Goal: Task Accomplishment & Management: Use online tool/utility

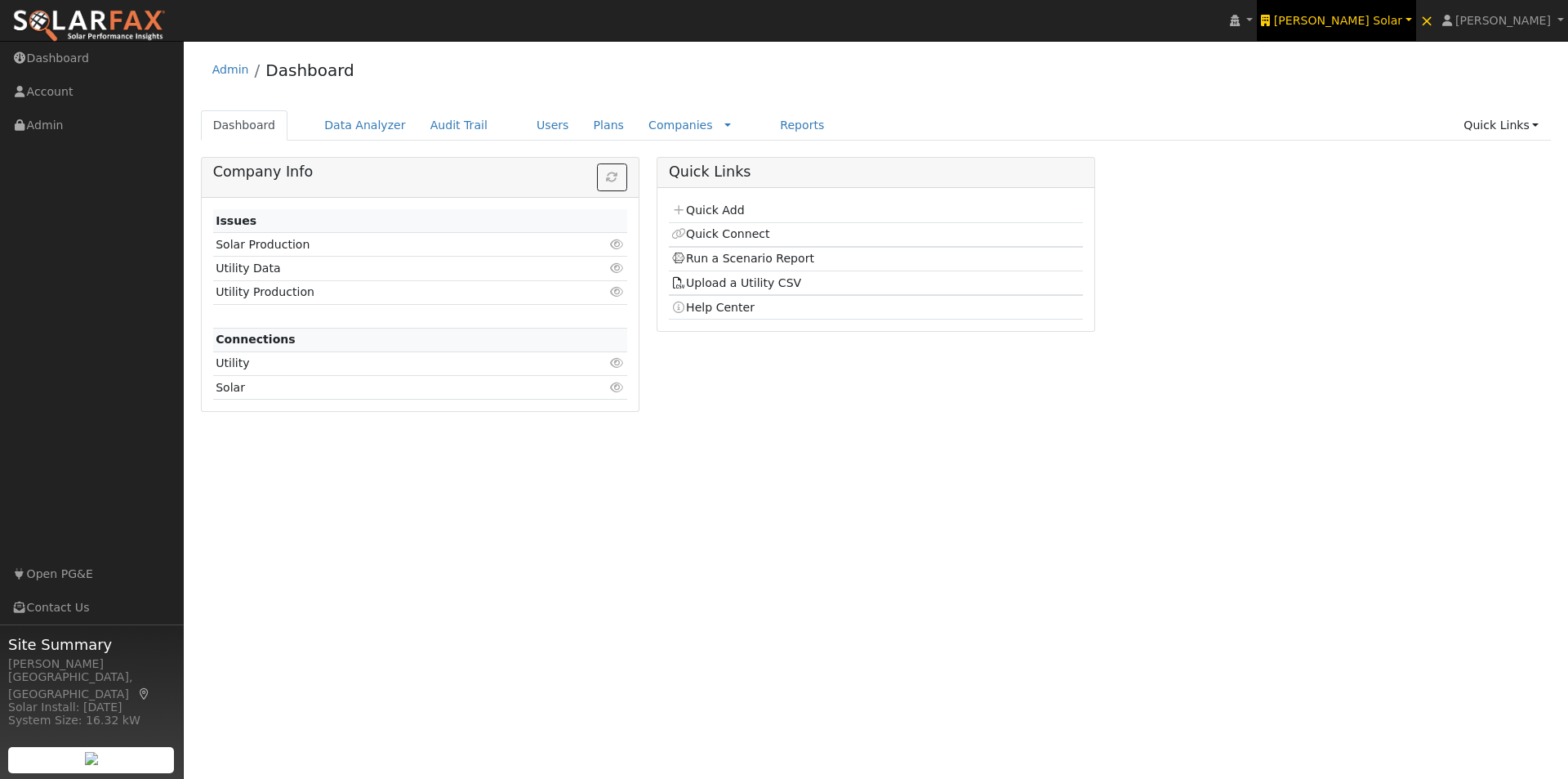
click at [1381, 19] on span "[PERSON_NAME] Solar" at bounding box center [1338, 20] width 129 height 13
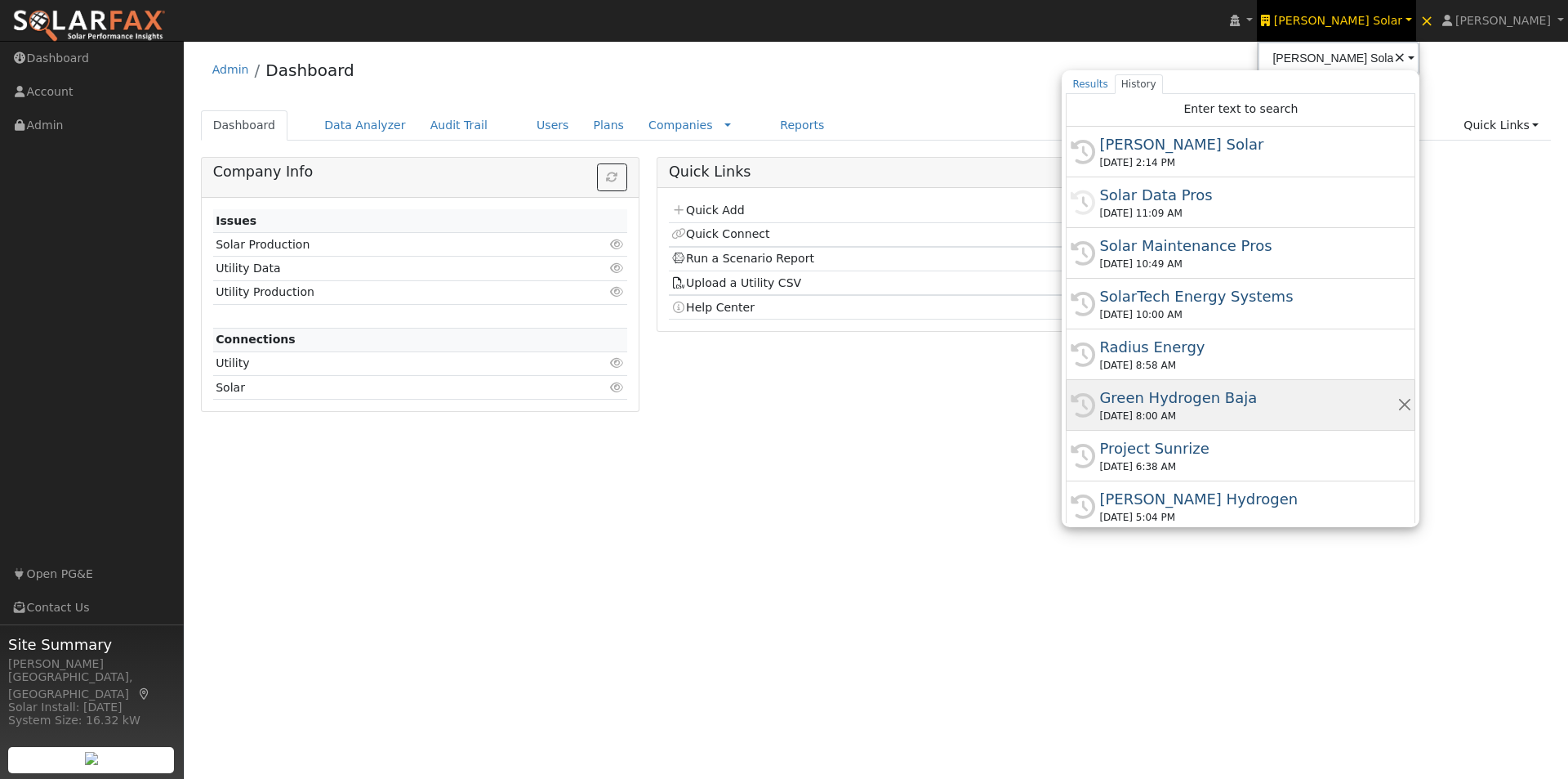
click at [1246, 386] on div "History Green Hydrogen Baja 09/29/2025 8:00 AM" at bounding box center [1240, 405] width 349 height 51
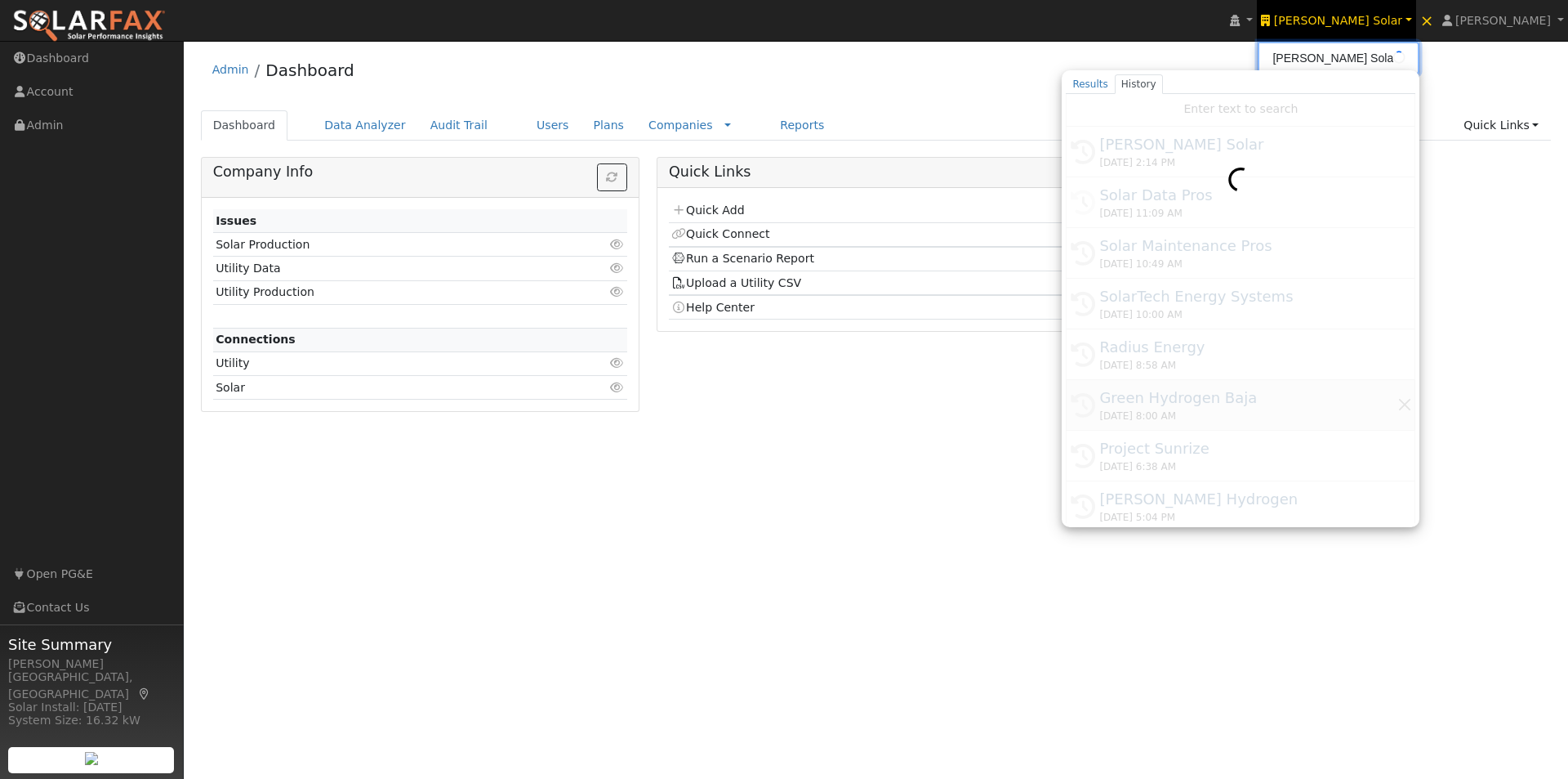
type input "Green Hydrogen Baja"
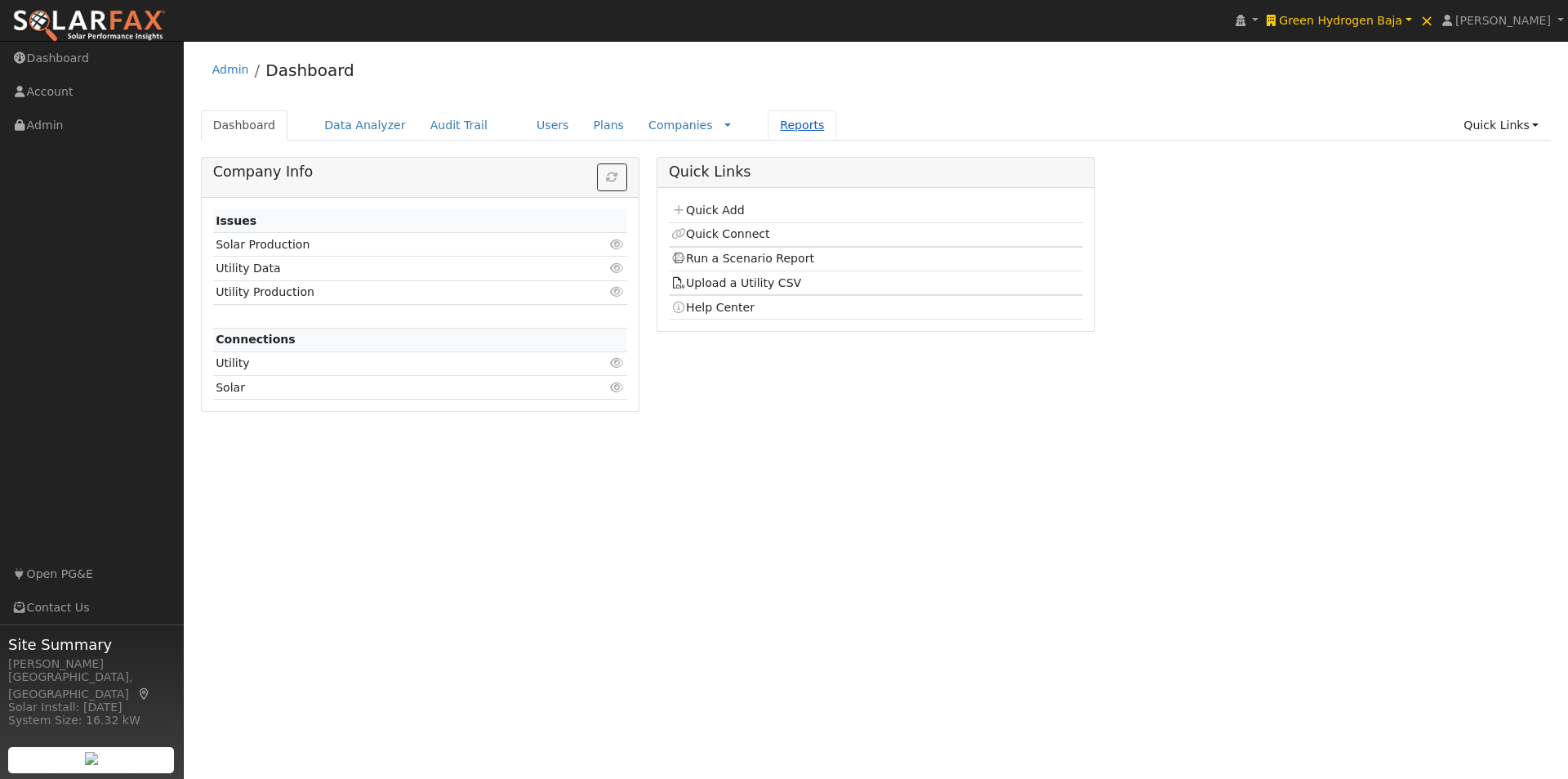
click at [768, 123] on link "Reports" at bounding box center [802, 125] width 69 height 30
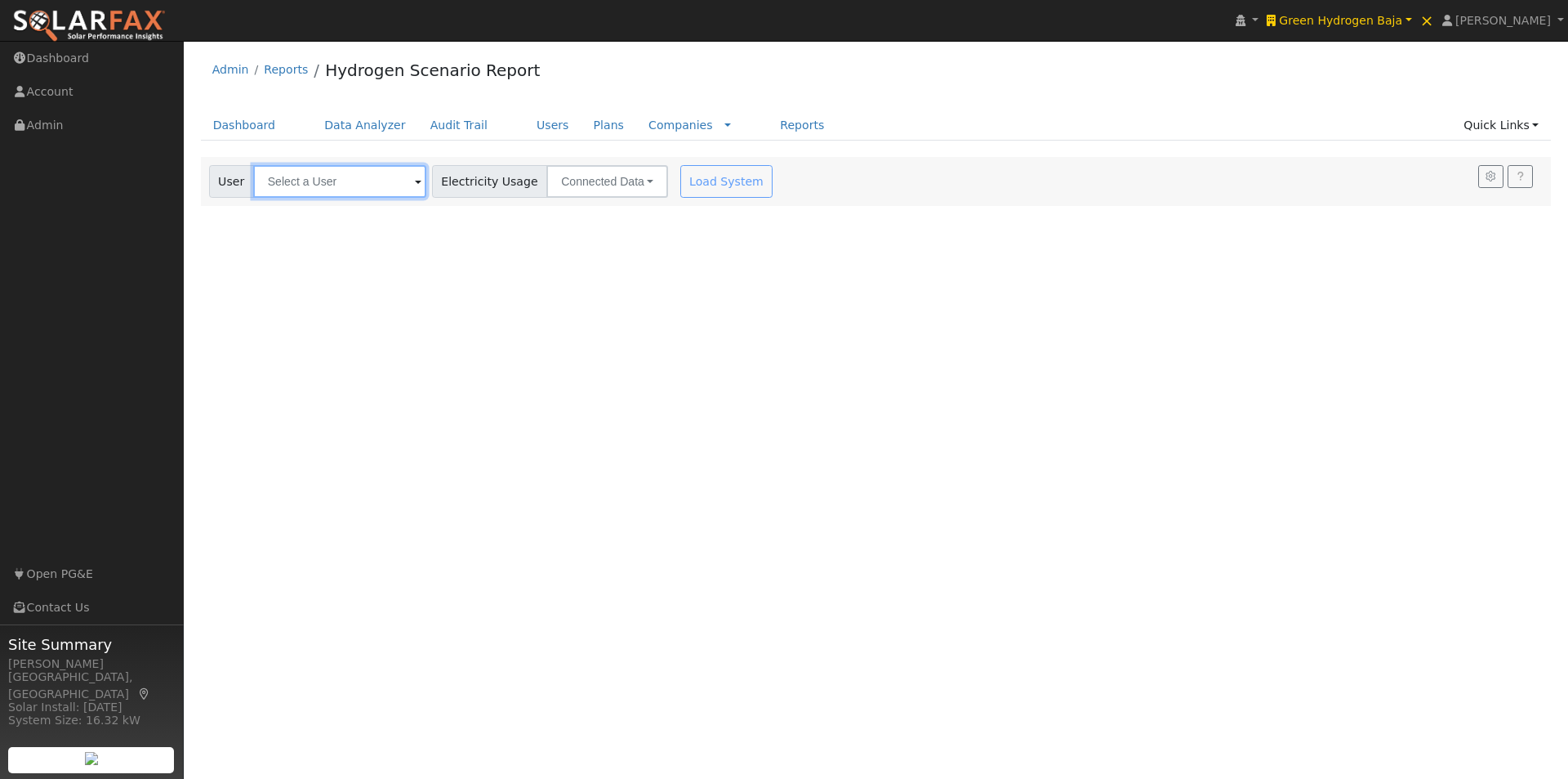
click at [373, 179] on input "text" at bounding box center [340, 181] width 173 height 33
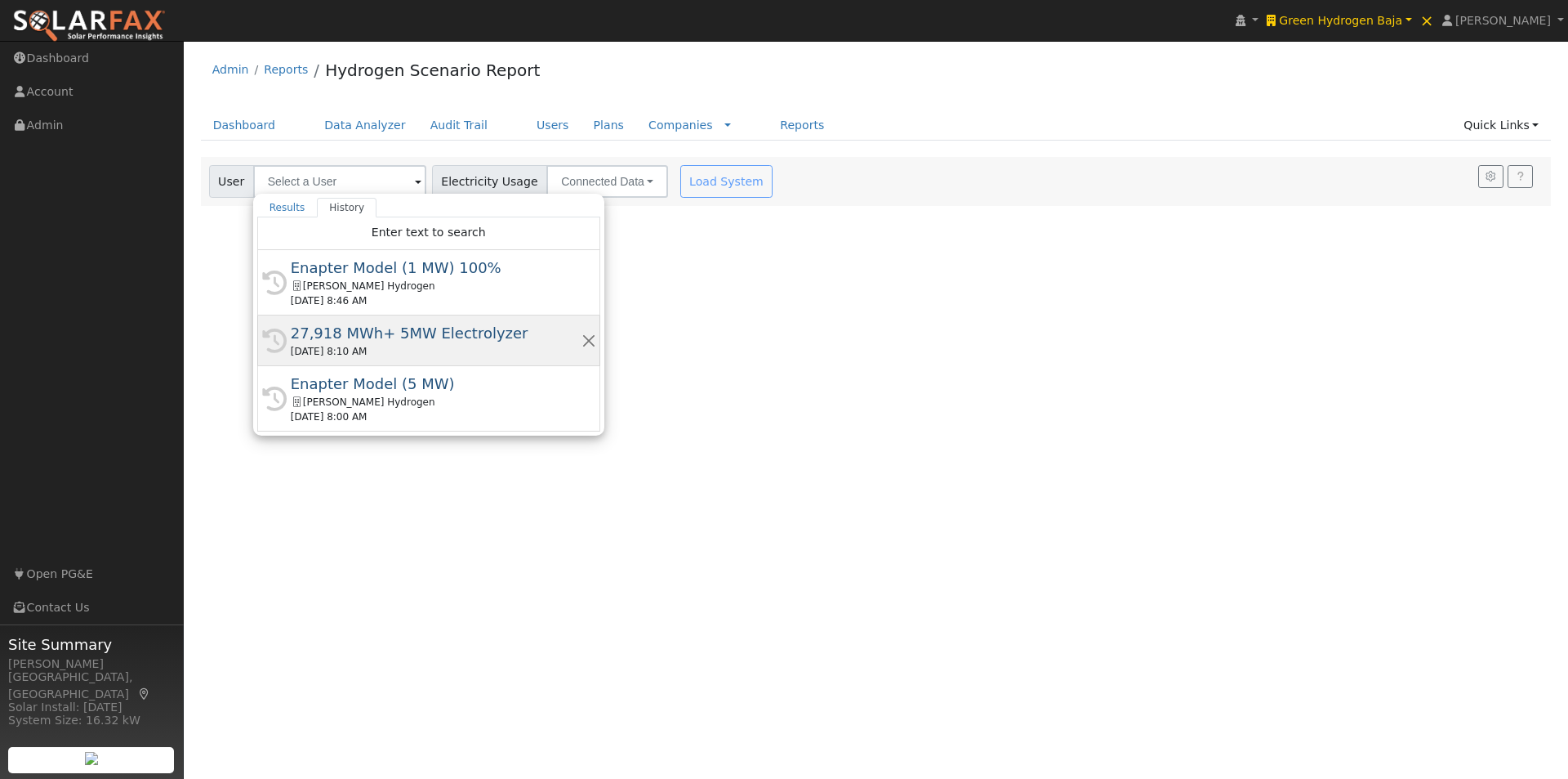
click at [332, 326] on div "27,918 MWh+ 5MW Electrolyzer" at bounding box center [436, 333] width 291 height 22
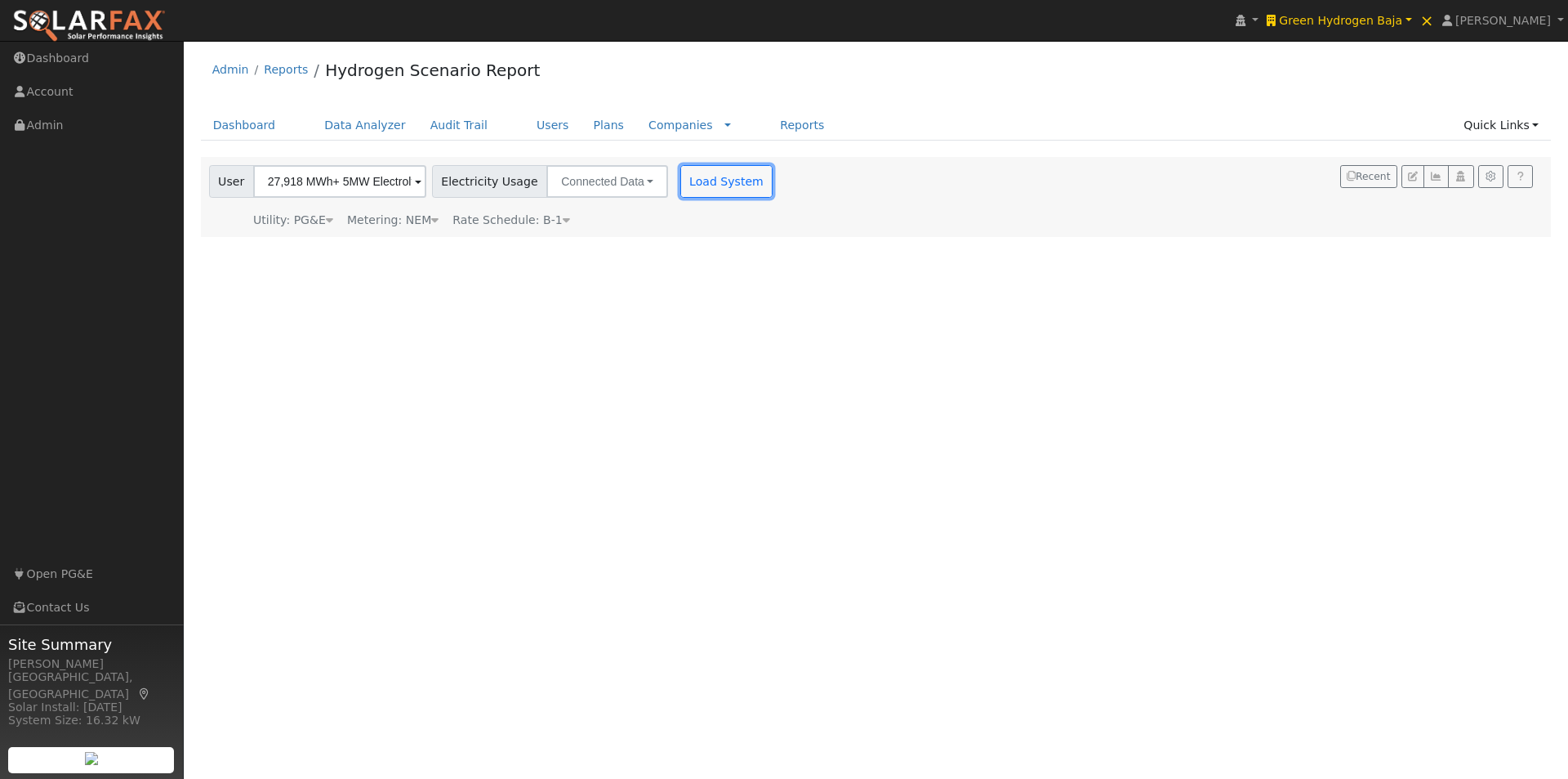
click at [683, 182] on button "Load System" at bounding box center [727, 181] width 93 height 33
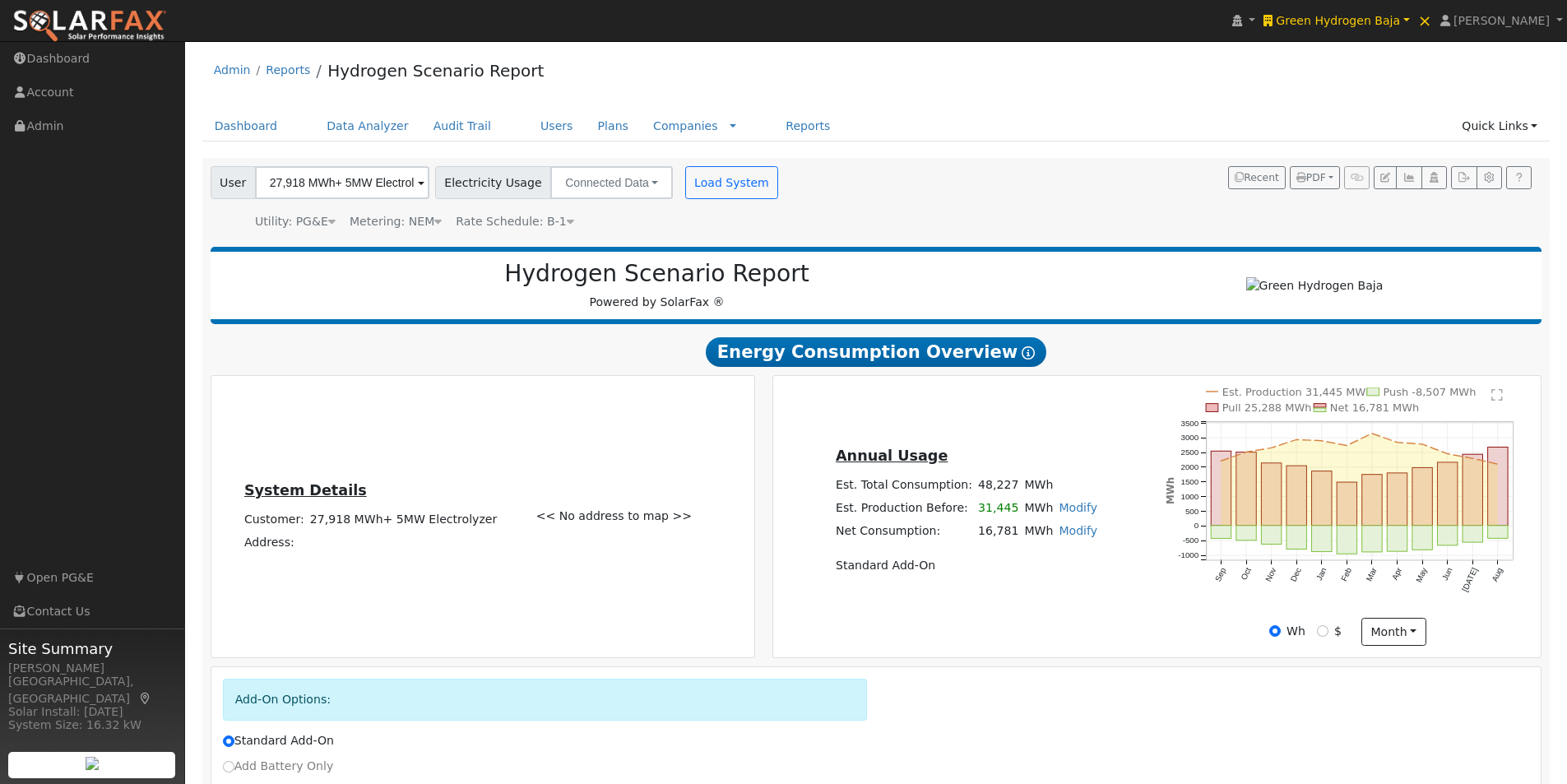
click at [418, 175] on span at bounding box center [421, 184] width 7 height 19
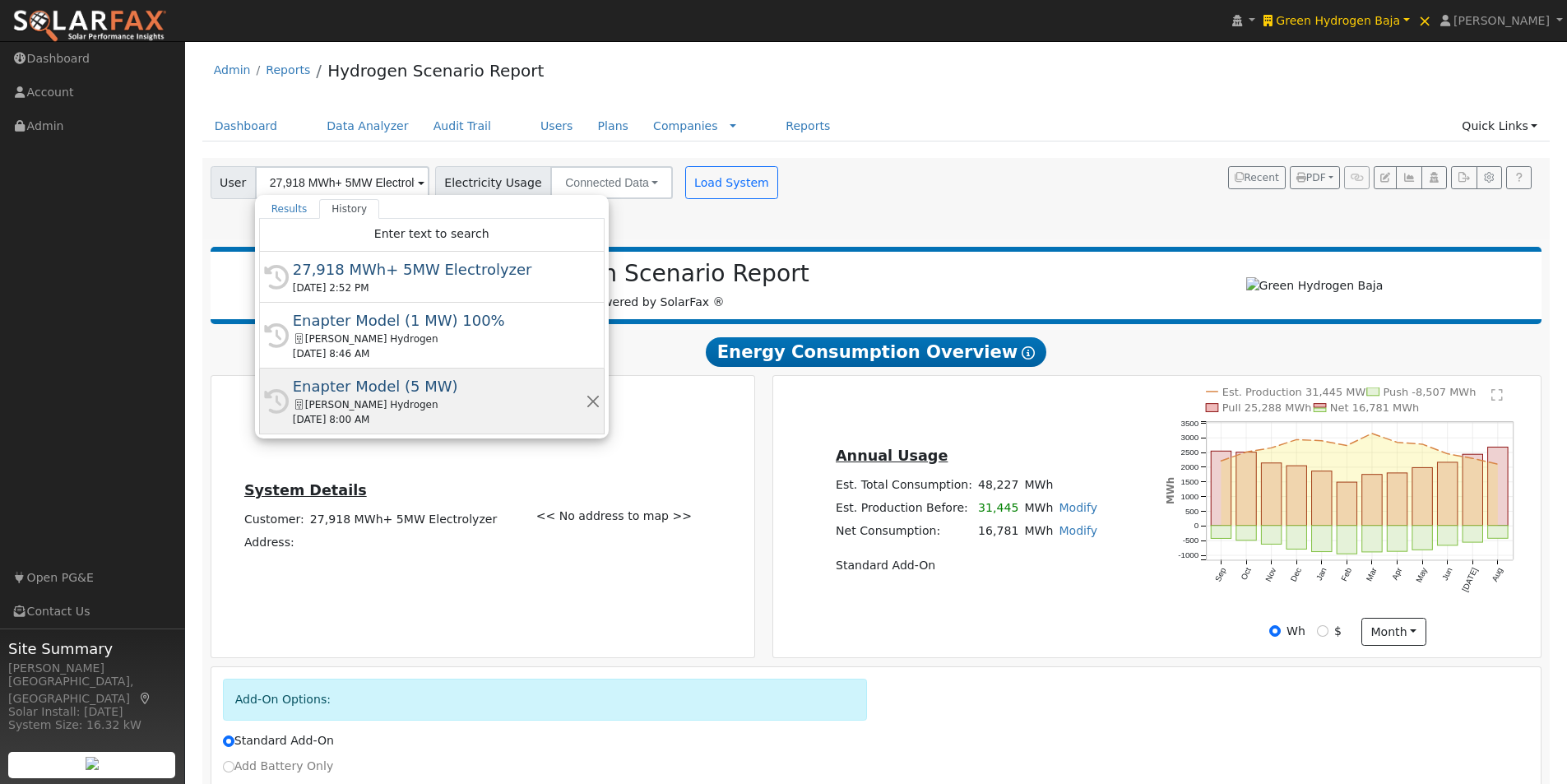
click at [349, 386] on div "Enapter Model (5 MW)" at bounding box center [439, 386] width 293 height 23
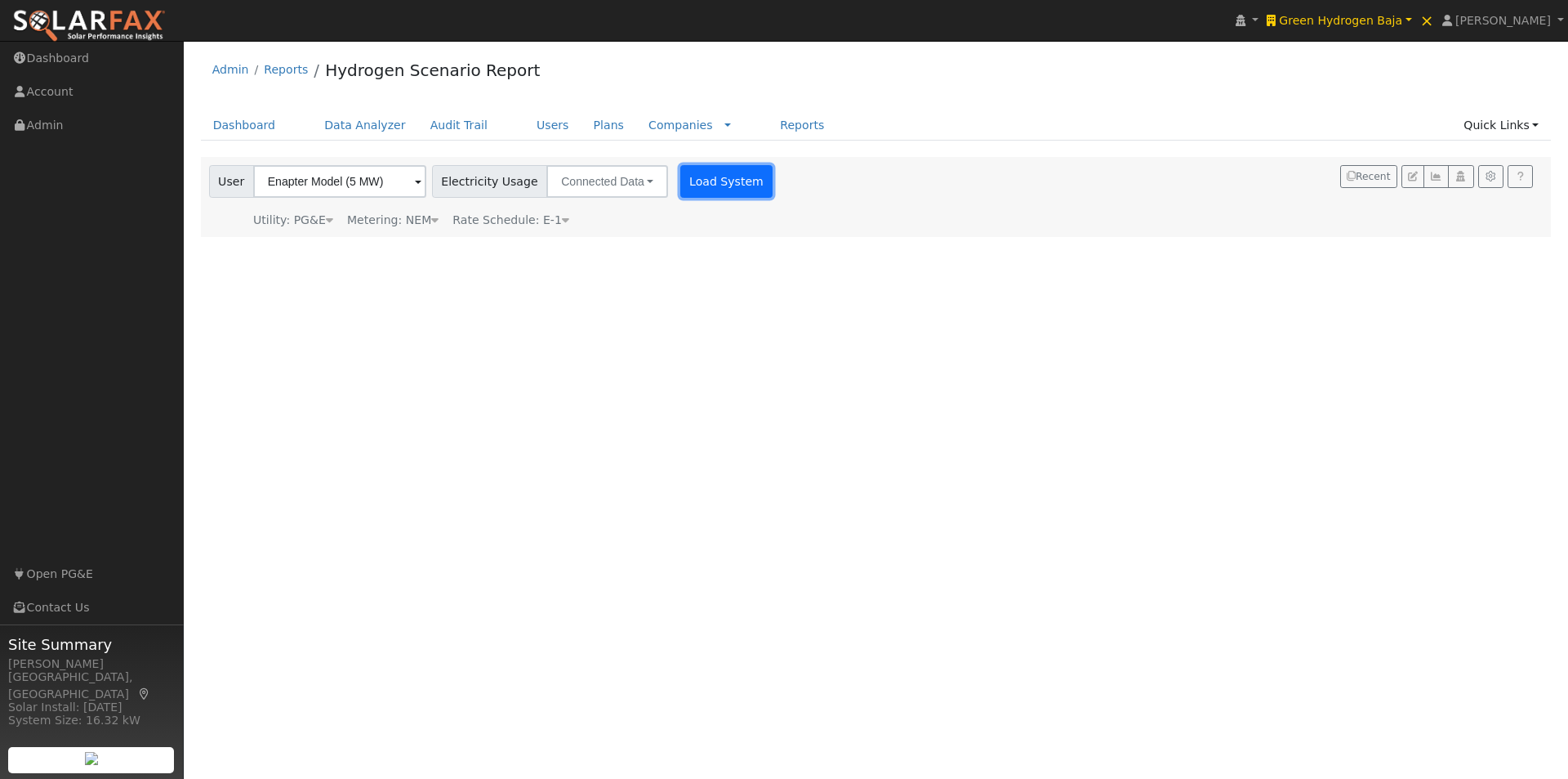
click at [726, 180] on button "Load System" at bounding box center [727, 181] width 93 height 33
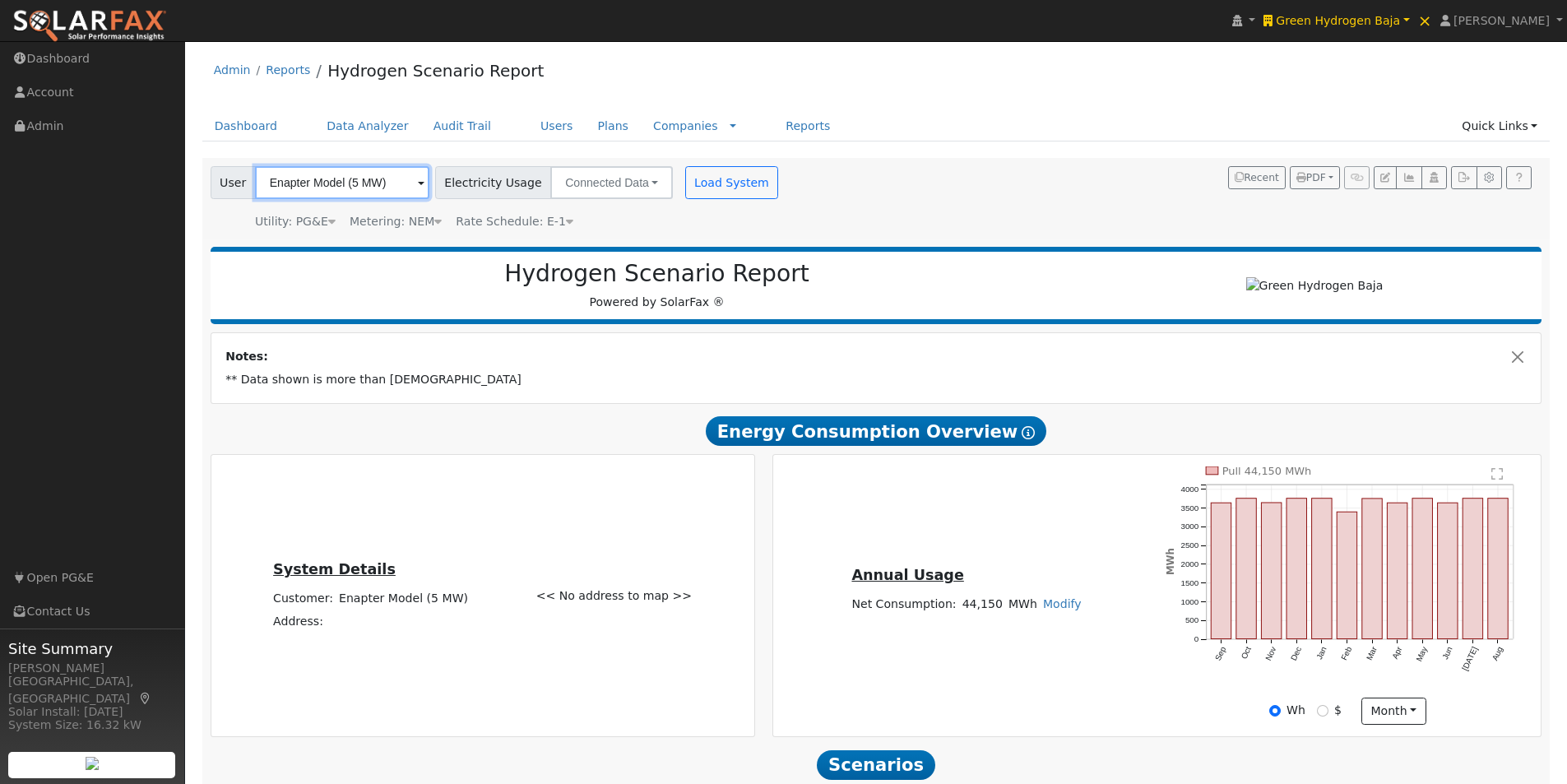
click at [375, 188] on input "Enapter Model (5 MW)" at bounding box center [342, 182] width 175 height 33
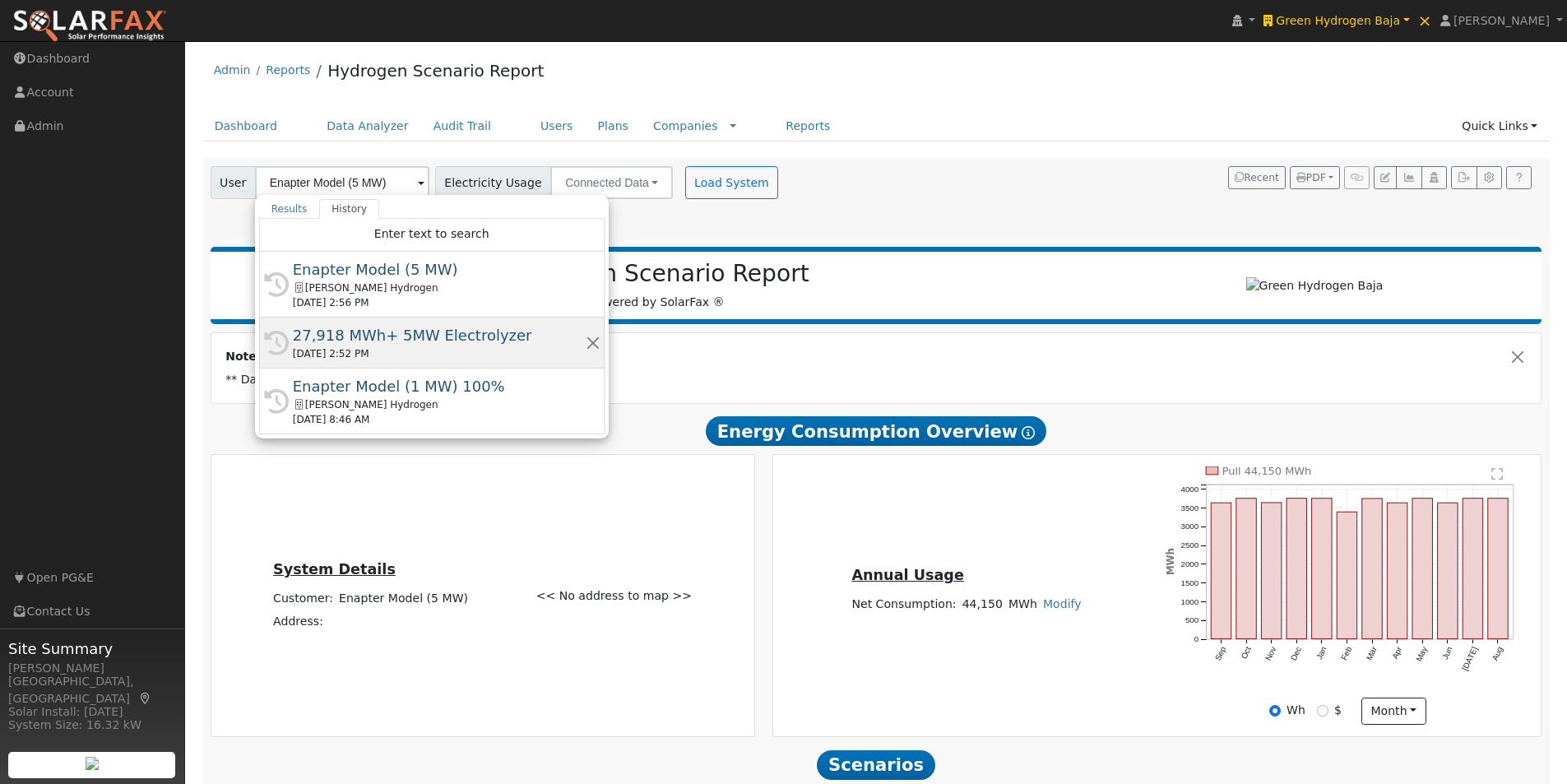
click at [349, 334] on div "27,918 MWh+ 5MW Electrolyzer" at bounding box center [439, 335] width 293 height 23
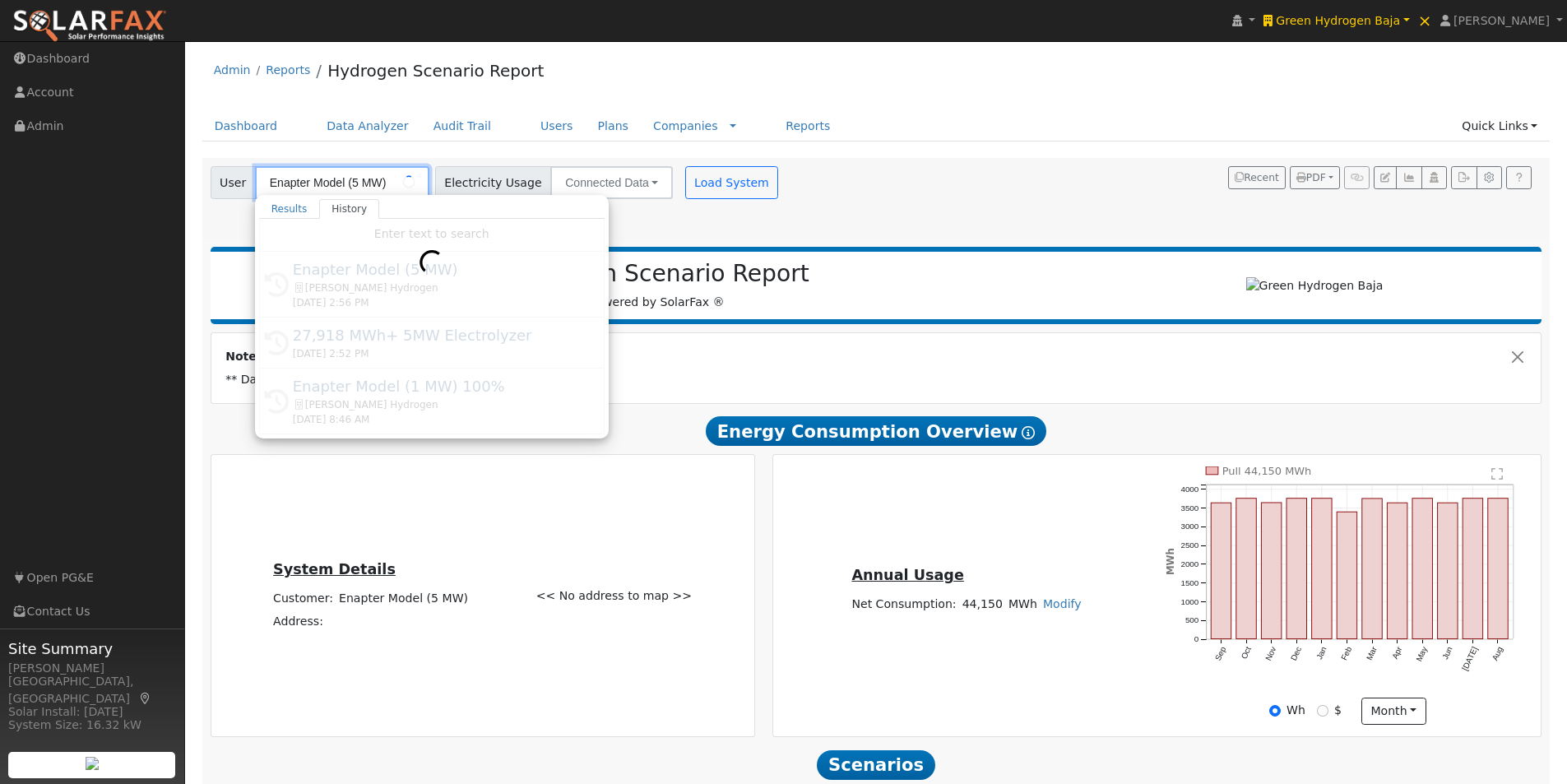
type input "27,918 MWh+ 5MW Electrolyzer"
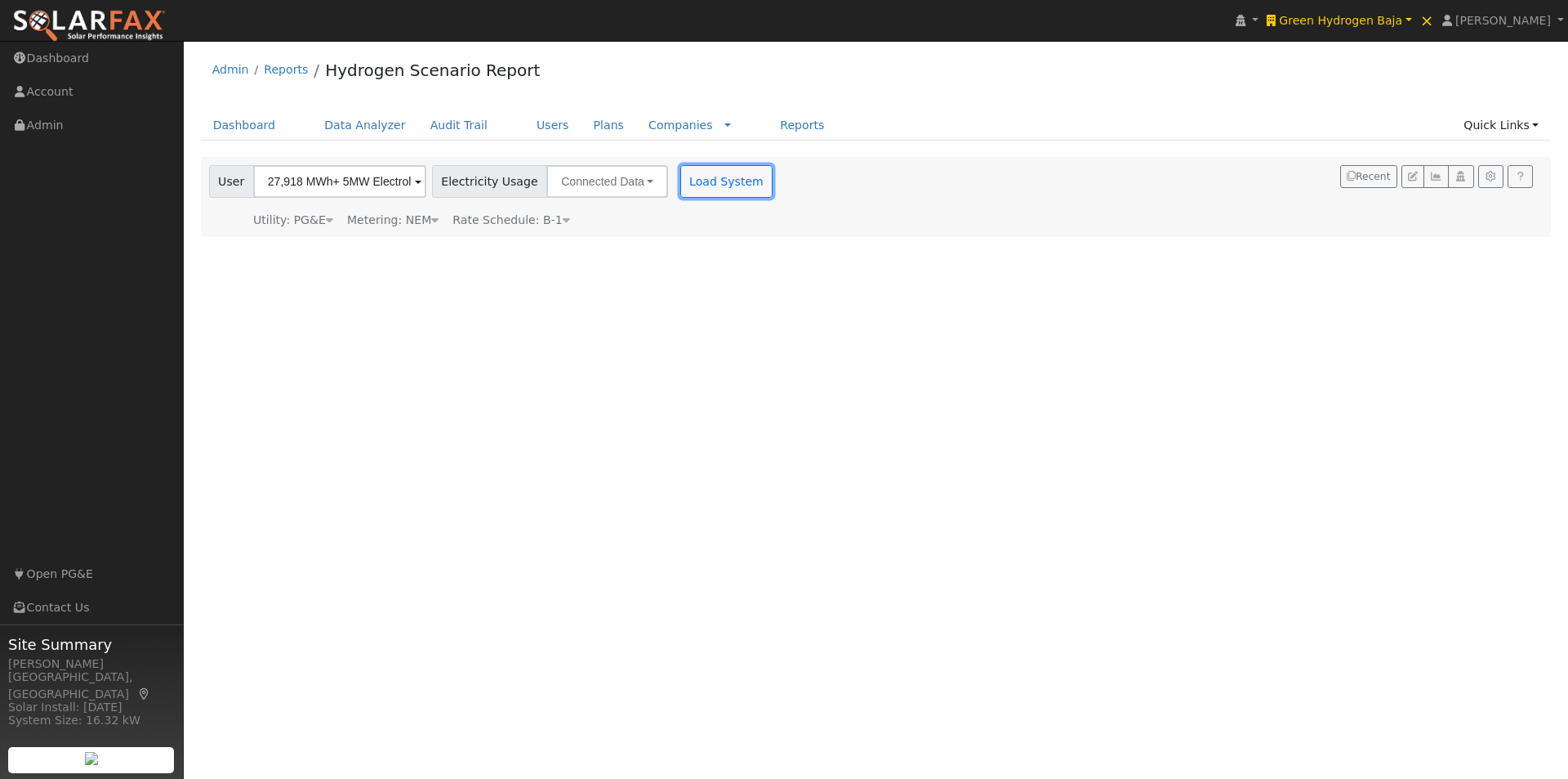
drag, startPoint x: 712, startPoint y: 177, endPoint x: 905, endPoint y: 222, distance: 198.2
click at [714, 185] on button "Load System" at bounding box center [727, 181] width 93 height 33
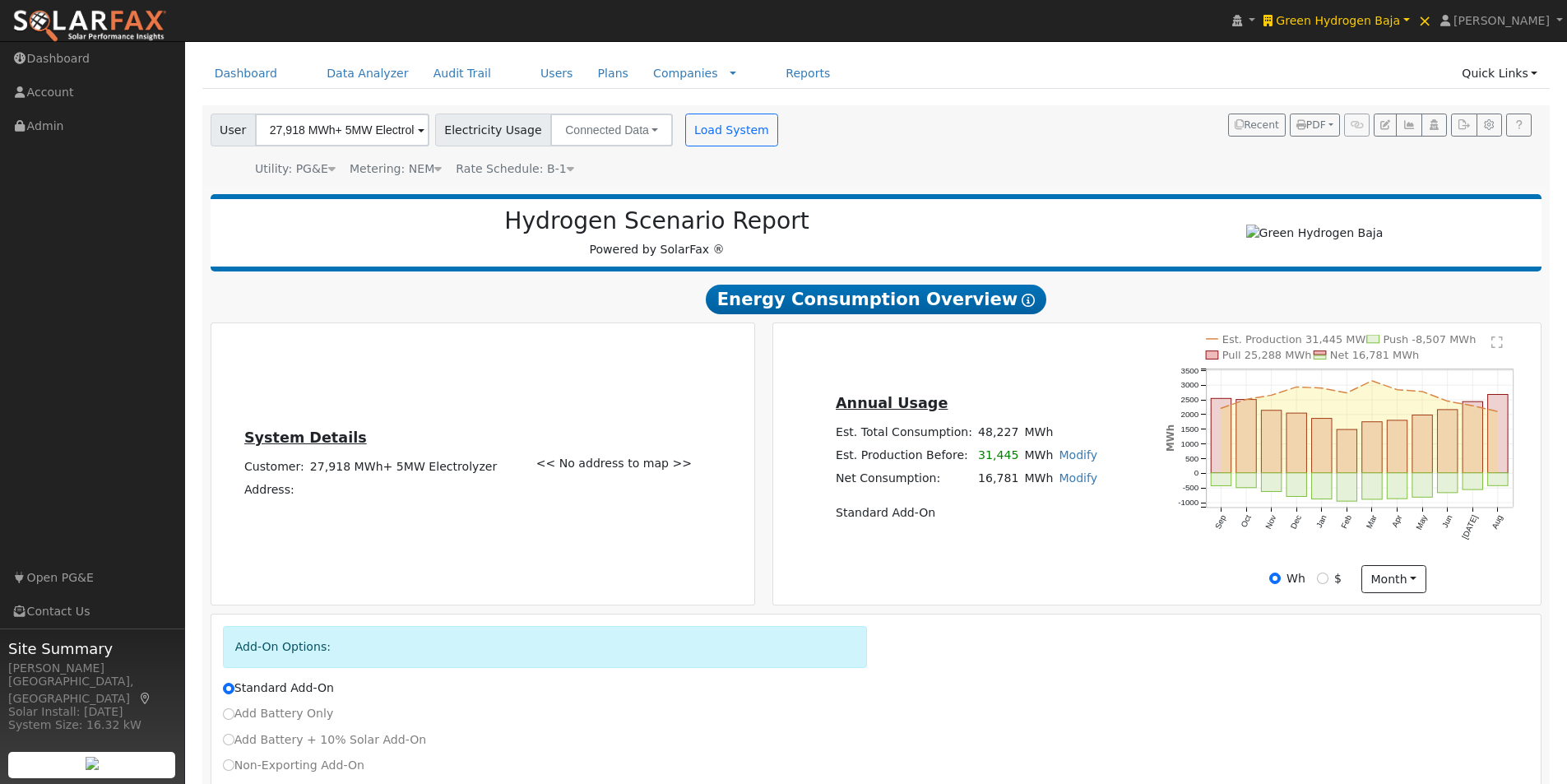
scroll to position [82, 0]
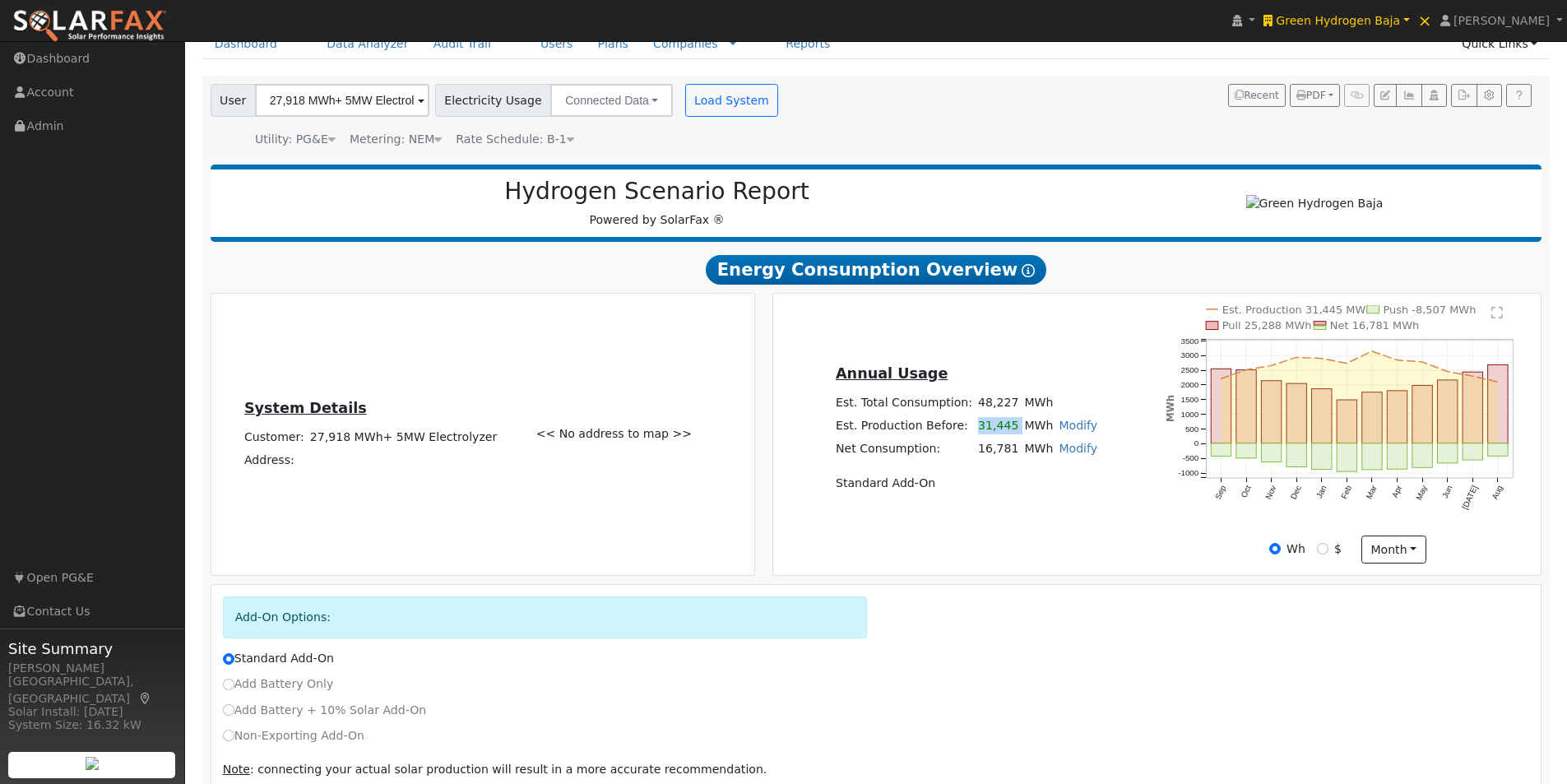
drag, startPoint x: 975, startPoint y: 433, endPoint x: 1018, endPoint y: 435, distance: 43.0
click at [1018, 435] on tr "Est. Production Before: 31,445 MWh Modify Change Production Before: 31445305 kW…" at bounding box center [966, 425] width 268 height 23
click at [1112, 434] on div "Annual Usage Est. Total Consumption: 48,227 MWh Est. Production Before: 31,445 …" at bounding box center [966, 434] width 380 height 145
click at [1061, 429] on link "Modify" at bounding box center [1078, 425] width 39 height 13
type input "27918000"
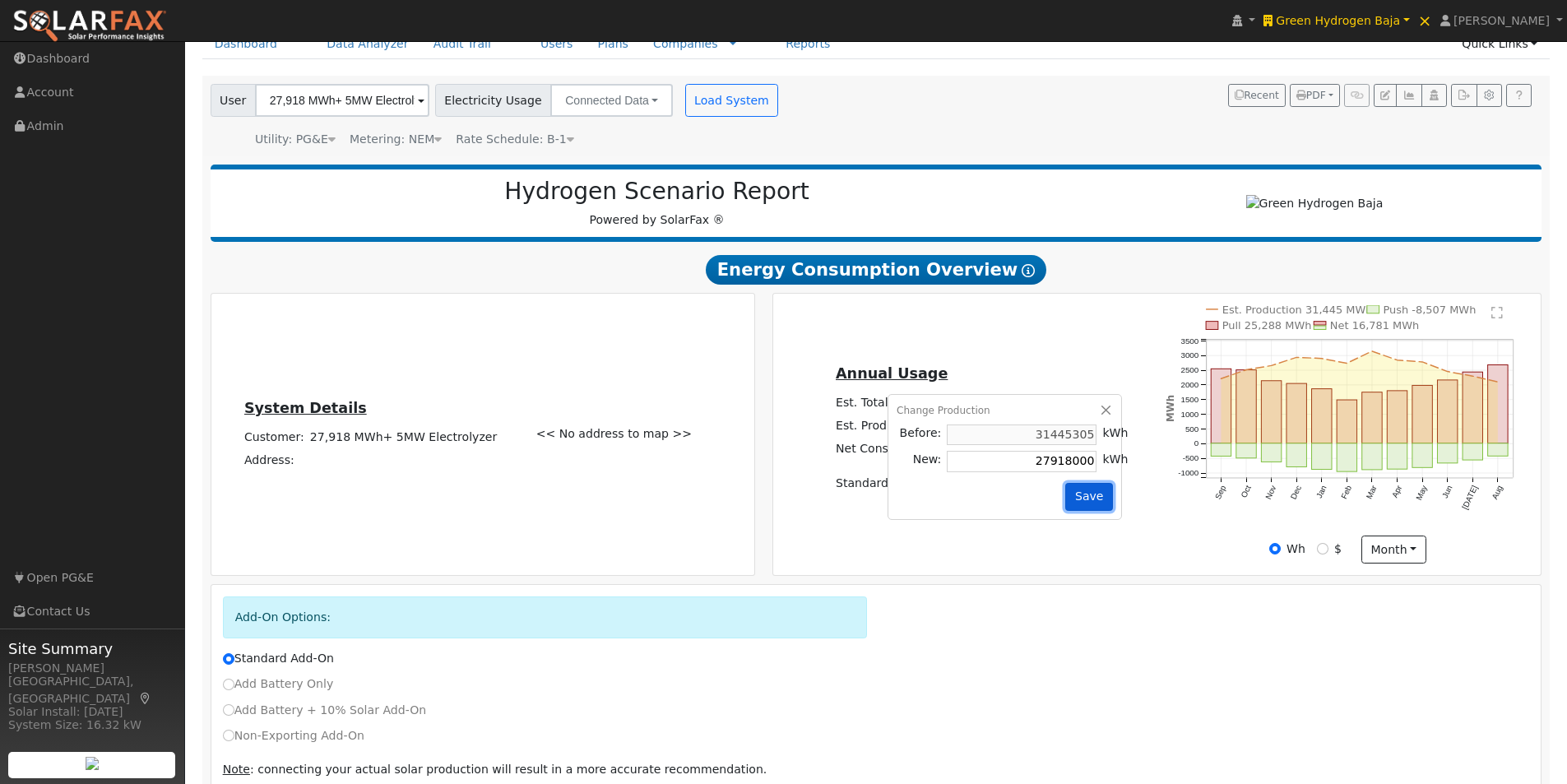
click at [1080, 508] on button "Save" at bounding box center [1088, 497] width 48 height 28
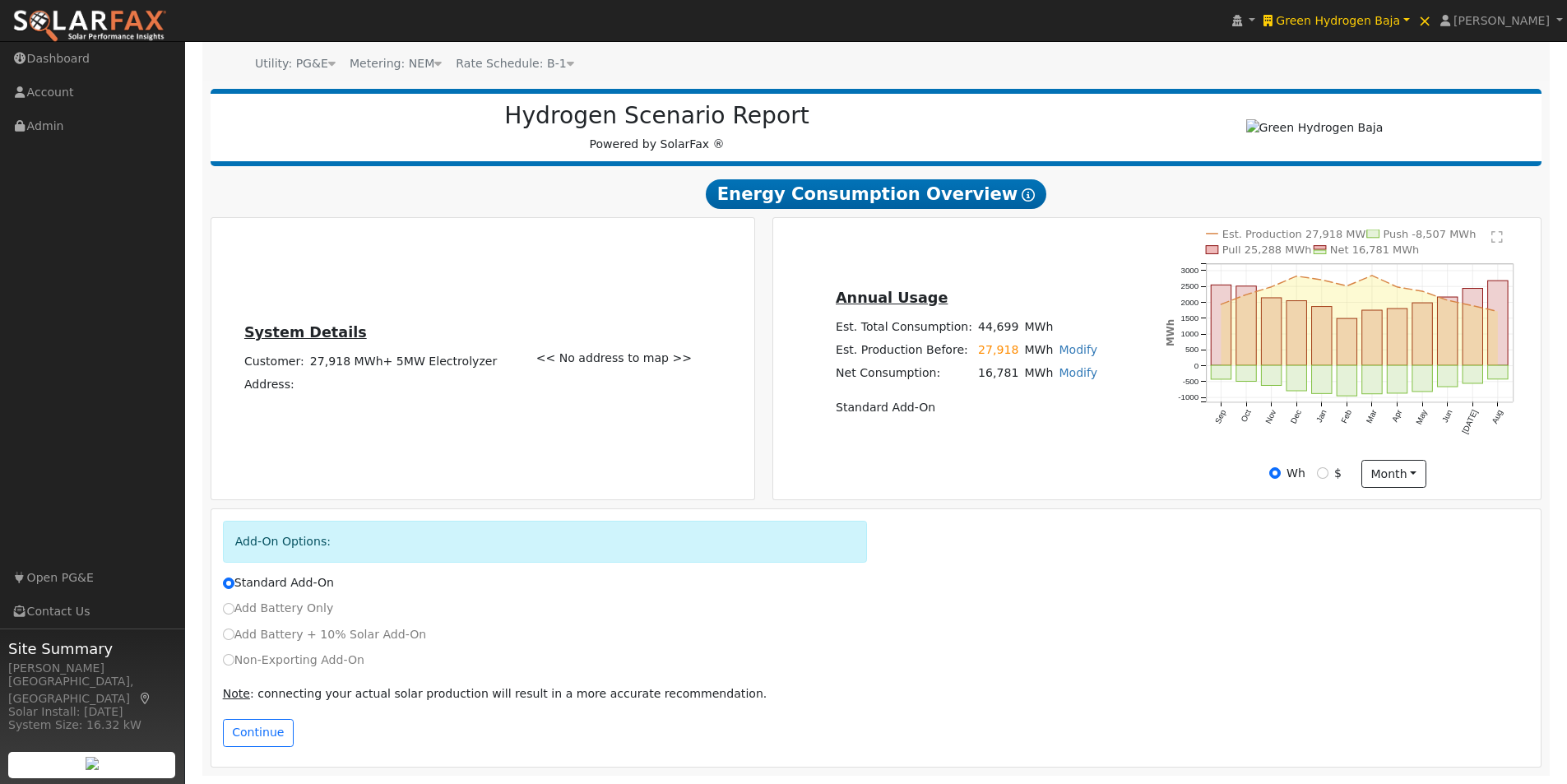
scroll to position [164, 0]
click at [247, 729] on button "Continue" at bounding box center [258, 733] width 70 height 28
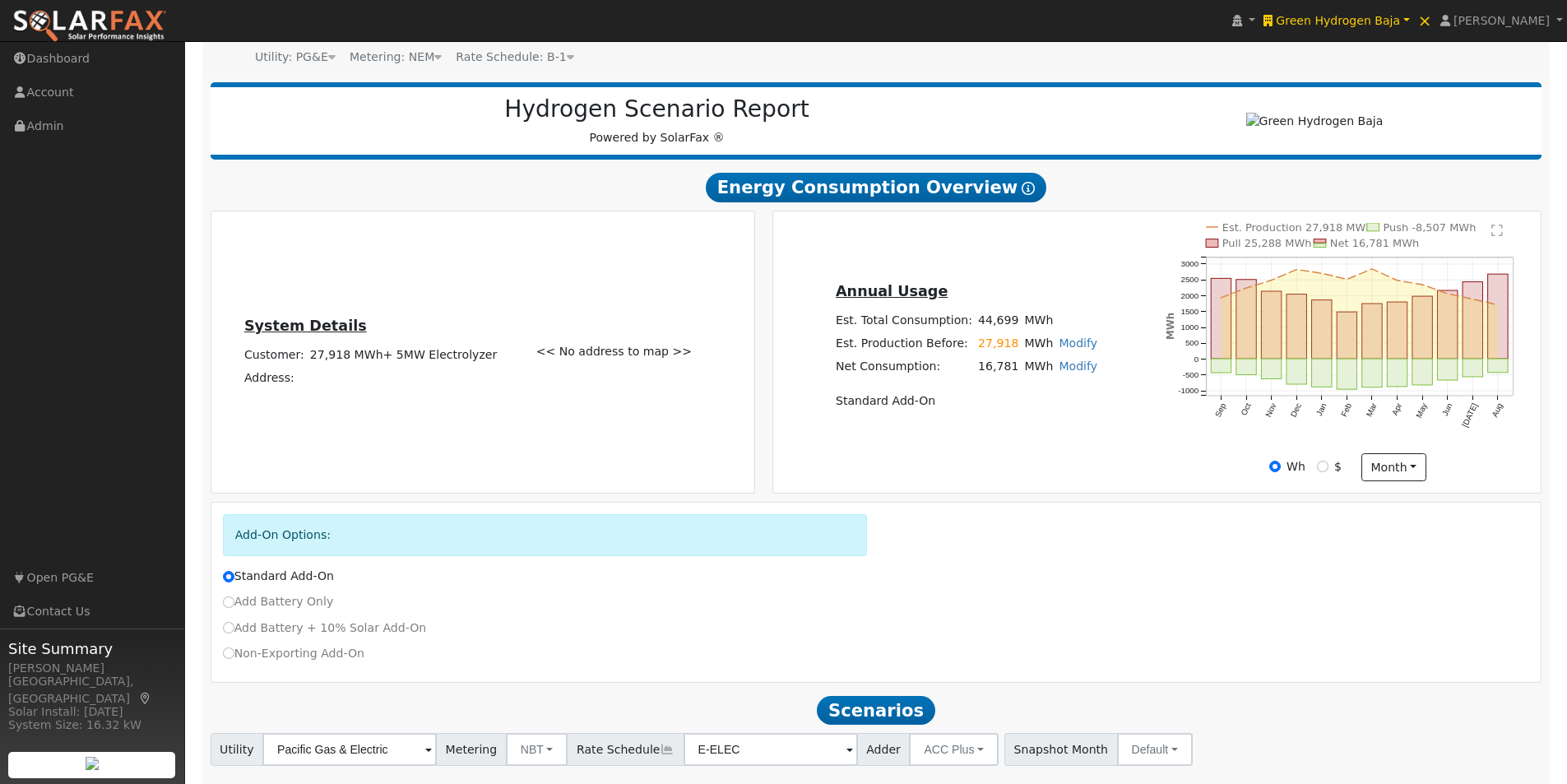
scroll to position [272, 0]
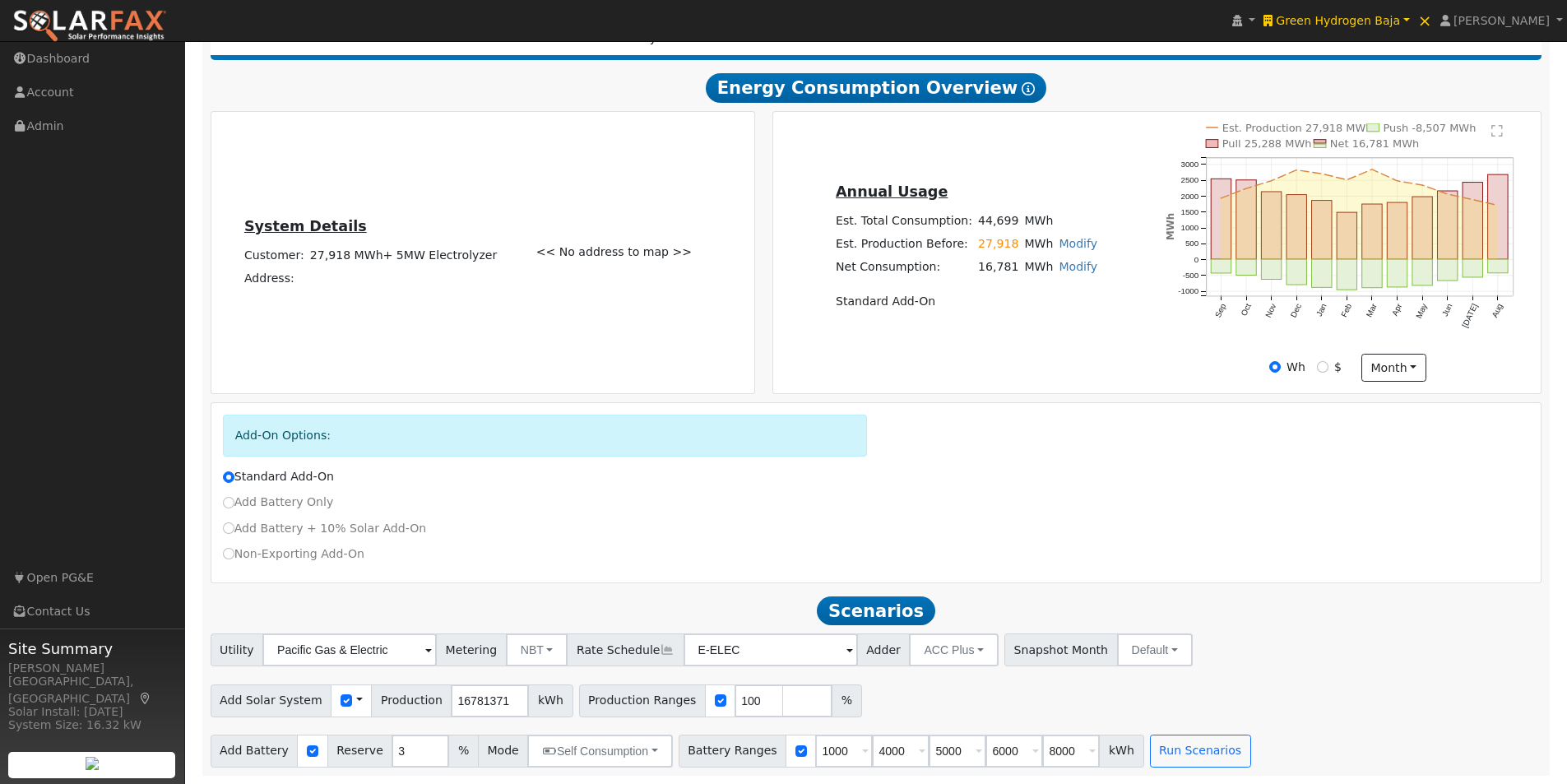
click at [356, 698] on span at bounding box center [360, 700] width 7 height 17
click at [401, 724] on link "Use CSV Data" at bounding box center [401, 729] width 115 height 23
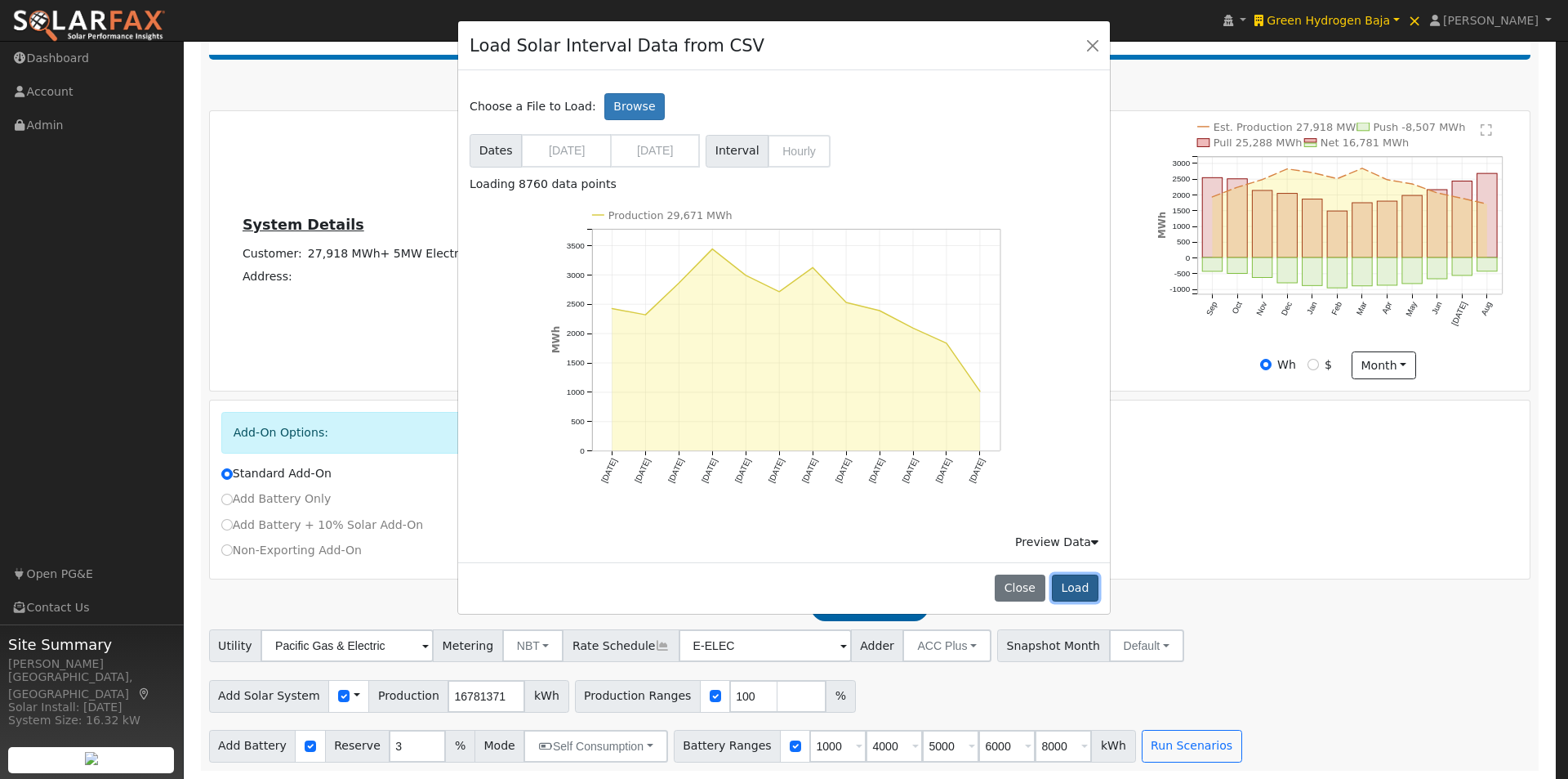
drag, startPoint x: 1088, startPoint y: 587, endPoint x: 1199, endPoint y: 477, distance: 156.3
click at [1090, 587] on button "Load" at bounding box center [1076, 588] width 47 height 28
type input "29669382"
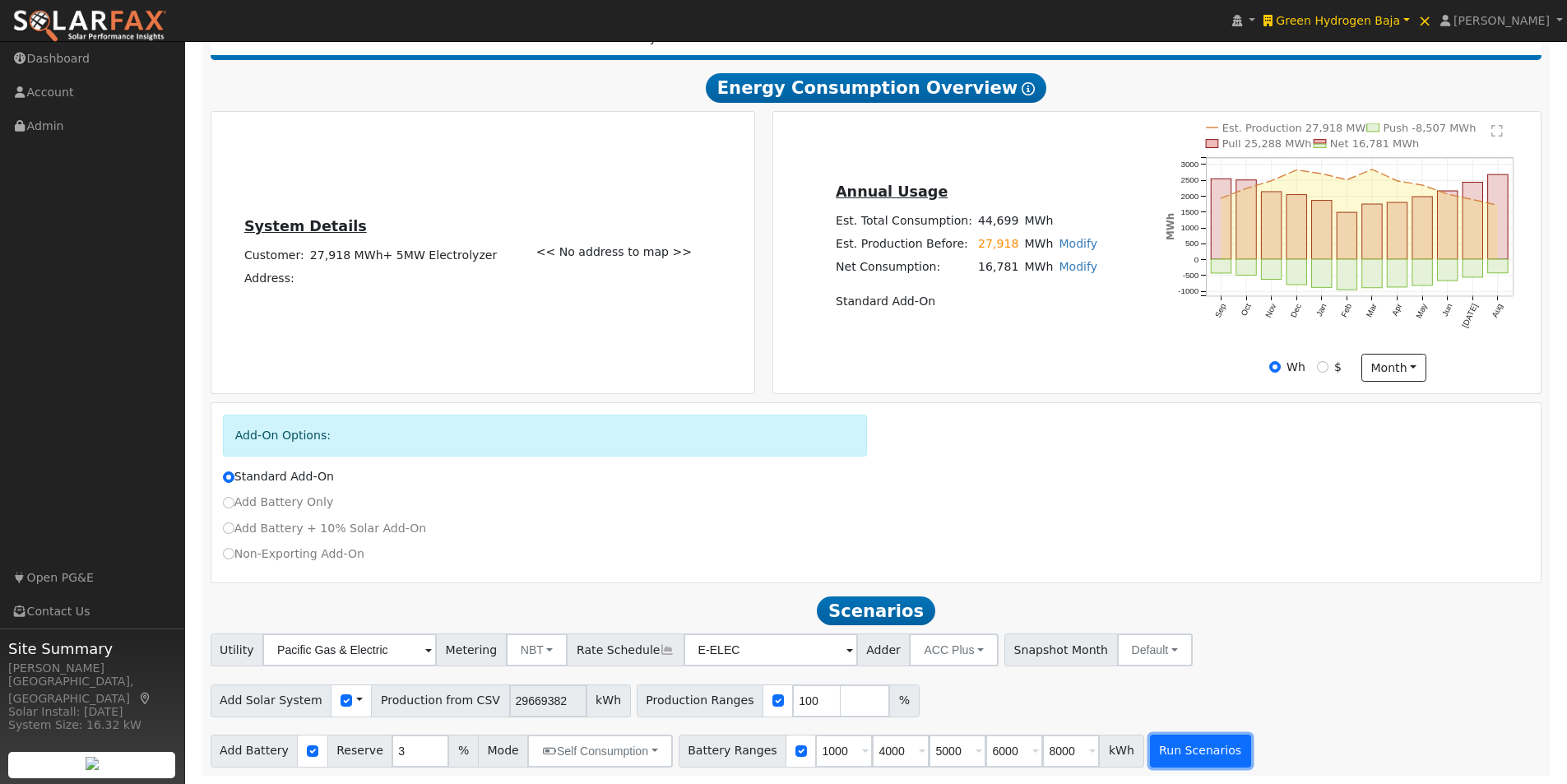
click at [1170, 746] on button "Run Scenarios" at bounding box center [1200, 751] width 101 height 33
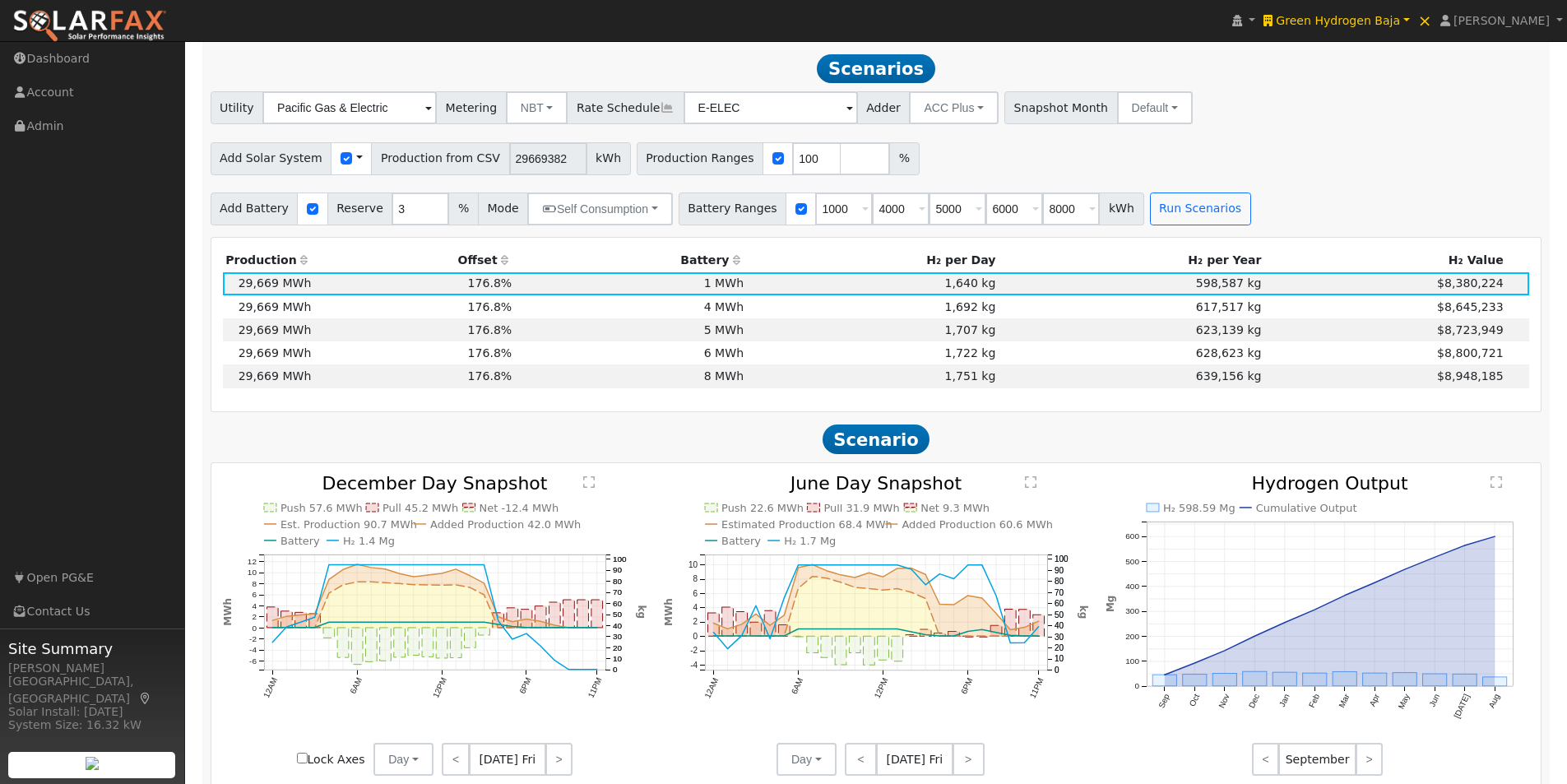
scroll to position [816, 0]
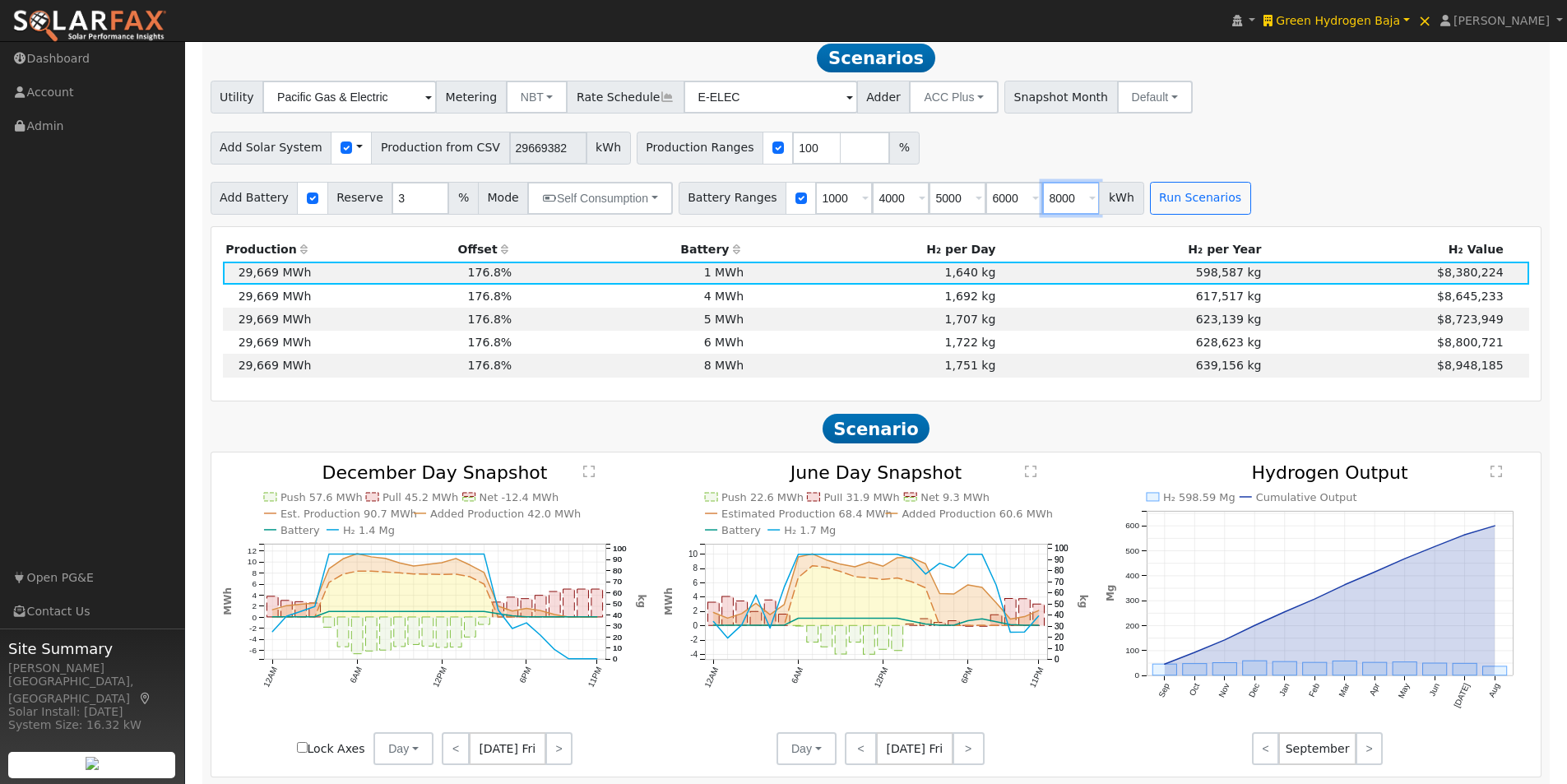
drag, startPoint x: 1052, startPoint y: 209, endPoint x: 1017, endPoint y: 209, distance: 35.0
click at [1042, 210] on input "8000" at bounding box center [1071, 198] width 57 height 33
click at [1222, 140] on div "Add Solar System Use CSV Data Production from CSV 29669382 kWh Production Range…" at bounding box center [876, 144] width 1338 height 39
click at [1035, 478] on text "" at bounding box center [1030, 471] width 11 height 13
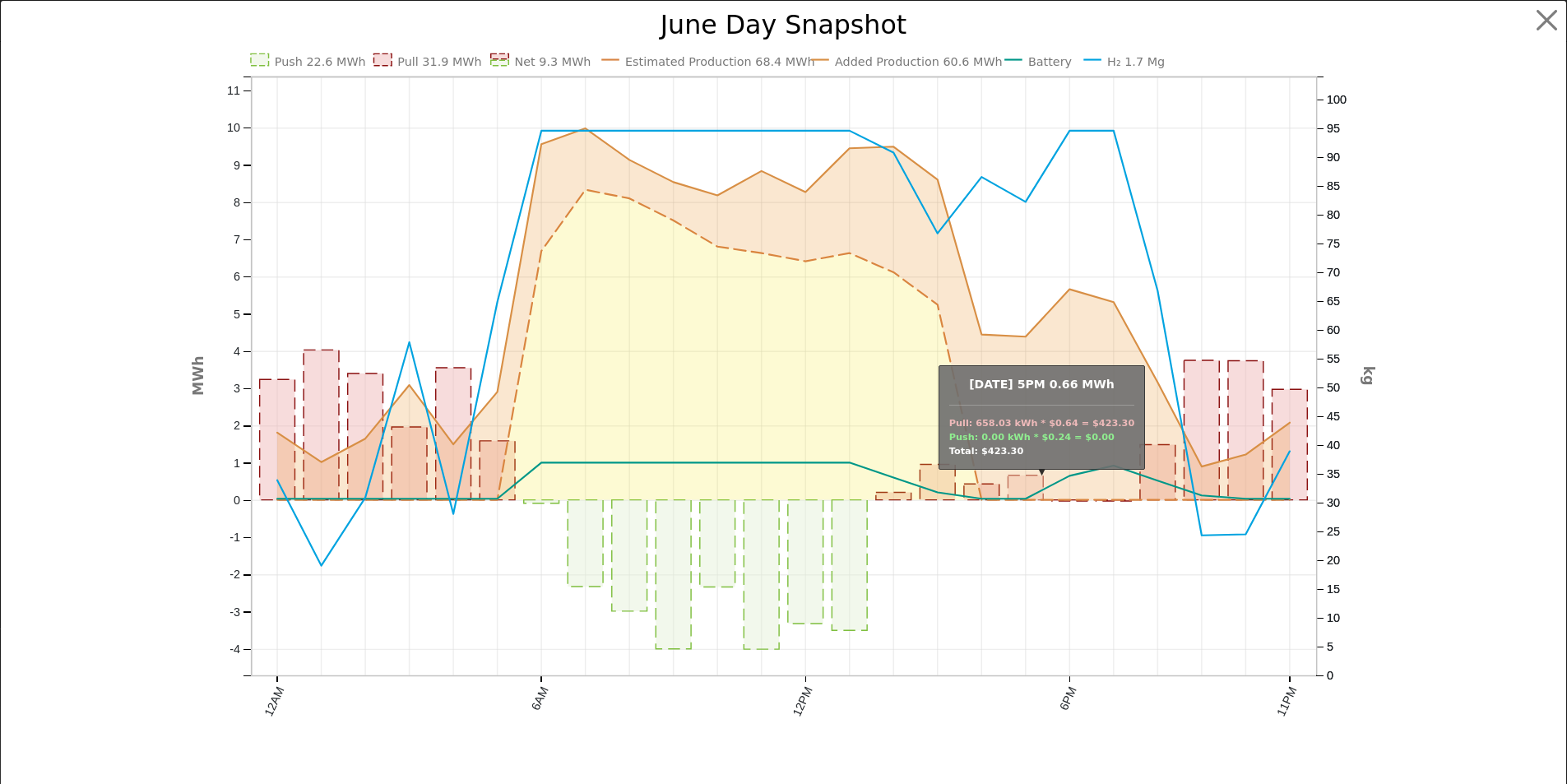
scroll to position [819, 0]
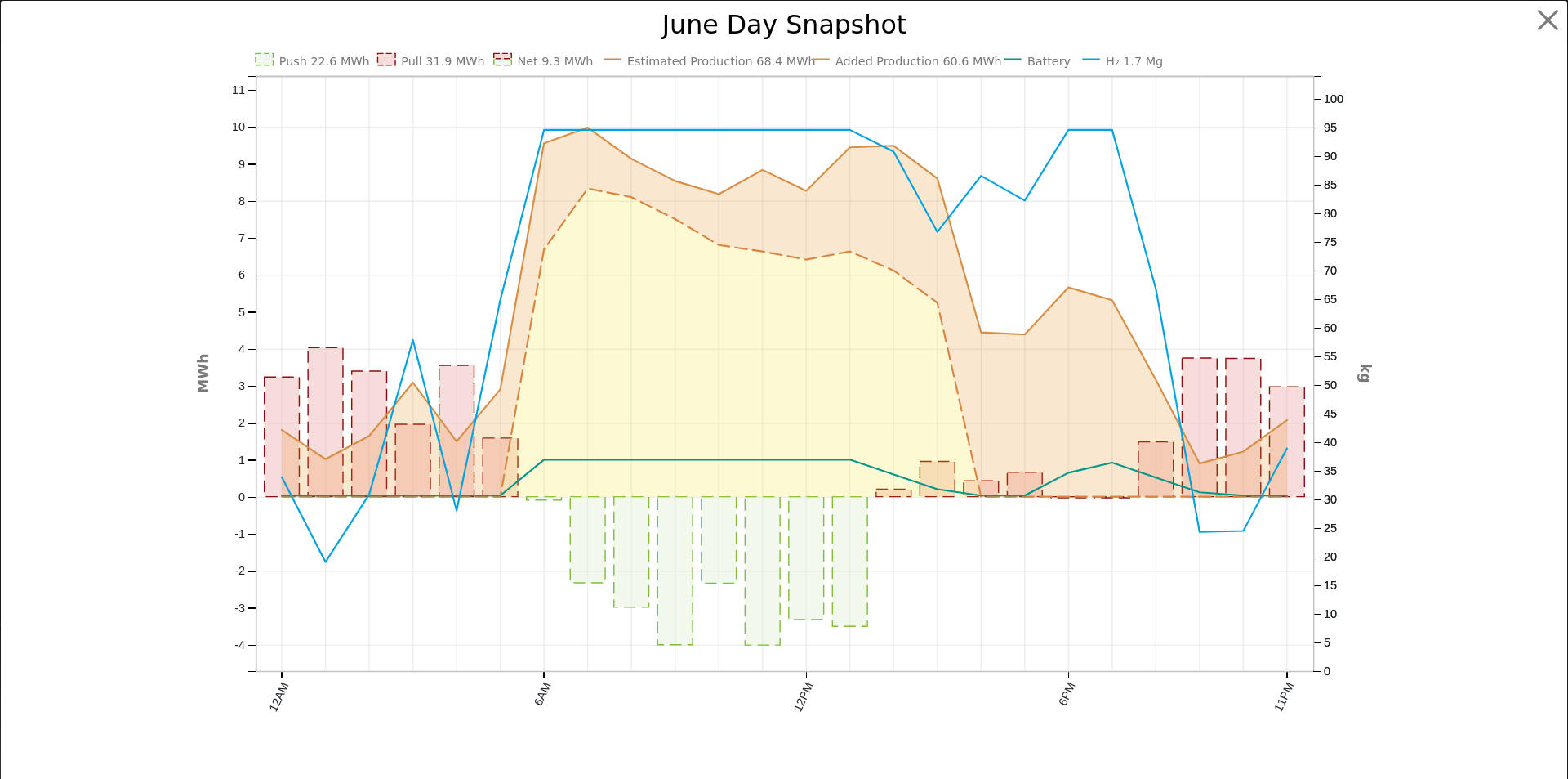
click at [674, 55] on text "Estimated Production 68.4 MWh" at bounding box center [721, 60] width 189 height 13
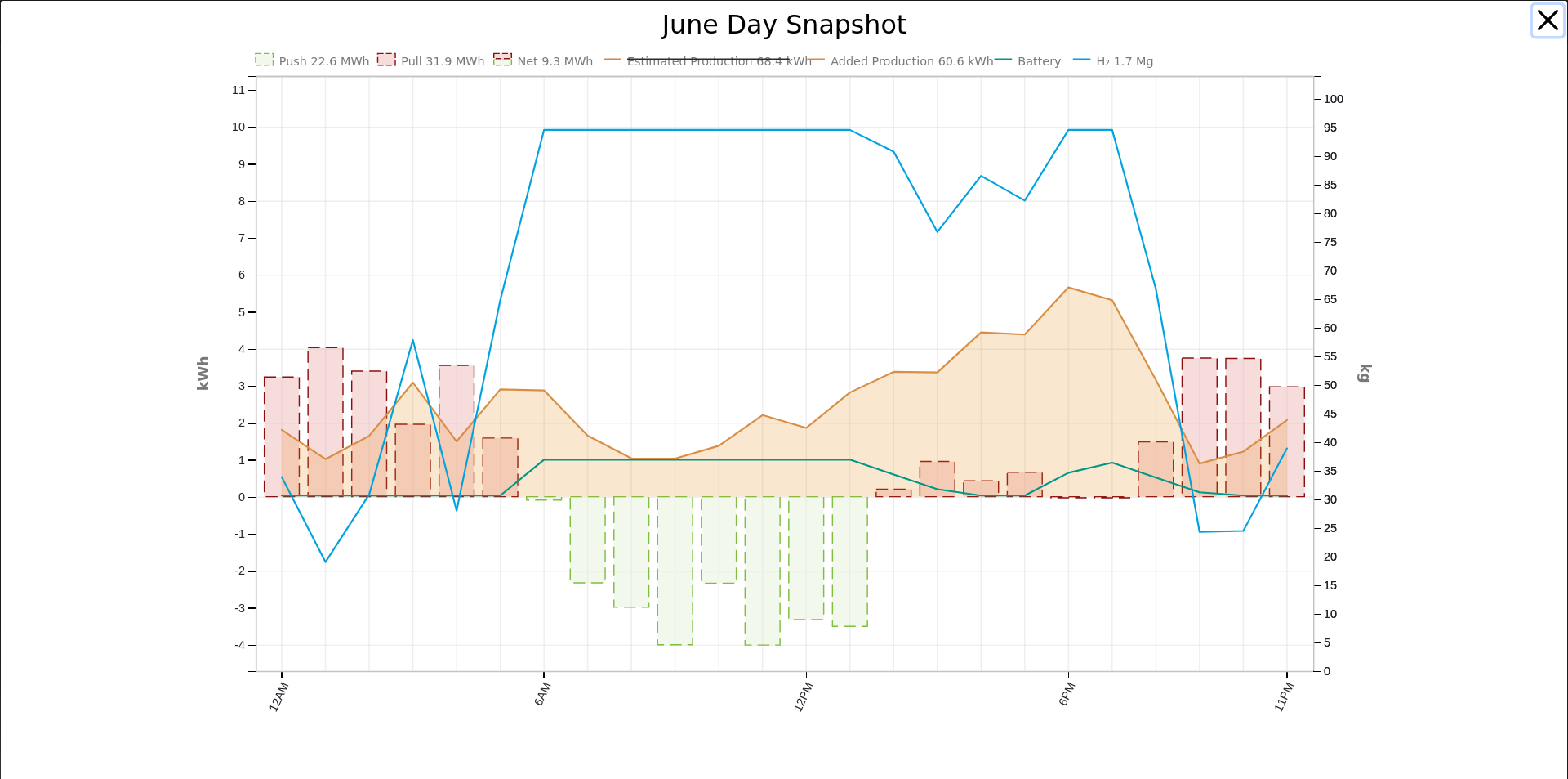
drag, startPoint x: 1536, startPoint y: 16, endPoint x: 1389, endPoint y: 140, distance: 192.3
click at [1535, 16] on button "button" at bounding box center [1549, 21] width 31 height 31
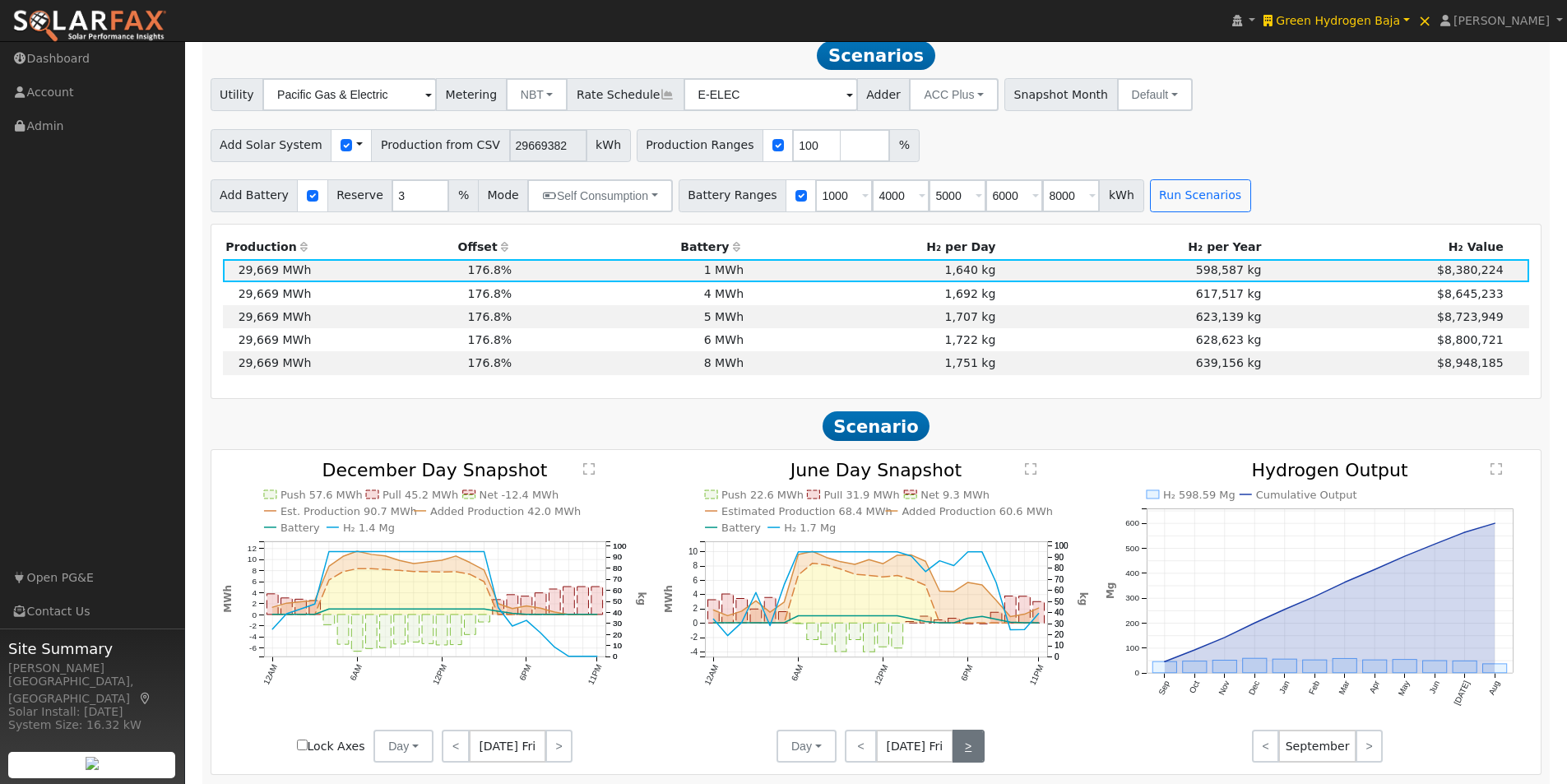
click at [962, 752] on link ">" at bounding box center [969, 746] width 32 height 33
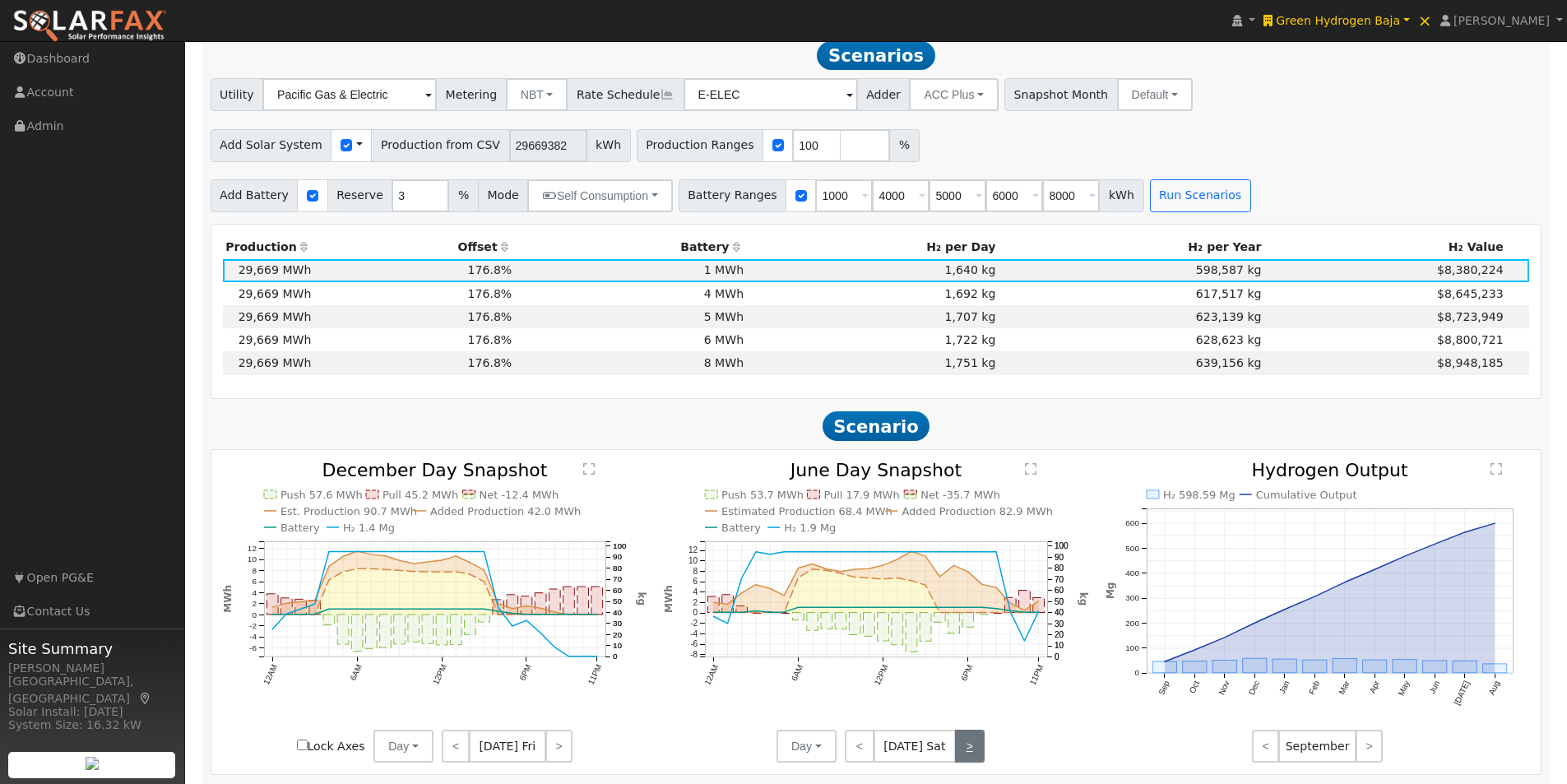
click at [970, 761] on link ">" at bounding box center [969, 746] width 30 height 33
click at [970, 754] on link ">" at bounding box center [970, 746] width 28 height 33
click at [970, 753] on link ">" at bounding box center [970, 746] width 26 height 33
click at [970, 753] on link ">" at bounding box center [969, 746] width 29 height 33
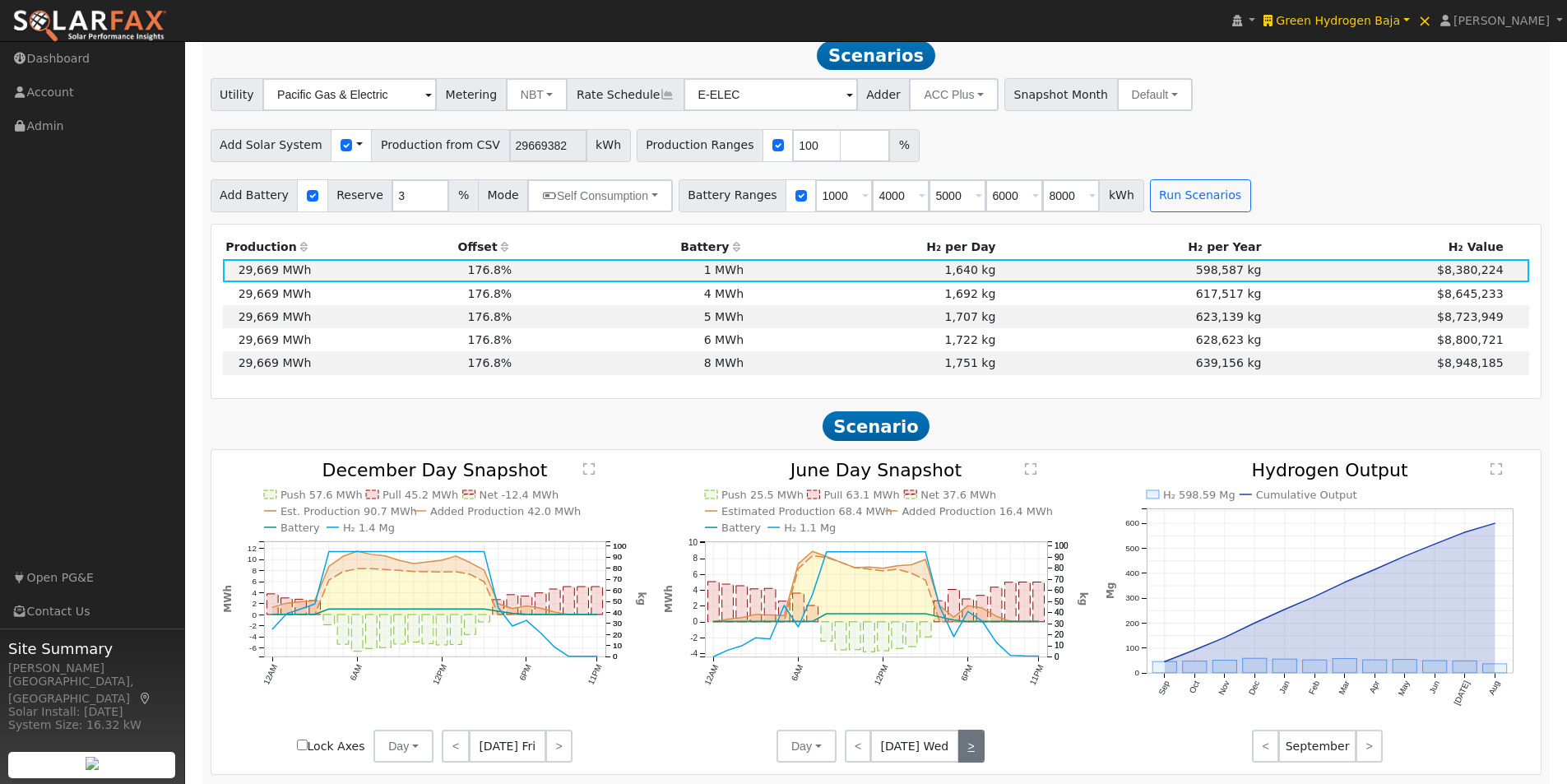
click at [971, 753] on link ">" at bounding box center [971, 746] width 26 height 33
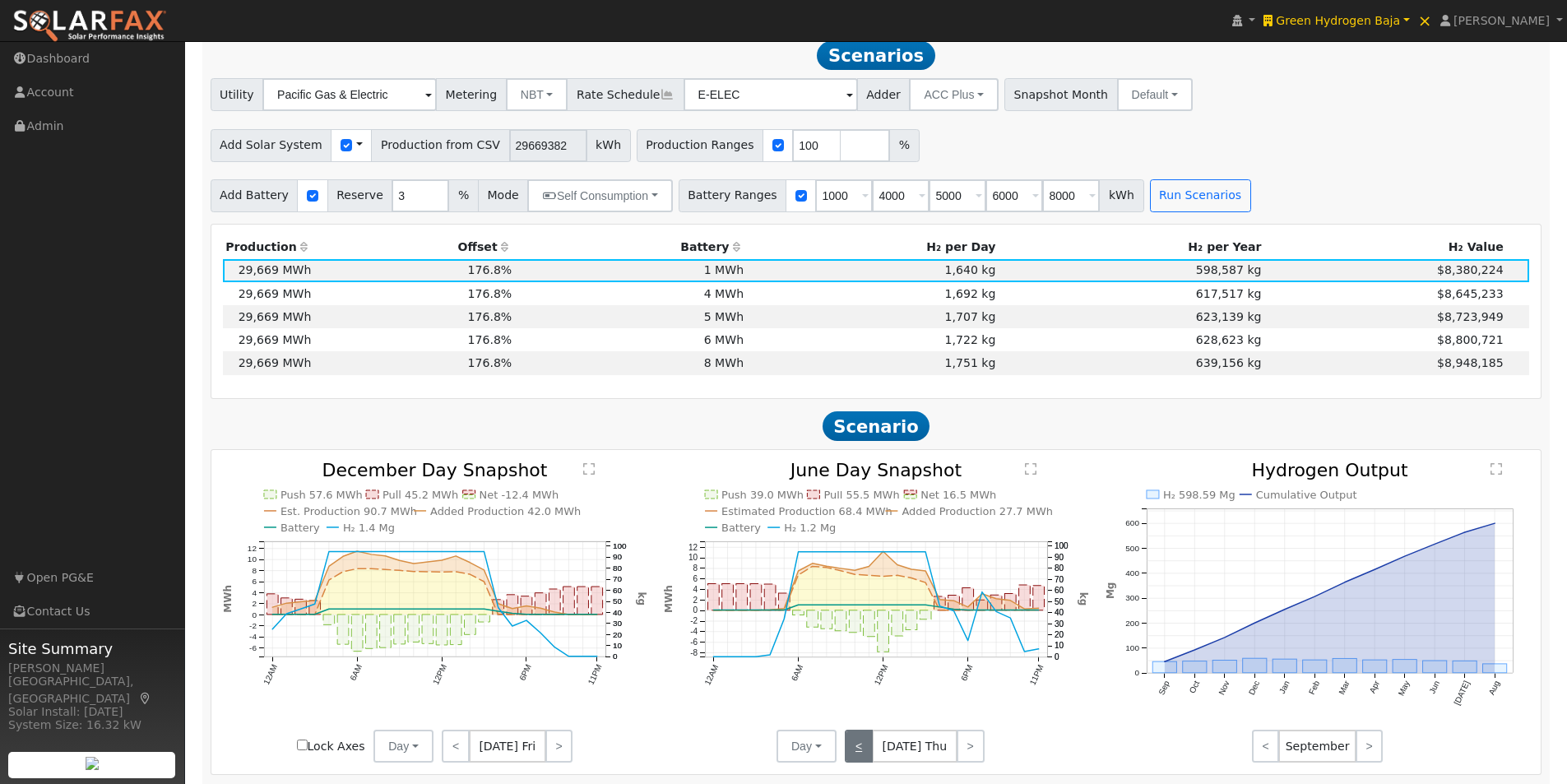
click at [859, 753] on link "<" at bounding box center [859, 746] width 28 height 33
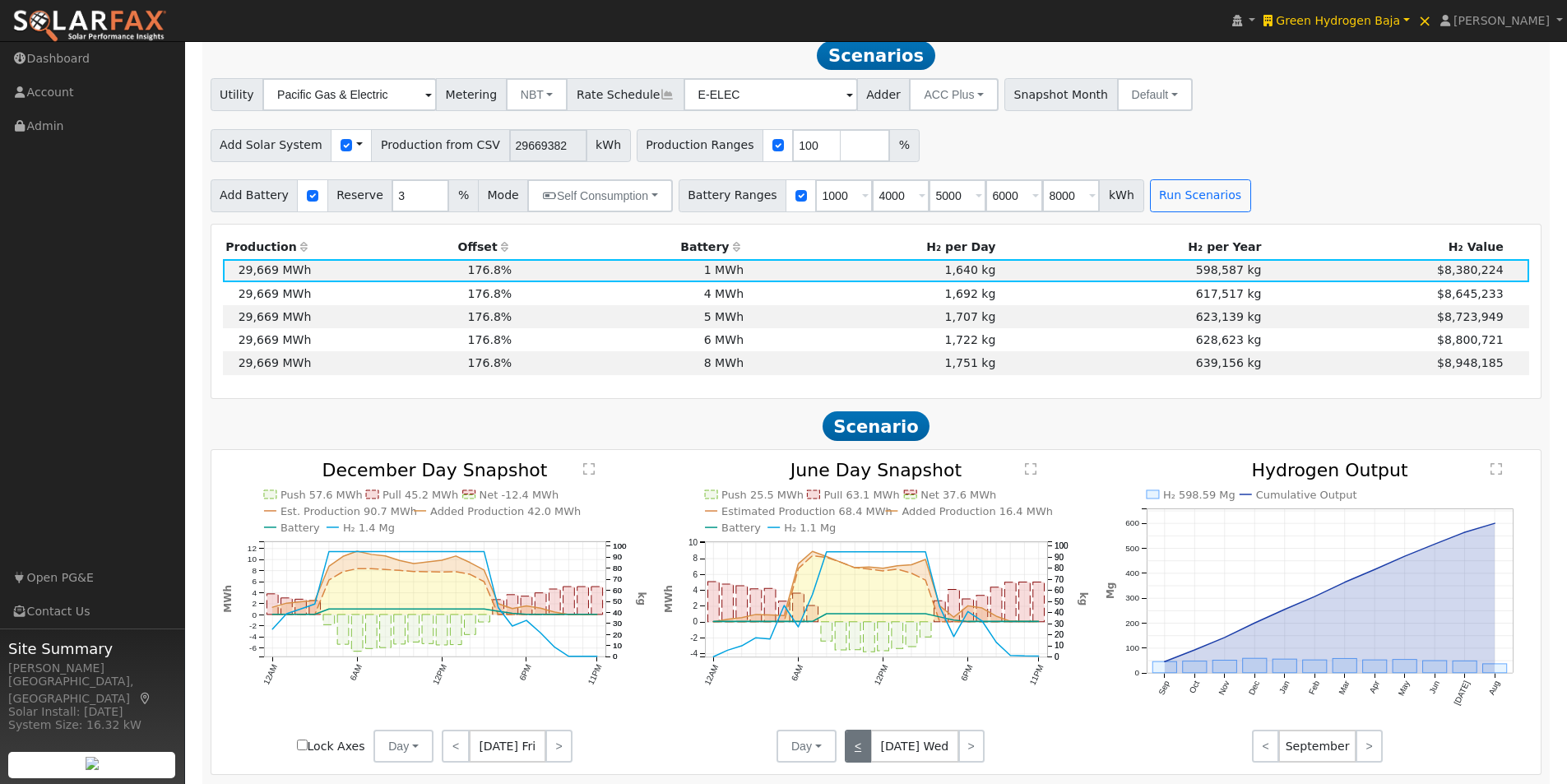
click at [859, 753] on link "<" at bounding box center [858, 746] width 26 height 33
click at [859, 753] on link "<" at bounding box center [859, 746] width 29 height 33
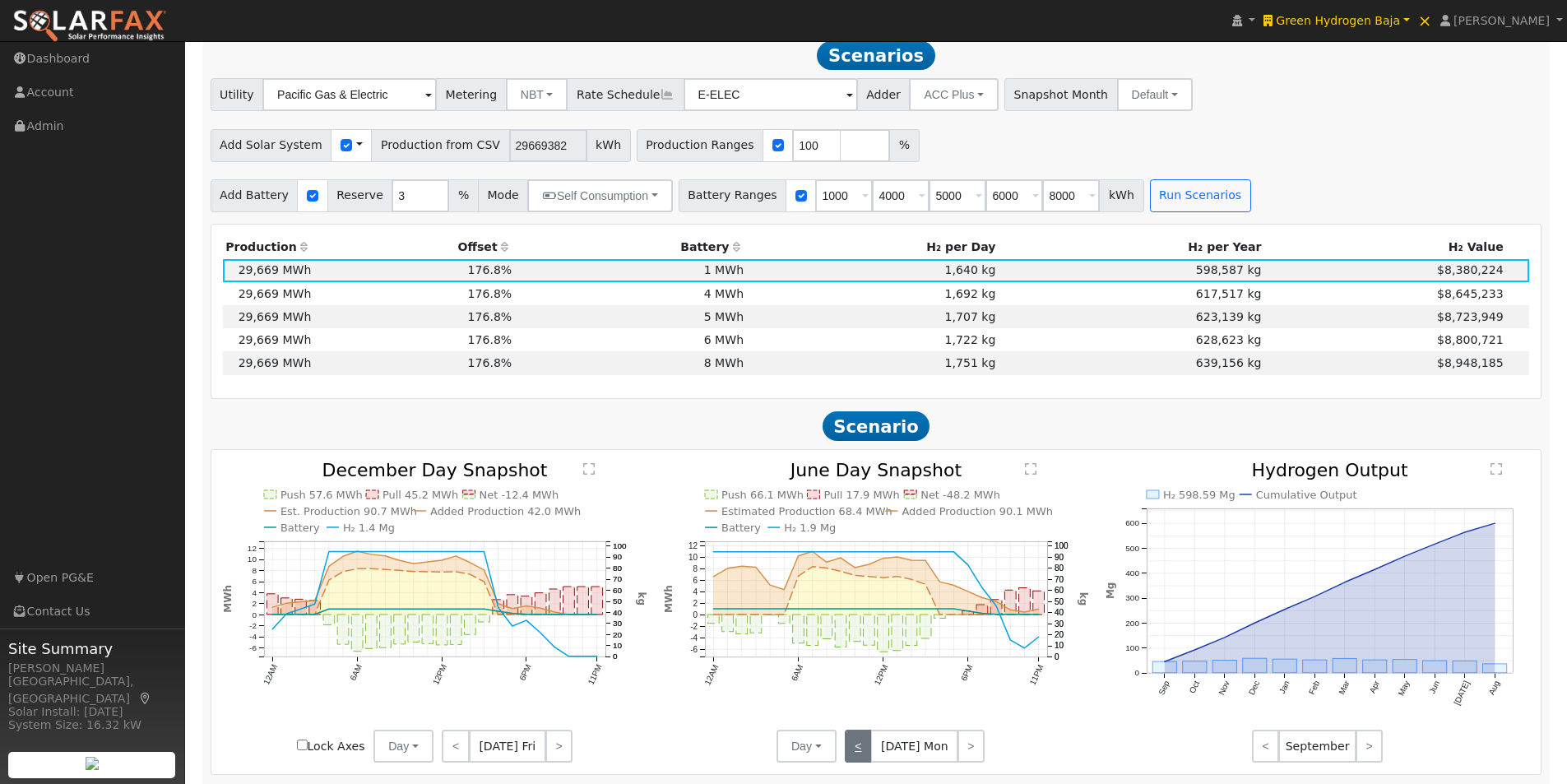
click at [859, 753] on link "<" at bounding box center [858, 746] width 26 height 33
click at [858, 753] on link "<" at bounding box center [859, 746] width 28 height 33
click at [859, 758] on link "<" at bounding box center [860, 746] width 30 height 33
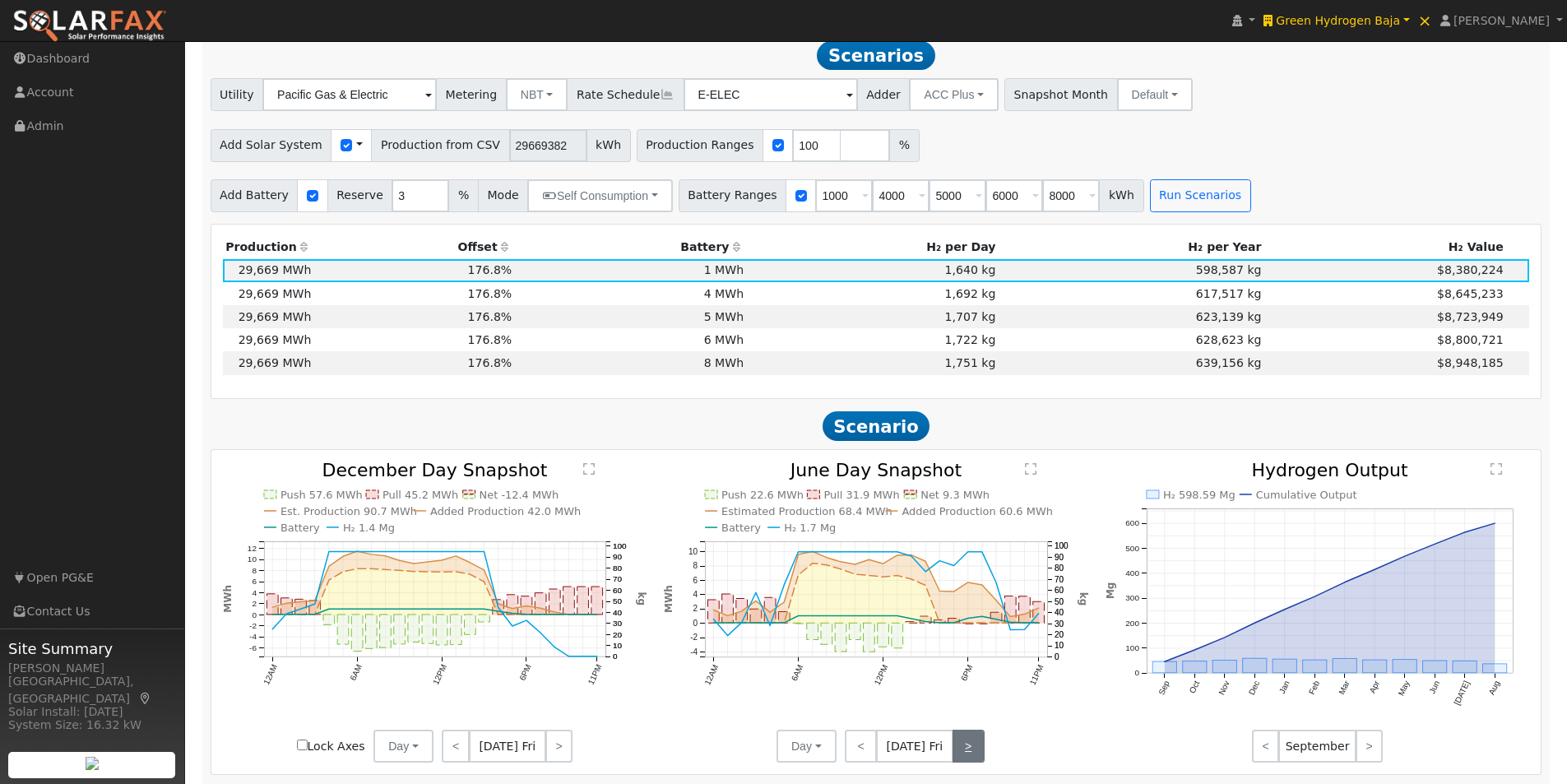
click at [971, 751] on link ">" at bounding box center [969, 746] width 32 height 33
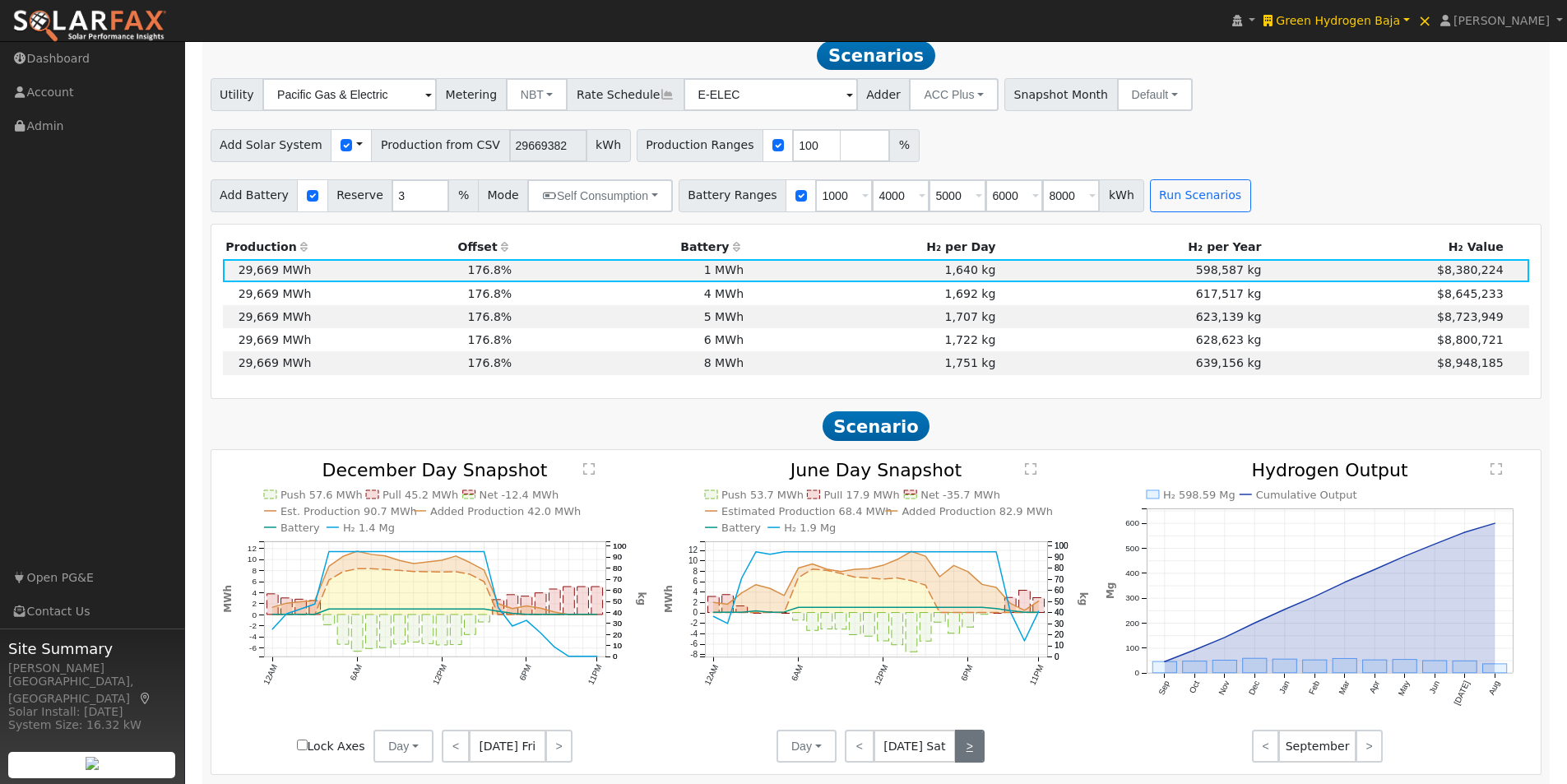
click at [970, 750] on link ">" at bounding box center [969, 746] width 30 height 33
click at [1032, 475] on text "" at bounding box center [1030, 468] width 11 height 13
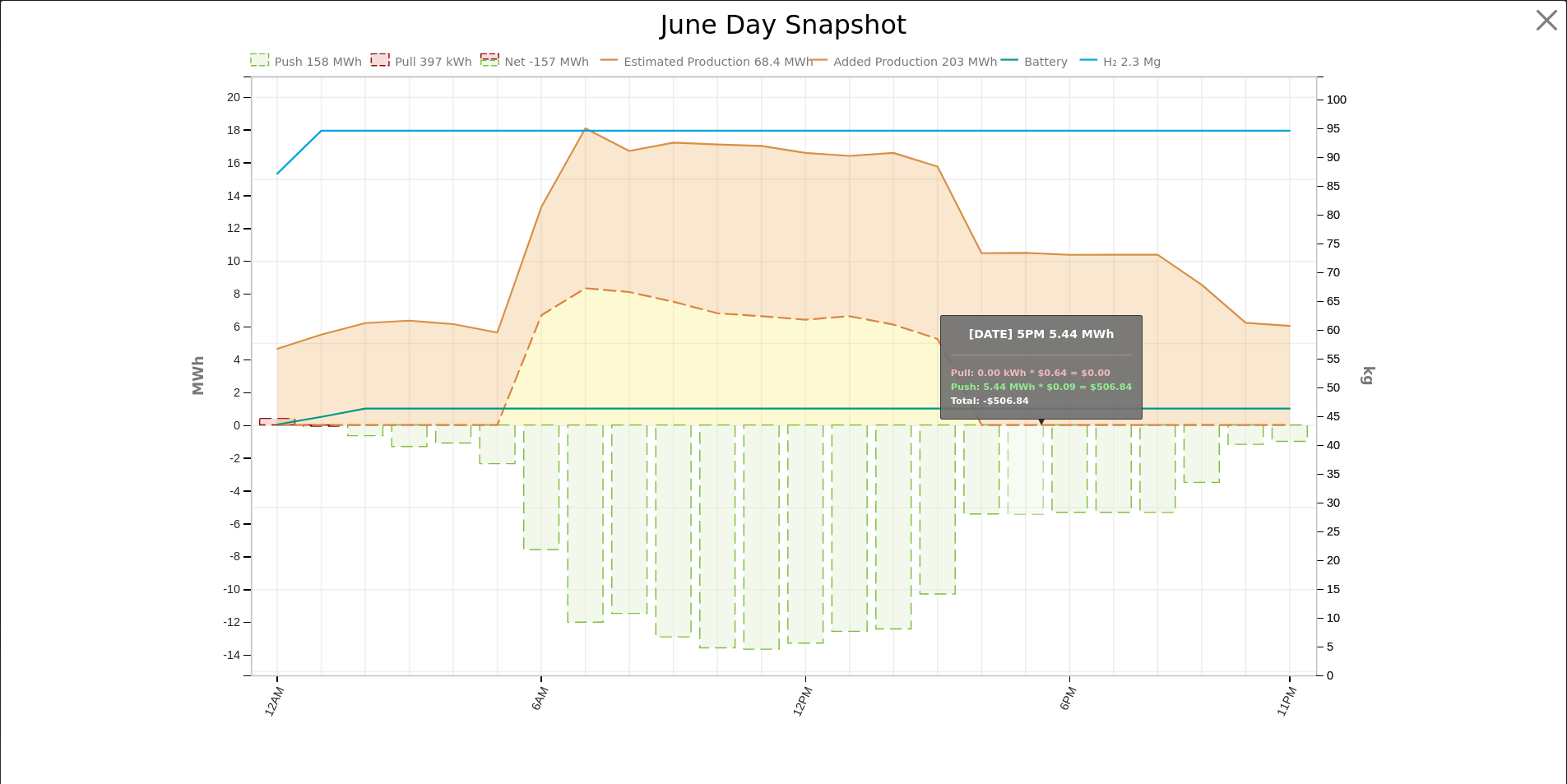
scroll to position [821, 0]
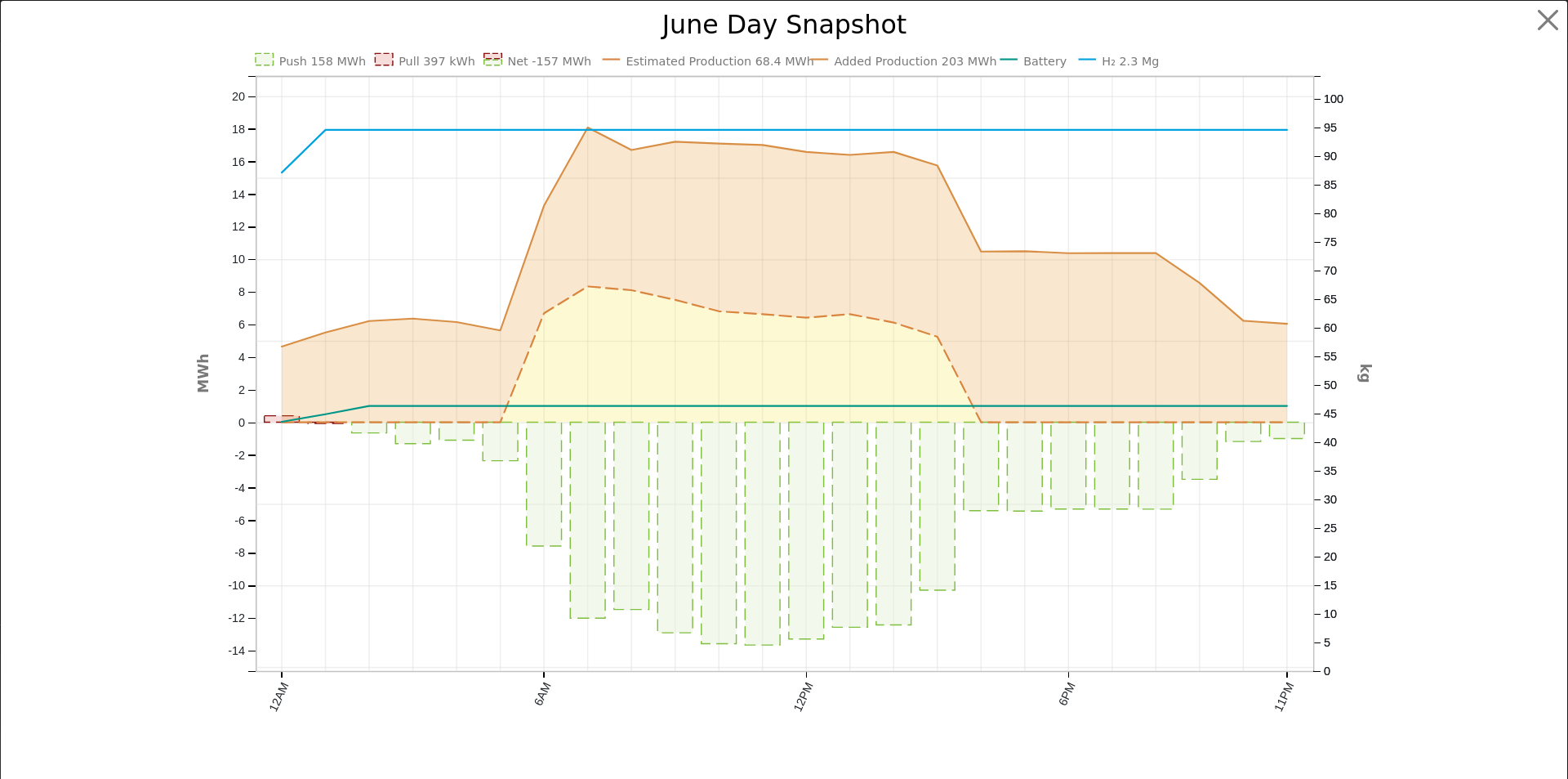
click at [1555, 9] on div "Push 158 MWh Pull 397 kWh Net -157 MWh Estimated Production 68.4 MWh Added Prod…" at bounding box center [784, 401] width 1568 height 803
click at [1538, 16] on button "button" at bounding box center [1549, 21] width 31 height 31
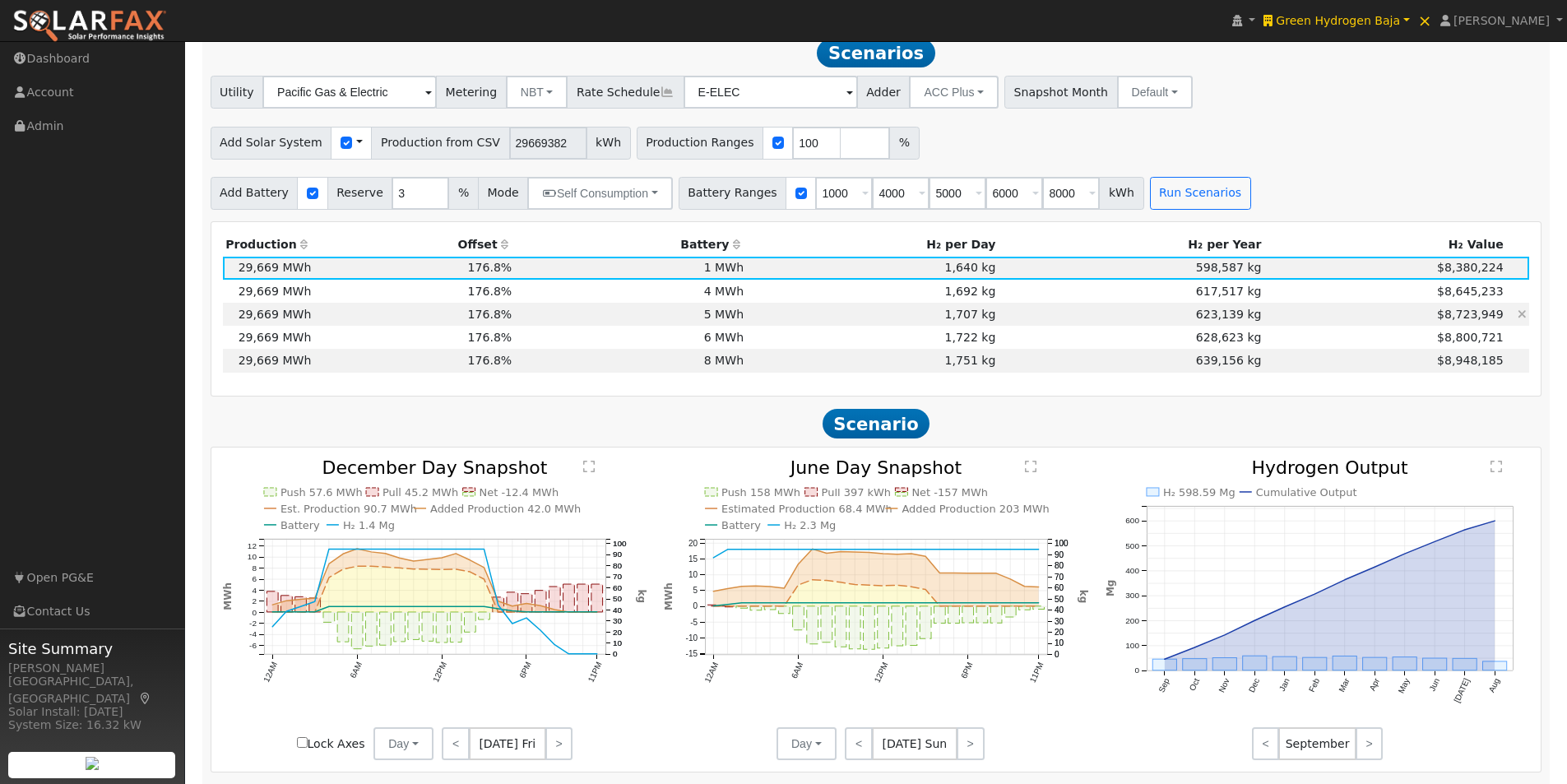
click at [703, 320] on td "5 MWh" at bounding box center [631, 314] width 232 height 23
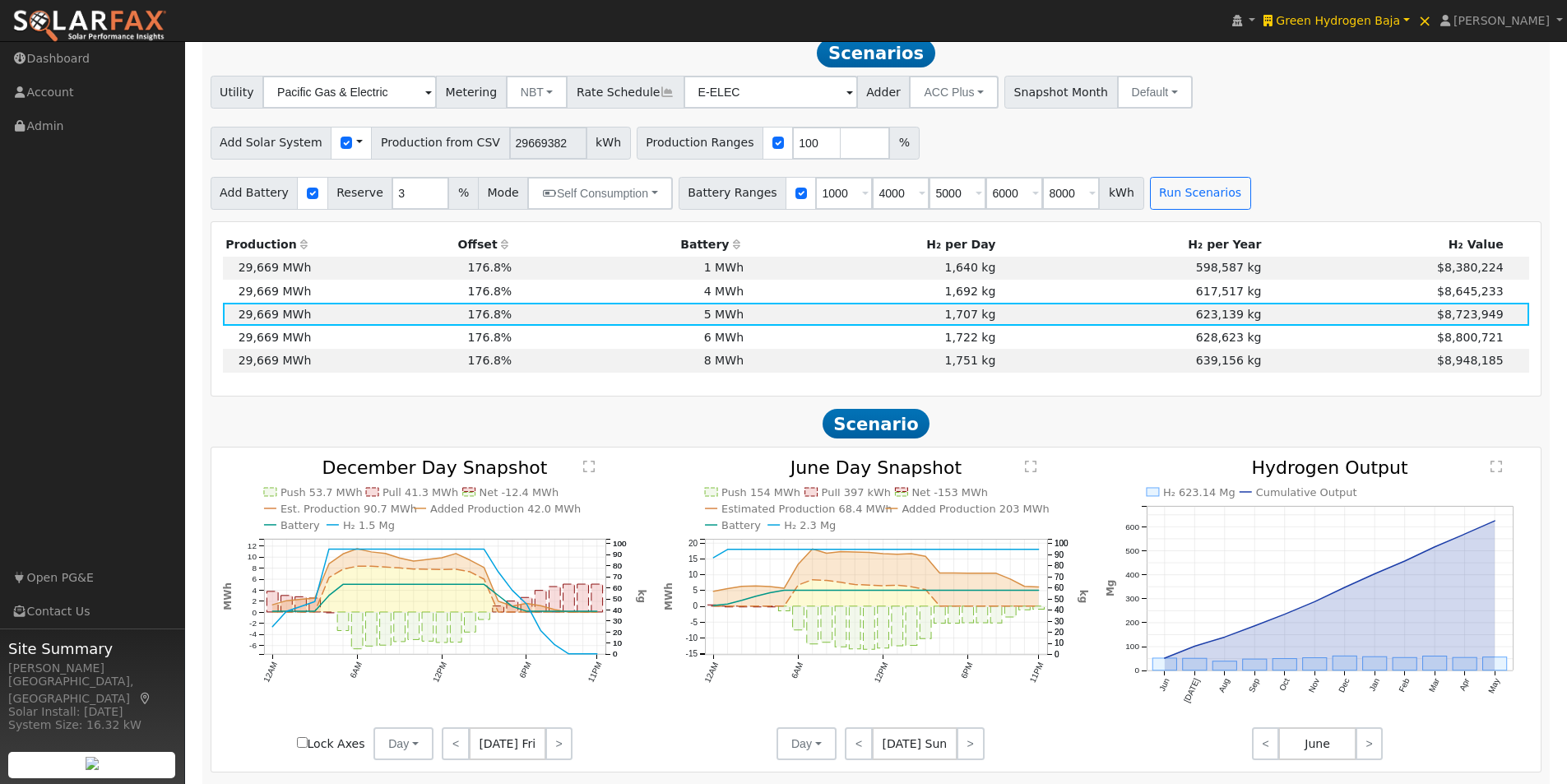
click at [1022, 473] on icon "Push 154 MWh Pull 397 kWh Net -153 MWh Estimated Production 68.4 MWh Added Prod…" at bounding box center [876, 601] width 425 height 285
click at [1028, 464] on div "Push 53.7 MWh Pull 41.3 MWh Net -12.4 MWh Est. Production 90.7 MWh Added Produc…" at bounding box center [876, 609] width 1330 height 324
click at [1033, 473] on text "" at bounding box center [1030, 465] width 11 height 13
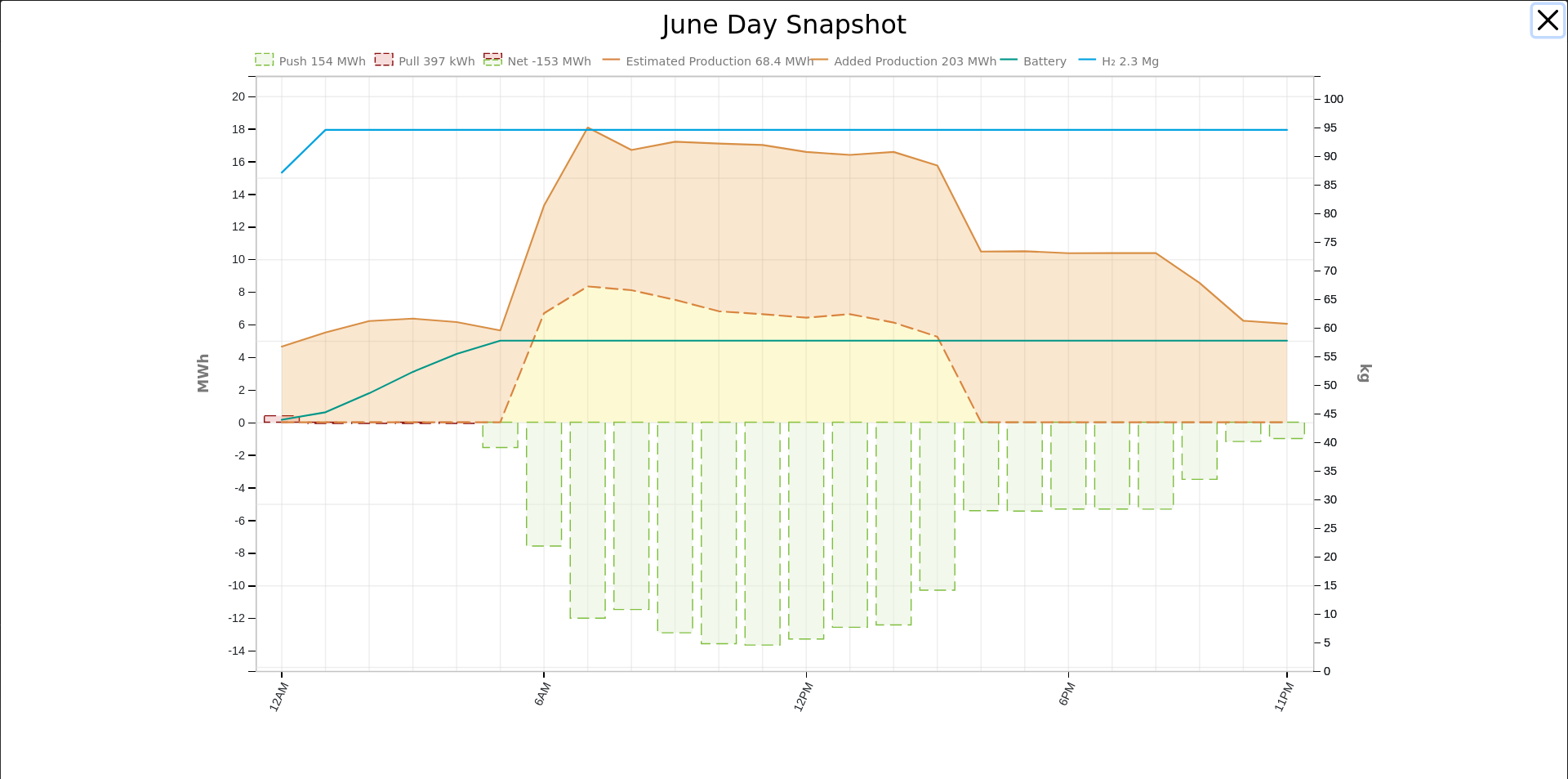
click at [1534, 23] on button "button" at bounding box center [1549, 21] width 31 height 31
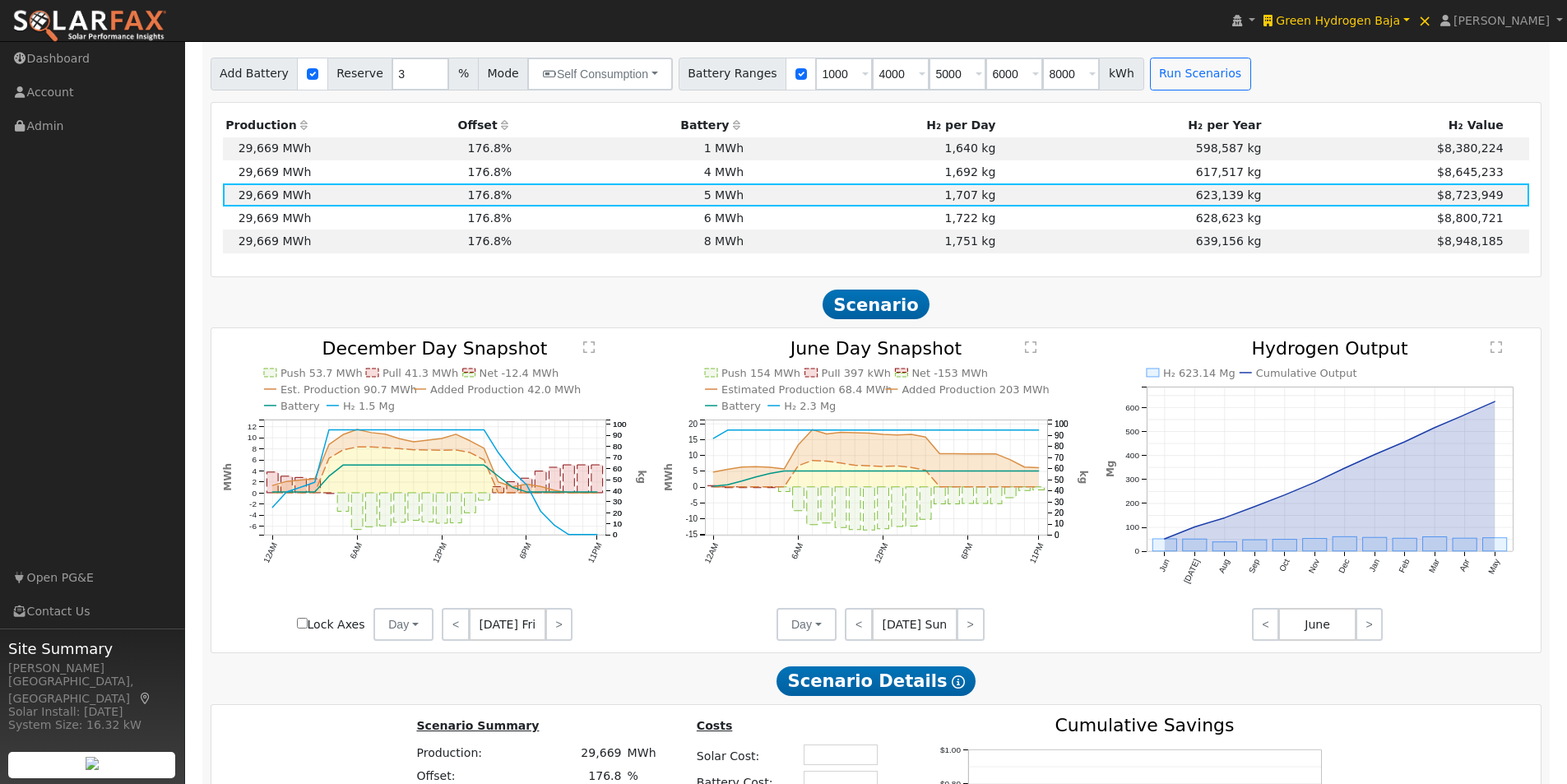
scroll to position [986, 0]
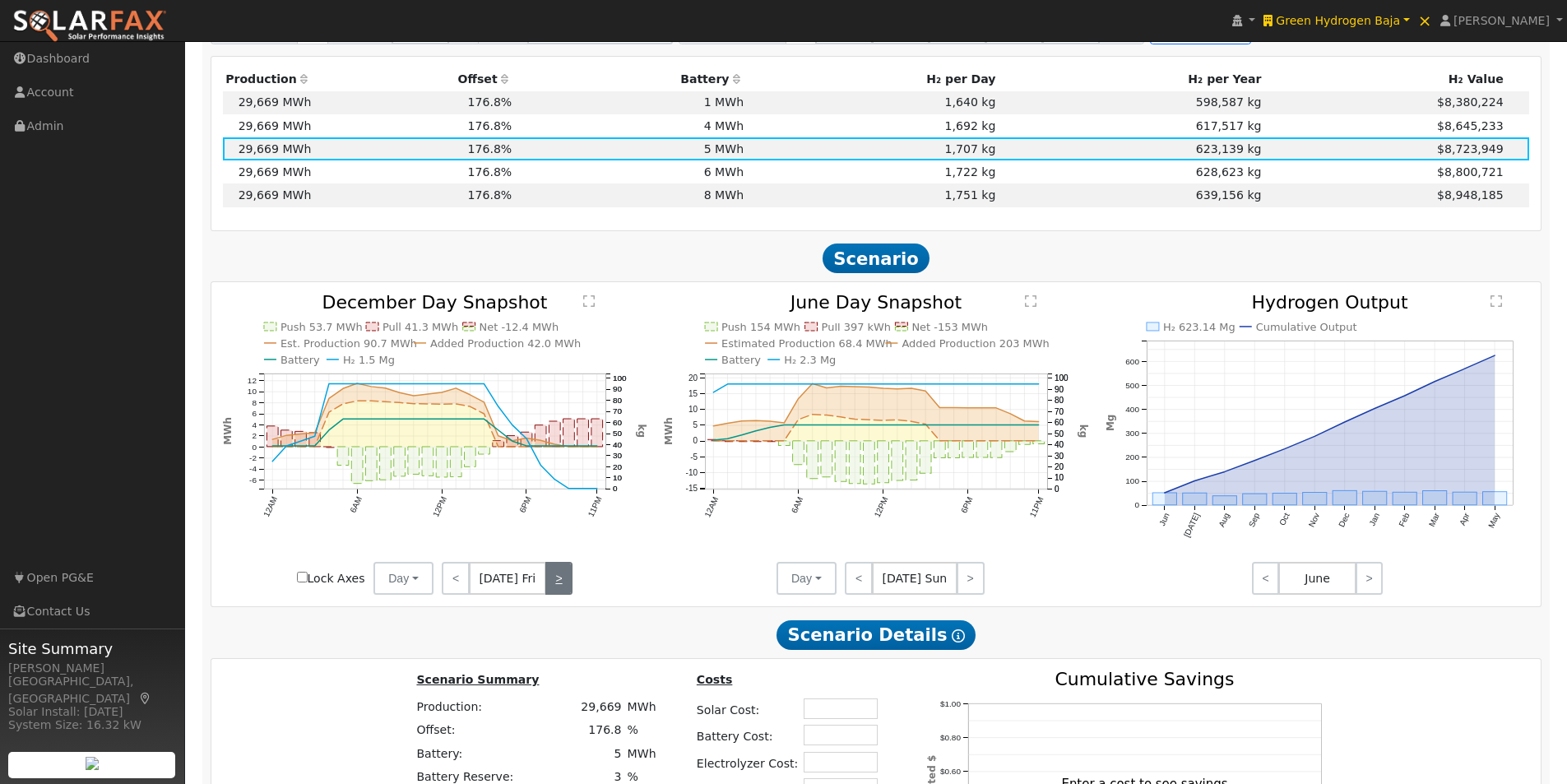
click at [551, 582] on link ">" at bounding box center [559, 578] width 27 height 33
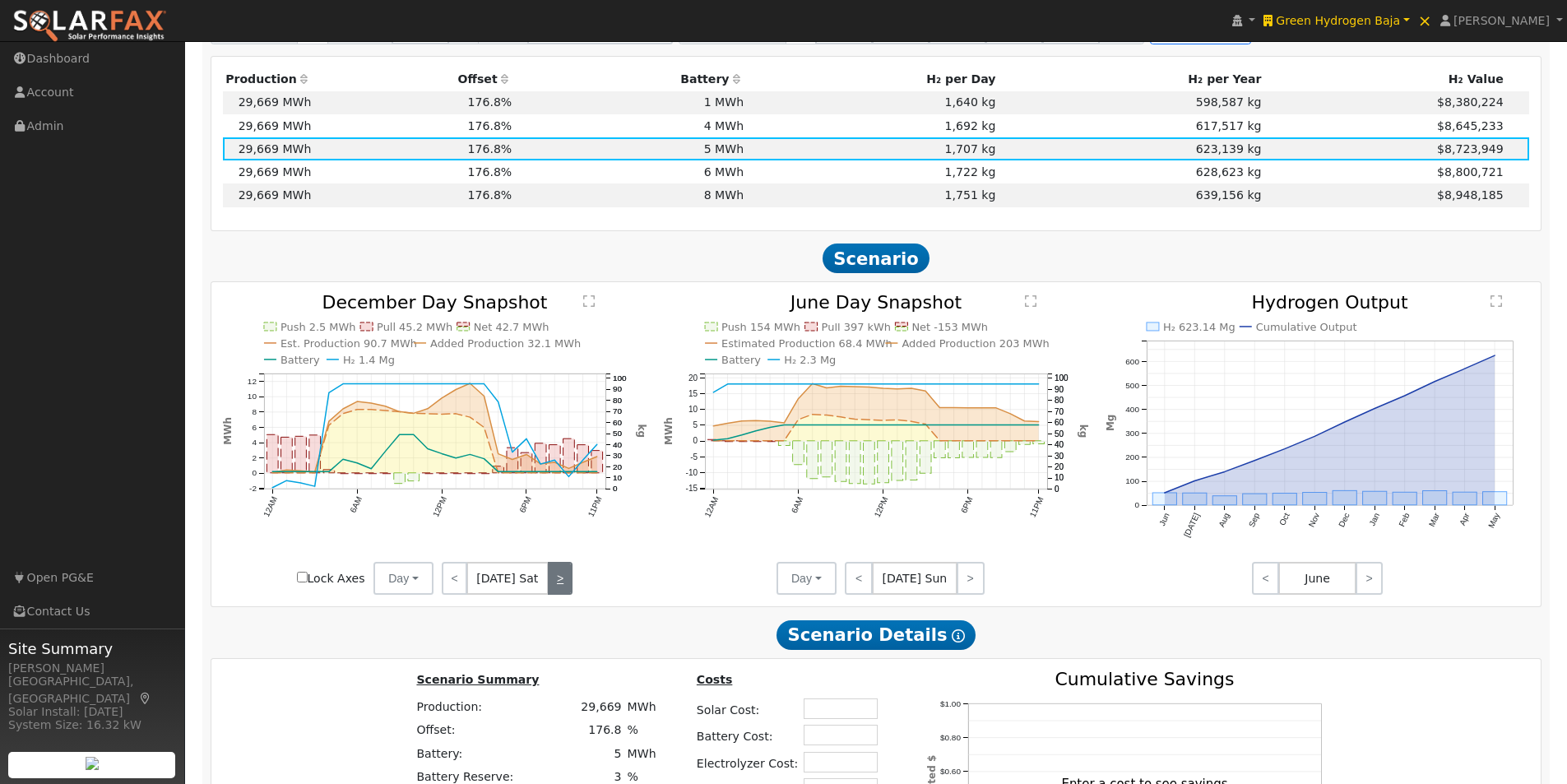
click at [552, 581] on link ">" at bounding box center [560, 578] width 24 height 33
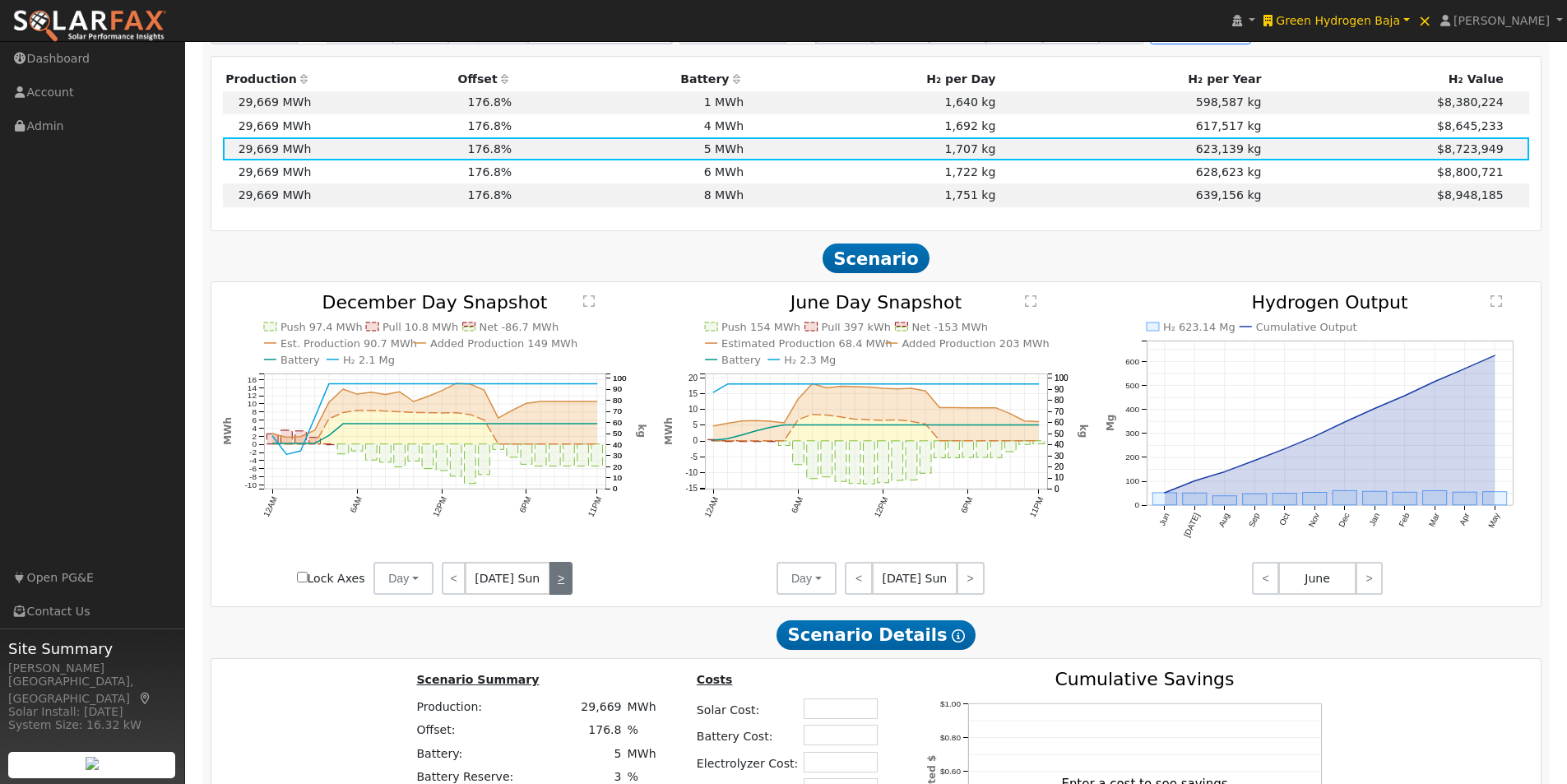
click at [552, 580] on link ">" at bounding box center [561, 578] width 23 height 33
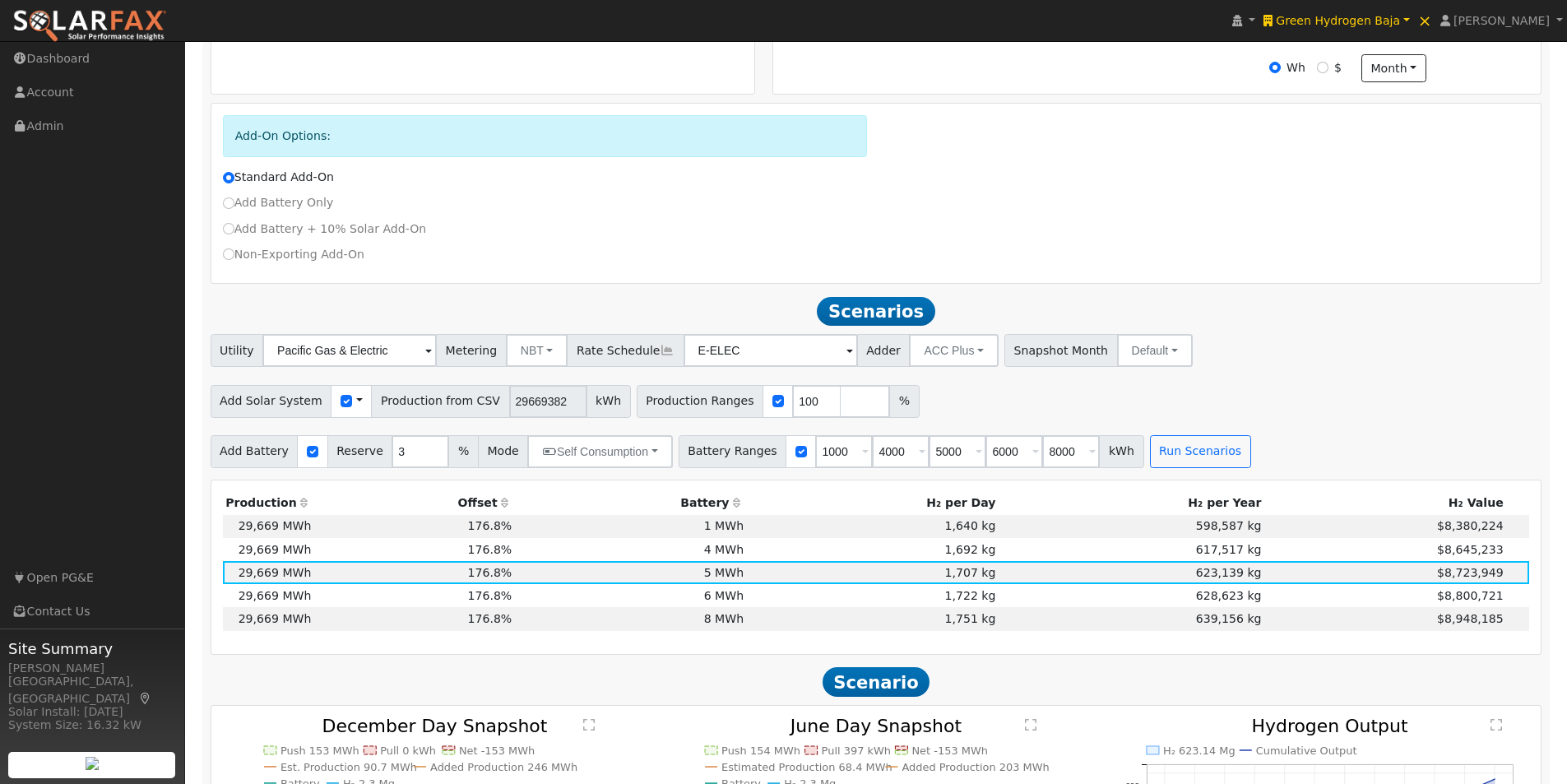
scroll to position [649, 0]
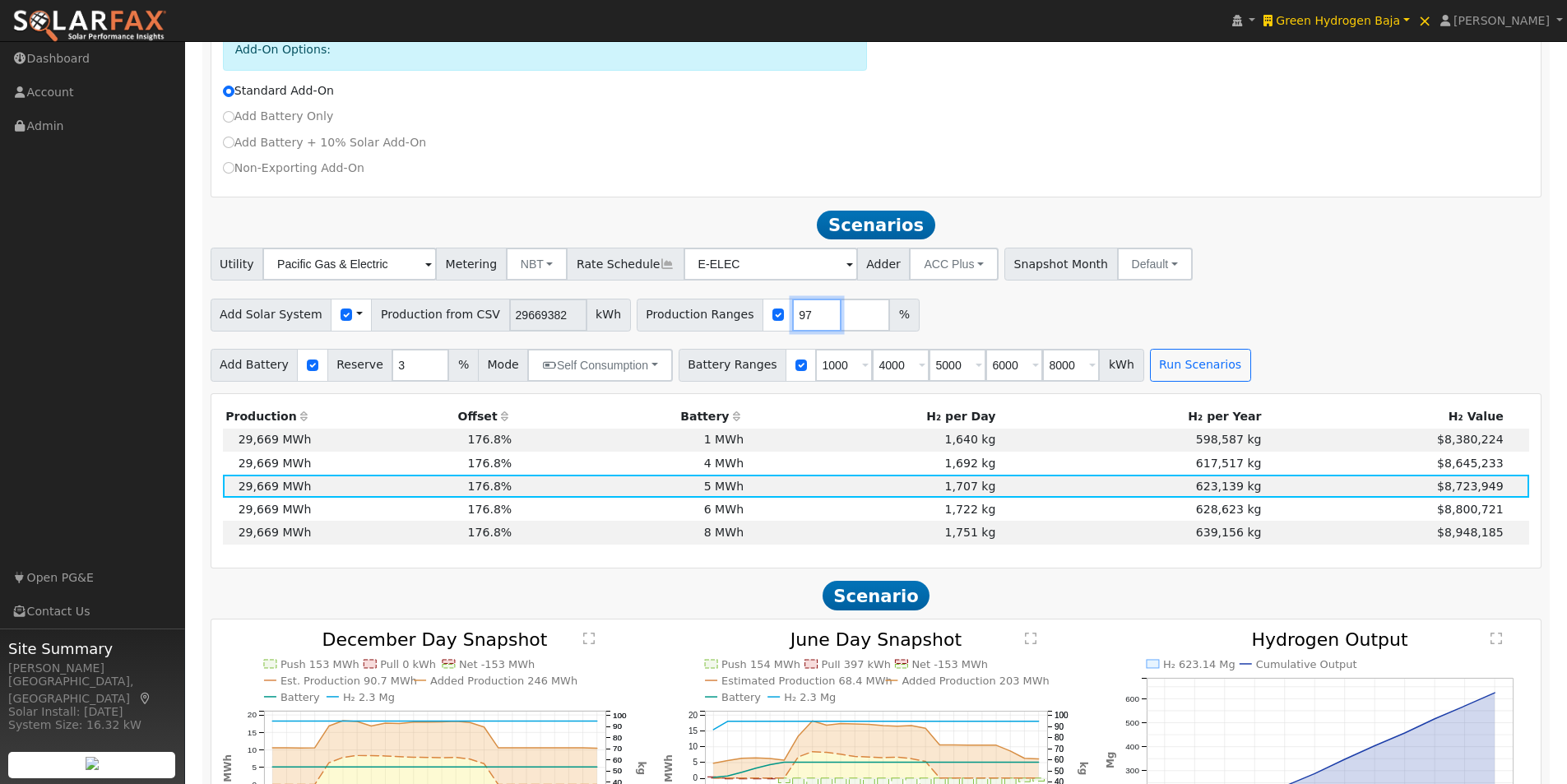
drag, startPoint x: 784, startPoint y: 322, endPoint x: 763, endPoint y: 322, distance: 21.0
click at [792, 322] on input "97" at bounding box center [817, 315] width 50 height 33
drag, startPoint x: 777, startPoint y: 318, endPoint x: 765, endPoint y: 316, distance: 12.2
click at [792, 317] on input "97" at bounding box center [817, 315] width 50 height 33
drag, startPoint x: 774, startPoint y: 322, endPoint x: 745, endPoint y: 310, distance: 31.4
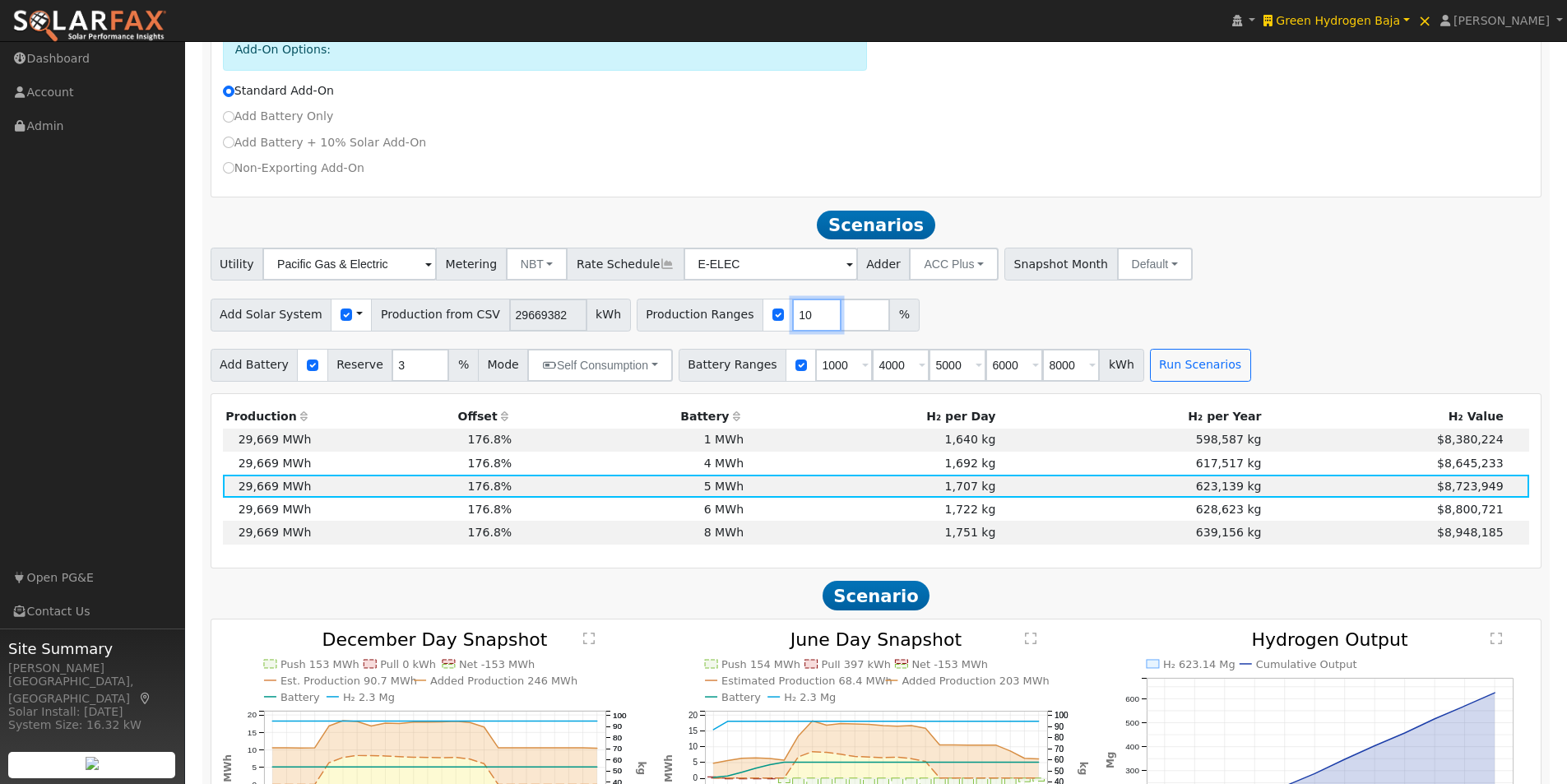
click at [751, 318] on div "Production Ranges 10 %" at bounding box center [778, 315] width 283 height 33
type input "7.14"
click at [945, 313] on div "Add Solar System Use CSV Data Production from CSV 29669382 kWh Production Range…" at bounding box center [876, 311] width 1338 height 39
click at [1168, 380] on button "Run Scenarios" at bounding box center [1200, 366] width 101 height 33
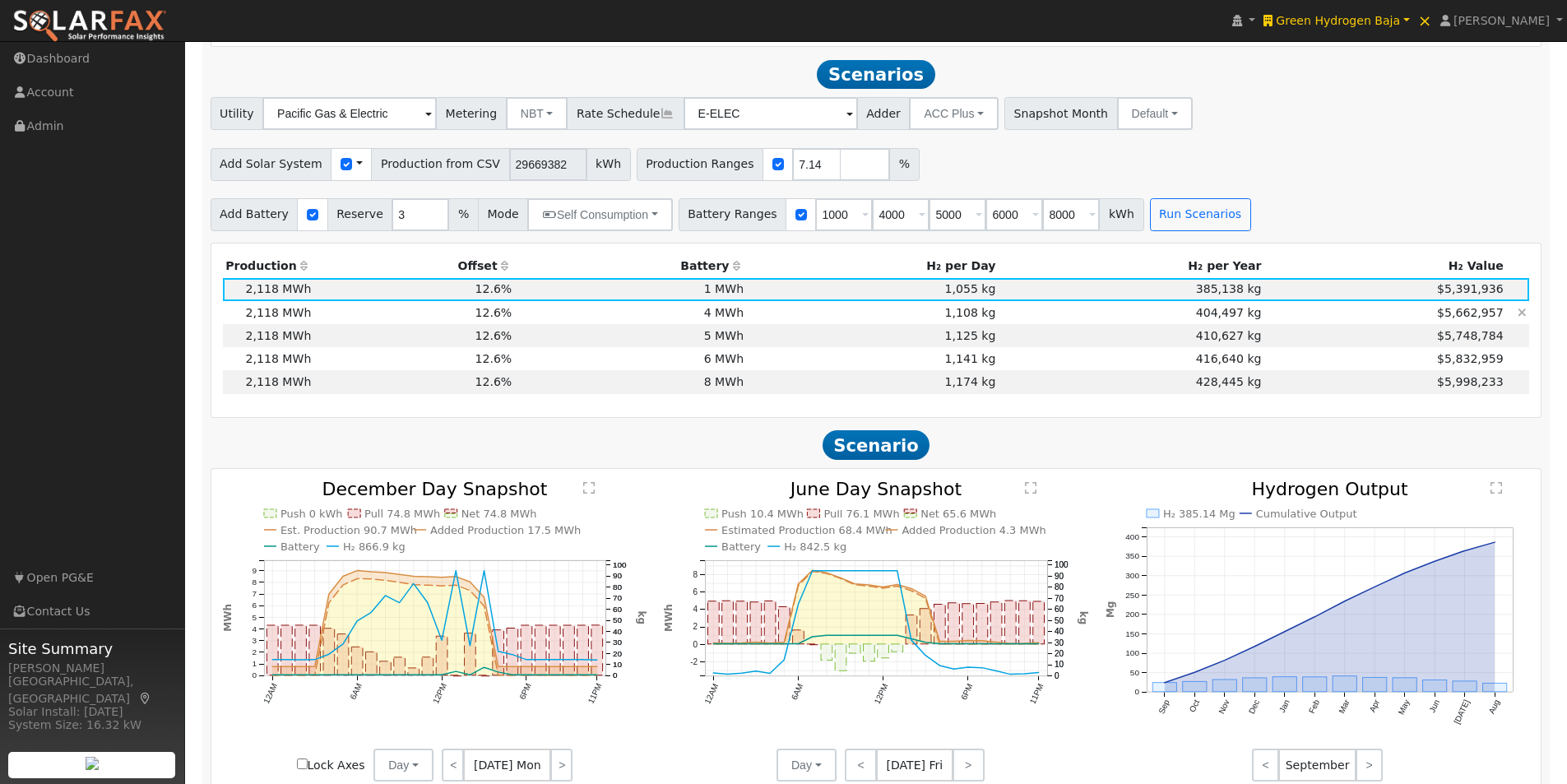
scroll to position [816, 0]
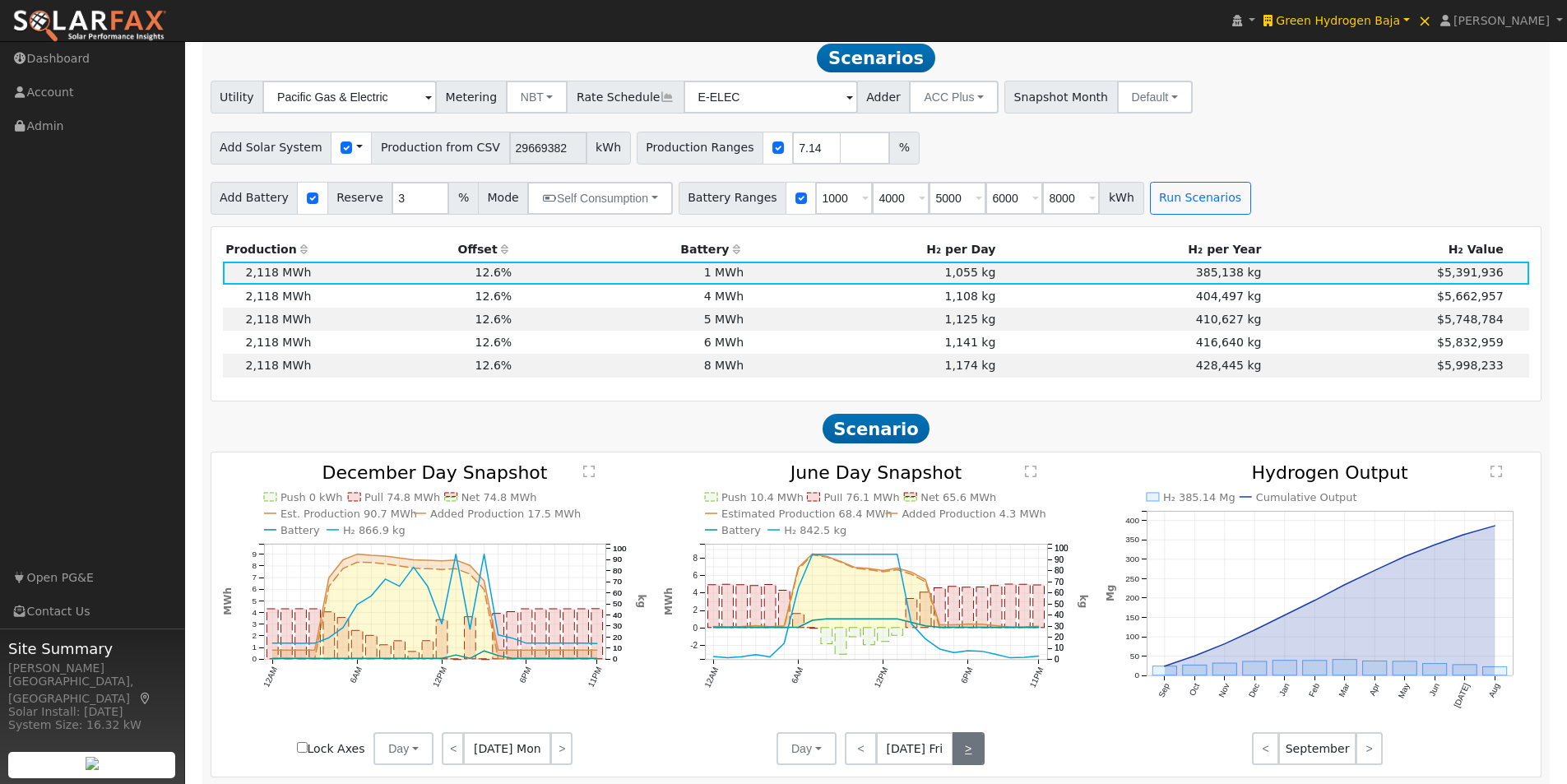
click at [967, 754] on link ">" at bounding box center [969, 748] width 32 height 33
click at [967, 751] on link ">" at bounding box center [969, 748] width 30 height 33
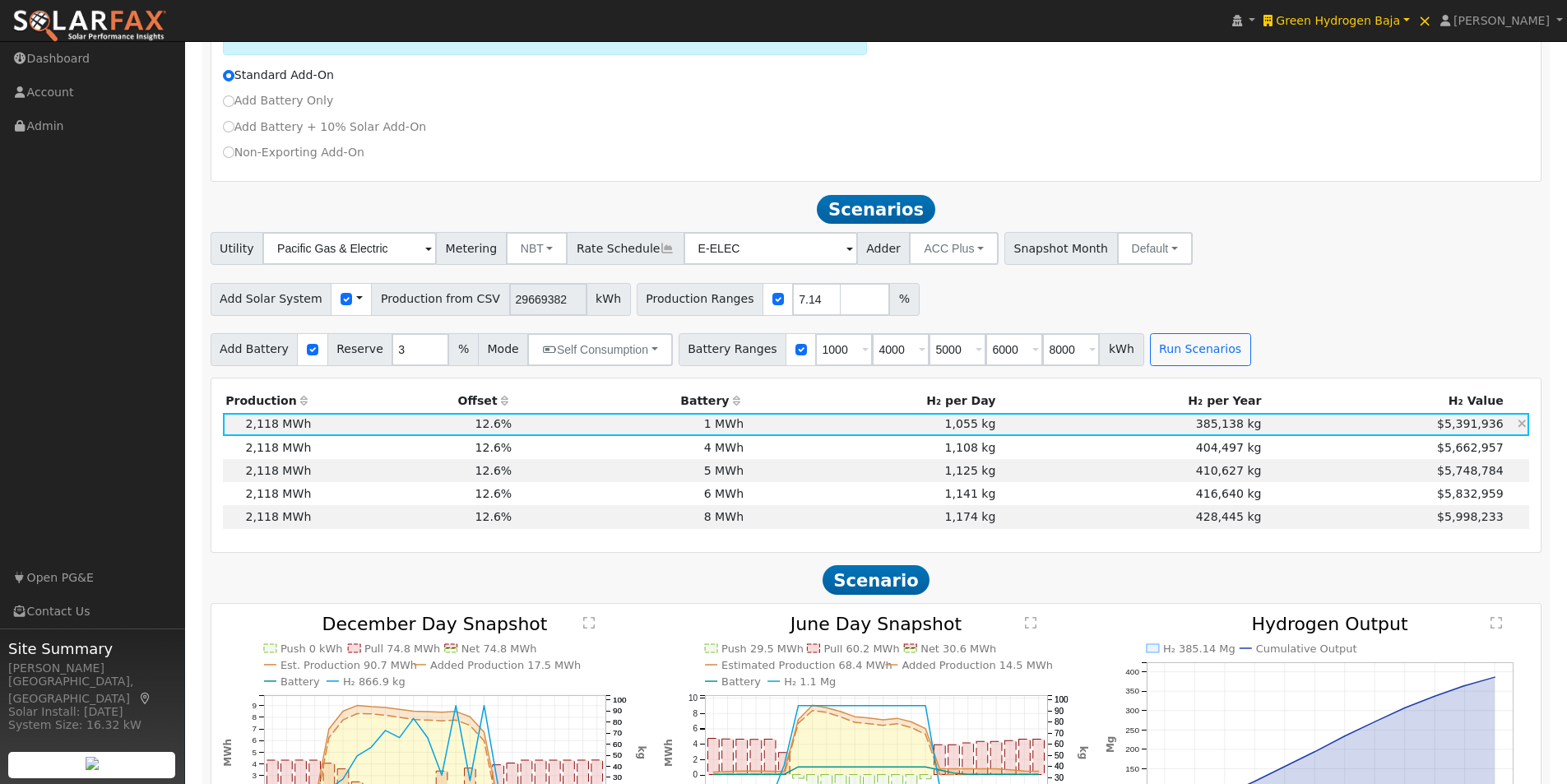
scroll to position [652, 0]
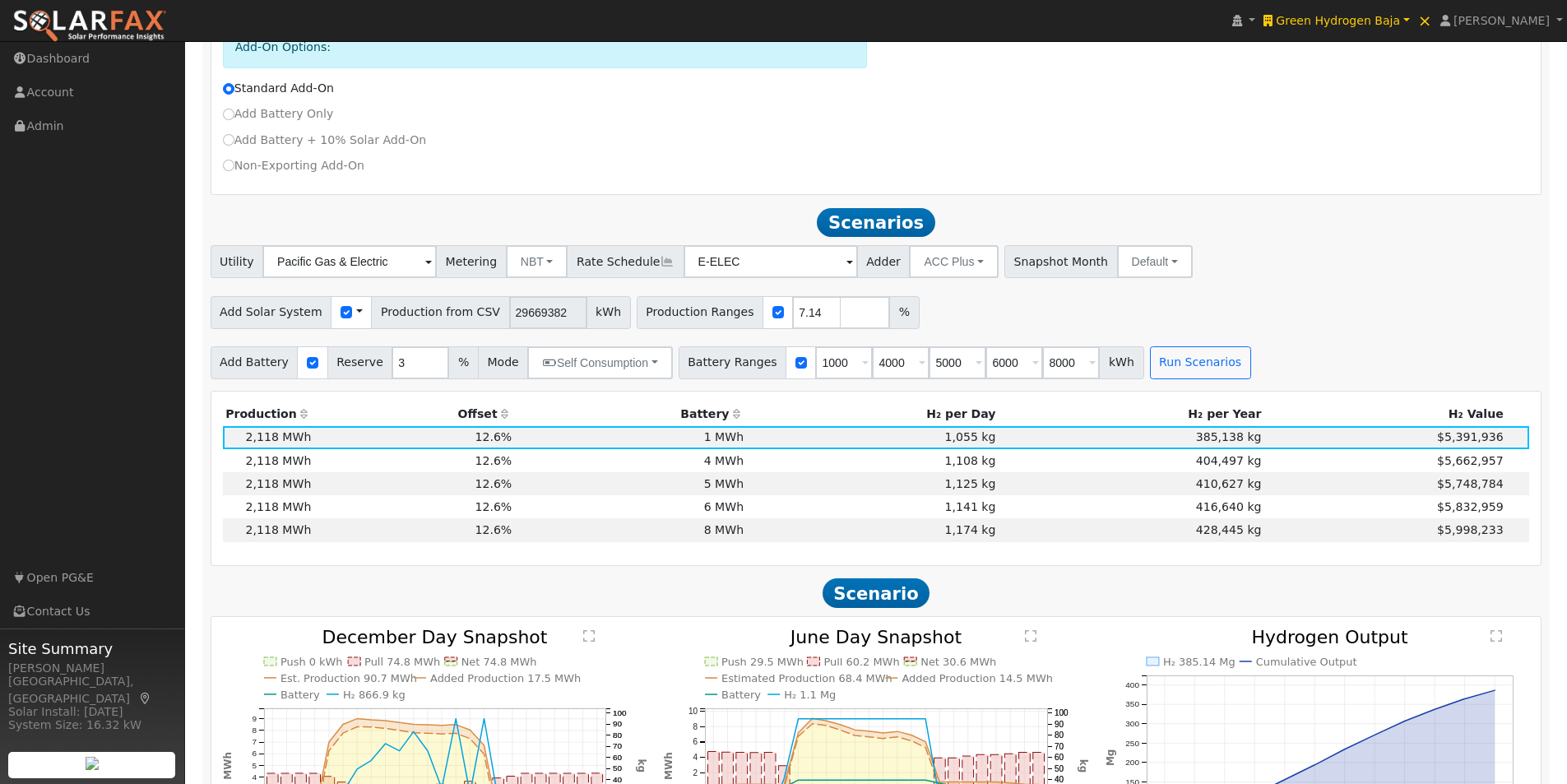
click at [356, 318] on span at bounding box center [360, 312] width 7 height 17
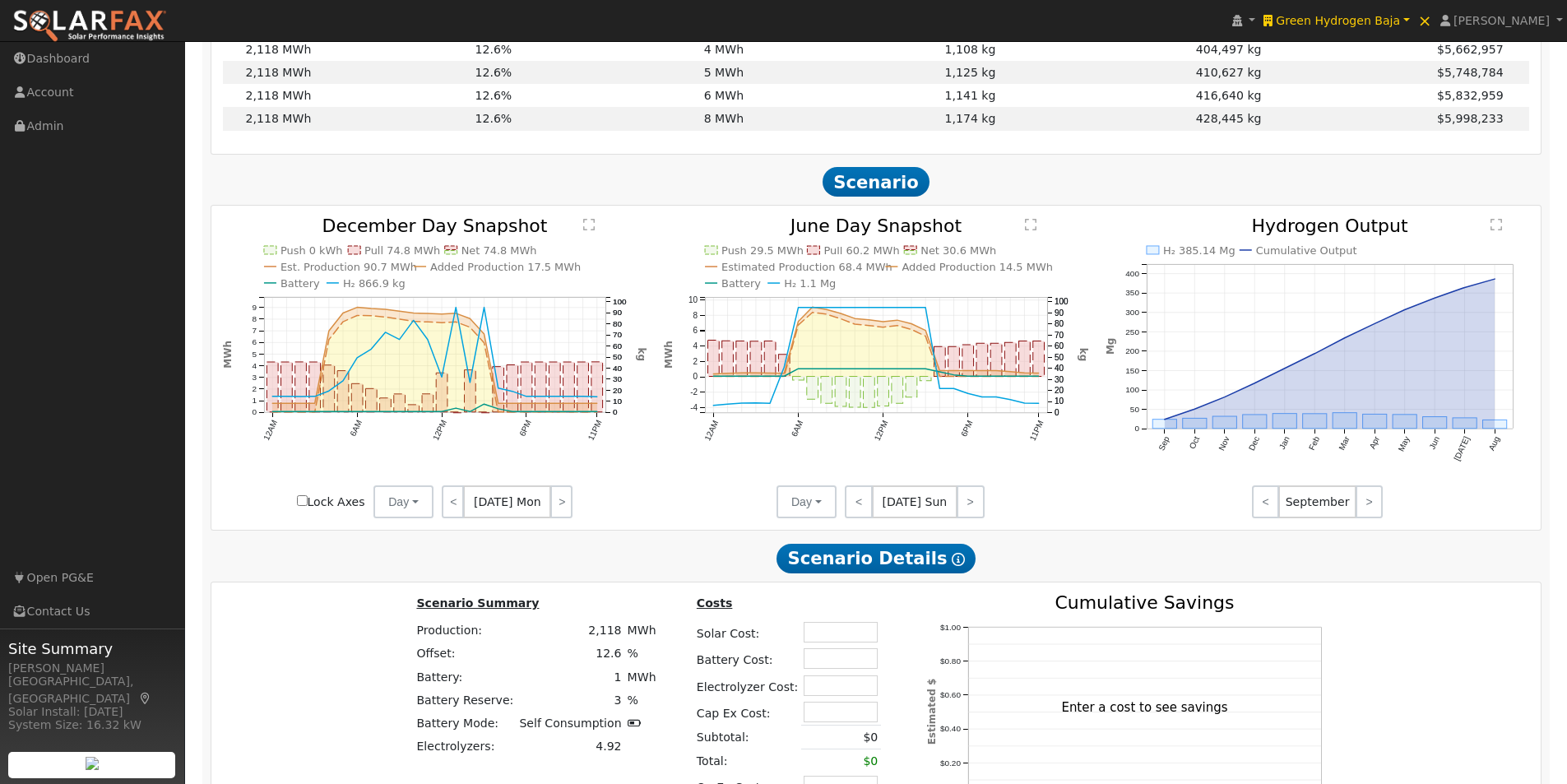
scroll to position [1225, 0]
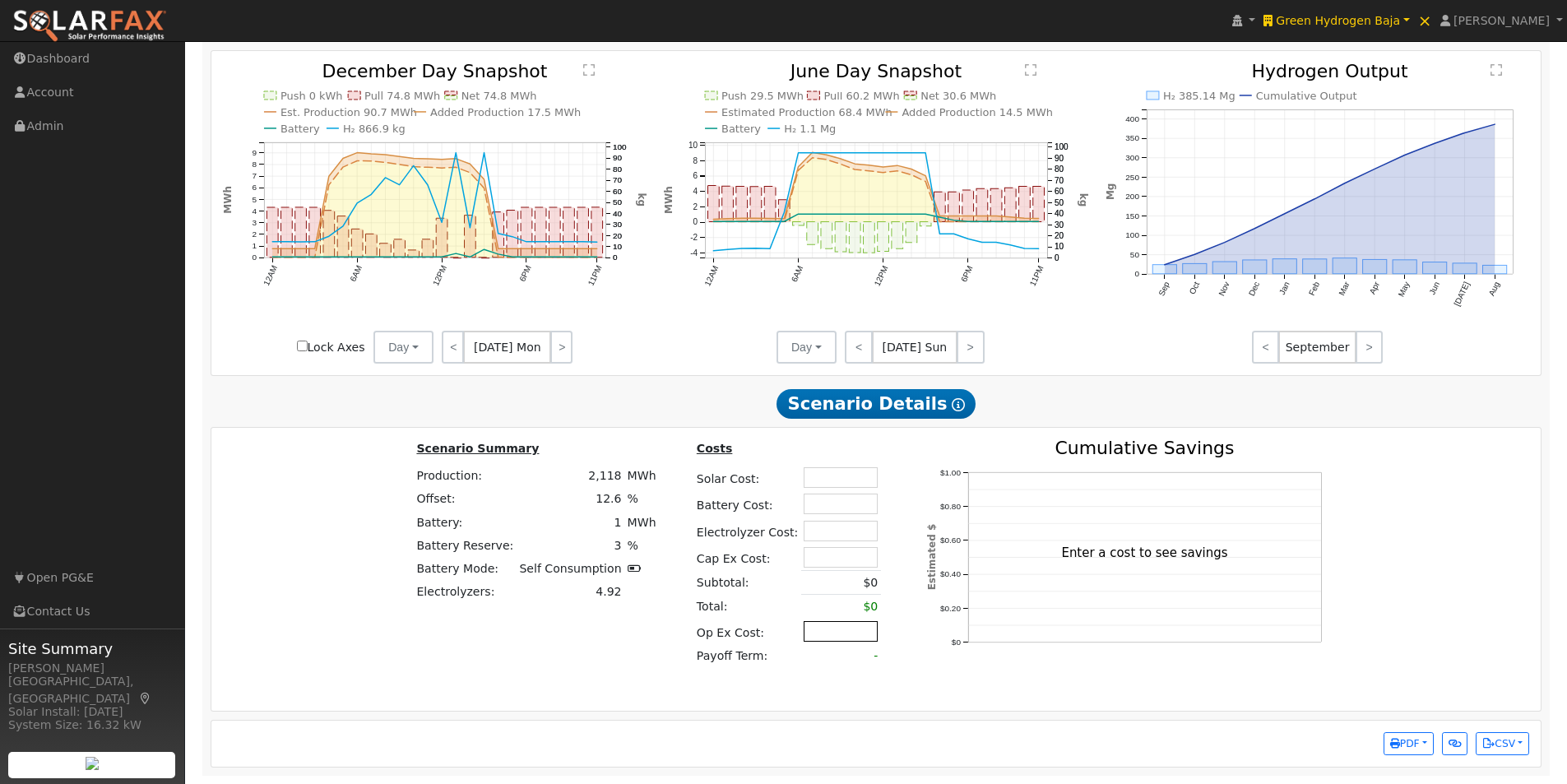
click at [810, 633] on input "text" at bounding box center [840, 631] width 74 height 21
click at [806, 471] on input "text" at bounding box center [840, 478] width 74 height 21
type input "$20,560,000"
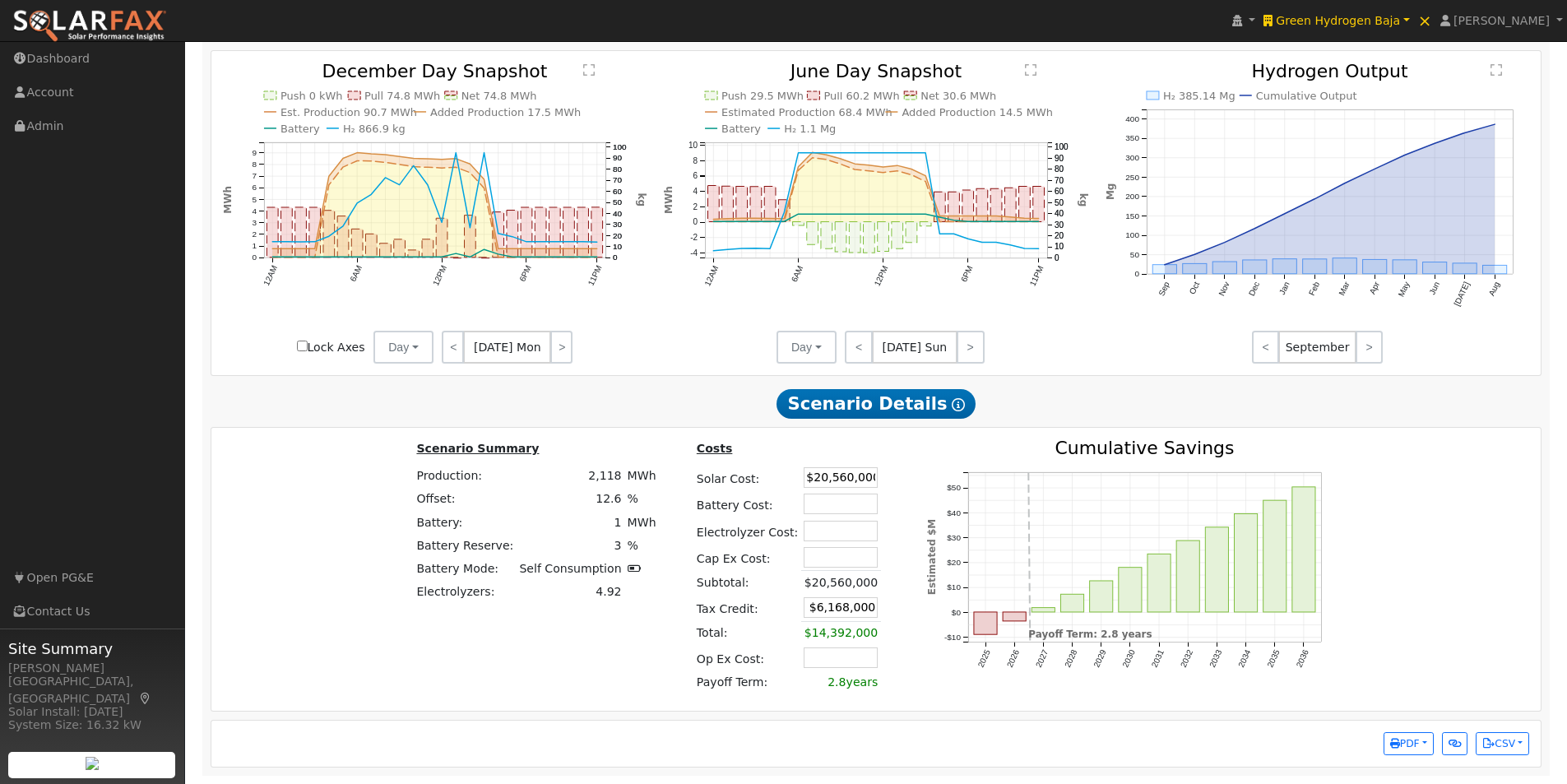
click at [876, 451] on div "Costs Solar Cost: $20,560,000 Battery Cost: Electrolyzer Cost: Cap Ex Cost: Sub…" at bounding box center [792, 569] width 234 height 260
click at [834, 504] on input "text" at bounding box center [840, 504] width 74 height 21
type input "$2,000,000"
type input "$6,768,000"
click at [909, 486] on div "2025 2026 2027 2028 2029 2030 2031 2032 2033 2034 2035 2036 -$10 $0 $10 $20 $30…" at bounding box center [1132, 569] width 446 height 260
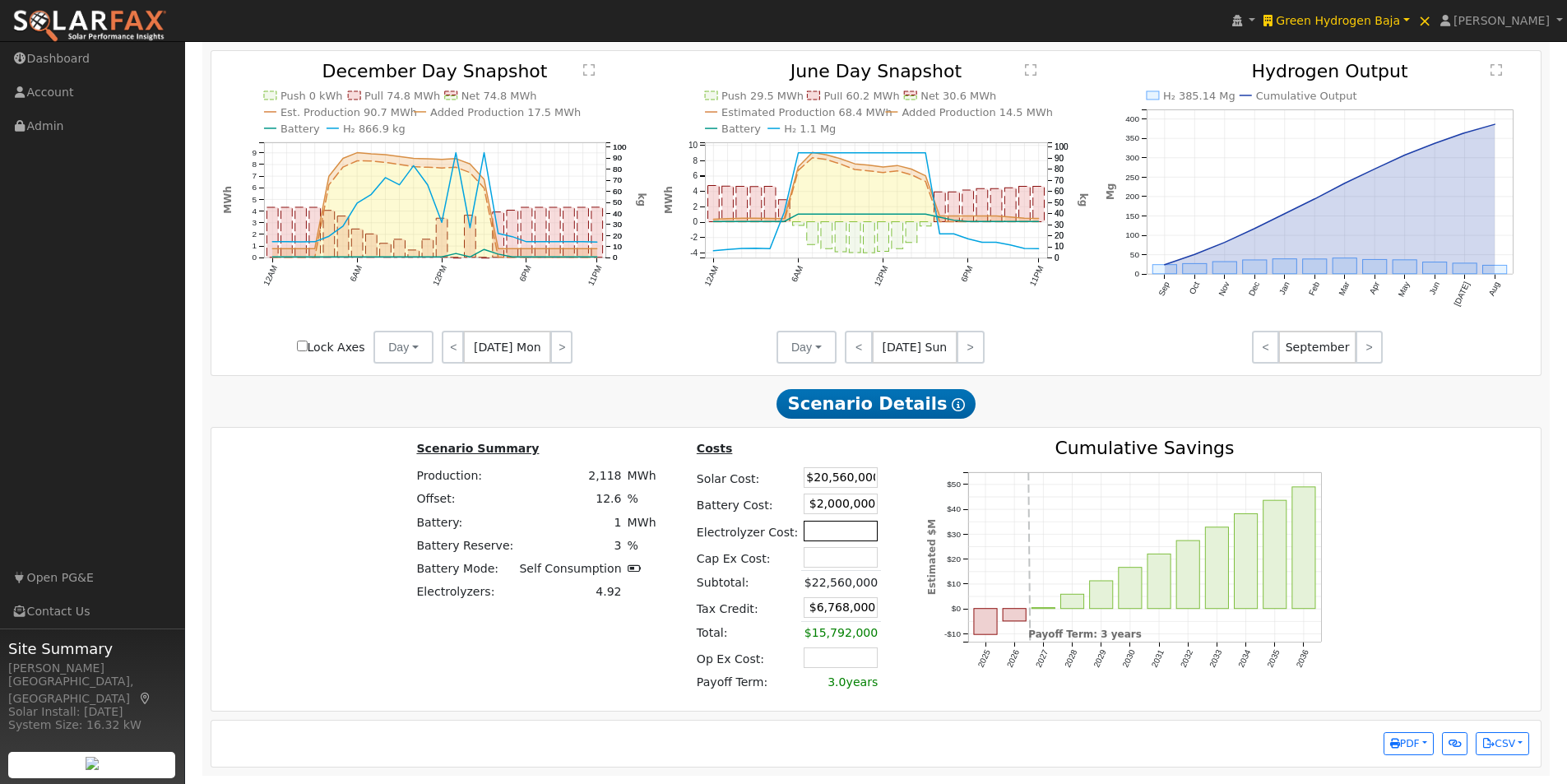
click at [817, 537] on input "text" at bounding box center [840, 530] width 74 height 21
type input "$14,000,000"
click at [879, 472] on div "Costs Solar Cost: $20,560,000 Battery Cost: $2,000,000 Electrolyzer Cost: $14,0…" at bounding box center [792, 569] width 234 height 260
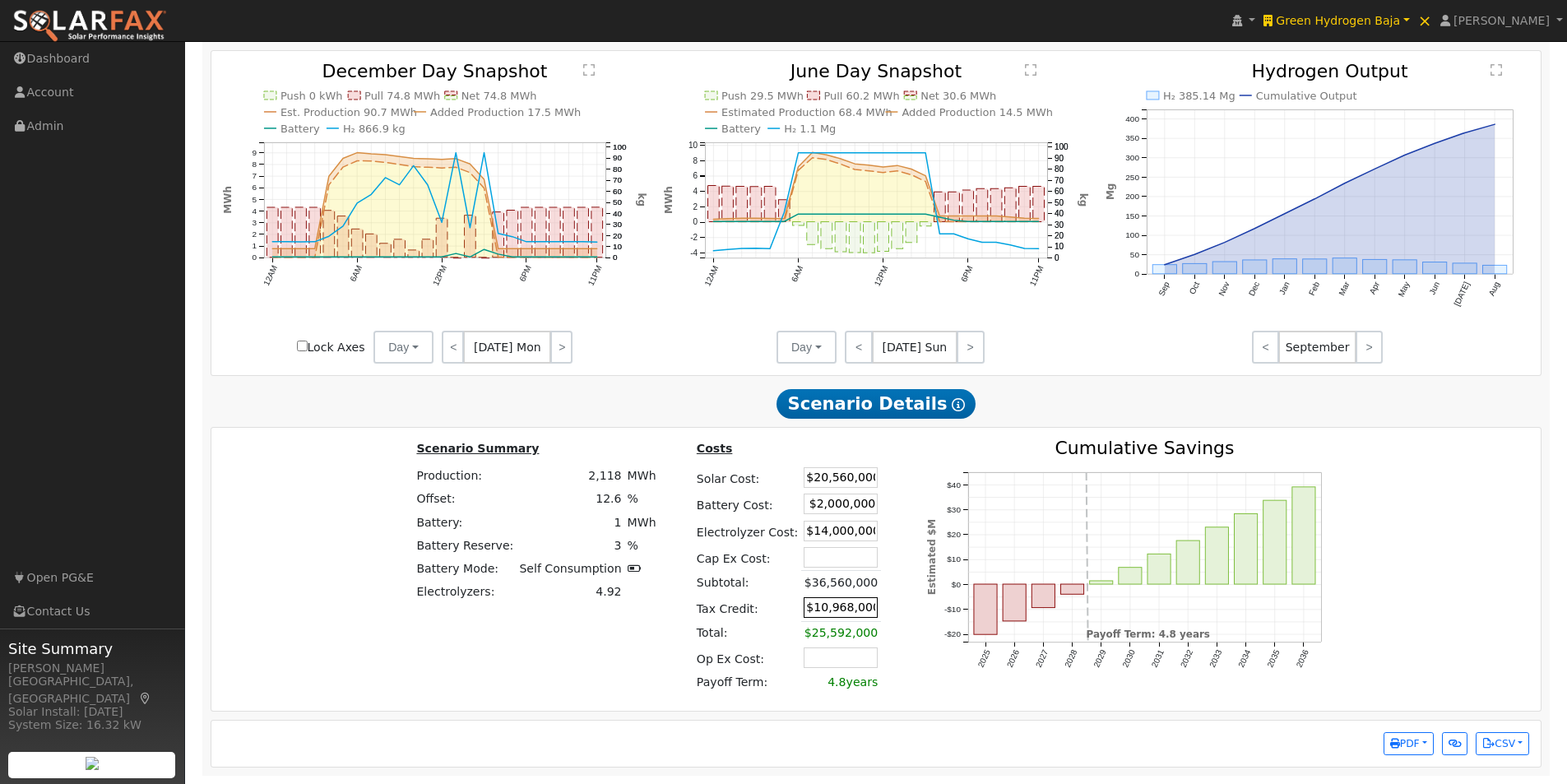
drag, startPoint x: 789, startPoint y: 610, endPoint x: 856, endPoint y: 603, distance: 67.4
click at [856, 603] on input "$10,968,000" at bounding box center [840, 608] width 74 height 21
type input "$0"
click at [866, 567] on table "Costs Solar Cost: $20,560,000 Battery Cost: $2,000,000 Electrolyzer Cost: $14,0…" at bounding box center [792, 567] width 199 height 255
drag, startPoint x: 790, startPoint y: 478, endPoint x: 868, endPoint y: 486, distance: 78.4
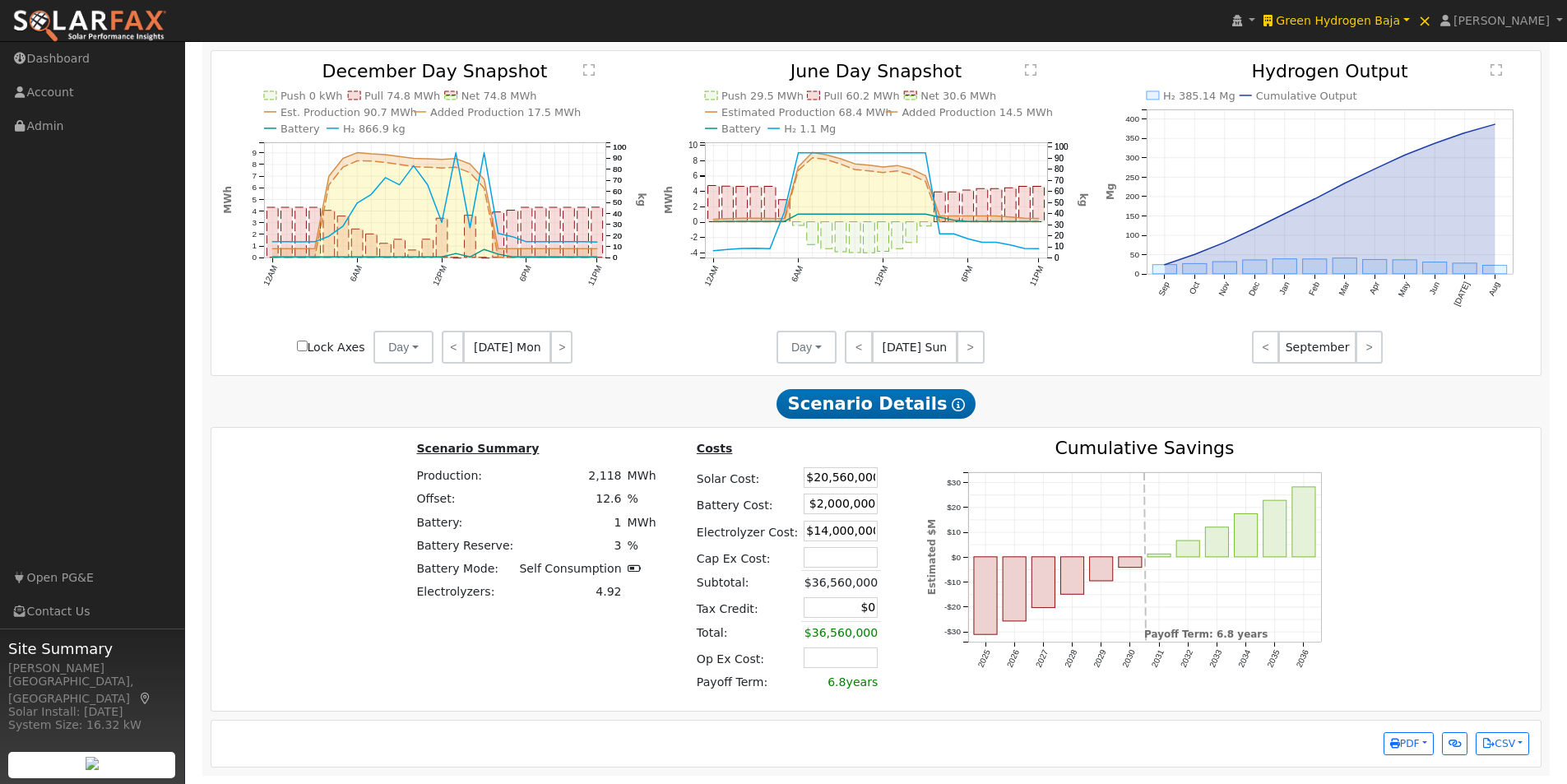
click at [868, 486] on table "Costs Solar Cost: $20,560,000 Battery Cost: $2,000,000 Electrolyzer Cost: $14,0…" at bounding box center [792, 567] width 199 height 255
click at [927, 675] on icon "2025 2026 2027 2028 2029 2030 2031 2032 2033 2034 2035 2036 -$30 -$20 -$10 $0 $…" at bounding box center [1133, 574] width 412 height 269
click at [823, 662] on input "text" at bounding box center [840, 657] width 74 height 21
type input "$500,000"
click at [909, 674] on div "2025 2026 2027 2028 2029 2030 2031 2032 2033 2034 2035 2036 -$30 -$20 -$10 $0 $…" at bounding box center [1132, 569] width 446 height 260
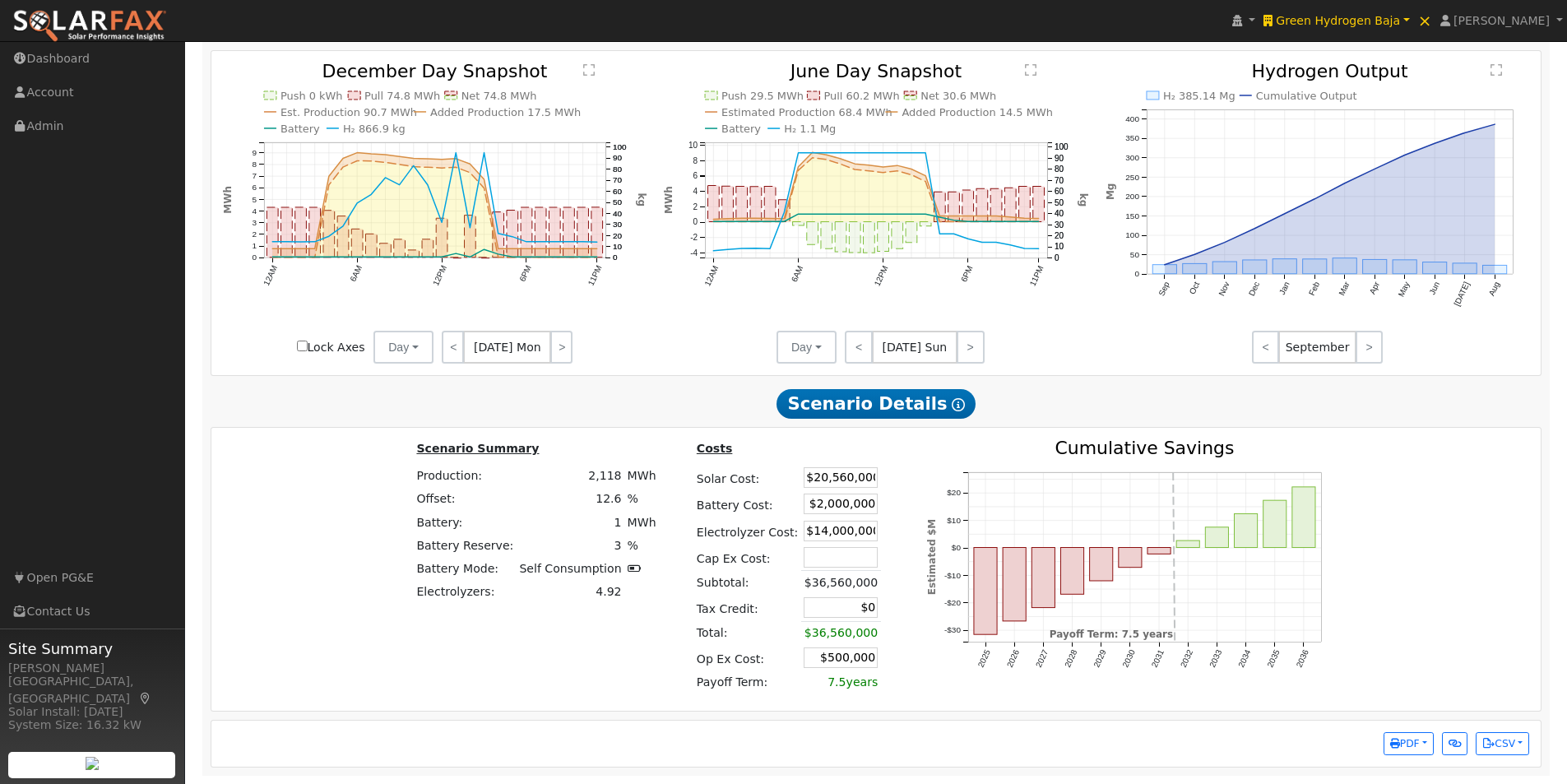
drag, startPoint x: 803, startPoint y: 660, endPoint x: 927, endPoint y: 662, distance: 124.0
click at [927, 662] on div "Scenario Summary Production: 2,118 MWh Offset: 12.6 % Battery: 1 MWh Battery Re…" at bounding box center [876, 569] width 1342 height 260
click at [909, 660] on div "2025 2026 2027 2028 2029 2030 2031 2032 2033 2034 2035 2036 -$30 -$20 -$10 $0 $…" at bounding box center [1132, 569] width 446 height 260
click at [834, 658] on input "text" at bounding box center [840, 657] width 74 height 21
type input "$500,000"
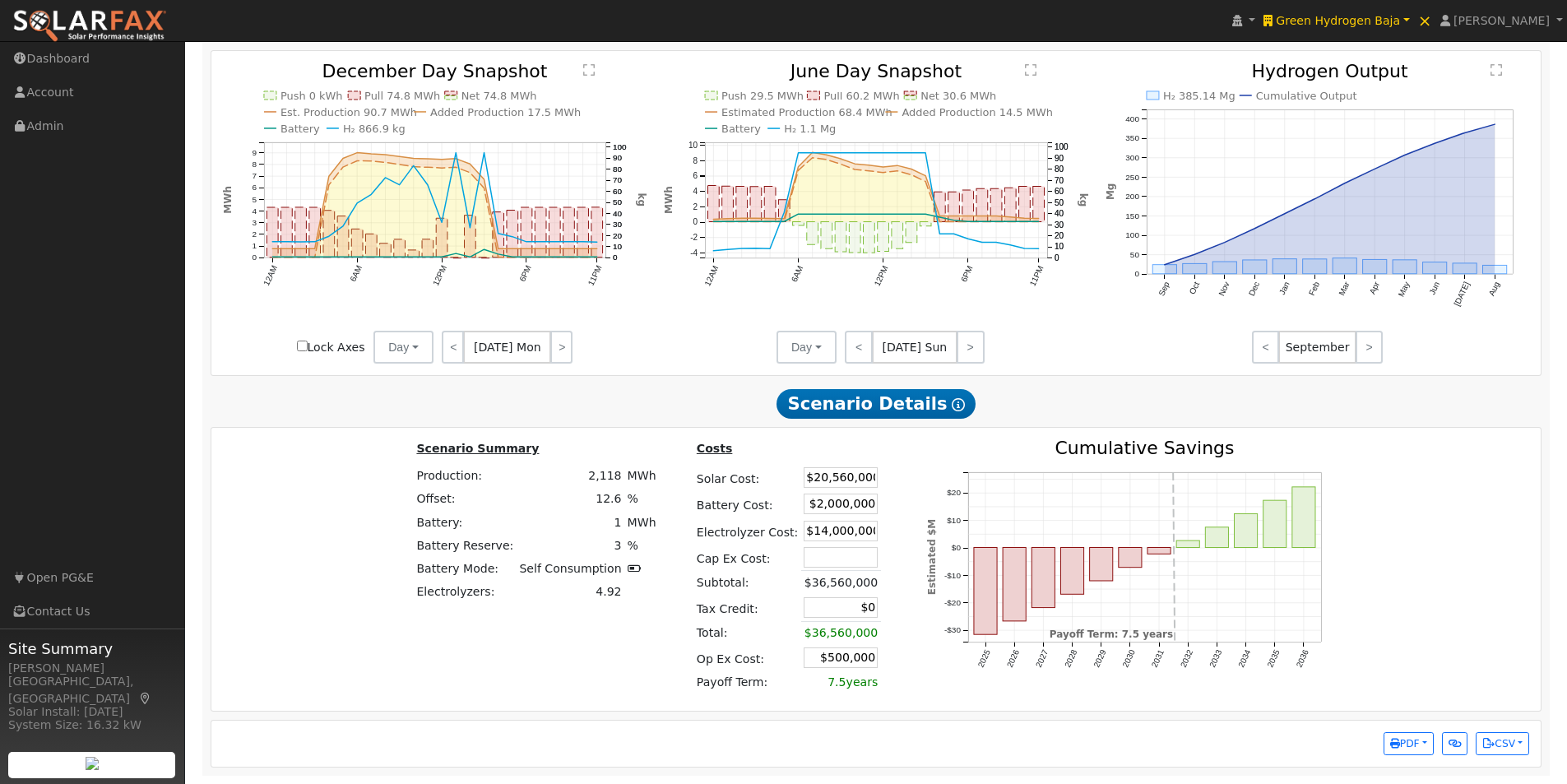
click at [909, 647] on div "2025 2026 2027 2028 2029 2030 2031 2032 2033 2034 2035 2036 -$30 -$20 -$10 $0 $…" at bounding box center [1132, 569] width 446 height 260
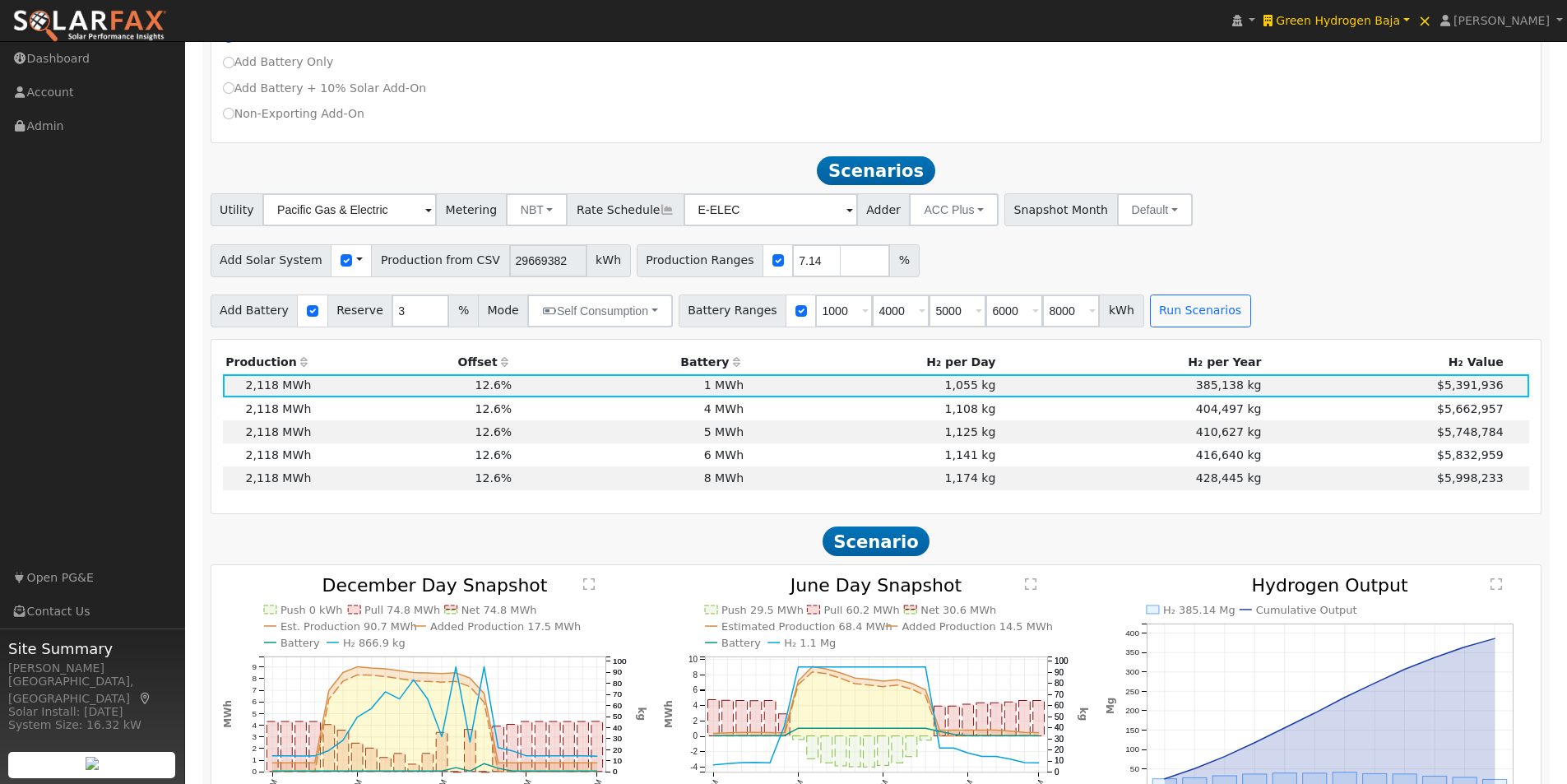
scroll to position [649, 0]
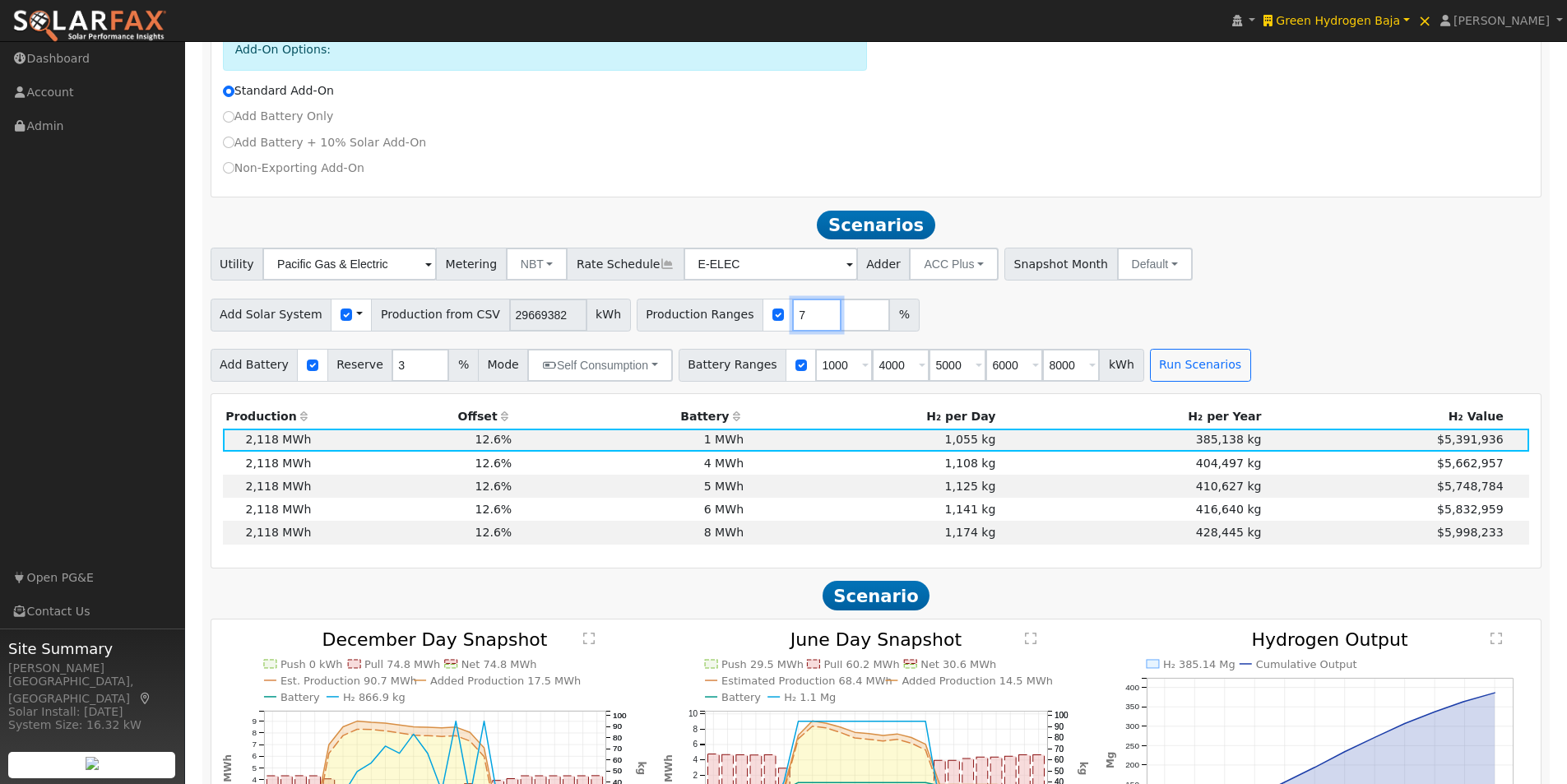
click at [792, 326] on input "7" at bounding box center [817, 315] width 50 height 33
drag, startPoint x: 781, startPoint y: 324, endPoint x: 753, endPoint y: 325, distance: 28.0
click at [792, 325] on input "7" at bounding box center [817, 315] width 50 height 33
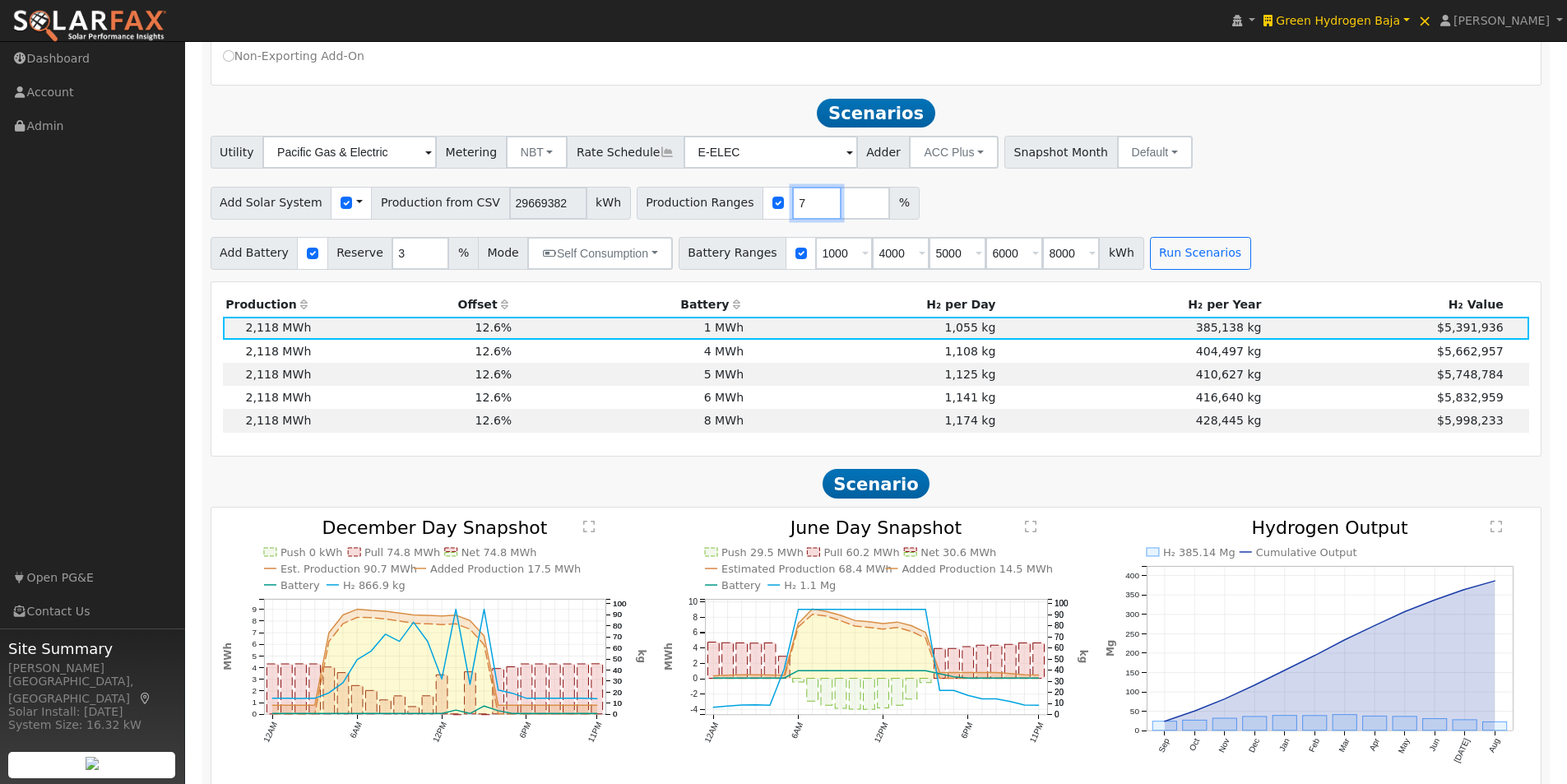
scroll to position [732, 0]
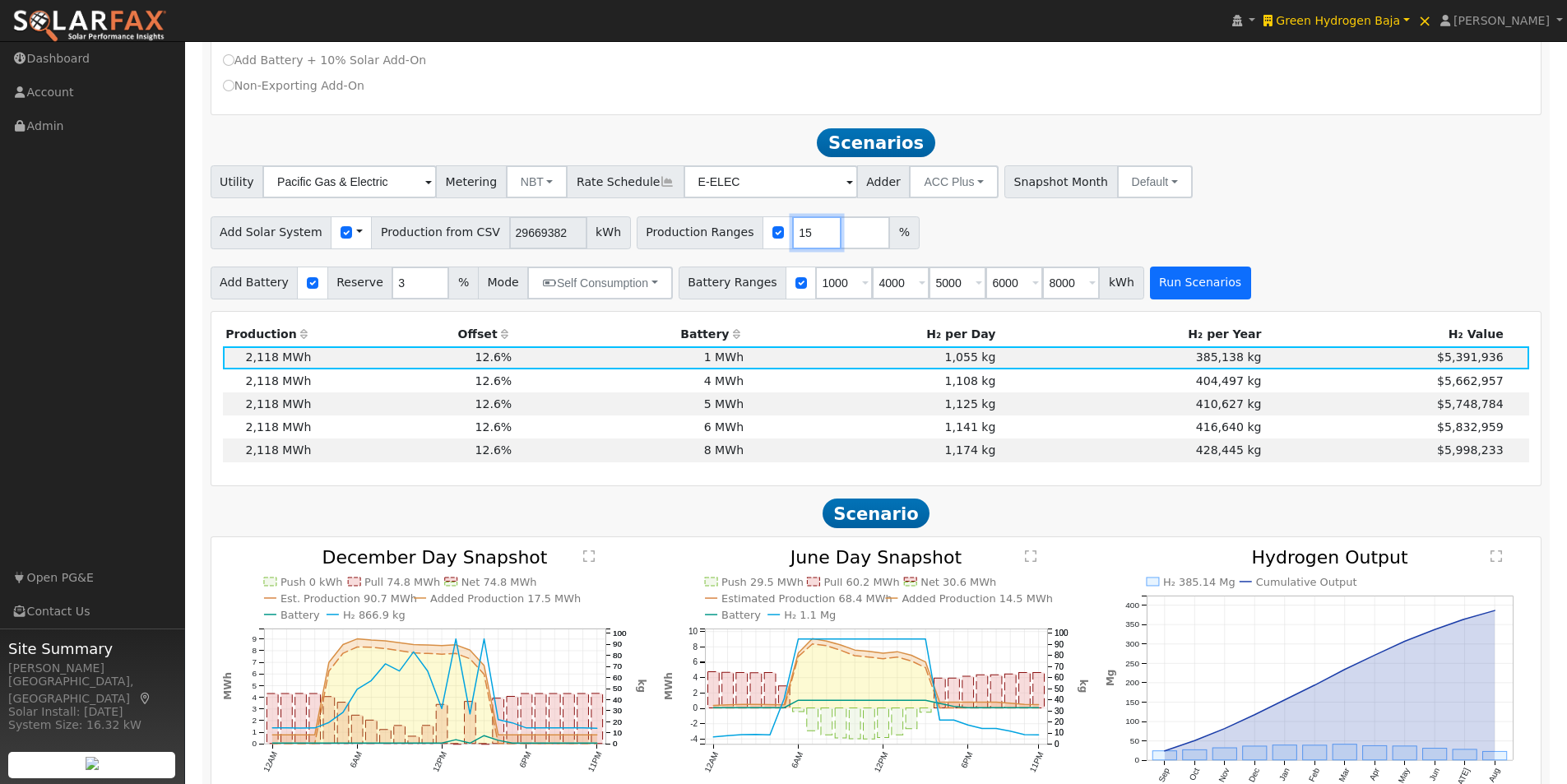
type input "15"
click at [1153, 287] on button "Run Scenarios" at bounding box center [1200, 283] width 101 height 33
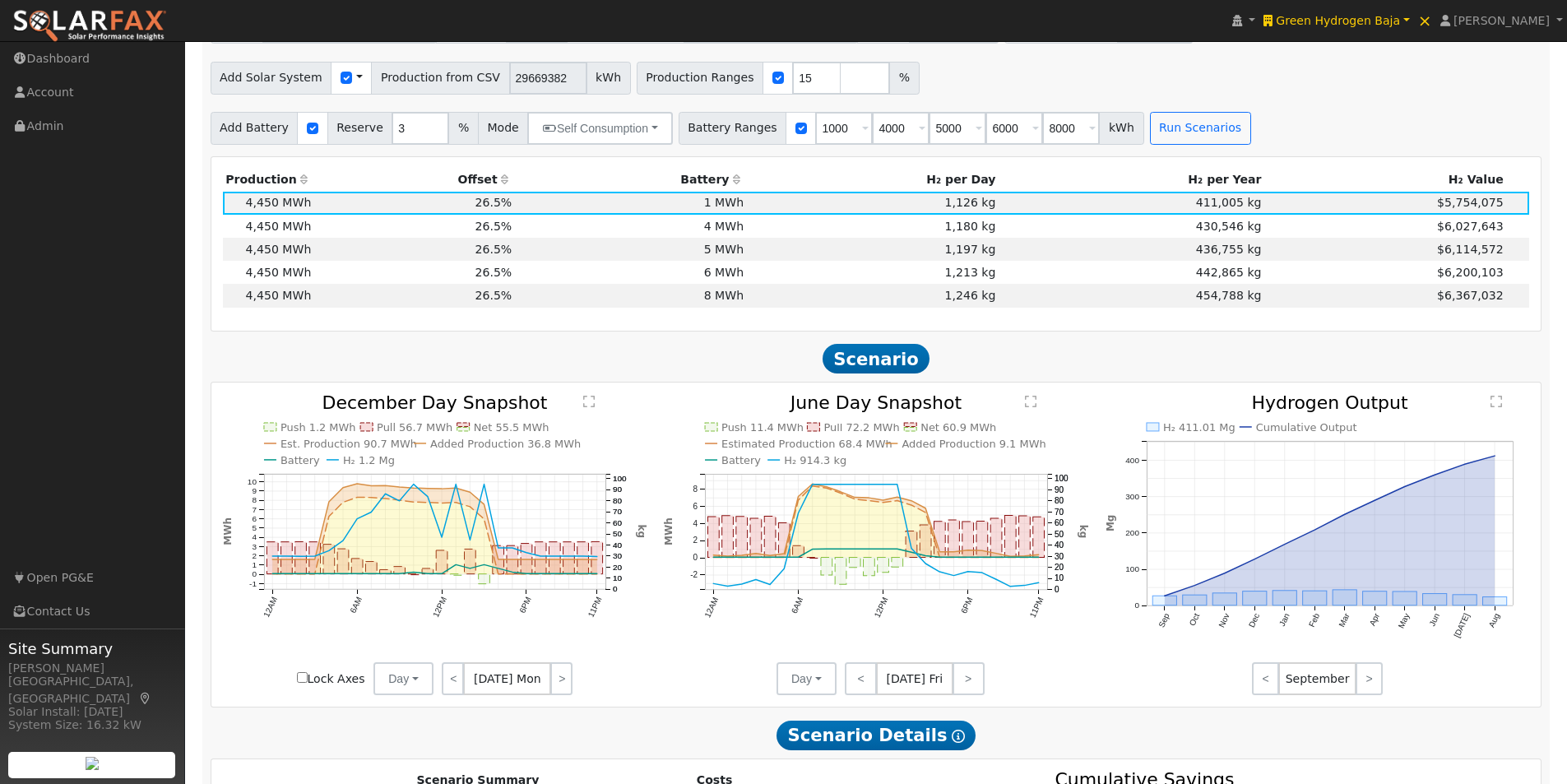
scroll to position [1225, 0]
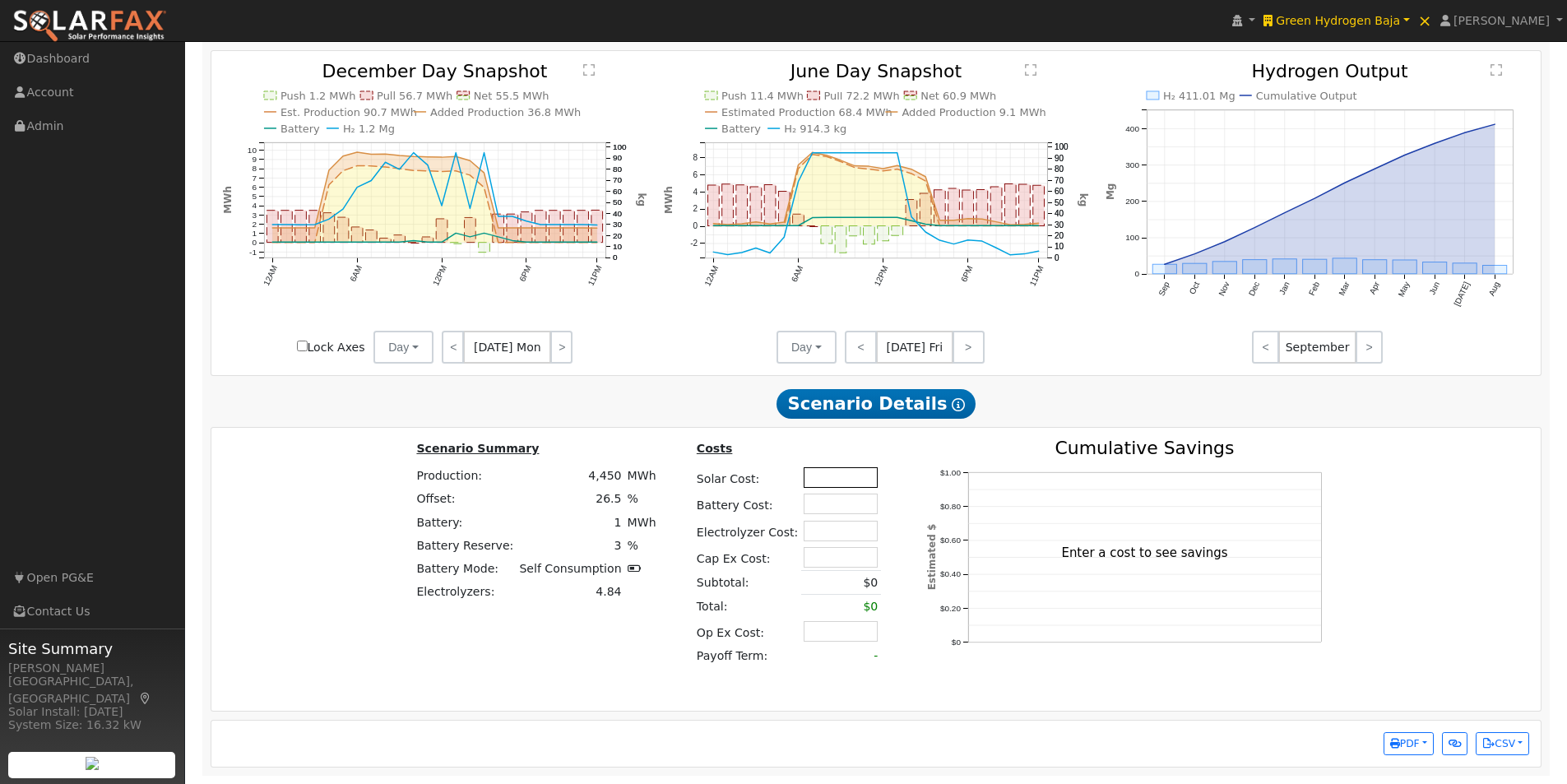
click at [815, 475] on input "text" at bounding box center [840, 478] width 74 height 21
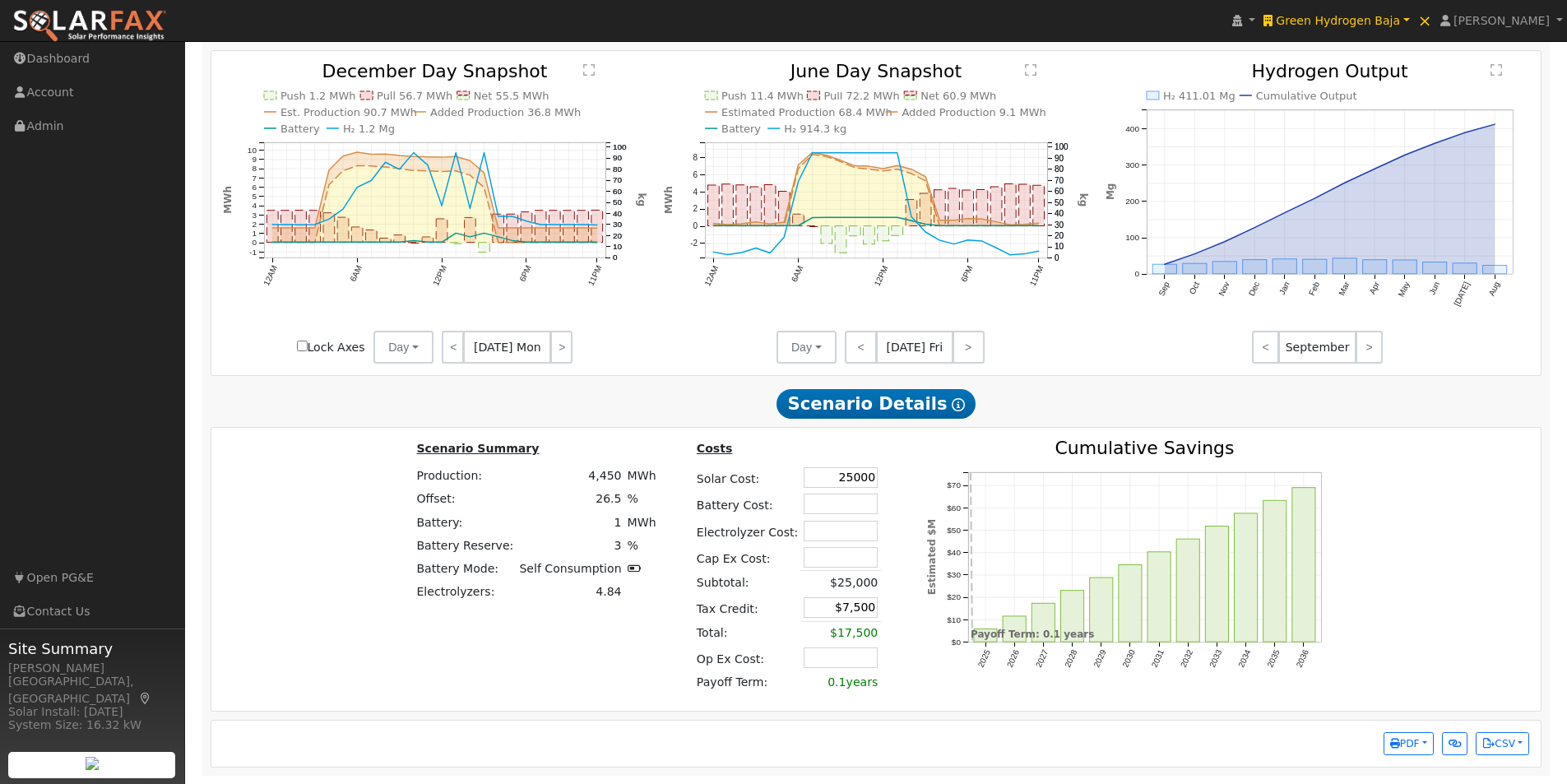
type input "$25,000"
type input "$2,000,000"
type input "$607,500"
type input "$24,000,000"
type input "$7,807,500"
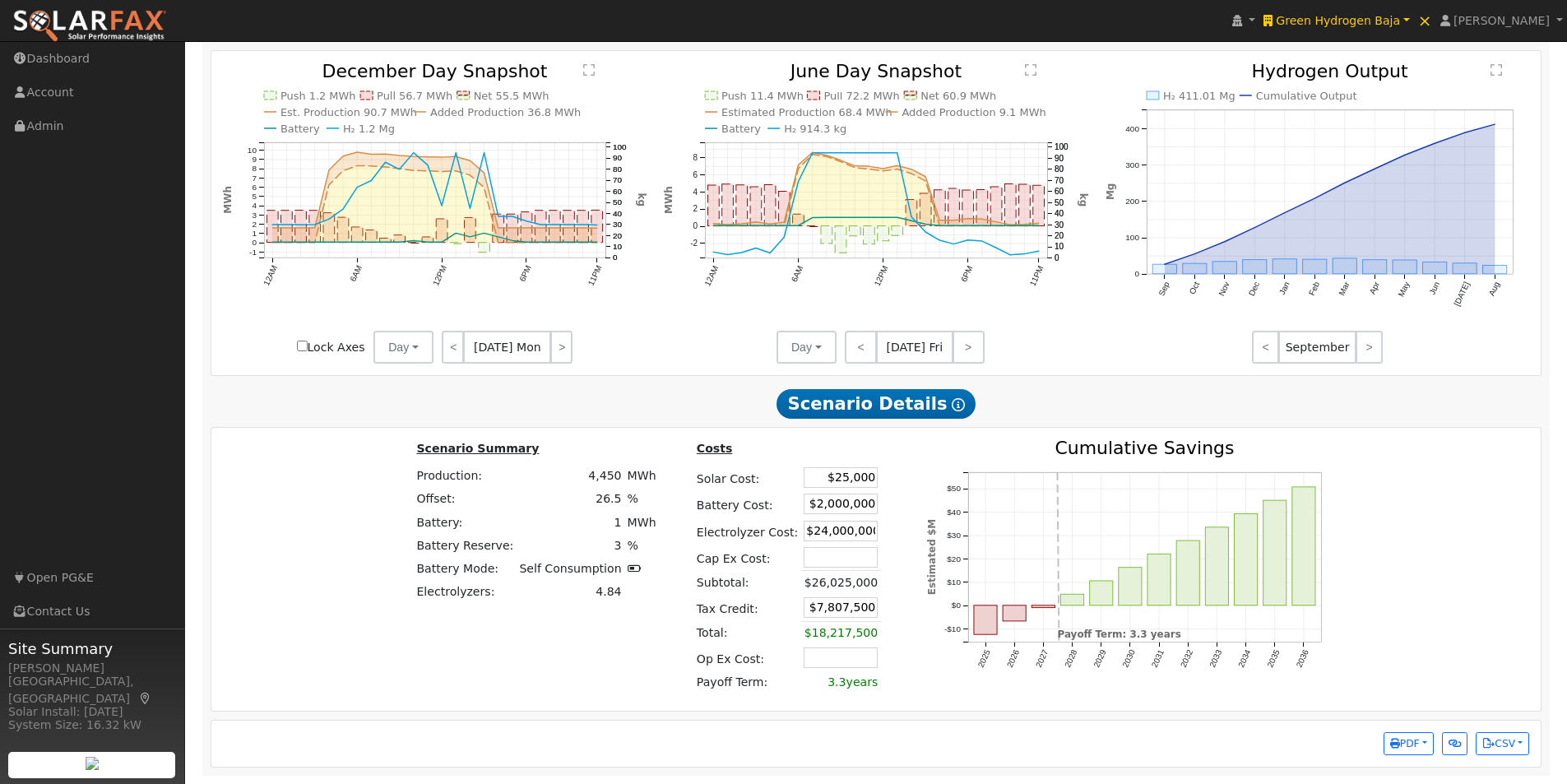
drag, startPoint x: 811, startPoint y: 482, endPoint x: 924, endPoint y: 472, distance: 113.4
click at [924, 476] on div "Scenario Summary Production: 4,450 MWh Offset: 26.5 % Battery: 1 MWh Battery Re…" at bounding box center [876, 569] width 1342 height 260
type input "$25,000,000"
click at [862, 462] on th "Costs" at bounding box center [790, 451] width 194 height 25
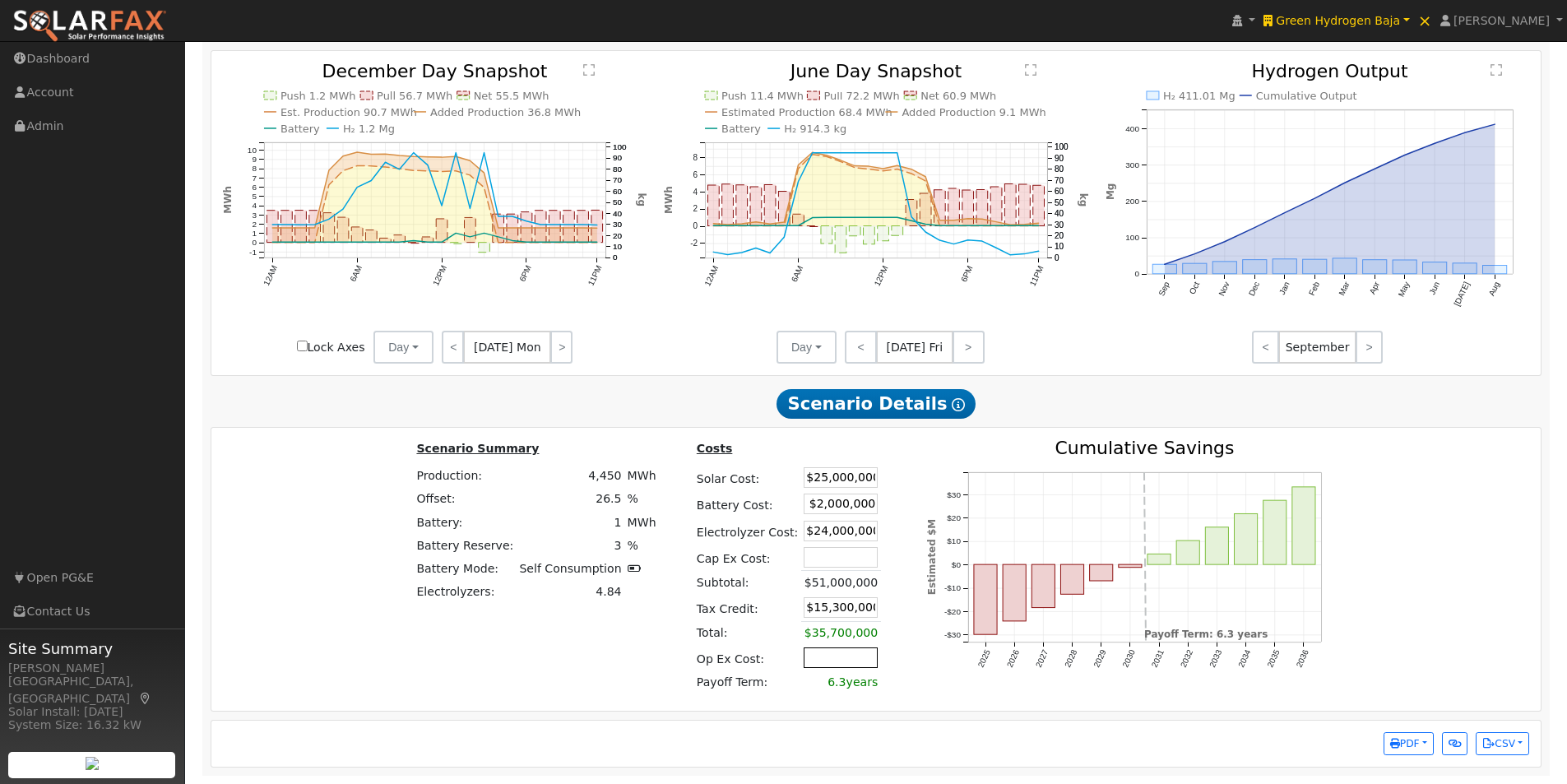
click at [823, 661] on input "text" at bounding box center [840, 657] width 74 height 21
drag, startPoint x: 789, startPoint y: 604, endPoint x: 891, endPoint y: 513, distance: 136.7
click at [896, 564] on div "Scenario Summary Production: 4,450 MWh Offset: 26.5 % Battery: 1 MWh Battery Re…" at bounding box center [876, 569] width 1342 height 260
type input "$0"
click at [857, 636] on td "$35,700,000" at bounding box center [841, 632] width 80 height 23
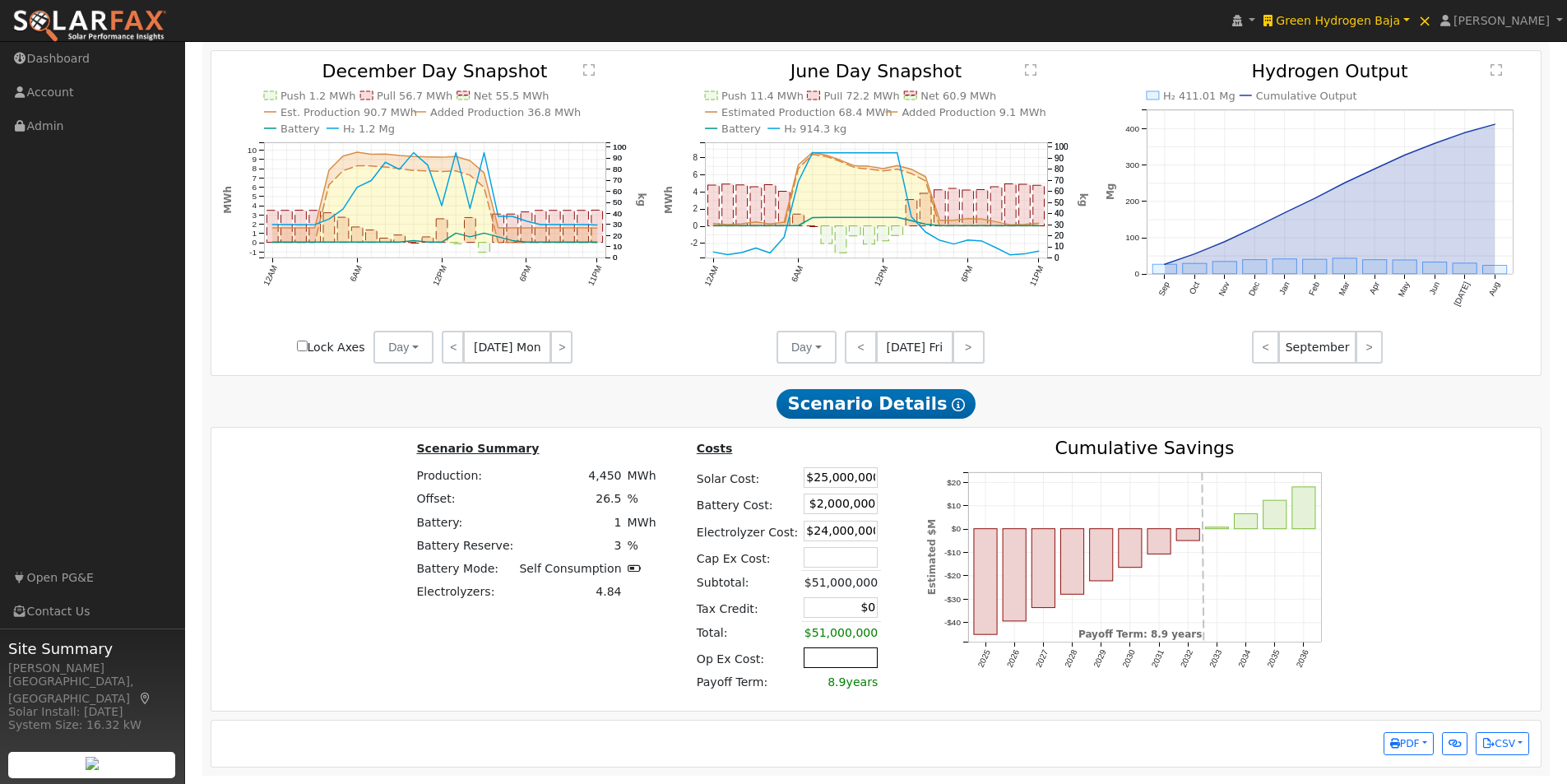
drag, startPoint x: 836, startPoint y: 663, endPoint x: 836, endPoint y: 652, distance: 11.0
click at [836, 652] on input "text" at bounding box center [840, 657] width 74 height 21
type input "$500,000"
click at [884, 643] on div "Costs Solar Cost: $25,000,000 Battery Cost: $2,000,000 Electrolyzer Cost: $24,0…" at bounding box center [792, 569] width 234 height 260
click at [1410, 741] on span "PDF" at bounding box center [1405, 742] width 30 height 11
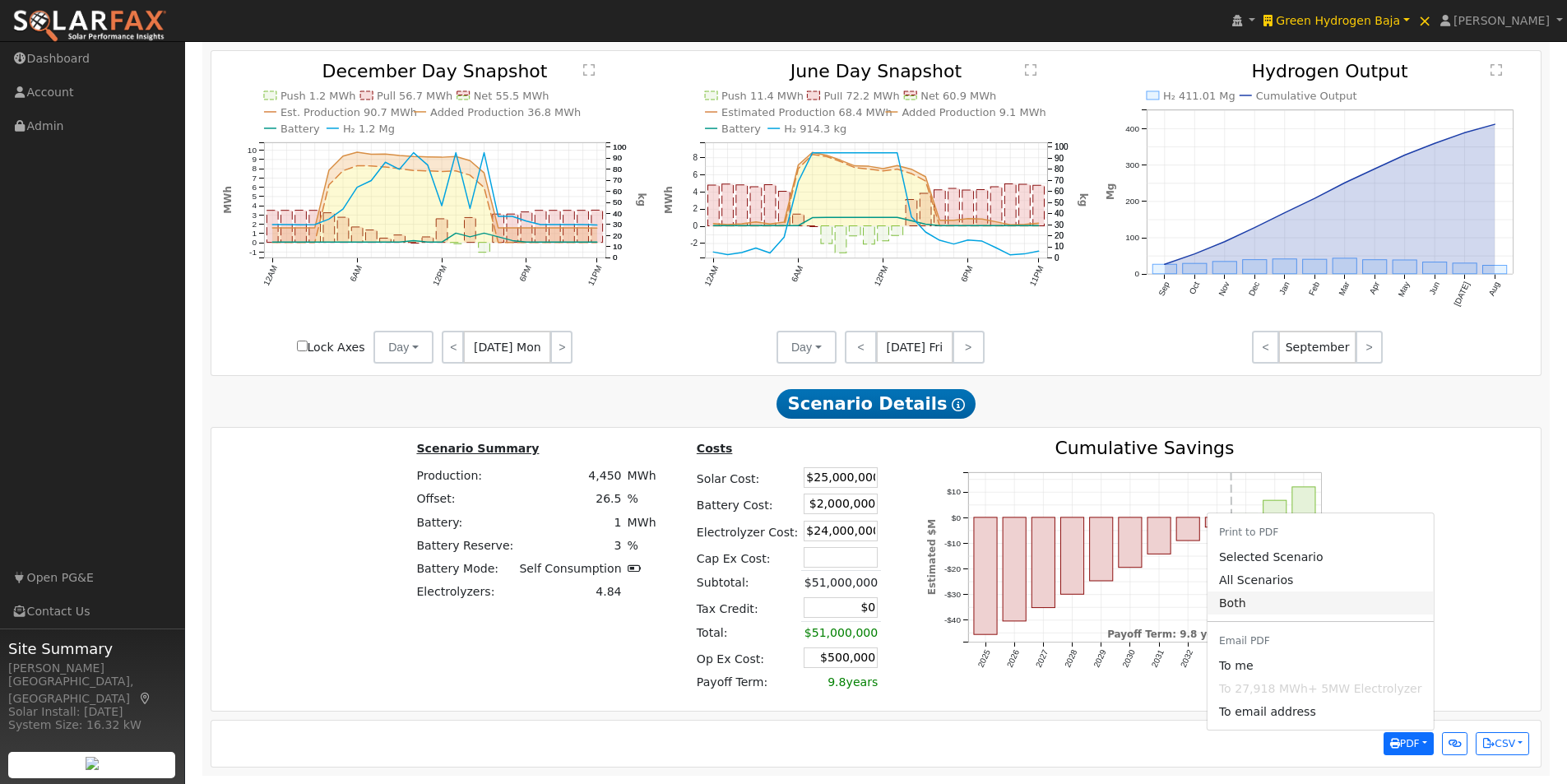
click at [1260, 603] on link "Both" at bounding box center [1320, 603] width 226 height 23
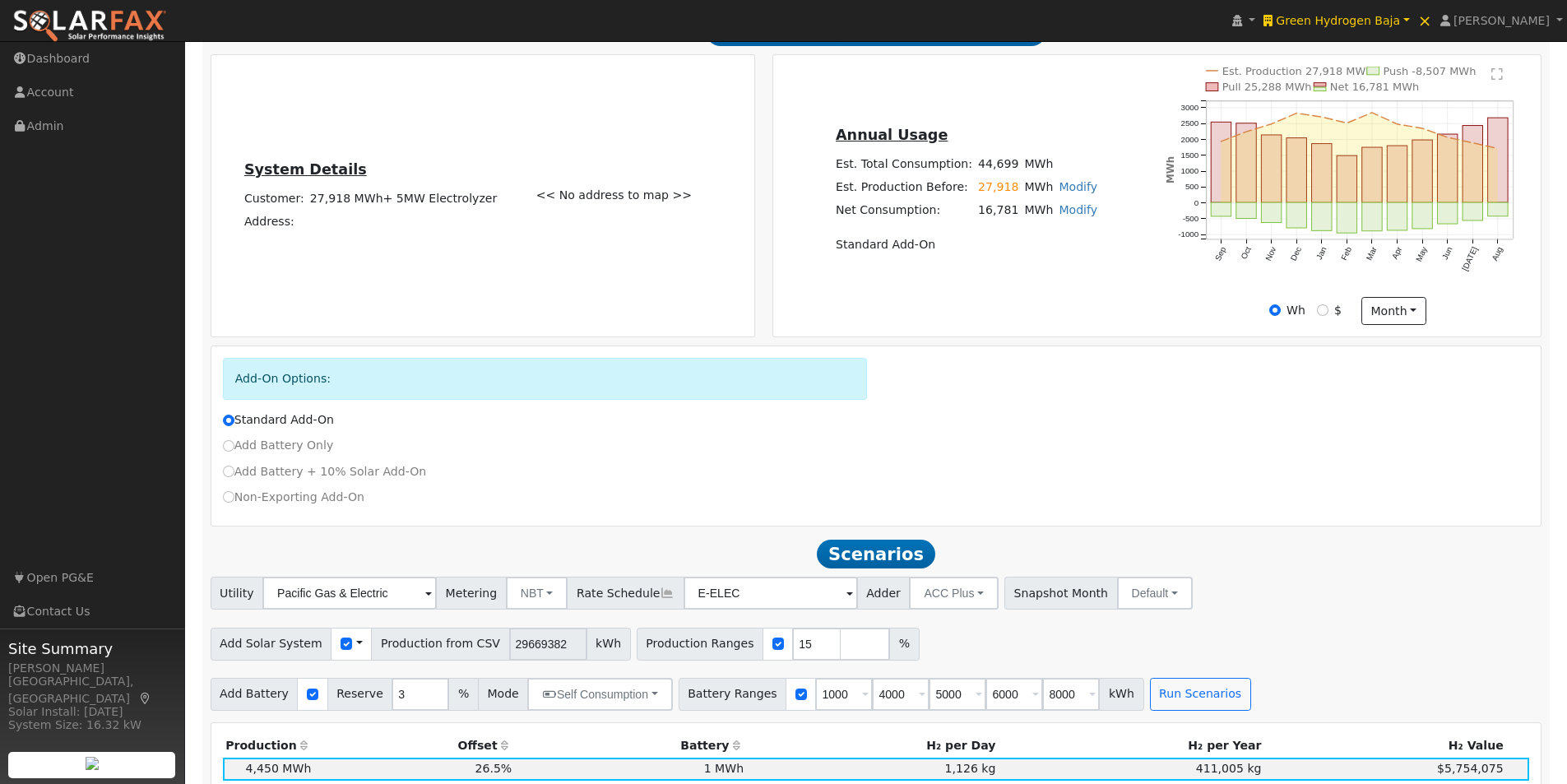
scroll to position [0, 0]
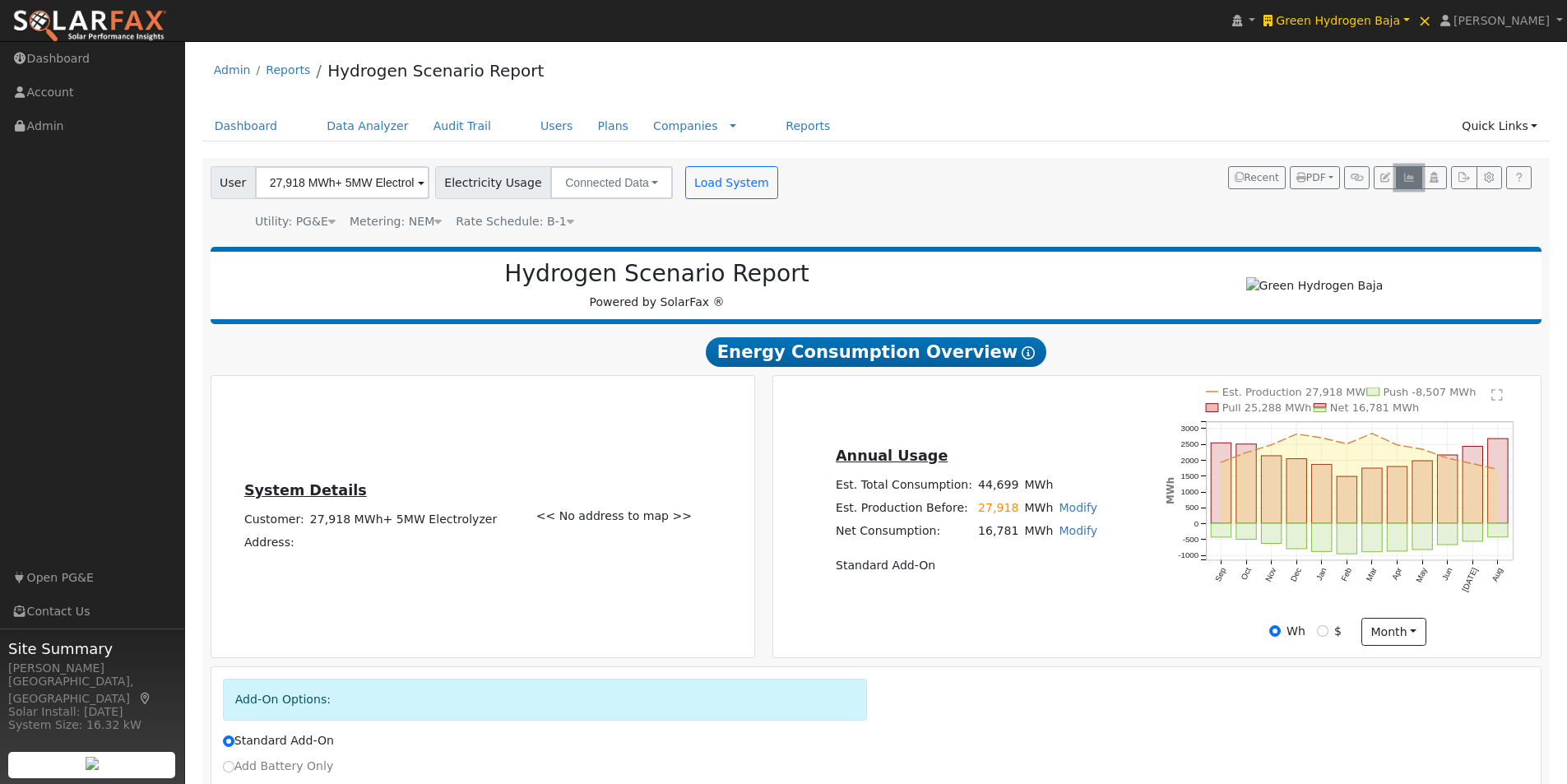
click at [1405, 175] on icon "button" at bounding box center [1409, 177] width 12 height 10
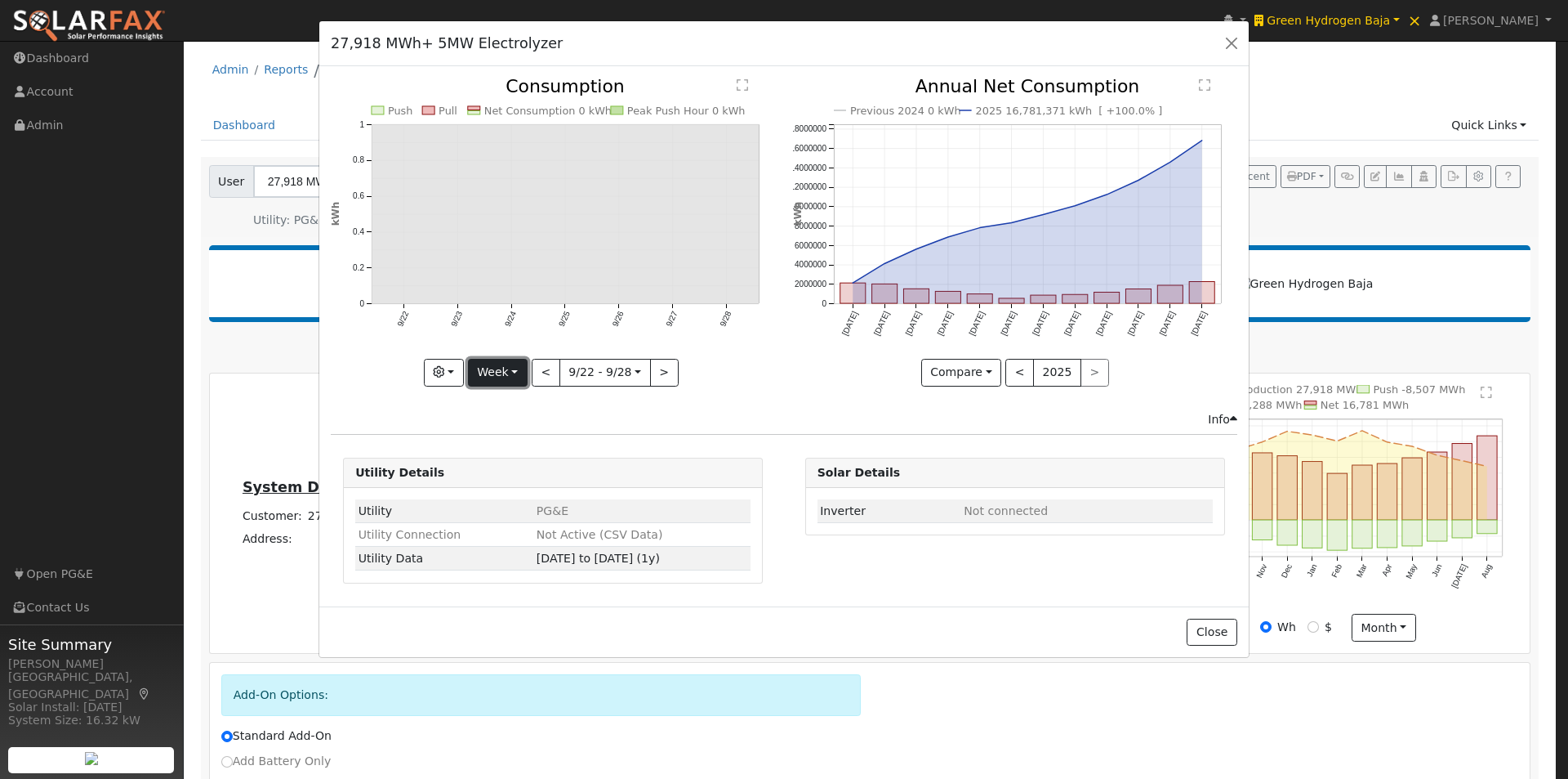
click at [501, 362] on button "Week" at bounding box center [498, 373] width 60 height 28
click at [499, 474] on link "Year" at bounding box center [526, 474] width 114 height 23
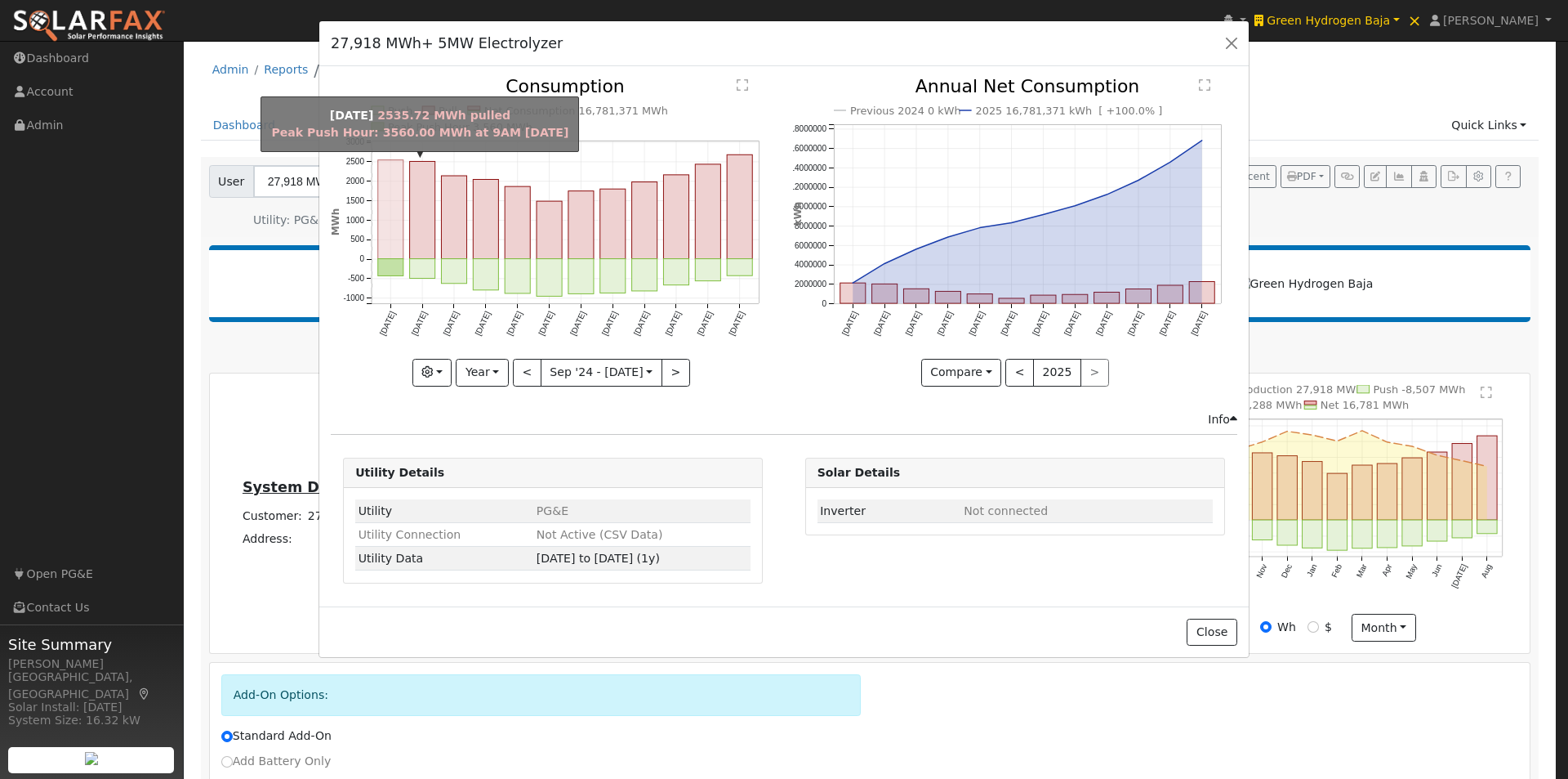
click at [382, 229] on rect "onclick=""" at bounding box center [390, 210] width 25 height 99
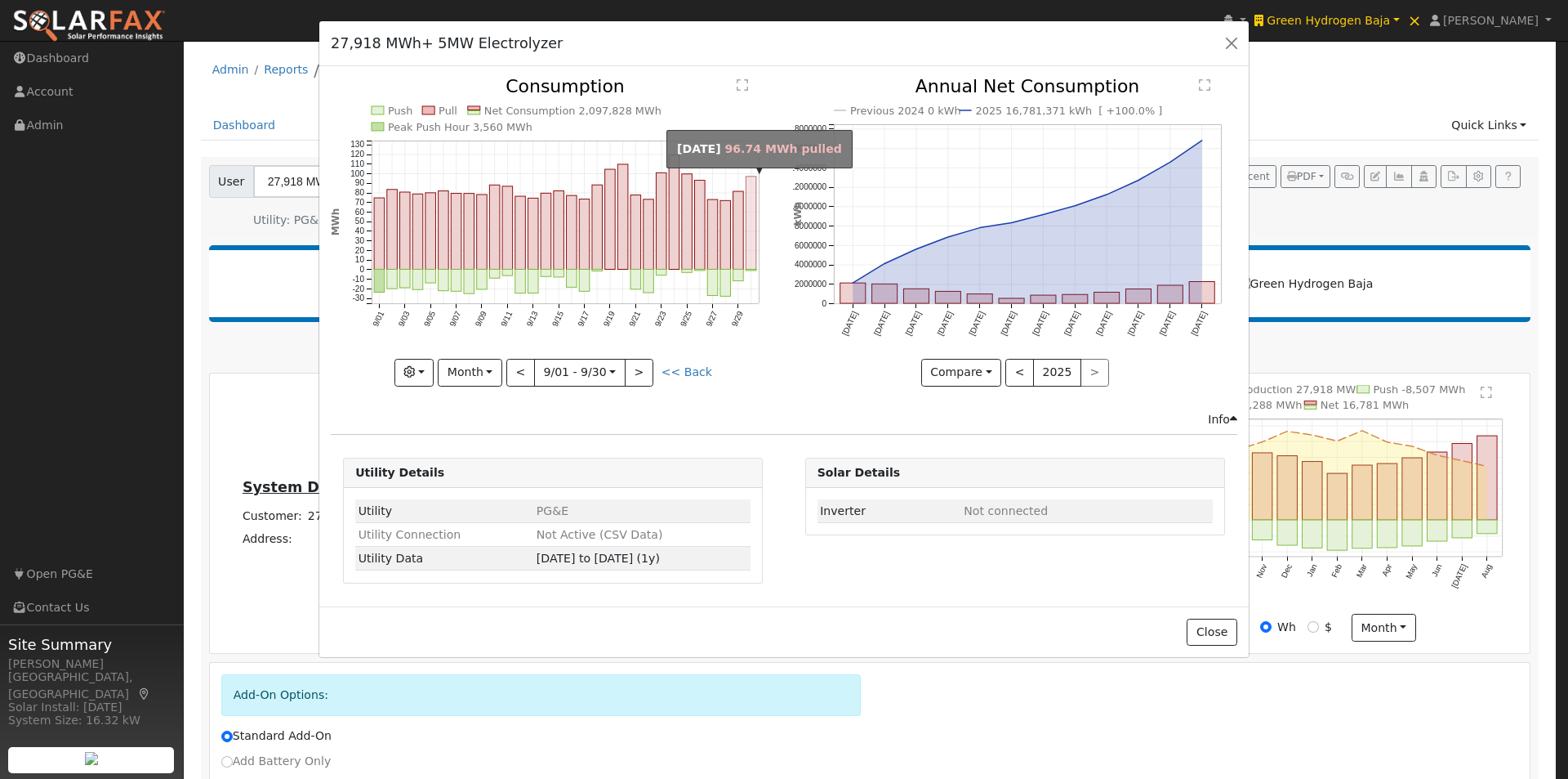
click at [754, 240] on rect "onclick=""" at bounding box center [752, 223] width 10 height 93
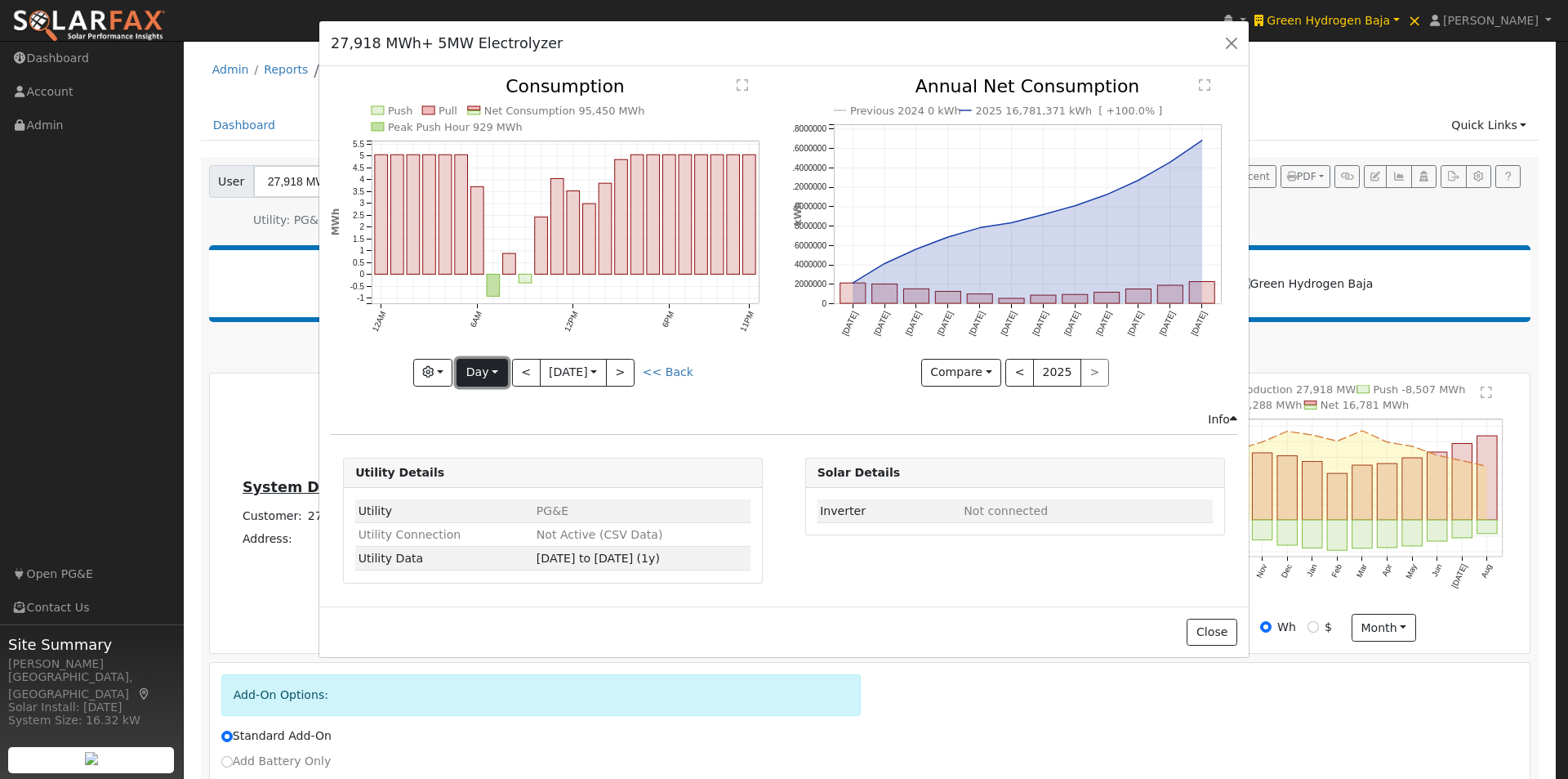
click at [467, 374] on button "Day" at bounding box center [481, 373] width 51 height 28
click at [468, 472] on link "Year" at bounding box center [514, 474] width 114 height 23
type input "[DATE]"
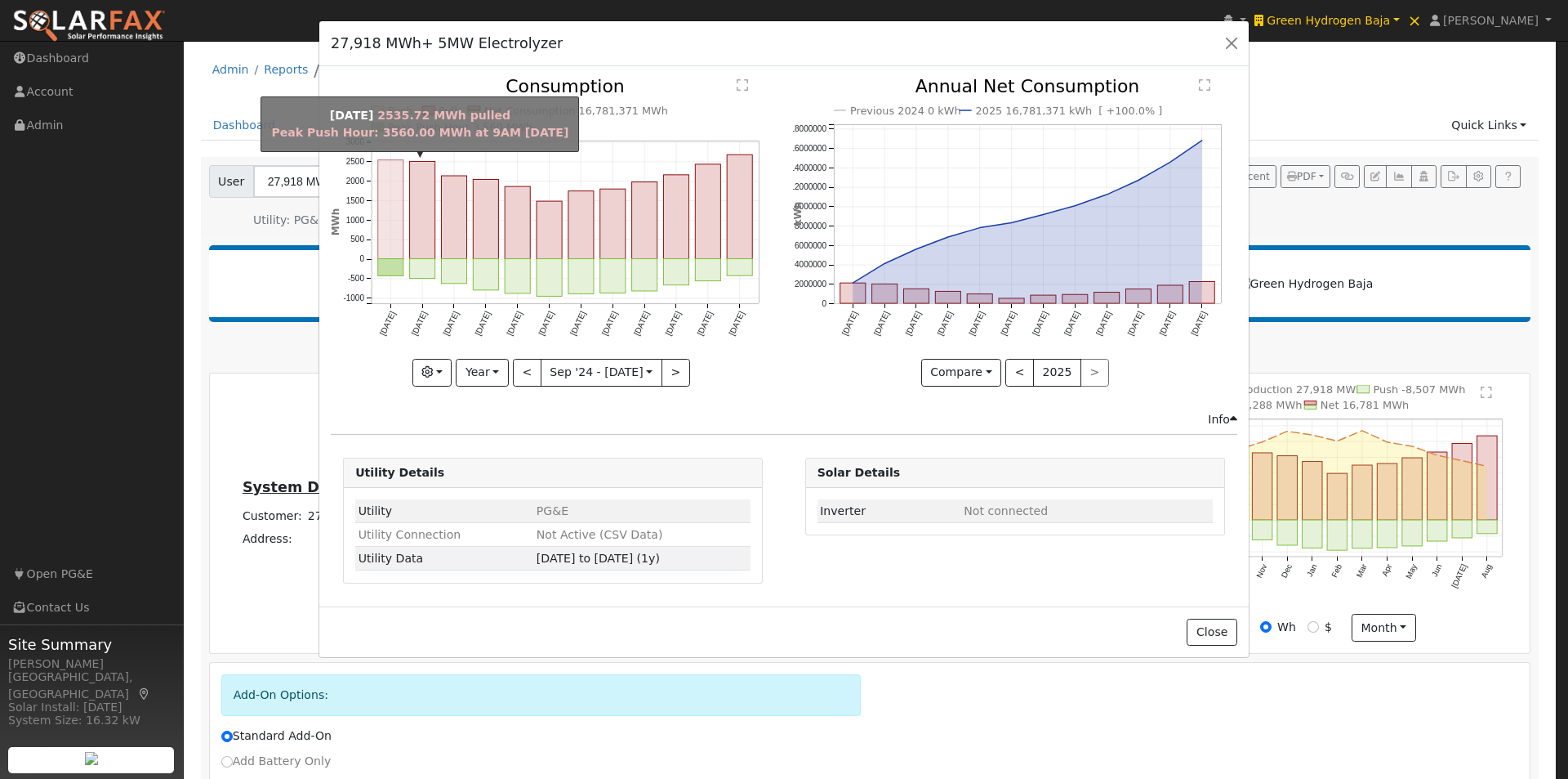
click at [392, 203] on rect "onclick=""" at bounding box center [390, 210] width 25 height 99
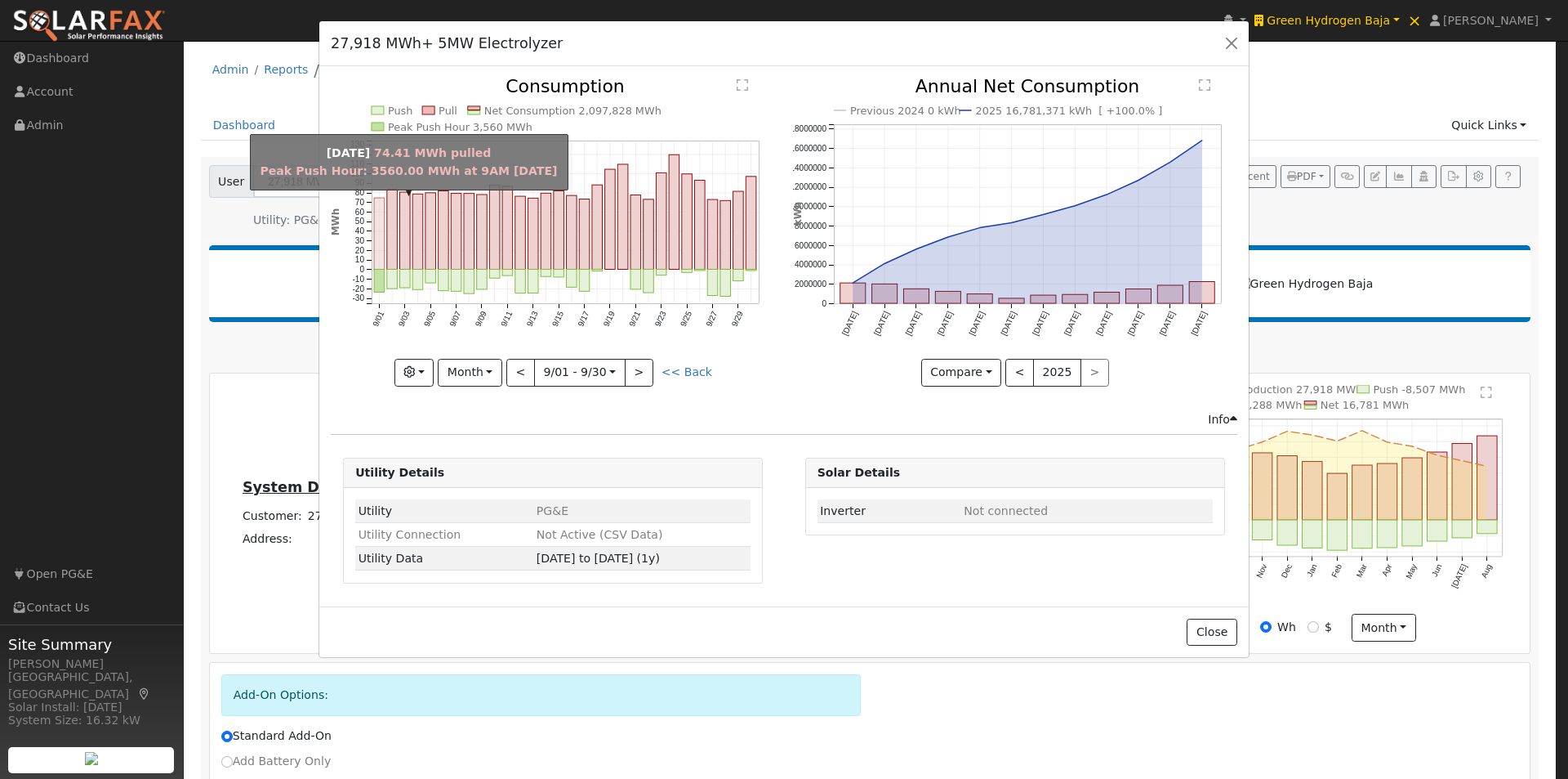
click at [379, 219] on rect "onclick=""" at bounding box center [379, 233] width 10 height 71
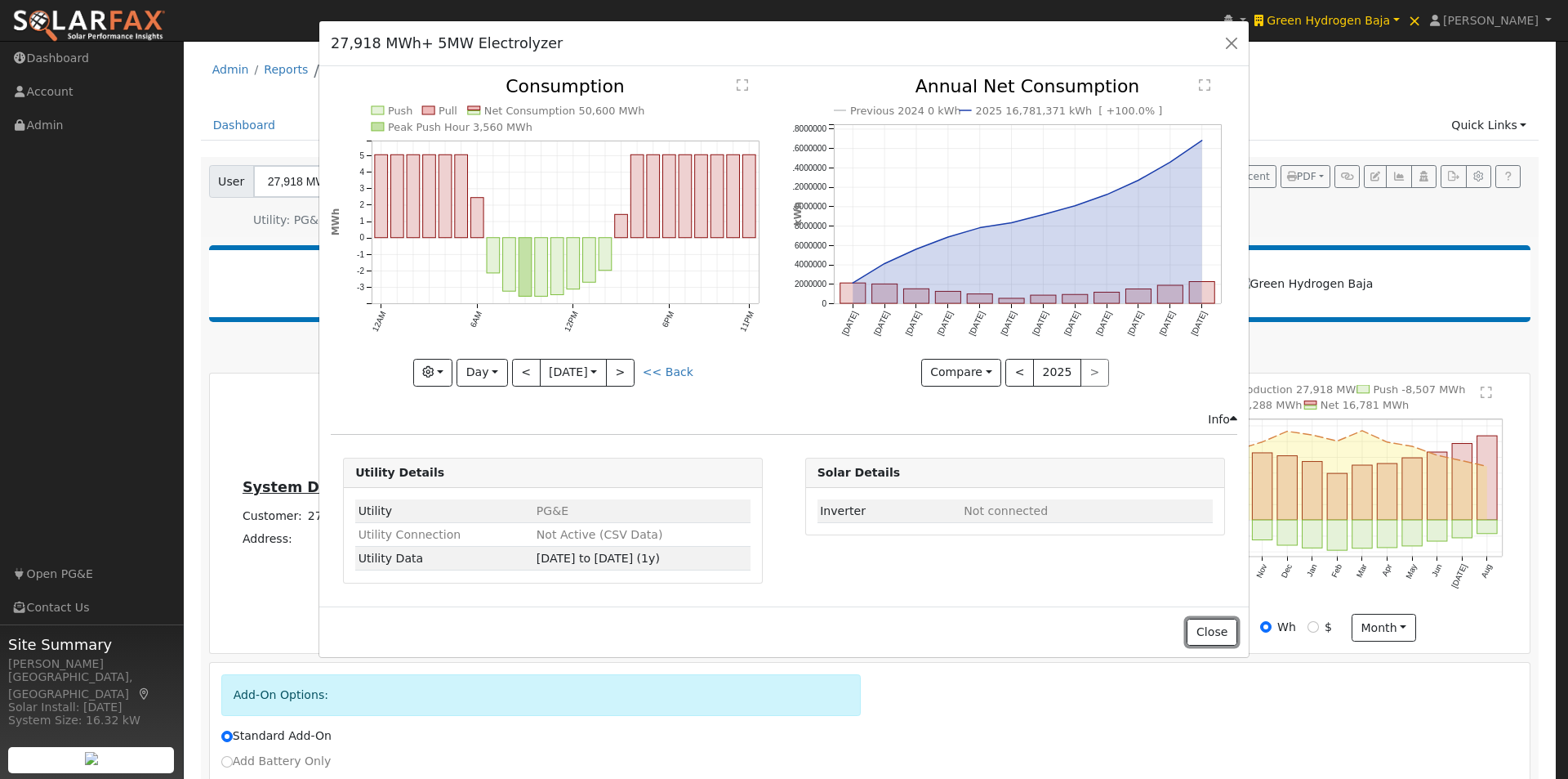
drag, startPoint x: 1223, startPoint y: 627, endPoint x: 1199, endPoint y: 612, distance: 28.3
click at [1223, 627] on button "Close" at bounding box center [1212, 632] width 50 height 28
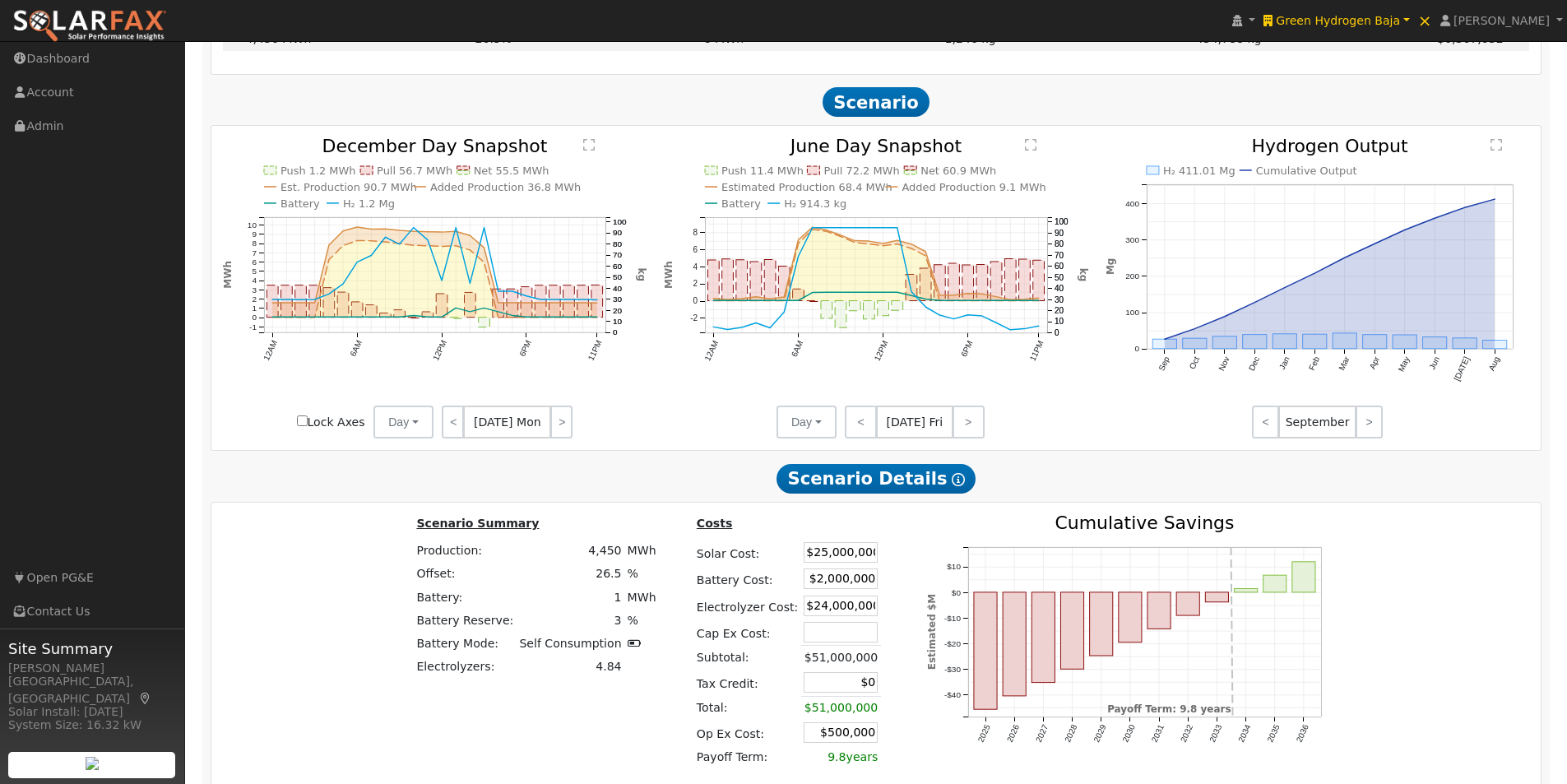
scroll to position [649, 0]
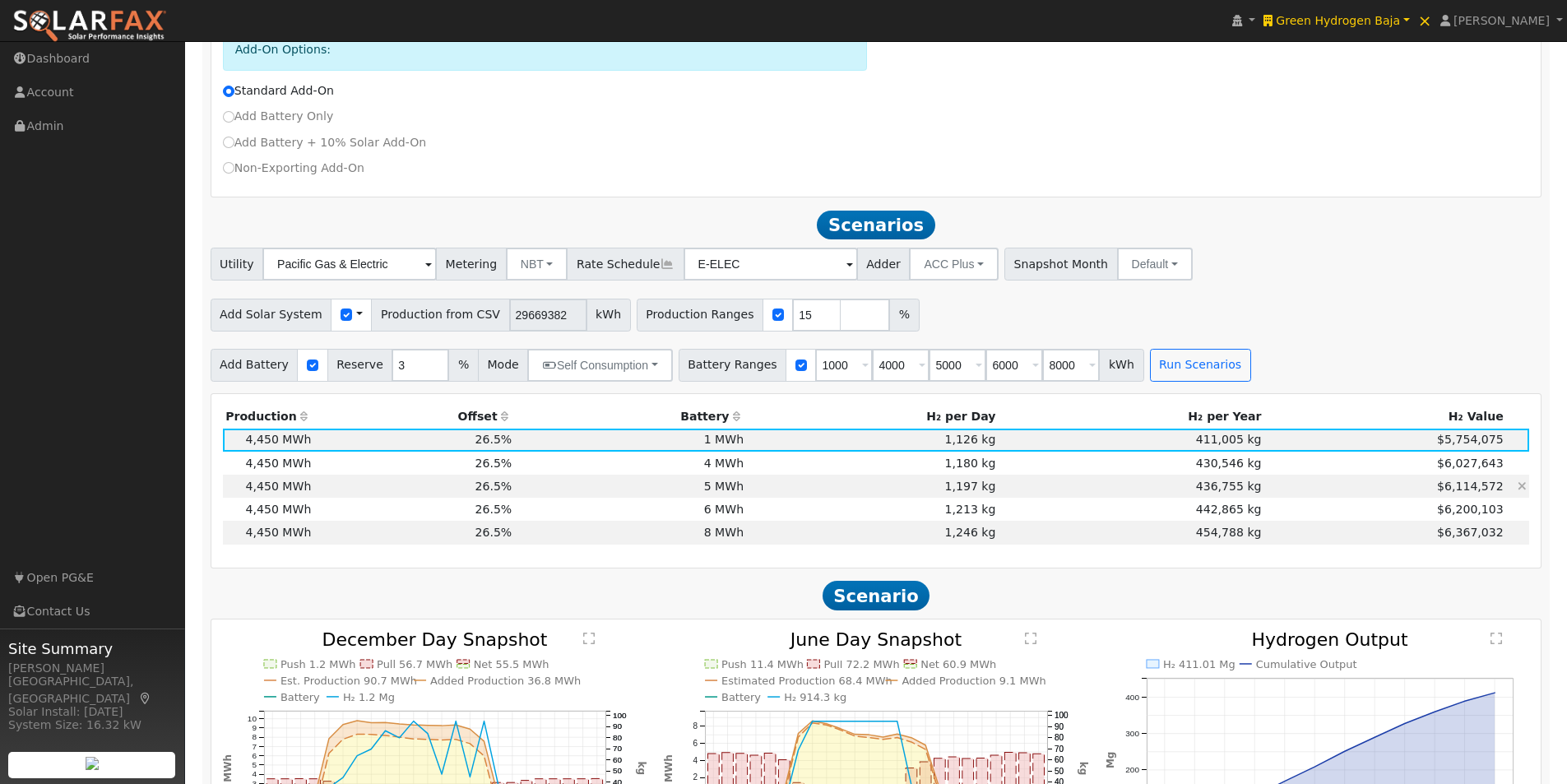
click at [745, 494] on td "5 MWh" at bounding box center [631, 485] width 232 height 23
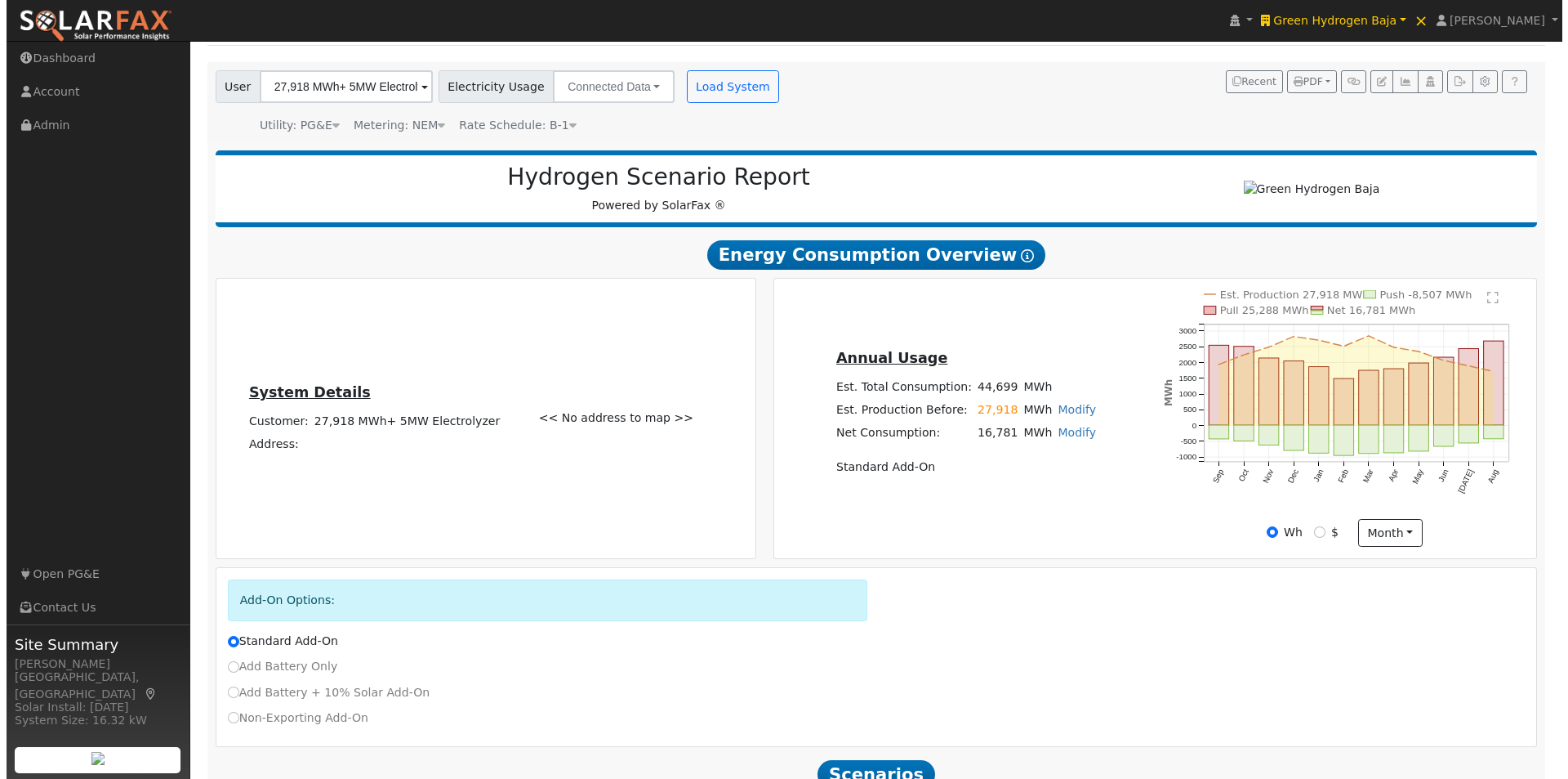
scroll to position [0, 0]
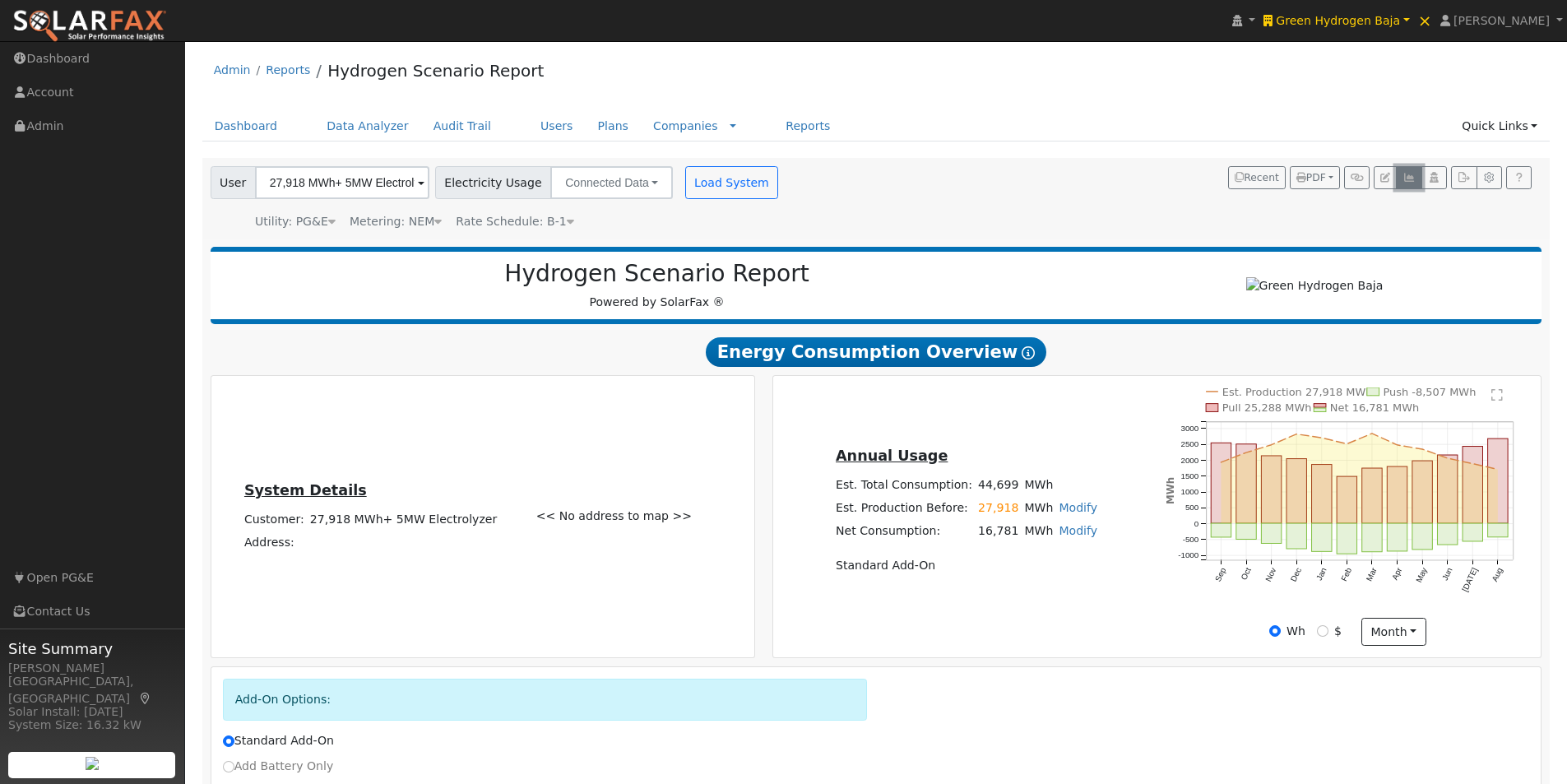
click at [1406, 181] on icon "button" at bounding box center [1409, 177] width 12 height 10
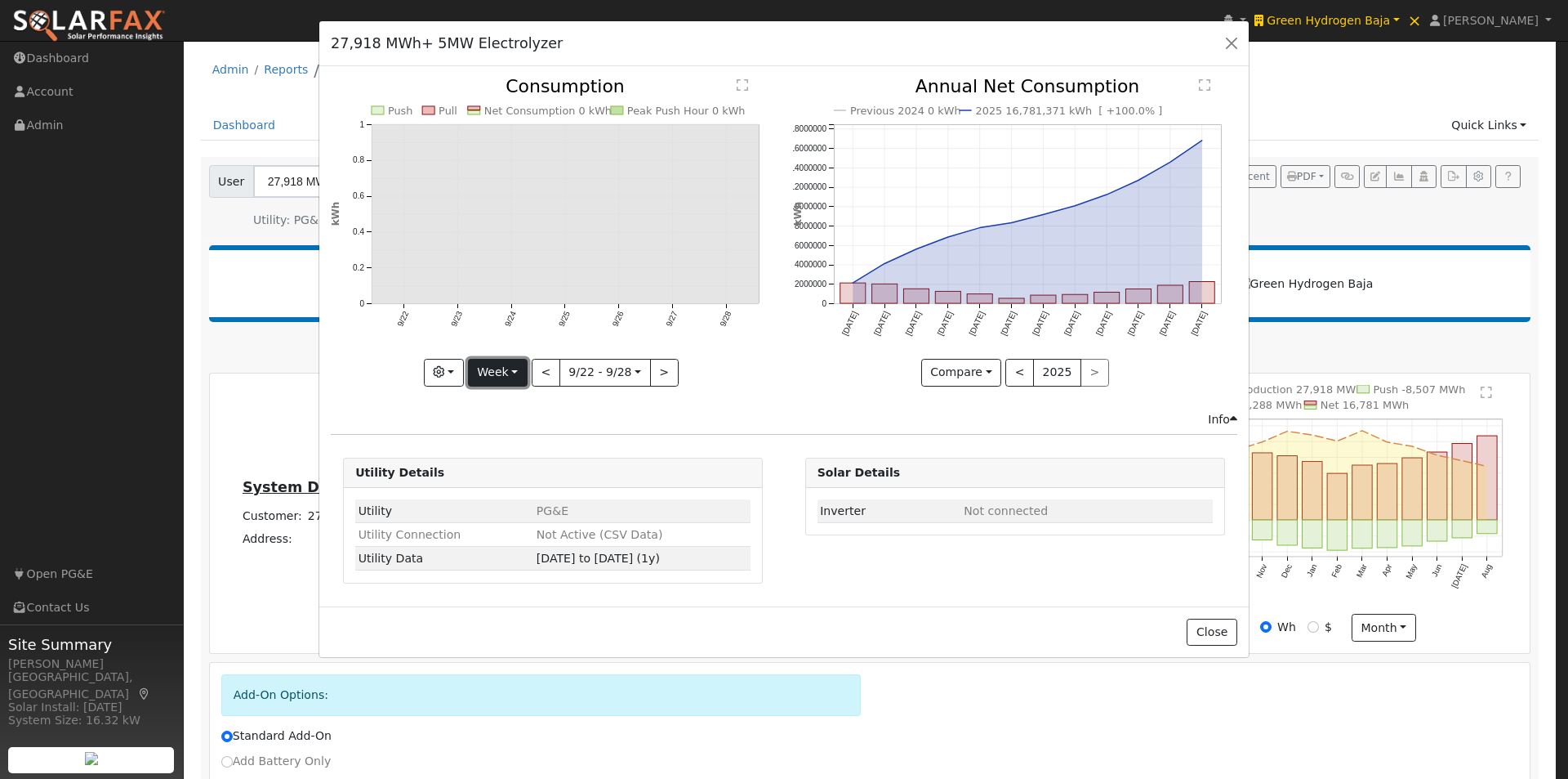
click at [490, 360] on button "Week" at bounding box center [498, 373] width 60 height 28
click at [503, 482] on link "Year" at bounding box center [526, 474] width 114 height 23
type input "2024-09-01"
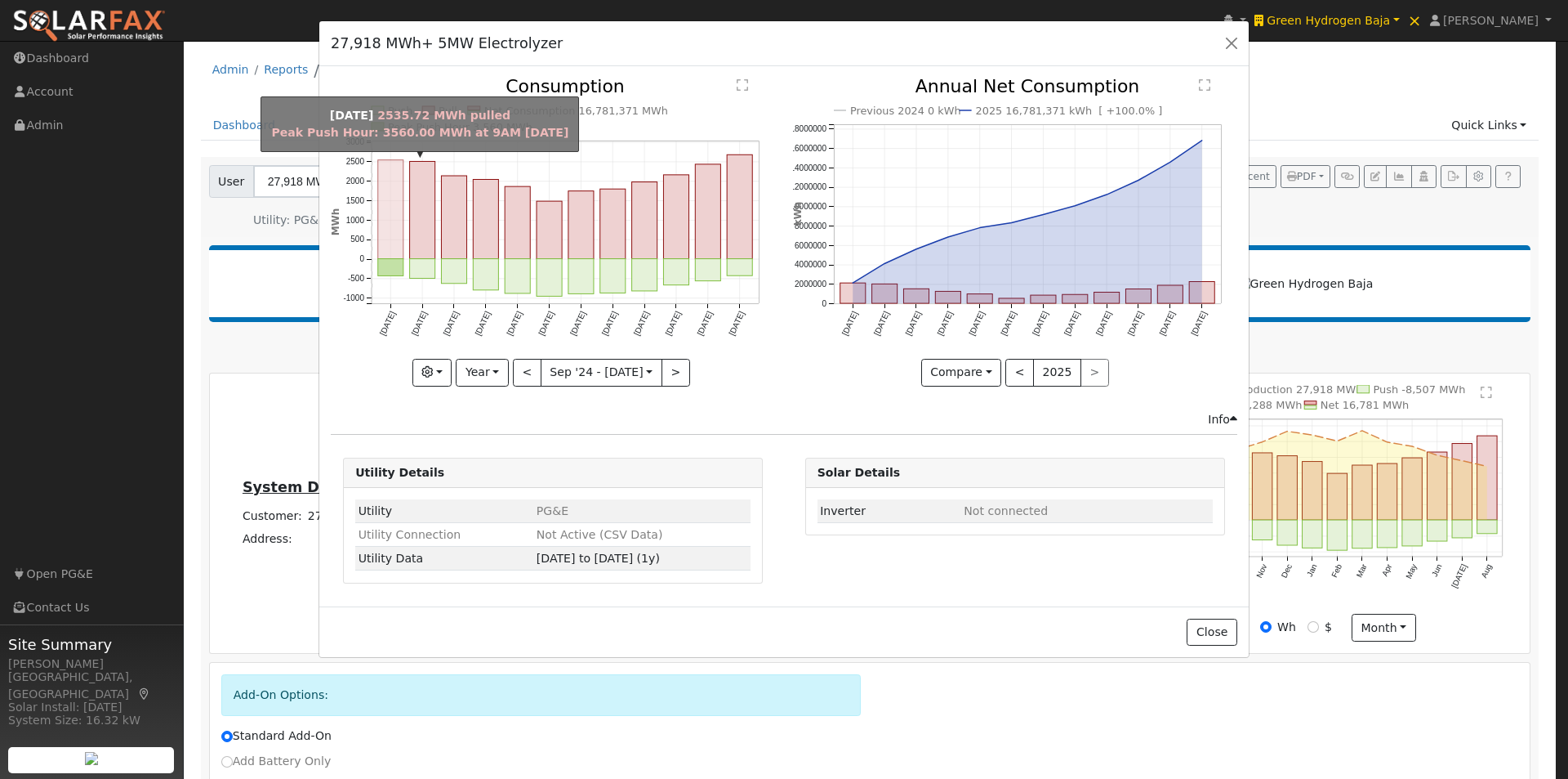
click at [385, 208] on rect "onclick=""" at bounding box center [390, 210] width 25 height 99
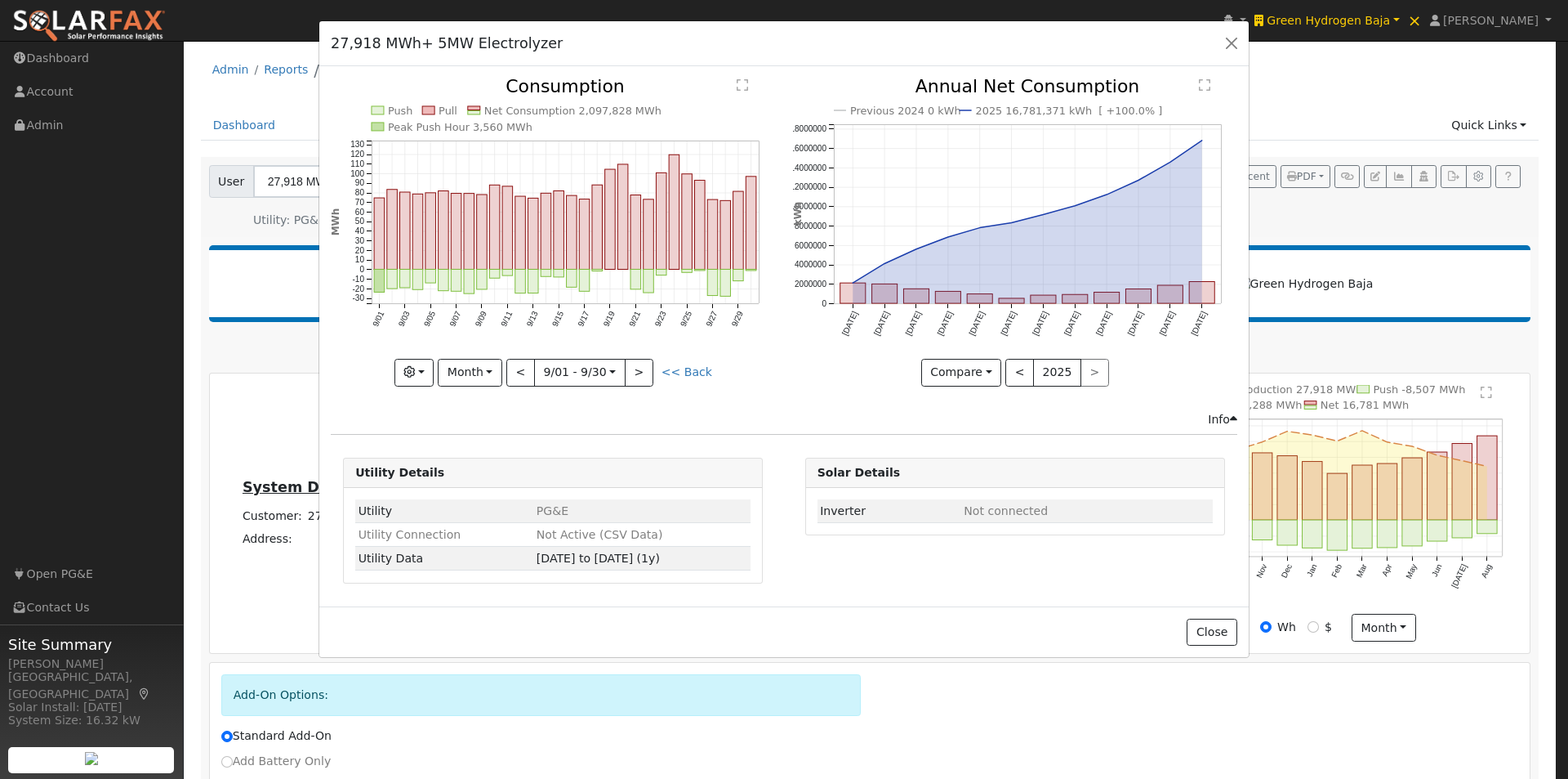
click at [373, 217] on icon "Push Pull Net Consumption 2,097,828 MWh Peak Push Hour 3,560 MWh 9/01 9/03 9/05…" at bounding box center [553, 230] width 444 height 306
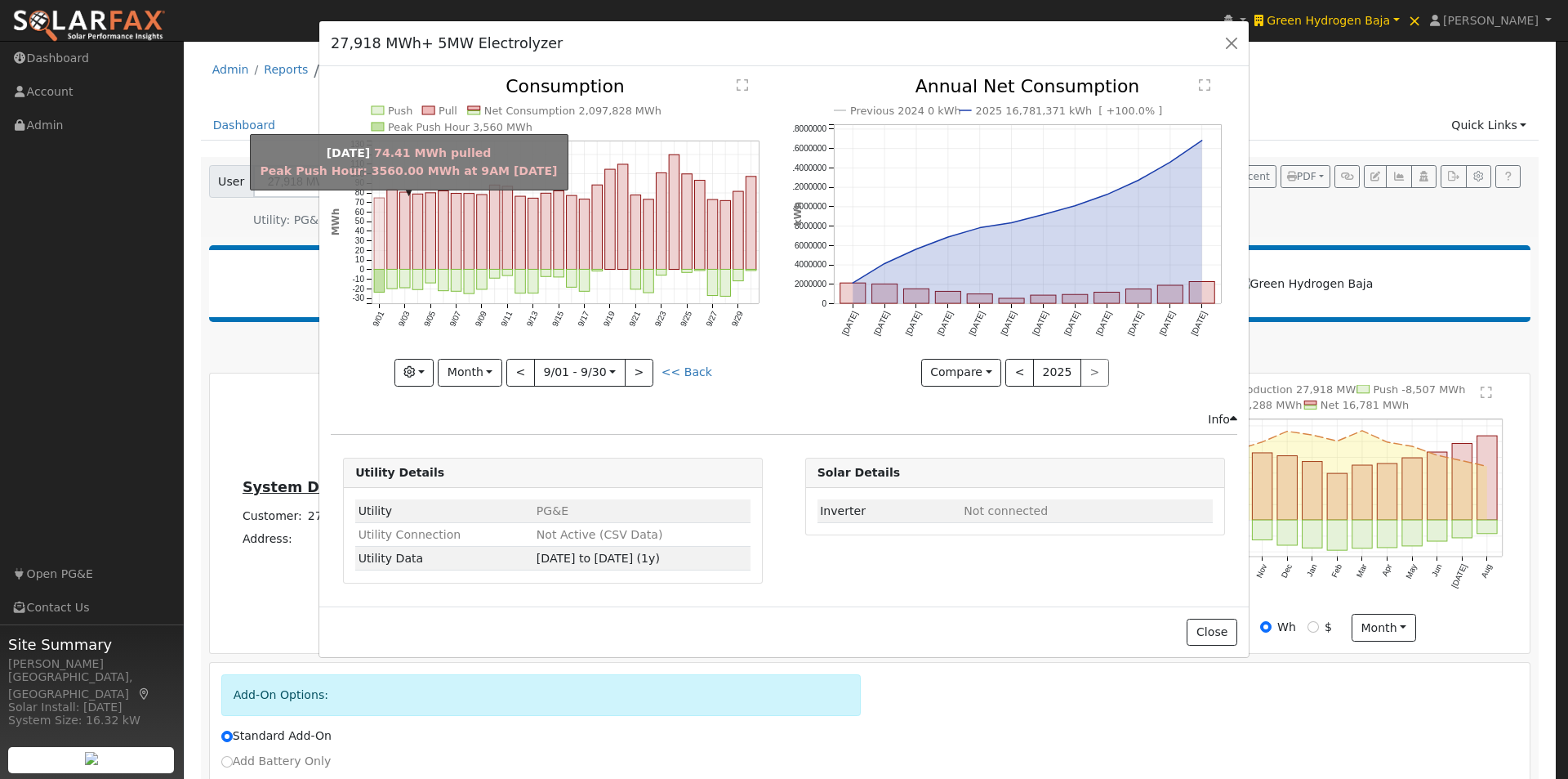
click at [379, 223] on rect "onclick=""" at bounding box center [379, 233] width 10 height 71
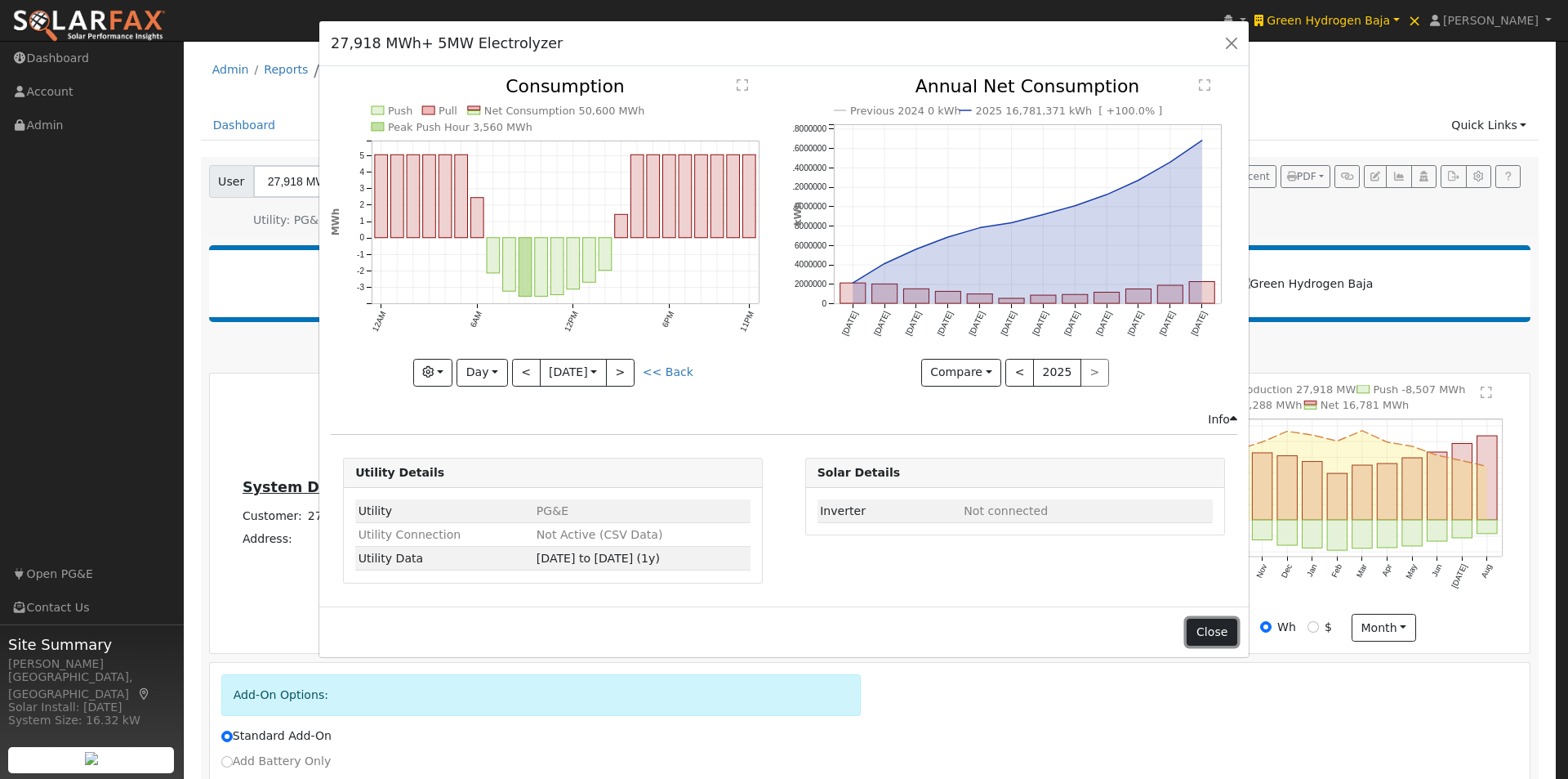
click at [1200, 625] on button "Close" at bounding box center [1212, 632] width 50 height 28
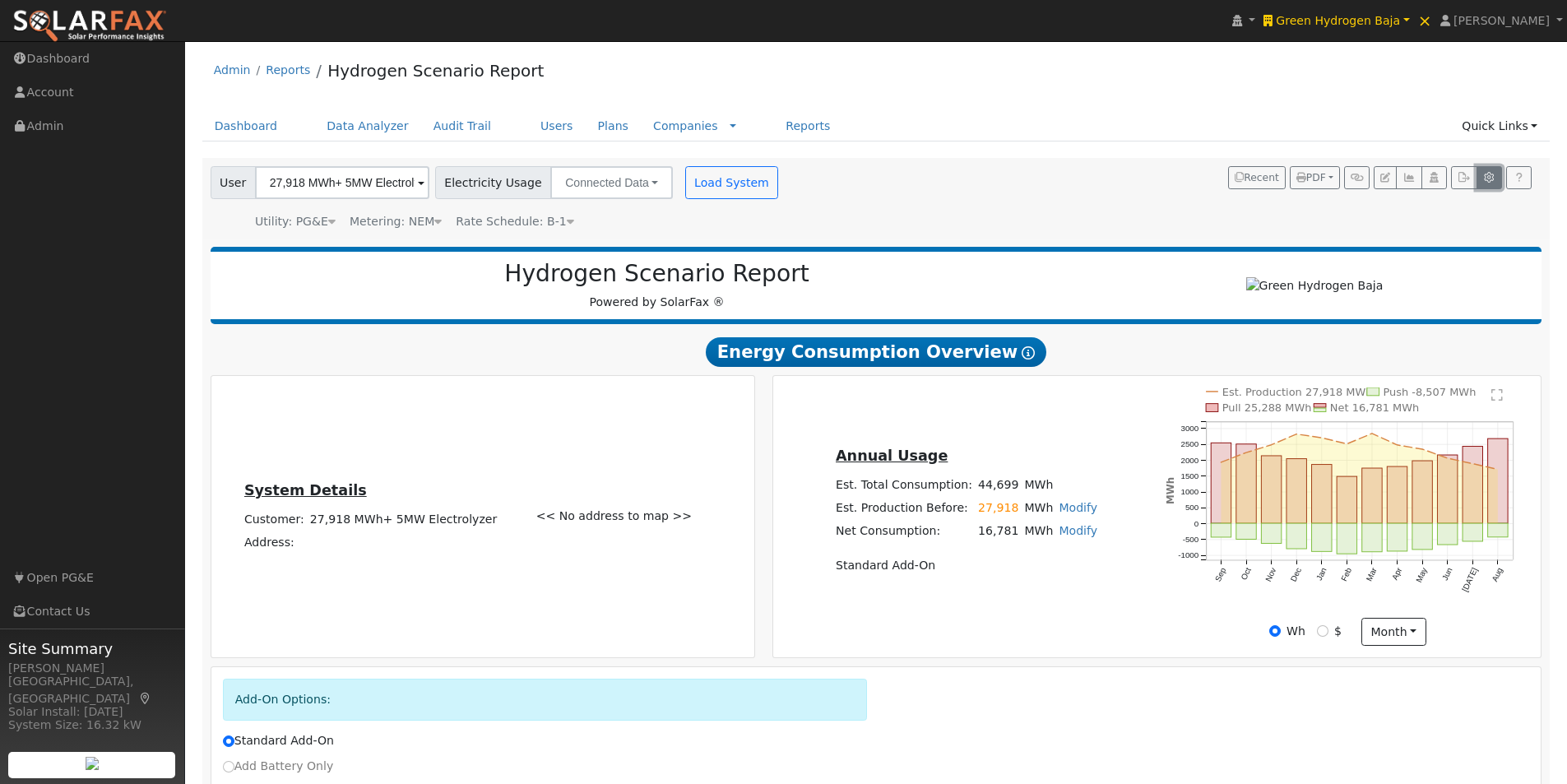
click at [1490, 173] on icon "button" at bounding box center [1489, 177] width 12 height 10
type input "1000"
type input "4000"
type input "5000"
type input "6000"
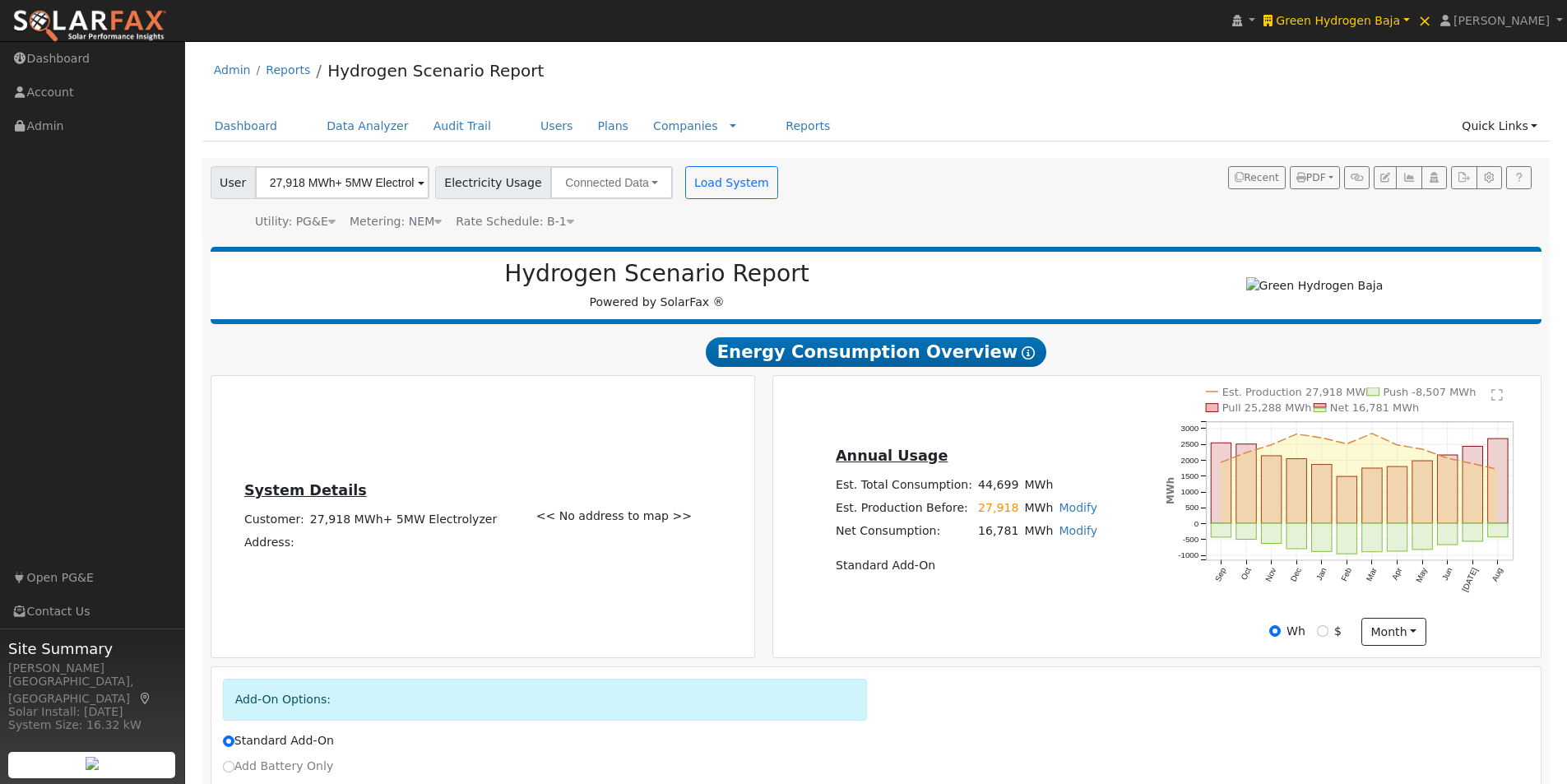
type input "8000"
type input "1.85"
type input "260"
type input "1000"
type input "14"
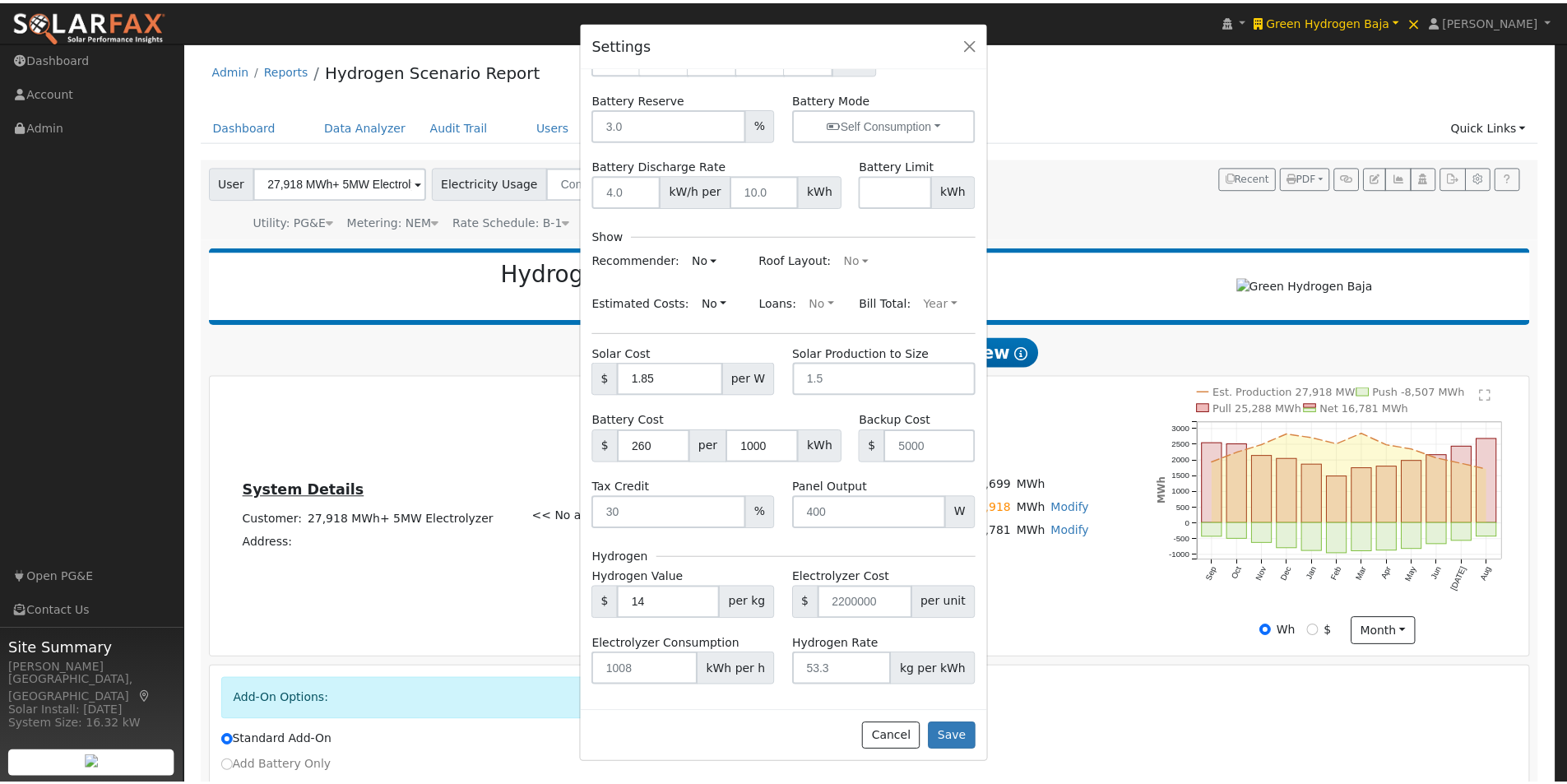
scroll to position [171, 0]
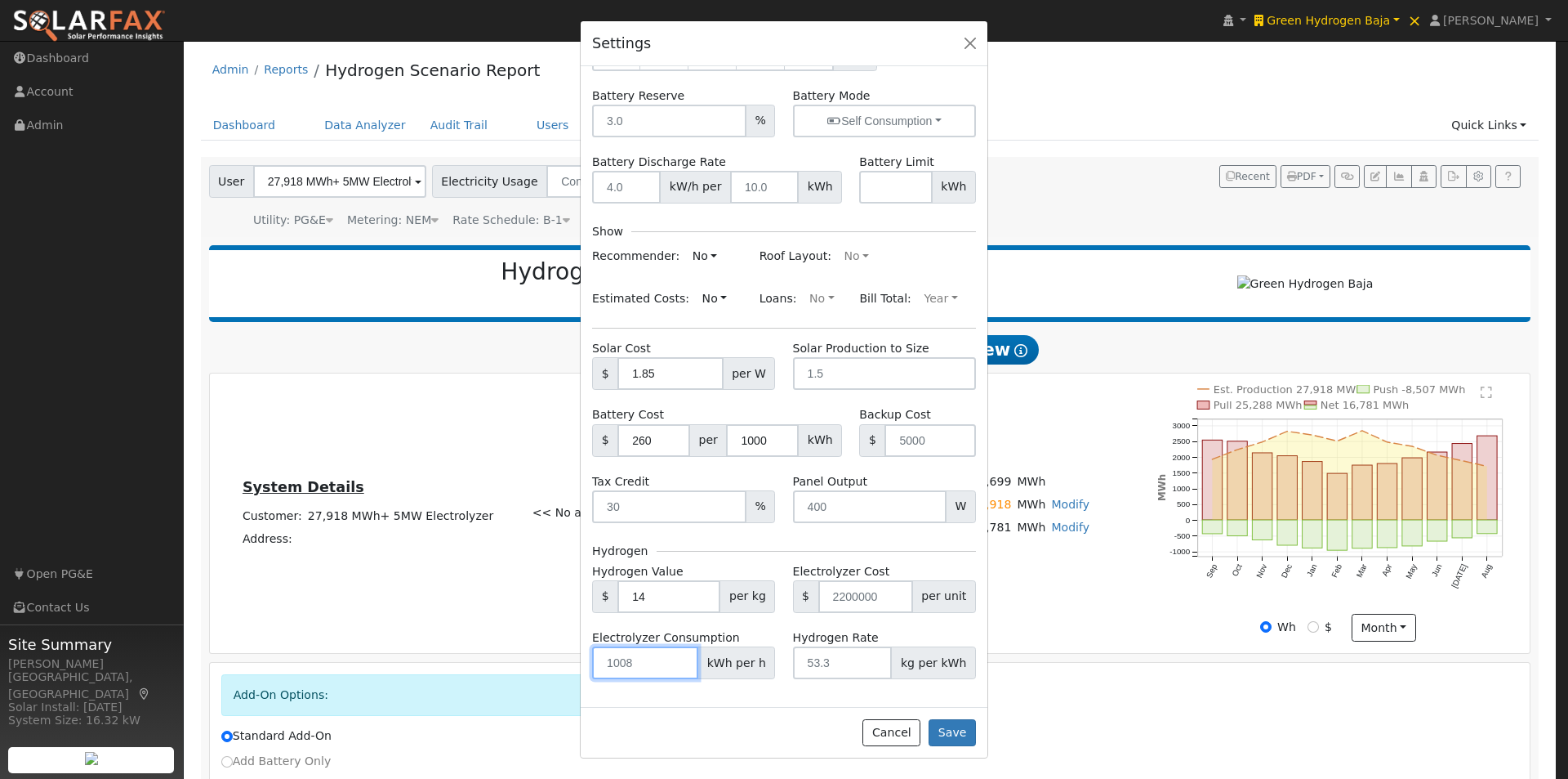
click at [647, 664] on input "number" at bounding box center [645, 663] width 106 height 33
click at [895, 734] on button "Cancel" at bounding box center [891, 732] width 58 height 28
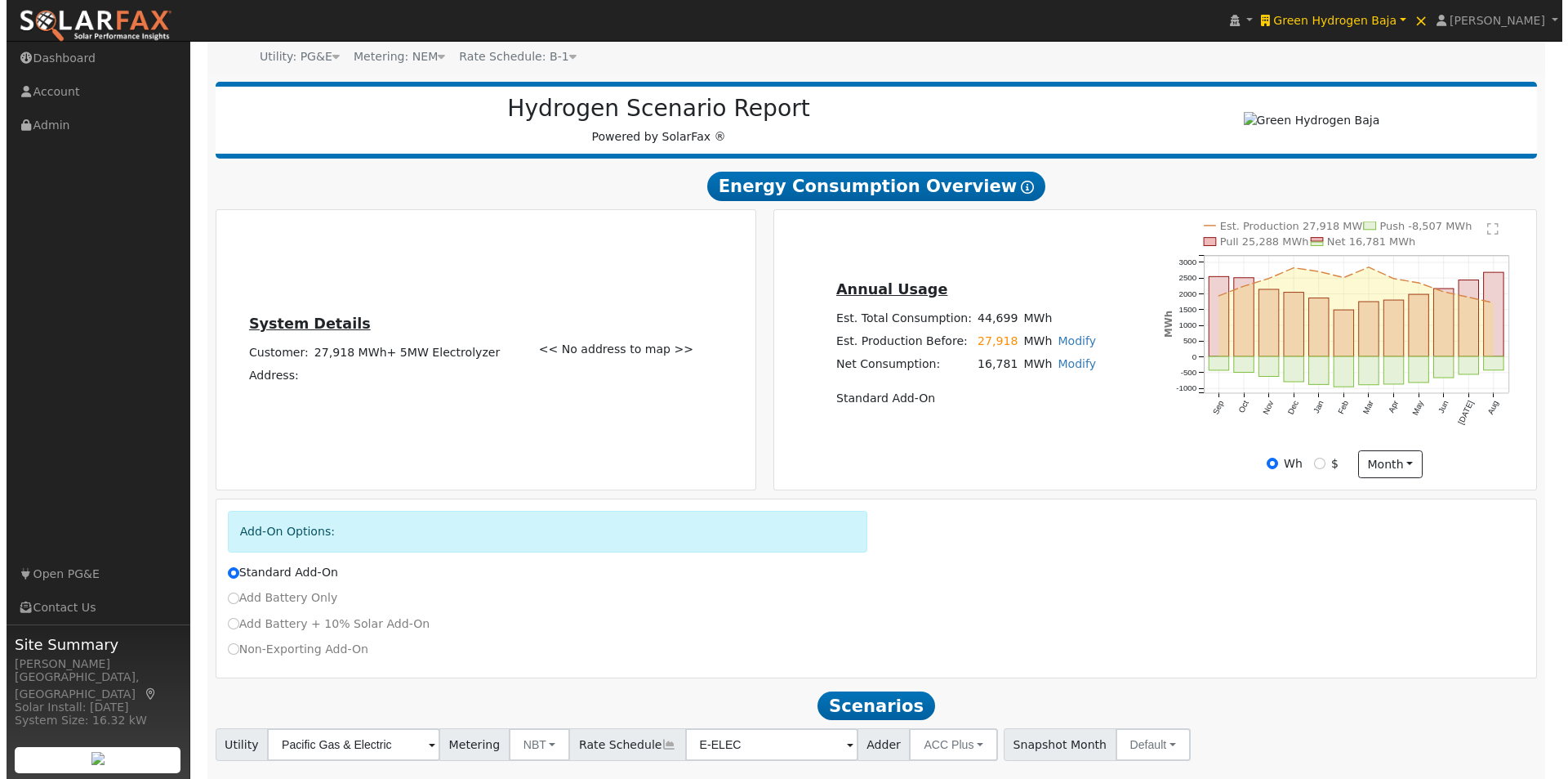
scroll to position [0, 0]
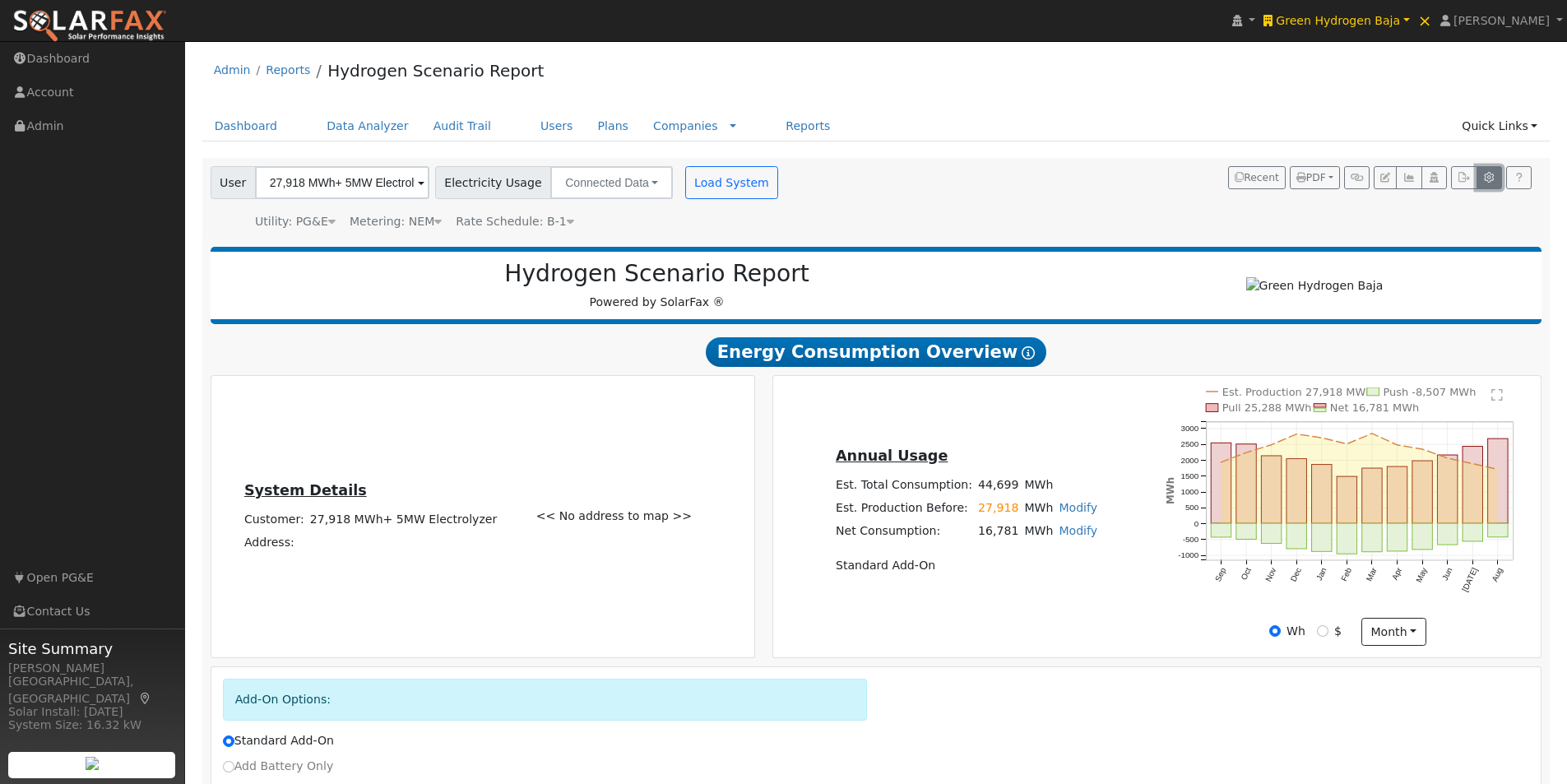
click at [1490, 179] on icon "button" at bounding box center [1489, 177] width 12 height 10
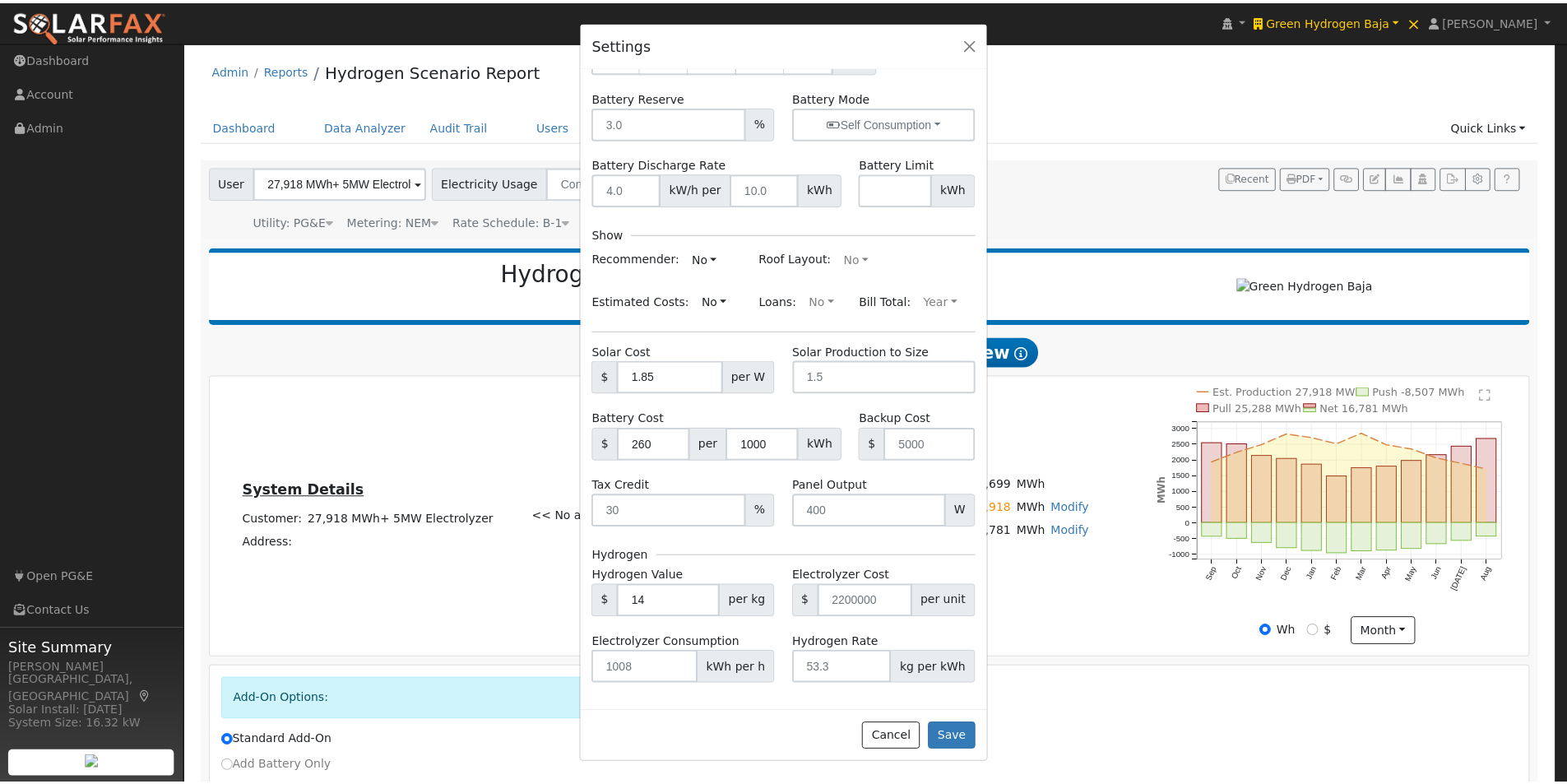
scroll to position [171, 0]
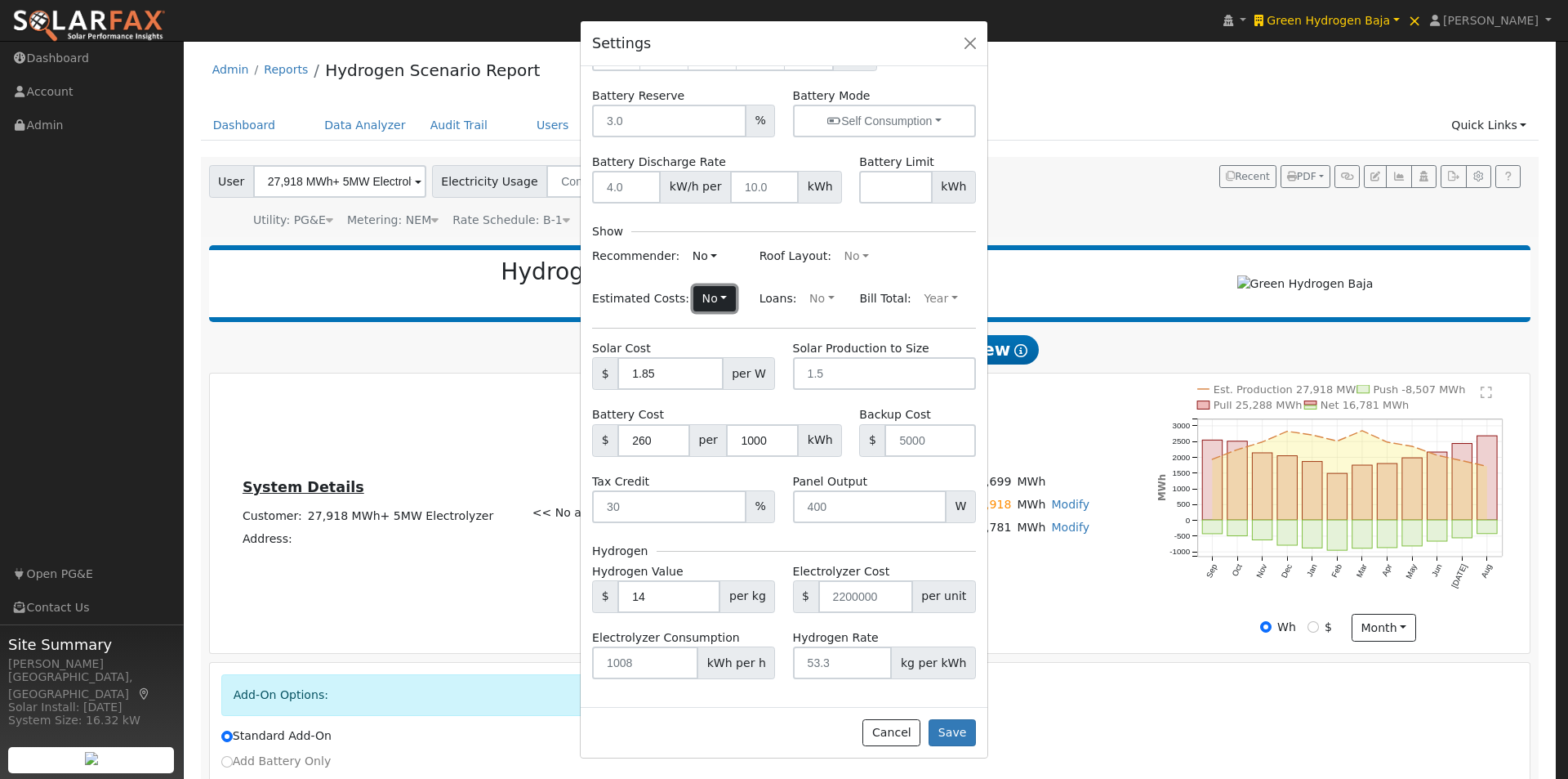
drag, startPoint x: 712, startPoint y: 295, endPoint x: 657, endPoint y: 342, distance: 72.3
click at [711, 298] on button "No" at bounding box center [714, 298] width 42 height 26
click at [636, 326] on link "Yes" at bounding box center [676, 330] width 114 height 23
click at [954, 724] on button "Save" at bounding box center [952, 732] width 47 height 28
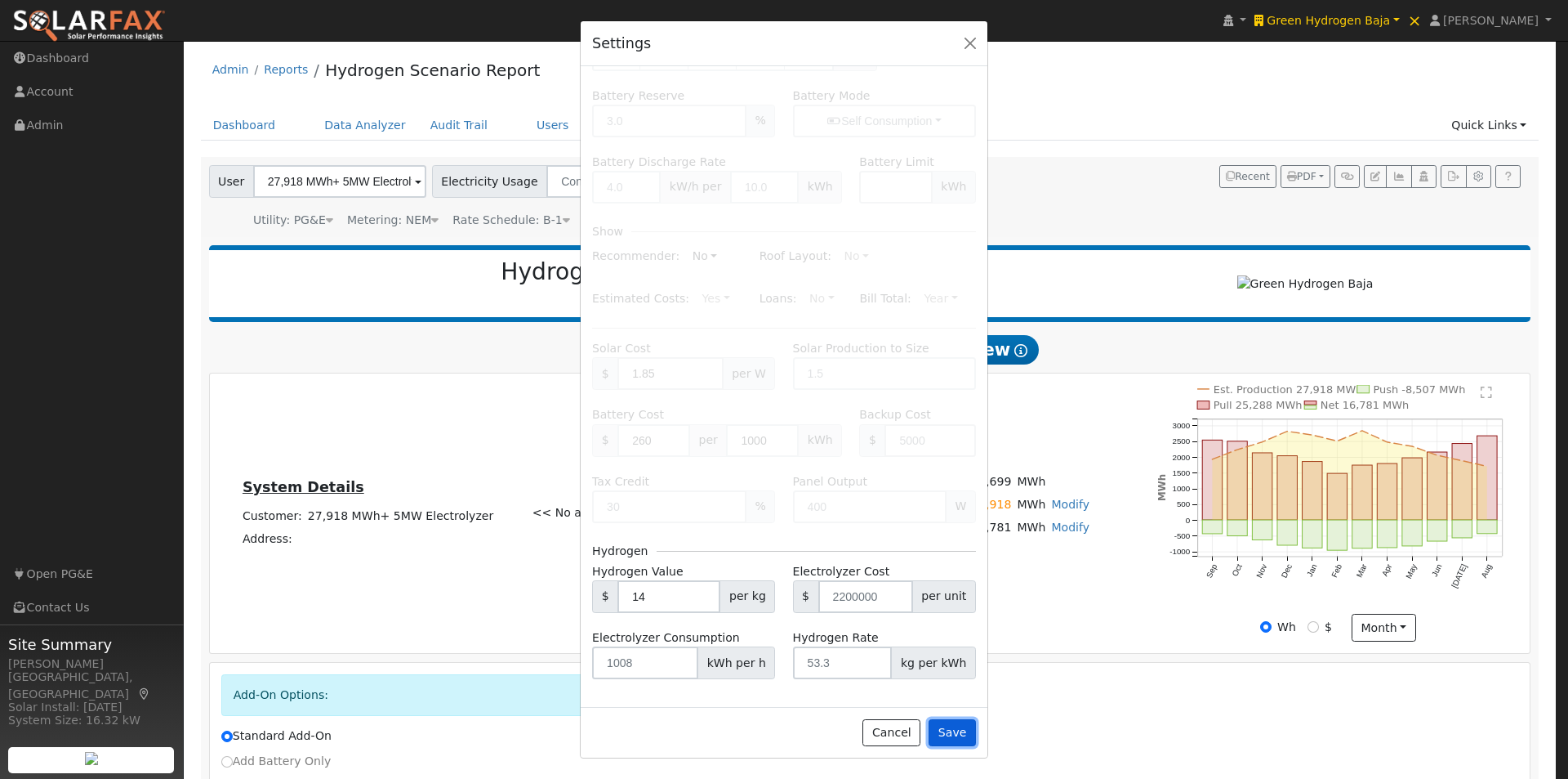
type input "100"
type input "$5,488,835"
type input "$1,300"
type input "$10,648,000"
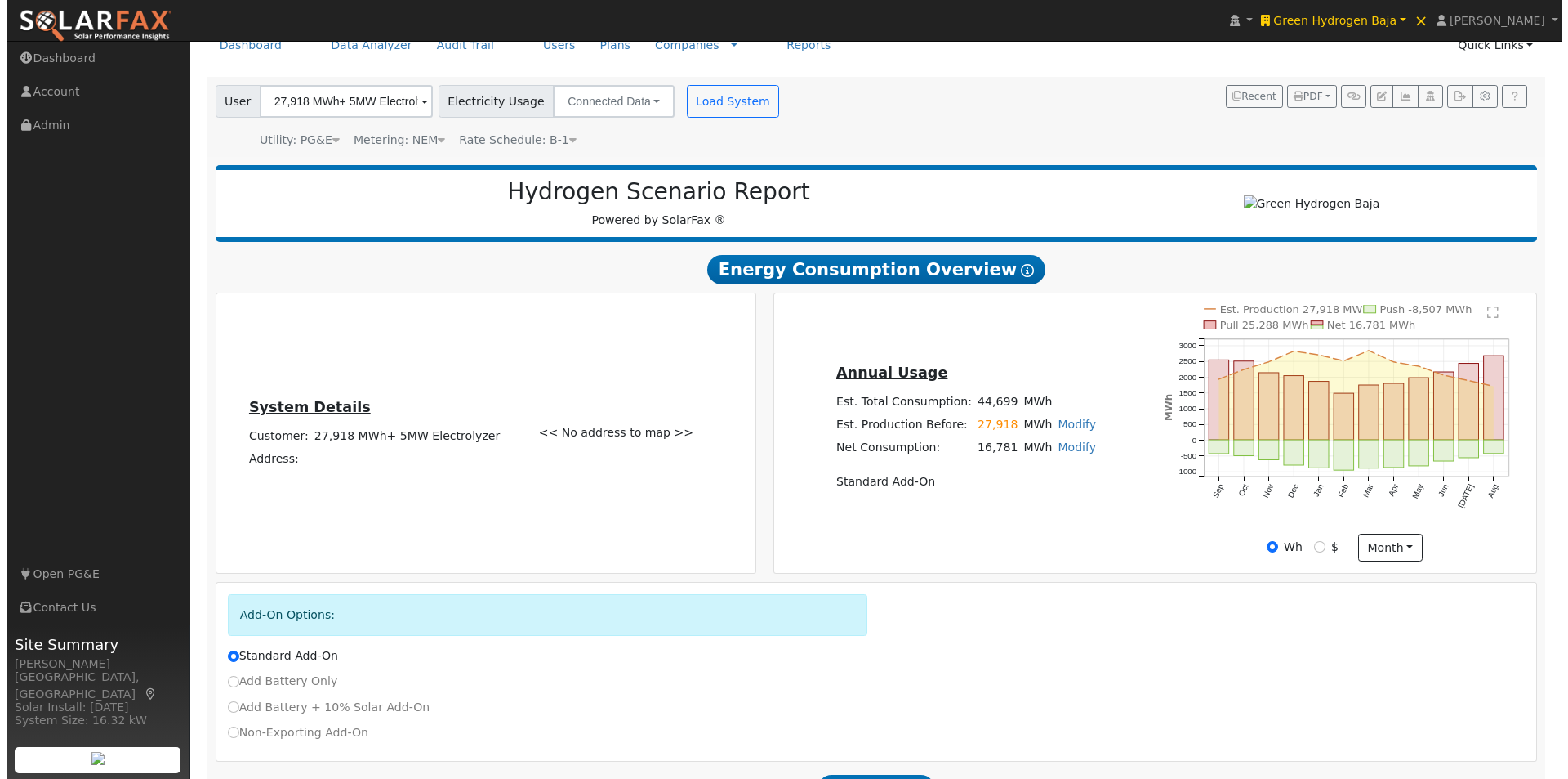
scroll to position [0, 0]
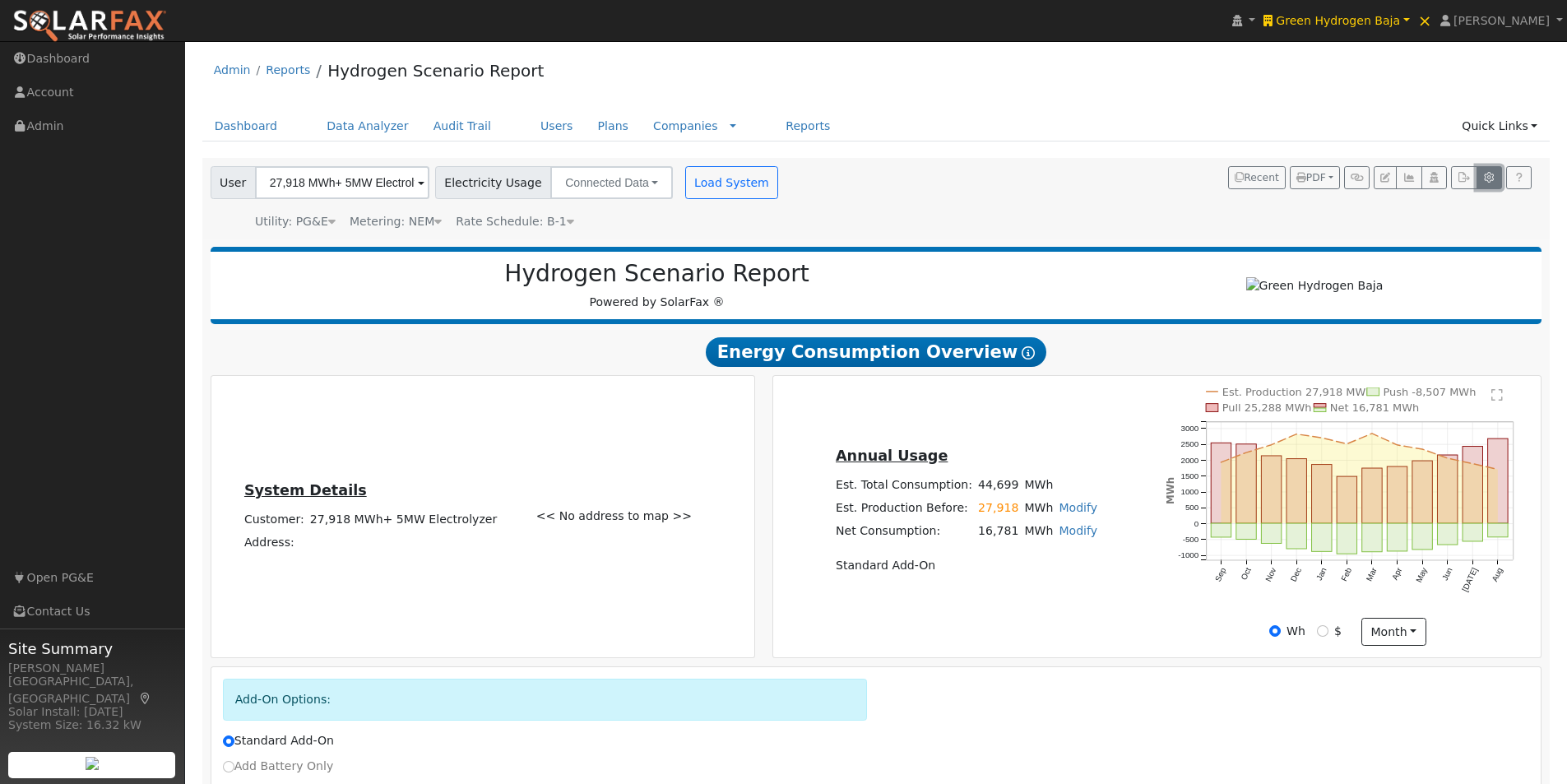
click at [1488, 176] on icon "button" at bounding box center [1489, 177] width 12 height 10
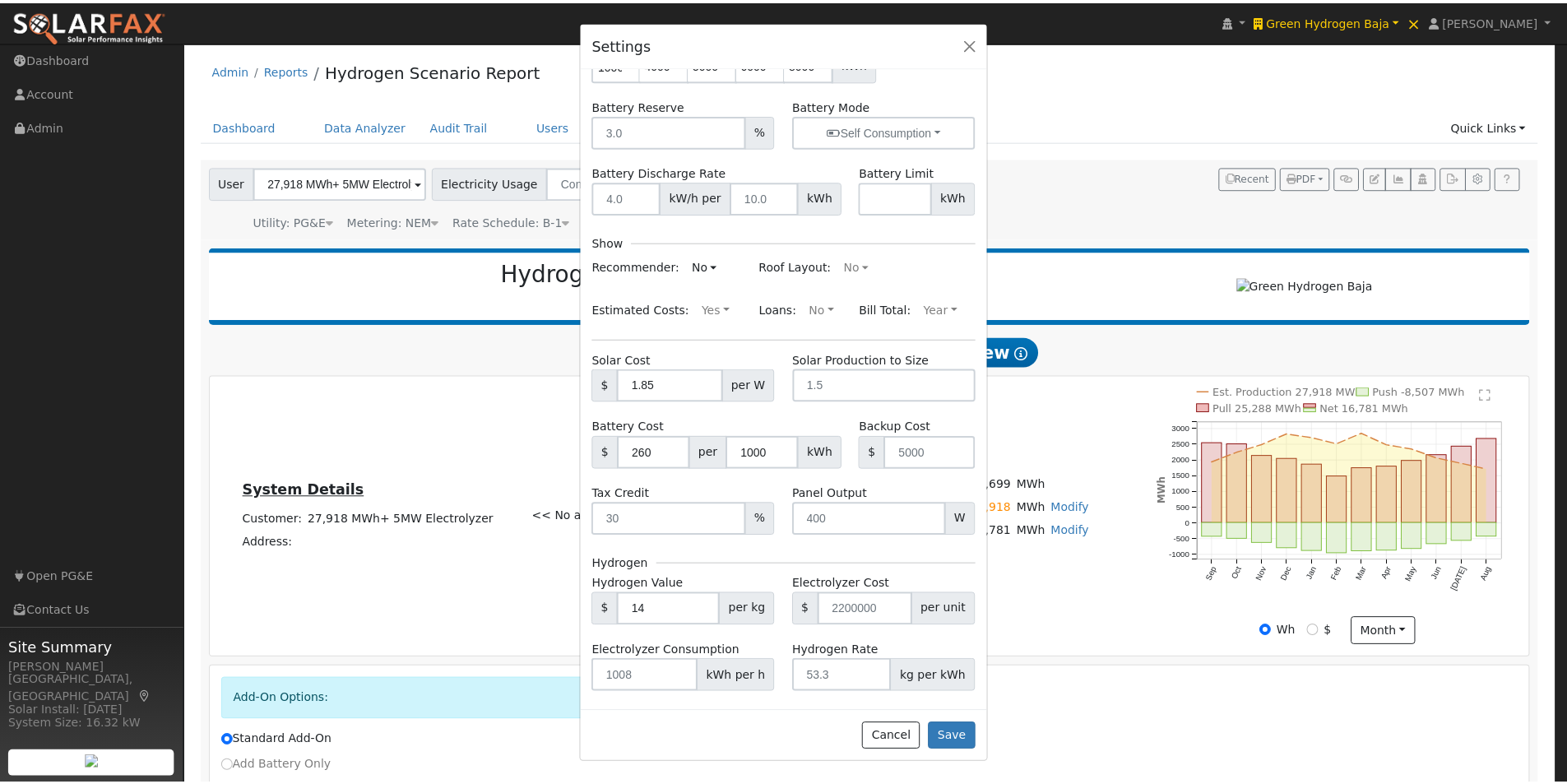
scroll to position [171, 0]
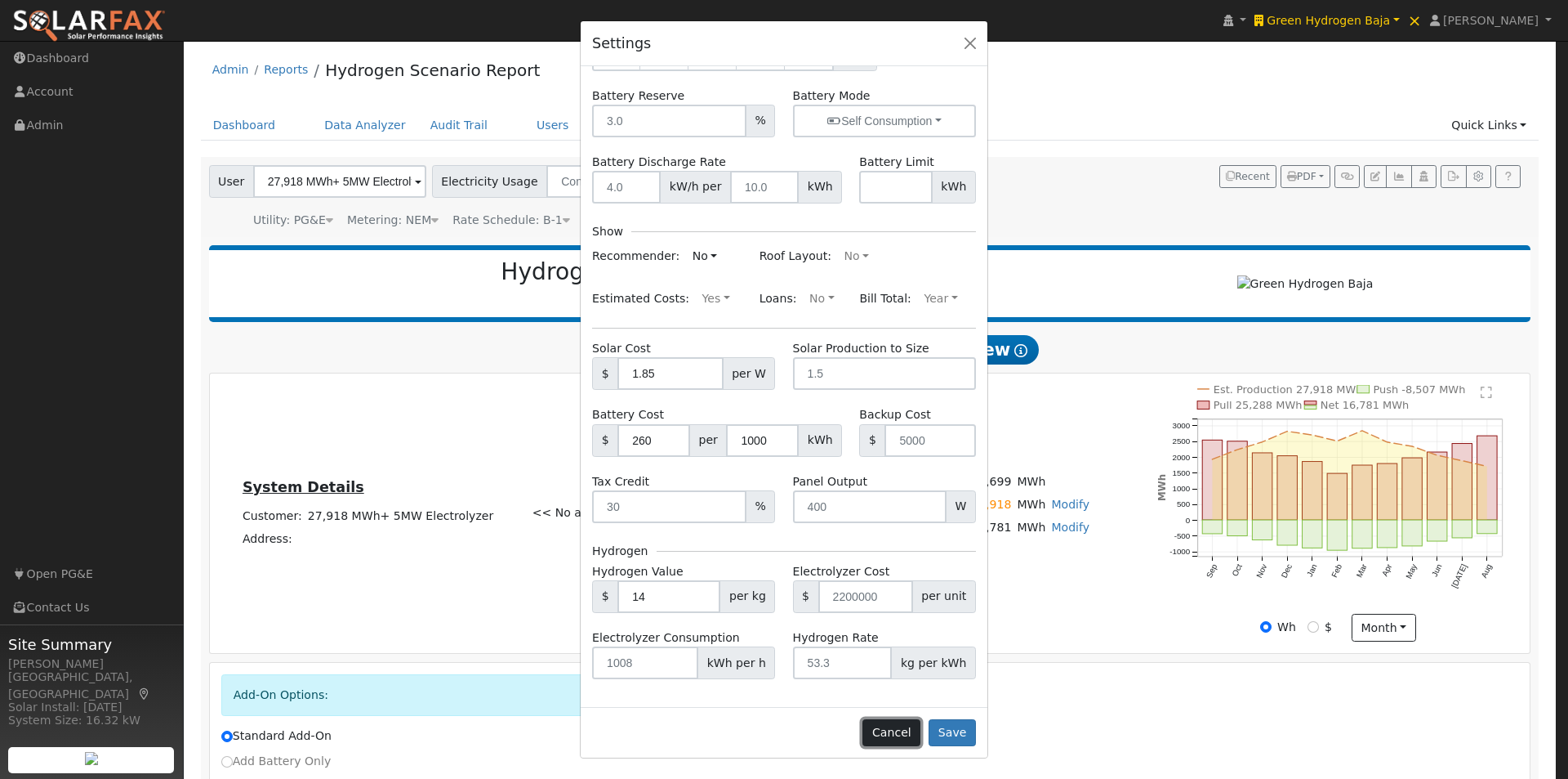
click at [895, 734] on button "Cancel" at bounding box center [891, 732] width 58 height 28
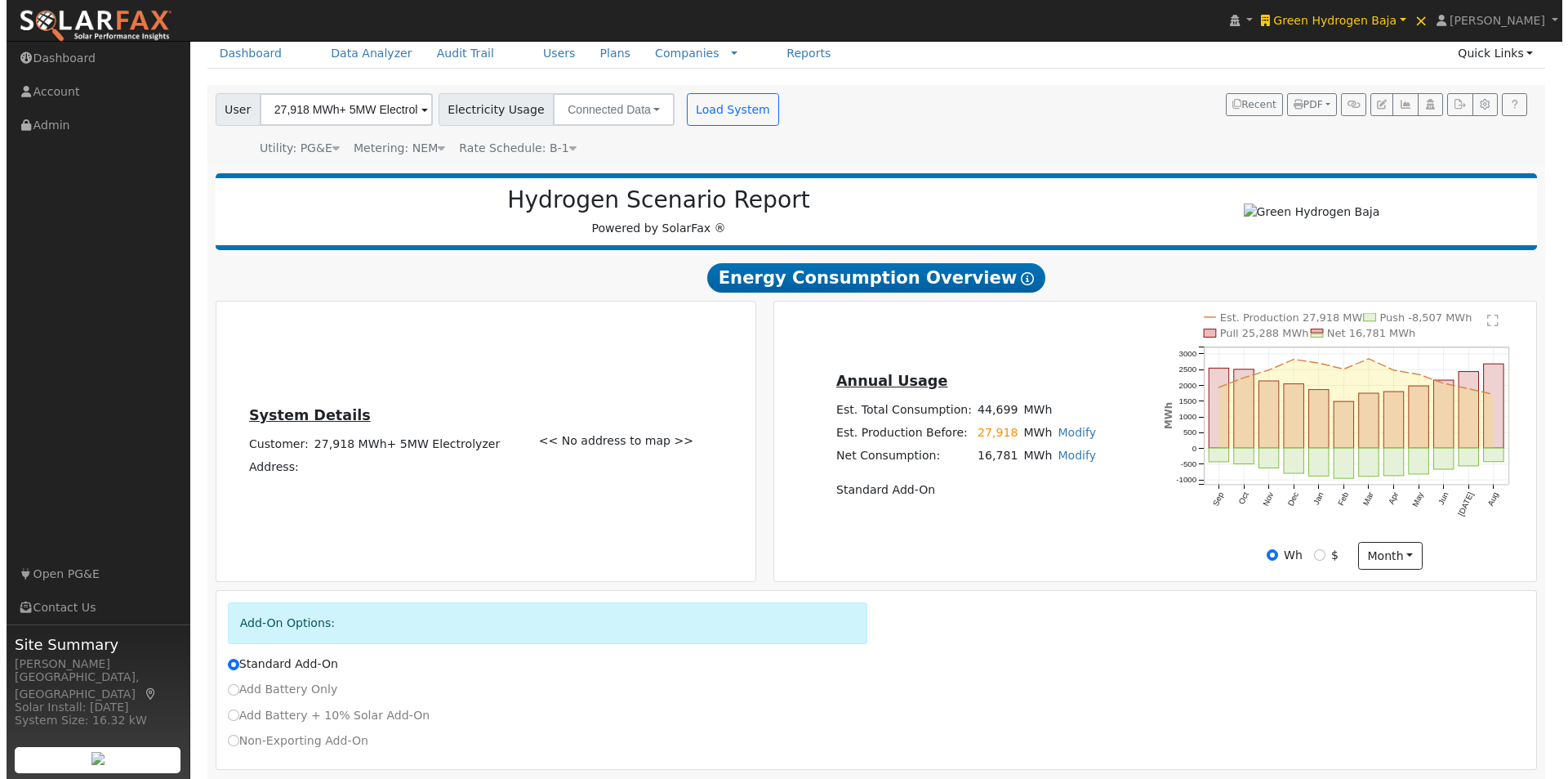
scroll to position [0, 0]
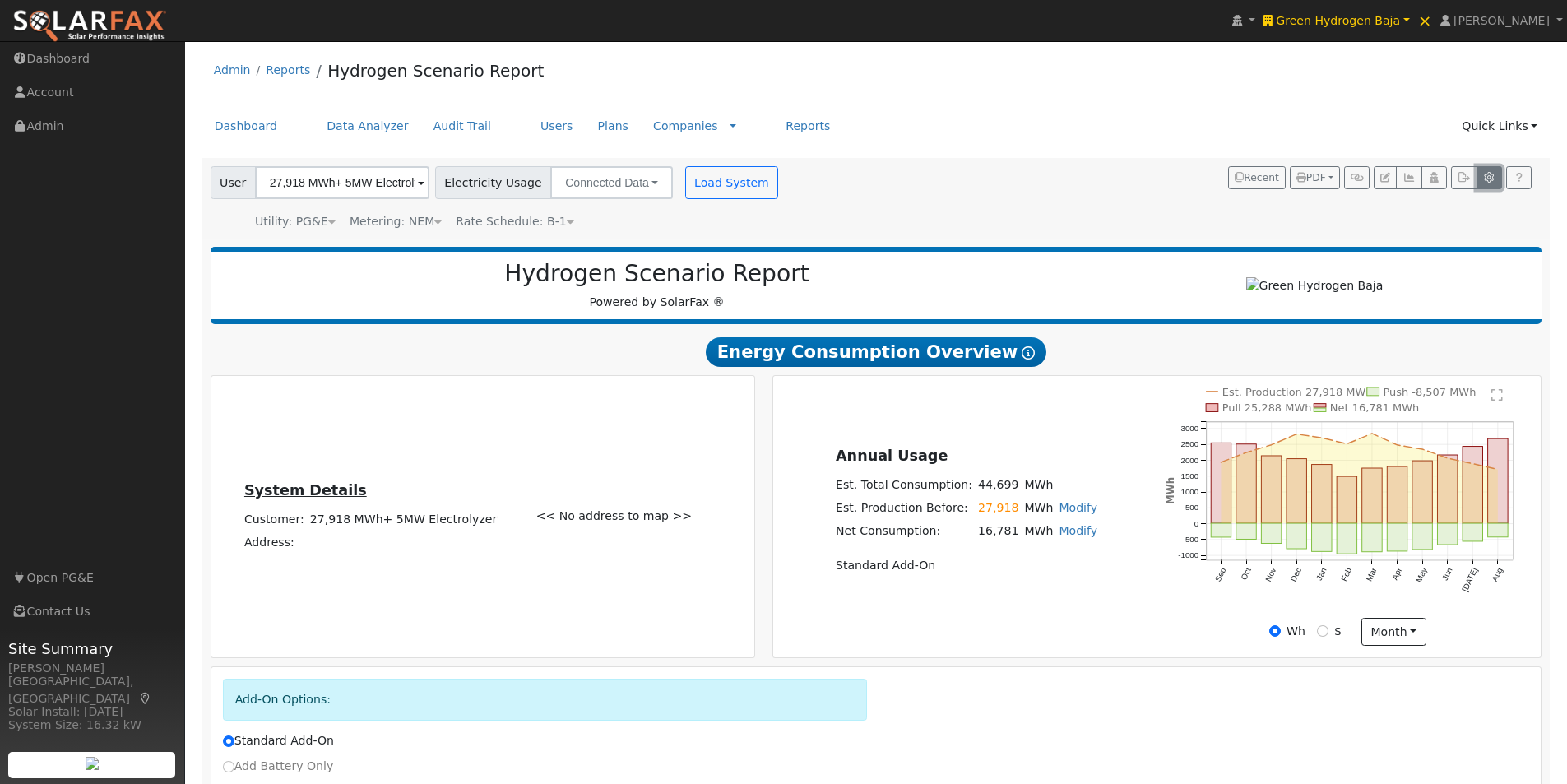
click at [1489, 177] on icon "button" at bounding box center [1489, 177] width 12 height 10
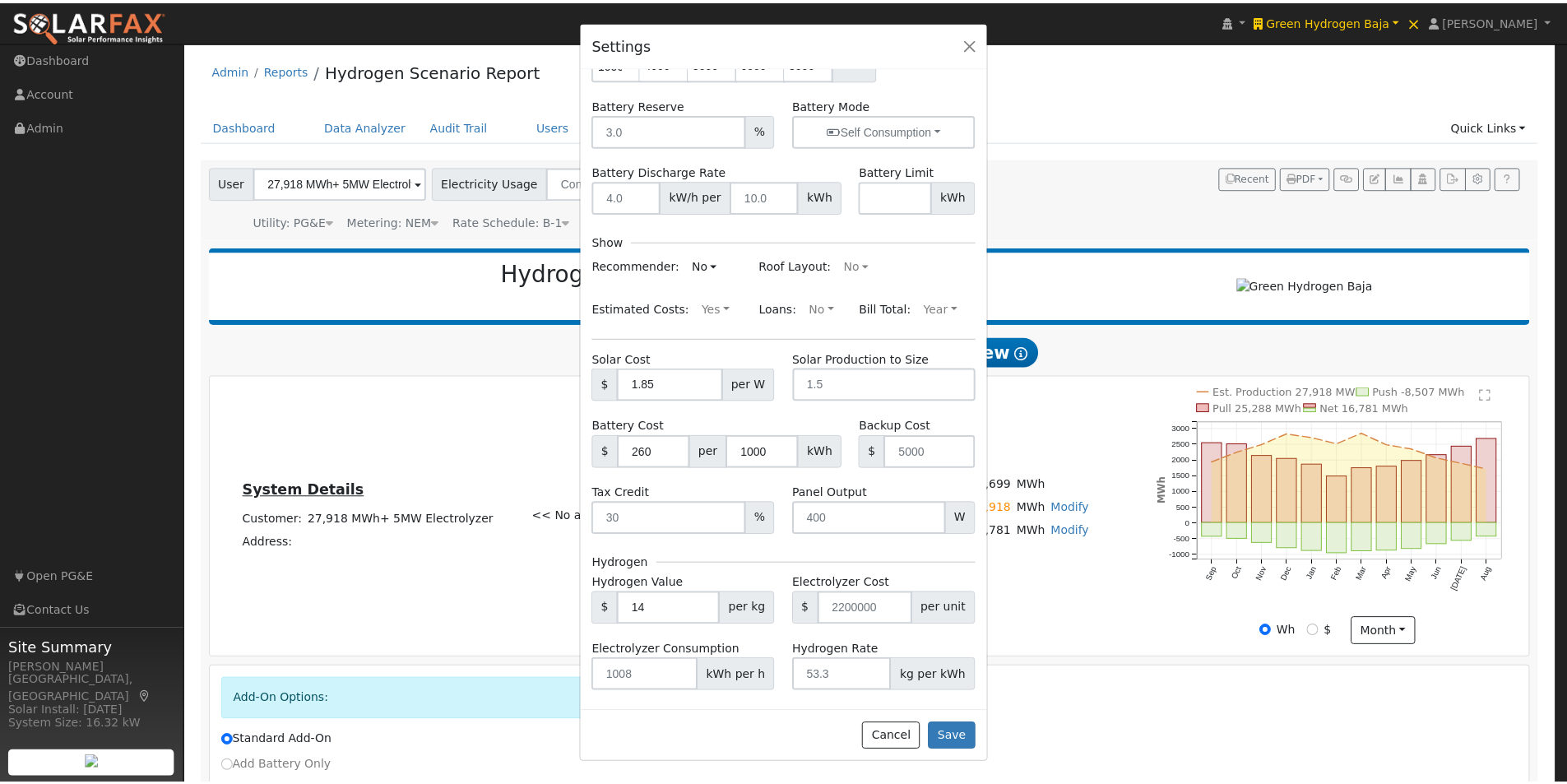
scroll to position [164, 0]
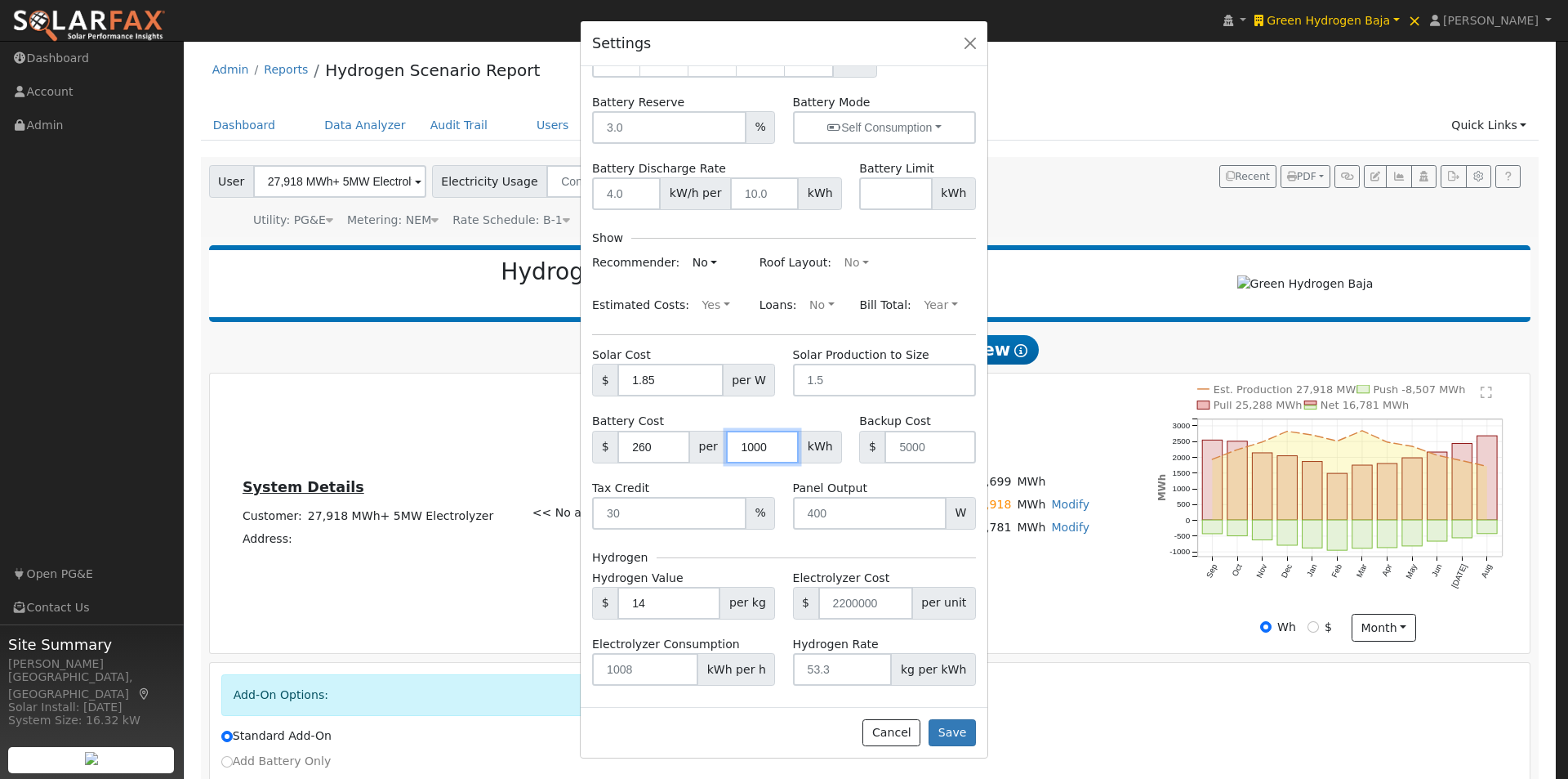
drag, startPoint x: 762, startPoint y: 444, endPoint x: 721, endPoint y: 447, distance: 41.1
click at [726, 447] on input "1000" at bounding box center [762, 447] width 72 height 33
type input "1"
click at [824, 410] on form "Offset Ranges % Battery Ranges 1000 4000 5000 6000 8000 kWh Battery Reserve % B…" at bounding box center [784, 324] width 384 height 725
click at [956, 732] on button "Save" at bounding box center [952, 732] width 47 height 28
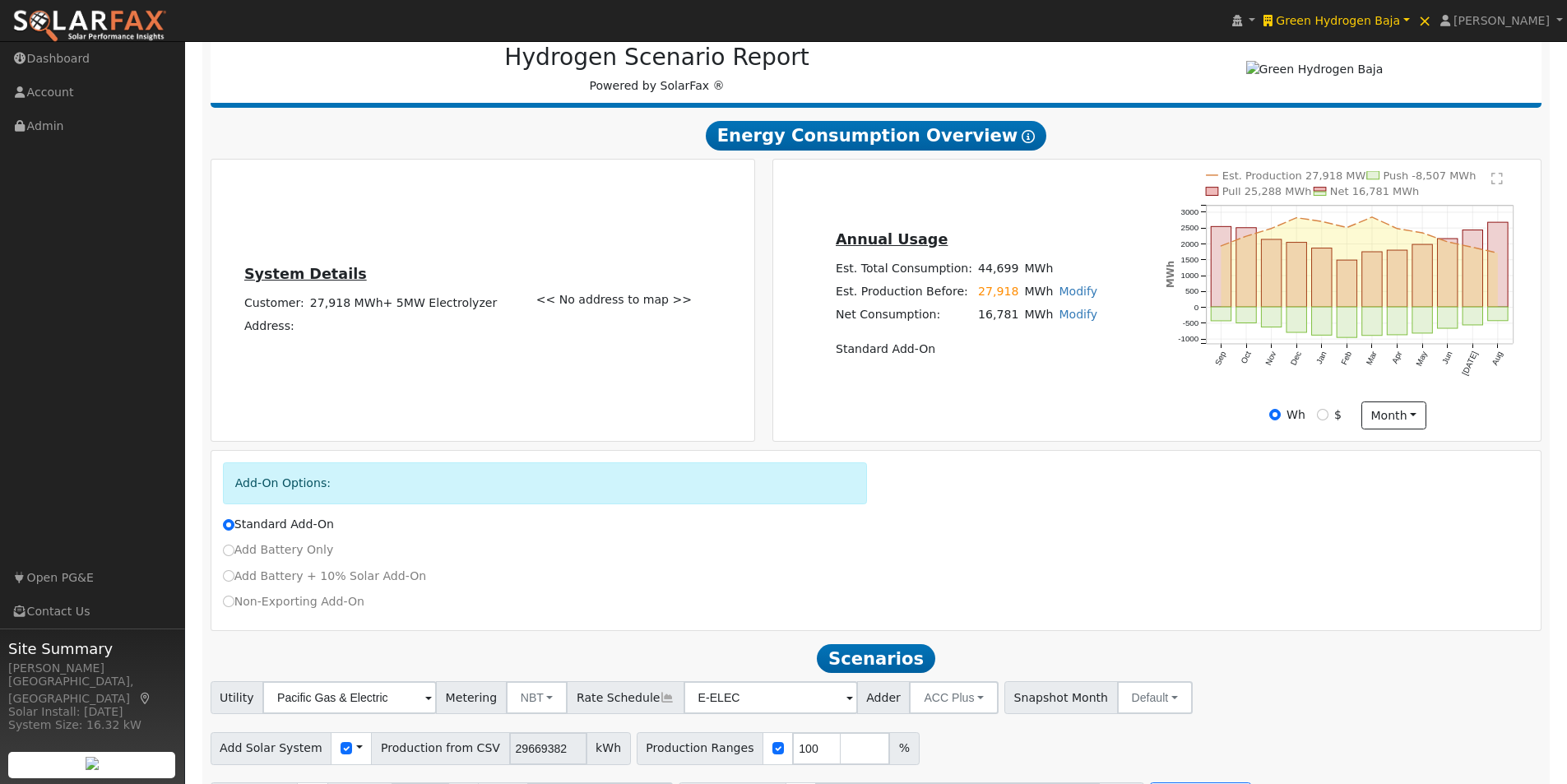
scroll to position [576, 0]
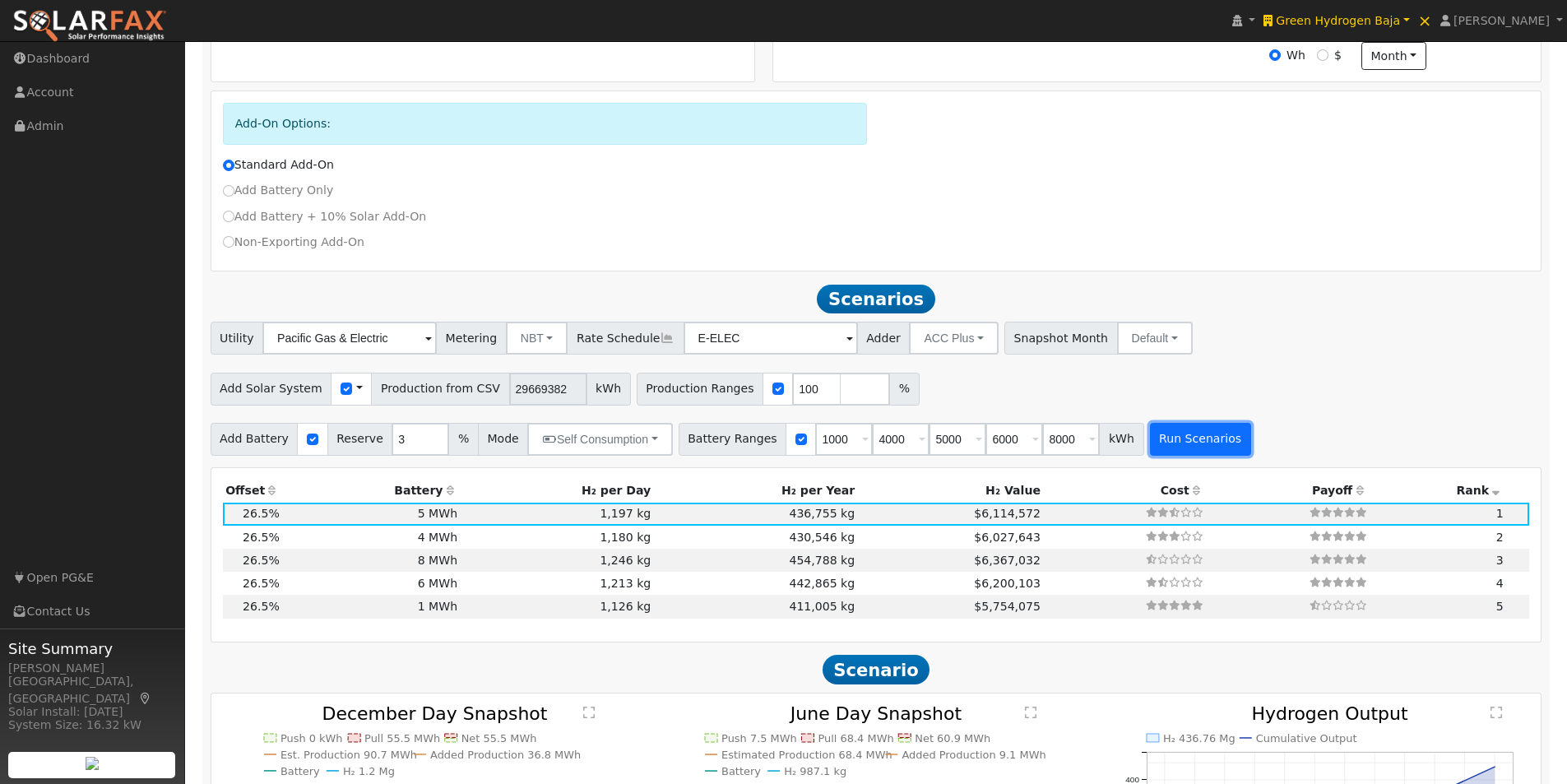
click at [1158, 444] on button "Run Scenarios" at bounding box center [1200, 439] width 101 height 33
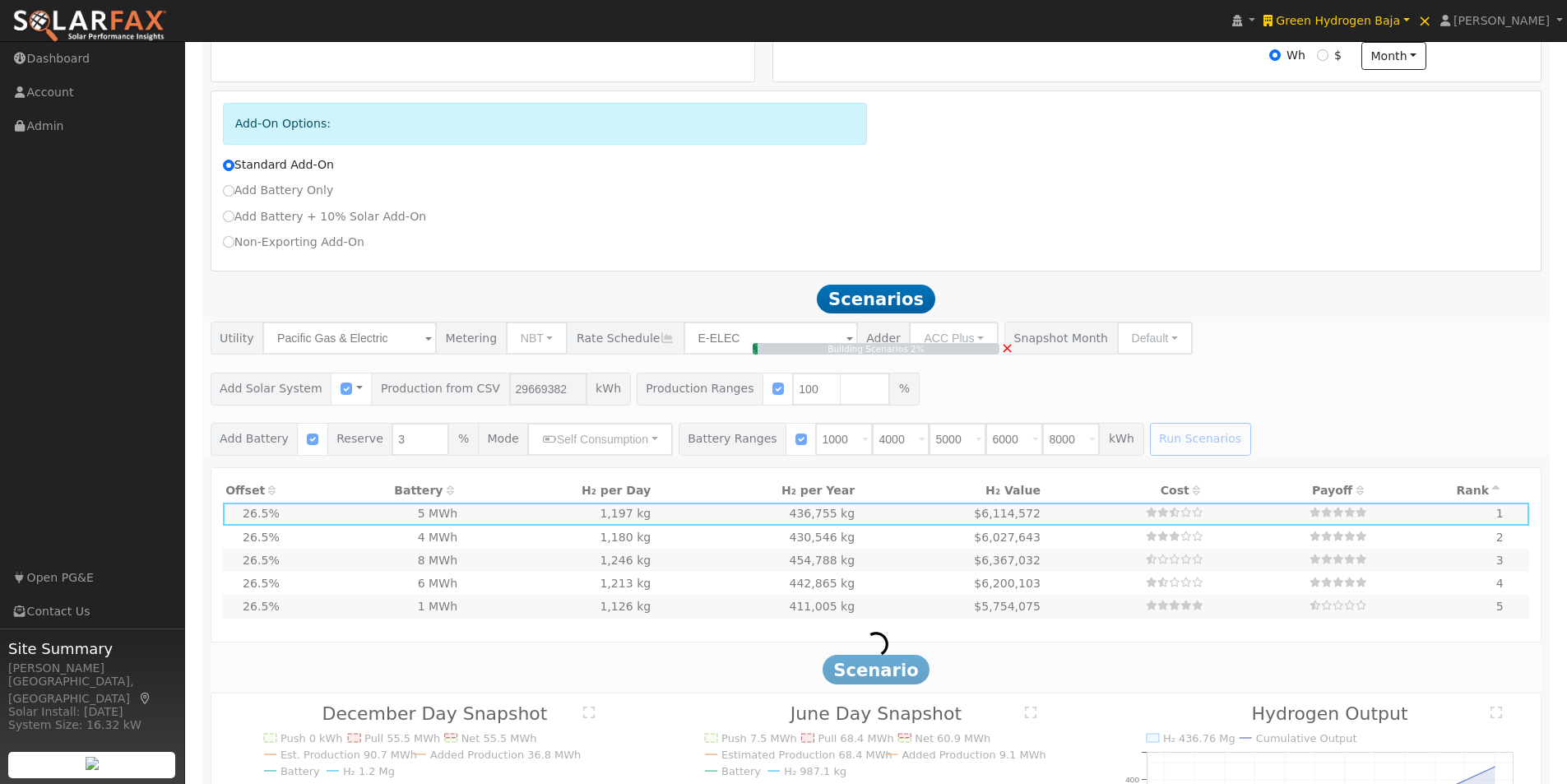
type input "$36,592,238"
type input "$1,040,000"
type input "$8,624,000"
type input "$13,876,871"
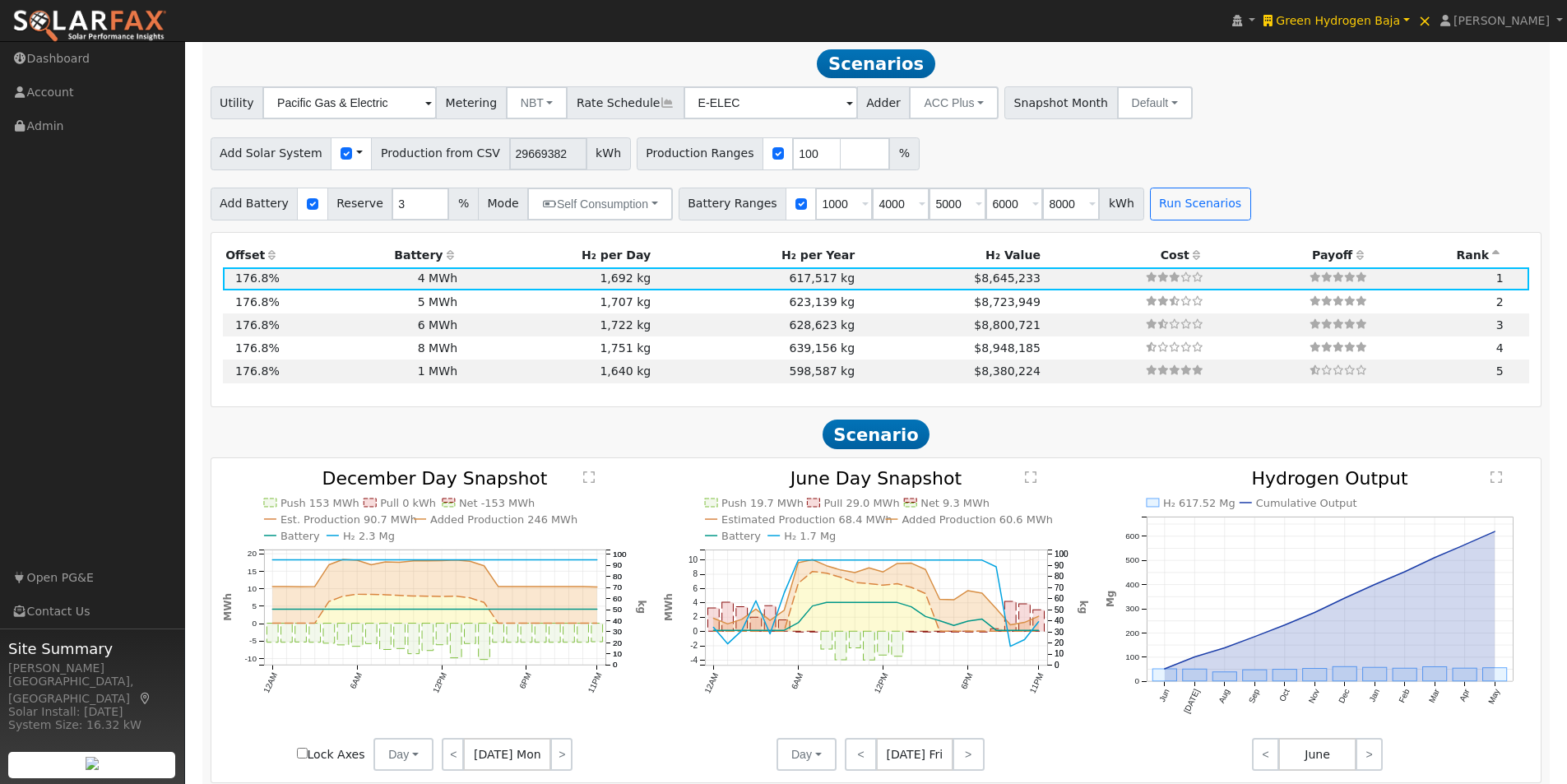
scroll to position [816, 0]
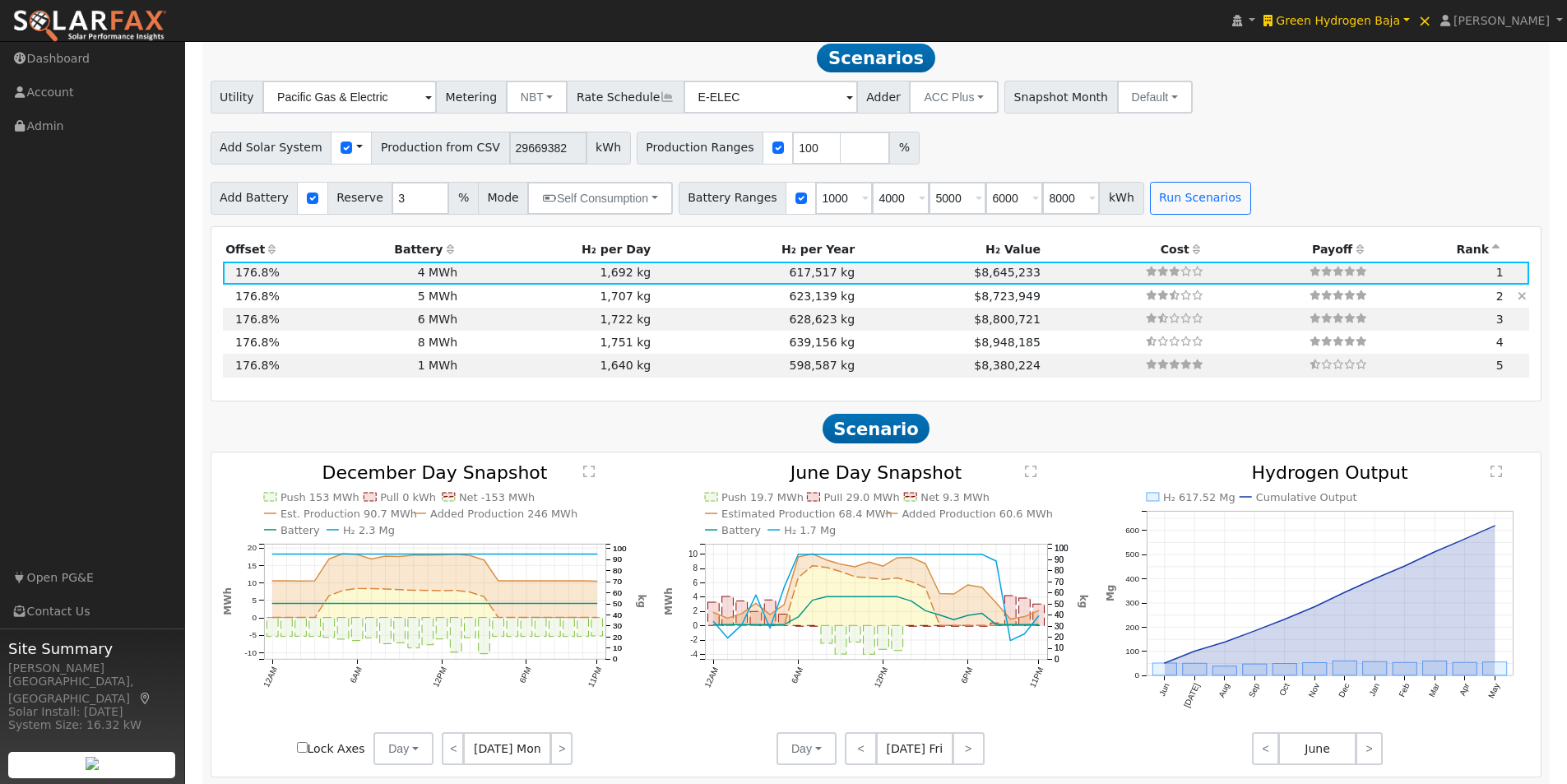
click at [564, 300] on td "1,707 kg" at bounding box center [557, 296] width 194 height 23
type input "$1,300,000"
type input "$13,954,871"
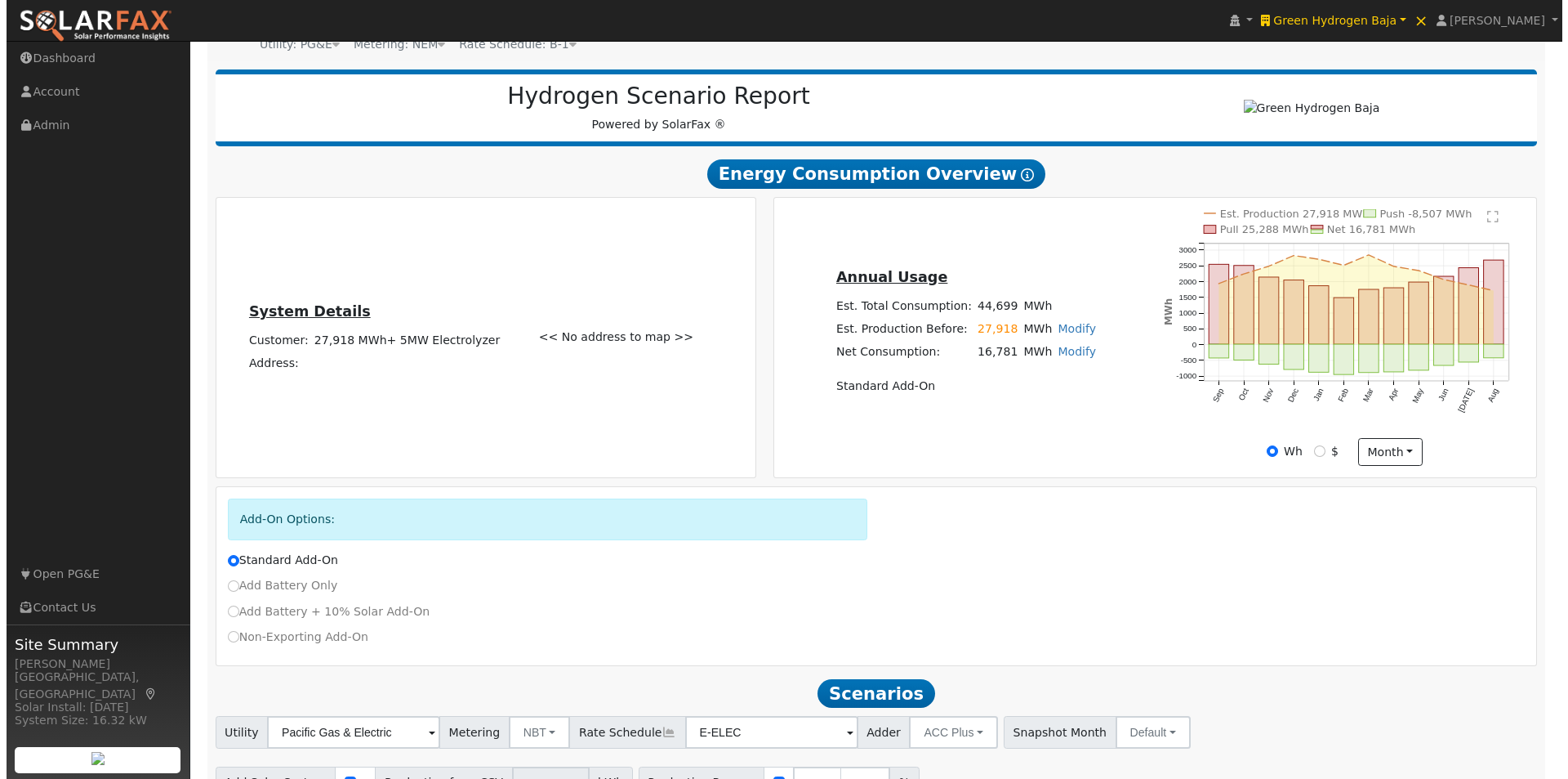
scroll to position [0, 0]
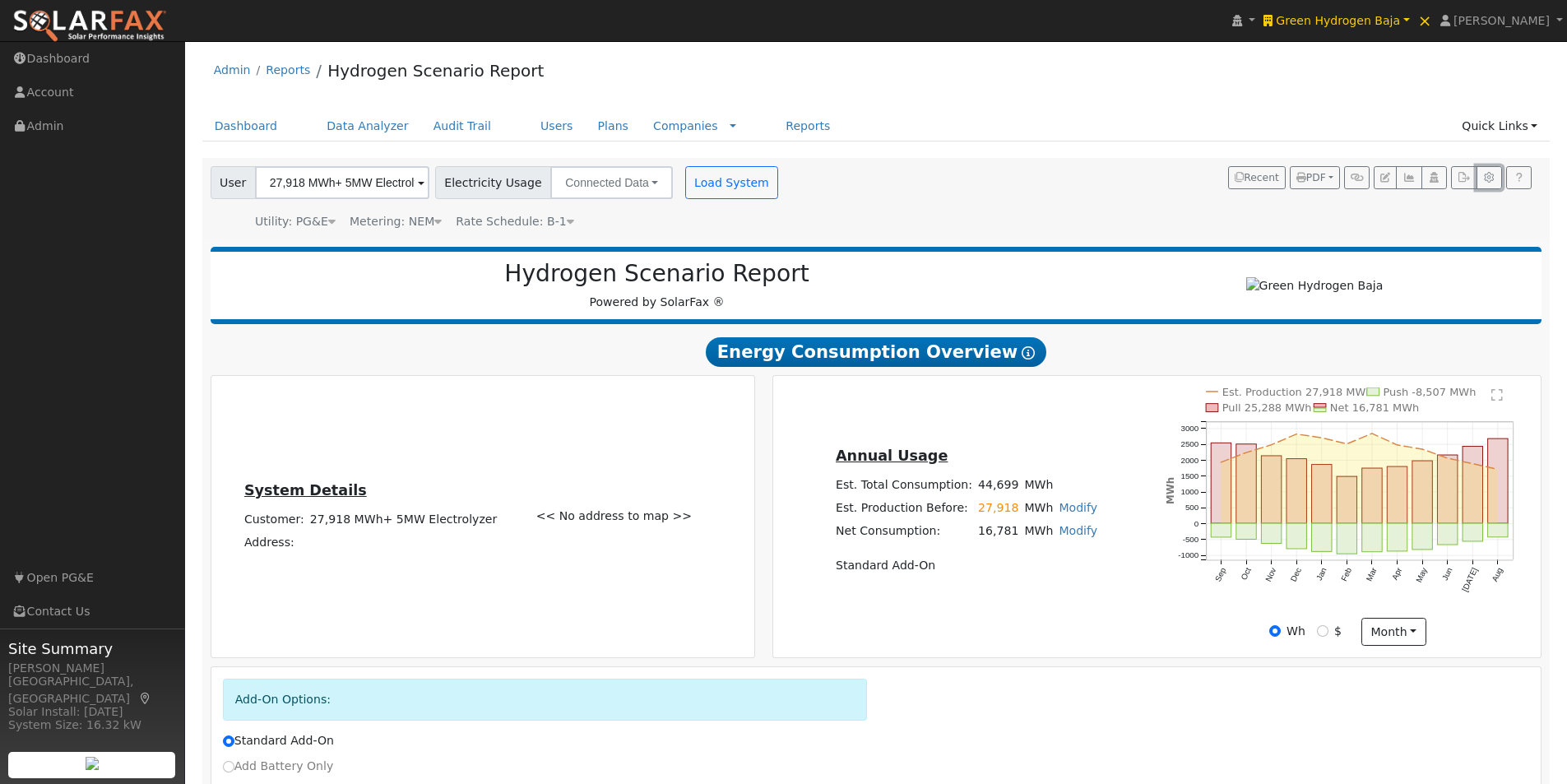
click at [1491, 175] on icon "button" at bounding box center [1489, 177] width 12 height 10
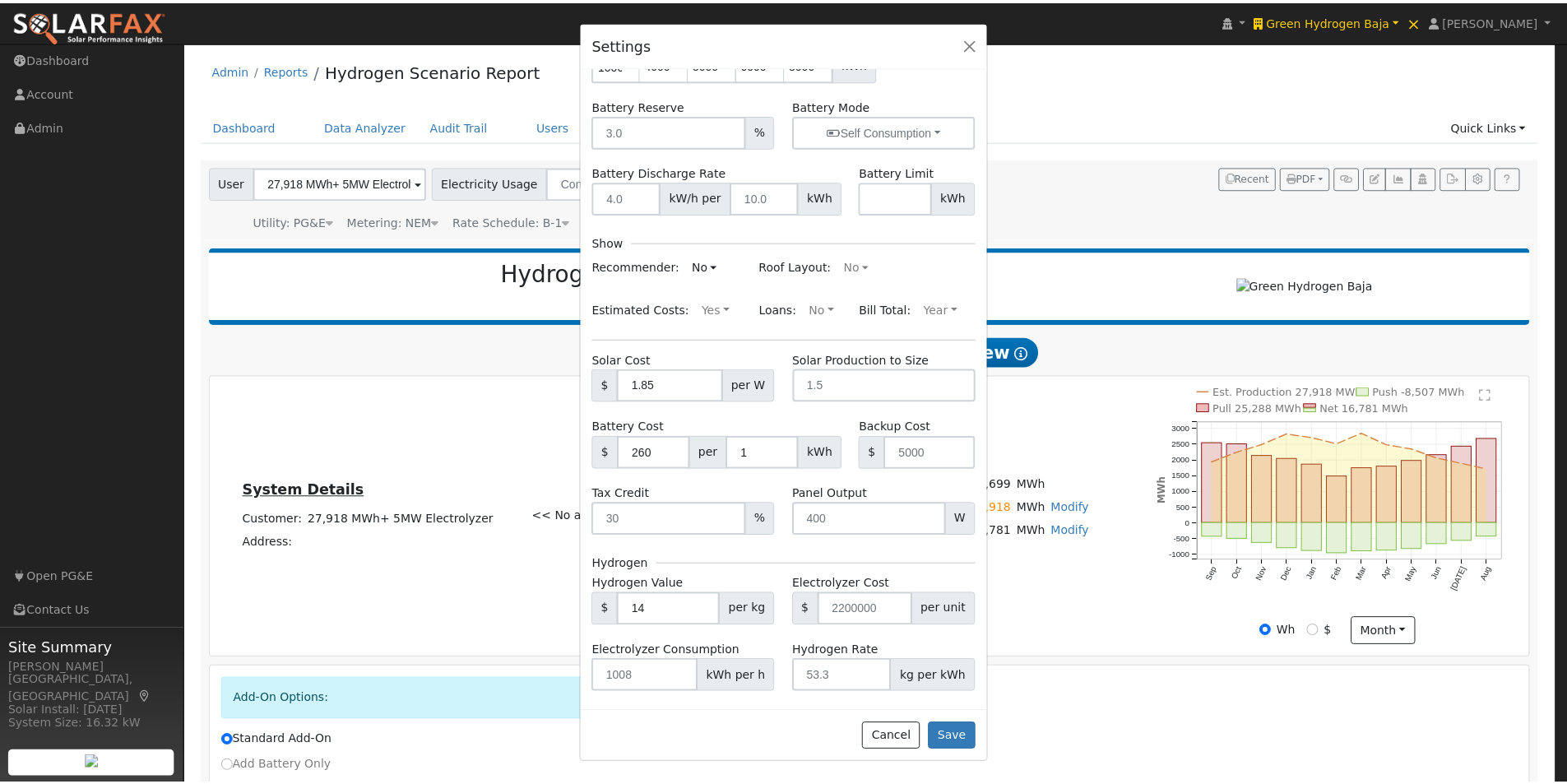
scroll to position [171, 0]
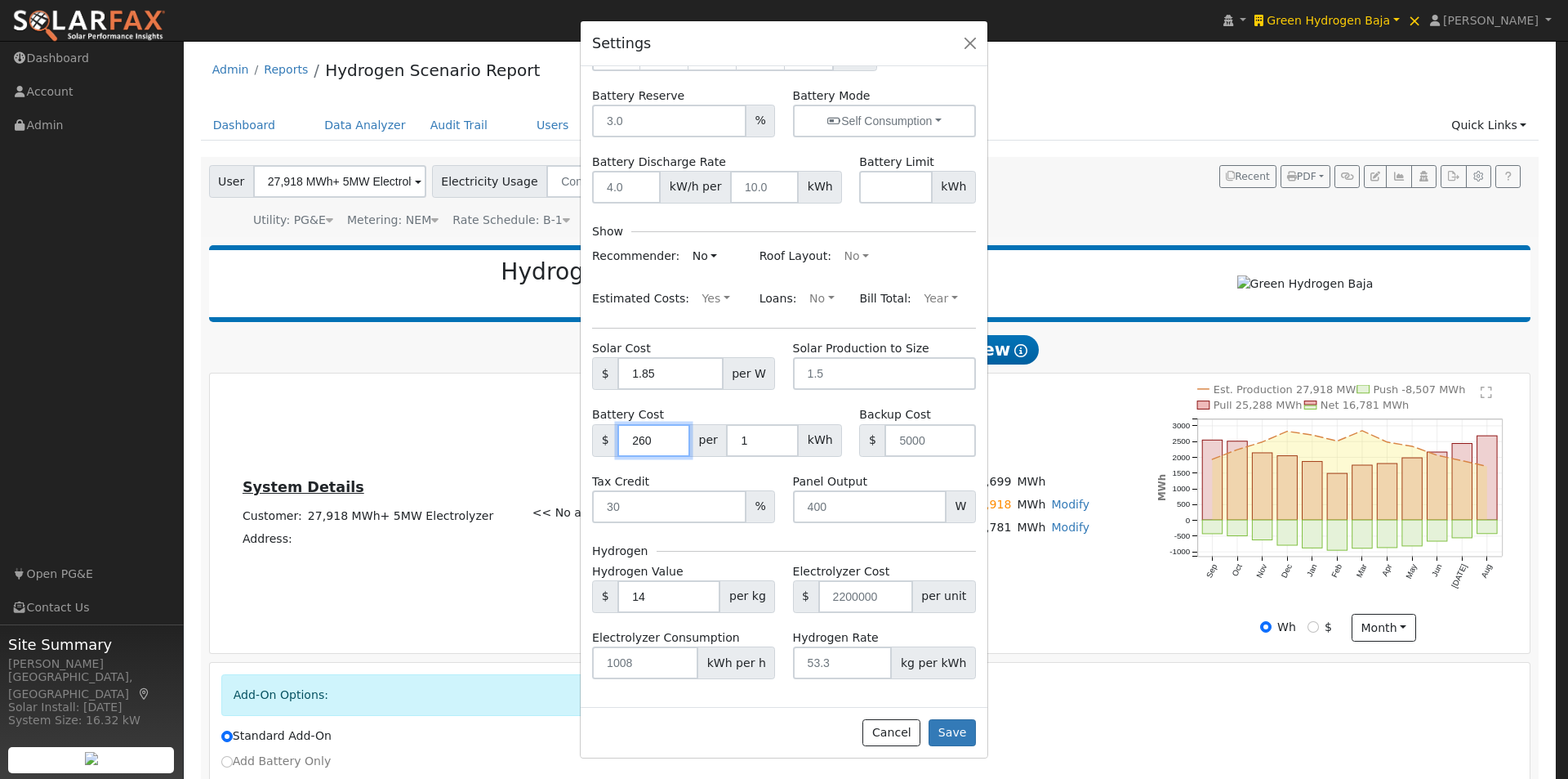
drag, startPoint x: 660, startPoint y: 439, endPoint x: 599, endPoint y: 434, distance: 61.2
click at [599, 434] on div "$ 260 per 1 kWh" at bounding box center [718, 441] width 250 height 33
type input "350"
drag, startPoint x: 707, startPoint y: 476, endPoint x: 701, endPoint y: 469, distance: 9.2
click at [706, 477] on div "Tax Credit %" at bounding box center [684, 498] width 200 height 50
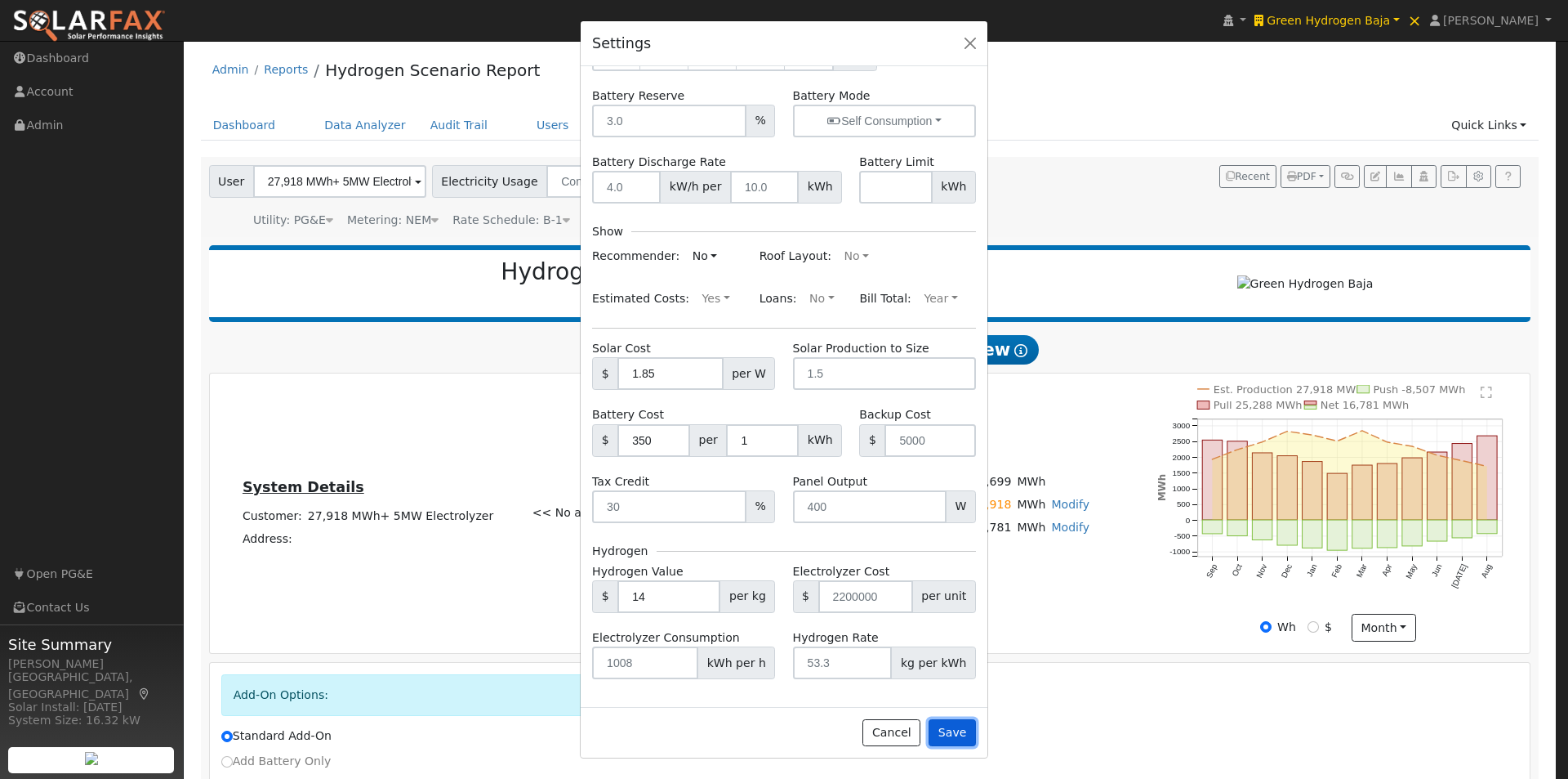
drag, startPoint x: 953, startPoint y: 730, endPoint x: 976, endPoint y: 674, distance: 60.5
click at [959, 723] on button "Save" at bounding box center [952, 732] width 47 height 28
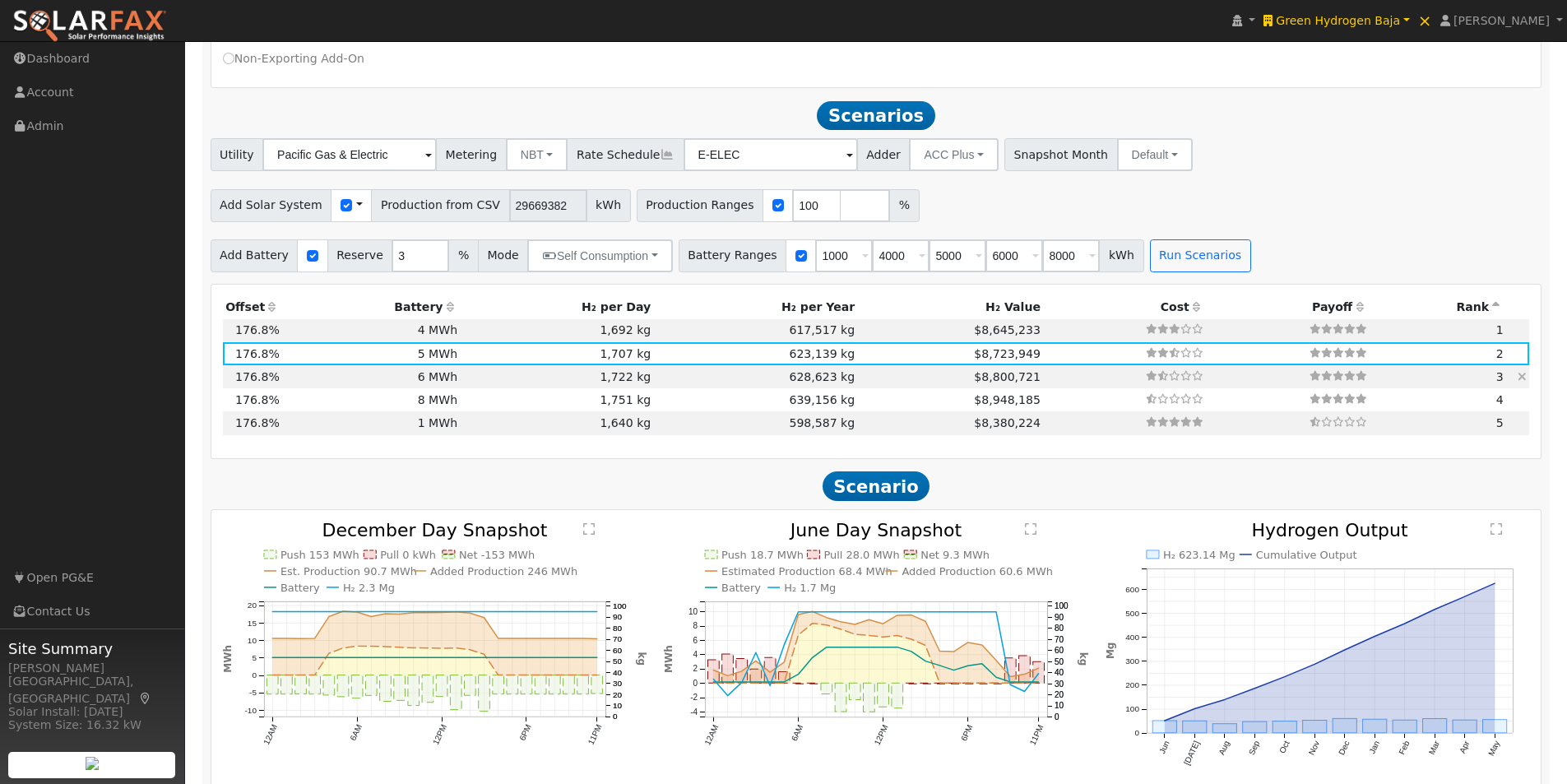
scroll to position [732, 0]
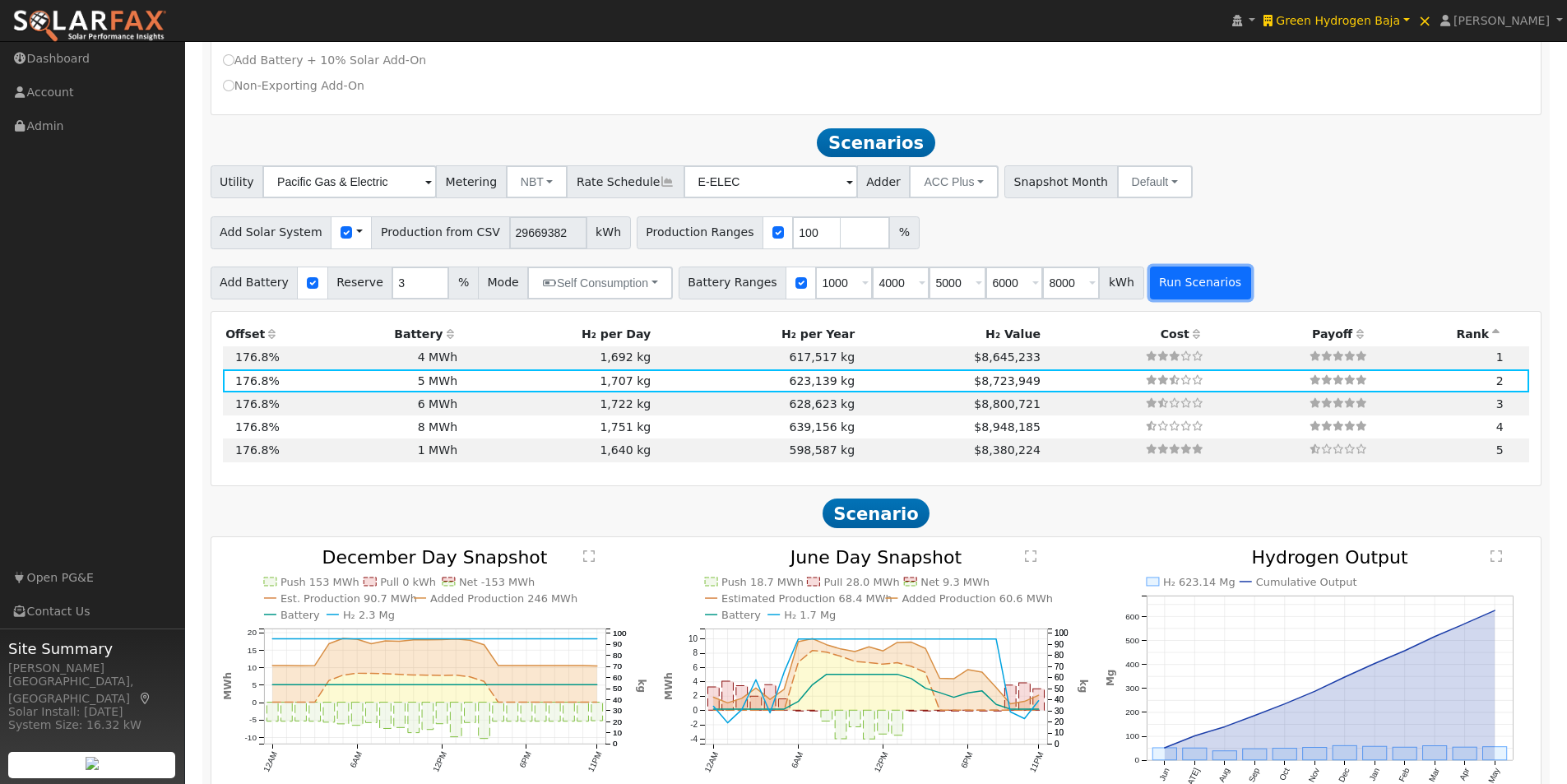
click at [1160, 277] on button "Run Scenarios" at bounding box center [1200, 283] width 101 height 33
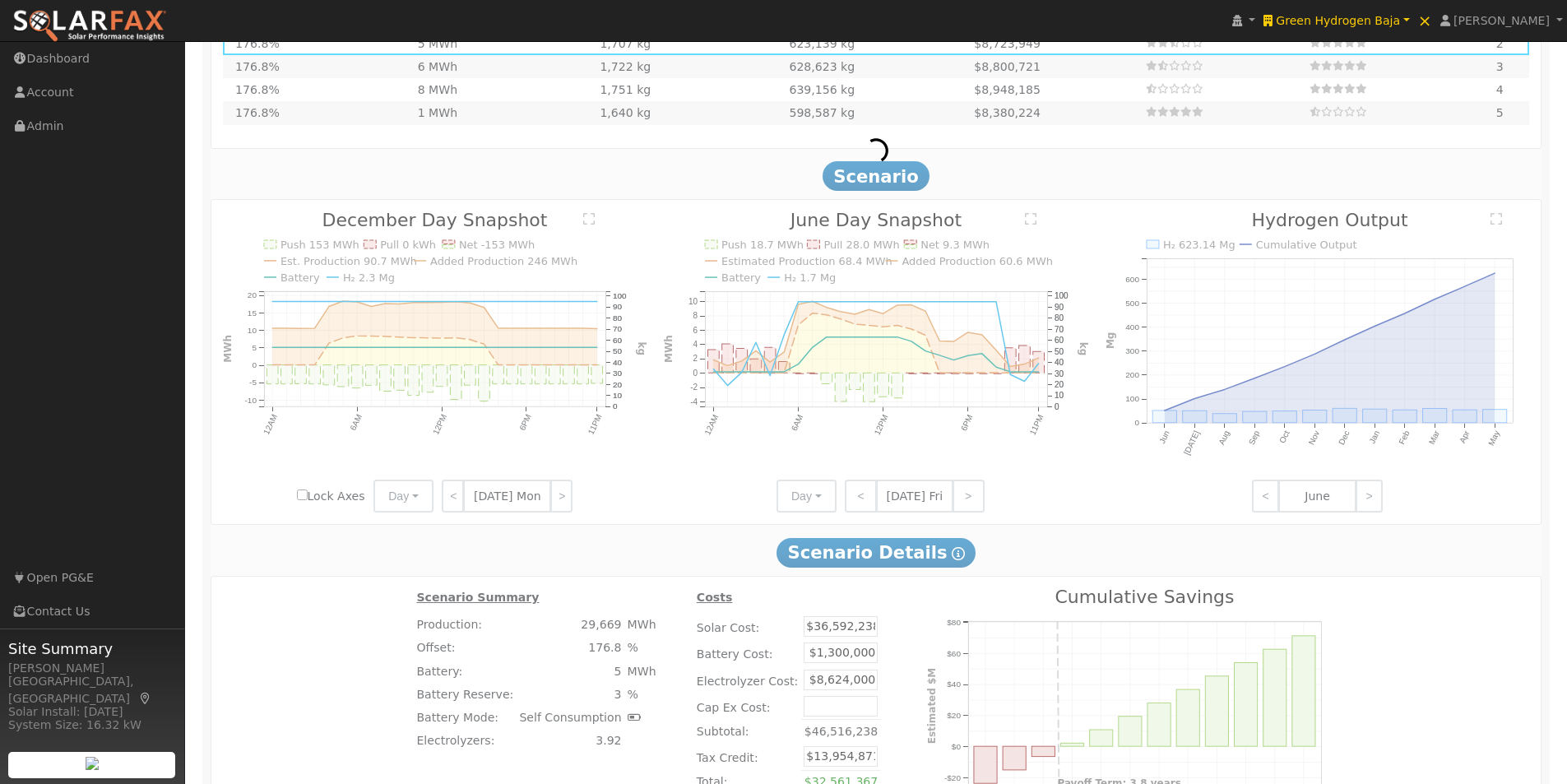
scroll to position [1061, 0]
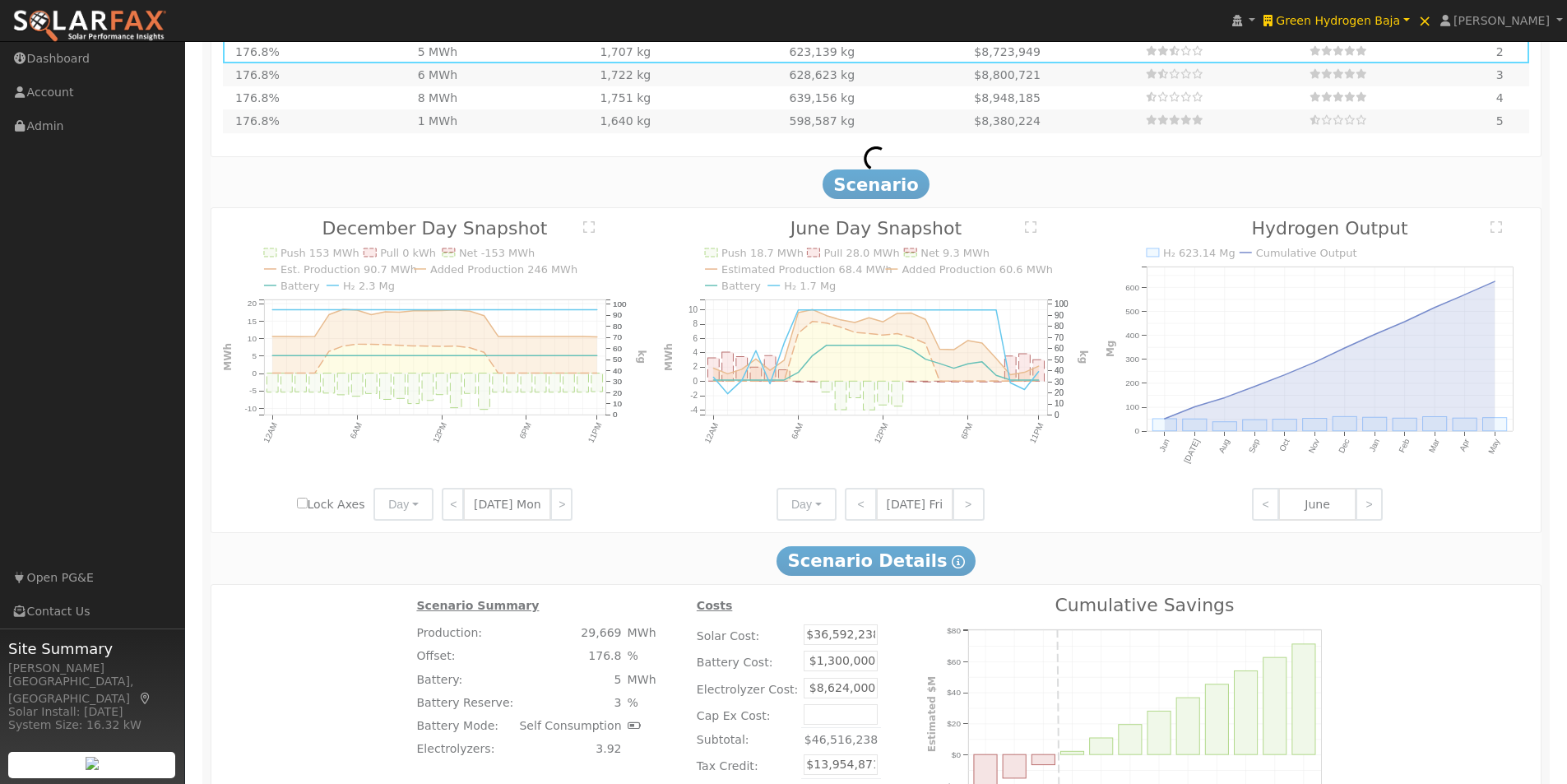
type input "$1,400,000"
type input "$13,984,871"
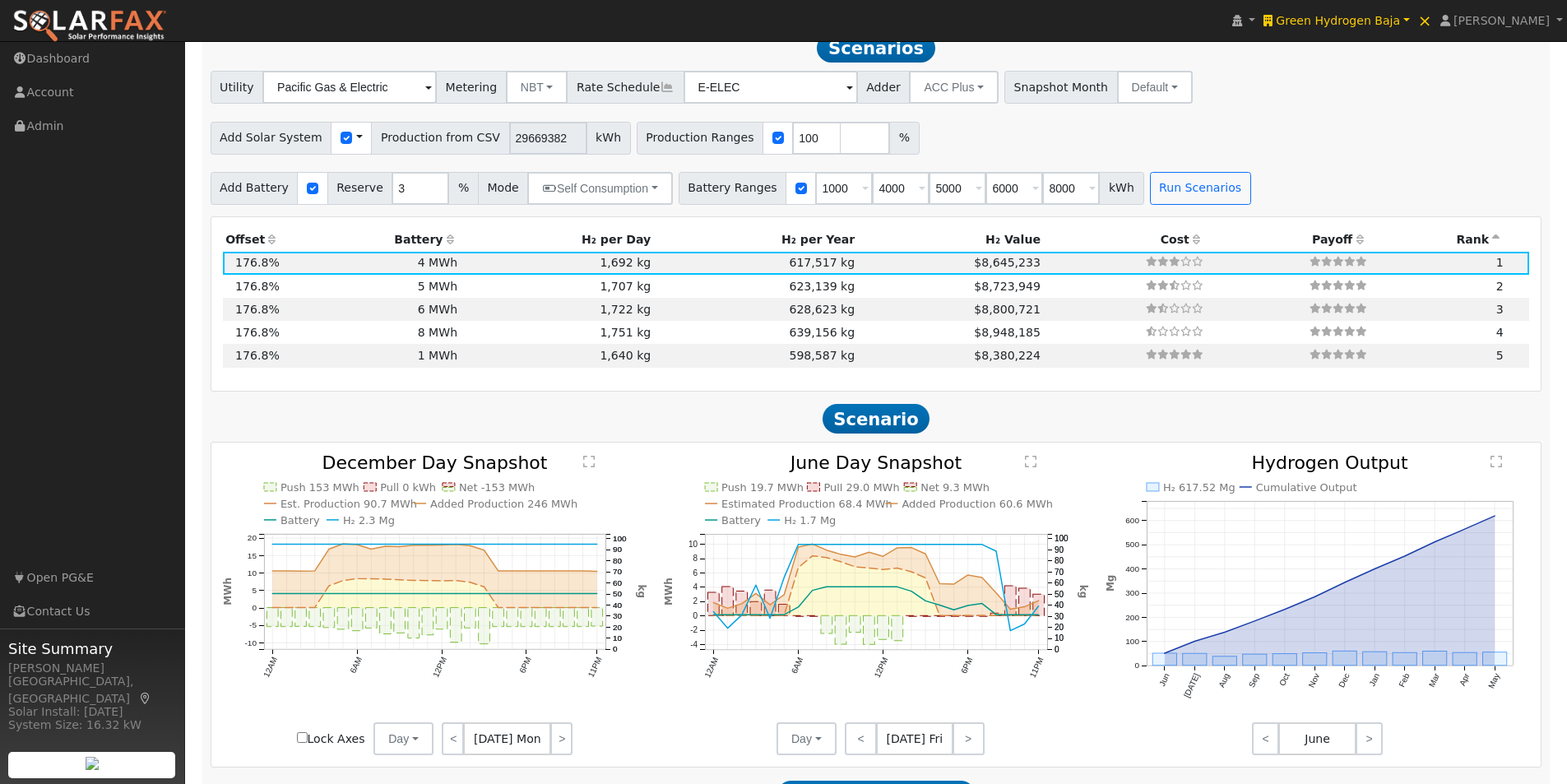
scroll to position [816, 0]
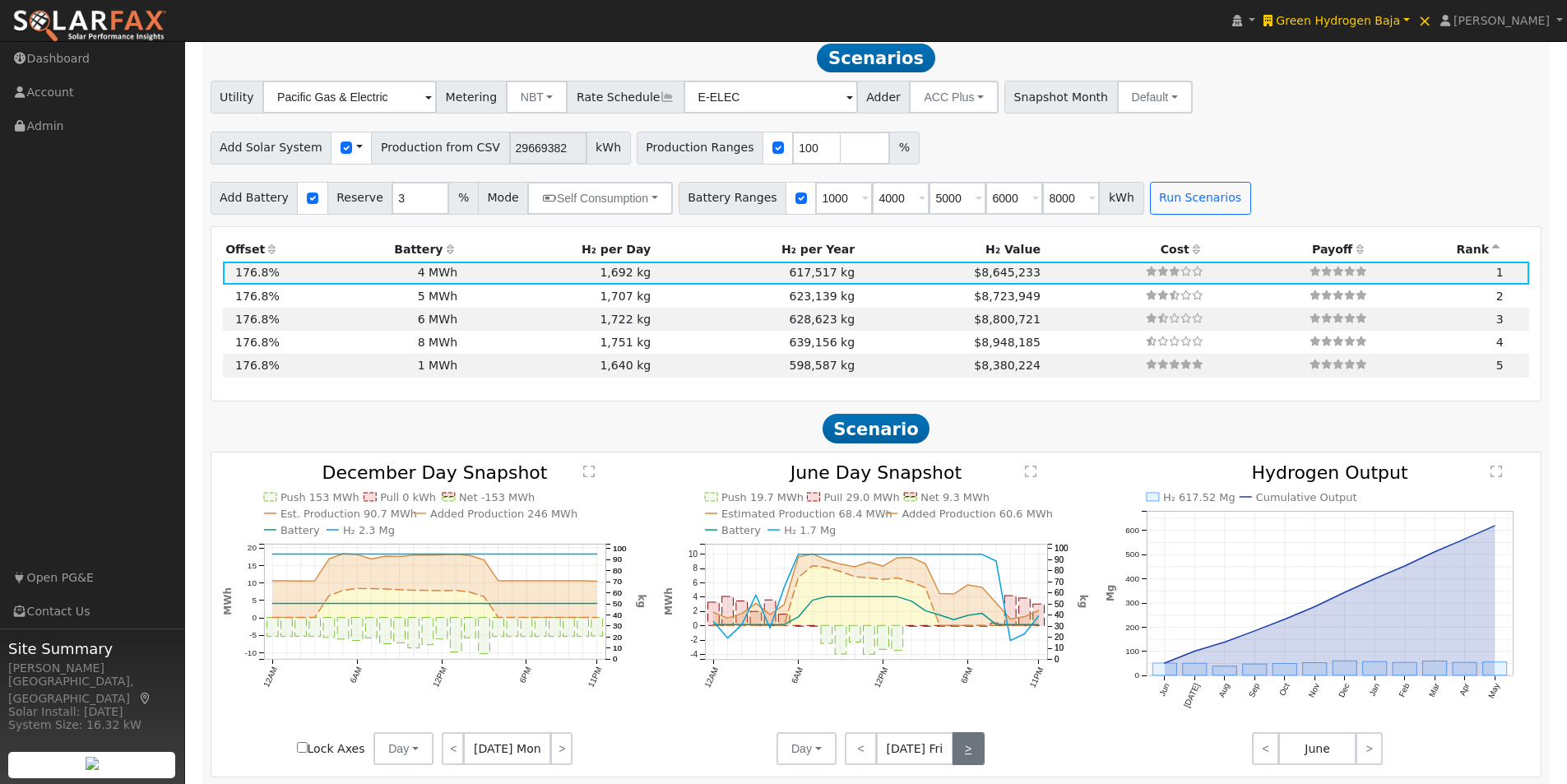
click at [970, 753] on link ">" at bounding box center [969, 748] width 32 height 33
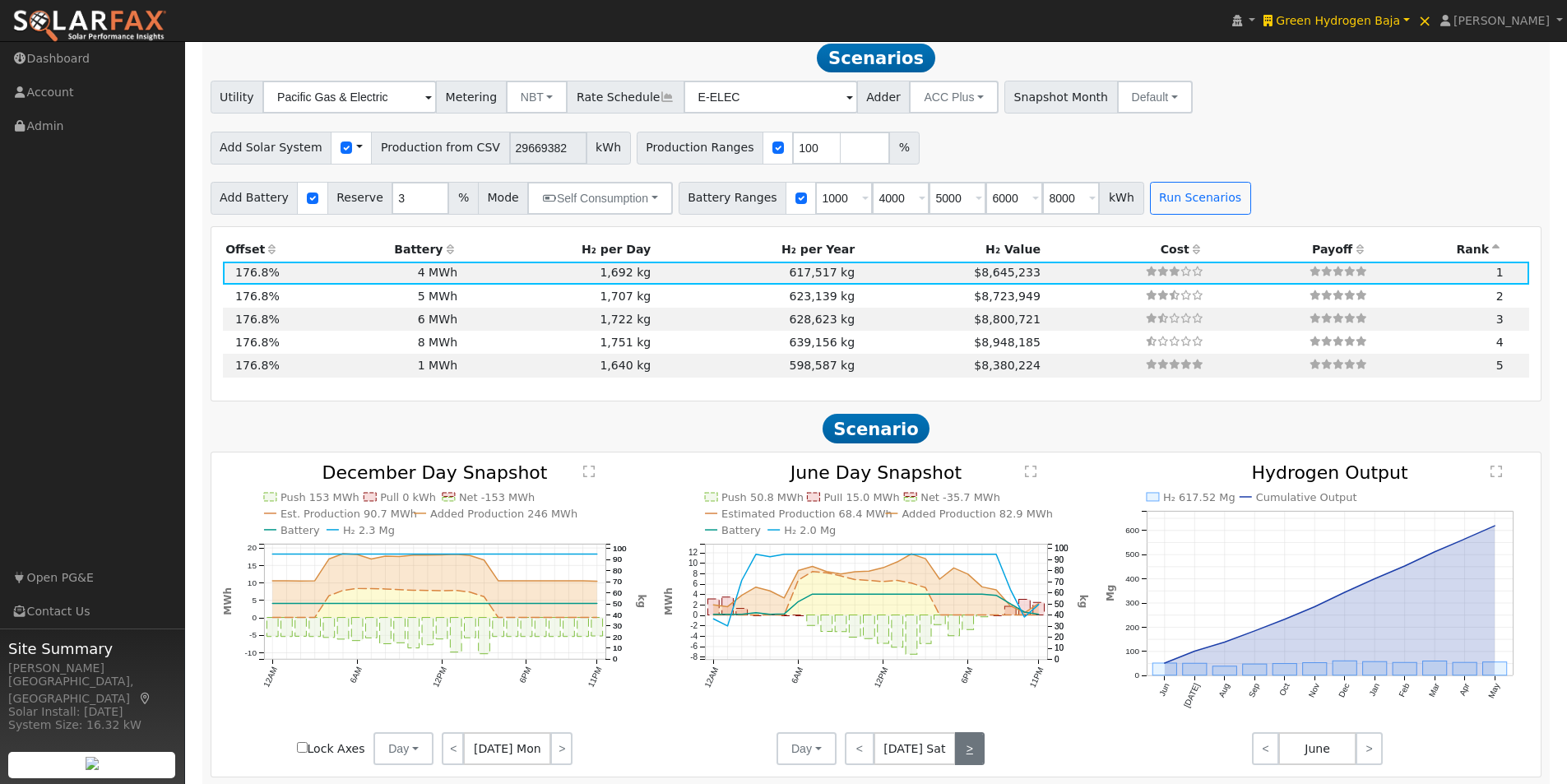
click at [969, 753] on link ">" at bounding box center [969, 748] width 30 height 33
click at [1027, 478] on text "" at bounding box center [1030, 471] width 11 height 13
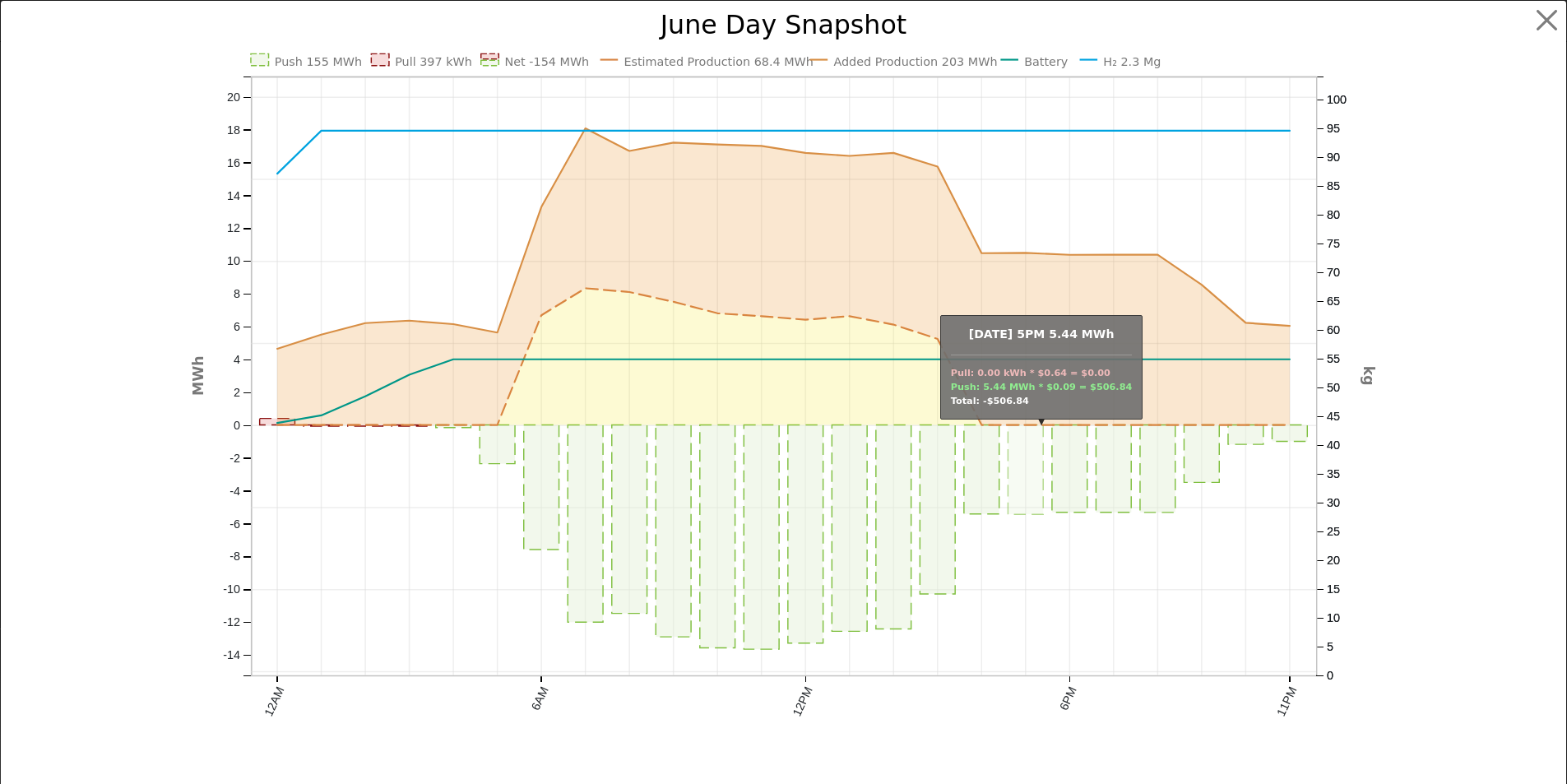
scroll to position [819, 0]
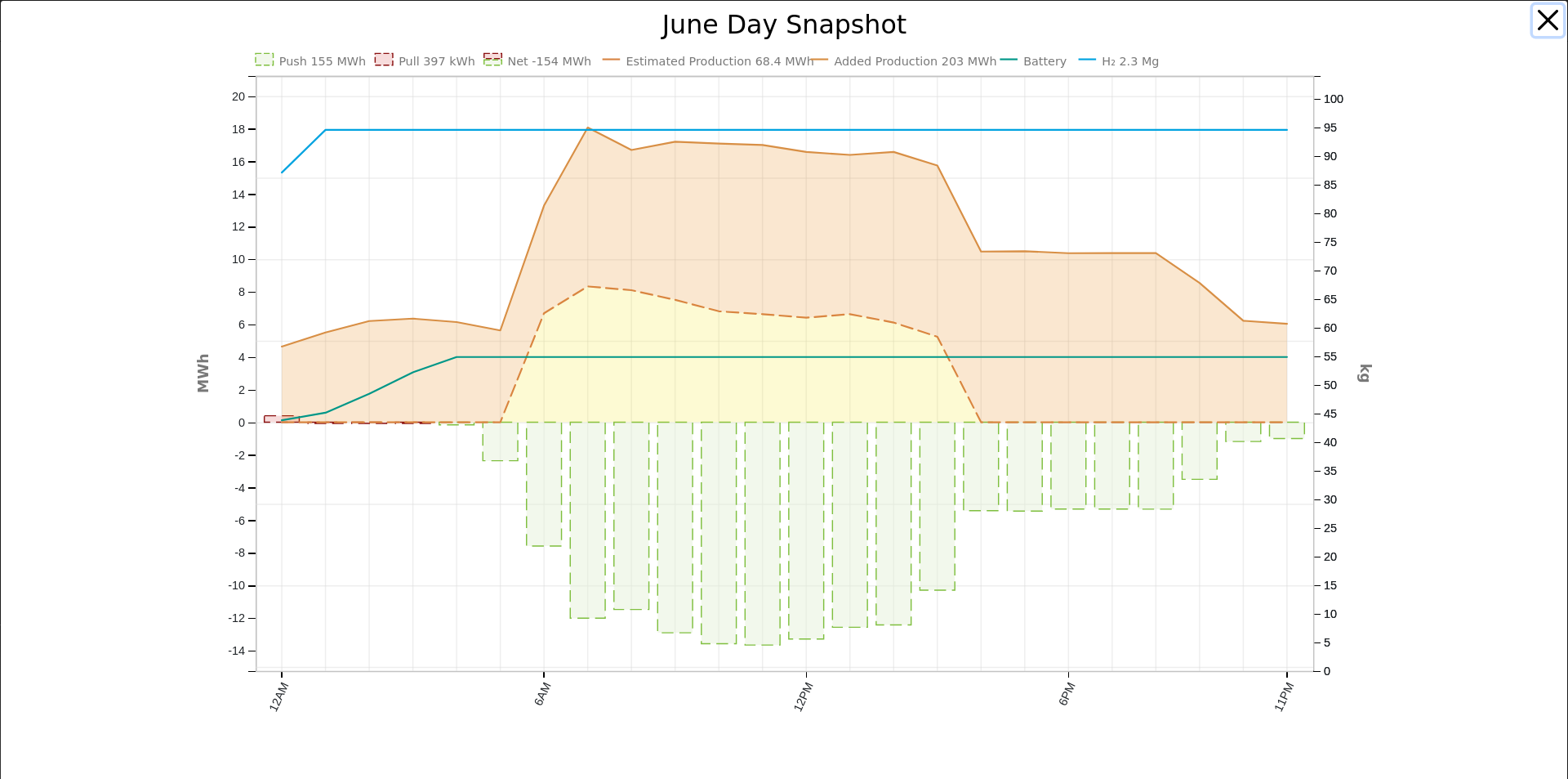
click at [1534, 16] on button "button" at bounding box center [1549, 21] width 31 height 31
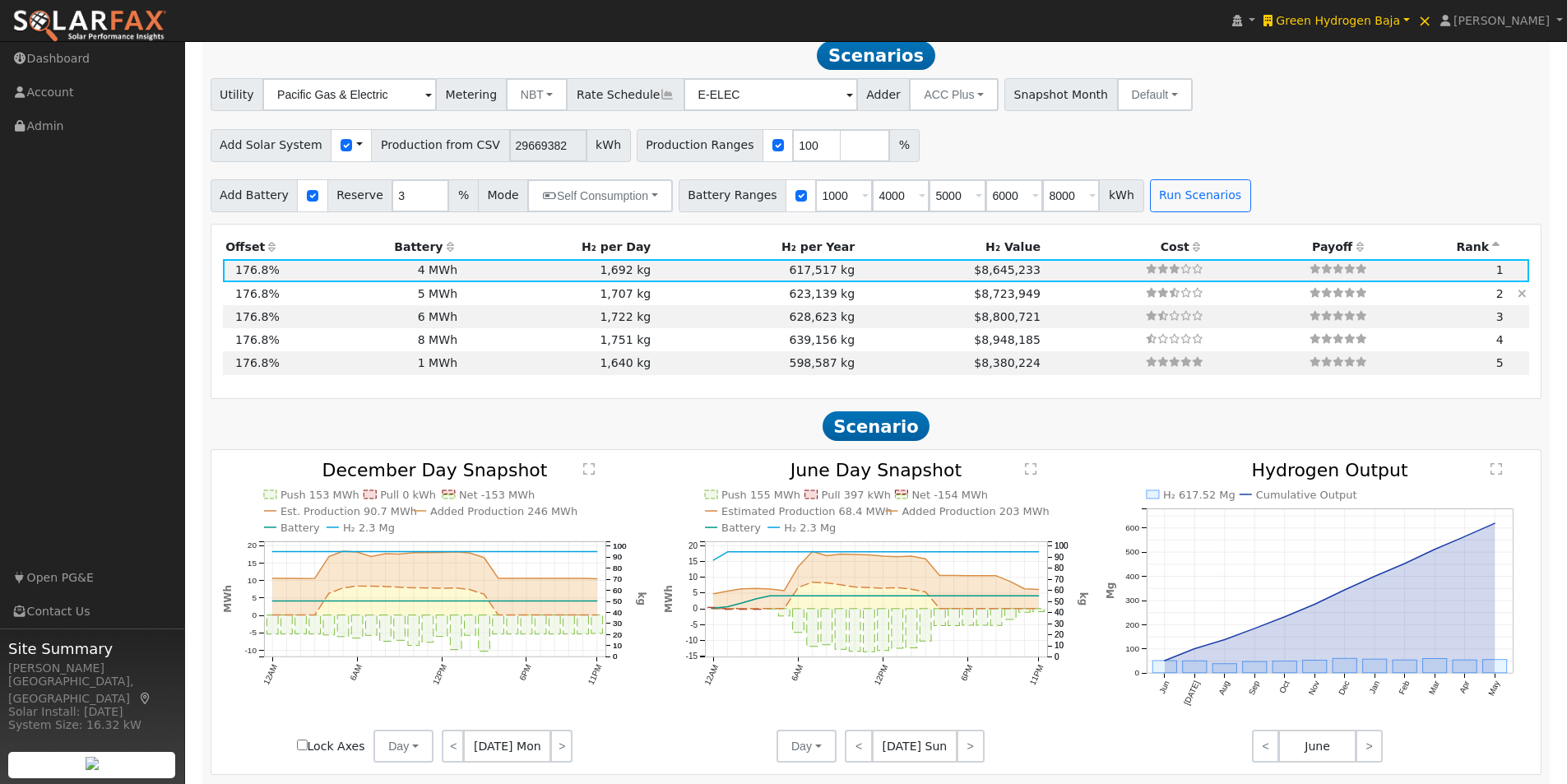
click at [464, 301] on td "1,707 kg" at bounding box center [557, 293] width 194 height 23
type input "$1,750,000"
type input "$14,089,871"
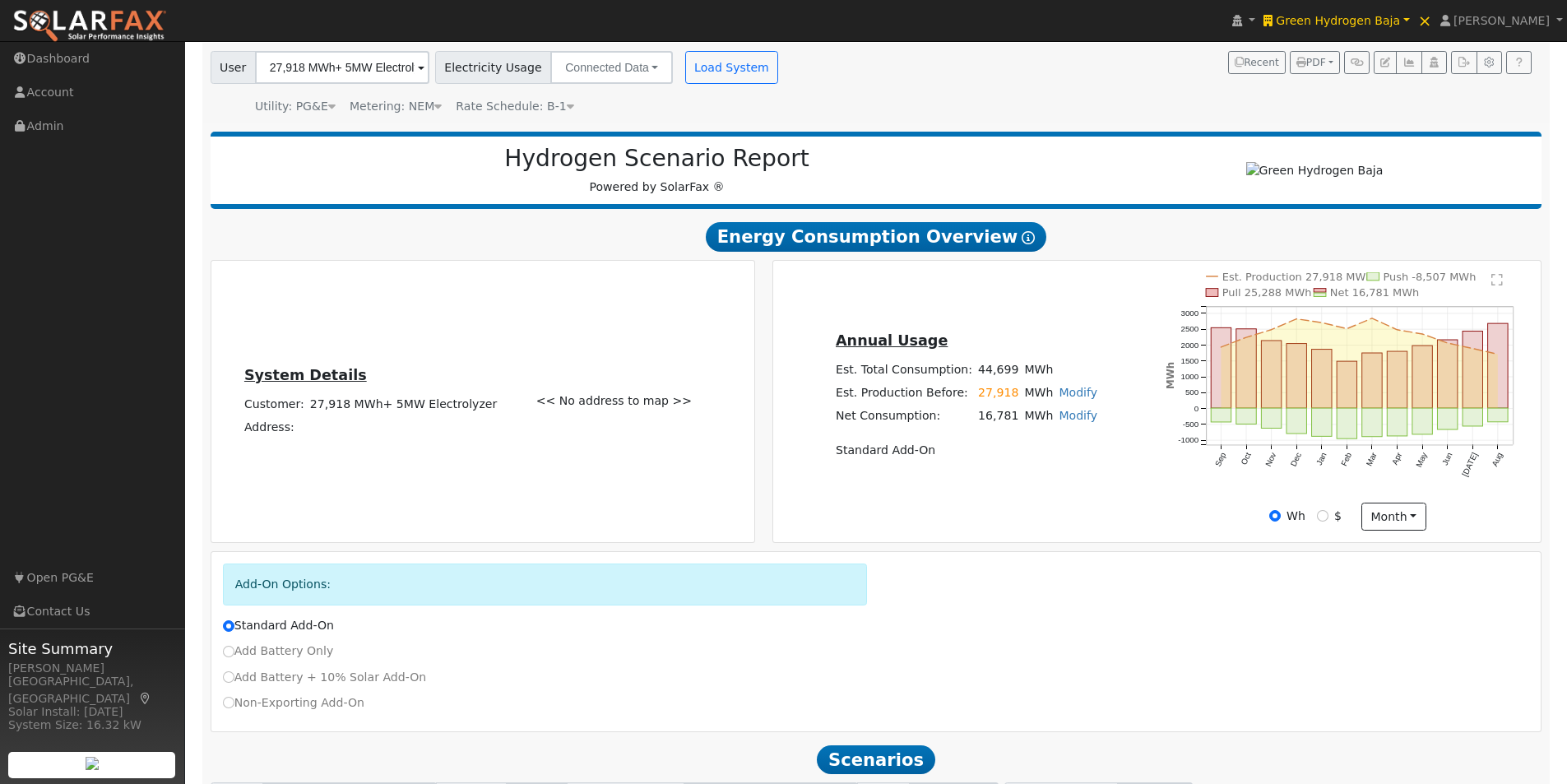
scroll to position [0, 0]
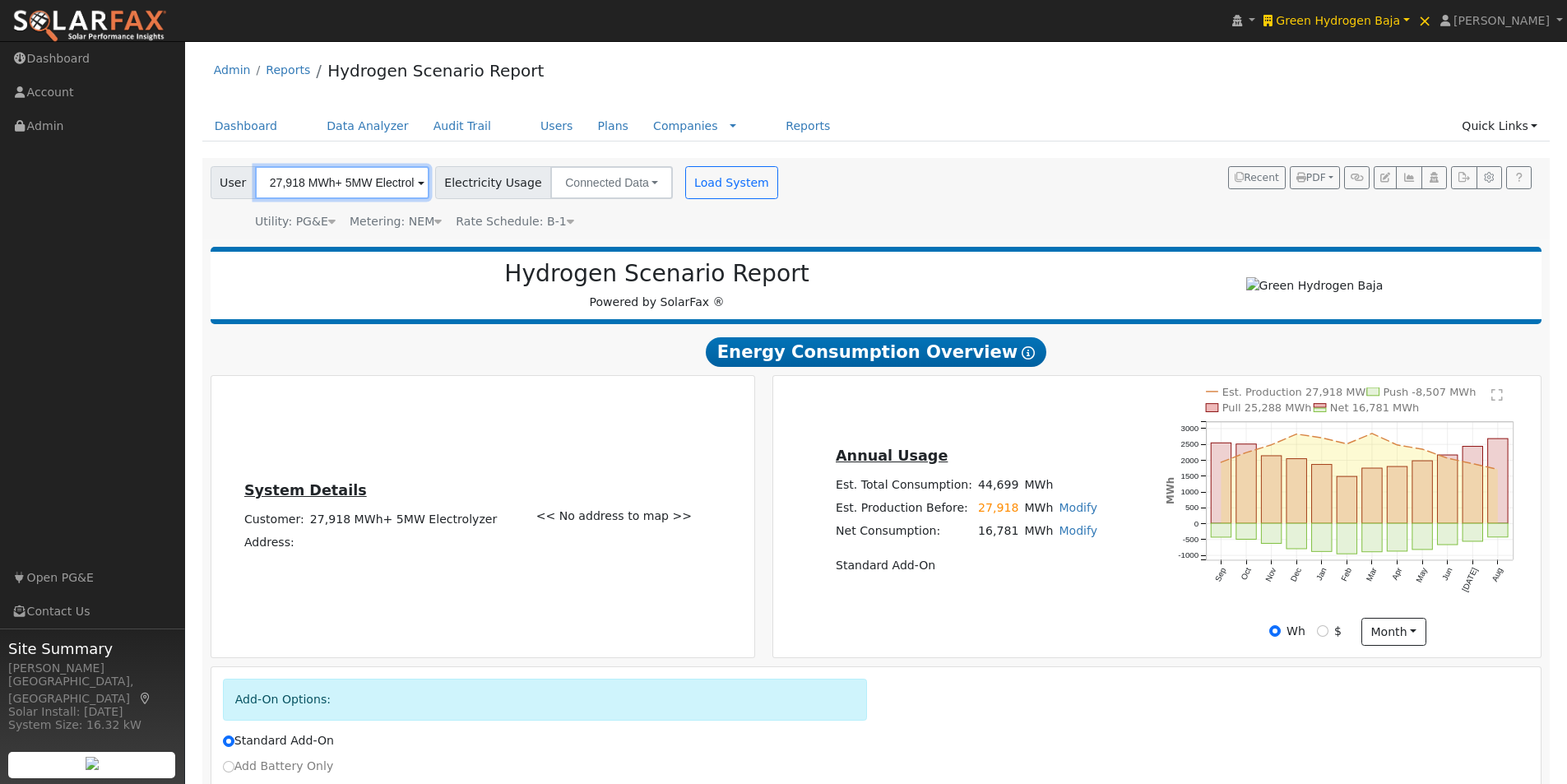
click at [373, 192] on input "27,918 MWh+ 5MW Electrolyzer" at bounding box center [342, 182] width 175 height 33
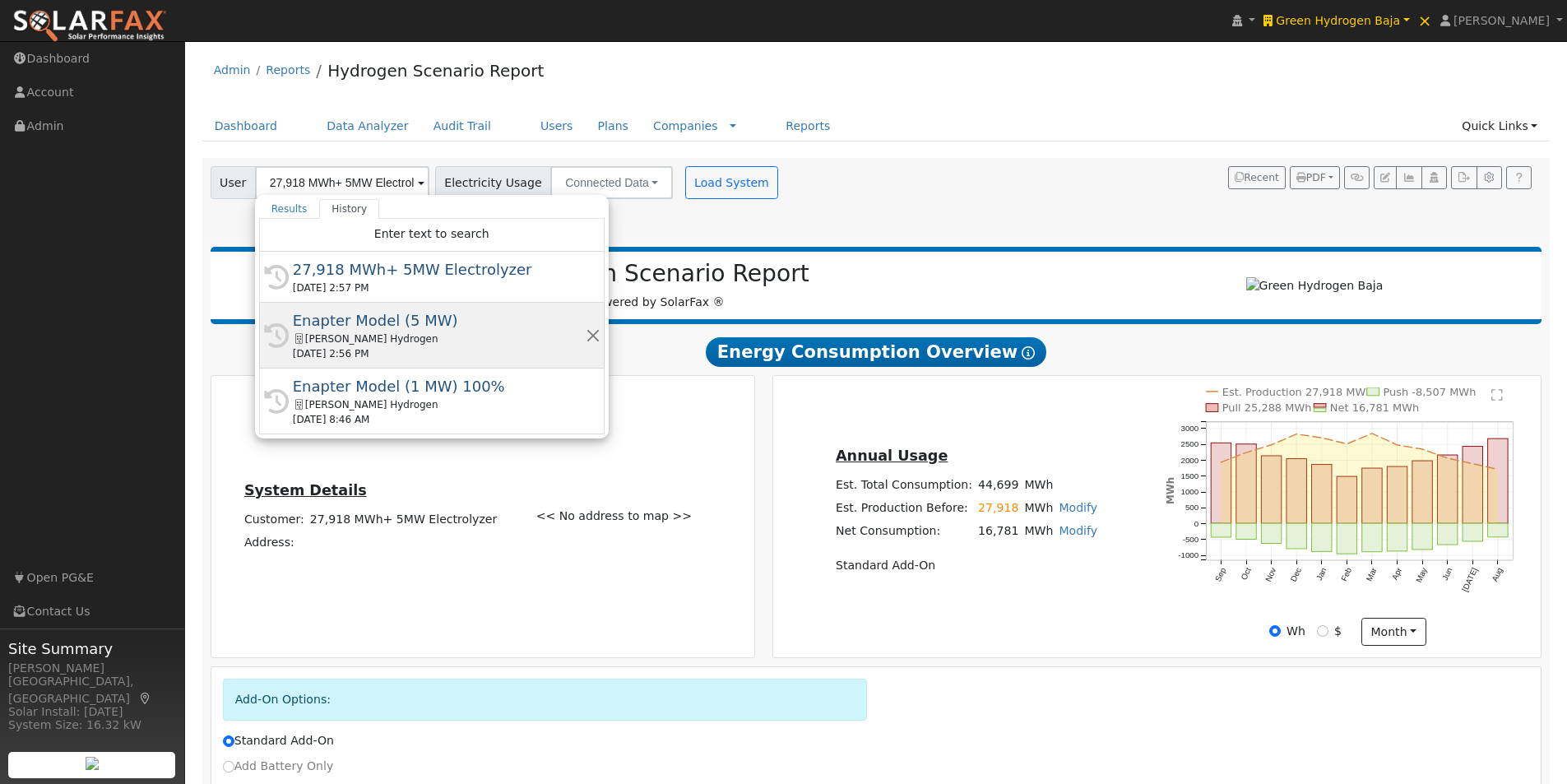
click at [367, 318] on div "Enapter Model (5 MW)" at bounding box center [439, 320] width 293 height 23
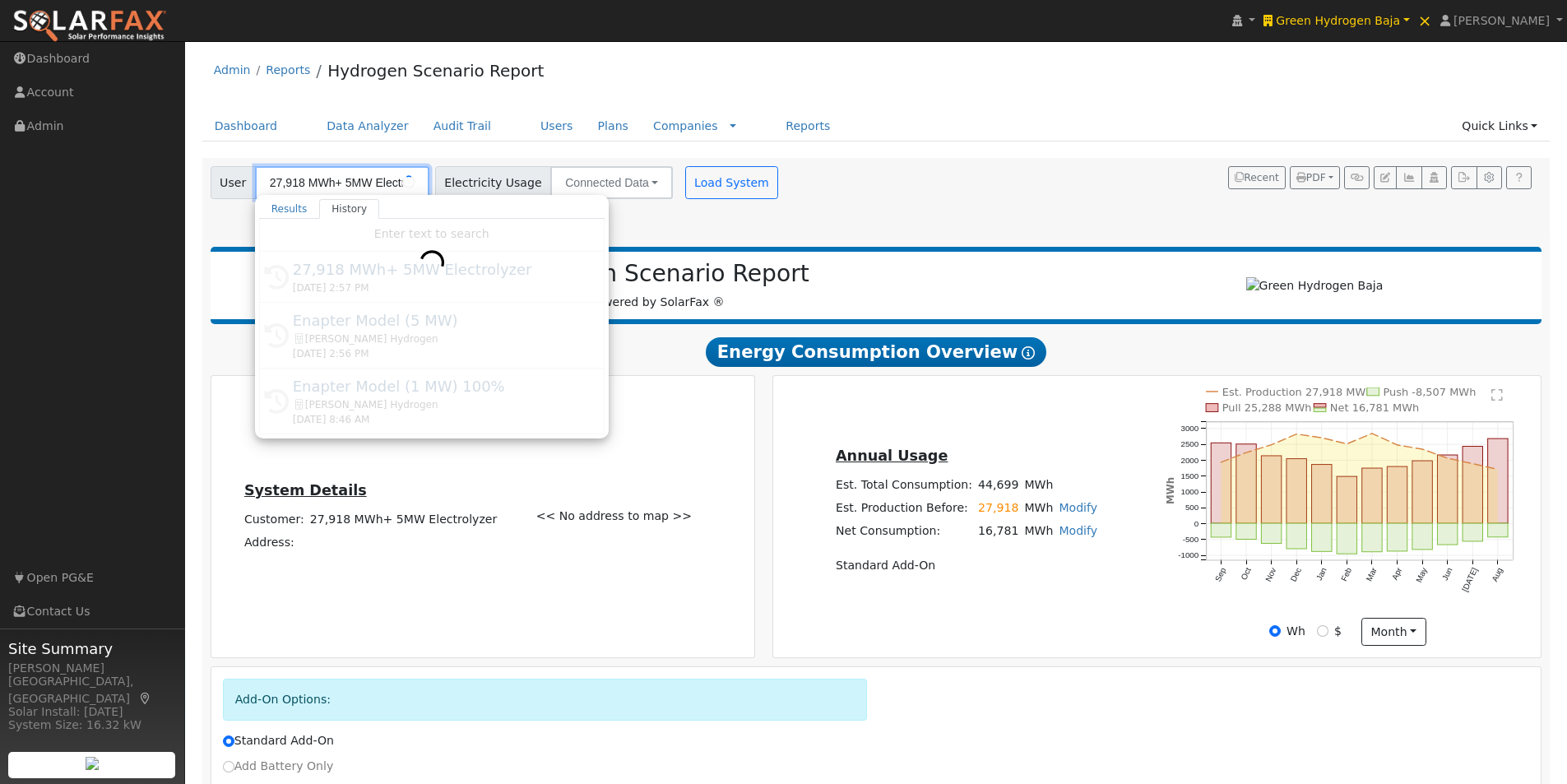
type input "Enapter Model (5 MW)"
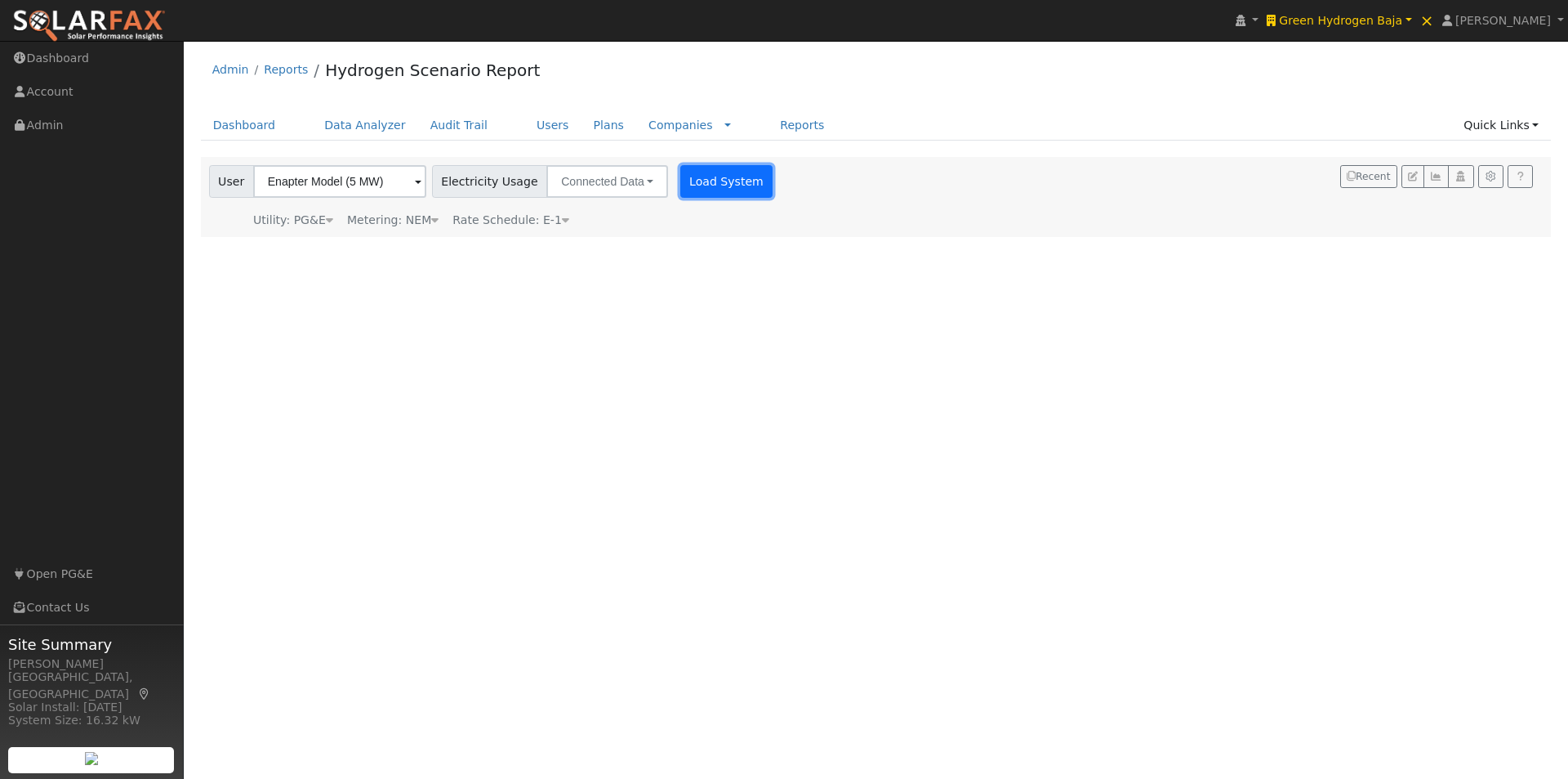
drag, startPoint x: 698, startPoint y: 177, endPoint x: 720, endPoint y: 177, distance: 22.0
click at [700, 177] on button "Load System" at bounding box center [727, 181] width 93 height 33
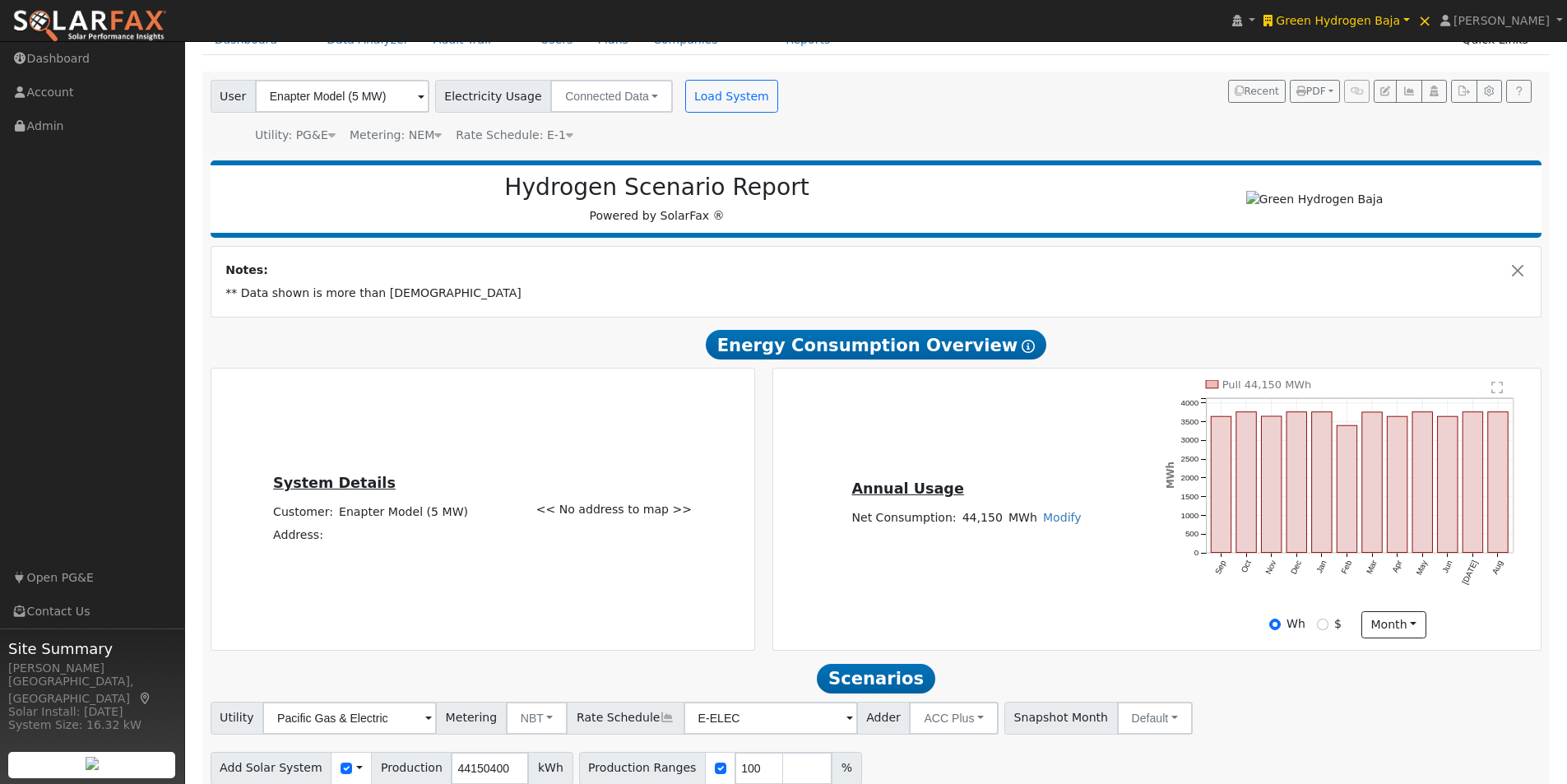
scroll to position [161, 0]
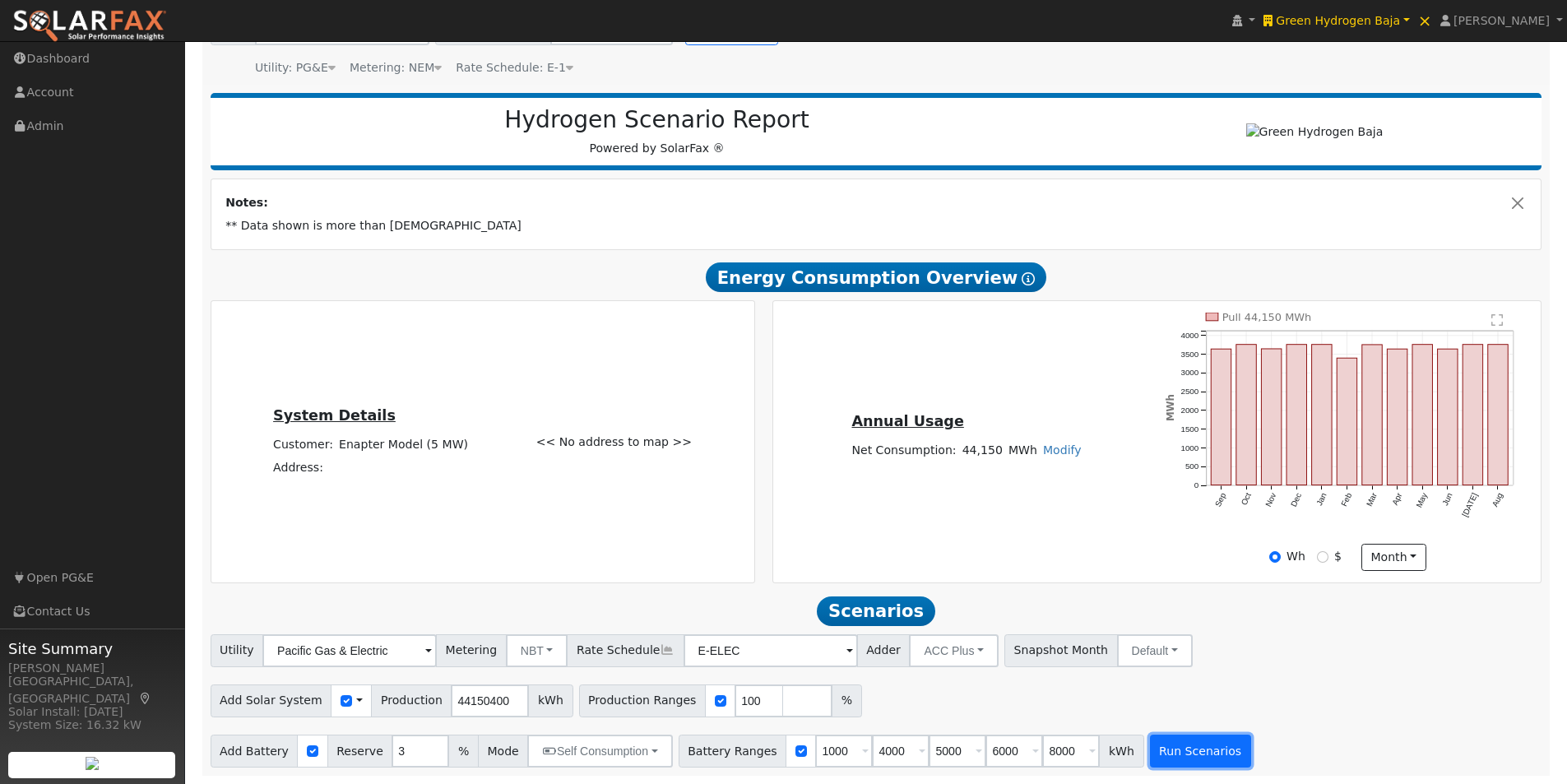
click at [1163, 754] on button "Run Scenarios" at bounding box center [1200, 751] width 101 height 33
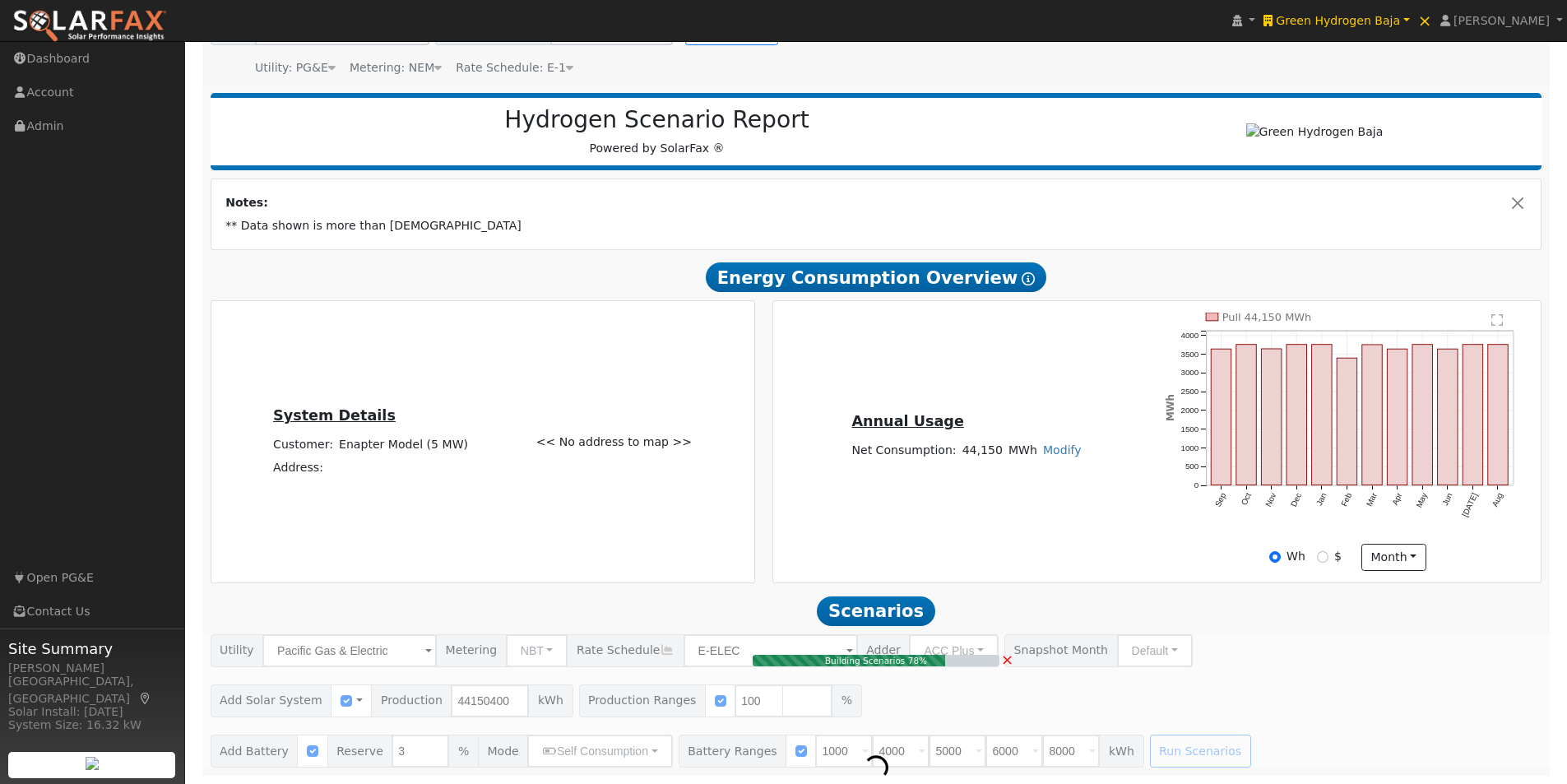
type input "$54,452,160"
type input "$2,800,000"
type input "$11,000,000"
type input "$20,475,648"
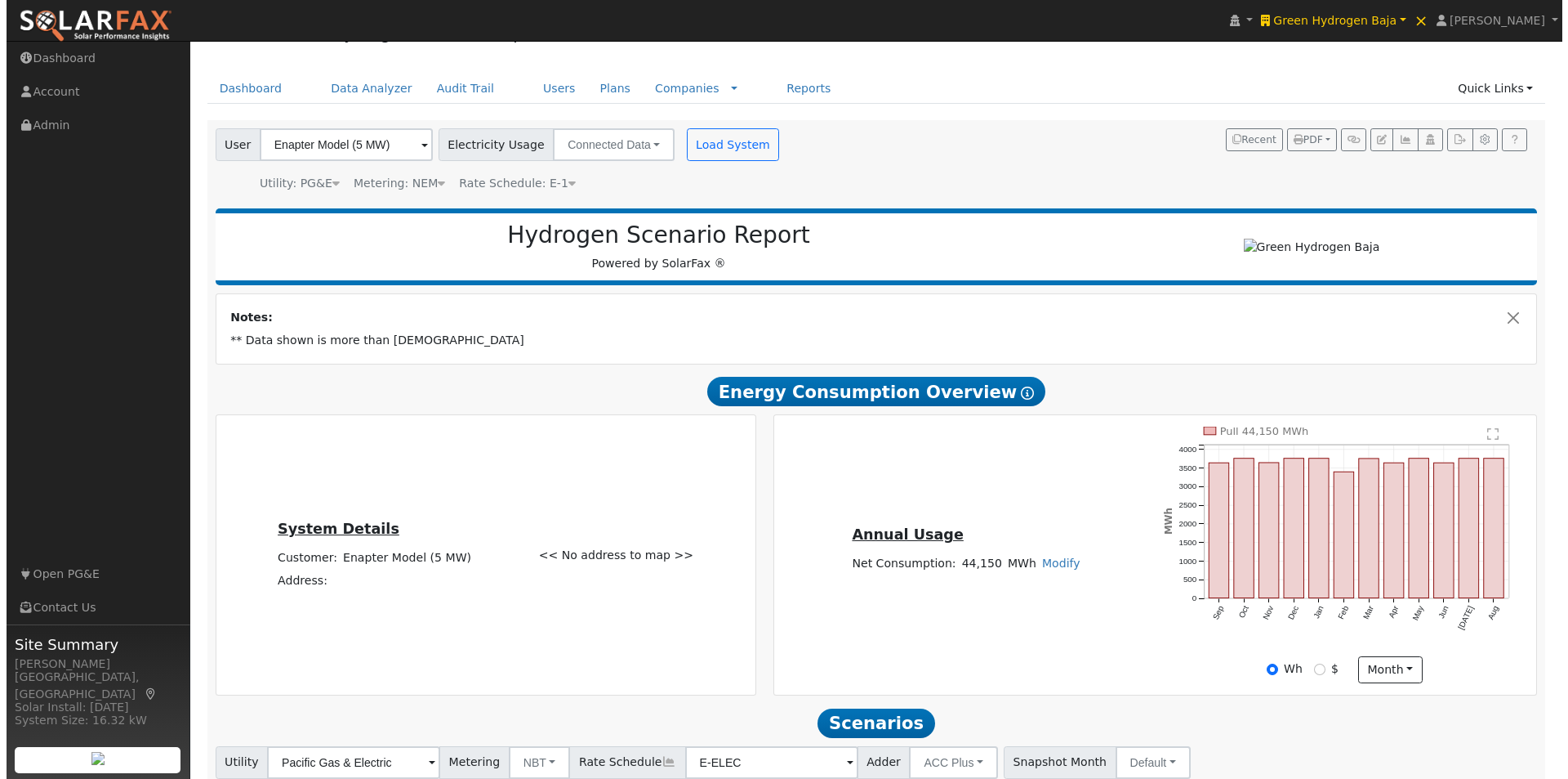
scroll to position [0, 0]
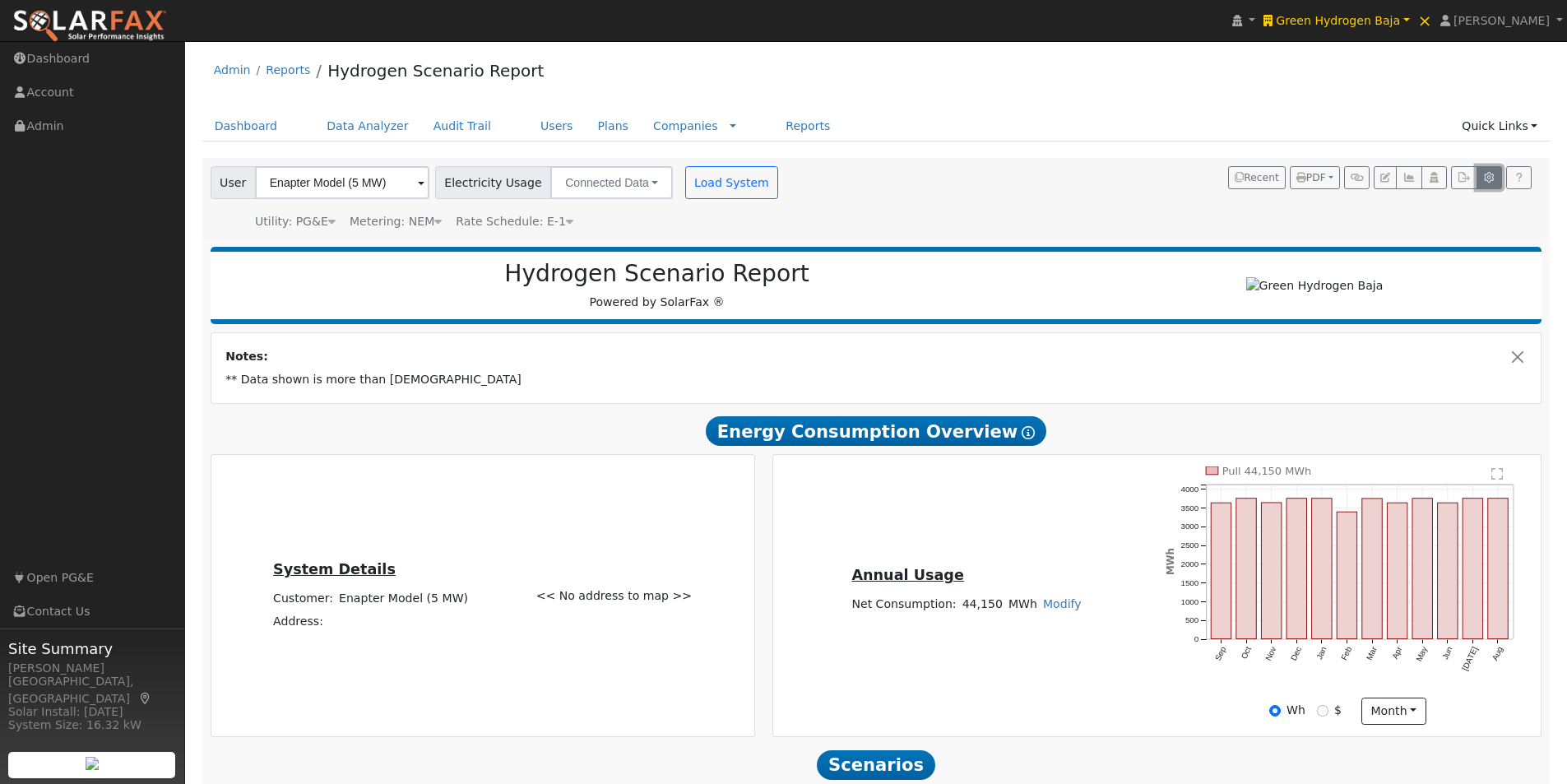
click at [1483, 173] on icon "button" at bounding box center [1489, 177] width 12 height 10
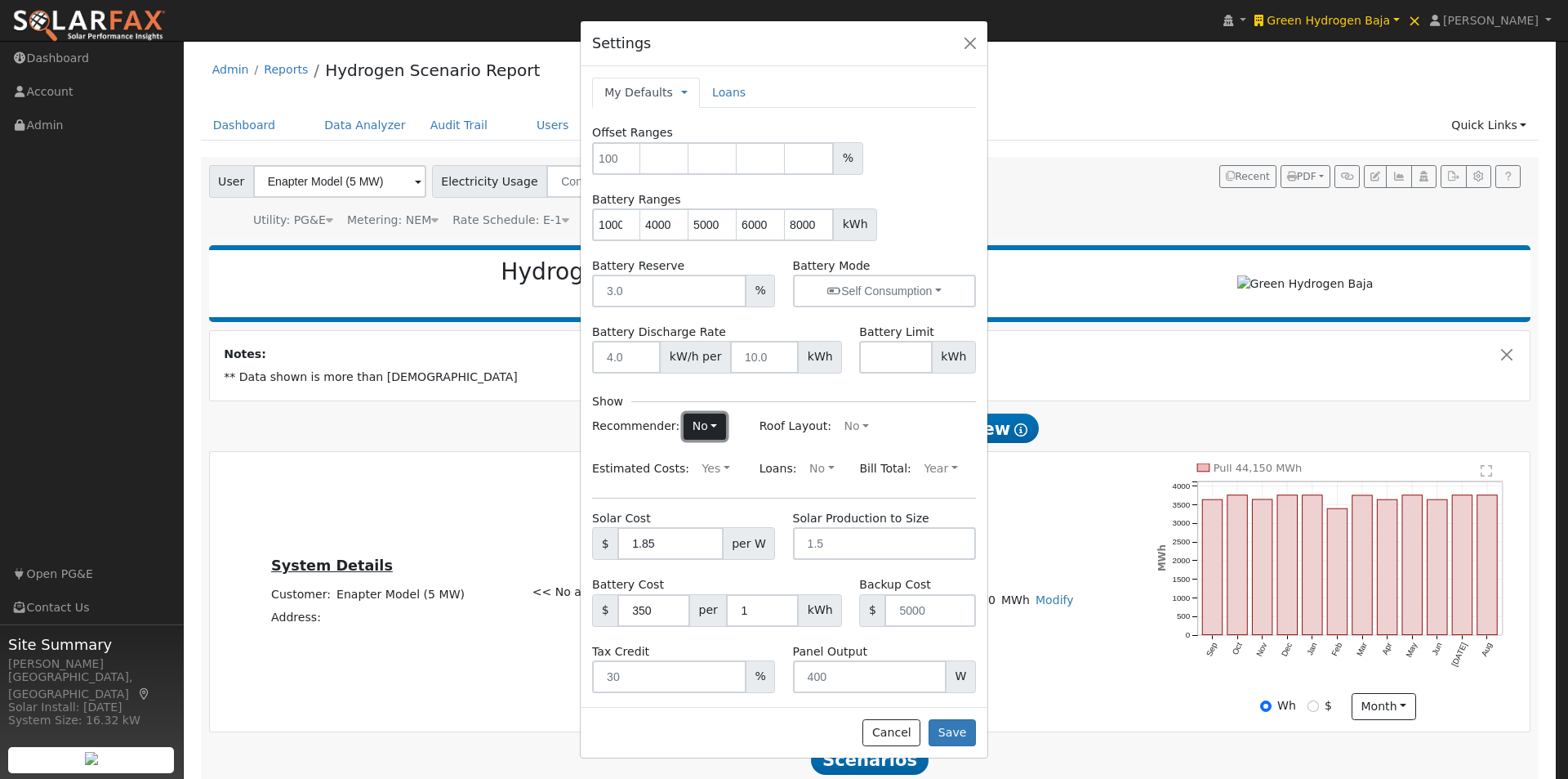
drag, startPoint x: 703, startPoint y: 424, endPoint x: 696, endPoint y: 439, distance: 16.6
click at [701, 427] on button "No" at bounding box center [705, 426] width 42 height 26
drag, startPoint x: 636, startPoint y: 458, endPoint x: 698, endPoint y: 506, distance: 78.4
click at [637, 458] on link "Yes" at bounding box center [669, 458] width 114 height 23
click at [952, 728] on button "Save" at bounding box center [952, 732] width 47 height 28
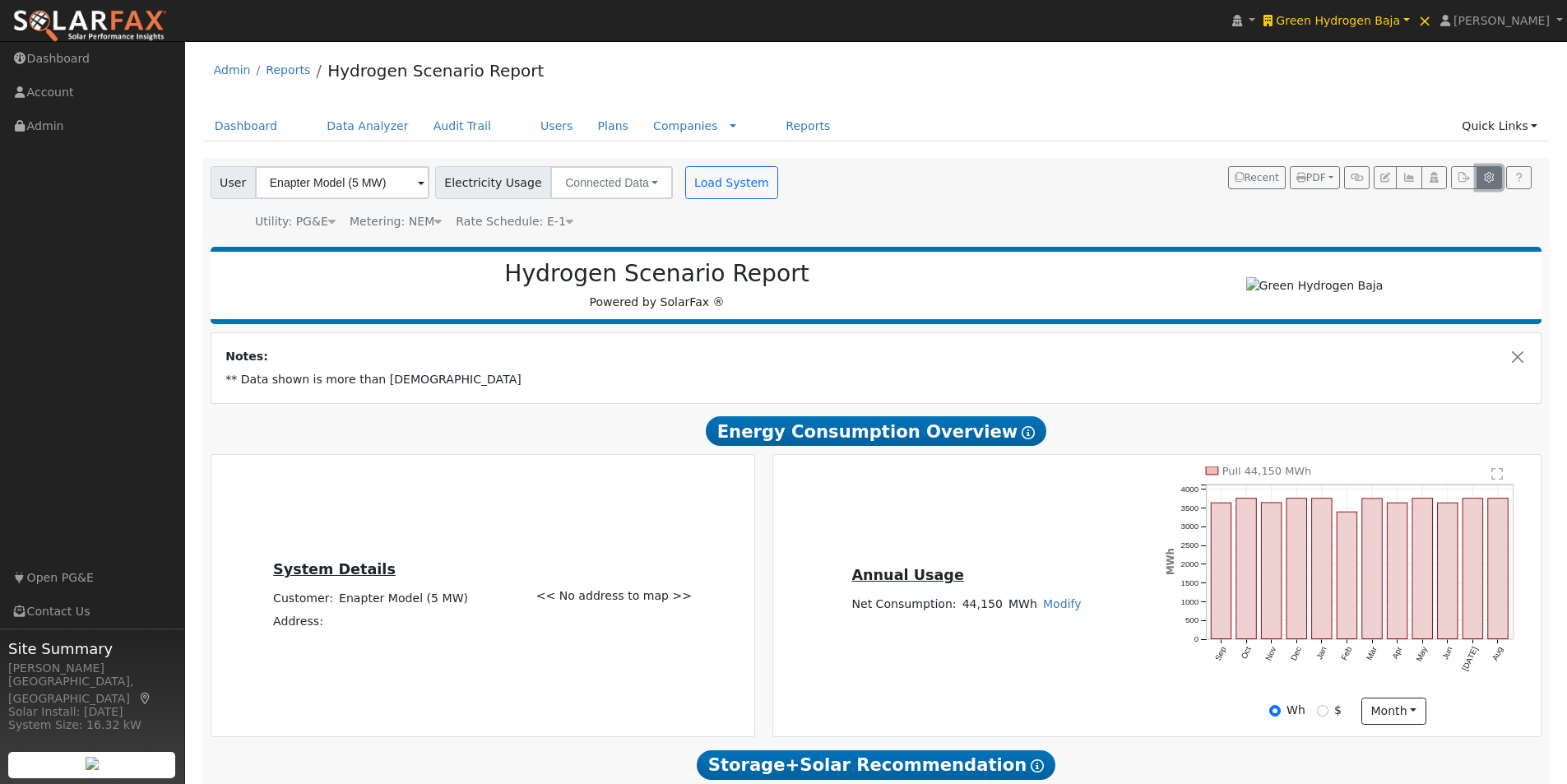
click at [1494, 169] on button "button" at bounding box center [1489, 177] width 25 height 23
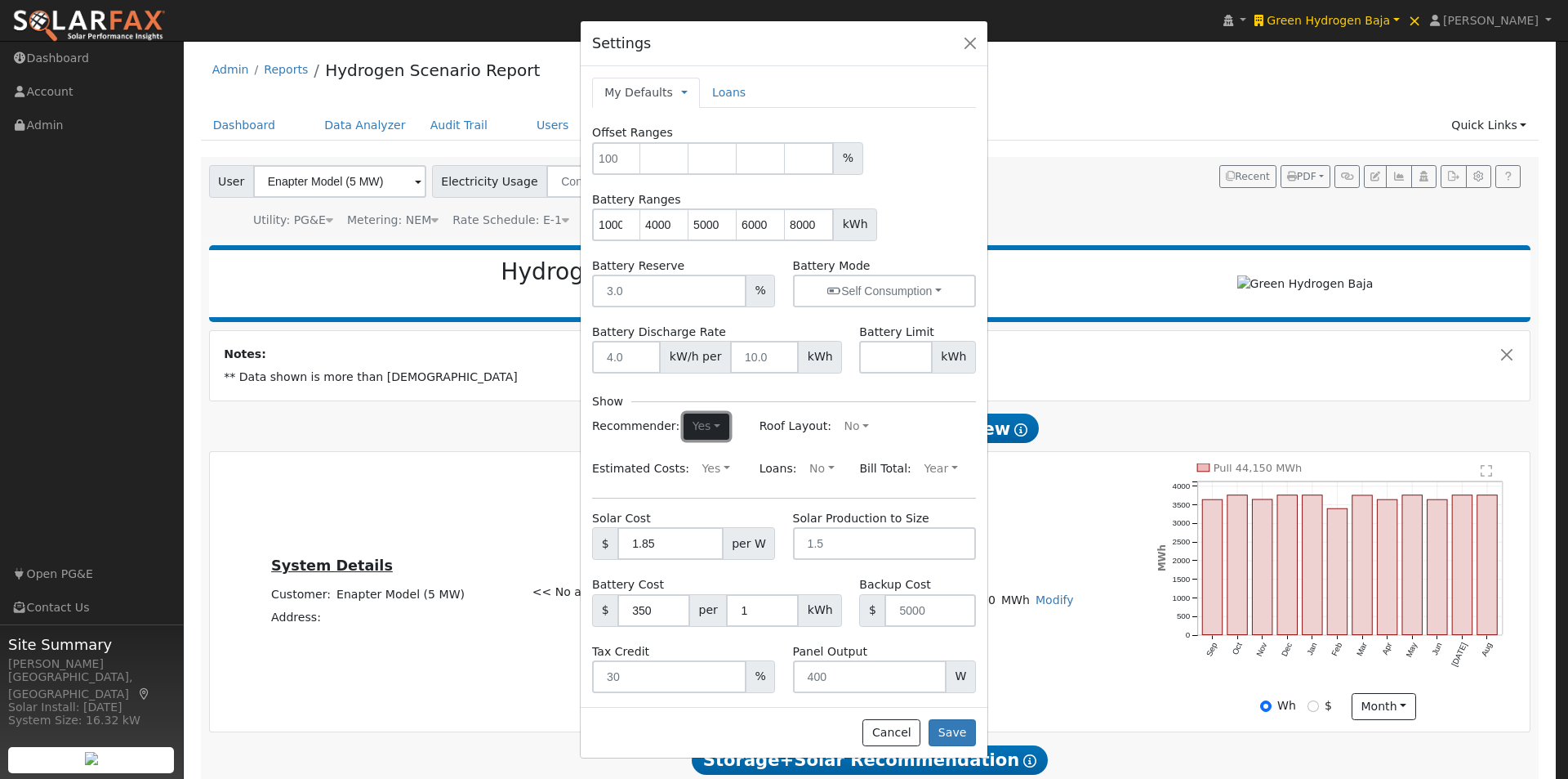
click at [693, 424] on button "Yes" at bounding box center [706, 426] width 45 height 26
click at [618, 485] on link "No" at bounding box center [670, 481] width 114 height 23
drag, startPoint x: 955, startPoint y: 737, endPoint x: 948, endPoint y: 631, distance: 106.2
click at [954, 735] on button "Save" at bounding box center [952, 732] width 47 height 28
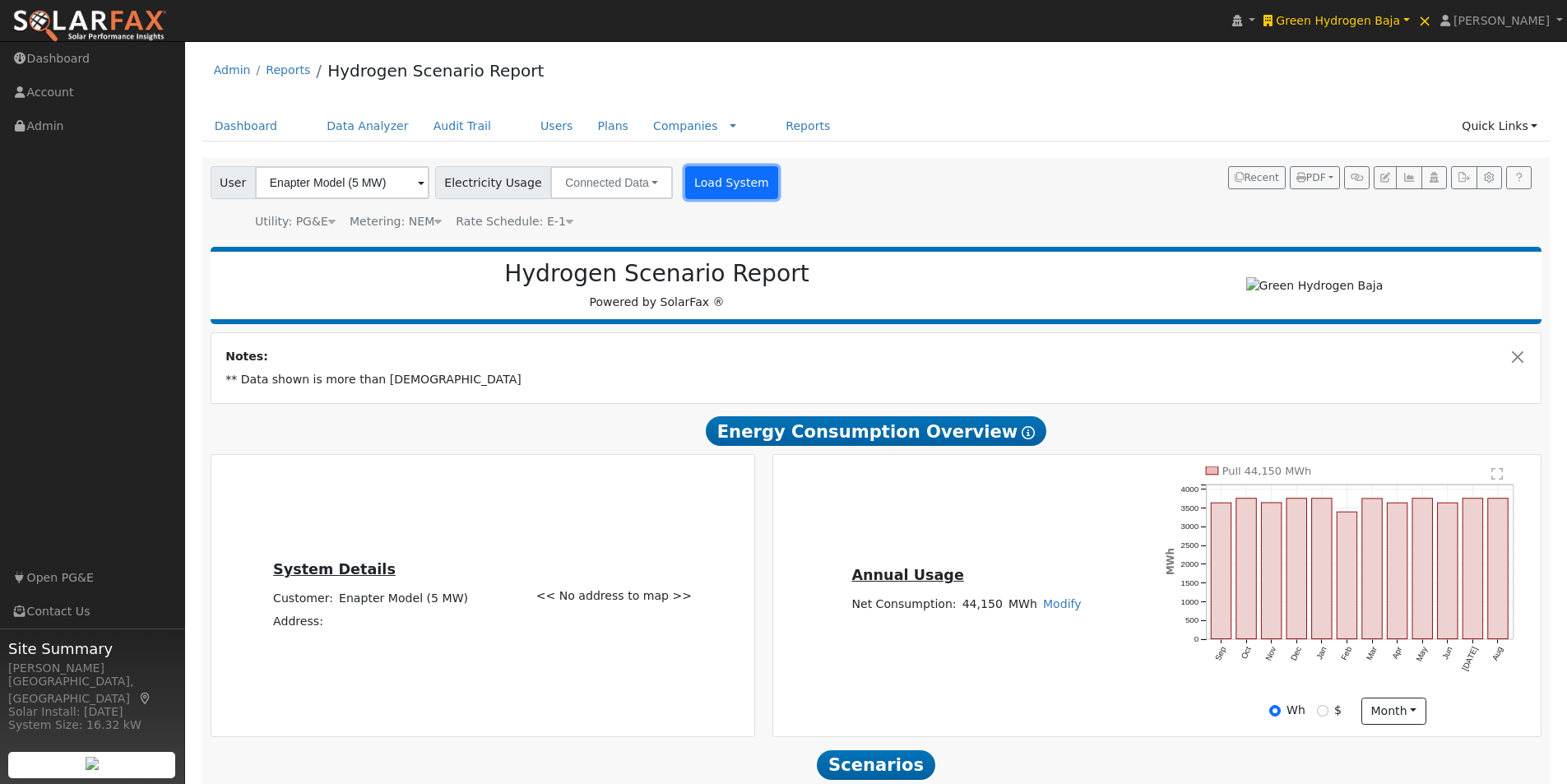
click at [698, 185] on button "Load System" at bounding box center [732, 182] width 94 height 33
click at [1484, 181] on icon "button" at bounding box center [1489, 177] width 12 height 10
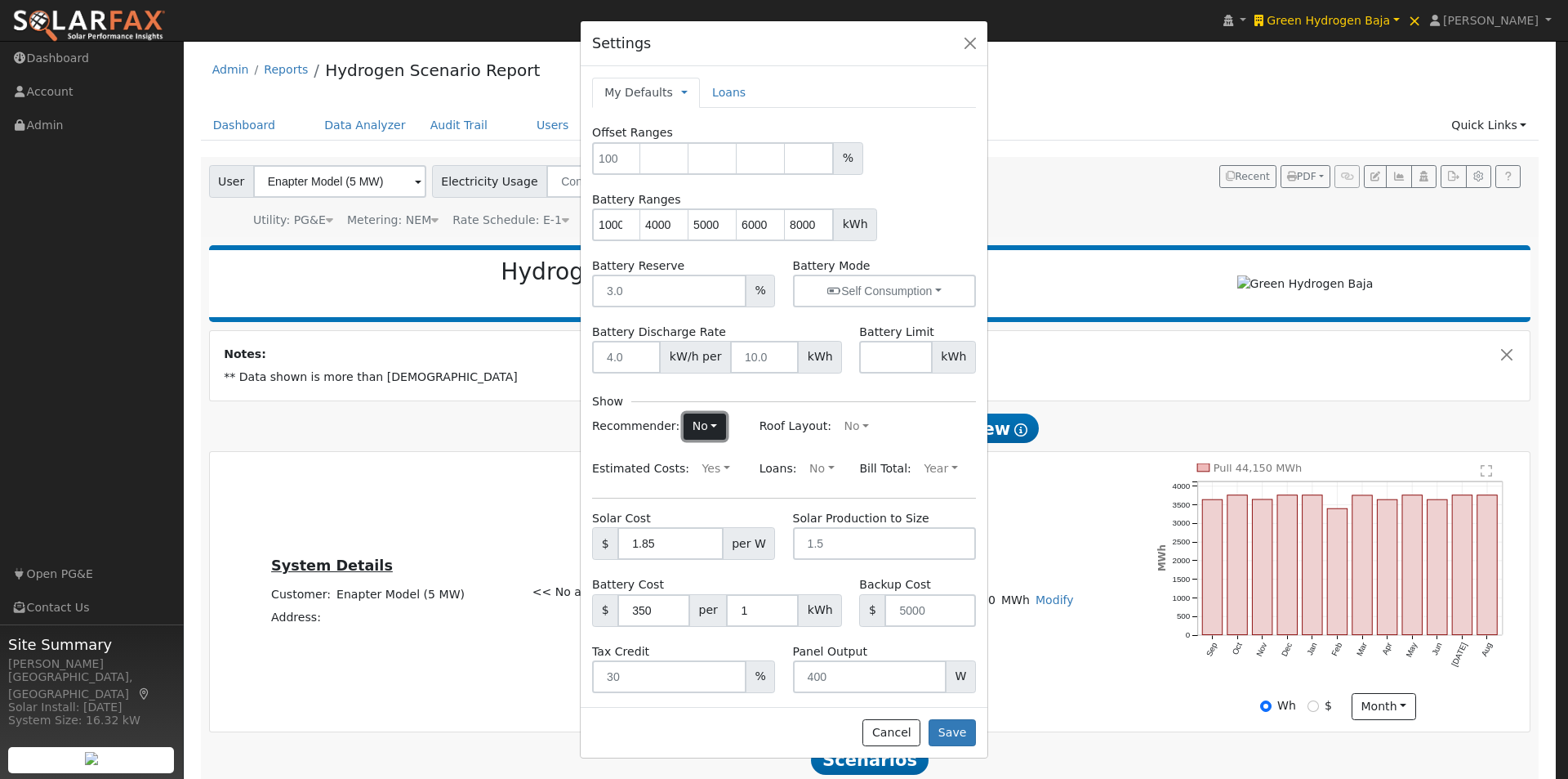
click at [695, 423] on button "No" at bounding box center [705, 426] width 42 height 26
click at [612, 457] on link "Yes" at bounding box center [669, 458] width 114 height 23
click at [951, 736] on button "Save" at bounding box center [952, 732] width 47 height 28
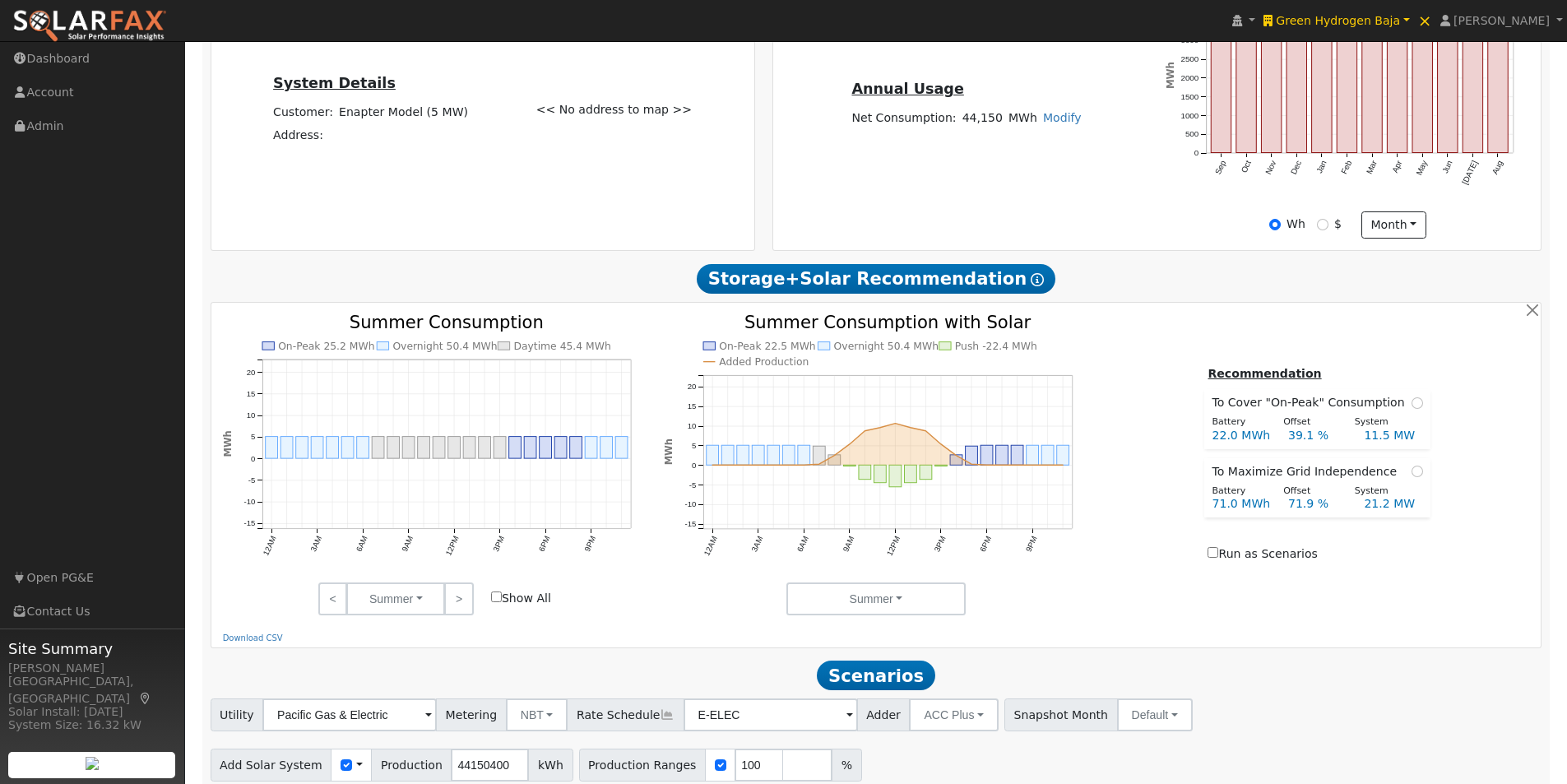
scroll to position [493, 0]
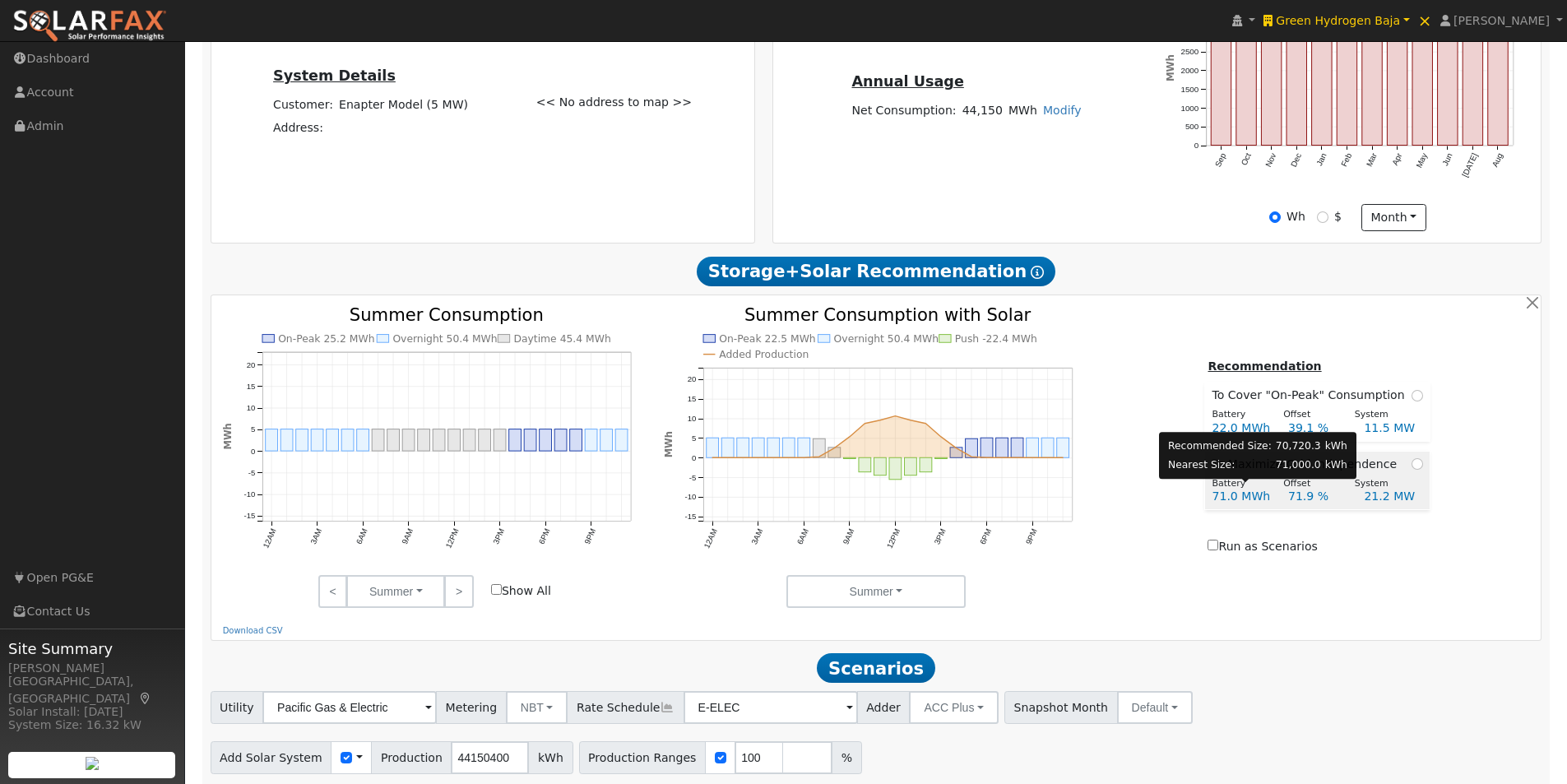
click at [1261, 490] on div "Battery" at bounding box center [1239, 484] width 71 height 14
radio input "true"
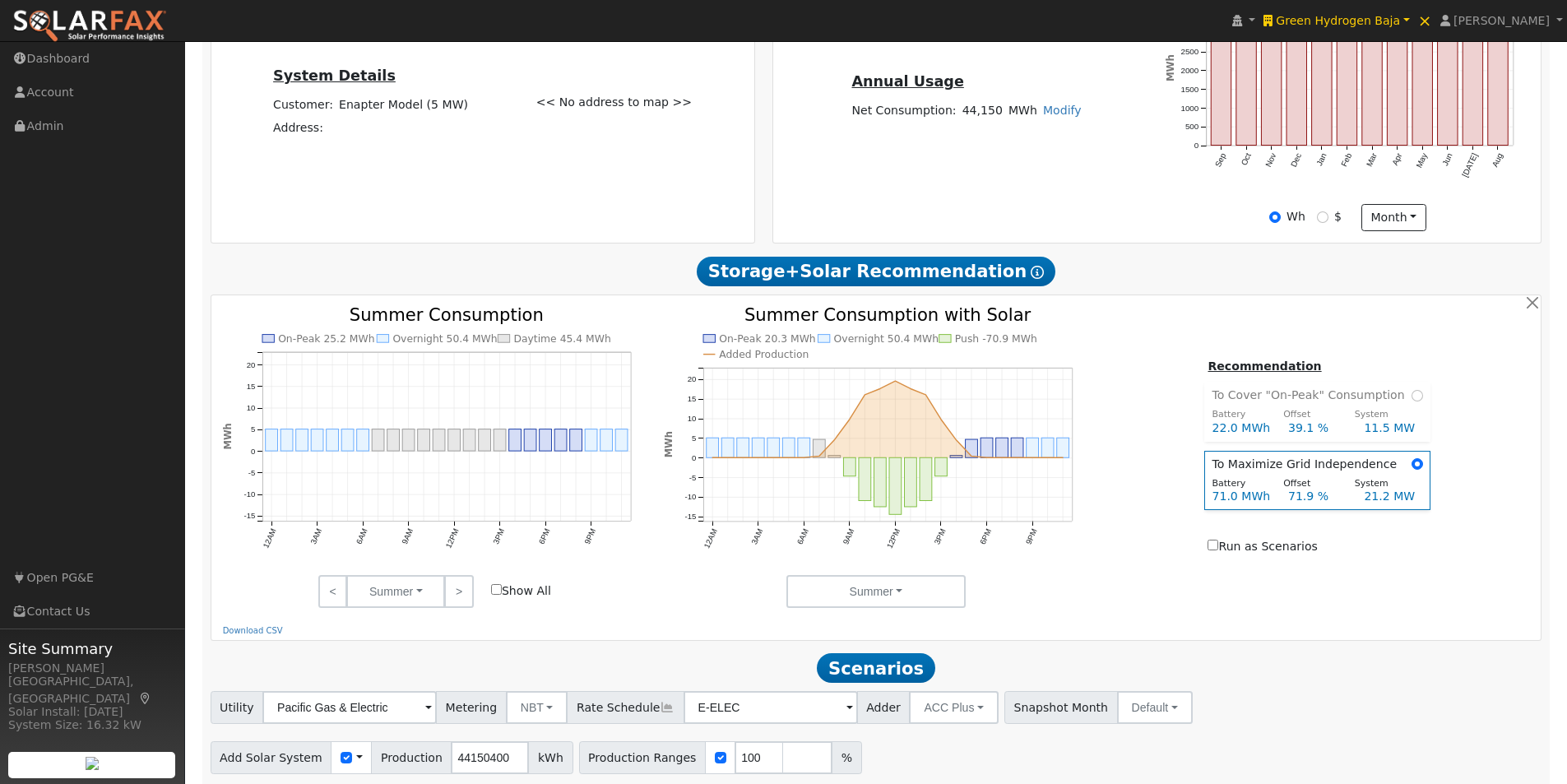
click at [494, 595] on input "Show All" at bounding box center [496, 589] width 10 height 10
checkbox input "false"
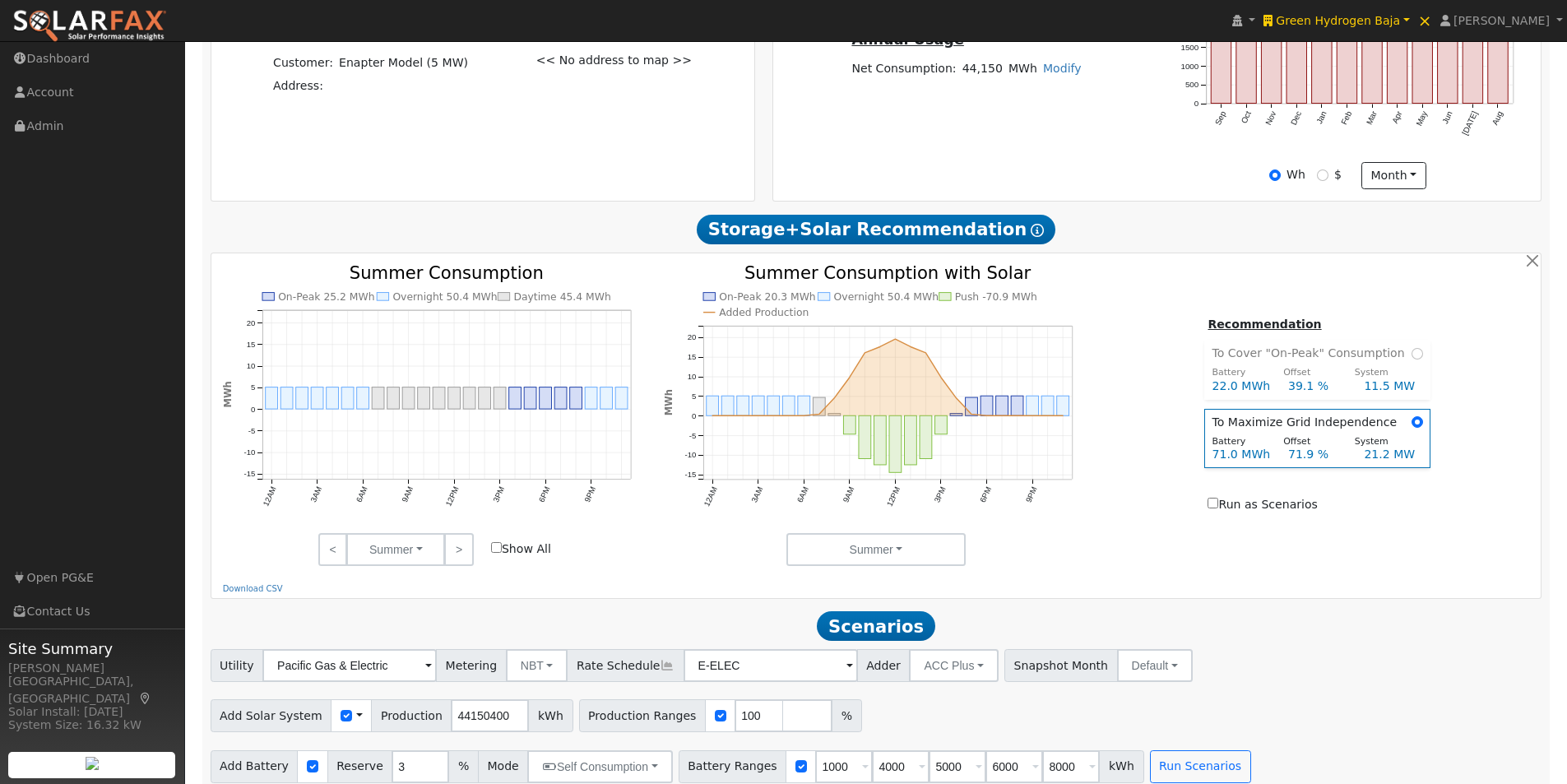
scroll to position [558, 0]
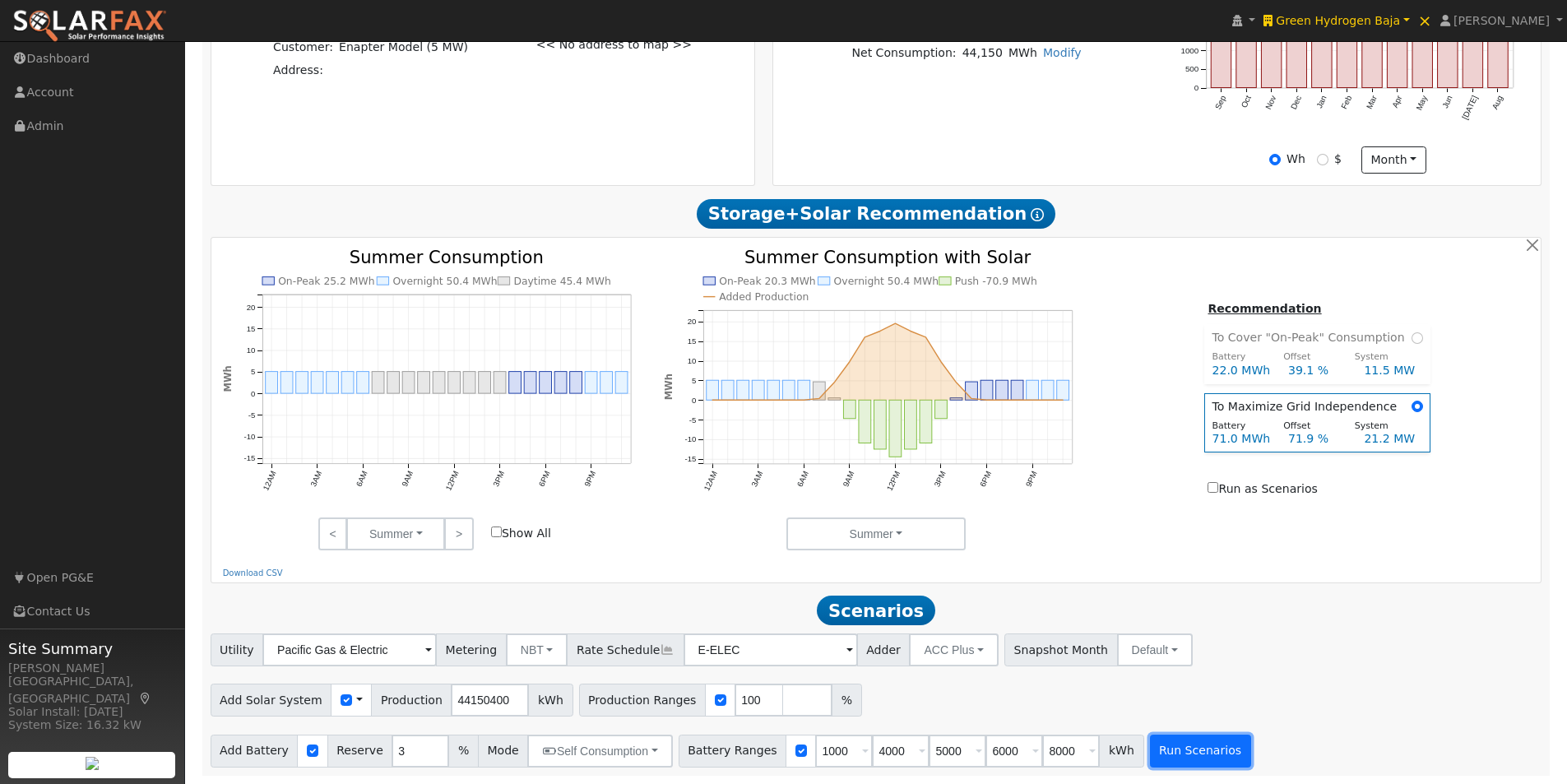
click at [1168, 753] on button "Run Scenarios" at bounding box center [1200, 751] width 101 height 33
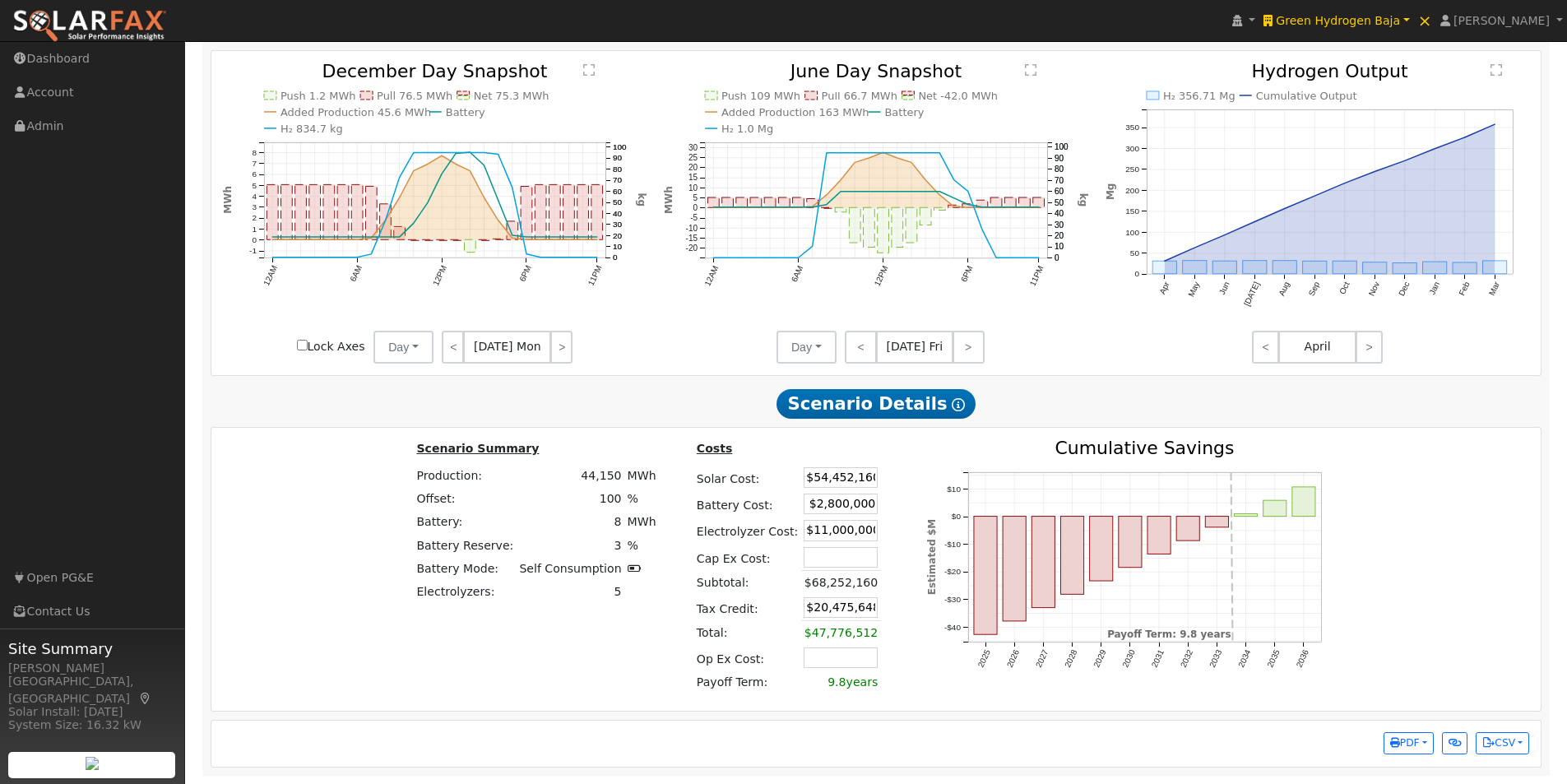
scroll to position [1512, 0]
drag, startPoint x: 611, startPoint y: 590, endPoint x: 602, endPoint y: 594, distance: 9.8
click at [602, 594] on tr "Electrolyzers: 5" at bounding box center [536, 591] width 245 height 23
click at [616, 594] on td "5" at bounding box center [571, 591] width 108 height 23
click at [625, 592] on td at bounding box center [642, 591] width 35 height 23
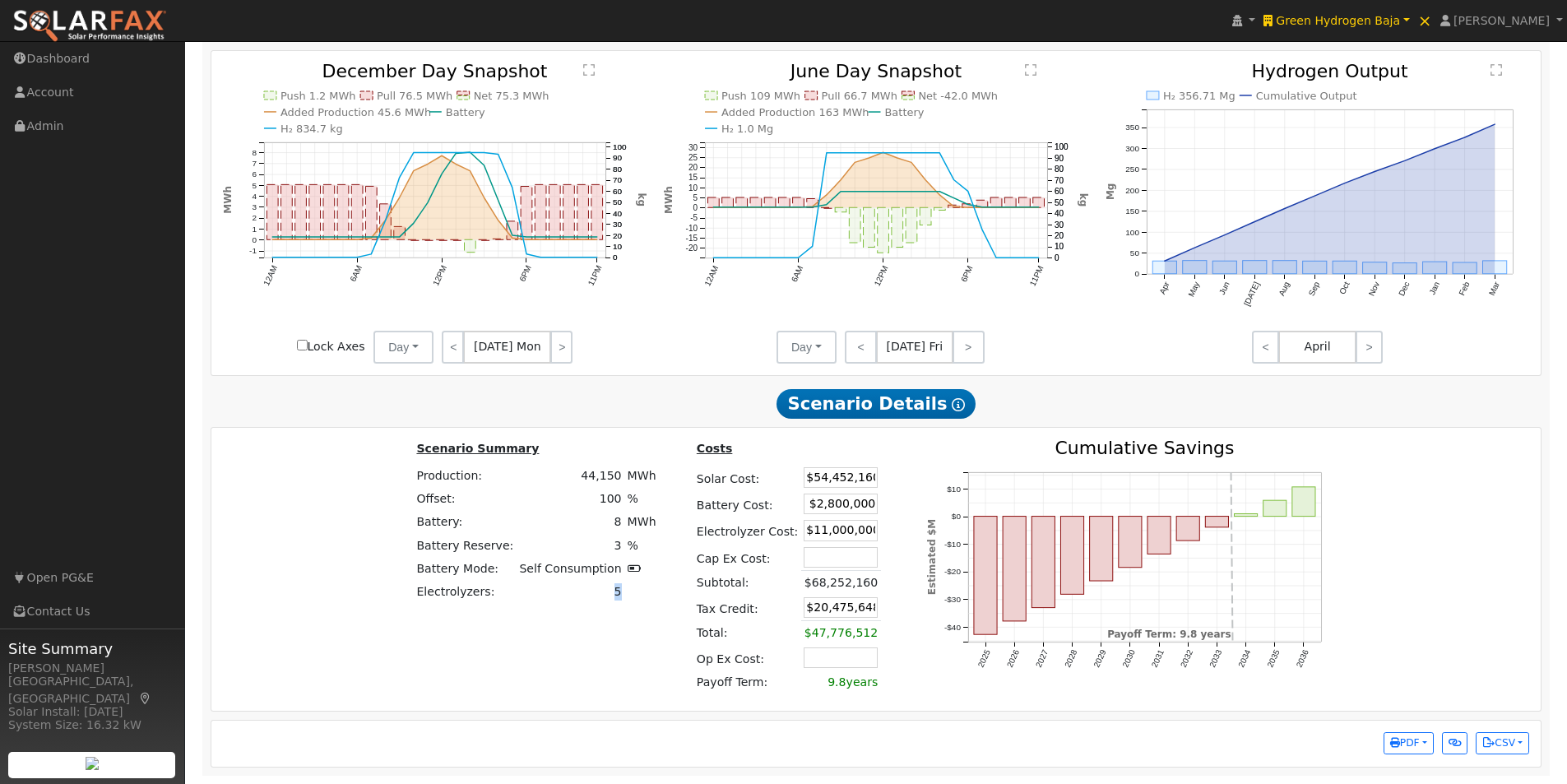
drag, startPoint x: 603, startPoint y: 592, endPoint x: 615, endPoint y: 592, distance: 12.0
click at [615, 592] on td "5" at bounding box center [571, 591] width 108 height 23
click at [604, 596] on td "5" at bounding box center [571, 591] width 108 height 23
click at [606, 595] on td "5" at bounding box center [571, 591] width 108 height 23
click at [613, 591] on td "5" at bounding box center [571, 591] width 108 height 23
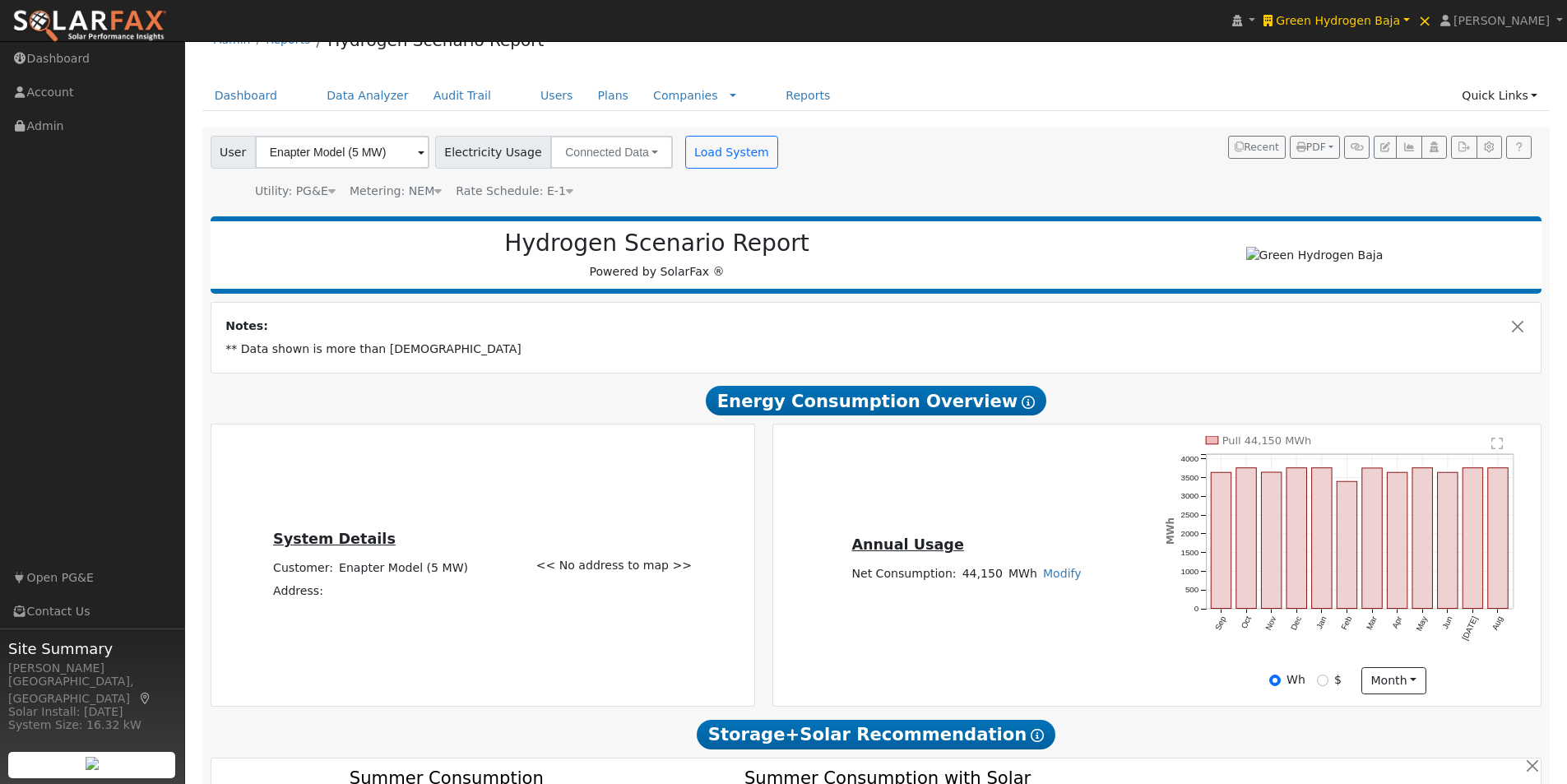
scroll to position [82, 0]
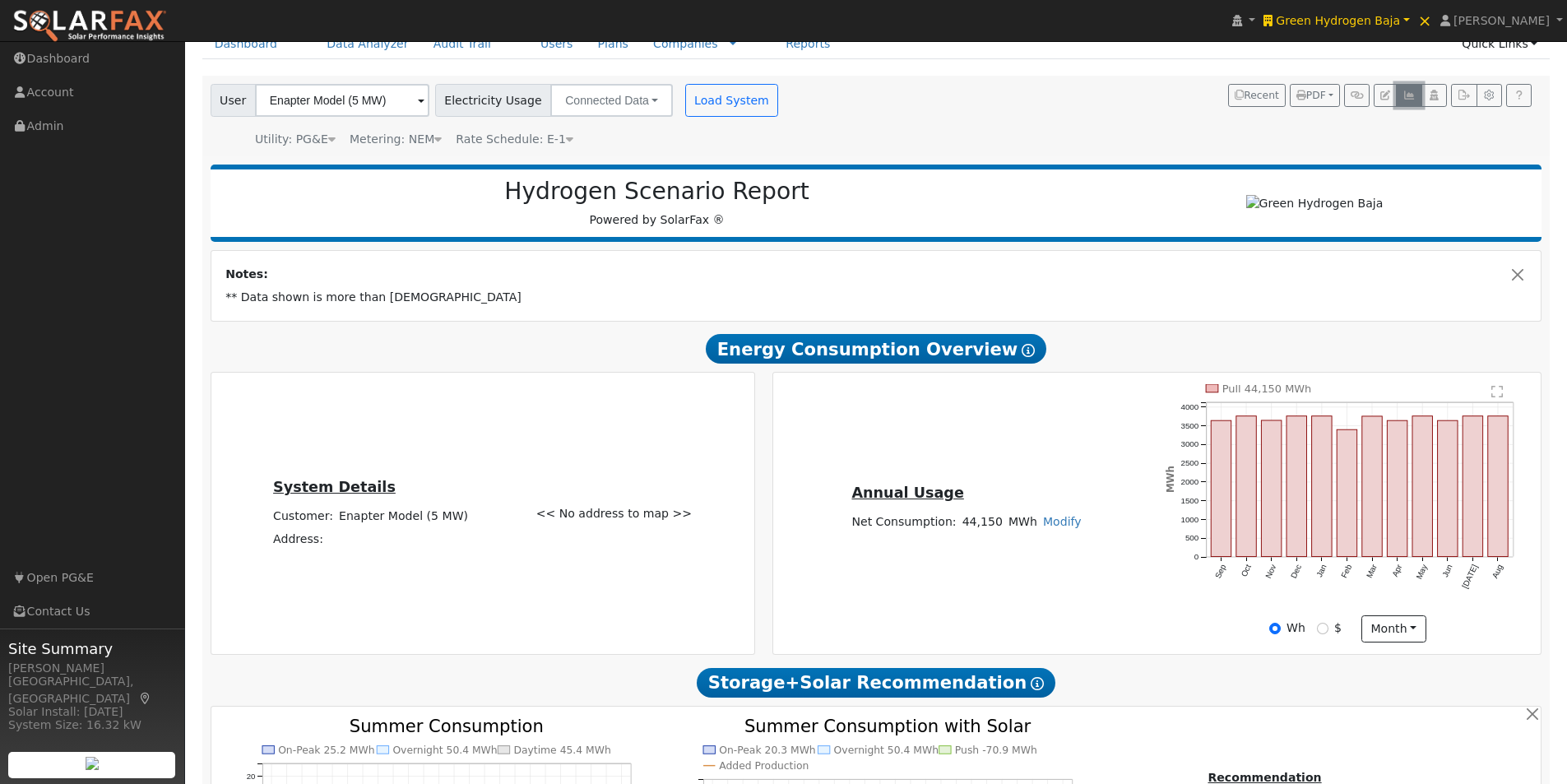
click at [1408, 90] on icon "button" at bounding box center [1409, 95] width 12 height 10
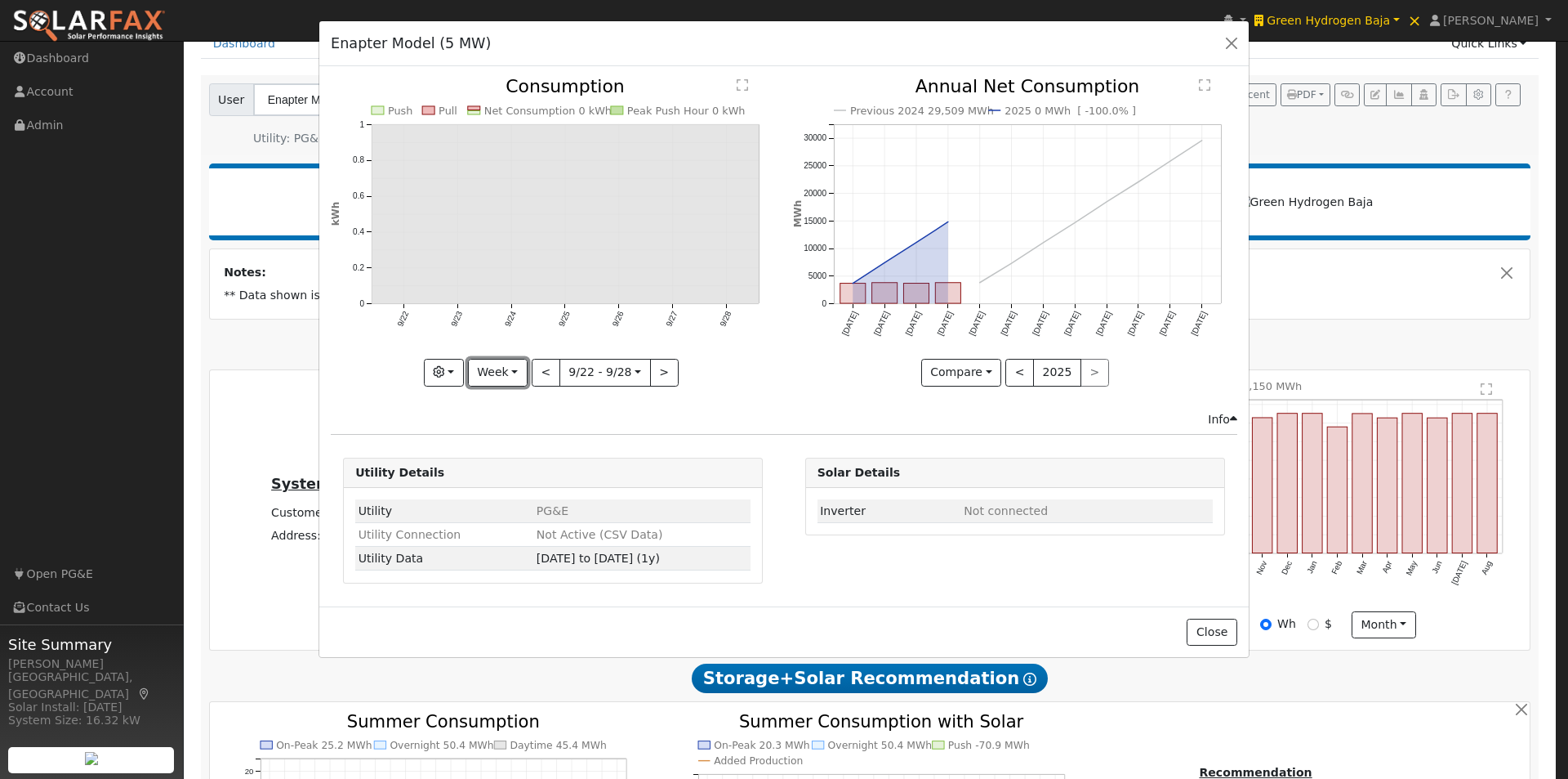
drag, startPoint x: 489, startPoint y: 377, endPoint x: 500, endPoint y: 437, distance: 61.0
click at [489, 380] on button "Week" at bounding box center [498, 373] width 60 height 28
click at [492, 478] on link "Year" at bounding box center [526, 474] width 114 height 23
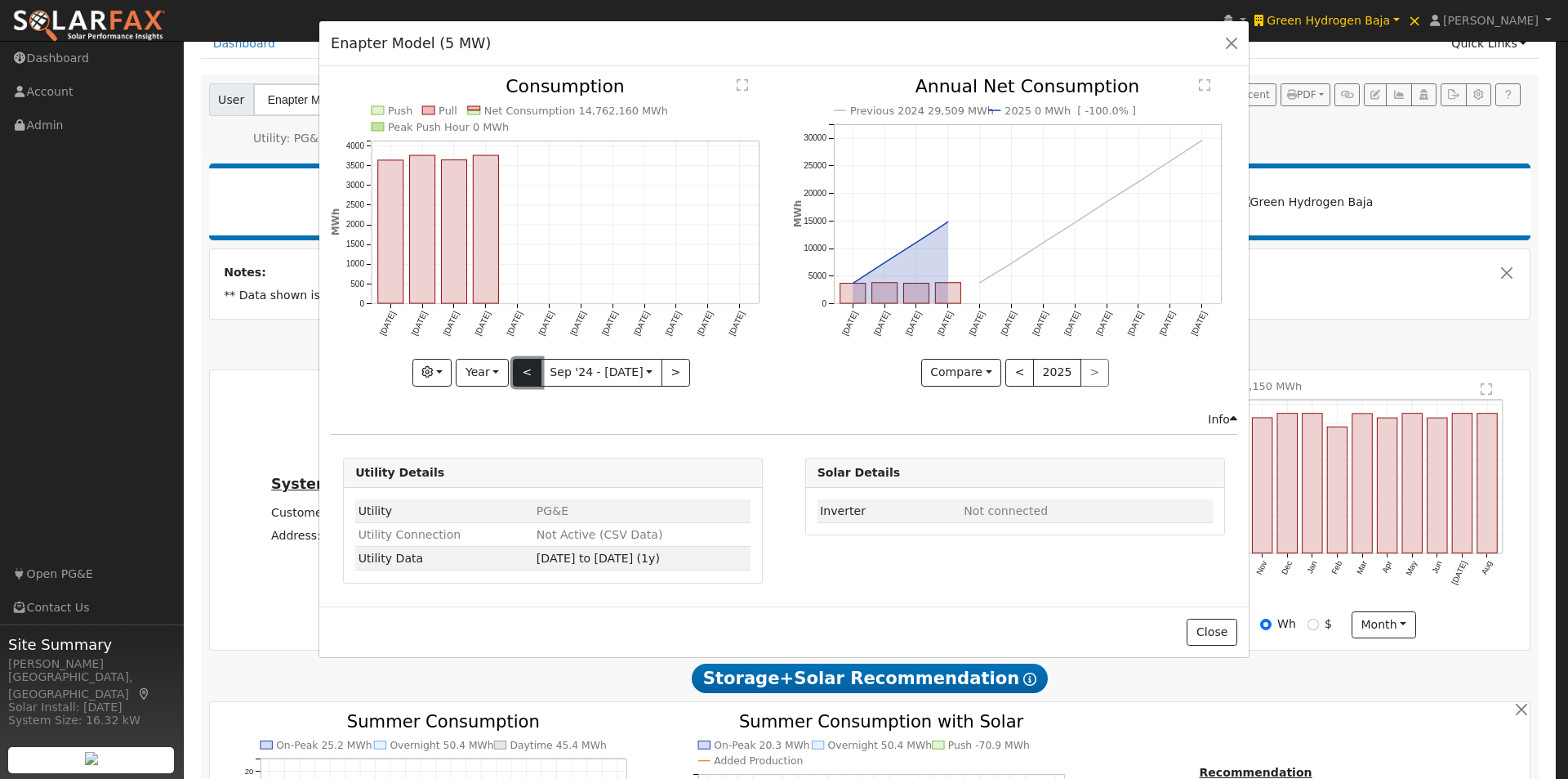
click at [529, 376] on button "<" at bounding box center [527, 373] width 28 height 28
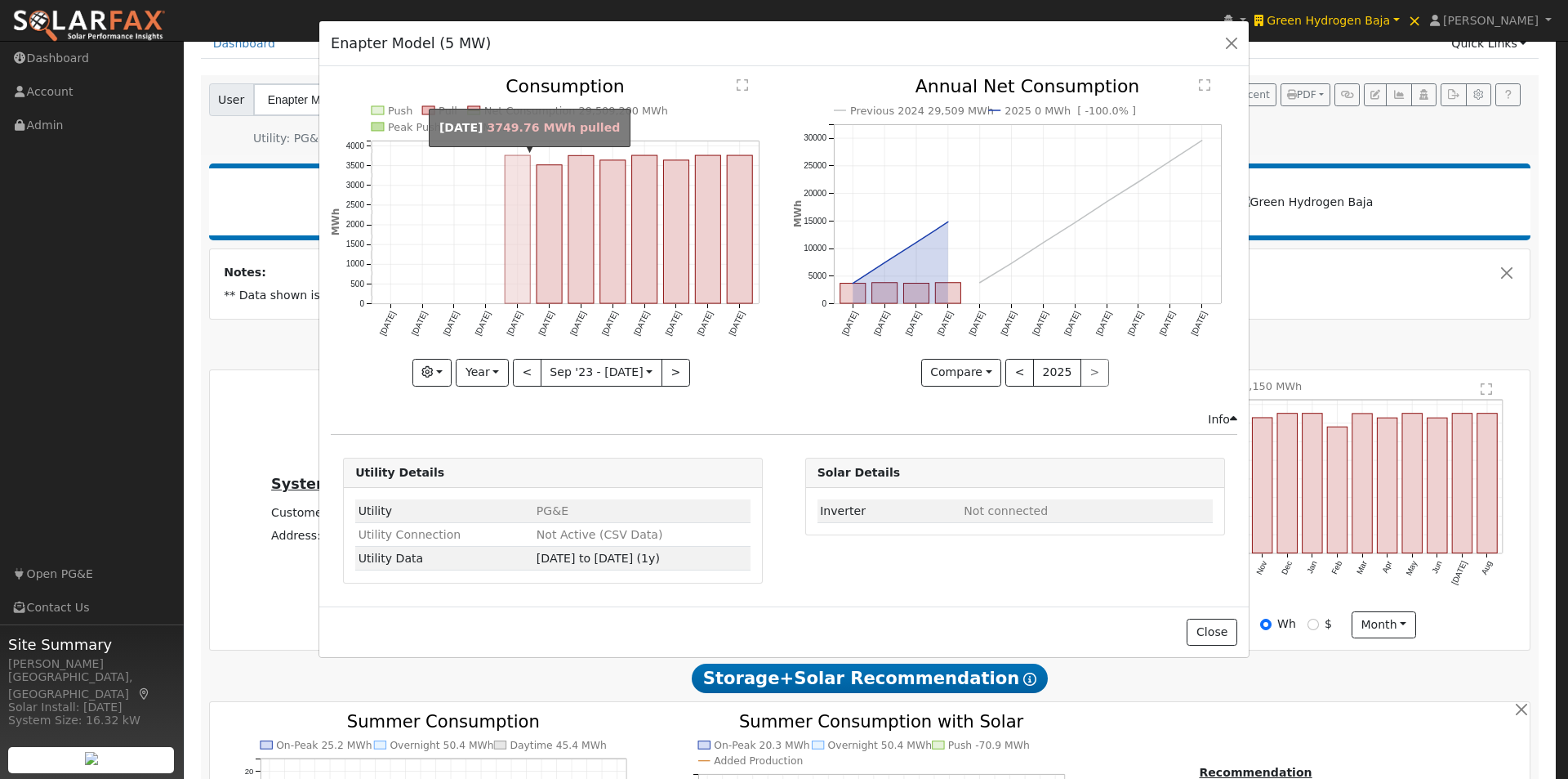
click at [510, 254] on rect "onclick=""" at bounding box center [517, 229] width 25 height 148
type input "2024-01-01"
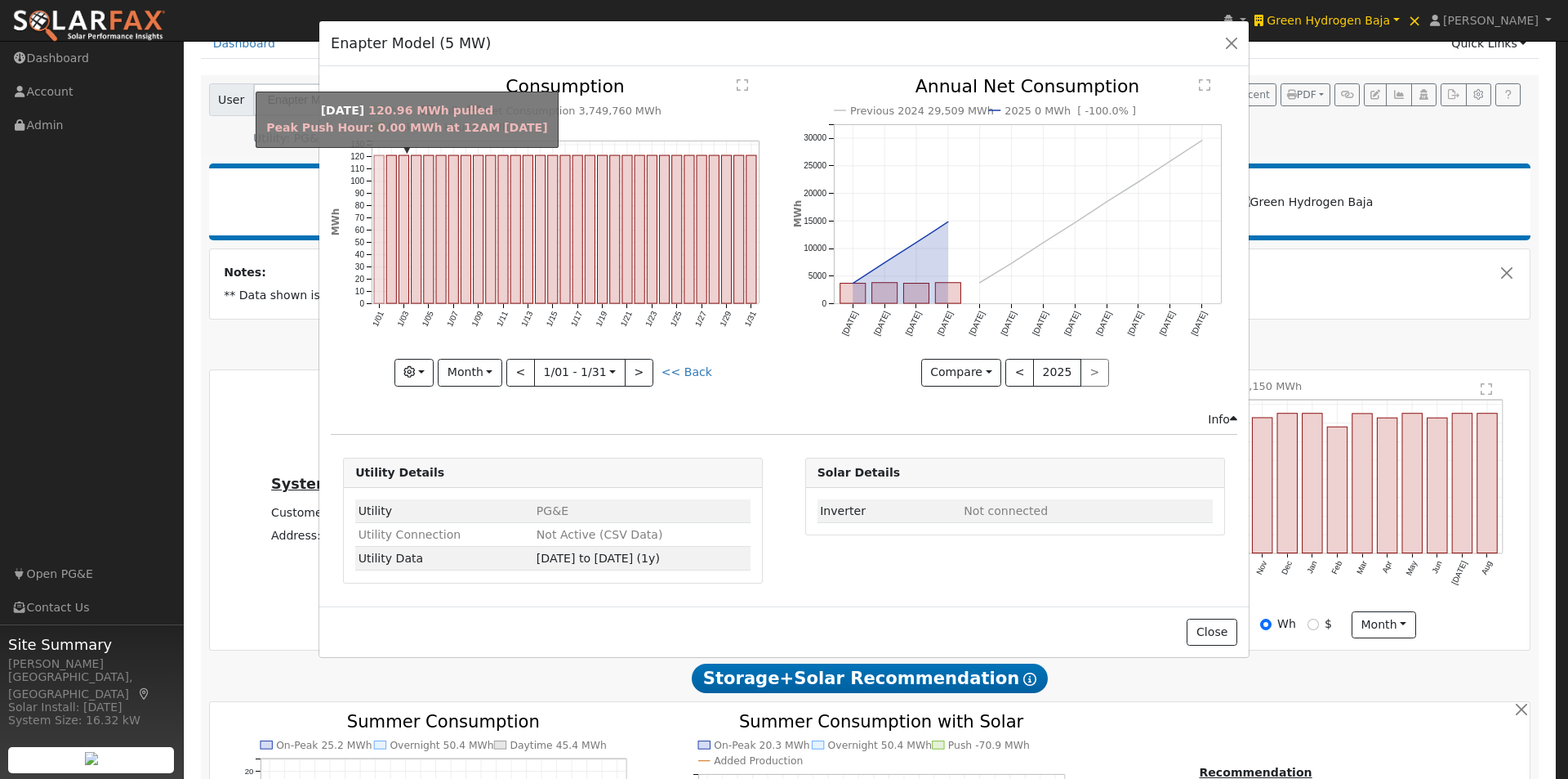
click at [378, 208] on rect "onclick=""" at bounding box center [379, 229] width 9 height 148
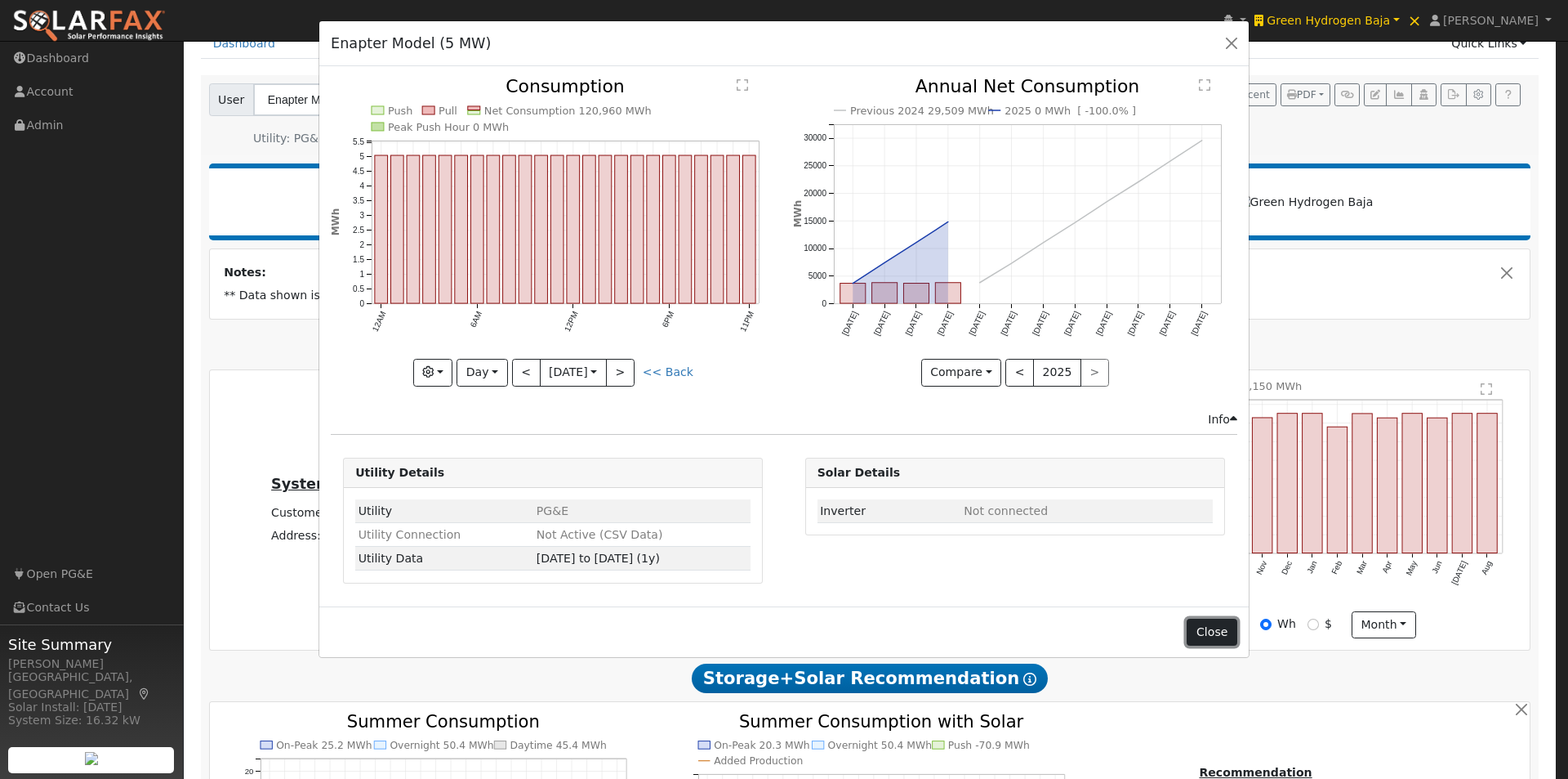
click at [1208, 627] on button "Close" at bounding box center [1212, 632] width 50 height 28
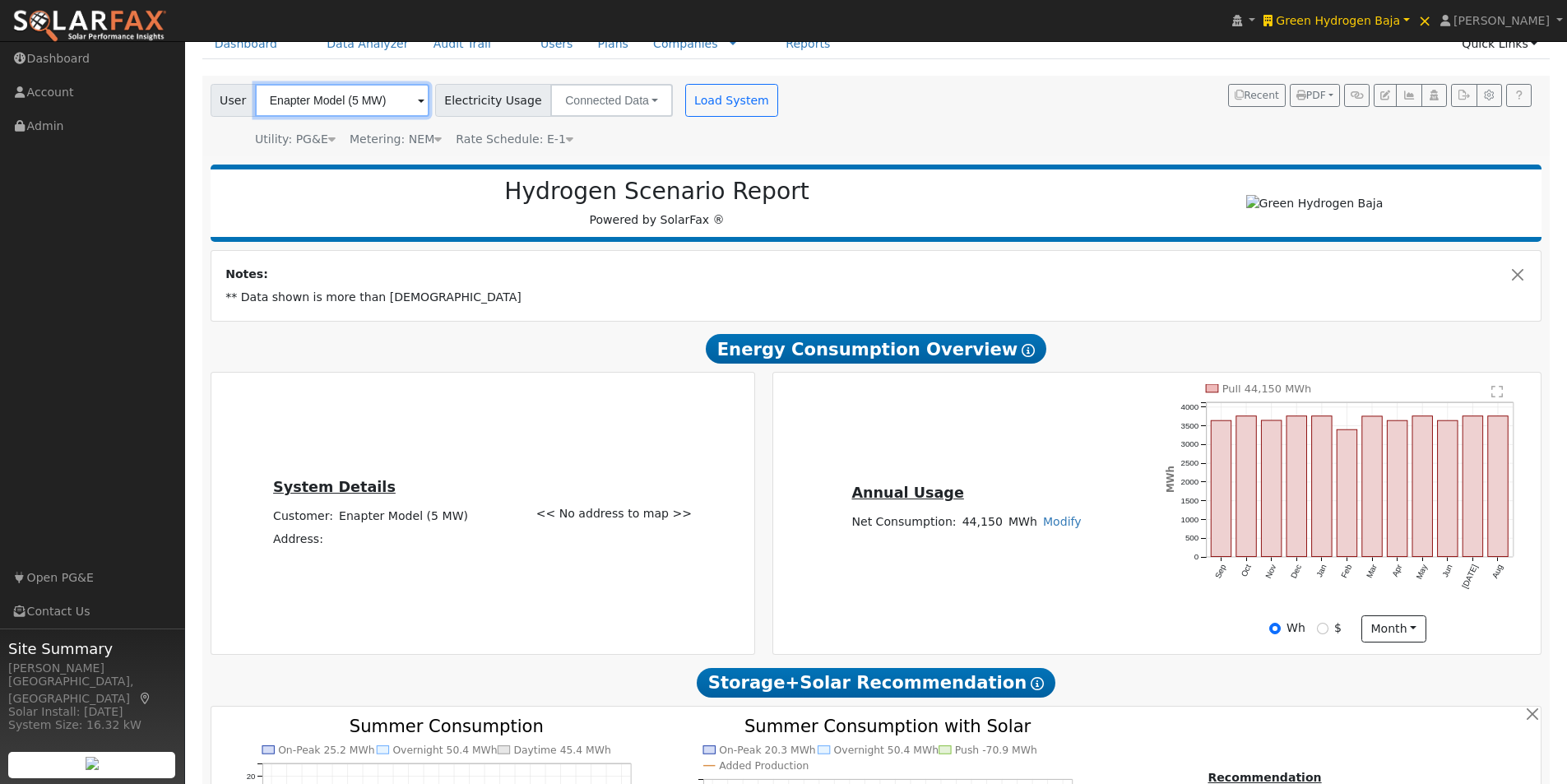
click at [387, 102] on input "Enapter Model (5 MW)" at bounding box center [342, 101] width 175 height 33
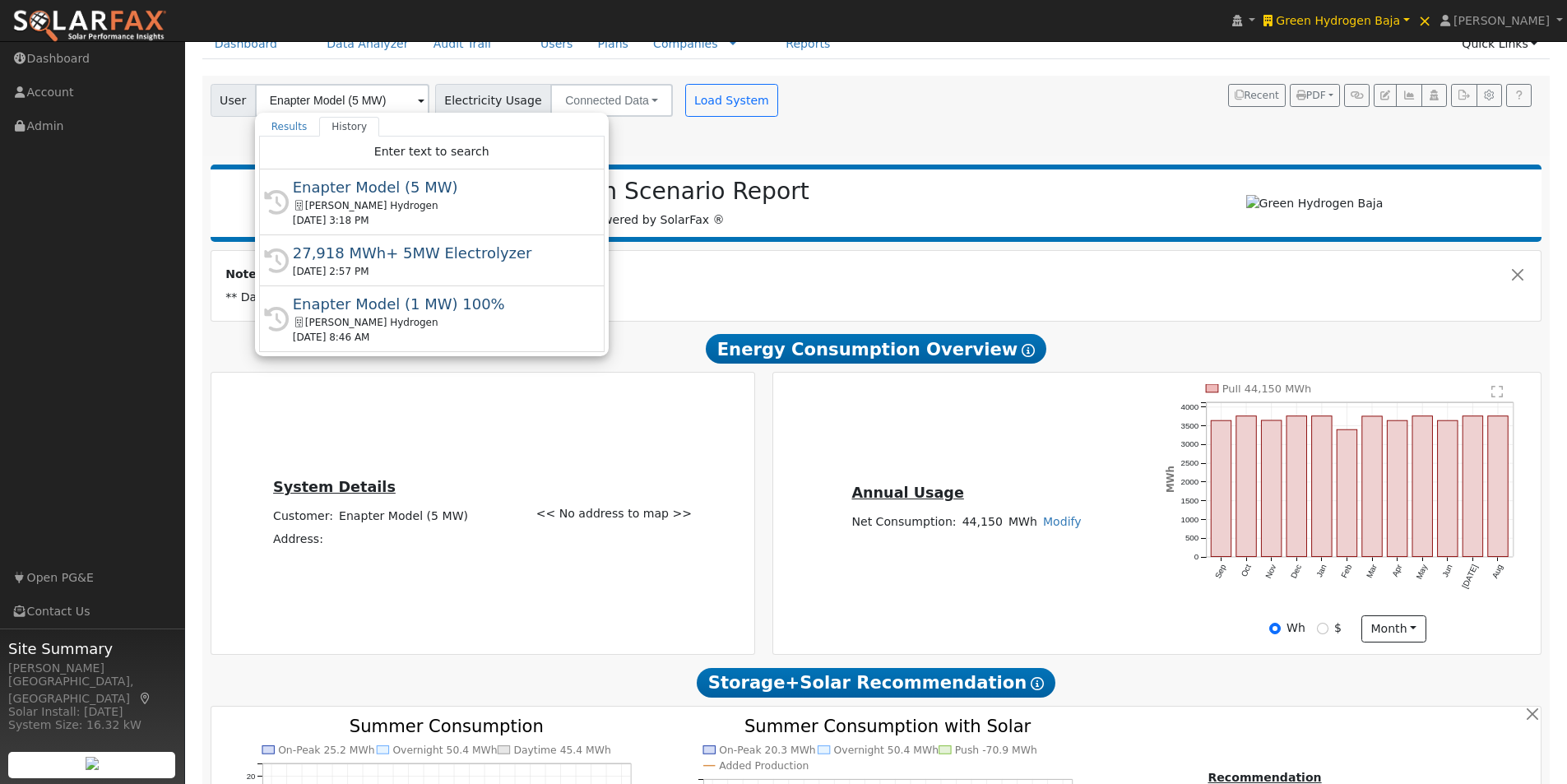
drag, startPoint x: 366, startPoint y: 255, endPoint x: 909, endPoint y: 214, distance: 544.5
click at [367, 255] on div "27,918 MWh+ 5MW Electrolyzer" at bounding box center [439, 253] width 293 height 23
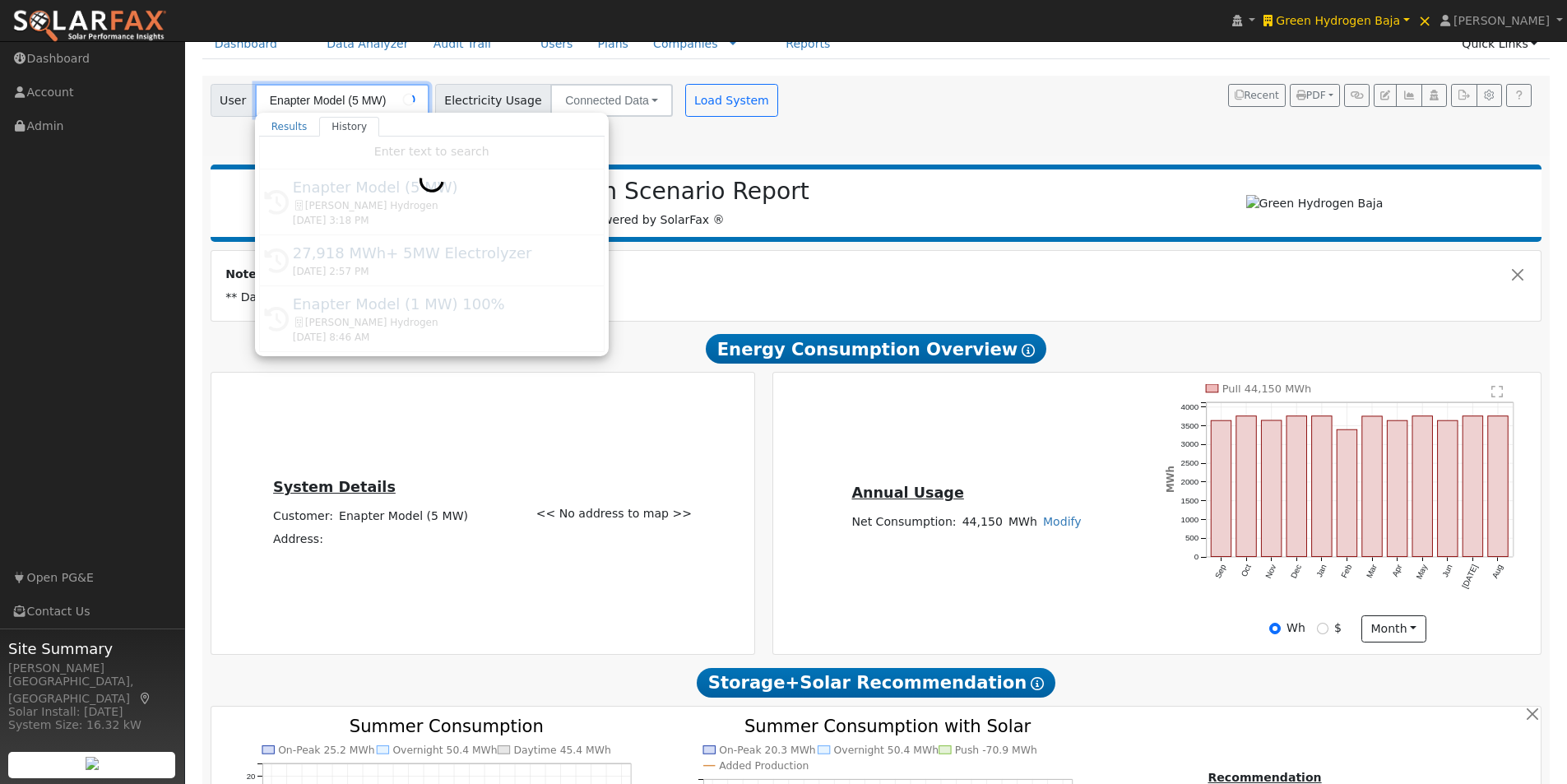
type input "27,918 MWh+ 5MW Electrolyzer"
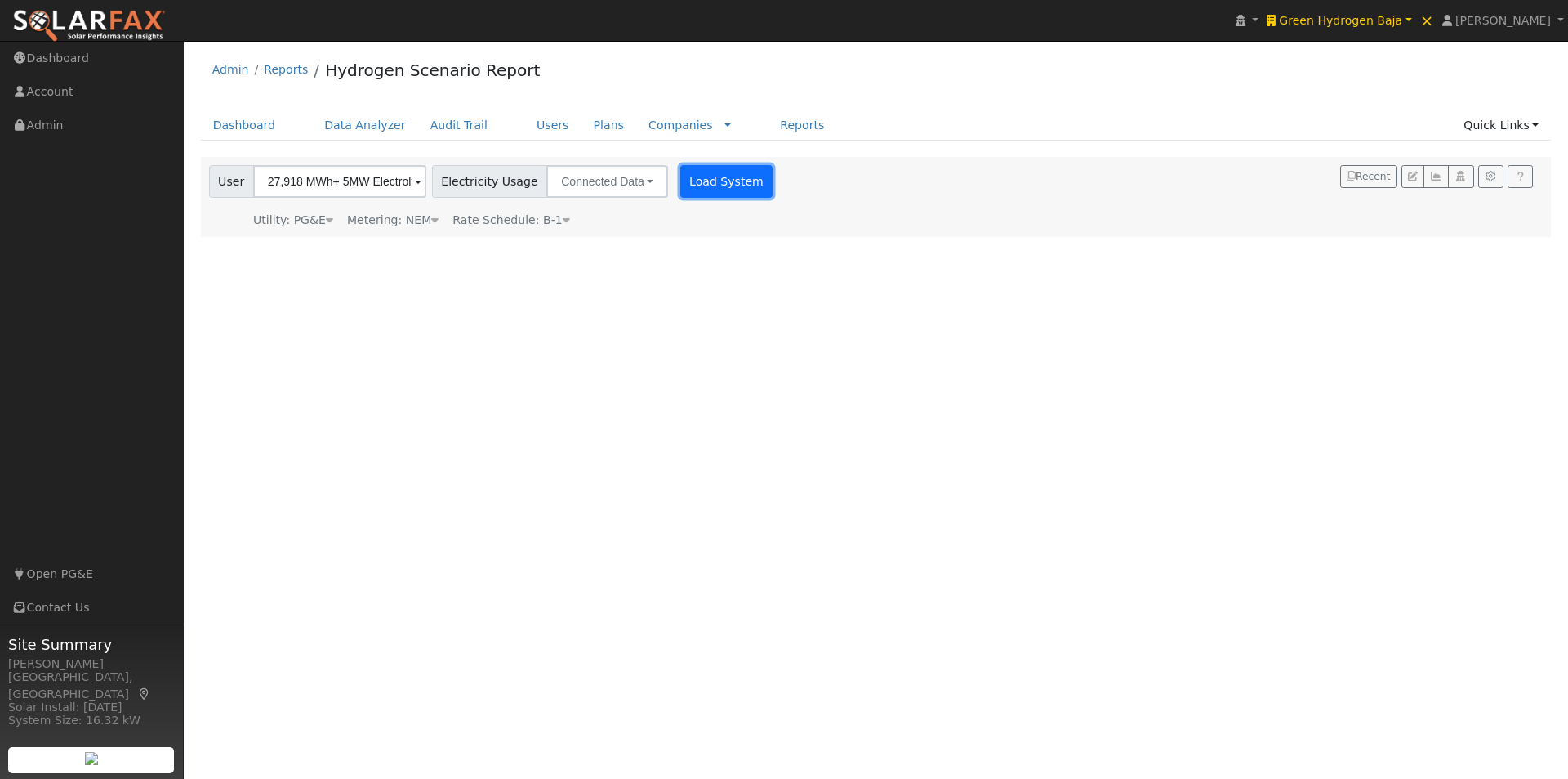
click at [718, 187] on button "Load System" at bounding box center [727, 181] width 93 height 33
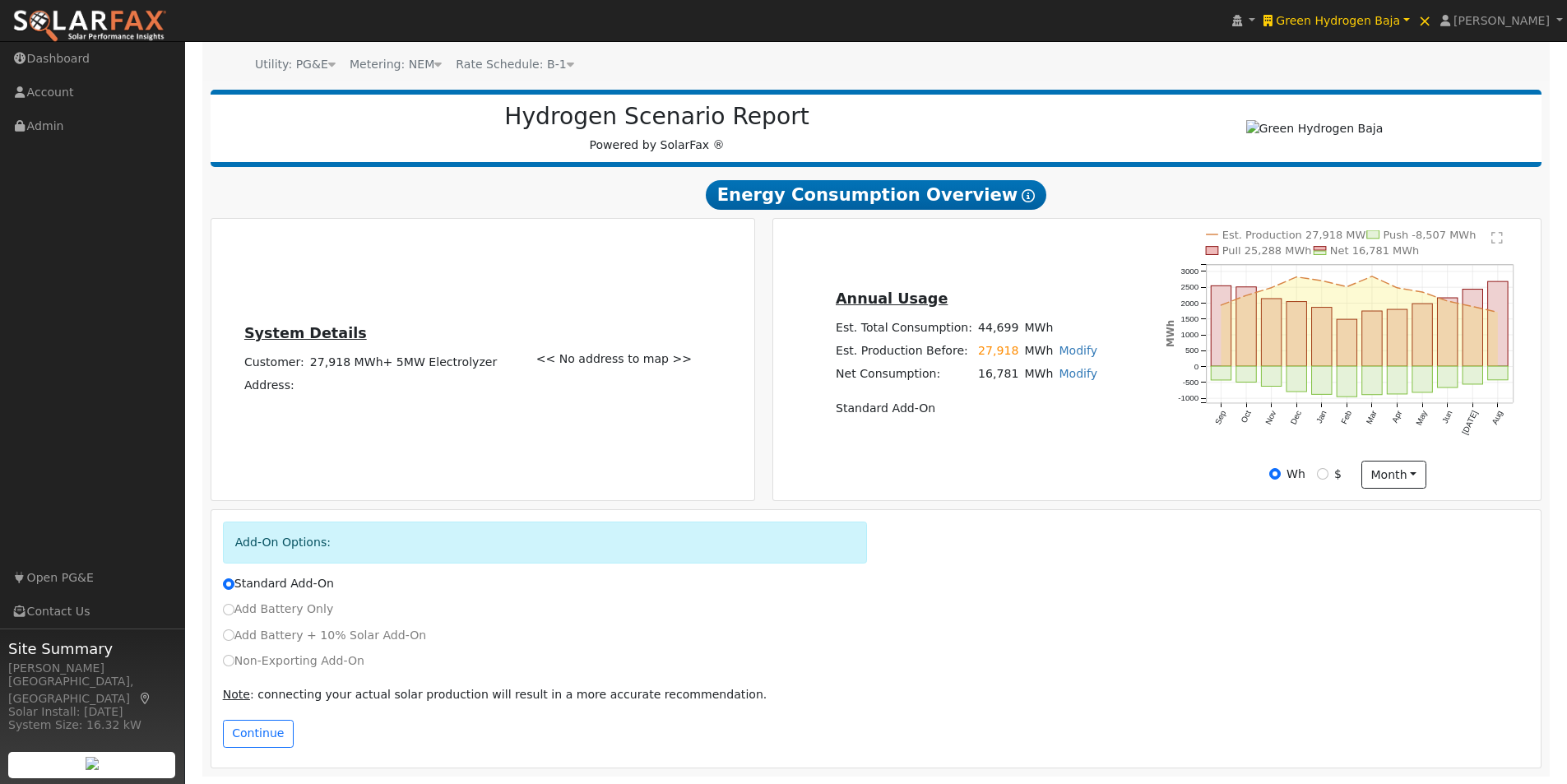
scroll to position [164, 0]
drag, startPoint x: 248, startPoint y: 734, endPoint x: 639, endPoint y: 616, distance: 408.4
click at [254, 725] on button "Continue" at bounding box center [258, 733] width 70 height 28
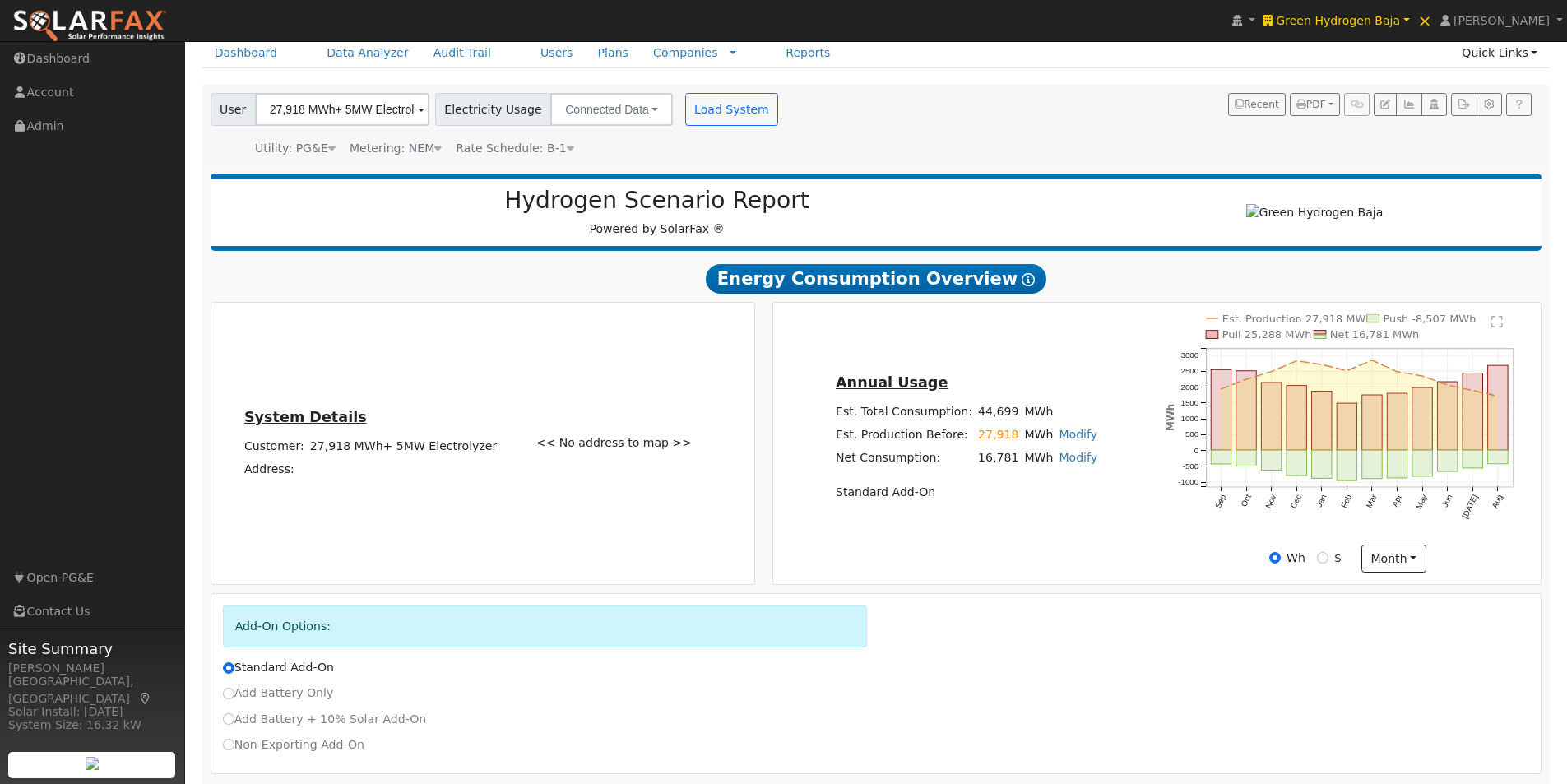
scroll to position [0, 0]
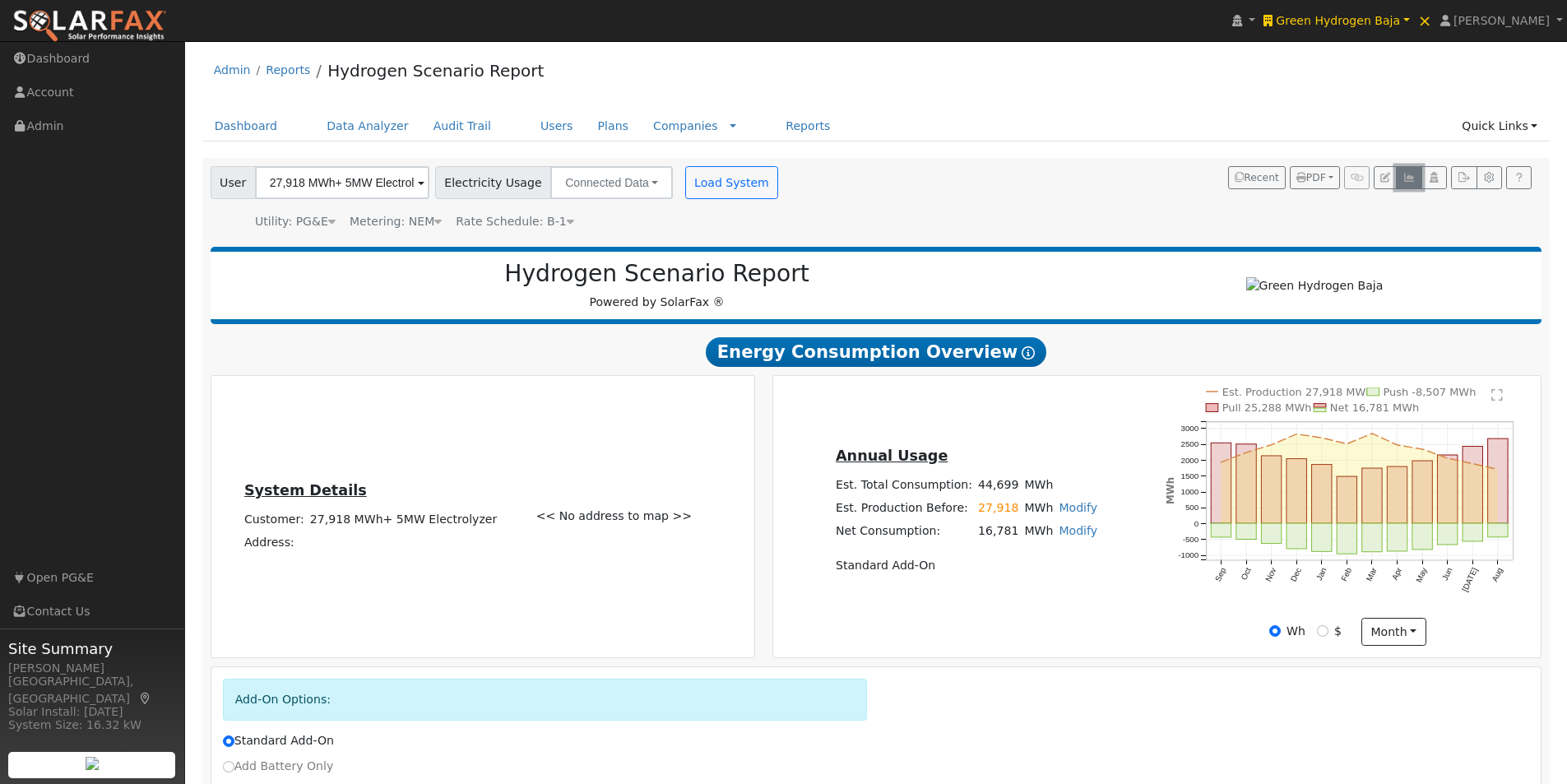
click at [1415, 174] on icon "button" at bounding box center [1409, 177] width 12 height 10
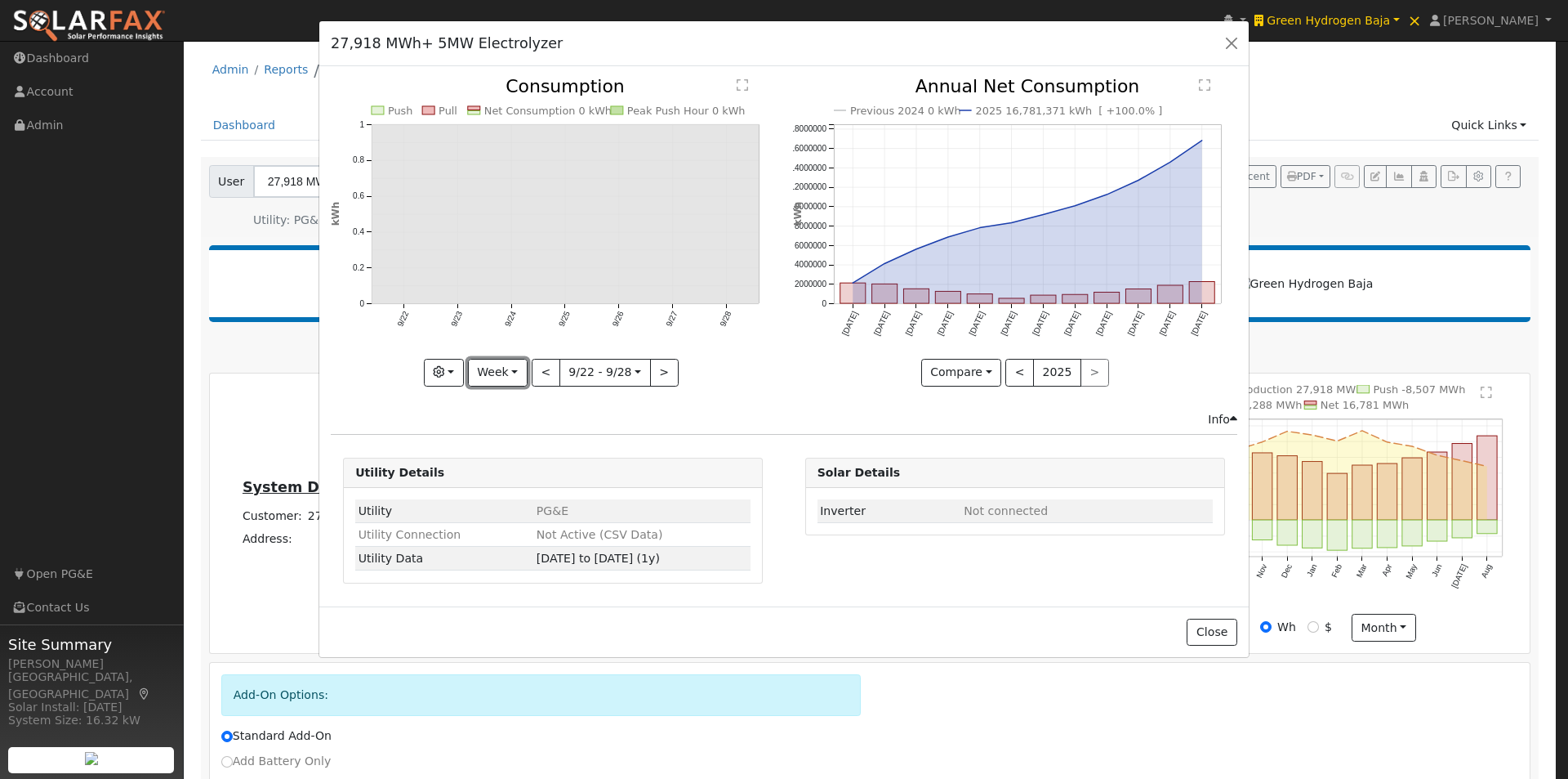
click at [523, 377] on button "Week" at bounding box center [498, 373] width 60 height 28
click at [512, 475] on link "Year" at bounding box center [526, 474] width 114 height 23
type input "2024-09-01"
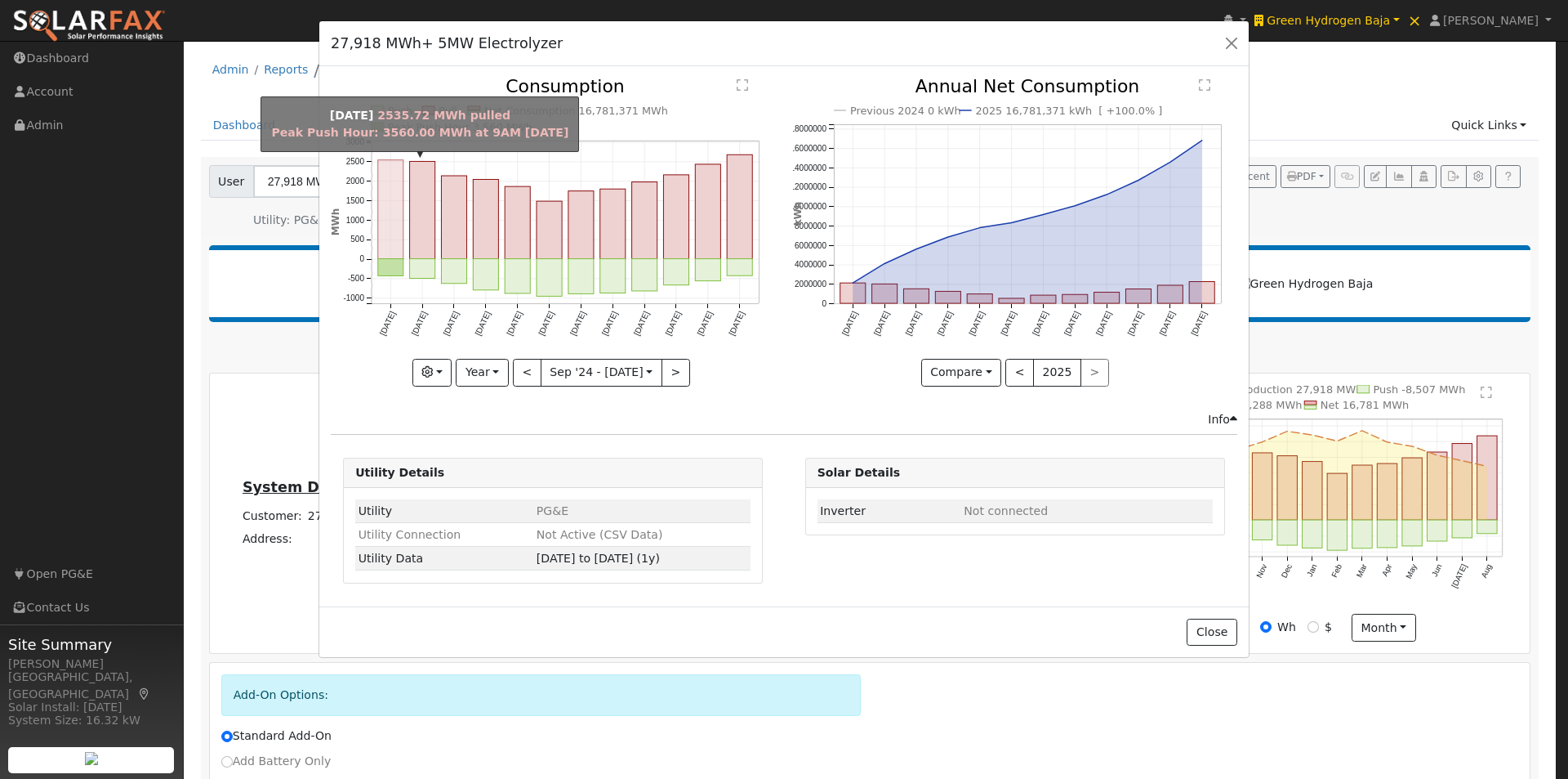
click at [393, 220] on rect "onclick=""" at bounding box center [390, 210] width 25 height 99
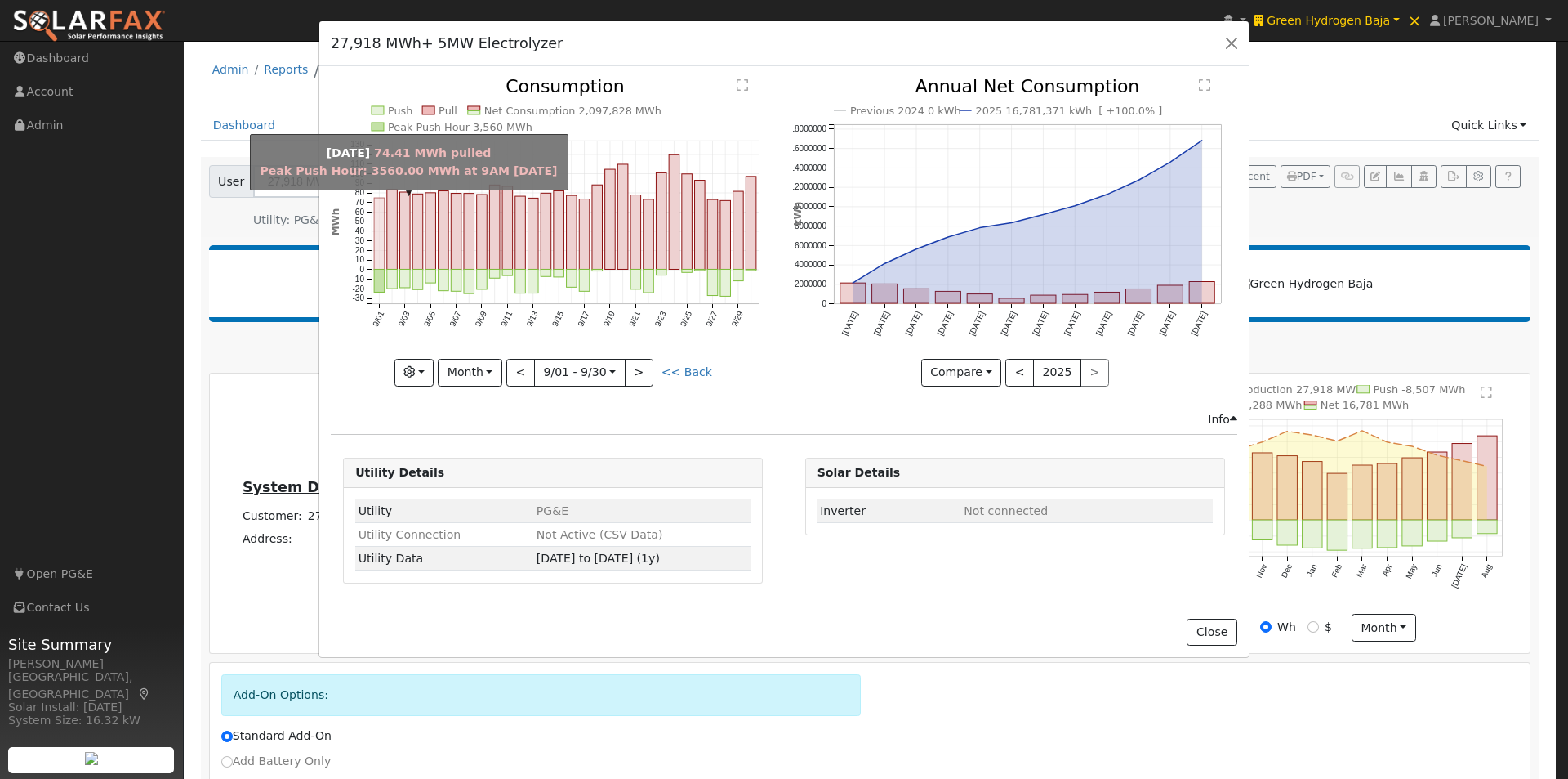
click at [379, 215] on rect "onclick=""" at bounding box center [379, 233] width 10 height 71
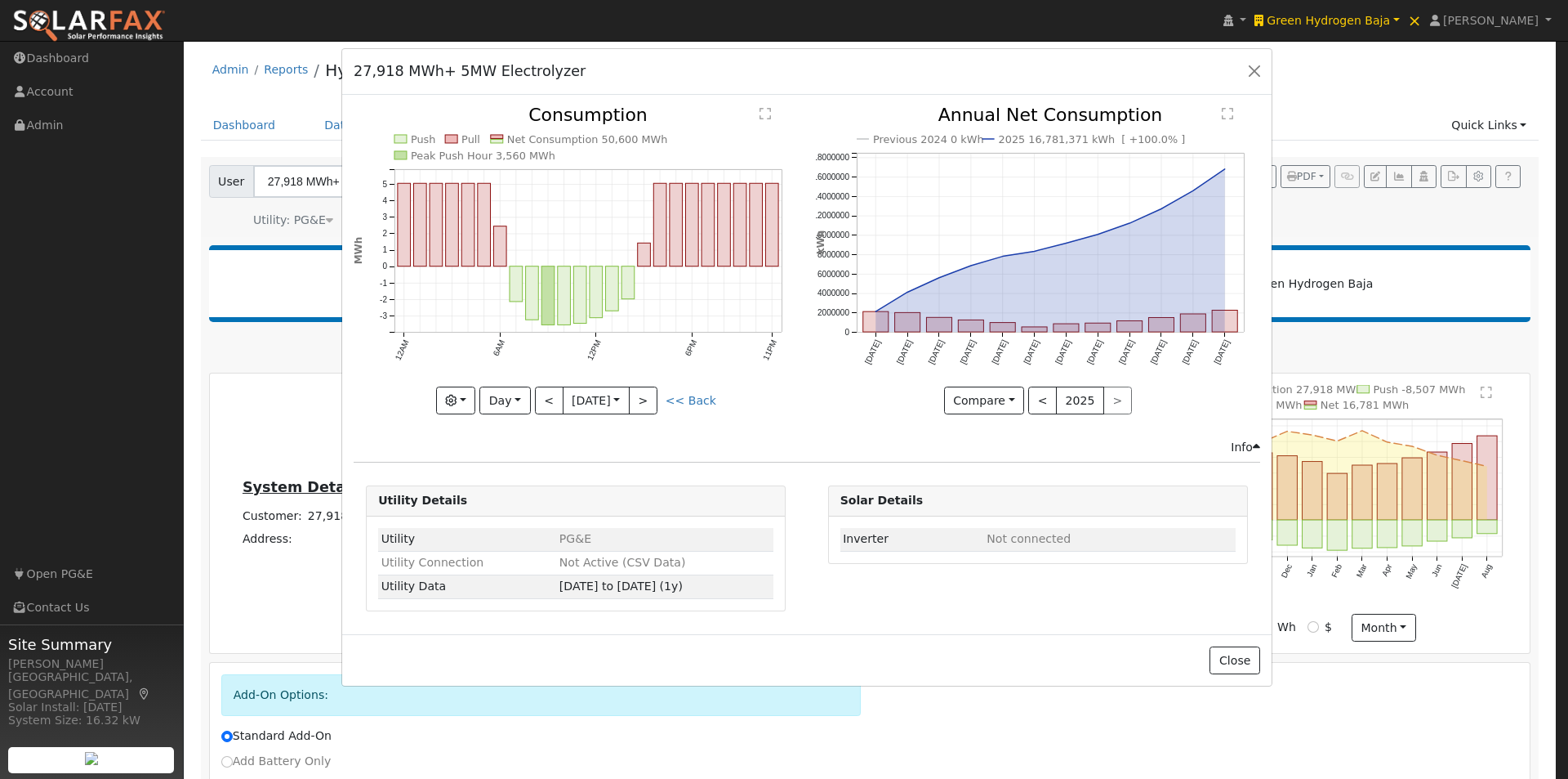
drag, startPoint x: 557, startPoint y: 46, endPoint x: 634, endPoint y: 85, distance: 86.3
click at [634, 85] on div "27,918 MWh+ 5MW Electrolyzer Default Account Default Account Primary Account" at bounding box center [807, 72] width 930 height 46
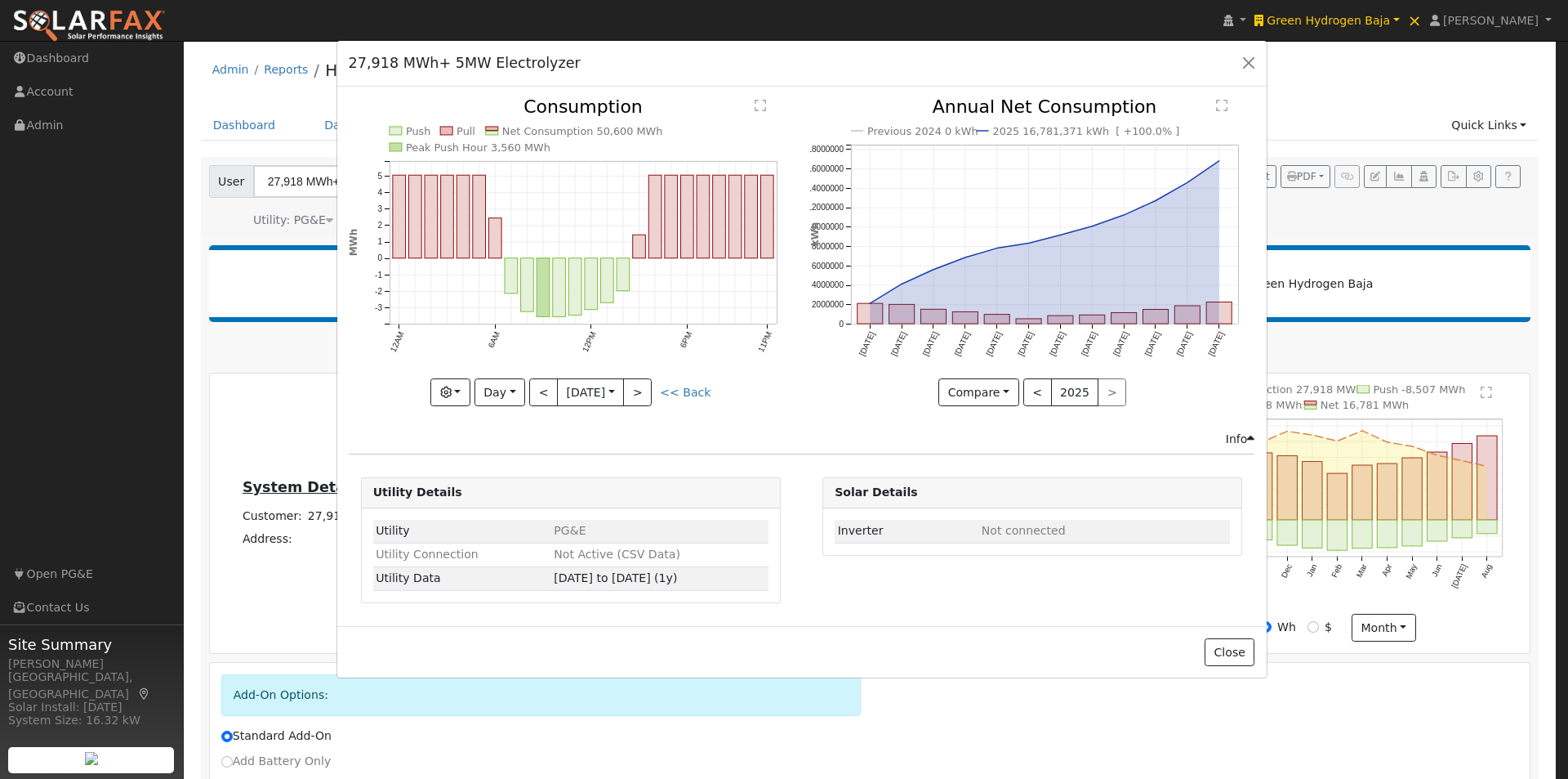
drag, startPoint x: 405, startPoint y: 78, endPoint x: 346, endPoint y: 59, distance: 62.0
click at [346, 59] on div "27,918 MWh+ 5MW Electrolyzer" at bounding box center [464, 63] width 249 height 22
click at [1236, 649] on button "Close" at bounding box center [1230, 652] width 50 height 28
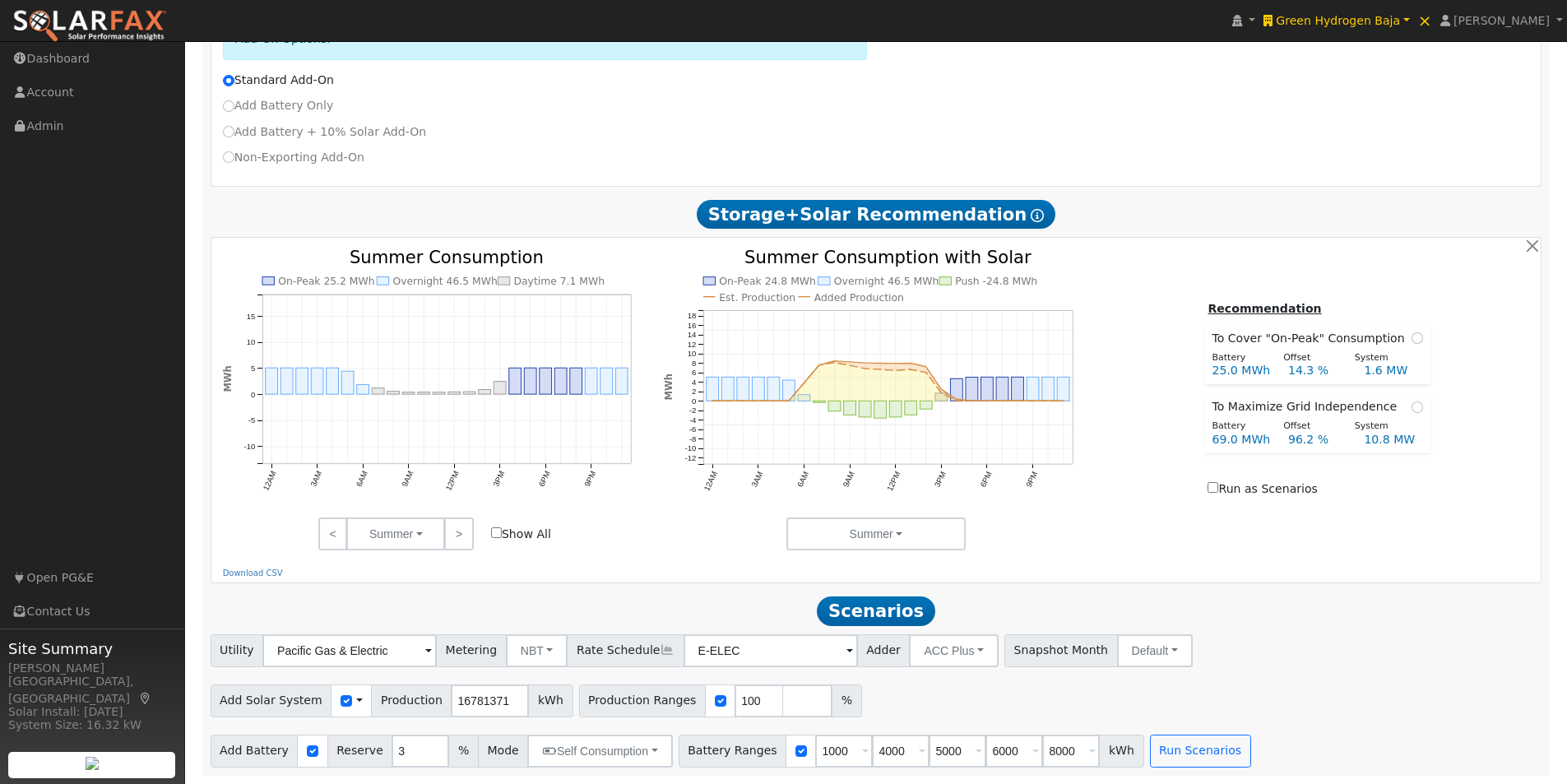
scroll to position [668, 0]
click at [1156, 754] on button "Run Scenarios" at bounding box center [1200, 751] width 101 height 33
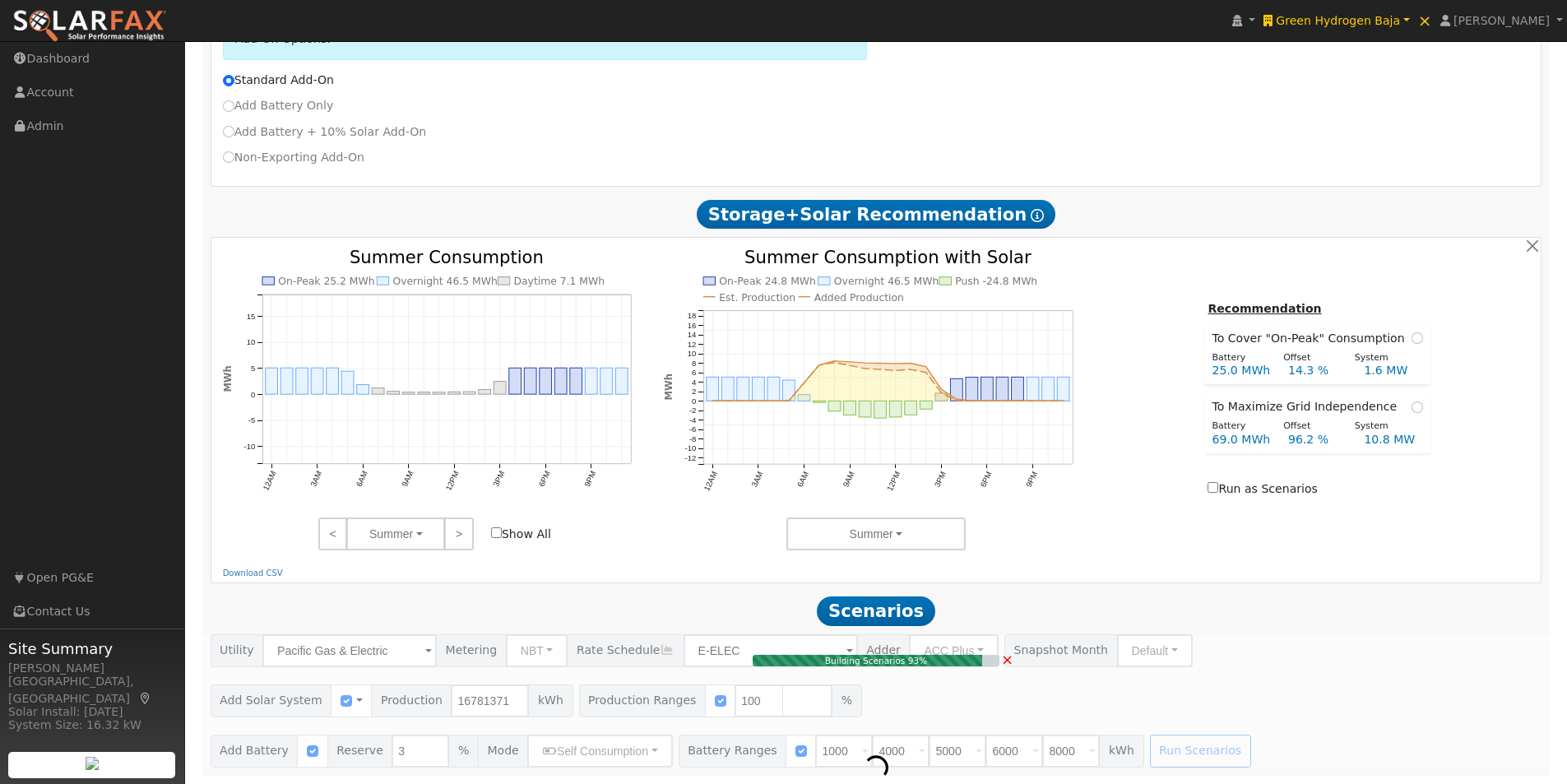
type input "$20,697,024"
type input "$10,349,107"
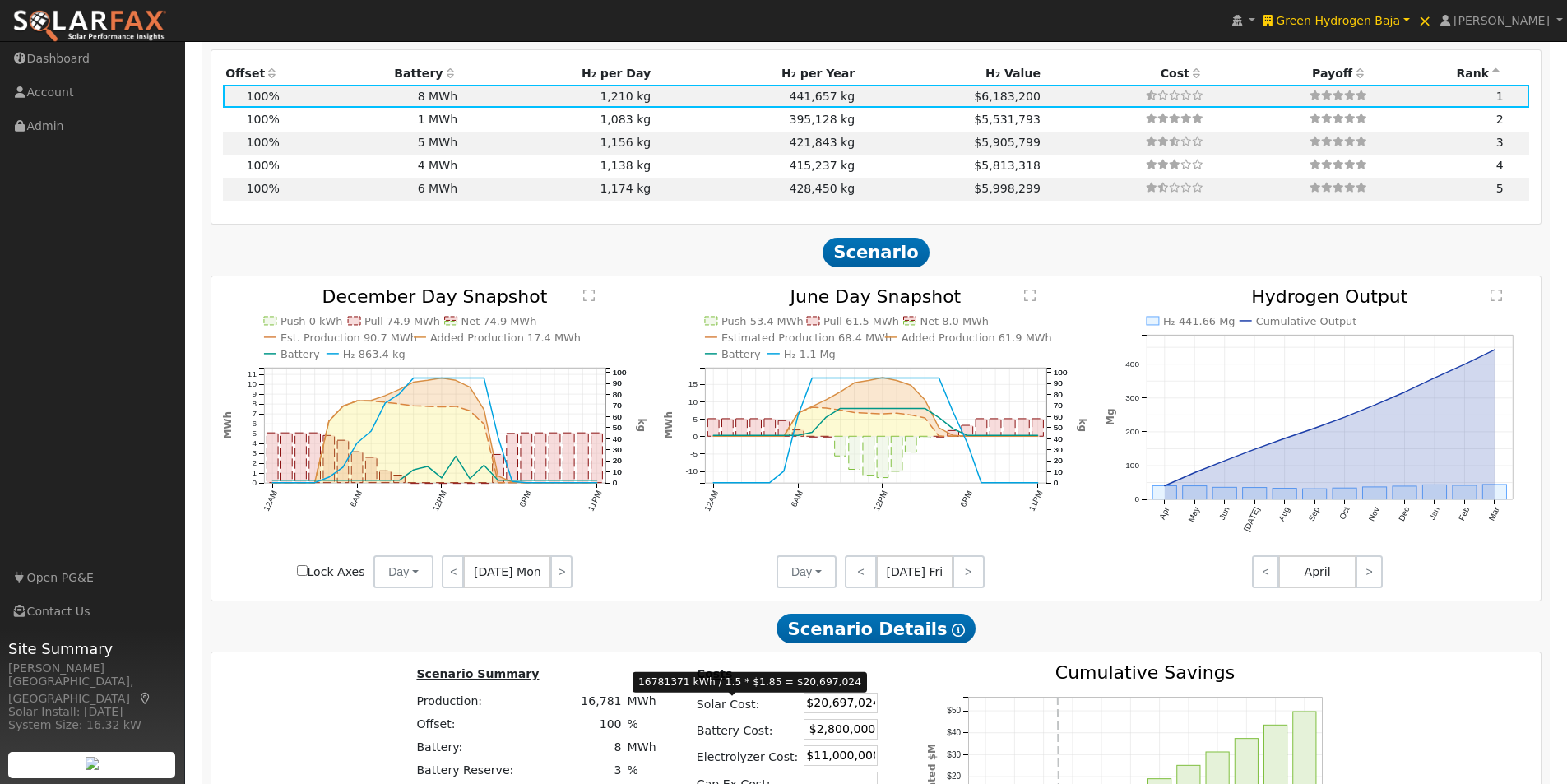
scroll to position [1622, 0]
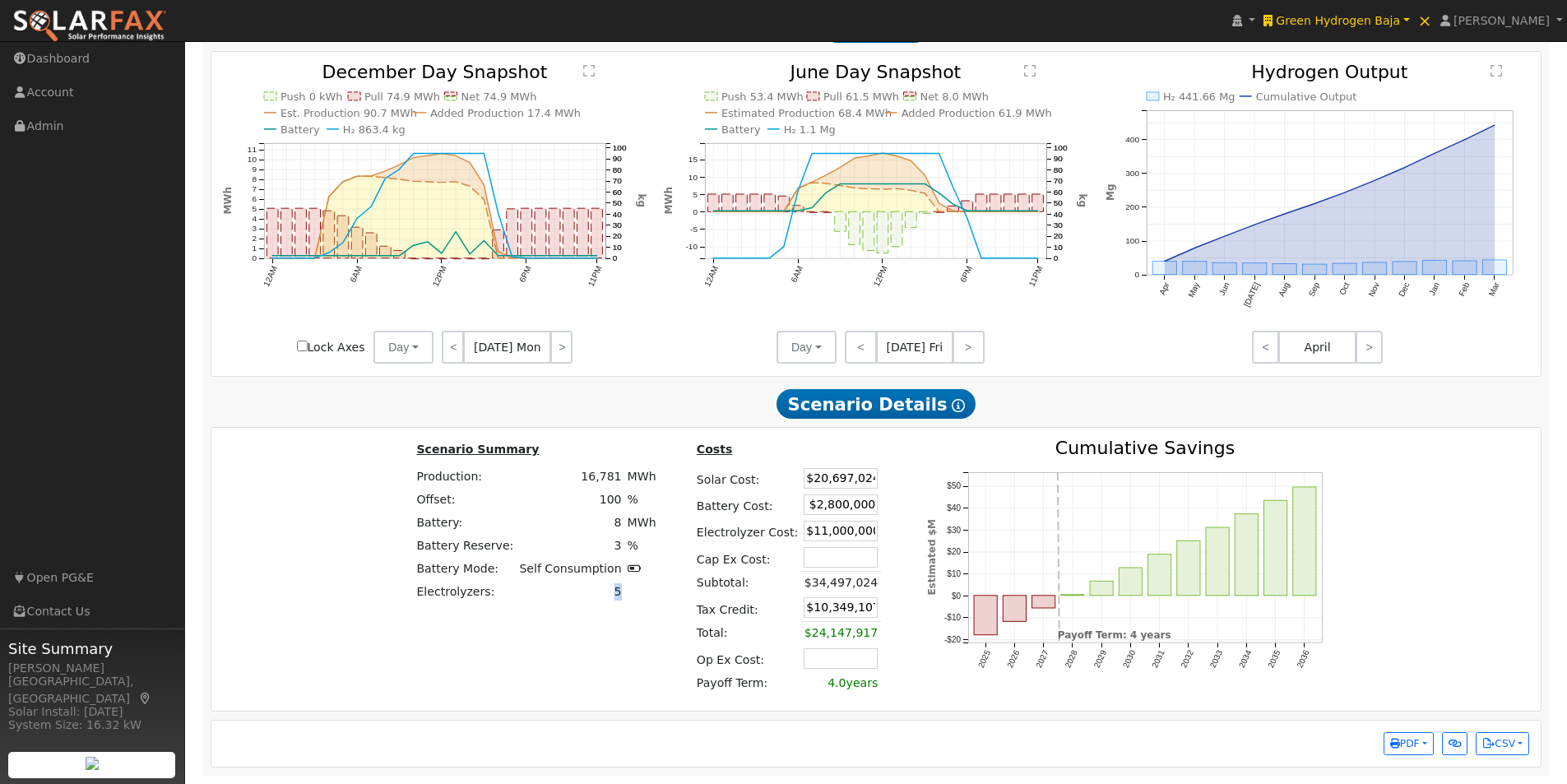
drag, startPoint x: 618, startPoint y: 591, endPoint x: 600, endPoint y: 595, distance: 18.4
click at [600, 595] on tr "Electrolyzers: 5" at bounding box center [536, 592] width 245 height 23
click at [625, 595] on td at bounding box center [642, 592] width 35 height 23
drag, startPoint x: 618, startPoint y: 590, endPoint x: 601, endPoint y: 594, distance: 17.5
click at [601, 594] on tr "Electrolyzers: 5" at bounding box center [536, 592] width 245 height 23
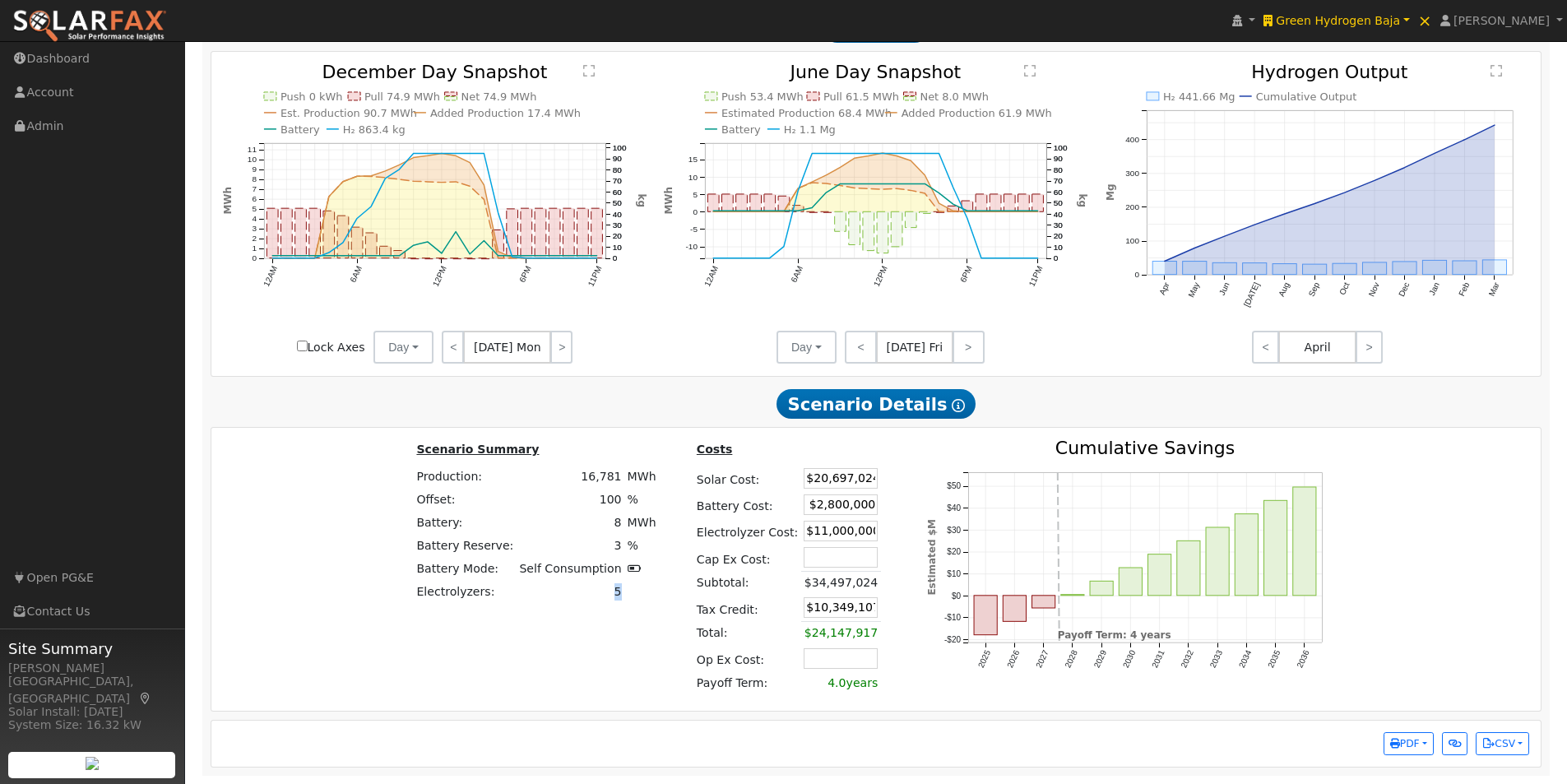
click at [625, 592] on td at bounding box center [642, 592] width 35 height 23
drag, startPoint x: 619, startPoint y: 592, endPoint x: 604, endPoint y: 591, distance: 15.0
click at [604, 591] on tr "Electrolyzers: 5" at bounding box center [536, 592] width 245 height 23
click at [625, 590] on td at bounding box center [642, 592] width 35 height 23
drag, startPoint x: 619, startPoint y: 589, endPoint x: 603, endPoint y: 592, distance: 16.3
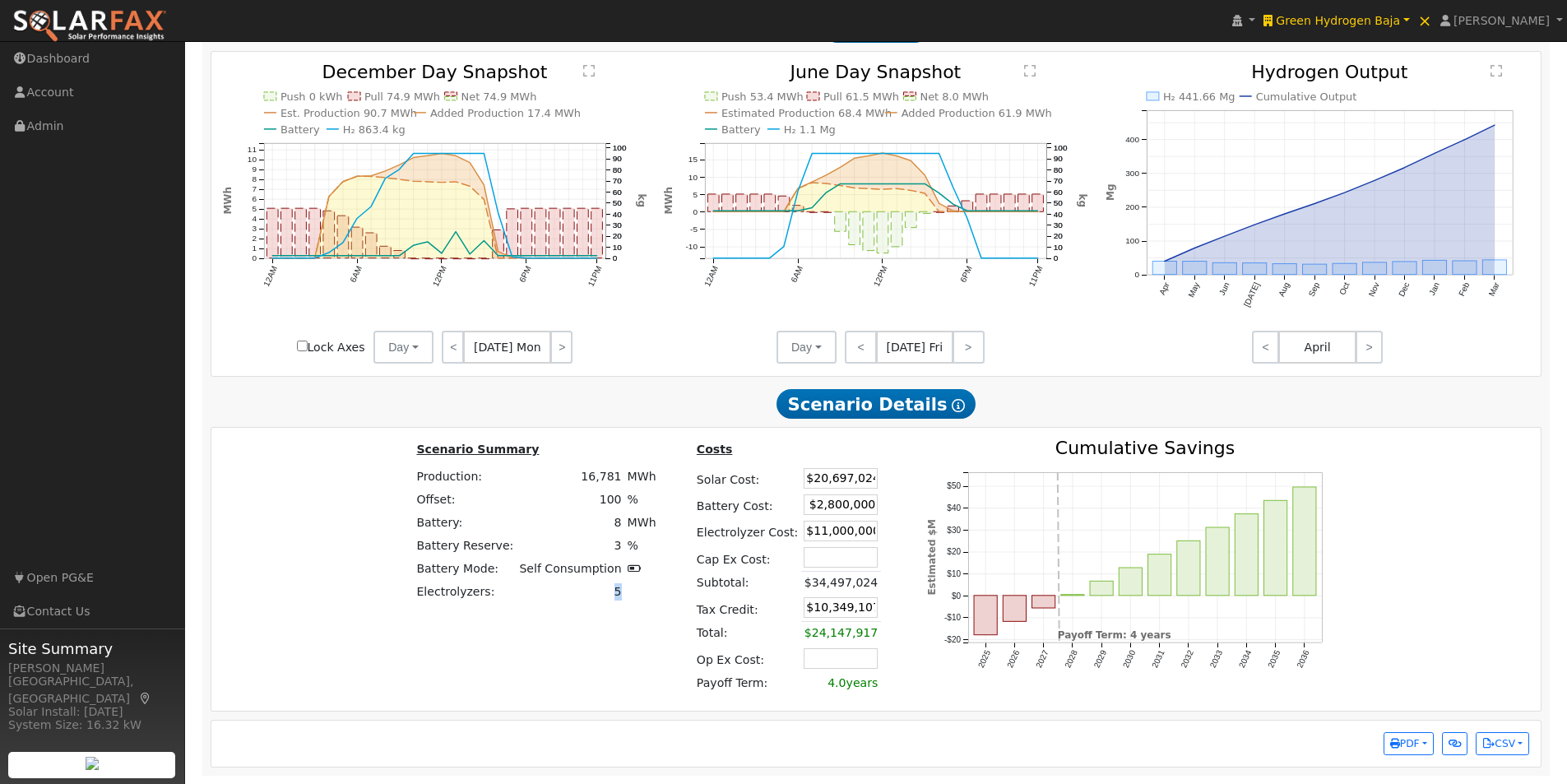
click at [603, 592] on tr "Electrolyzers: 5" at bounding box center [536, 592] width 245 height 23
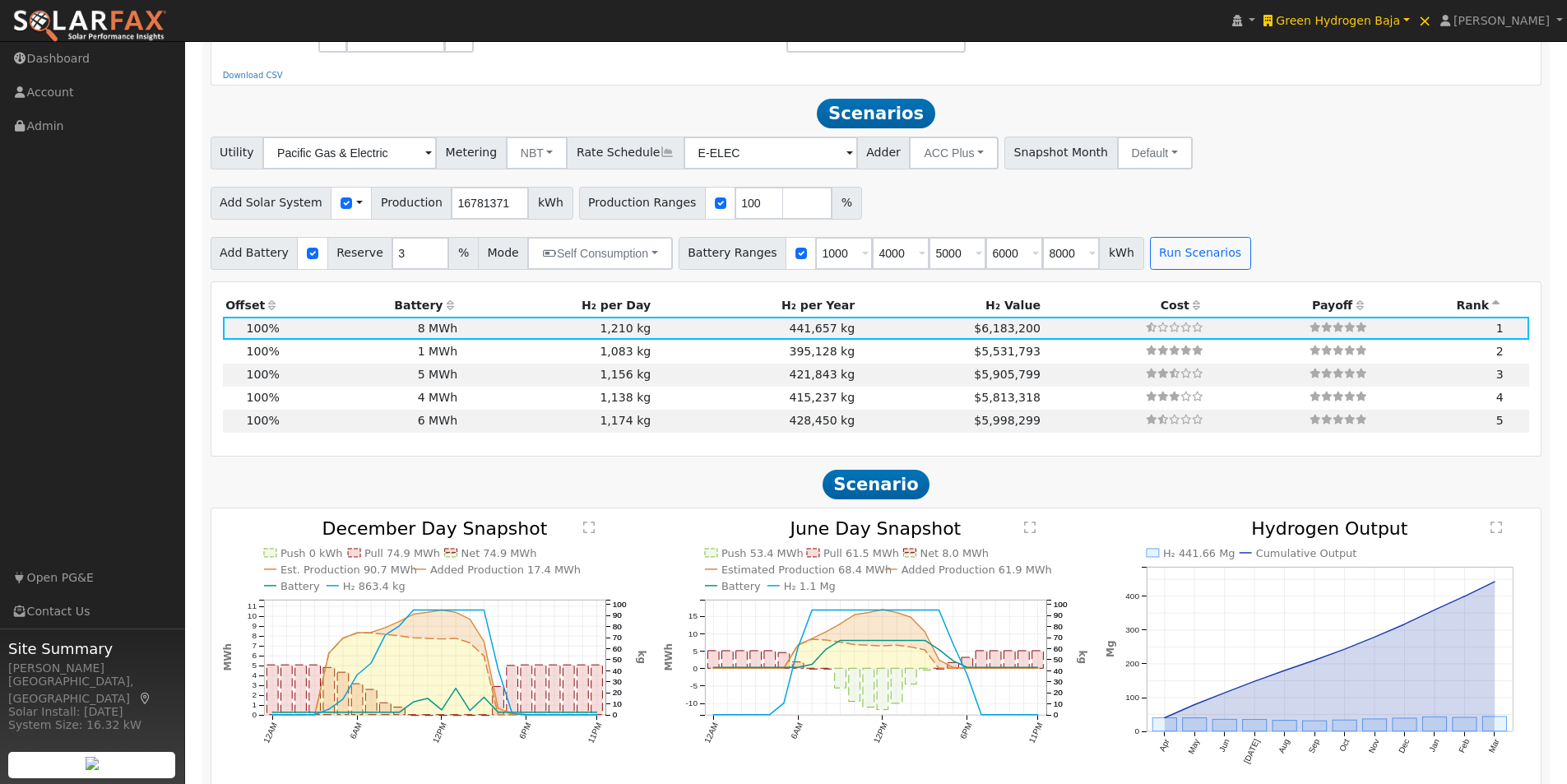
scroll to position [1128, 0]
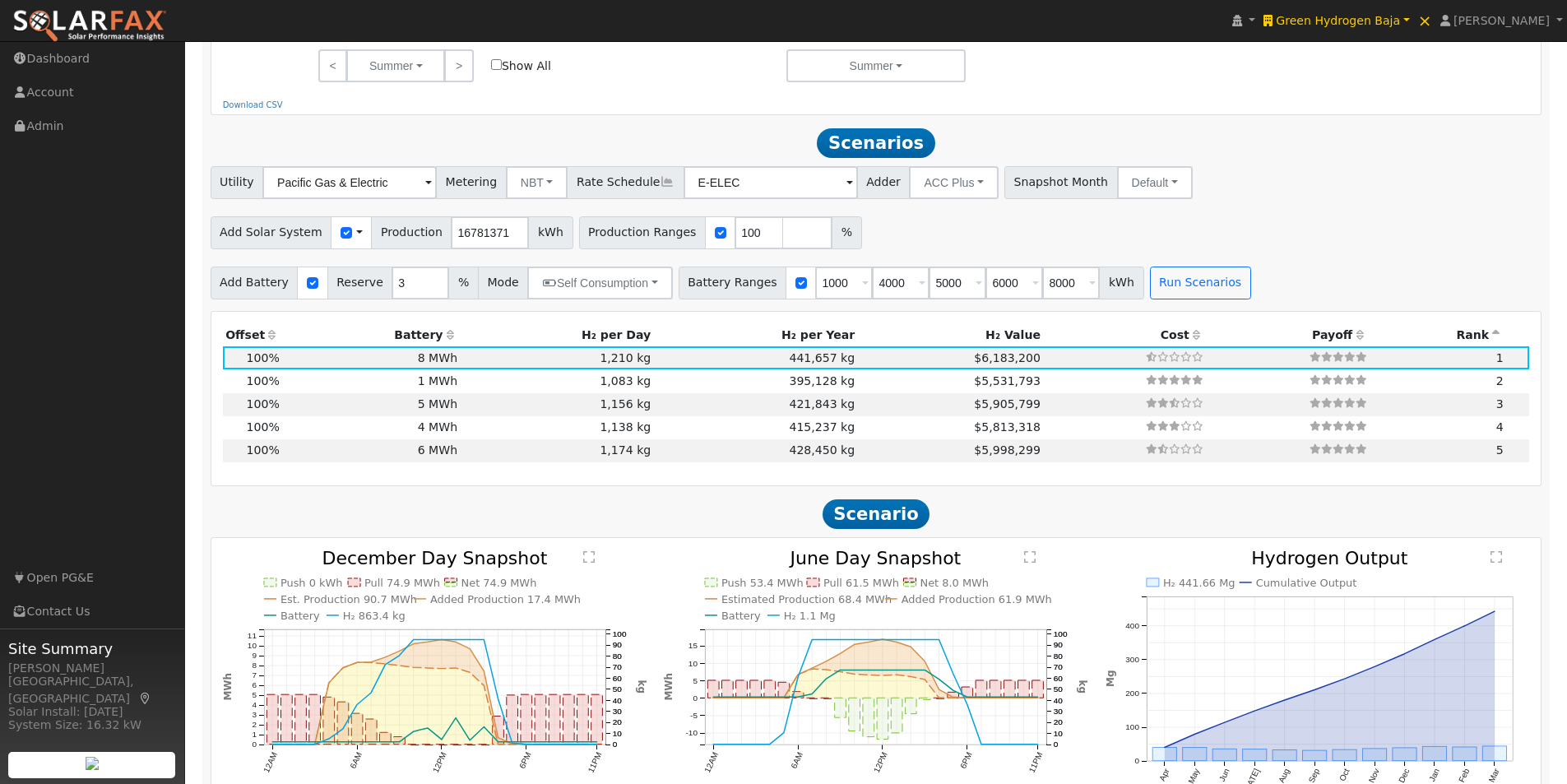
click at [356, 239] on span at bounding box center [360, 233] width 7 height 17
click at [385, 269] on link "Use CSV Data" at bounding box center [401, 261] width 115 height 23
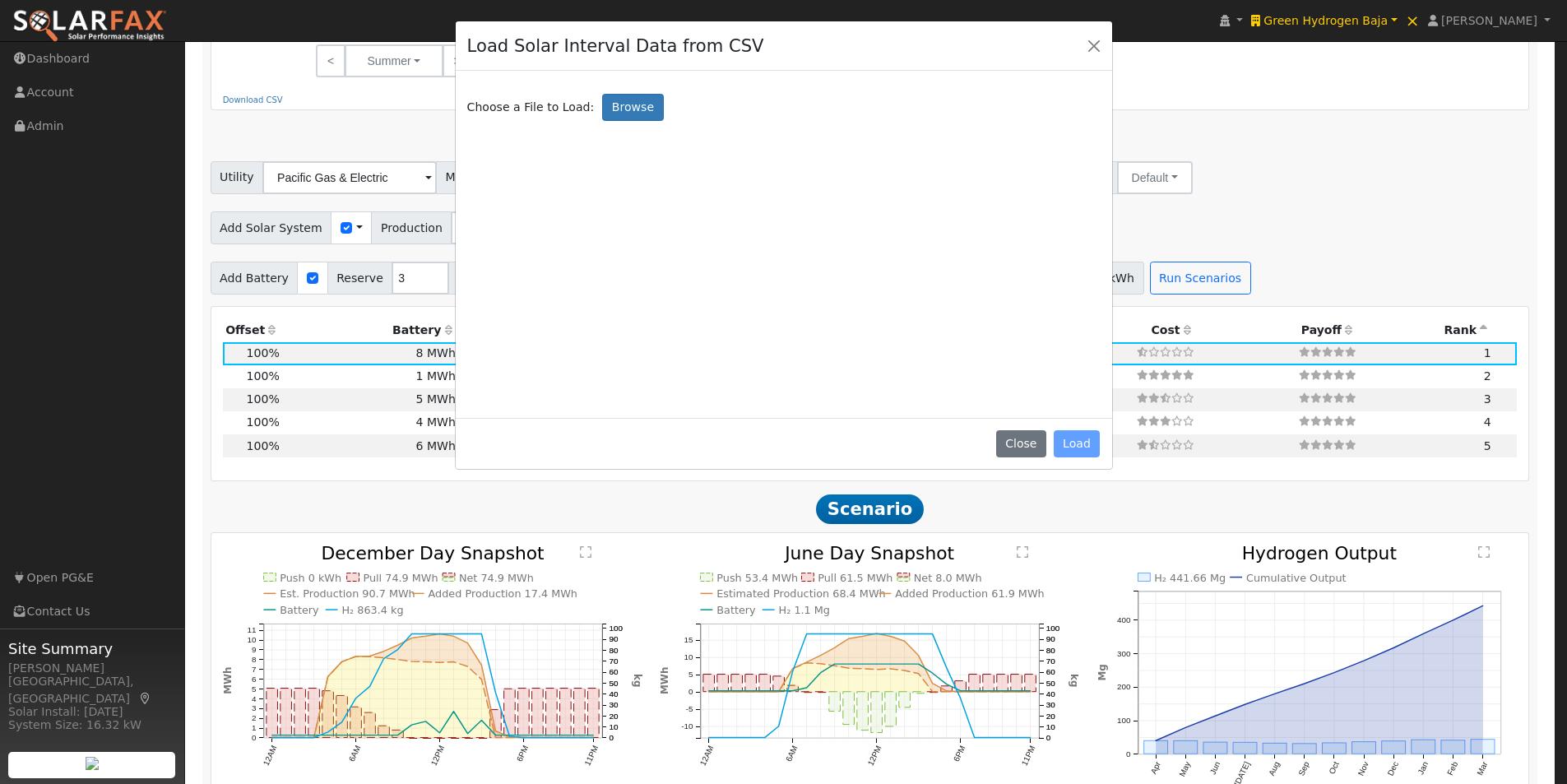
scroll to position [1130, 0]
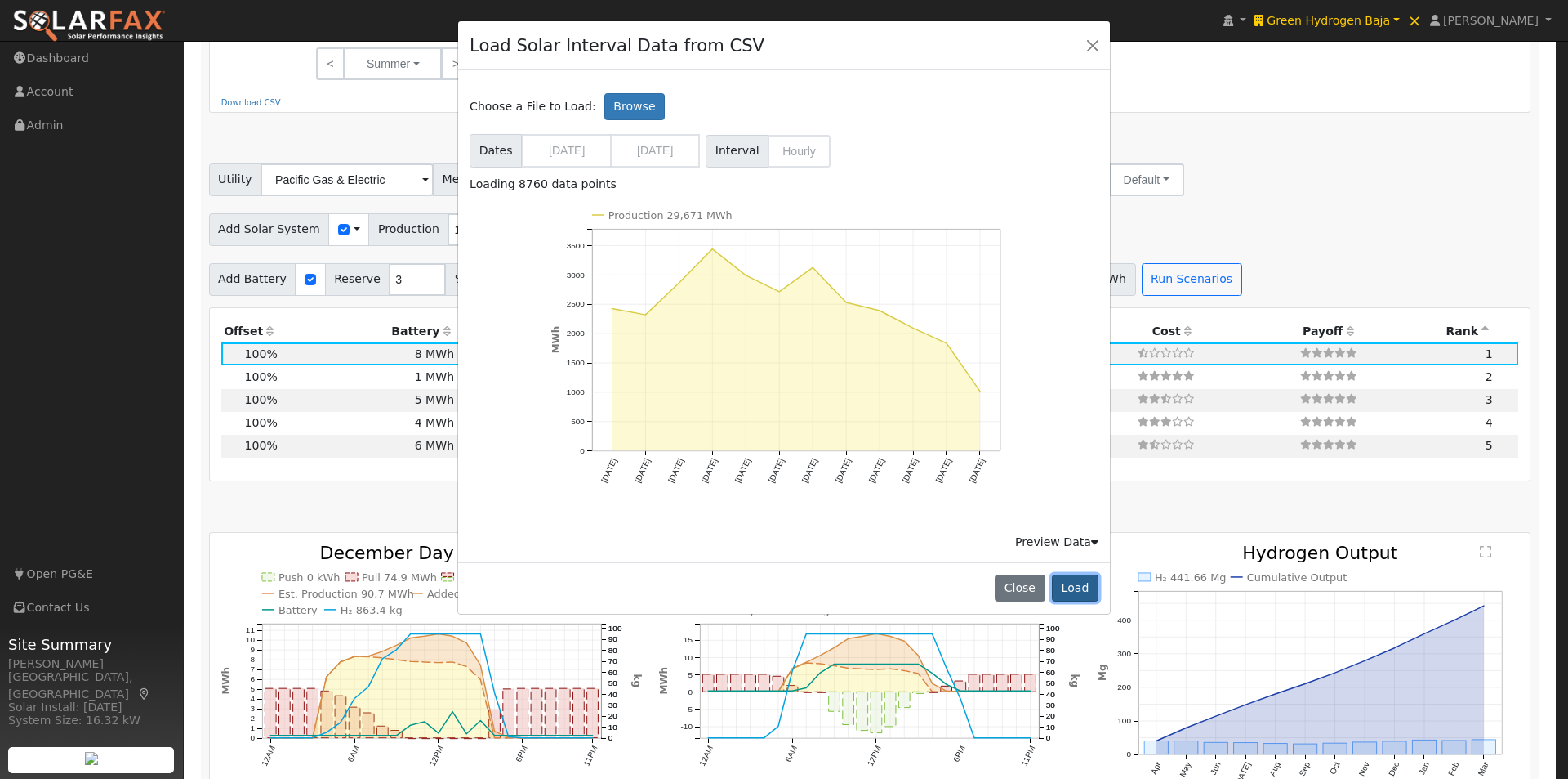
click at [1090, 585] on button "Load" at bounding box center [1076, 588] width 47 height 28
type input "29669382"
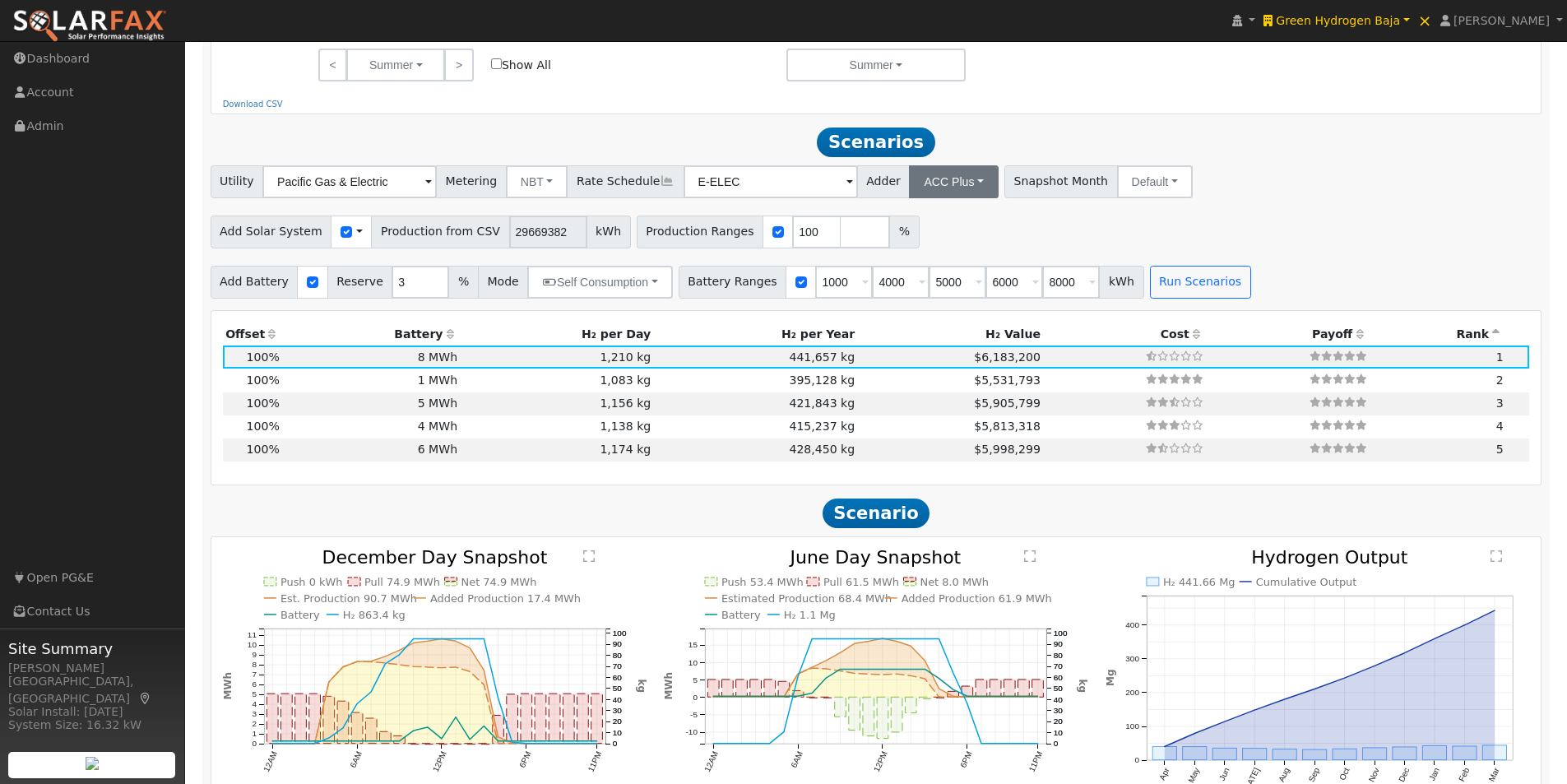
scroll to position [1128, 0]
click at [1117, 197] on button "Default" at bounding box center [1154, 182] width 76 height 33
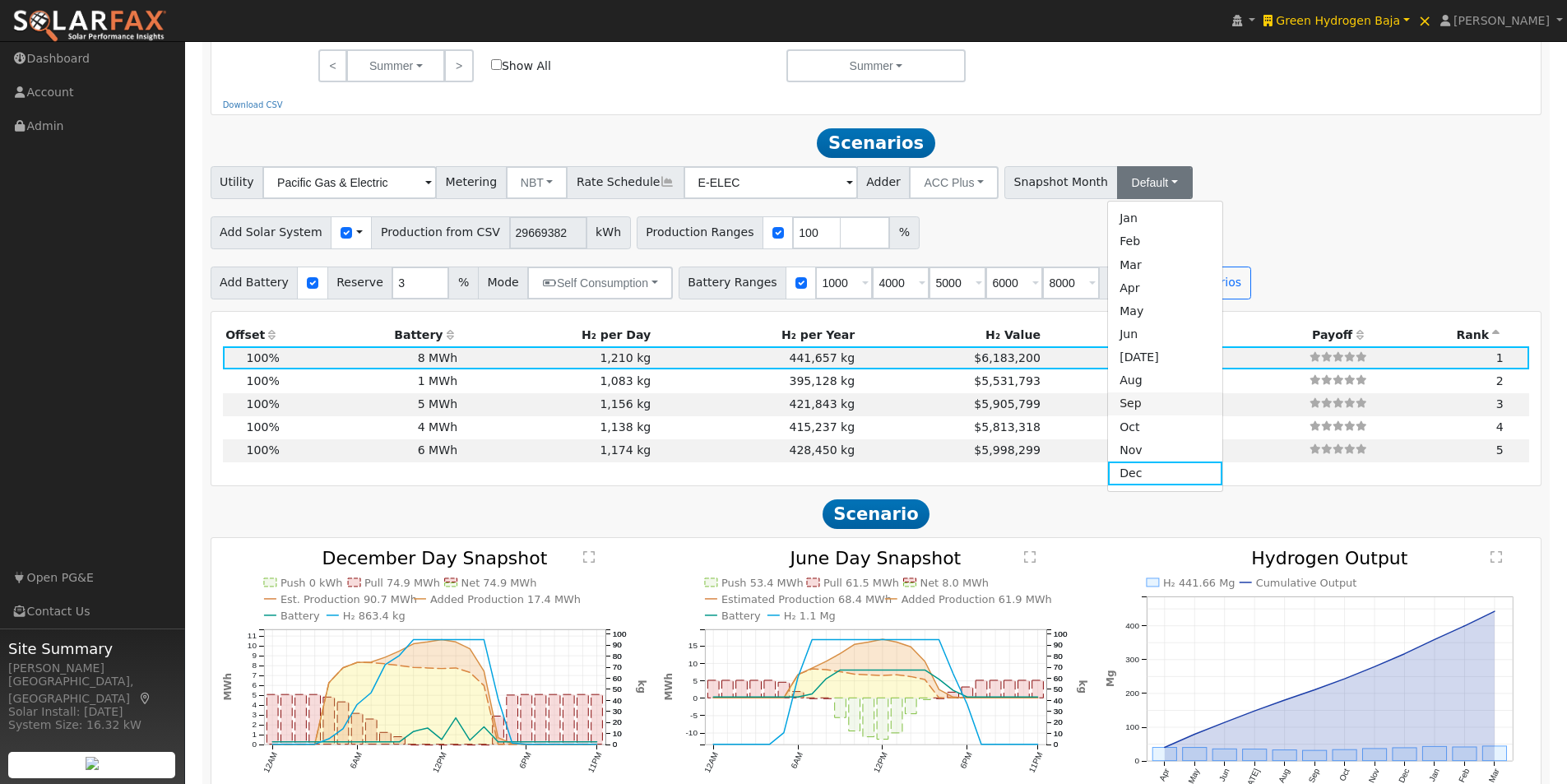
click at [1108, 415] on link "Sep" at bounding box center [1166, 404] width 115 height 23
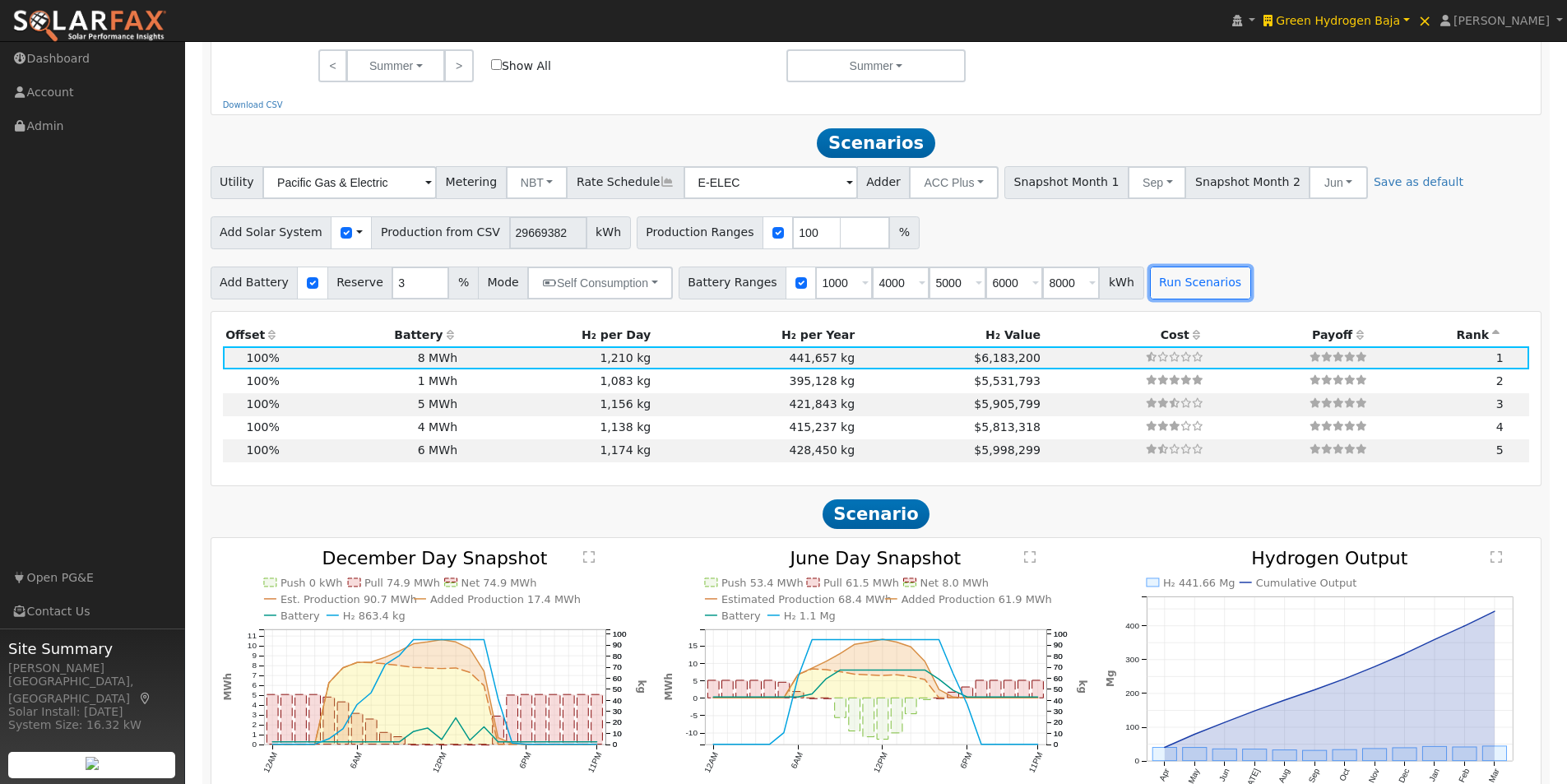
click at [1160, 290] on button "Run Scenarios" at bounding box center [1200, 283] width 101 height 33
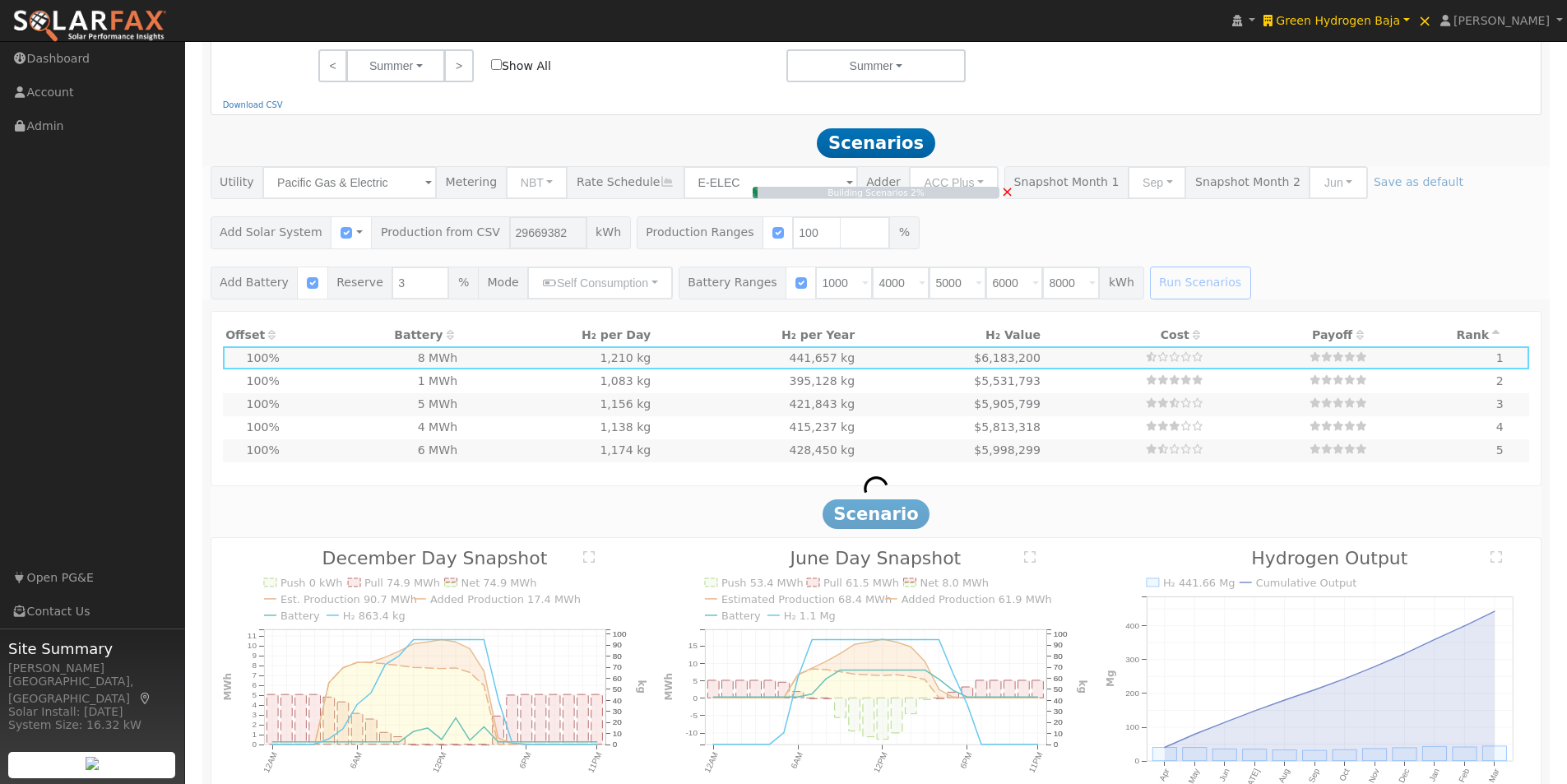
type input "$36,592,238"
type input "$1,400,000"
type input "$8,624,000"
type input "$13,984,871"
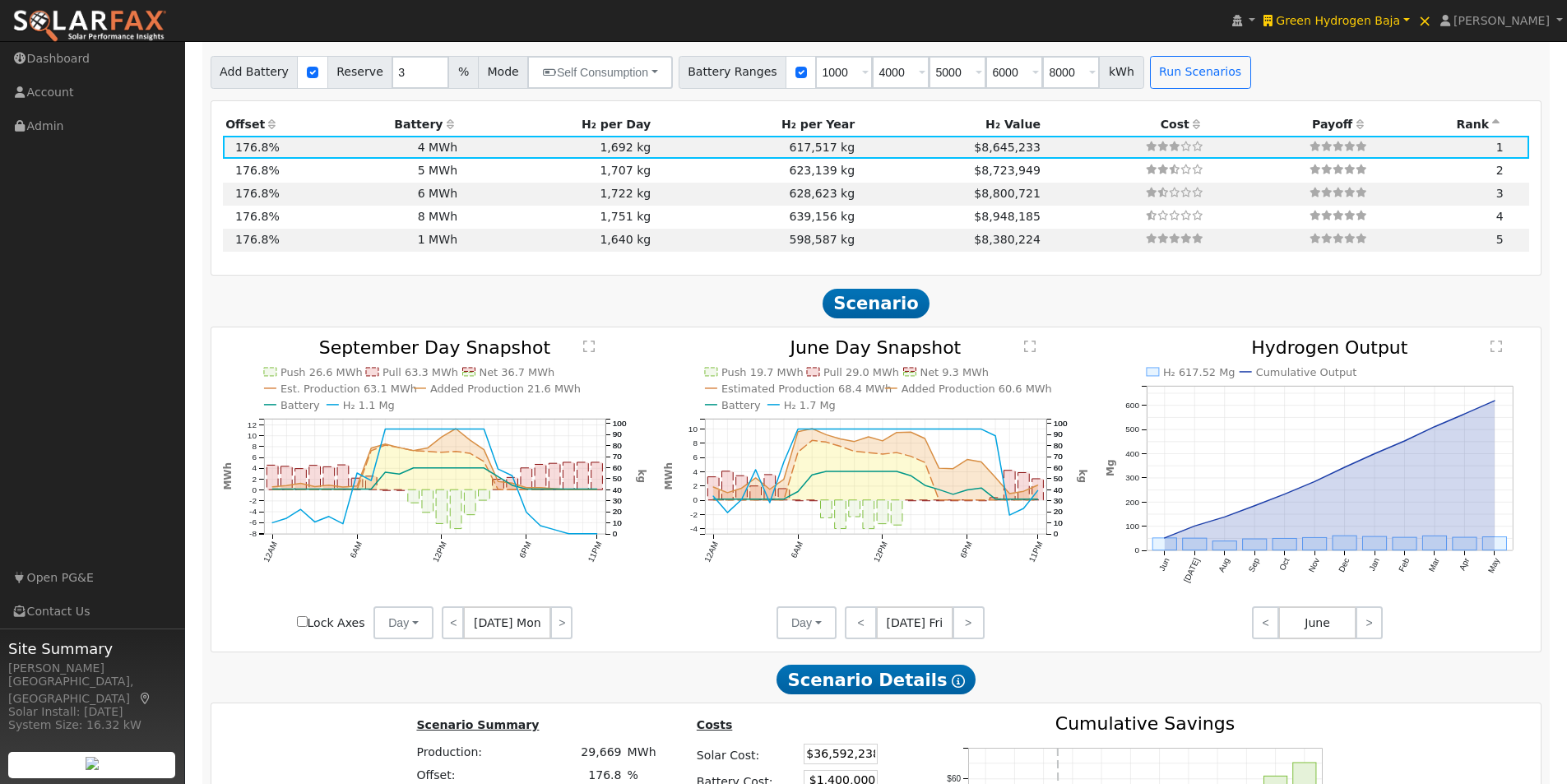
scroll to position [1542, 0]
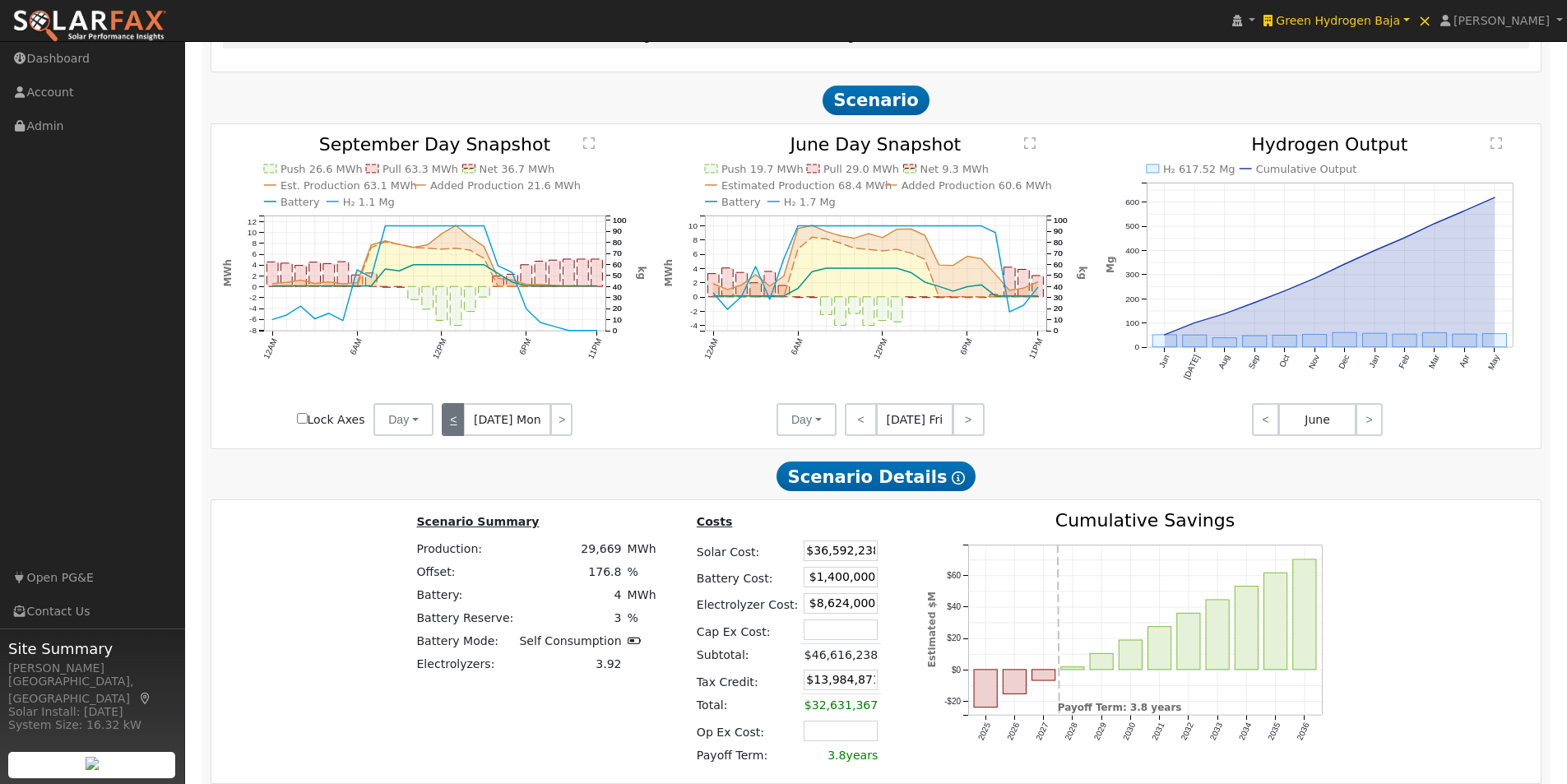
click at [459, 424] on link "<" at bounding box center [453, 419] width 23 height 33
click at [459, 424] on link "<" at bounding box center [453, 419] width 23 height 33
click at [459, 425] on link "<" at bounding box center [453, 419] width 23 height 33
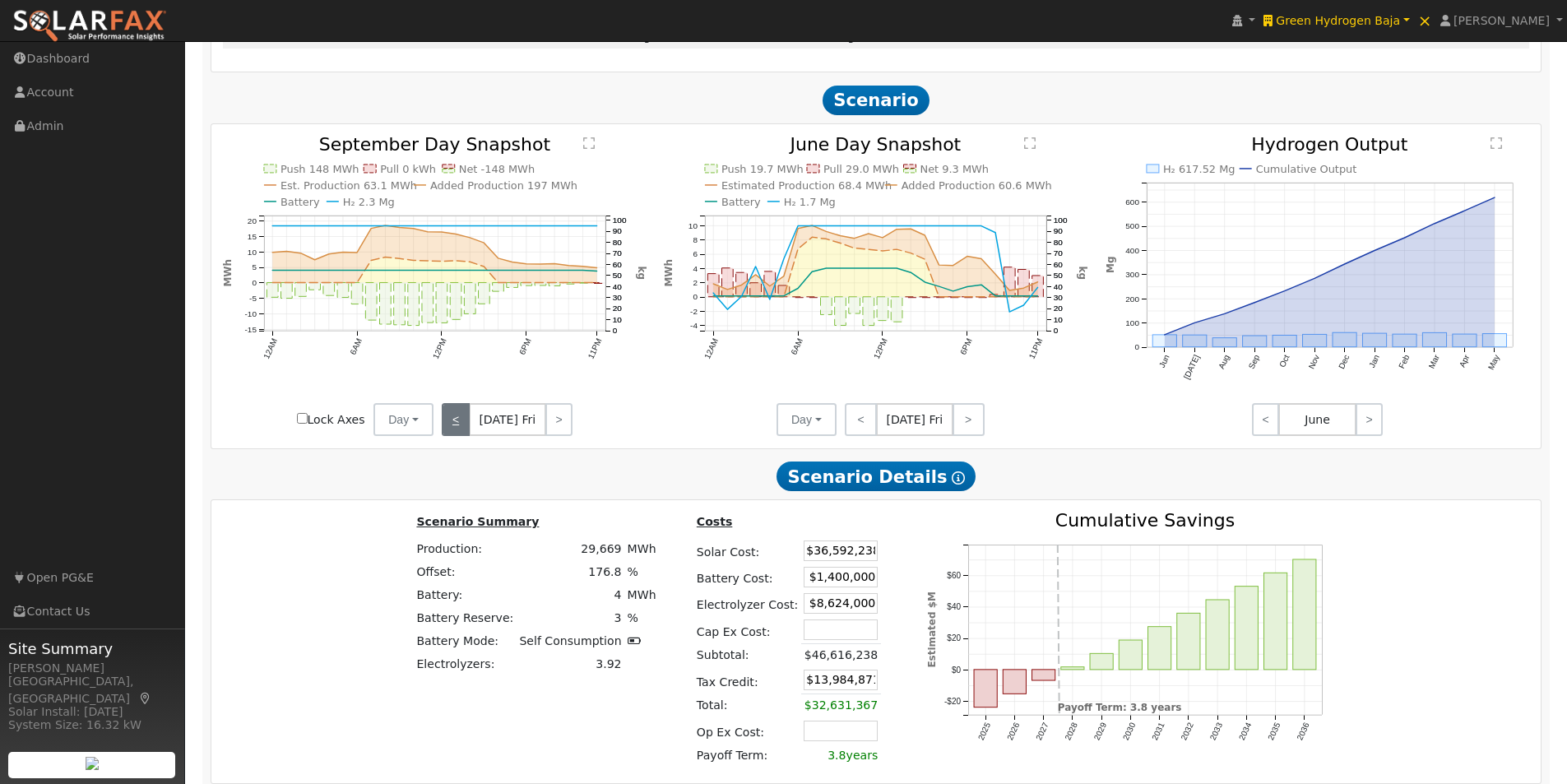
click at [459, 425] on link "<" at bounding box center [455, 419] width 27 height 33
click at [459, 425] on link "<" at bounding box center [453, 419] width 23 height 33
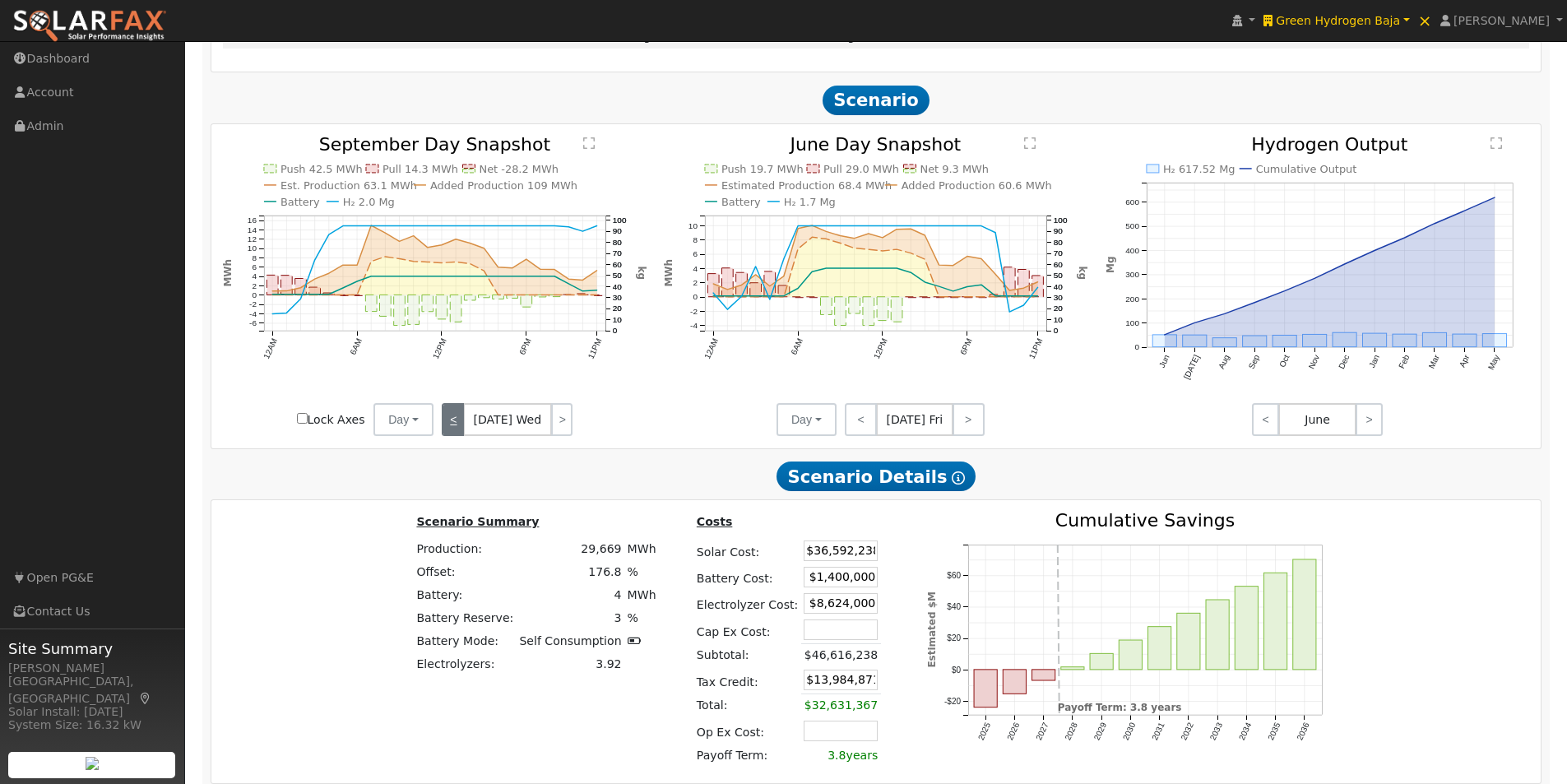
click at [459, 425] on link "<" at bounding box center [453, 419] width 23 height 33
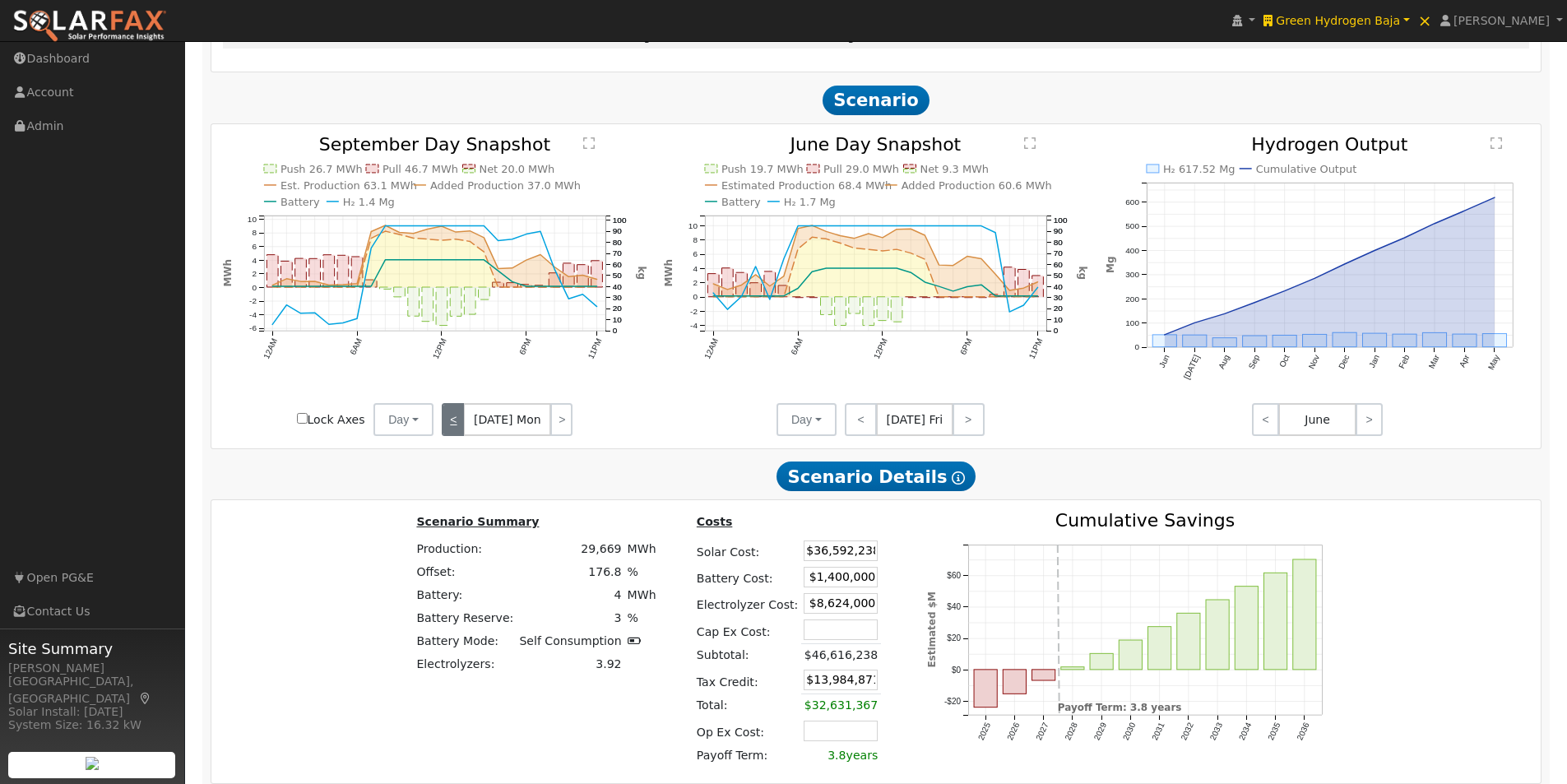
click at [459, 425] on link "<" at bounding box center [453, 419] width 23 height 33
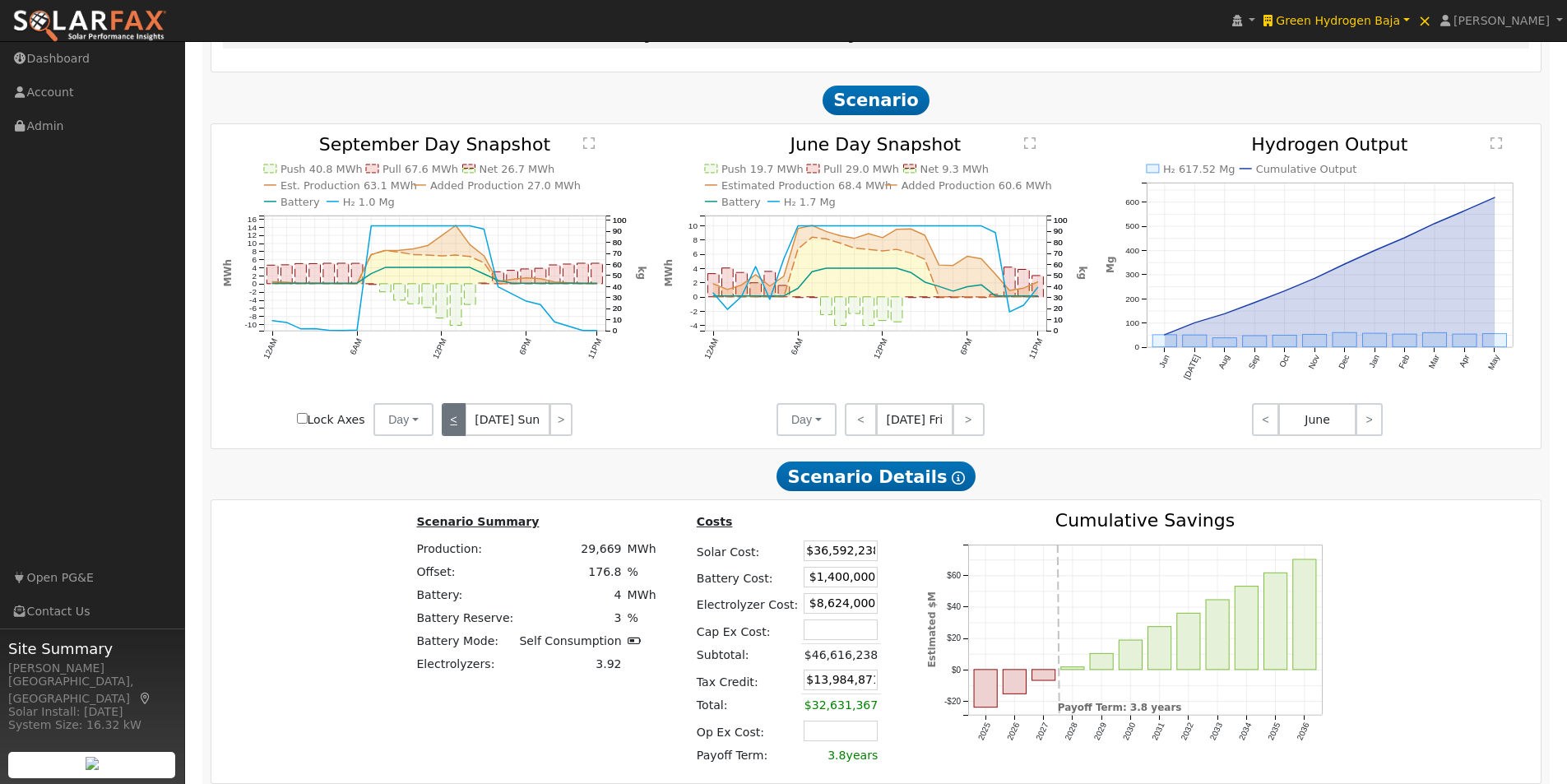
click at [459, 425] on link "<" at bounding box center [453, 419] width 23 height 33
click at [459, 425] on link "<" at bounding box center [454, 419] width 24 height 33
click at [459, 425] on link "<" at bounding box center [455, 419] width 27 height 33
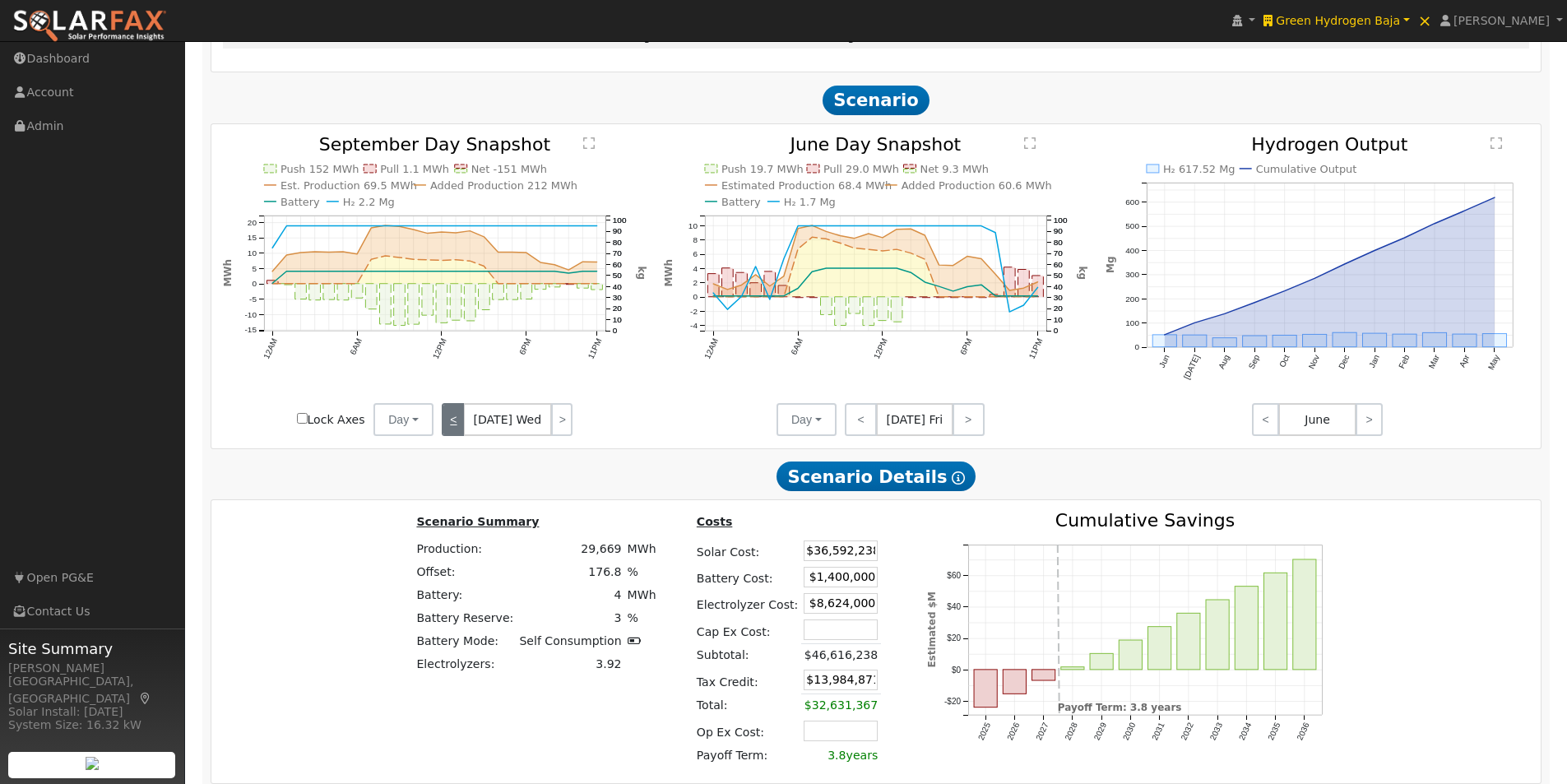
click at [458, 425] on link "<" at bounding box center [453, 419] width 23 height 33
click at [458, 425] on link "<" at bounding box center [454, 419] width 24 height 33
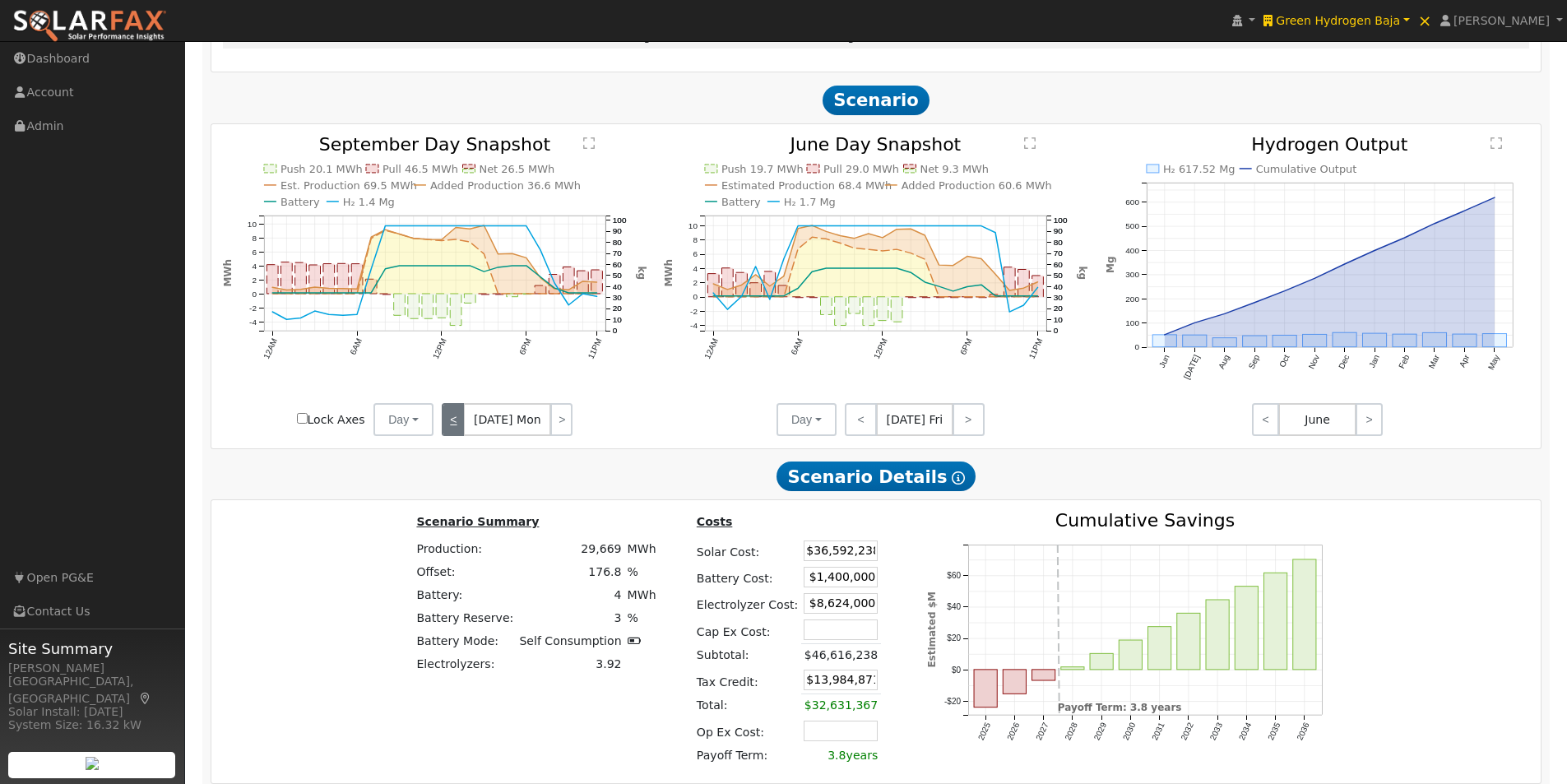
click at [458, 425] on link "<" at bounding box center [453, 419] width 23 height 33
click at [588, 149] on text "" at bounding box center [588, 142] width 11 height 13
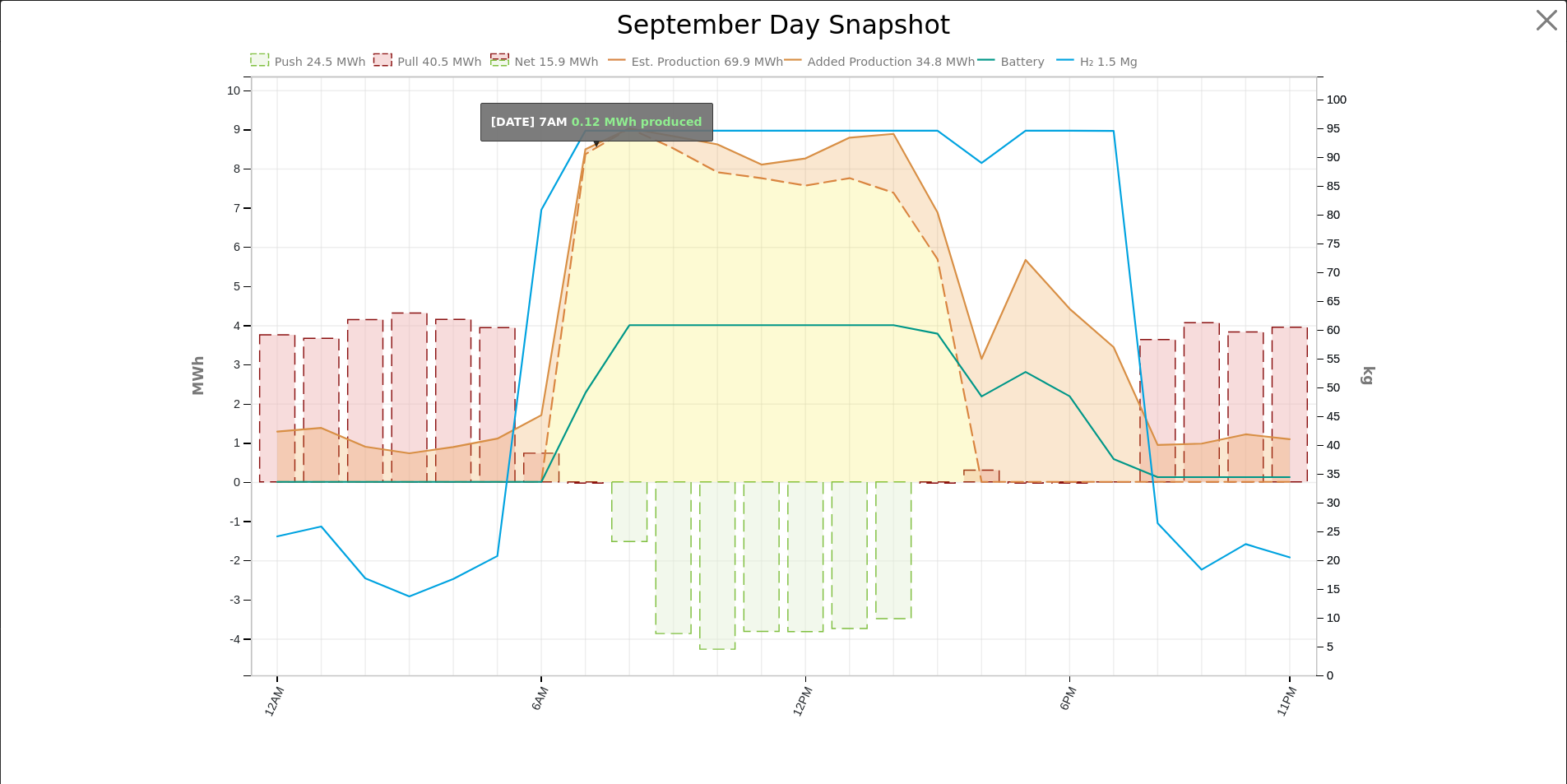
scroll to position [1546, 0]
click at [1544, 10] on button "button" at bounding box center [1560, 21] width 31 height 31
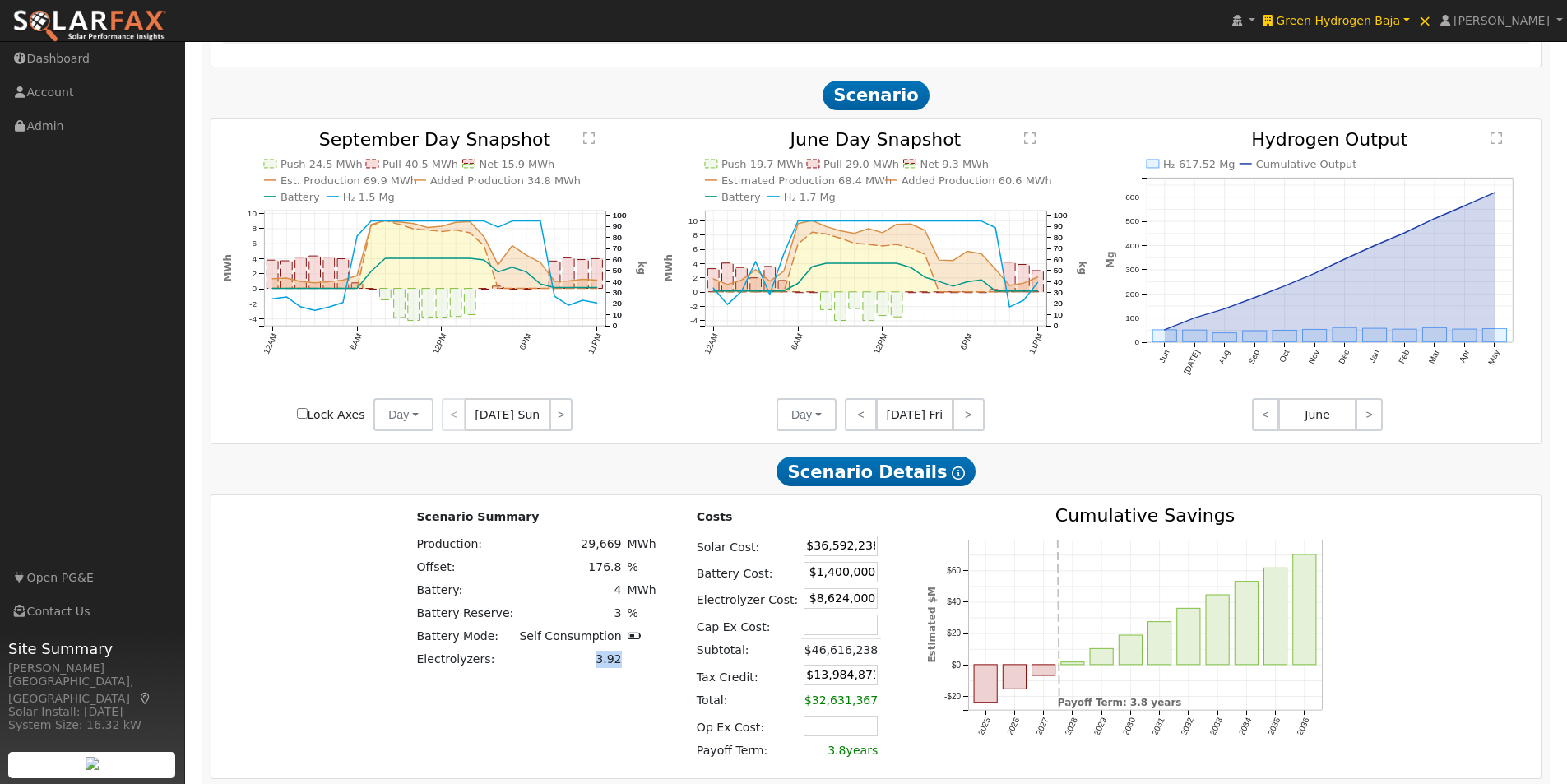
drag, startPoint x: 624, startPoint y: 662, endPoint x: 656, endPoint y: 700, distance: 49.7
click at [592, 668] on tr "Electrolyzers: 3.92" at bounding box center [536, 659] width 245 height 23
click at [592, 145] on text "" at bounding box center [588, 138] width 11 height 13
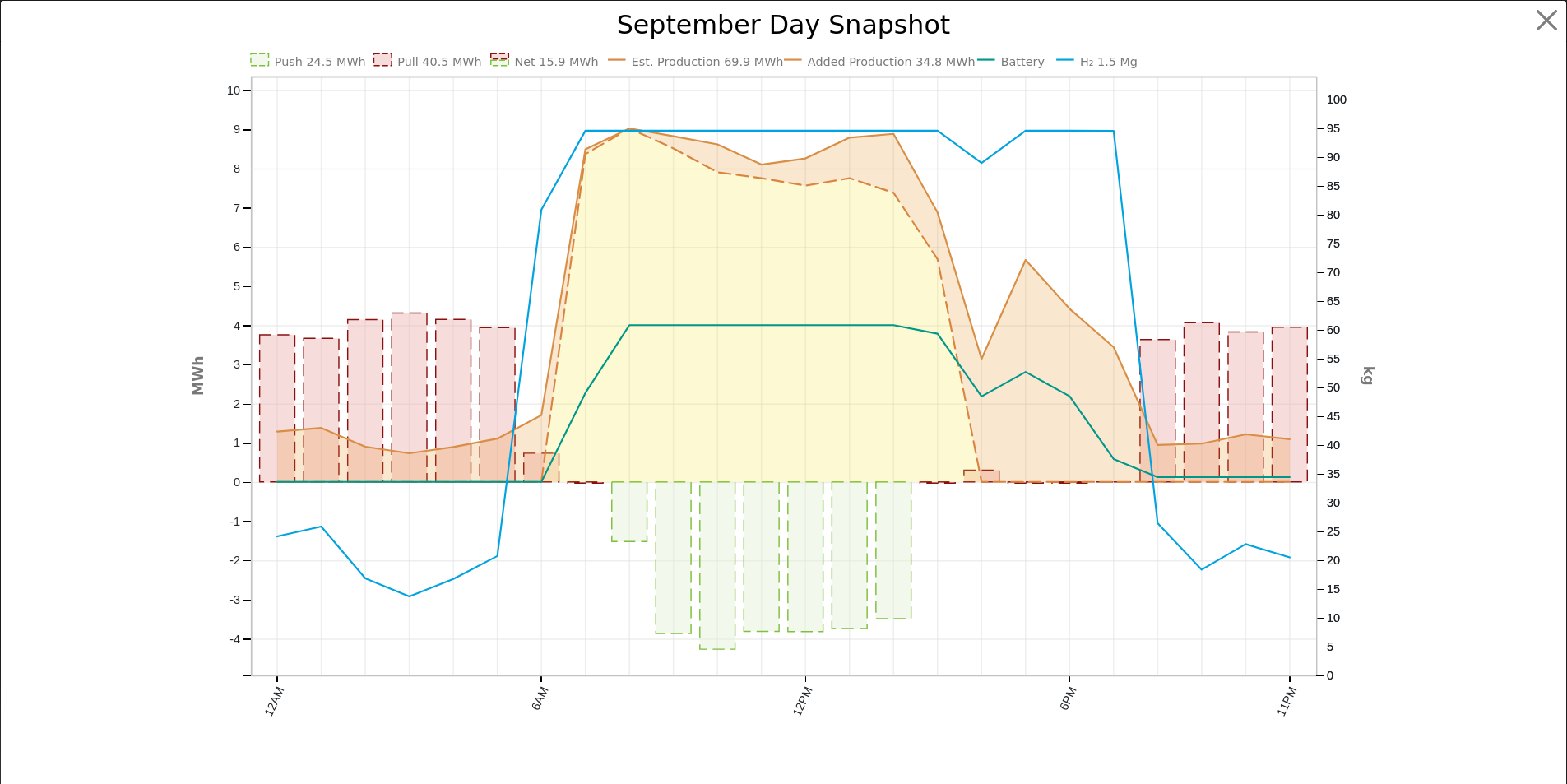
scroll to position [1552, 0]
drag, startPoint x: 1546, startPoint y: 20, endPoint x: 1253, endPoint y: 227, distance: 358.7
click at [1544, 23] on button "button" at bounding box center [1560, 21] width 31 height 31
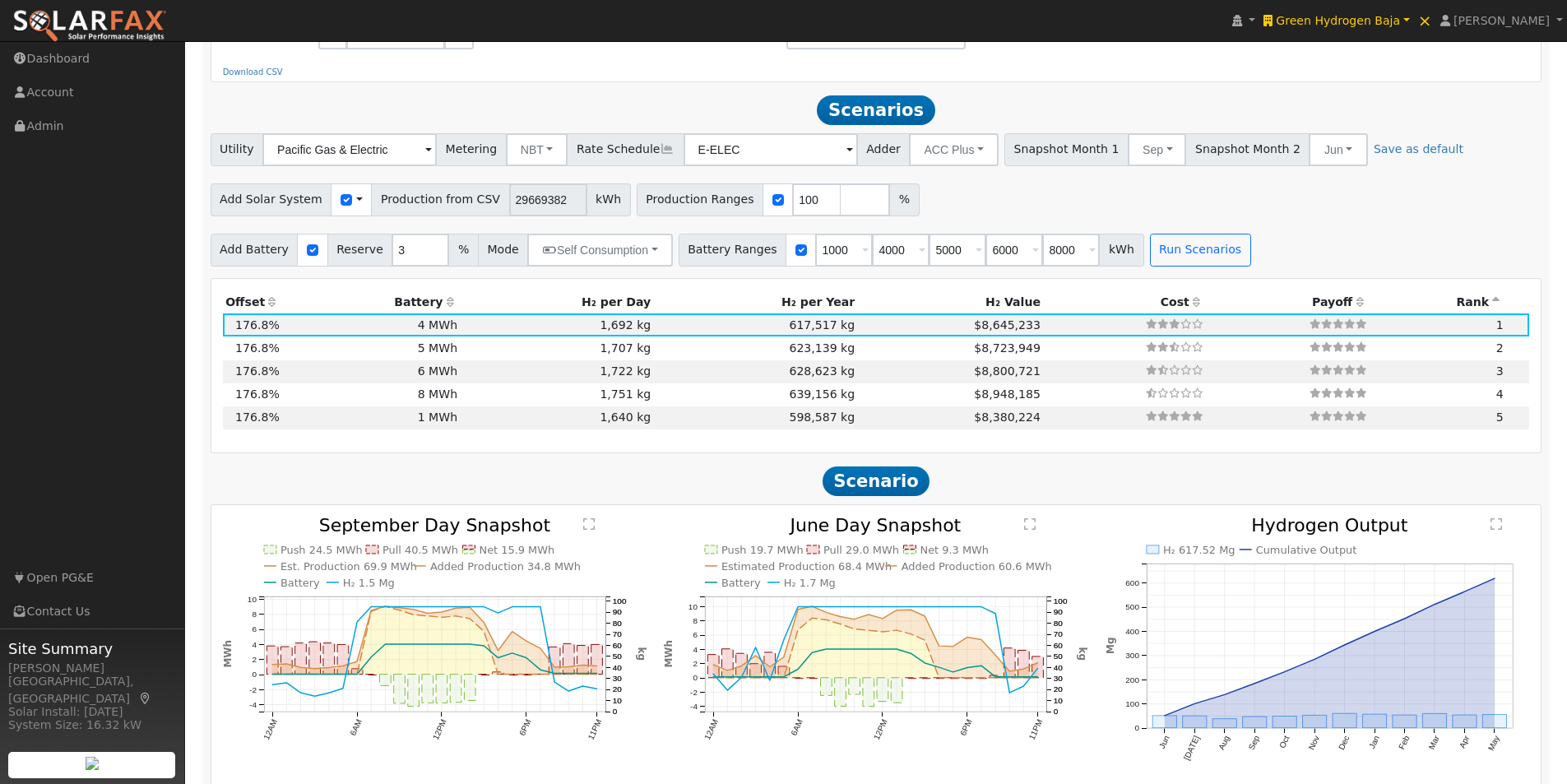
scroll to position [1141, 0]
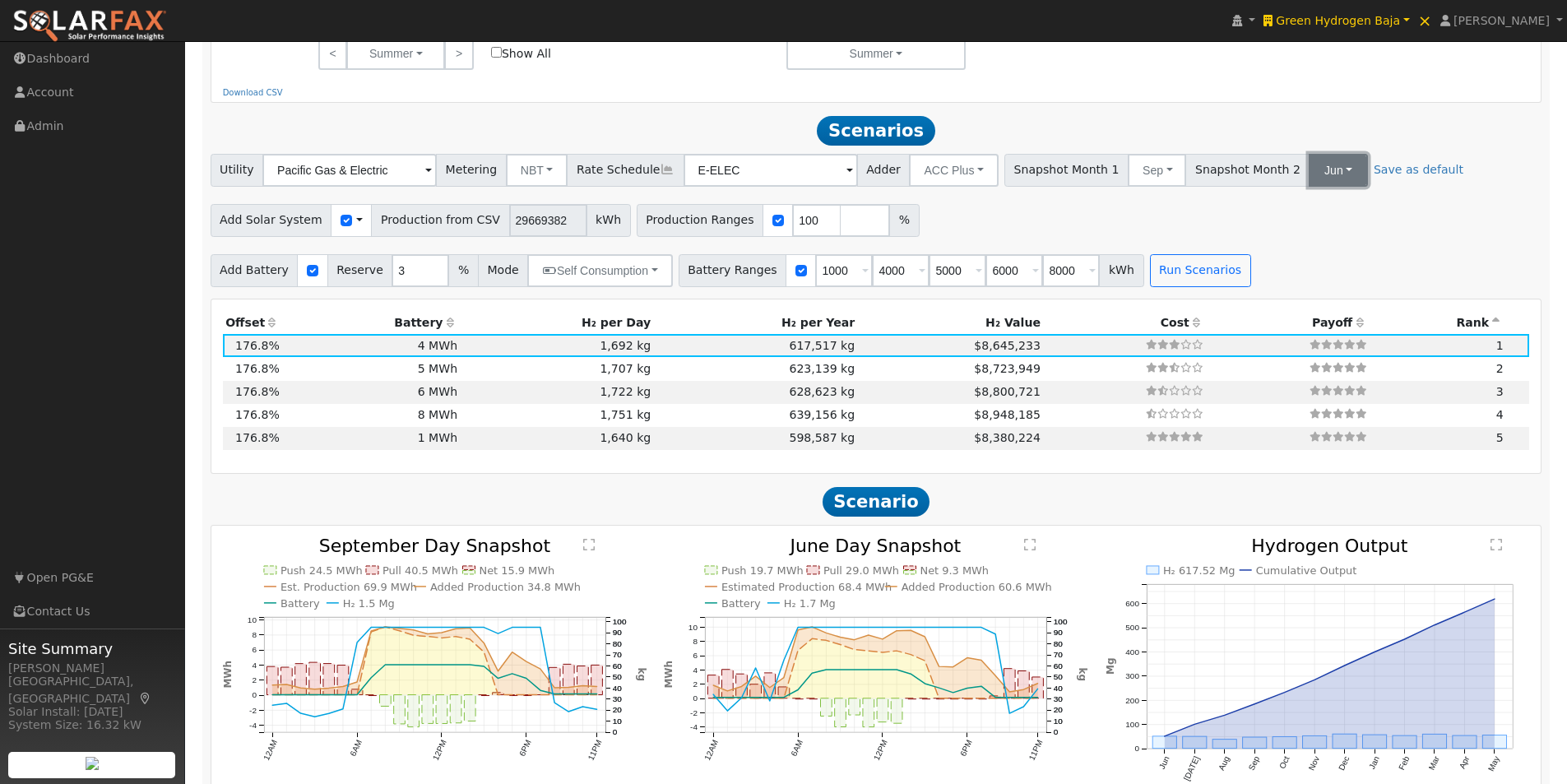
click at [1309, 180] on button "Jun" at bounding box center [1338, 170] width 58 height 33
click at [1288, 208] on link "Jan" at bounding box center [1346, 206] width 115 height 23
click at [1155, 287] on button "Run Scenarios" at bounding box center [1200, 271] width 101 height 33
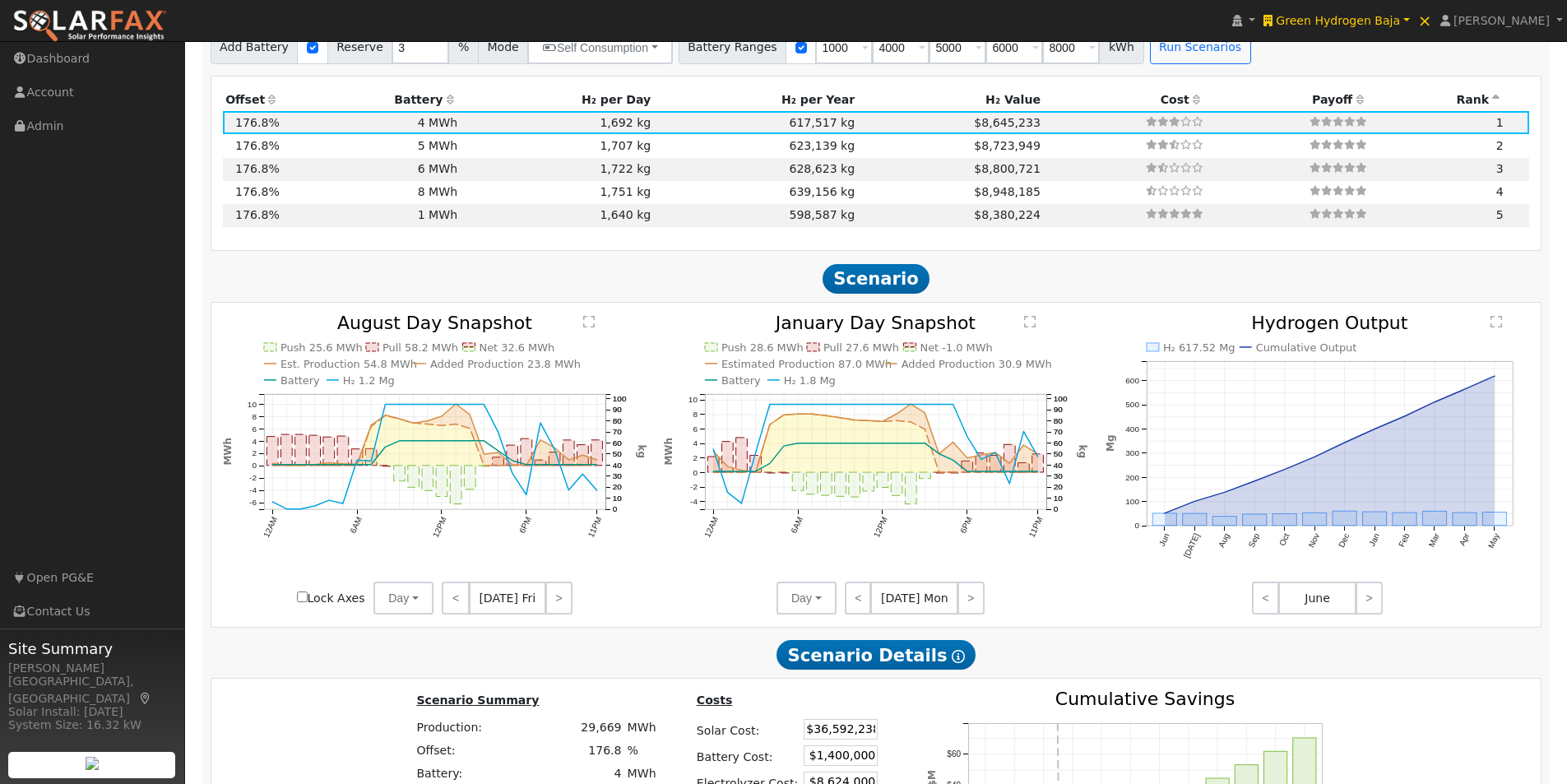
scroll to position [1377, 0]
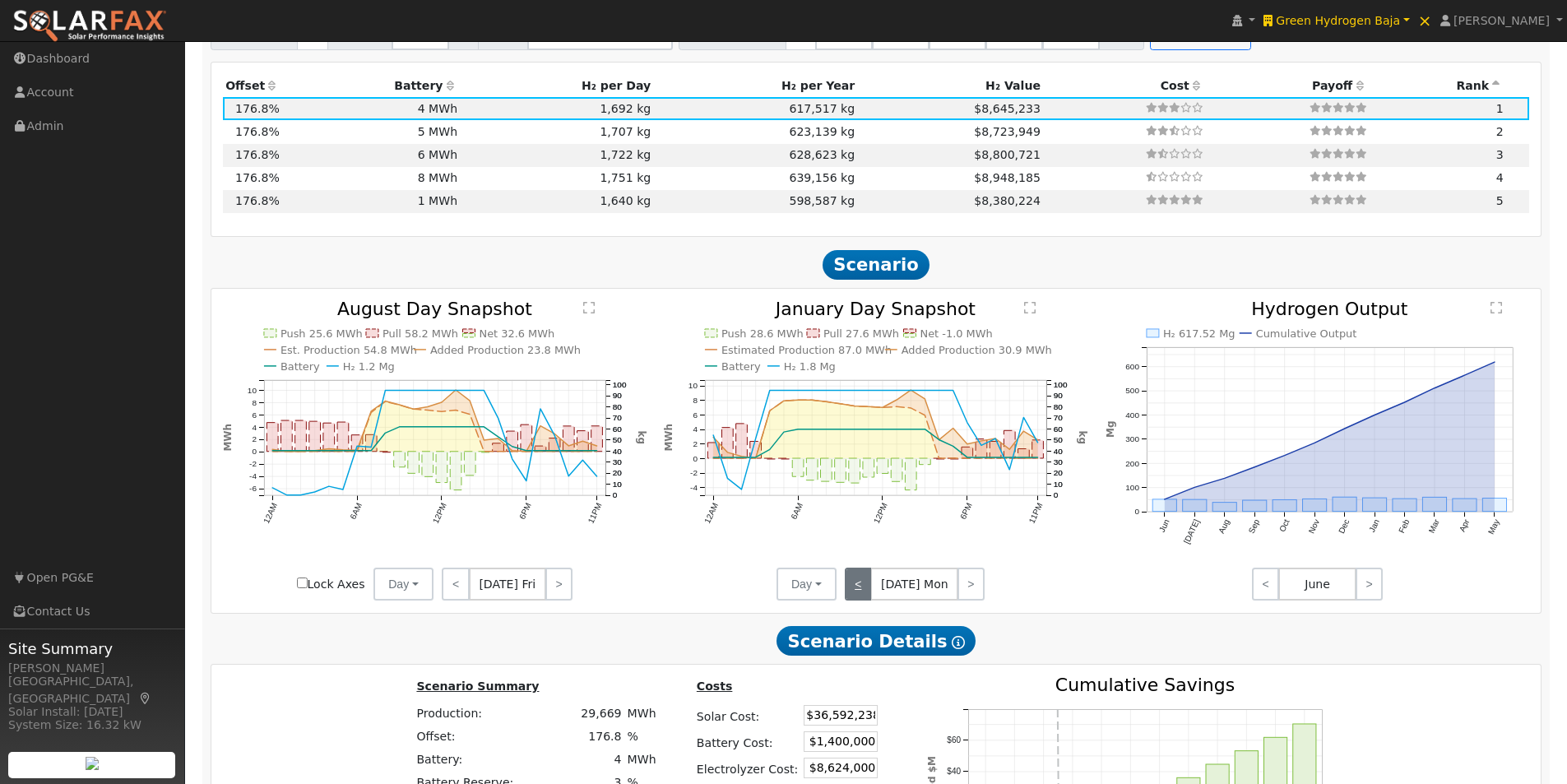
click at [859, 587] on link "<" at bounding box center [858, 583] width 26 height 33
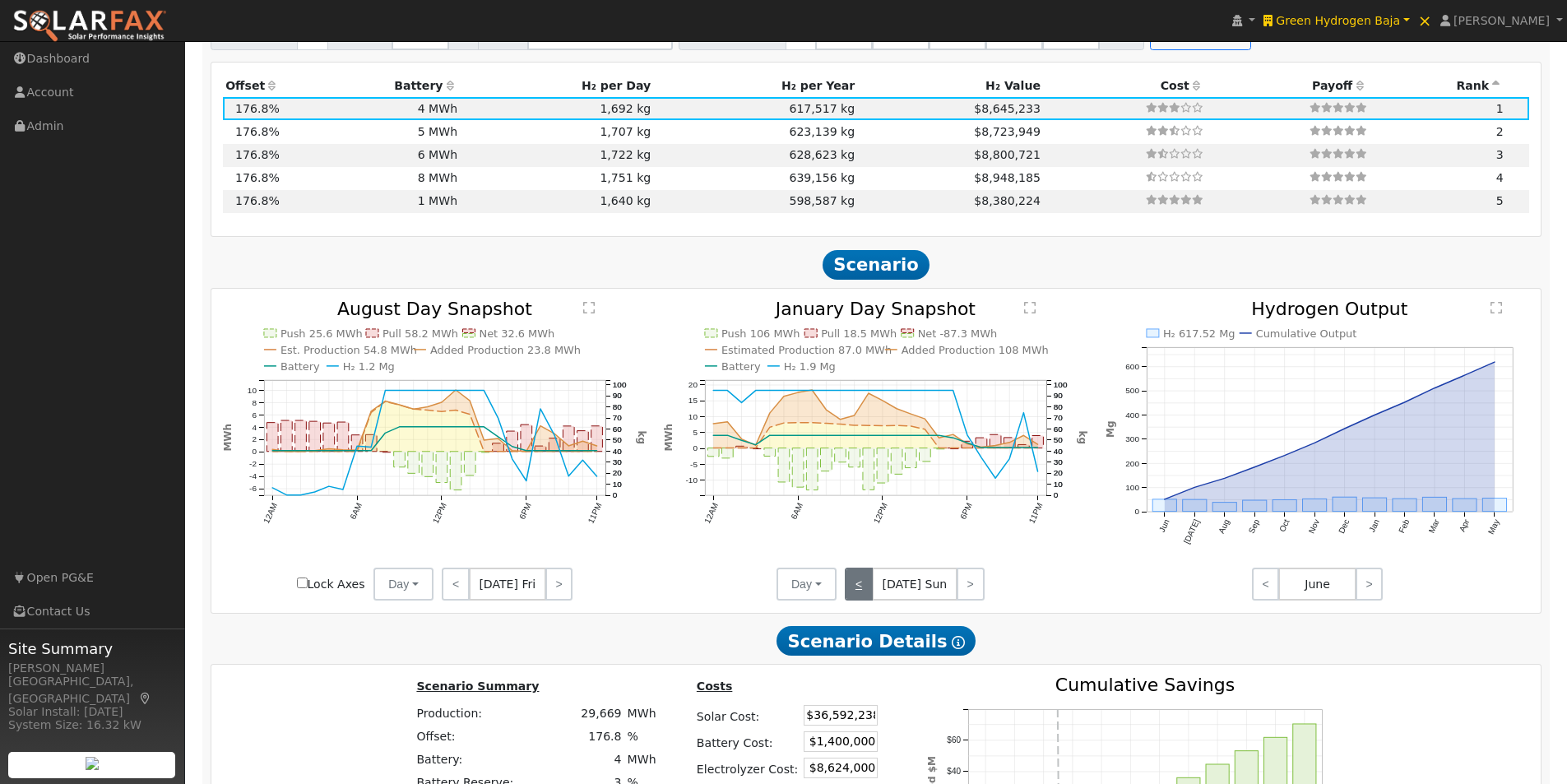
click at [860, 588] on link "<" at bounding box center [859, 583] width 28 height 33
click at [861, 588] on link "<" at bounding box center [859, 583] width 28 height 33
click at [861, 588] on link "<" at bounding box center [861, 583] width 32 height 33
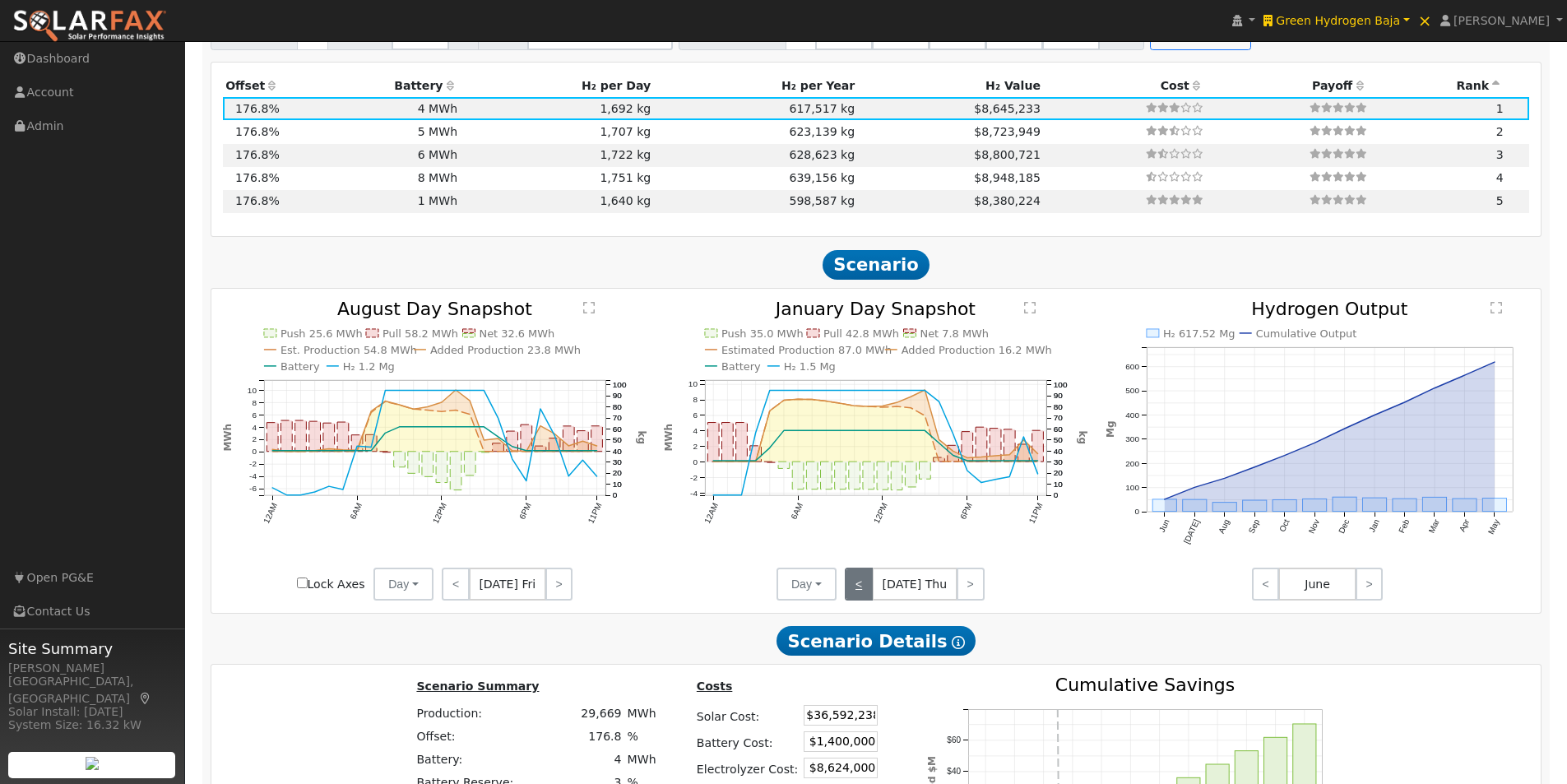
click at [861, 588] on link "<" at bounding box center [859, 583] width 28 height 33
click at [862, 588] on link "<" at bounding box center [859, 583] width 28 height 33
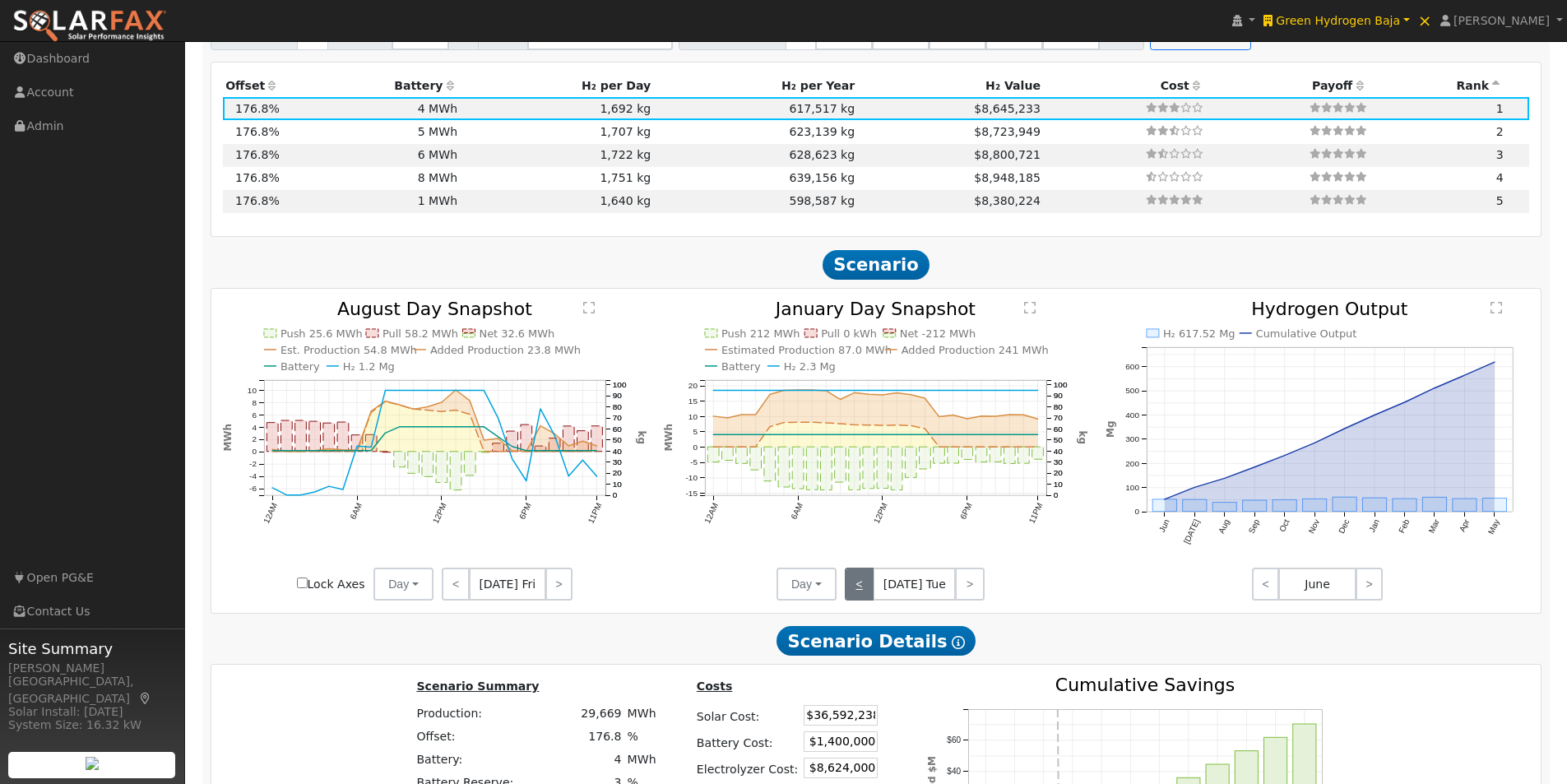
click at [864, 587] on link "<" at bounding box center [859, 583] width 29 height 33
click at [864, 587] on link "<" at bounding box center [858, 583] width 26 height 33
click at [864, 587] on link "<" at bounding box center [859, 583] width 28 height 33
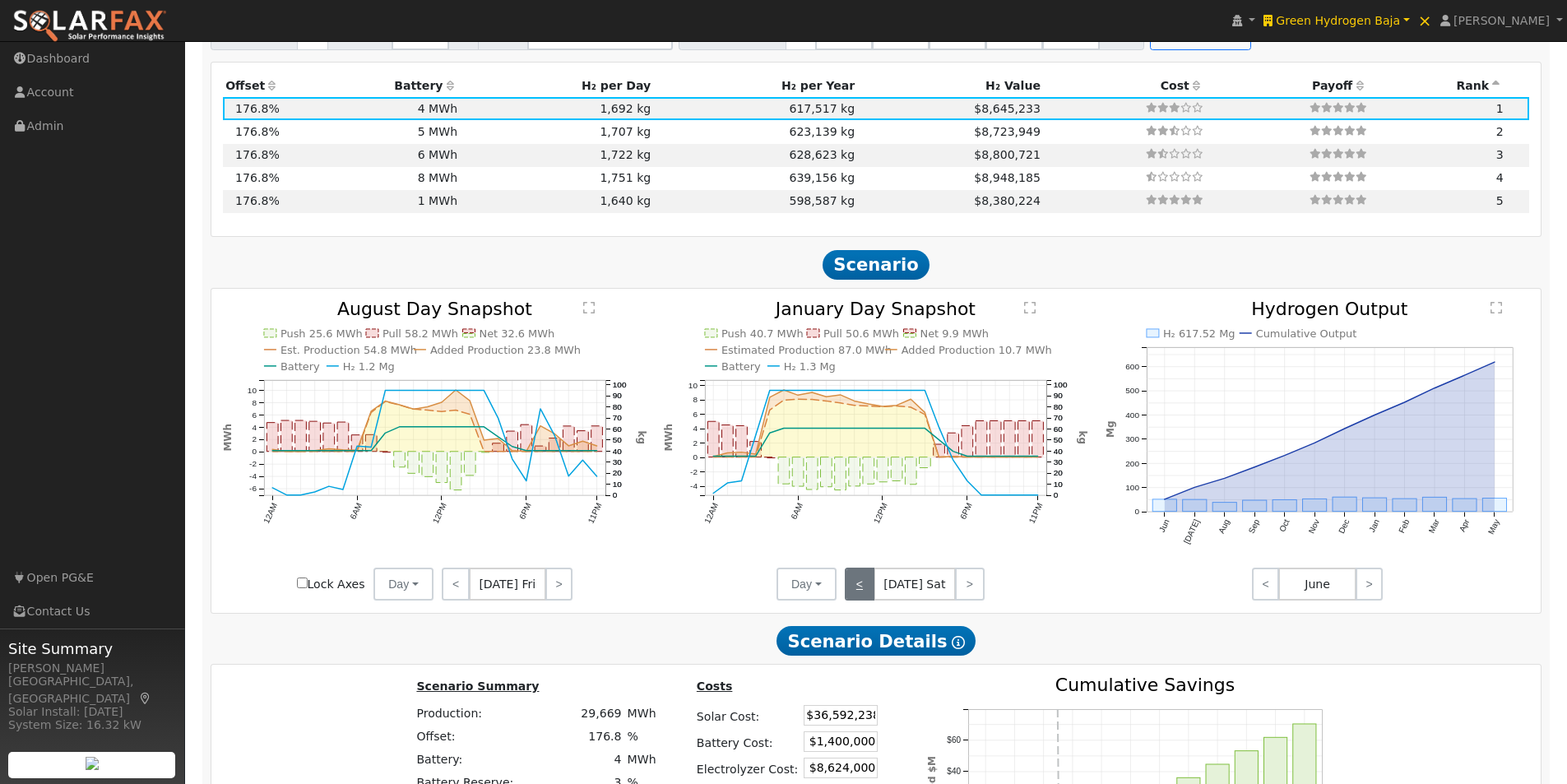
click at [864, 587] on link "<" at bounding box center [860, 583] width 30 height 33
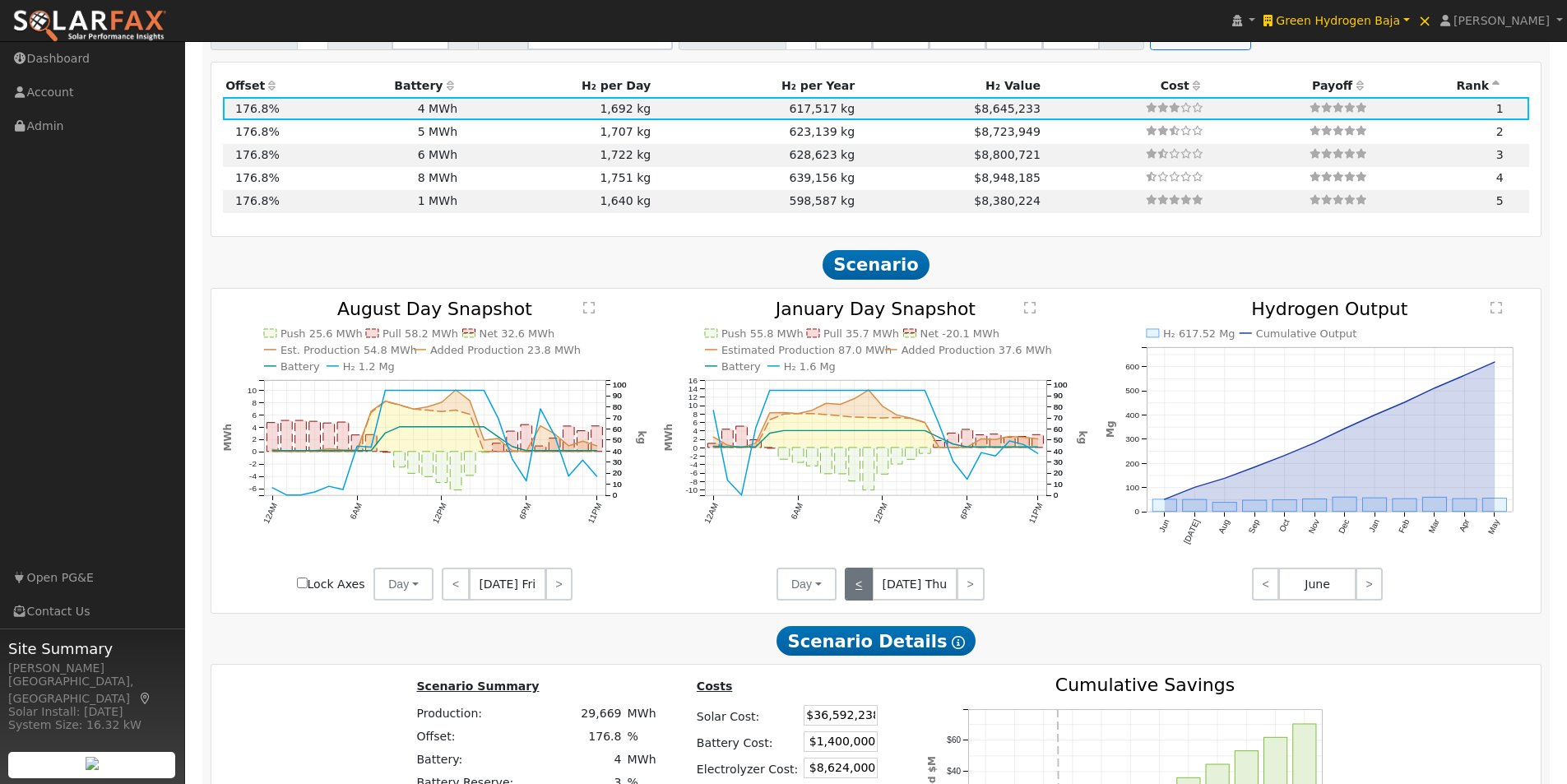
click at [864, 587] on link "<" at bounding box center [859, 583] width 28 height 33
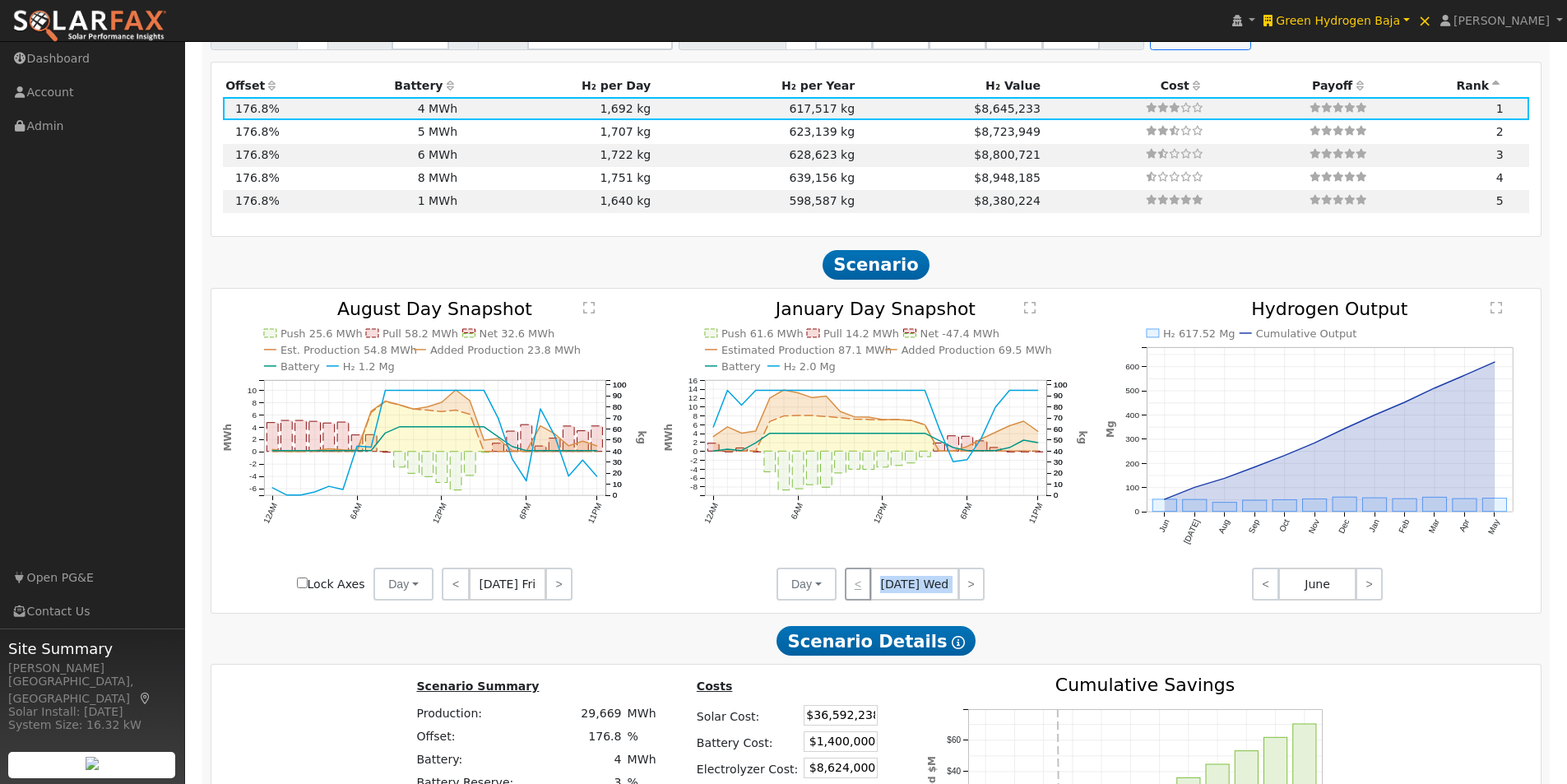
click at [864, 587] on div "< Jan 1 Wed >" at bounding box center [910, 583] width 148 height 33
click at [1058, 559] on icon "Push 61.6 MWh Pull 14.2 MWh Net -47.4 MWh Estimated Production 87.1 MWh Added P…" at bounding box center [876, 443] width 425 height 285
click at [1032, 312] on text "" at bounding box center [1030, 307] width 11 height 13
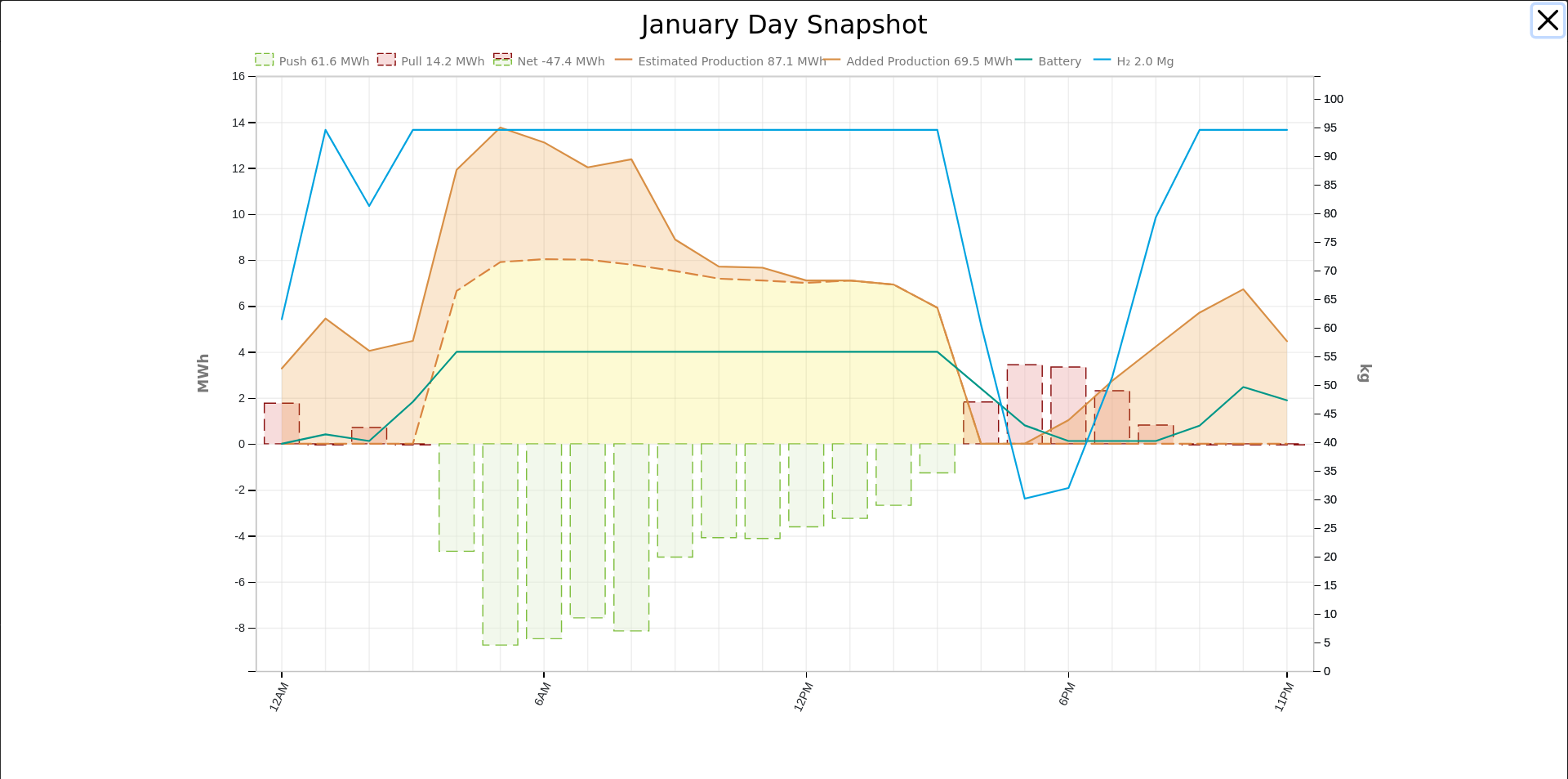
click at [1535, 16] on button "button" at bounding box center [1549, 21] width 31 height 31
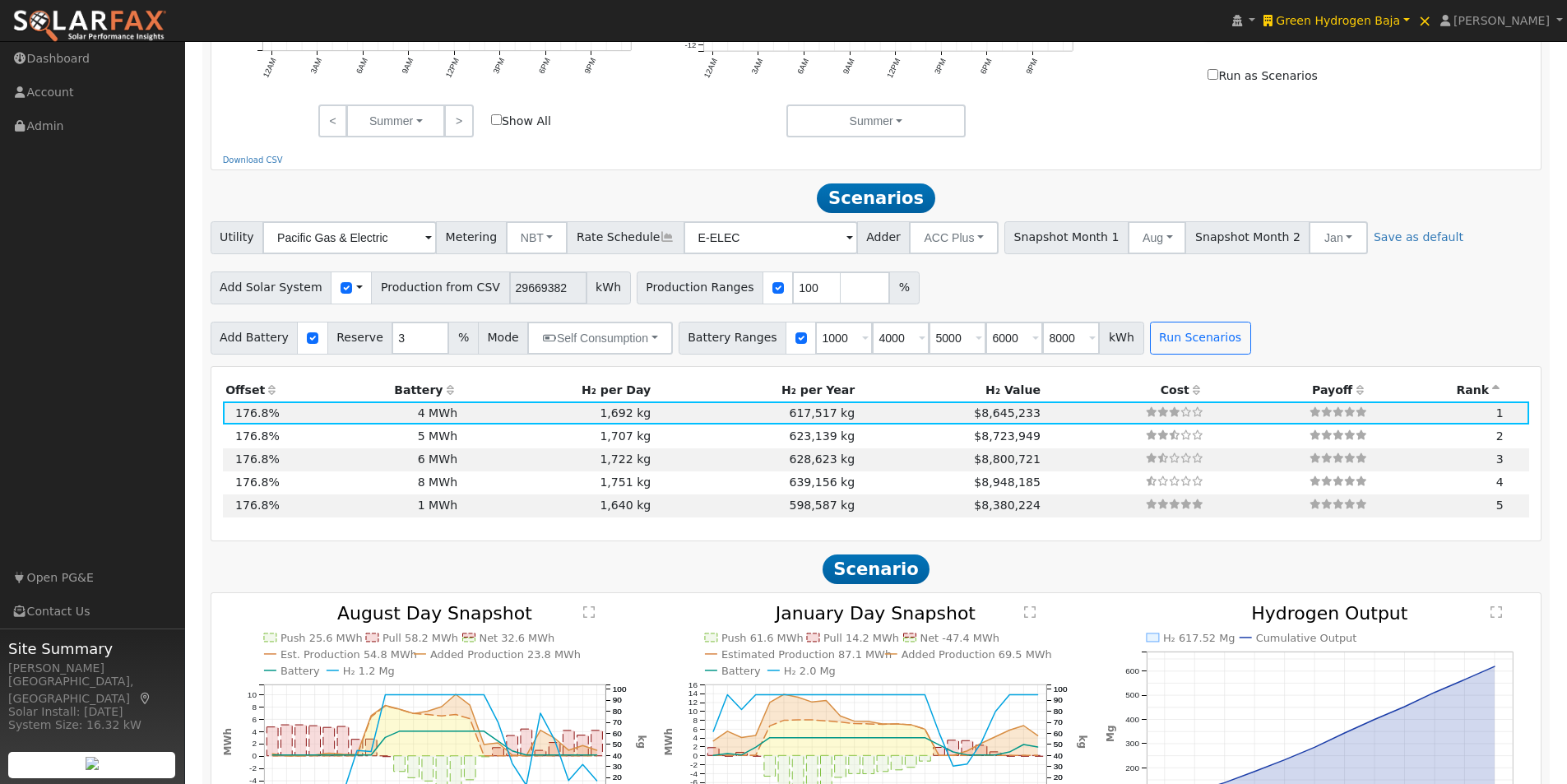
scroll to position [1046, 0]
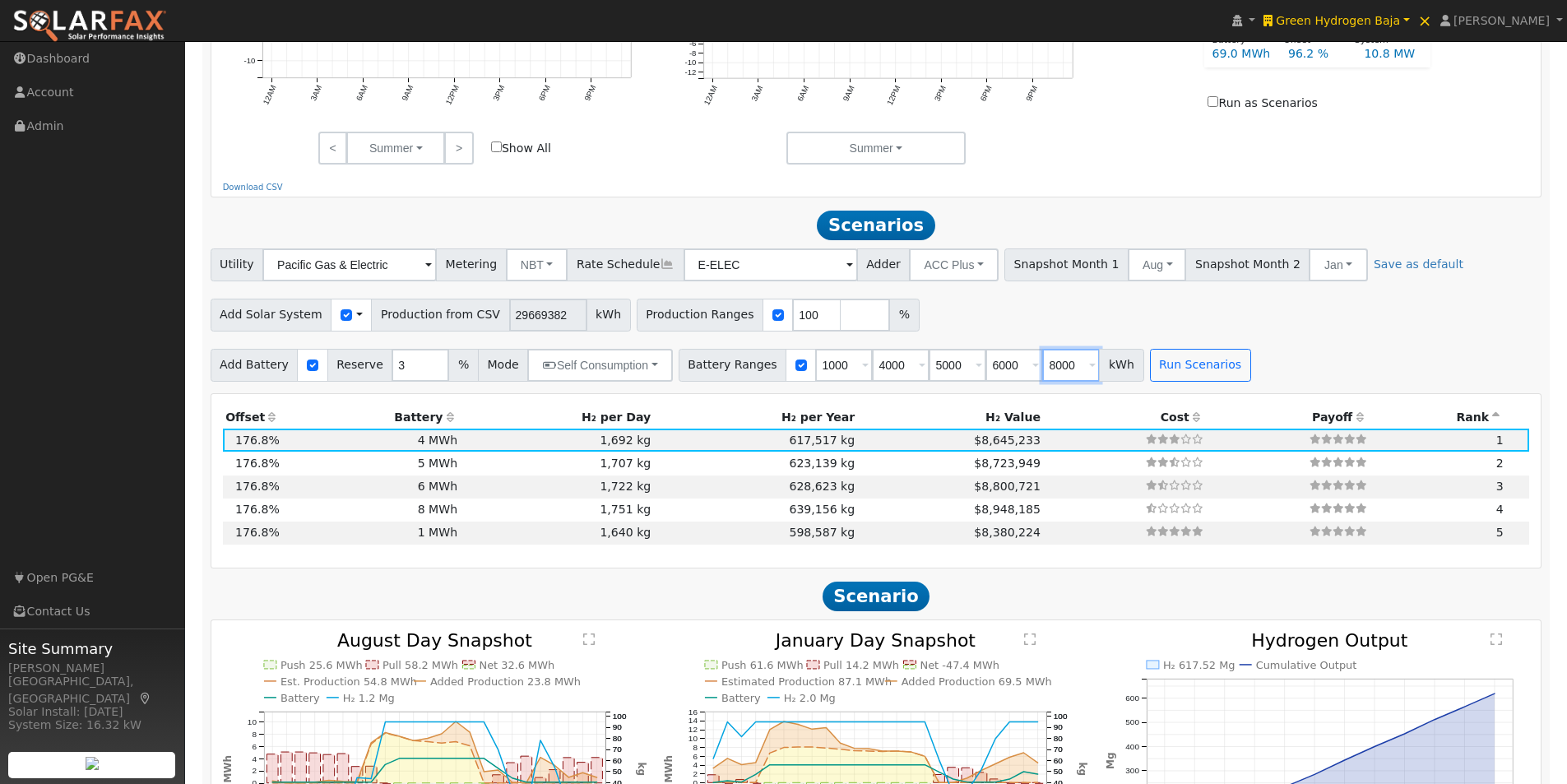
drag, startPoint x: 1053, startPoint y: 370, endPoint x: 1002, endPoint y: 376, distance: 51.4
click at [1003, 376] on div "Battery Ranges 1000 Overrides Reserve % Mode None None Self Consumption Peak Sa…" at bounding box center [911, 366] width 466 height 33
type input "0"
type input "1000"
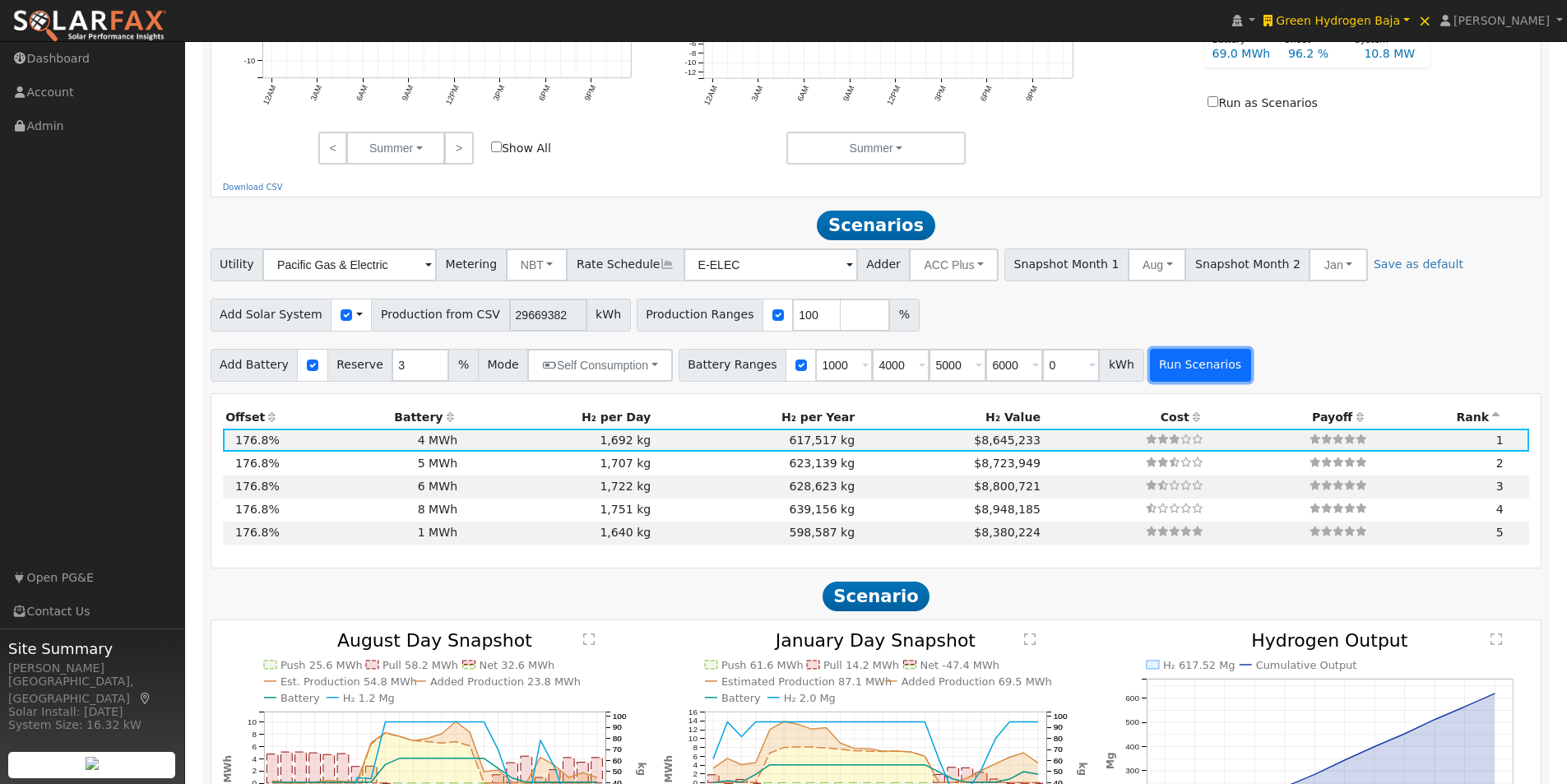
type input "4000"
type input "5000"
type input "6000"
click at [1169, 365] on button "Run Scenarios" at bounding box center [1200, 366] width 101 height 33
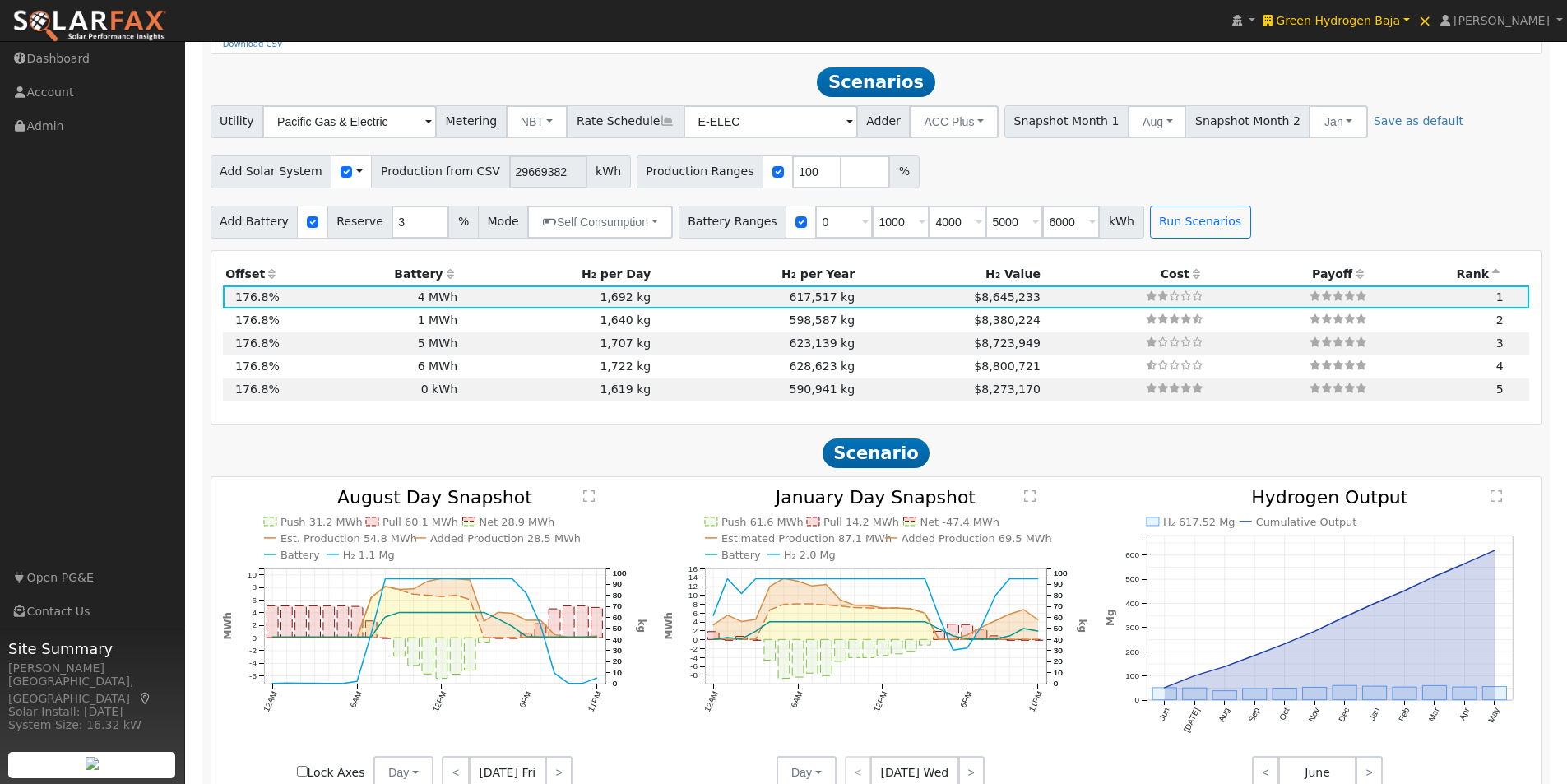
scroll to position [1213, 0]
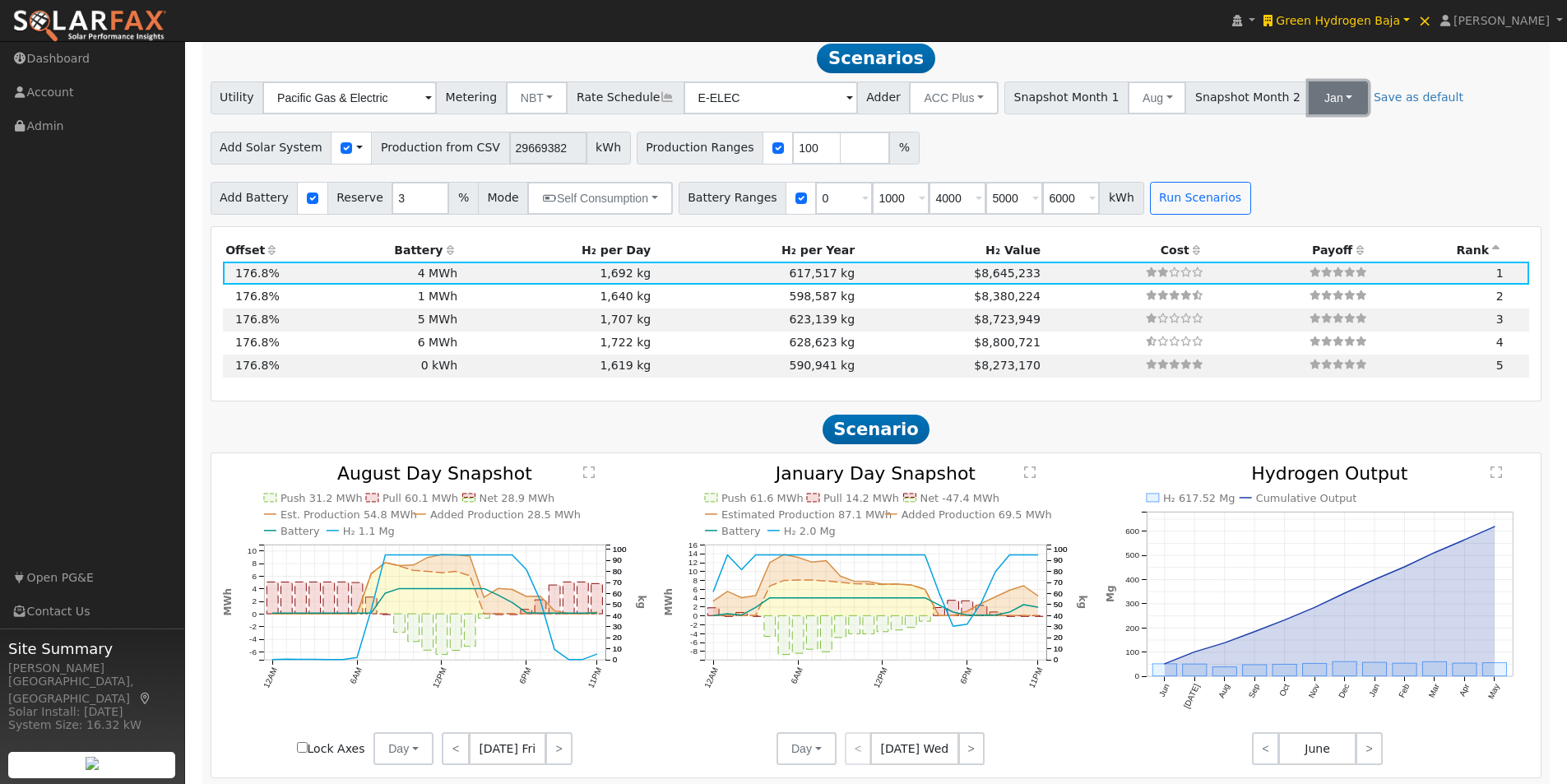
click at [1309, 99] on button "Jan" at bounding box center [1338, 98] width 58 height 33
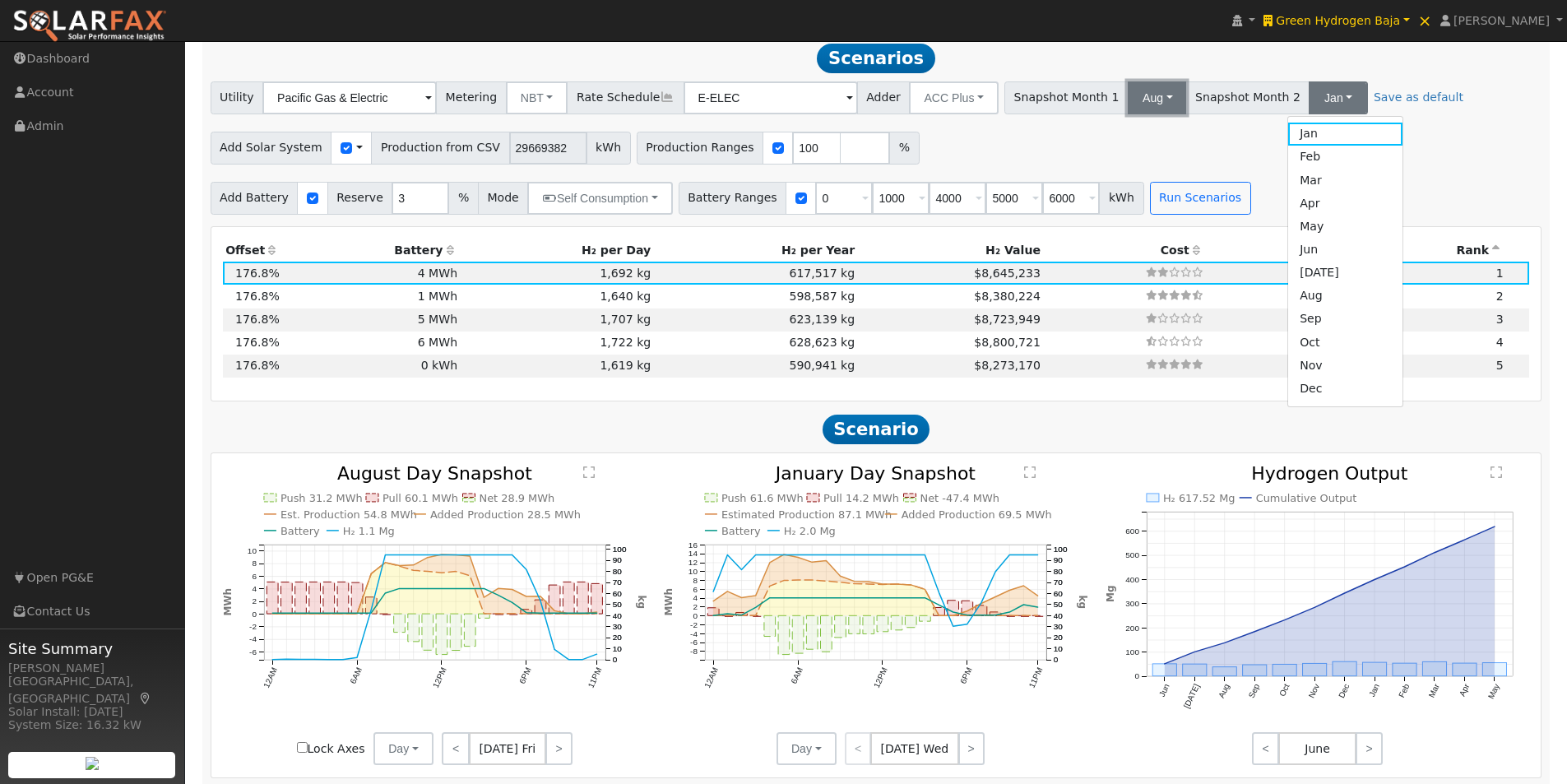
click at [1127, 102] on button "Aug" at bounding box center [1156, 98] width 58 height 33
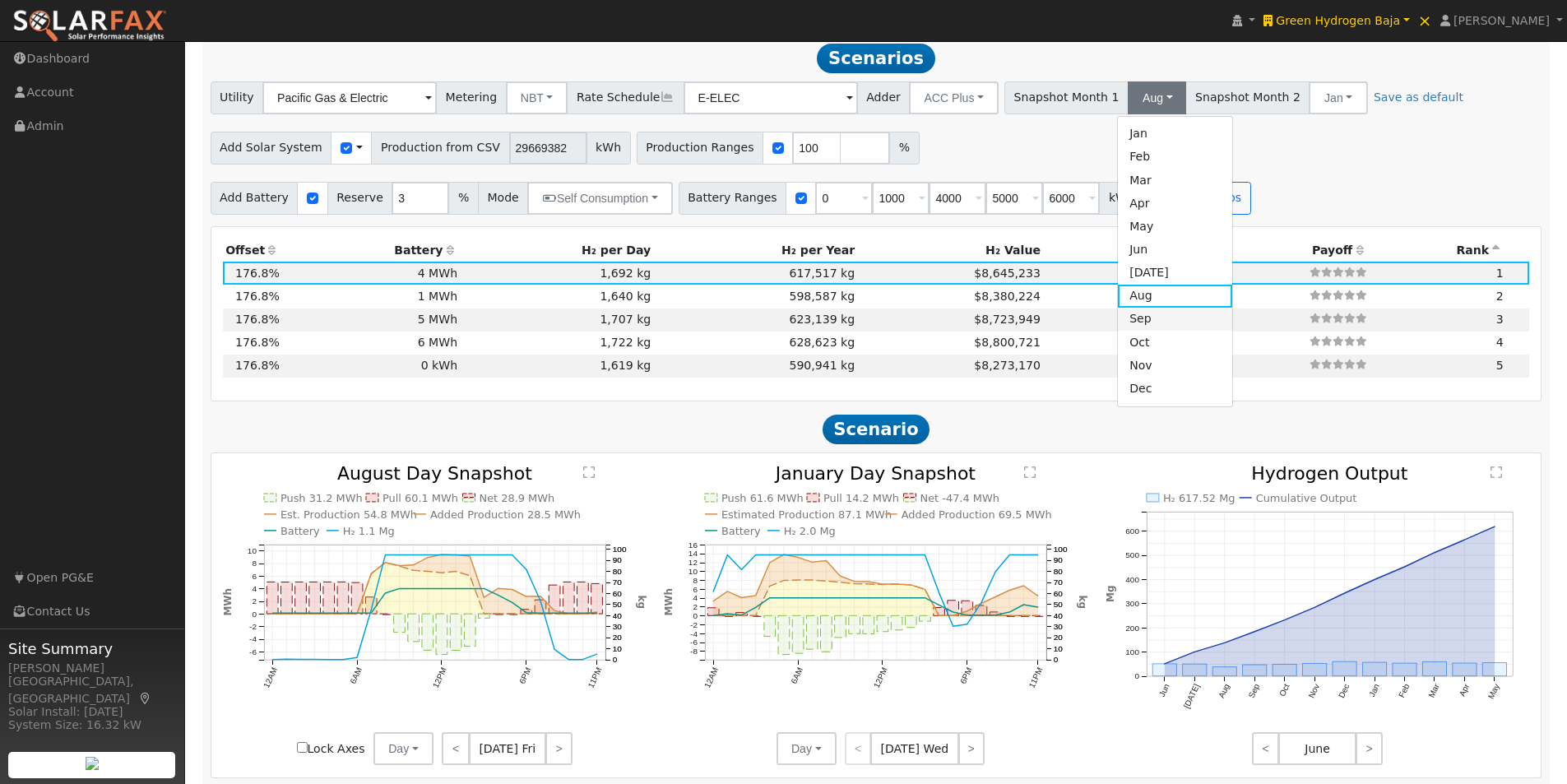
click at [1118, 329] on link "Sep" at bounding box center [1175, 319] width 115 height 23
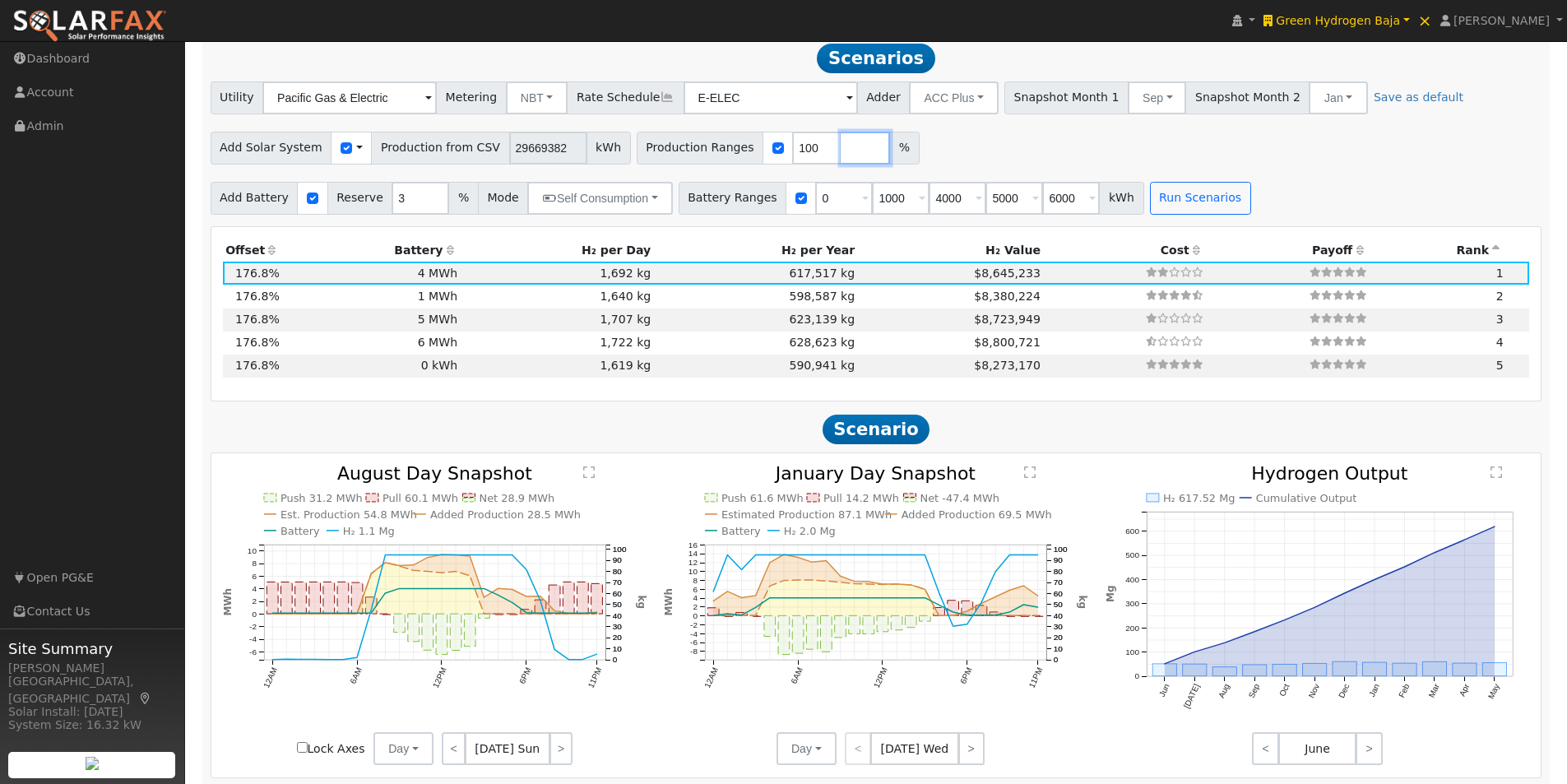
click at [841, 154] on input "number" at bounding box center [865, 148] width 50 height 33
type input "0"
type input "100"
click at [1190, 208] on button "Run Scenarios" at bounding box center [1200, 198] width 101 height 33
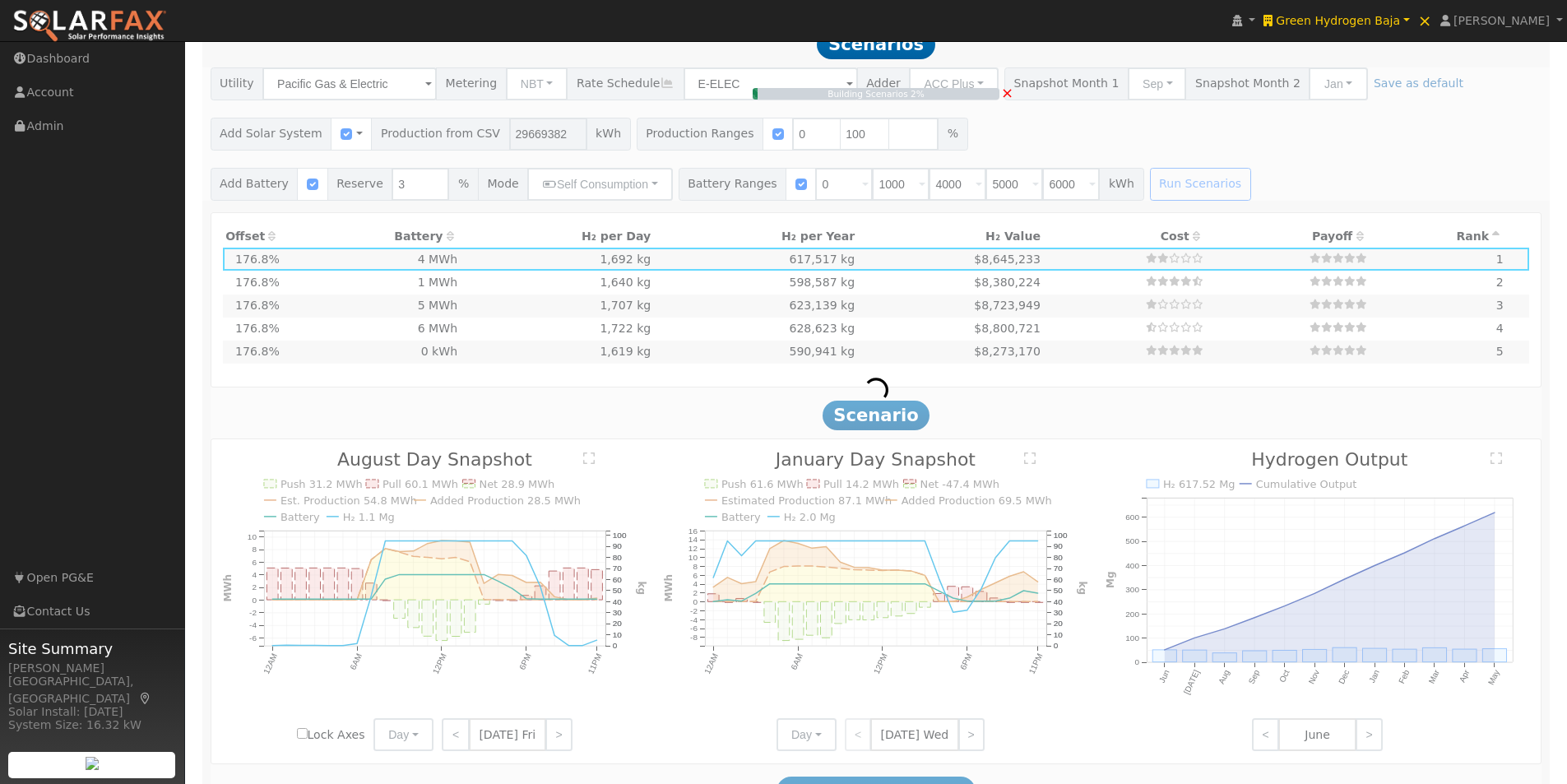
scroll to position [1210, 0]
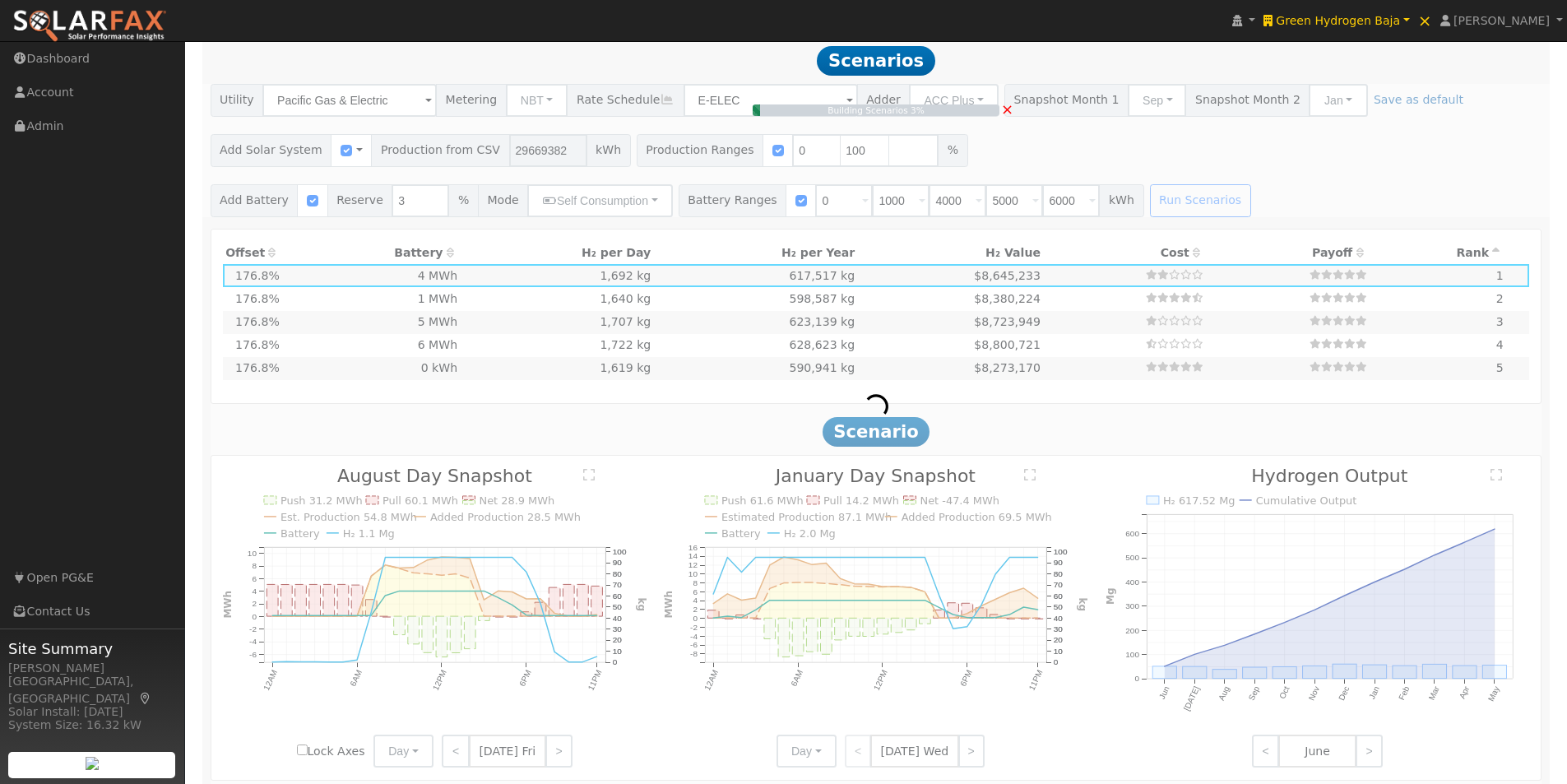
type input "$1,750,000"
type input "$11,000,000"
type input "$3,825,000"
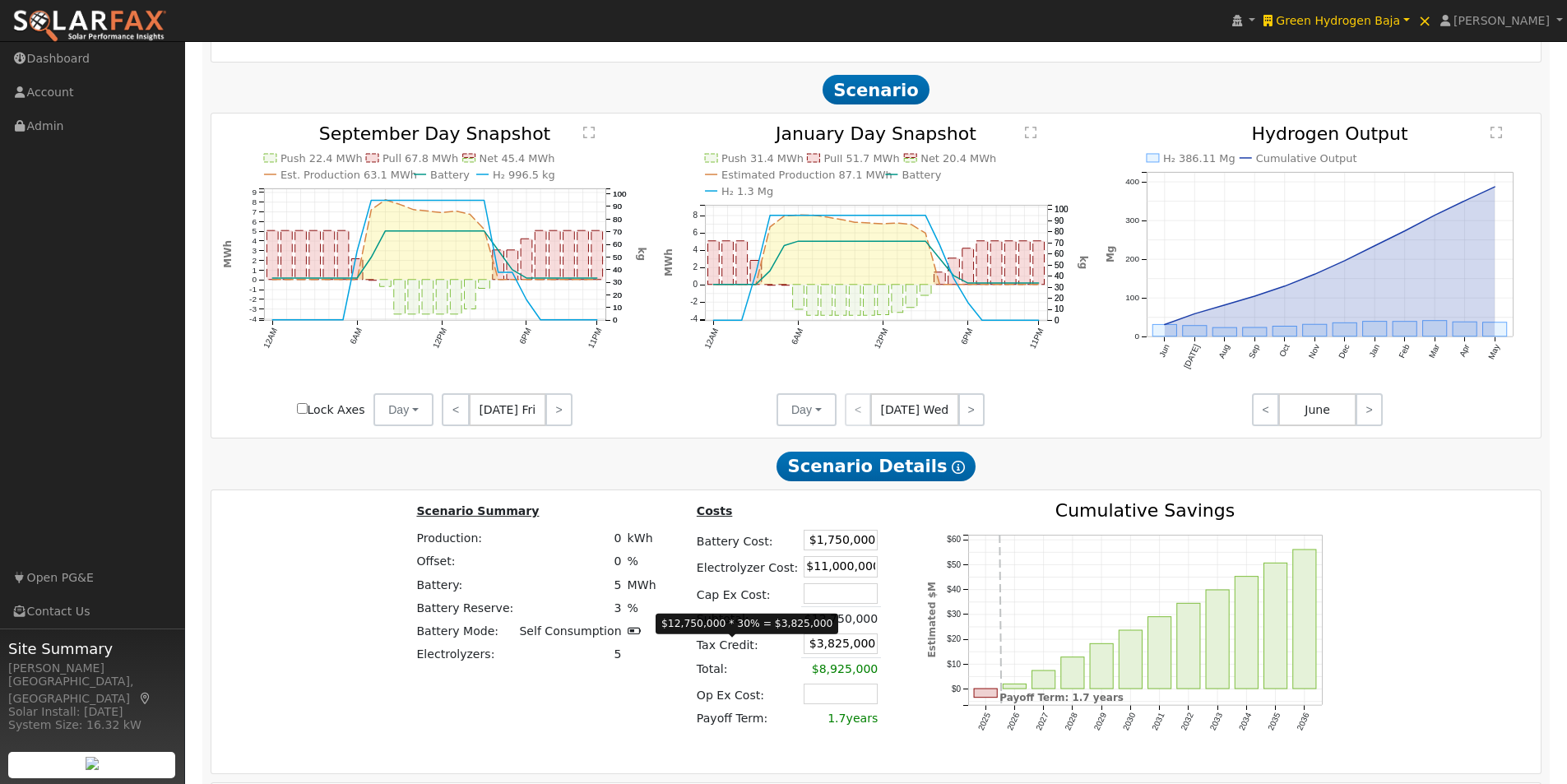
scroll to position [1706, 0]
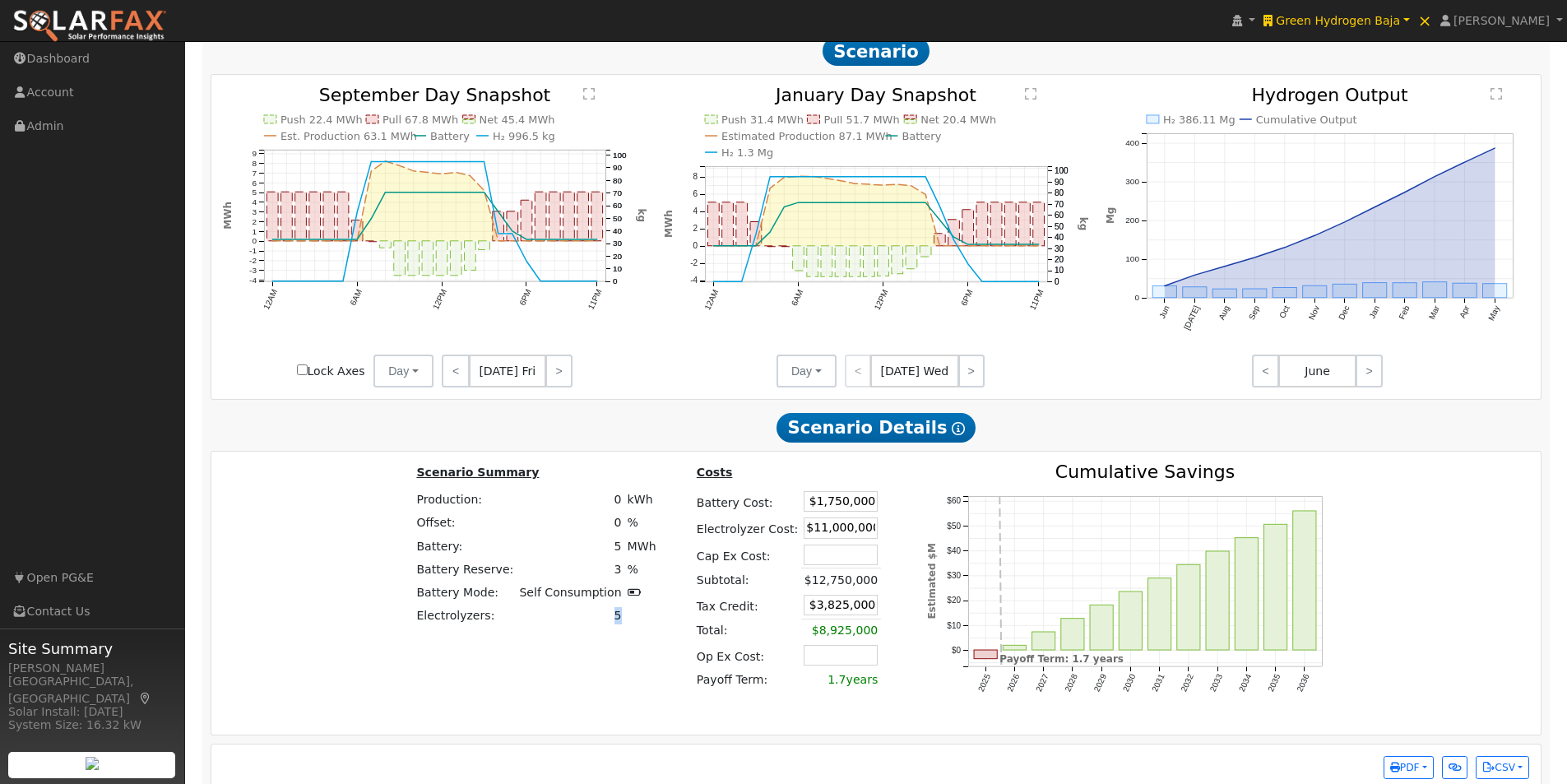
drag, startPoint x: 608, startPoint y: 620, endPoint x: 656, endPoint y: 667, distance: 67.2
click at [622, 621] on tr "Electrolyzers: 5" at bounding box center [536, 616] width 245 height 23
click at [608, 673] on div "Scenario Summary Production: 0 kWh Offset: 0 % Battery: 5 MWh Battery Reserve: …" at bounding box center [876, 592] width 1342 height 260
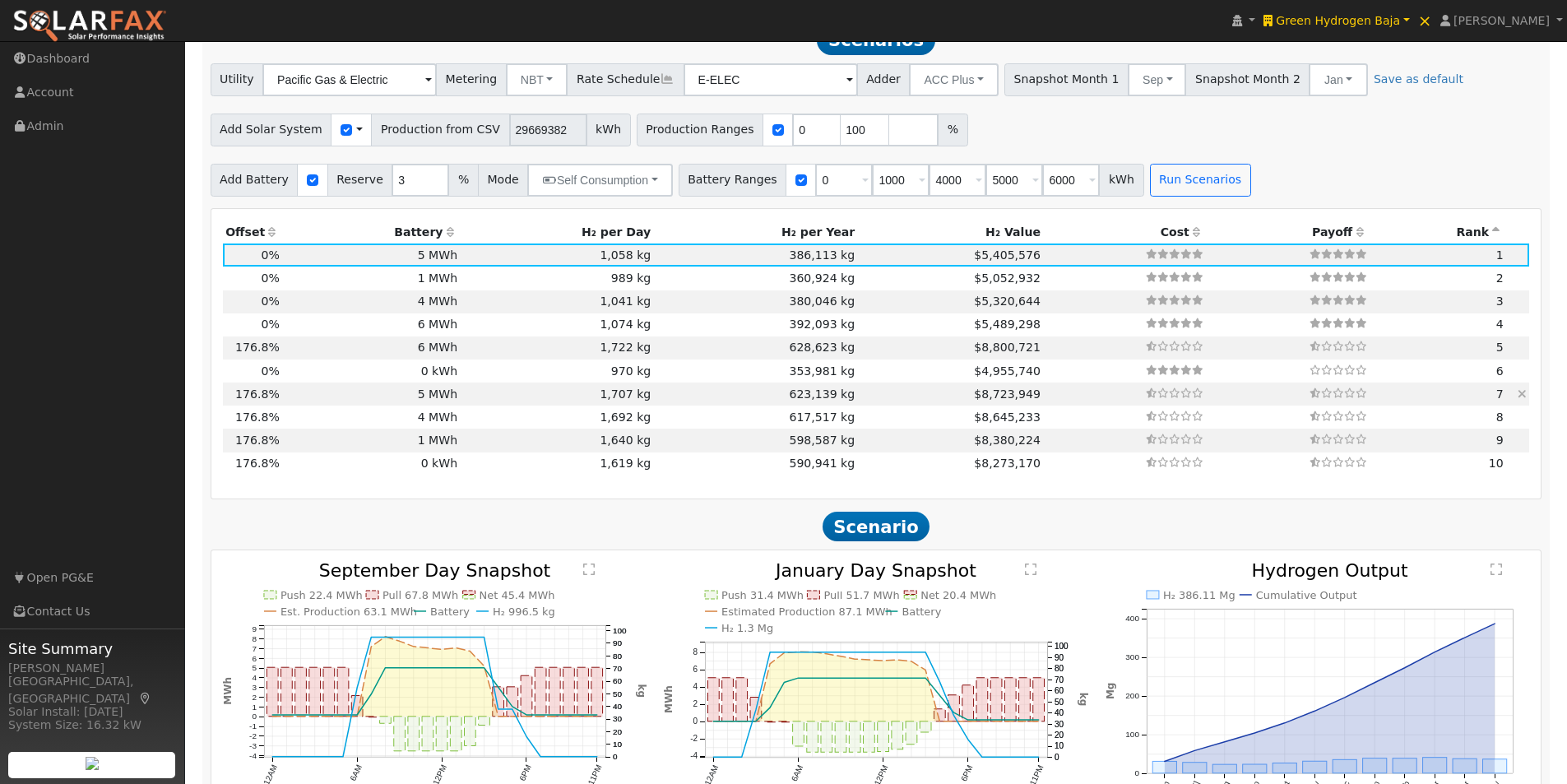
scroll to position [1213, 0]
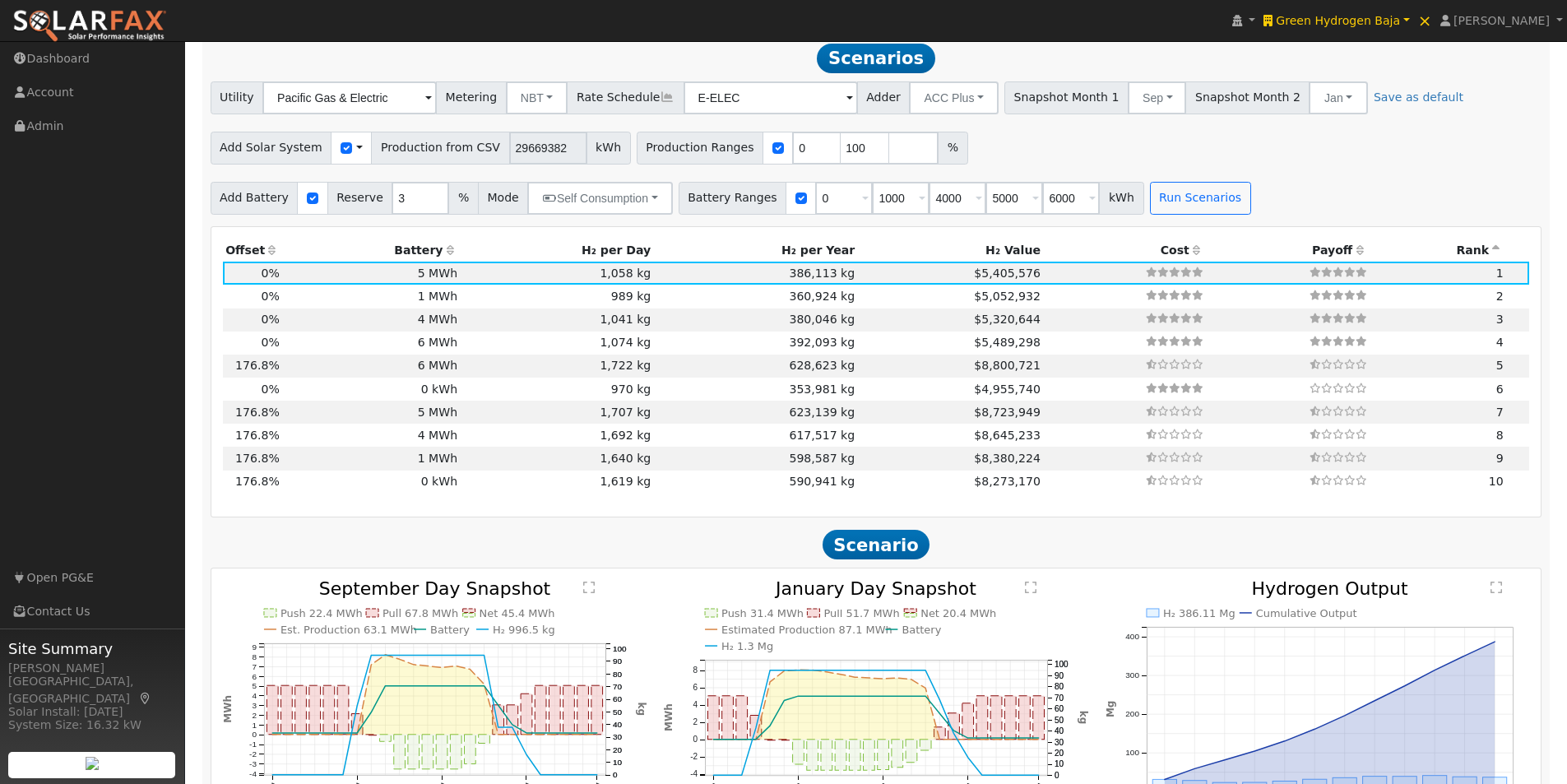
click at [427, 258] on th "Battery" at bounding box center [371, 250] width 178 height 23
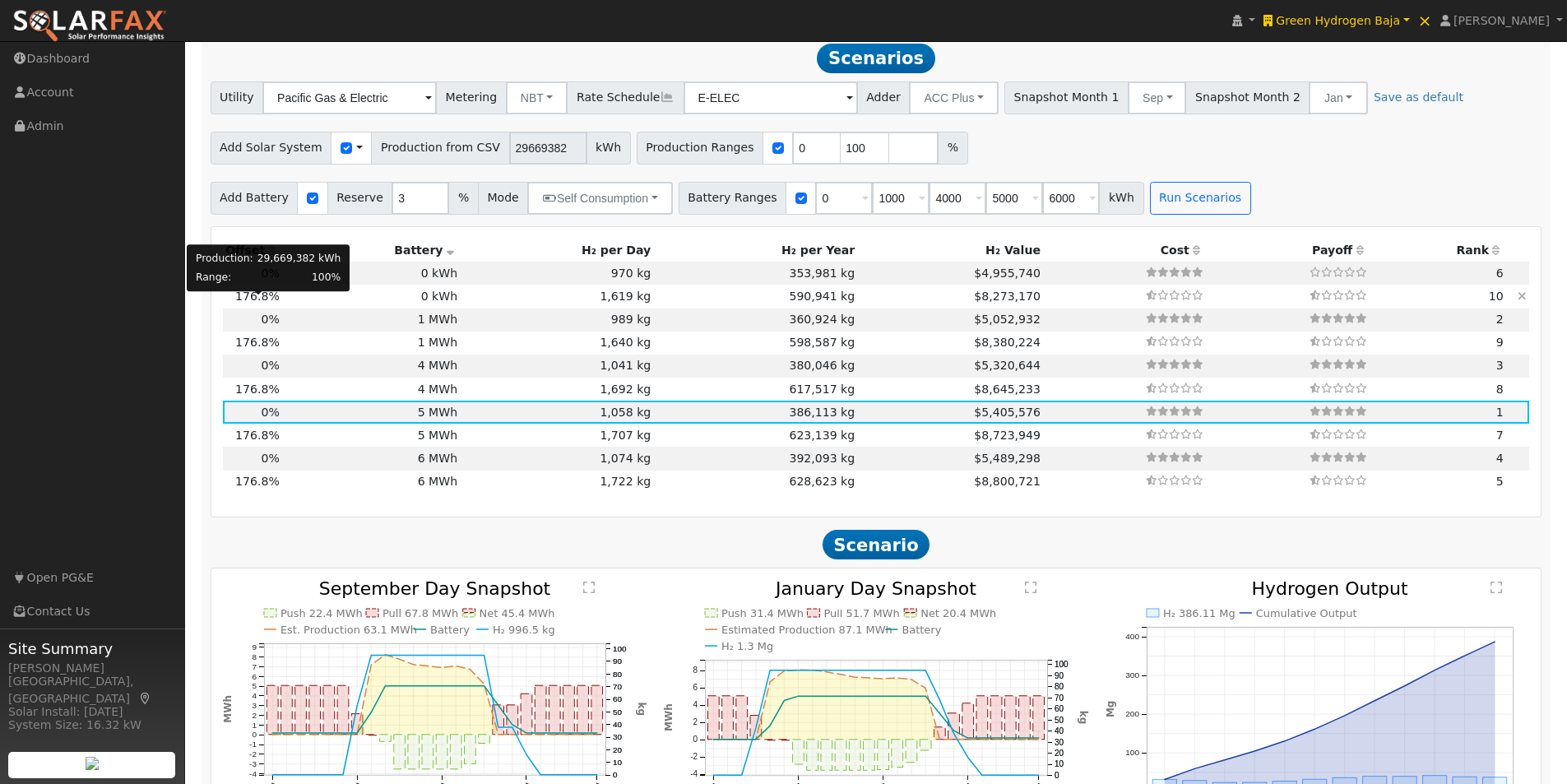
click at [266, 302] on span "176.8%" at bounding box center [257, 295] width 44 height 13
type input "$8,624,000"
type input "$13,564,871"
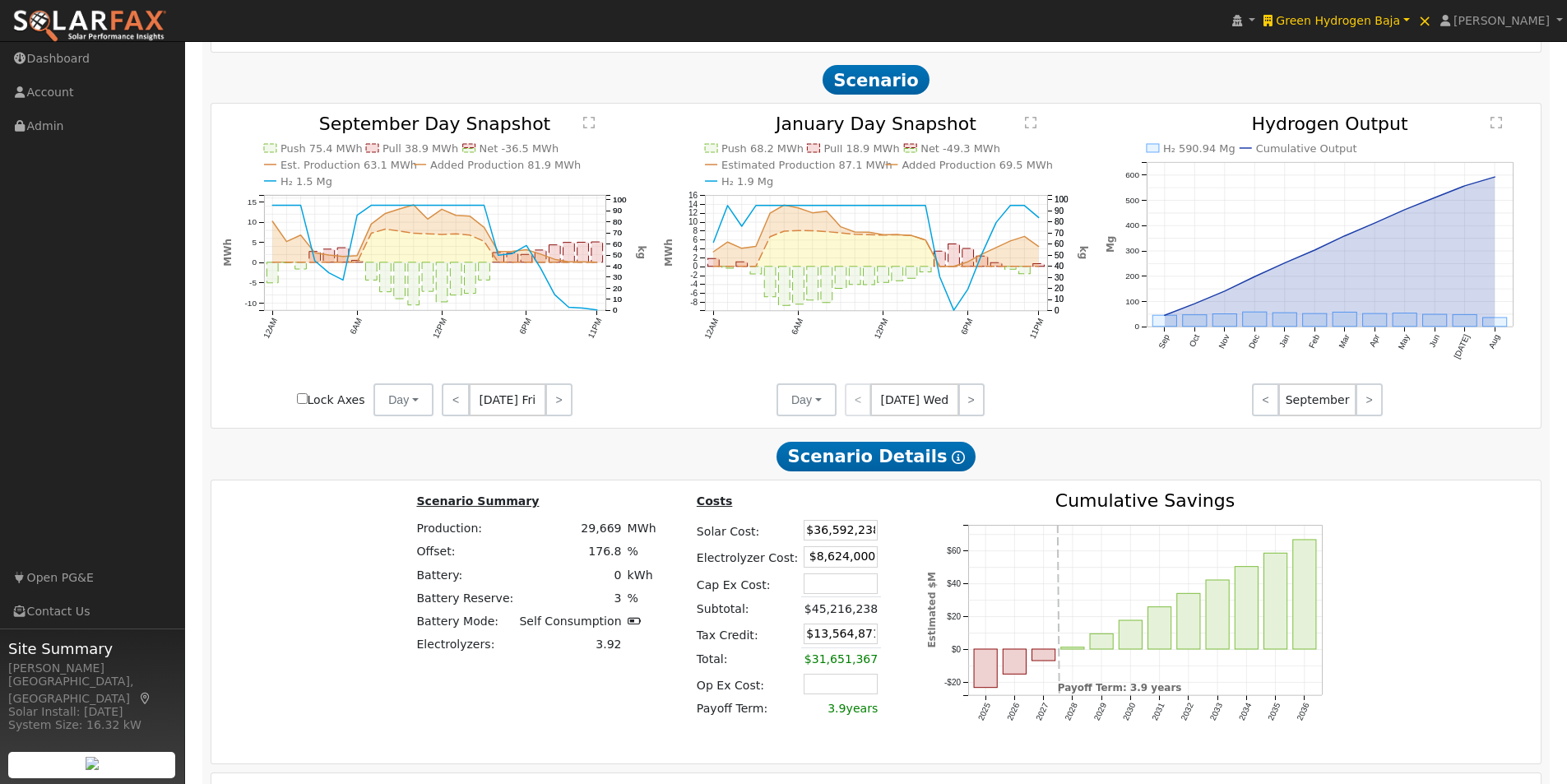
scroll to position [1706, 0]
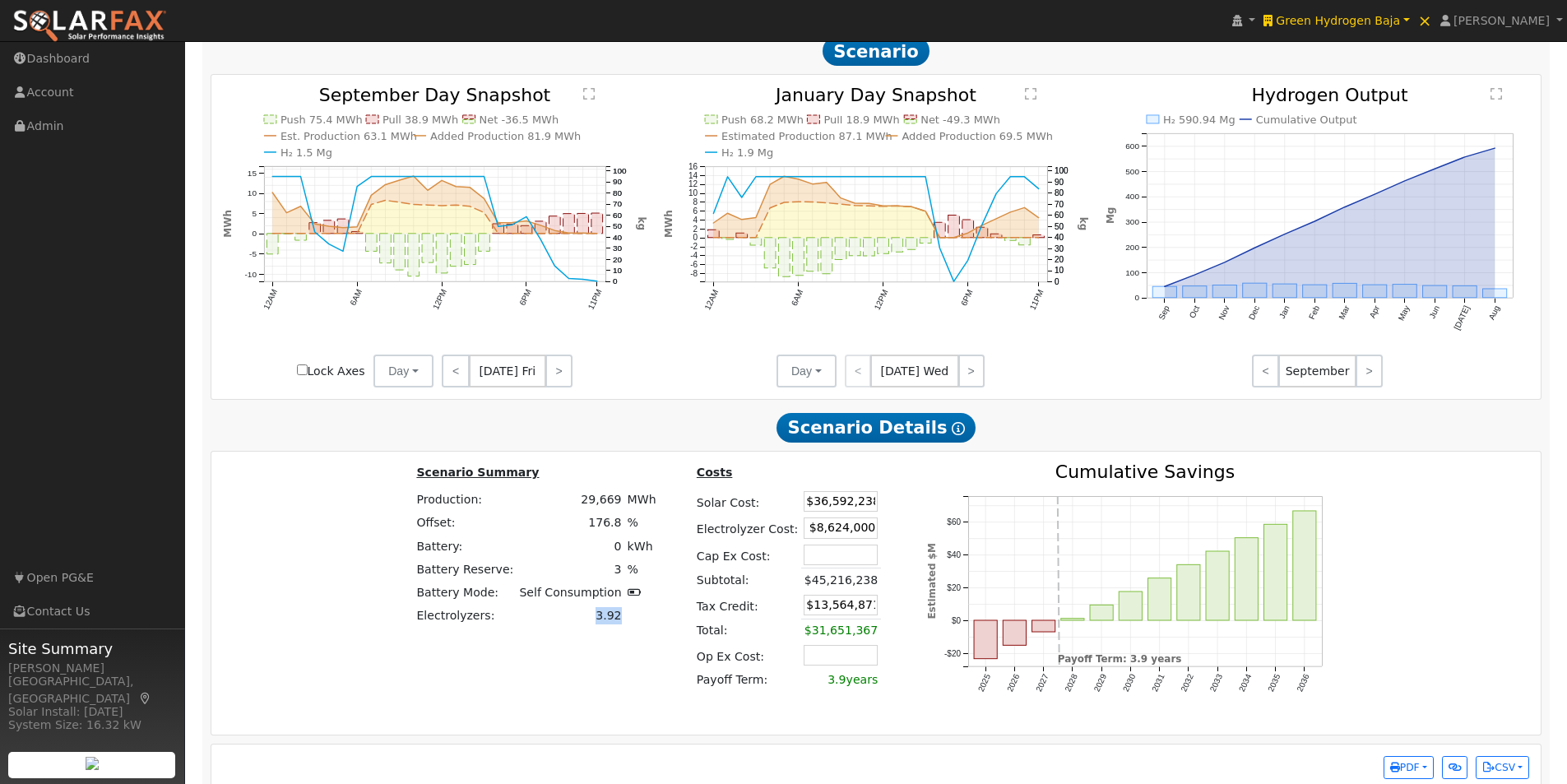
drag, startPoint x: 613, startPoint y: 623, endPoint x: 592, endPoint y: 625, distance: 21.1
click at [592, 625] on td "3.92" at bounding box center [571, 616] width 108 height 23
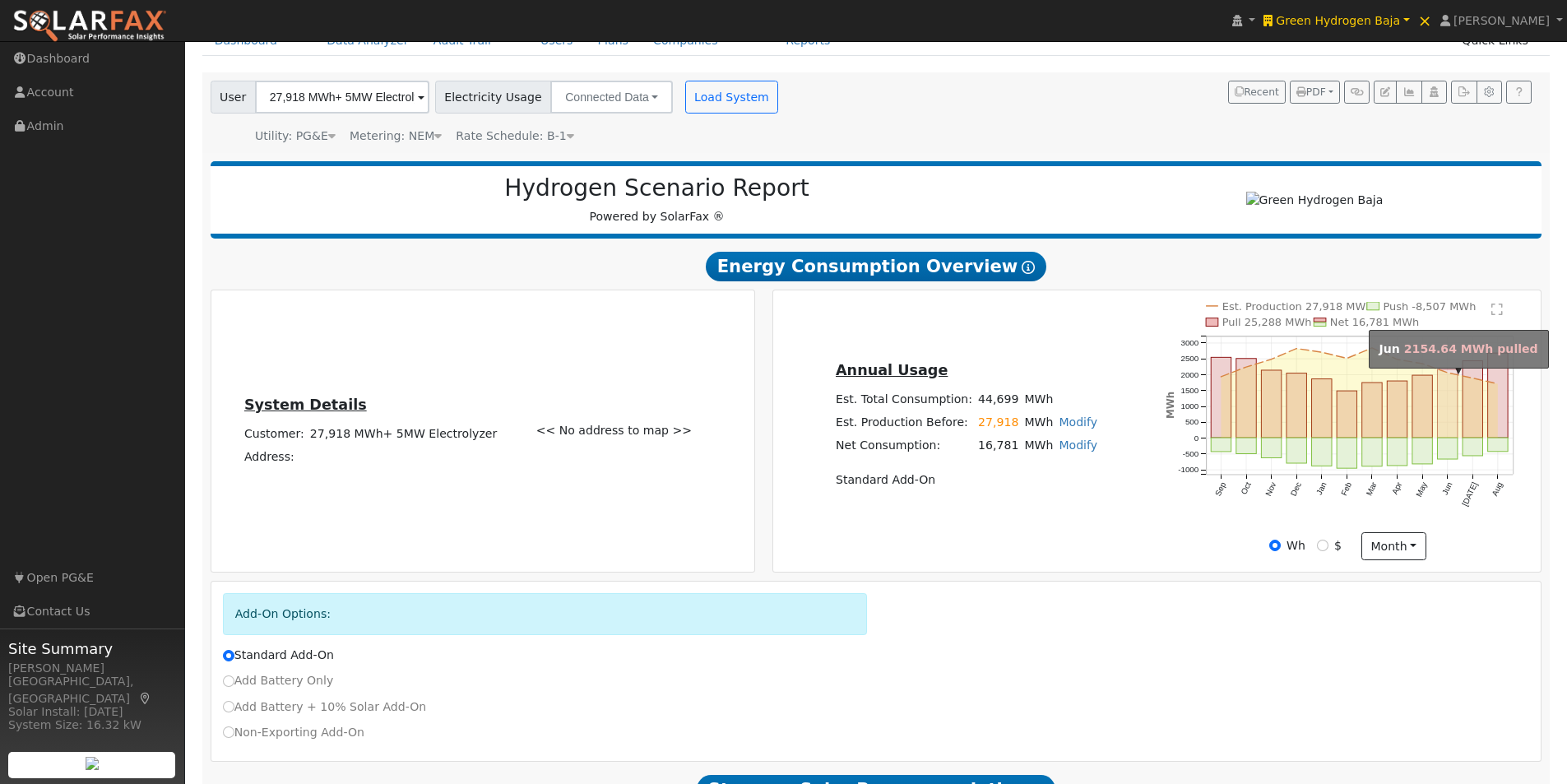
scroll to position [0, 0]
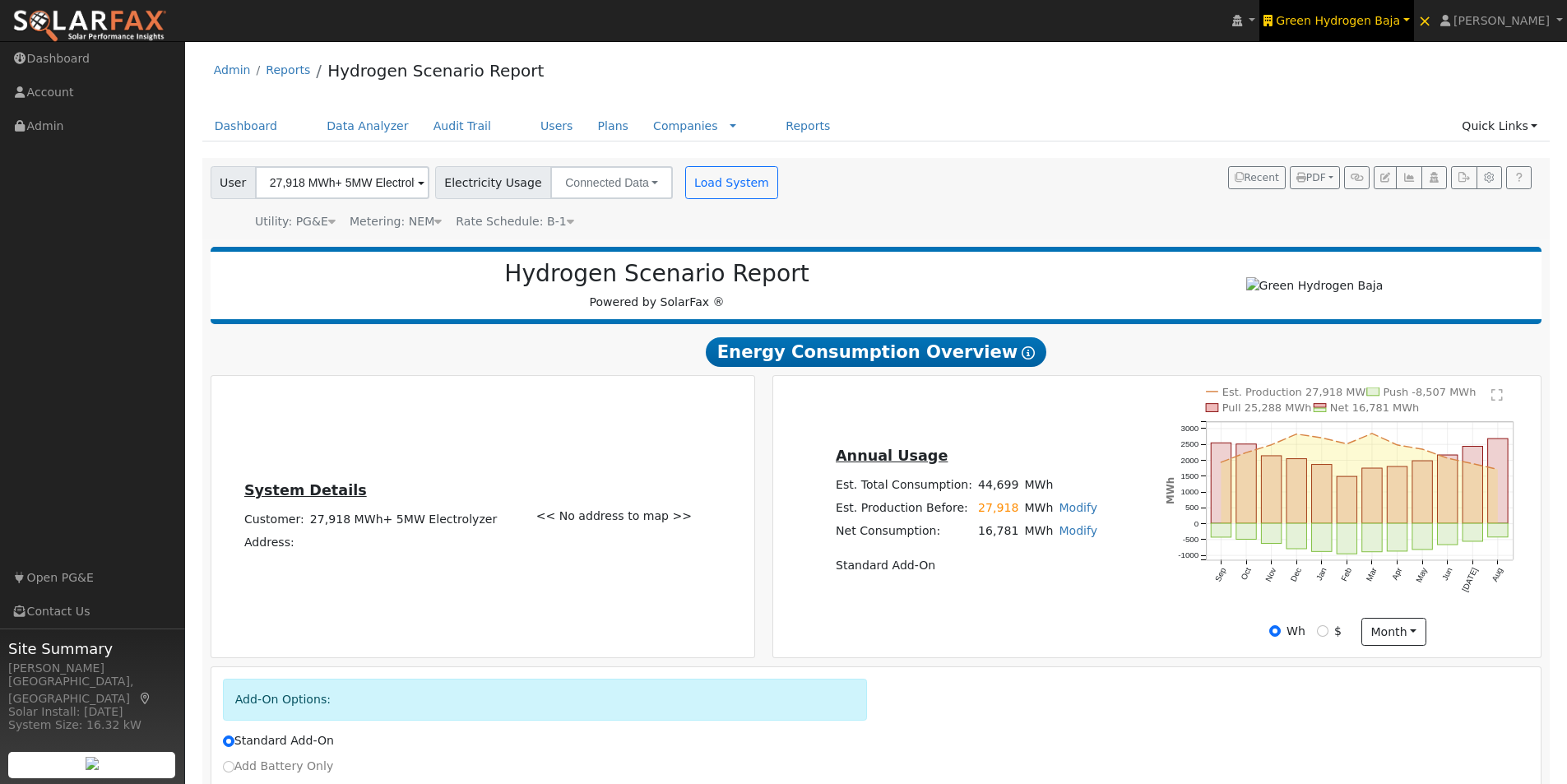
click at [1375, 11] on link "Green Hydrogen Baja" at bounding box center [1337, 20] width 155 height 41
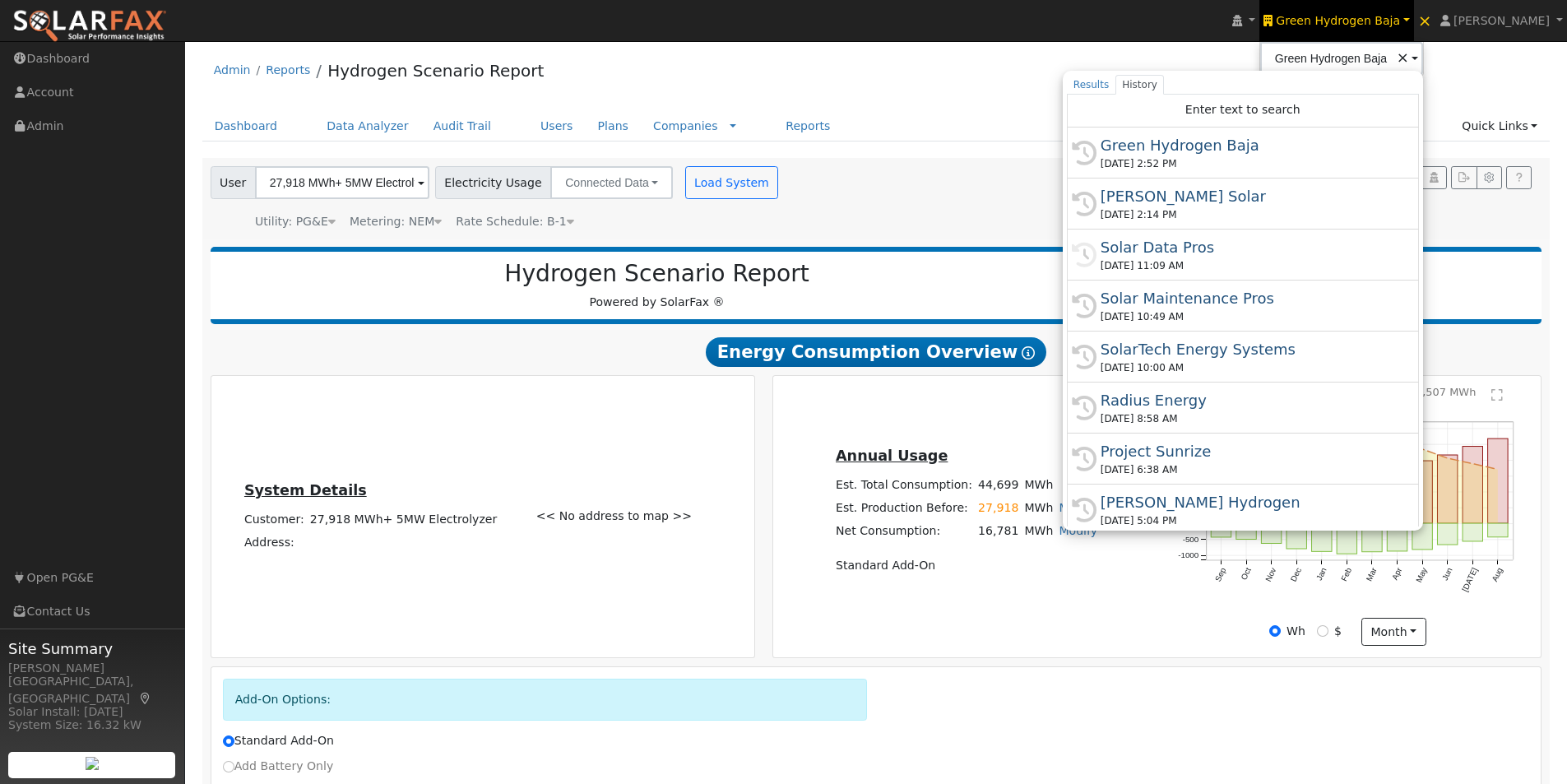
drag, startPoint x: 1185, startPoint y: 249, endPoint x: 1213, endPoint y: 197, distance: 59.1
click at [1187, 247] on div "Solar Data Pros" at bounding box center [1250, 247] width 300 height 23
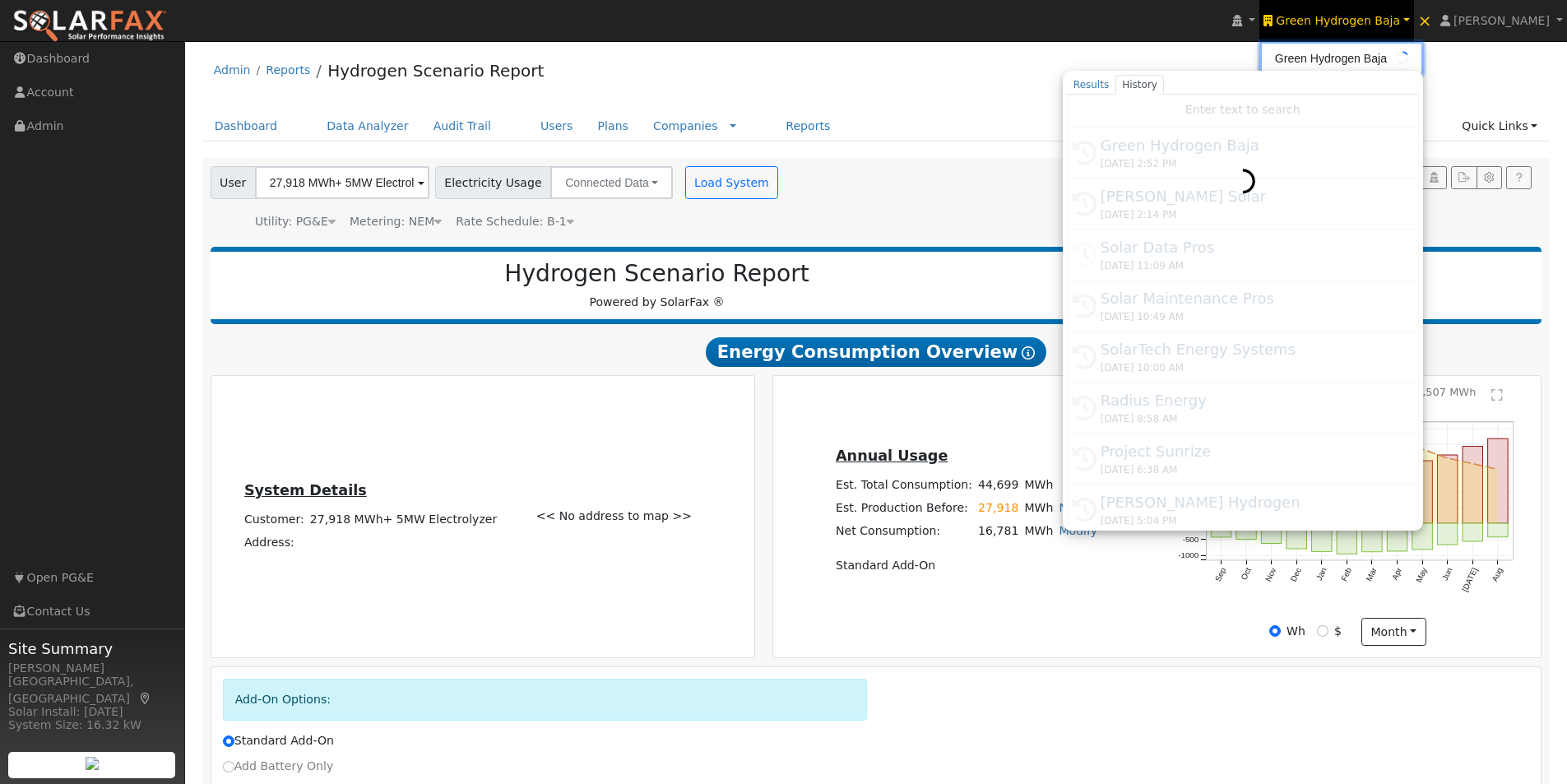
type input "Solar Data Pros"
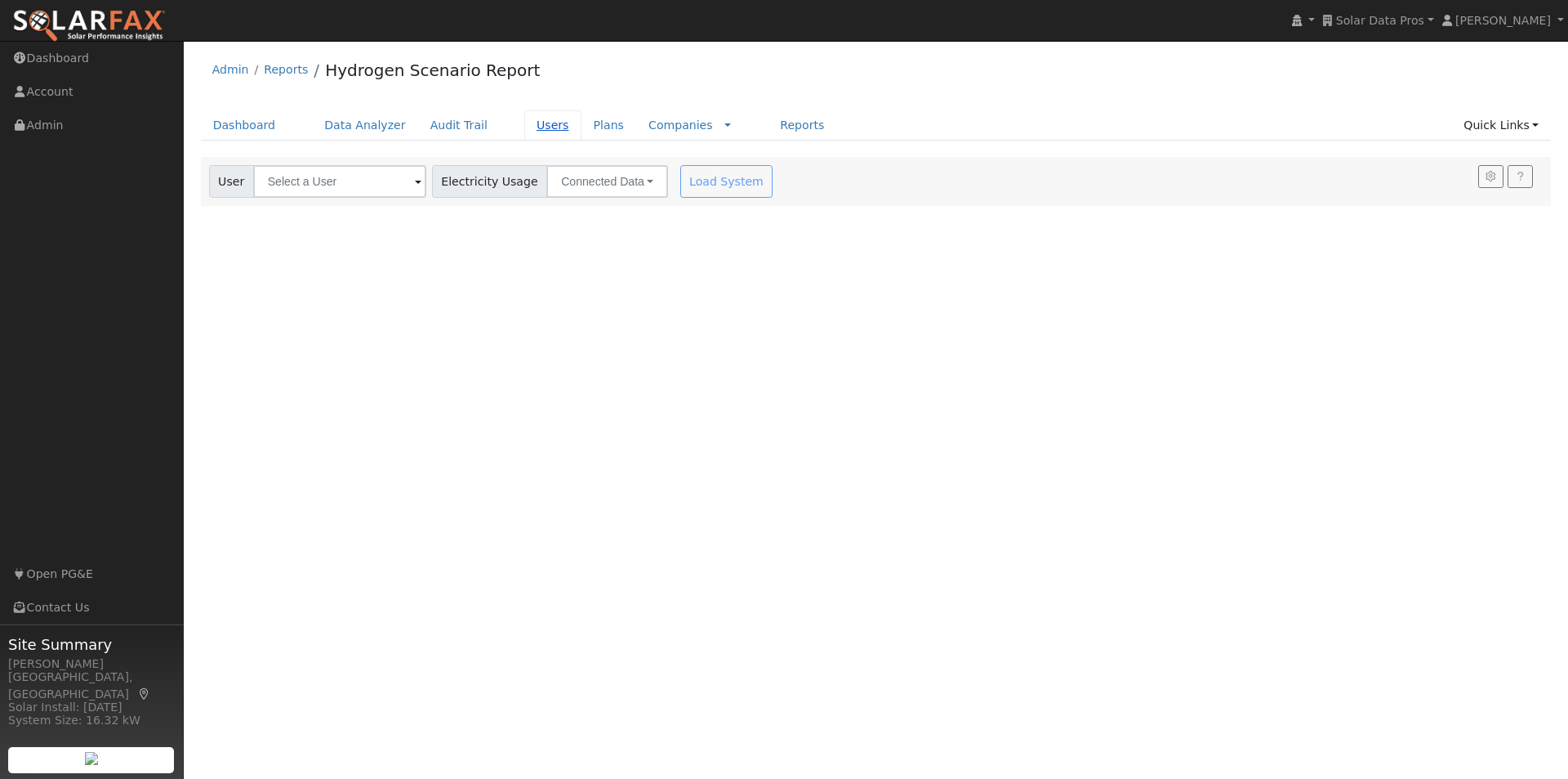
click at [524, 126] on link "Users" at bounding box center [553, 125] width 57 height 30
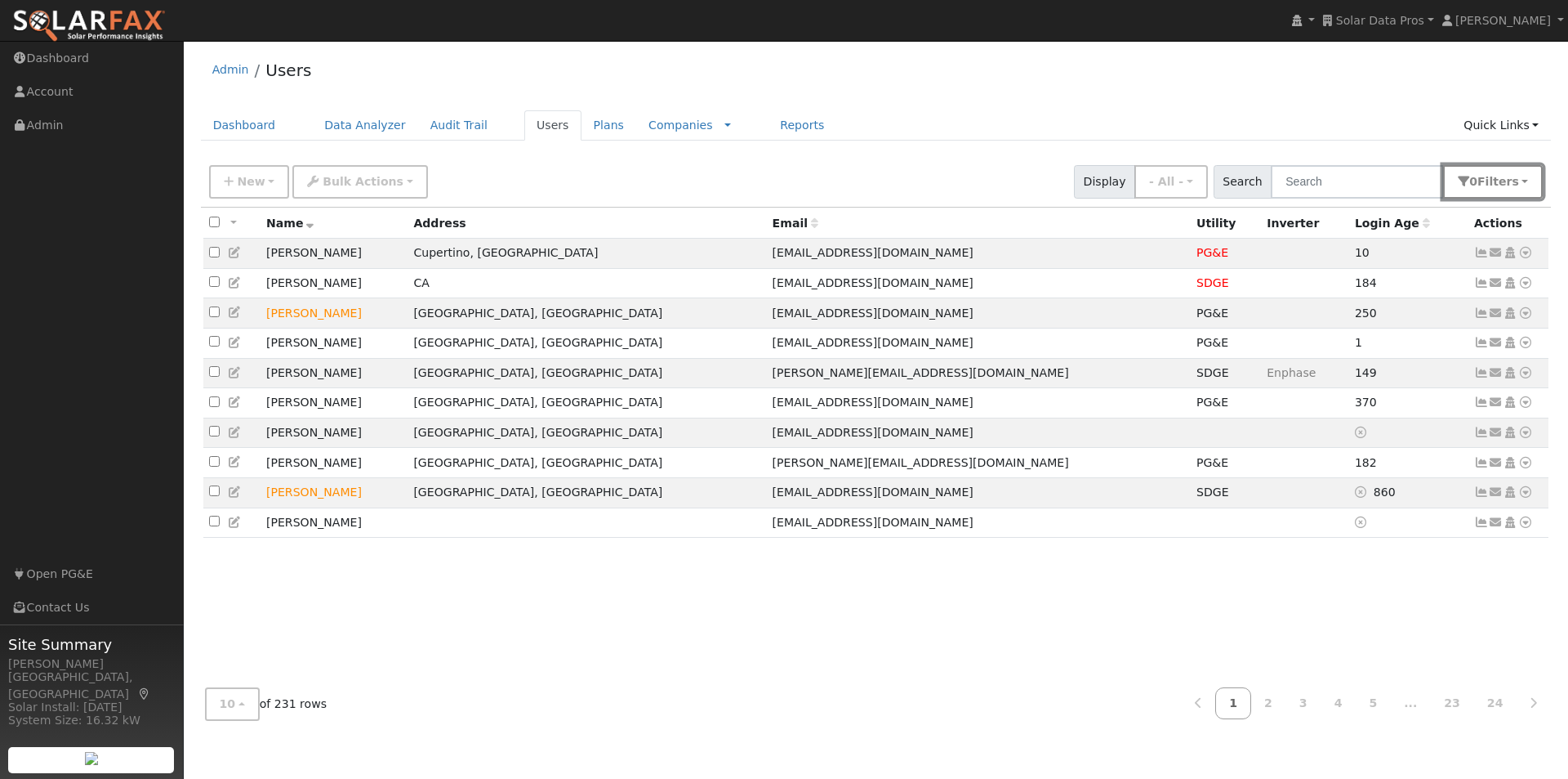
drag, startPoint x: 1515, startPoint y: 176, endPoint x: 1489, endPoint y: 316, distance: 142.4
click at [1515, 188] on span "s" at bounding box center [1515, 181] width 7 height 13
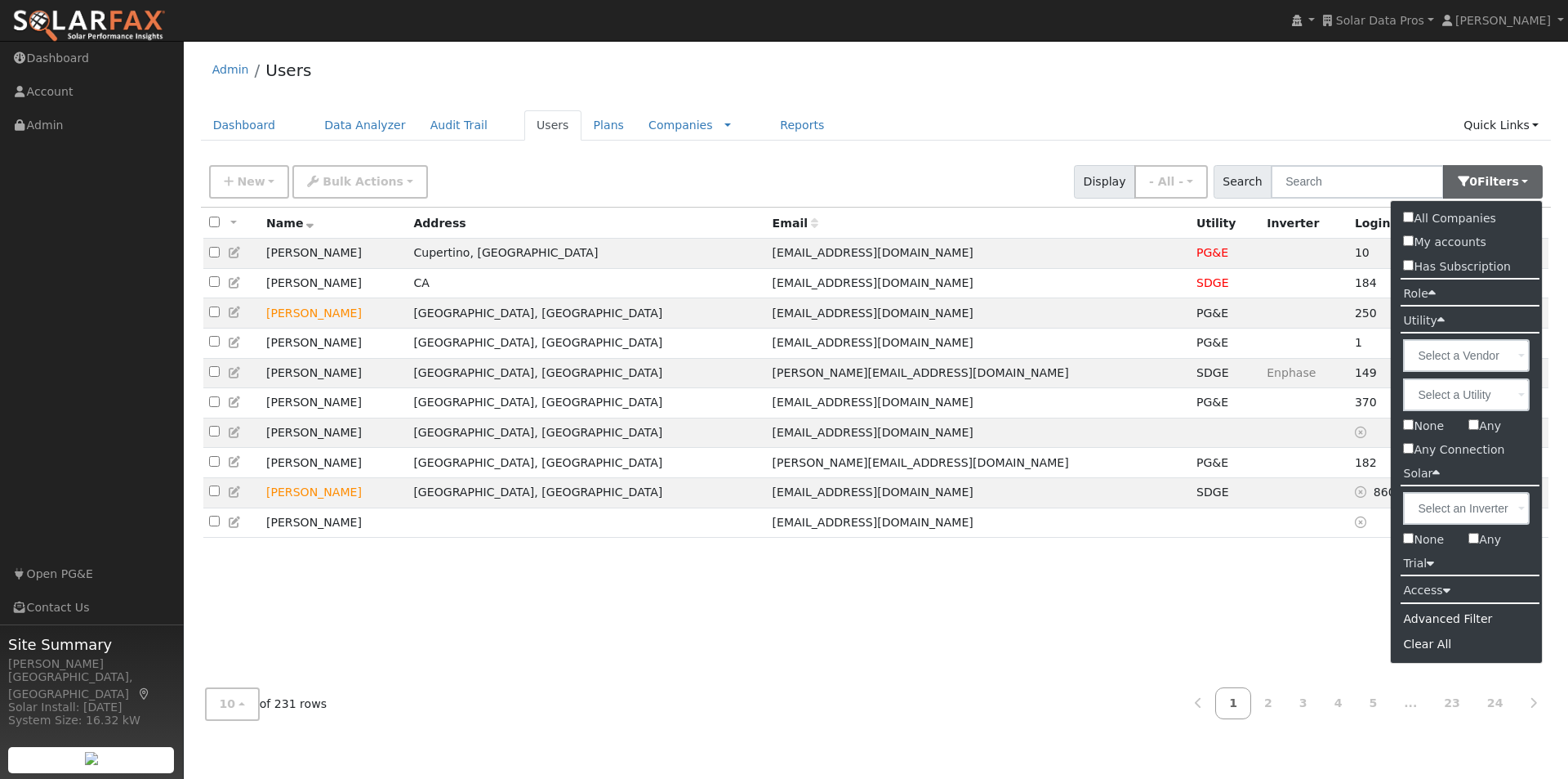
click at [1475, 537] on input "Any" at bounding box center [1474, 537] width 10 height 10
checkbox input "true"
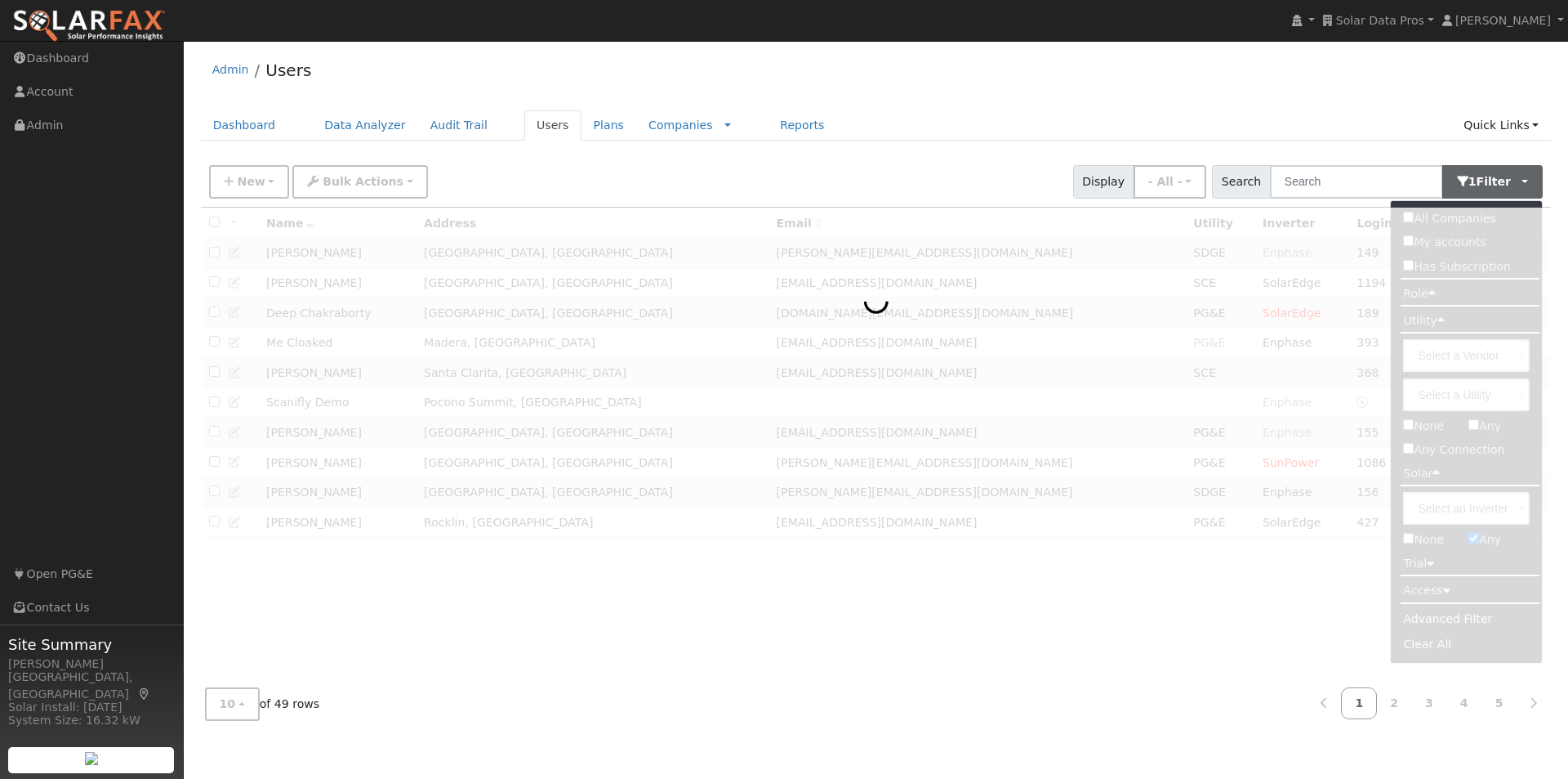
click at [1299, 97] on div "Admin Users" at bounding box center [876, 74] width 1351 height 50
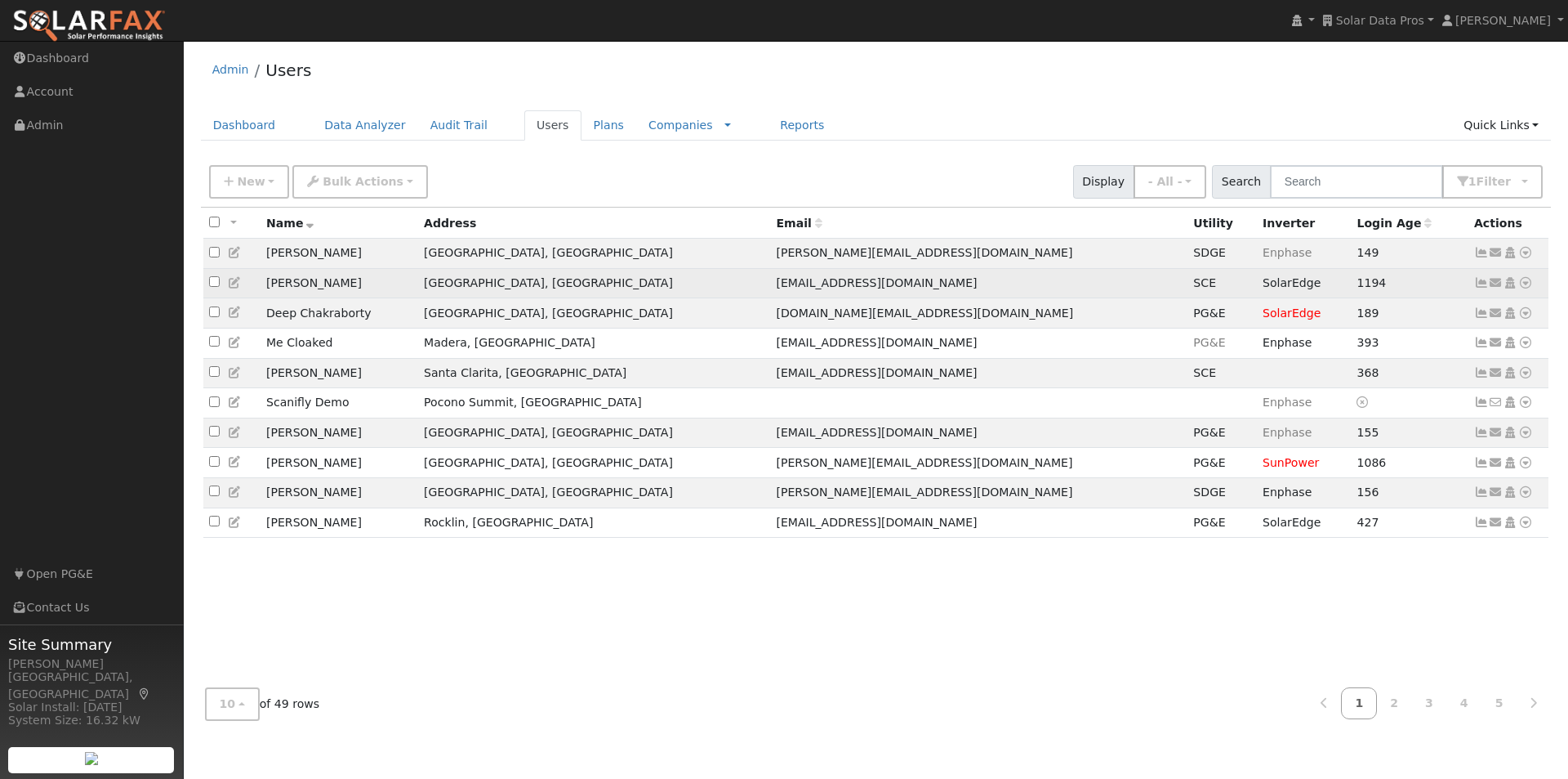
click at [1479, 284] on icon at bounding box center [1481, 282] width 15 height 11
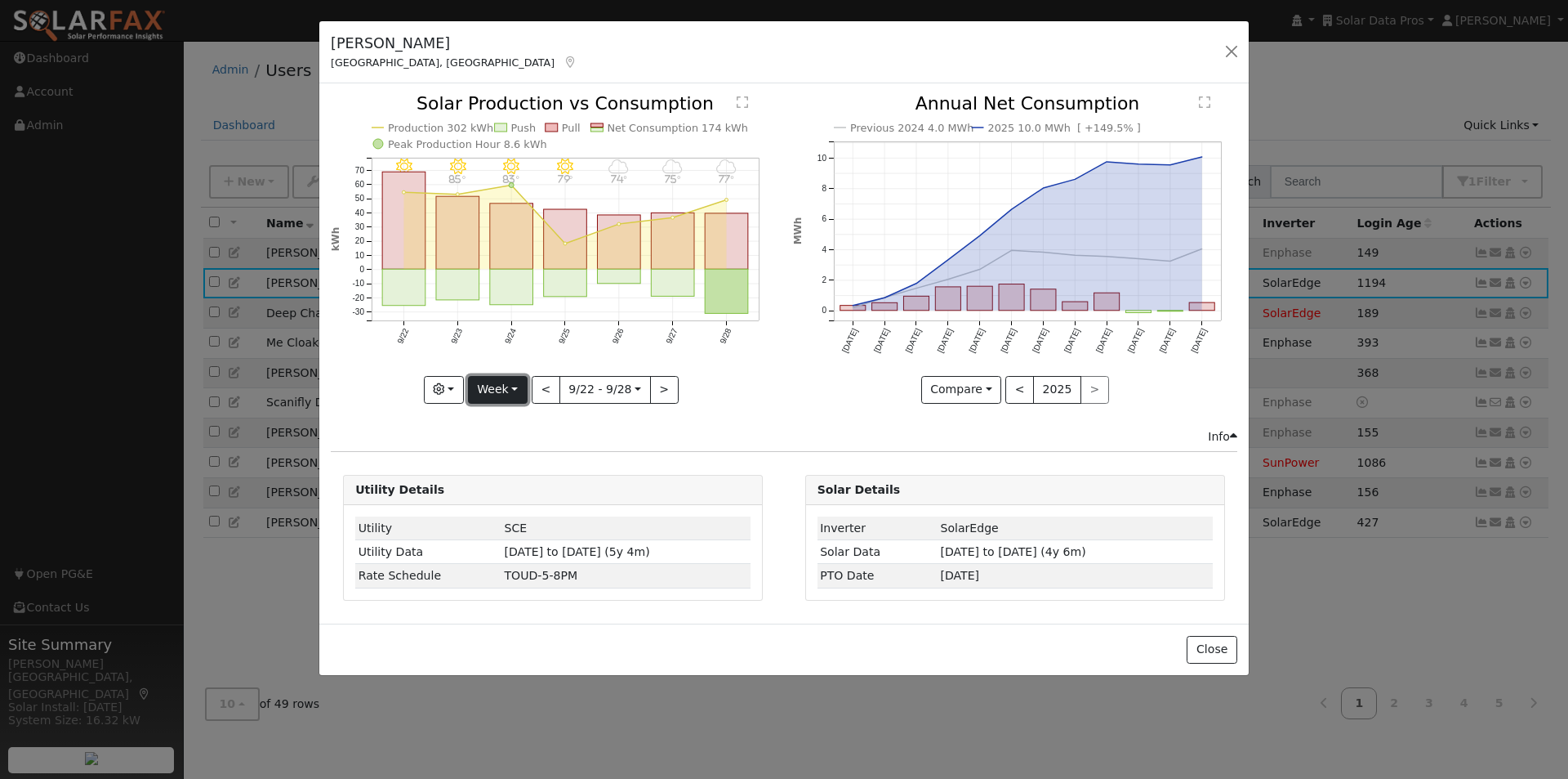
click at [497, 378] on button "Week" at bounding box center [498, 390] width 60 height 28
click at [497, 490] on link "Year" at bounding box center [526, 492] width 114 height 23
type input "2024-09-01"
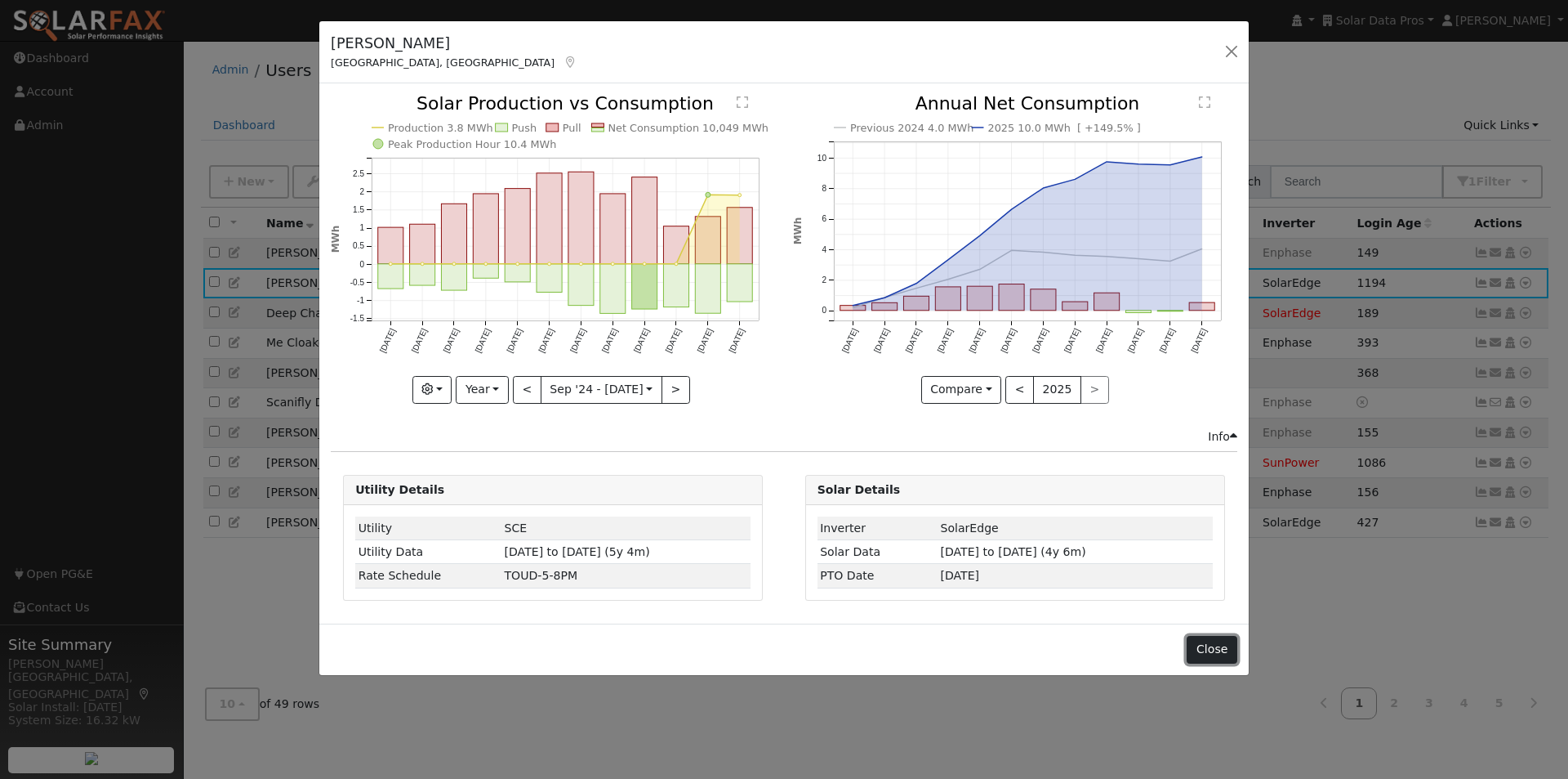
click at [1216, 650] on button "Close" at bounding box center [1212, 650] width 50 height 28
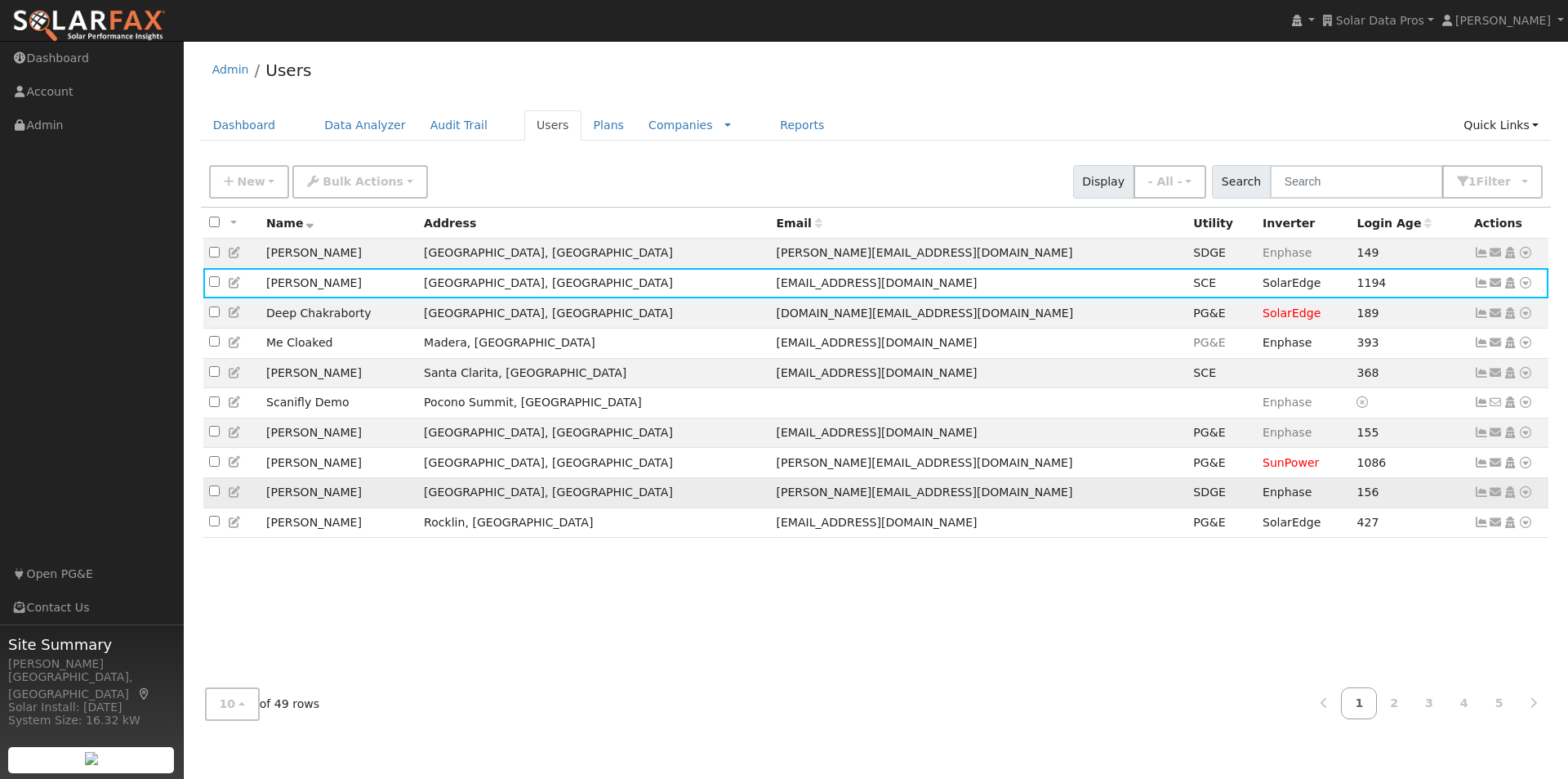
click at [1481, 498] on icon at bounding box center [1481, 491] width 15 height 11
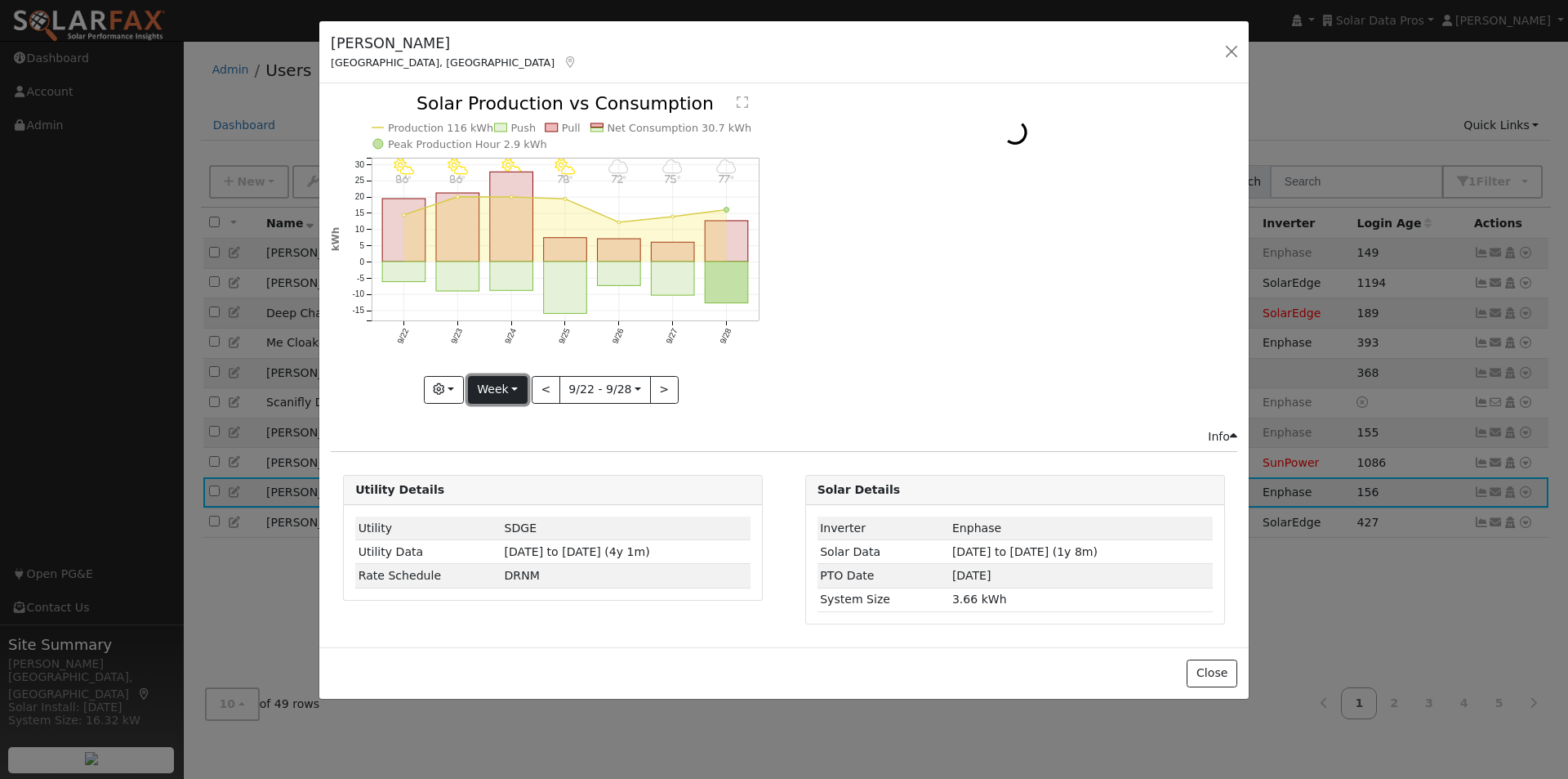
click at [515, 380] on button "Week" at bounding box center [498, 390] width 60 height 28
click at [530, 496] on link "Year" at bounding box center [526, 492] width 114 height 23
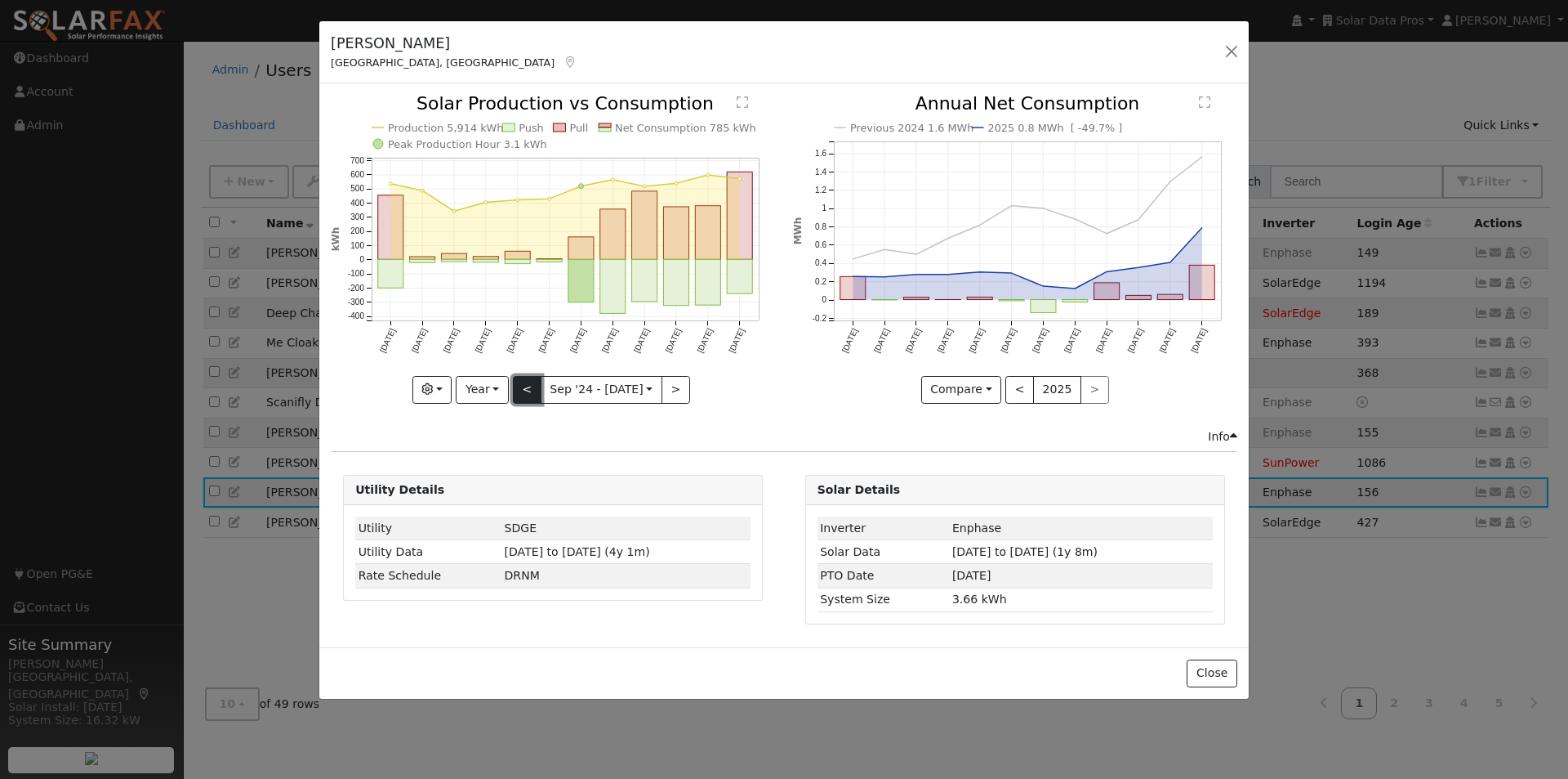
click at [525, 386] on button "<" at bounding box center [527, 390] width 28 height 28
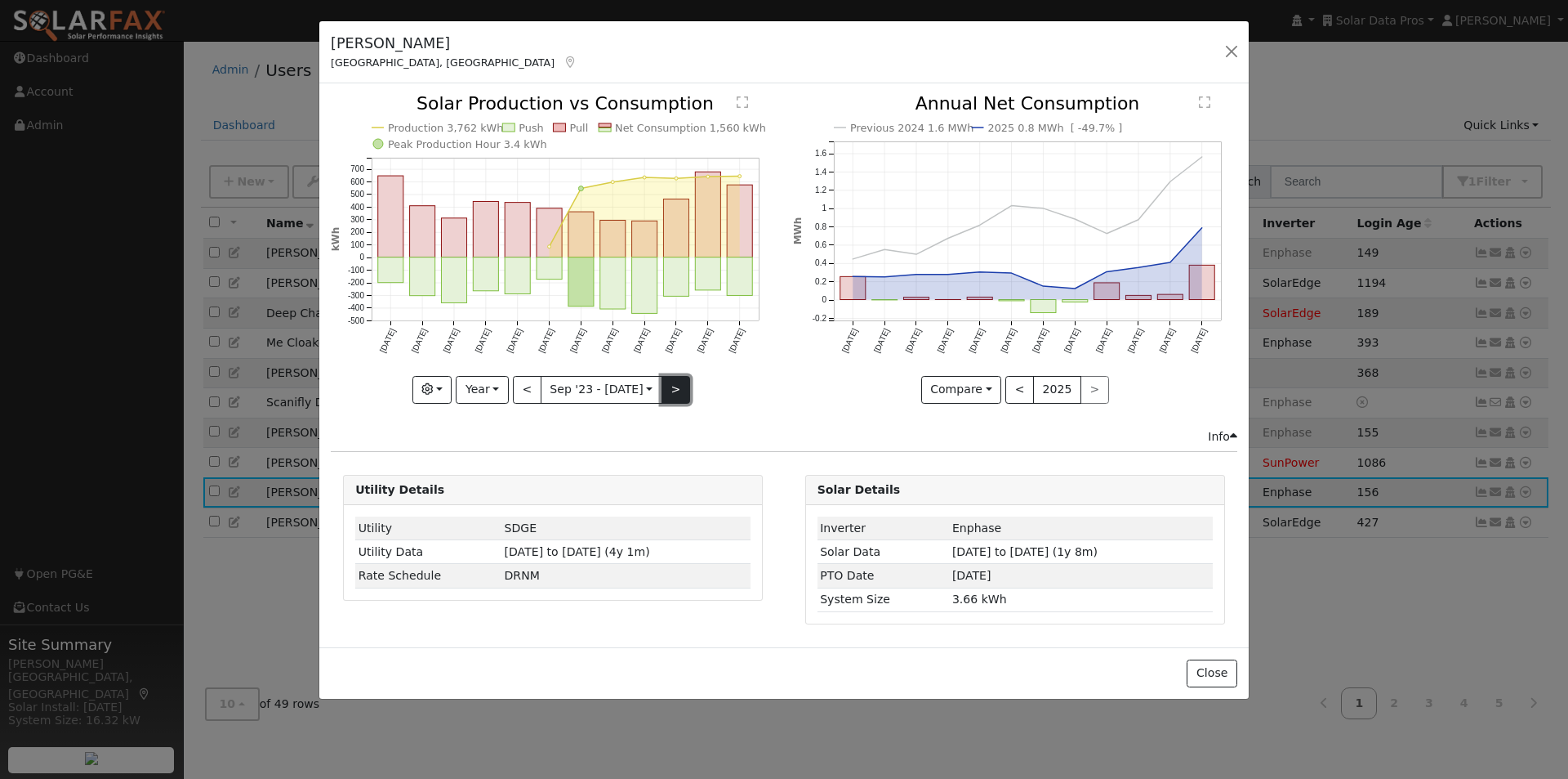
click at [669, 382] on button ">" at bounding box center [675, 390] width 28 height 28
type input "2024-09-01"
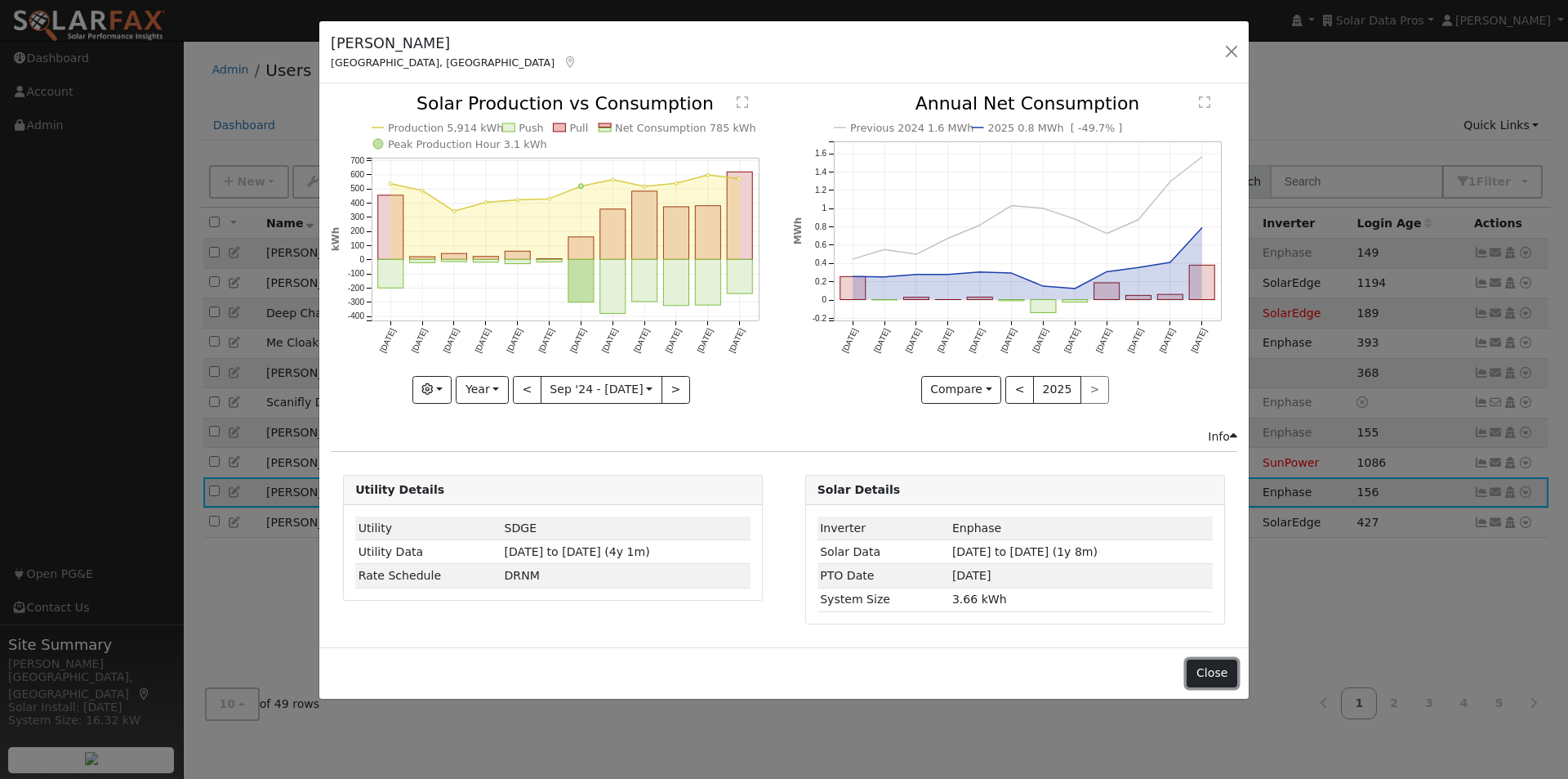
click at [1197, 669] on button "Close" at bounding box center [1212, 673] width 50 height 28
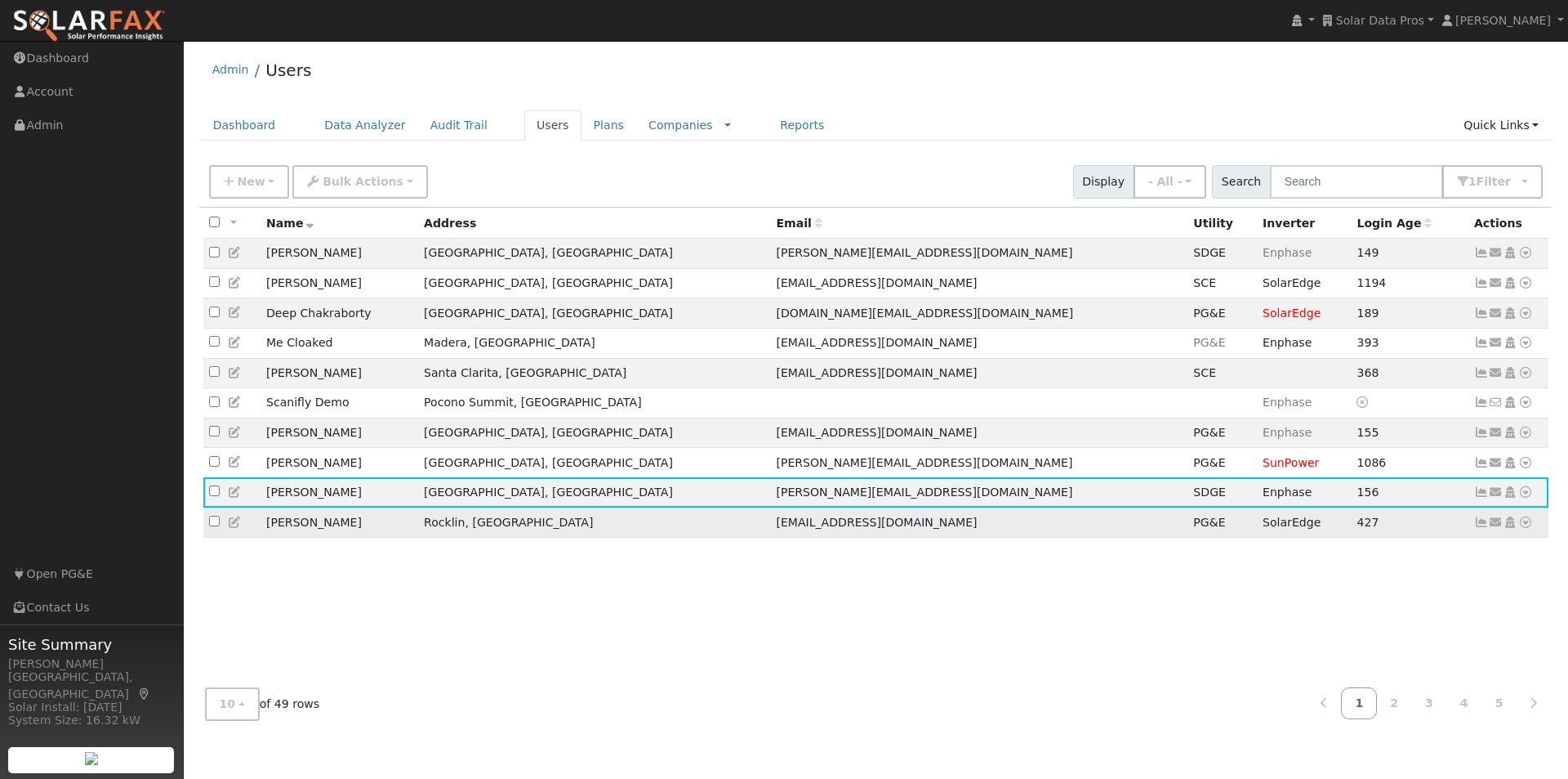
click at [1477, 528] on icon at bounding box center [1481, 522] width 15 height 11
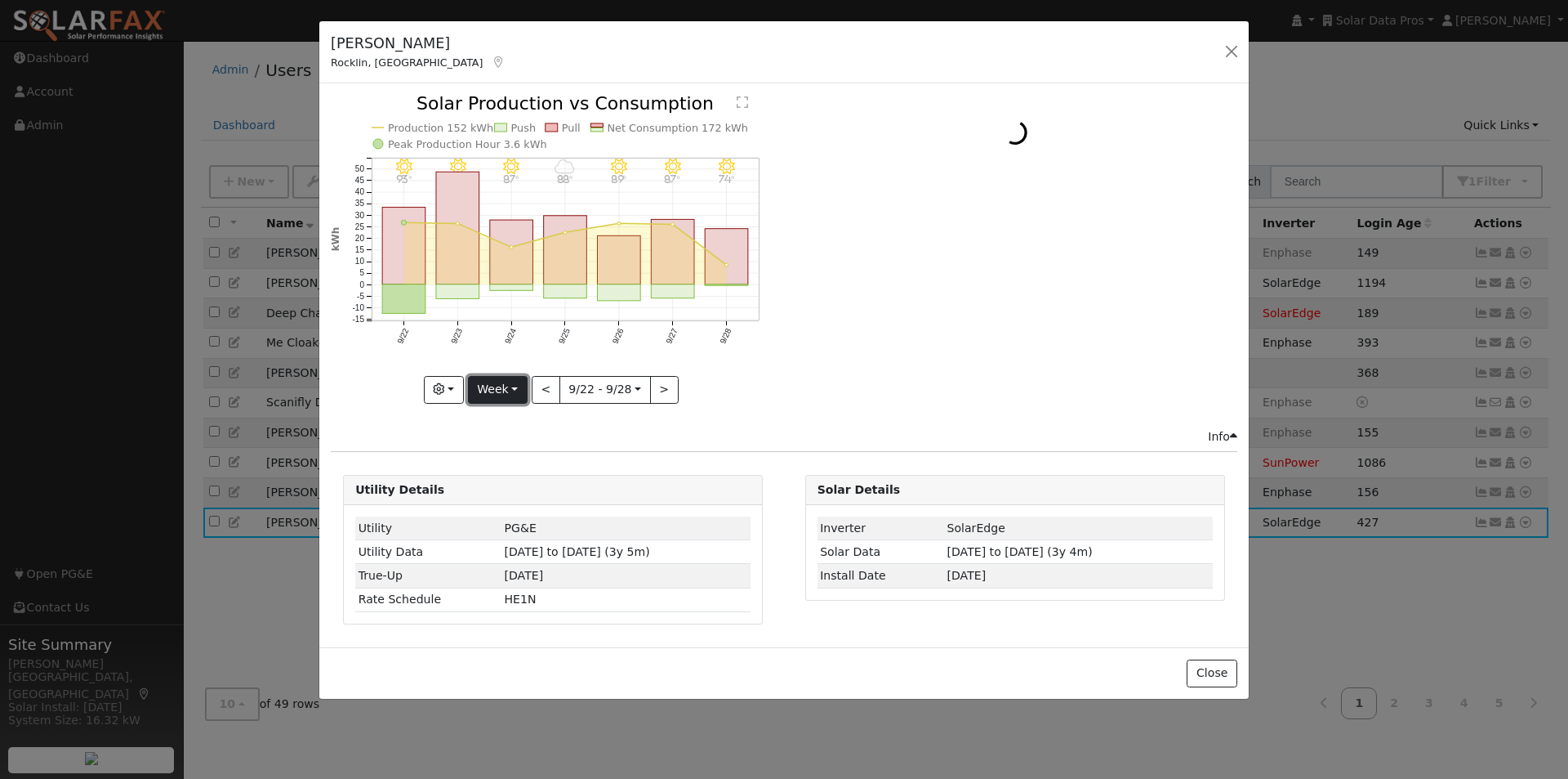
click at [517, 393] on button "Week" at bounding box center [498, 390] width 60 height 28
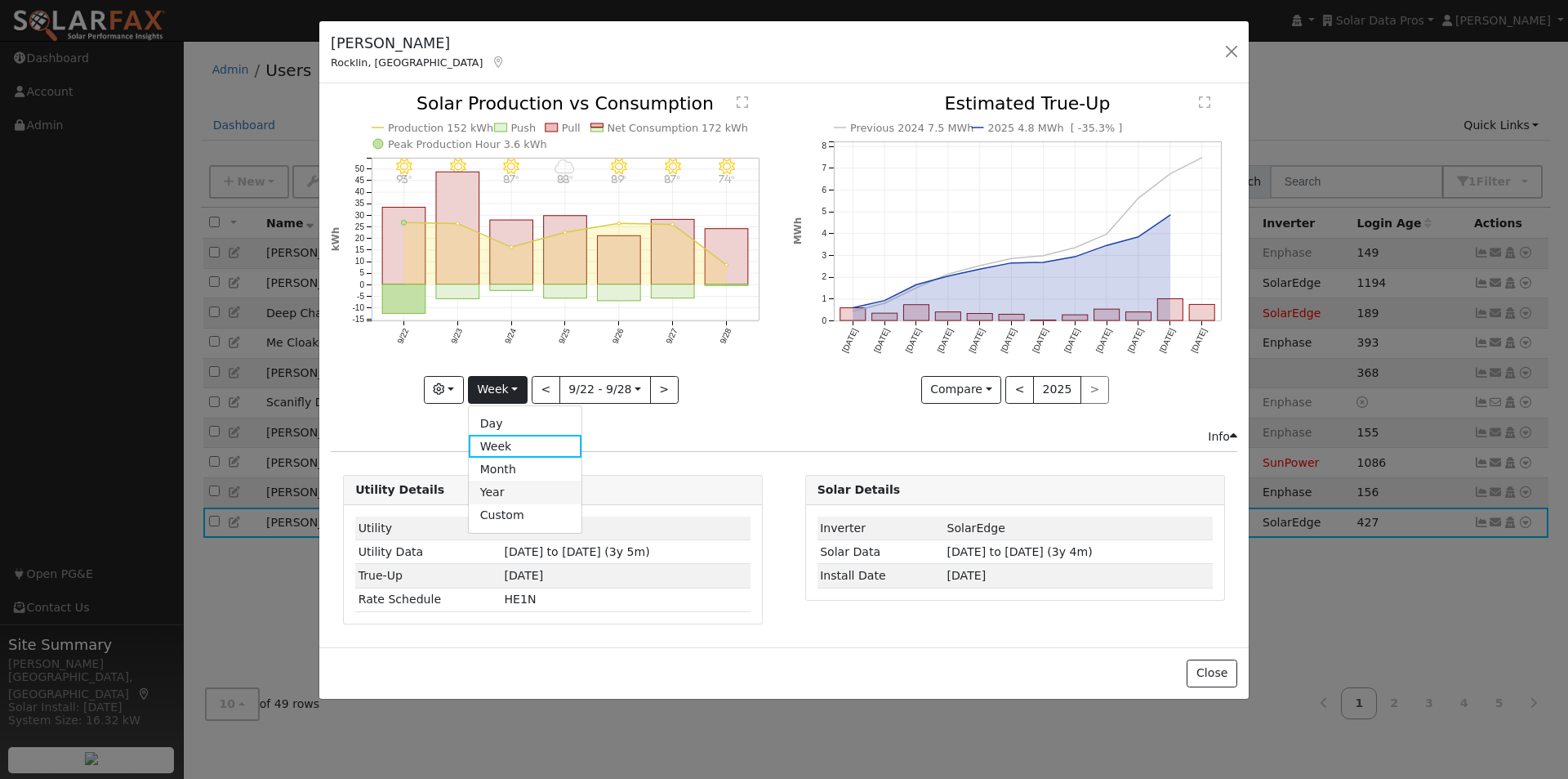
click at [506, 491] on link "Year" at bounding box center [526, 492] width 114 height 23
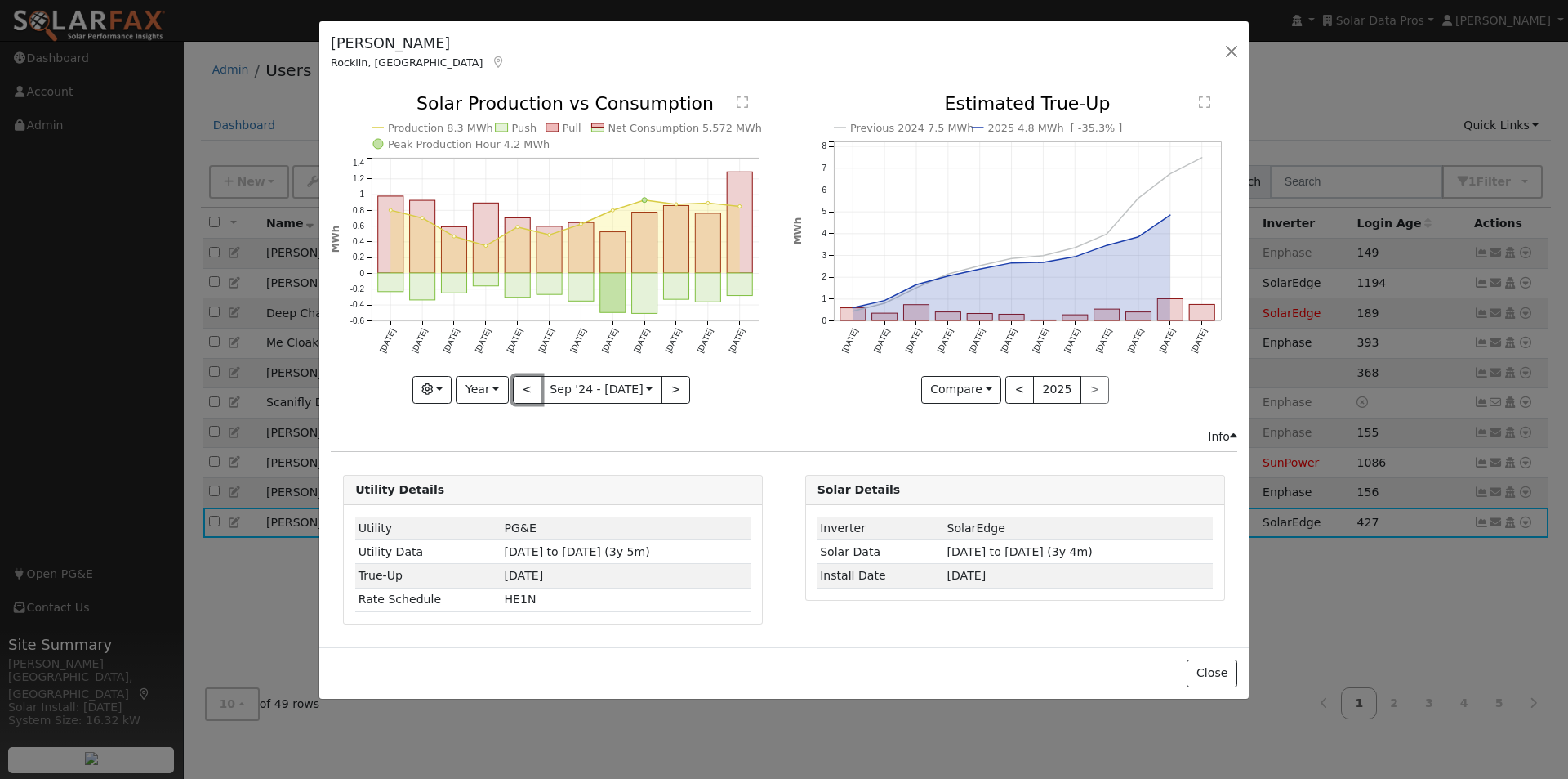
click at [530, 388] on button "<" at bounding box center [527, 390] width 28 height 28
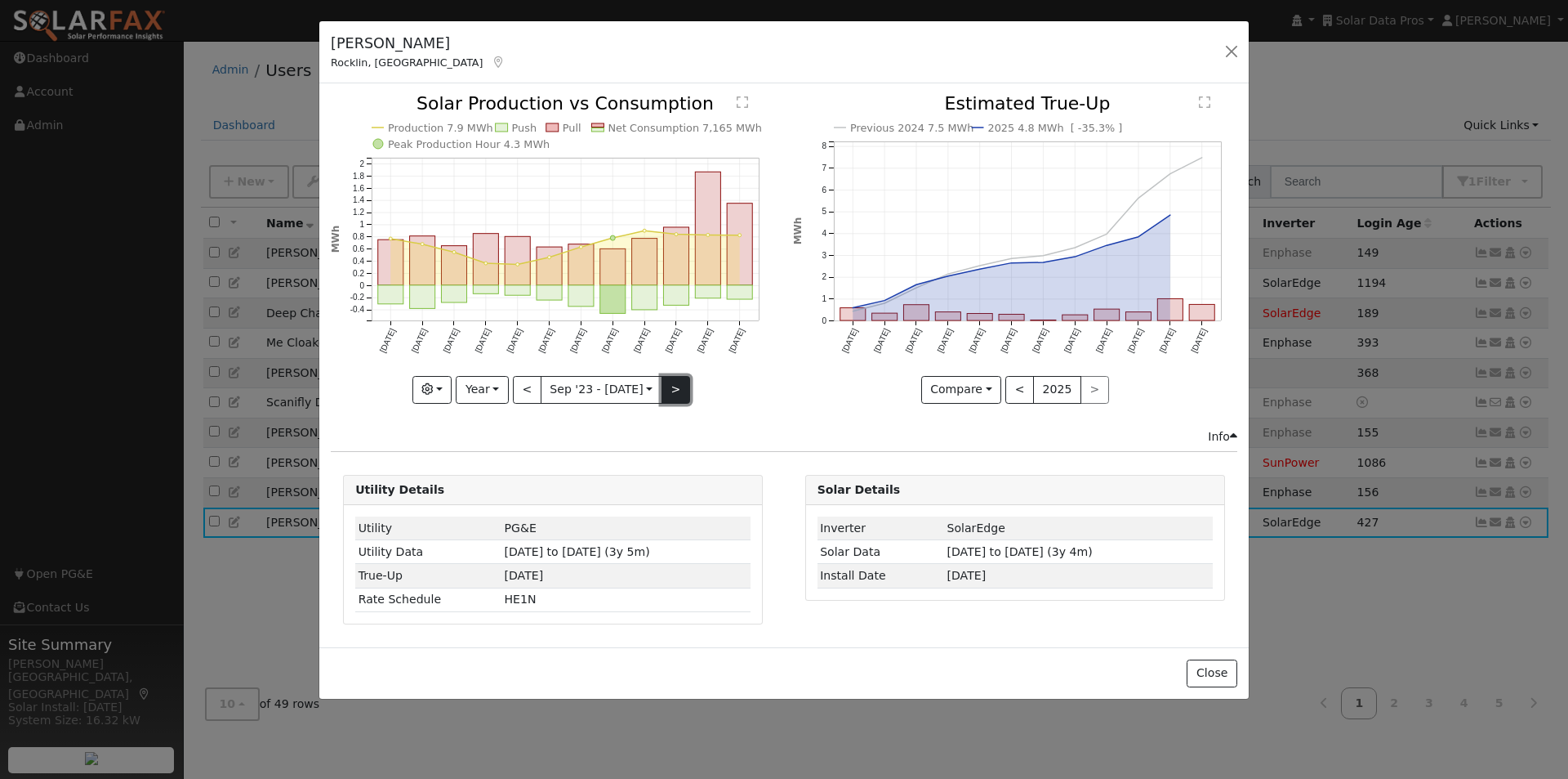
click at [671, 395] on button ">" at bounding box center [675, 390] width 28 height 28
type input "2024-09-01"
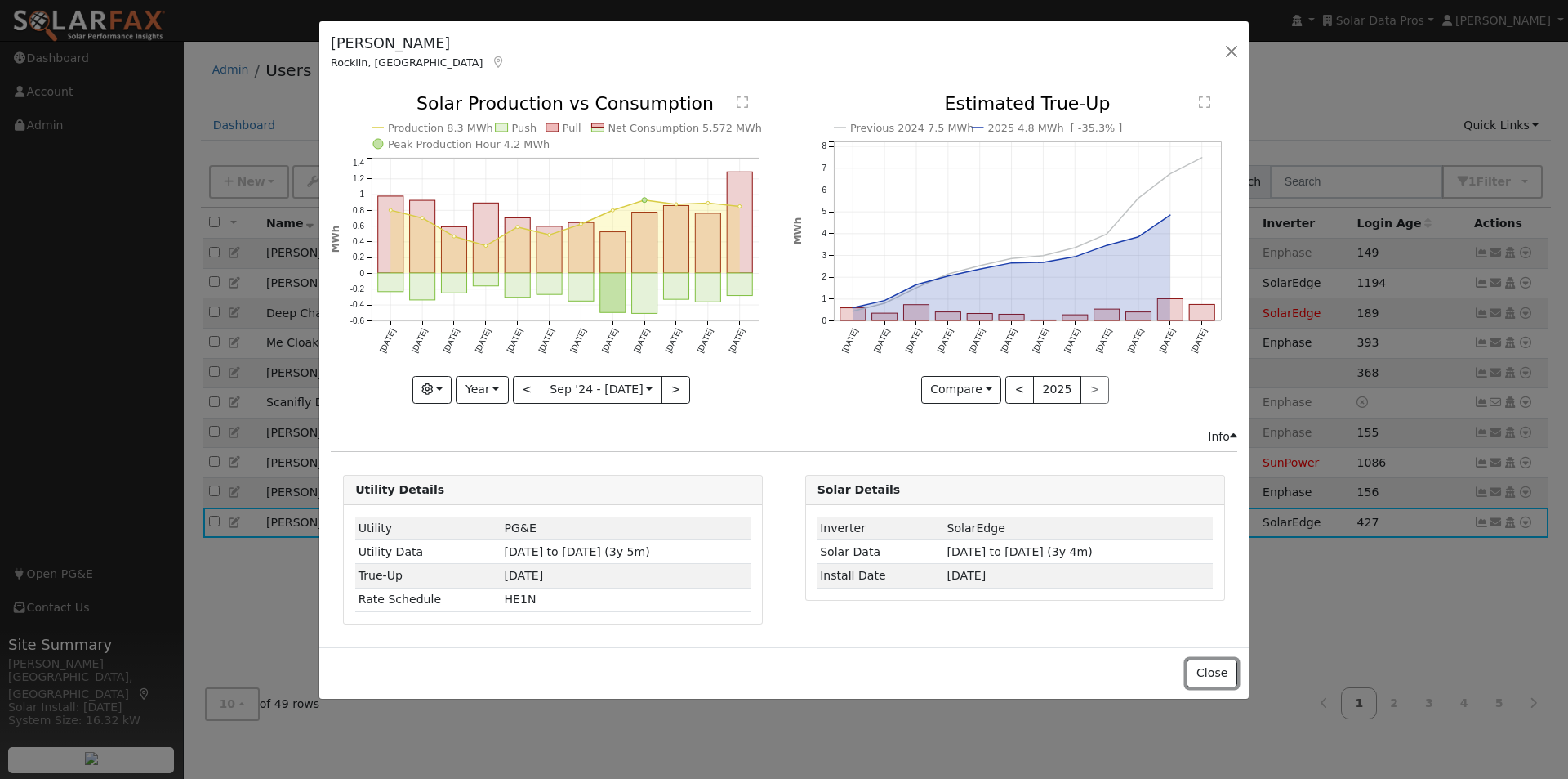
drag, startPoint x: 1216, startPoint y: 667, endPoint x: 1281, endPoint y: 631, distance: 74.3
click at [1224, 663] on button "Close" at bounding box center [1212, 673] width 50 height 28
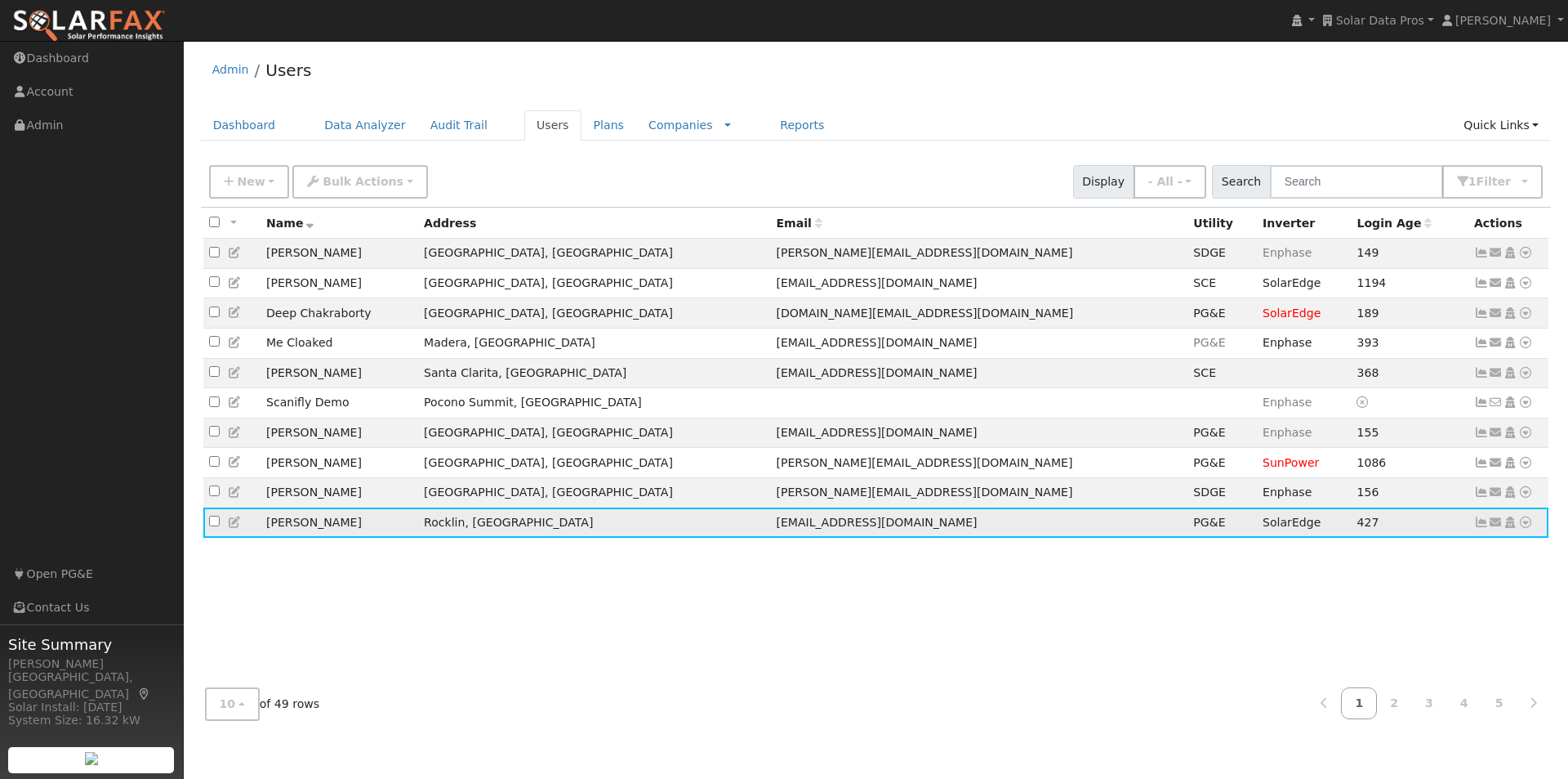
click at [1523, 528] on icon at bounding box center [1526, 522] width 15 height 11
drag, startPoint x: 1330, startPoint y: 470, endPoint x: 1346, endPoint y: 471, distance: 16.0
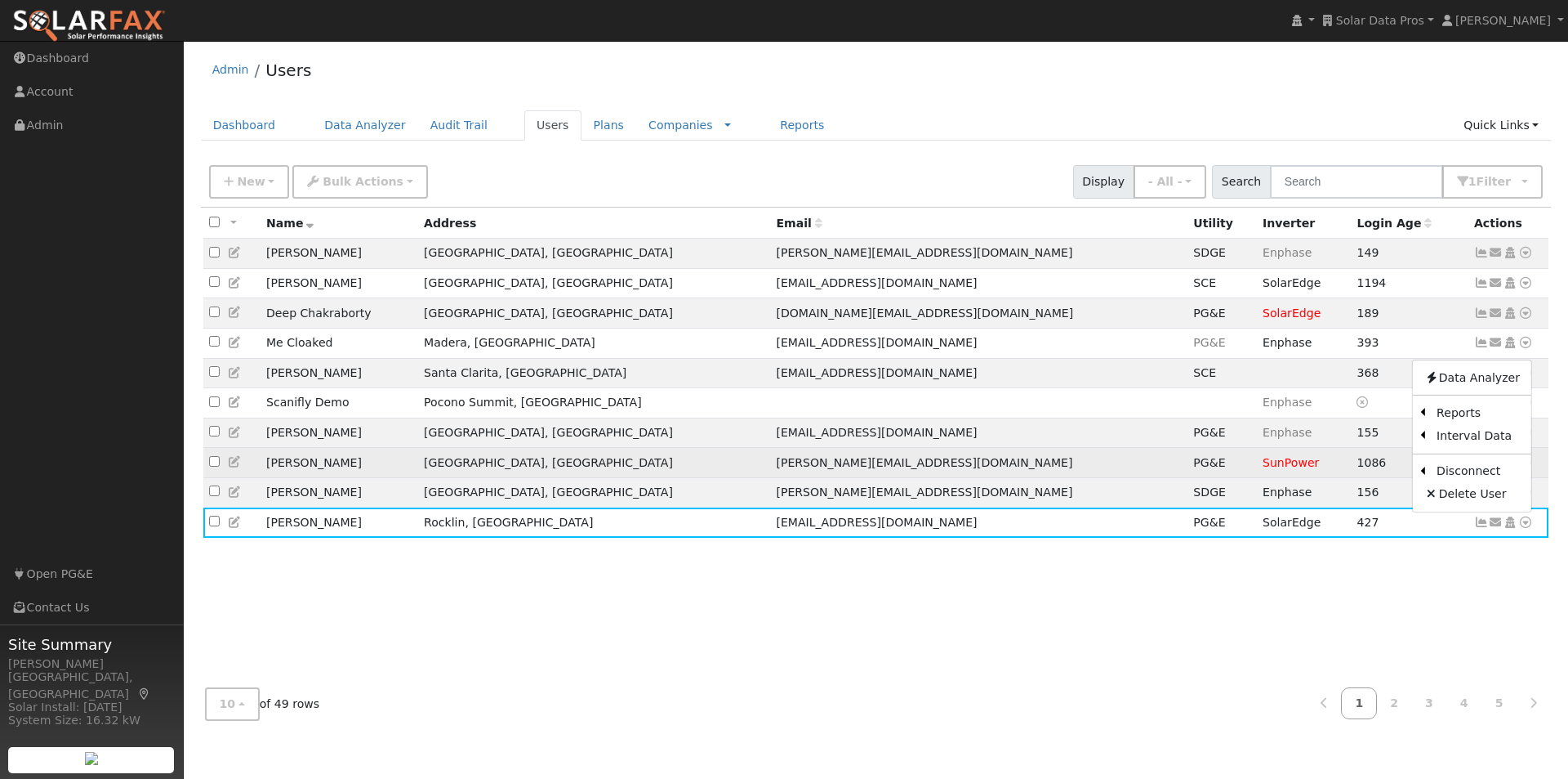
click at [0, 0] on link "Export to CSV" at bounding box center [0, 0] width 0 height 0
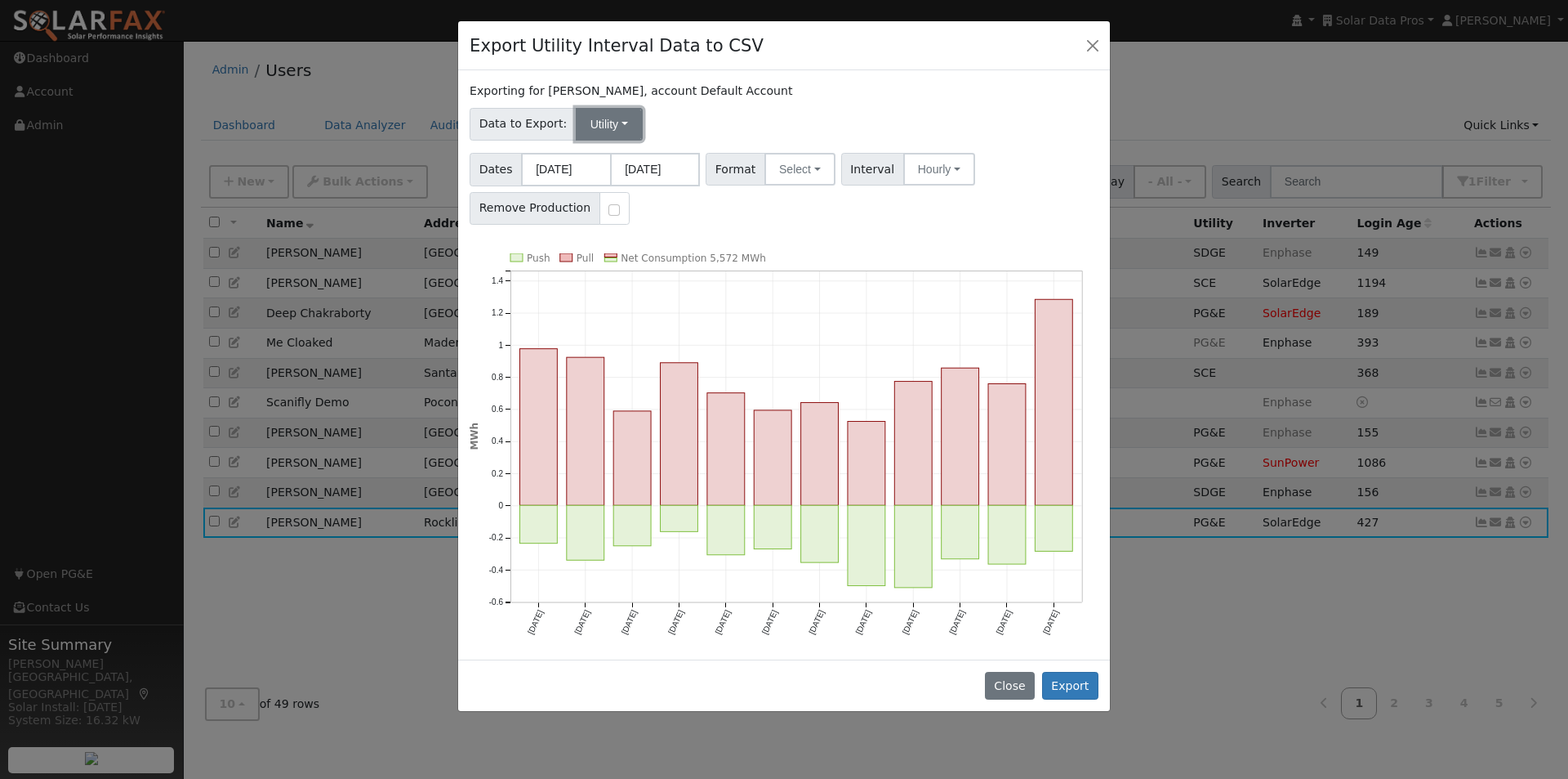
drag, startPoint x: 602, startPoint y: 121, endPoint x: 600, endPoint y: 152, distance: 31.1
click at [601, 123] on button "Utility" at bounding box center [610, 124] width 67 height 33
click at [592, 185] on link "Solar" at bounding box center [621, 183] width 114 height 23
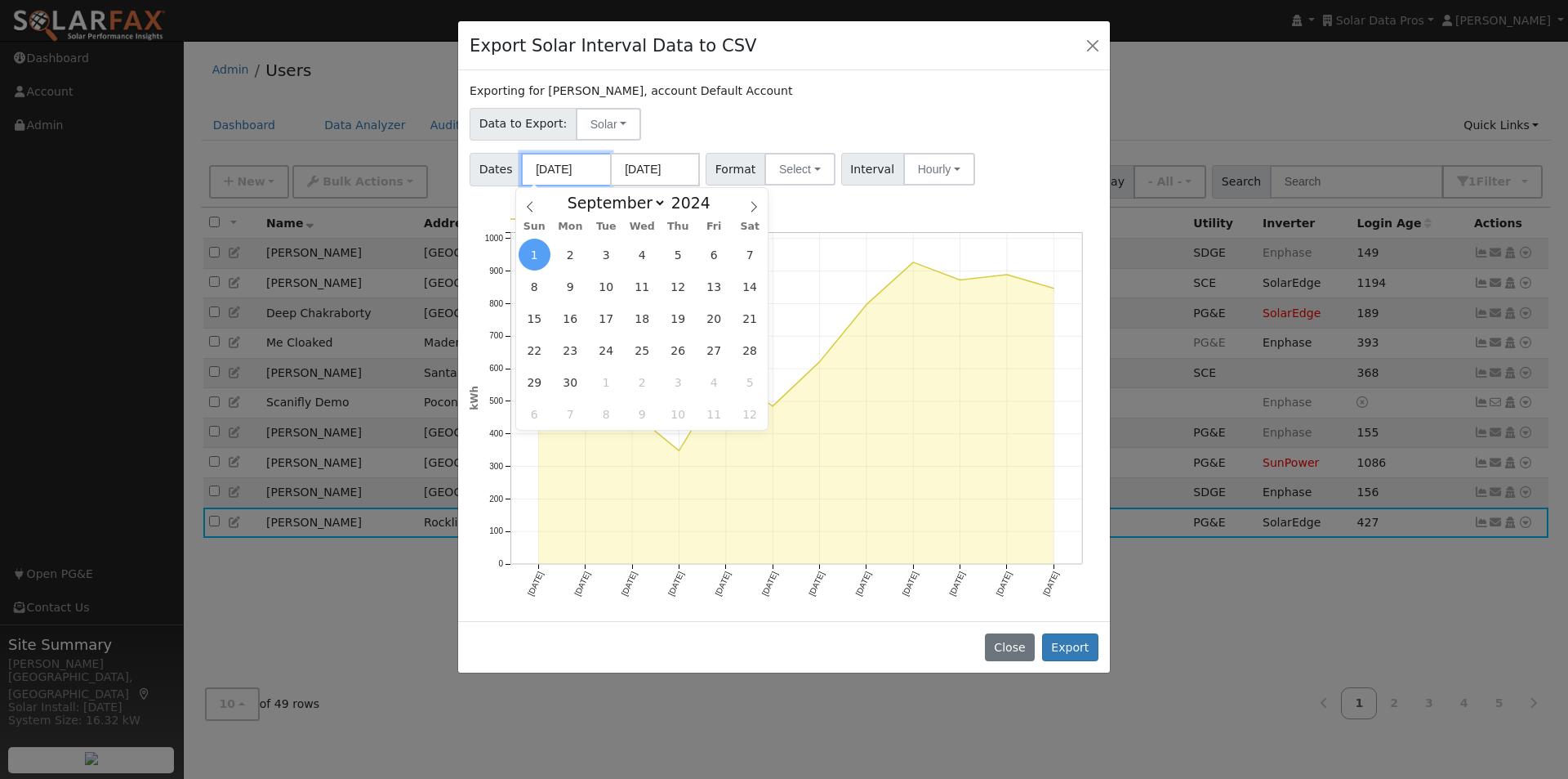
click at [560, 170] on input "[DATE]" at bounding box center [566, 169] width 90 height 34
click at [659, 204] on select "January February March April May June July August September October November De…" at bounding box center [613, 202] width 107 height 20
select select "0"
click at [573, 192] on select "January February March April May June July August September October November De…" at bounding box center [613, 202] width 107 height 20
click at [564, 252] on span "1" at bounding box center [570, 254] width 32 height 32
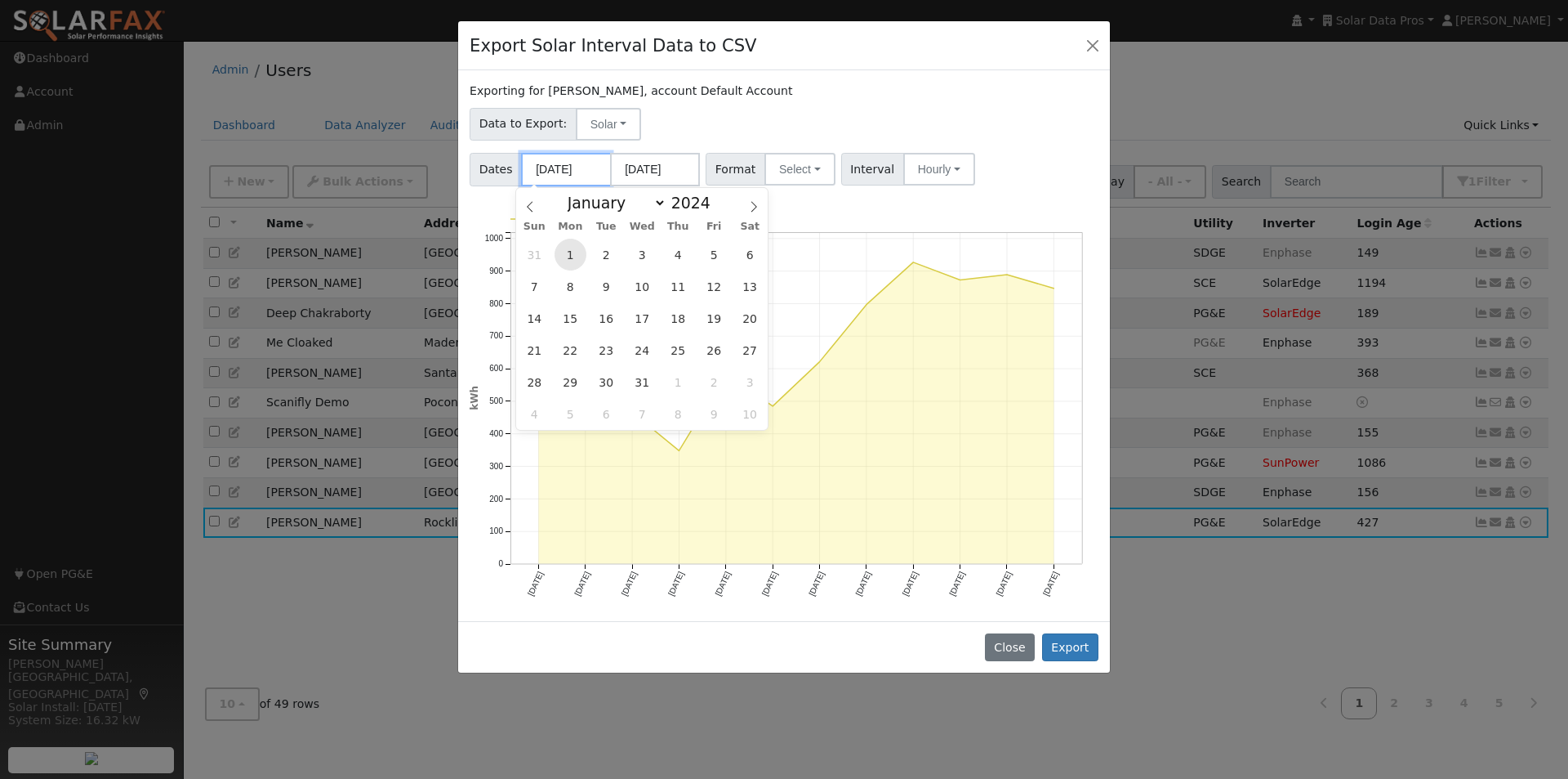
type input "01/01/2024"
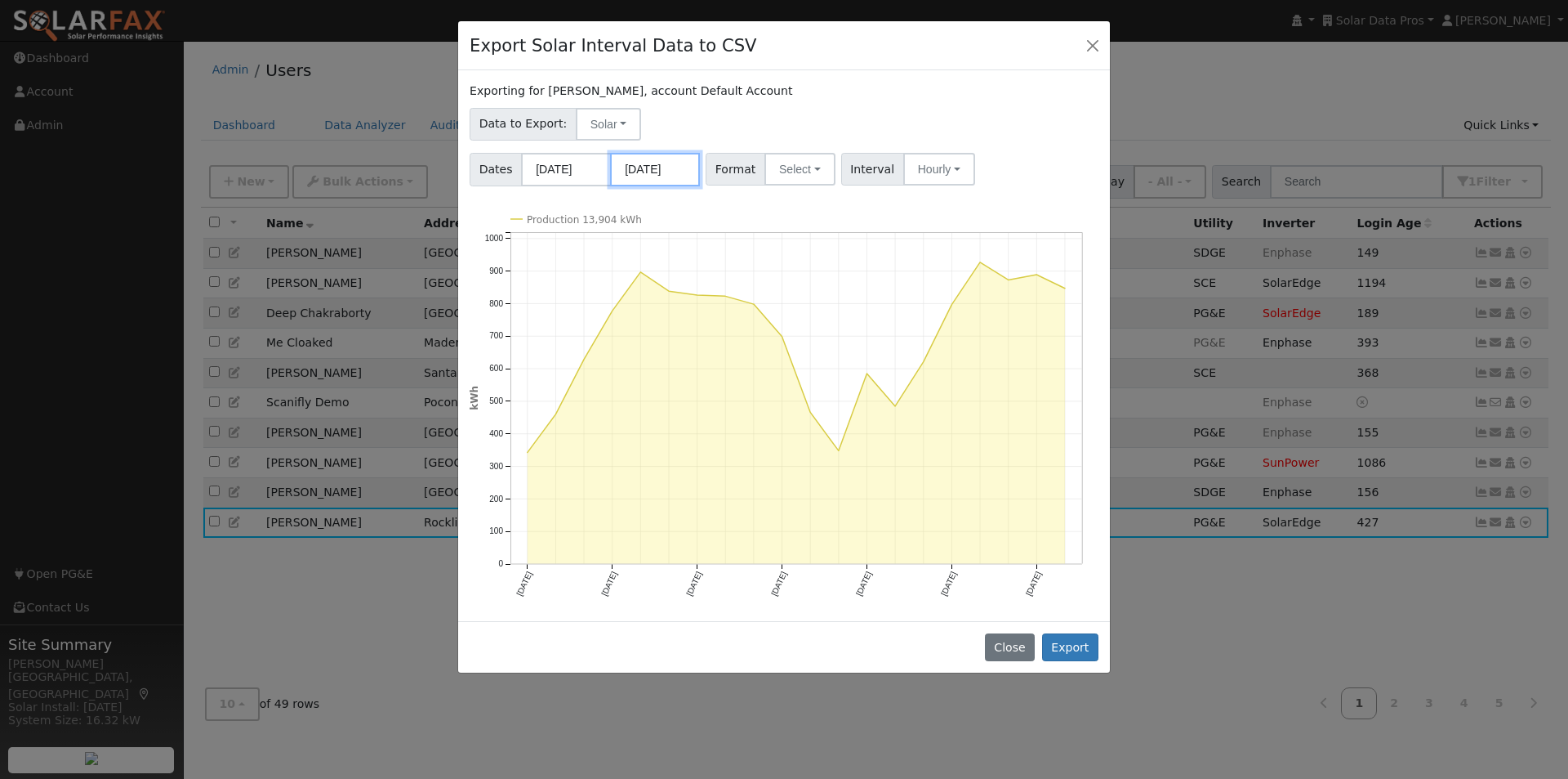
click at [658, 173] on input "[DATE]" at bounding box center [655, 169] width 90 height 34
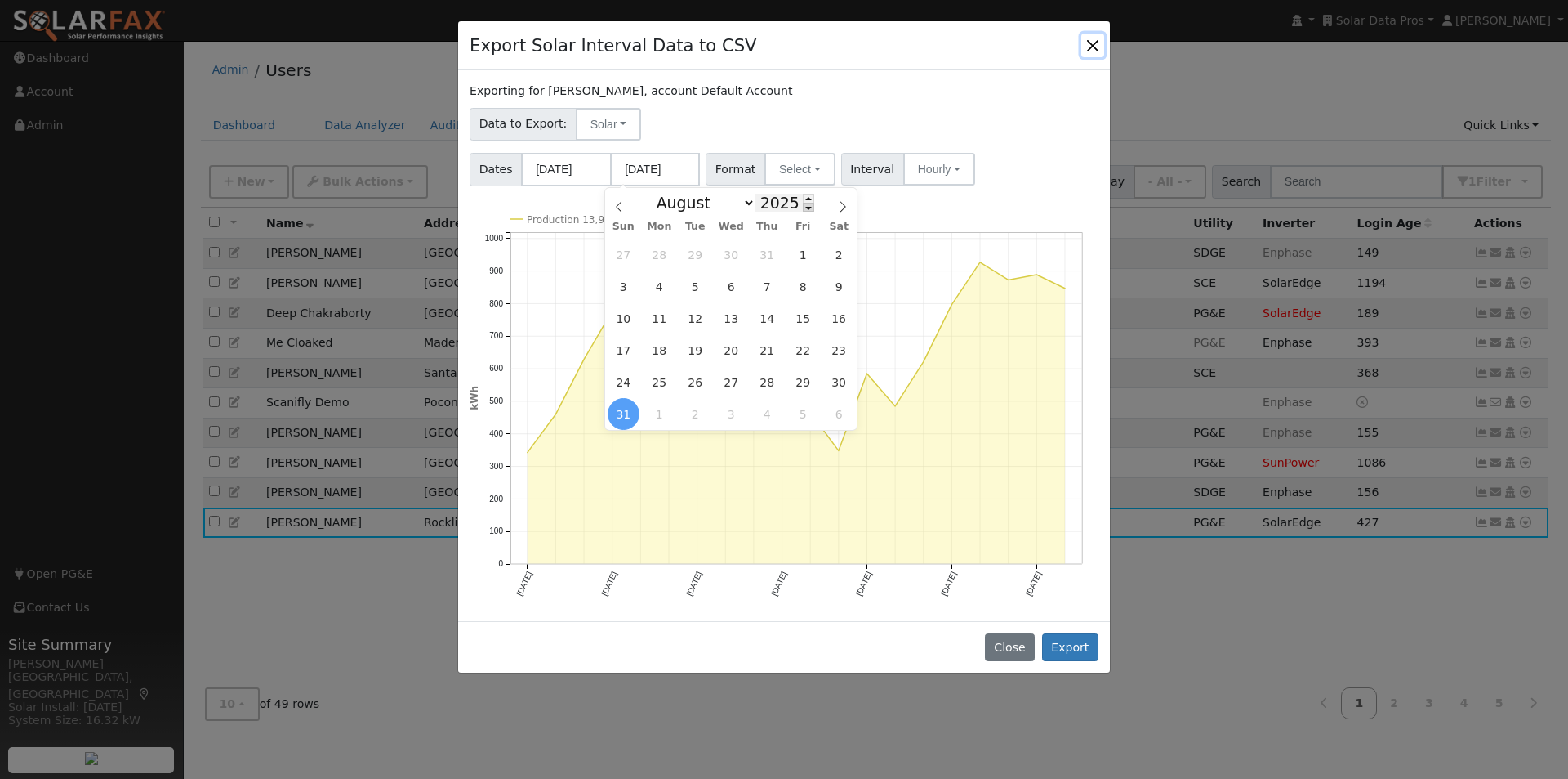
click at [803, 211] on span at bounding box center [808, 207] width 11 height 9
type input "2024"
click at [745, 206] on select "January February March April May June July August September October November De…" at bounding box center [702, 202] width 107 height 20
select select "11"
click at [662, 192] on select "January February March April May June July August September October November De…" at bounding box center [702, 202] width 107 height 20
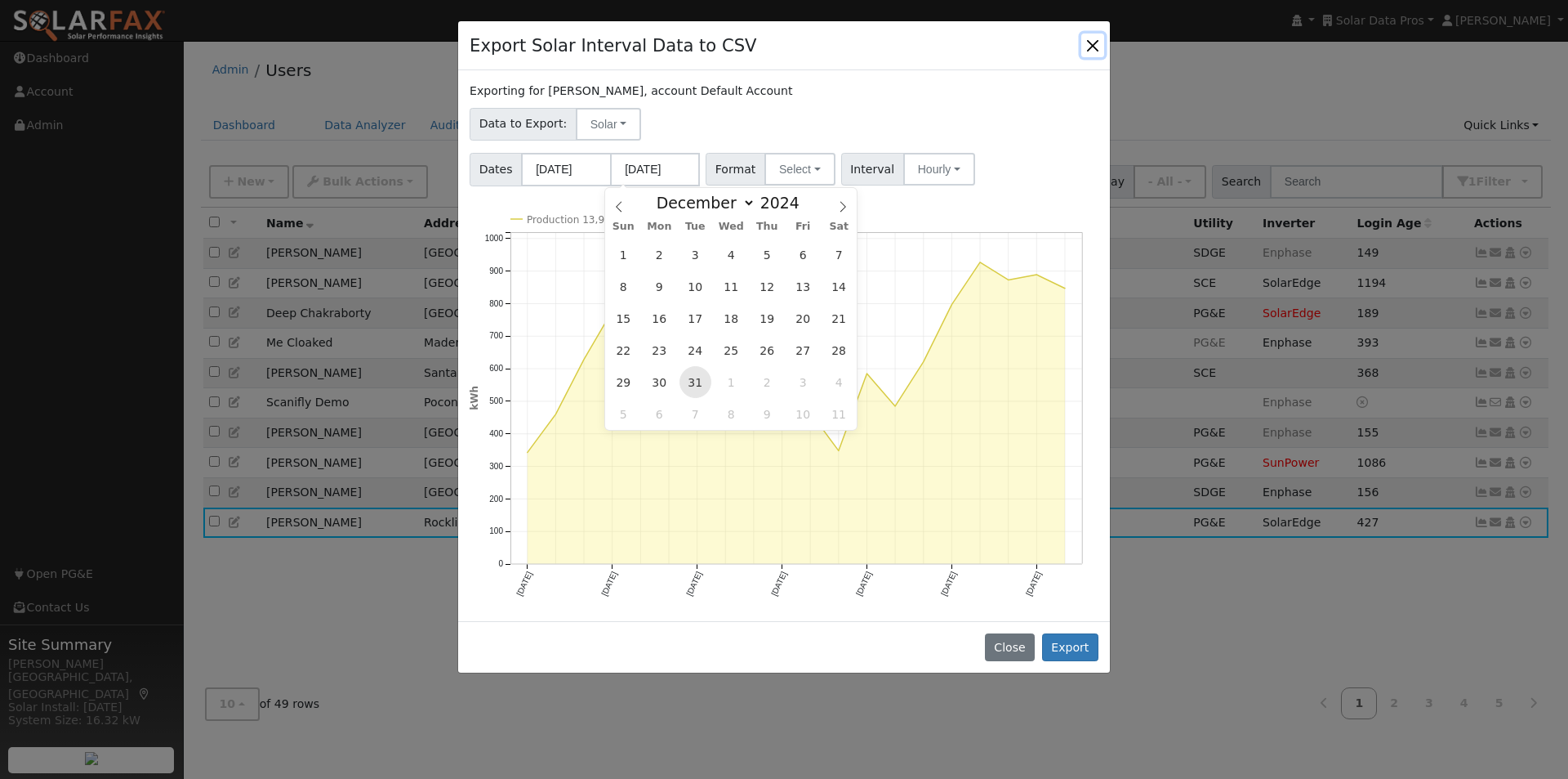
click at [699, 379] on span "31" at bounding box center [695, 381] width 32 height 32
type input "12/31/2024"
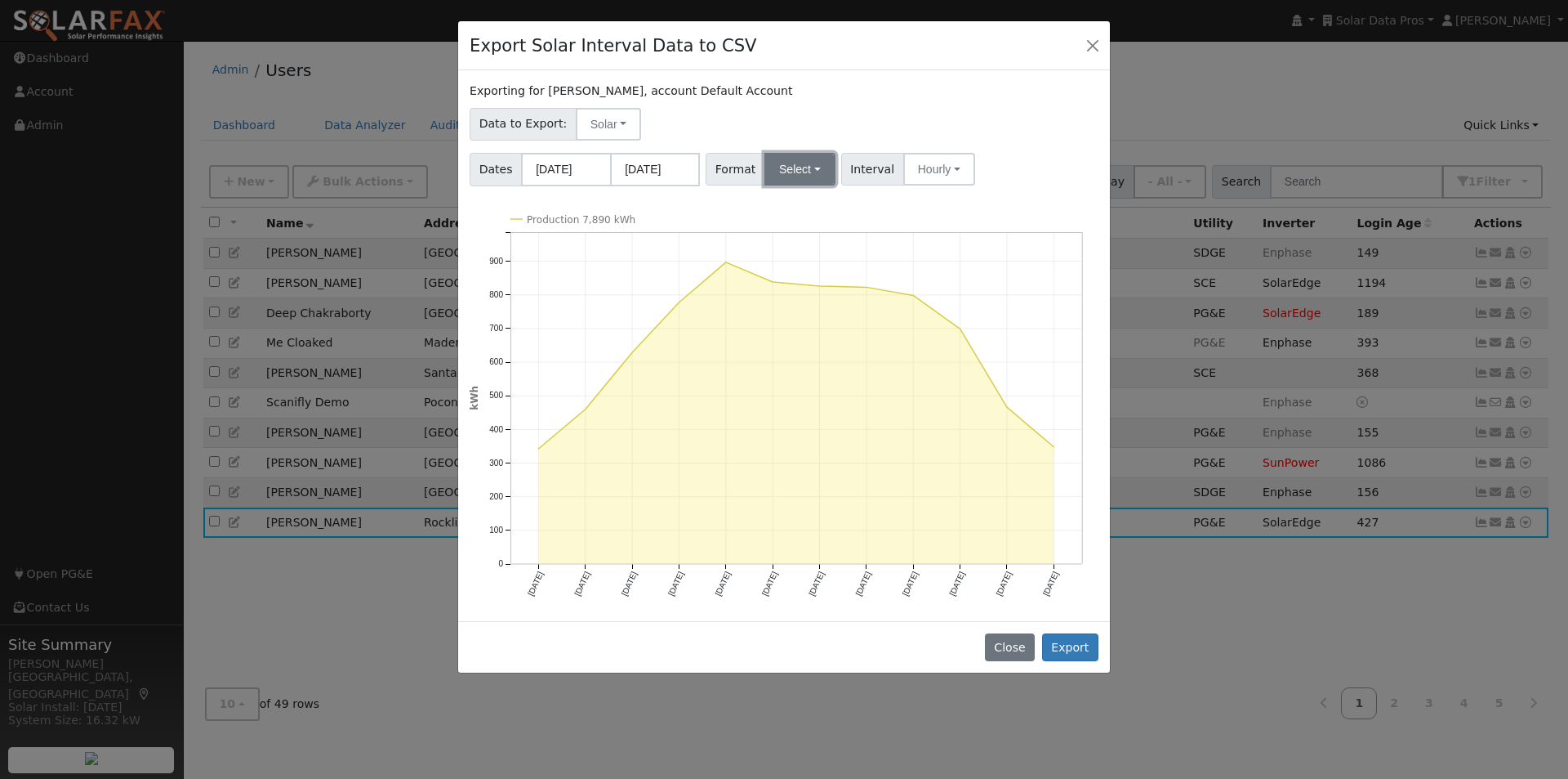
click at [794, 174] on button "Select" at bounding box center [800, 169] width 71 height 33
click at [781, 211] on link "Aurora" at bounding box center [818, 204] width 114 height 23
drag, startPoint x: 1082, startPoint y: 648, endPoint x: 1136, endPoint y: 517, distance: 141.7
click at [1084, 646] on button "Export" at bounding box center [1069, 647] width 56 height 28
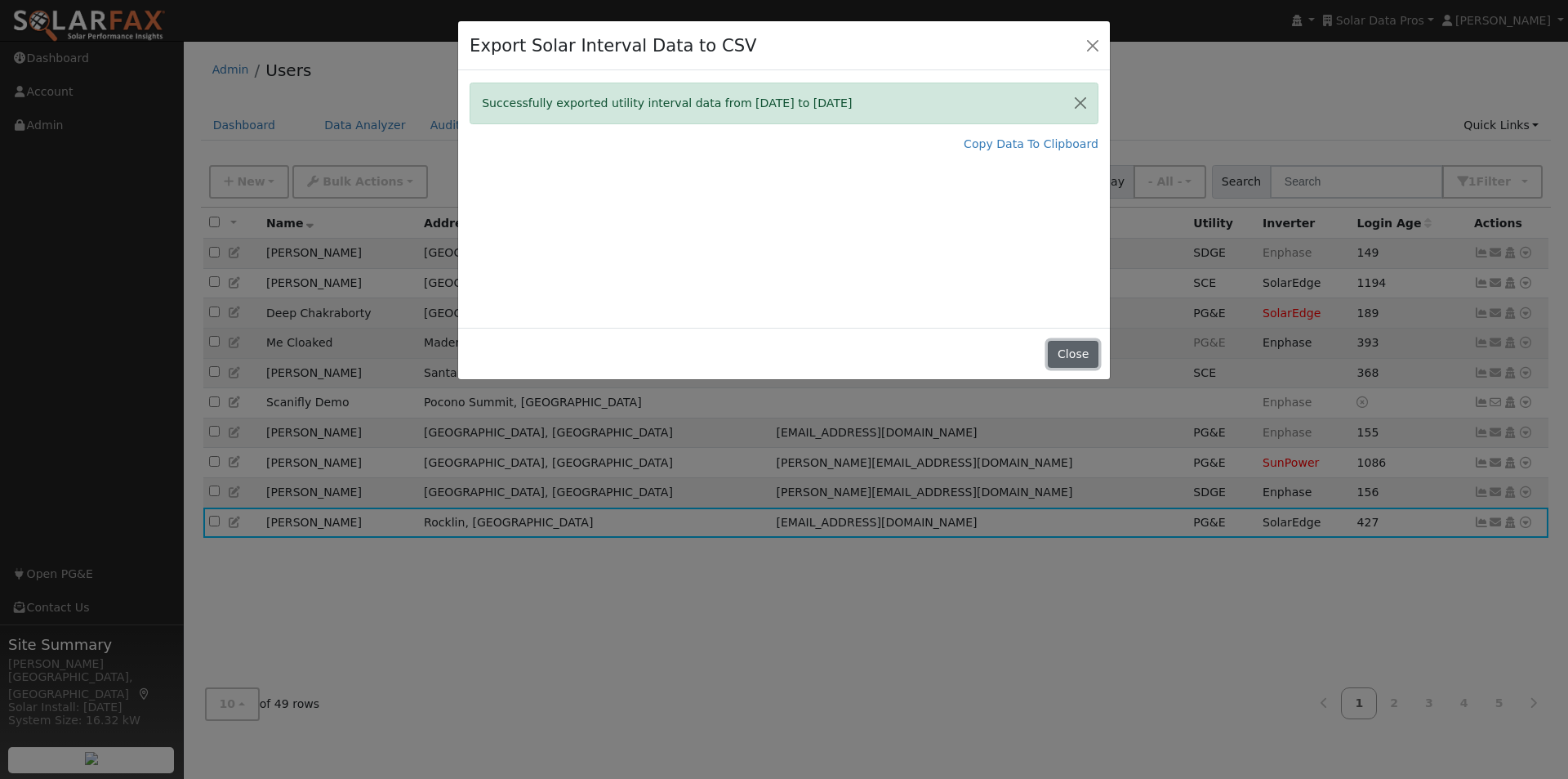
click at [1071, 351] on button "Close" at bounding box center [1073, 355] width 50 height 28
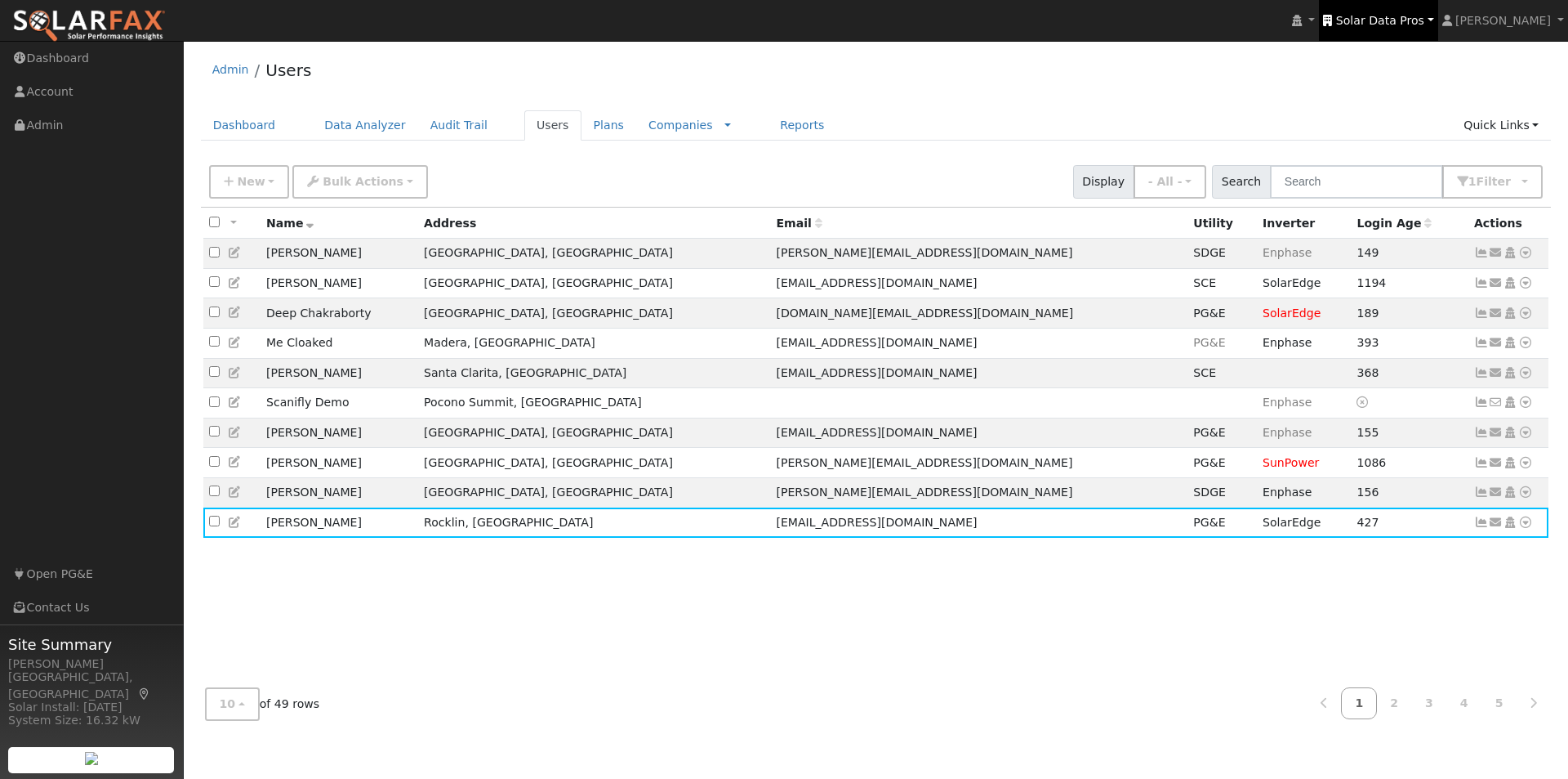
click at [1399, 14] on span "Solar Data Pros" at bounding box center [1380, 20] width 88 height 13
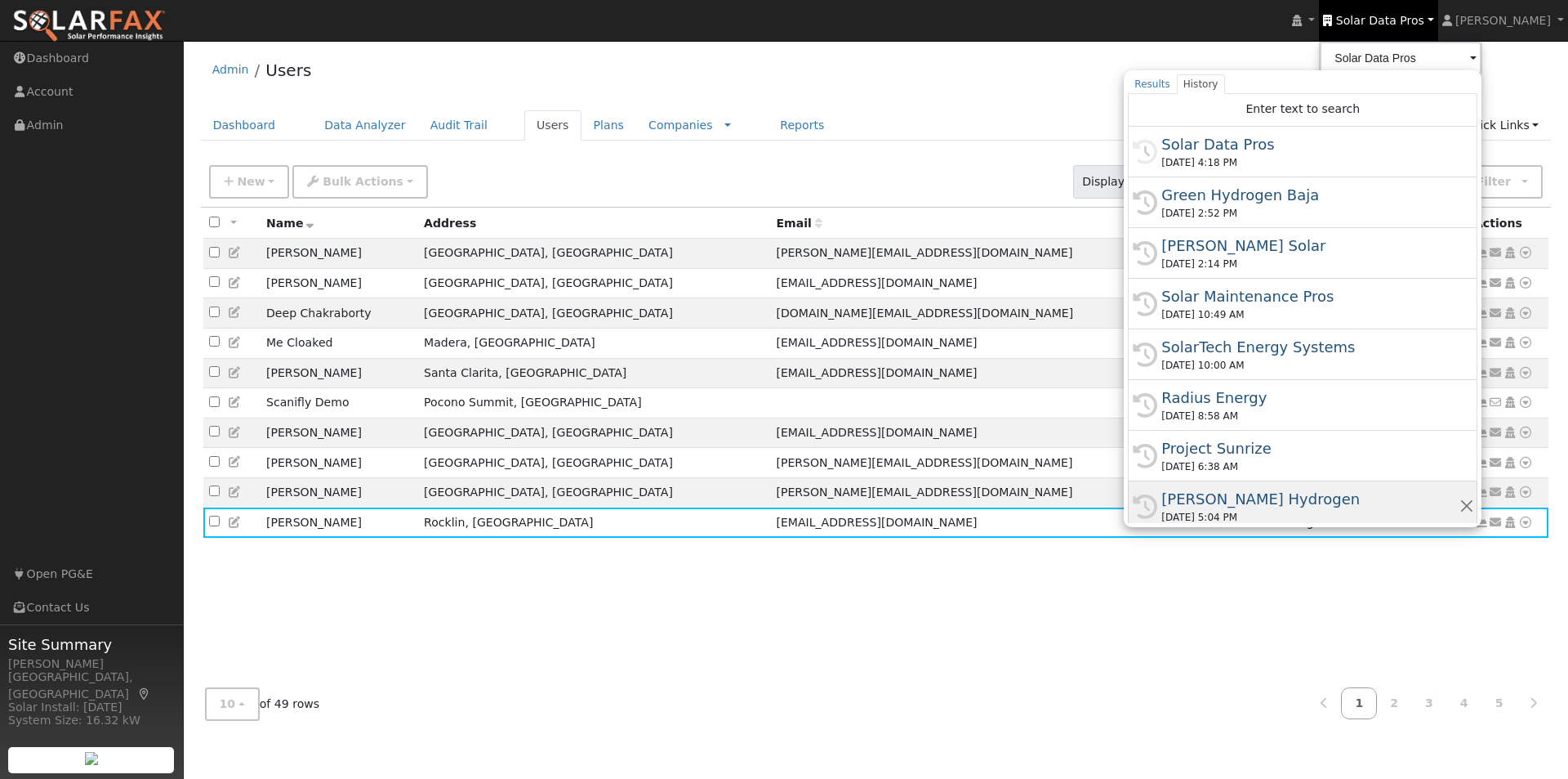
click at [1232, 490] on div "[PERSON_NAME] Hydrogen" at bounding box center [1310, 499] width 298 height 22
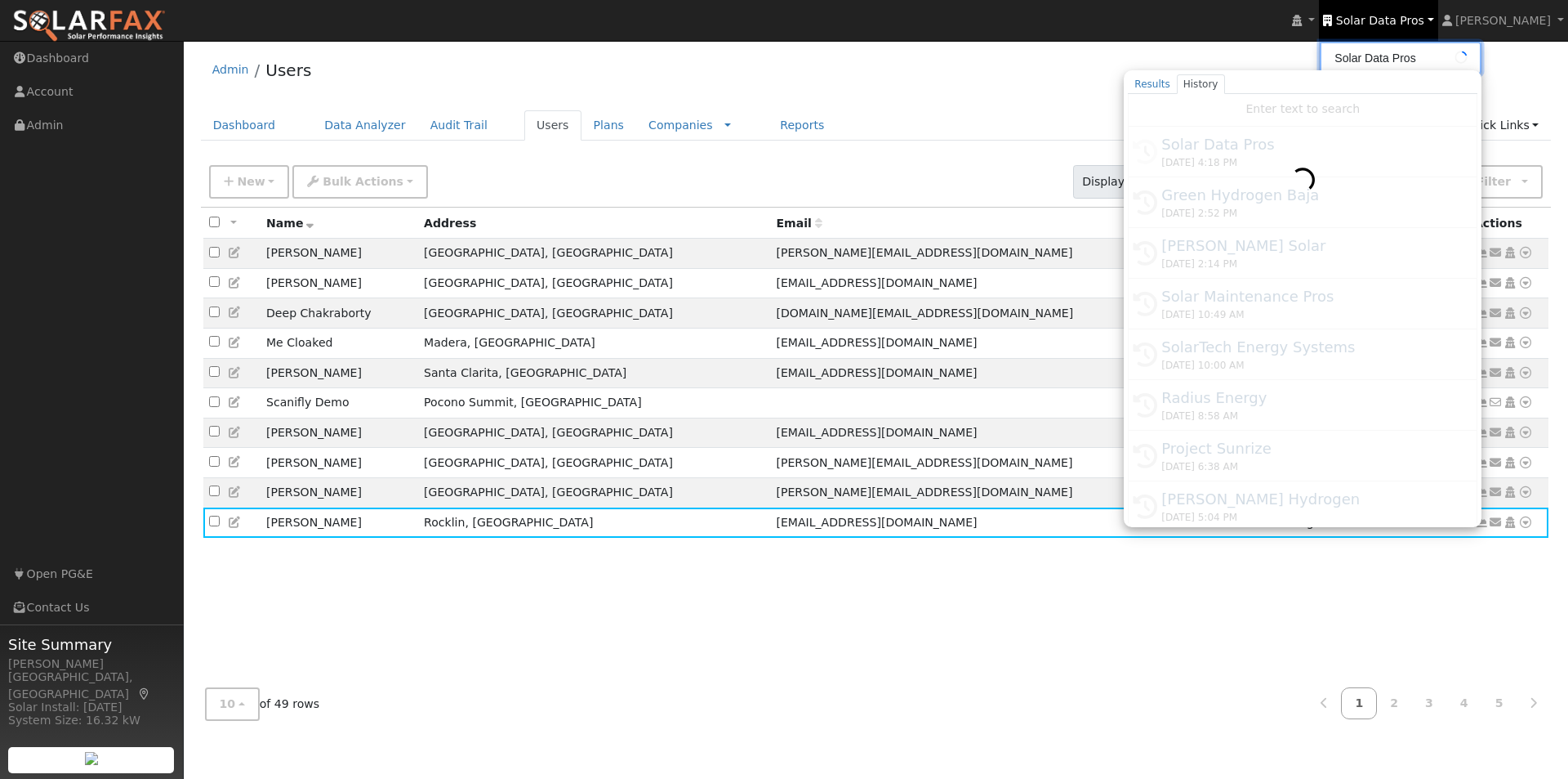
type input "[PERSON_NAME] Hydrogen"
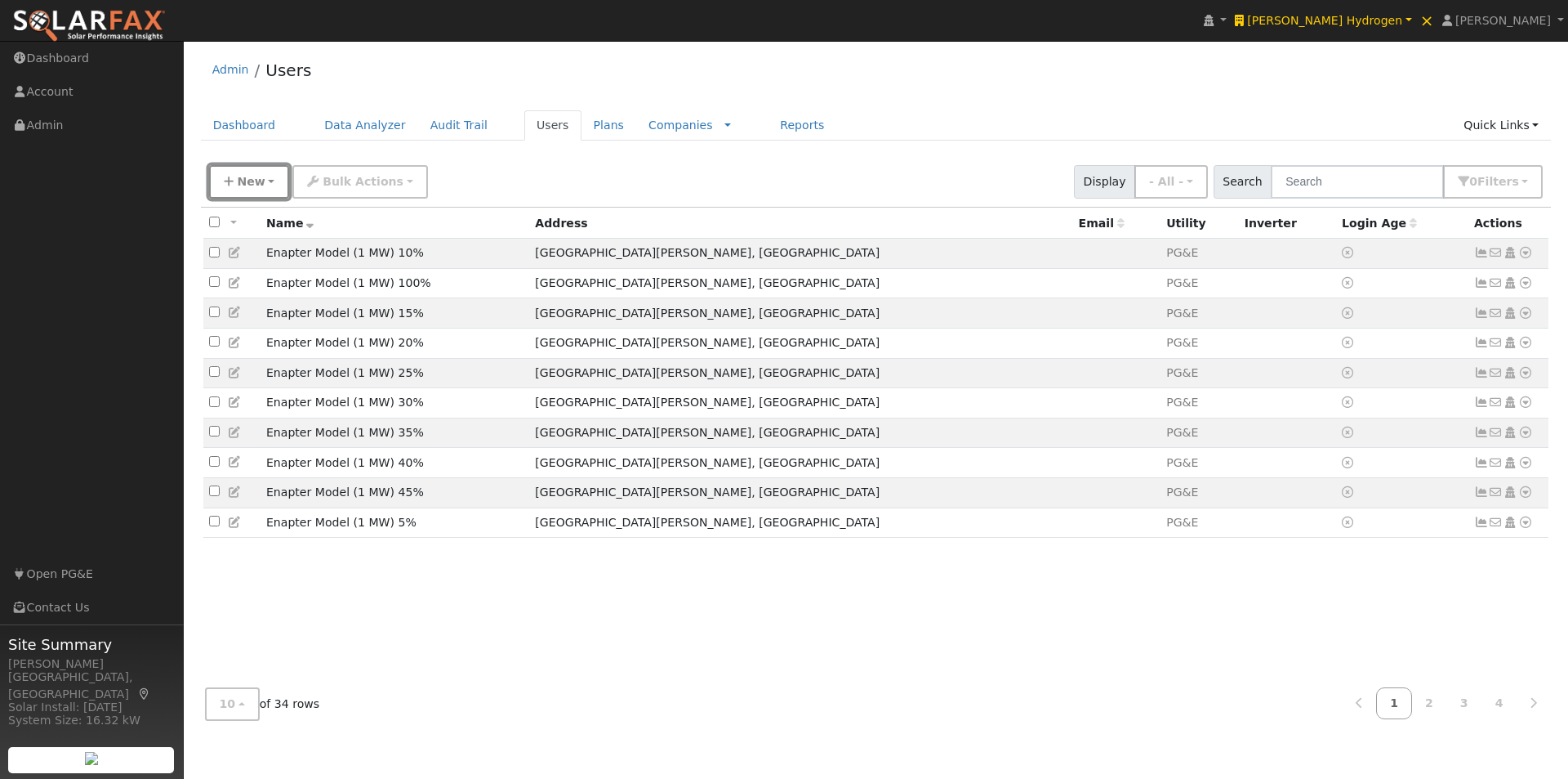
click at [259, 188] on span "New" at bounding box center [251, 181] width 28 height 13
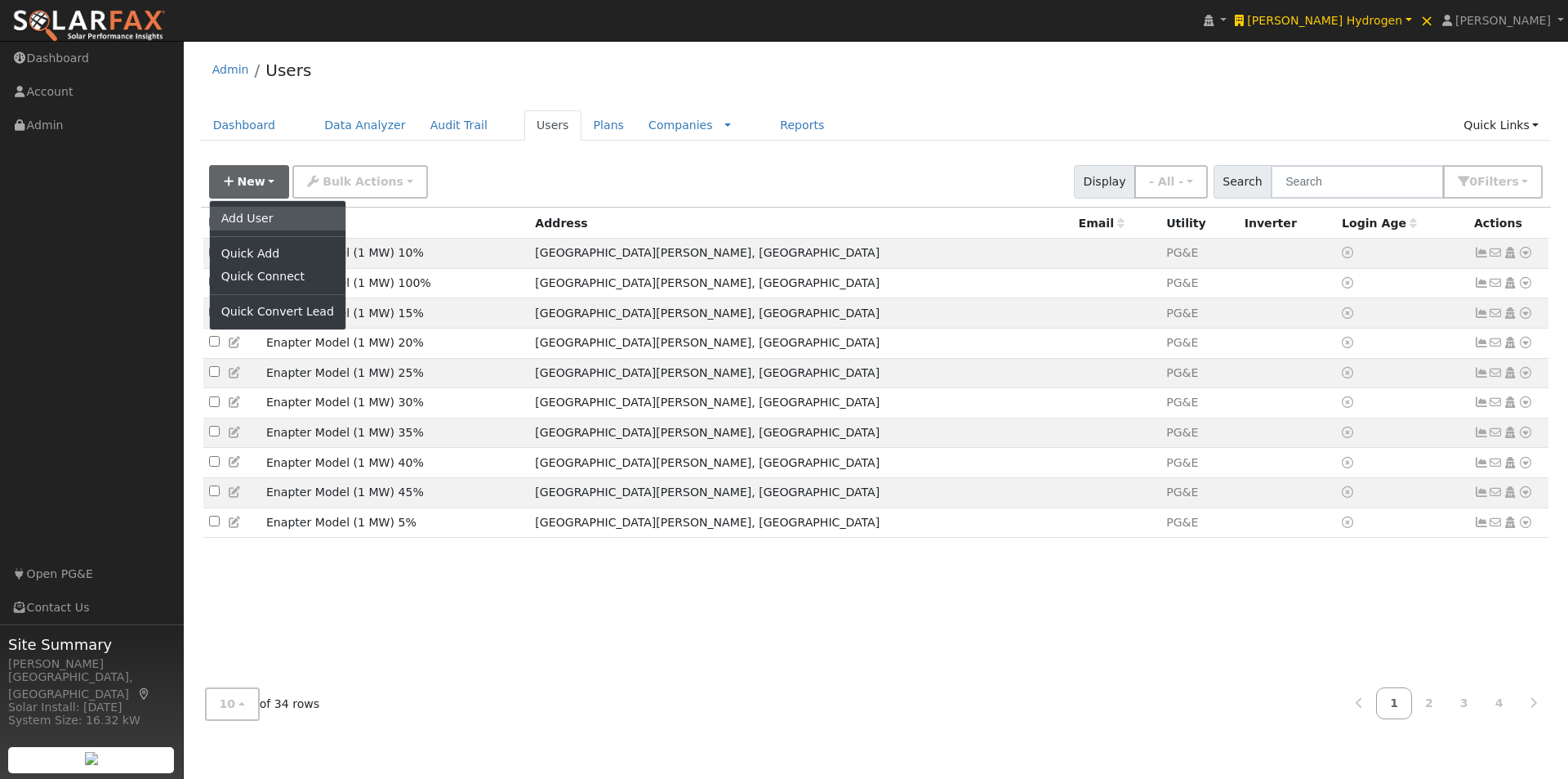
click at [250, 219] on link "Add User" at bounding box center [277, 218] width 135 height 23
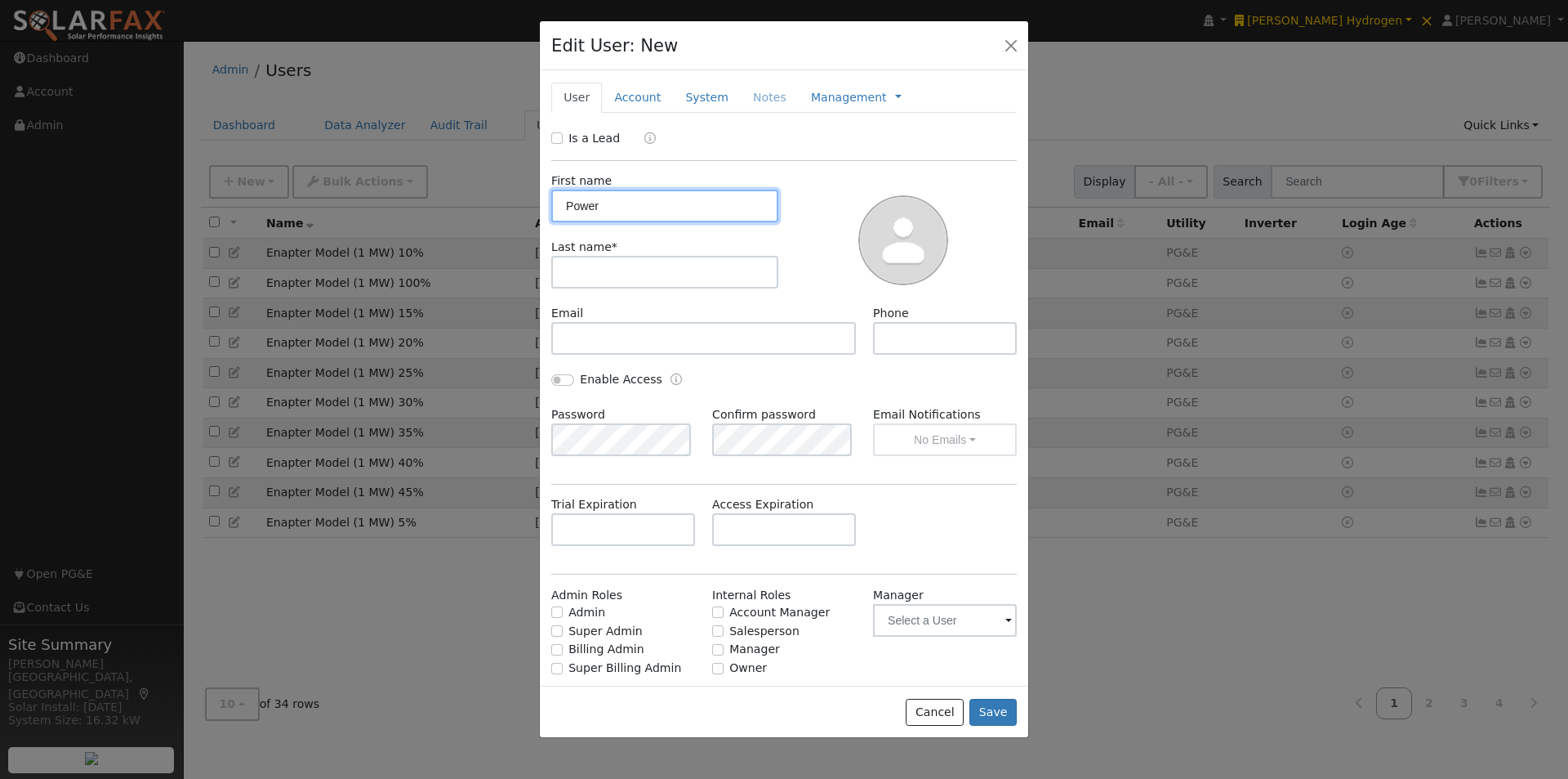
type input "Power"
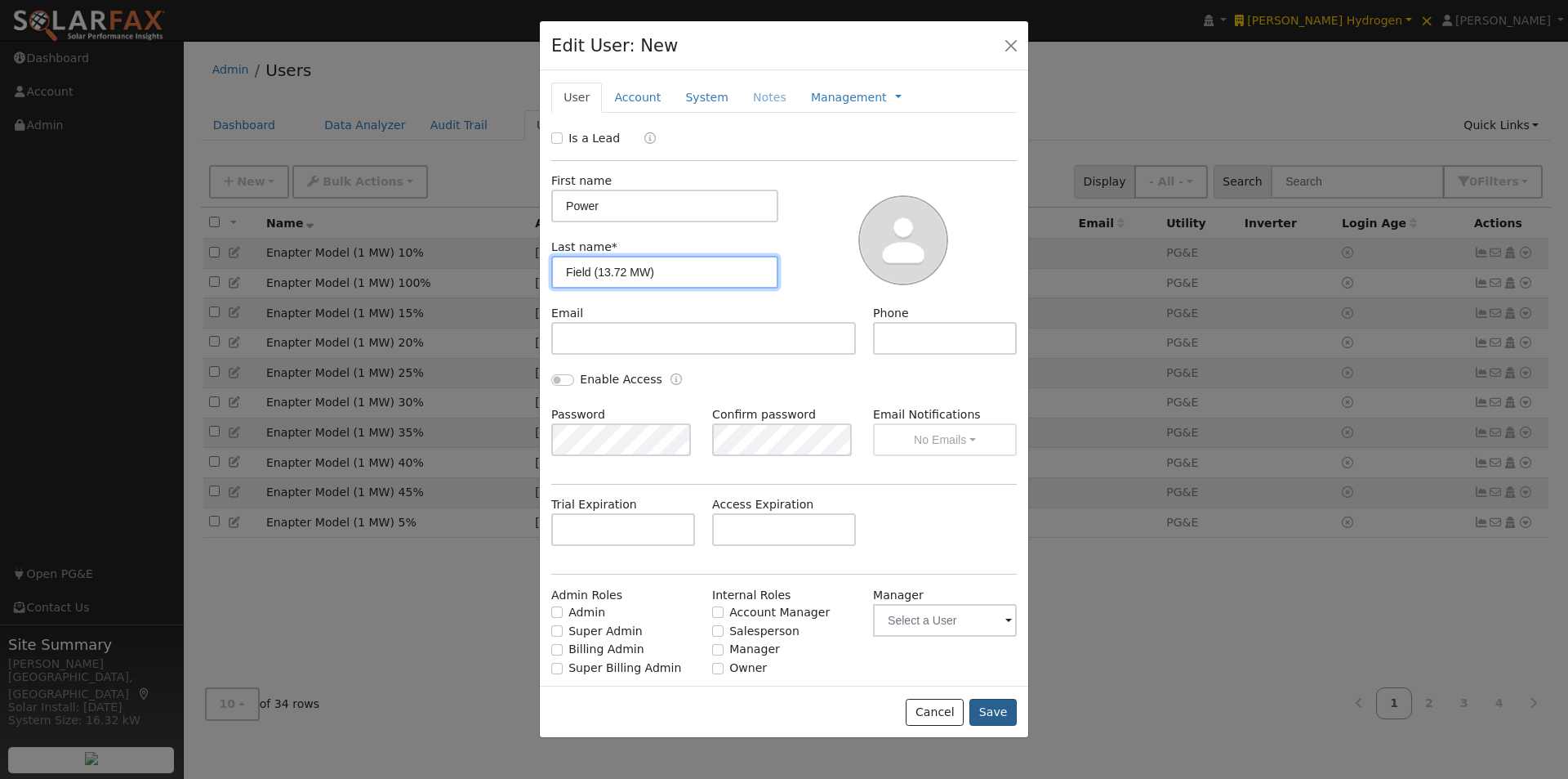
type input "Field (13.72 MW)"
click at [1000, 713] on button "Save" at bounding box center [993, 713] width 47 height 28
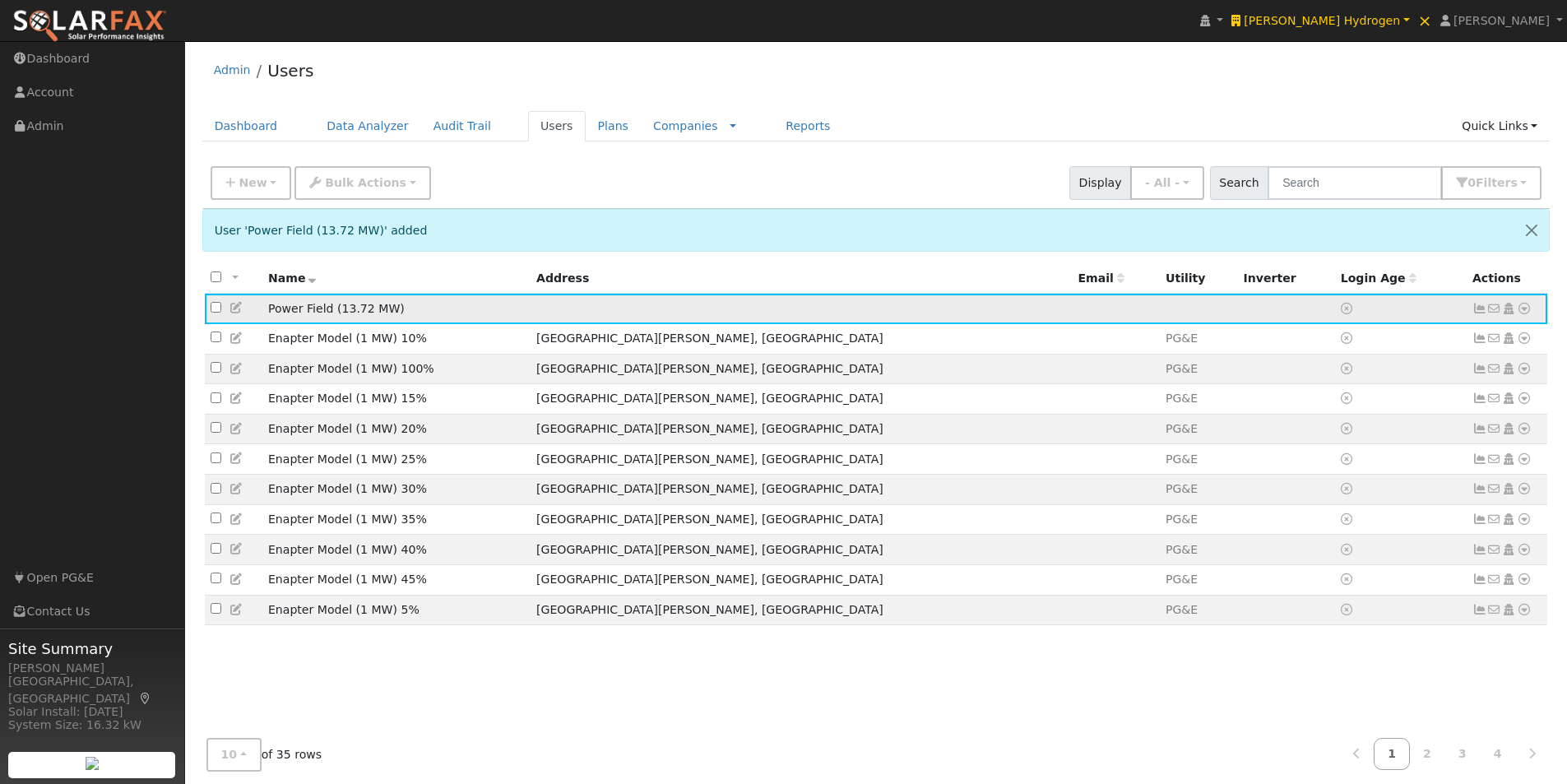
click at [1527, 312] on icon at bounding box center [1524, 308] width 15 height 11
click at [1364, 397] on link "Import From CSV" at bounding box center [1350, 397] width 121 height 23
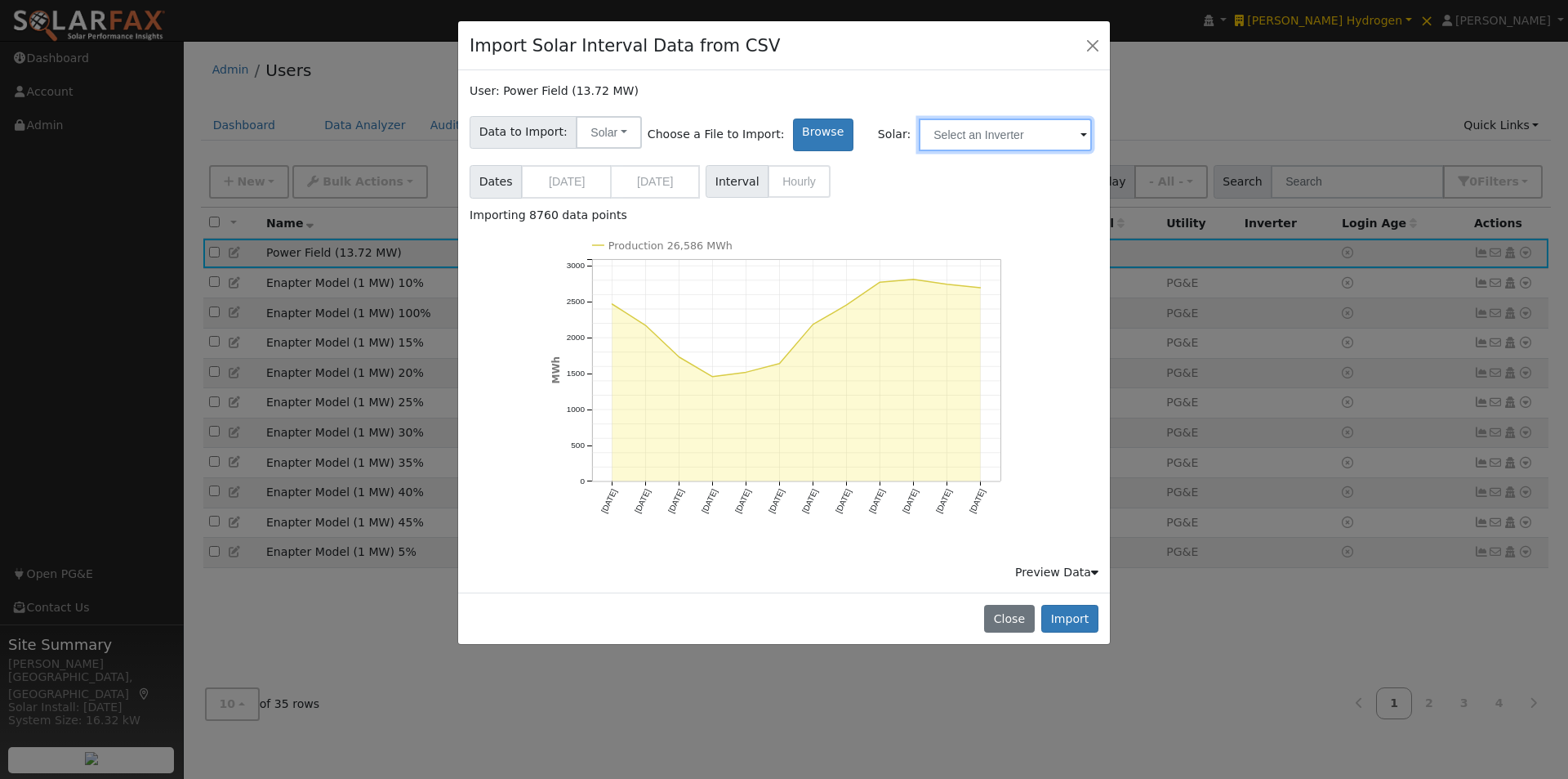
click at [1009, 127] on input "text" at bounding box center [1005, 135] width 173 height 33
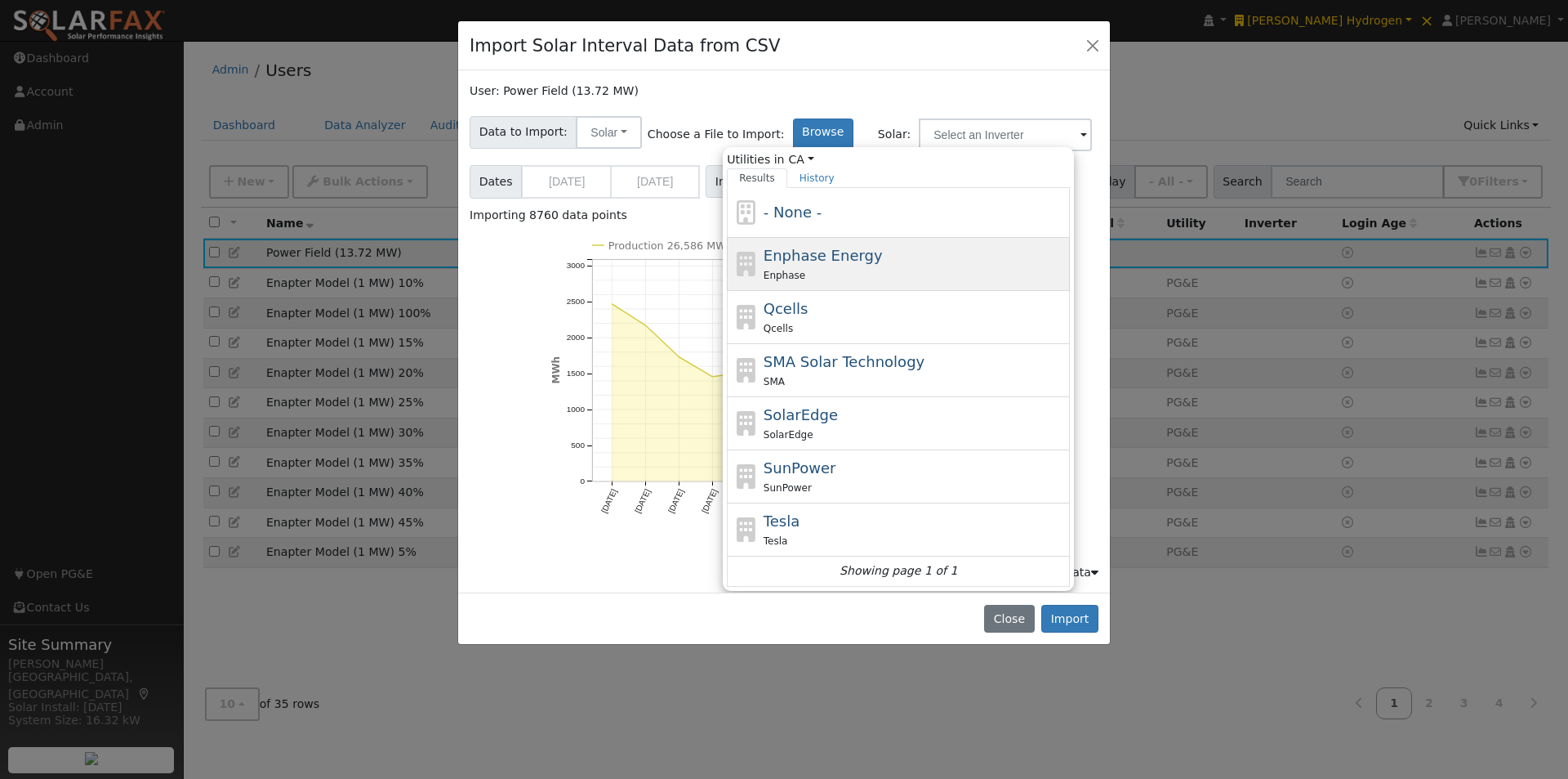
click at [763, 259] on span "Enphase Energy" at bounding box center [823, 255] width 119 height 17
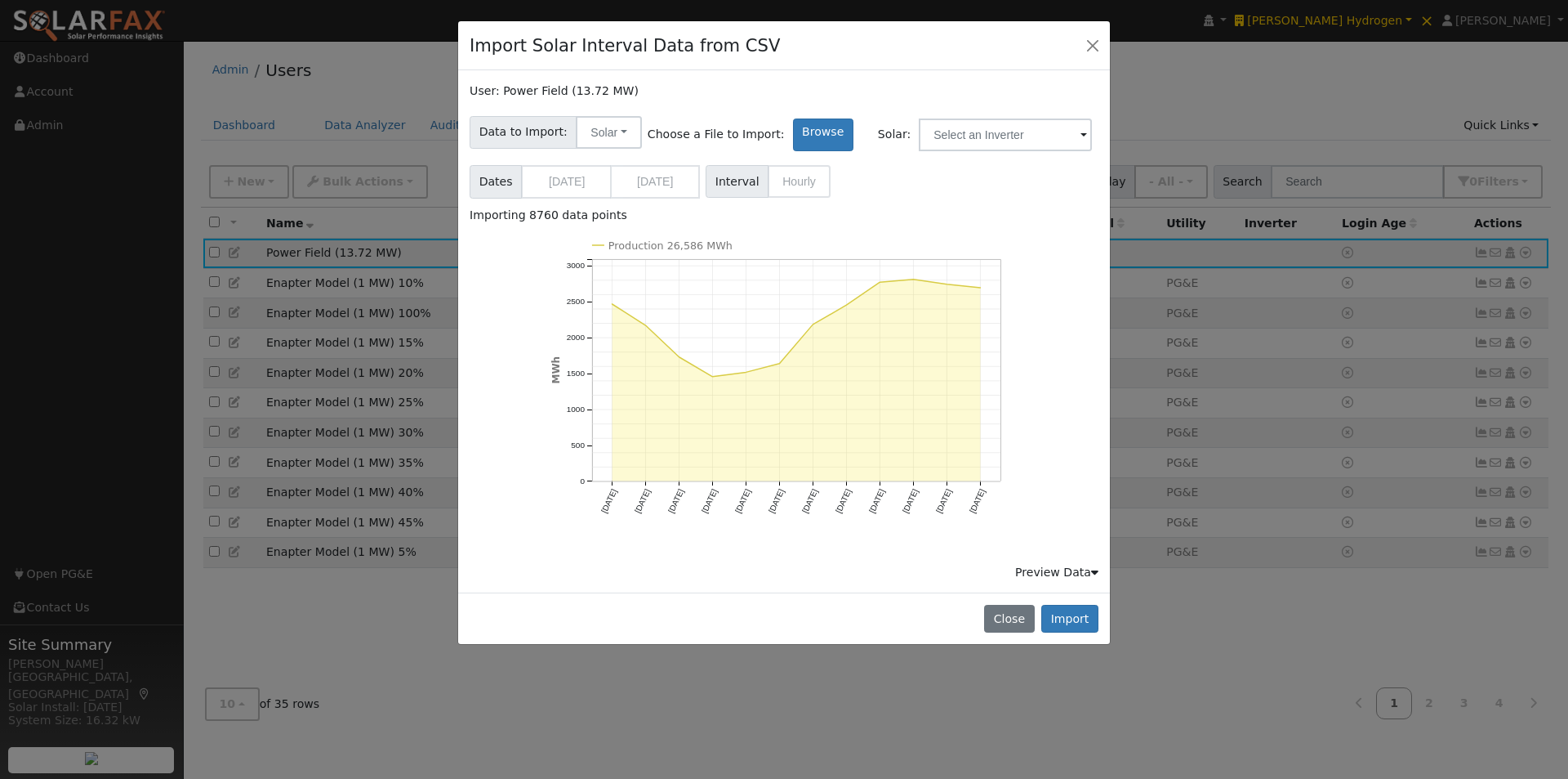
type input "Enphase Energy"
drag, startPoint x: 1066, startPoint y: 613, endPoint x: 1076, endPoint y: 571, distance: 43.2
click at [1067, 614] on button "Import" at bounding box center [1069, 619] width 57 height 28
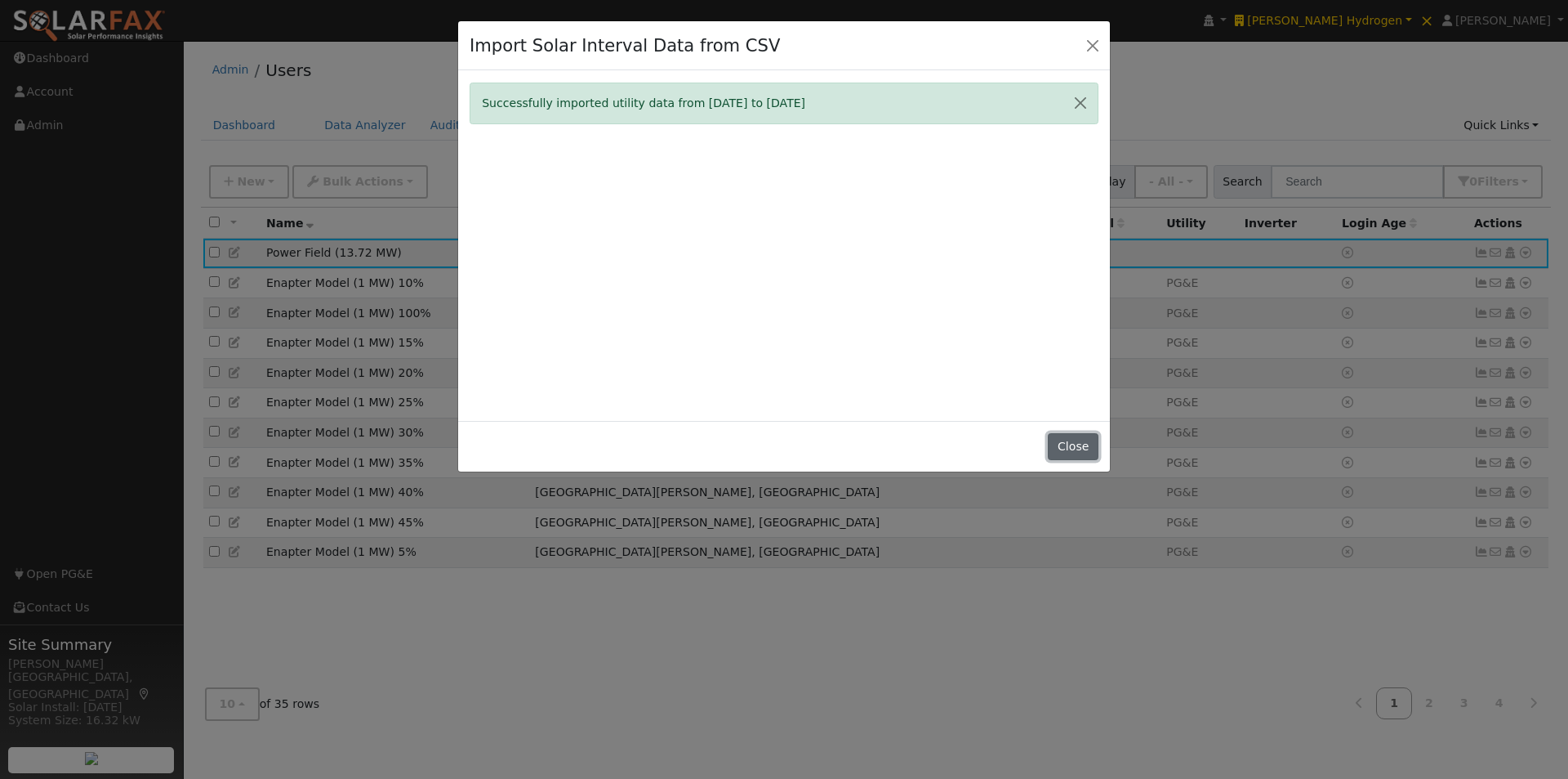
drag, startPoint x: 1072, startPoint y: 451, endPoint x: 1210, endPoint y: 365, distance: 162.6
click at [1076, 451] on button "Close" at bounding box center [1073, 447] width 50 height 28
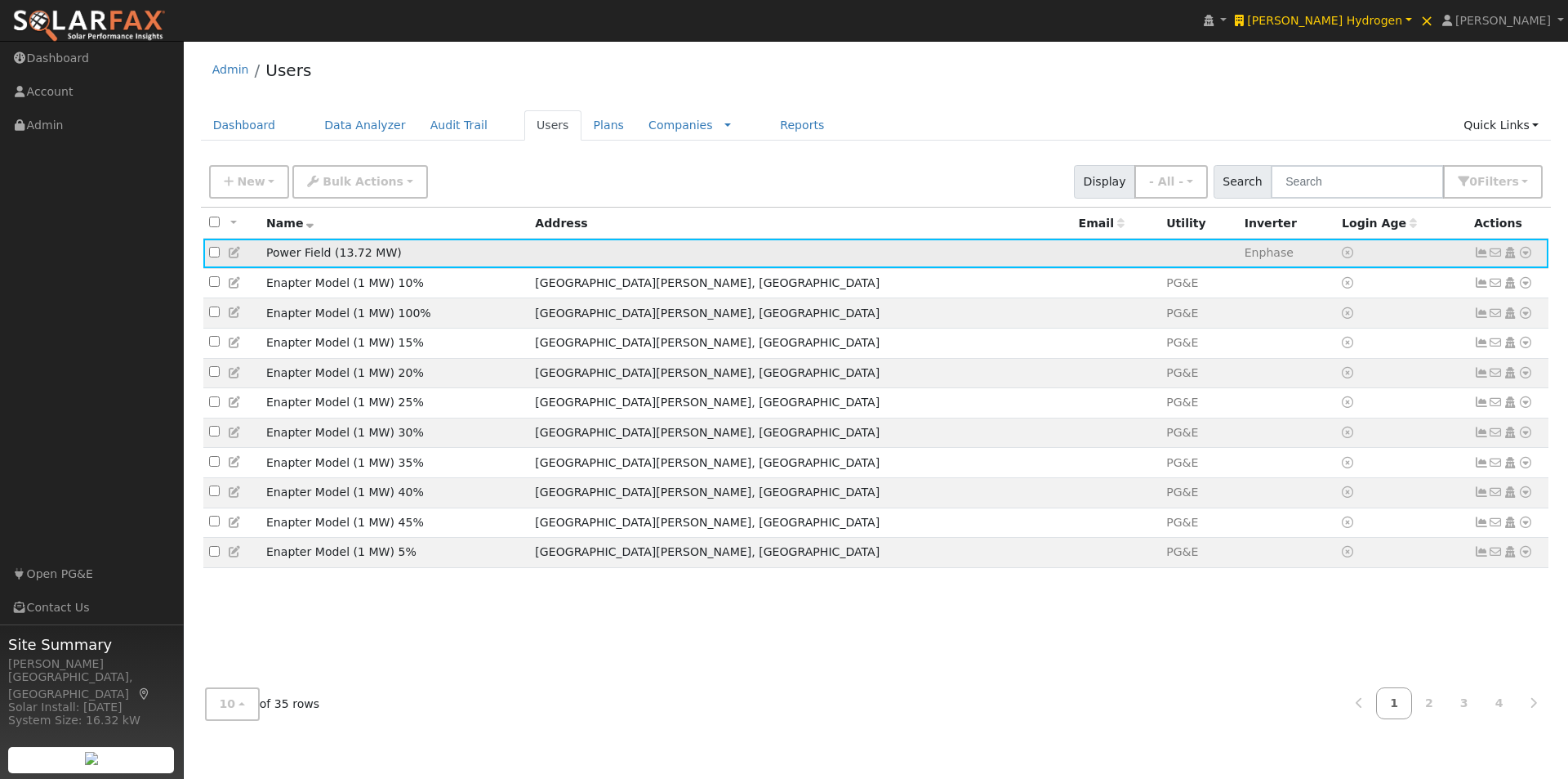
click at [1480, 255] on icon at bounding box center [1481, 252] width 15 height 11
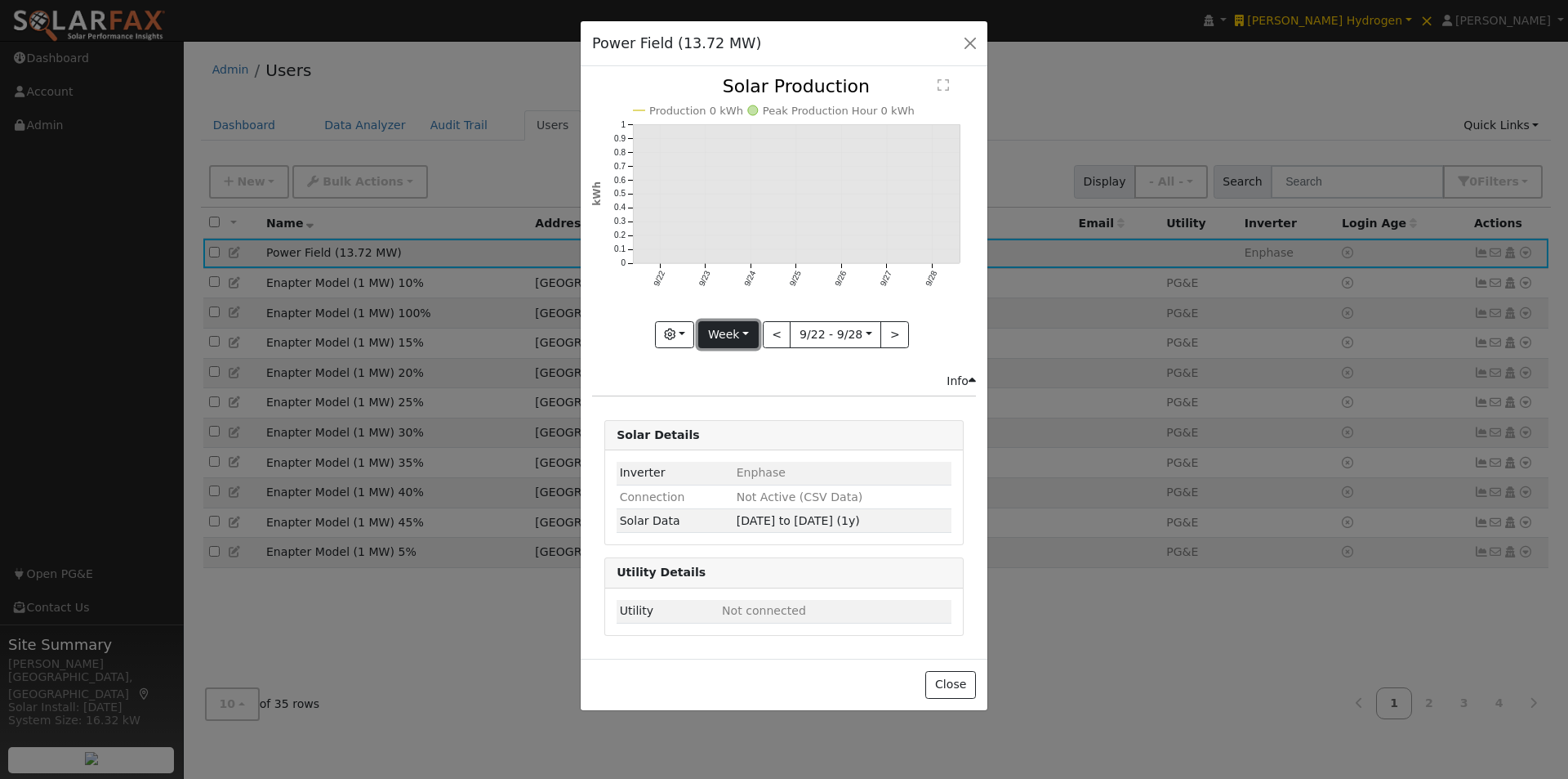
click at [727, 334] on button "Week" at bounding box center [728, 335] width 60 height 28
click at [731, 432] on link "Year" at bounding box center [756, 437] width 114 height 23
type input "2024-09-01"
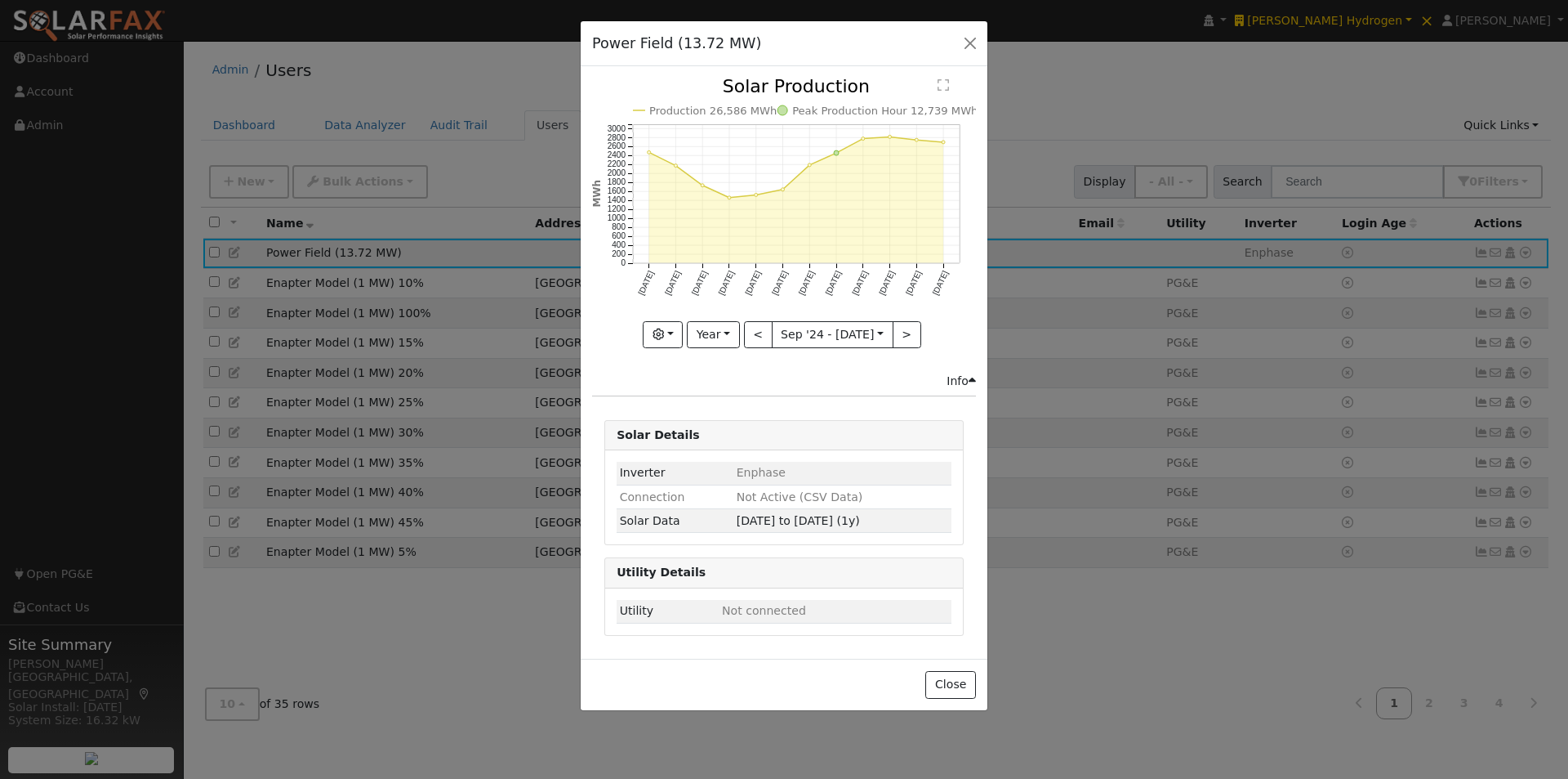
click at [943, 85] on text "" at bounding box center [943, 85] width 11 height 13
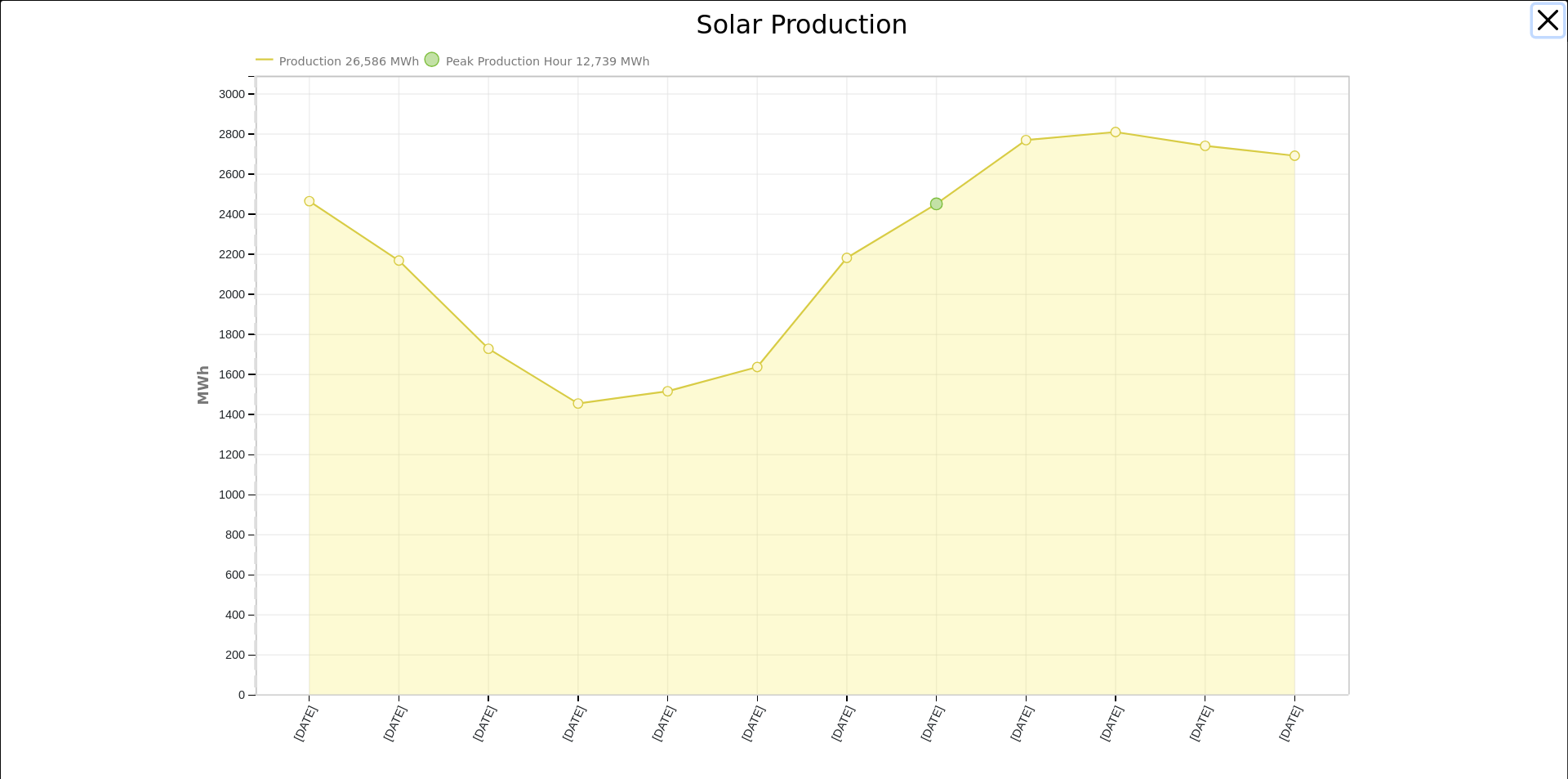
click at [1534, 19] on button "button" at bounding box center [1549, 21] width 31 height 31
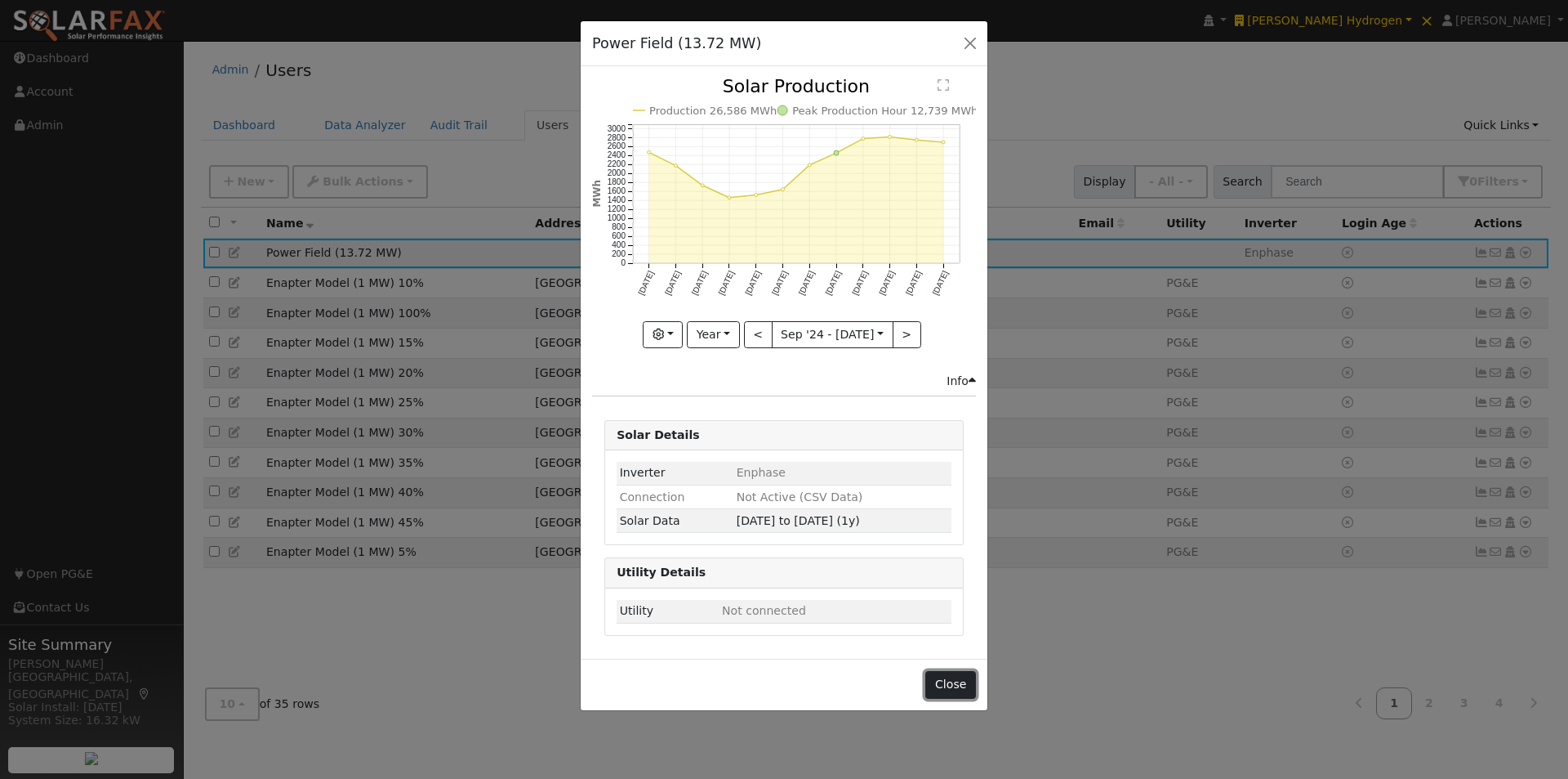
click at [957, 686] on button "Close" at bounding box center [950, 685] width 50 height 28
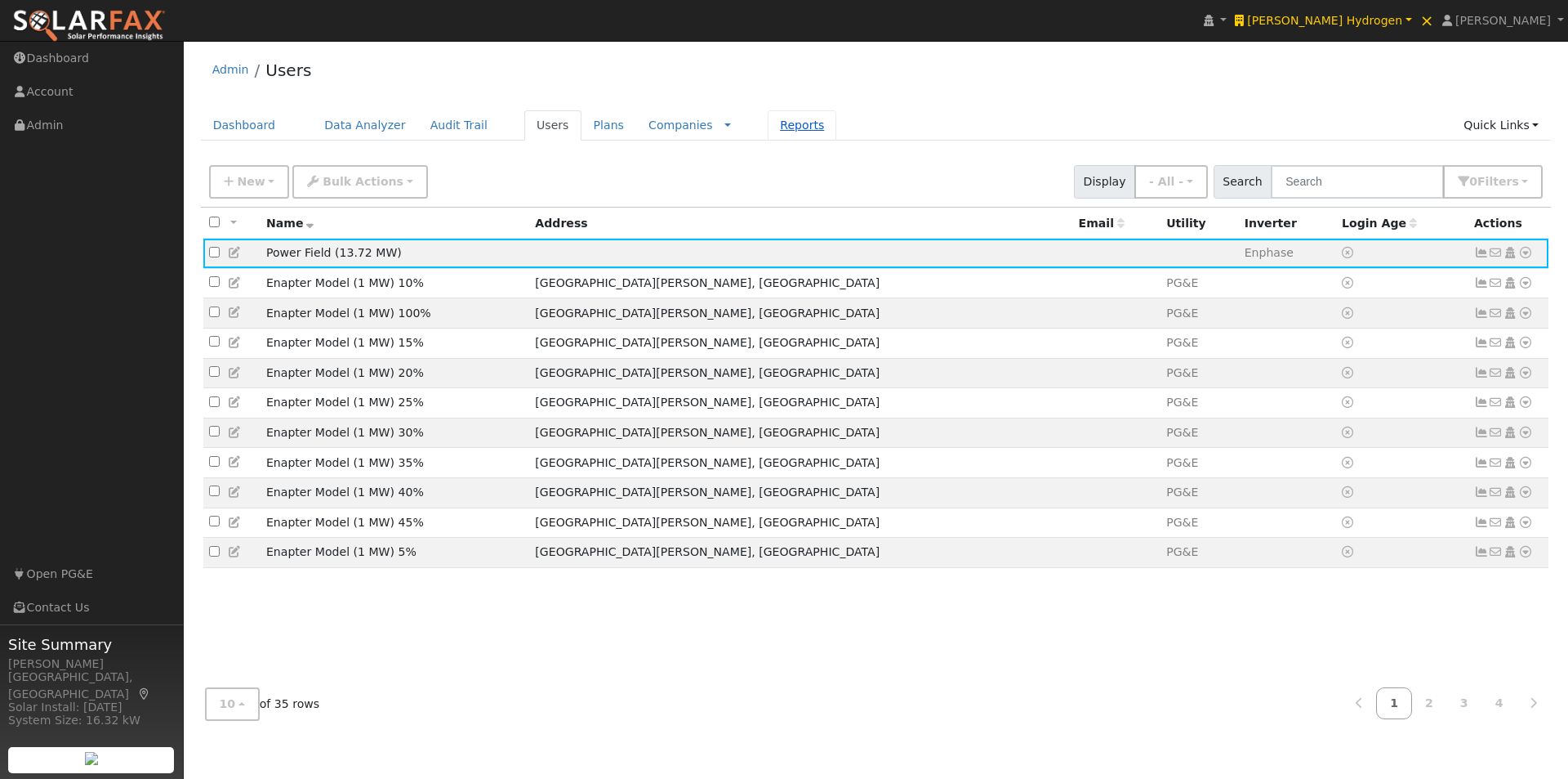
click at [768, 129] on link "Reports" at bounding box center [802, 125] width 69 height 30
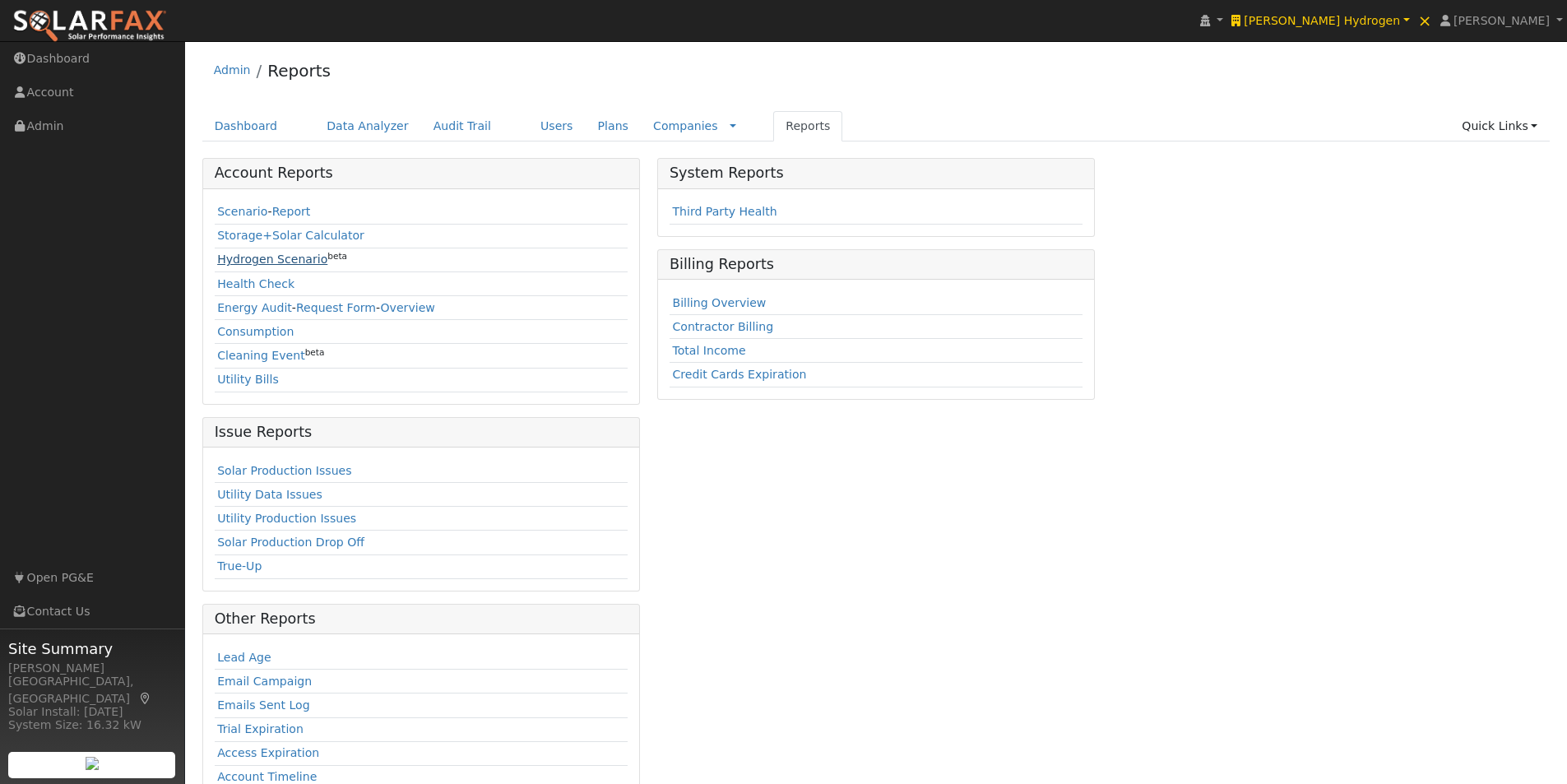
click at [231, 262] on link "Hydrogen Scenario" at bounding box center [272, 259] width 110 height 13
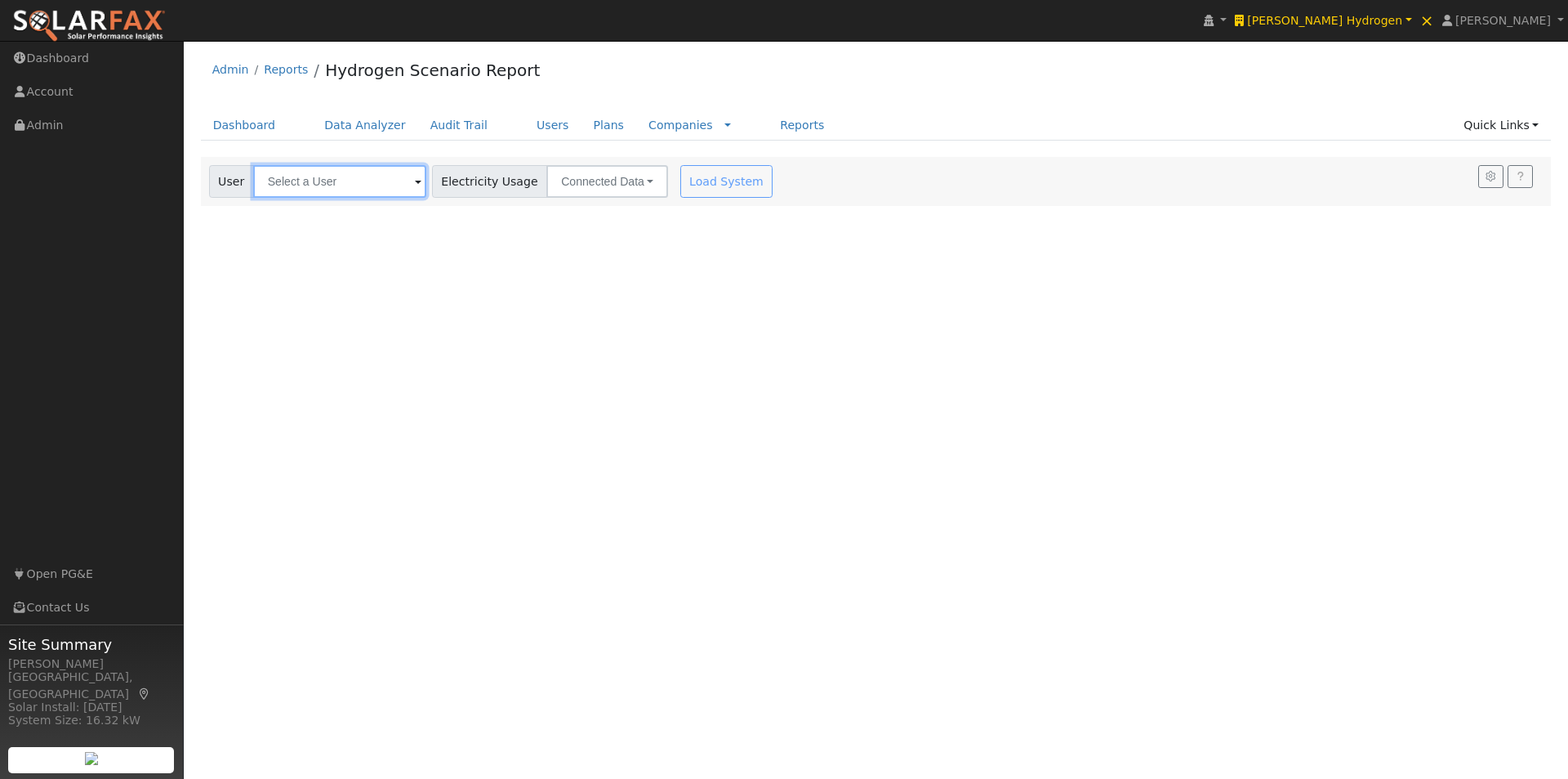
click at [367, 182] on input "text" at bounding box center [340, 181] width 173 height 33
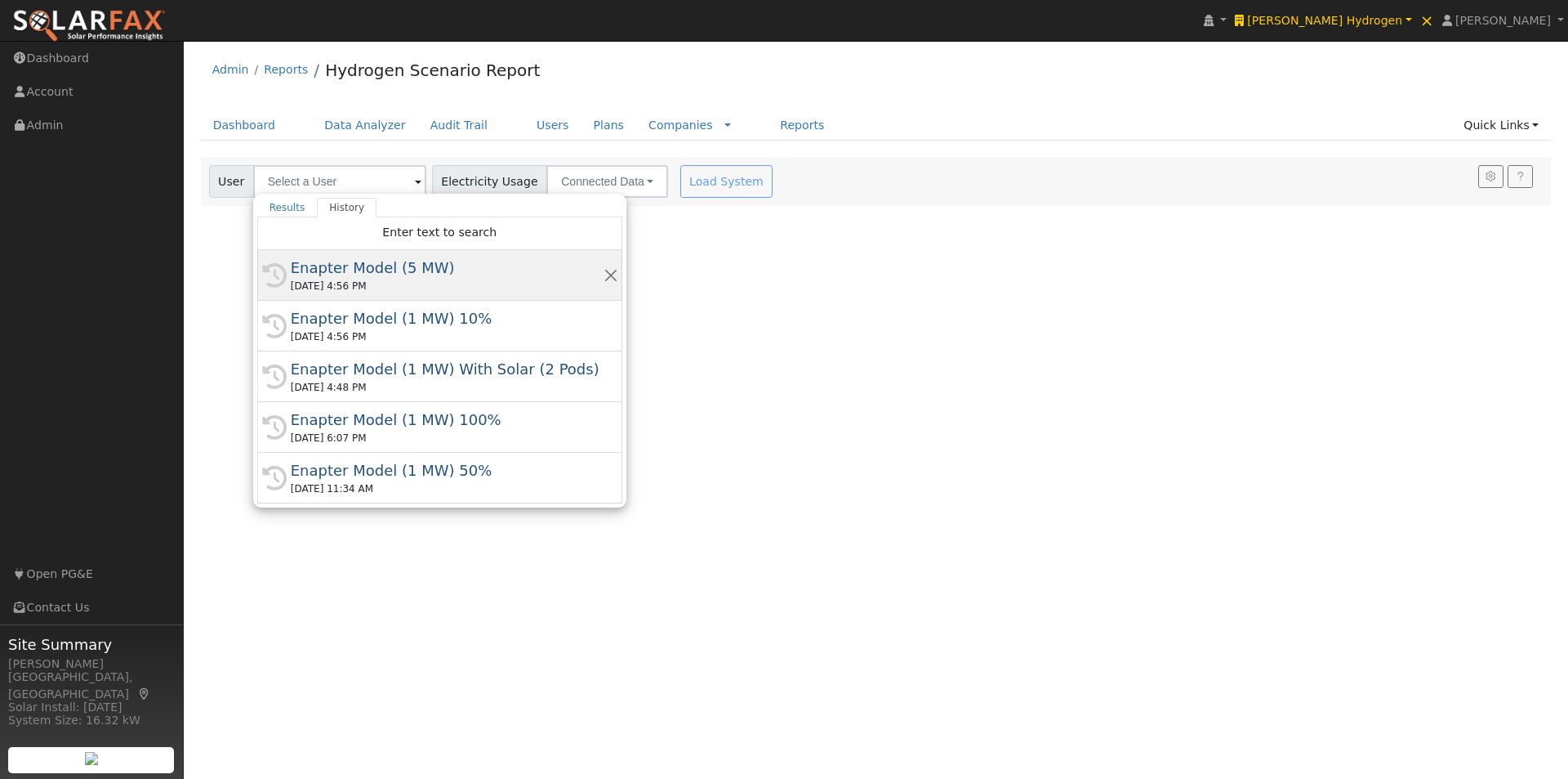
click at [362, 269] on div "Enapter Model (5 MW)" at bounding box center [447, 267] width 313 height 22
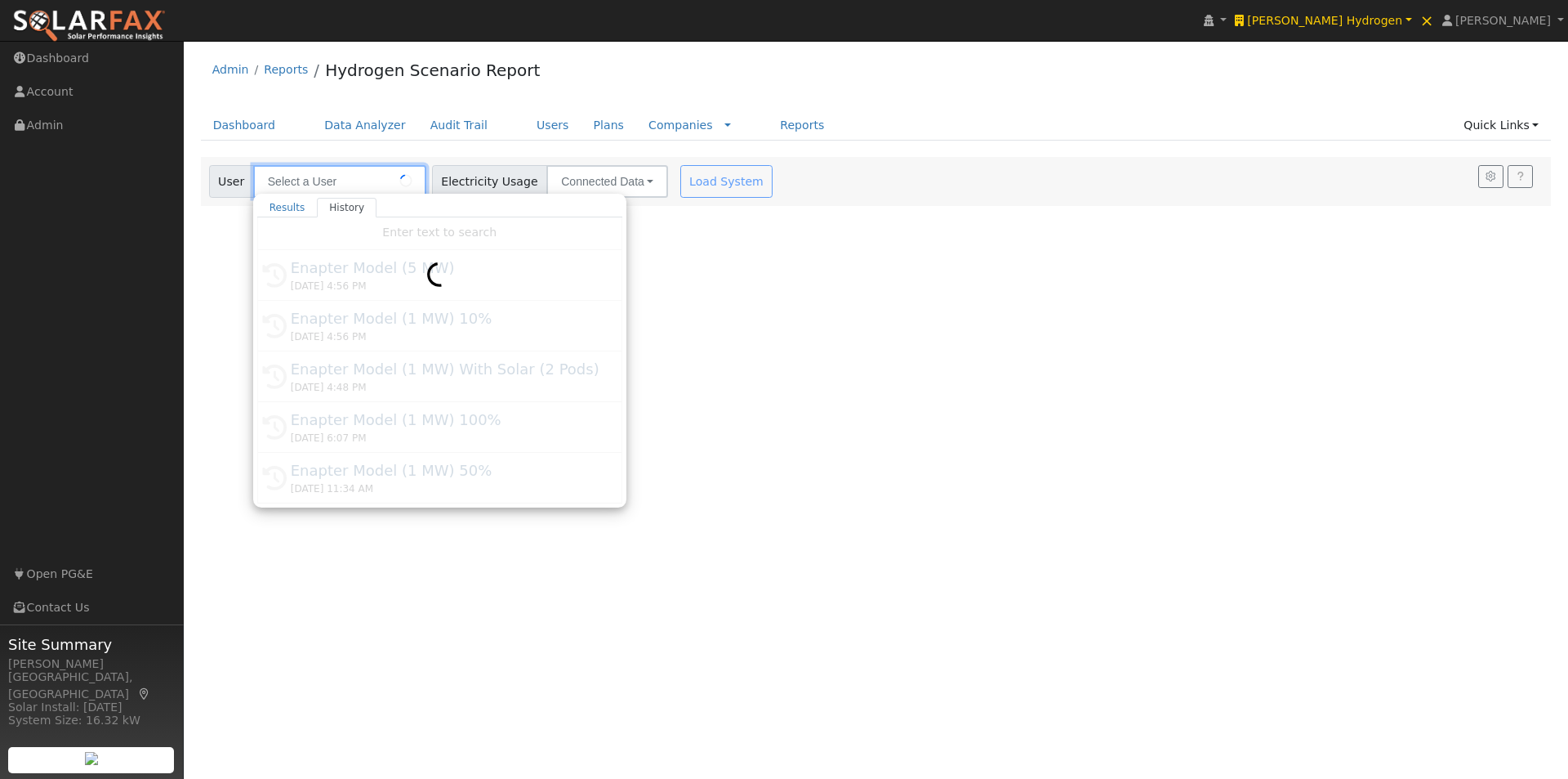
type input "Enapter Model (5 MW)"
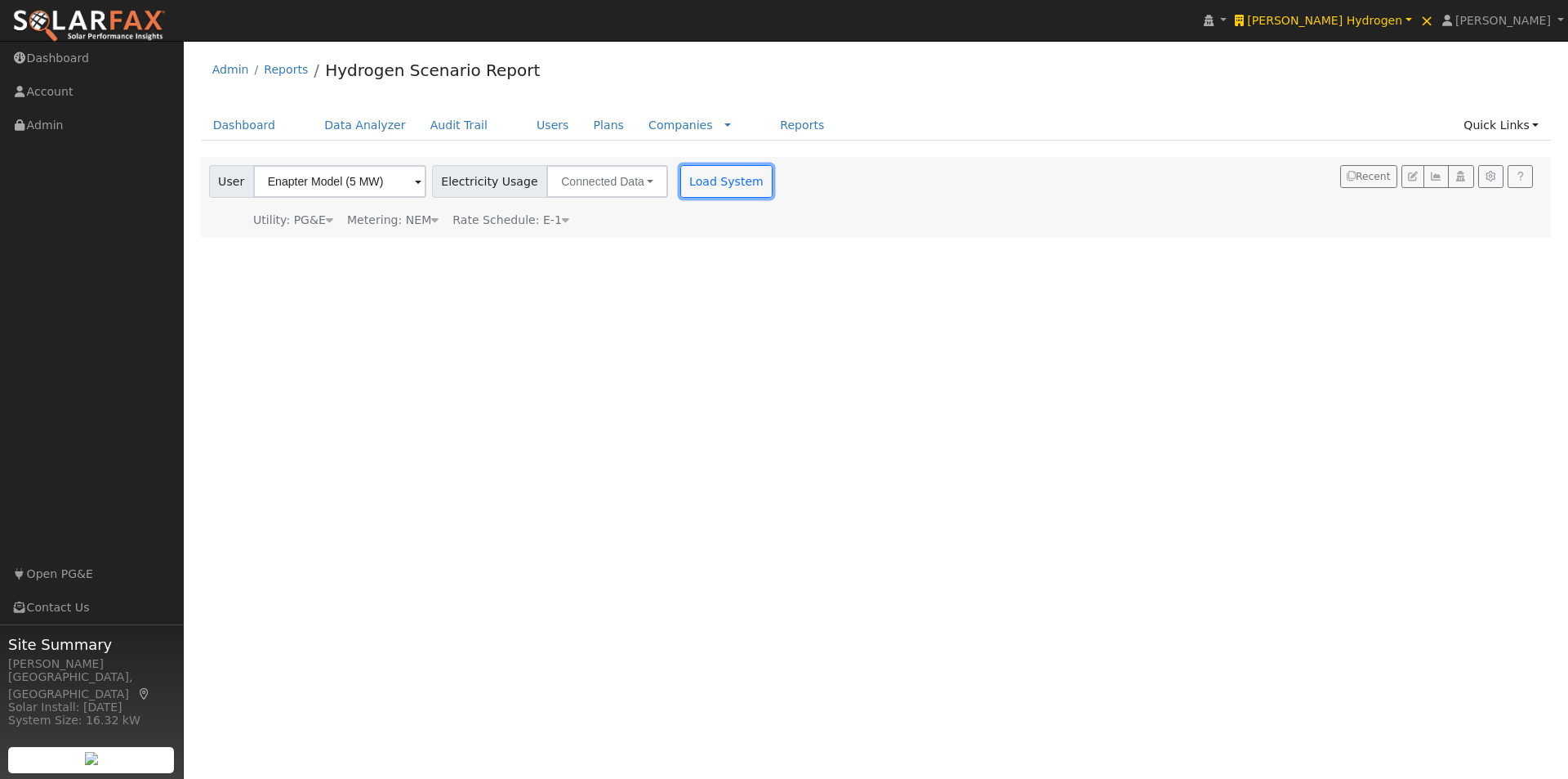
click at [698, 177] on button "Load System" at bounding box center [727, 181] width 93 height 33
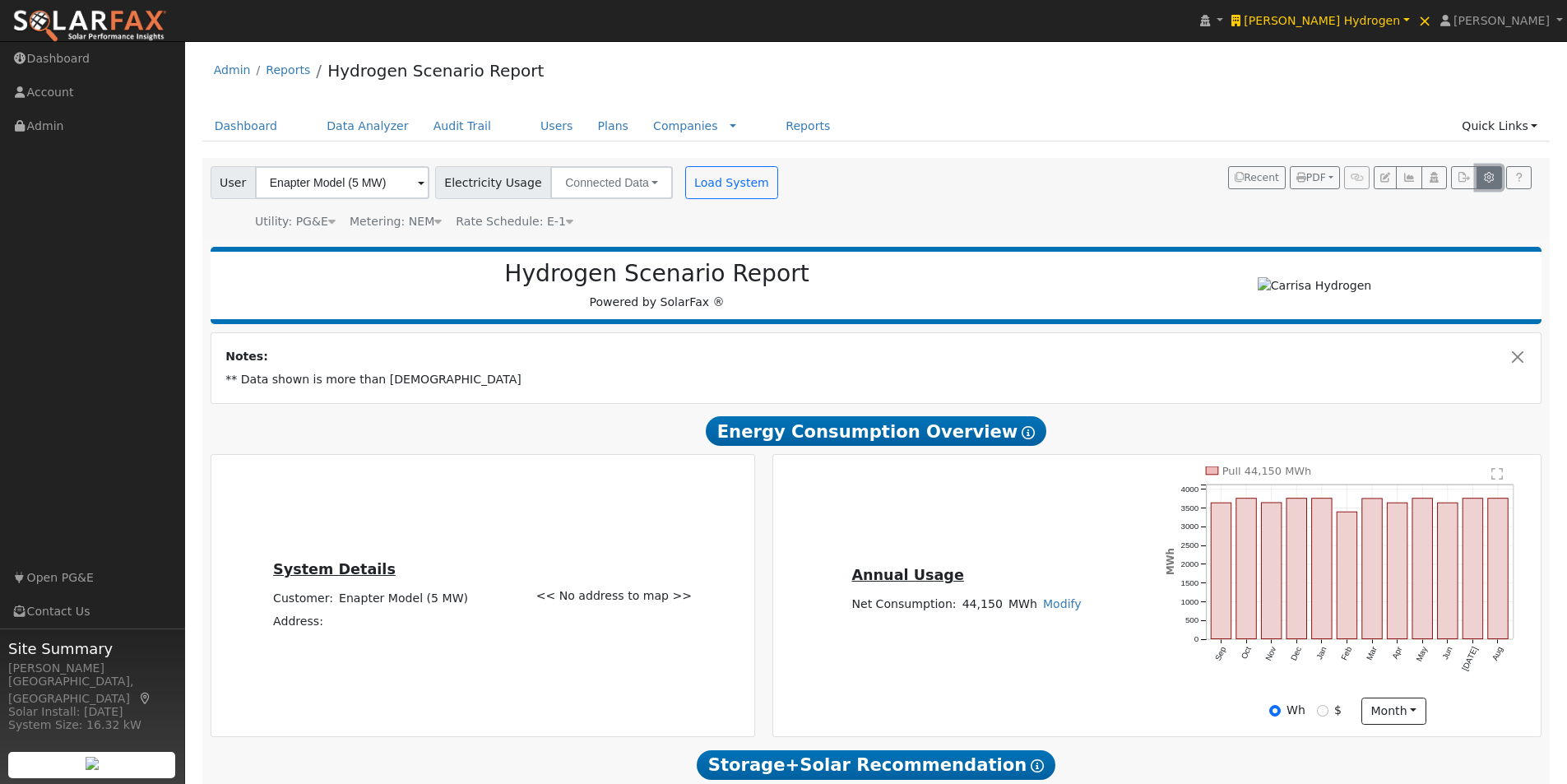
click at [1489, 180] on icon "button" at bounding box center [1489, 177] width 12 height 10
type input "4000"
type input "6000"
type input "8000"
type input "10000"
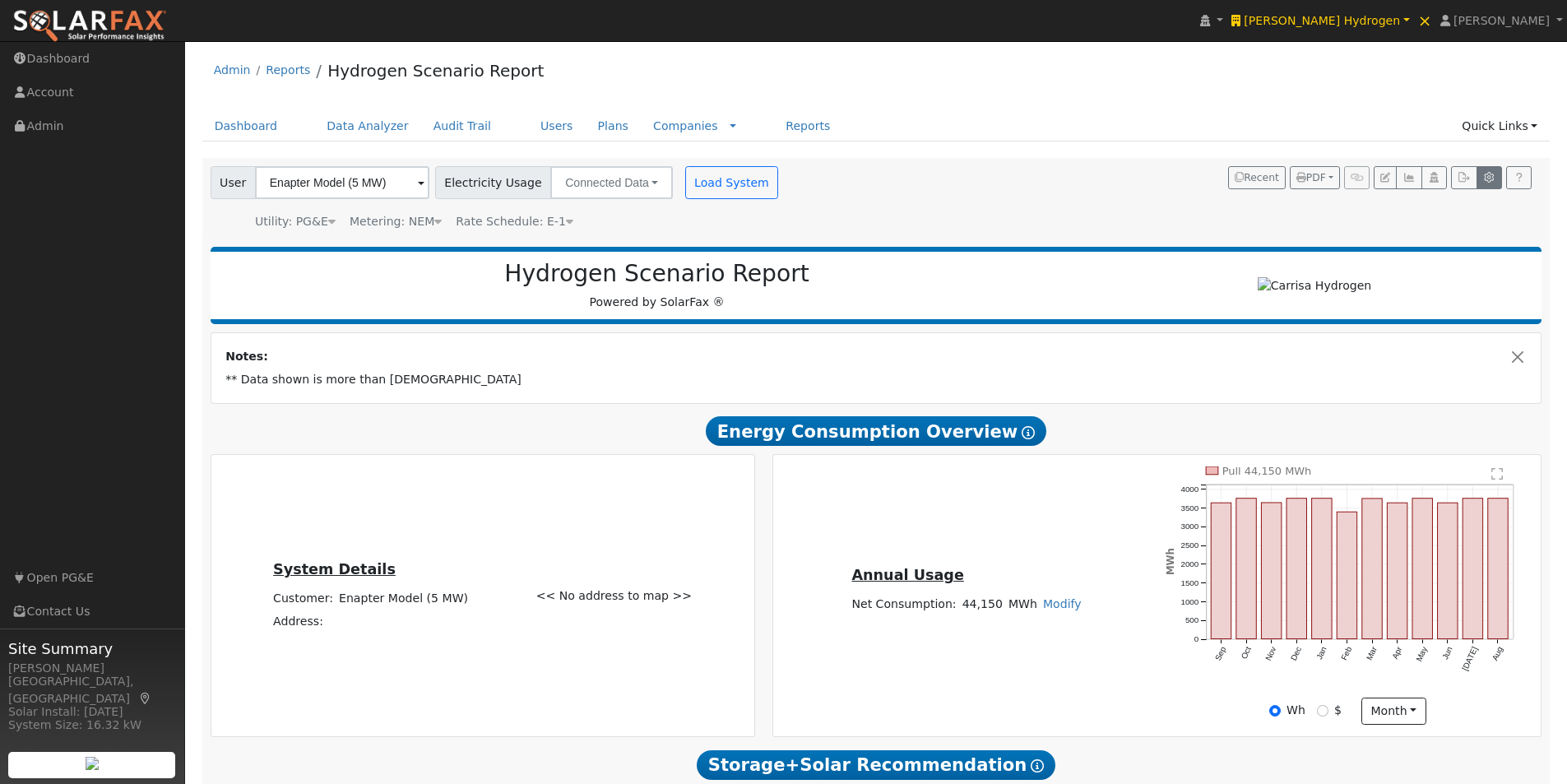
type input "12000"
type input "0"
type input "1.8"
type input "2.65"
type input "260"
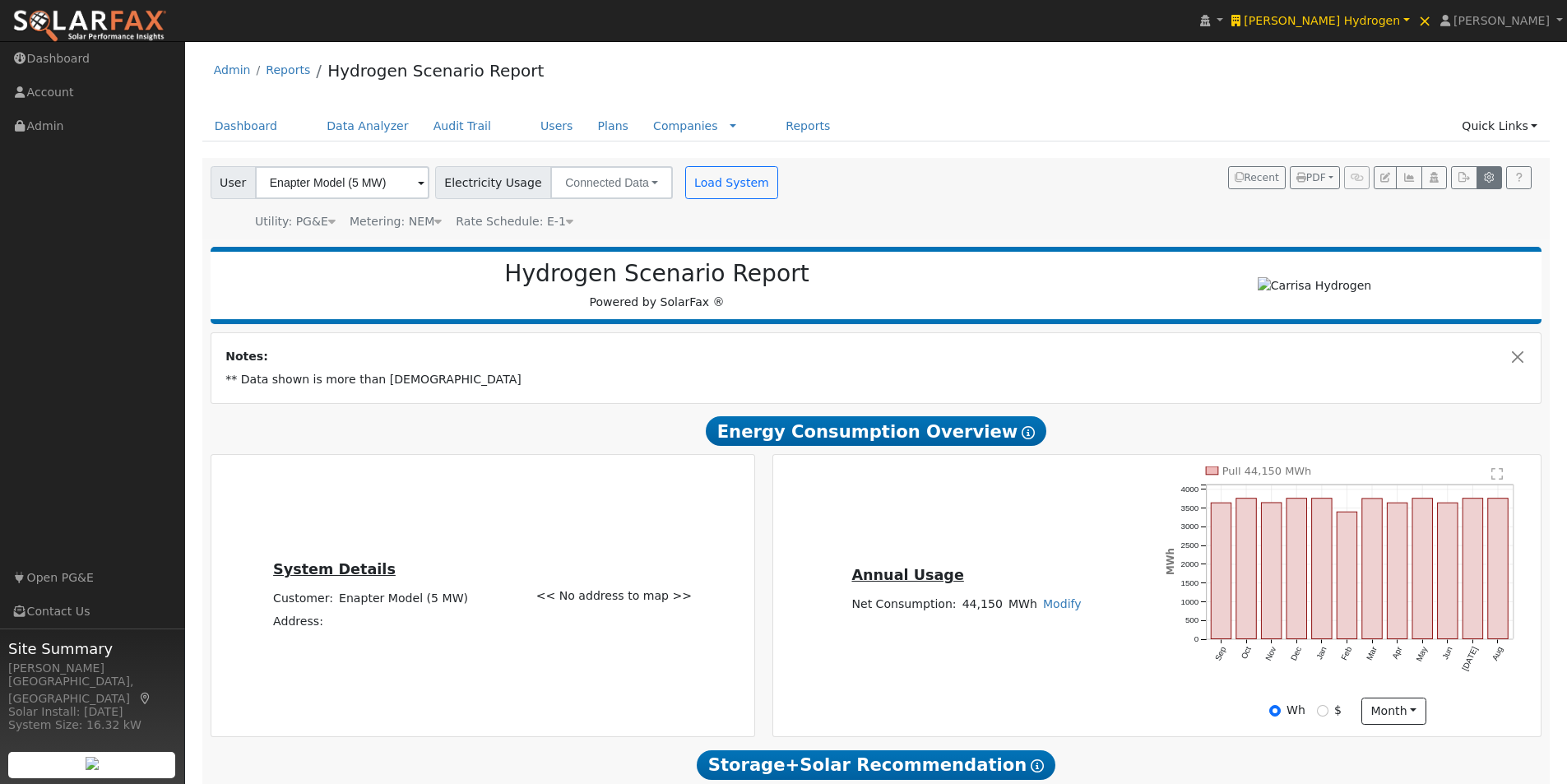
type input "1000"
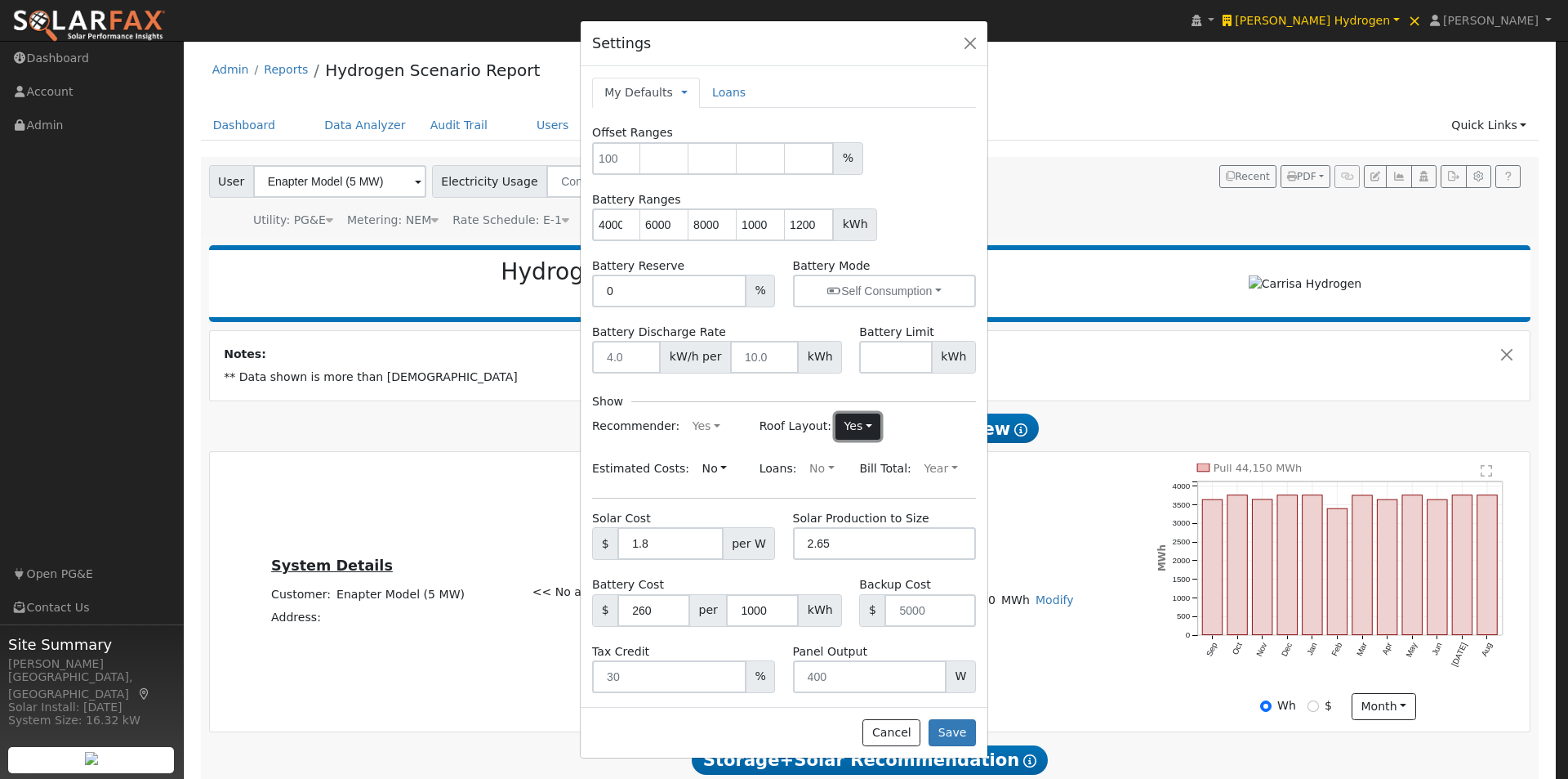
click at [841, 424] on button "Yes" at bounding box center [858, 426] width 45 height 26
click at [771, 480] on link "No" at bounding box center [820, 481] width 114 height 23
click at [954, 732] on button "Save" at bounding box center [952, 732] width 47 height 28
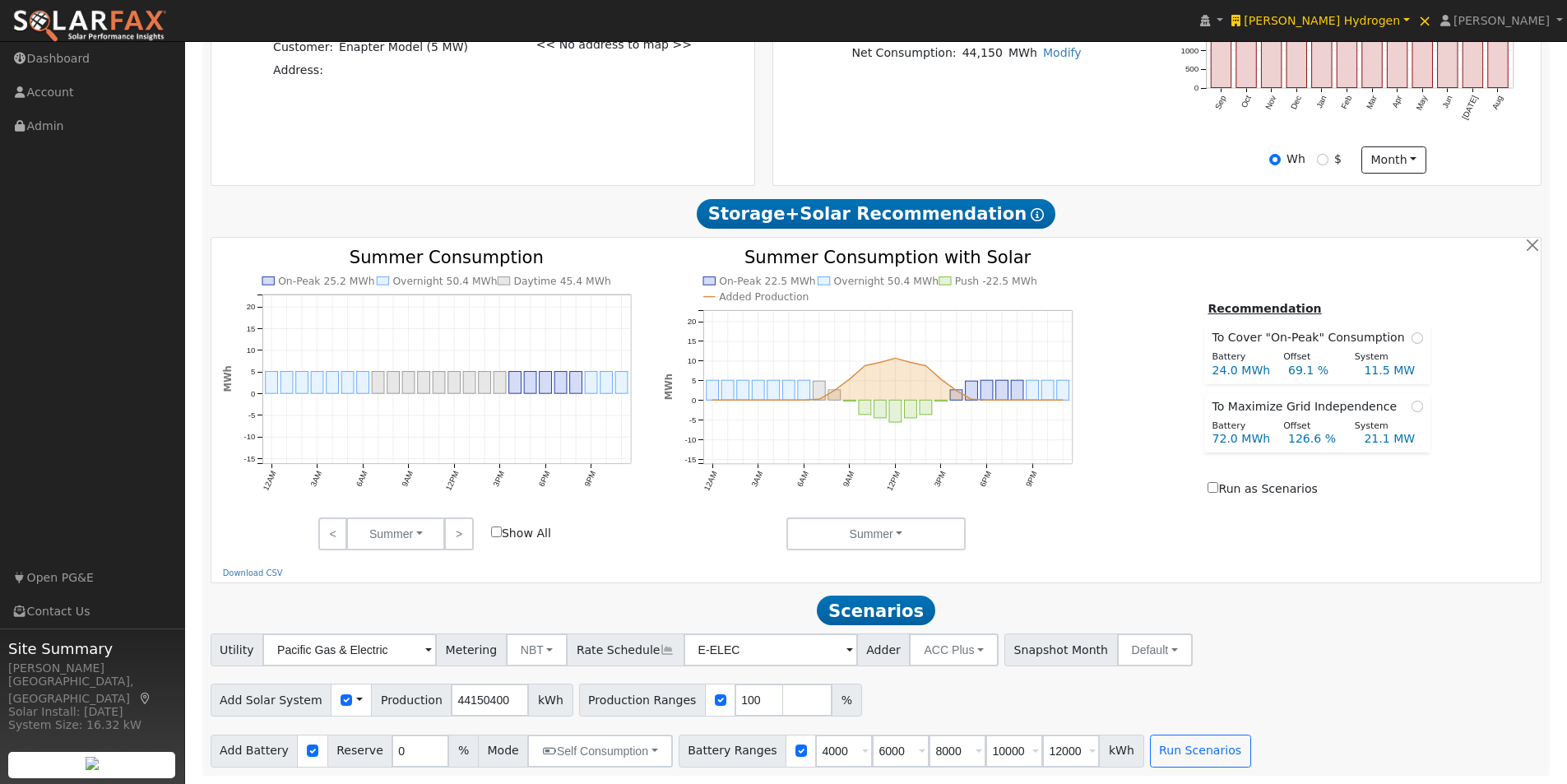
scroll to position [558, 0]
click at [356, 698] on span at bounding box center [360, 700] width 7 height 17
click at [386, 722] on link "Use CSV Data" at bounding box center [401, 728] width 115 height 23
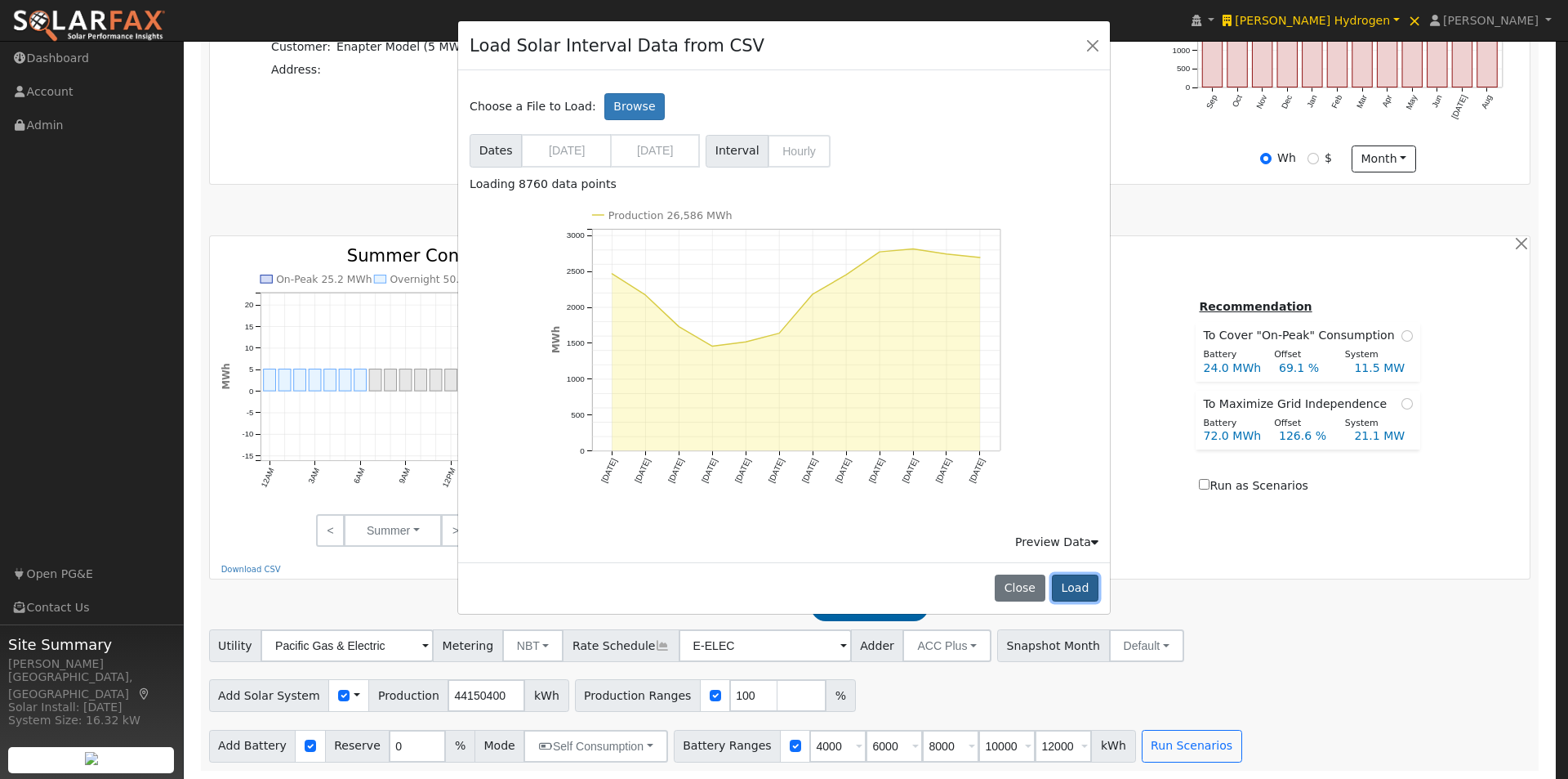
click at [1077, 586] on button "Load" at bounding box center [1076, 588] width 47 height 28
type input "26586466"
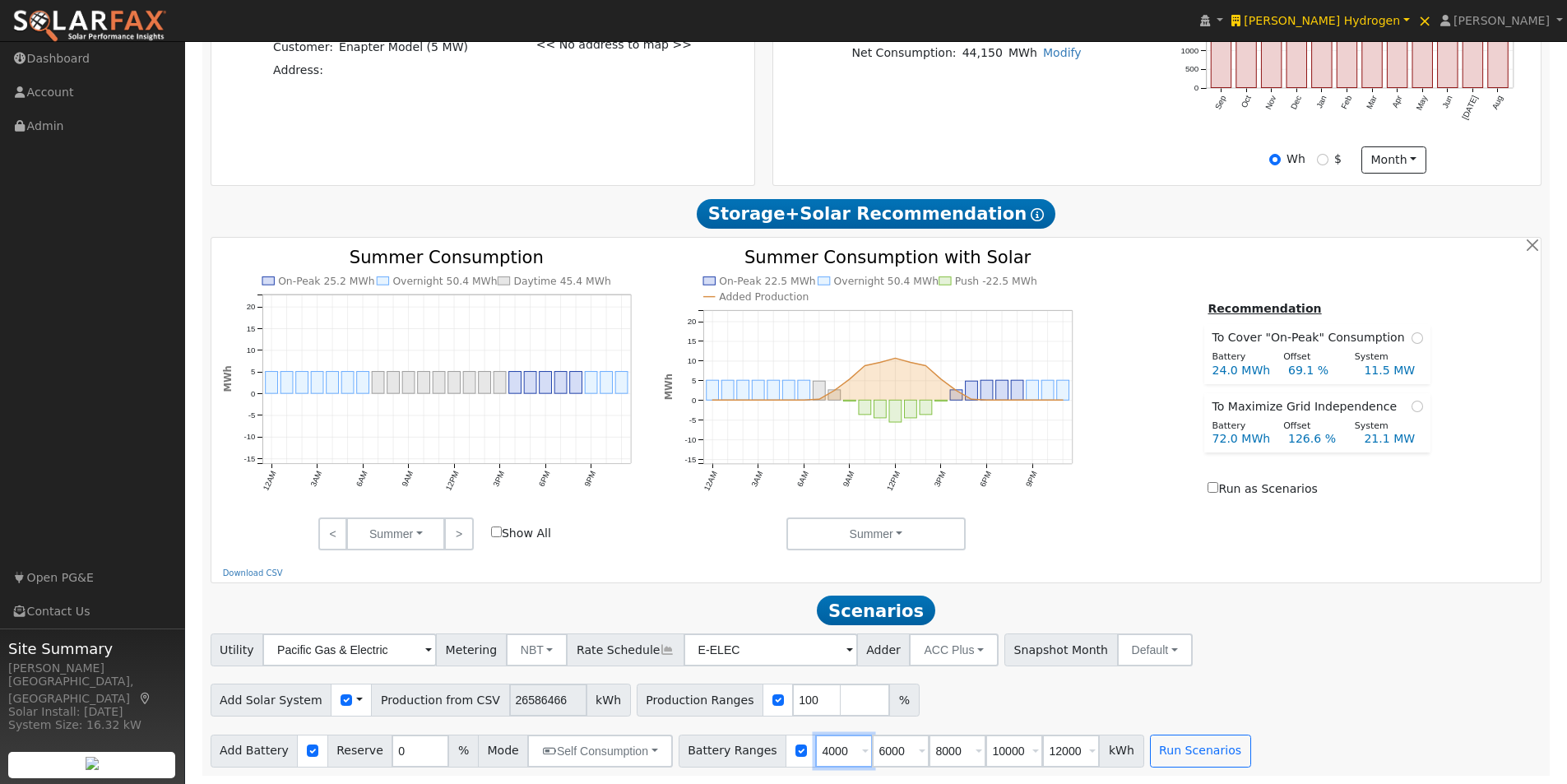
drag, startPoint x: 822, startPoint y: 753, endPoint x: 784, endPoint y: 751, distance: 38.1
click at [784, 752] on div "Battery Ranges 4000 Overrides Reserve % Mode None None Self Consumption Peak Sa…" at bounding box center [911, 751] width 466 height 33
type input "6000"
type input "8000"
type input "10000"
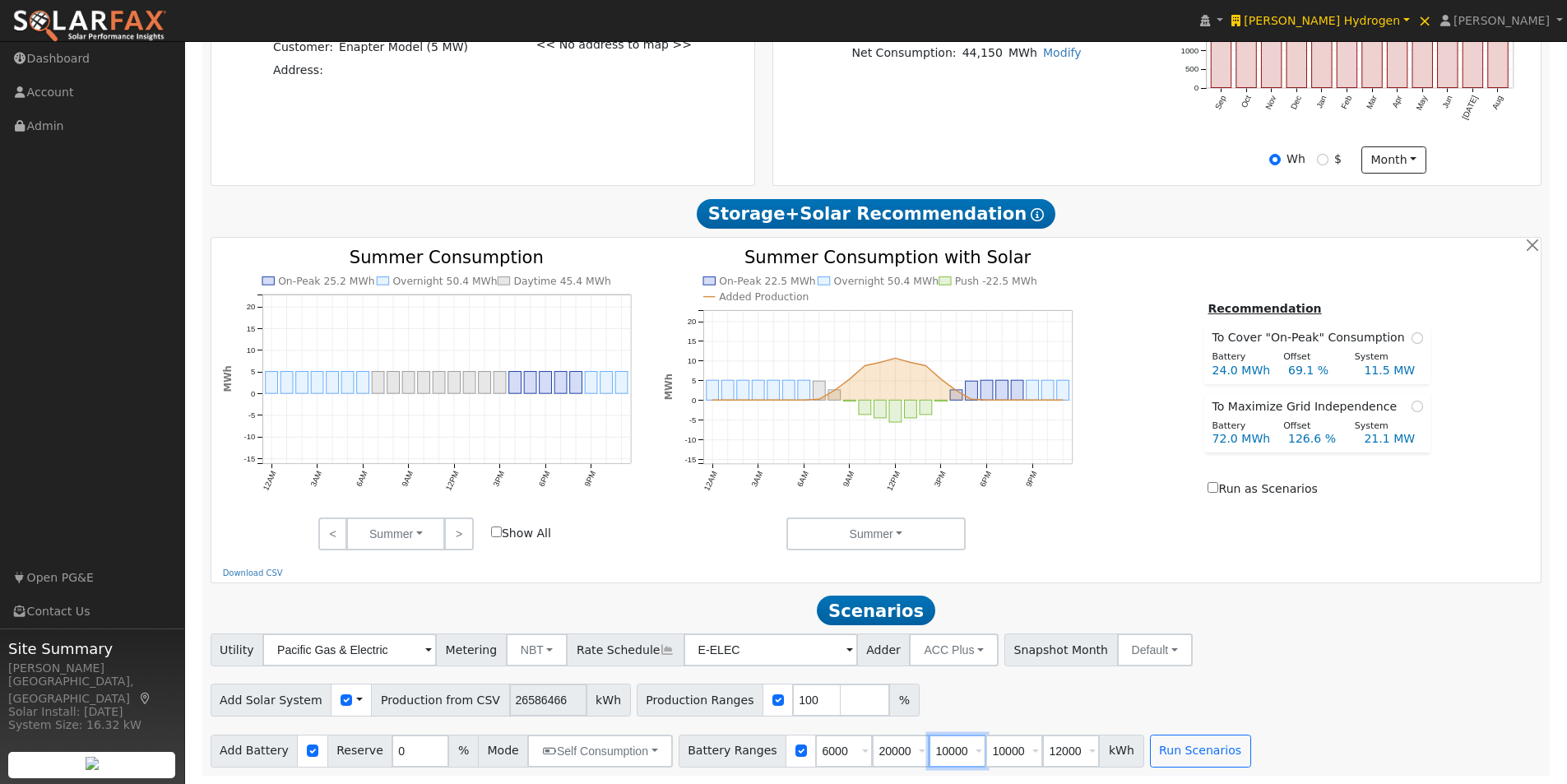
type input "10000"
type input "12000"
type input "20000"
type input "12000"
type input "20000"
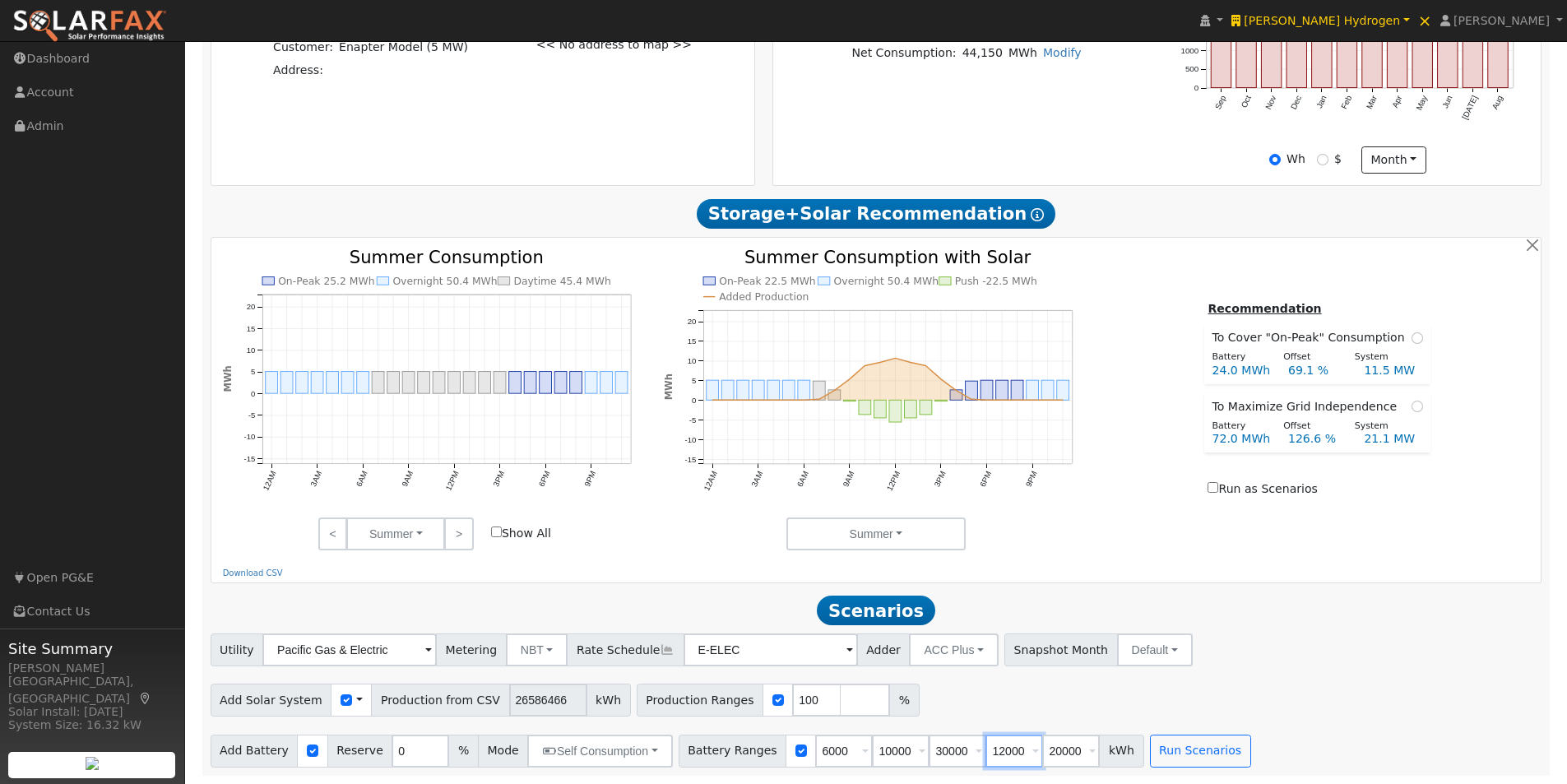
type input "30000"
type input "50000"
click at [1160, 748] on button "Run Scenarios" at bounding box center [1200, 751] width 101 height 33
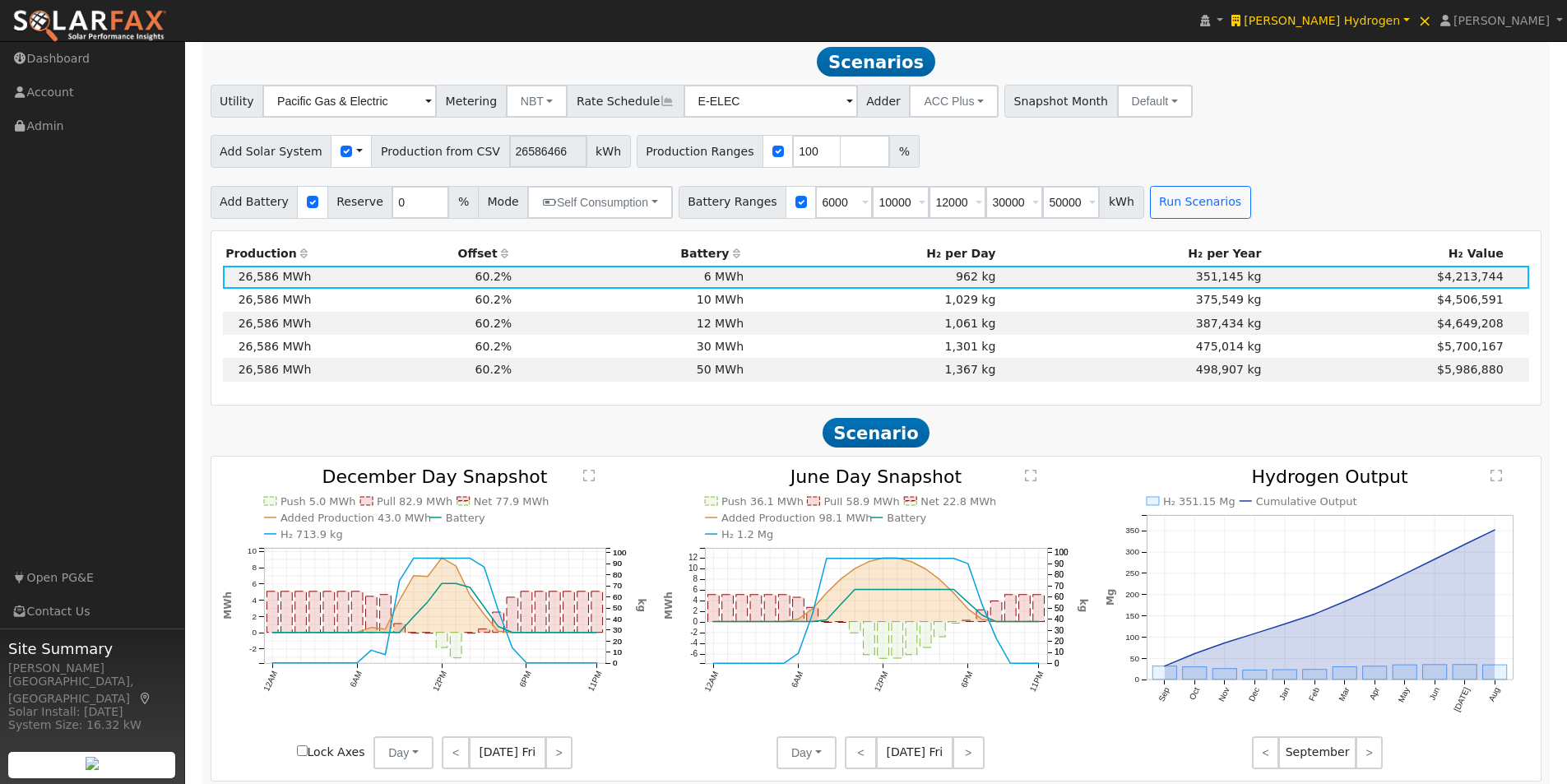
scroll to position [1104, 0]
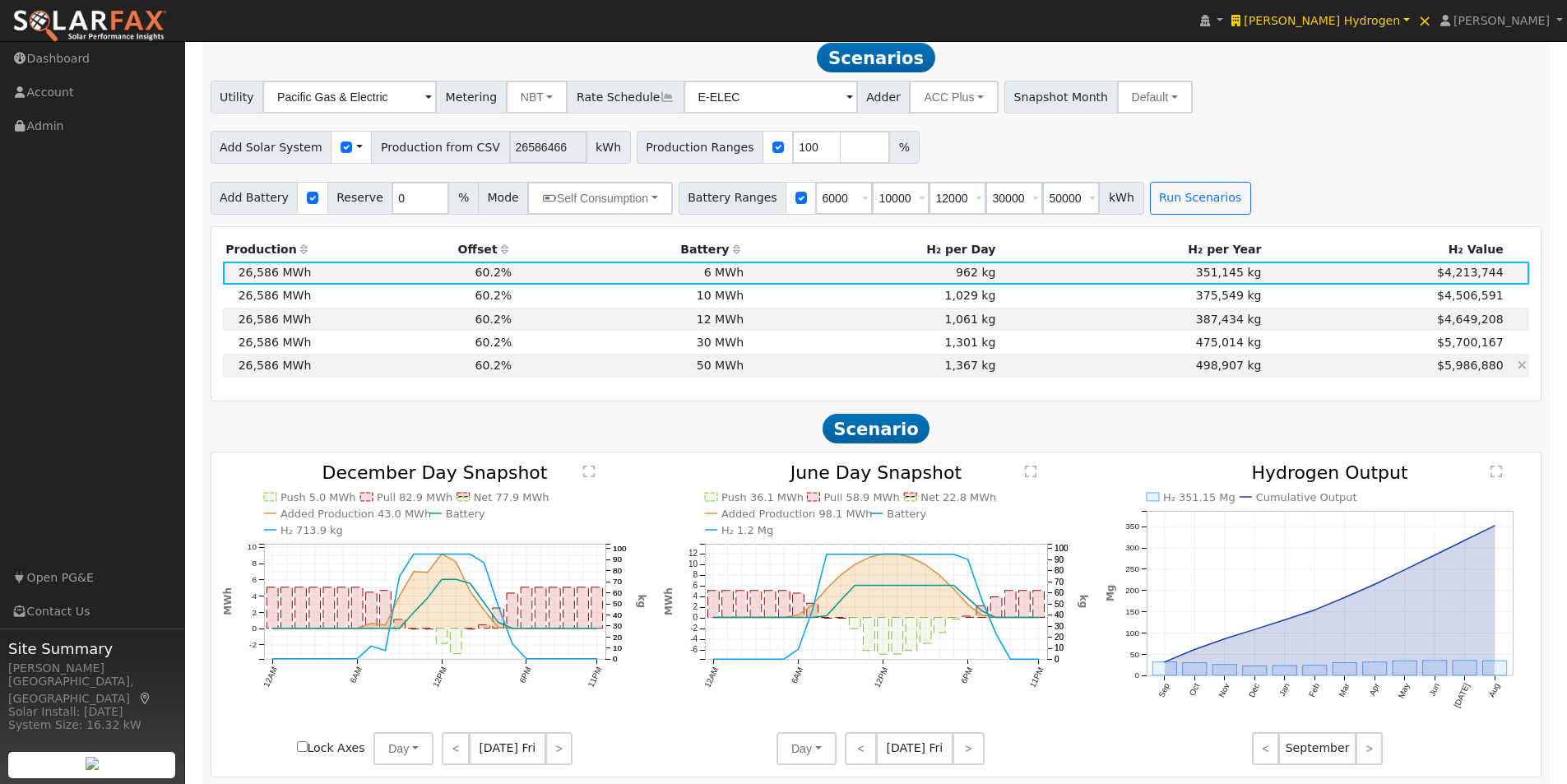
click at [724, 367] on td "50 MWh" at bounding box center [631, 365] width 232 height 23
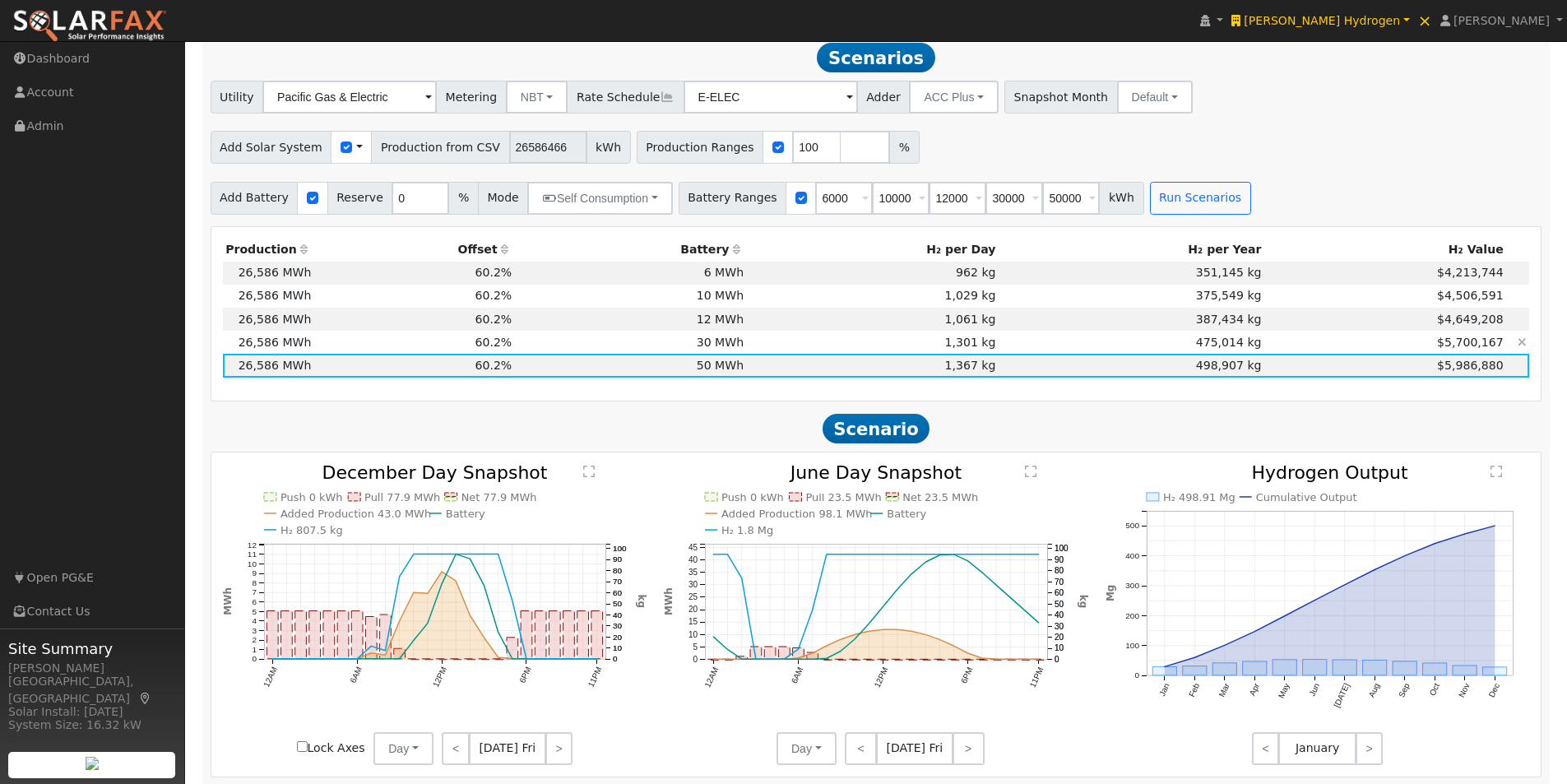
click at [700, 350] on td "30 MWh" at bounding box center [631, 342] width 232 height 23
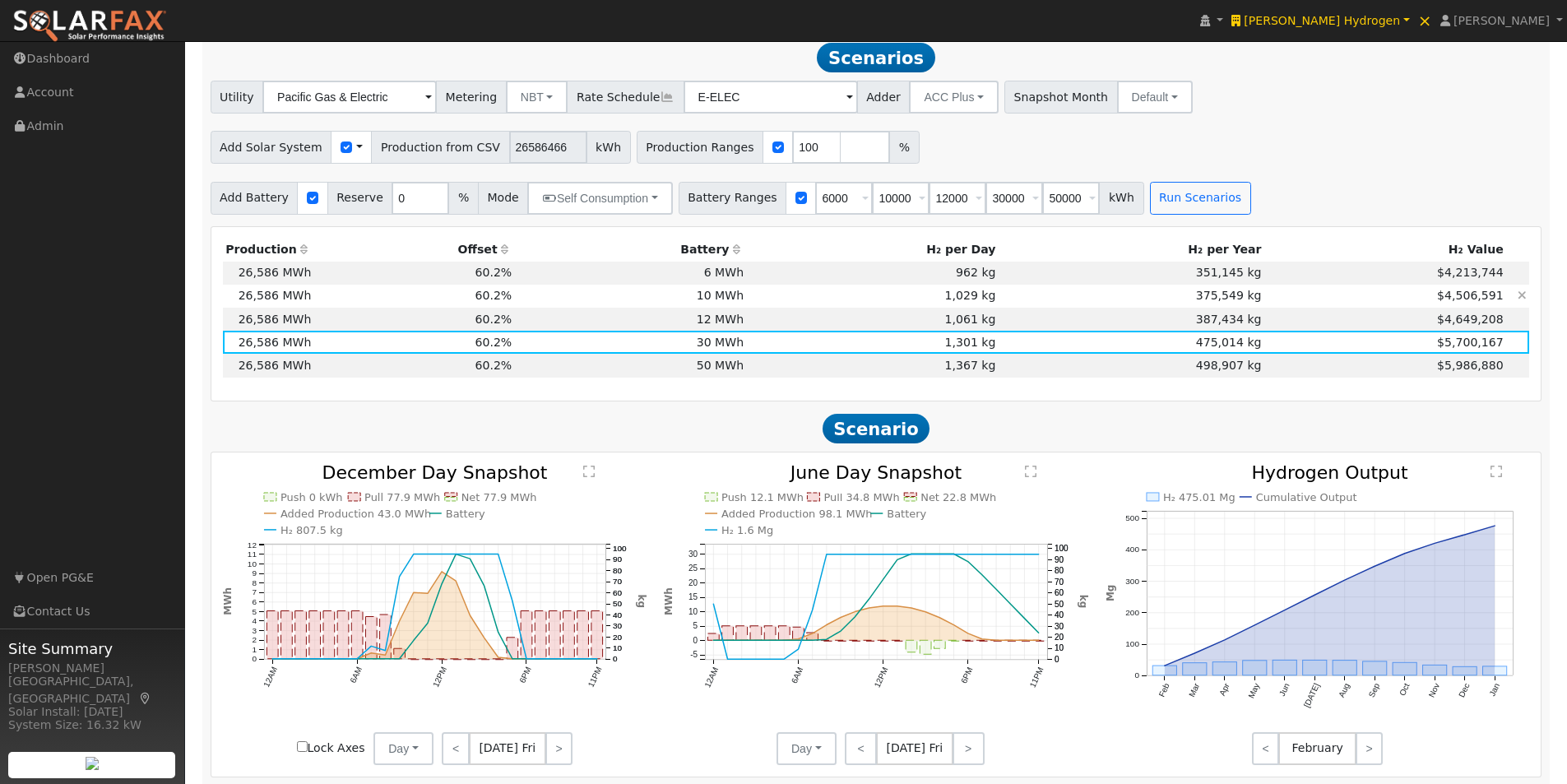
click at [711, 303] on td "10 MWh" at bounding box center [631, 296] width 232 height 23
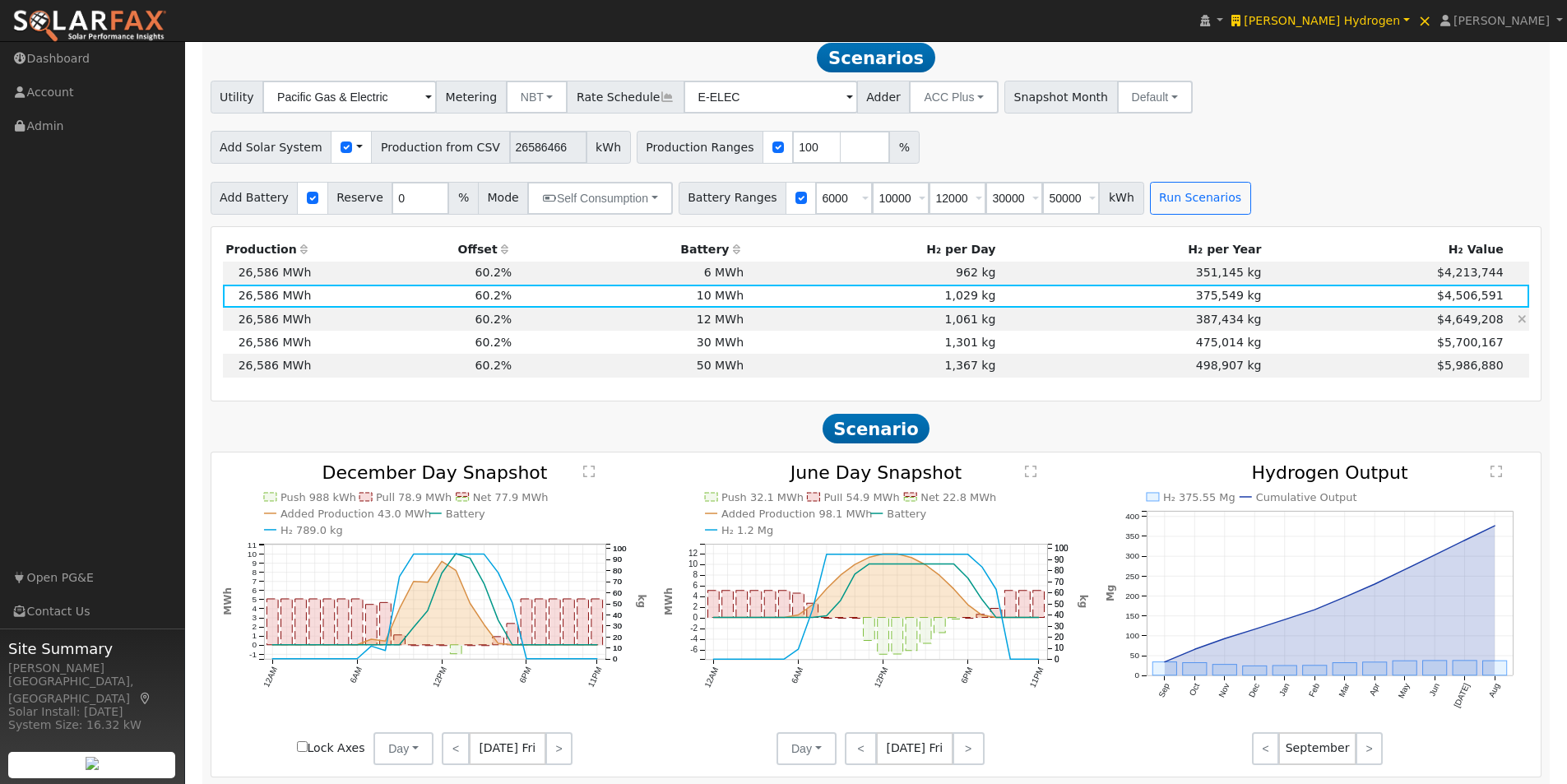
drag, startPoint x: 707, startPoint y: 326, endPoint x: 755, endPoint y: 344, distance: 51.3
click at [712, 329] on td "12 MWh" at bounding box center [631, 319] width 232 height 23
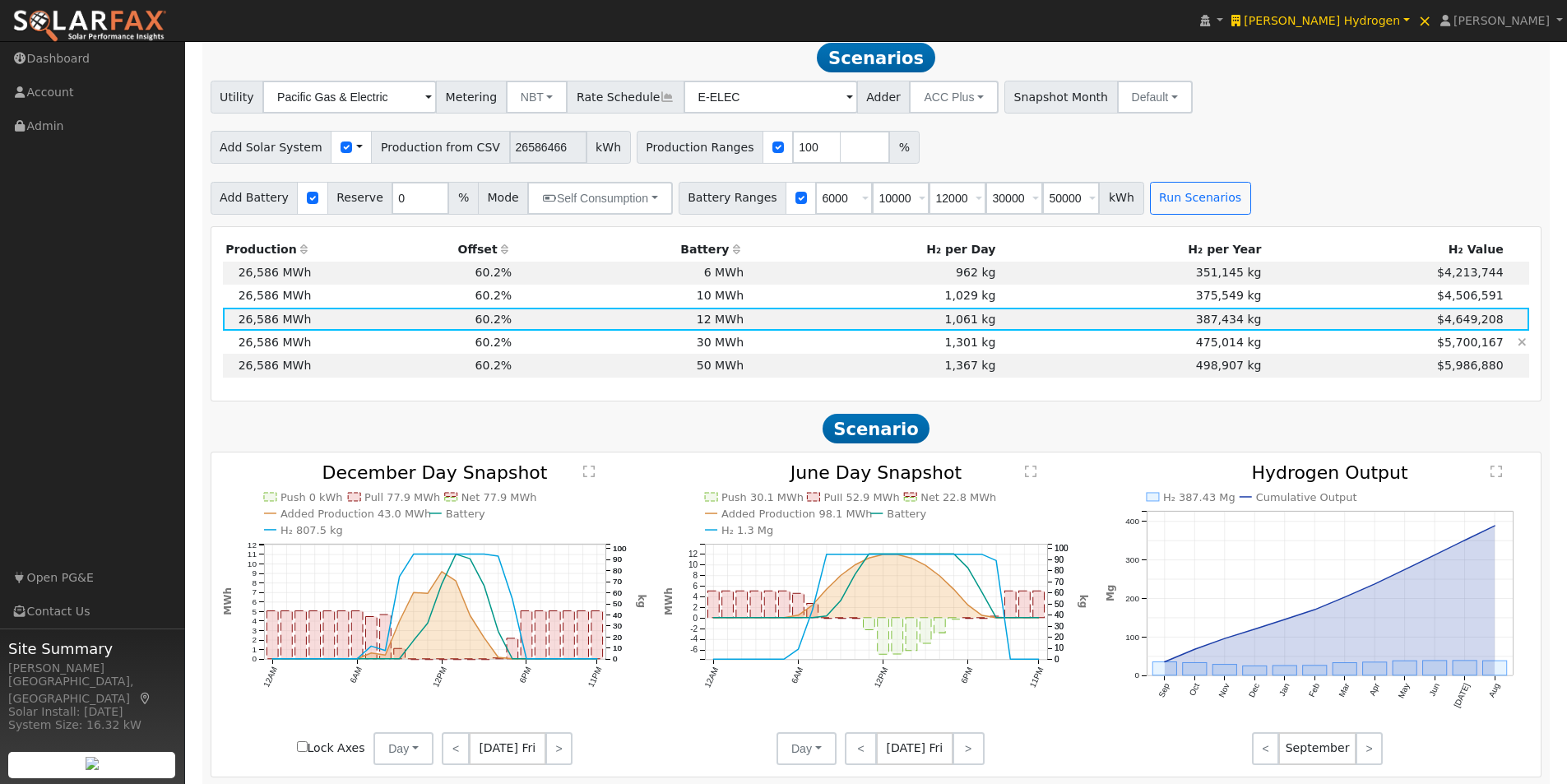
click at [728, 349] on td "30 MWh" at bounding box center [631, 342] width 232 height 23
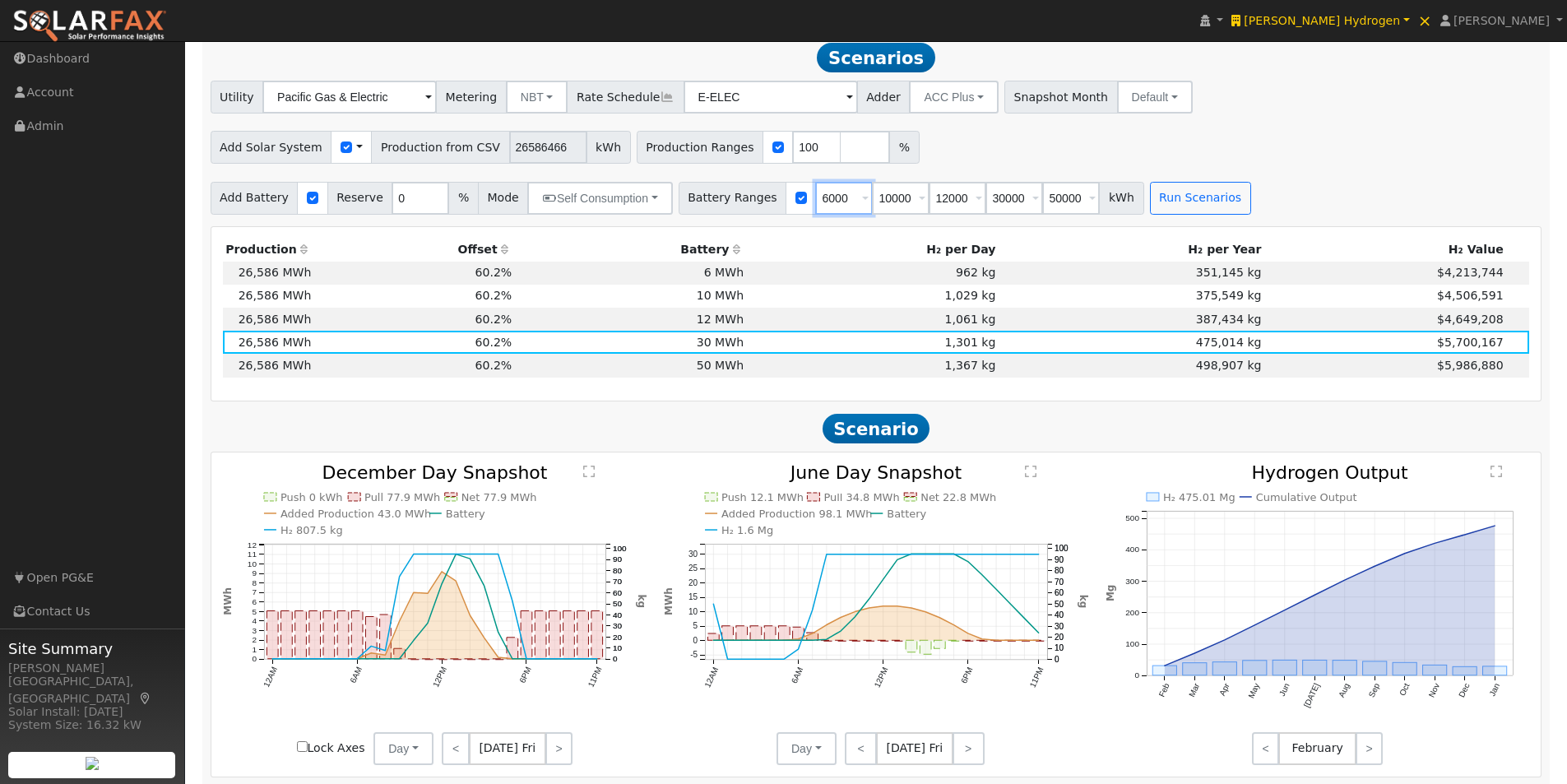
drag, startPoint x: 824, startPoint y: 208, endPoint x: 791, endPoint y: 206, distance: 33.1
click at [815, 206] on input "6000" at bounding box center [843, 198] width 57 height 33
type input "10000"
type input "12000"
type input "30000"
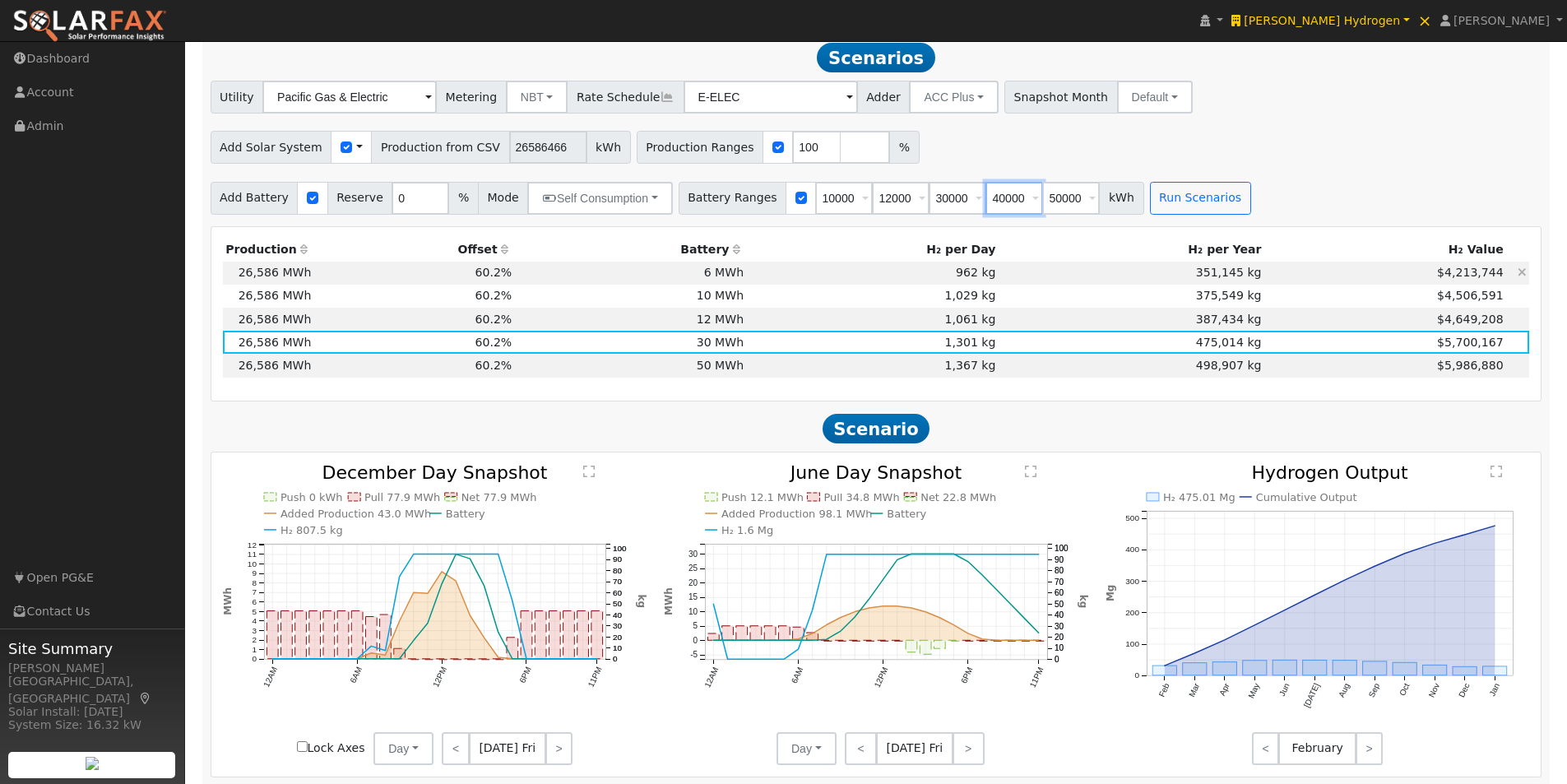
type input "40000"
type input "50000"
click at [1152, 204] on button "Run Scenarios" at bounding box center [1200, 198] width 101 height 33
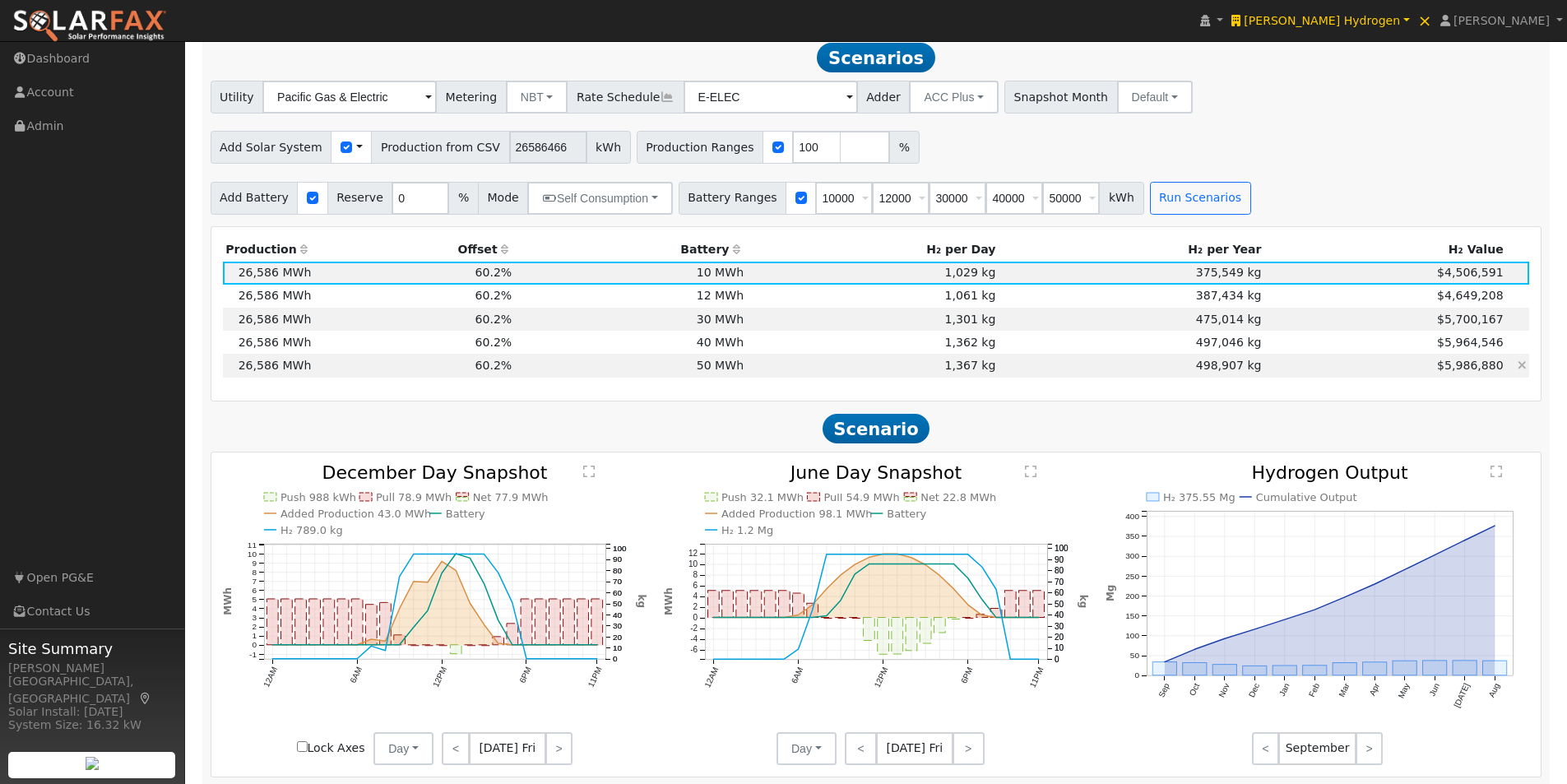
click at [726, 365] on td "50 MWh" at bounding box center [631, 365] width 232 height 23
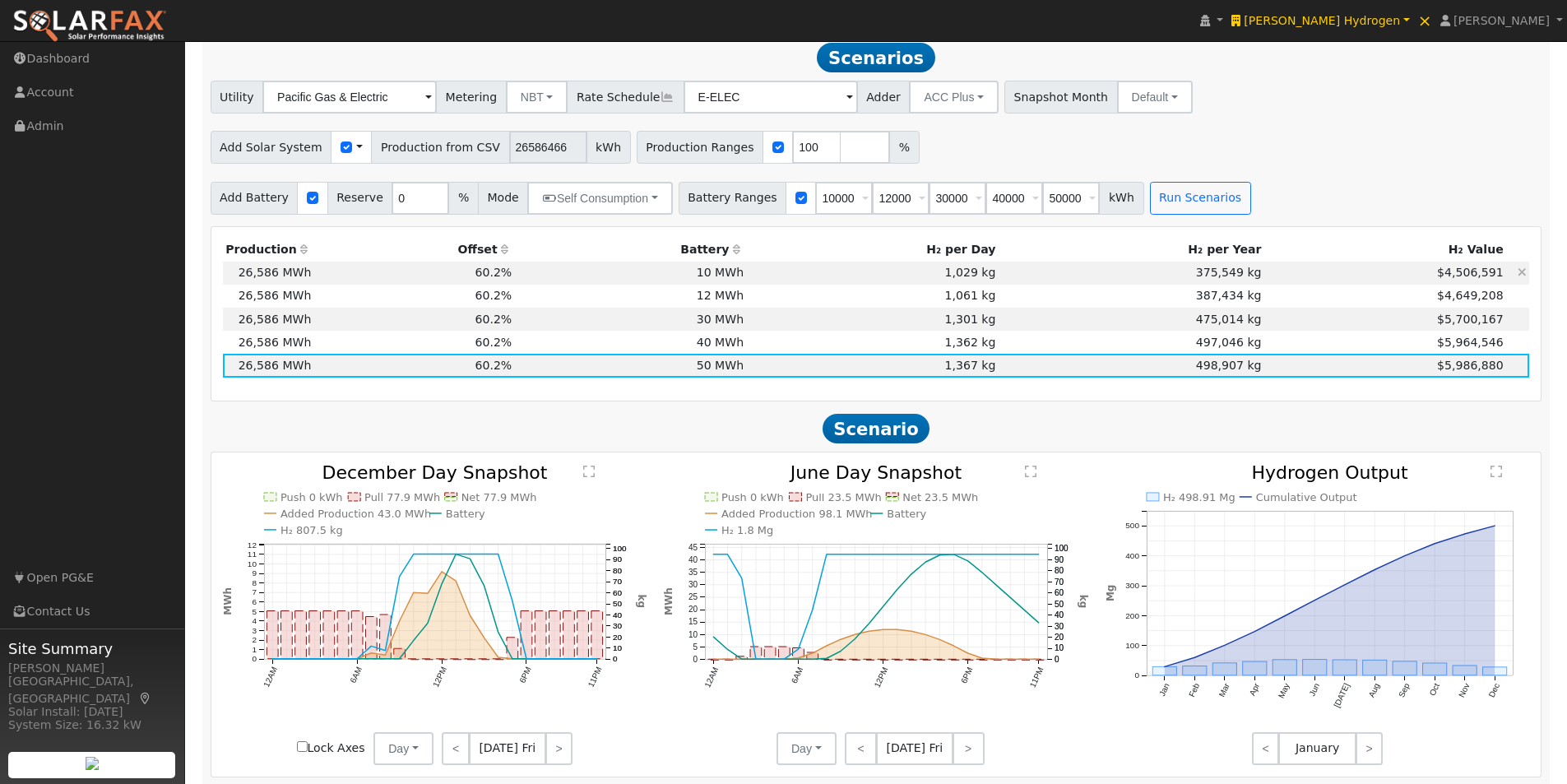
click at [716, 274] on td "10 MWh" at bounding box center [631, 273] width 232 height 23
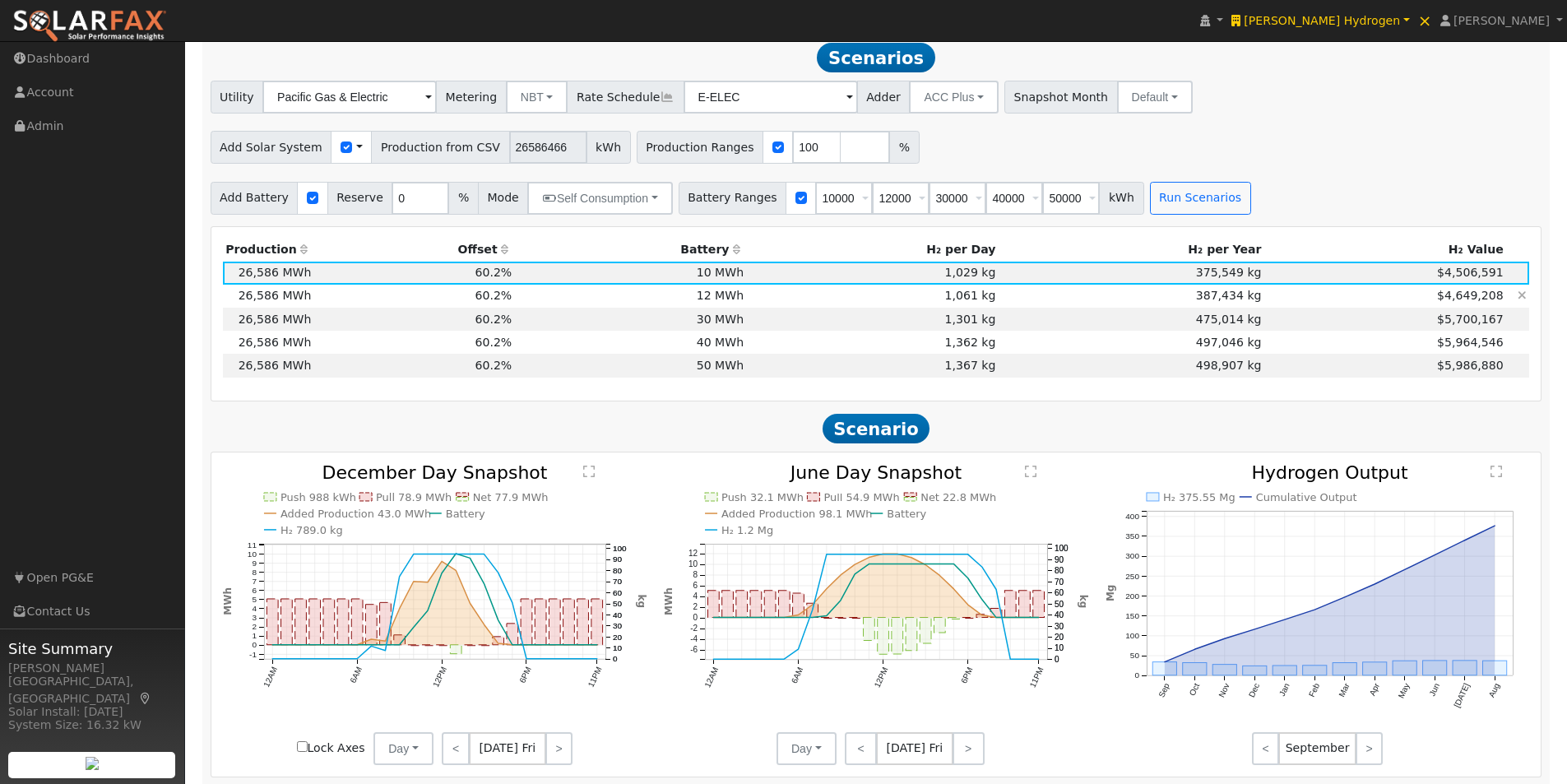
click at [733, 300] on td "12 MWh" at bounding box center [631, 296] width 232 height 23
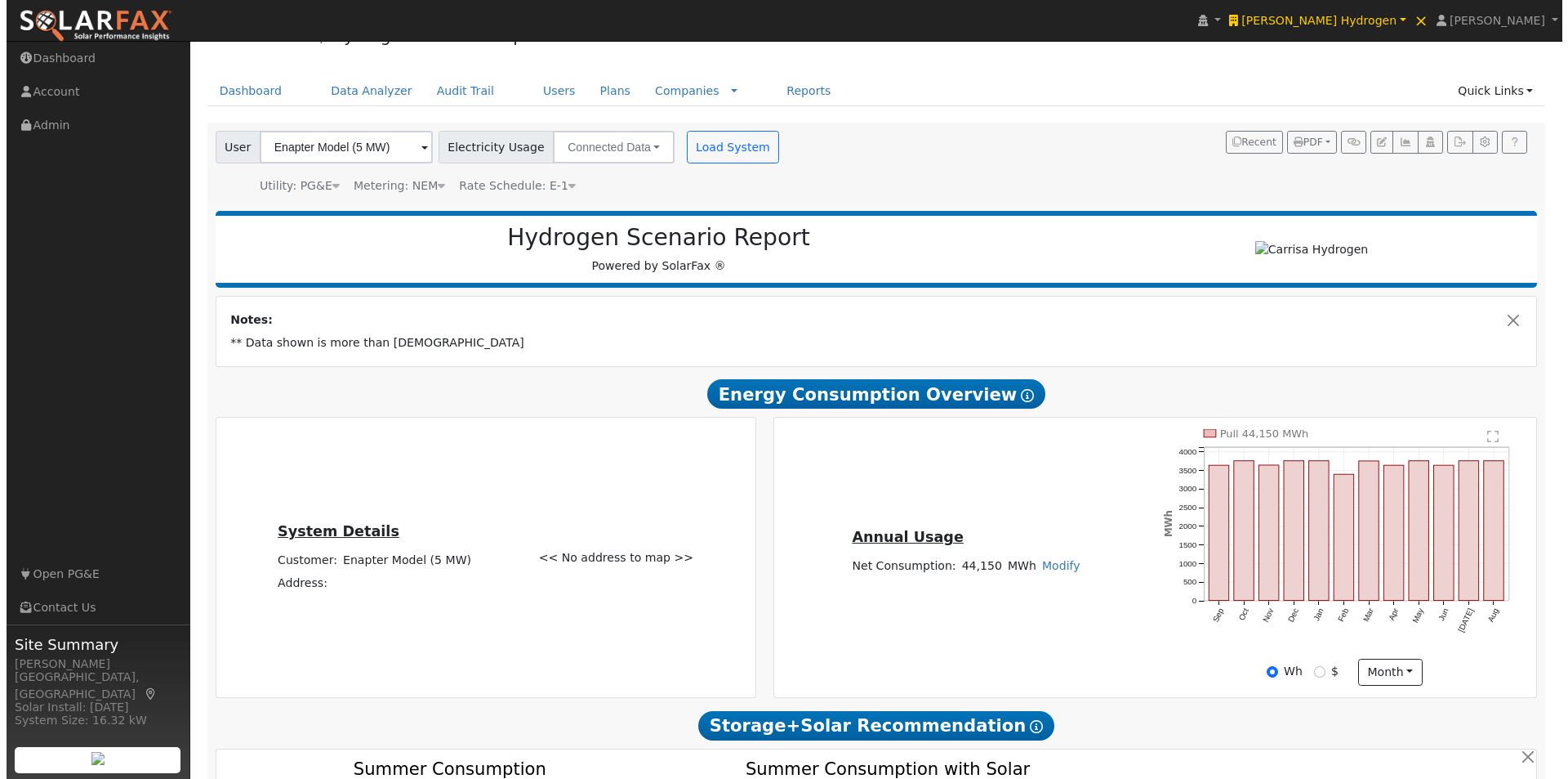
scroll to position [0, 0]
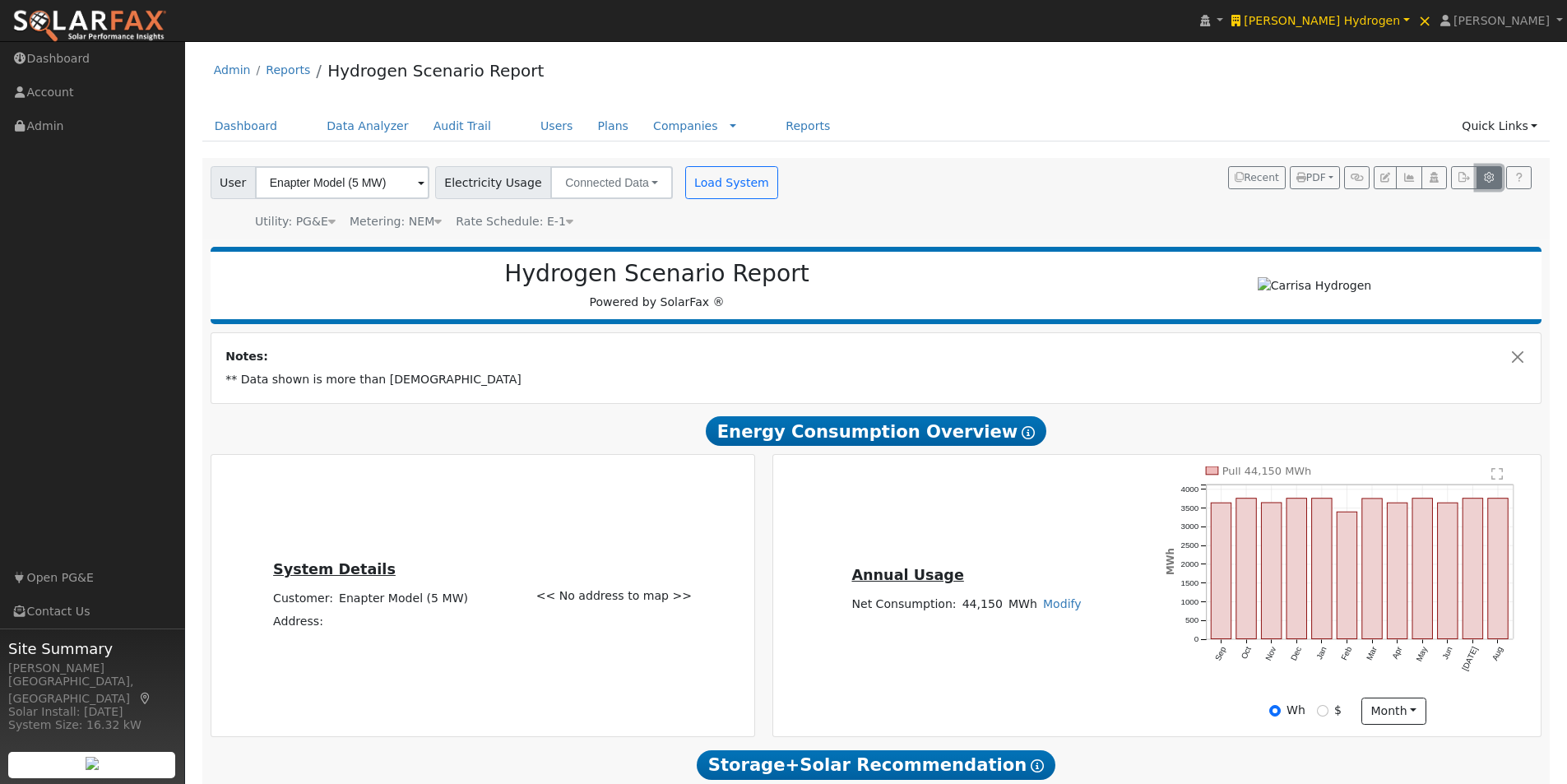
click at [1491, 170] on button "button" at bounding box center [1489, 177] width 25 height 23
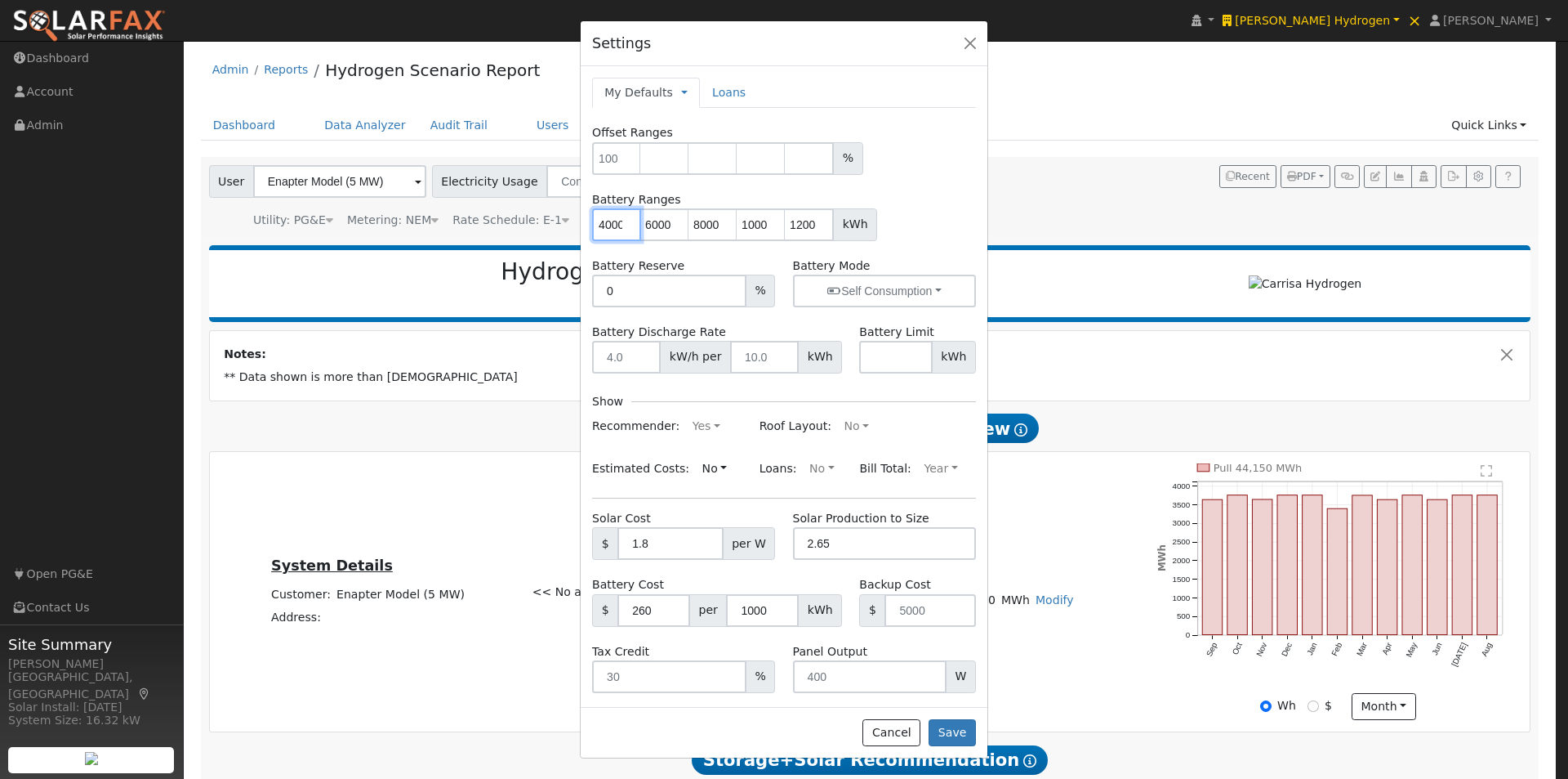
scroll to position [0, 2]
drag, startPoint x: 598, startPoint y: 223, endPoint x: 704, endPoint y: 224, distance: 106.0
click at [704, 224] on div "4000 6000 8000 10000 12000 kWh" at bounding box center [784, 224] width 384 height 33
type input "6000"
type input "8000"
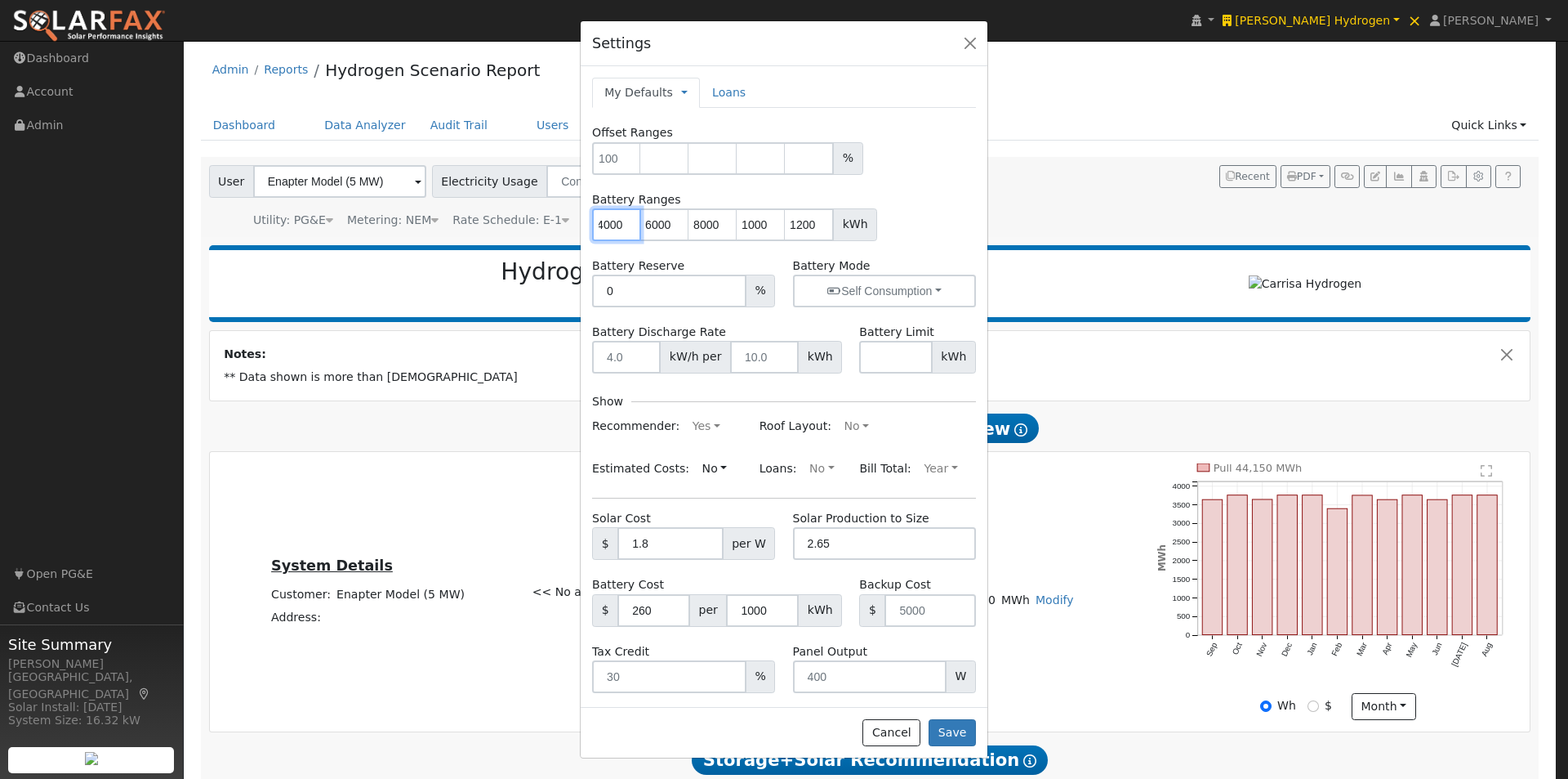
type input "10000"
type input "12000"
type input "8000"
type input "10000"
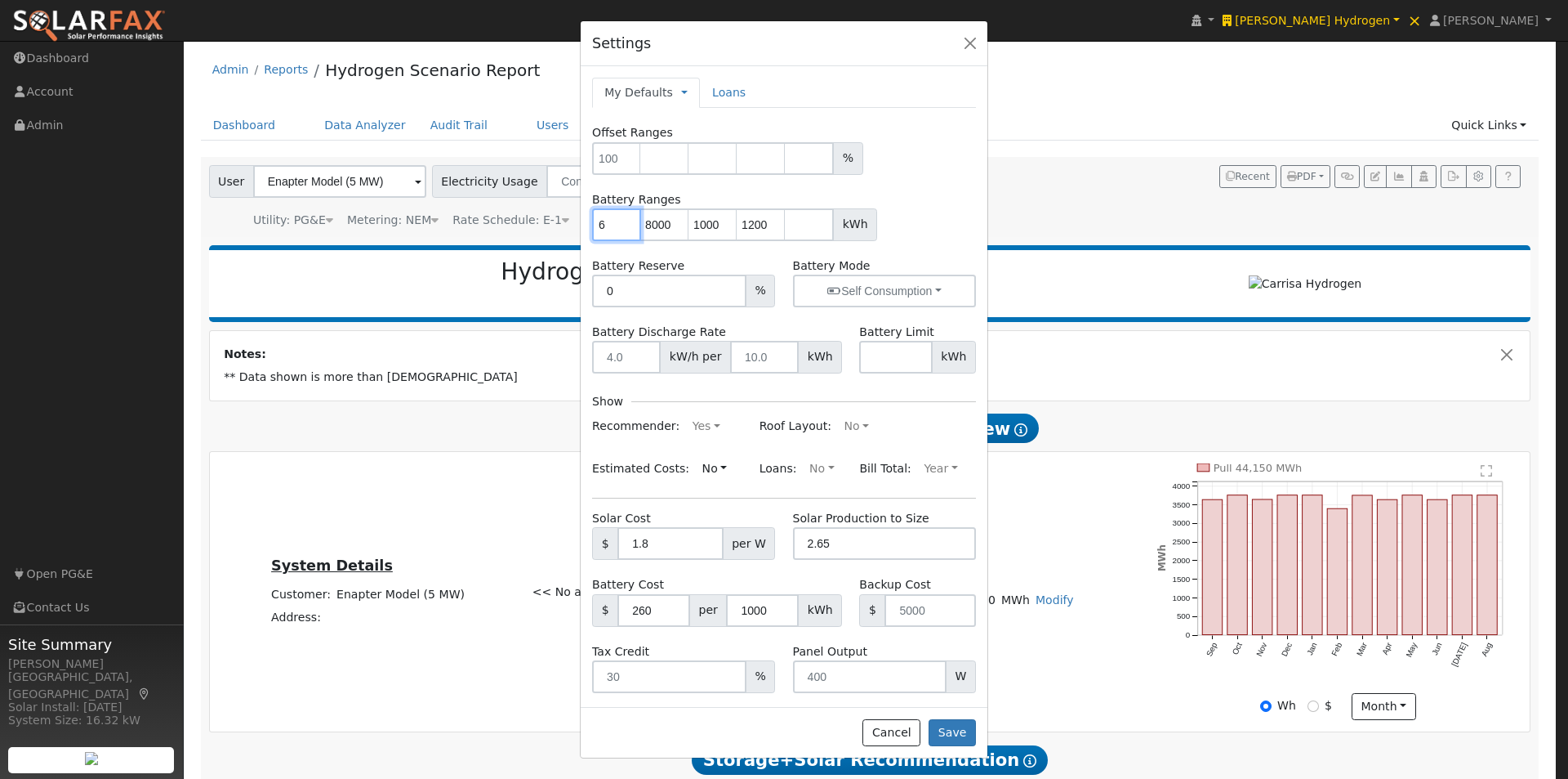
type input "12000"
type input "10000"
type input "12000"
type input "1"
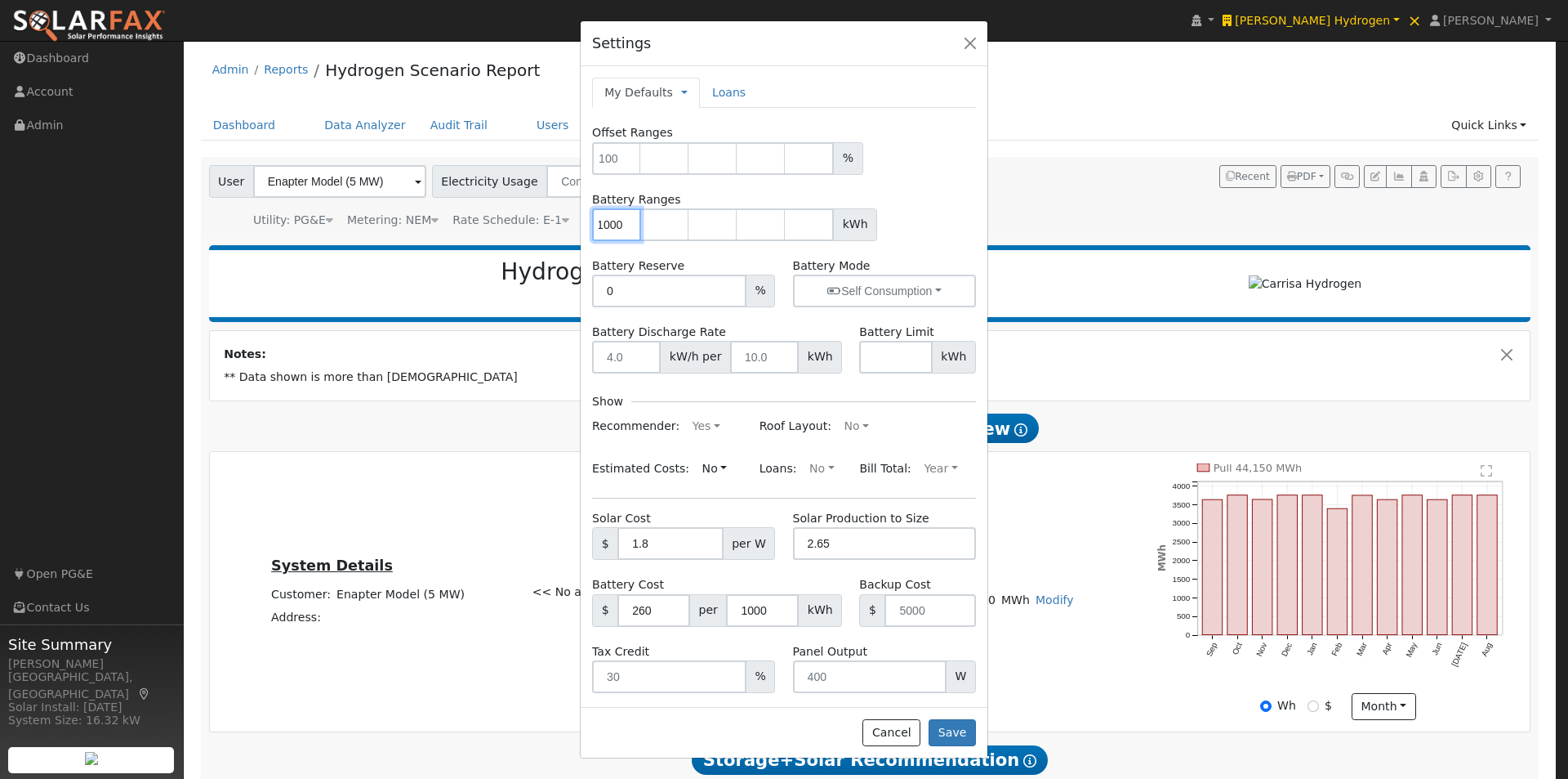
scroll to position [0, 8]
type input "10000"
type input "20000"
type input "30000"
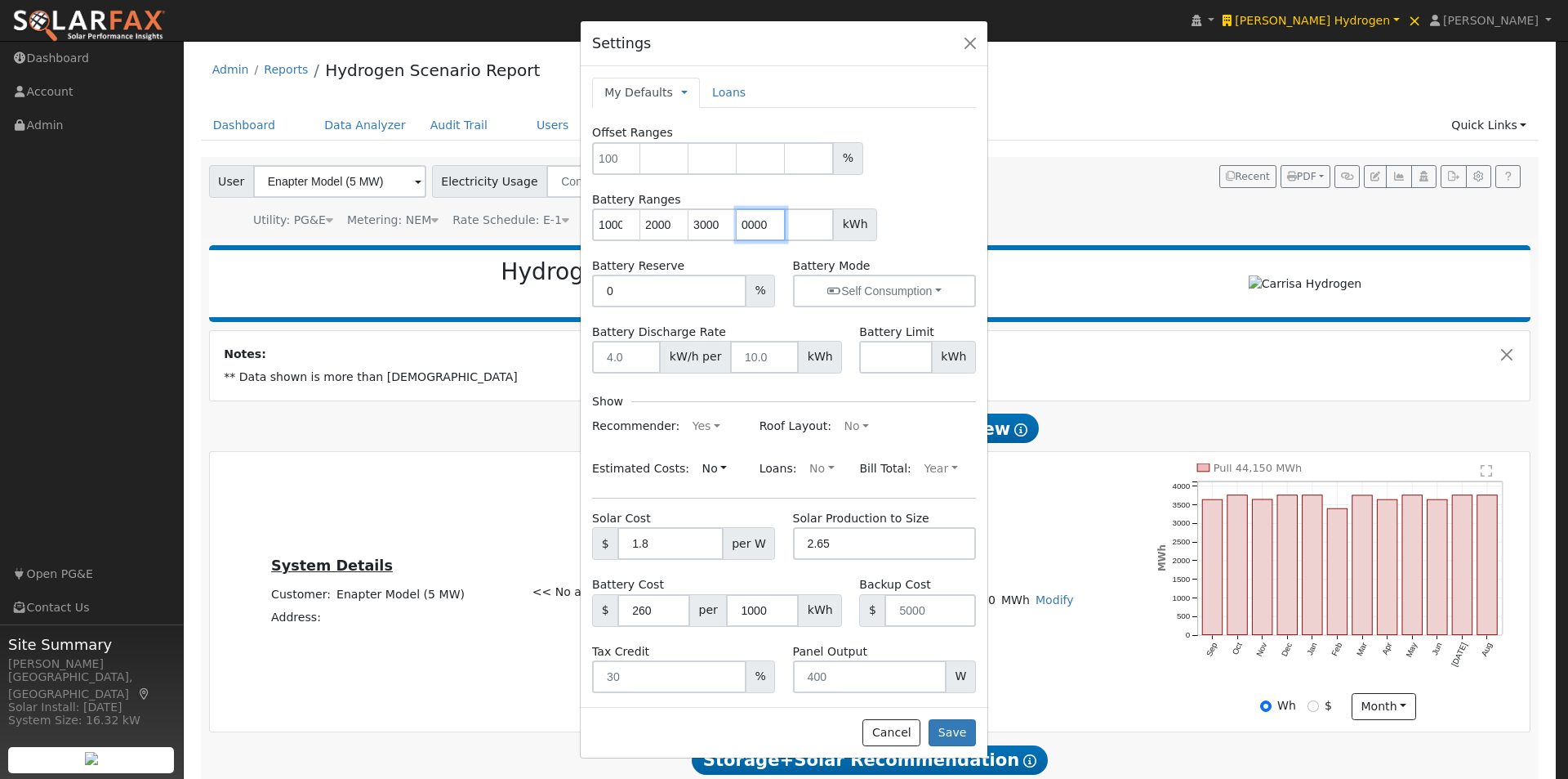
type input "40000"
type input "50000"
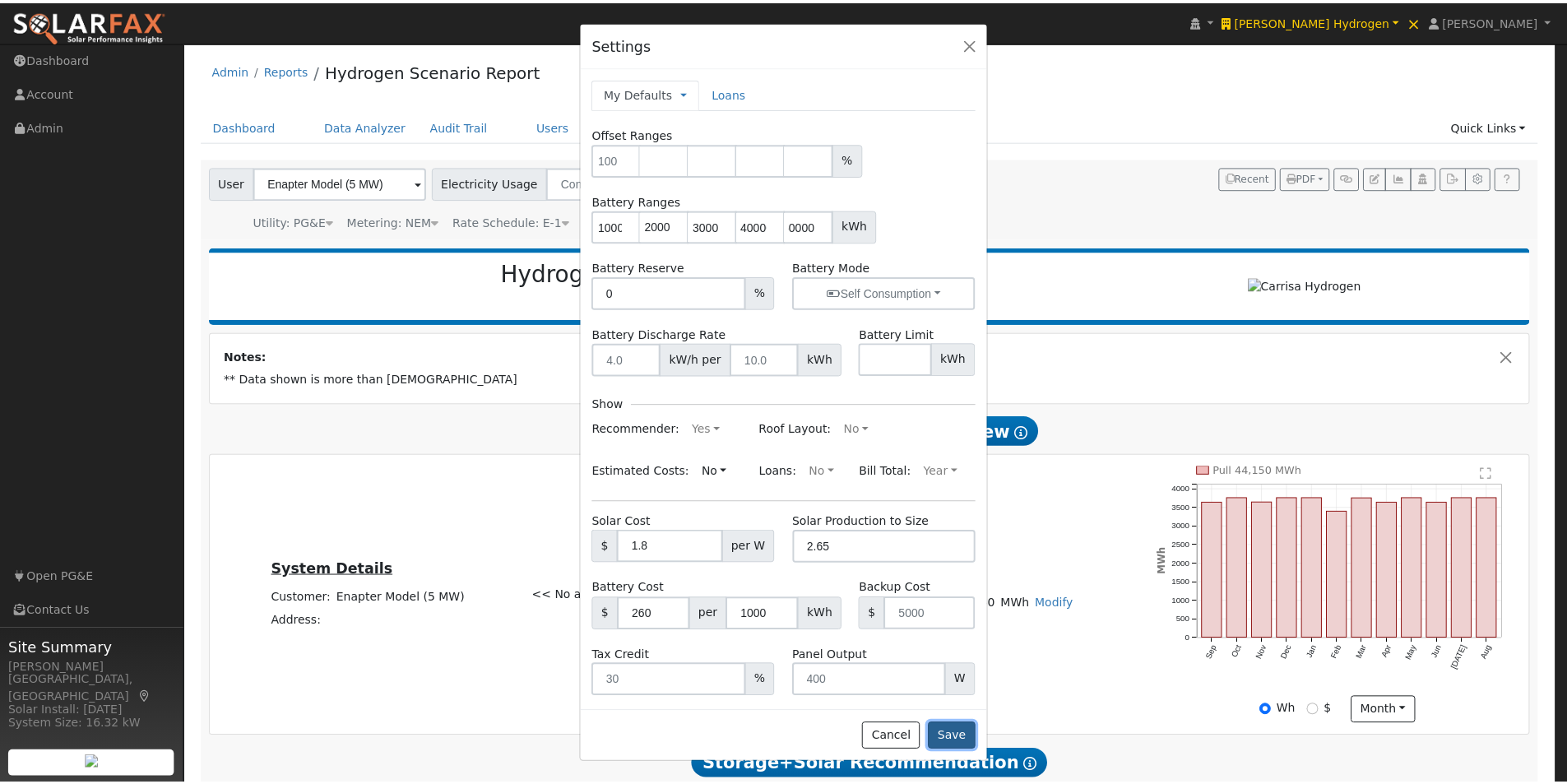
scroll to position [0, 0]
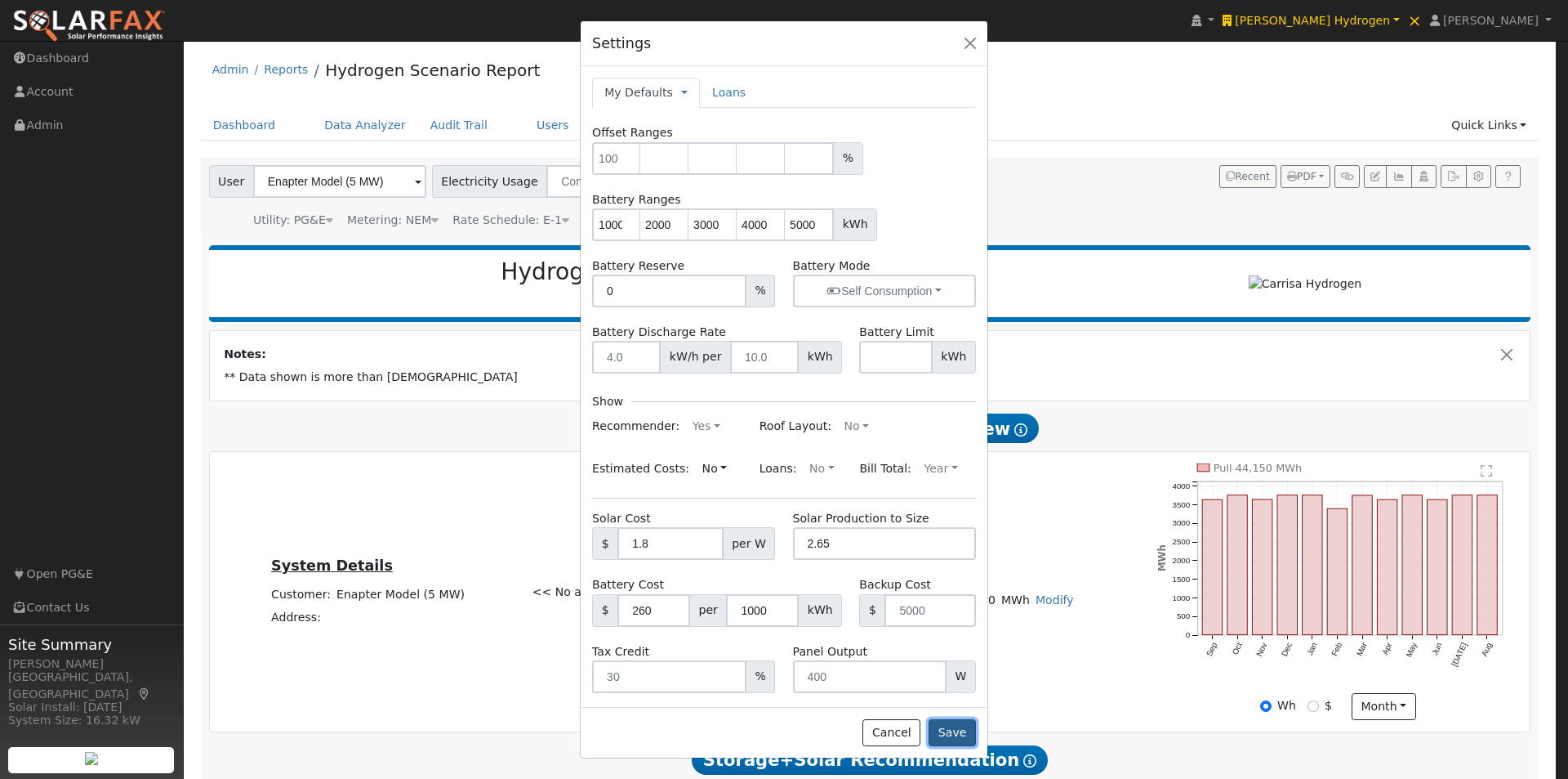
drag, startPoint x: 946, startPoint y: 728, endPoint x: 982, endPoint y: 668, distance: 70.0
click at [950, 726] on button "Save" at bounding box center [952, 732] width 47 height 28
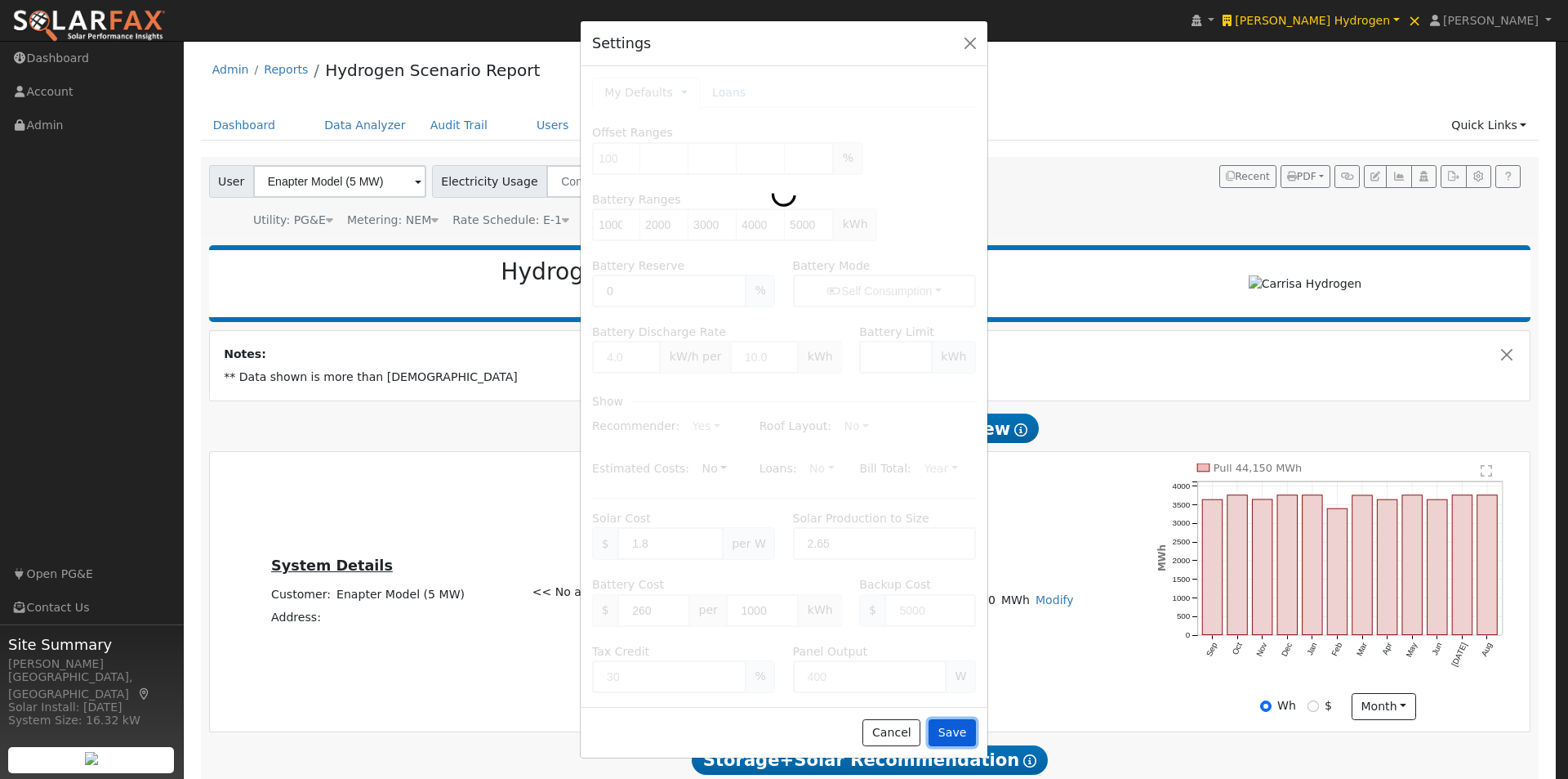
type input "20000"
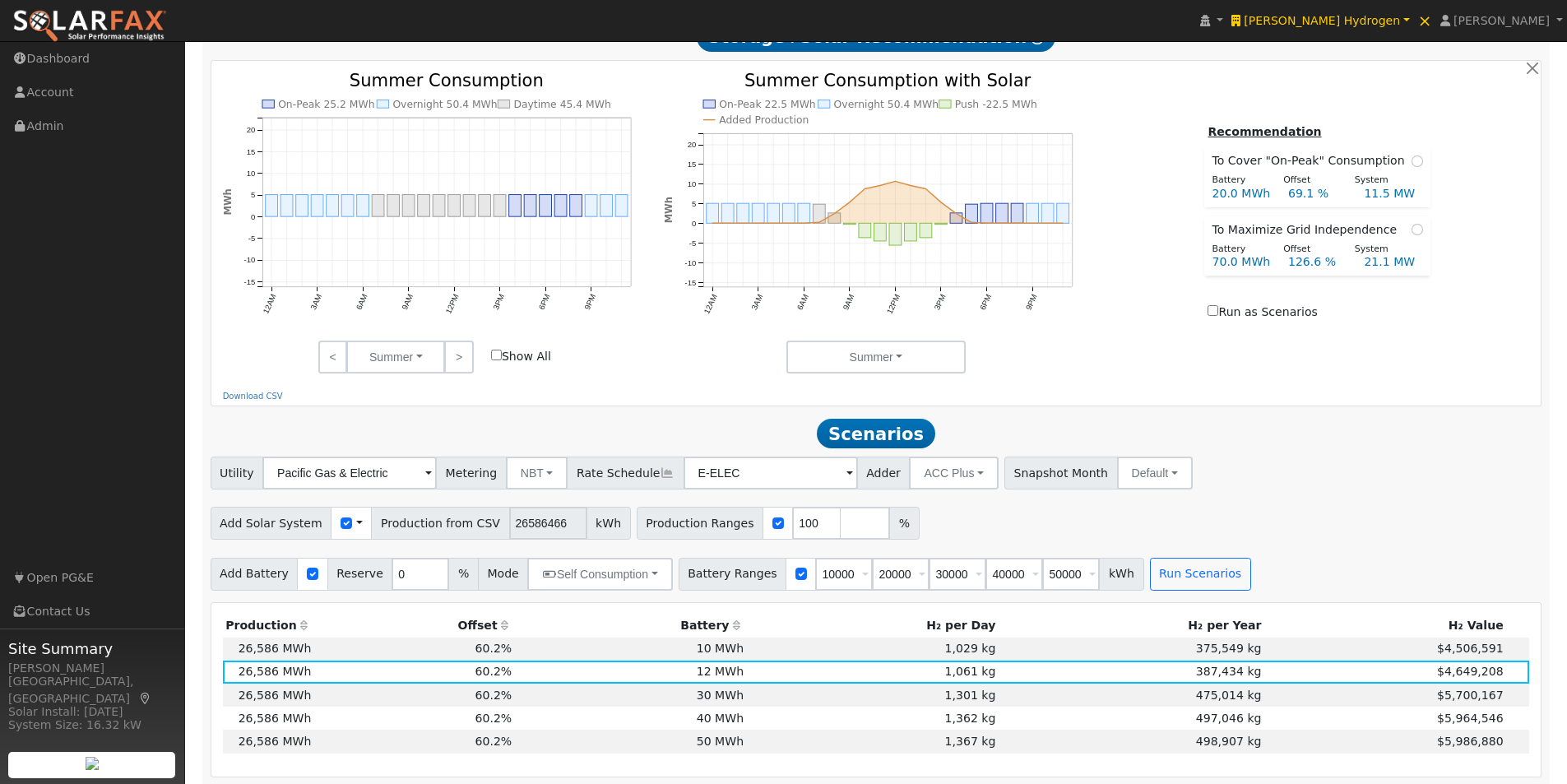
scroll to position [905, 0]
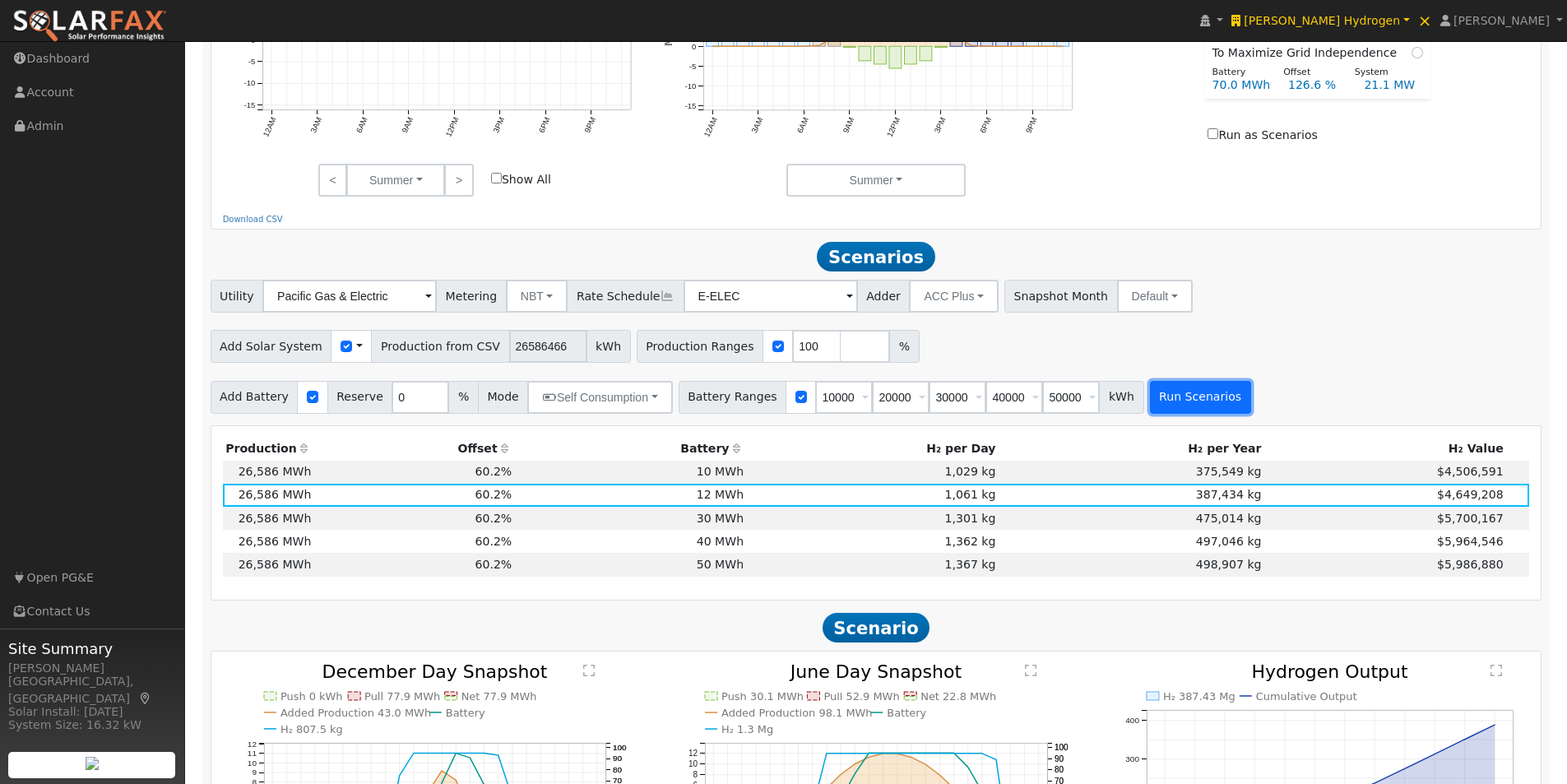
click at [1165, 405] on button "Run Scenarios" at bounding box center [1200, 397] width 101 height 33
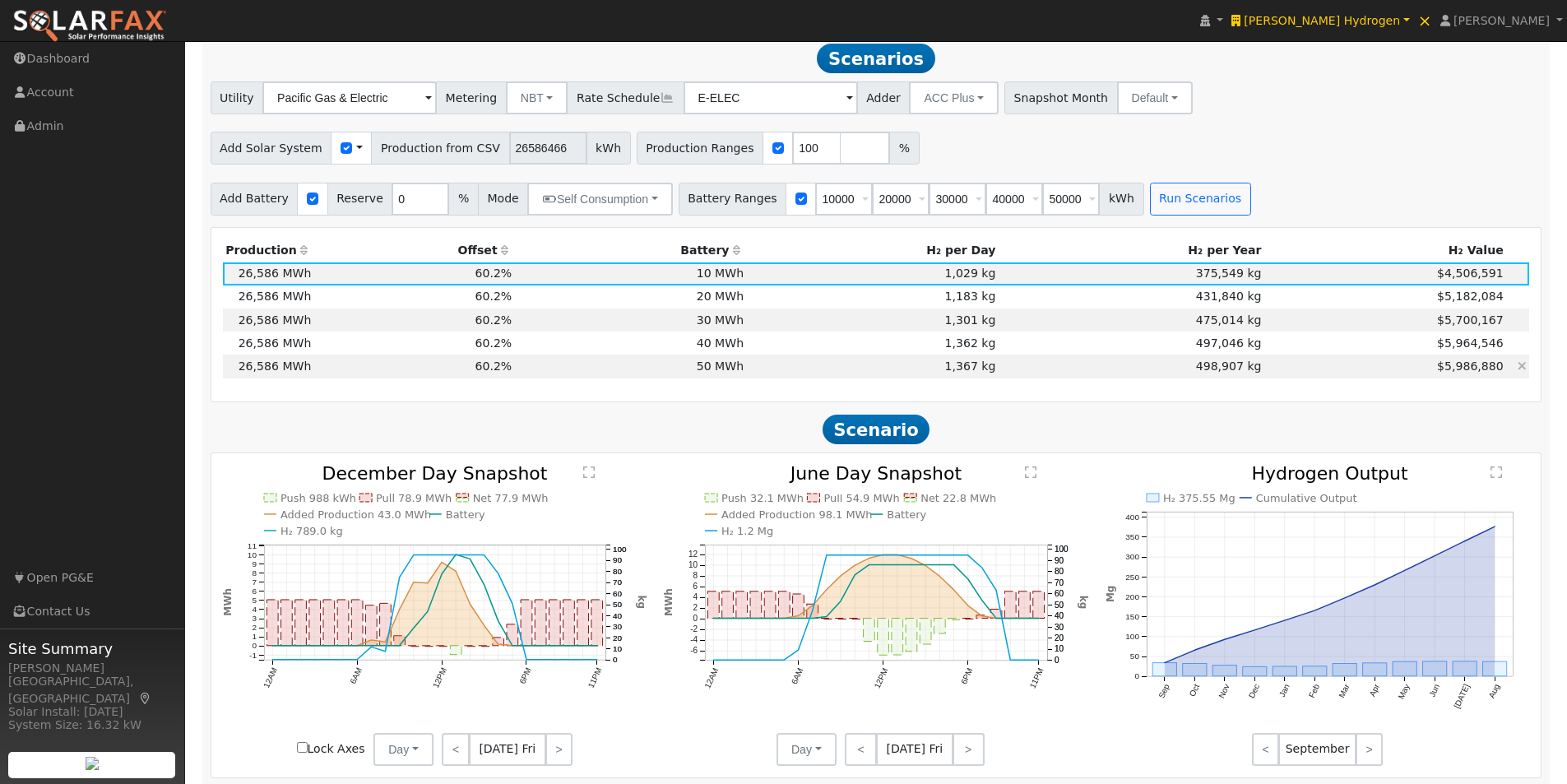
scroll to position [1104, 0]
click at [733, 305] on td "20 MWh" at bounding box center [631, 296] width 232 height 23
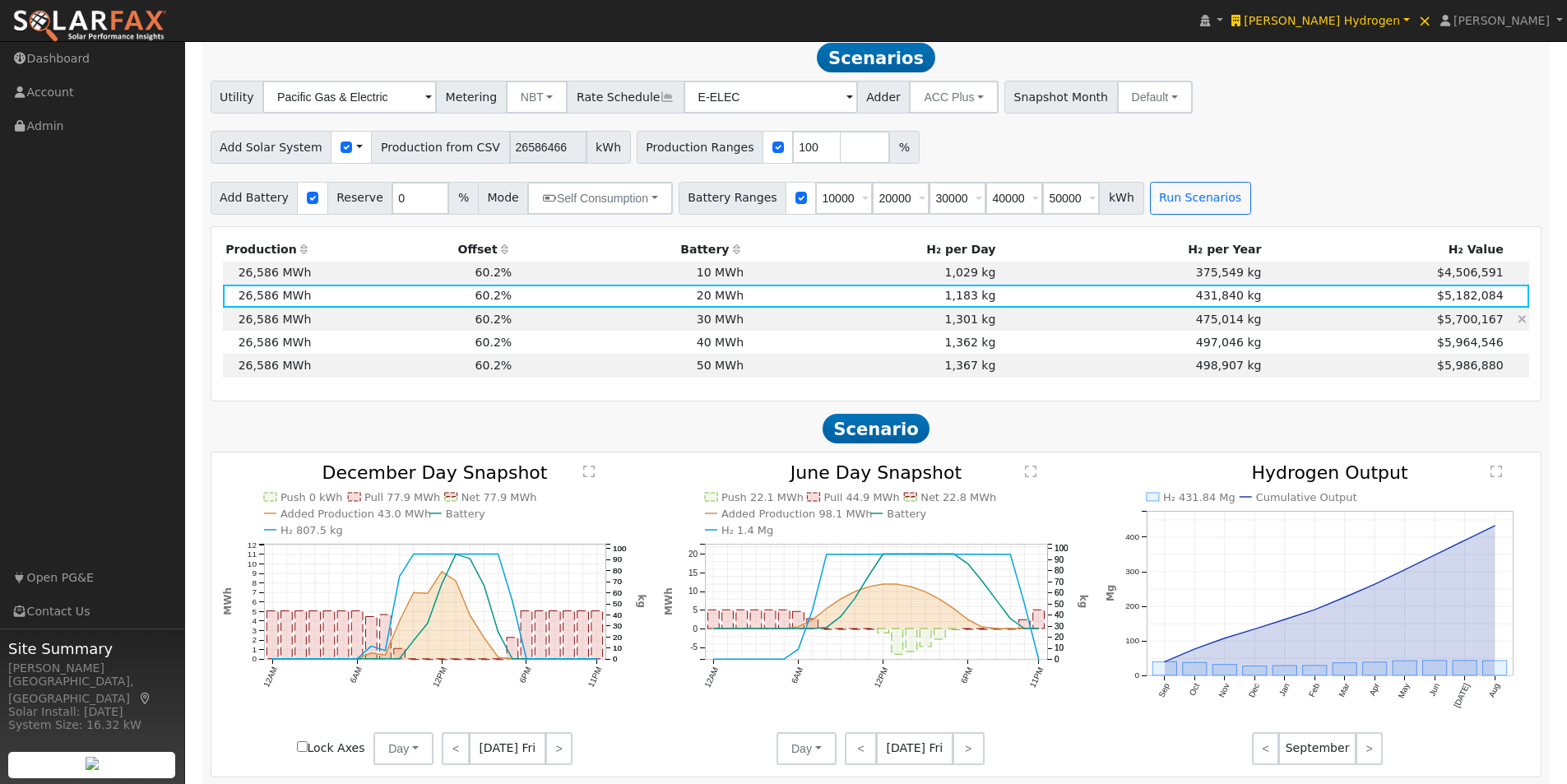
click at [728, 322] on td "30 MWh" at bounding box center [631, 319] width 232 height 23
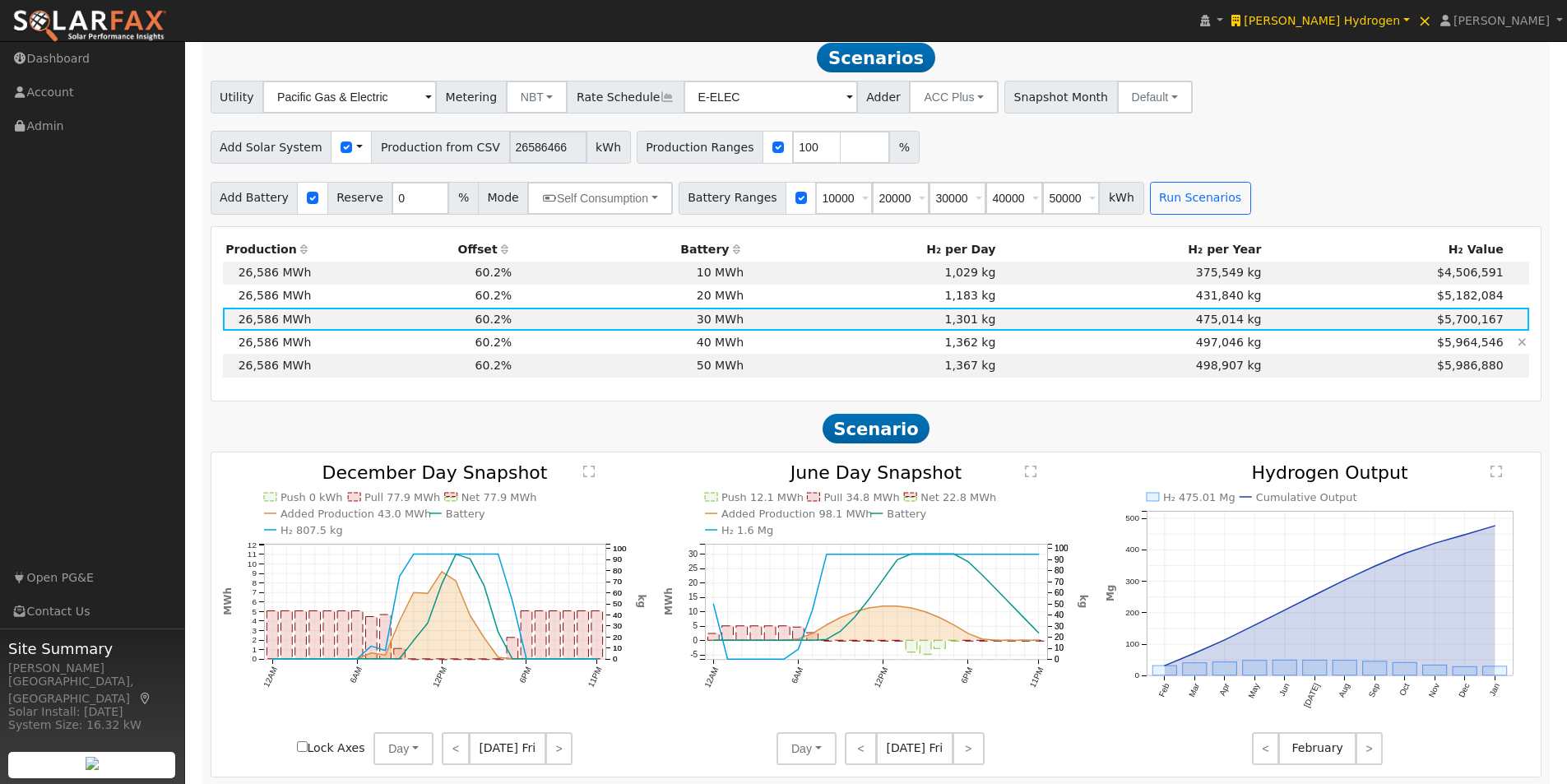
drag, startPoint x: 724, startPoint y: 347, endPoint x: 723, endPoint y: 380, distance: 33.0
click at [724, 351] on td "40 MWh" at bounding box center [631, 342] width 232 height 23
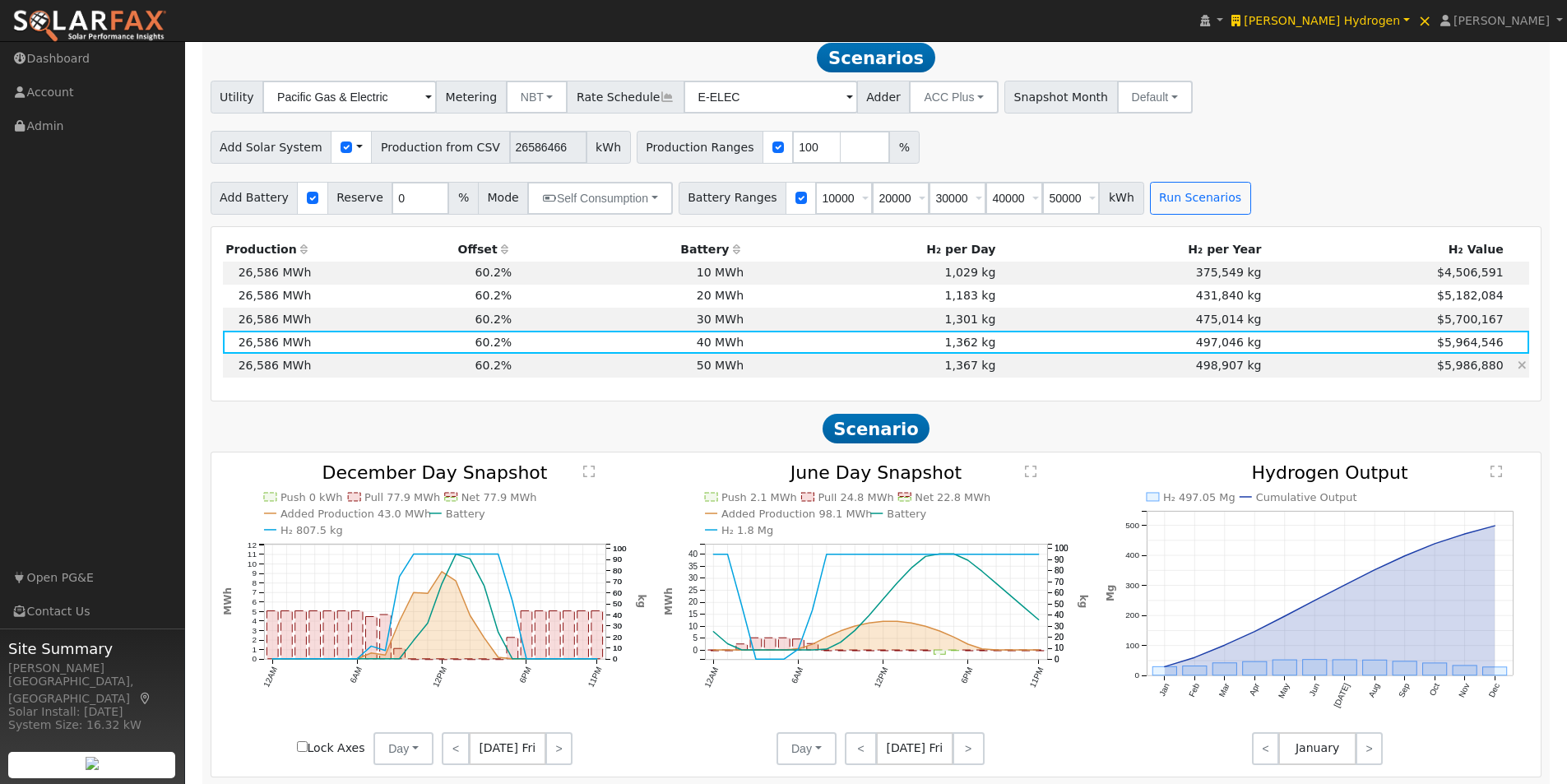
click at [723, 377] on td "50 MWh" at bounding box center [631, 365] width 232 height 23
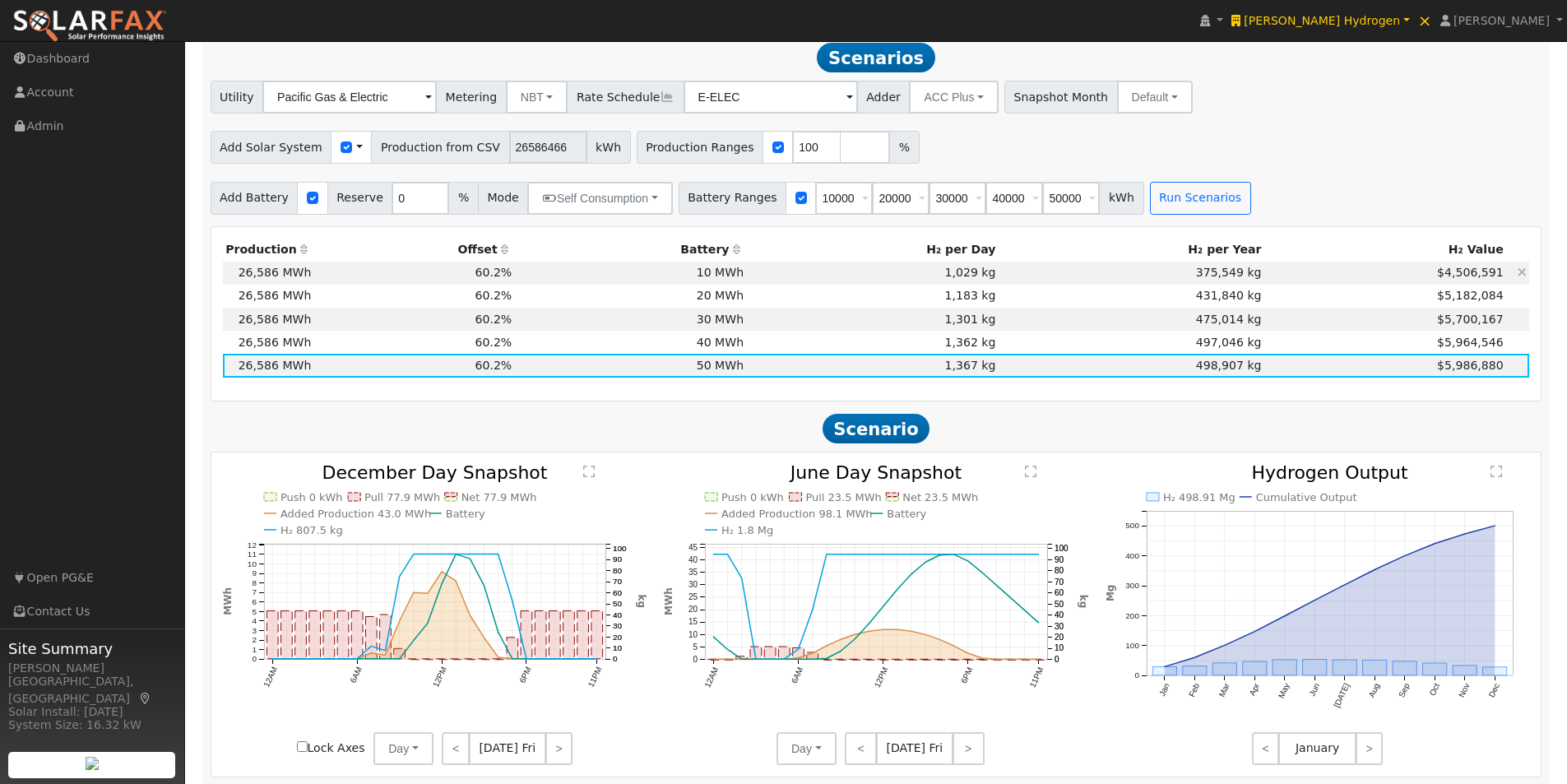
click at [721, 285] on td "10 MWh" at bounding box center [631, 273] width 232 height 23
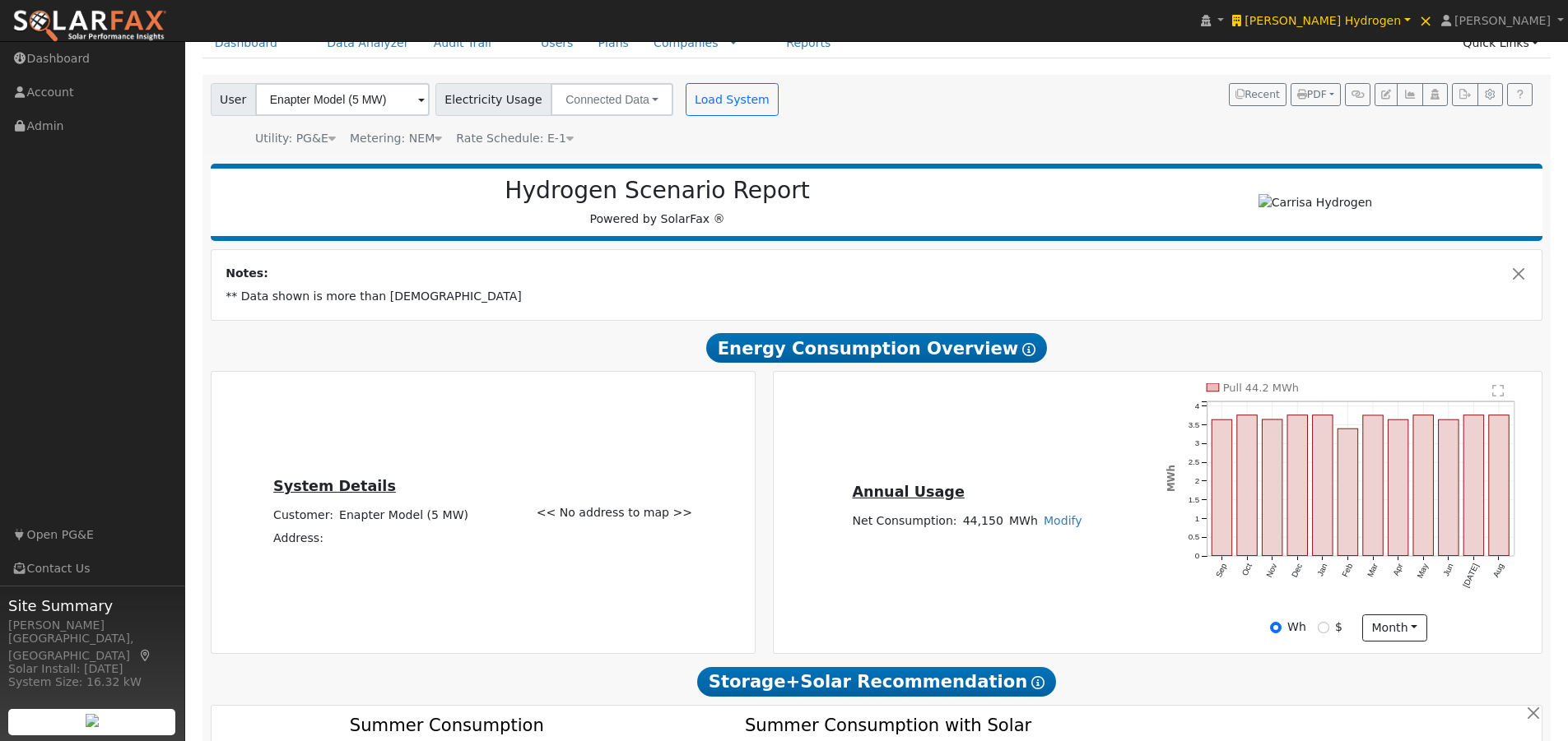
scroll to position [0, 0]
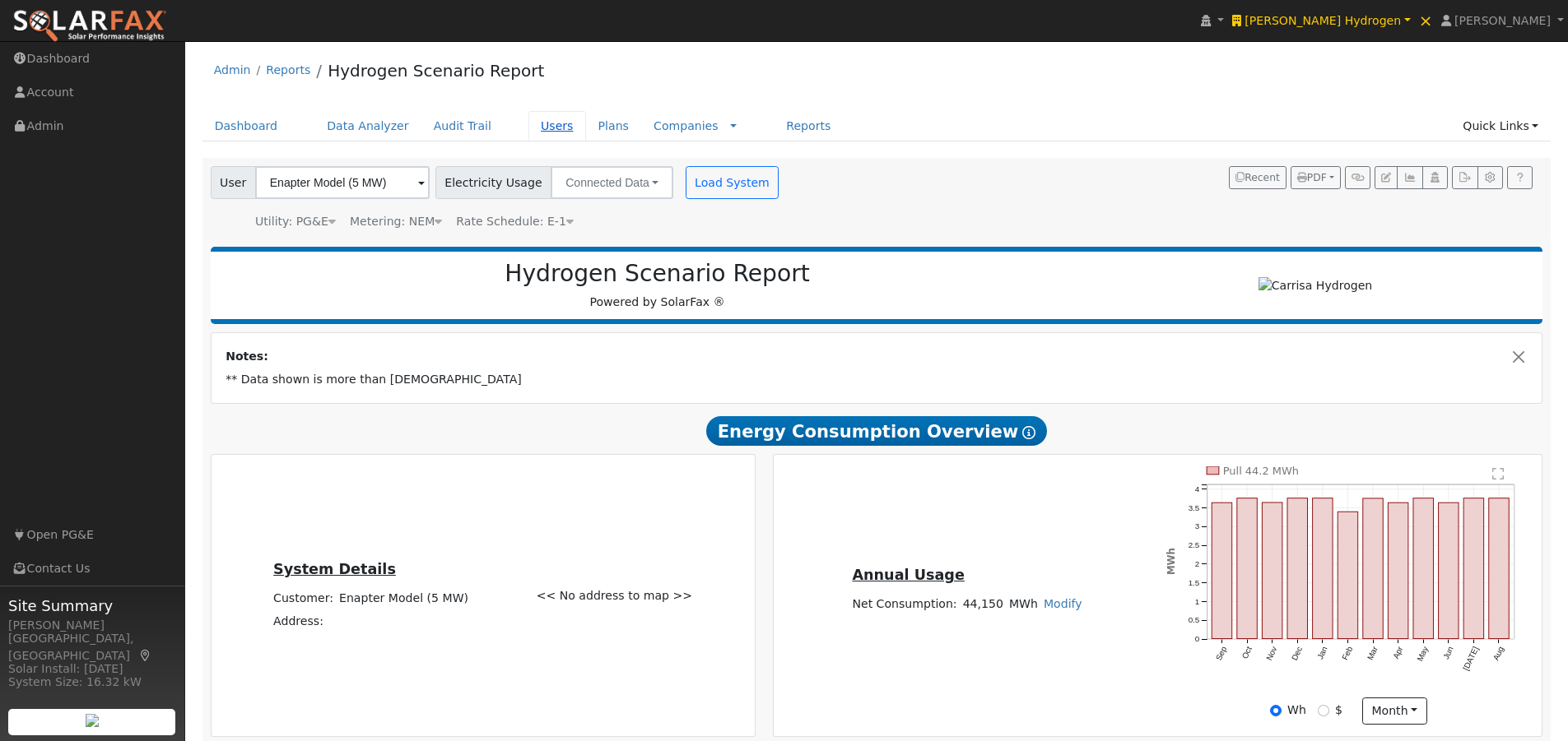
click at [528, 129] on link "Users" at bounding box center [557, 126] width 57 height 30
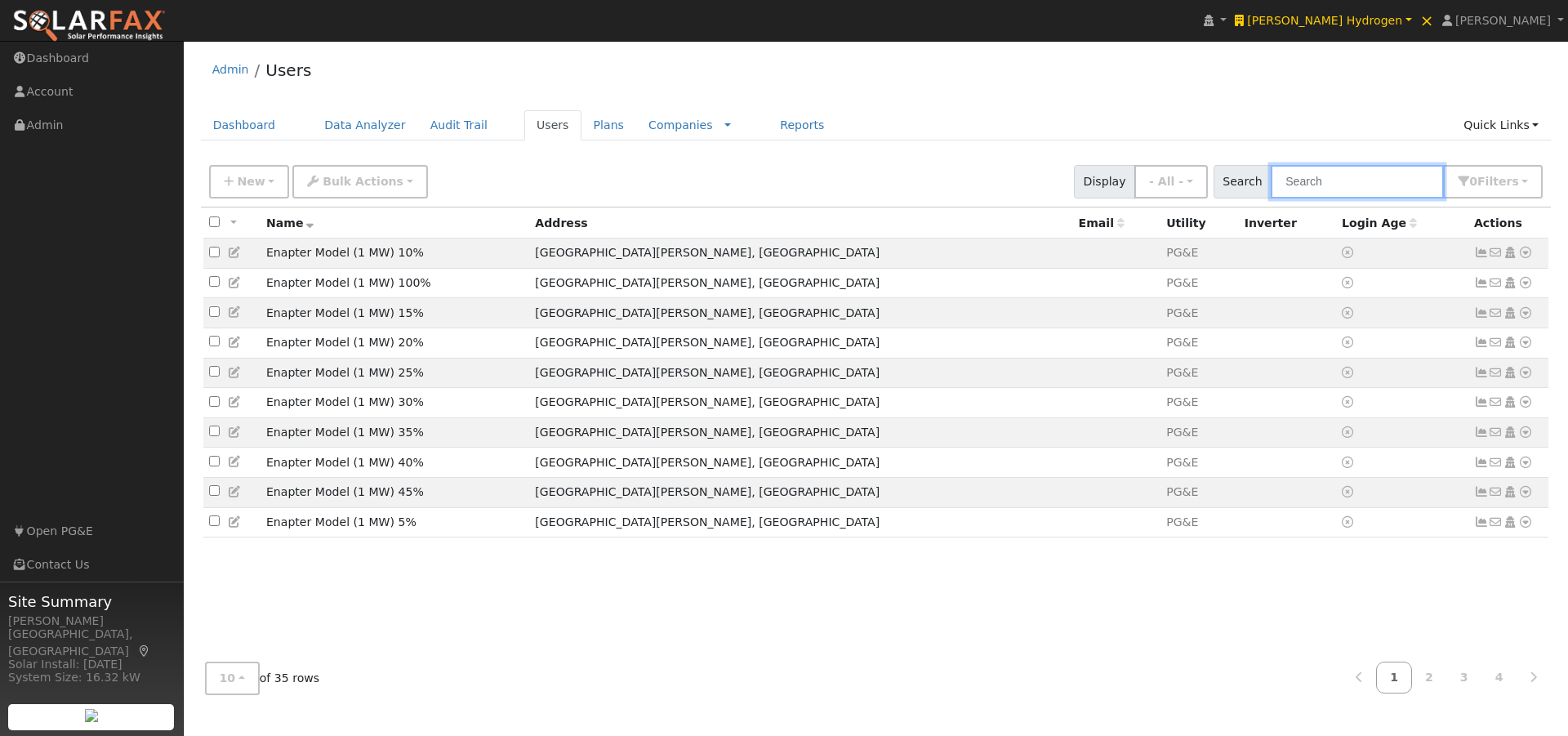
click at [1362, 190] on input "text" at bounding box center [1358, 181] width 173 height 34
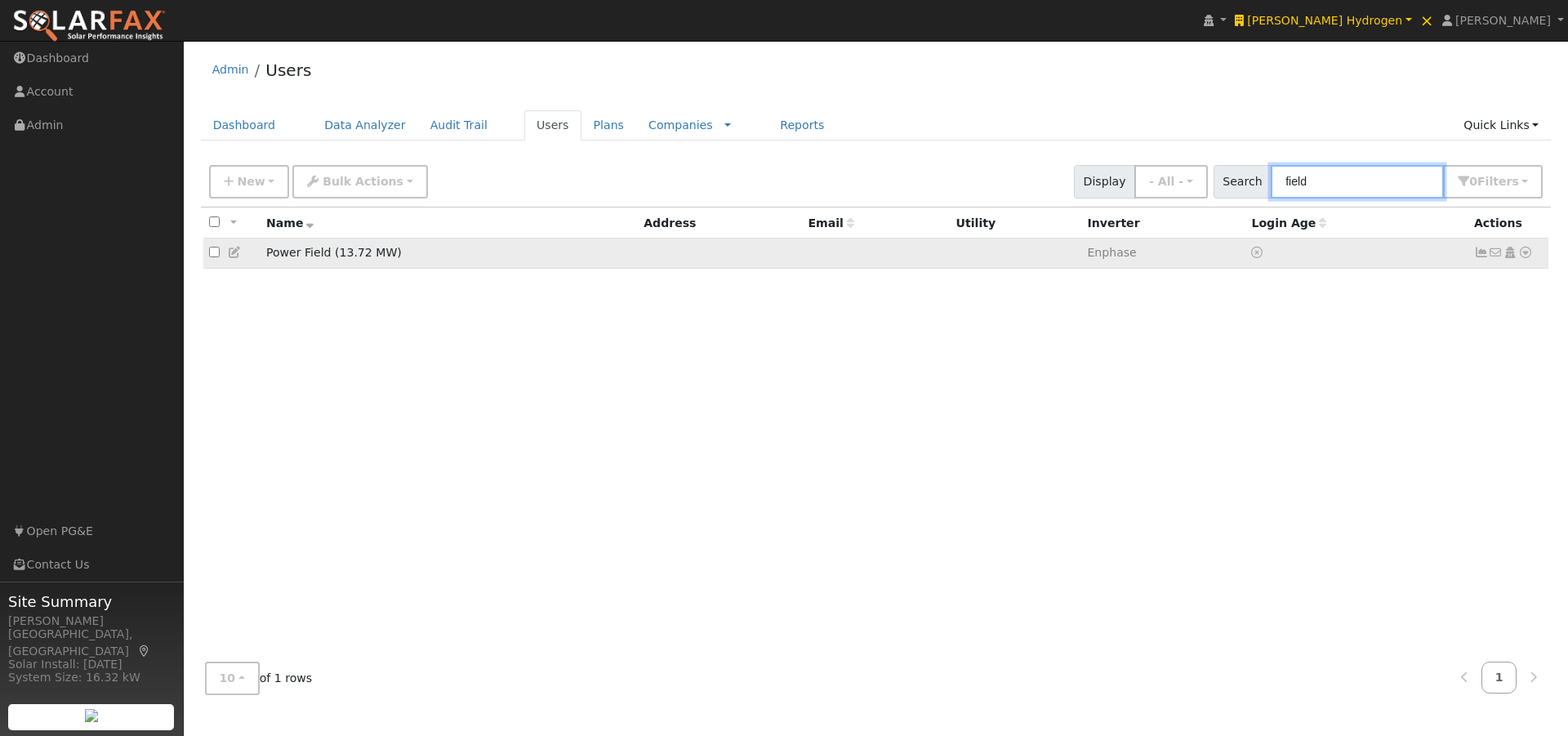
type input "field"
click at [1481, 255] on icon at bounding box center [1481, 252] width 15 height 11
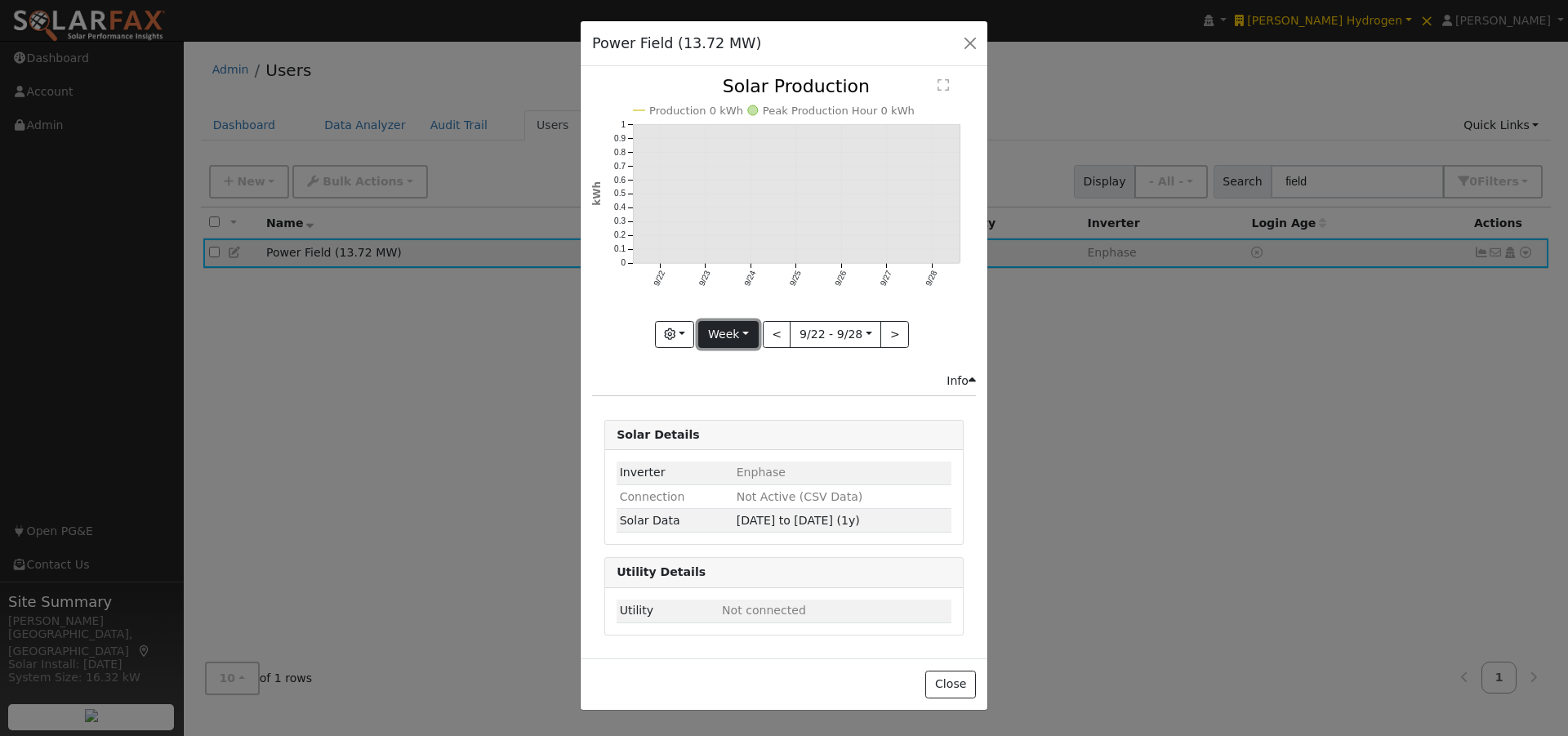
click at [728, 326] on button "Week" at bounding box center [728, 335] width 60 height 28
click at [734, 438] on link "Year" at bounding box center [756, 437] width 114 height 23
type input "[DATE]"
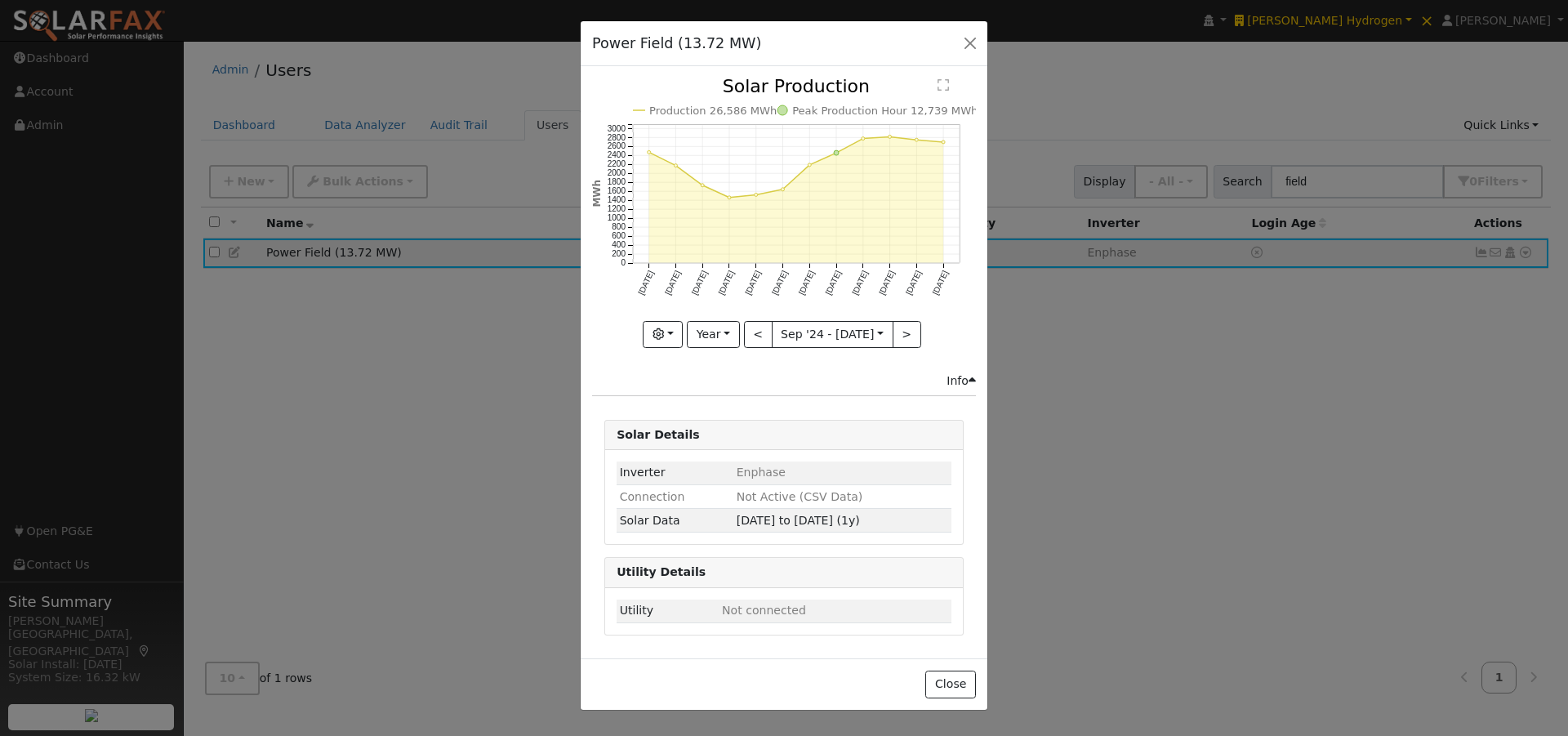
click at [944, 82] on text "" at bounding box center [943, 85] width 11 height 13
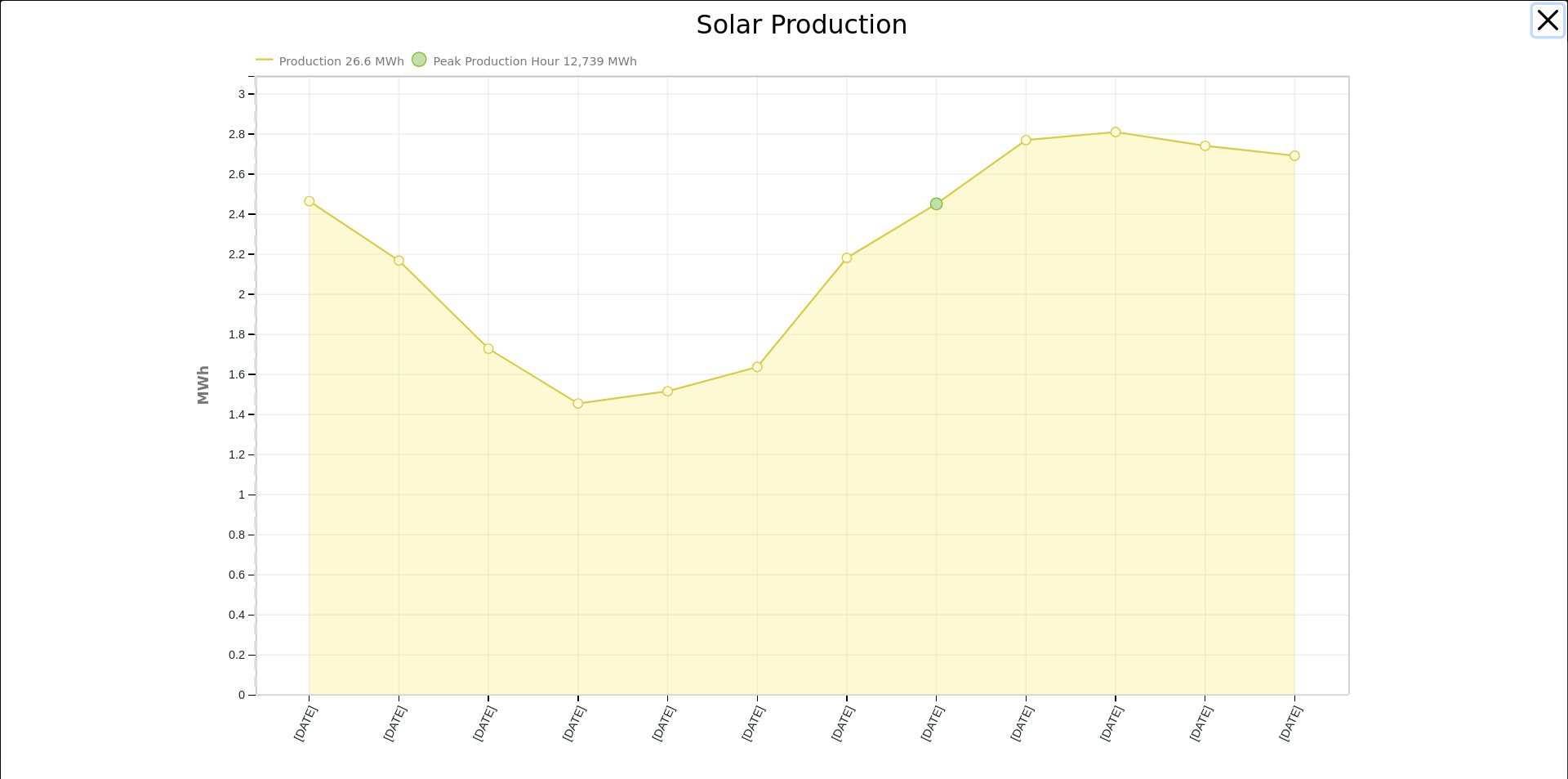
click at [1540, 17] on button "button" at bounding box center [1549, 21] width 31 height 31
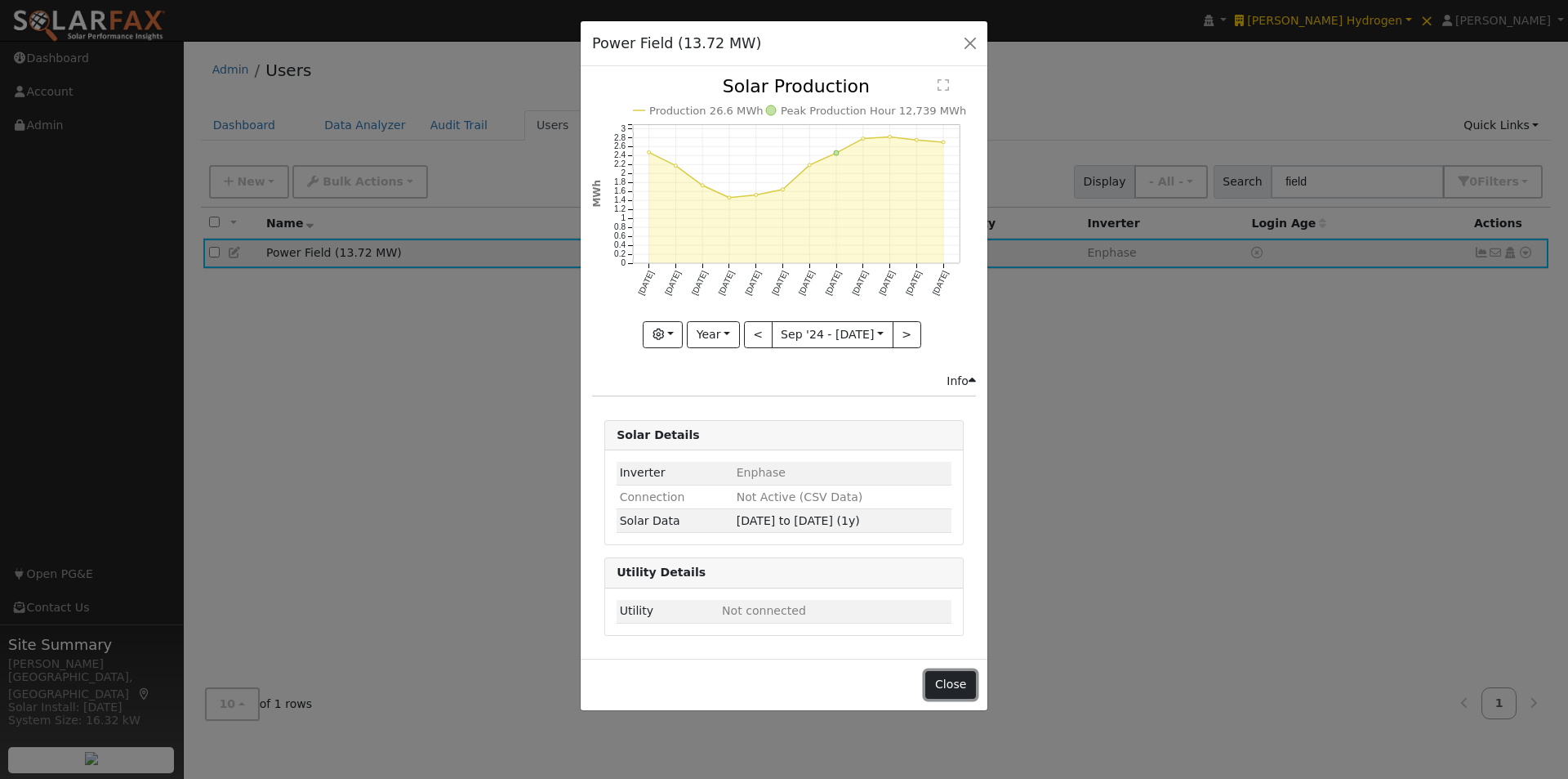
click at [957, 682] on button "Close" at bounding box center [950, 685] width 50 height 28
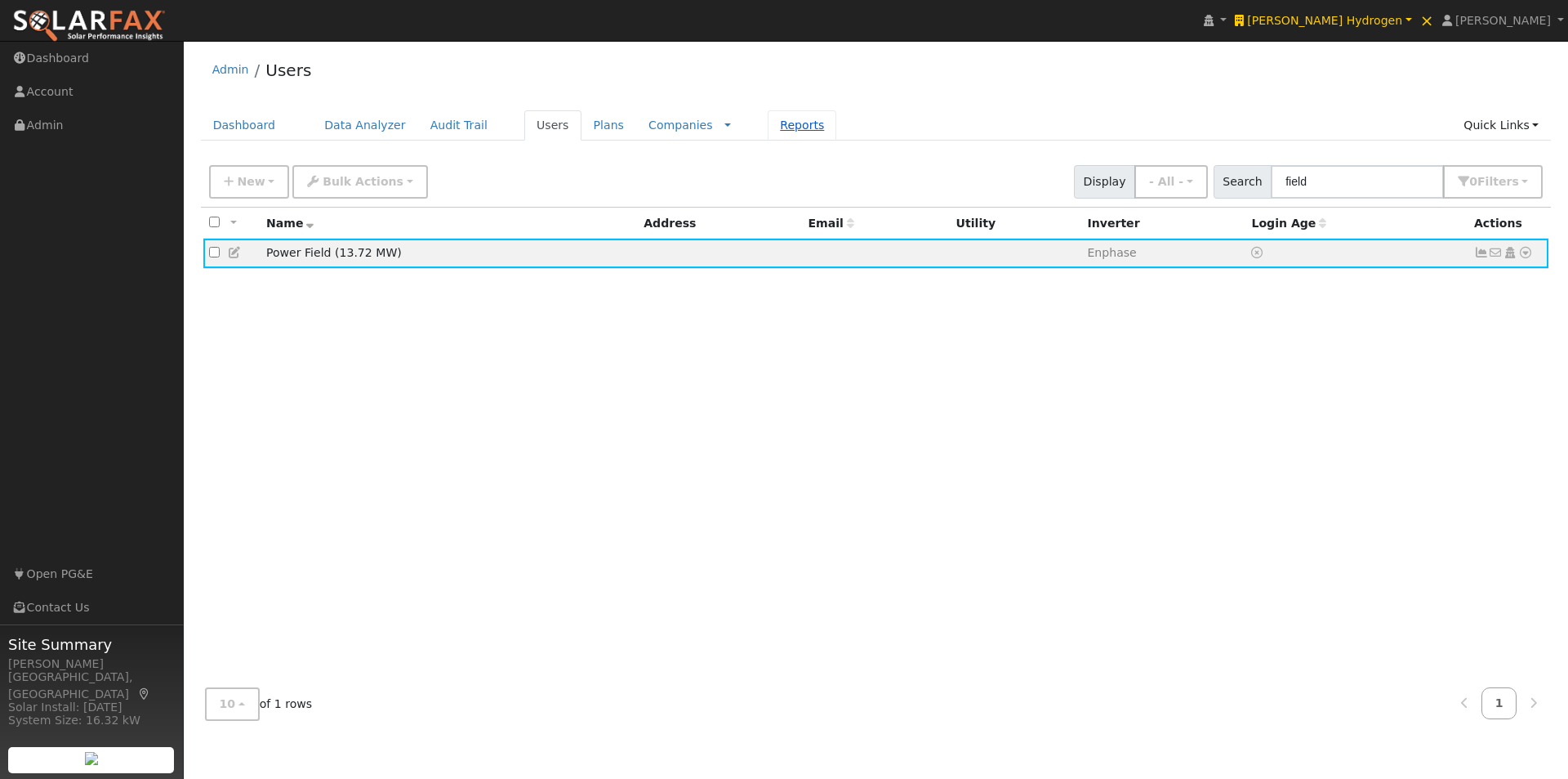
click at [768, 123] on link "Reports" at bounding box center [802, 125] width 69 height 30
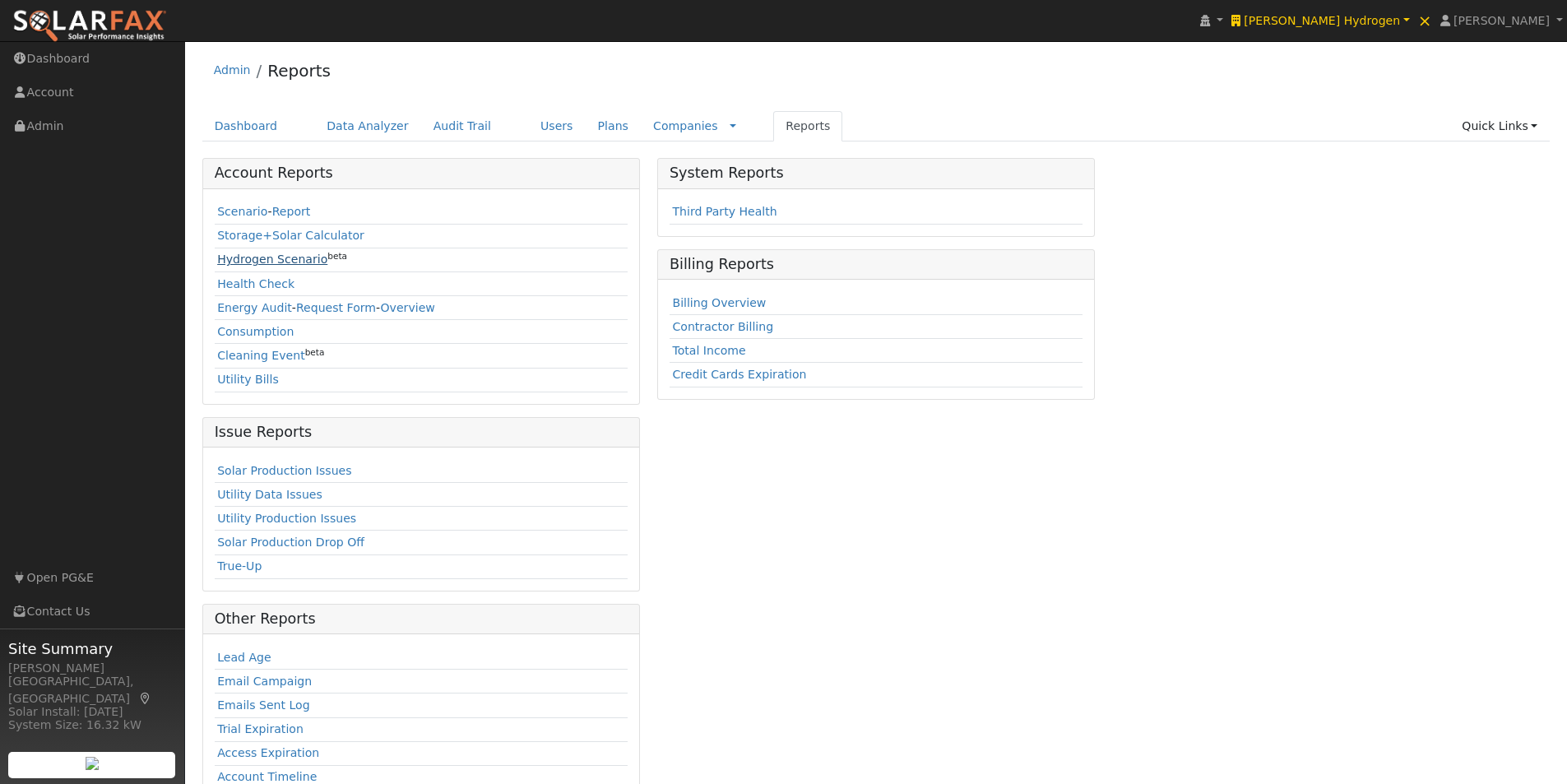
click at [239, 258] on link "Hydrogen Scenario" at bounding box center [272, 259] width 110 height 13
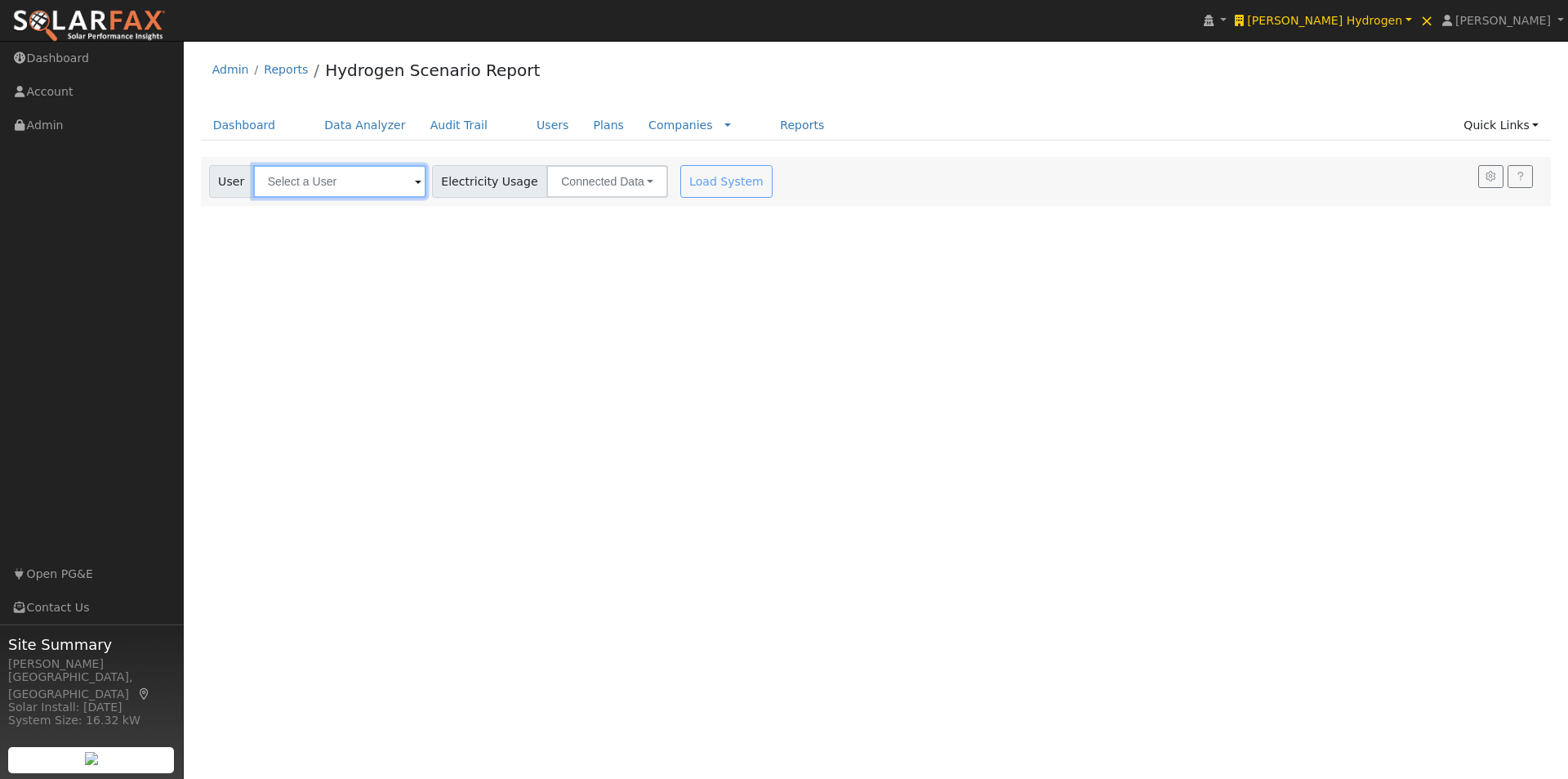
click at [354, 177] on input "text" at bounding box center [340, 181] width 173 height 33
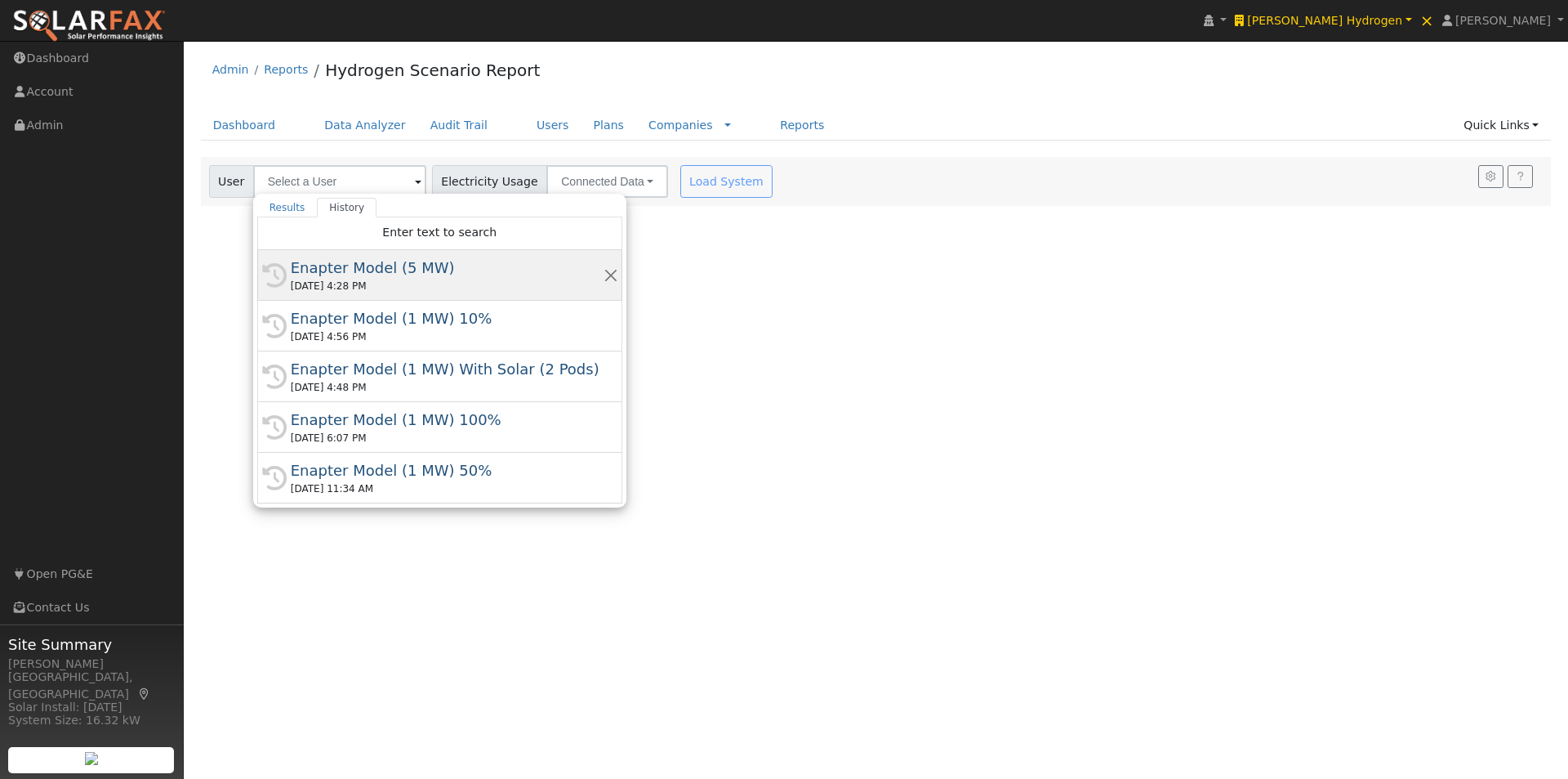
click at [336, 267] on div "Enapter Model (5 MW)" at bounding box center [447, 267] width 313 height 22
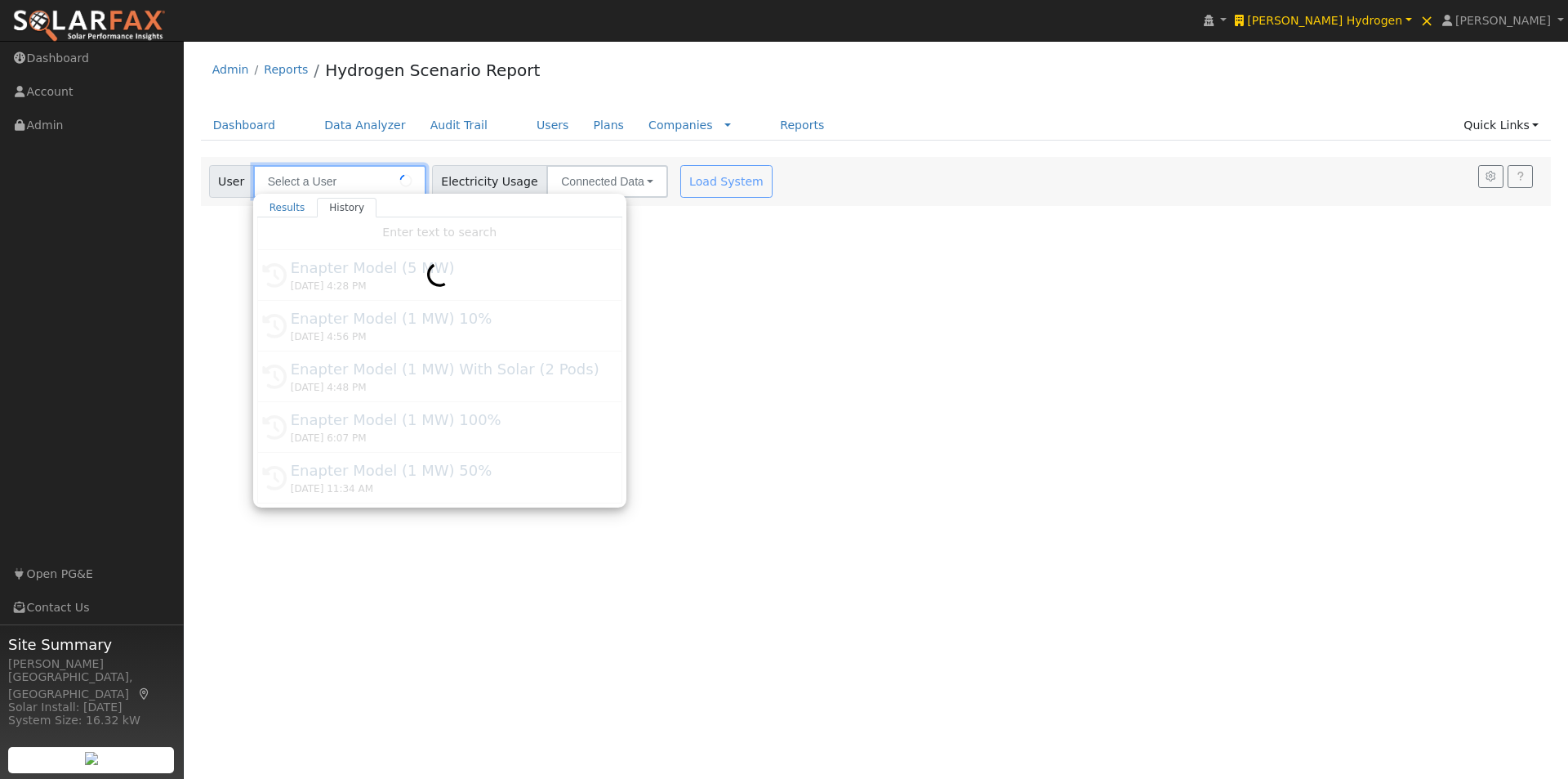
type input "Enapter Model (5 MW)"
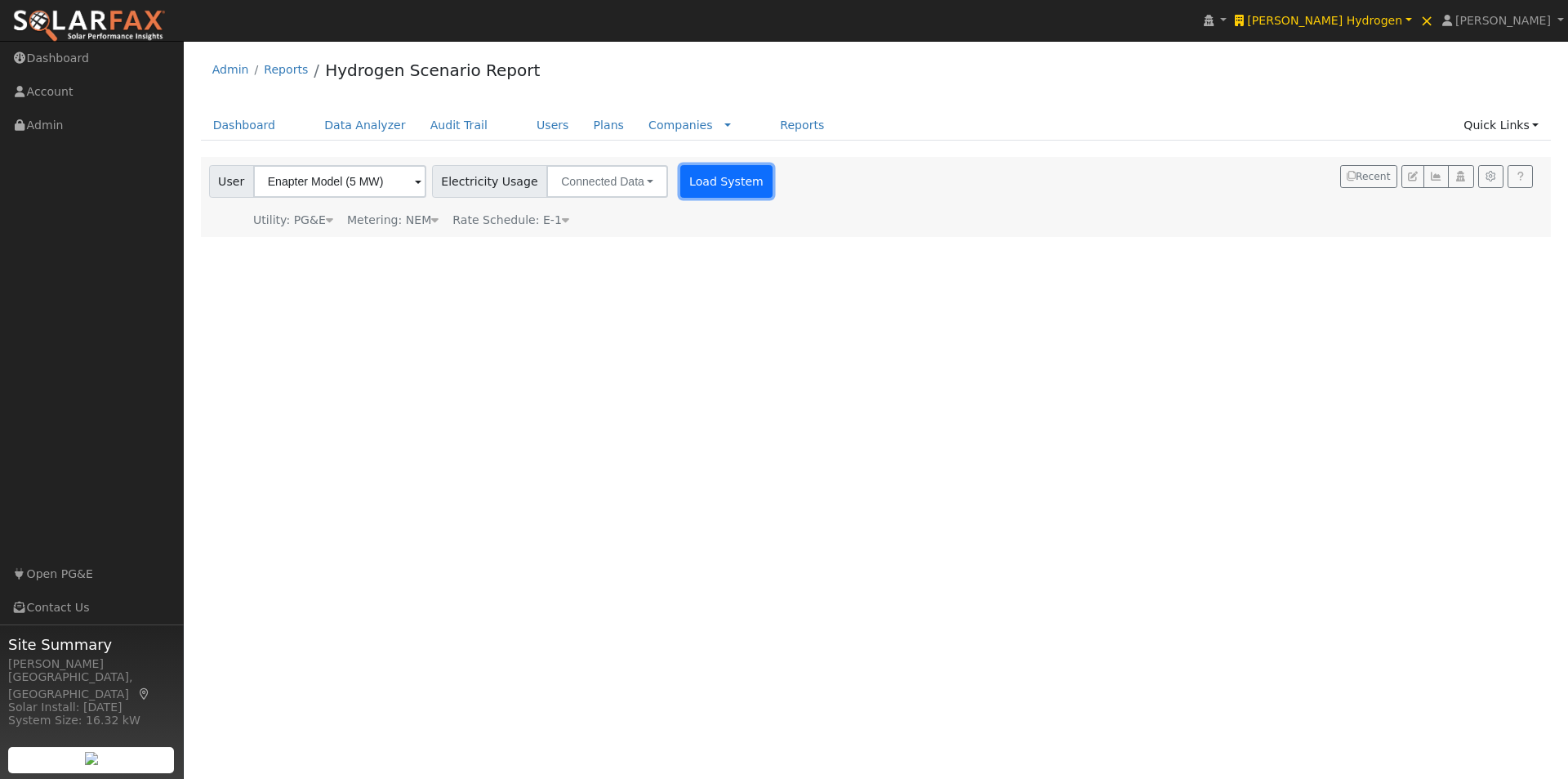
click at [707, 173] on button "Load System" at bounding box center [727, 181] width 93 height 33
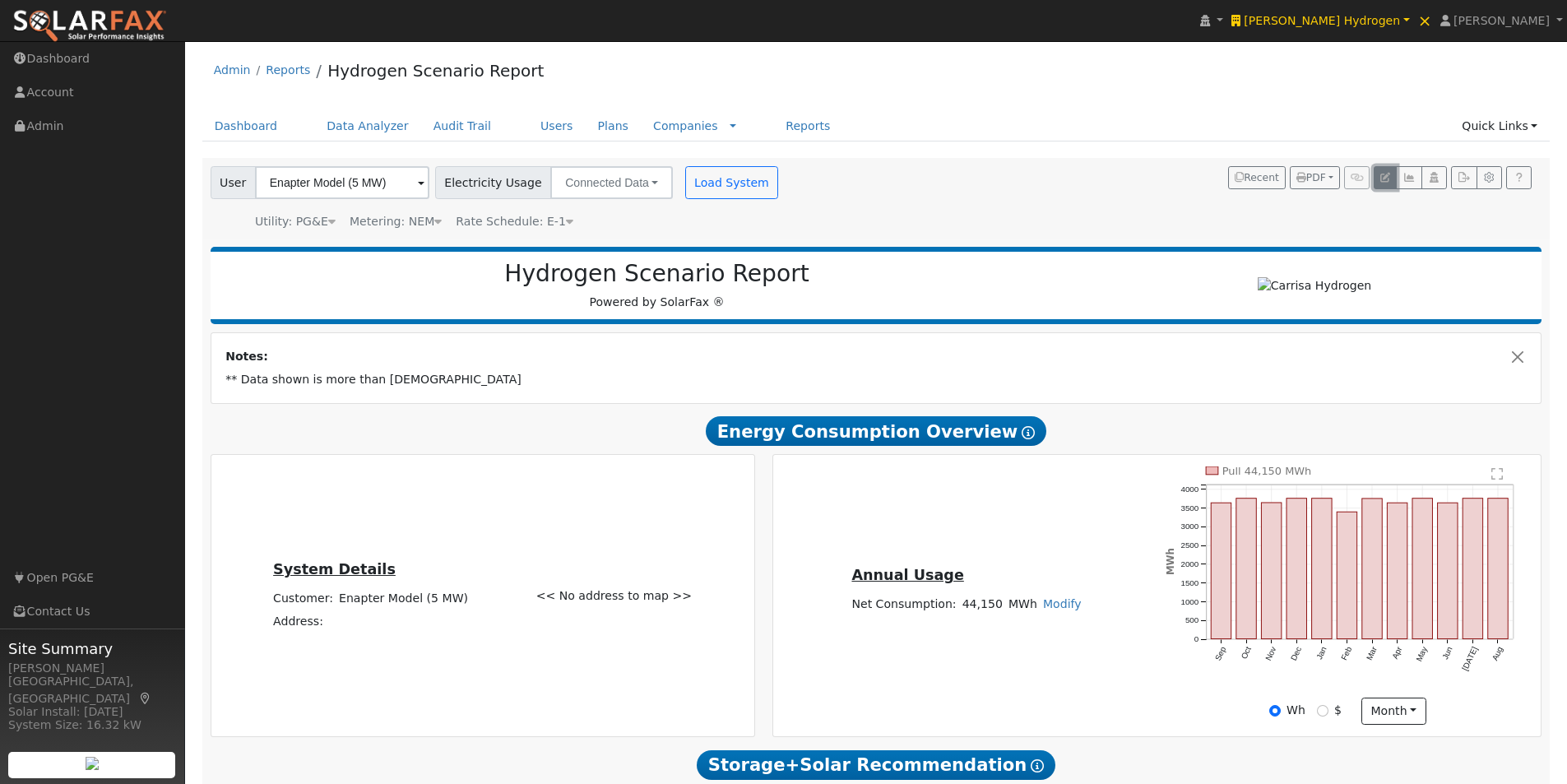
click at [1380, 180] on icon "button" at bounding box center [1385, 177] width 10 height 10
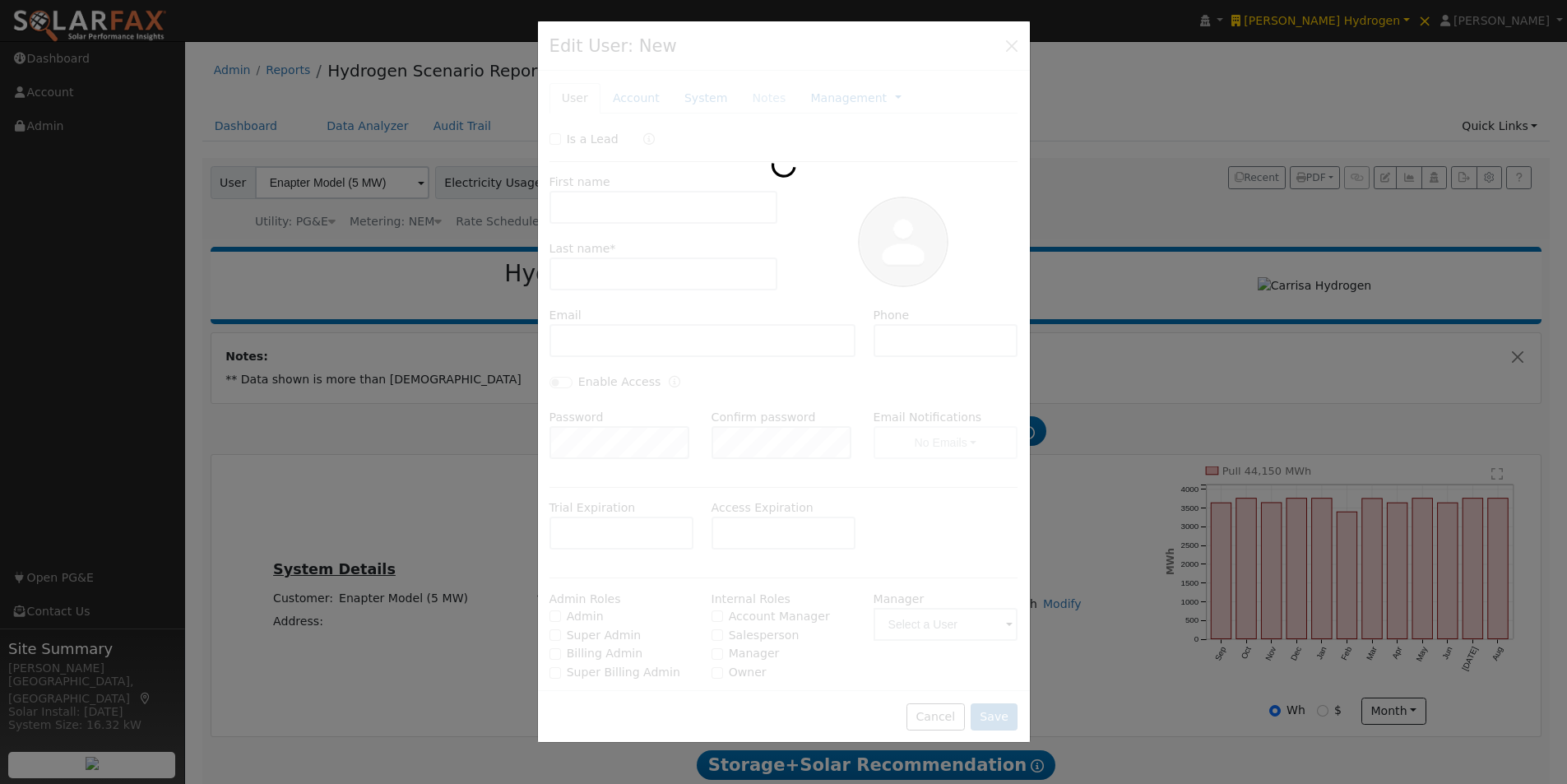
type input "Enapter"
type input "Model (5 MW)"
type input "Default Account"
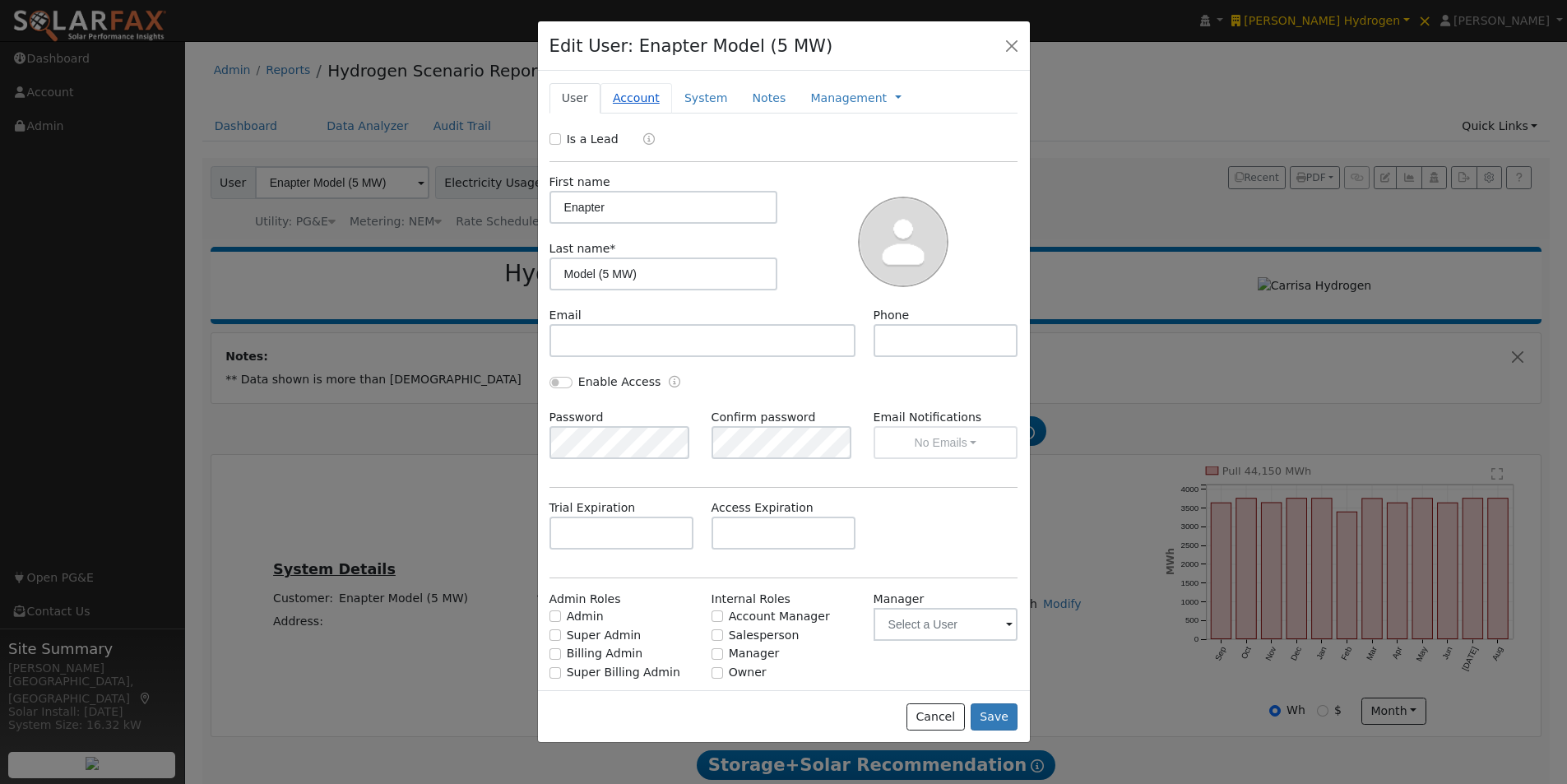
click at [634, 96] on link "Account" at bounding box center [636, 98] width 71 height 30
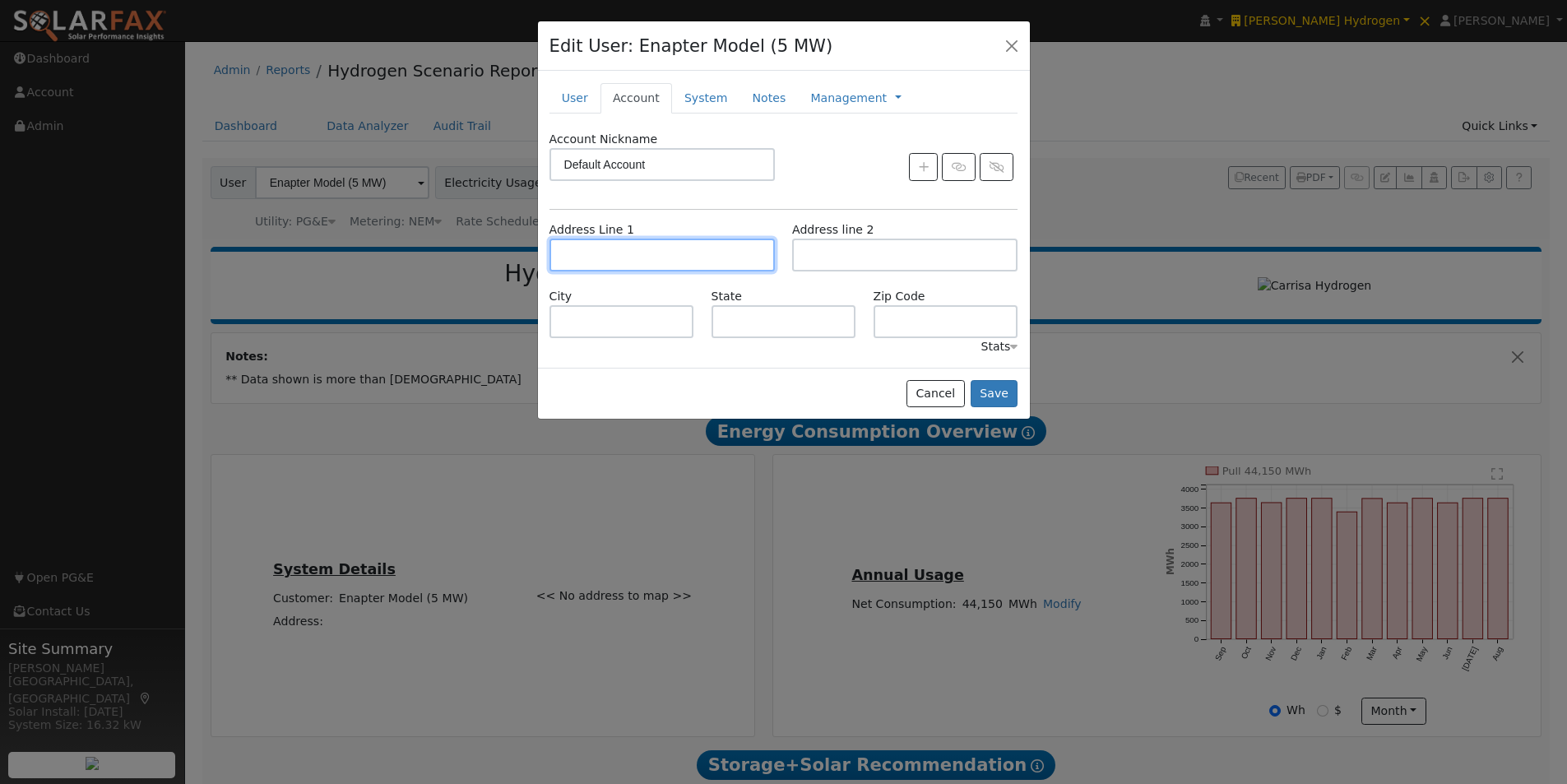
click at [627, 256] on input "text" at bounding box center [662, 255] width 225 height 33
type input "7575 Carrisa Highway"
type input "Santa Margarita"
type input "CA"
type input "93453"
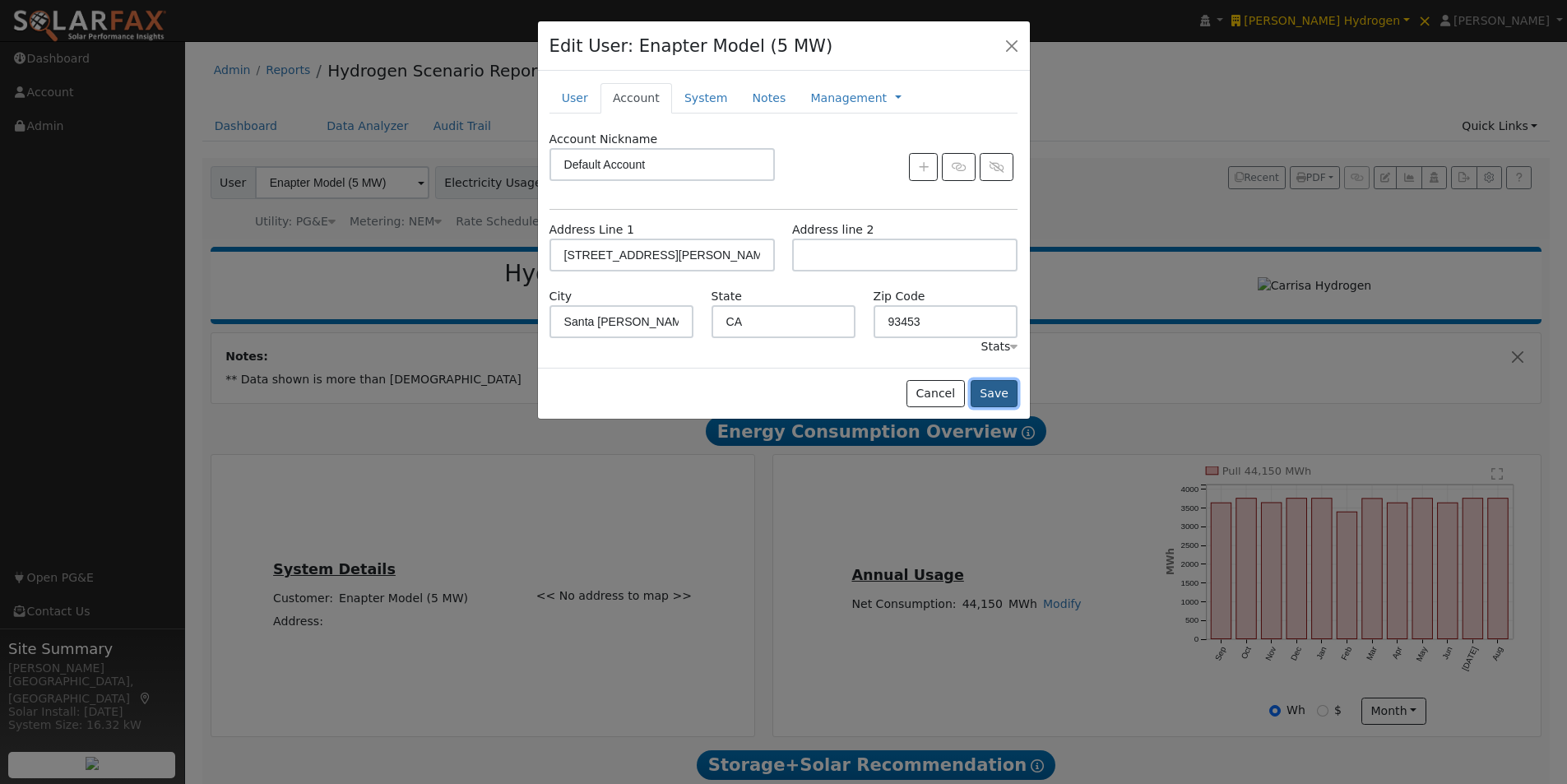
click at [1002, 396] on button "Save" at bounding box center [994, 394] width 48 height 28
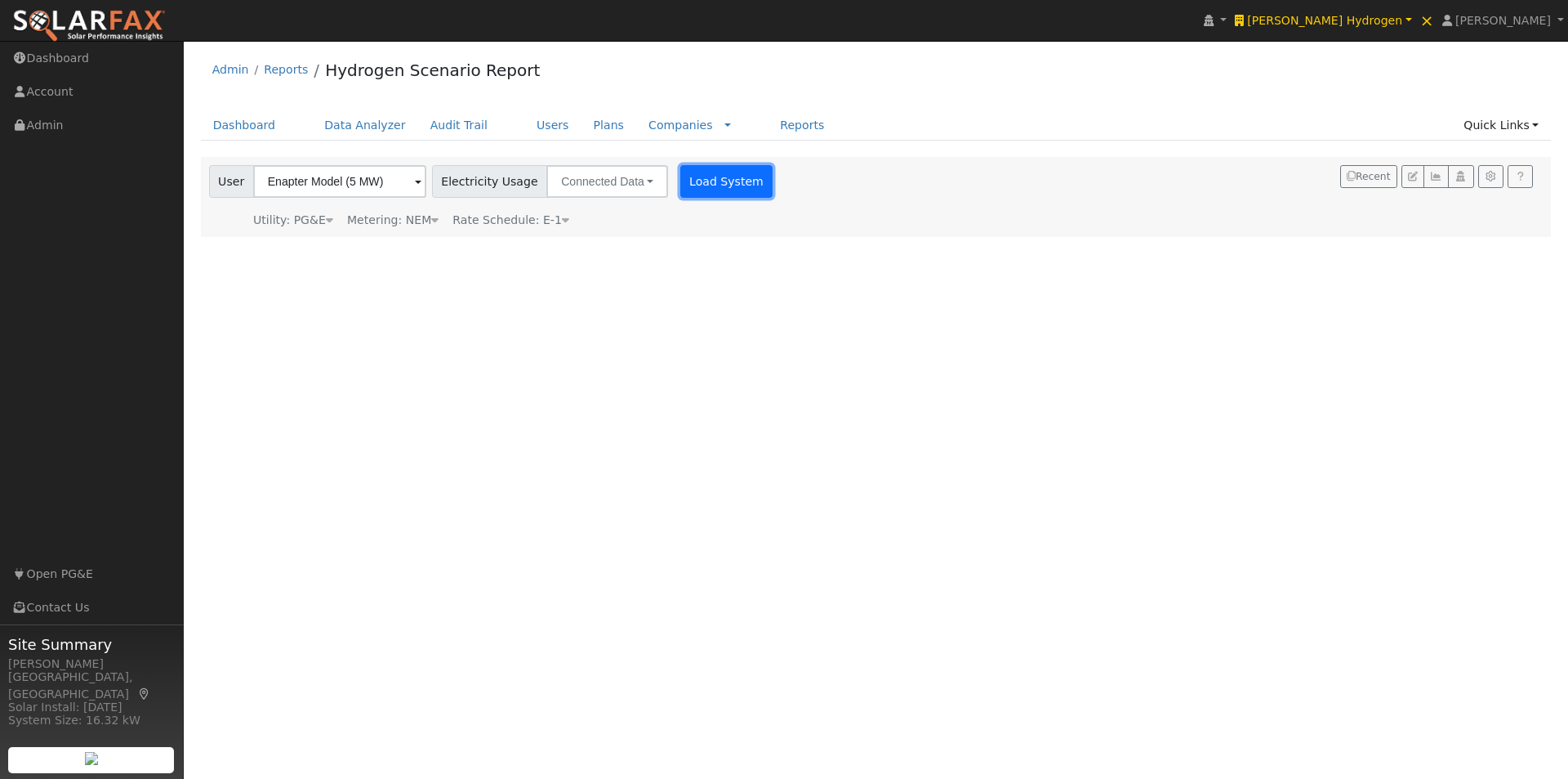
click at [701, 181] on button "Load System" at bounding box center [727, 181] width 93 height 33
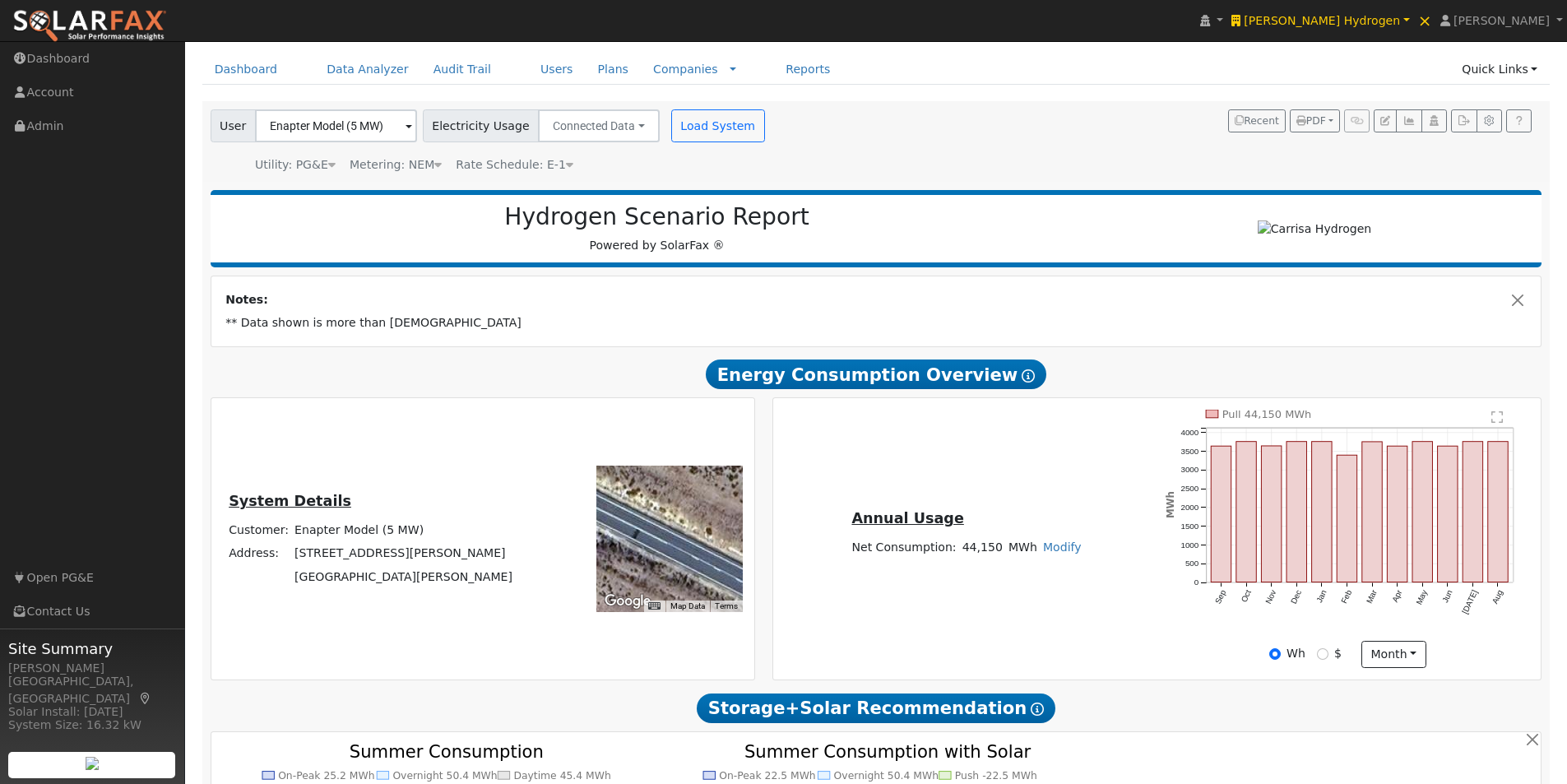
scroll to position [82, 0]
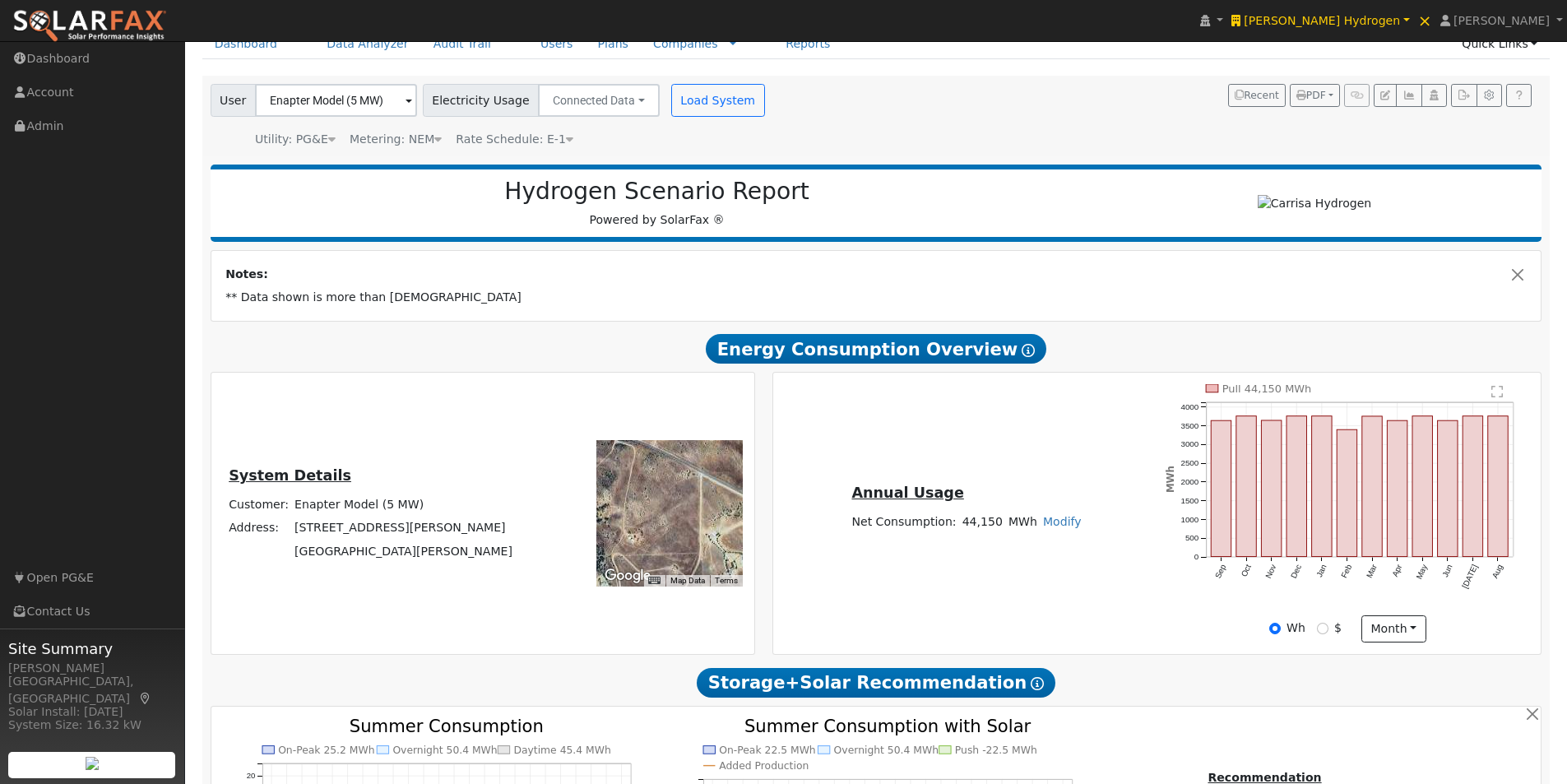
drag, startPoint x: 668, startPoint y: 532, endPoint x: 684, endPoint y: 494, distance: 41.2
click at [684, 494] on div at bounding box center [670, 513] width 147 height 147
drag, startPoint x: 661, startPoint y: 507, endPoint x: 677, endPoint y: 520, distance: 20.6
click at [670, 515] on div at bounding box center [670, 513] width 147 height 147
drag, startPoint x: 668, startPoint y: 520, endPoint x: 664, endPoint y: 548, distance: 28.3
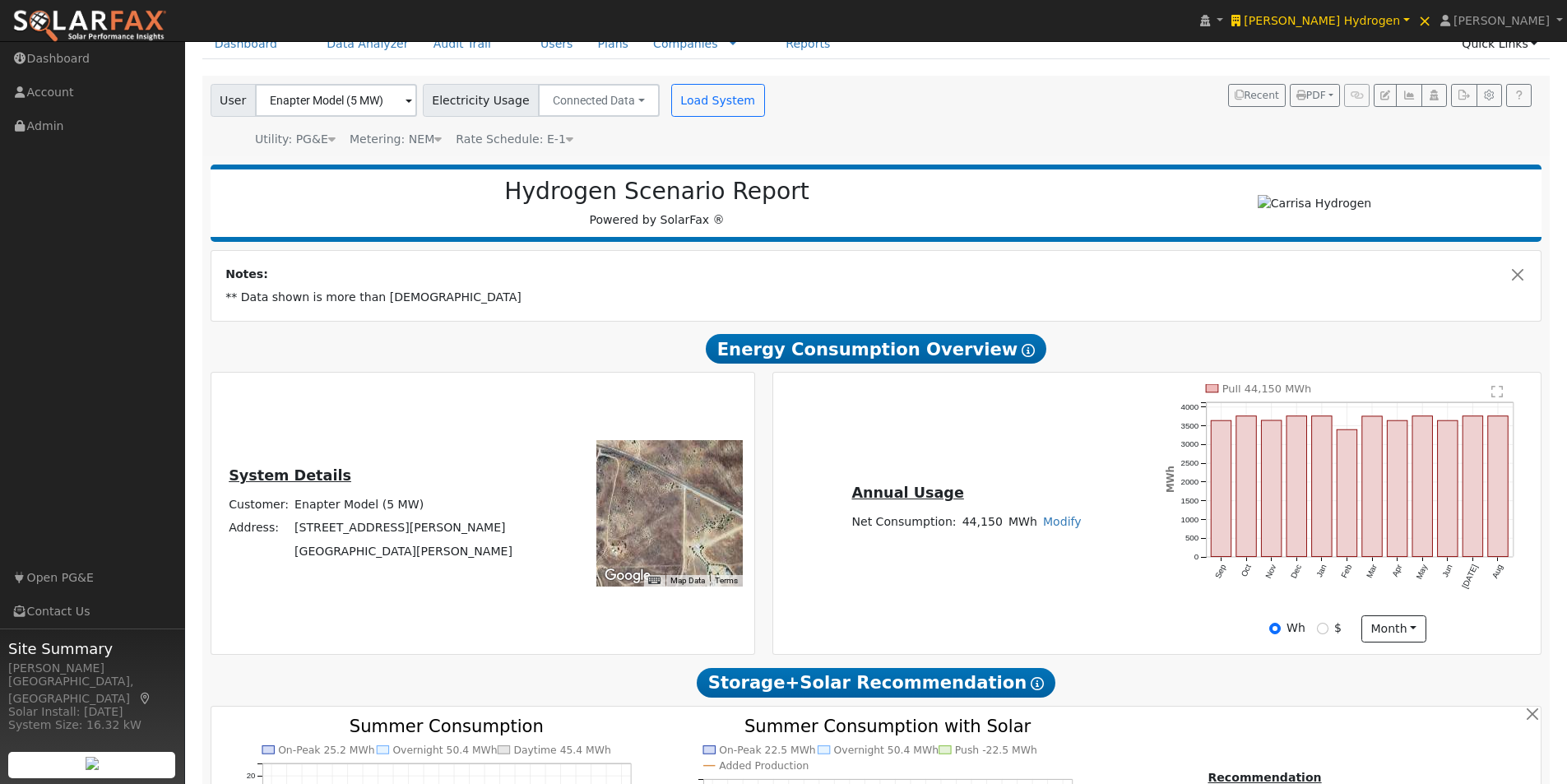
click at [664, 548] on div at bounding box center [670, 513] width 147 height 147
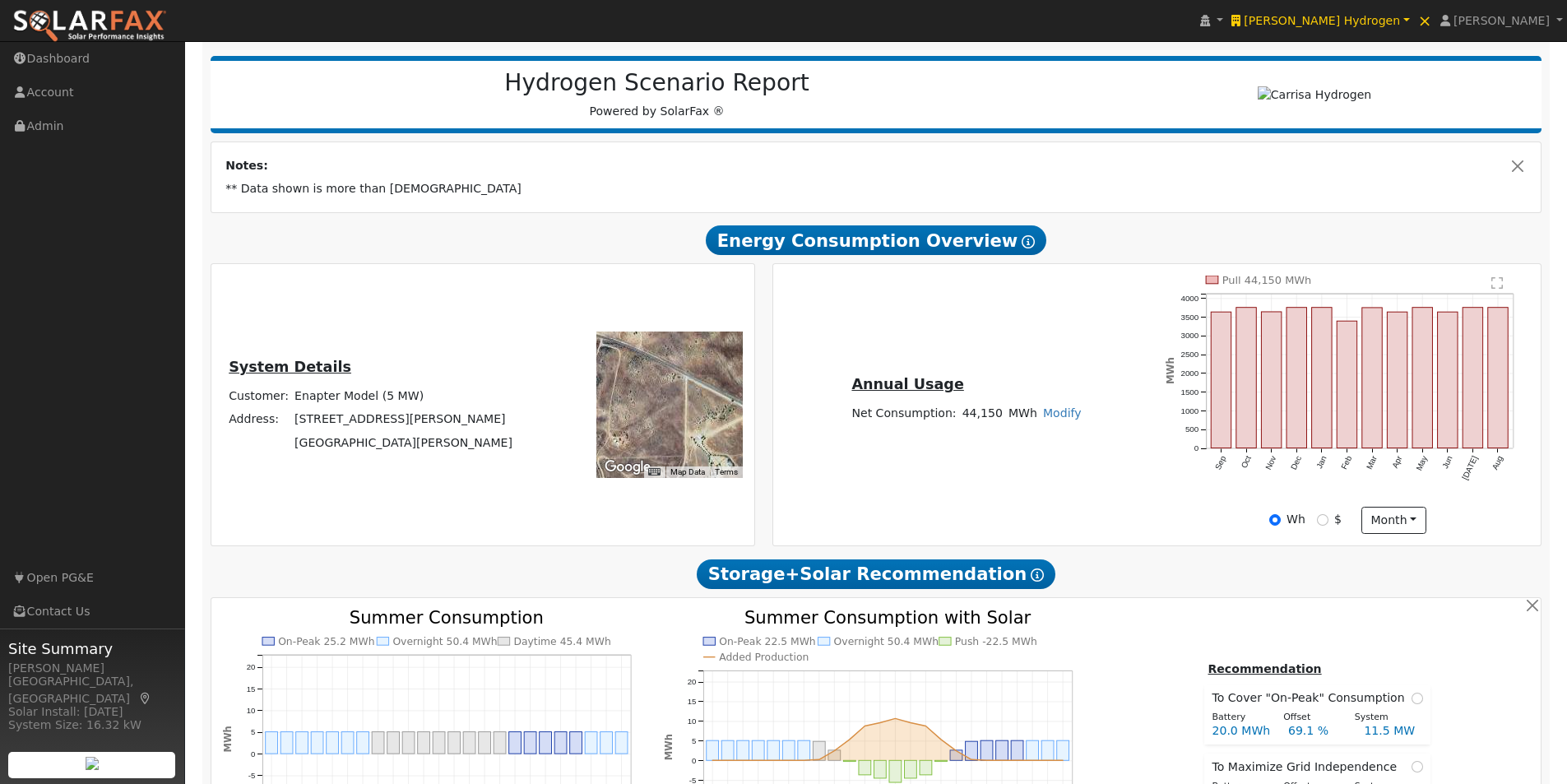
scroll to position [0, 0]
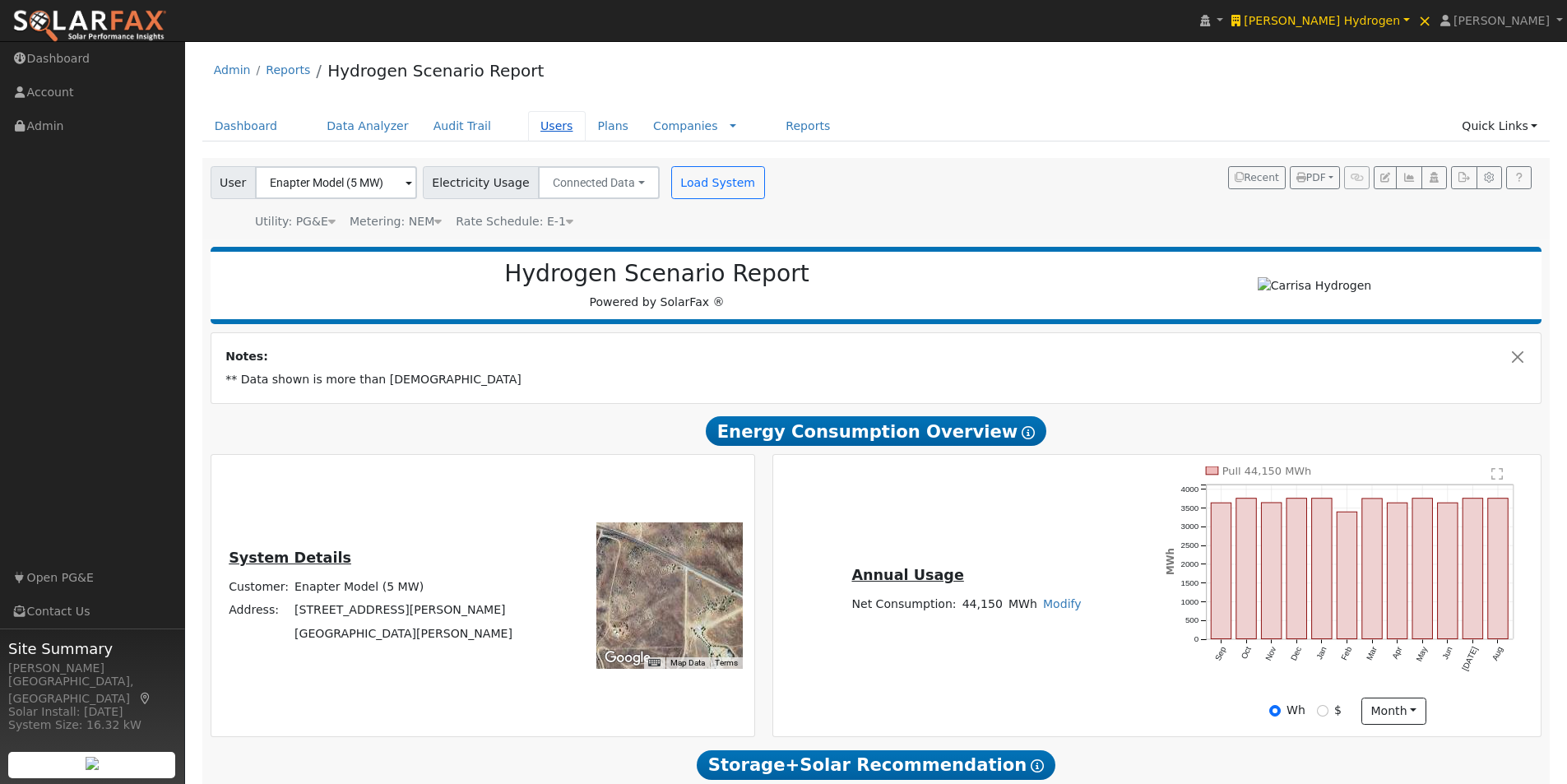
click at [529, 120] on link "Users" at bounding box center [557, 126] width 57 height 30
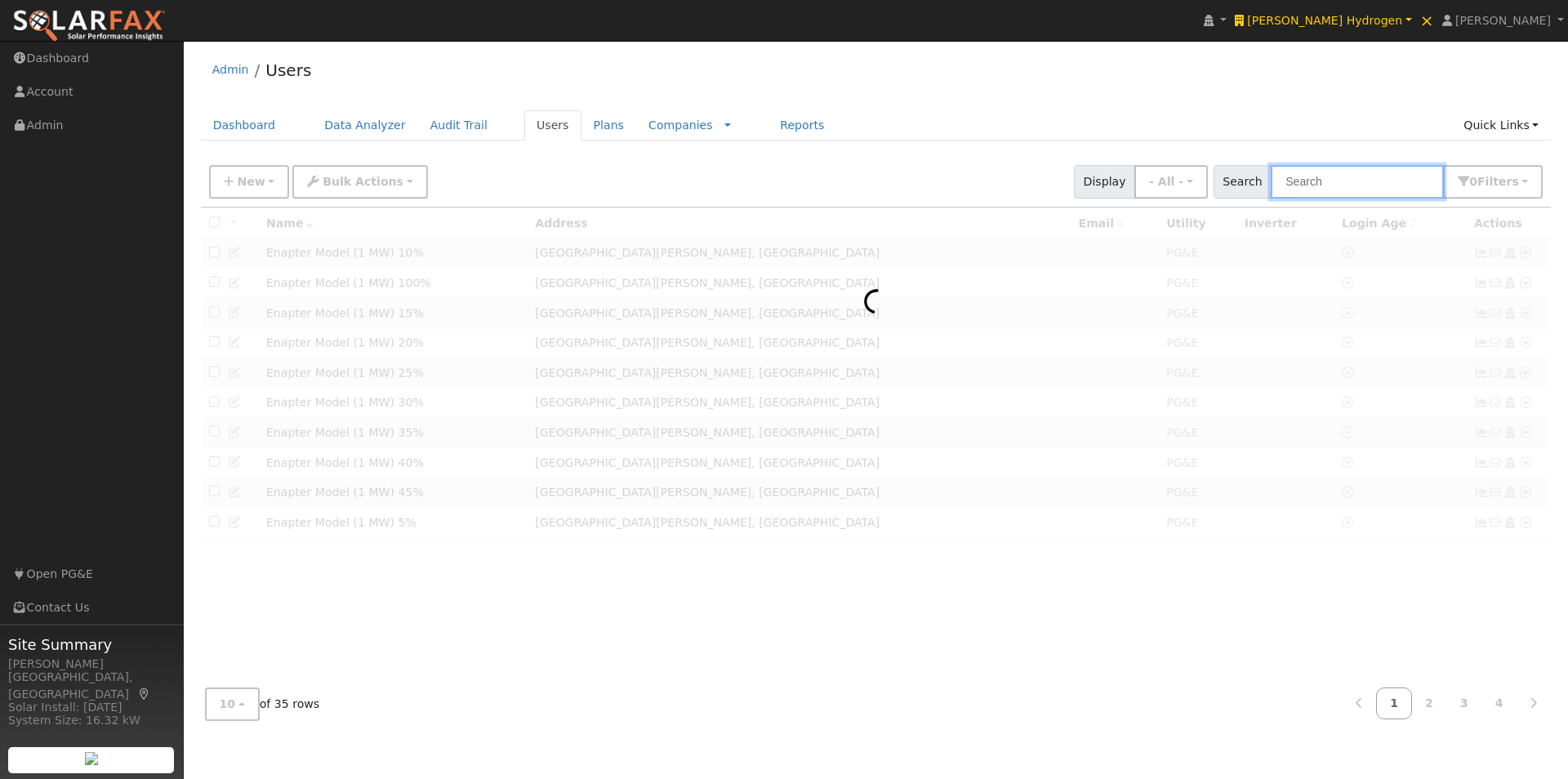
click at [1335, 177] on input "text" at bounding box center [1358, 181] width 173 height 34
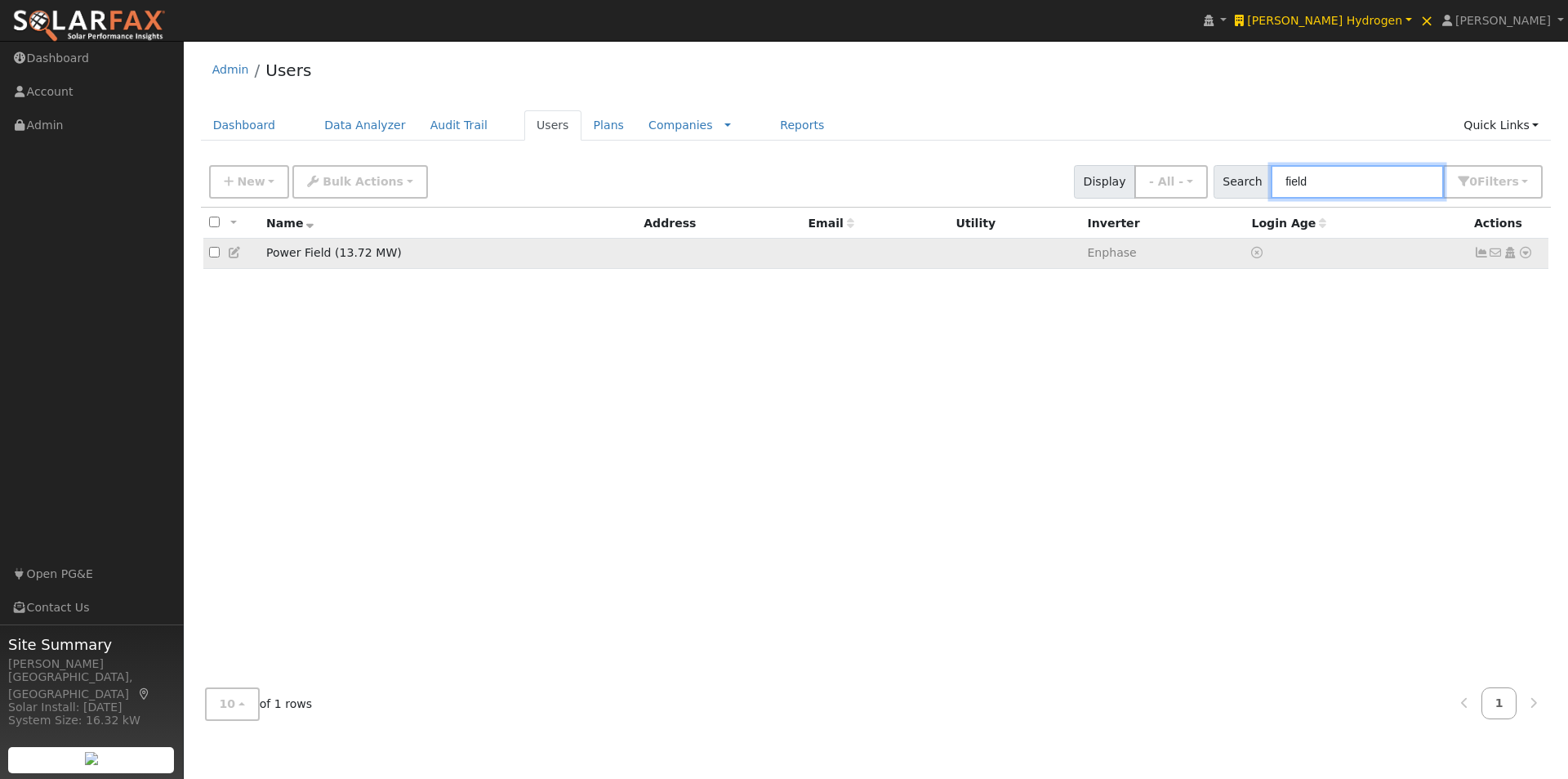
type input "field"
click at [1482, 254] on icon at bounding box center [1481, 252] width 15 height 11
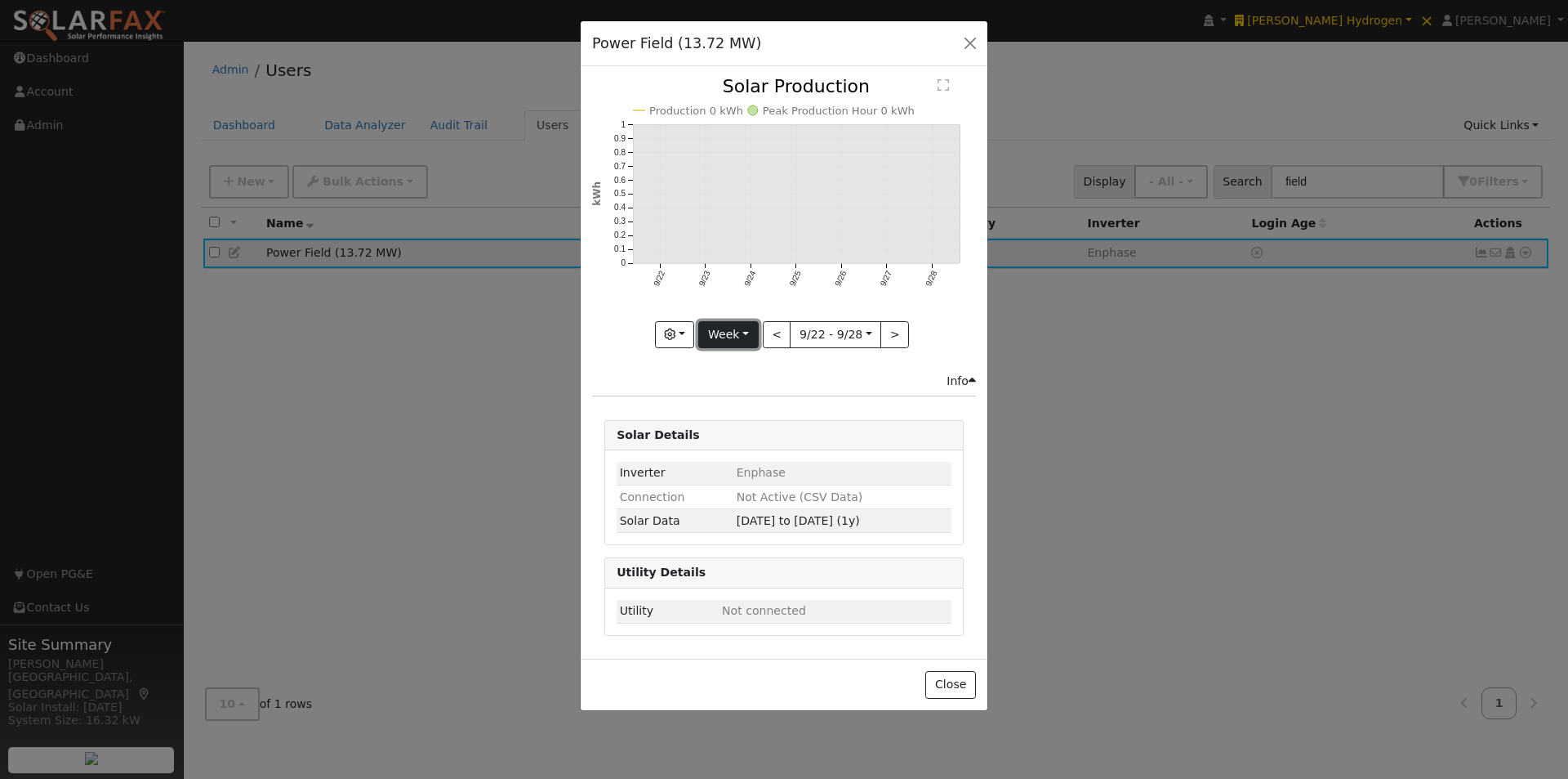
click at [744, 325] on button "Week" at bounding box center [728, 335] width 60 height 28
click at [723, 437] on link "Year" at bounding box center [756, 437] width 114 height 23
type input "2024-09-01"
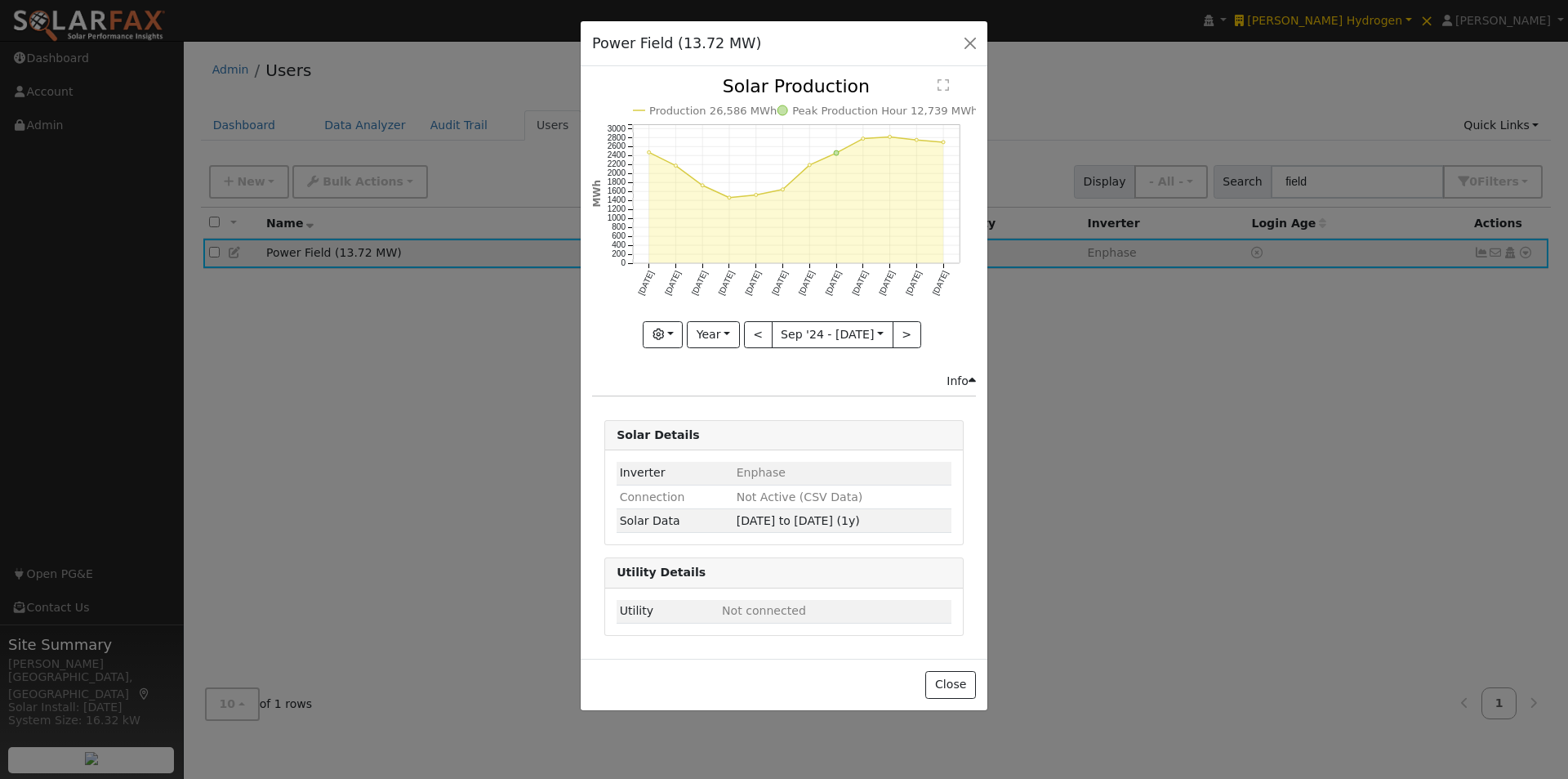
click at [947, 77] on div "Issue History Date By Flag Comment Type No Issue History Production 26,586 MWh …" at bounding box center [784, 362] width 407 height 593
click at [945, 84] on text "" at bounding box center [943, 85] width 11 height 13
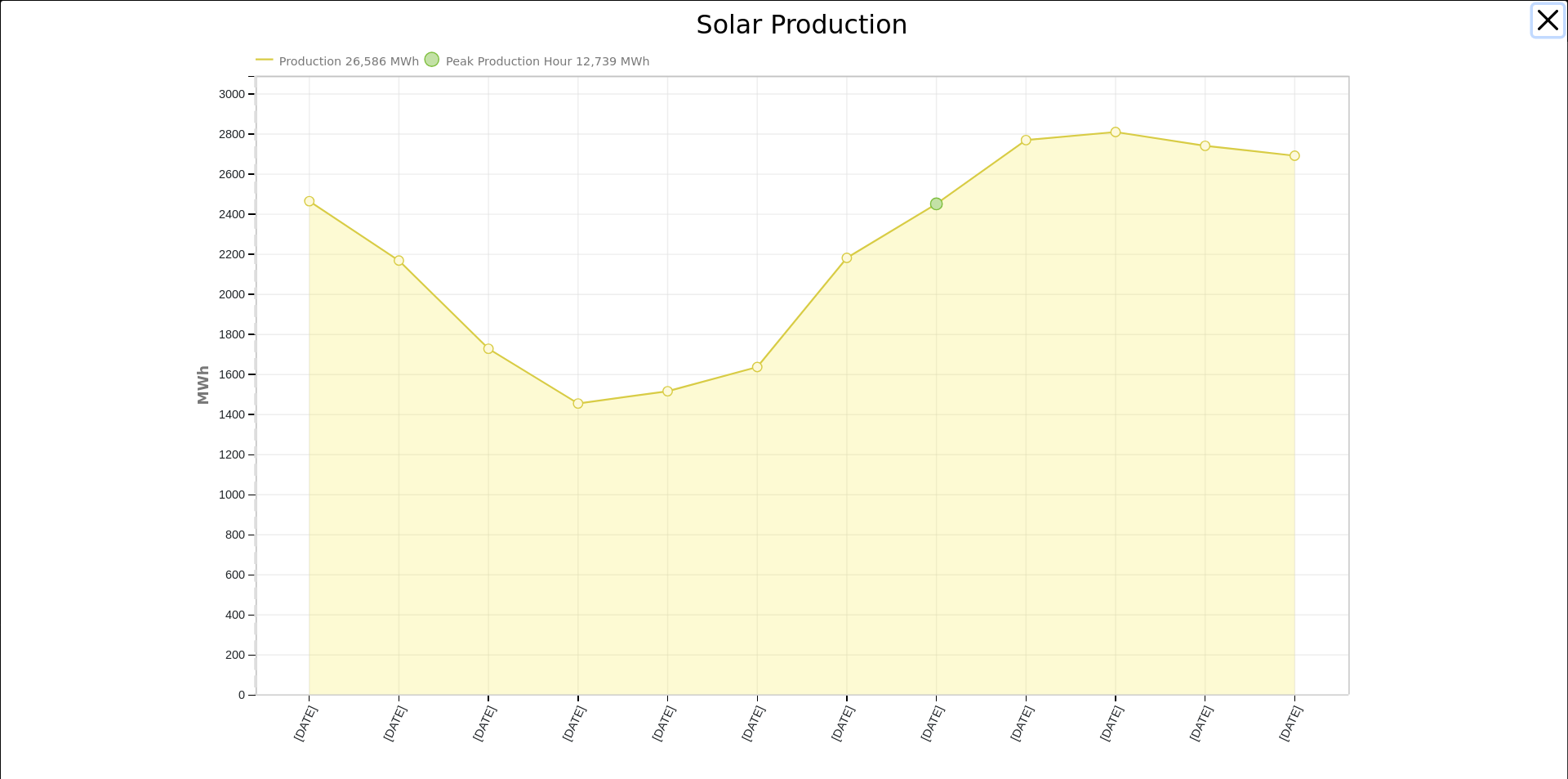
click at [1535, 14] on button "button" at bounding box center [1549, 21] width 31 height 31
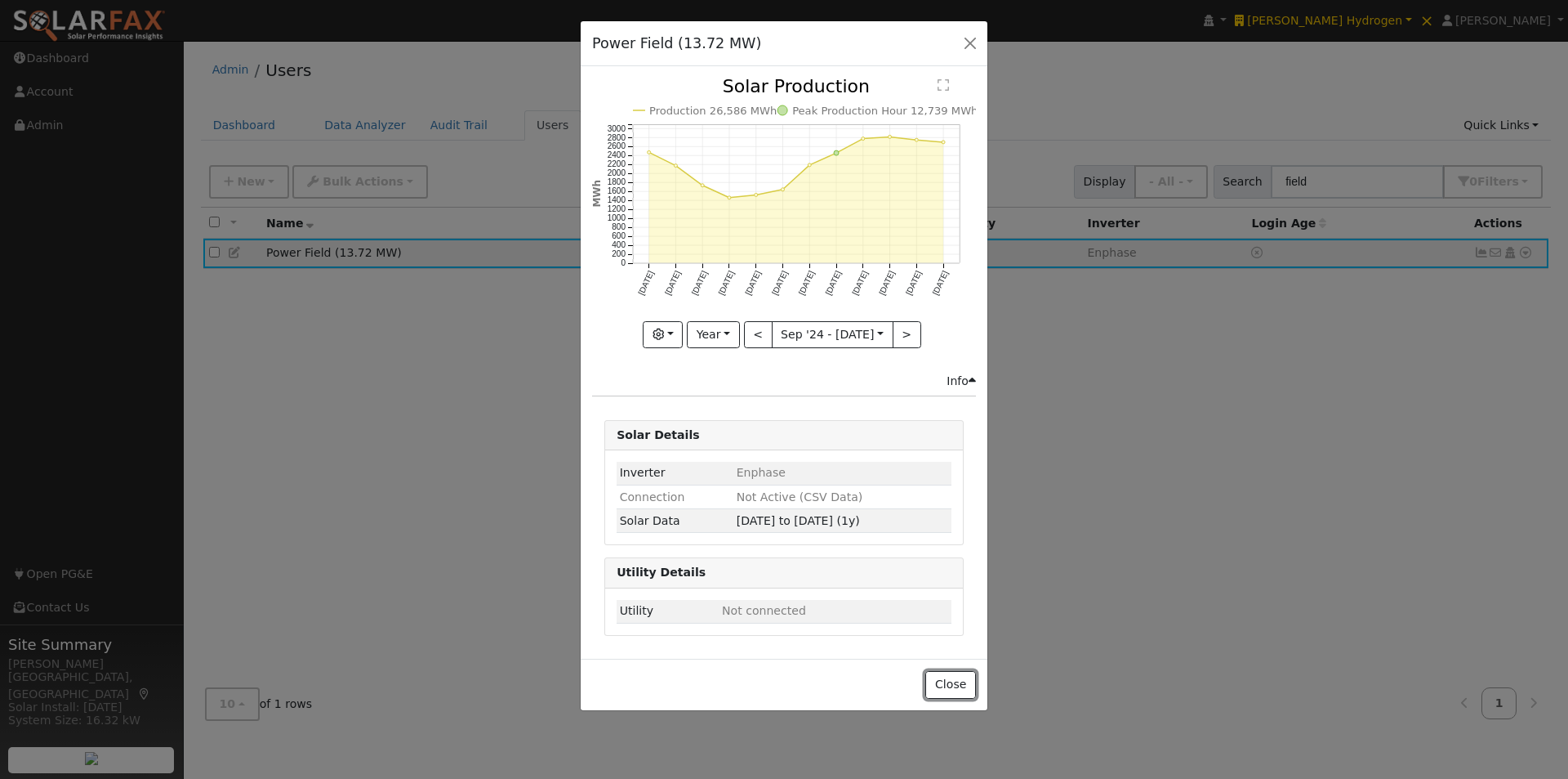
drag, startPoint x: 956, startPoint y: 678, endPoint x: 978, endPoint y: 539, distance: 140.7
click at [959, 658] on div "Close" at bounding box center [784, 684] width 407 height 52
click at [949, 680] on button "Close" at bounding box center [950, 685] width 50 height 28
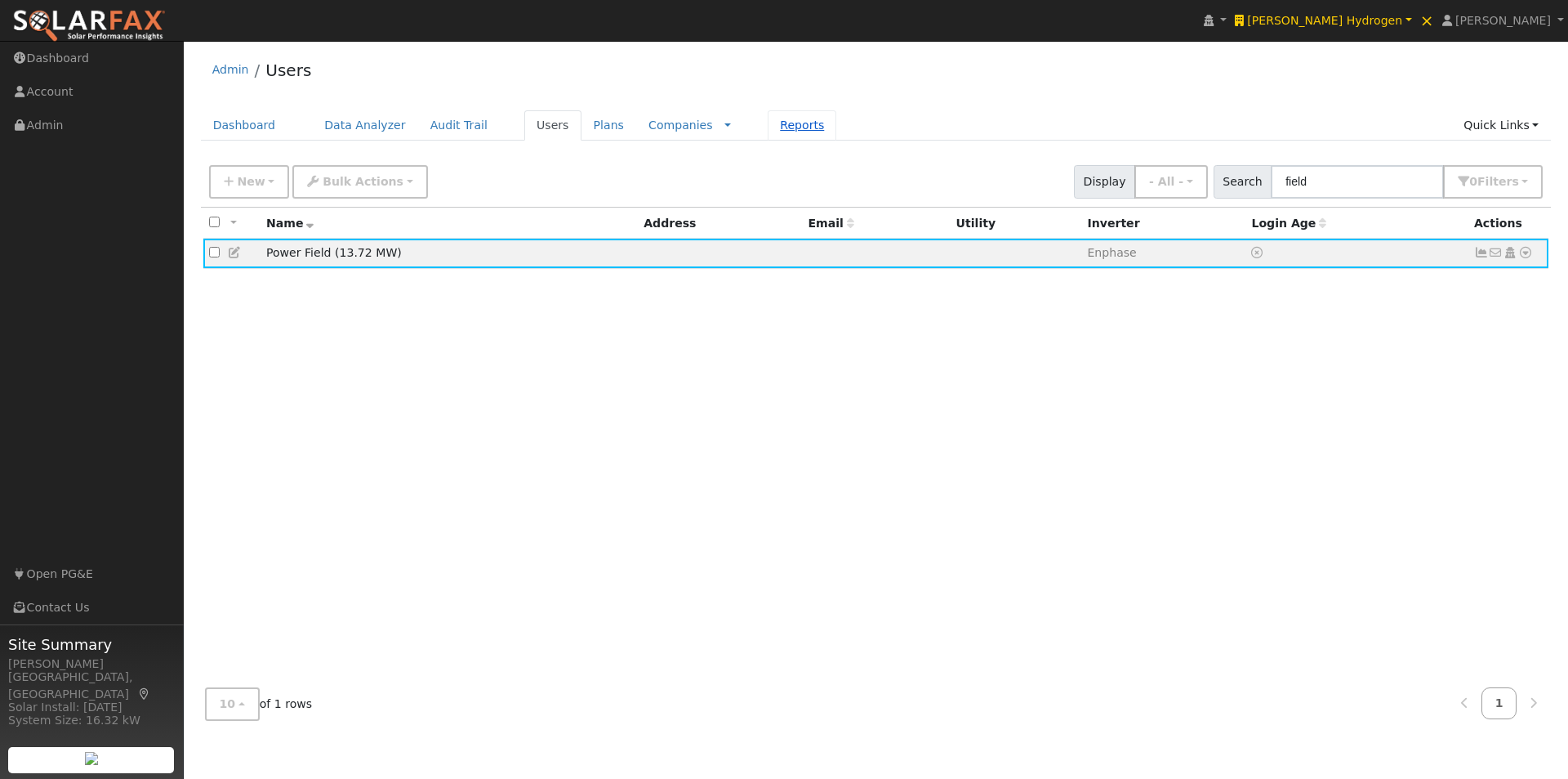
click at [768, 118] on link "Reports" at bounding box center [802, 125] width 69 height 30
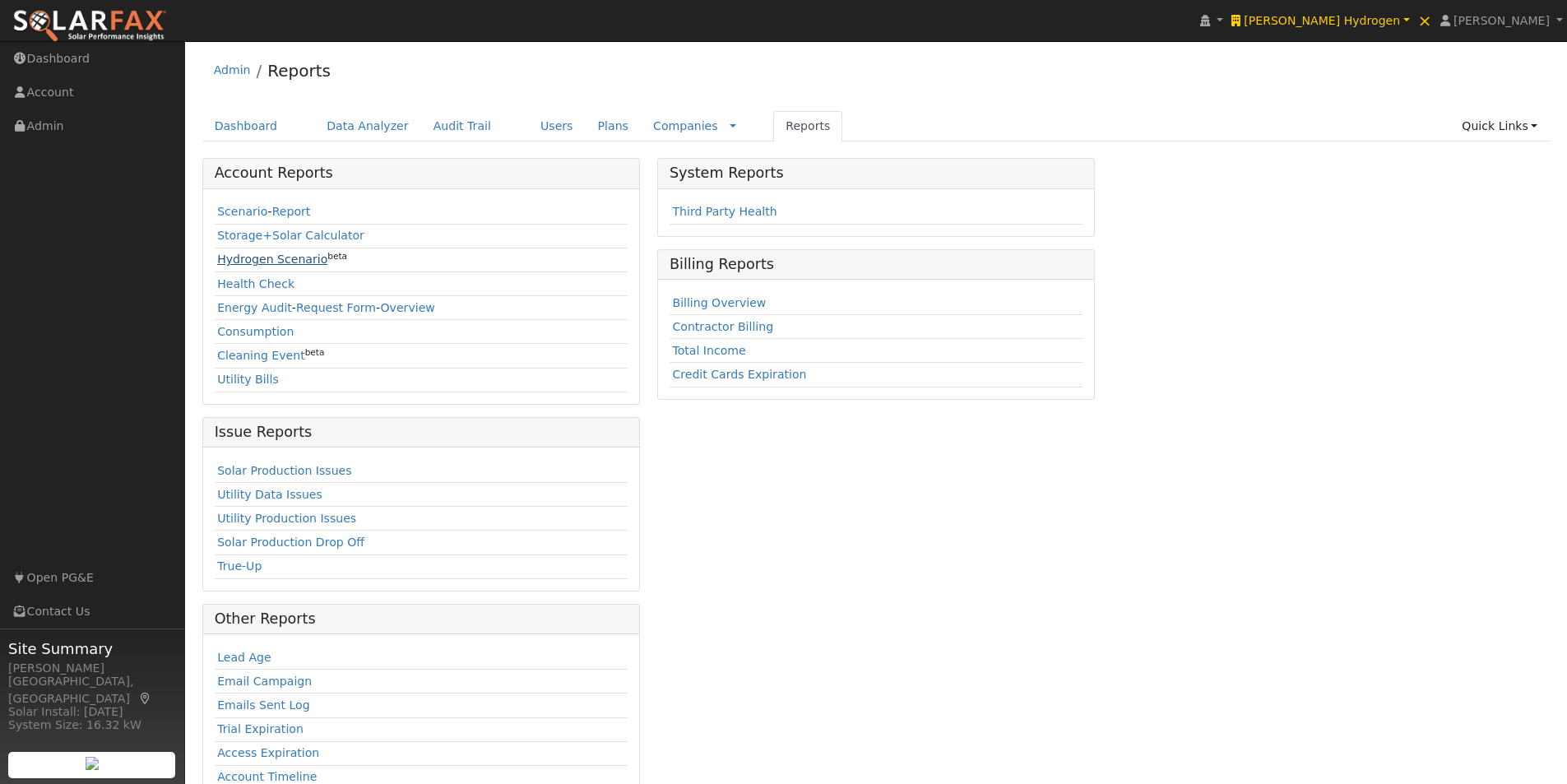
click at [228, 257] on link "Hydrogen Scenario" at bounding box center [272, 259] width 110 height 13
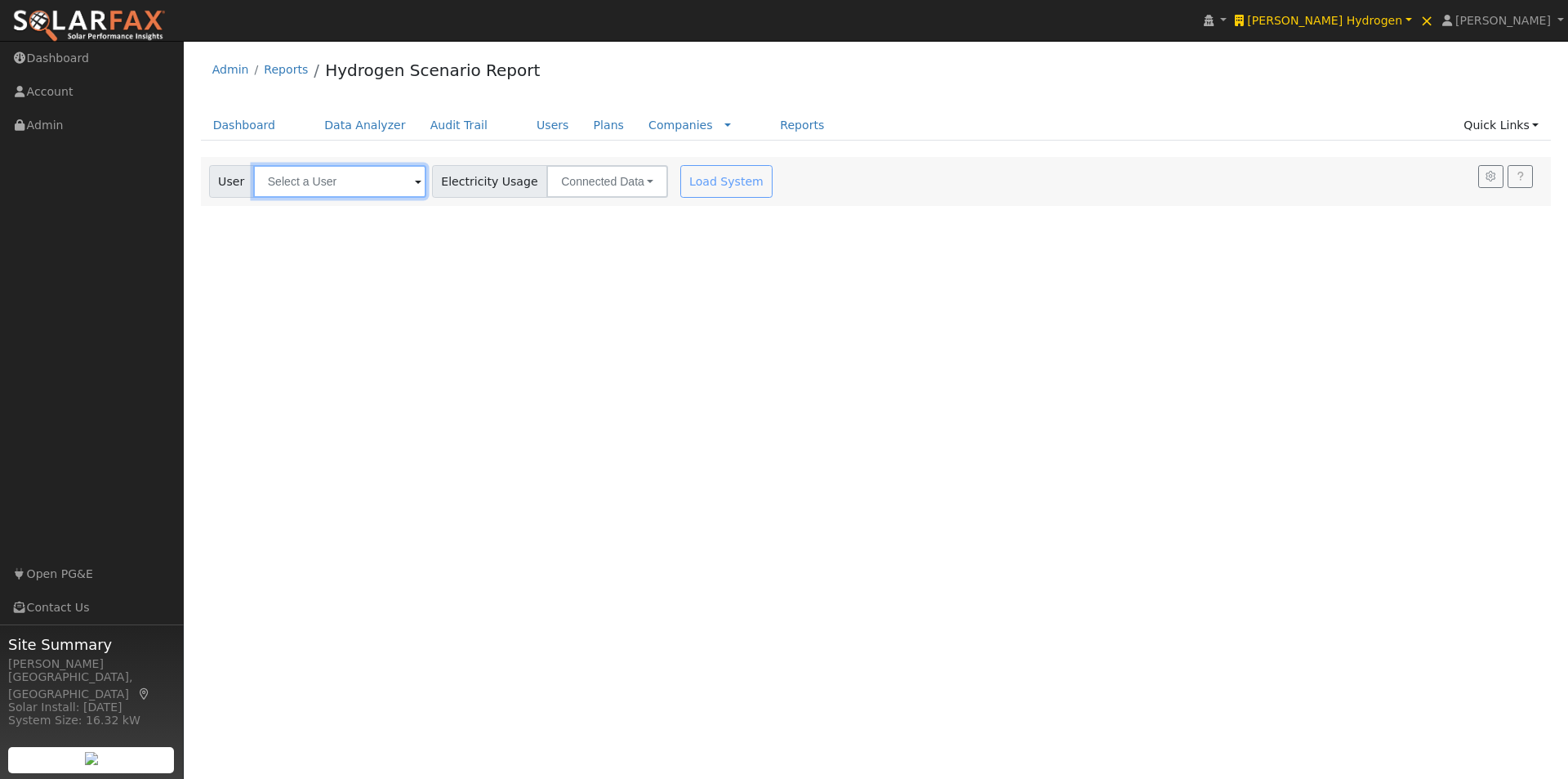
click at [379, 185] on input "text" at bounding box center [340, 181] width 173 height 33
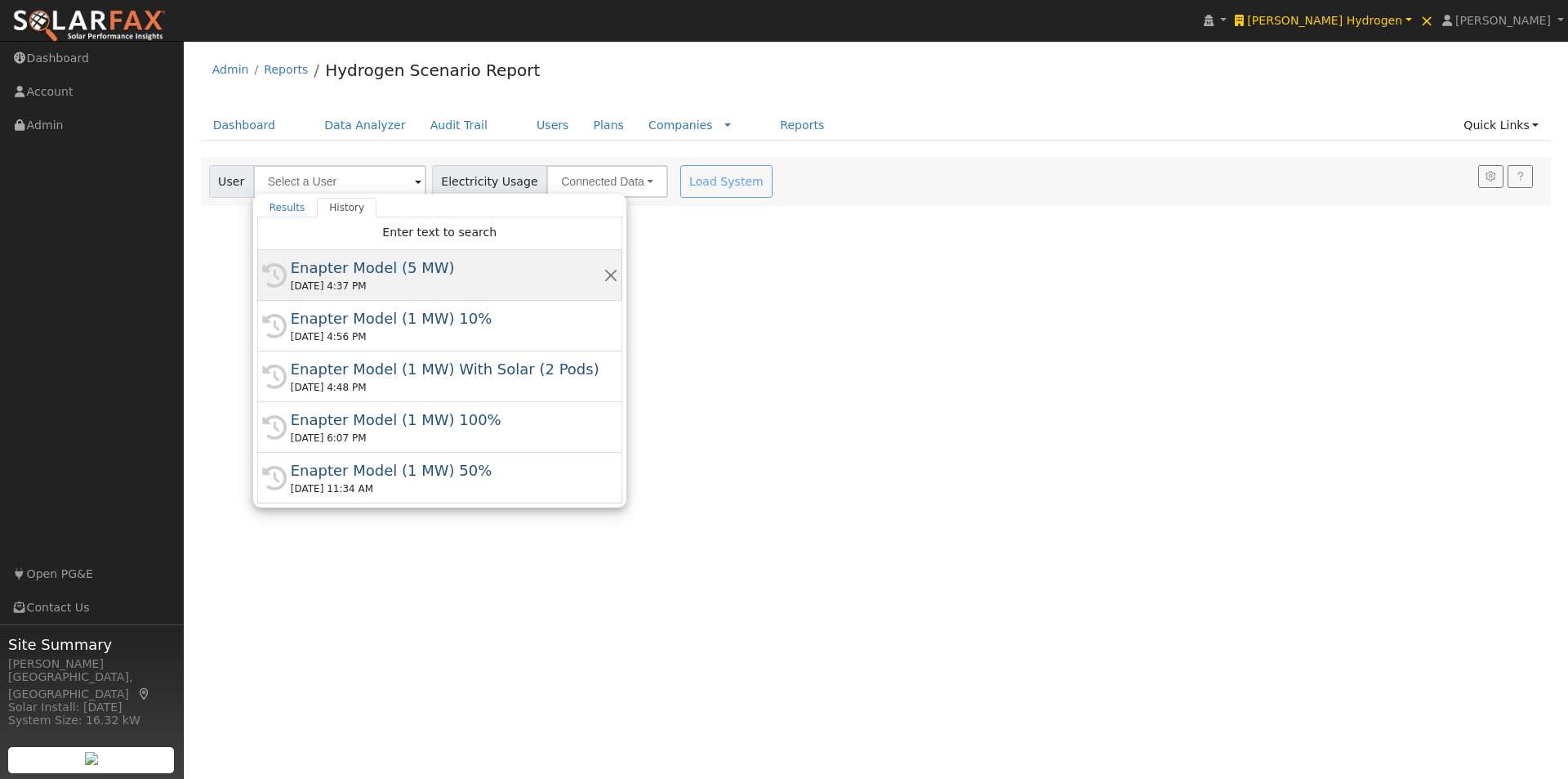
click at [344, 267] on div "Enapter Model (5 MW)" at bounding box center [447, 267] width 313 height 22
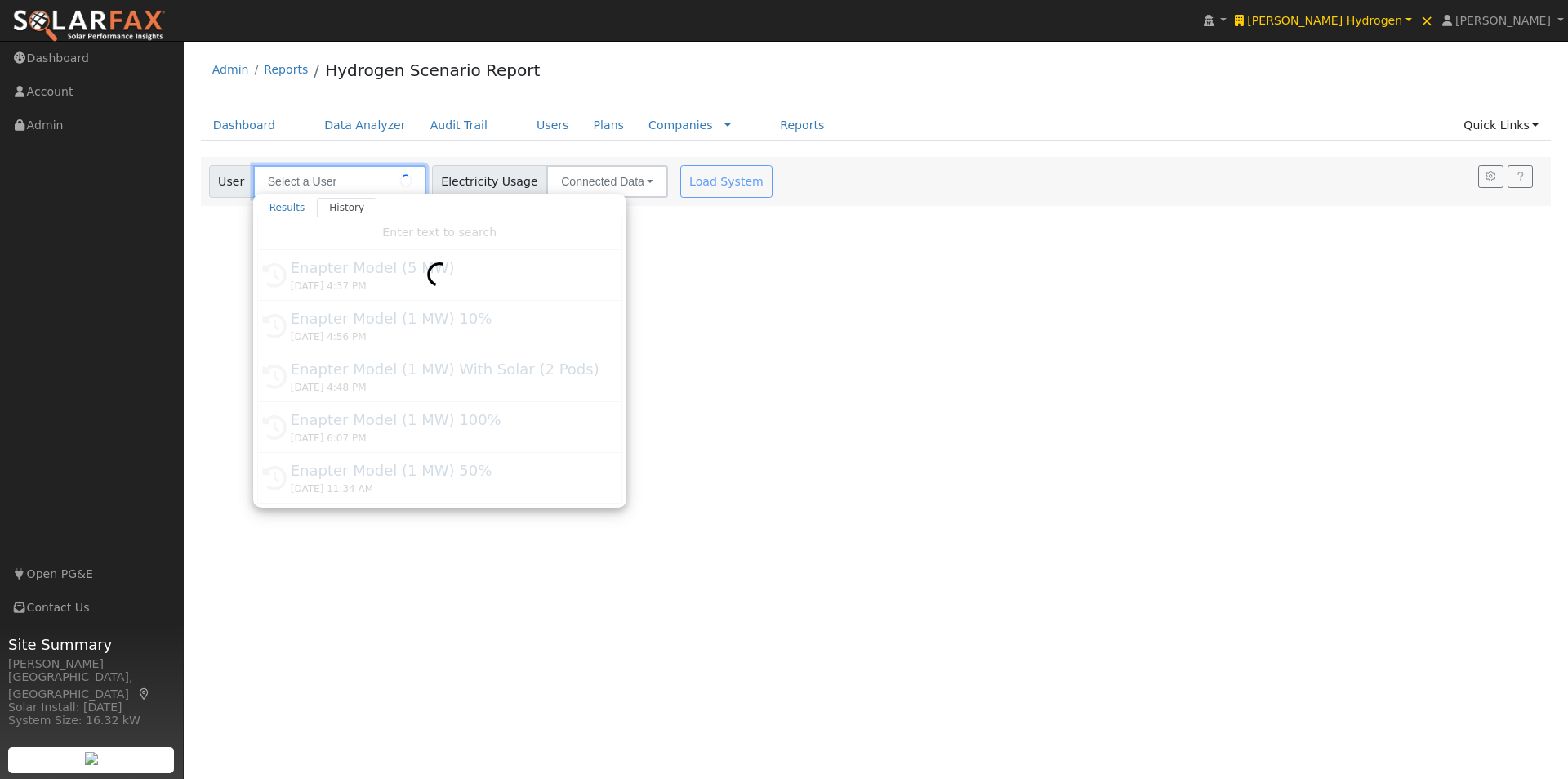
type input "Enapter Model (5 MW)"
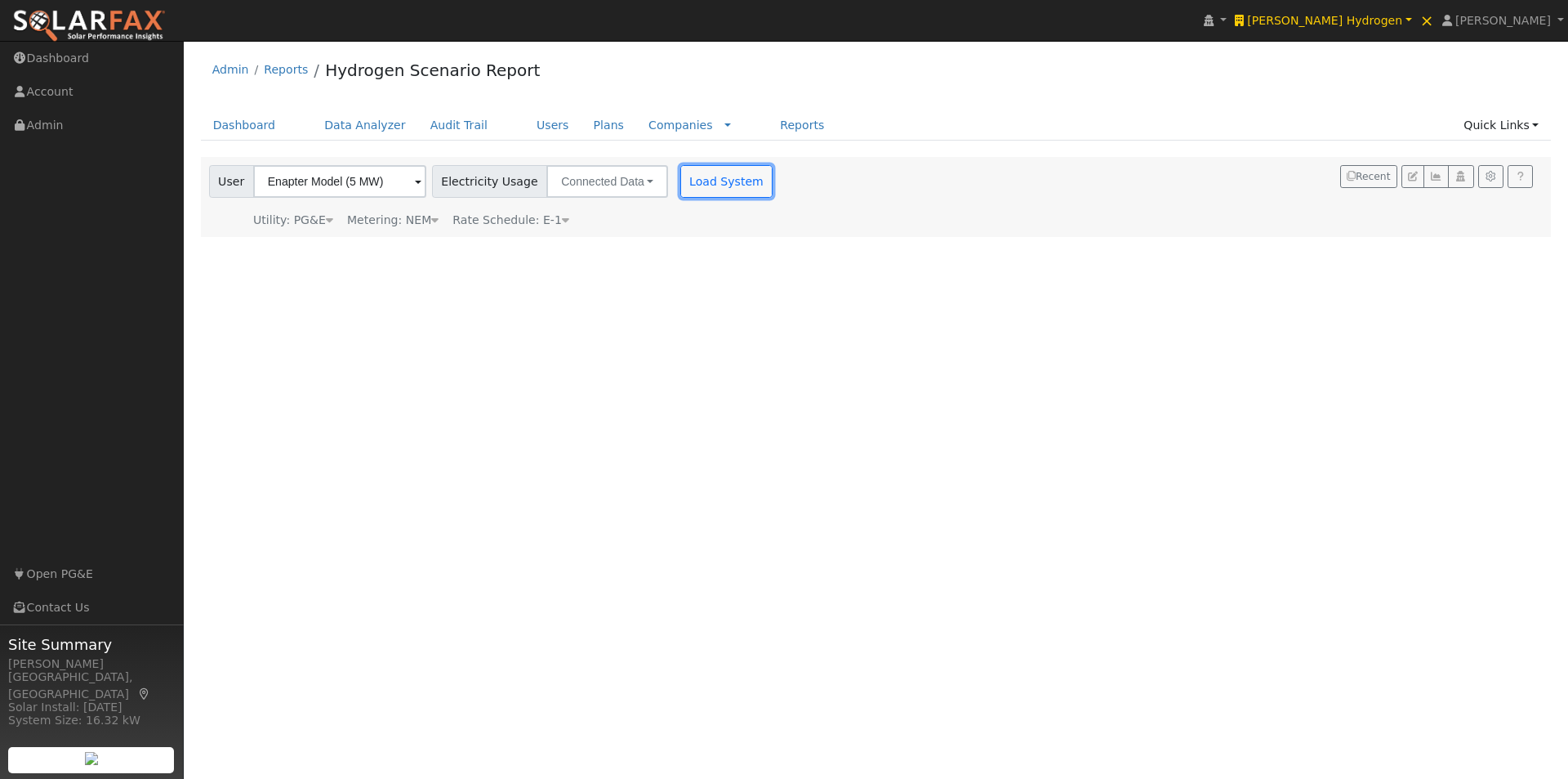
click at [708, 179] on button "Load System" at bounding box center [727, 181] width 93 height 33
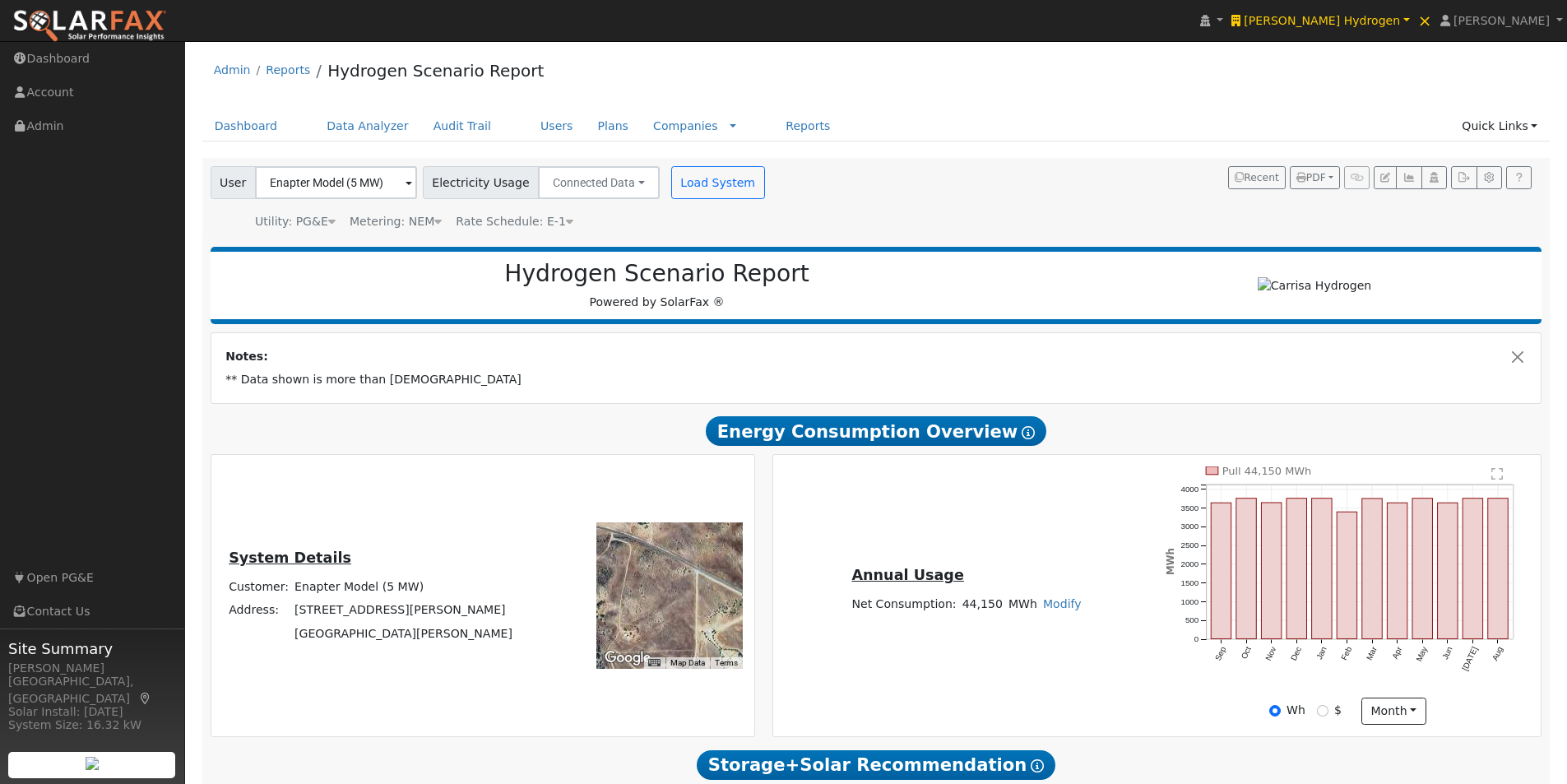
drag, startPoint x: 660, startPoint y: 638, endPoint x: 656, endPoint y: 597, distance: 41.2
click at [656, 597] on div at bounding box center [670, 595] width 147 height 147
click at [1411, 175] on icon "button" at bounding box center [1409, 177] width 12 height 10
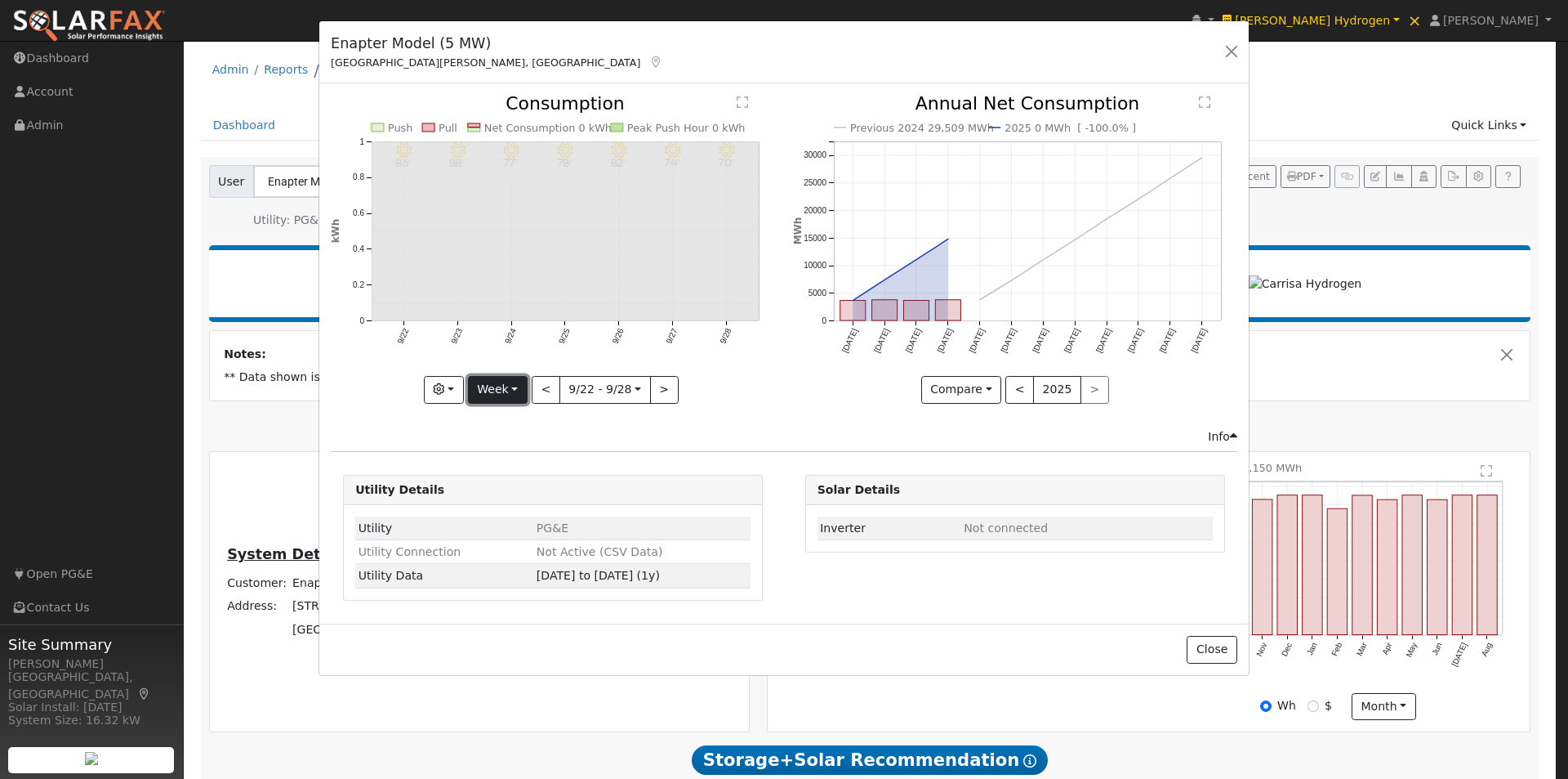
click at [498, 390] on button "Week" at bounding box center [498, 390] width 60 height 28
click at [498, 491] on link "Year" at bounding box center [526, 492] width 114 height 23
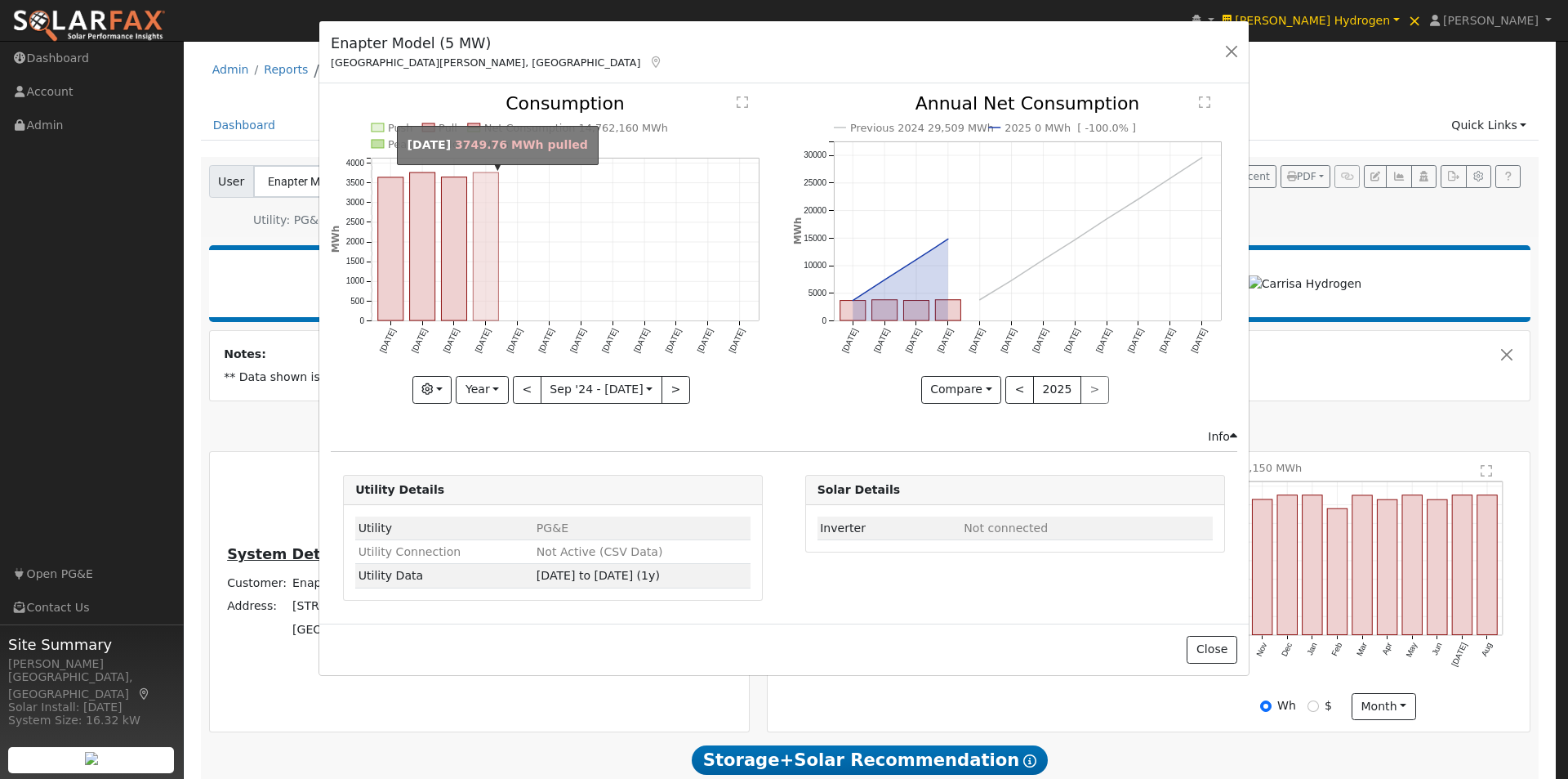
drag, startPoint x: 482, startPoint y: 267, endPoint x: 488, endPoint y: 256, distance: 12.5
click at [483, 266] on rect "onclick=""" at bounding box center [486, 246] width 25 height 148
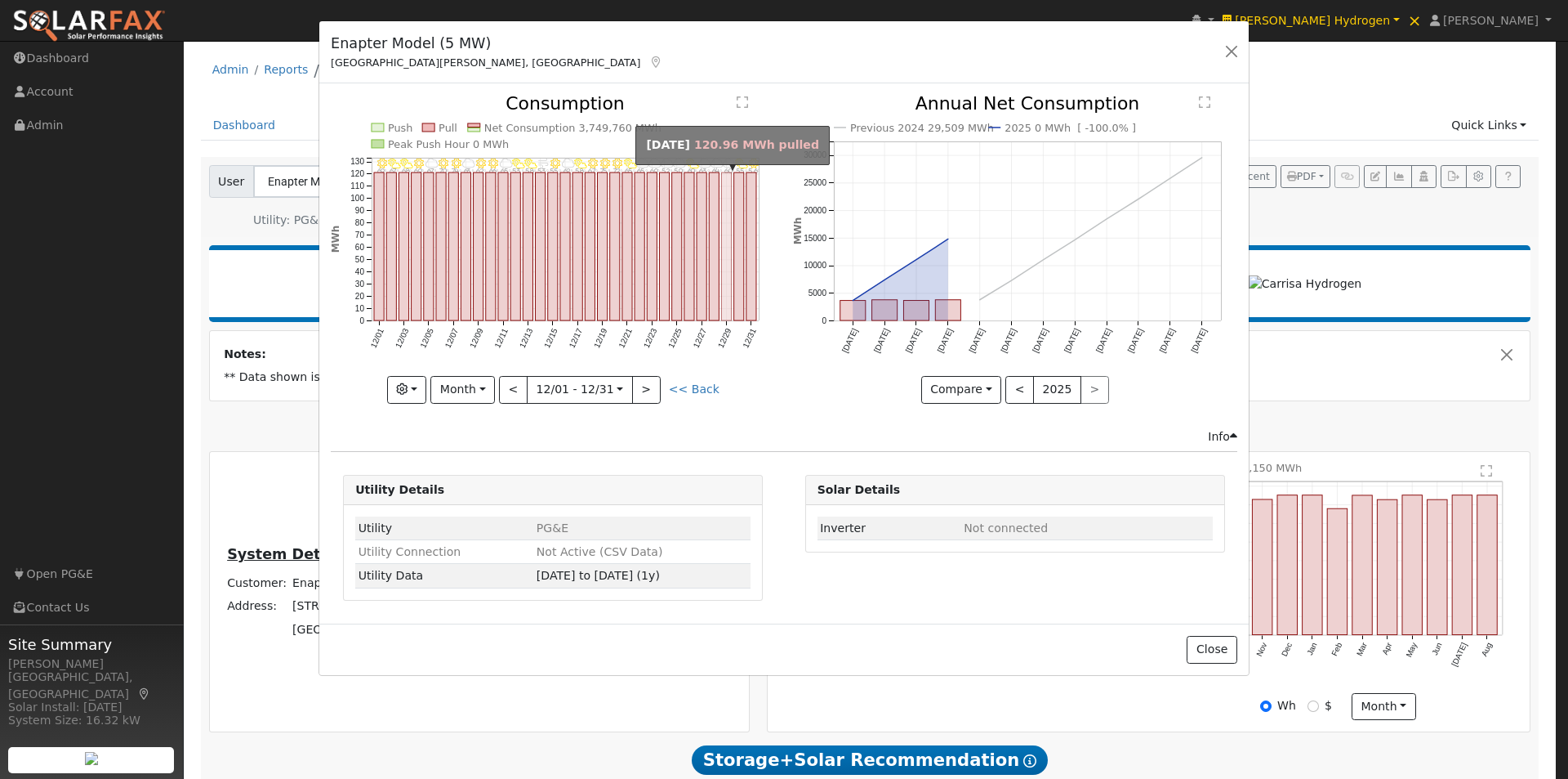
click at [731, 223] on rect "onclick=""" at bounding box center [726, 246] width 9 height 148
type input "[DATE]"
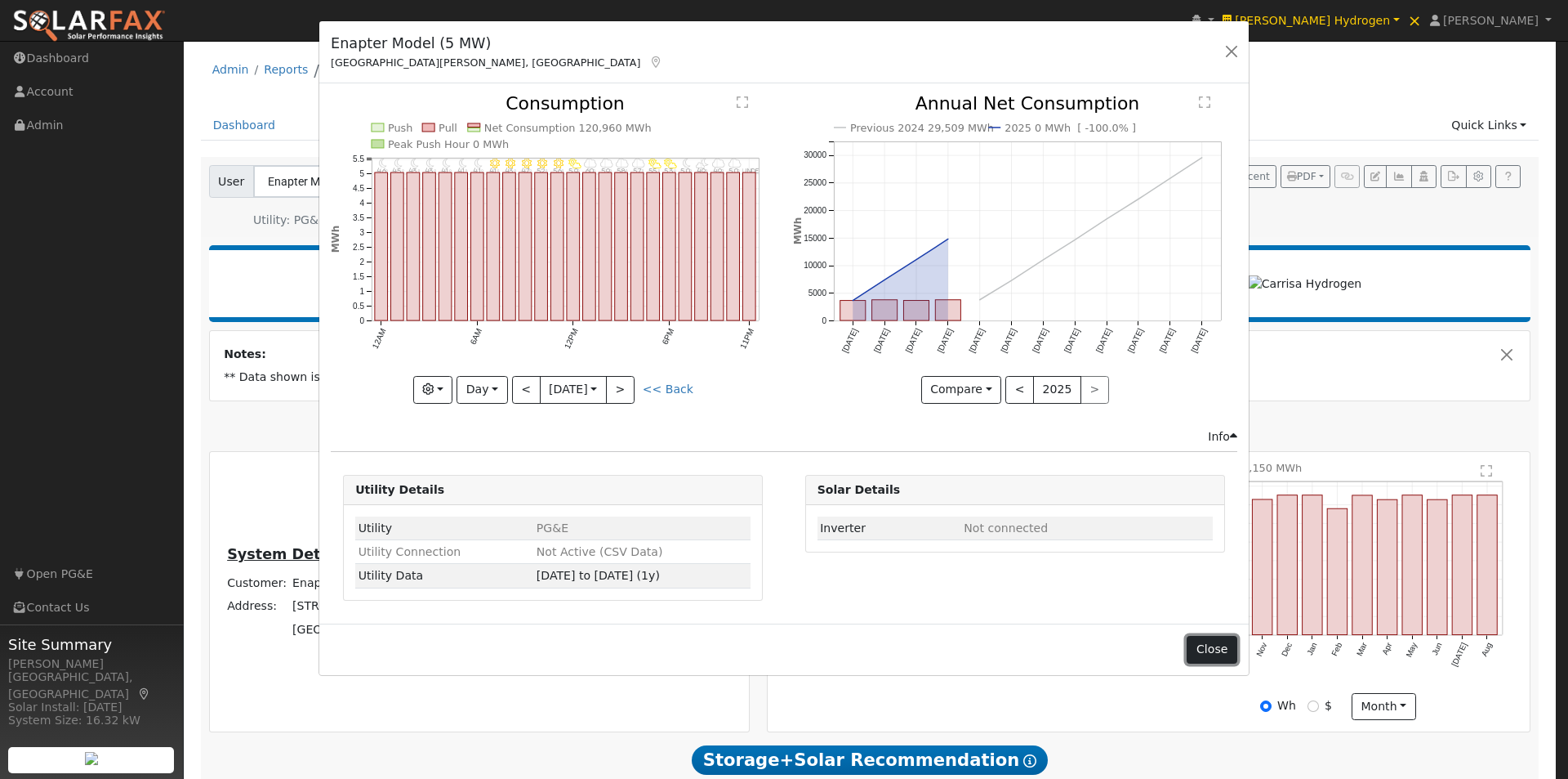
click at [1201, 647] on button "Close" at bounding box center [1212, 650] width 50 height 28
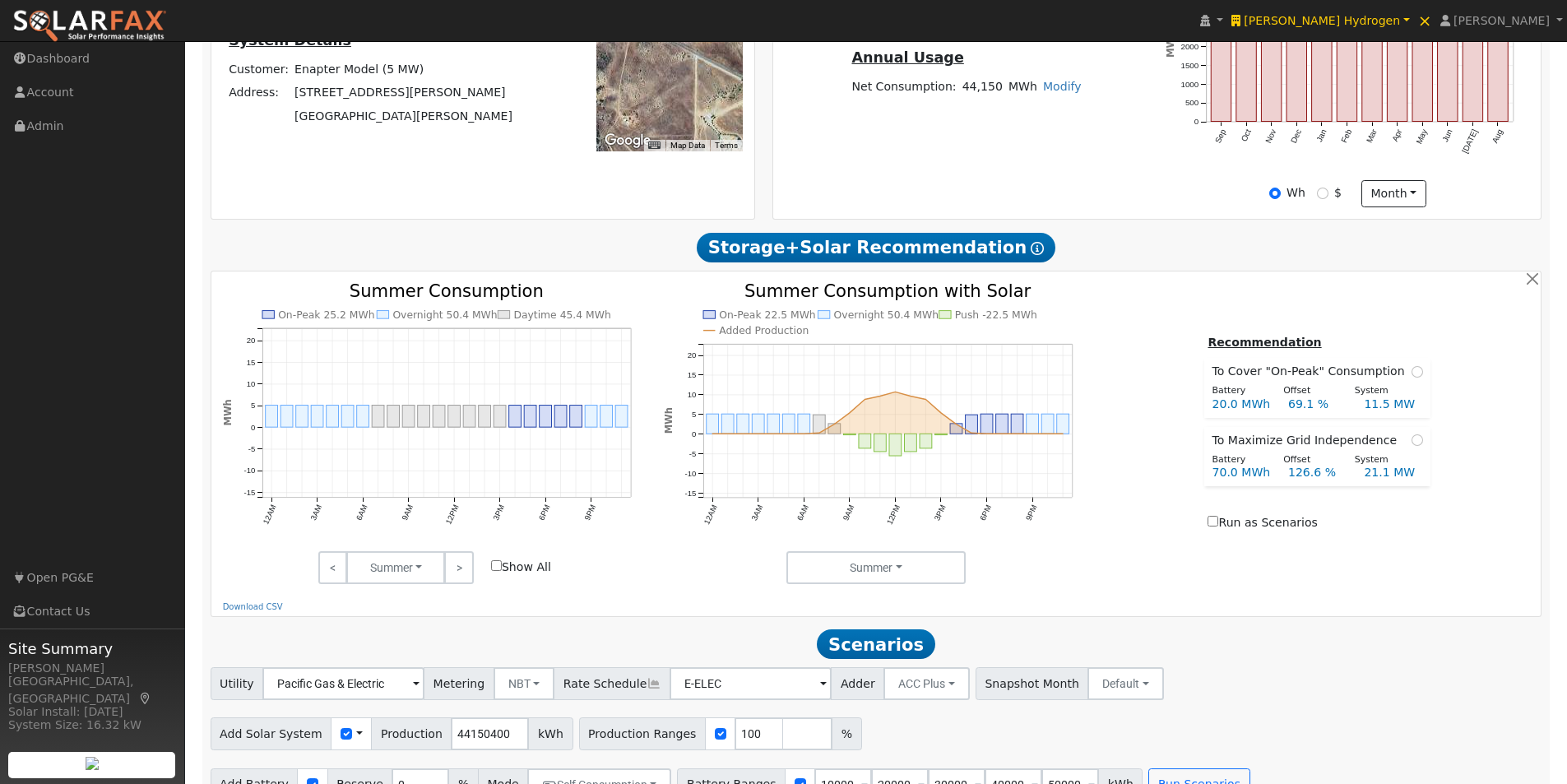
scroll to position [558, 0]
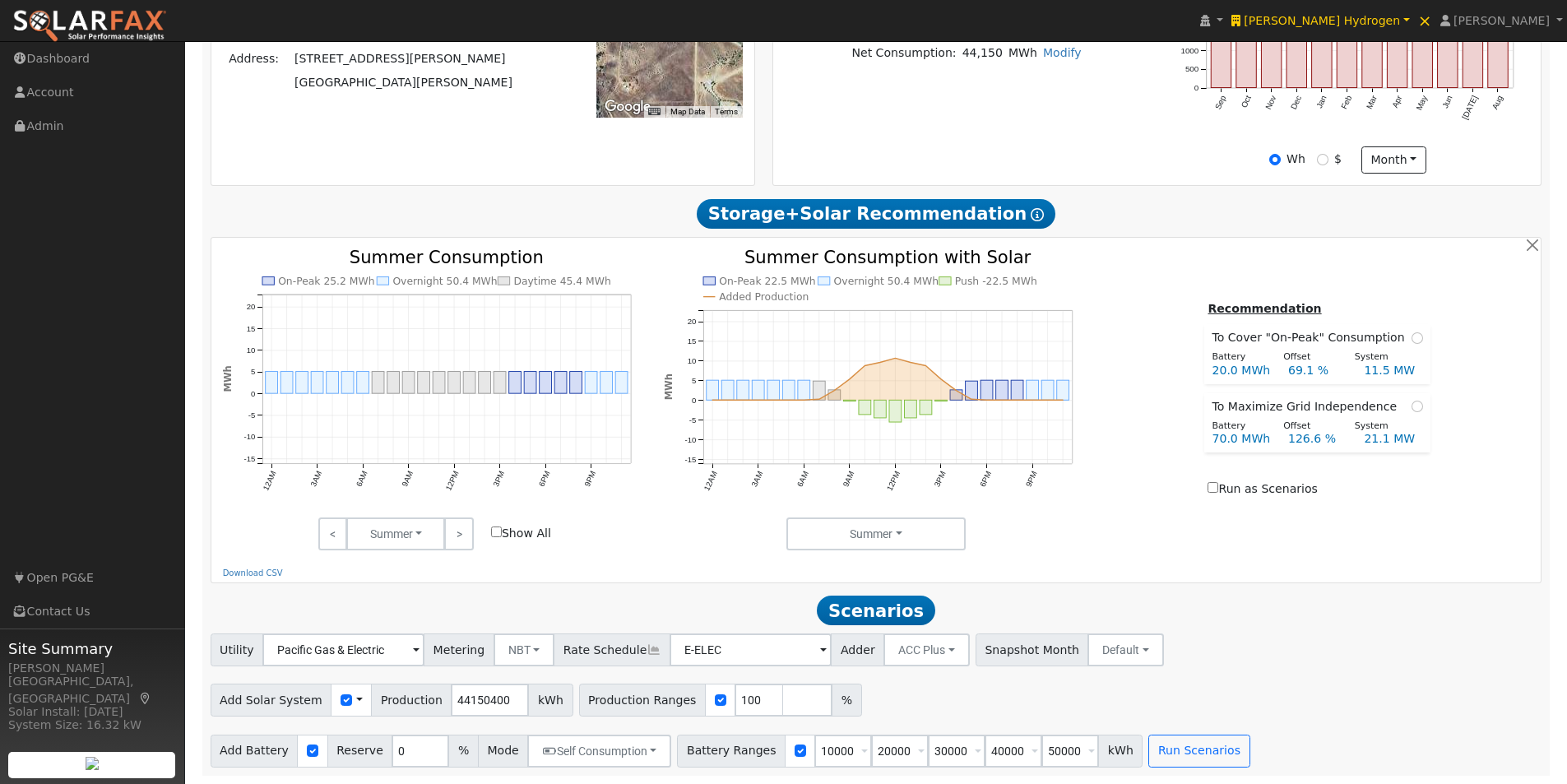
click at [356, 697] on span at bounding box center [360, 700] width 7 height 17
click at [393, 727] on link "Use CSV Data" at bounding box center [401, 728] width 115 height 23
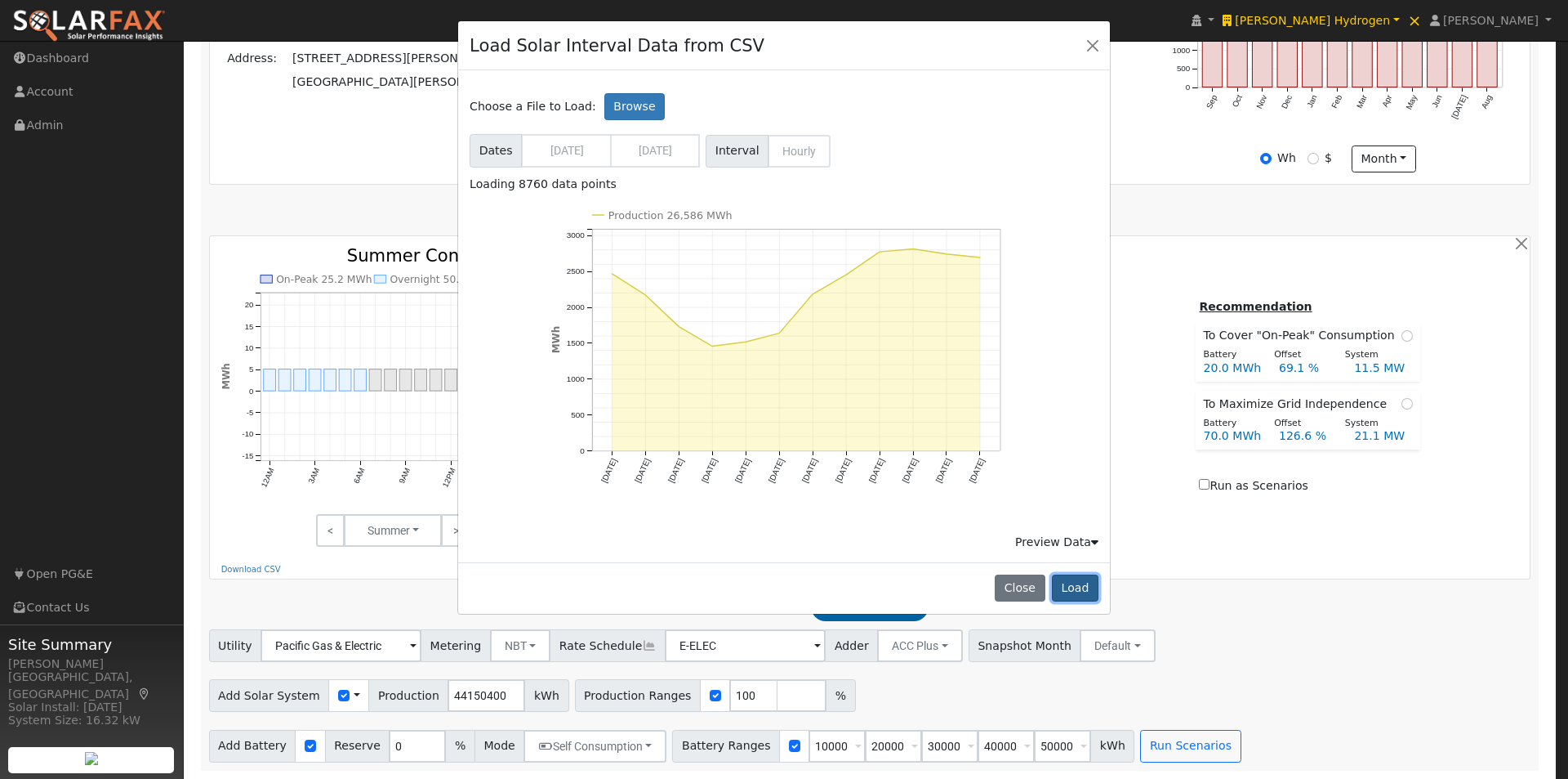
click at [1089, 585] on button "Load" at bounding box center [1076, 588] width 47 height 28
type input "26586466"
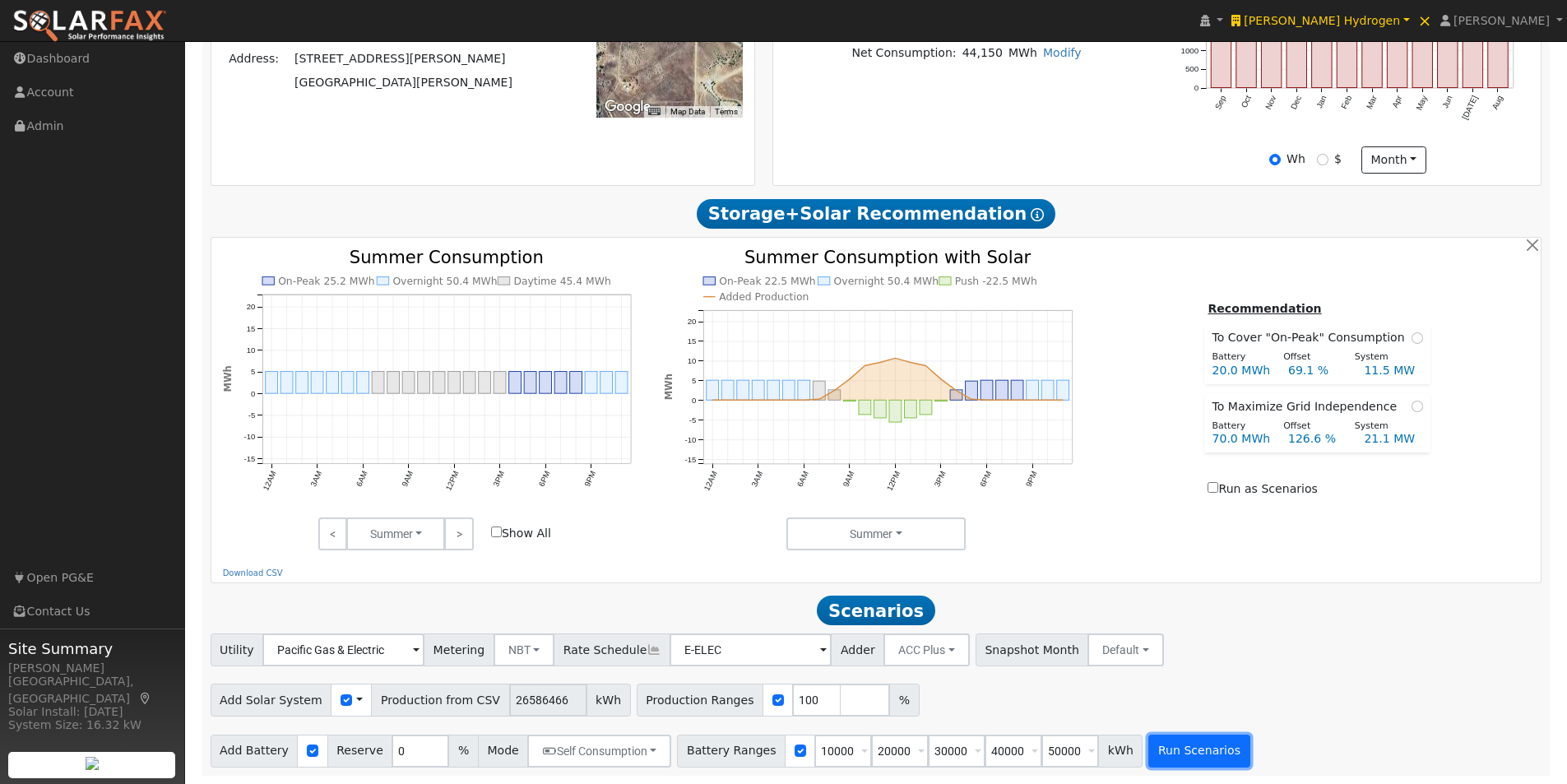
click at [1175, 753] on button "Run Scenarios" at bounding box center [1199, 751] width 101 height 33
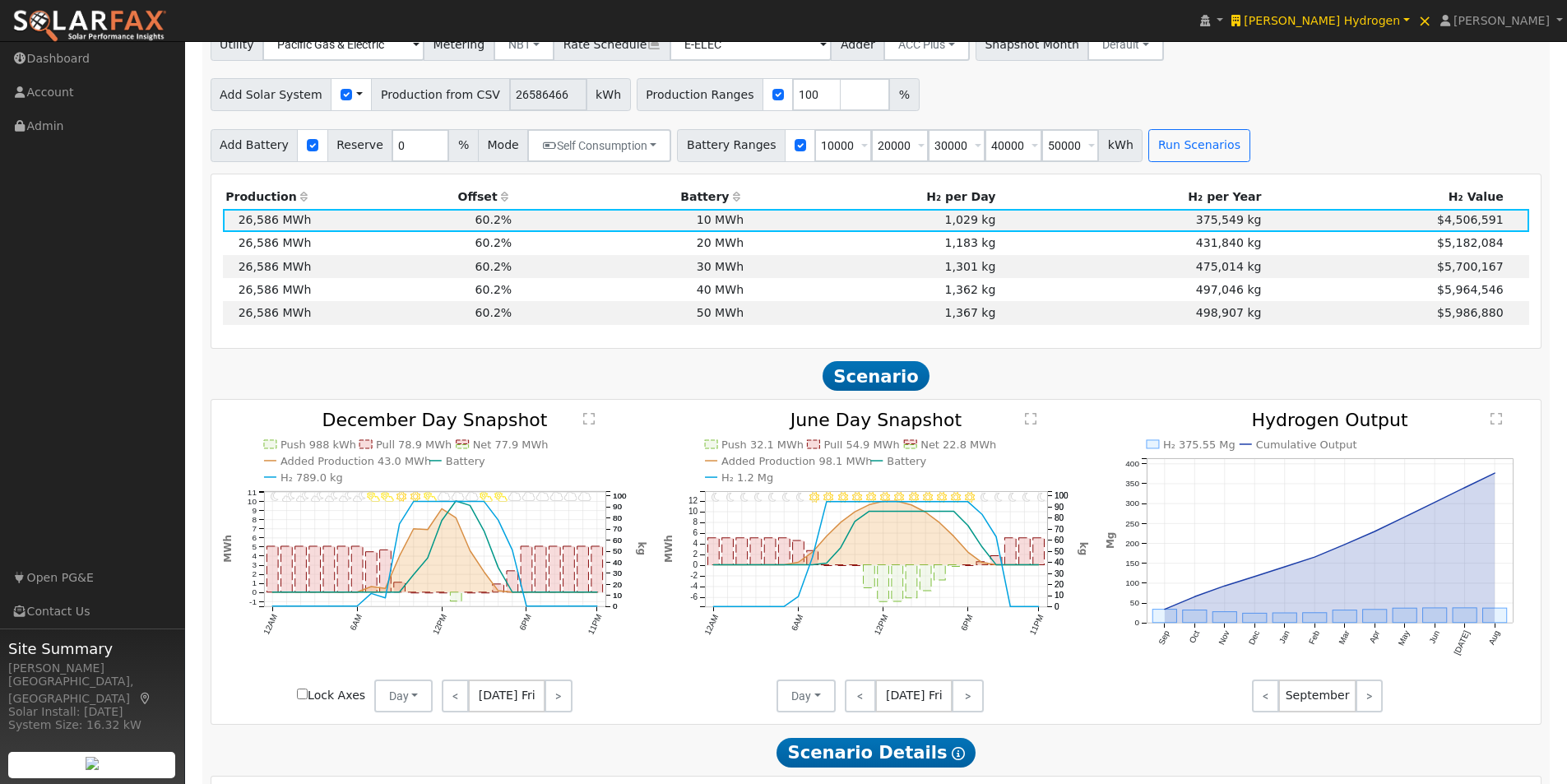
scroll to position [1186, 0]
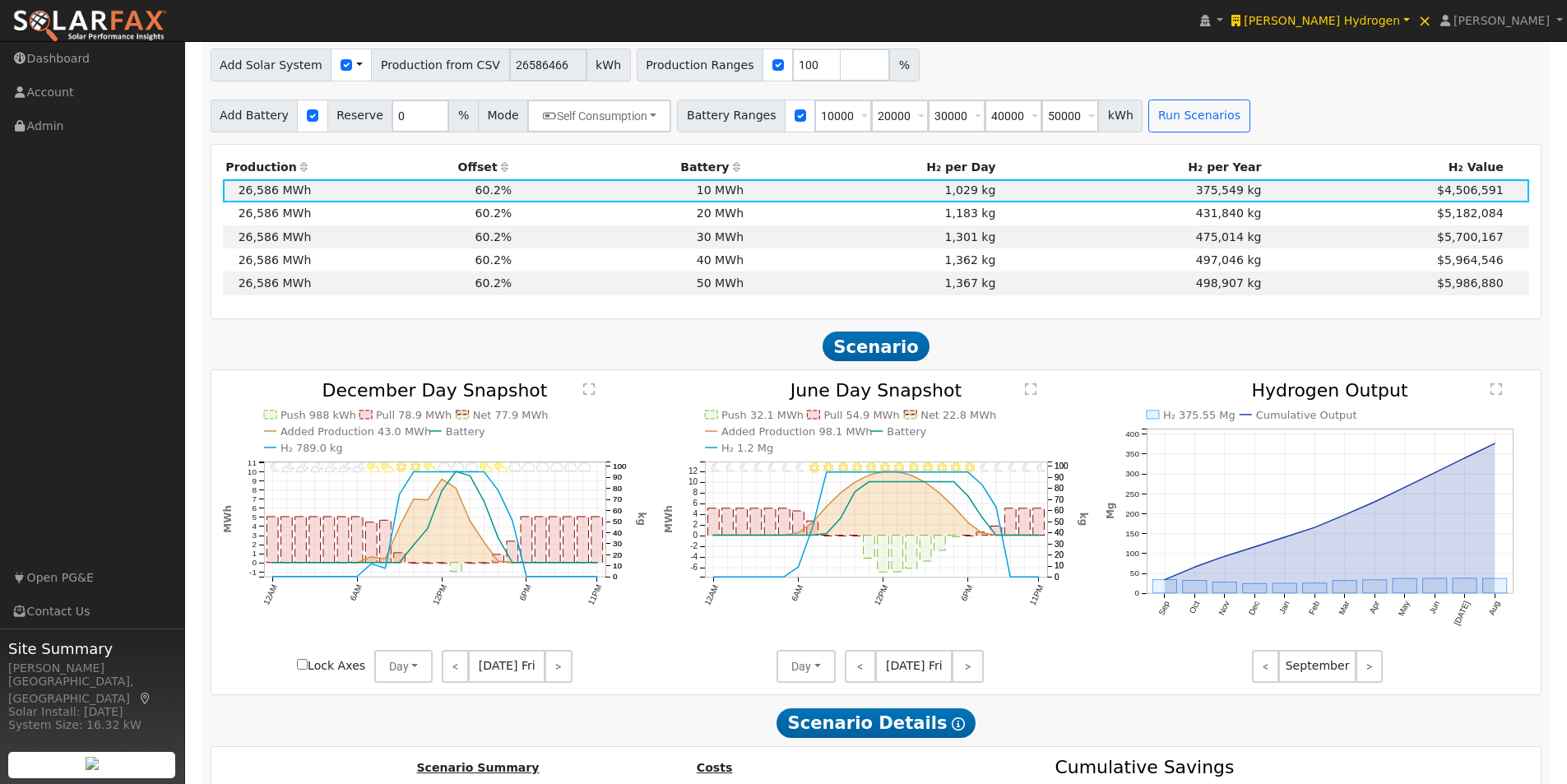
click at [1028, 396] on text "" at bounding box center [1030, 388] width 11 height 13
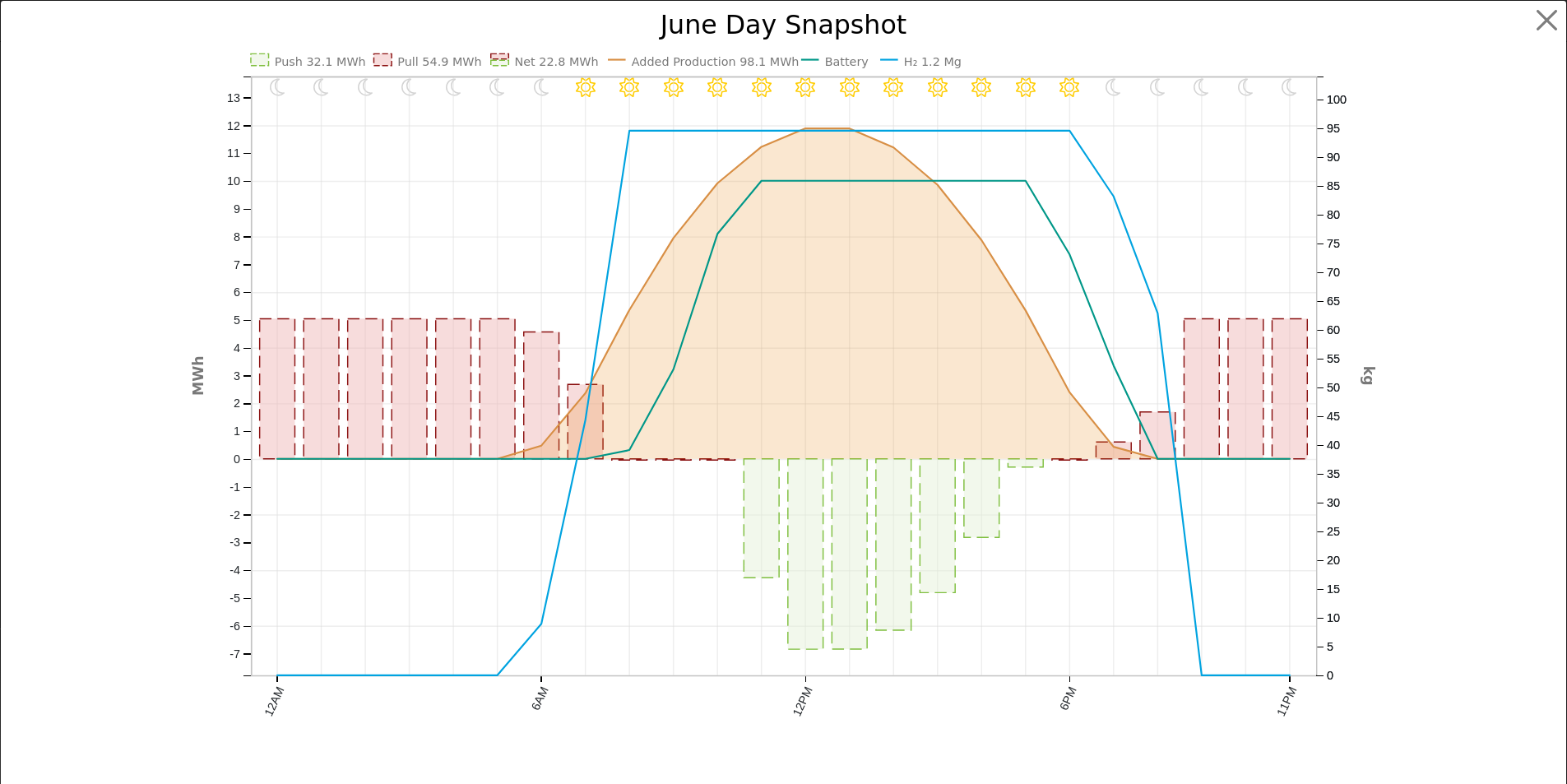
scroll to position [1190, 0]
click at [832, 63] on text "Battery" at bounding box center [852, 61] width 44 height 13
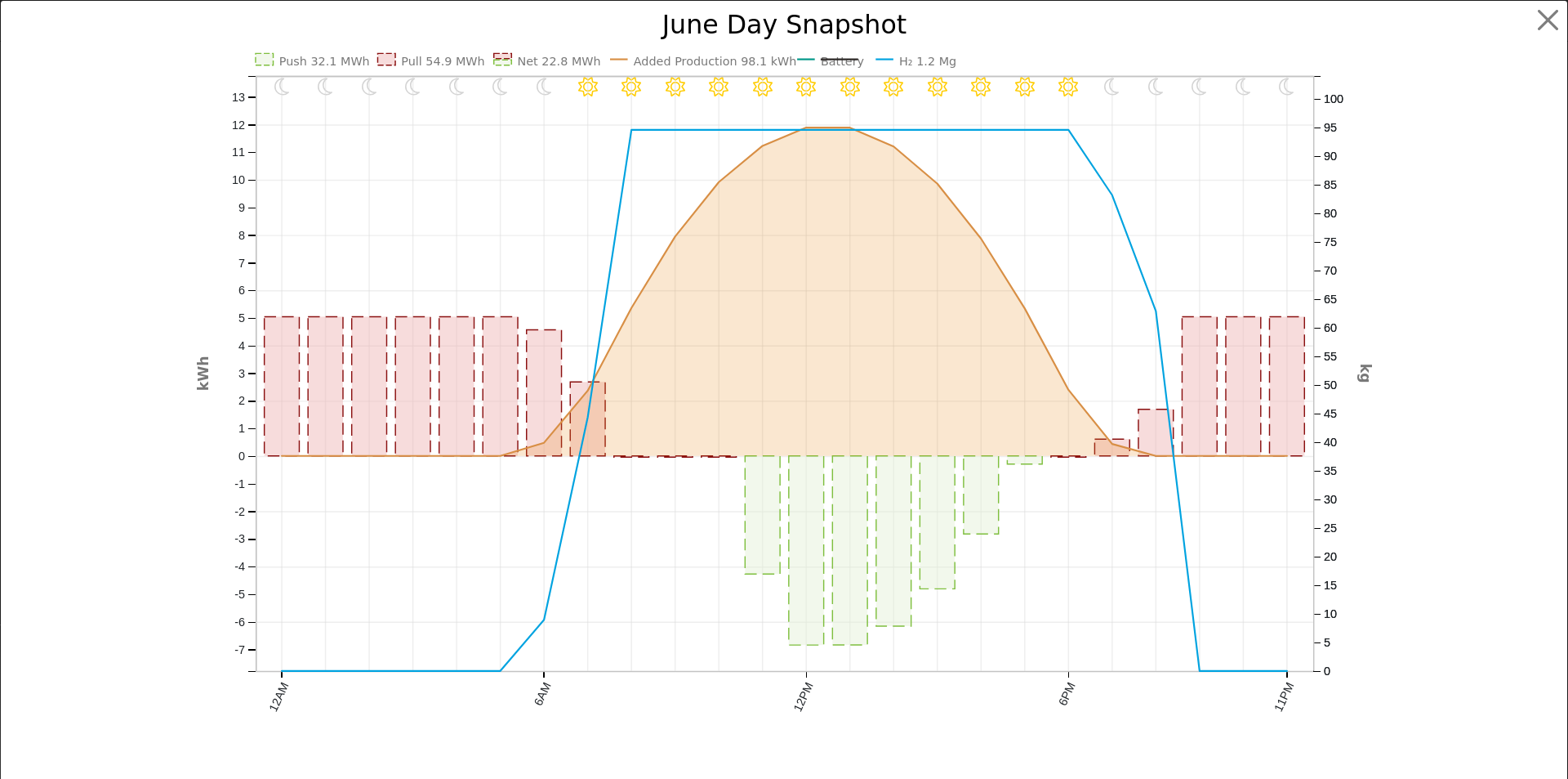
click at [927, 60] on text "H₂ 1.2 Mg" at bounding box center [928, 60] width 57 height 13
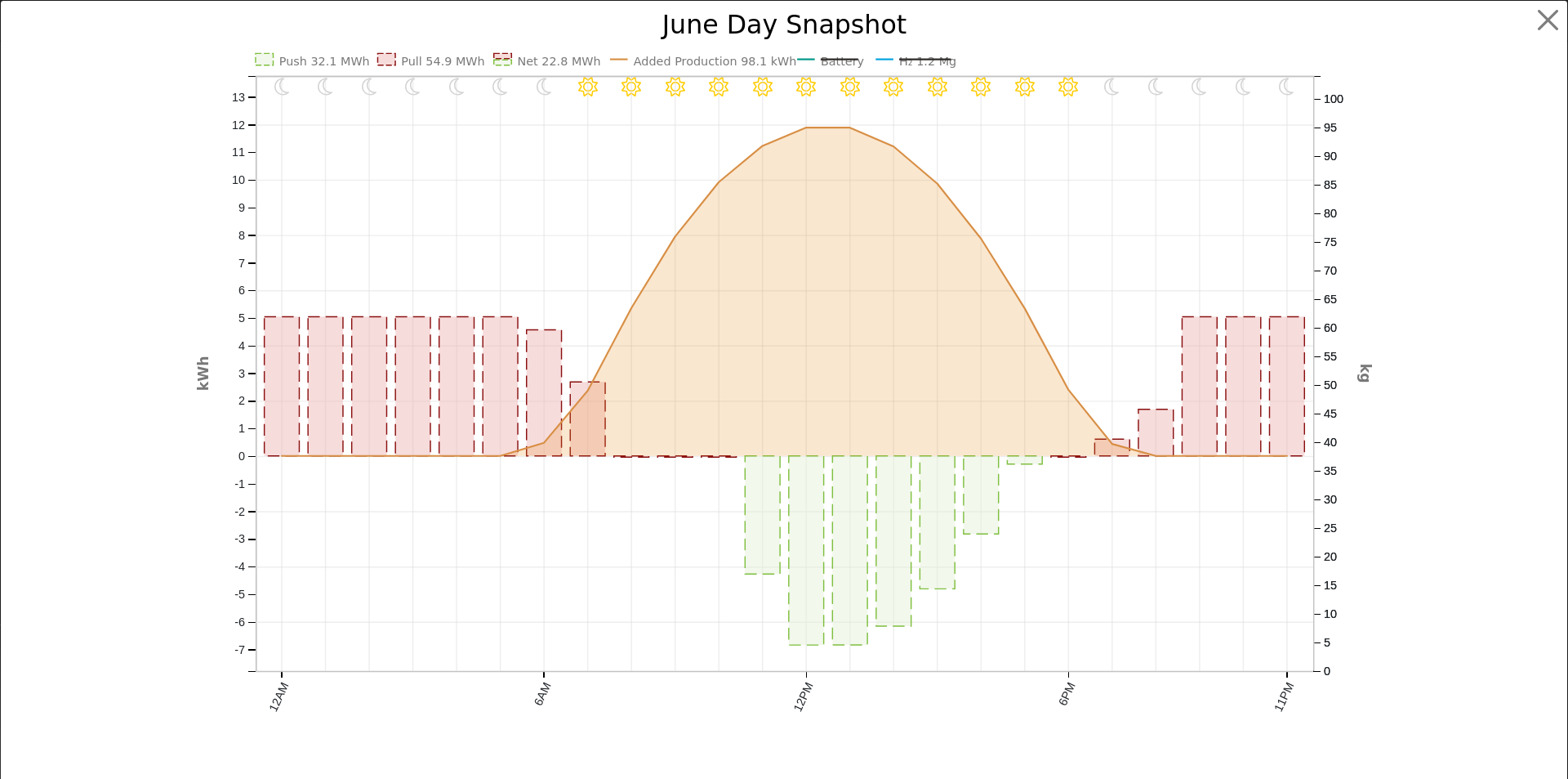
click at [919, 58] on text "H₂ 1.2 Mg" at bounding box center [928, 60] width 57 height 13
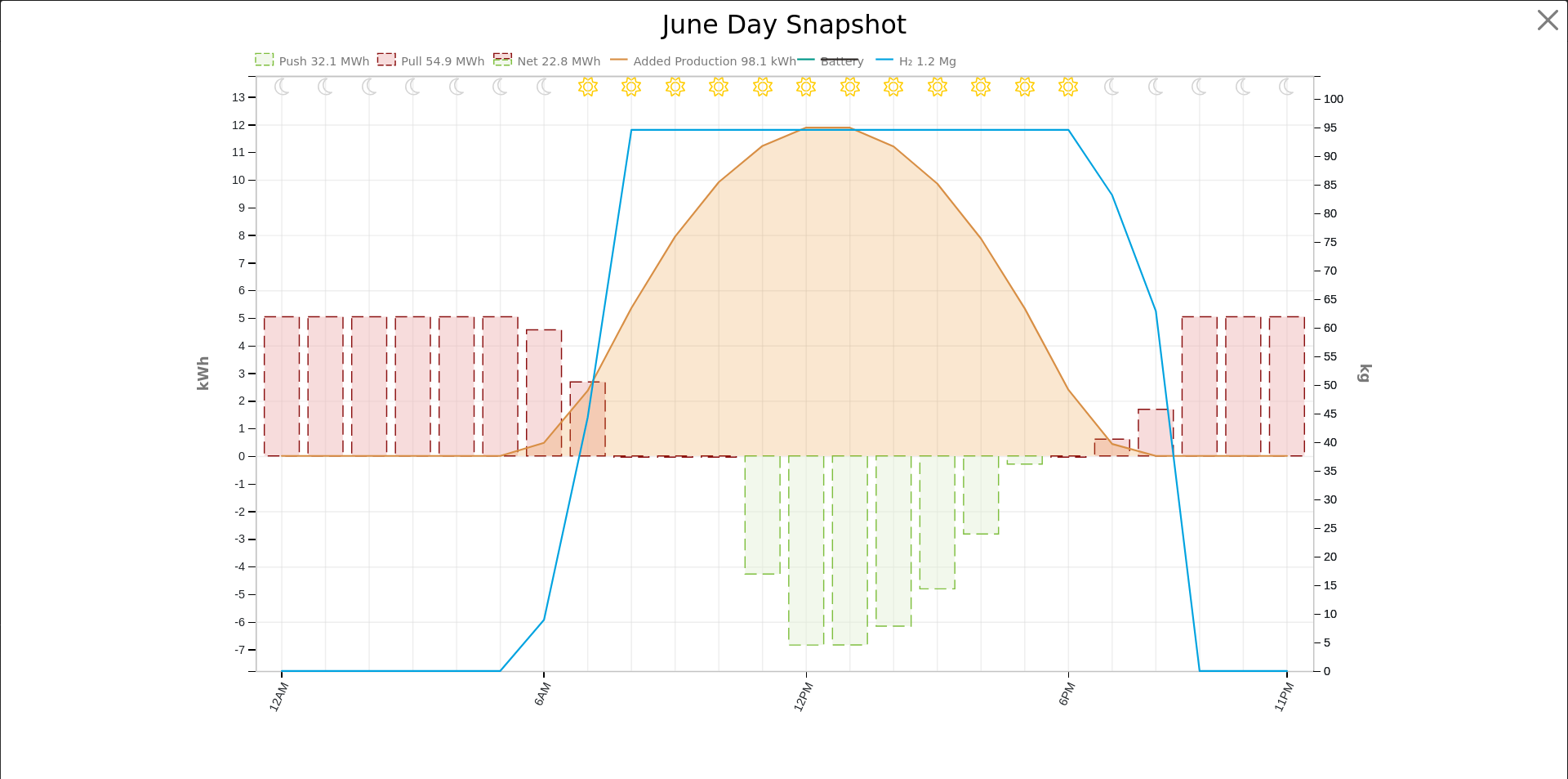
click at [831, 60] on text "Battery" at bounding box center [842, 60] width 44 height 13
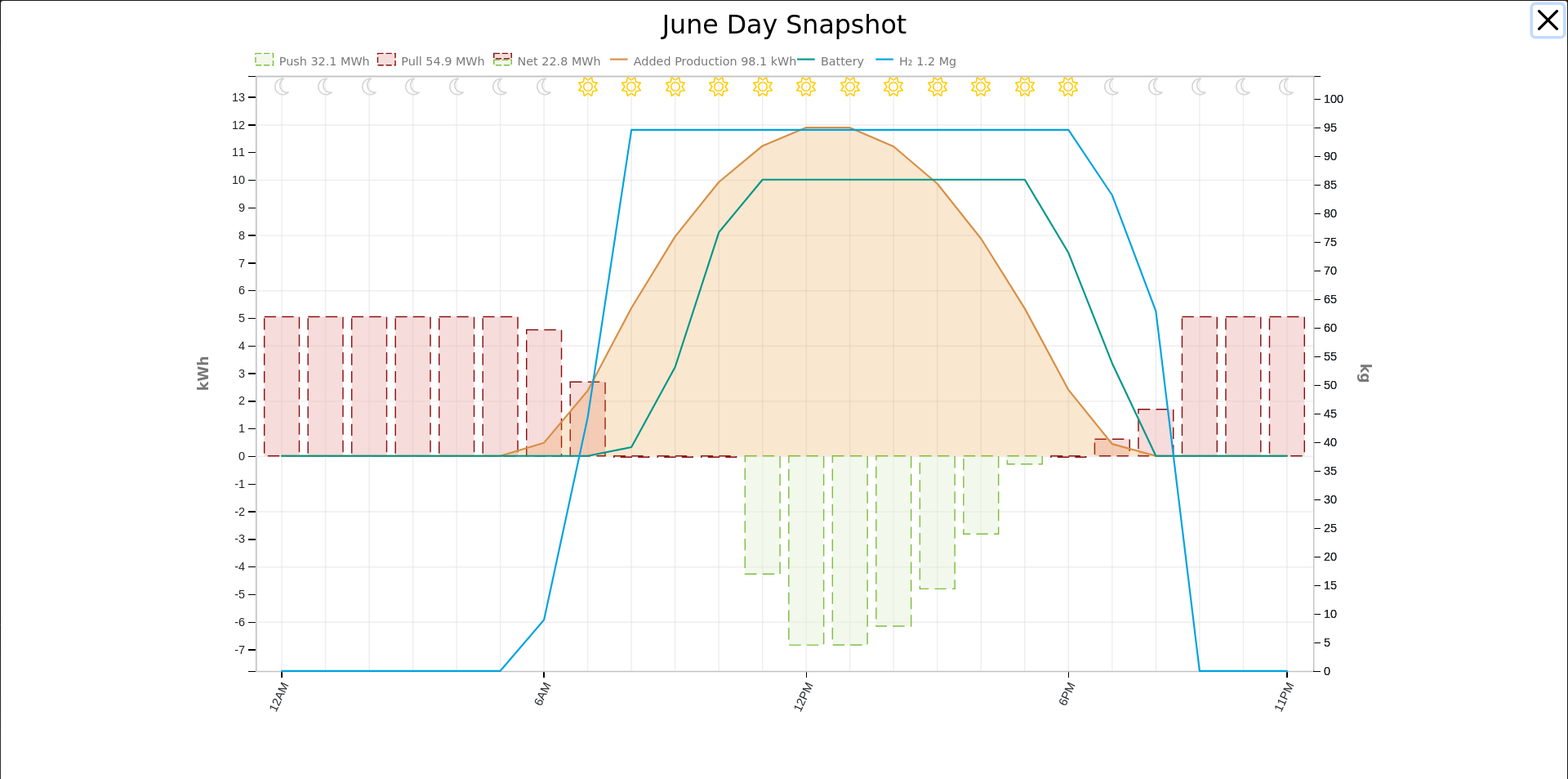
drag, startPoint x: 1534, startPoint y: 23, endPoint x: 1263, endPoint y: 226, distance: 338.6
click at [1534, 25] on button "button" at bounding box center [1549, 21] width 31 height 31
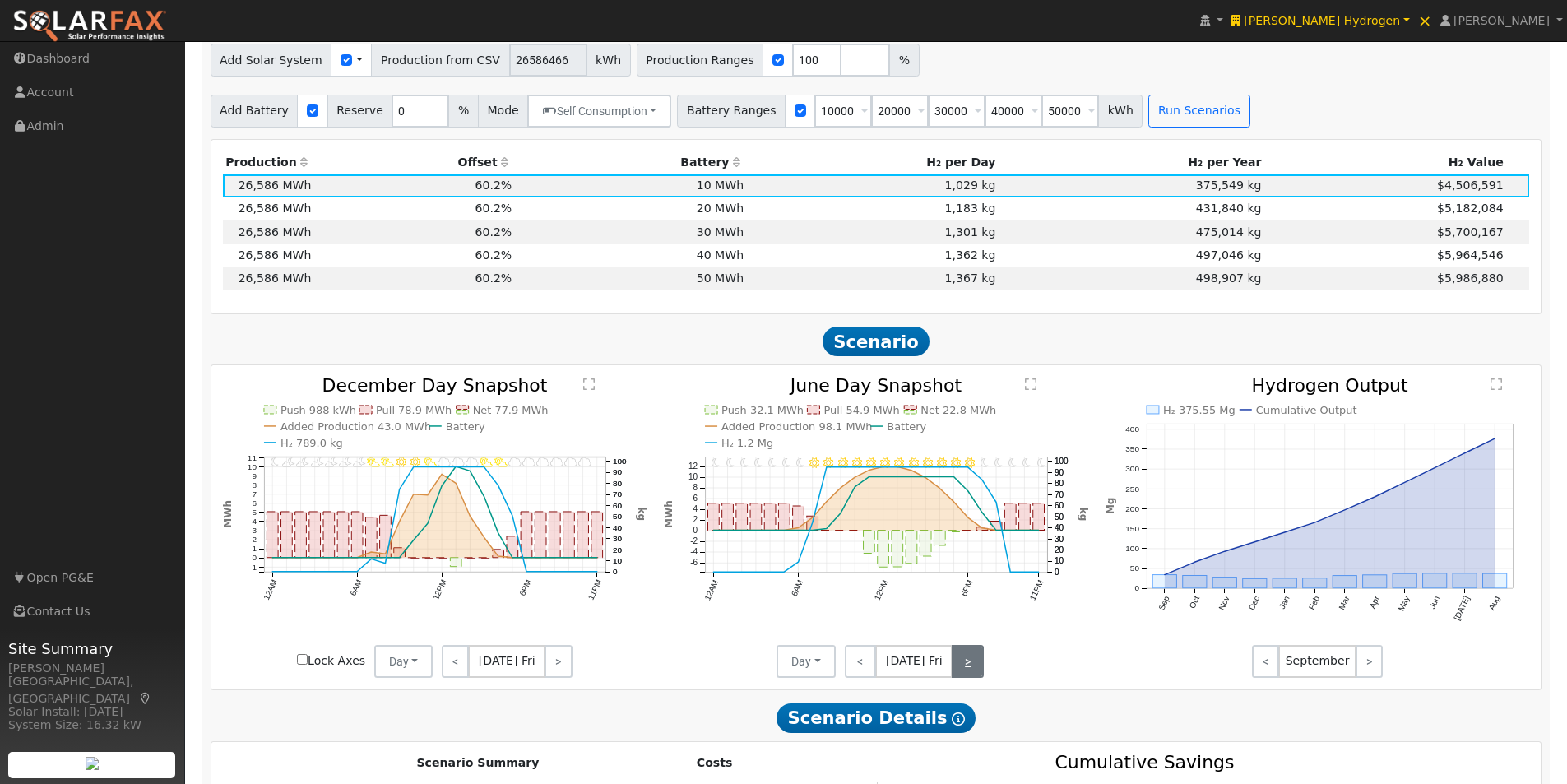
click at [965, 669] on link ">" at bounding box center [968, 661] width 32 height 33
click at [965, 669] on link ">" at bounding box center [969, 661] width 30 height 33
click at [965, 669] on link ">" at bounding box center [969, 661] width 28 height 33
click at [854, 673] on link "<" at bounding box center [858, 661] width 26 height 33
click at [972, 662] on link ">" at bounding box center [969, 661] width 28 height 33
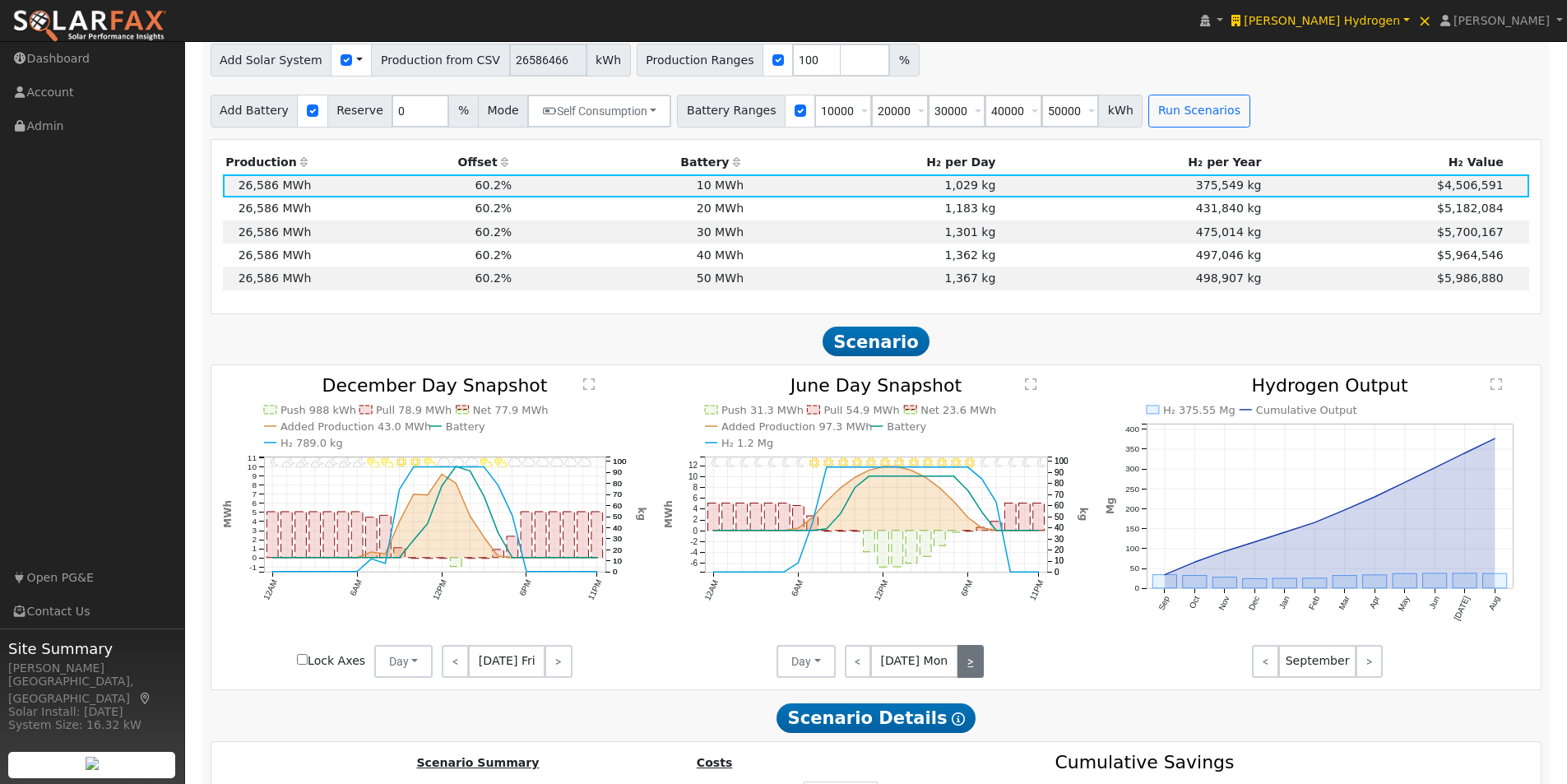
click at [971, 664] on link ">" at bounding box center [970, 661] width 26 height 33
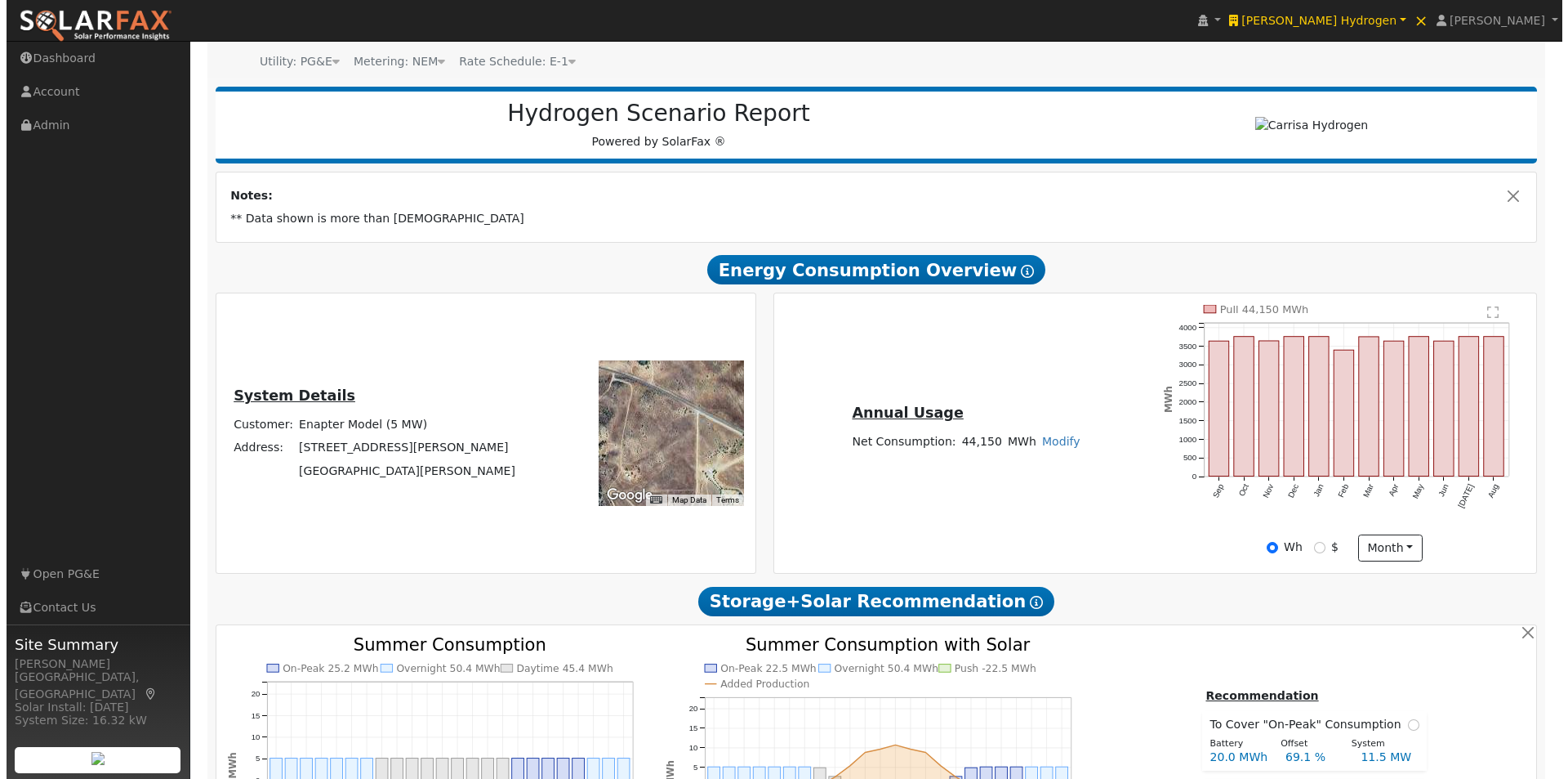
scroll to position [0, 0]
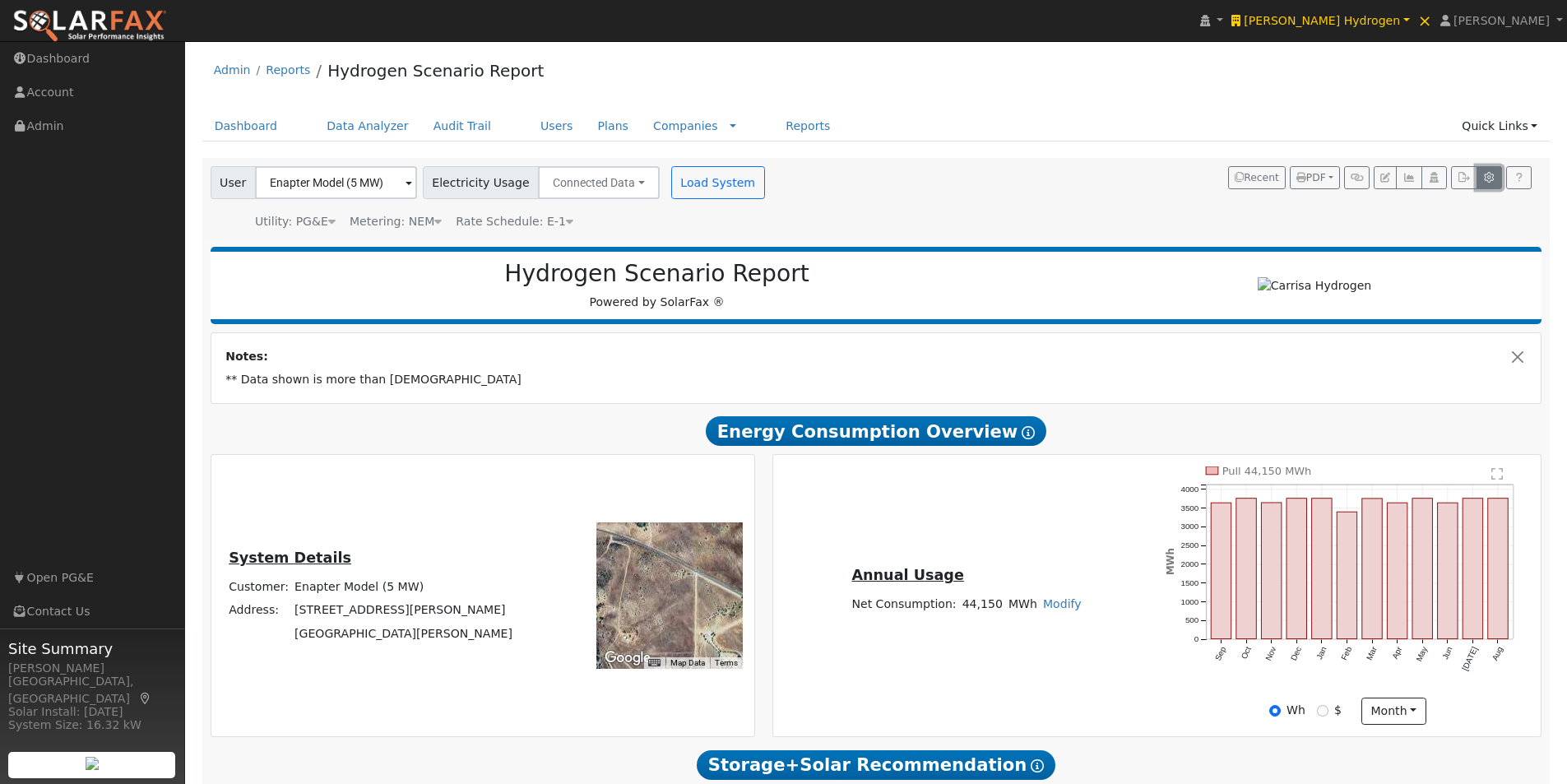
click at [1490, 168] on button "button" at bounding box center [1489, 177] width 25 height 23
type input "10000"
type input "20000"
type input "30000"
type input "40000"
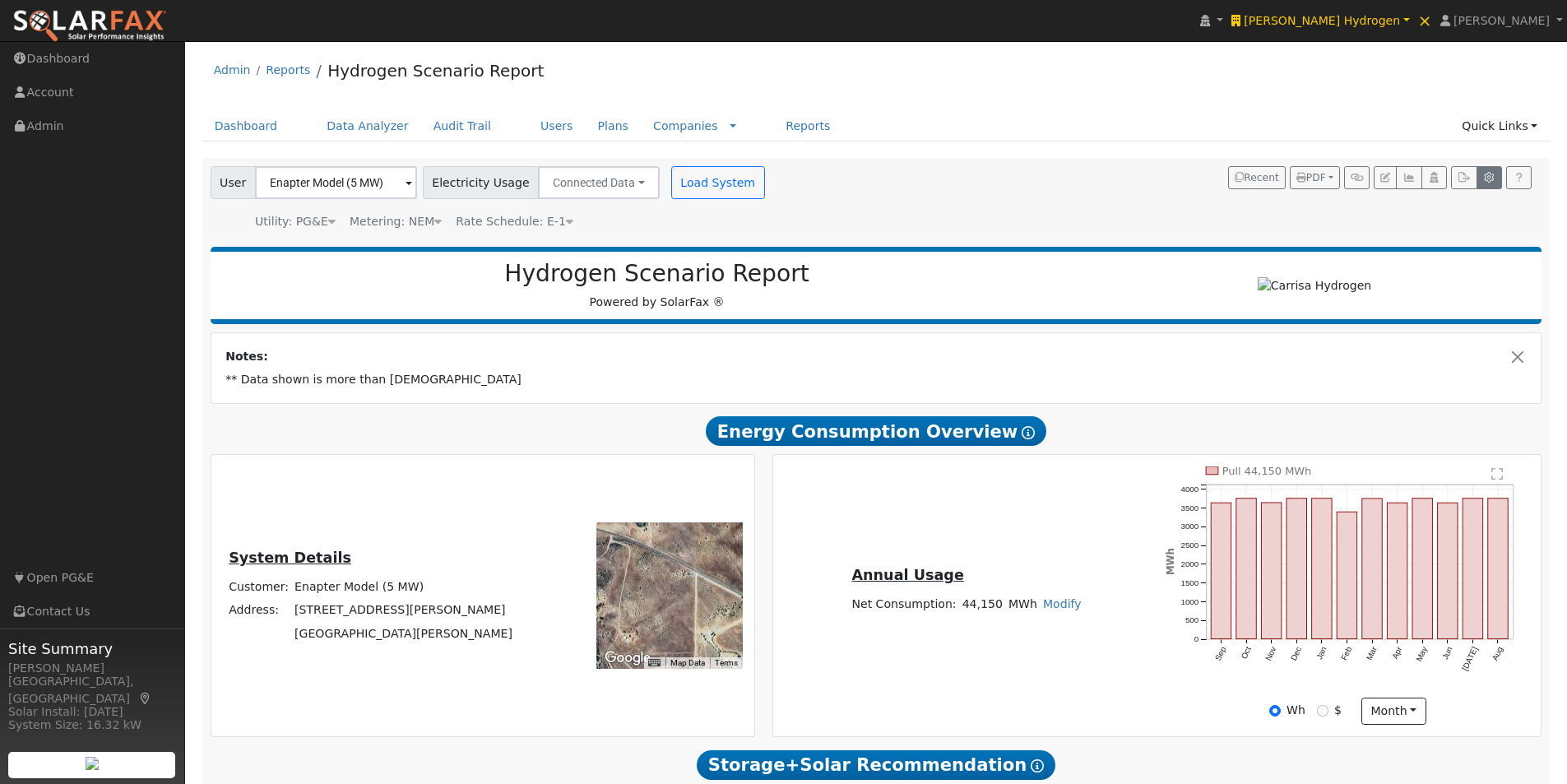
type input "50000"
type input "0"
type input "1.8"
type input "2.65"
type input "260"
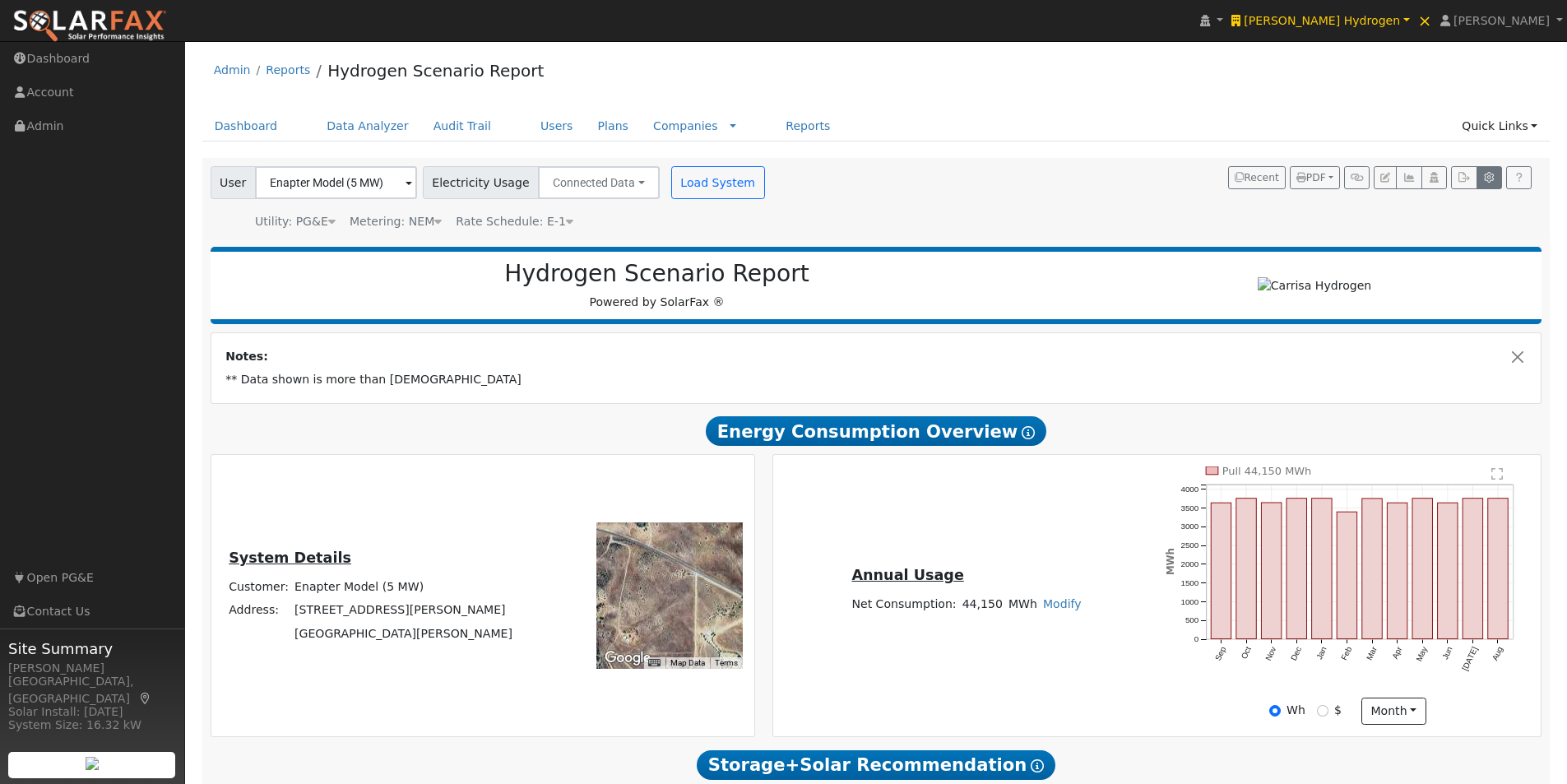
type input "1000"
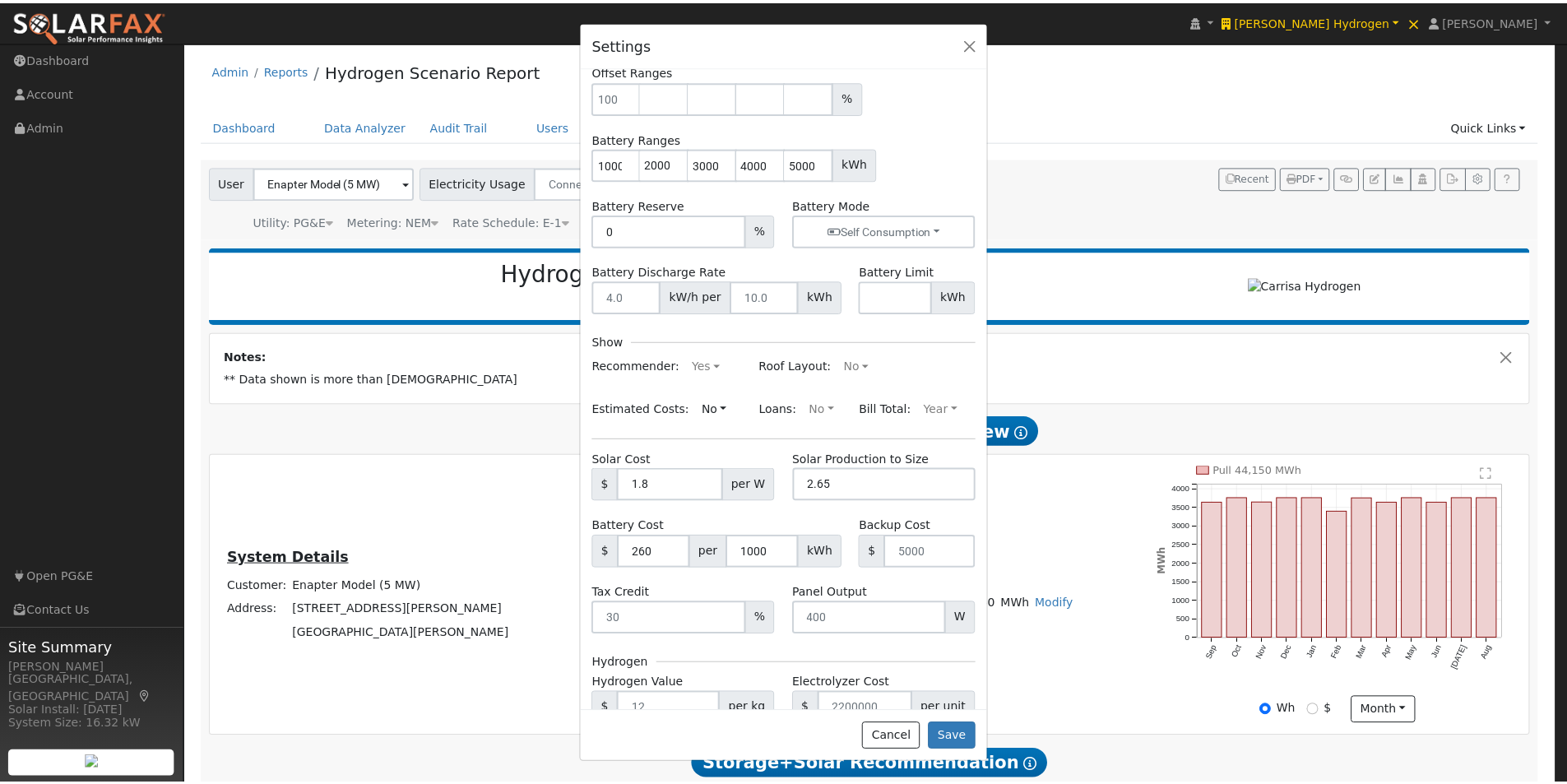
scroll to position [164, 0]
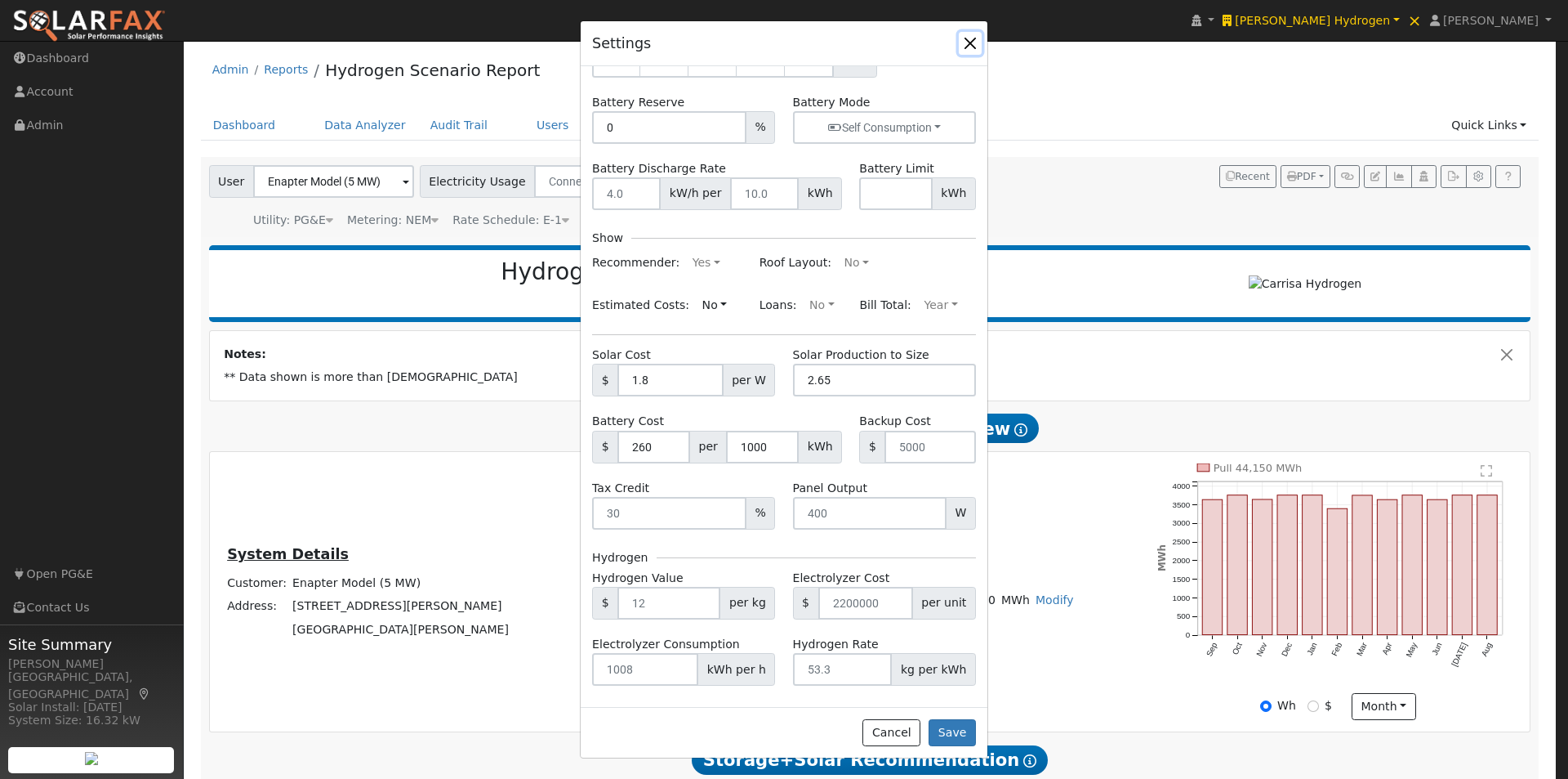
click at [965, 41] on button "button" at bounding box center [970, 43] width 23 height 23
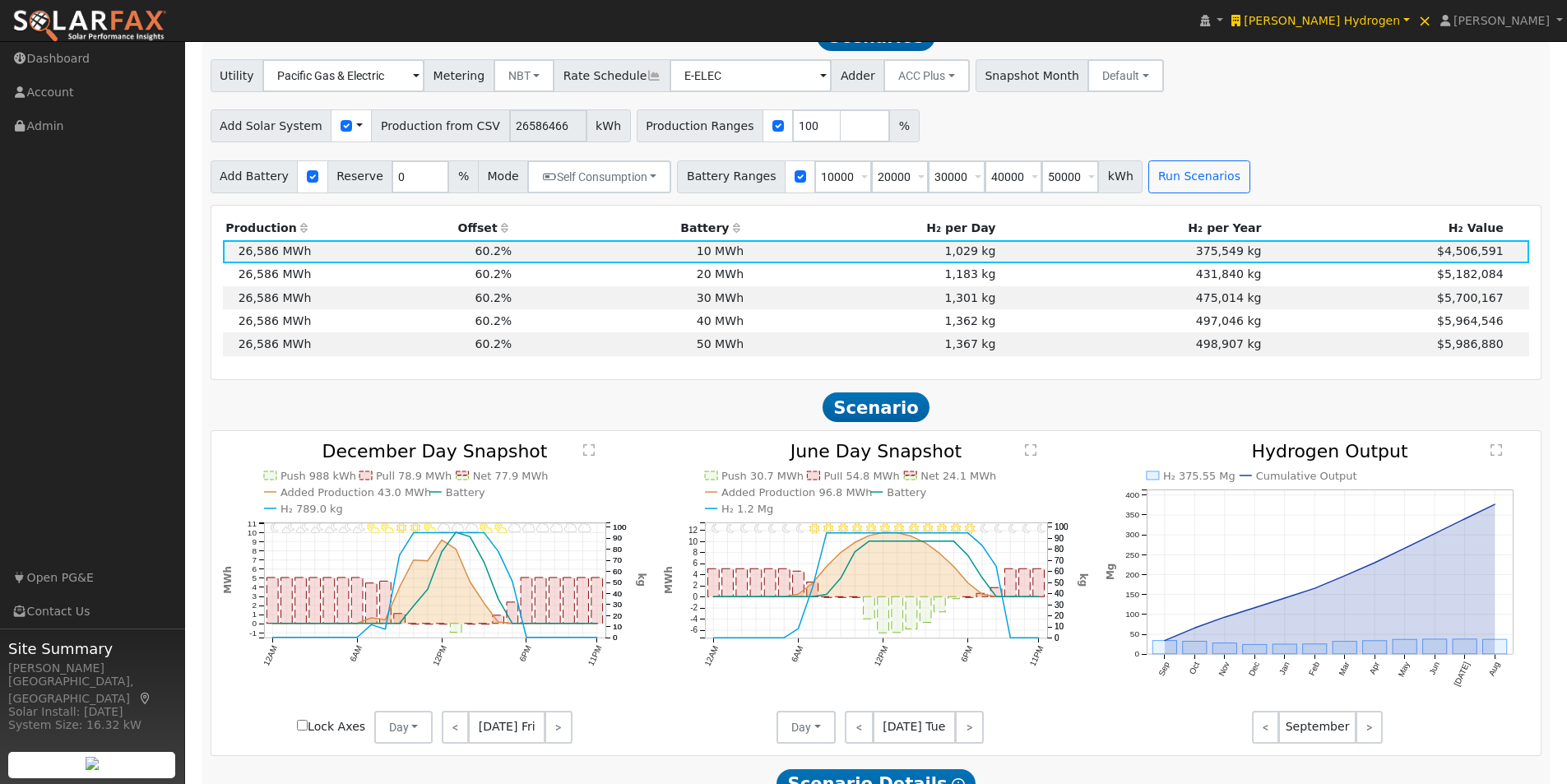
scroll to position [1151, 0]
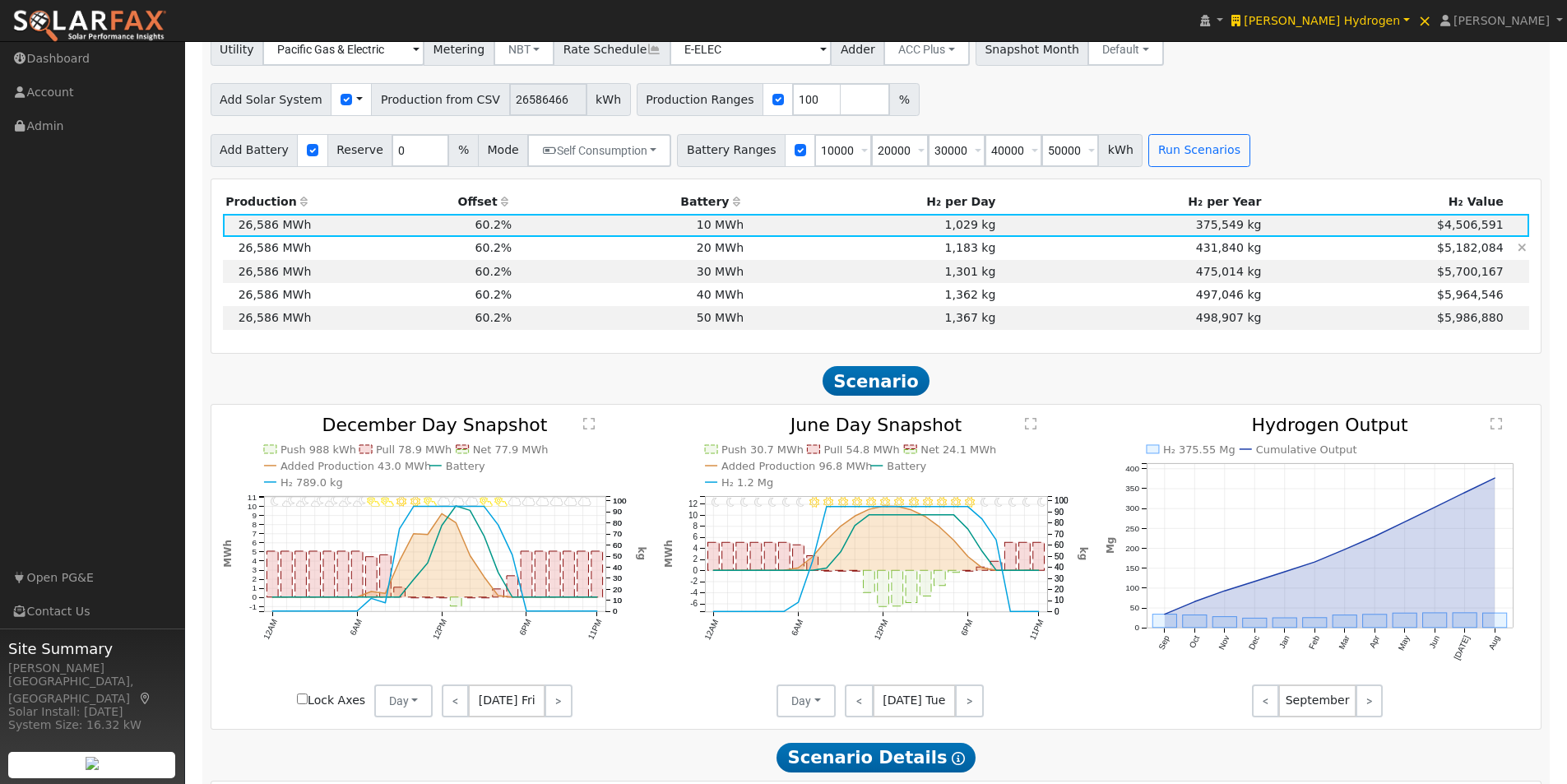
click at [724, 256] on td "20 MWh" at bounding box center [631, 248] width 232 height 23
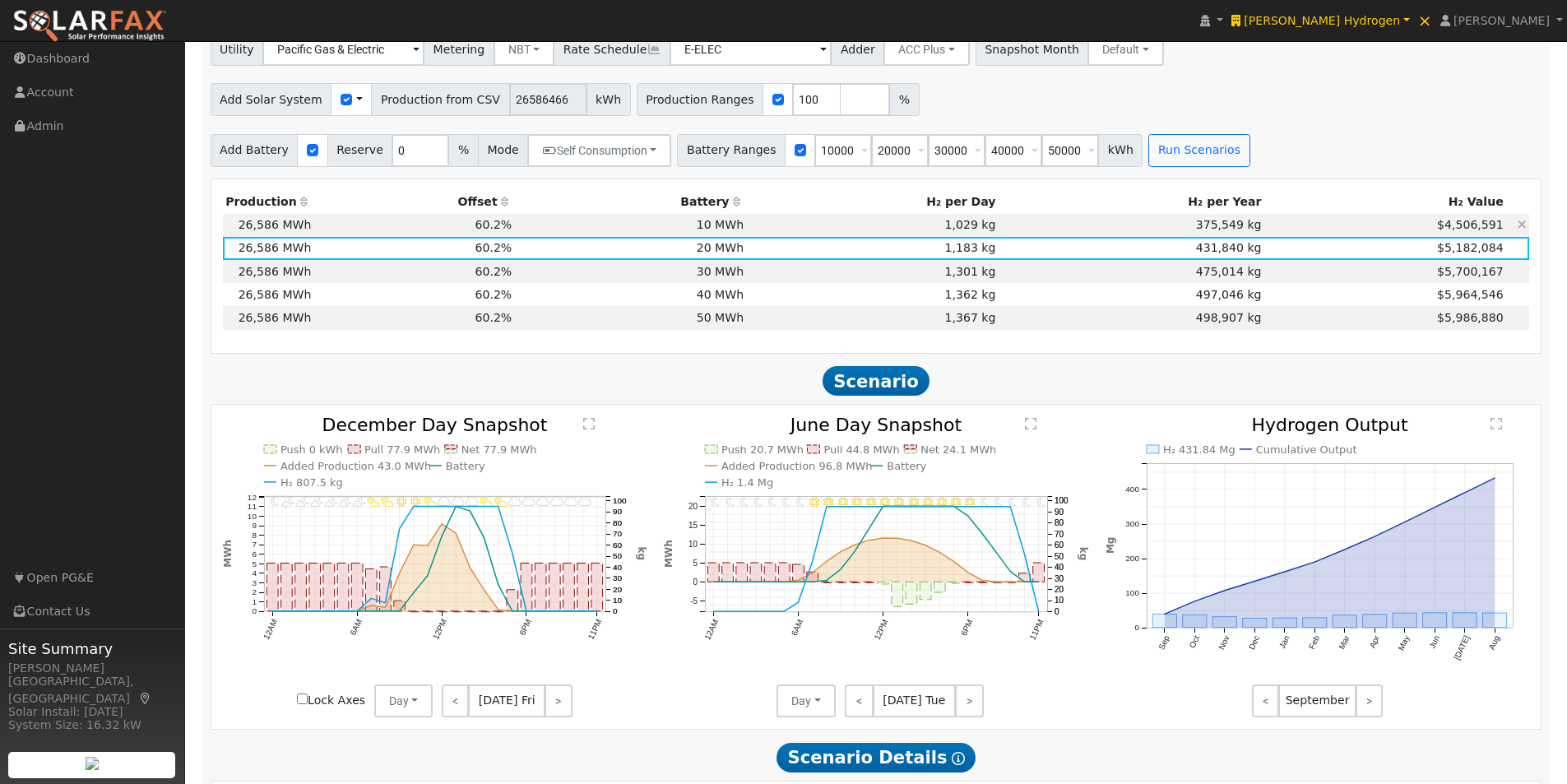
click at [724, 229] on td "10 MWh" at bounding box center [631, 225] width 232 height 23
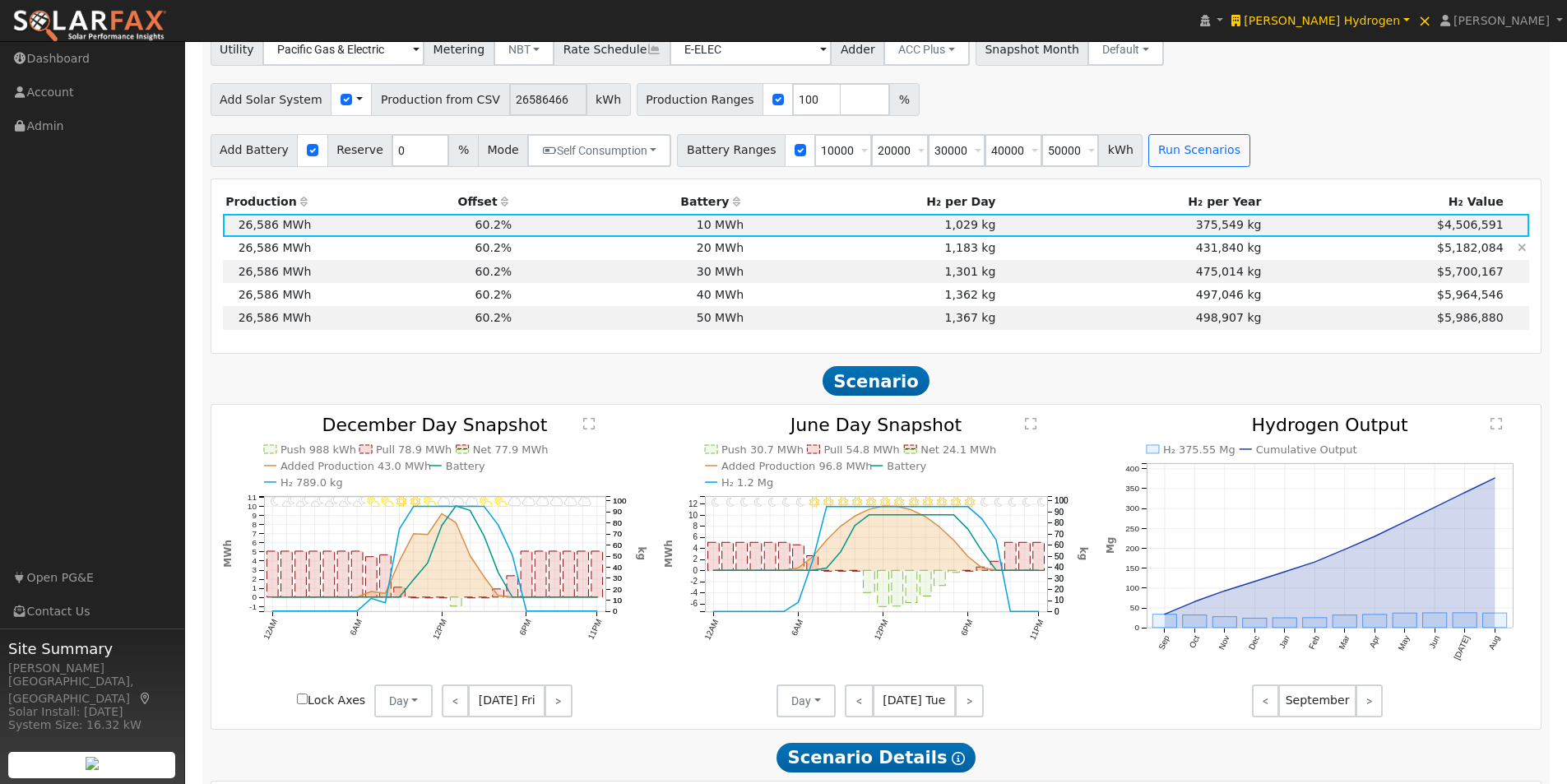
click at [722, 257] on td "20 MWh" at bounding box center [631, 248] width 232 height 23
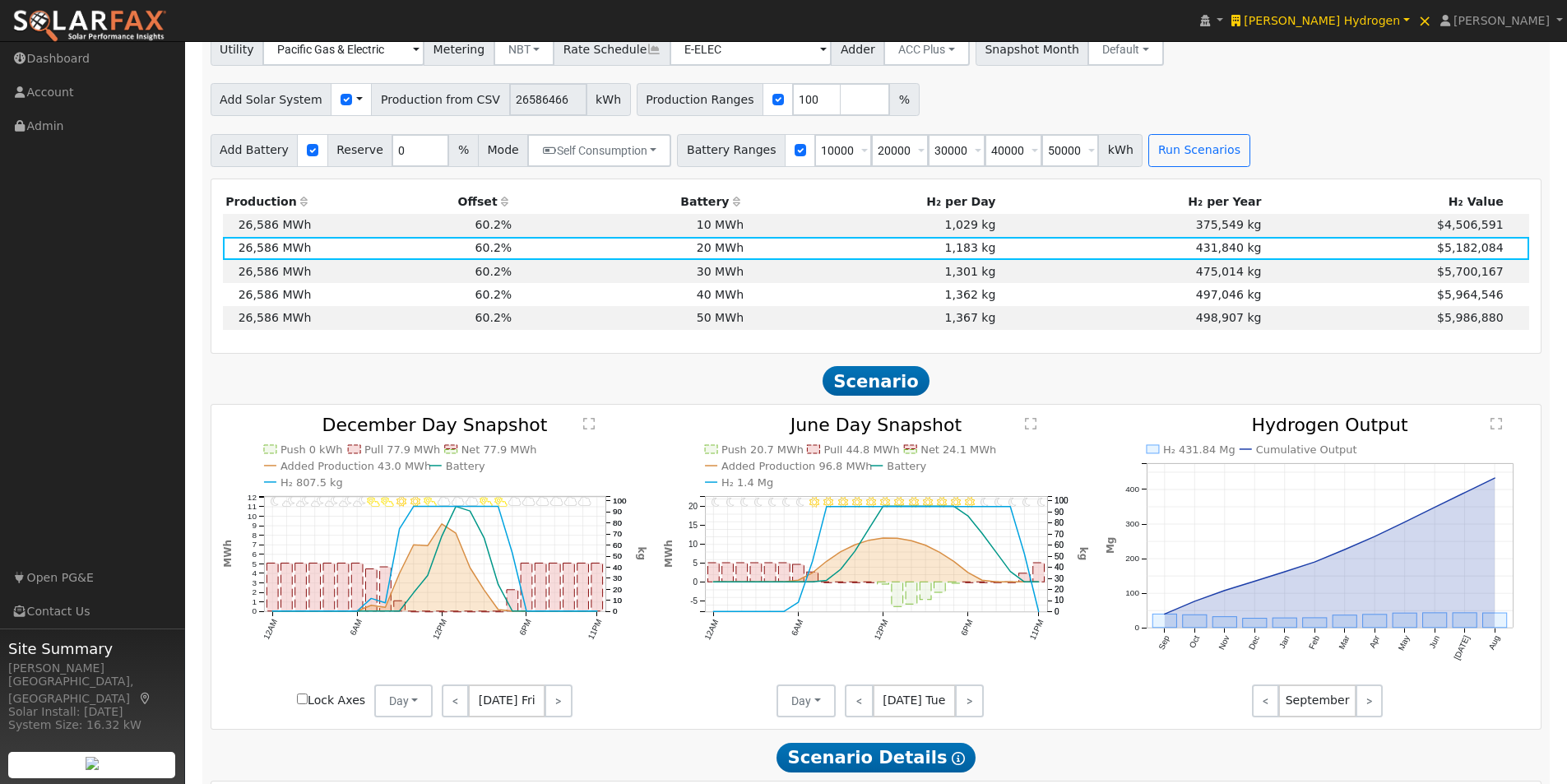
click at [1028, 430] on text "" at bounding box center [1030, 423] width 11 height 13
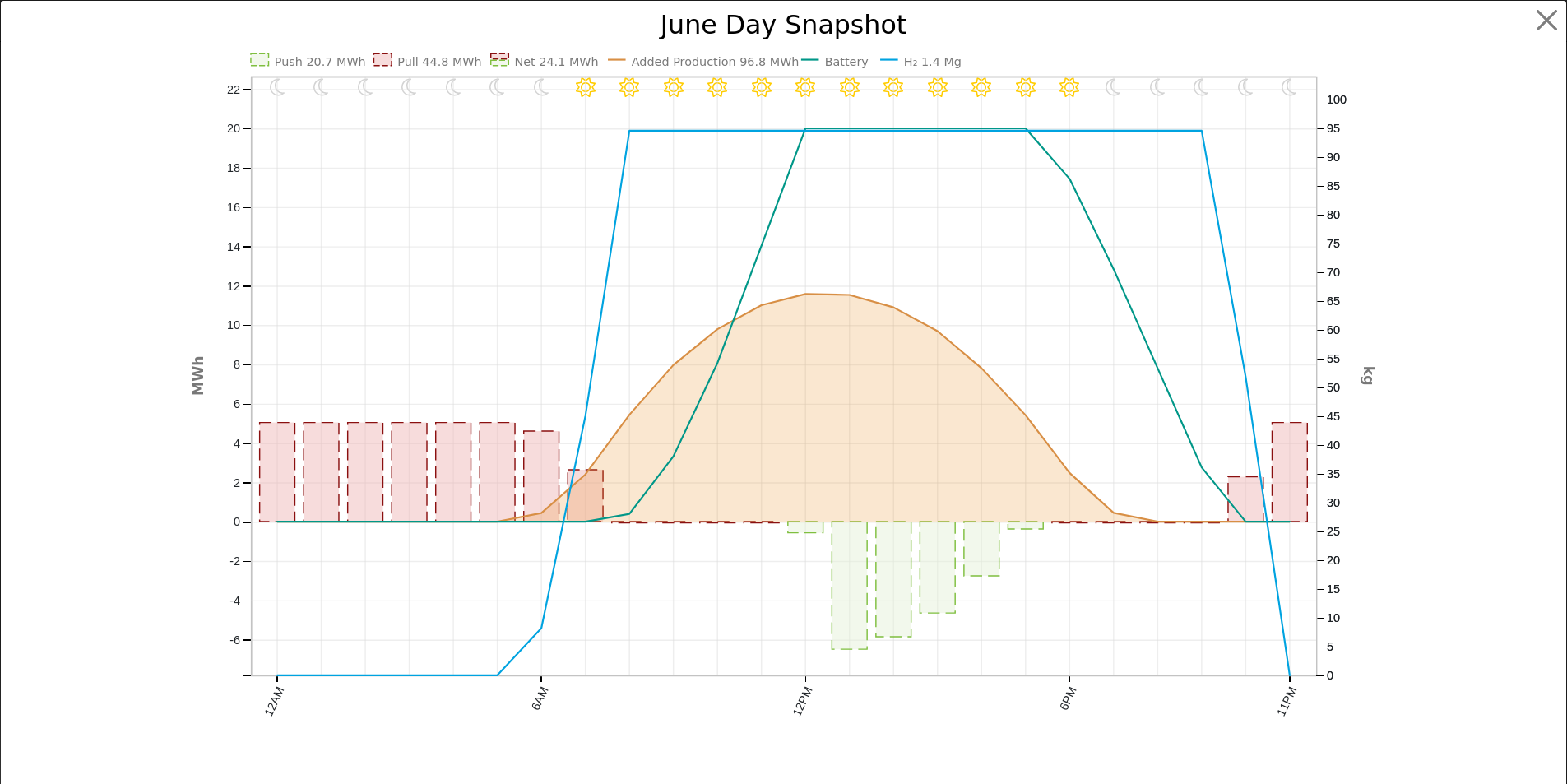
scroll to position [1156, 0]
click at [1550, 16] on button "button" at bounding box center [1560, 21] width 31 height 31
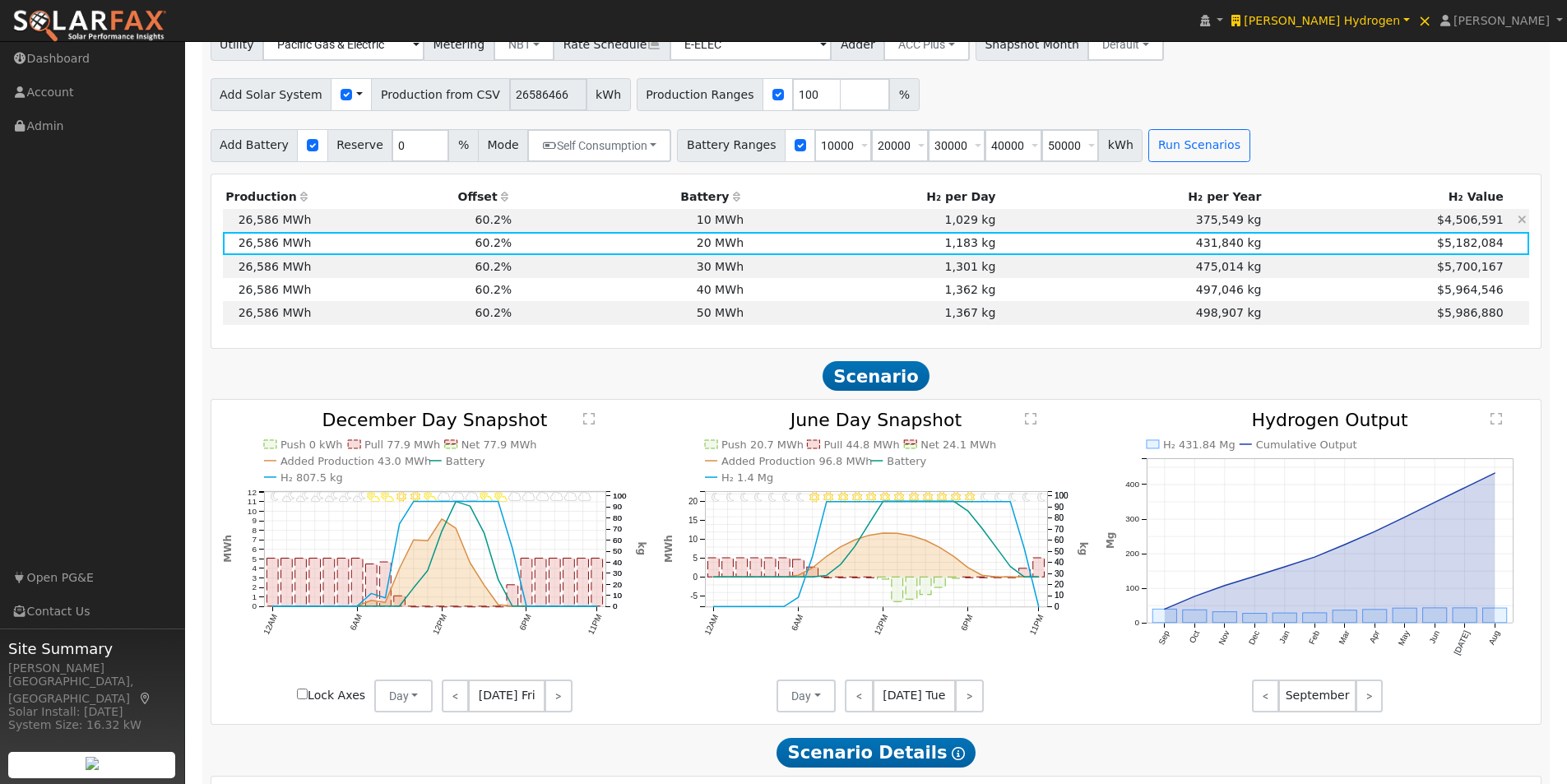
click at [733, 225] on td "10 MWh" at bounding box center [631, 221] width 232 height 23
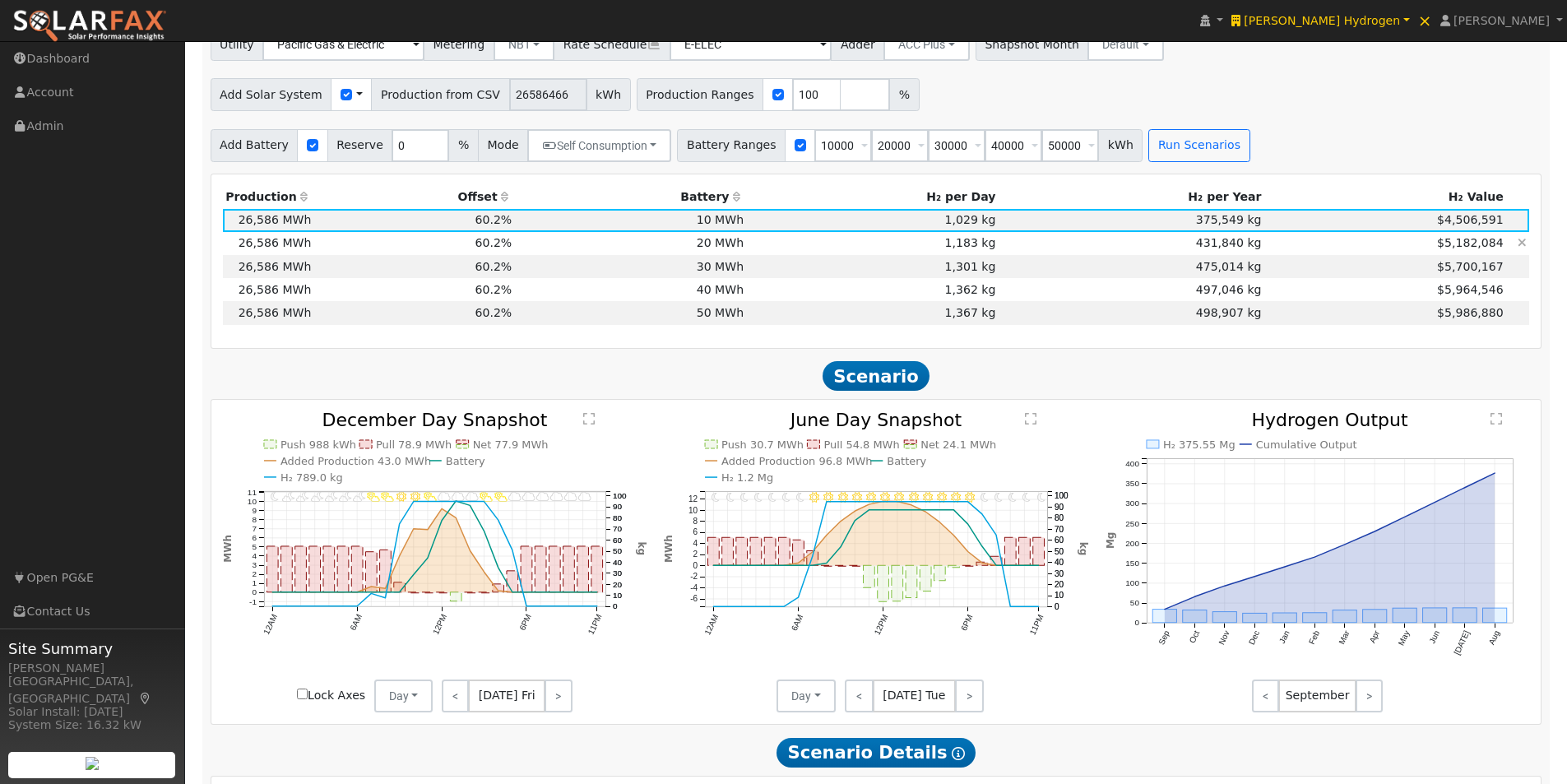
click at [739, 243] on td "20 MWh" at bounding box center [631, 243] width 232 height 23
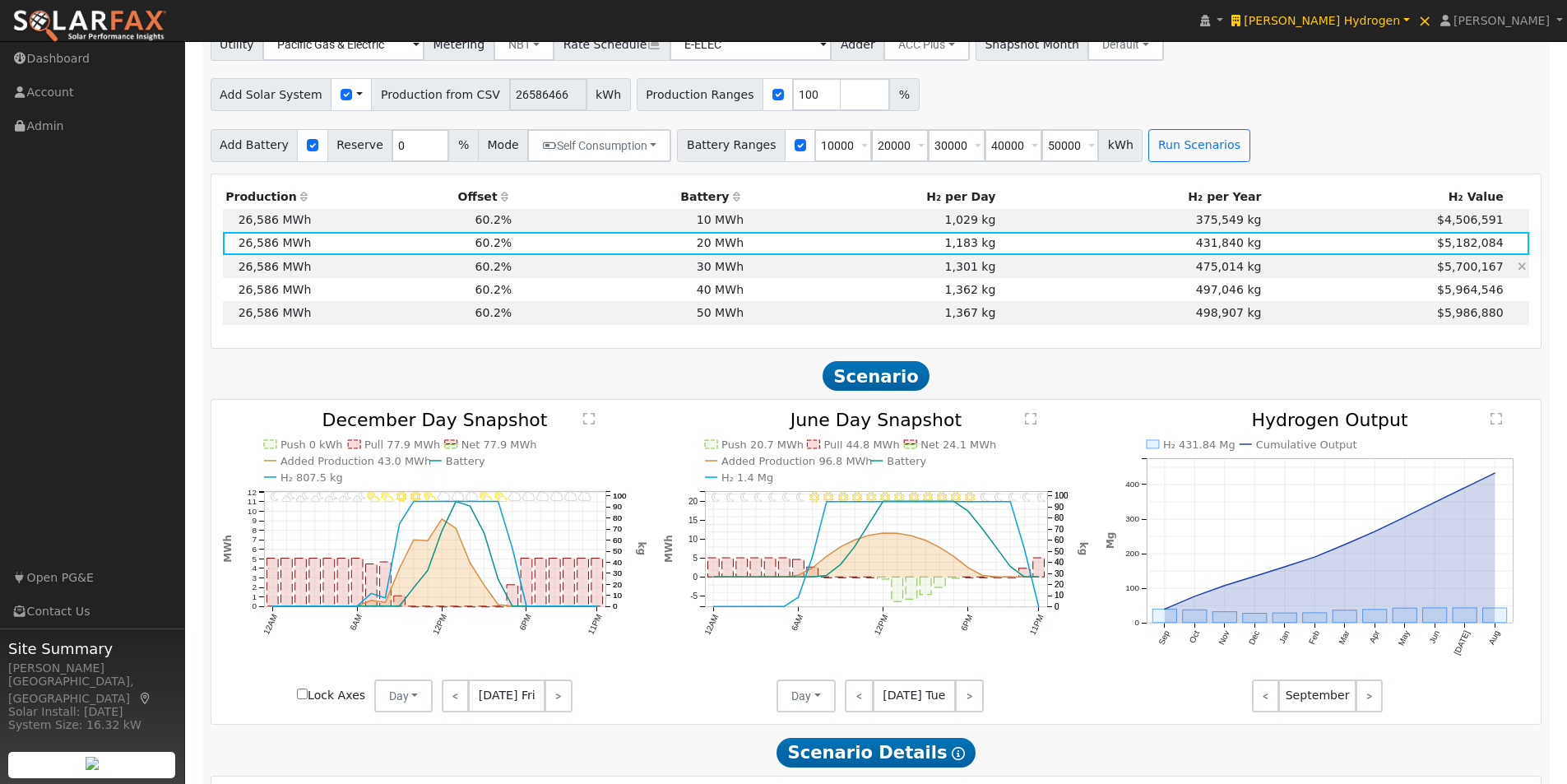
click at [721, 272] on td "30 MWh" at bounding box center [631, 267] width 232 height 23
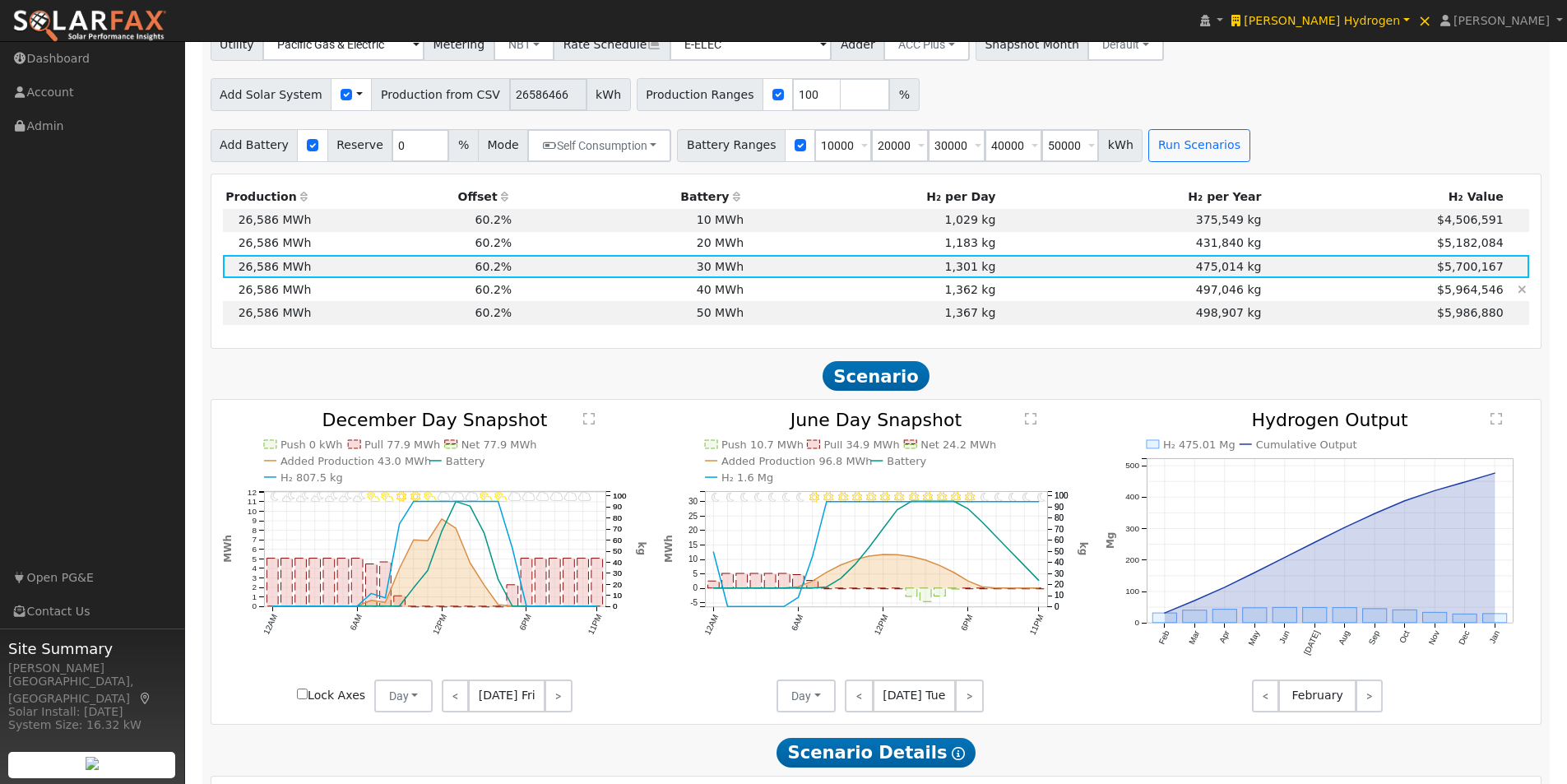
click at [723, 294] on td "40 MWh" at bounding box center [631, 289] width 232 height 23
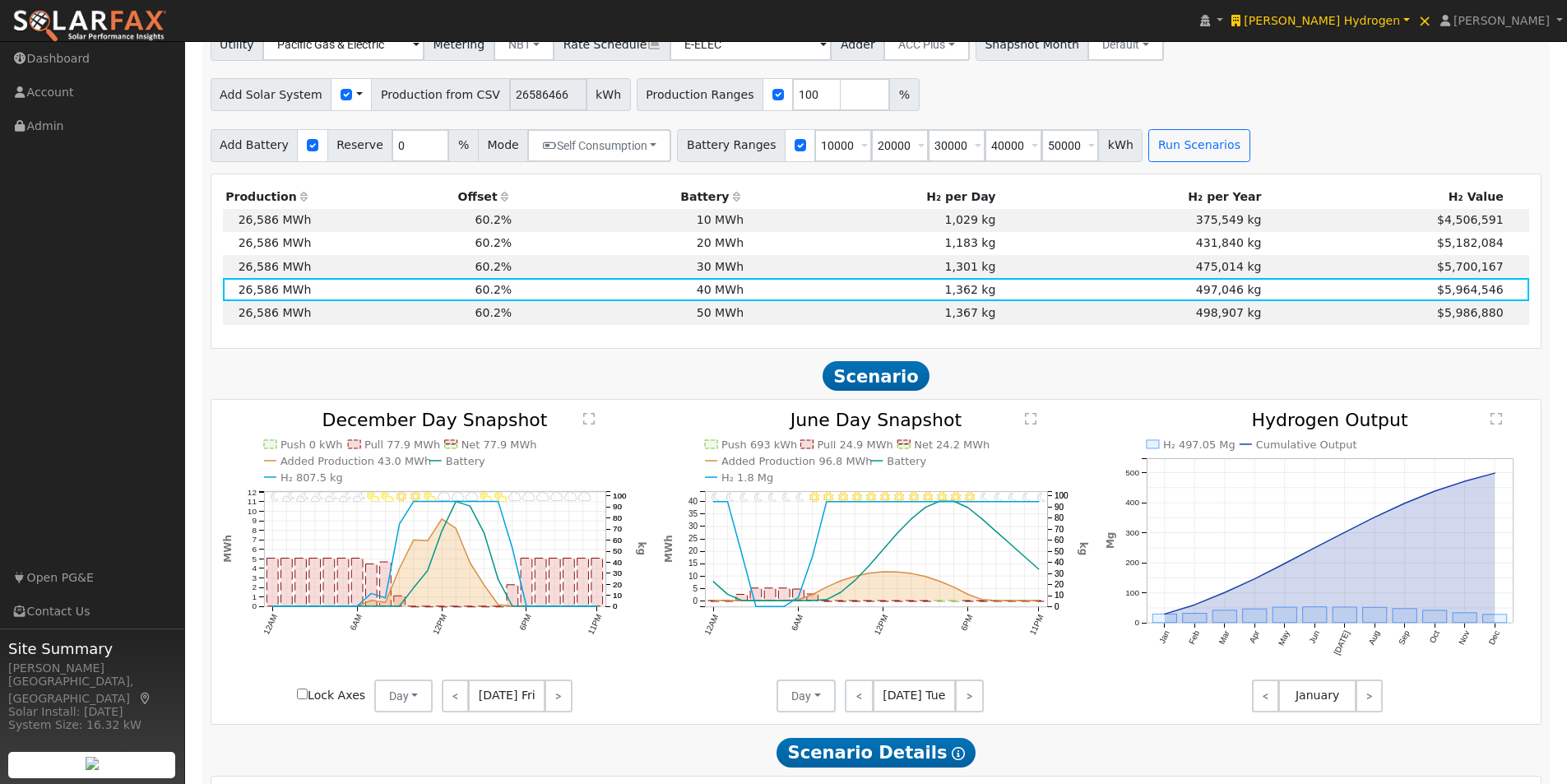
click at [1028, 425] on text "" at bounding box center [1030, 418] width 11 height 13
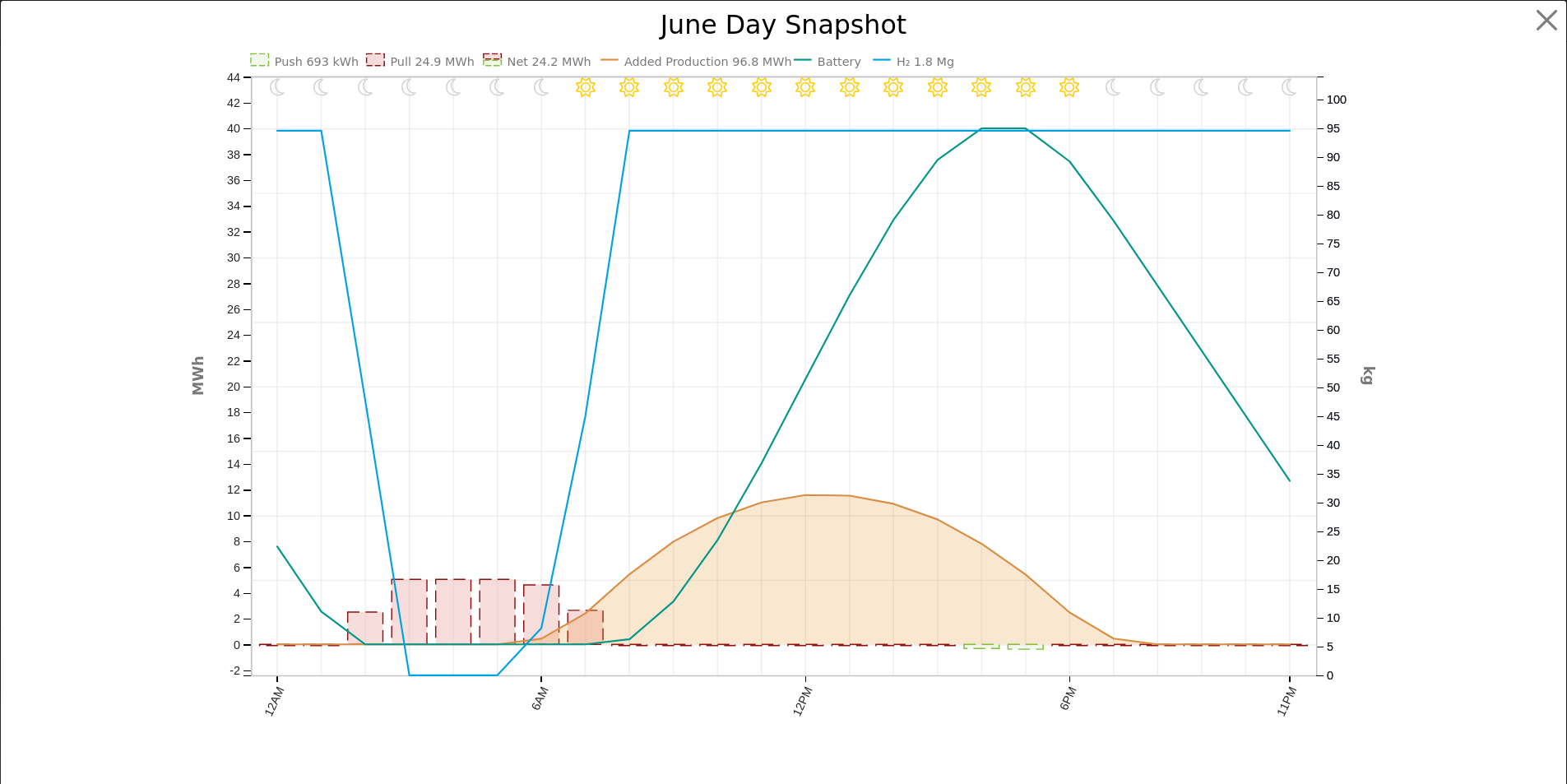
scroll to position [1161, 0]
click at [1545, 14] on button "button" at bounding box center [1560, 21] width 31 height 31
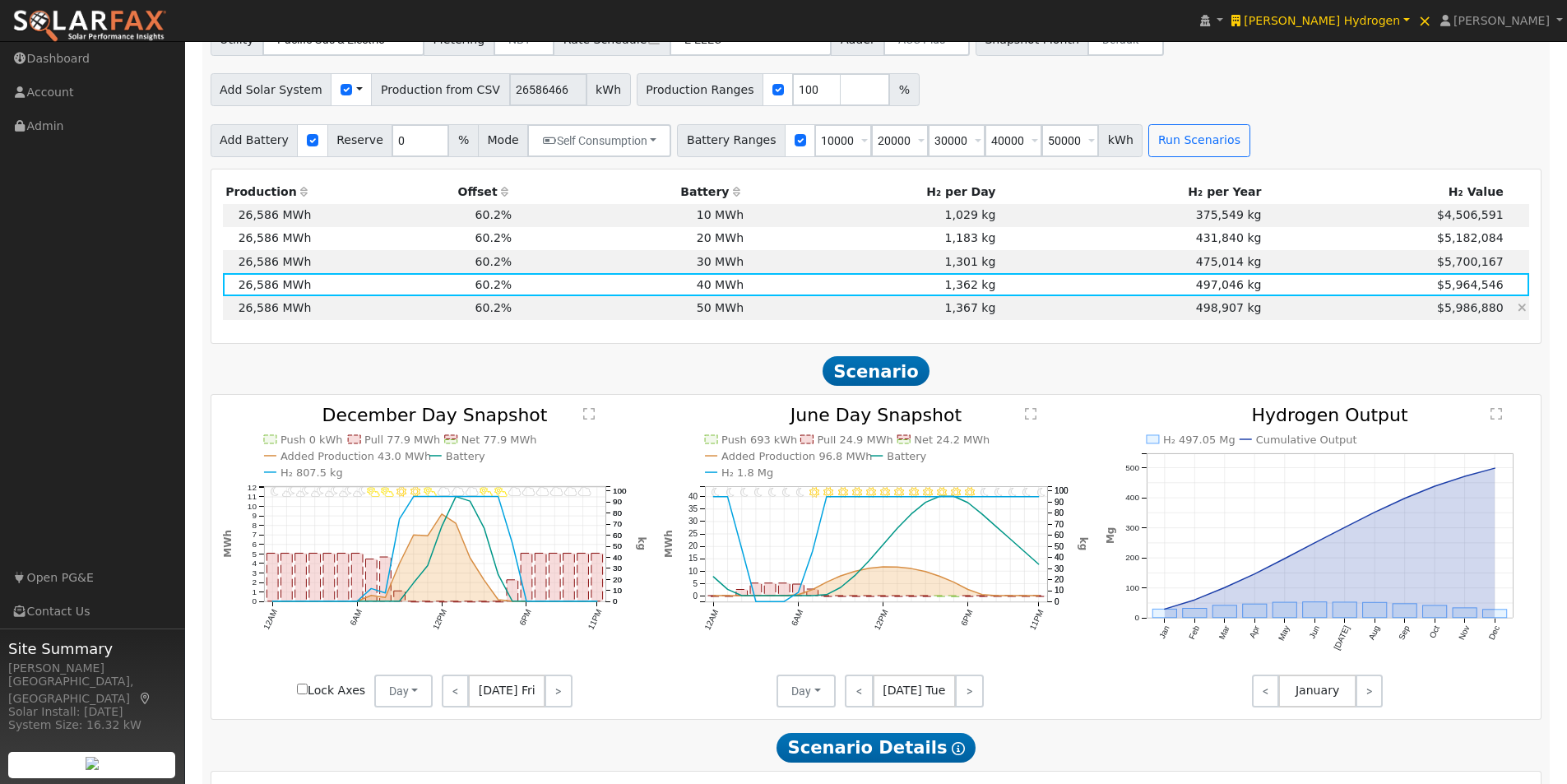
click at [722, 309] on td "50 MWh" at bounding box center [631, 307] width 232 height 23
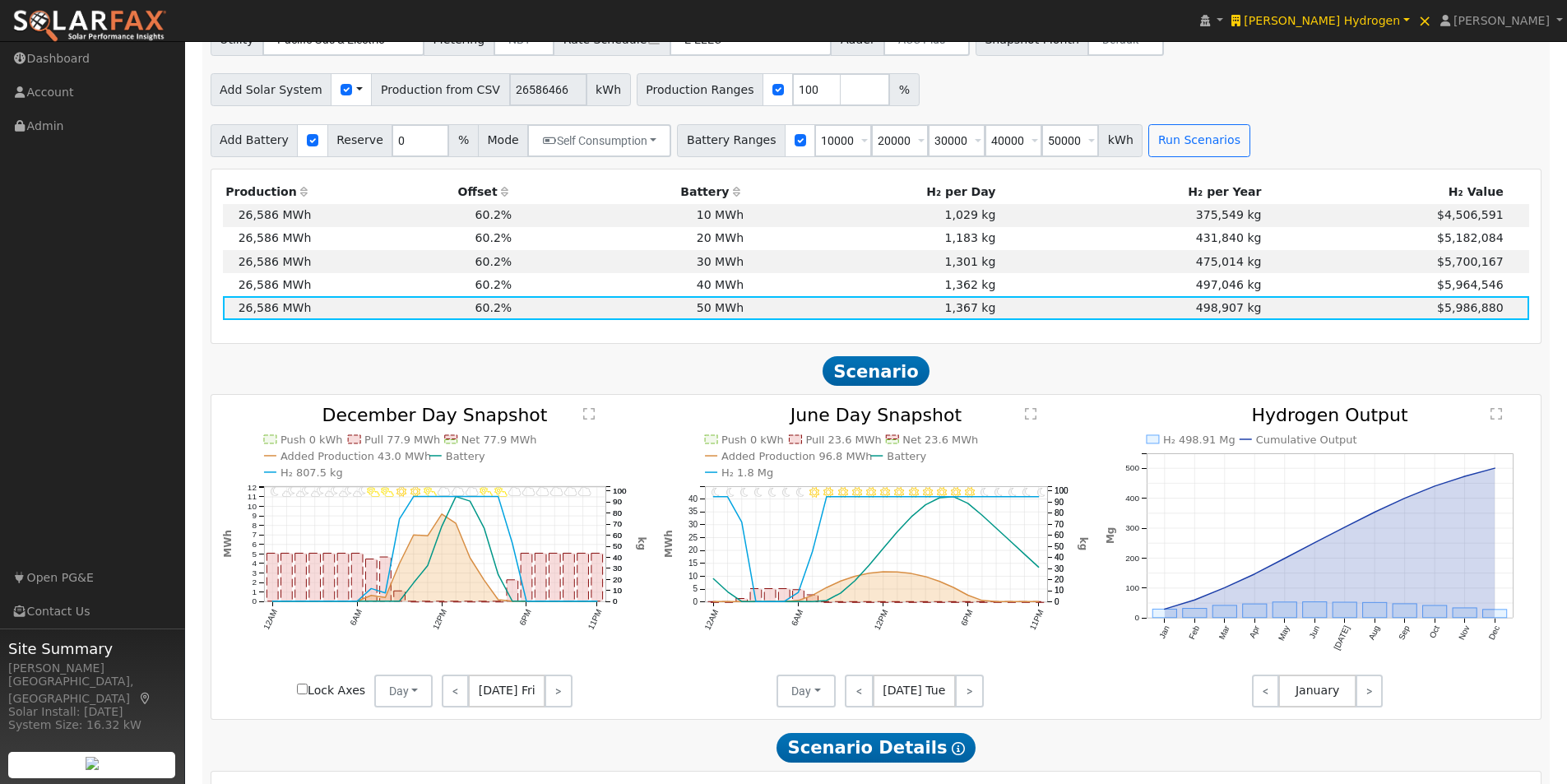
click at [1031, 418] on text "" at bounding box center [1030, 413] width 11 height 13
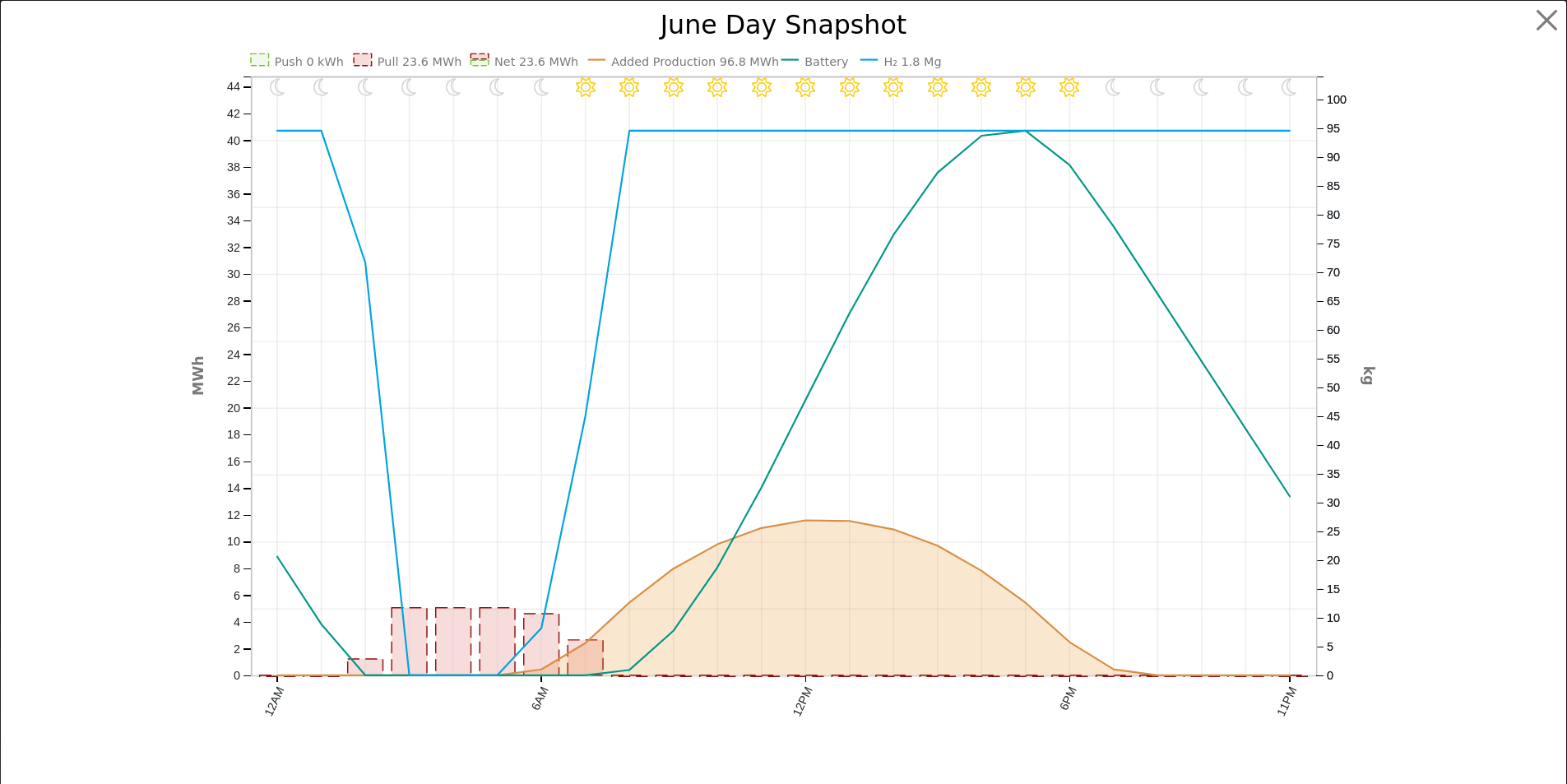
scroll to position [1166, 0]
click at [1548, 16] on button "button" at bounding box center [1560, 21] width 31 height 31
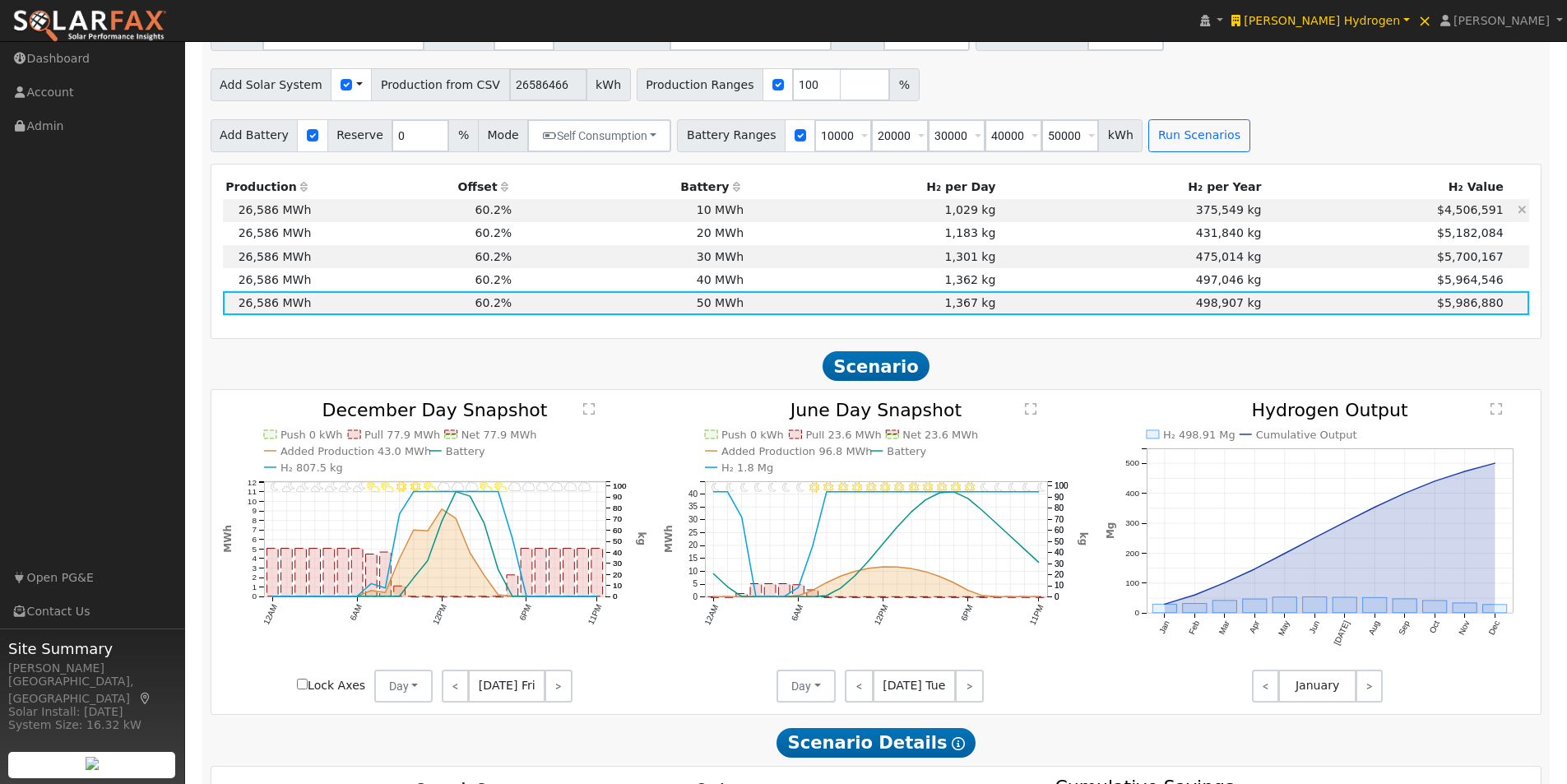
click at [744, 215] on td "10 MWh" at bounding box center [631, 210] width 232 height 23
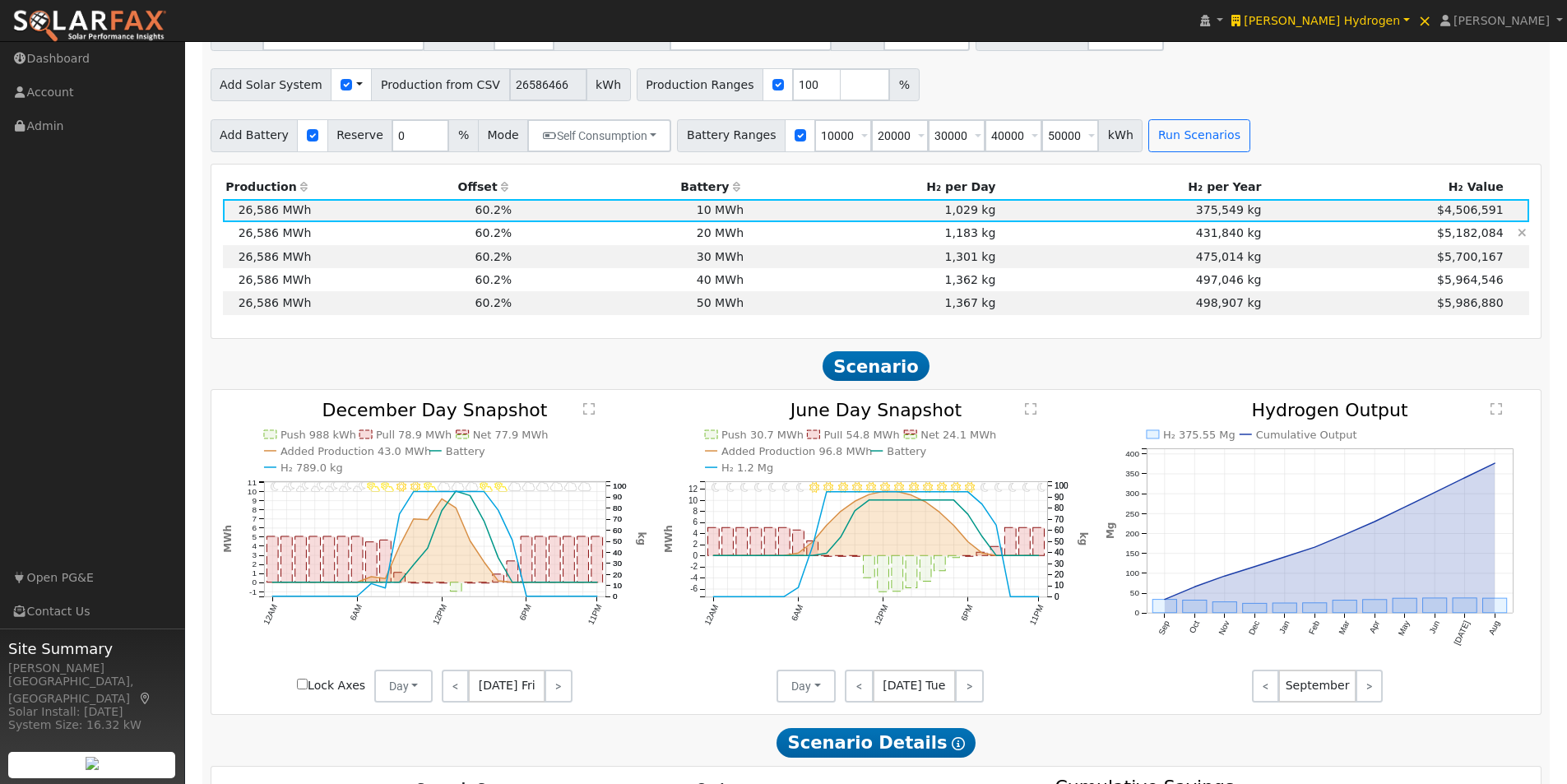
click at [891, 240] on td "1,183 kg" at bounding box center [873, 234] width 252 height 23
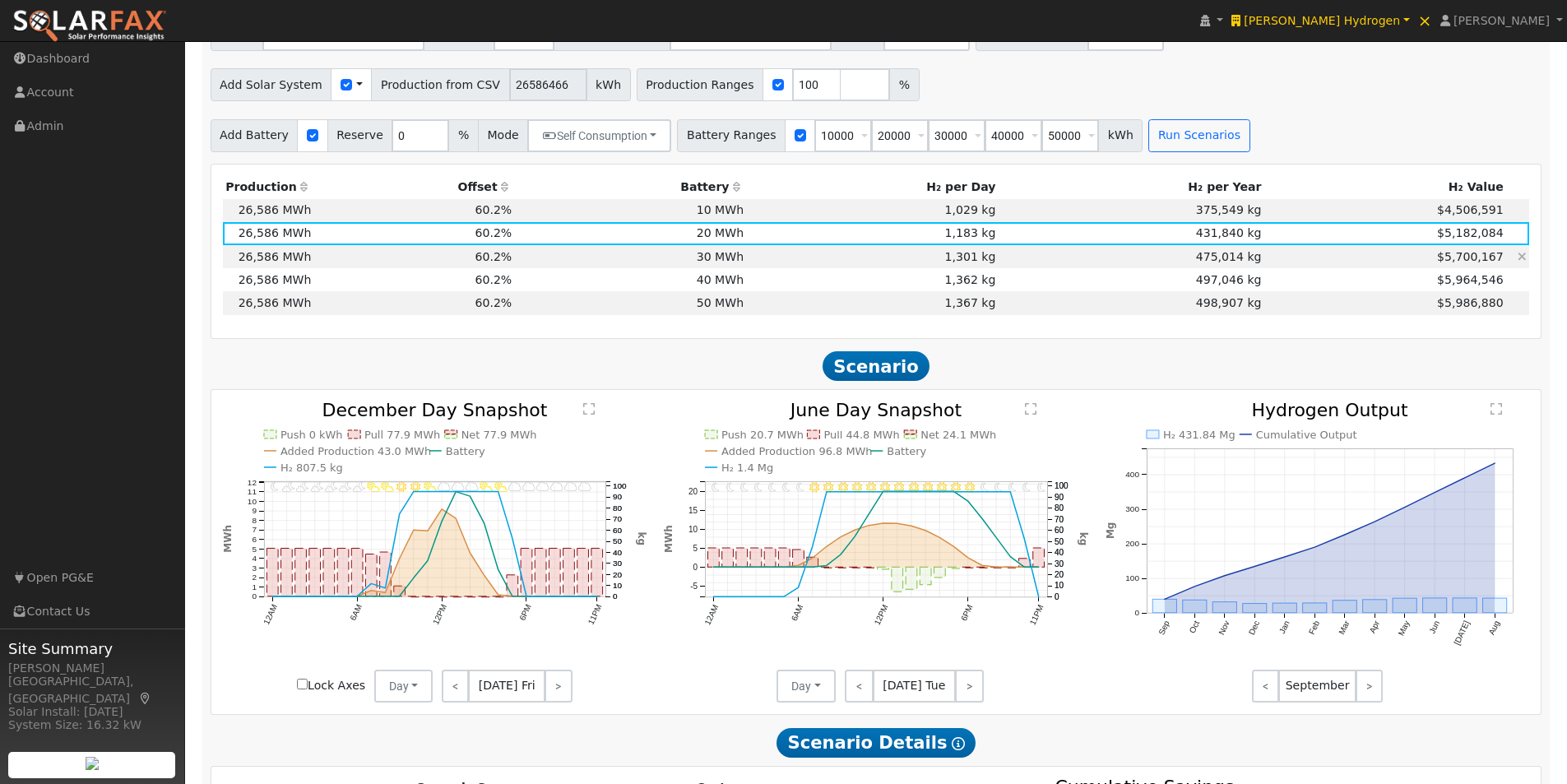
click at [912, 260] on td "1,301 kg" at bounding box center [873, 256] width 252 height 23
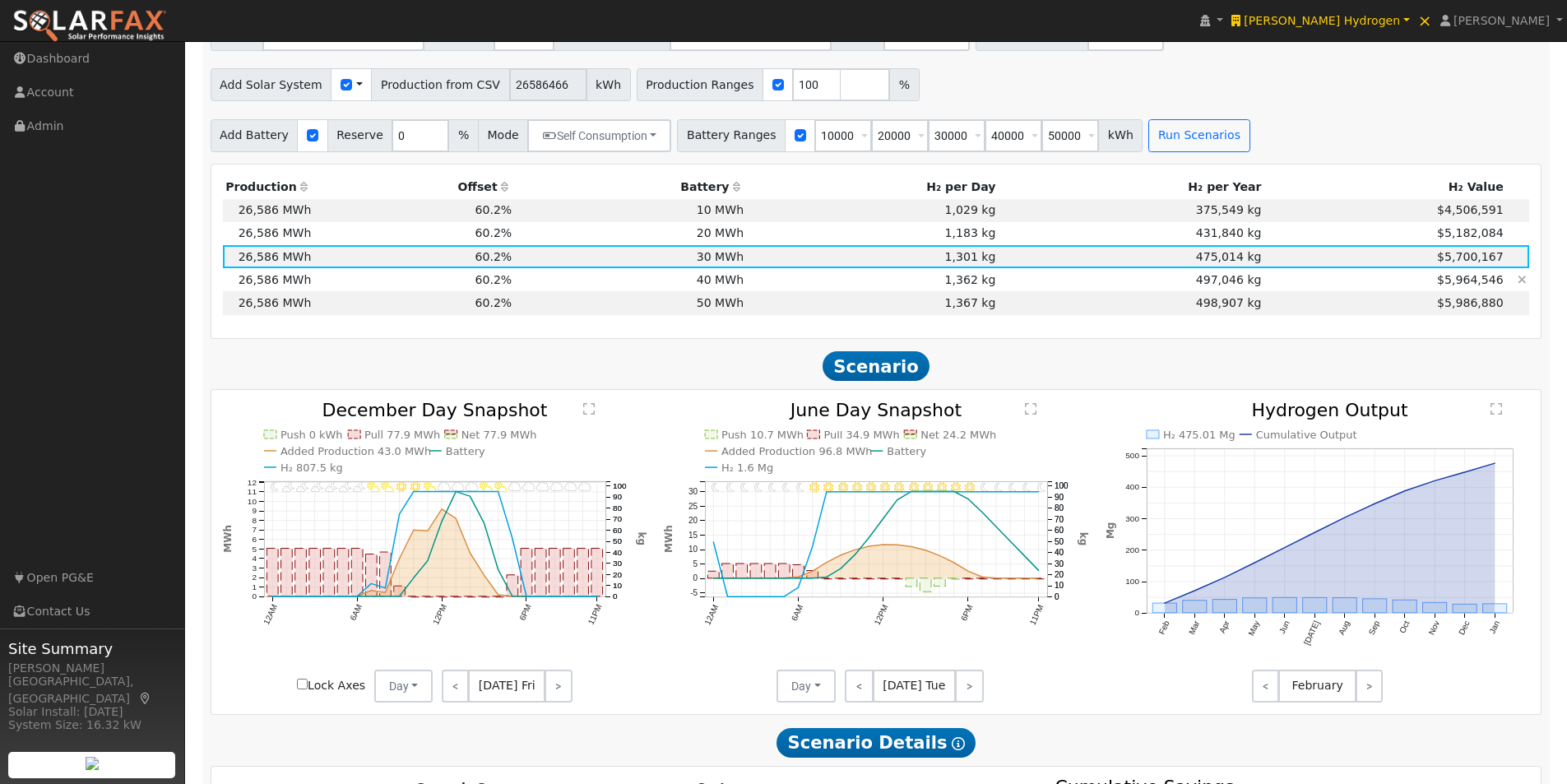
click at [892, 280] on td "1,362 kg" at bounding box center [873, 280] width 252 height 23
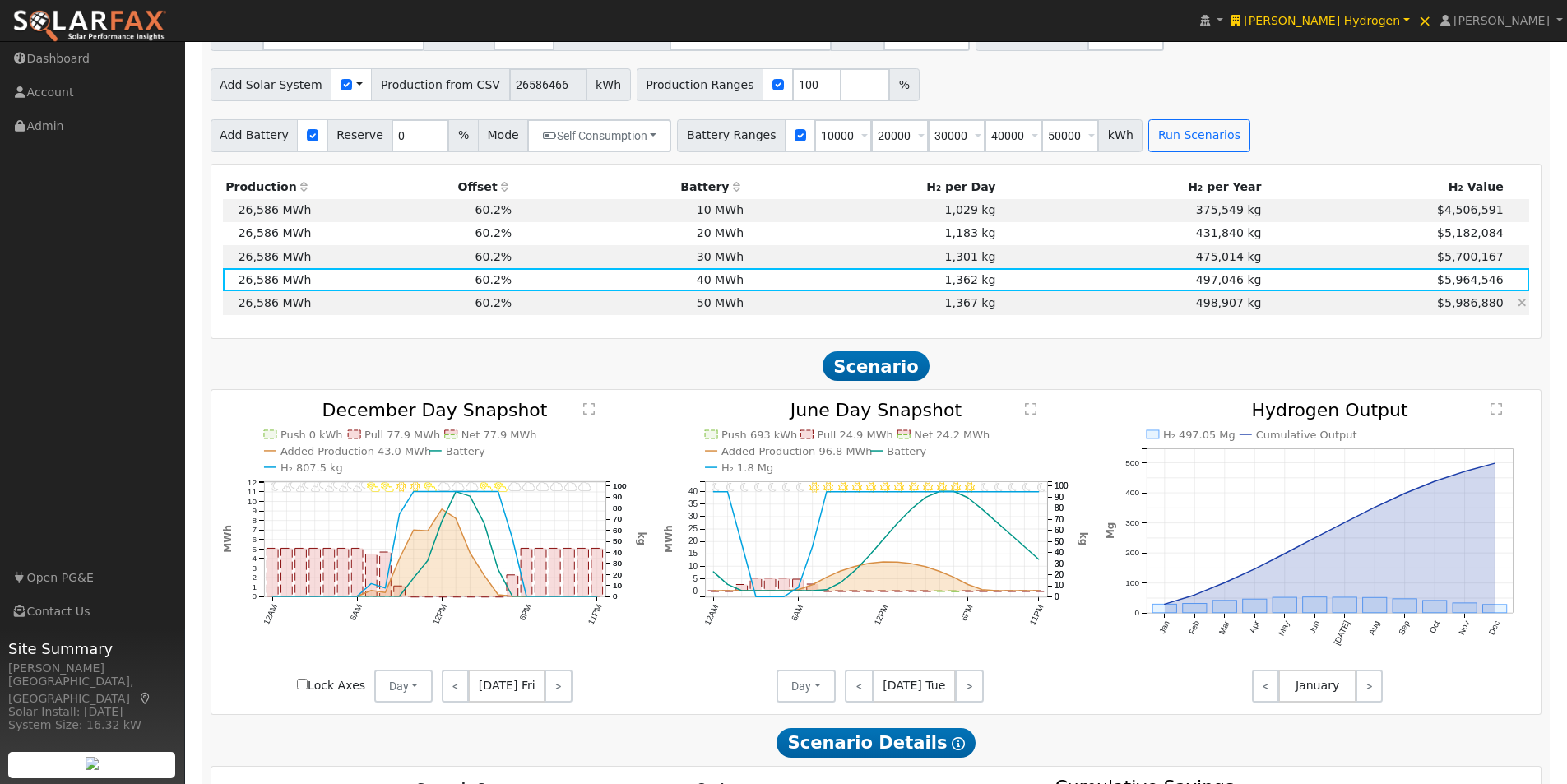
click at [859, 311] on td "1,367 kg" at bounding box center [873, 302] width 252 height 23
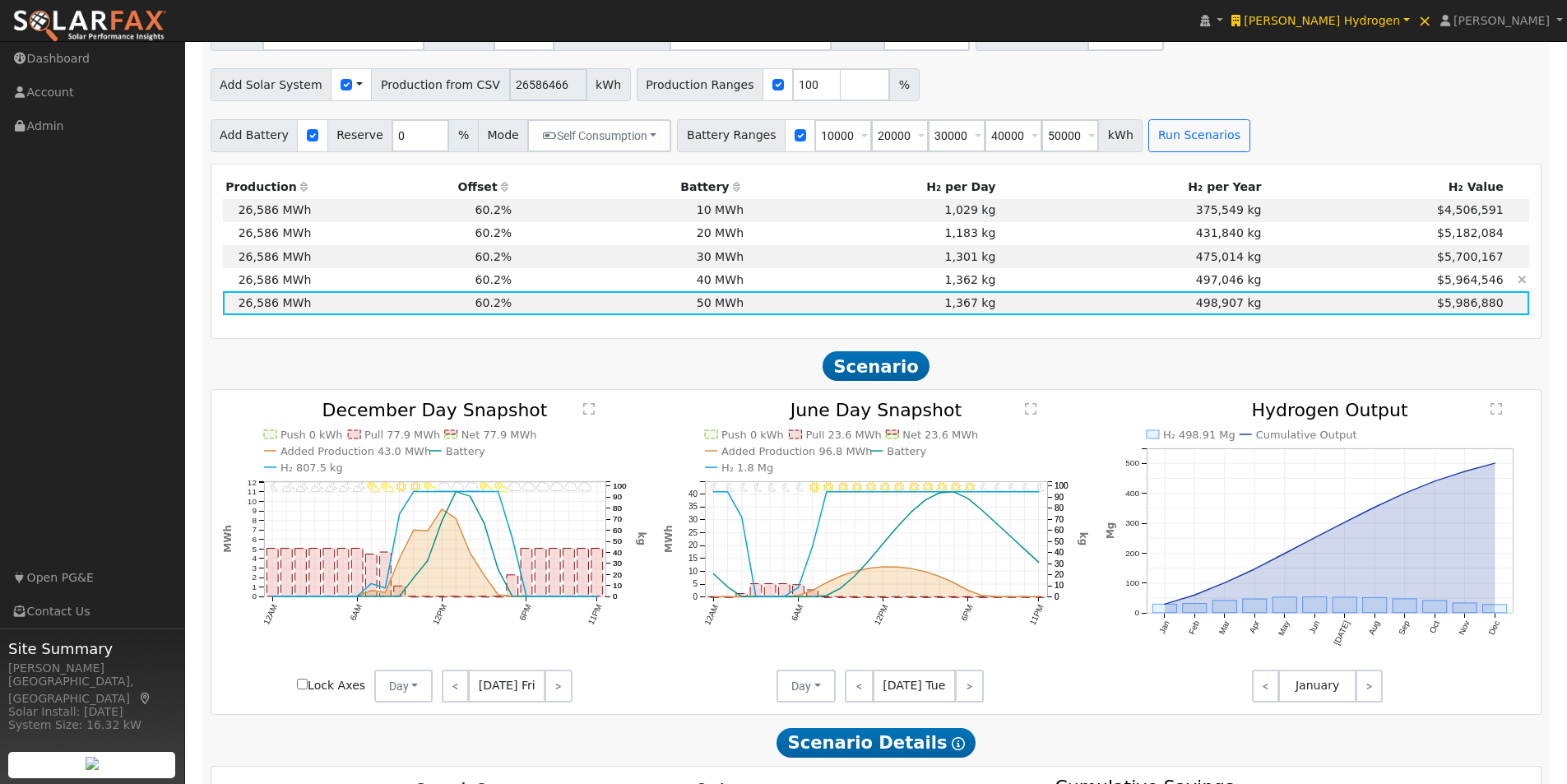
click at [729, 288] on td "40 MWh" at bounding box center [631, 280] width 232 height 23
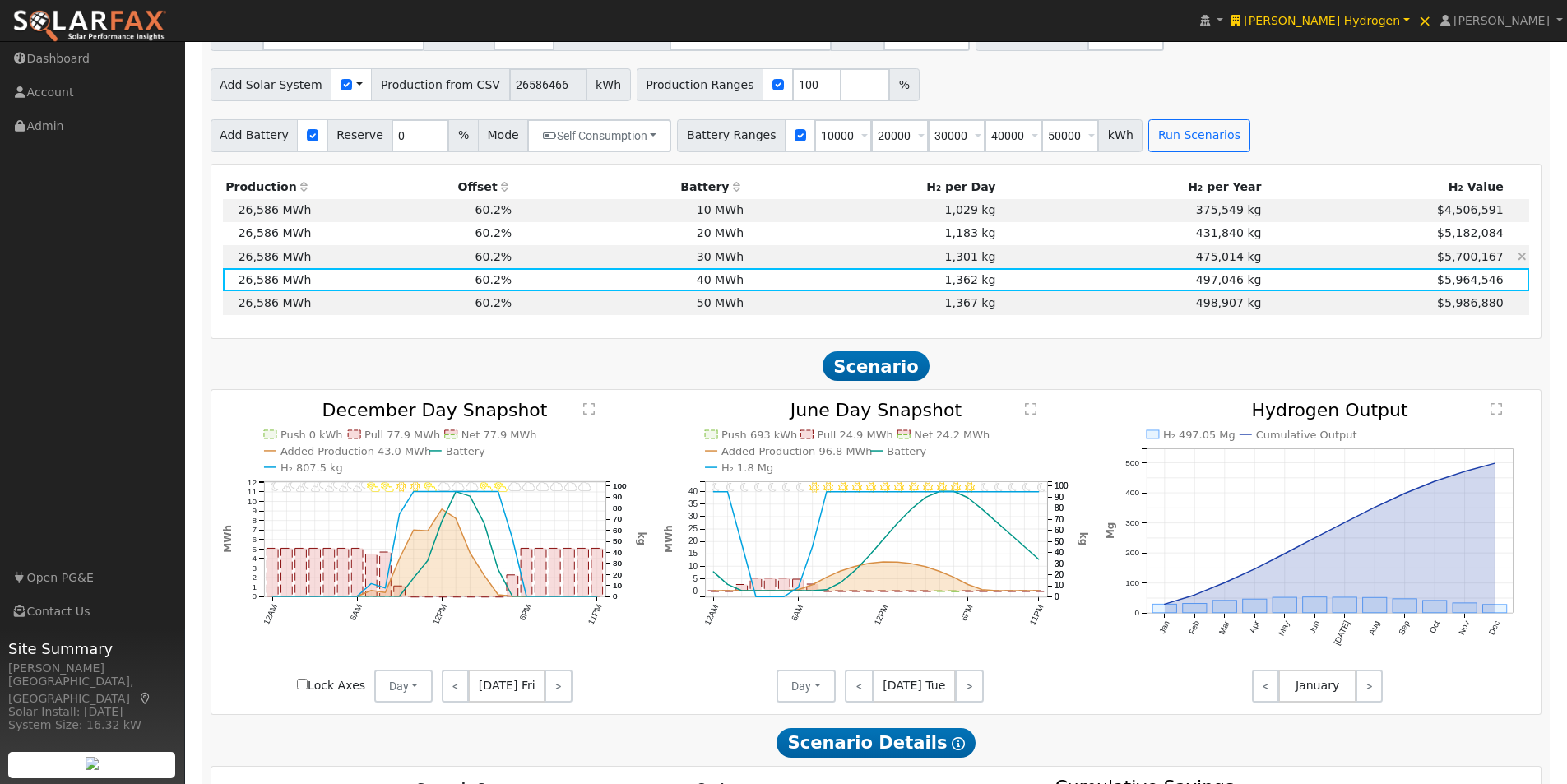
click at [725, 260] on td "30 MWh" at bounding box center [631, 256] width 232 height 23
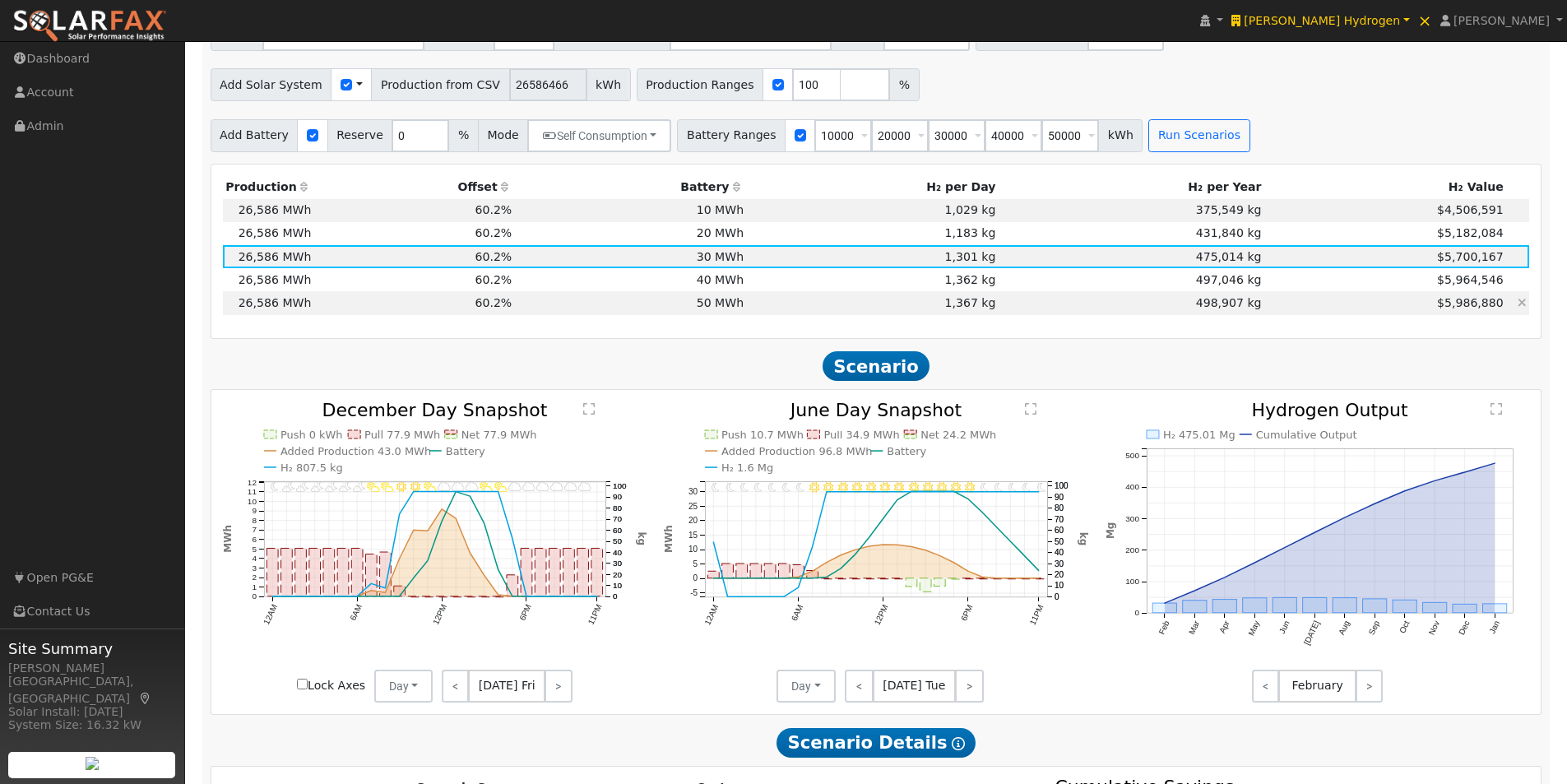
click at [978, 310] on td "1,367 kg" at bounding box center [873, 302] width 252 height 23
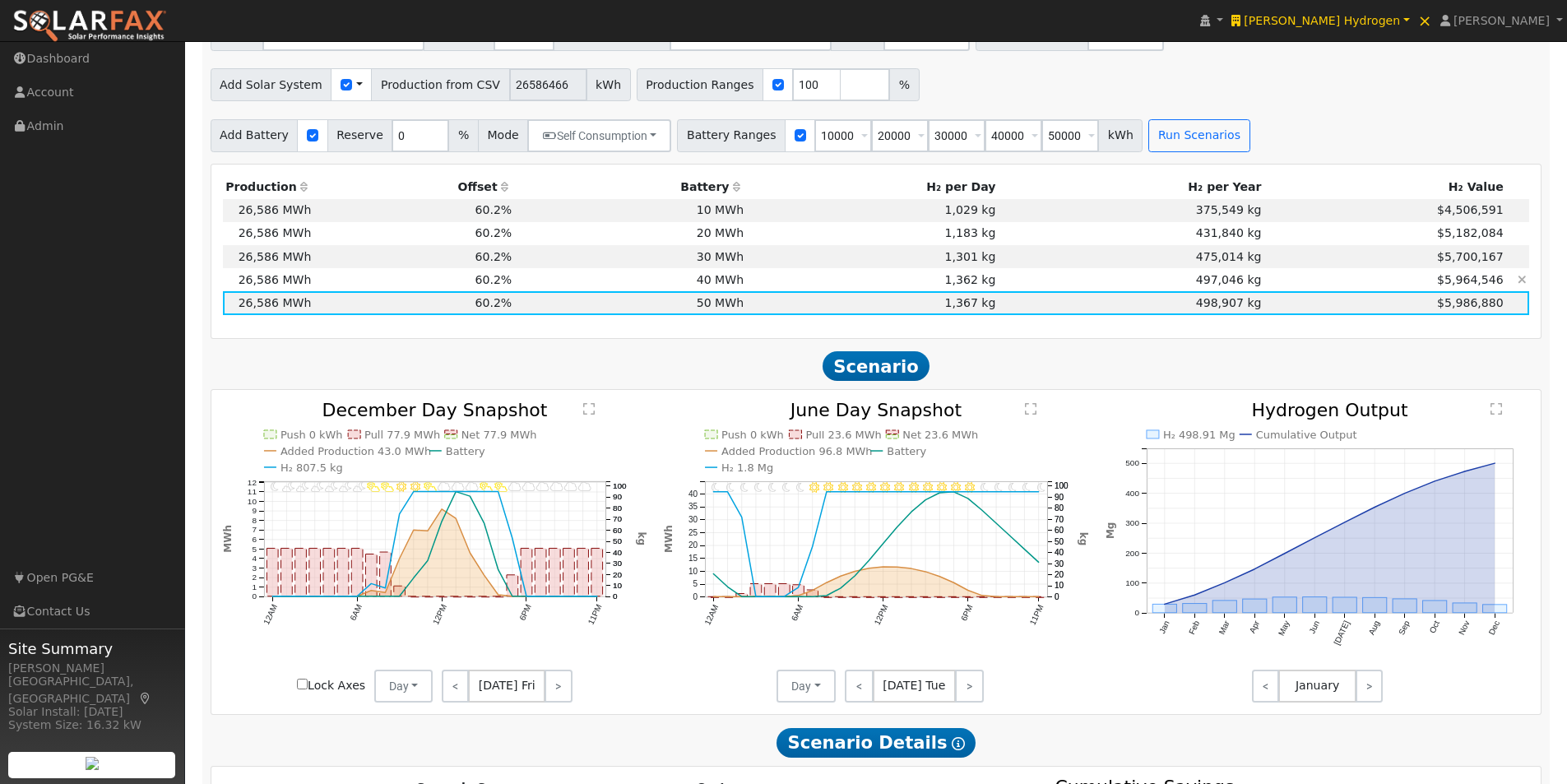
click at [743, 286] on td "40 MWh" at bounding box center [631, 280] width 232 height 23
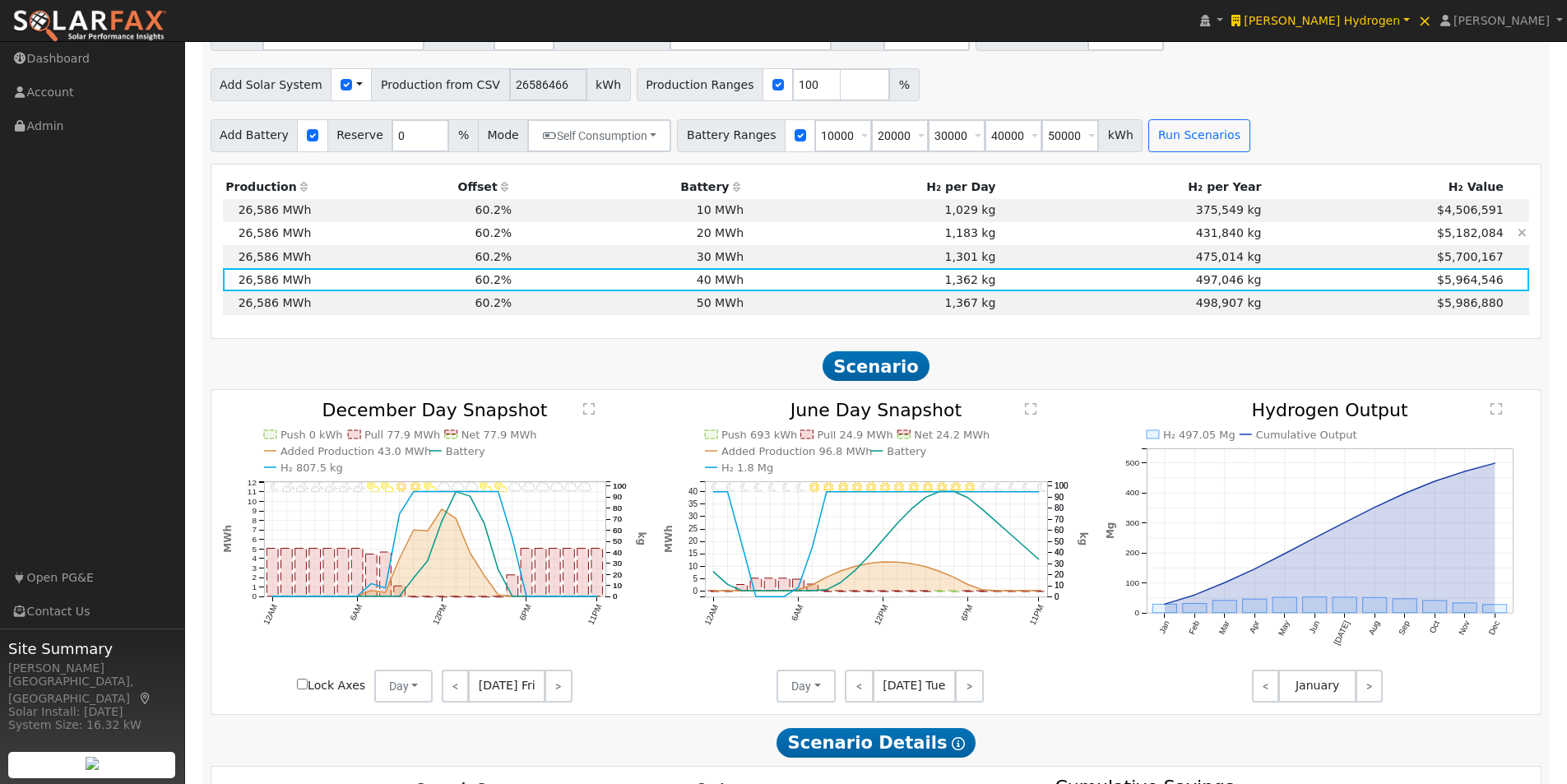
drag, startPoint x: 722, startPoint y: 220, endPoint x: 723, endPoint y: 236, distance: 16.0
click at [722, 221] on td "10 MWh" at bounding box center [631, 210] width 232 height 23
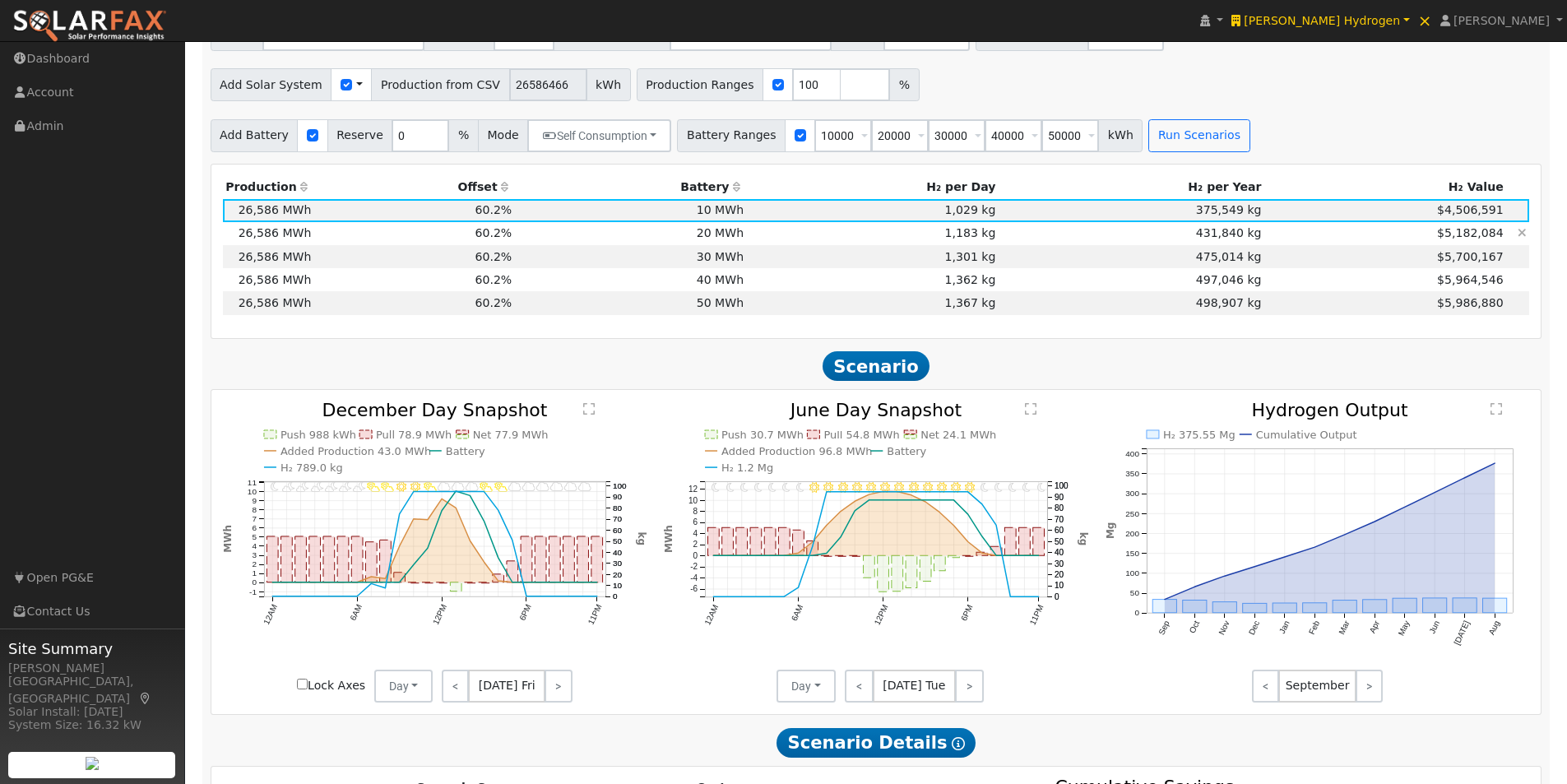
click at [731, 235] on td "20 MWh" at bounding box center [631, 234] width 232 height 23
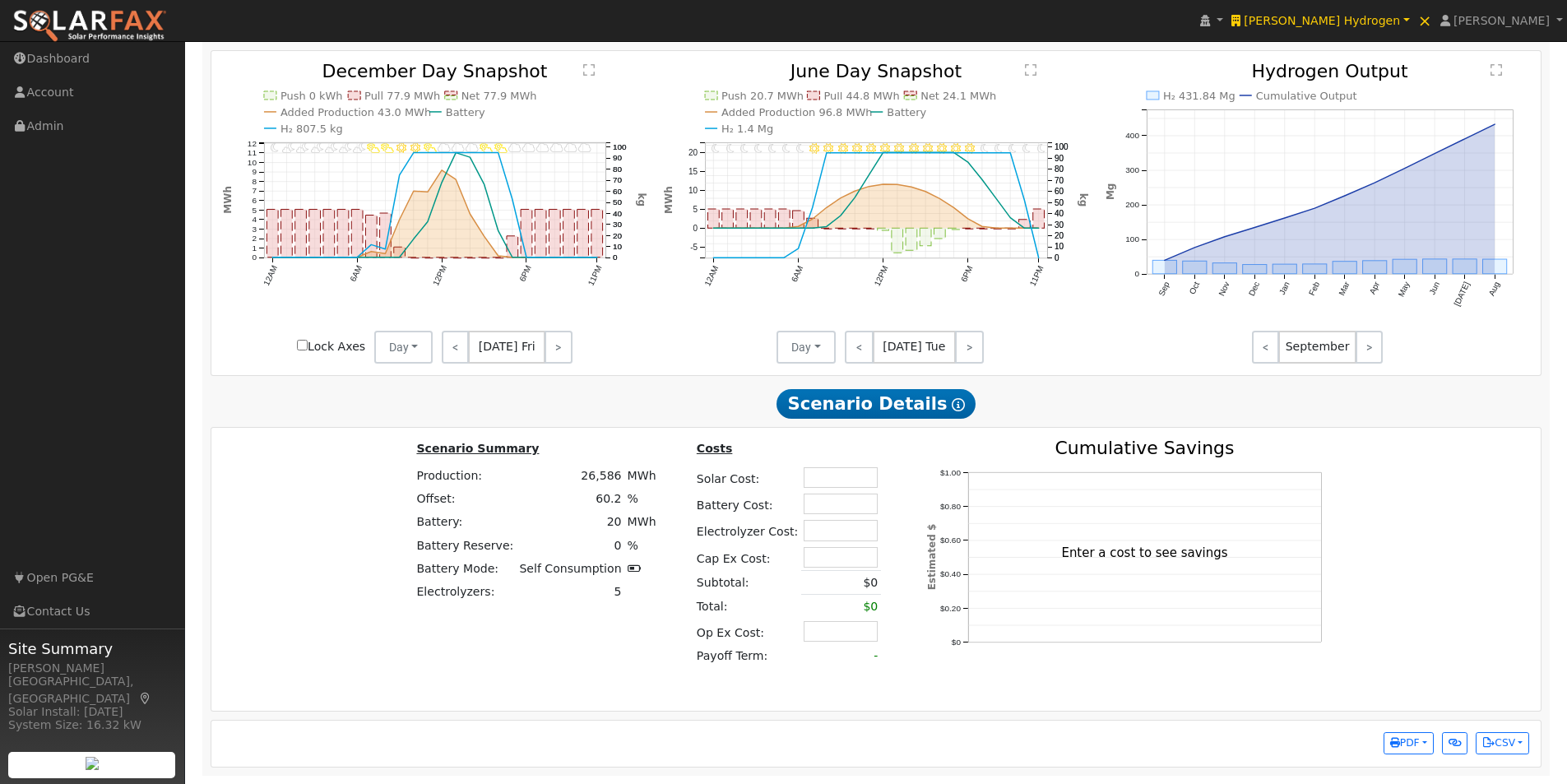
scroll to position [1512, 0]
click at [816, 478] on input "text" at bounding box center [840, 478] width 74 height 21
click at [810, 508] on input "text" at bounding box center [840, 504] width 74 height 21
click at [826, 535] on input "text" at bounding box center [840, 530] width 74 height 21
click at [819, 561] on input "text" at bounding box center [840, 557] width 74 height 21
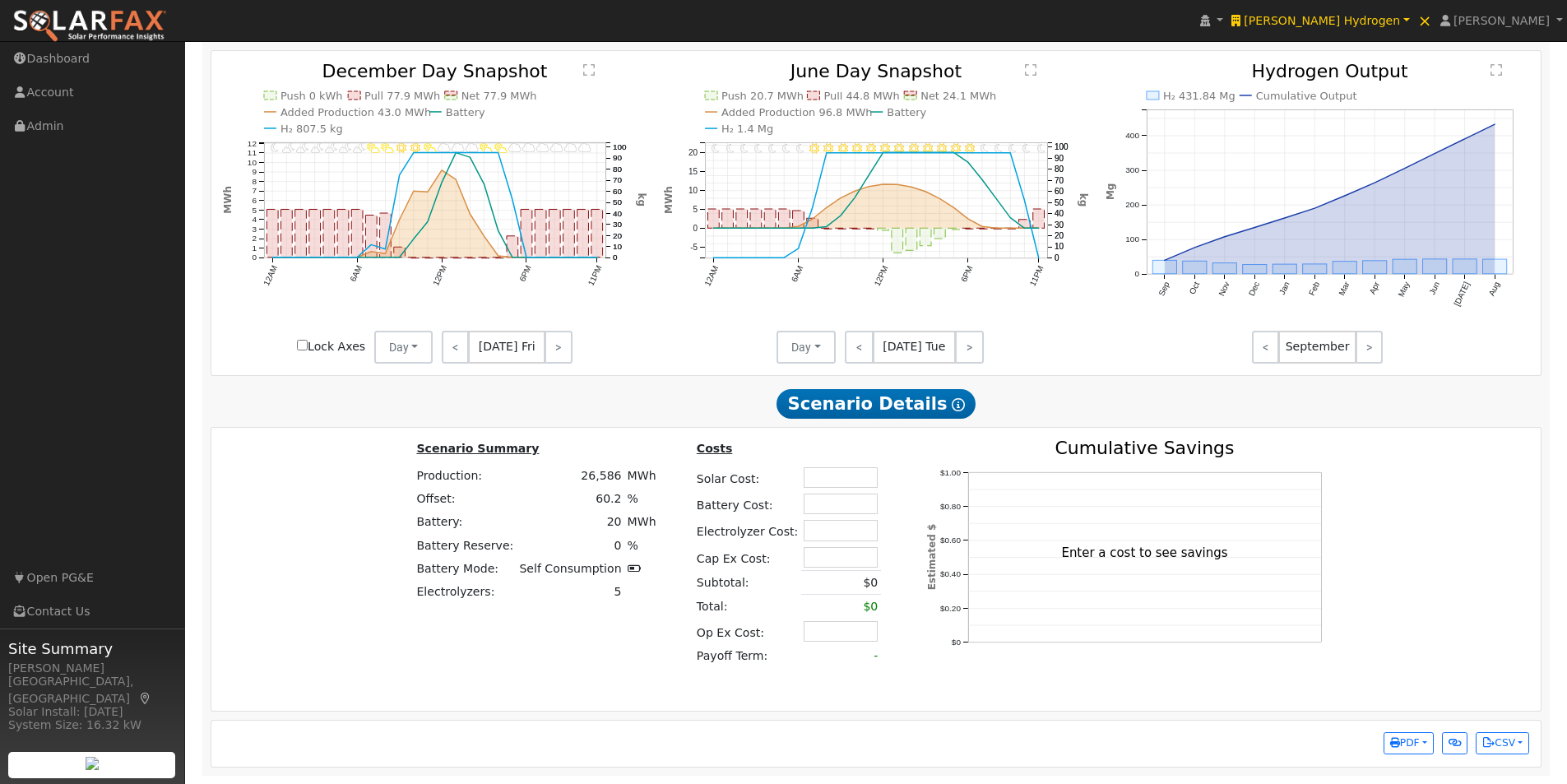
drag, startPoint x: 907, startPoint y: 660, endPoint x: 896, endPoint y: 663, distance: 11.4
click at [909, 662] on div "$0 $0.20 $0.40 $0.60 $0.80 $1.00 Cumulative Savings Estimated $ Enter a cost to…" at bounding box center [1132, 569] width 446 height 260
click at [831, 636] on input "text" at bounding box center [840, 631] width 74 height 21
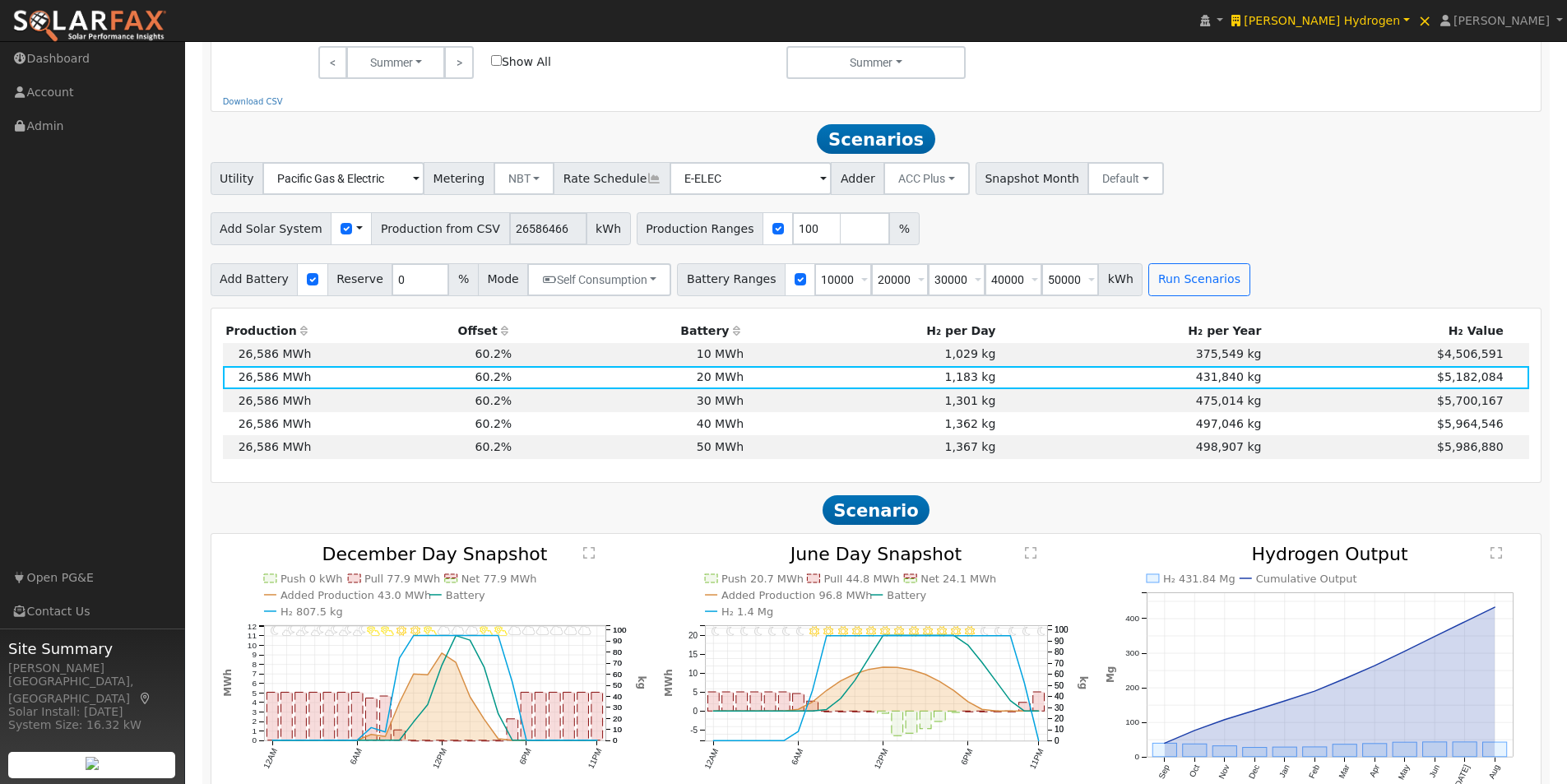
scroll to position [1018, 0]
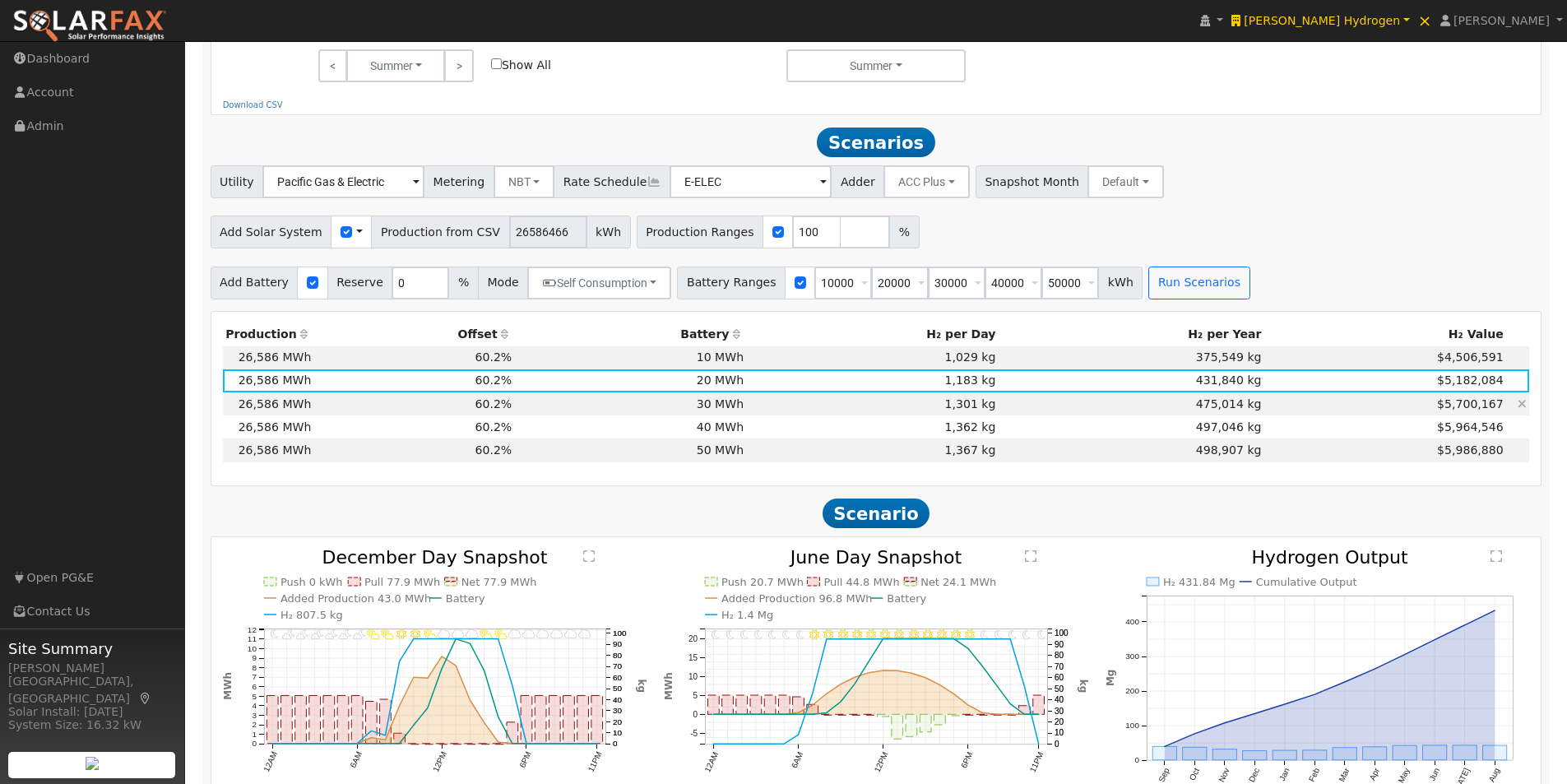
click at [717, 413] on td "30 MWh" at bounding box center [631, 404] width 232 height 23
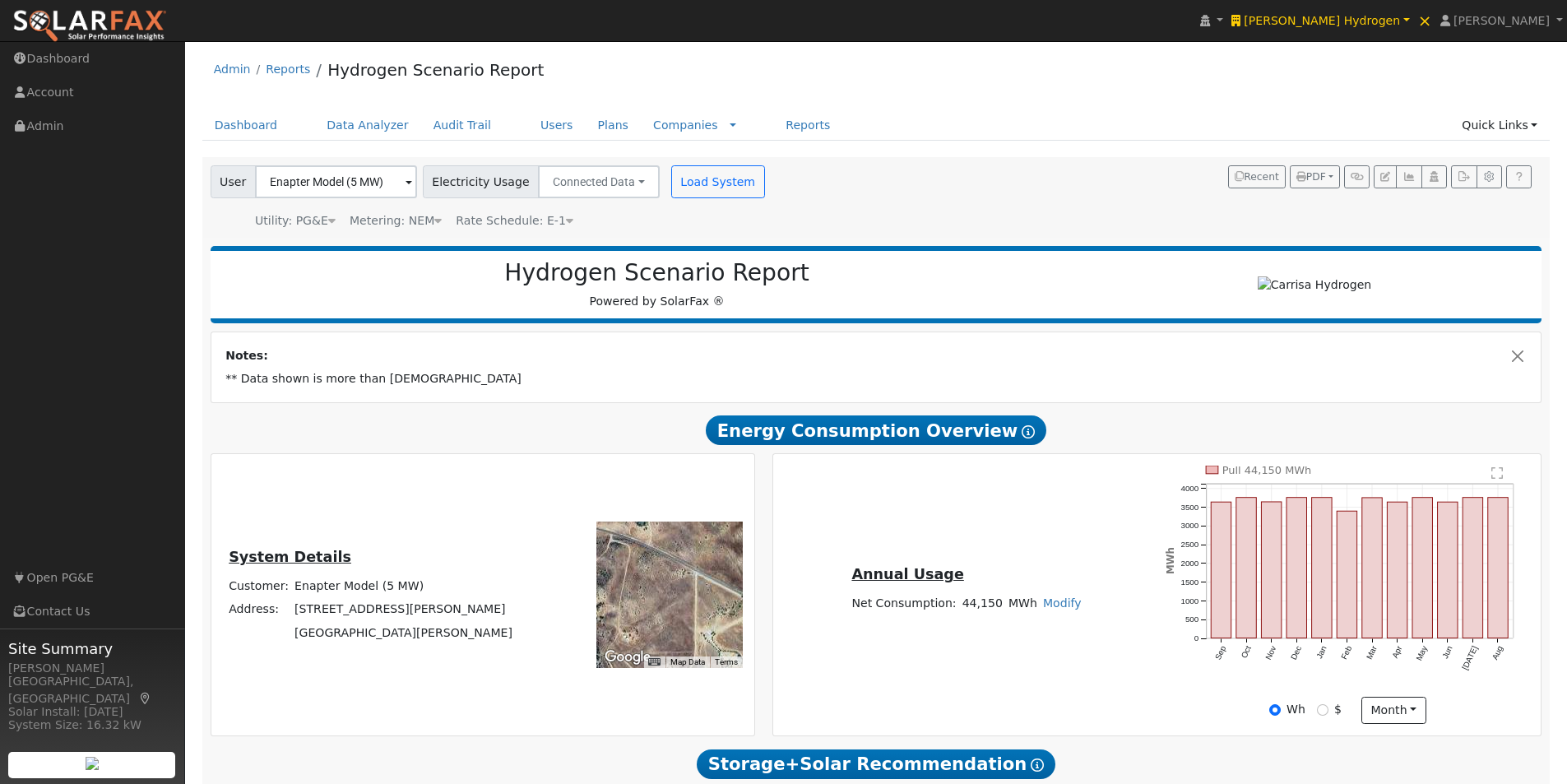
scroll to position [0, 0]
click at [406, 185] on span at bounding box center [409, 184] width 7 height 19
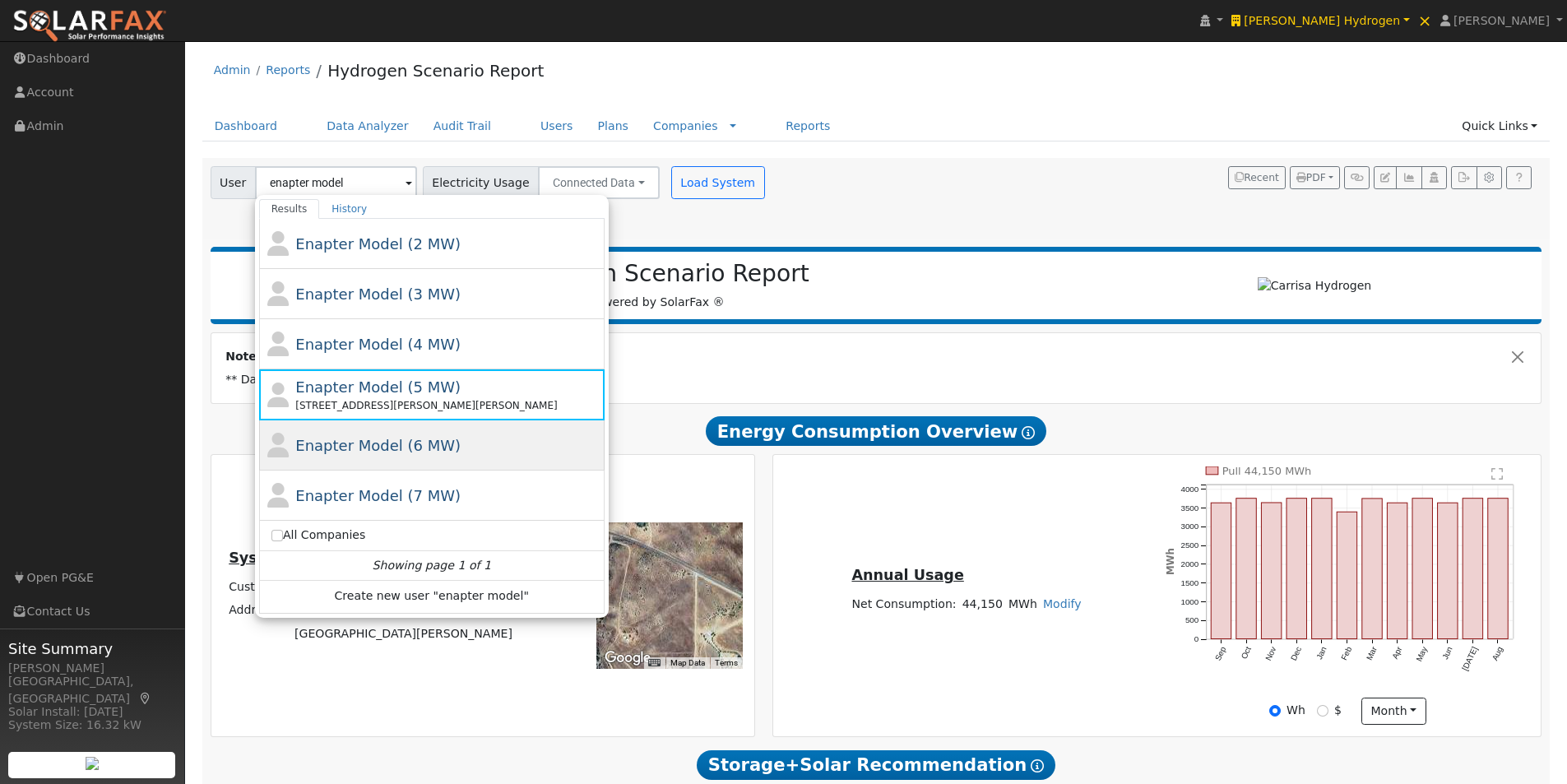
drag, startPoint x: 342, startPoint y: 447, endPoint x: 495, endPoint y: 354, distance: 179.0
click at [343, 446] on span "Enapter Model (6 MW)" at bounding box center [378, 445] width 165 height 17
type input "Enapter Model (6 MW)"
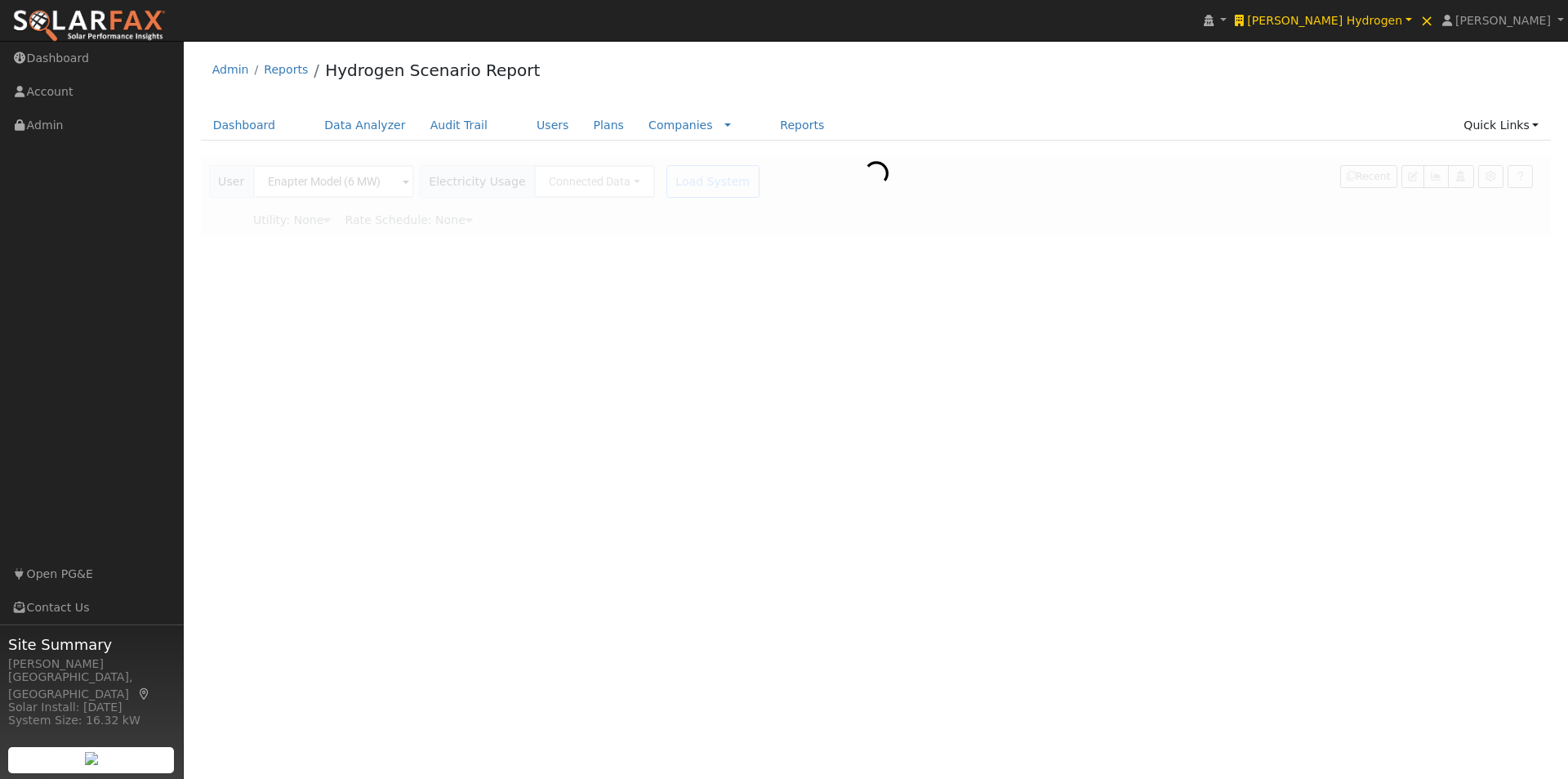
type input "Pacific Gas & Electric"
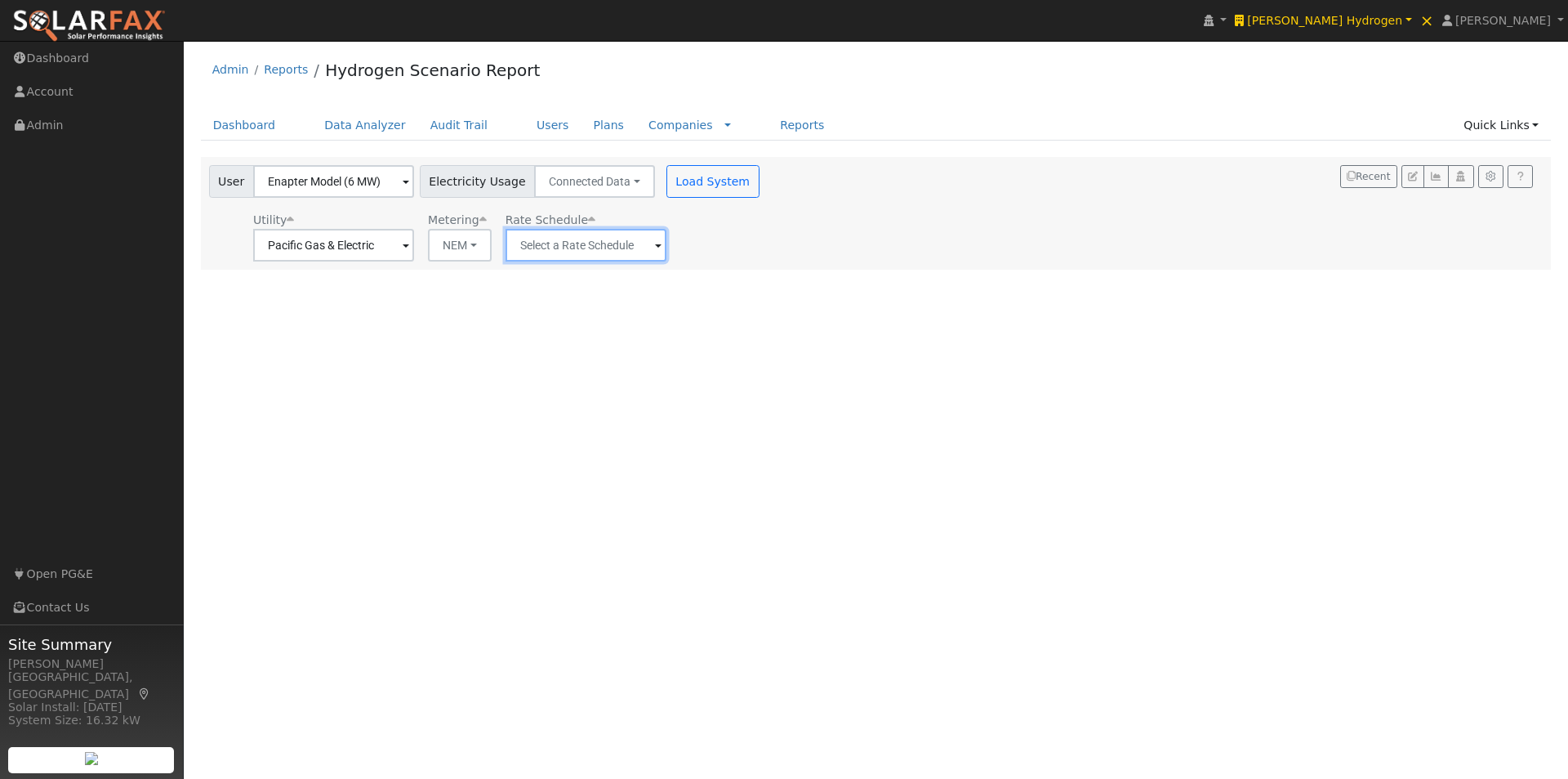
click at [617, 238] on input "text" at bounding box center [586, 245] width 161 height 33
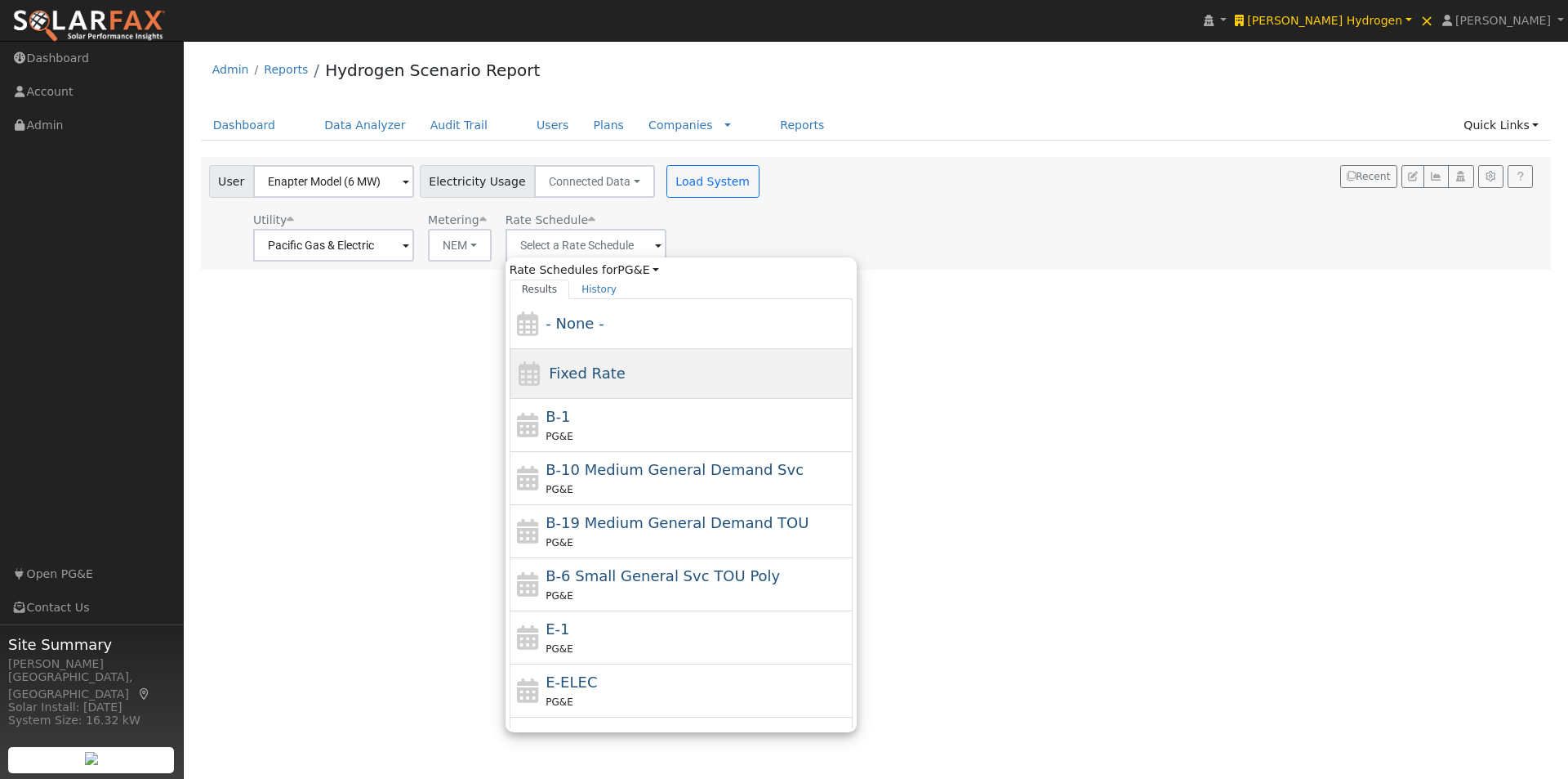
click at [558, 374] on span "Fixed Rate" at bounding box center [586, 373] width 77 height 17
type input "Fixed Rate"
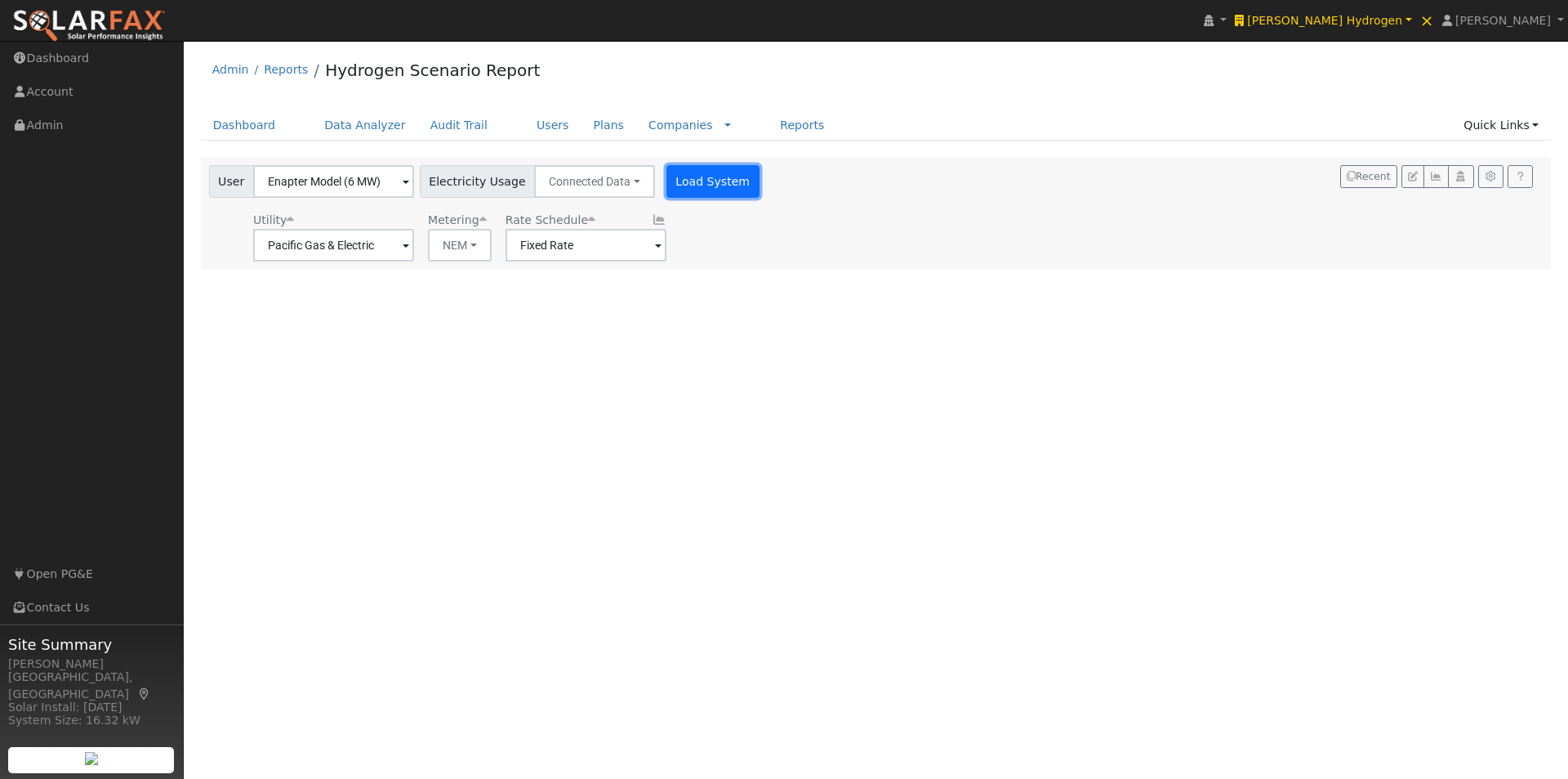
click at [682, 185] on button "Load System" at bounding box center [713, 181] width 93 height 33
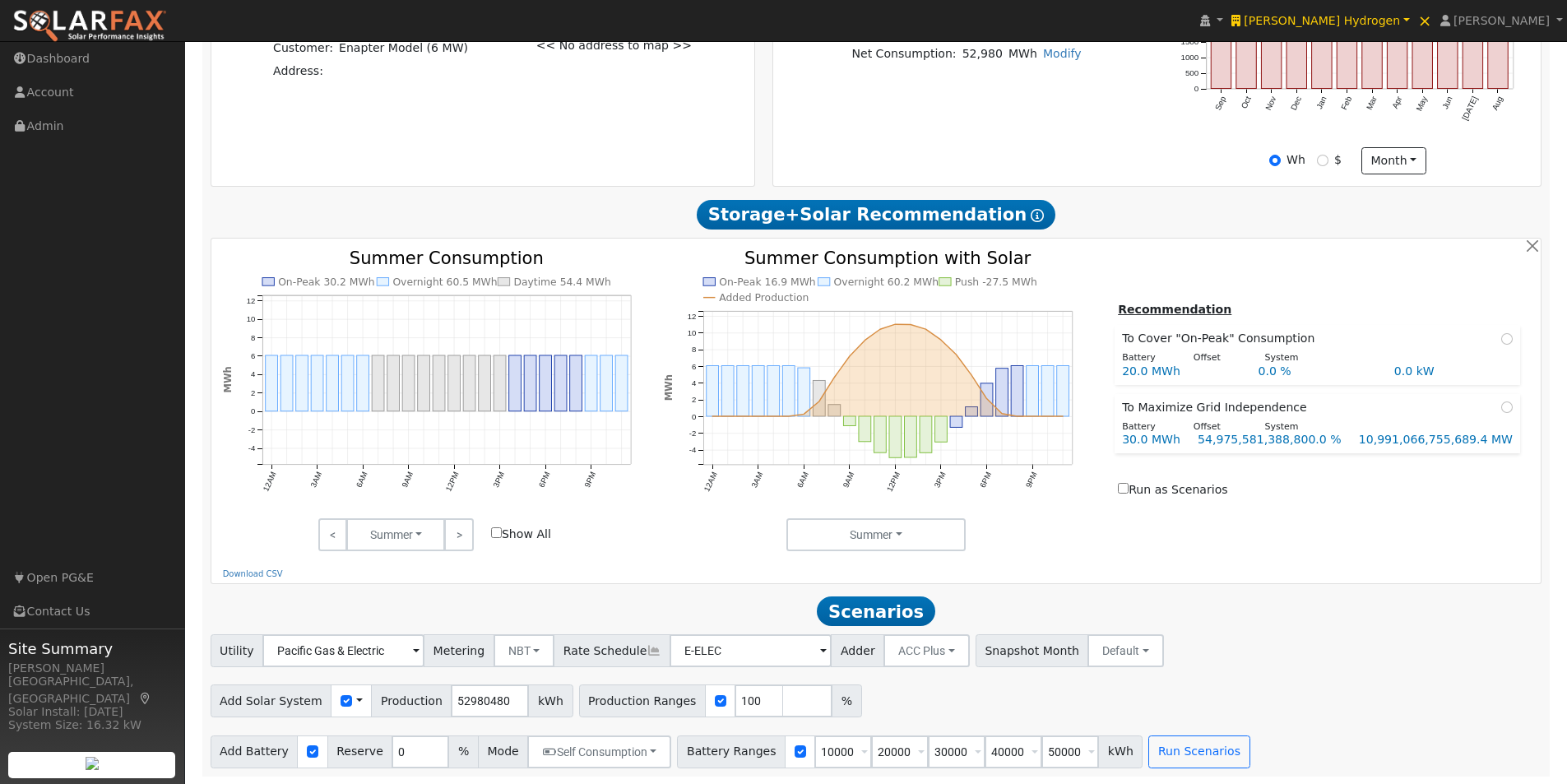
scroll to position [558, 0]
click at [356, 696] on span at bounding box center [360, 700] width 7 height 17
click at [373, 733] on link "Use CSV Data" at bounding box center [401, 728] width 115 height 23
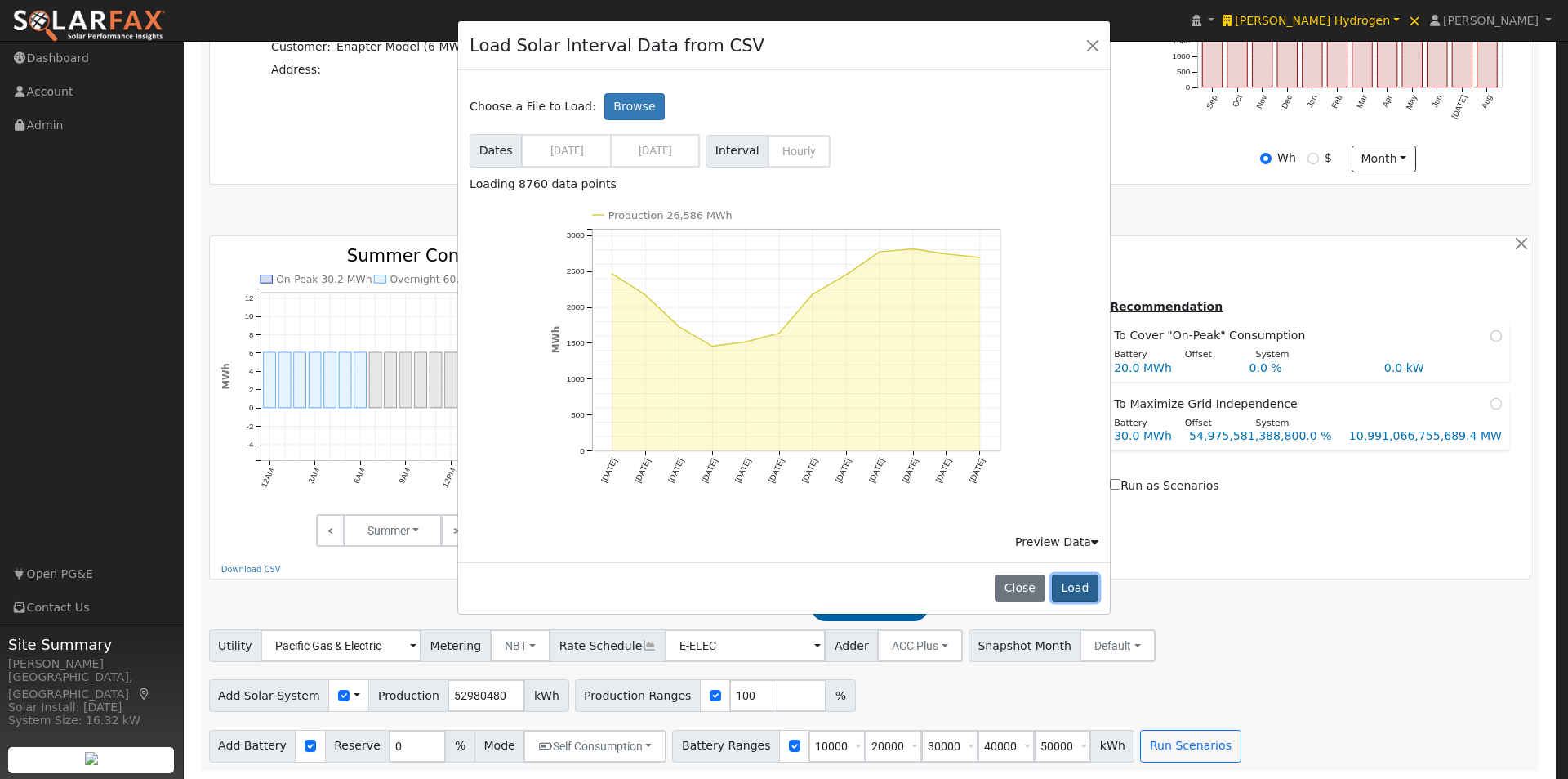
click at [1073, 589] on button "Load" at bounding box center [1076, 588] width 47 height 28
type input "26586466"
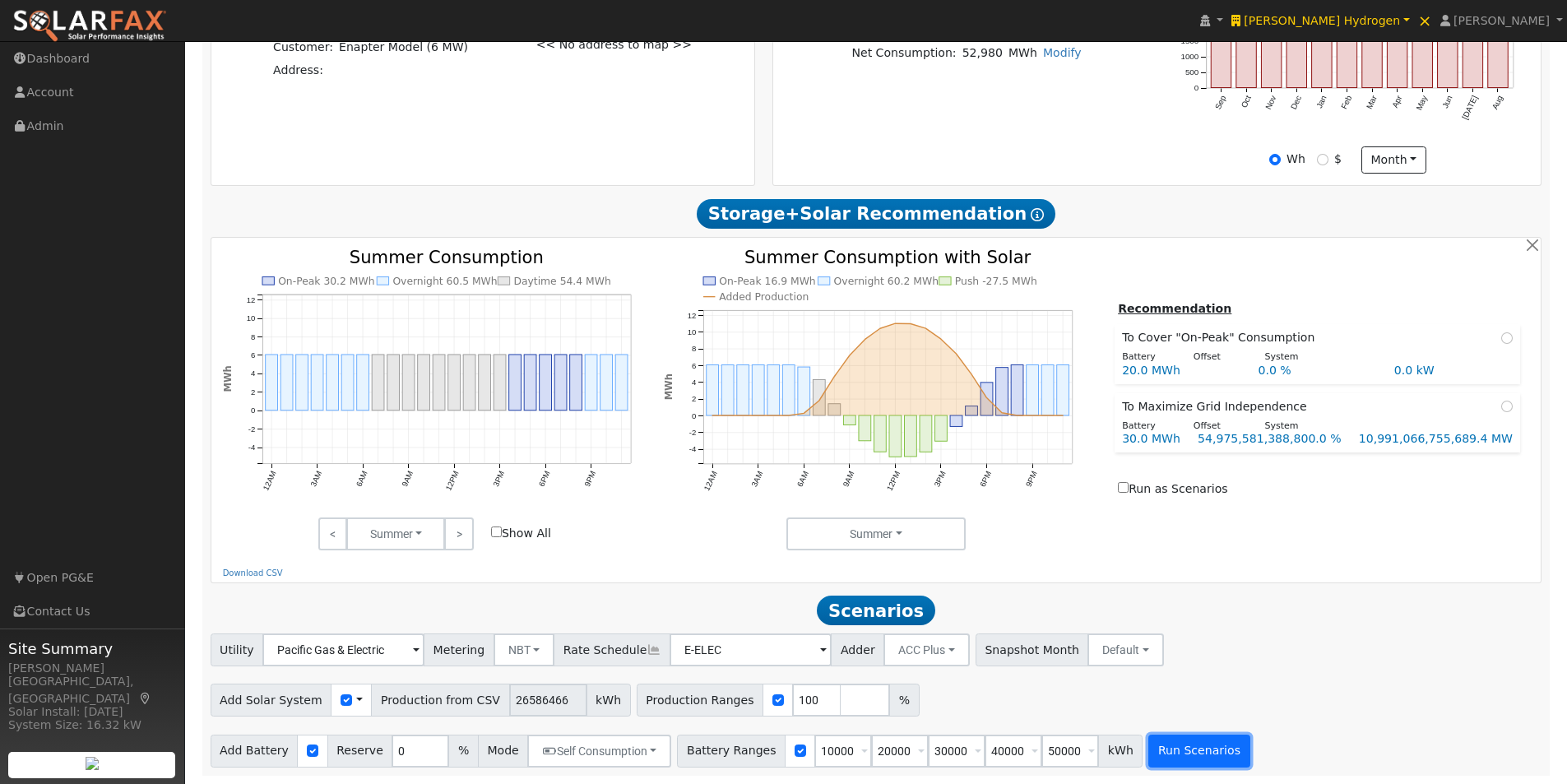
click at [1168, 753] on button "Run Scenarios" at bounding box center [1199, 751] width 101 height 33
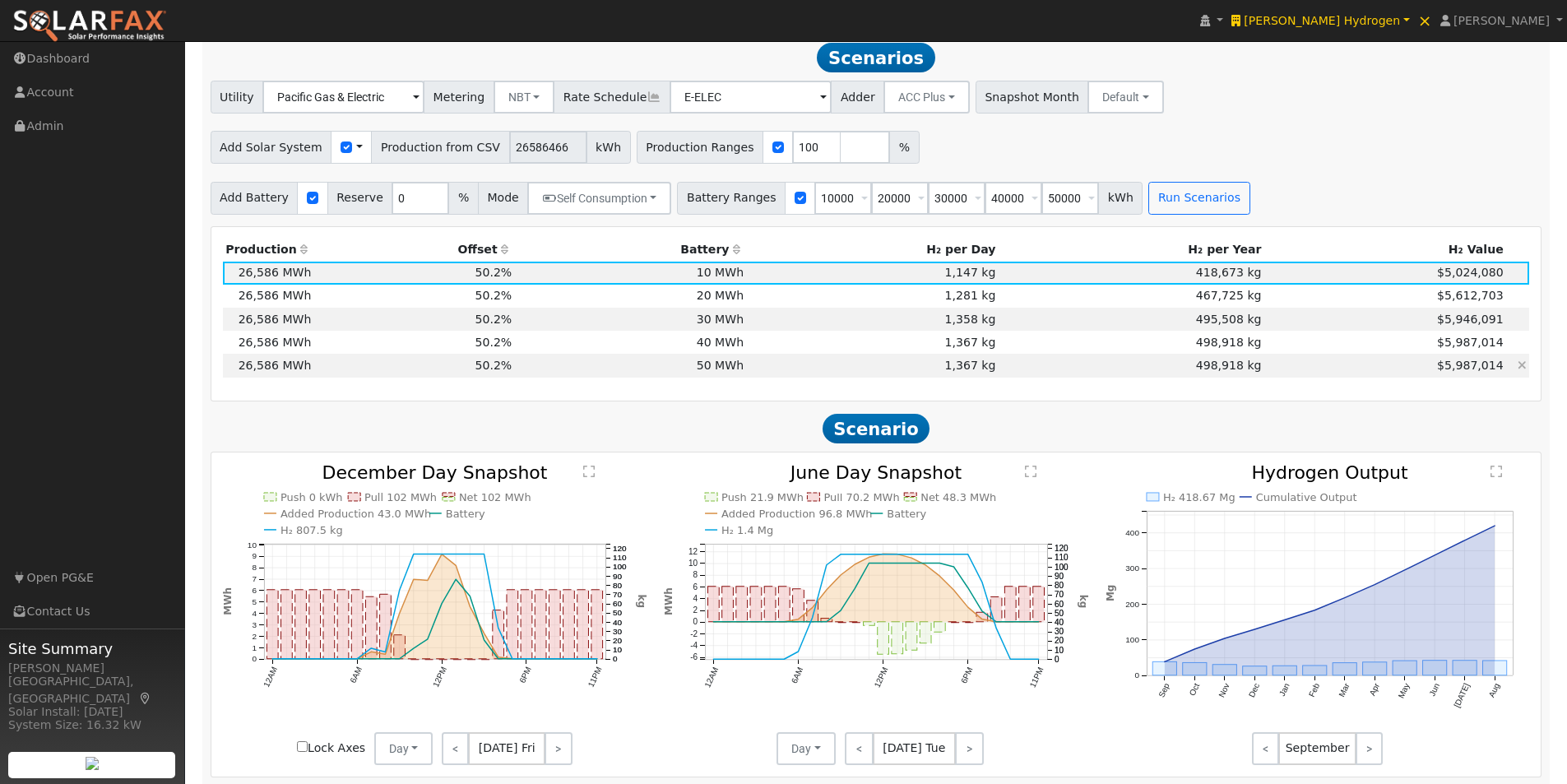
scroll to position [1186, 0]
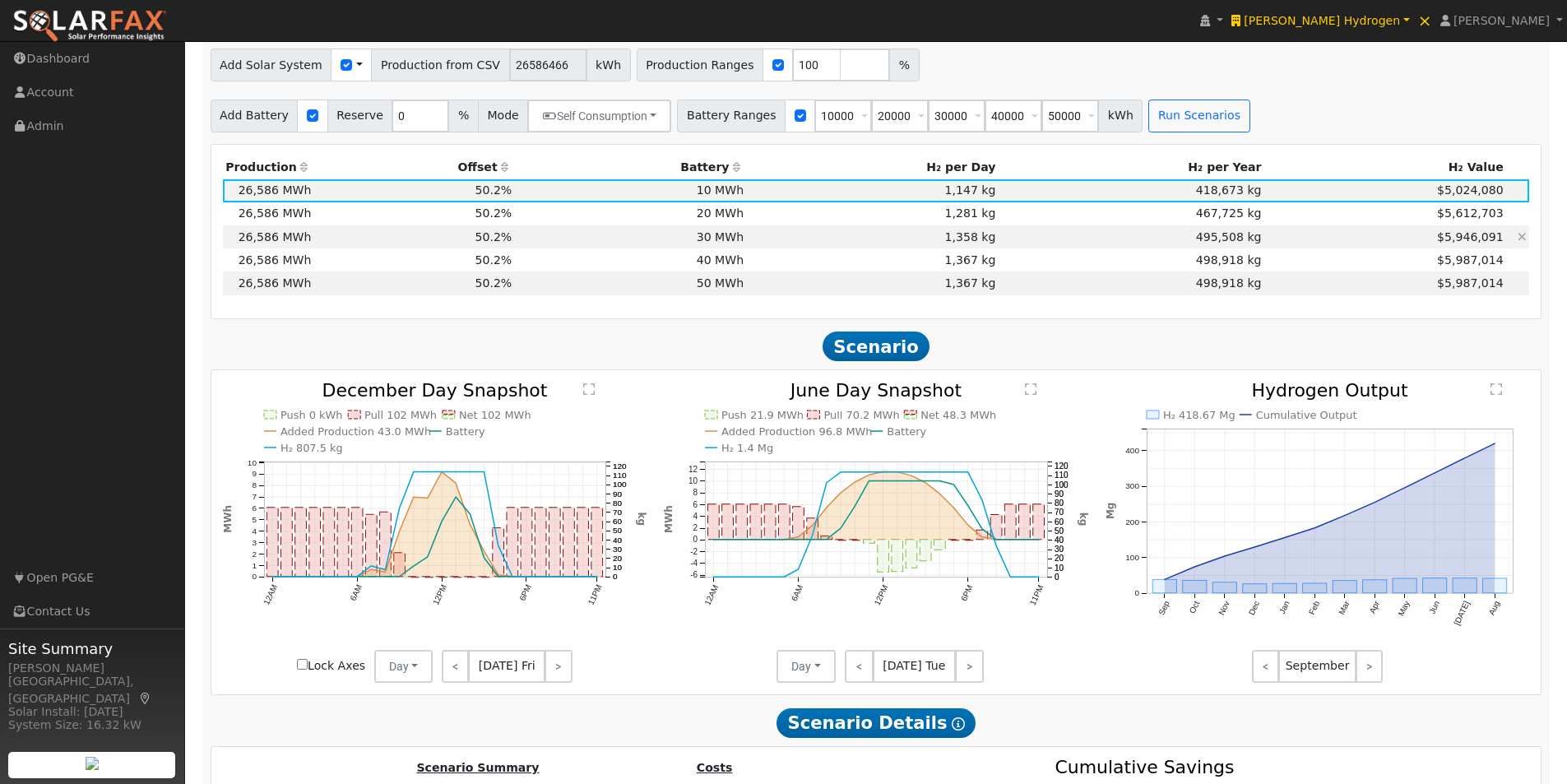
click at [711, 241] on td "30 MWh" at bounding box center [631, 236] width 232 height 23
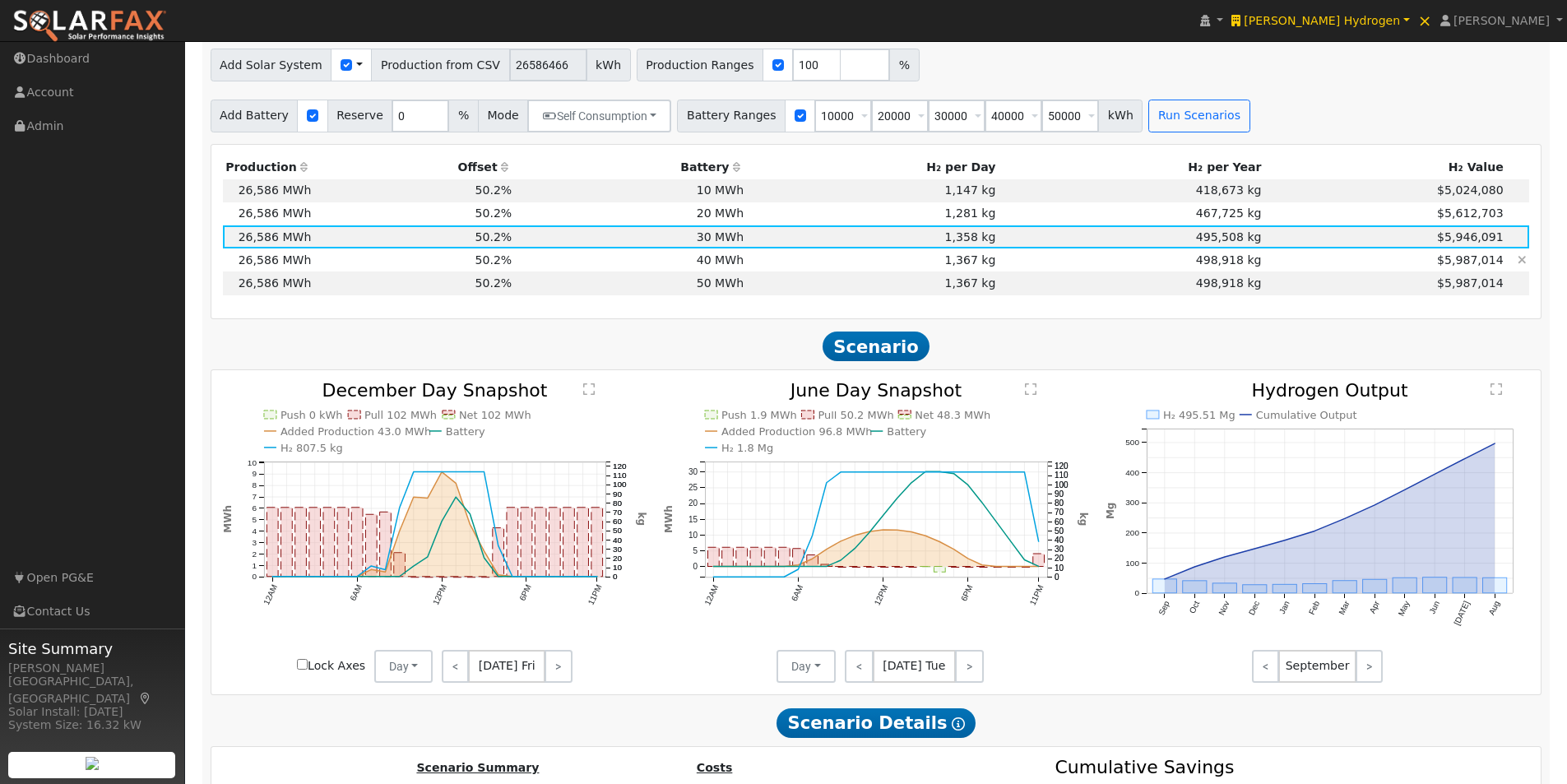
click at [741, 272] on td "40 MWh" at bounding box center [631, 260] width 232 height 23
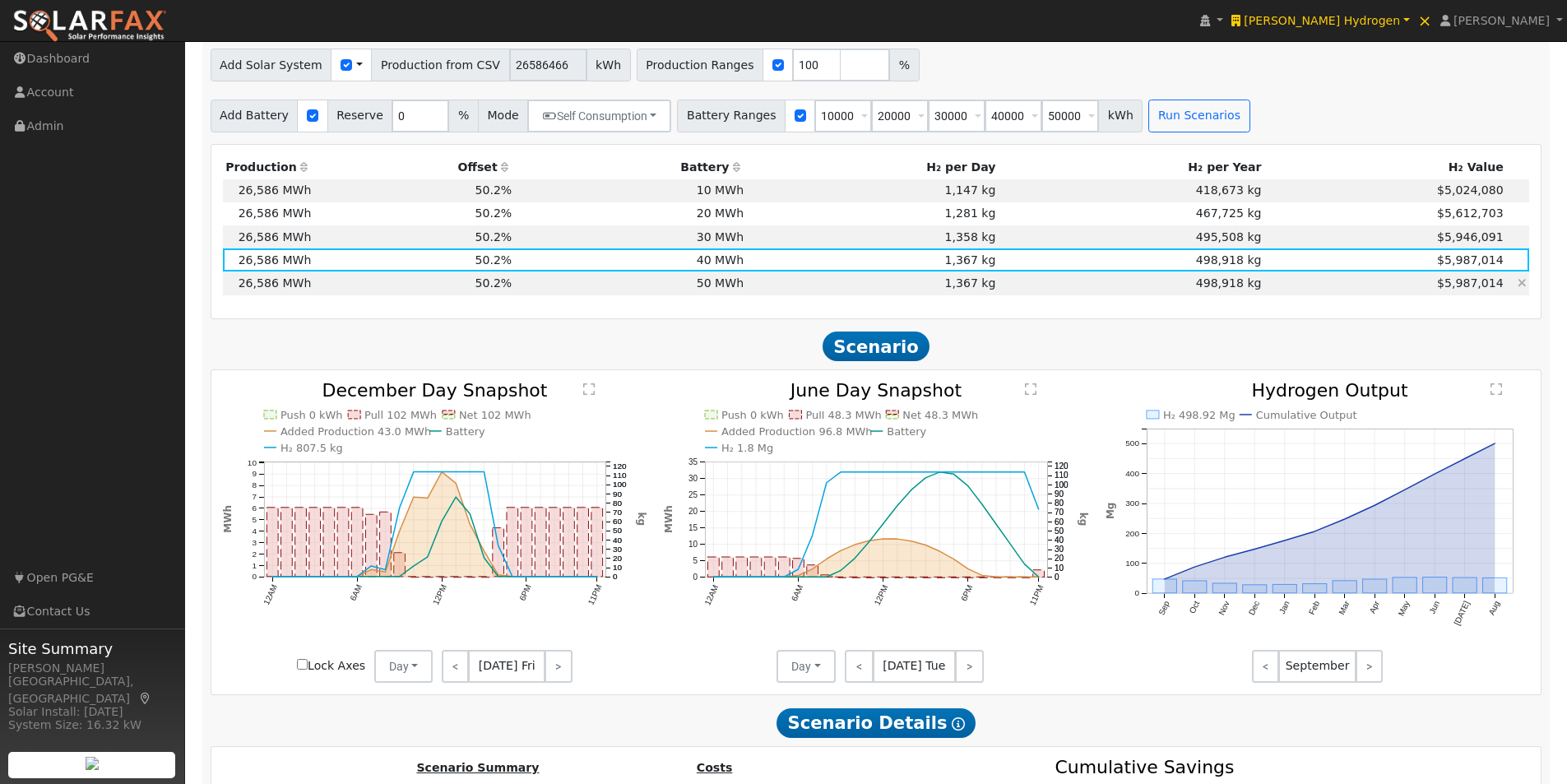
click at [722, 291] on td "50 MWh" at bounding box center [631, 283] width 232 height 23
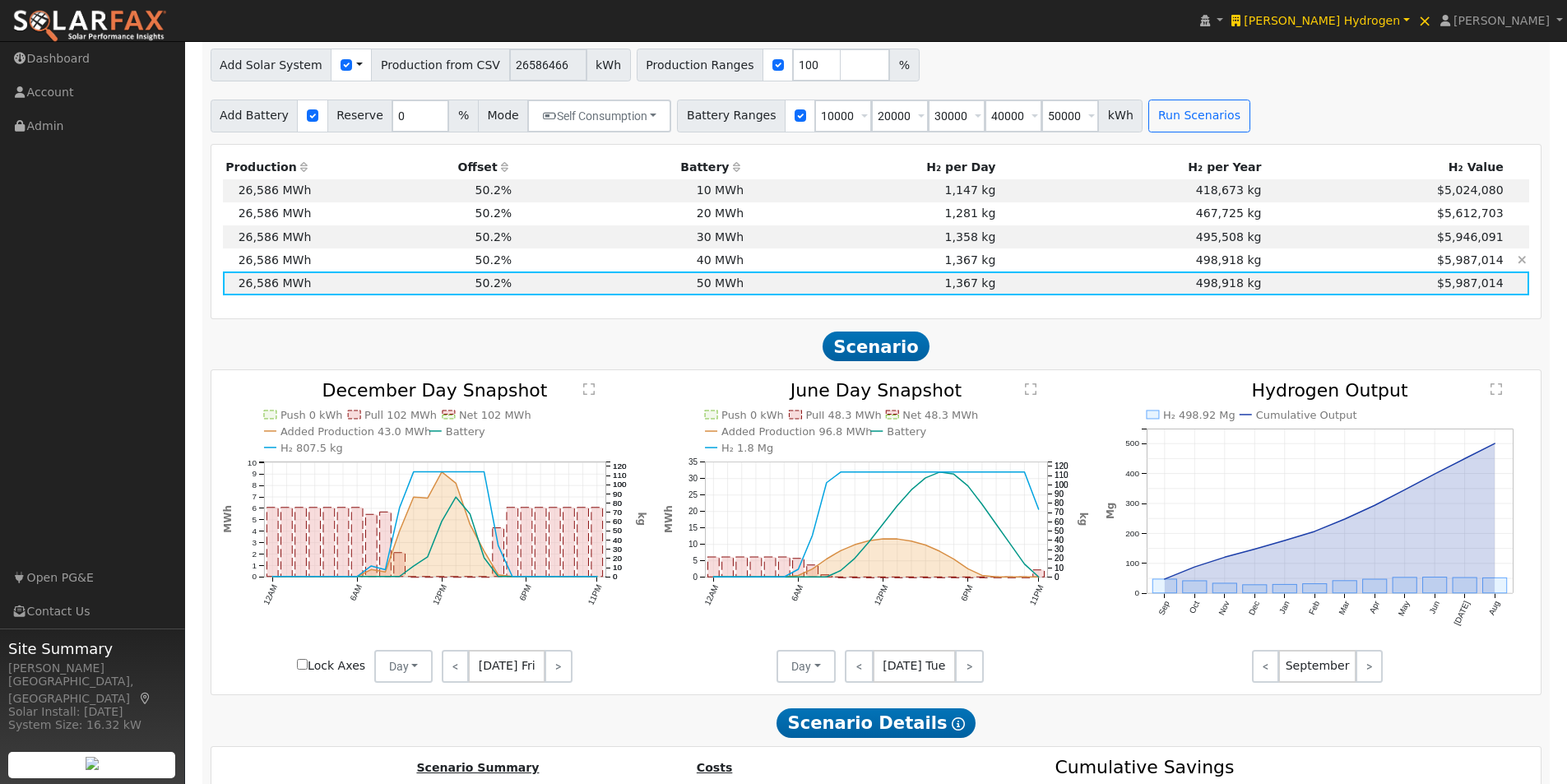
click at [764, 270] on td "1,367 kg" at bounding box center [873, 260] width 252 height 23
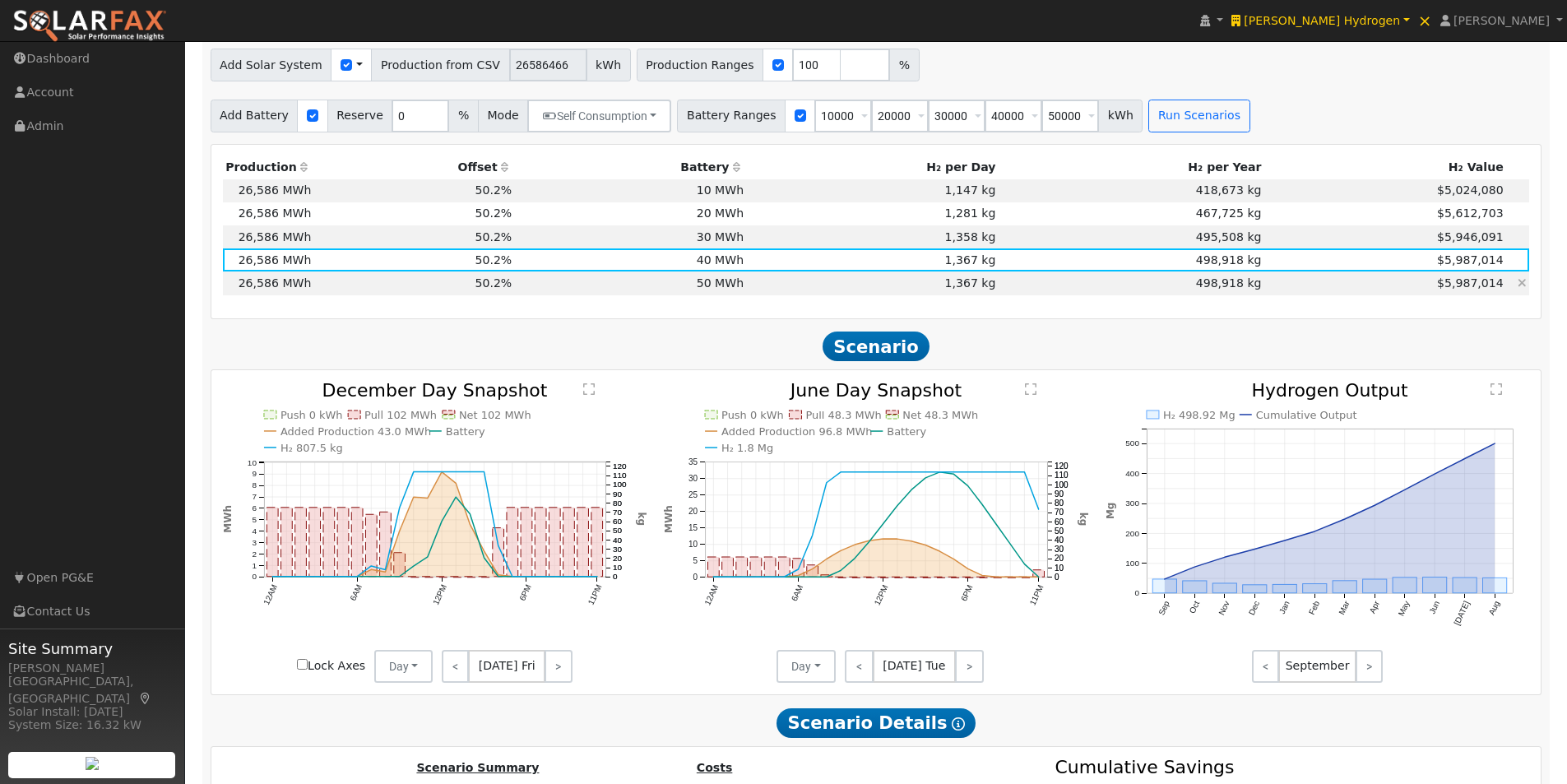
click at [789, 293] on td "1,367 kg" at bounding box center [873, 283] width 252 height 23
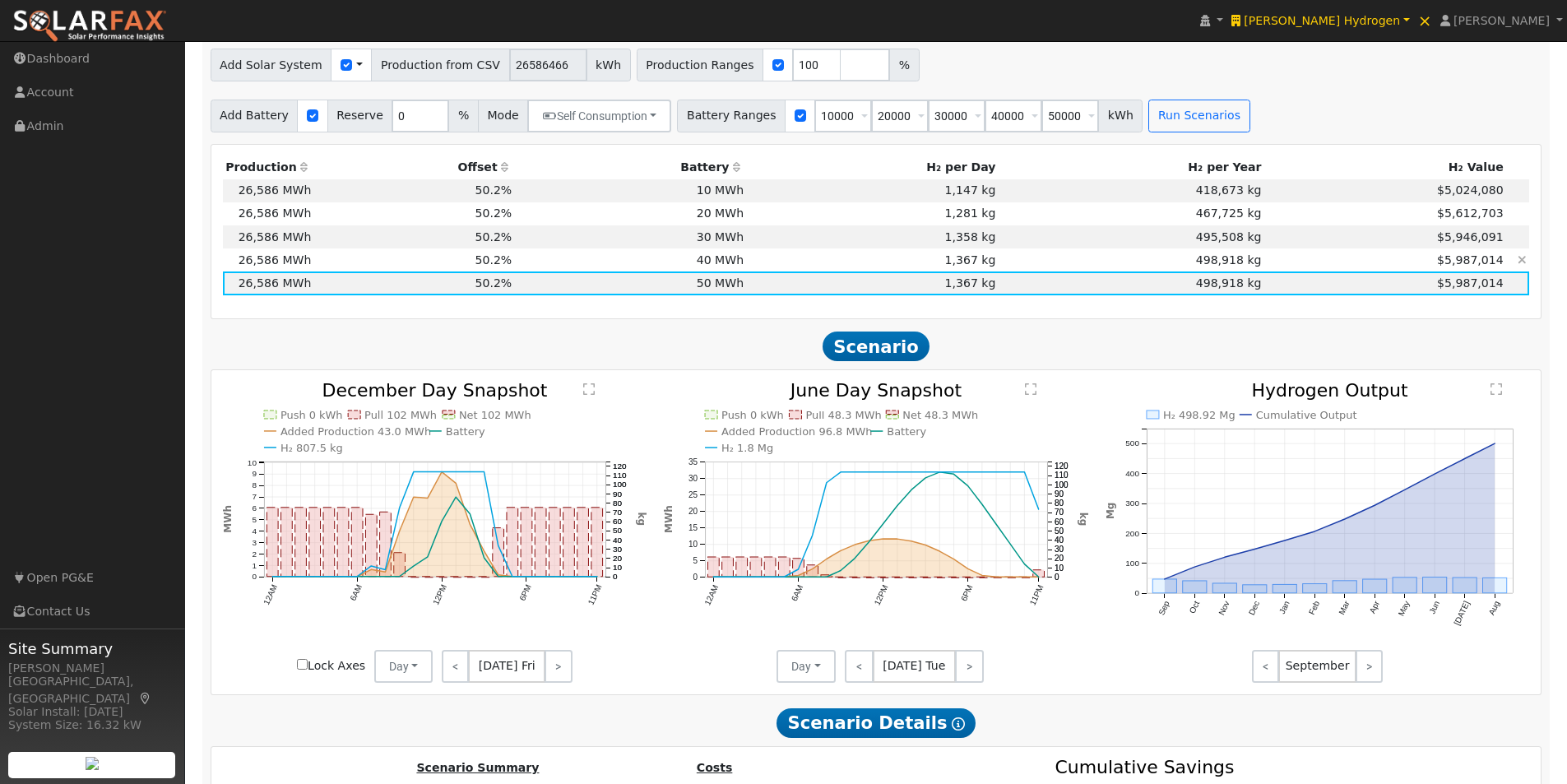
click at [962, 262] on td "1,367 kg" at bounding box center [873, 260] width 252 height 23
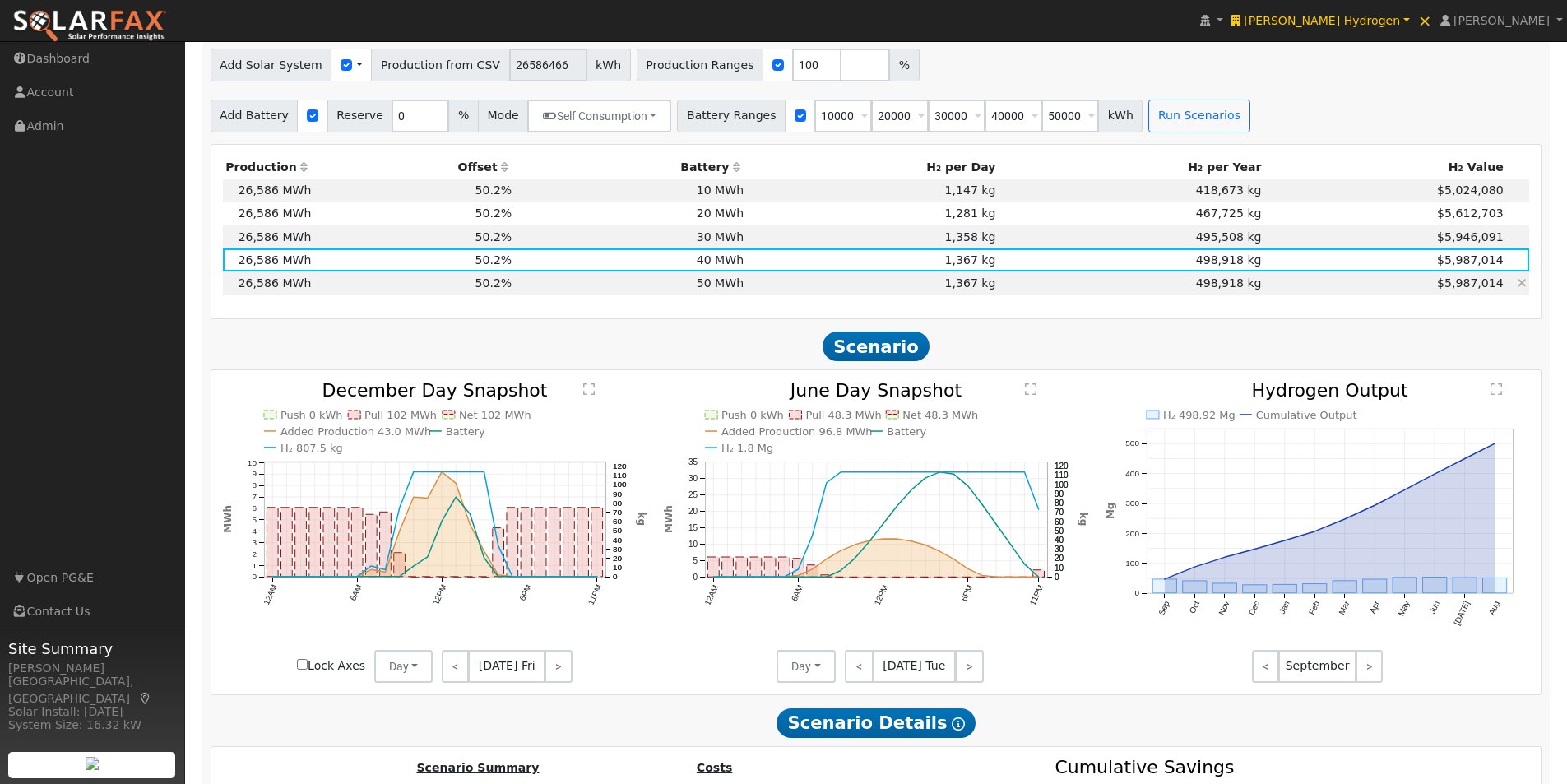
click at [990, 292] on td "1,367 kg" at bounding box center [873, 283] width 252 height 23
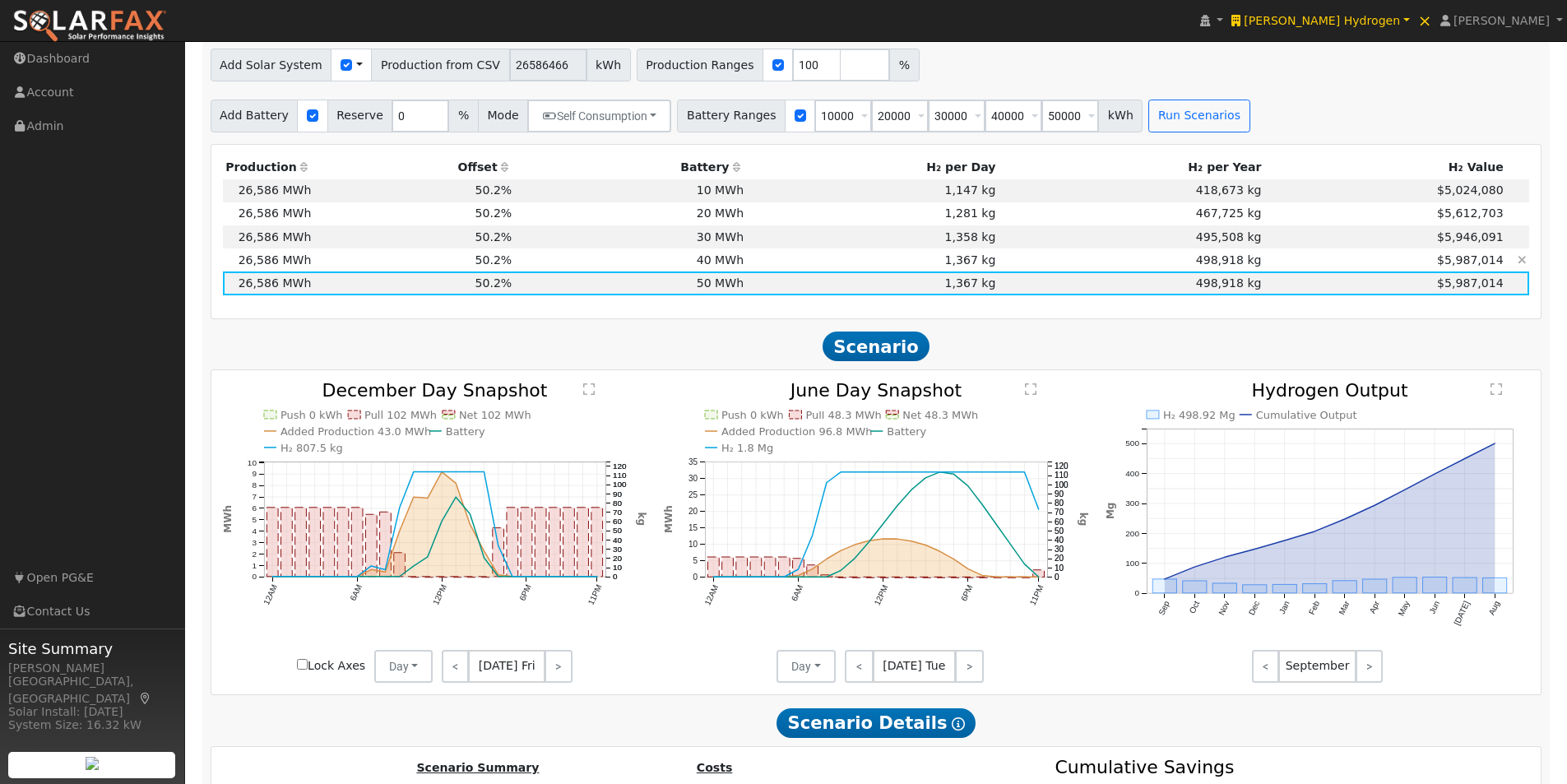
click at [989, 267] on td "1,367 kg" at bounding box center [873, 260] width 252 height 23
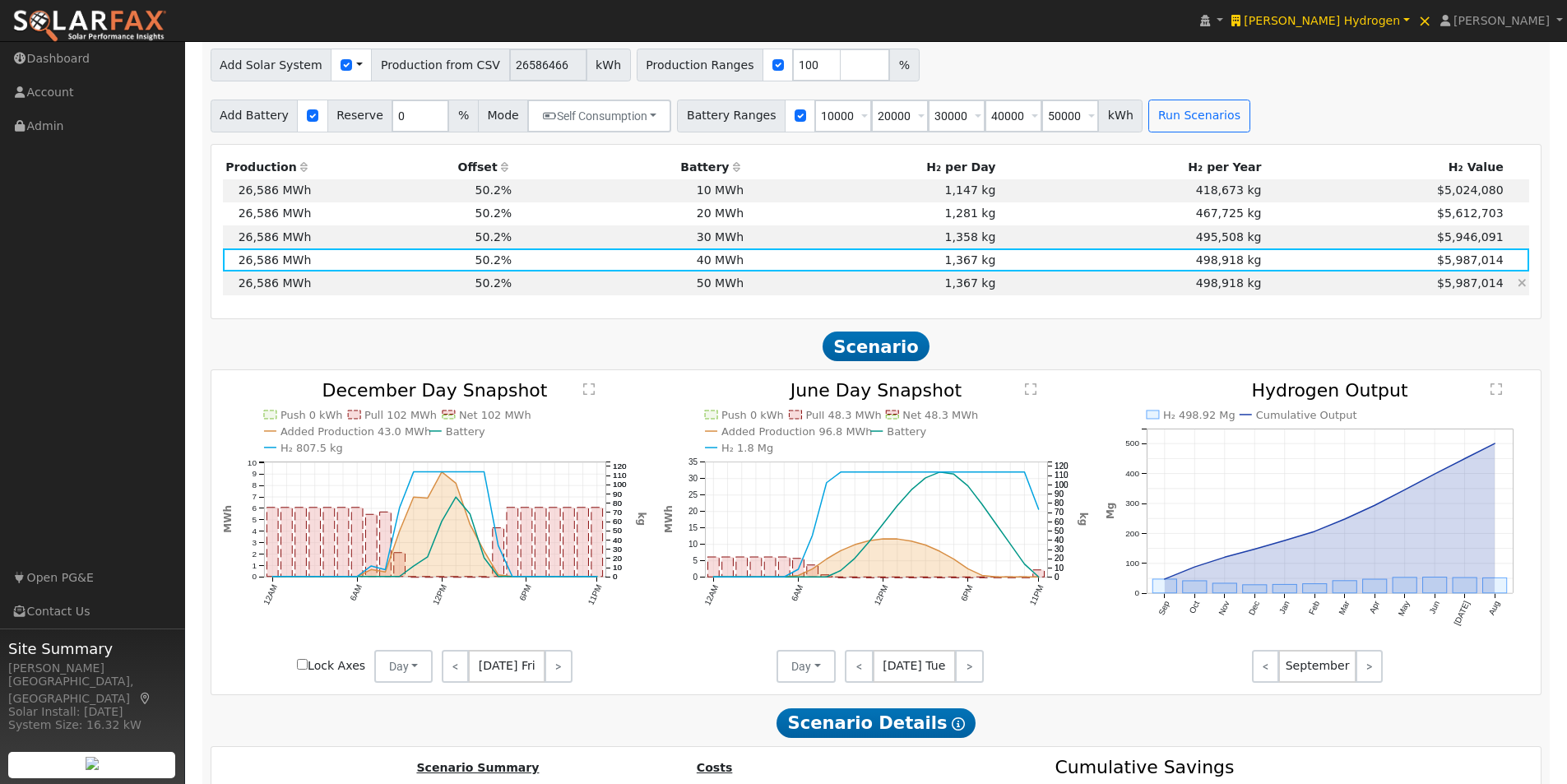
click at [978, 294] on td "1,367 kg" at bounding box center [873, 283] width 252 height 23
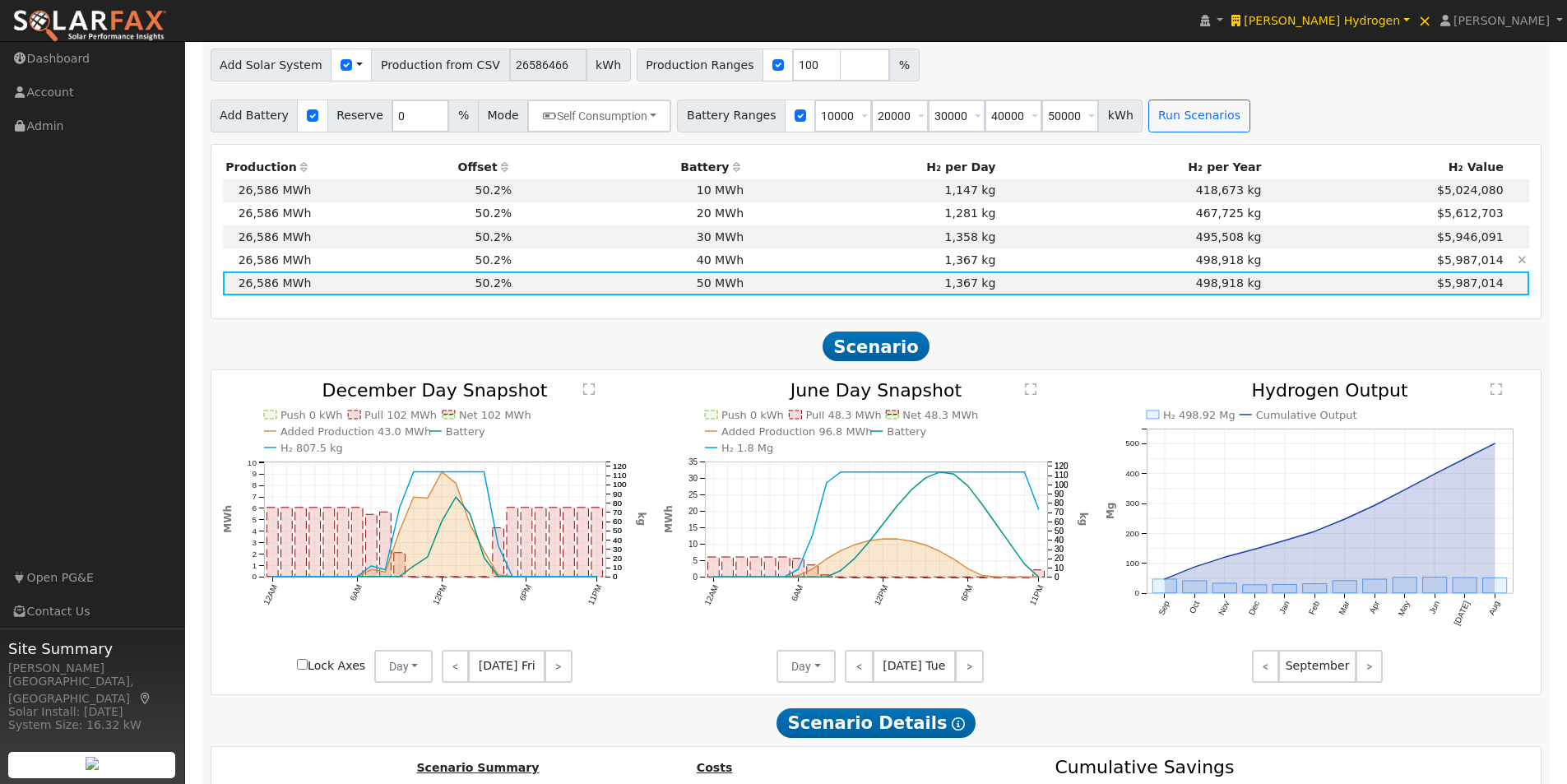
click at [979, 267] on td "1,367 kg" at bounding box center [873, 260] width 252 height 23
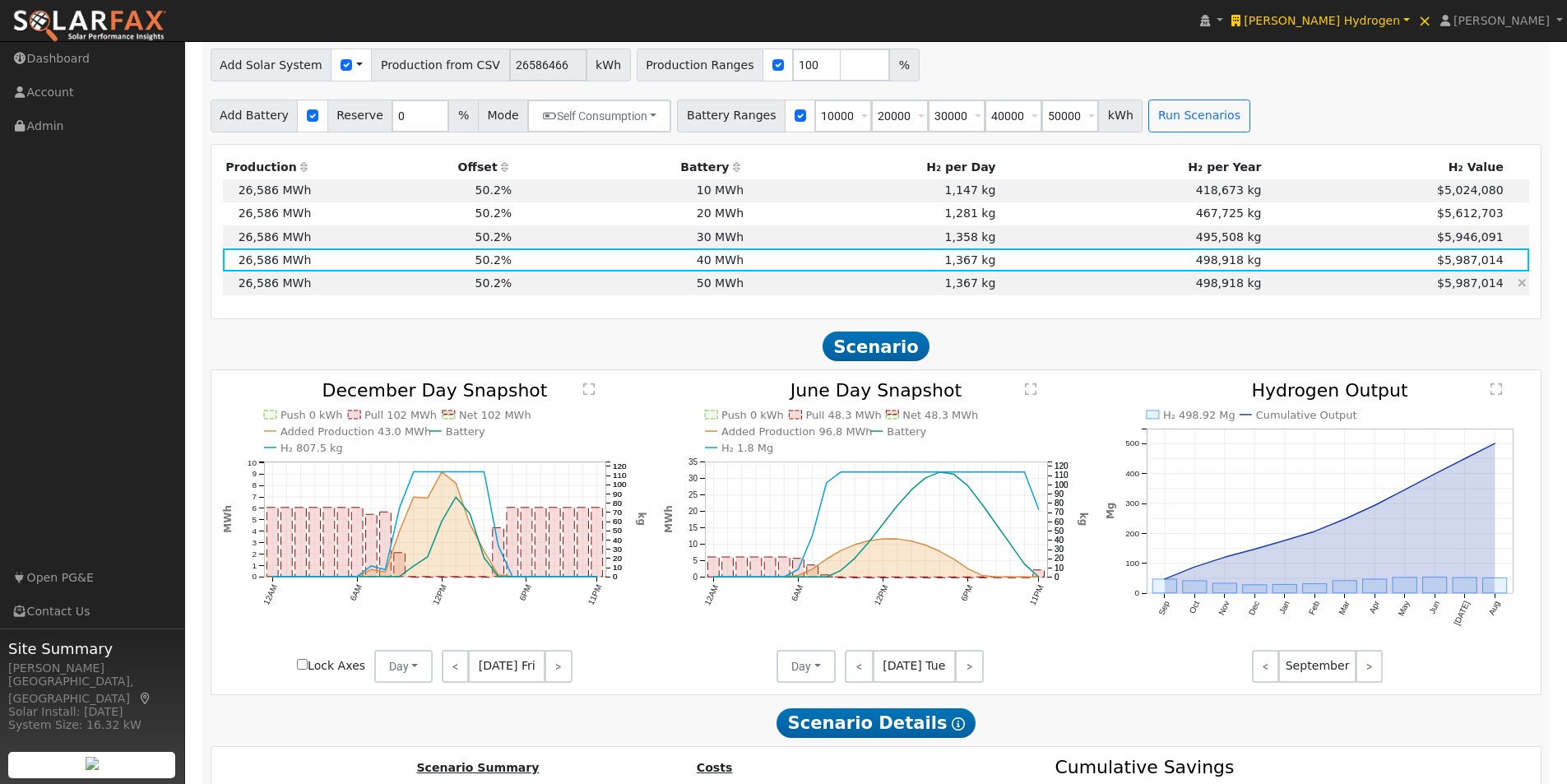
click at [969, 291] on td "1,367 kg" at bounding box center [873, 283] width 252 height 23
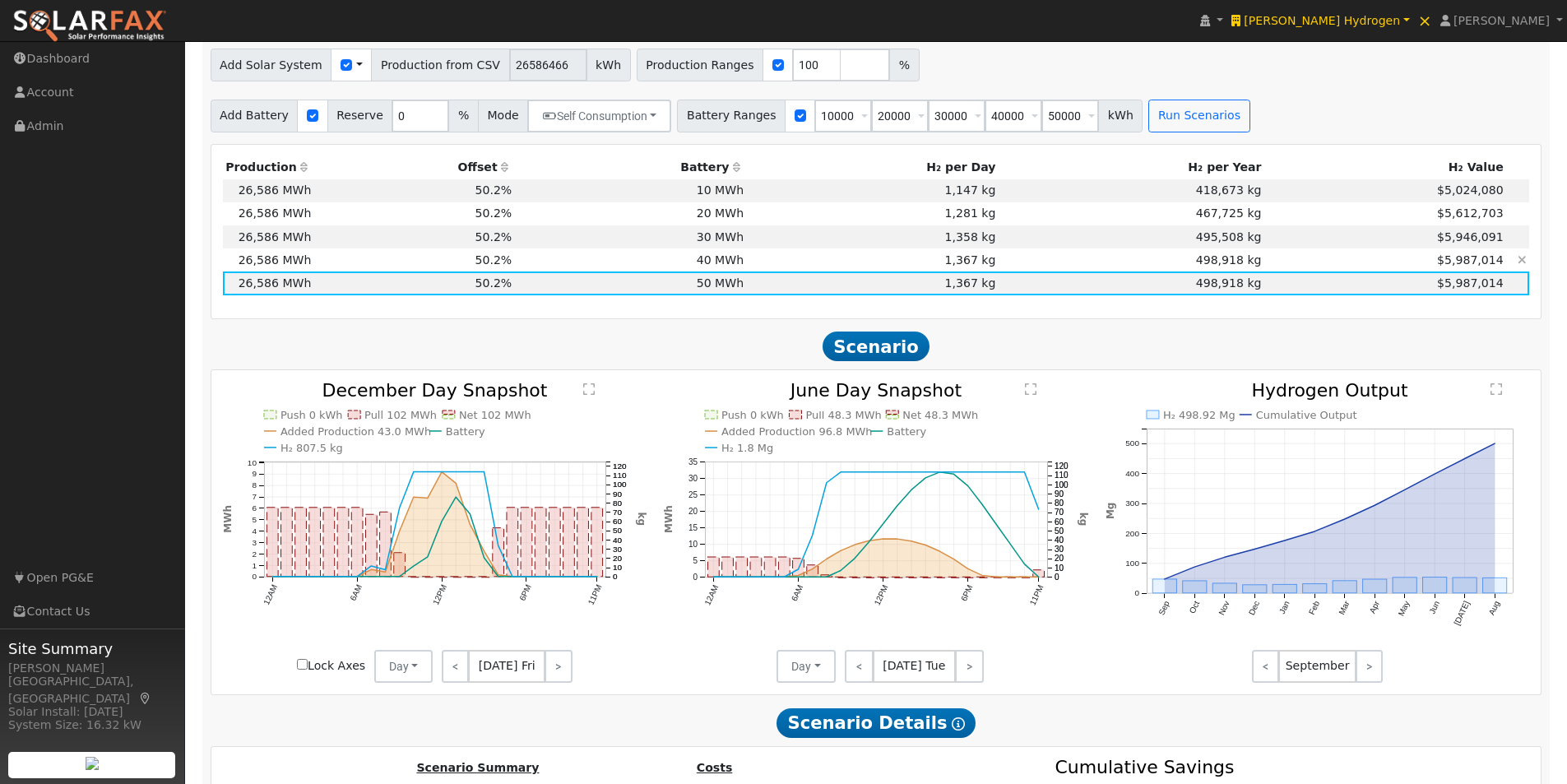
click at [983, 269] on td "1,367 kg" at bounding box center [873, 260] width 252 height 23
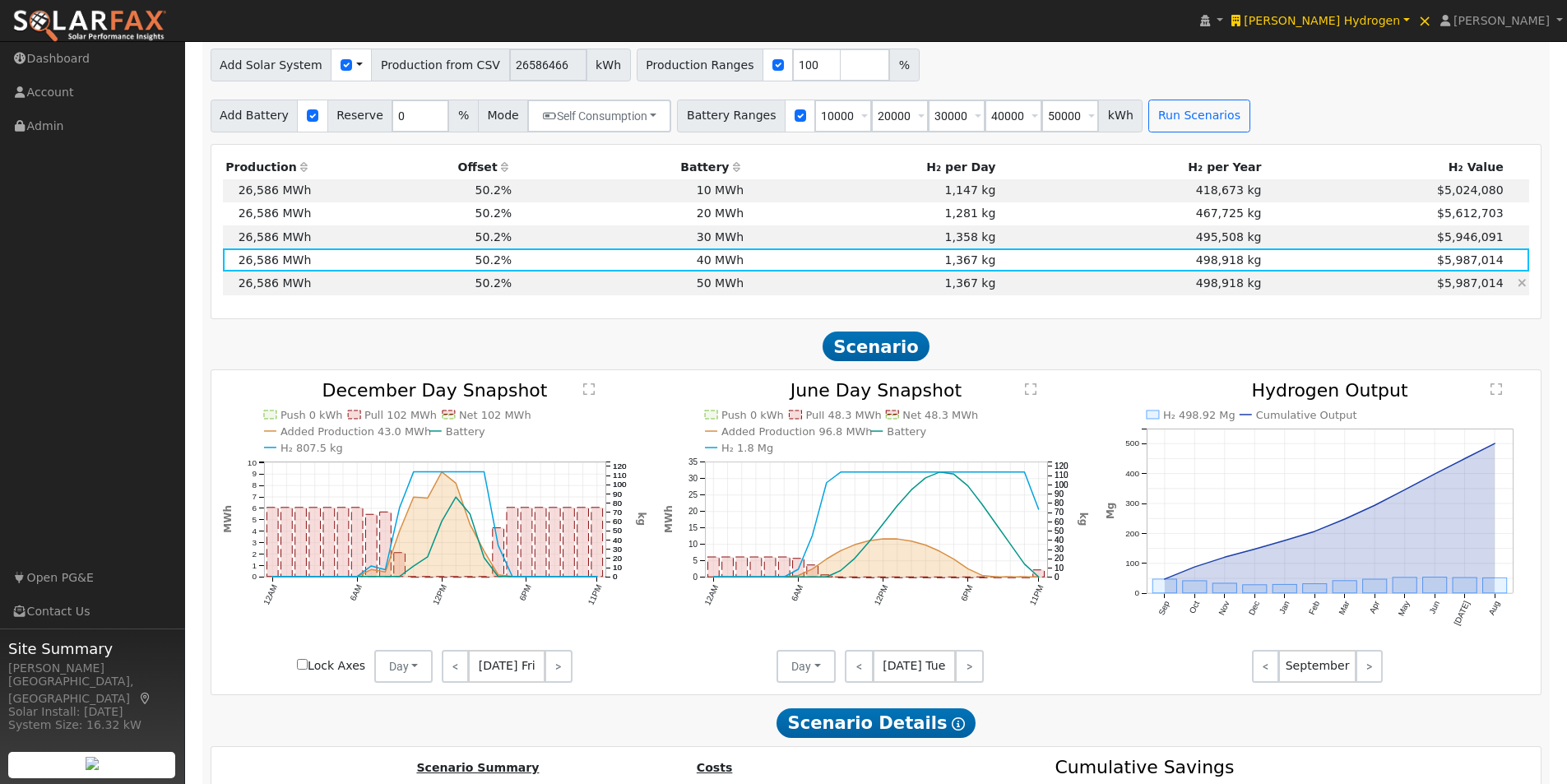
click at [971, 287] on td "1,367 kg" at bounding box center [873, 283] width 252 height 23
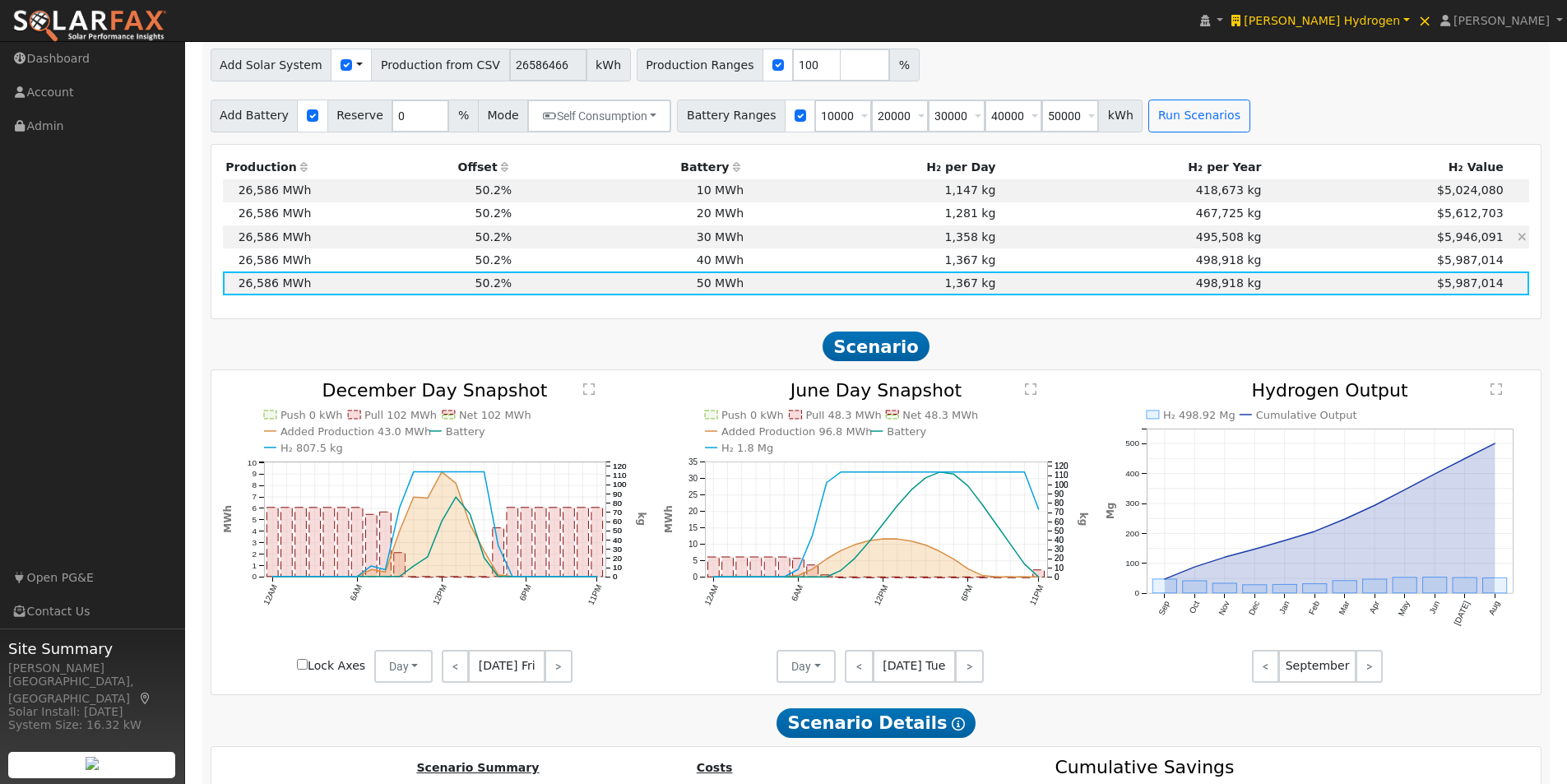
click at [817, 245] on td "1,358 kg" at bounding box center [873, 236] width 252 height 23
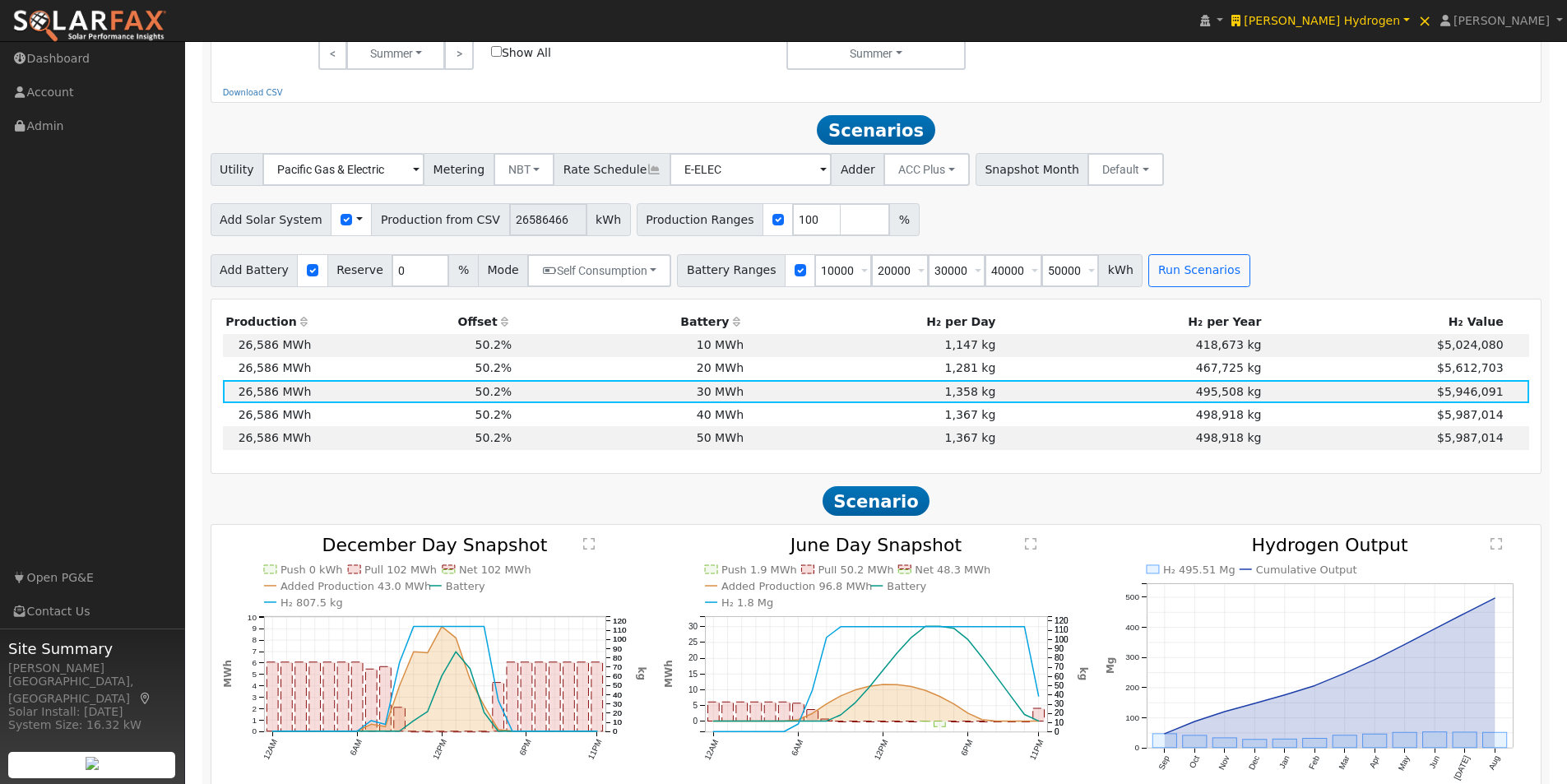
scroll to position [1021, 0]
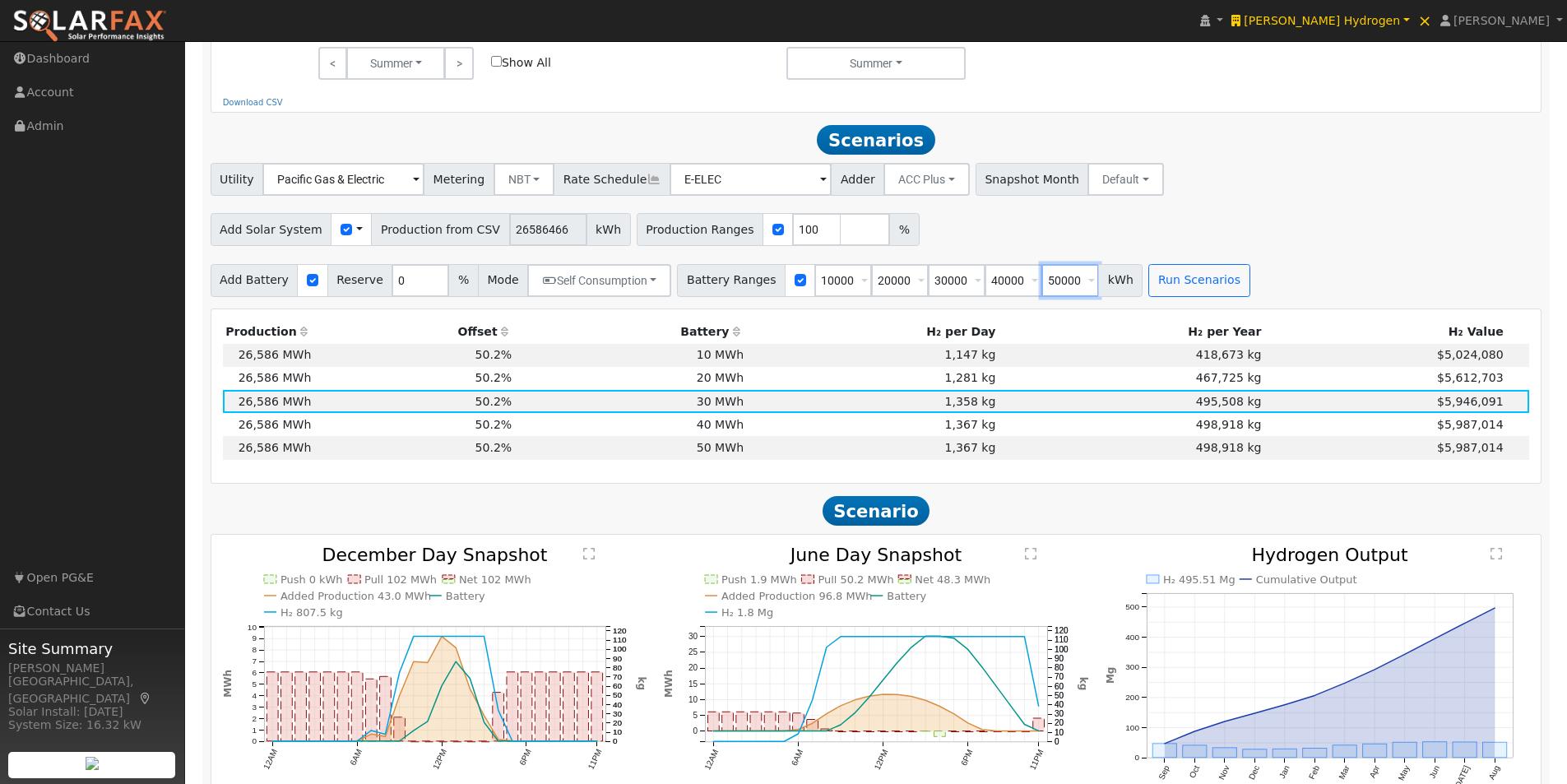
drag, startPoint x: 1055, startPoint y: 291, endPoint x: 997, endPoint y: 294, distance: 58.1
click at [997, 294] on div "Battery Ranges 10000 Overrides Reserve % Mode None None Self Consumption Peak S…" at bounding box center [909, 280] width 466 height 33
type input "0"
type input "10000"
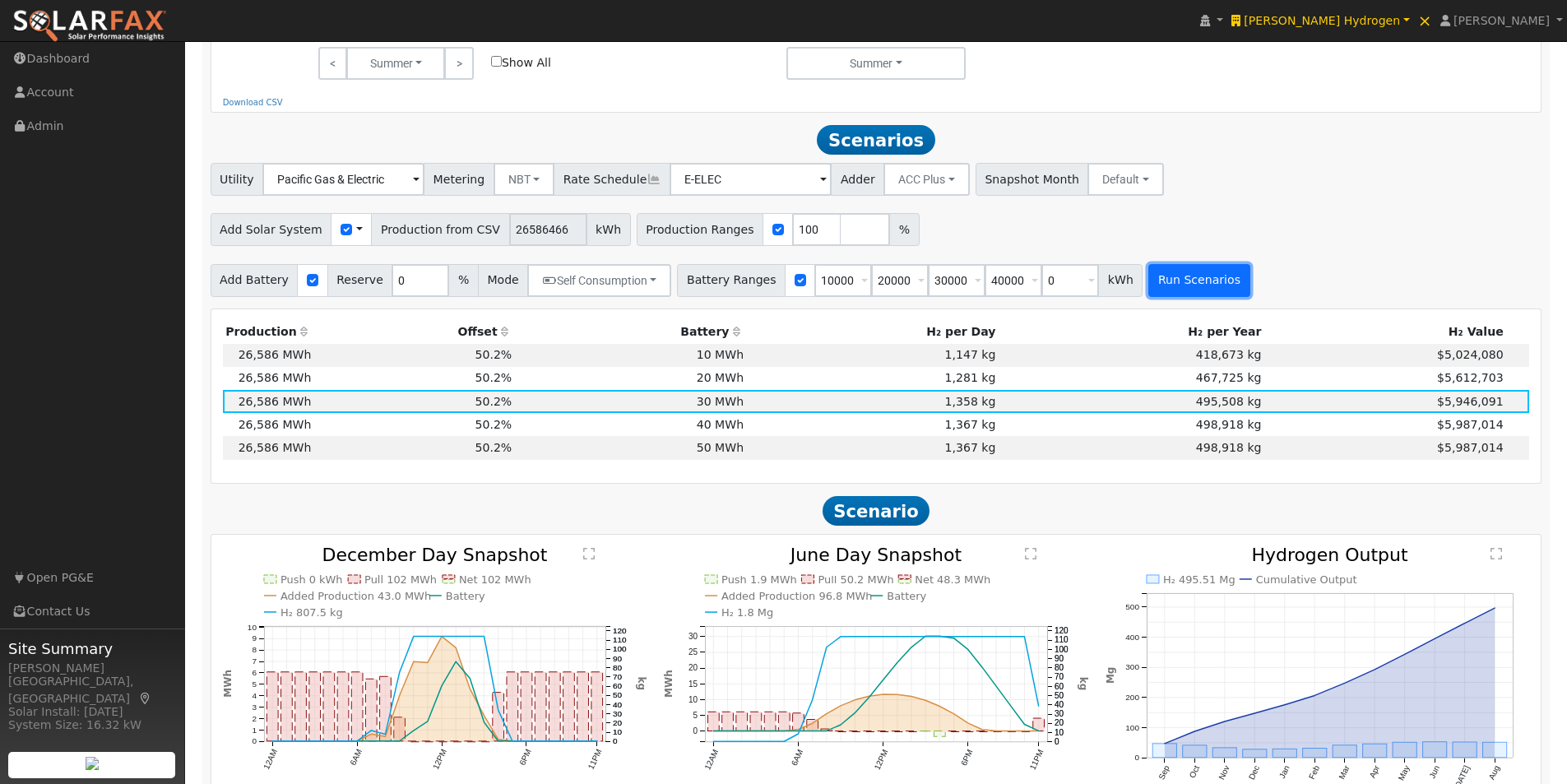
type input "20000"
type input "30000"
type input "40000"
click at [1176, 280] on button "Run Scenarios" at bounding box center [1199, 280] width 101 height 33
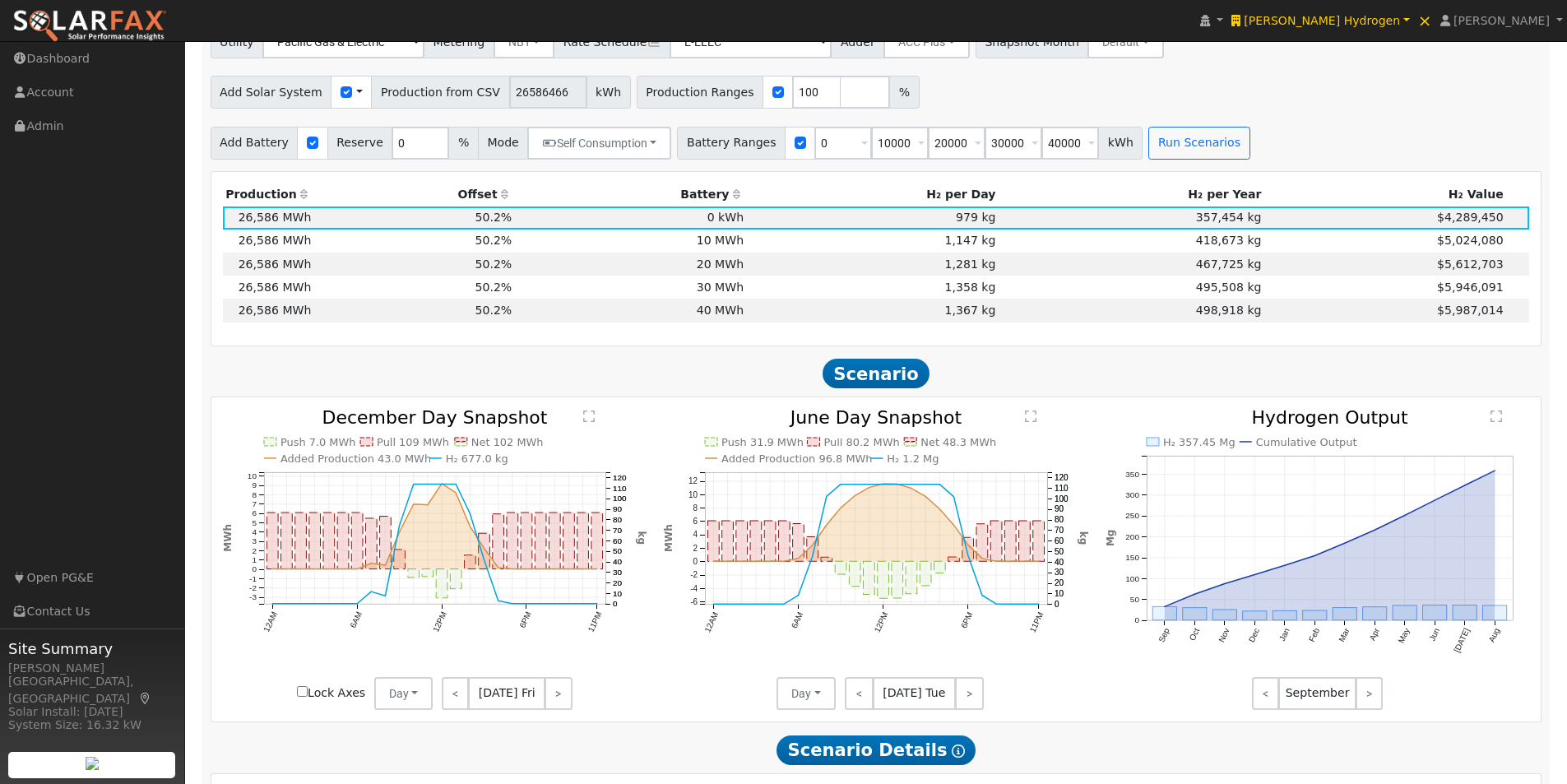
scroll to position [1186, 0]
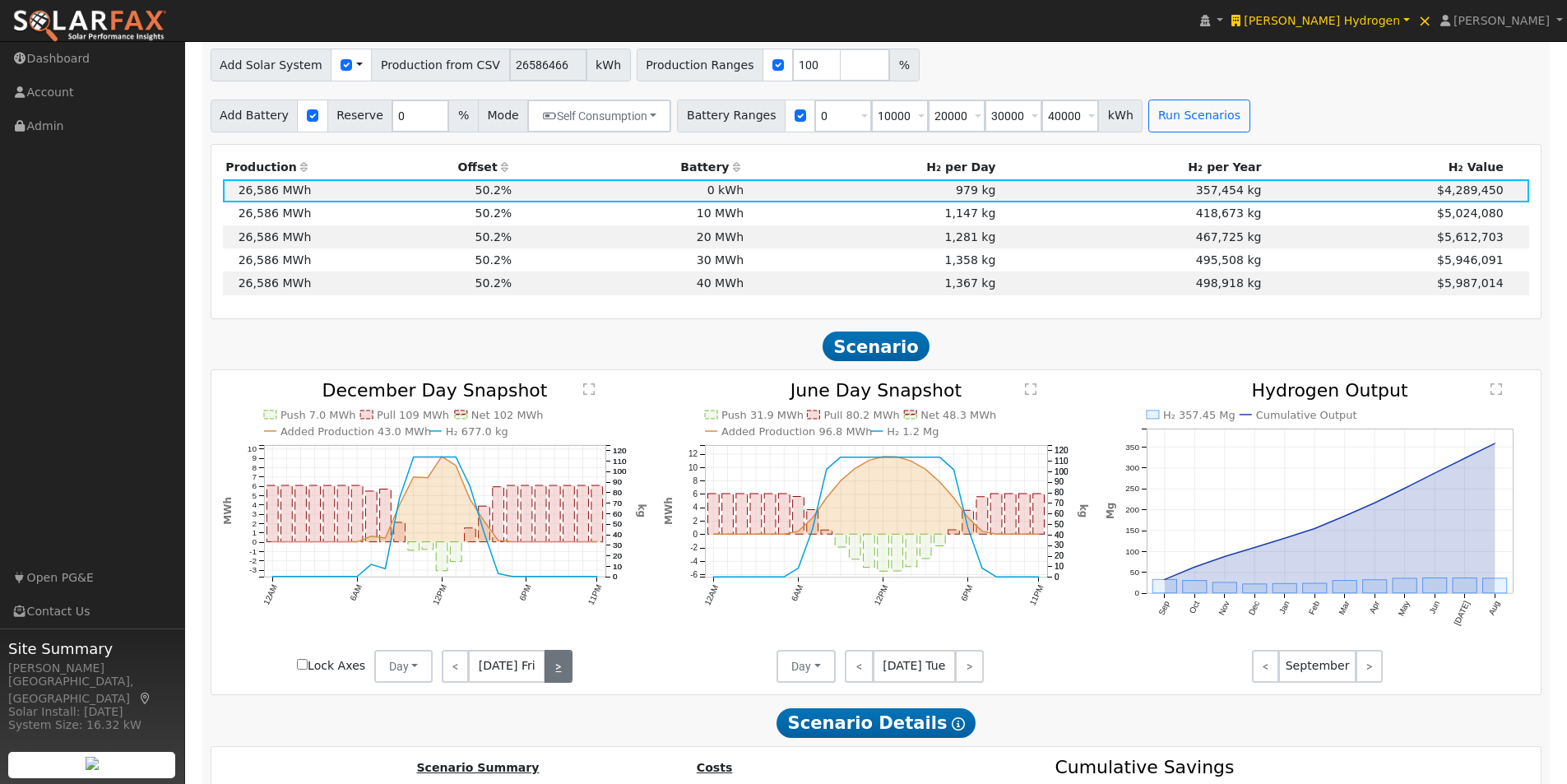
click at [550, 675] on link ">" at bounding box center [558, 666] width 27 height 33
click at [550, 675] on link ">" at bounding box center [559, 666] width 24 height 33
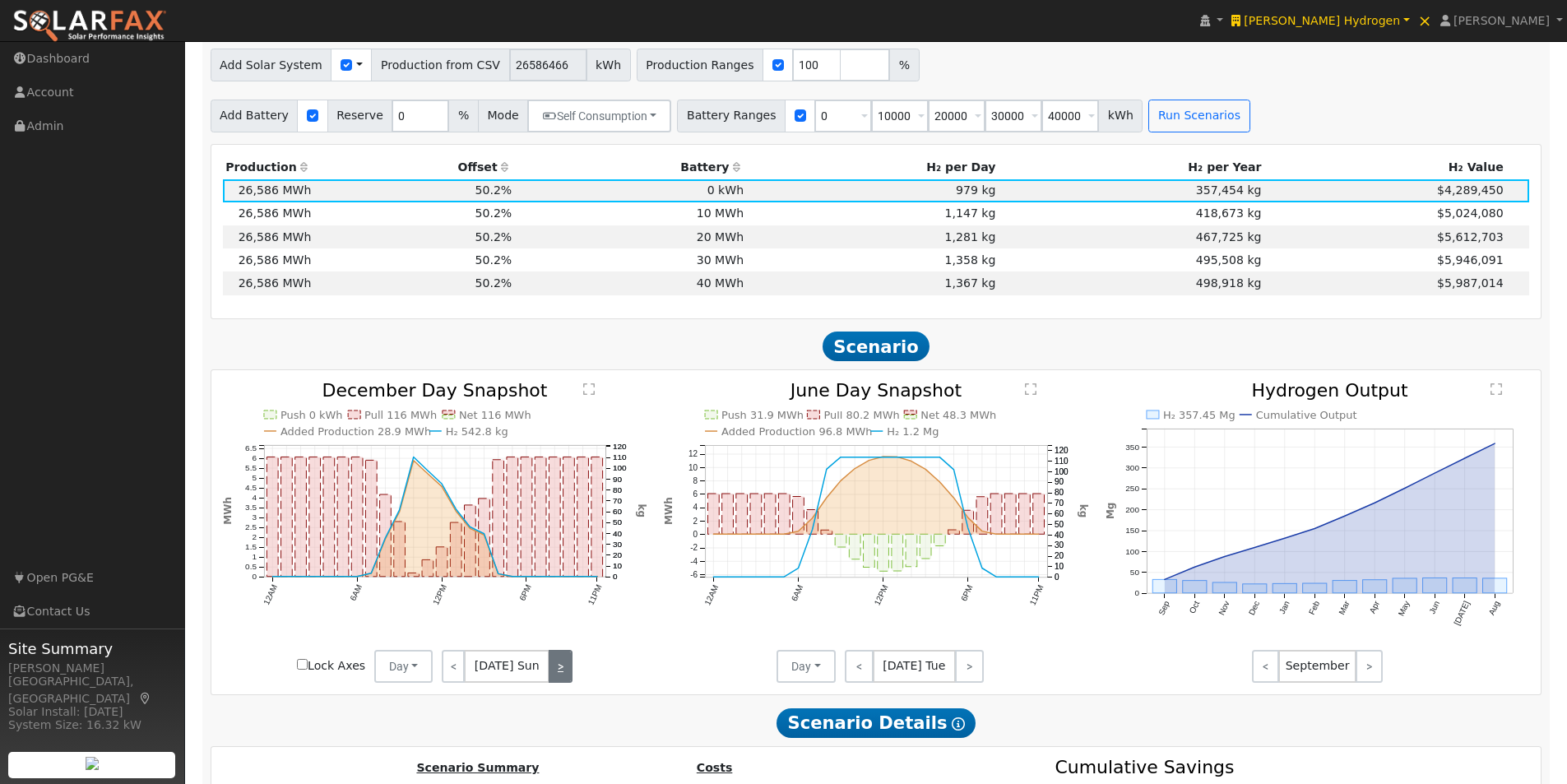
click at [550, 675] on link ">" at bounding box center [560, 666] width 23 height 33
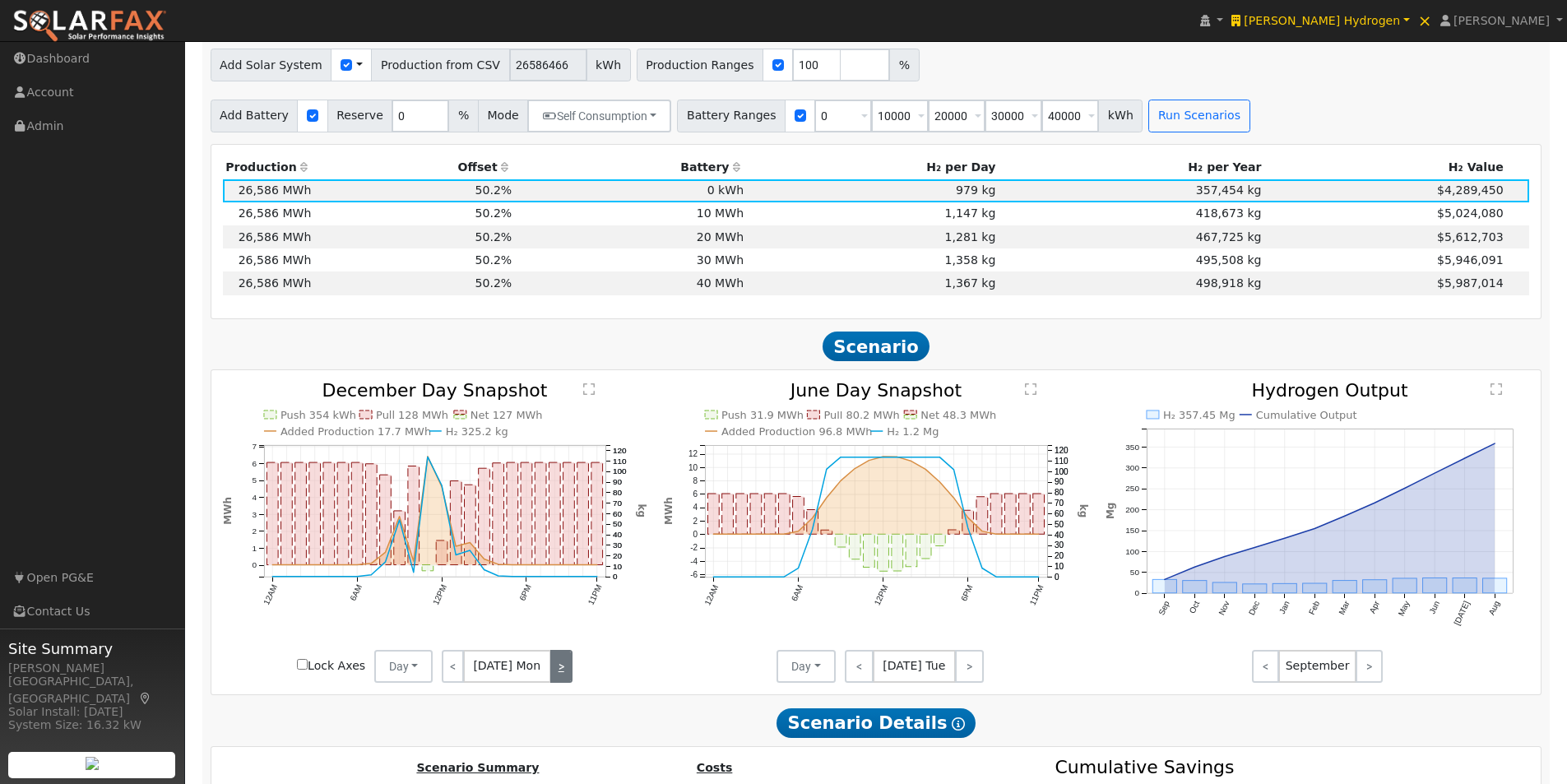
click at [551, 675] on link ">" at bounding box center [562, 666] width 23 height 33
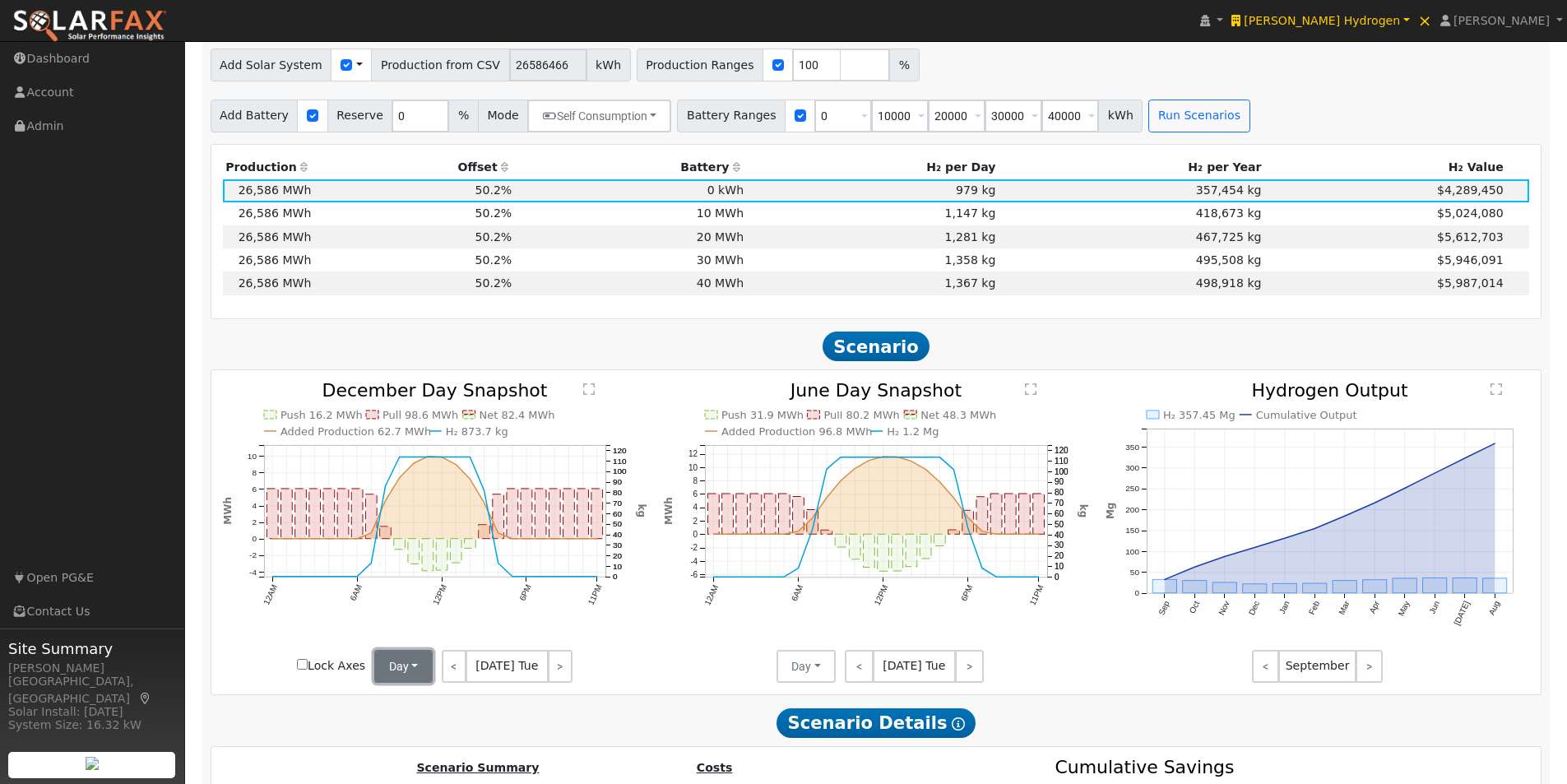
click at [397, 681] on button "Day" at bounding box center [404, 666] width 59 height 33
drag, startPoint x: 826, startPoint y: 670, endPoint x: 816, endPoint y: 675, distance: 11.2
click at [827, 670] on button "Day" at bounding box center [806, 666] width 59 height 33
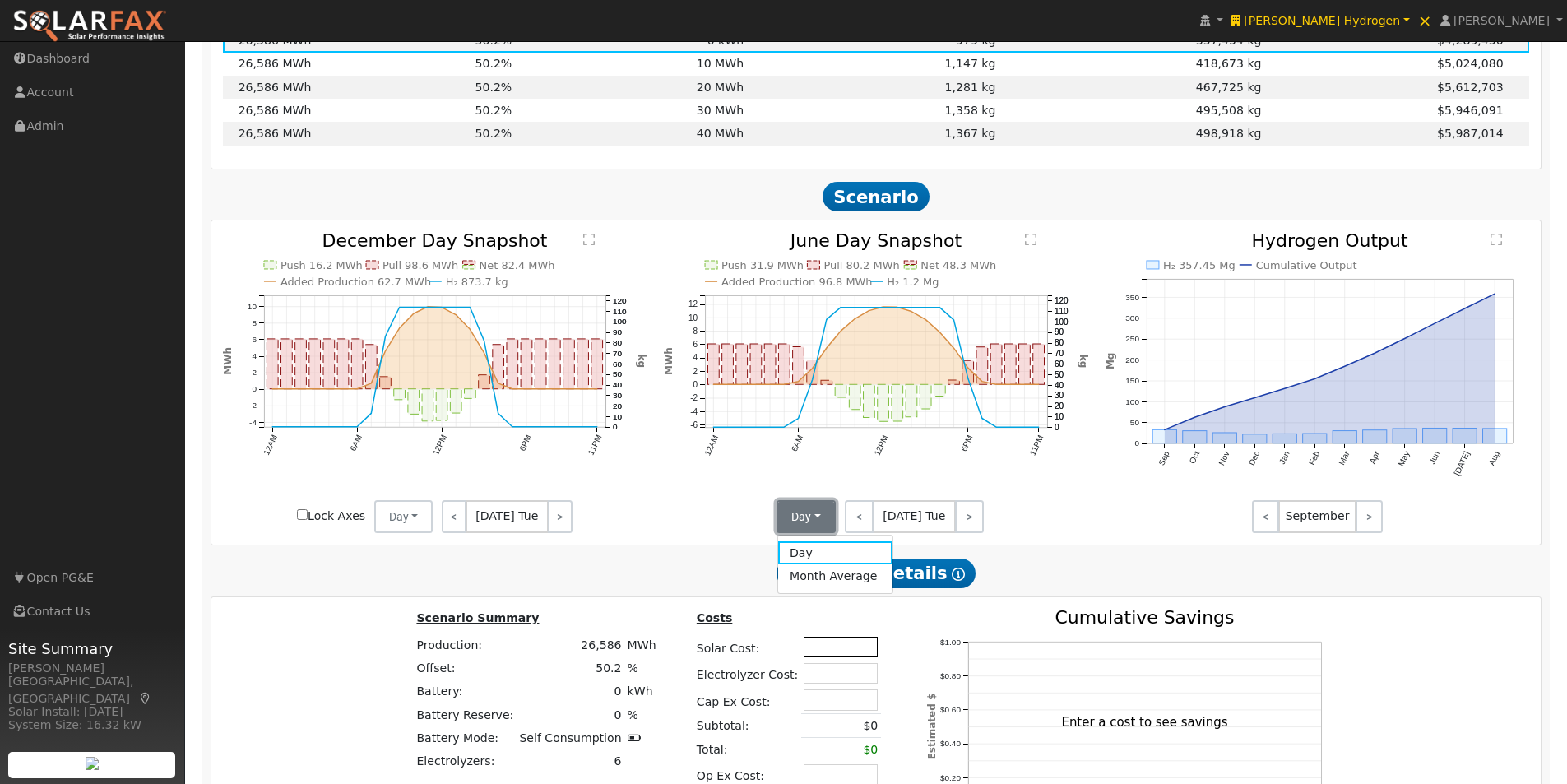
scroll to position [1350, 0]
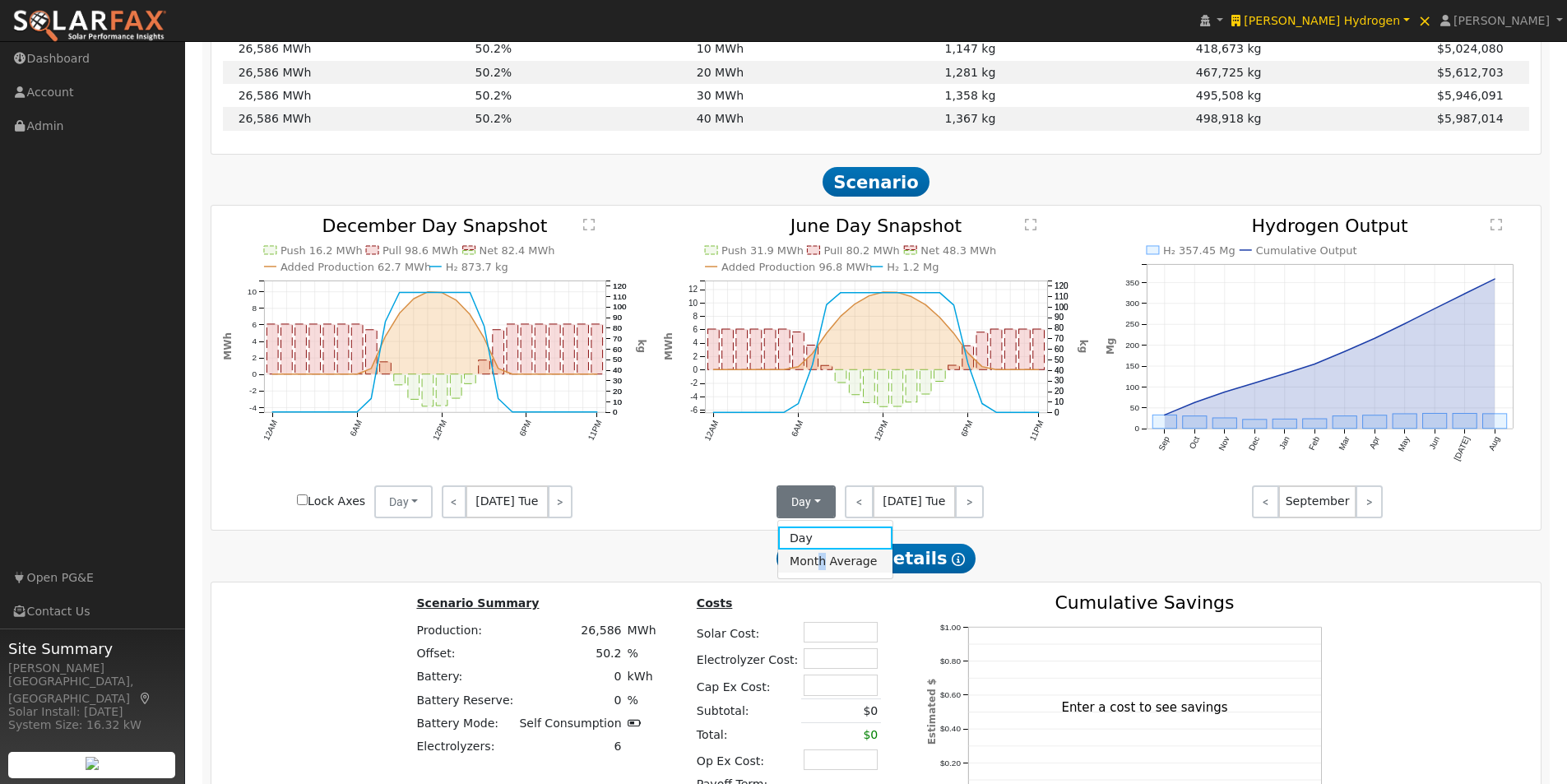
click at [821, 569] on link "Month Average" at bounding box center [836, 561] width 115 height 23
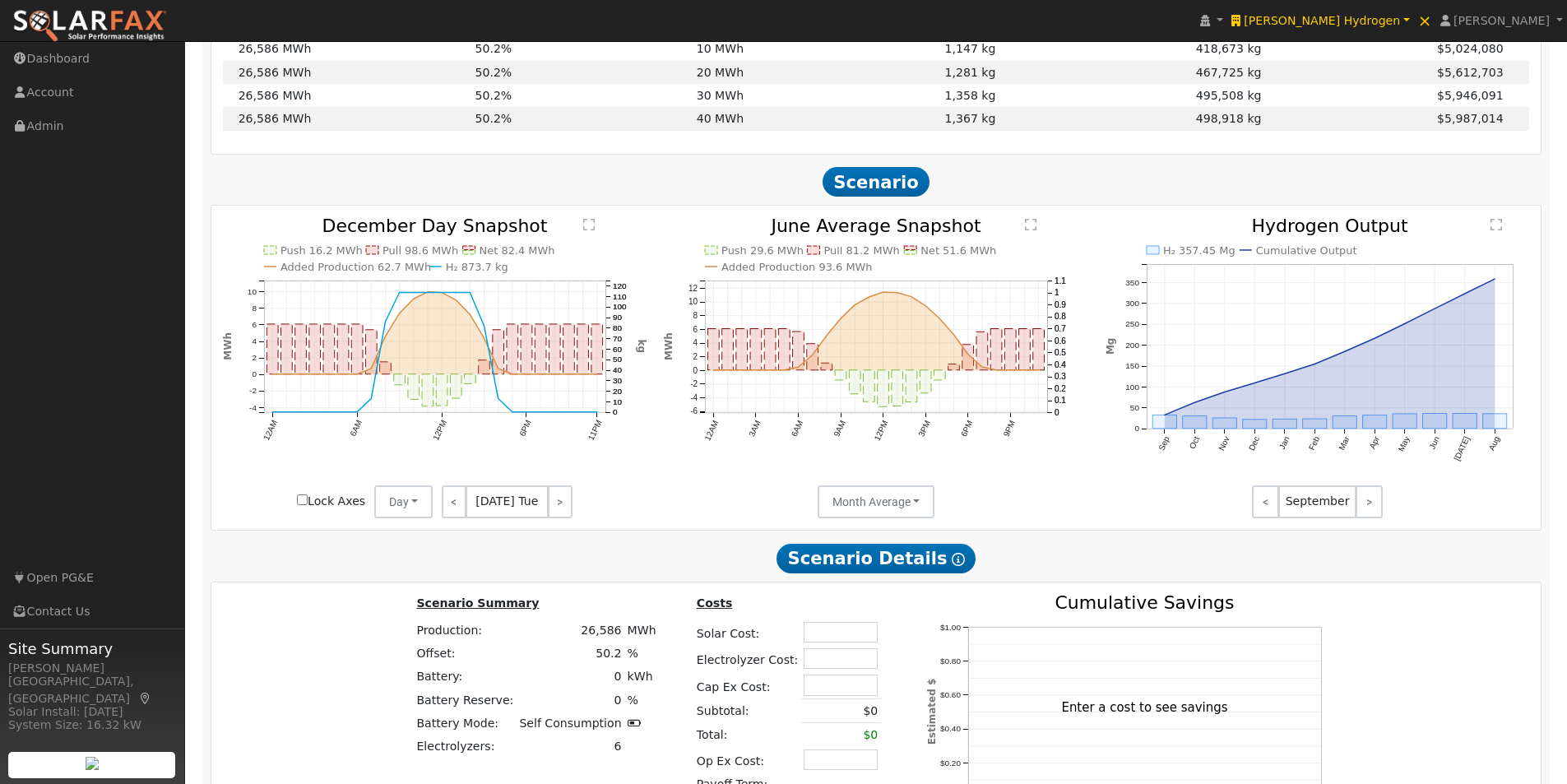
click at [1031, 229] on text "" at bounding box center [1030, 224] width 11 height 13
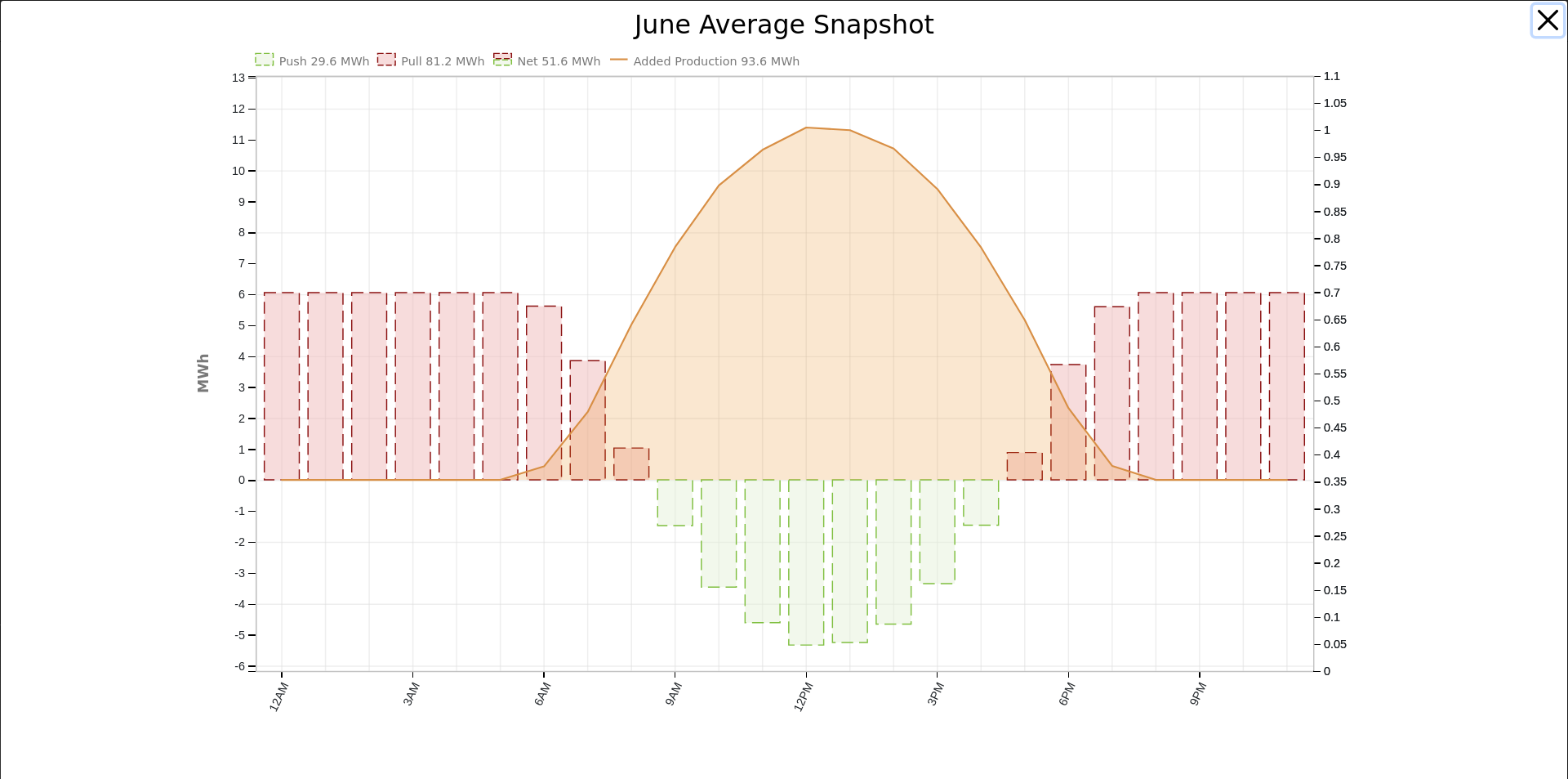
click at [1534, 18] on button "button" at bounding box center [1549, 21] width 31 height 31
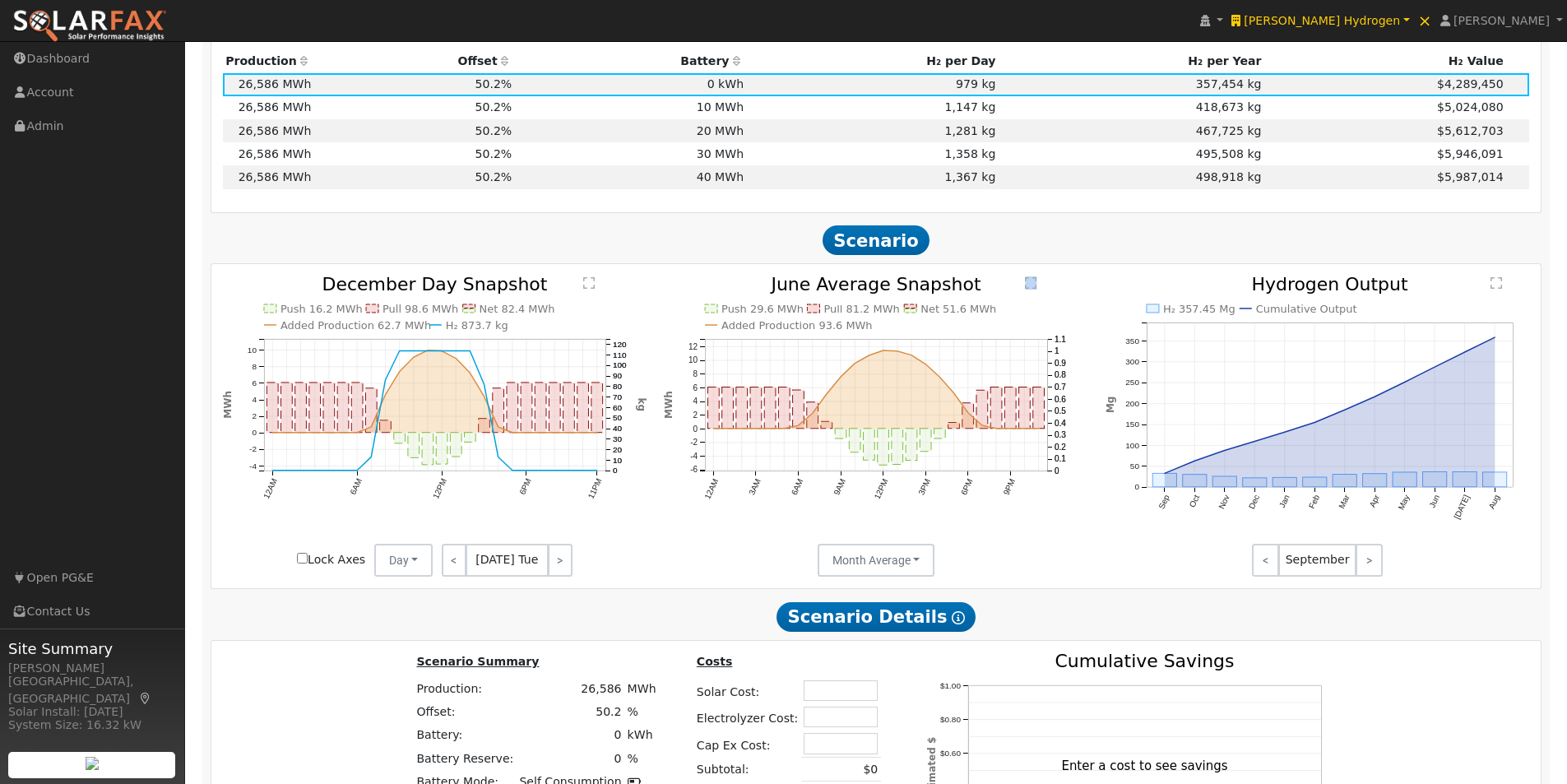
scroll to position [1512, 0]
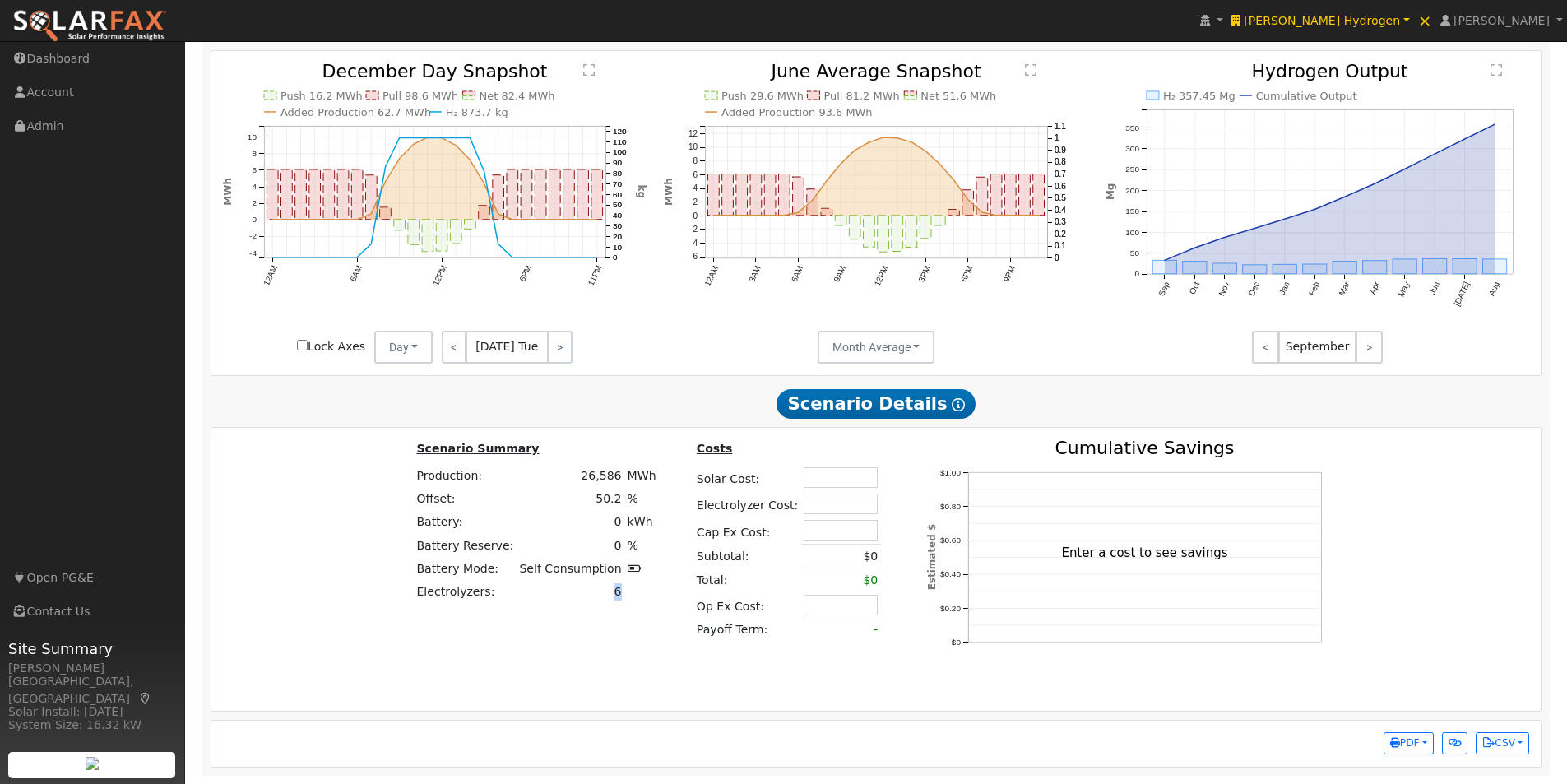
drag, startPoint x: 615, startPoint y: 595, endPoint x: 605, endPoint y: 595, distance: 10.0
click at [605, 595] on td "6" at bounding box center [571, 591] width 108 height 23
click at [536, 602] on td "6" at bounding box center [571, 591] width 108 height 23
click at [625, 596] on td at bounding box center [642, 591] width 35 height 23
drag, startPoint x: 619, startPoint y: 596, endPoint x: 607, endPoint y: 596, distance: 12.0
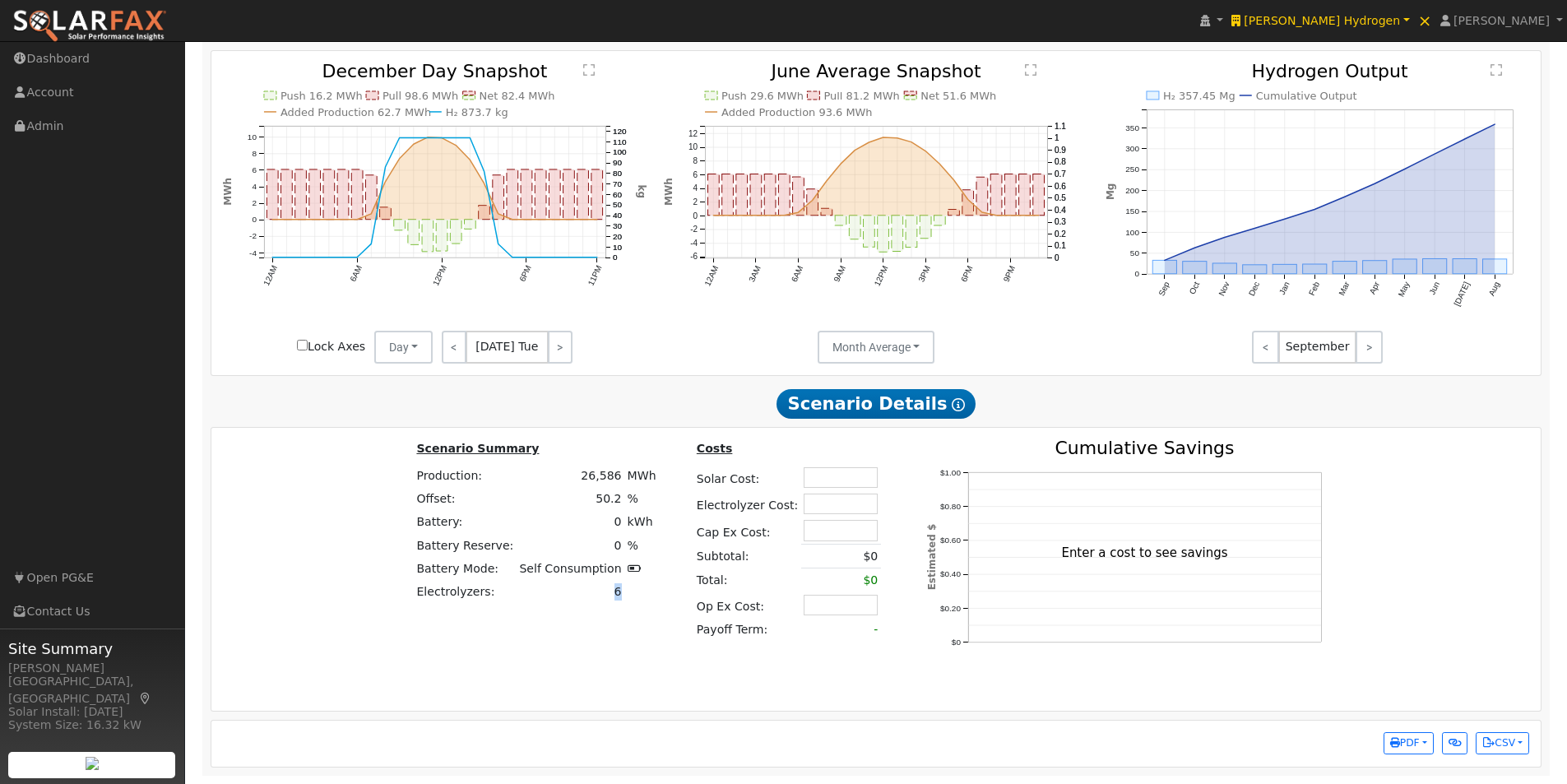
click at [607, 596] on tr "Electrolyzers: 6" at bounding box center [536, 591] width 245 height 23
drag, startPoint x: 439, startPoint y: 593, endPoint x: 645, endPoint y: 592, distance: 206.0
click at [645, 592] on tr "Electrolyzers: 6" at bounding box center [536, 591] width 245 height 23
click at [625, 599] on td at bounding box center [642, 591] width 35 height 23
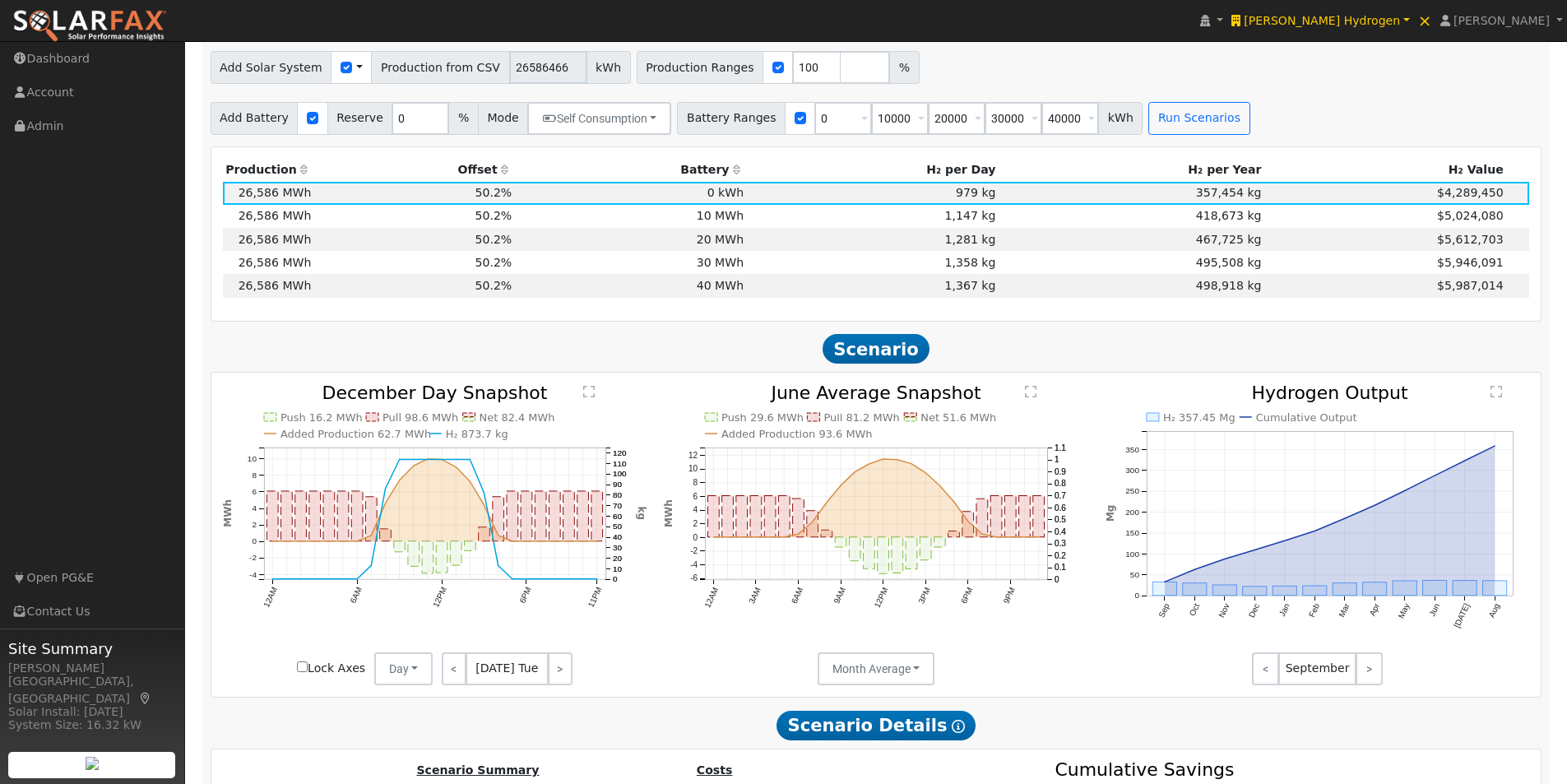
click at [1030, 397] on text "" at bounding box center [1030, 391] width 11 height 13
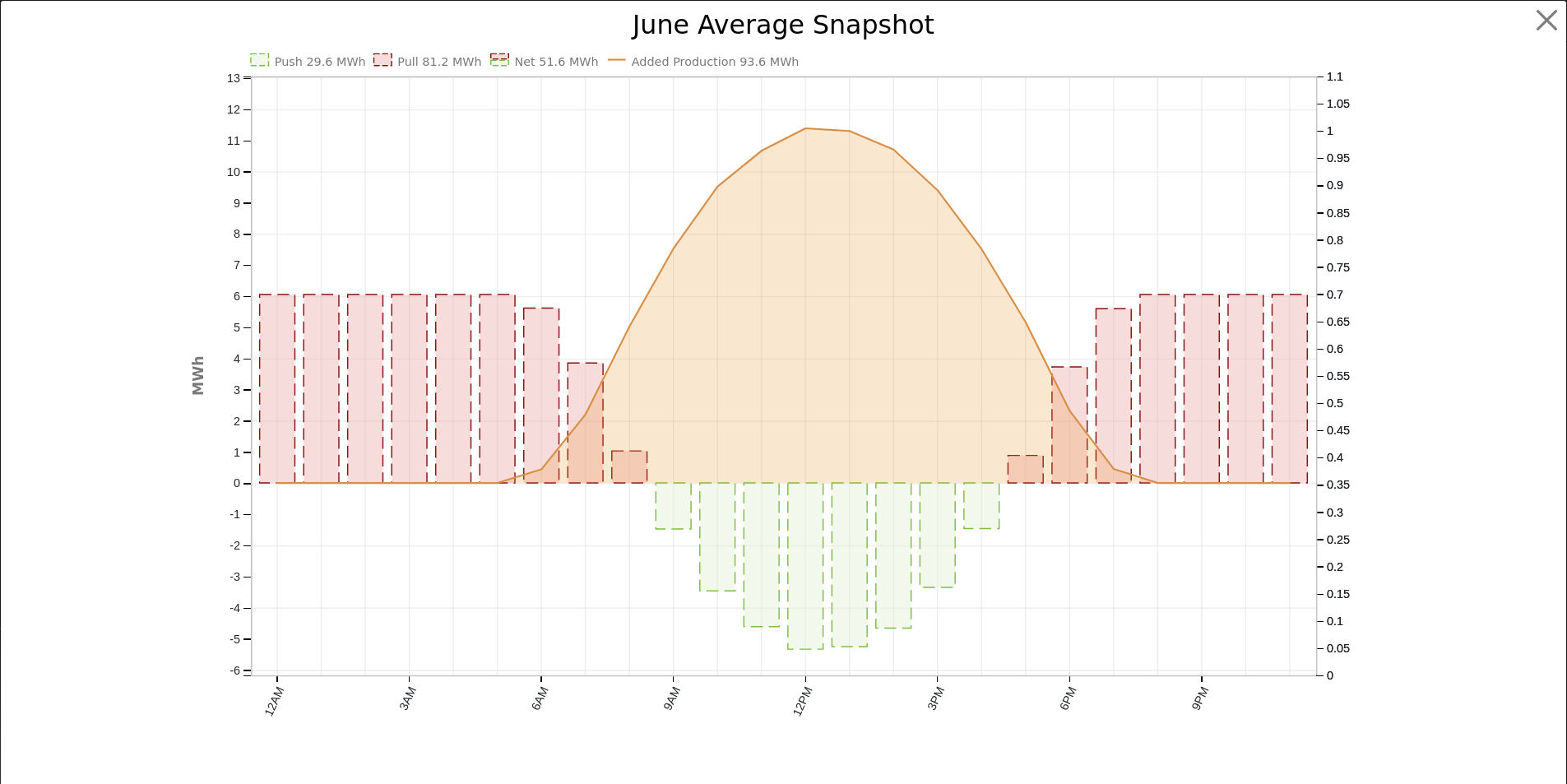
scroll to position [1188, 0]
drag, startPoint x: 1546, startPoint y: 12, endPoint x: 1312, endPoint y: 121, distance: 258.1
click at [1545, 13] on button "button" at bounding box center [1560, 21] width 31 height 31
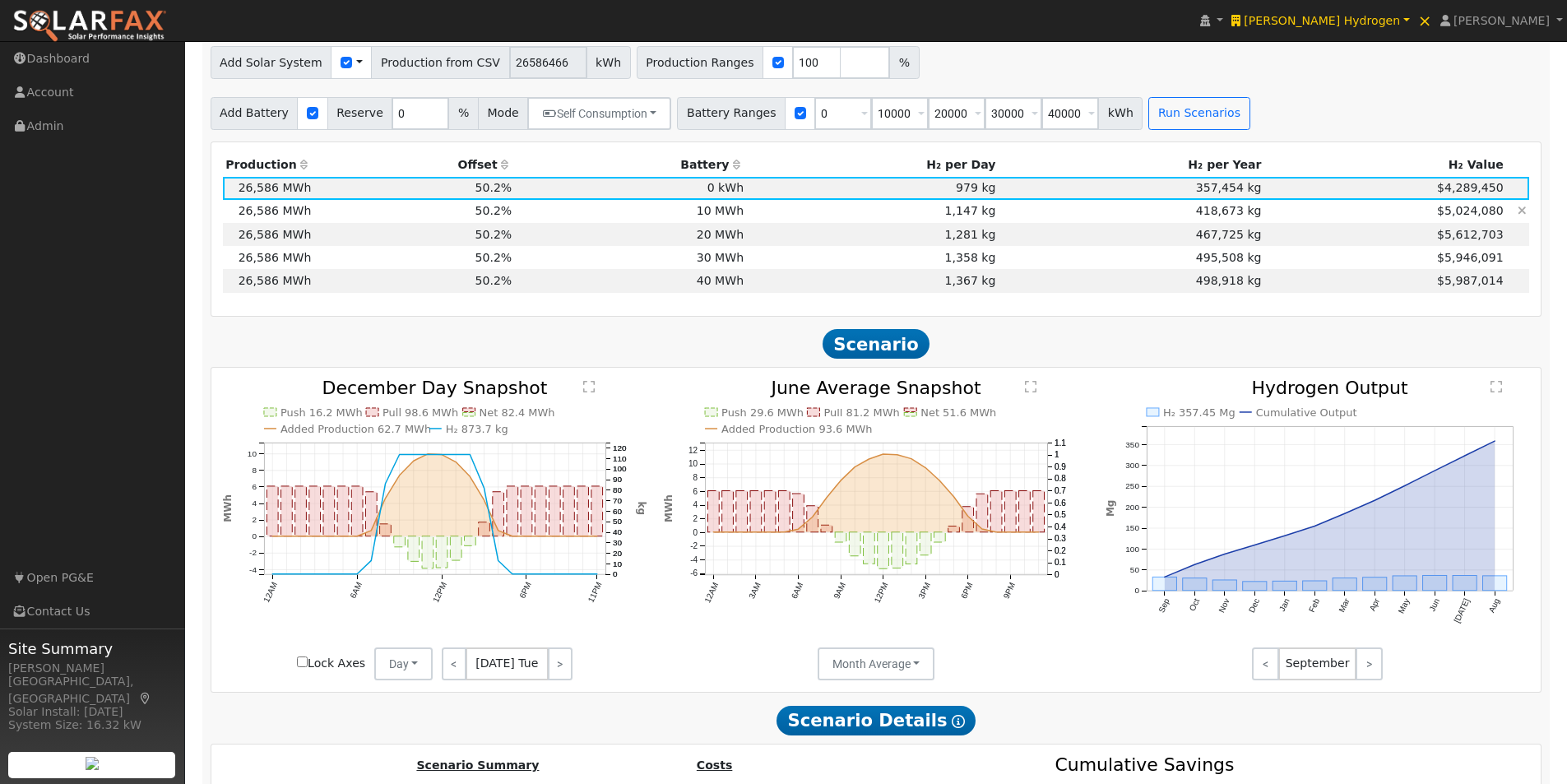
click at [724, 215] on td "10 MWh" at bounding box center [631, 211] width 232 height 23
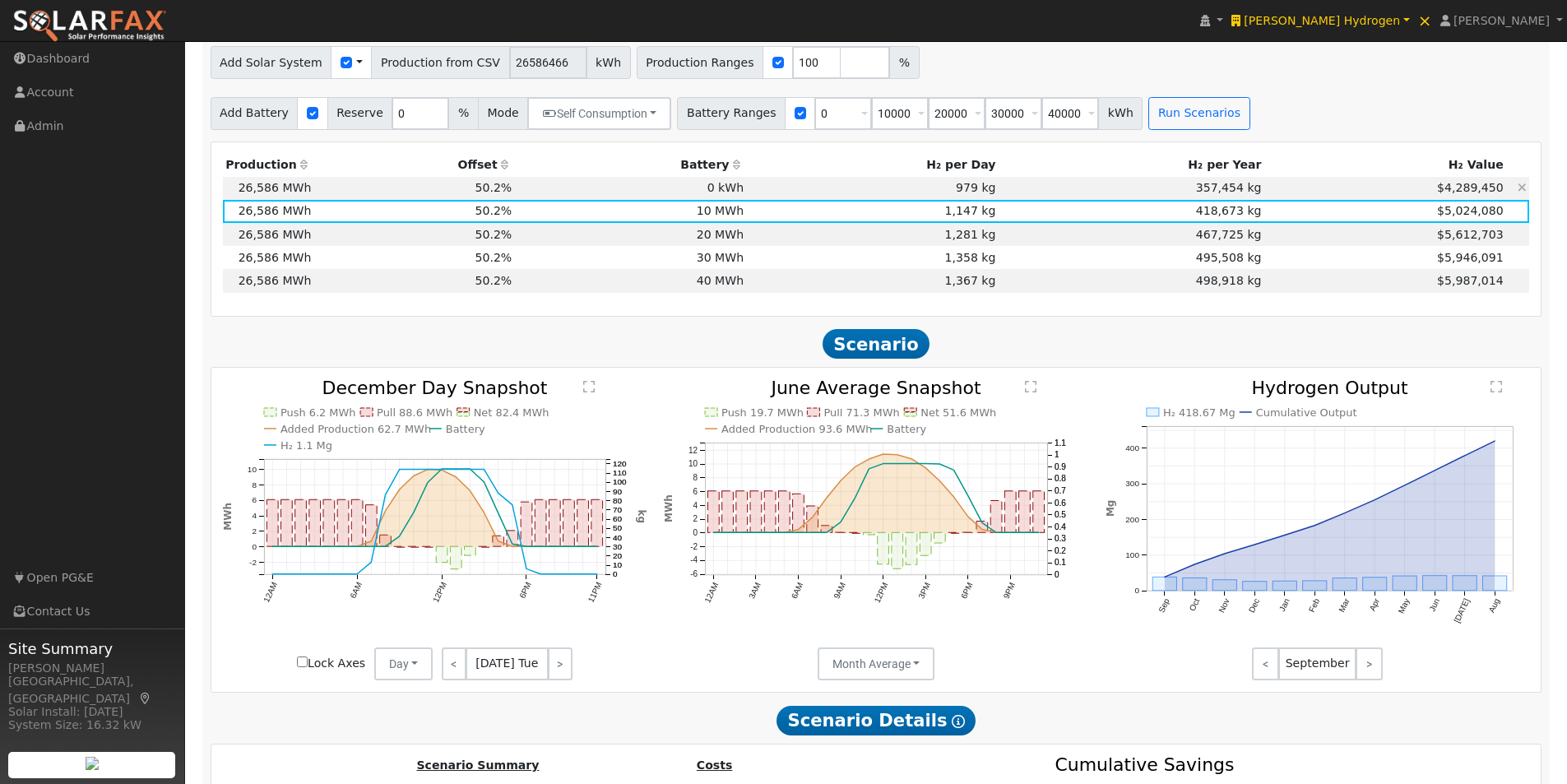
click at [741, 194] on td "0 kWh" at bounding box center [631, 188] width 232 height 23
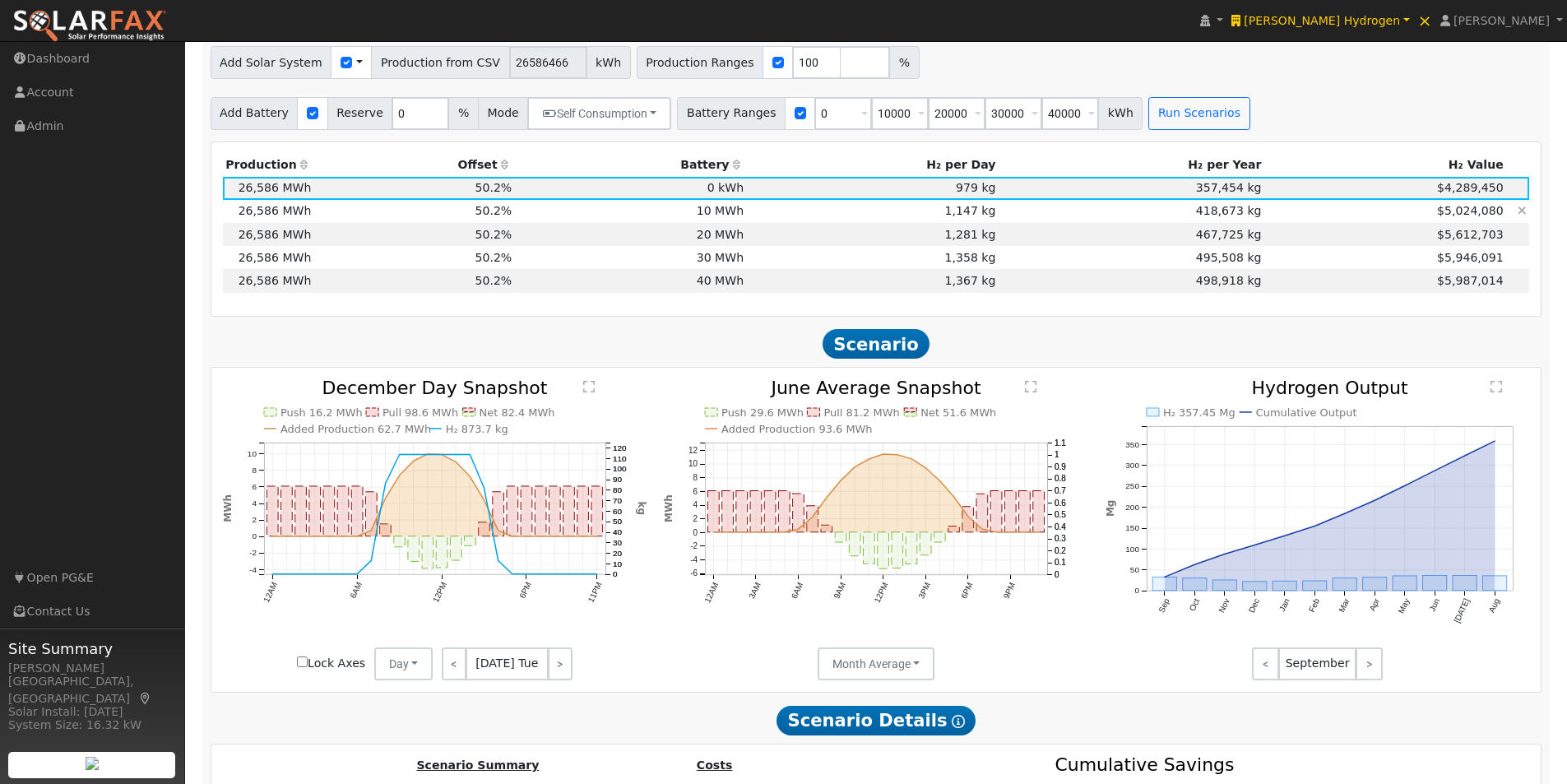
click at [730, 221] on td "10 MWh" at bounding box center [631, 211] width 232 height 23
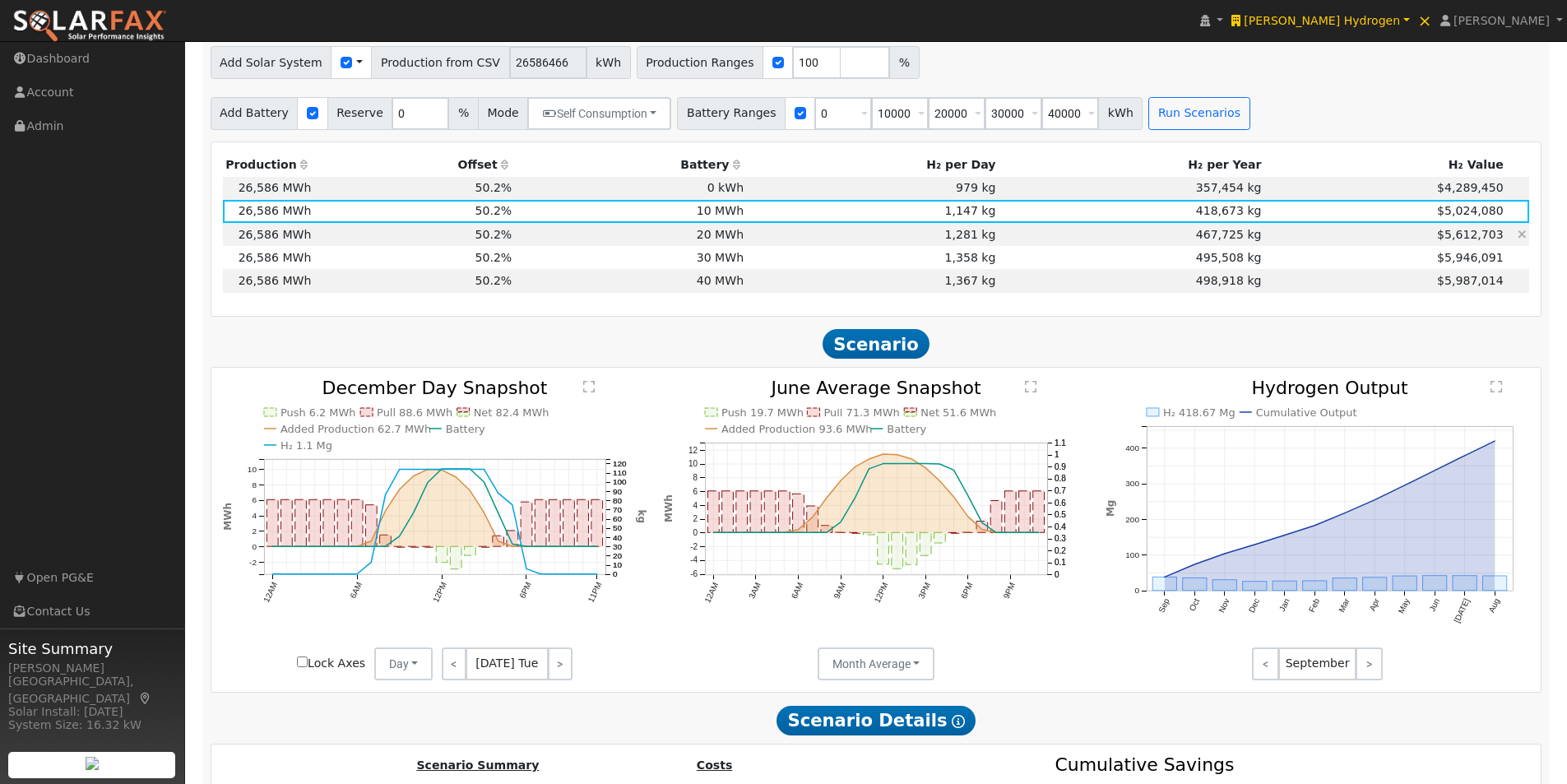
click at [738, 237] on td "20 MWh" at bounding box center [631, 234] width 232 height 23
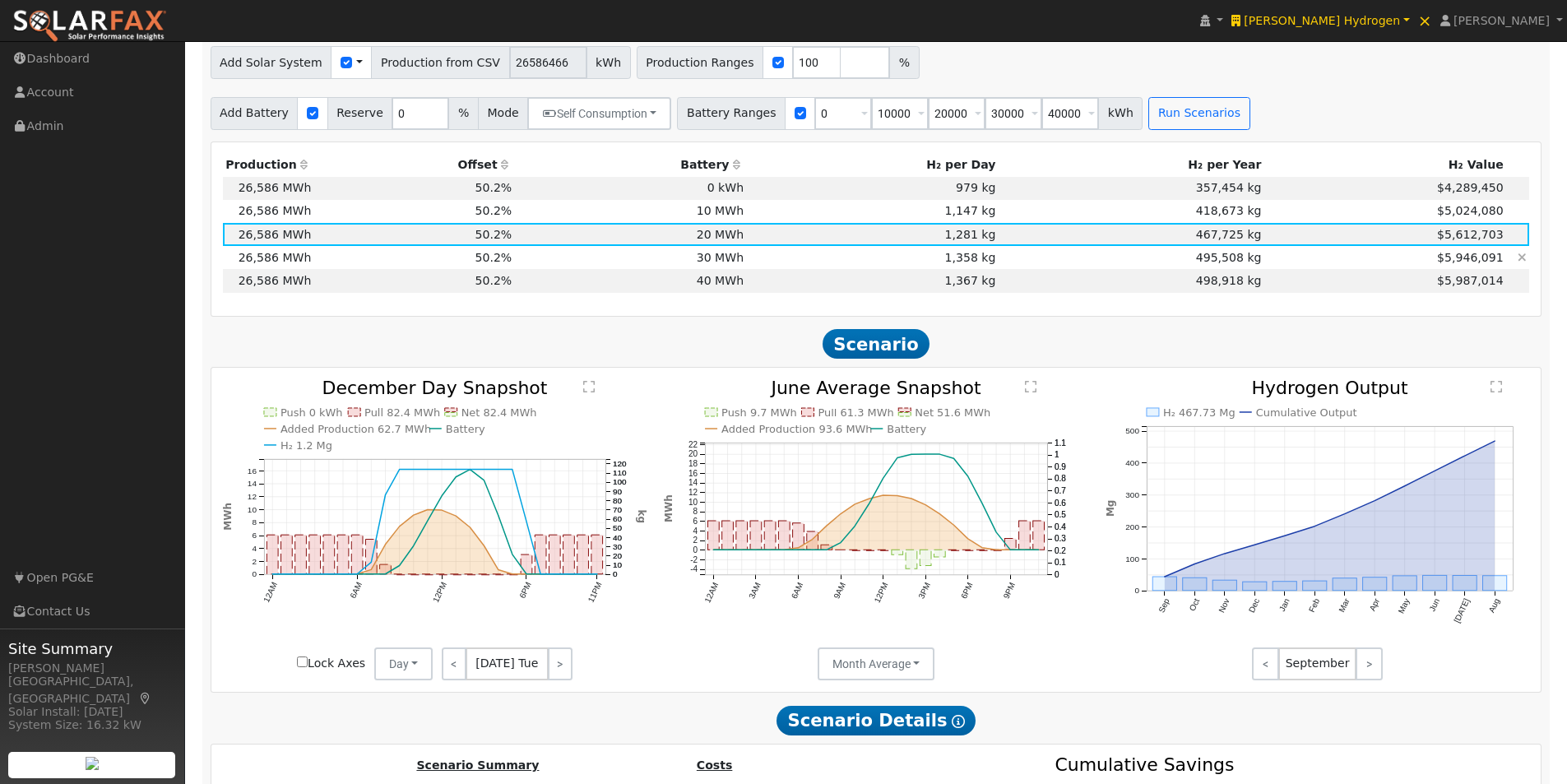
click at [724, 263] on td "30 MWh" at bounding box center [631, 257] width 232 height 23
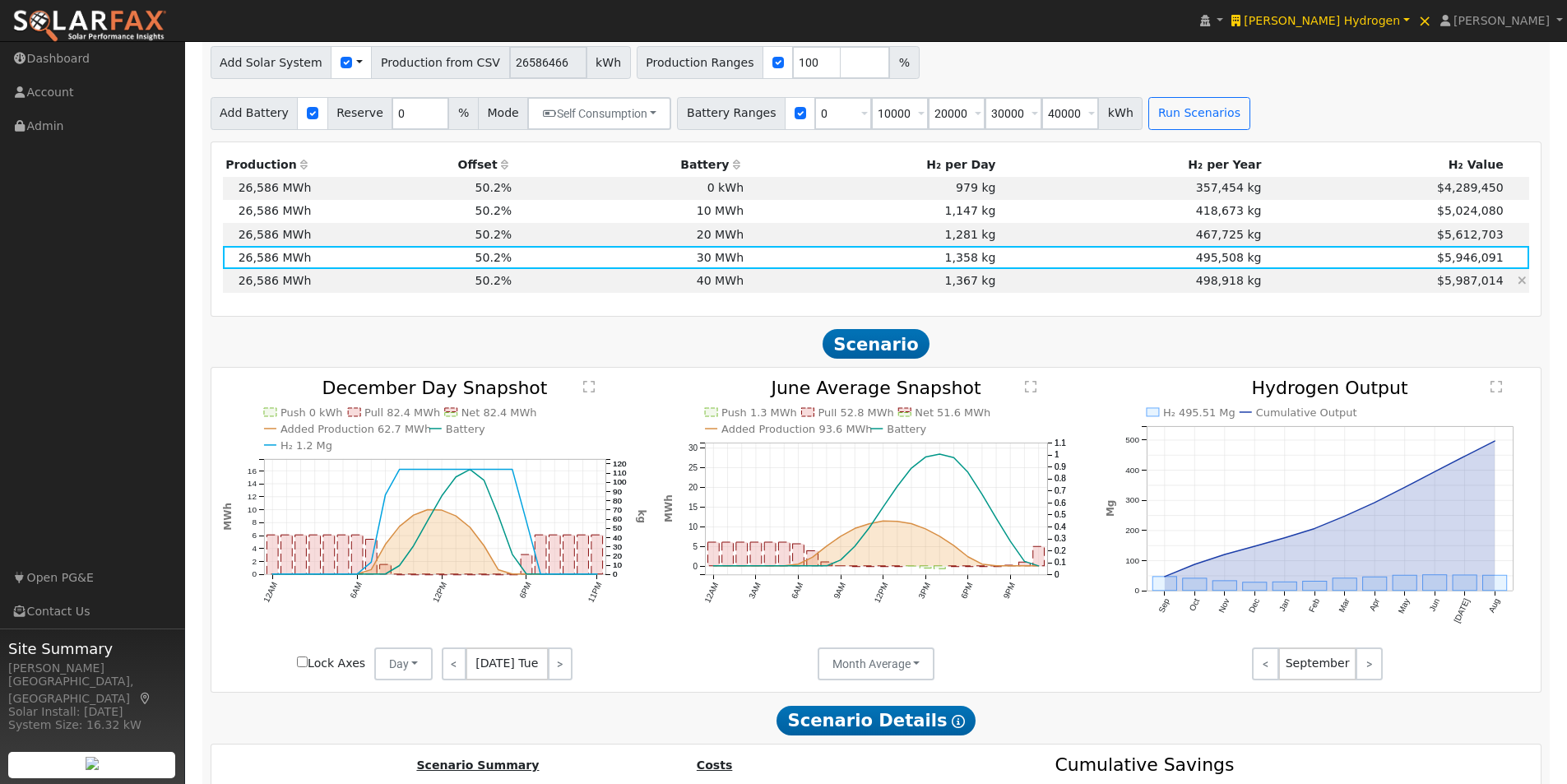
click at [717, 287] on td "40 MWh" at bounding box center [631, 280] width 232 height 23
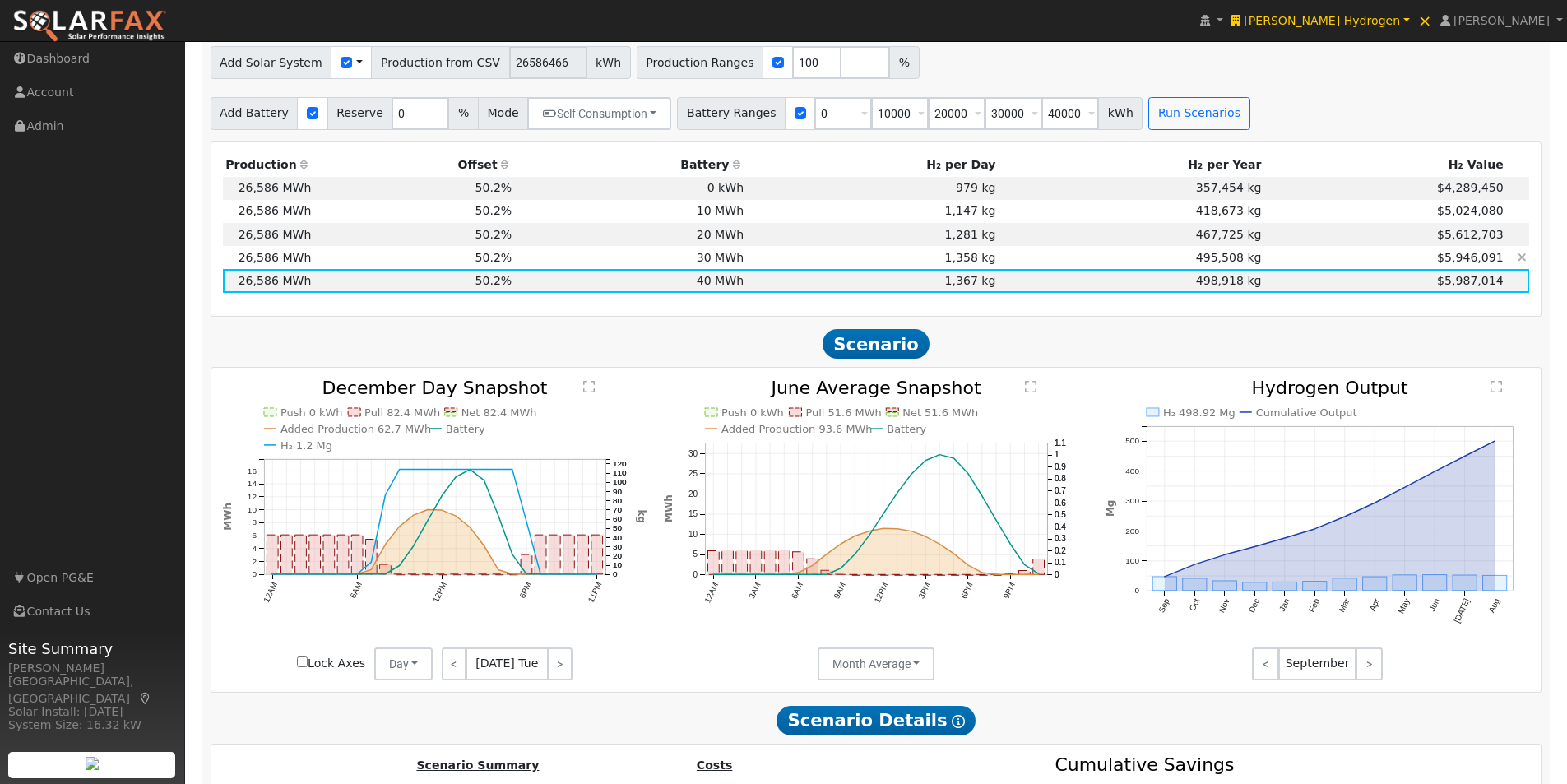
click at [732, 268] on td "30 MWh" at bounding box center [631, 257] width 232 height 23
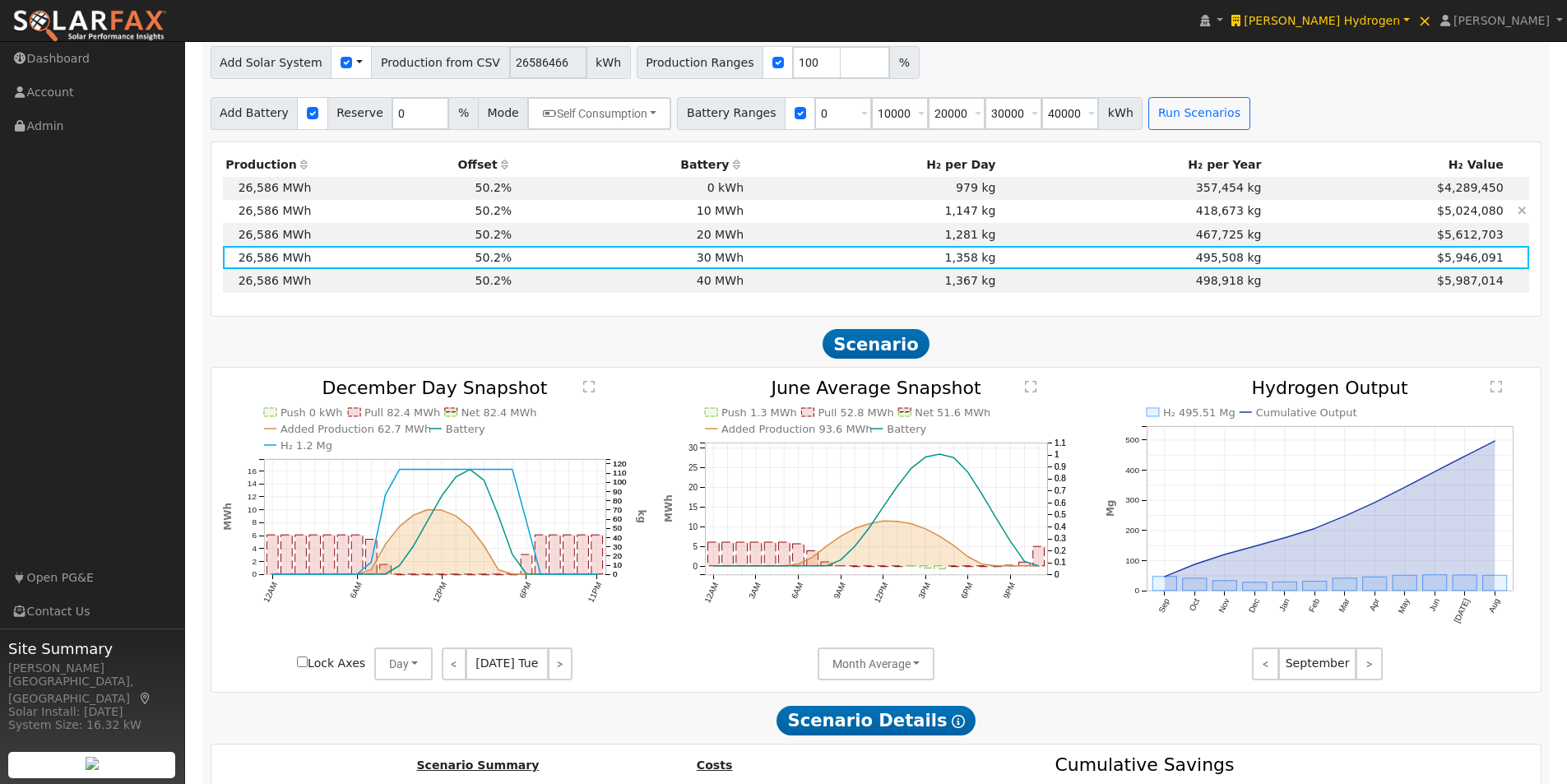
click at [739, 214] on td "10 MWh" at bounding box center [631, 211] width 232 height 23
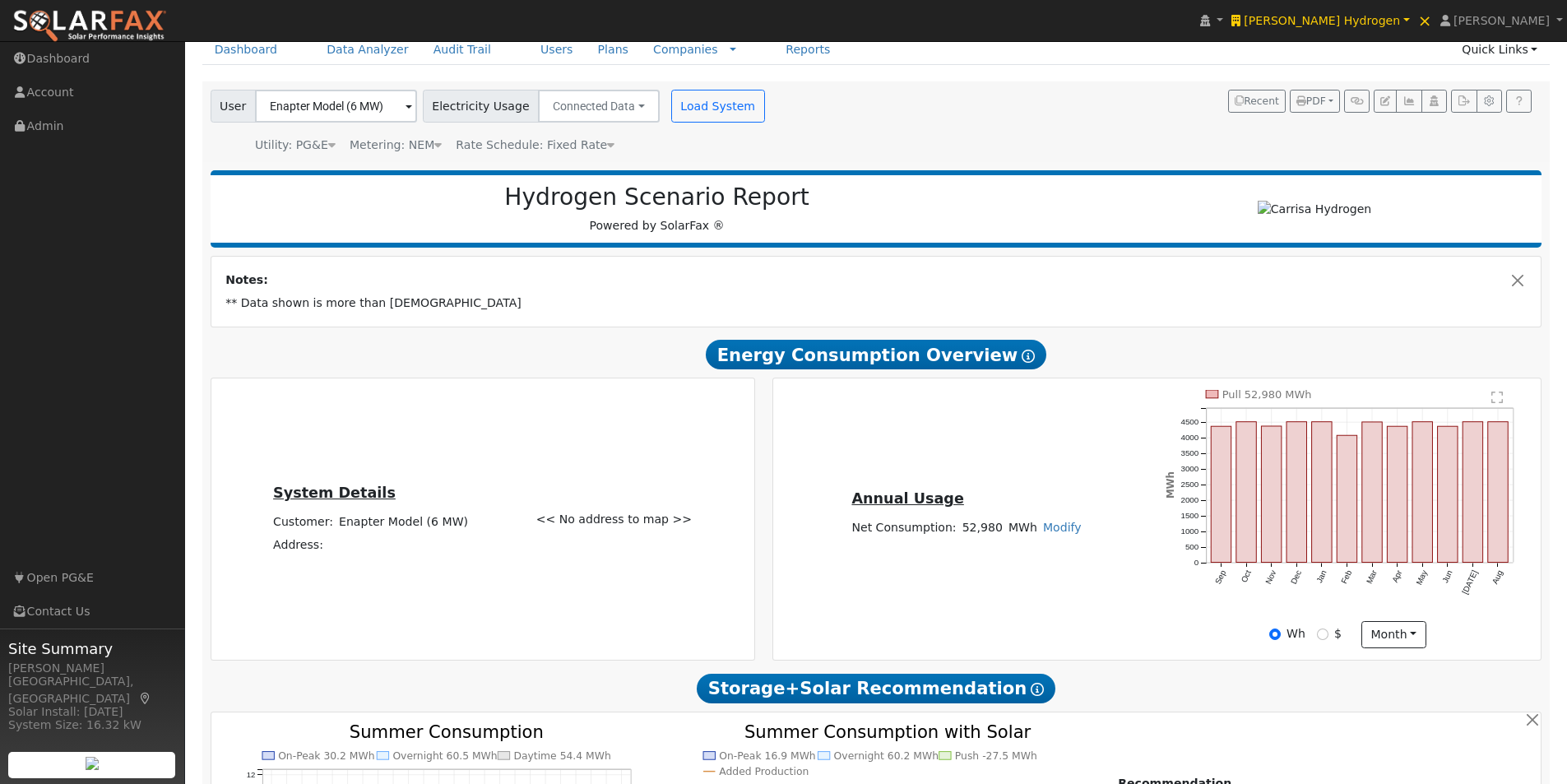
scroll to position [0, 0]
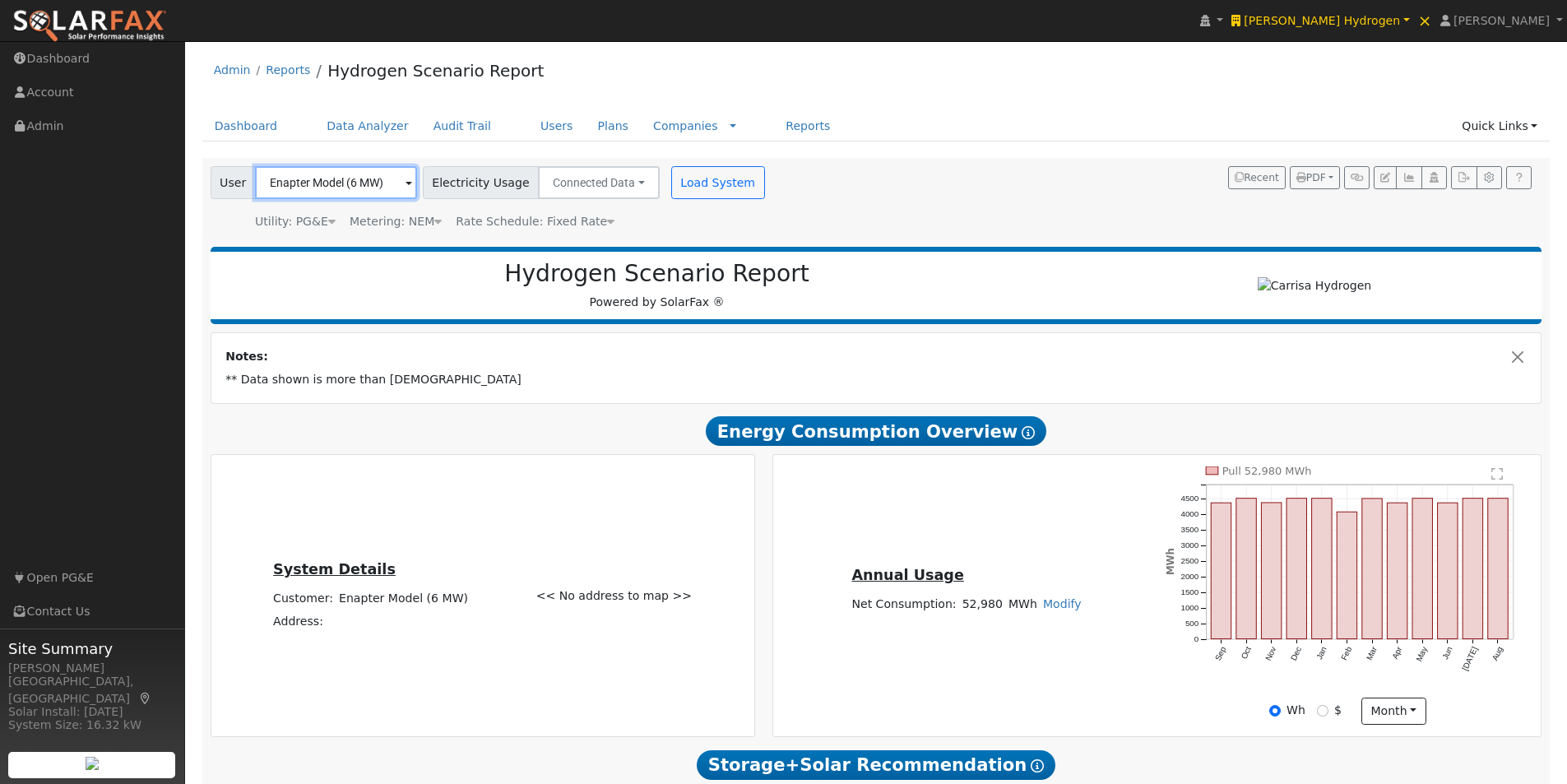
click at [328, 186] on input "Enapter Model (6 MW)" at bounding box center [336, 182] width 162 height 33
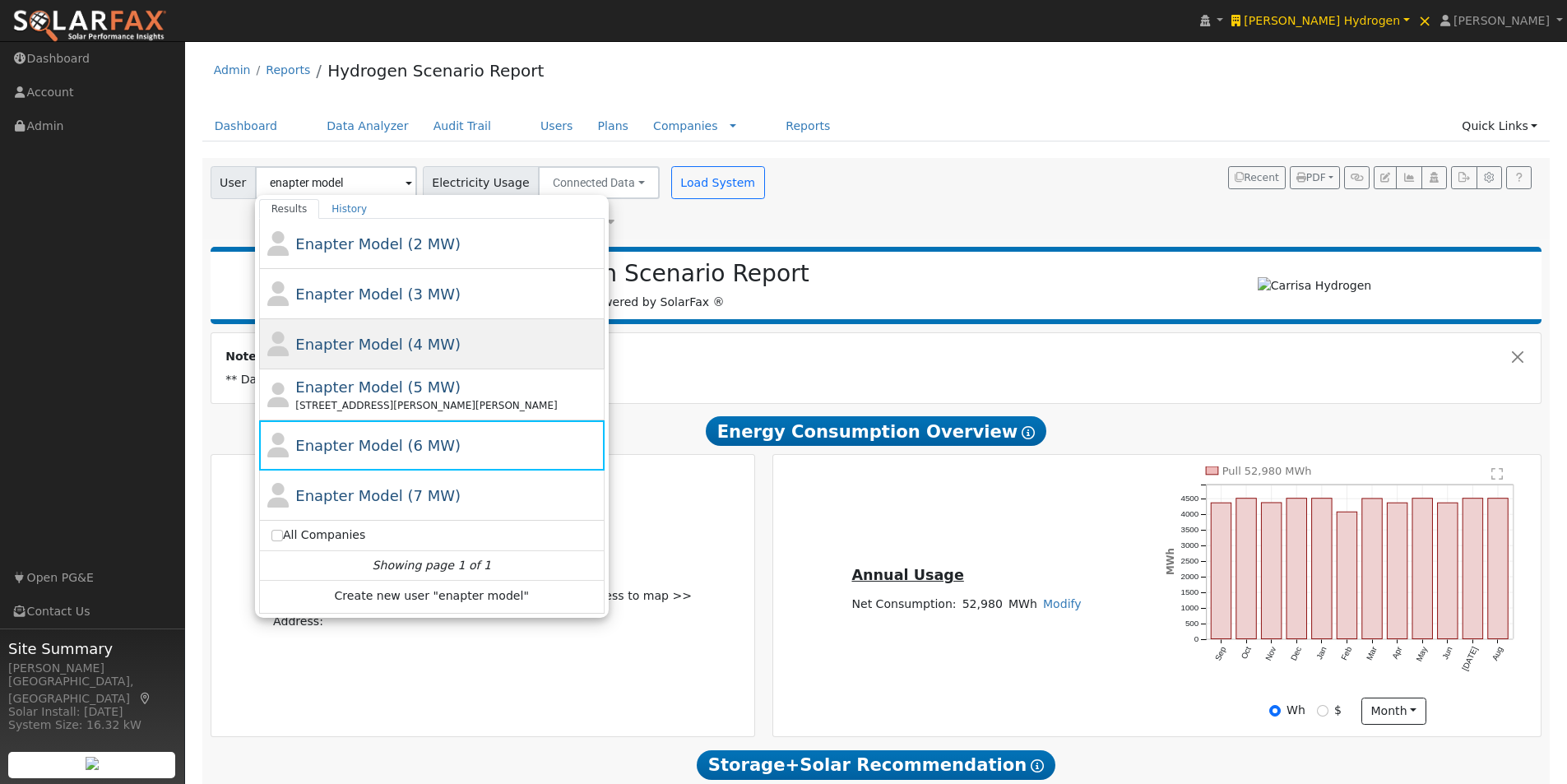
click at [333, 349] on span "Enapter Model (4 MW)" at bounding box center [378, 344] width 165 height 17
type input "Enapter Model (4 MW)"
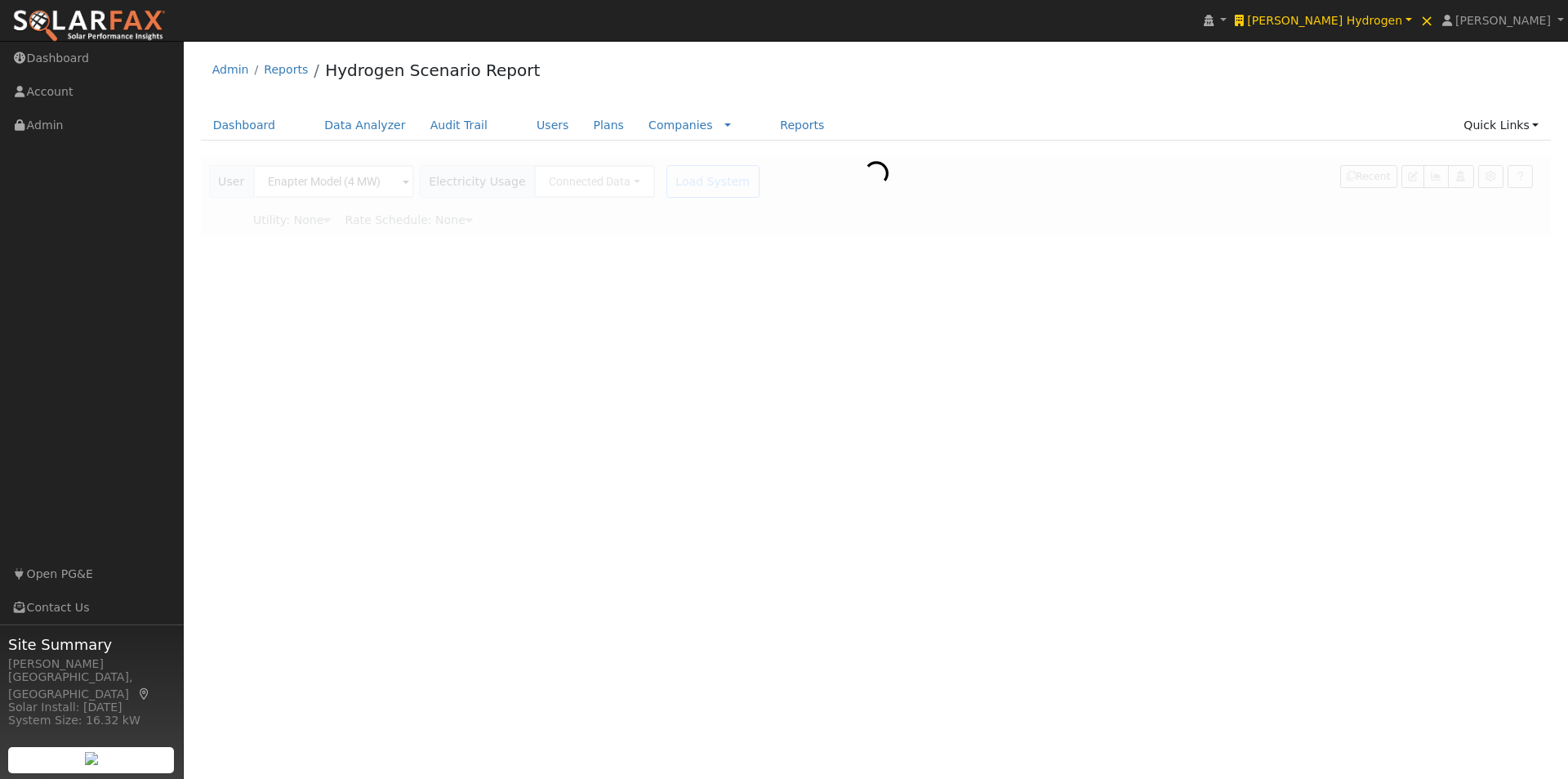
type input "Pacific Gas & Electric"
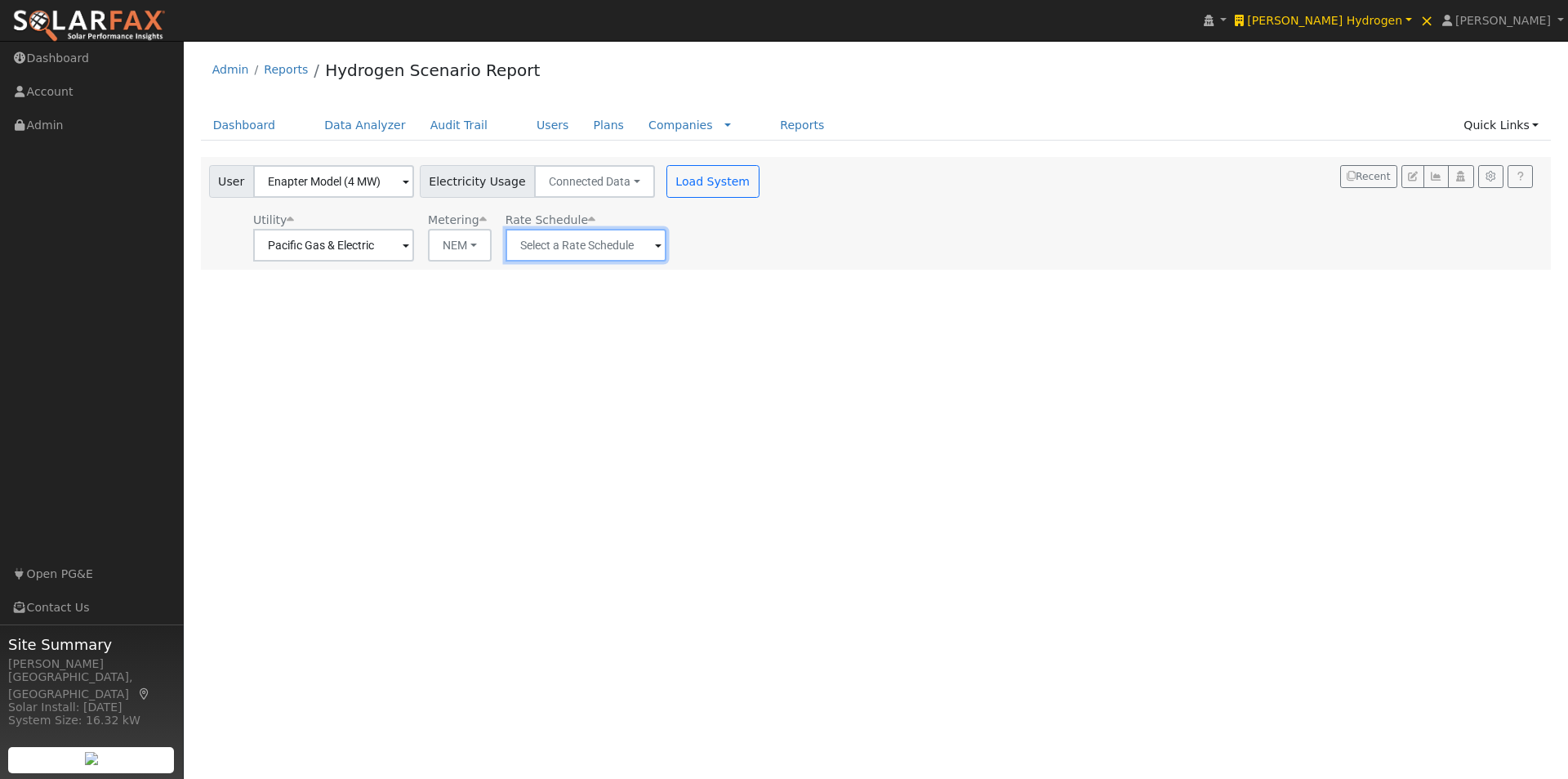
click at [576, 254] on input "text" at bounding box center [586, 245] width 161 height 33
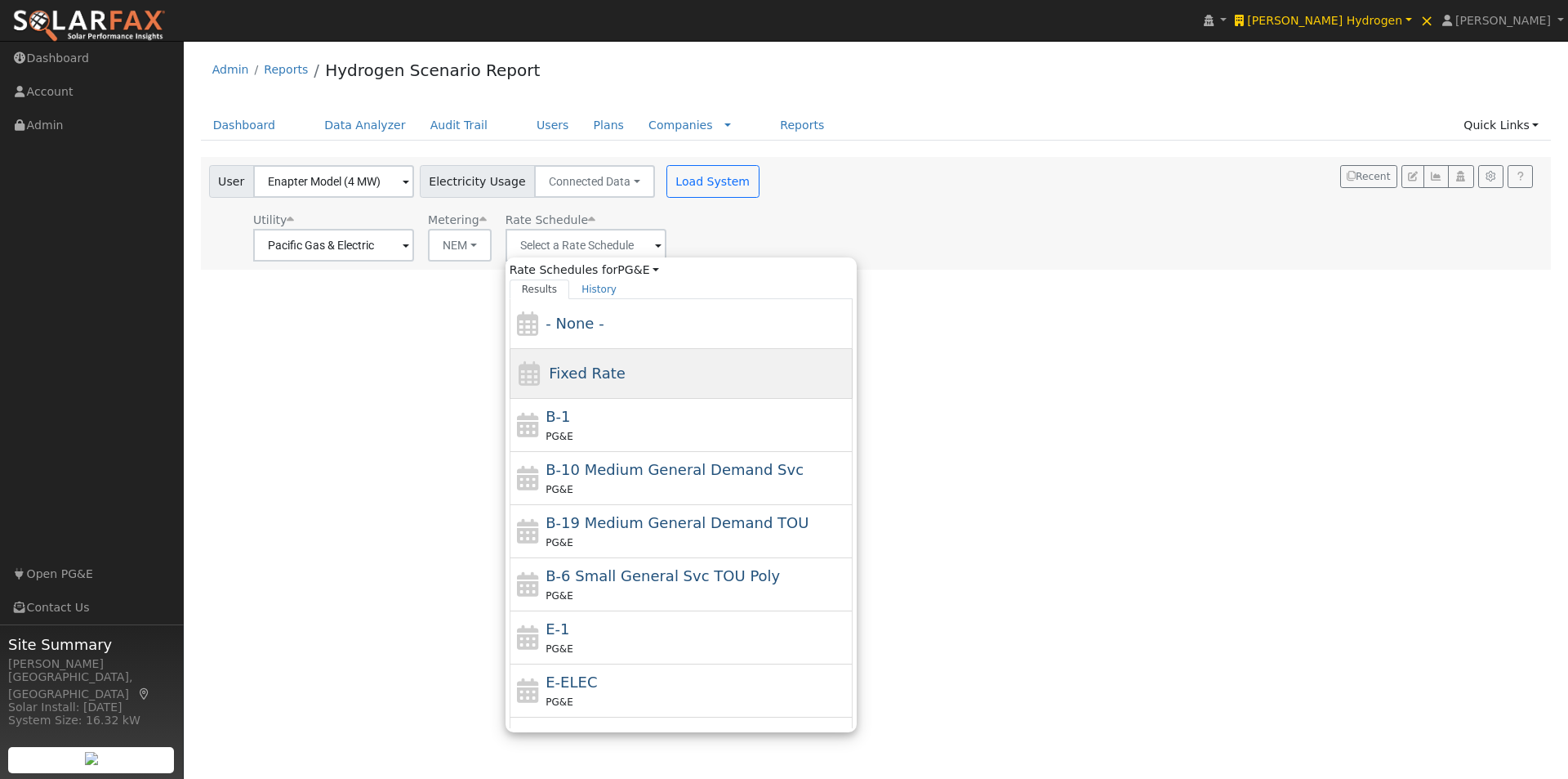
click at [569, 374] on span "Fixed Rate" at bounding box center [586, 373] width 77 height 17
type input "Fixed Rate"
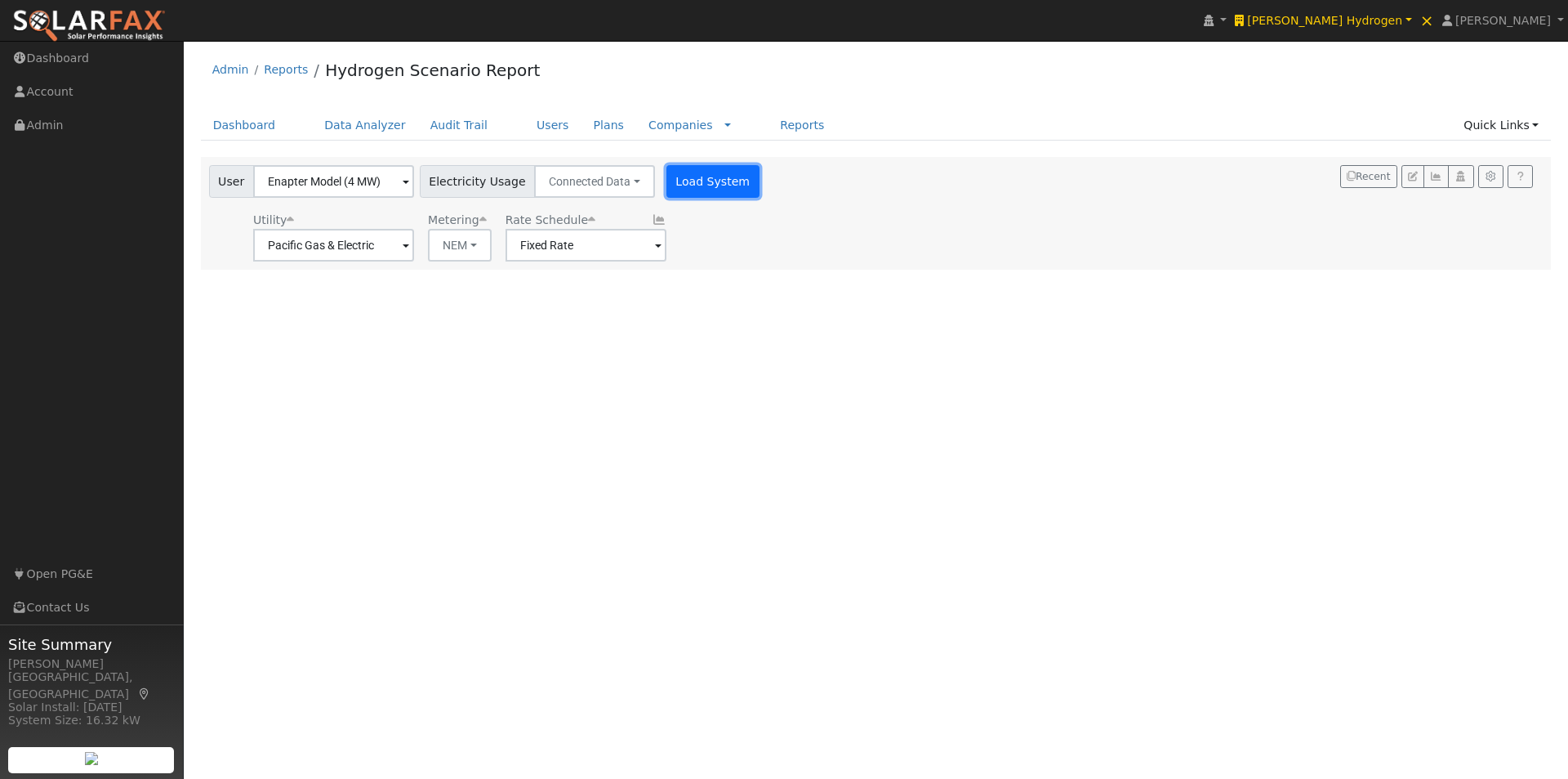
drag, startPoint x: 674, startPoint y: 176, endPoint x: 990, endPoint y: 216, distance: 318.5
click at [675, 176] on button "Load System" at bounding box center [713, 181] width 93 height 33
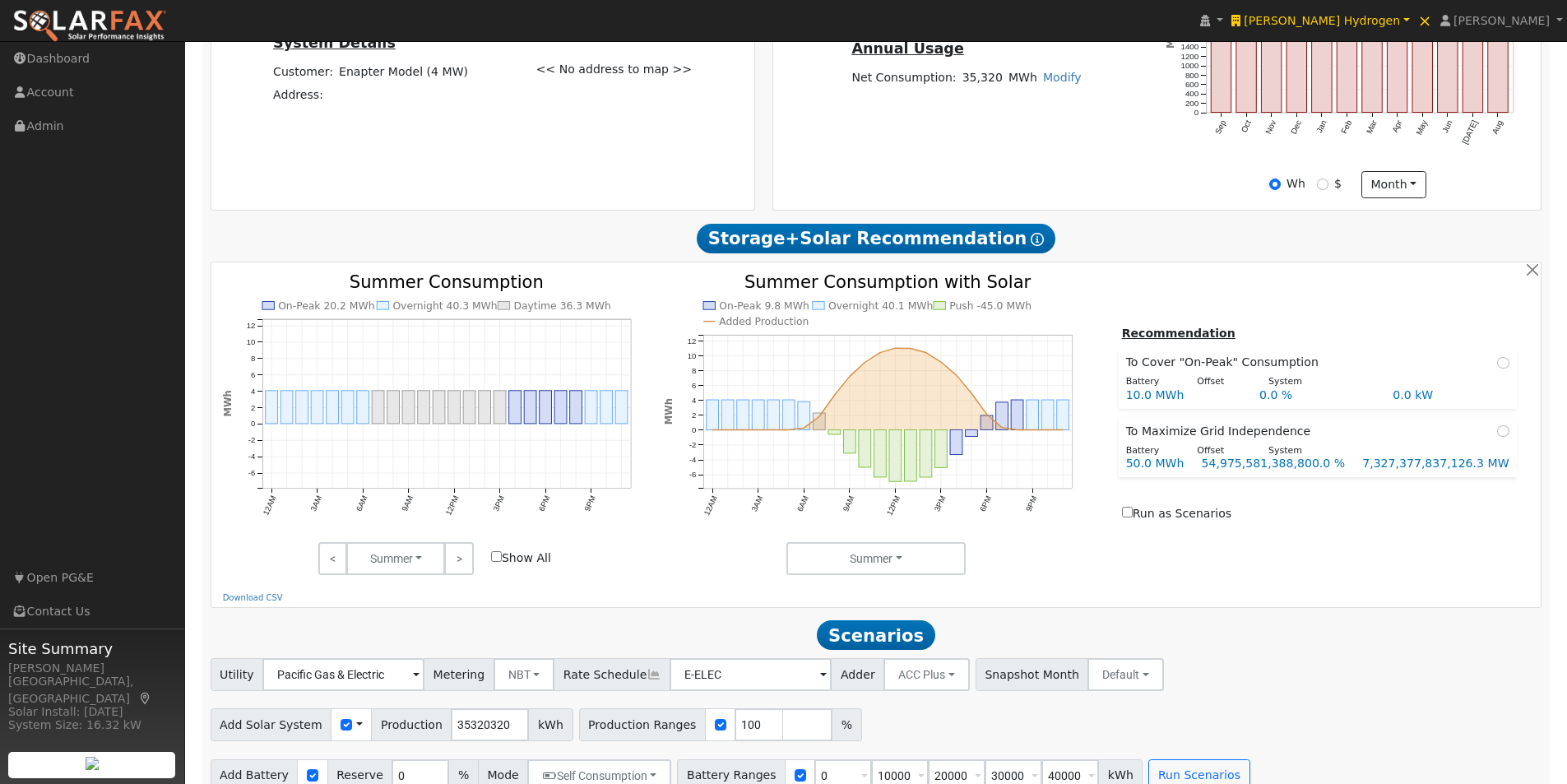
scroll to position [558, 0]
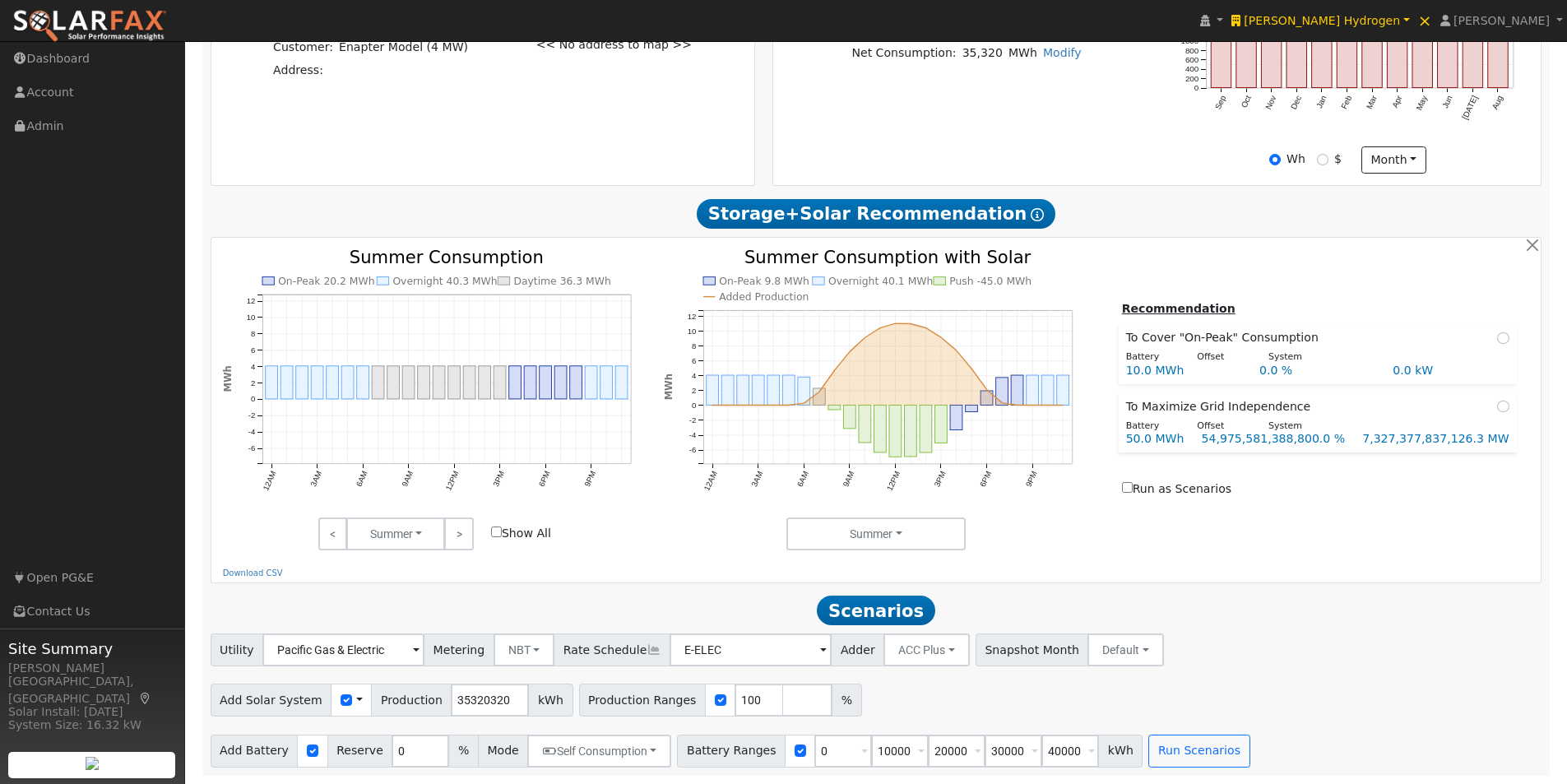
click at [356, 702] on span at bounding box center [360, 700] width 7 height 17
click at [380, 724] on link "Use CSV Data" at bounding box center [401, 728] width 115 height 23
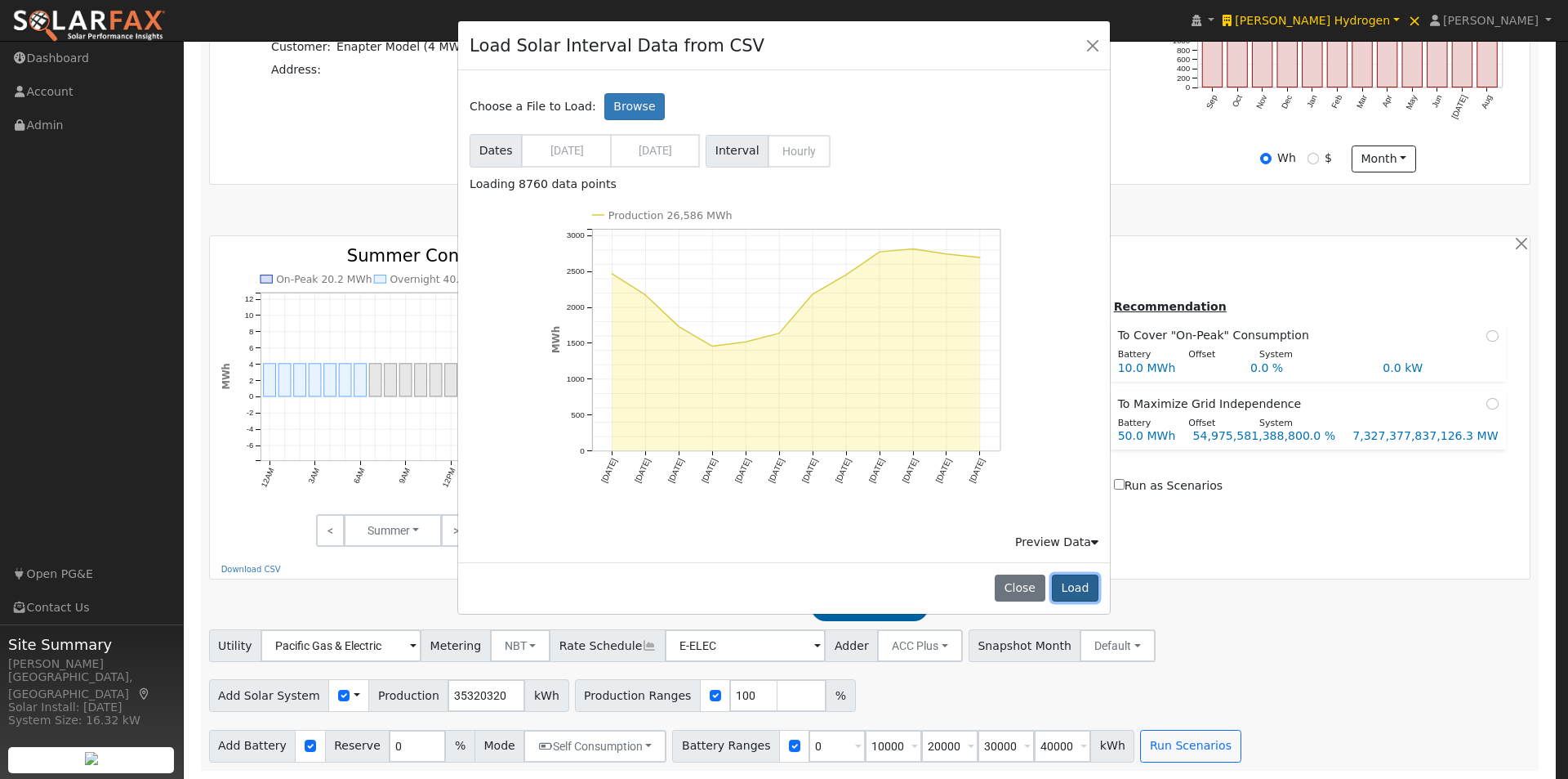
click at [1076, 581] on button "Load" at bounding box center [1076, 588] width 47 height 28
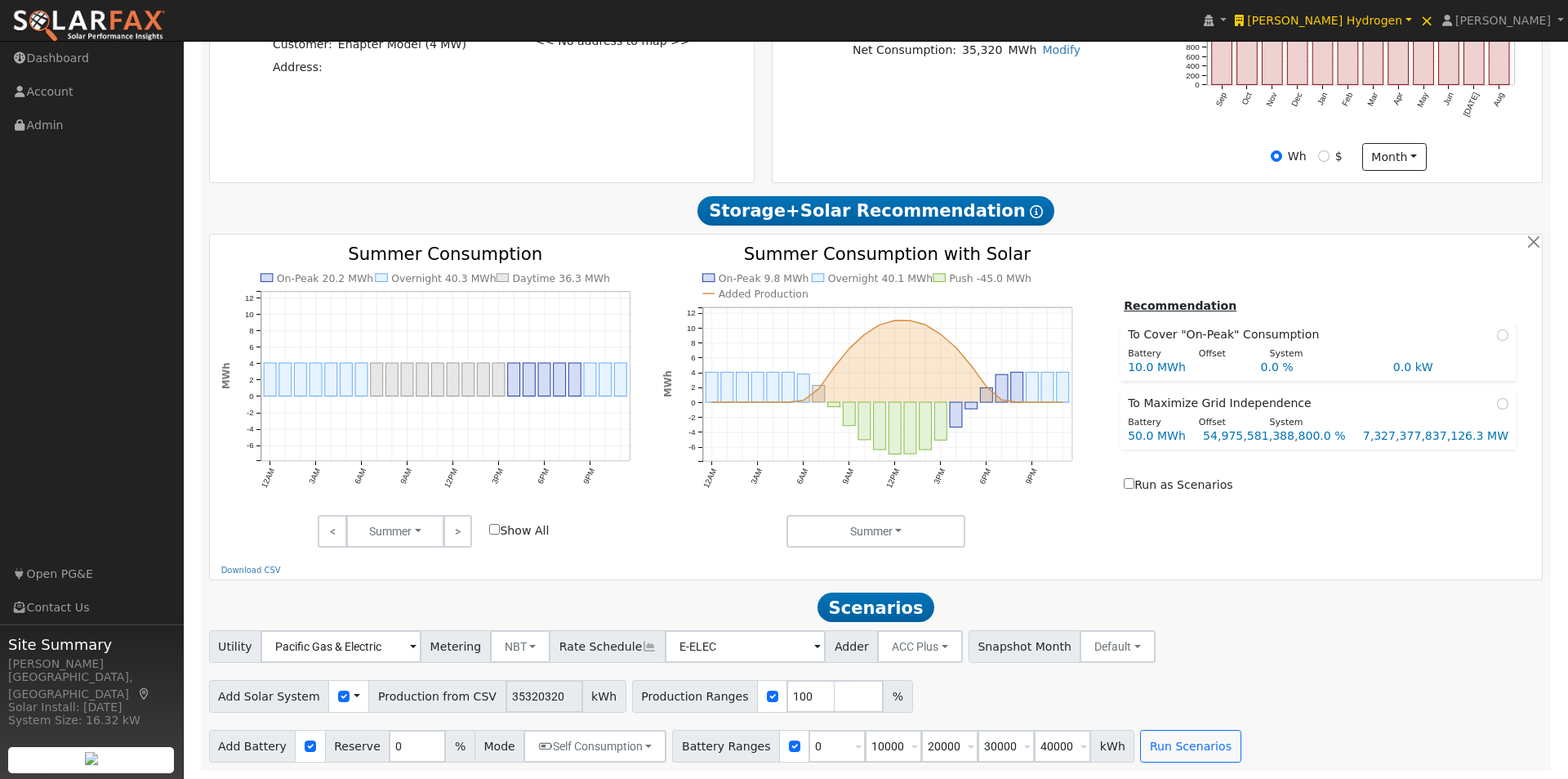
type input "26586466"
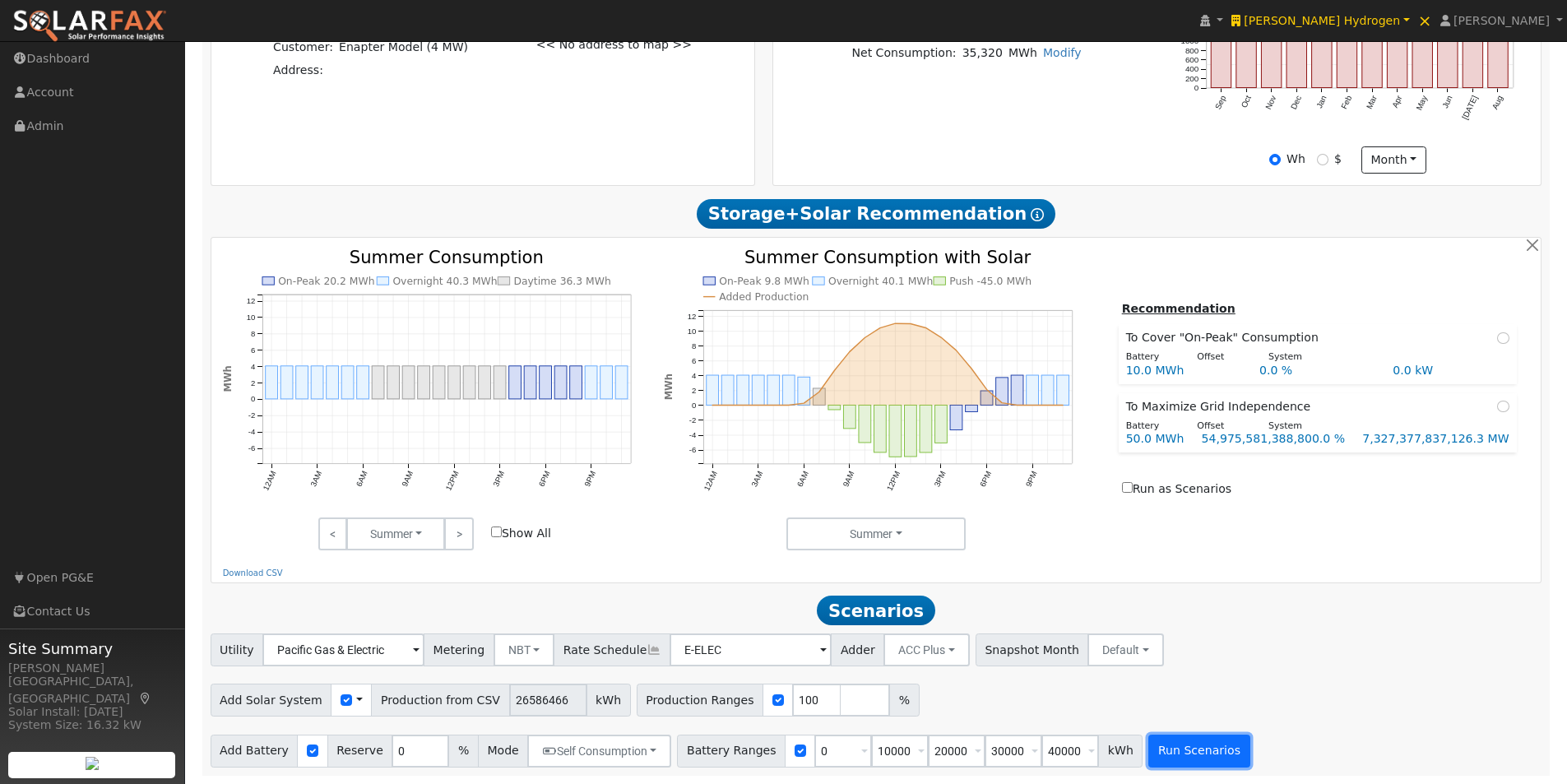
click at [1165, 753] on button "Run Scenarios" at bounding box center [1199, 751] width 101 height 33
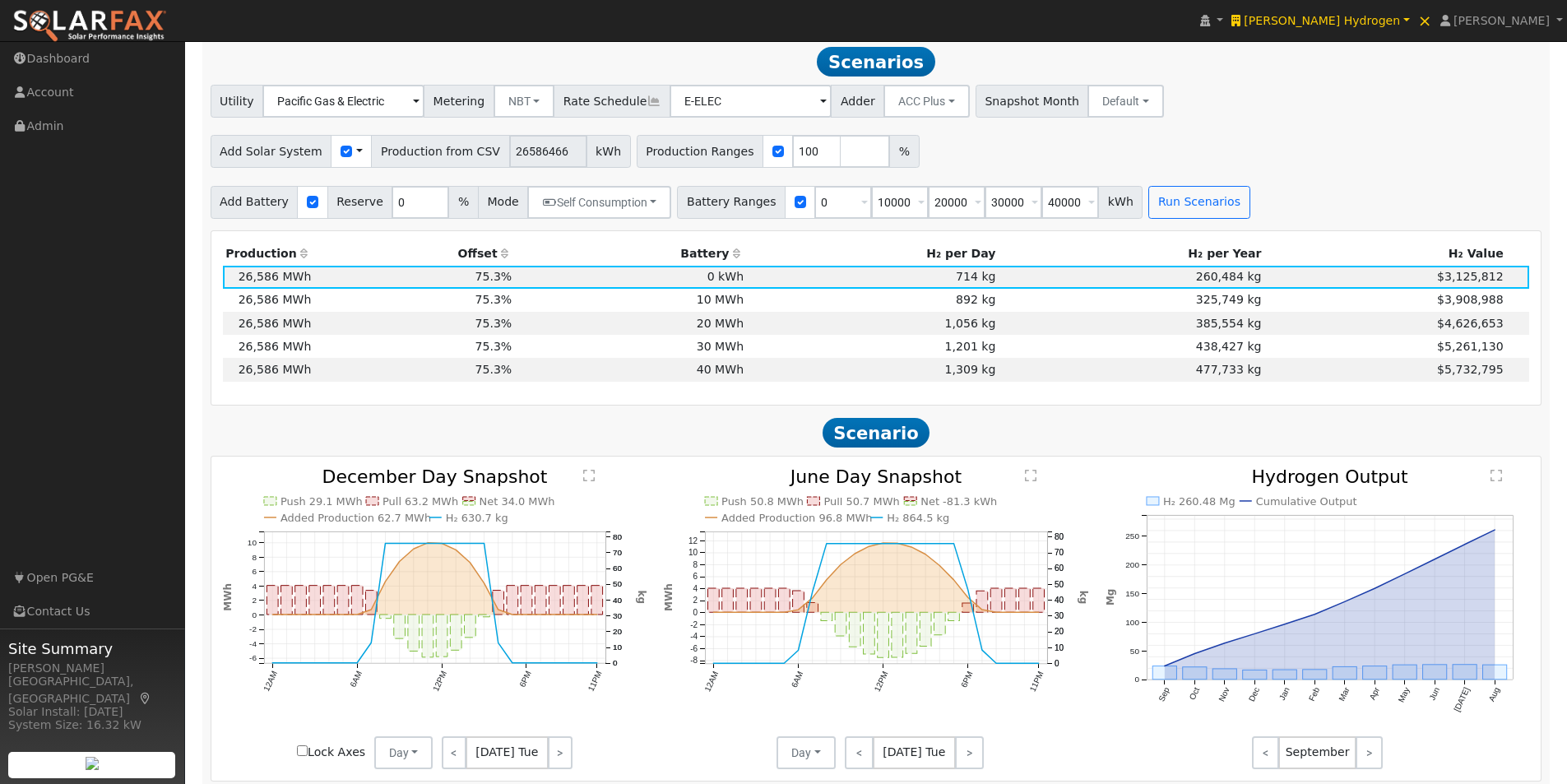
scroll to position [1104, 0]
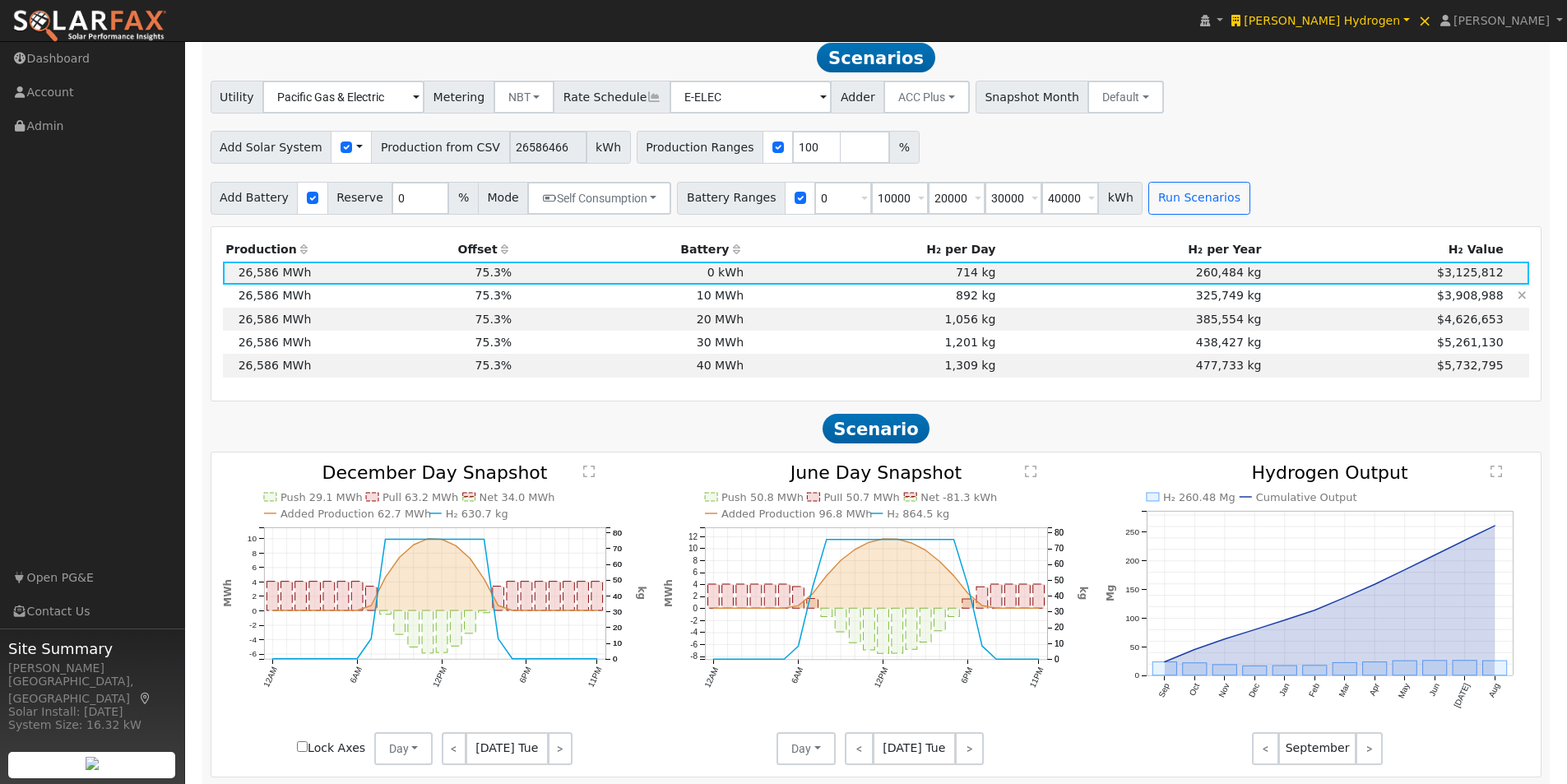
click at [733, 307] on td "10 MWh" at bounding box center [631, 296] width 232 height 23
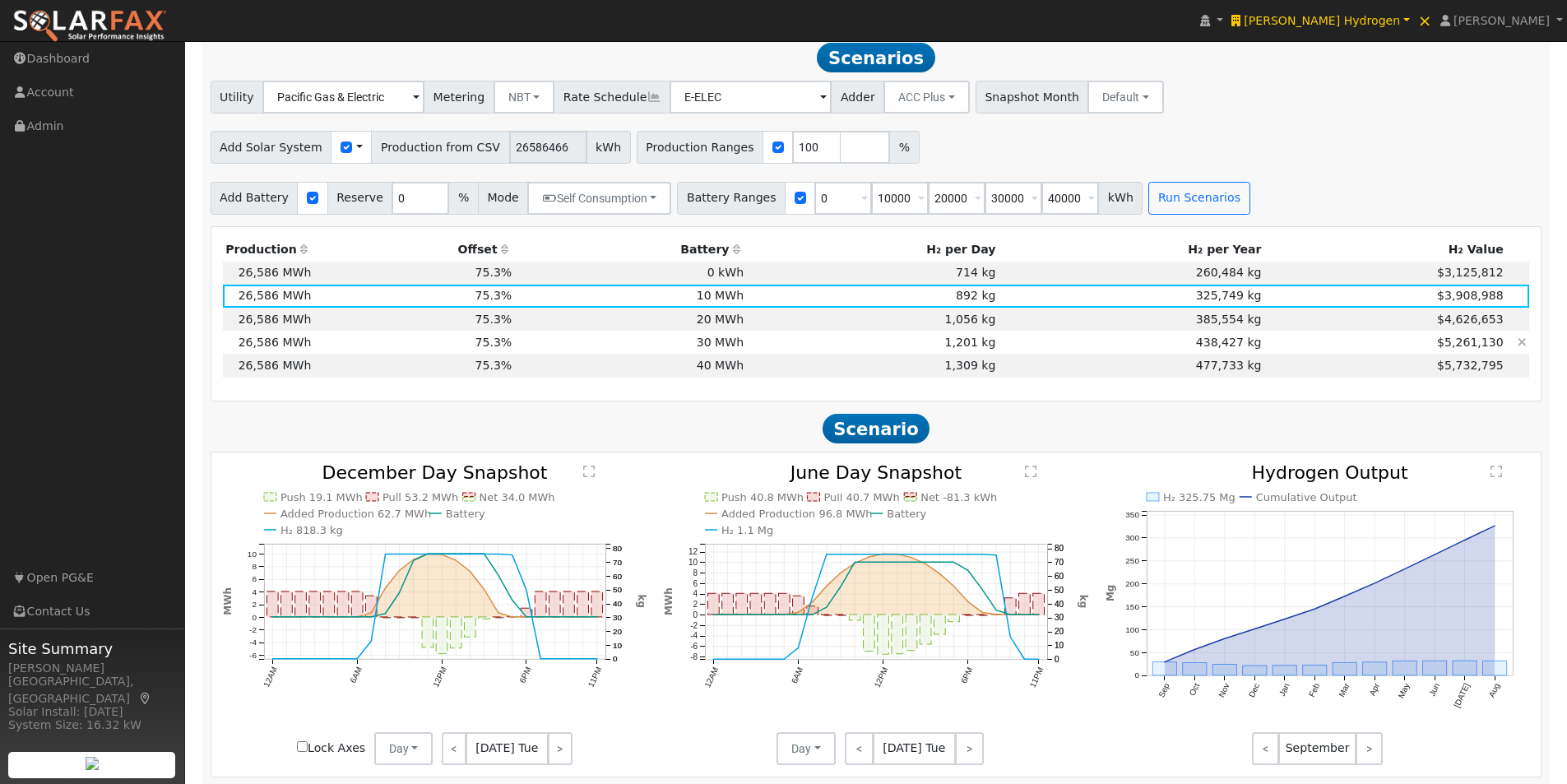
click at [733, 347] on td "30 MWh" at bounding box center [631, 342] width 232 height 23
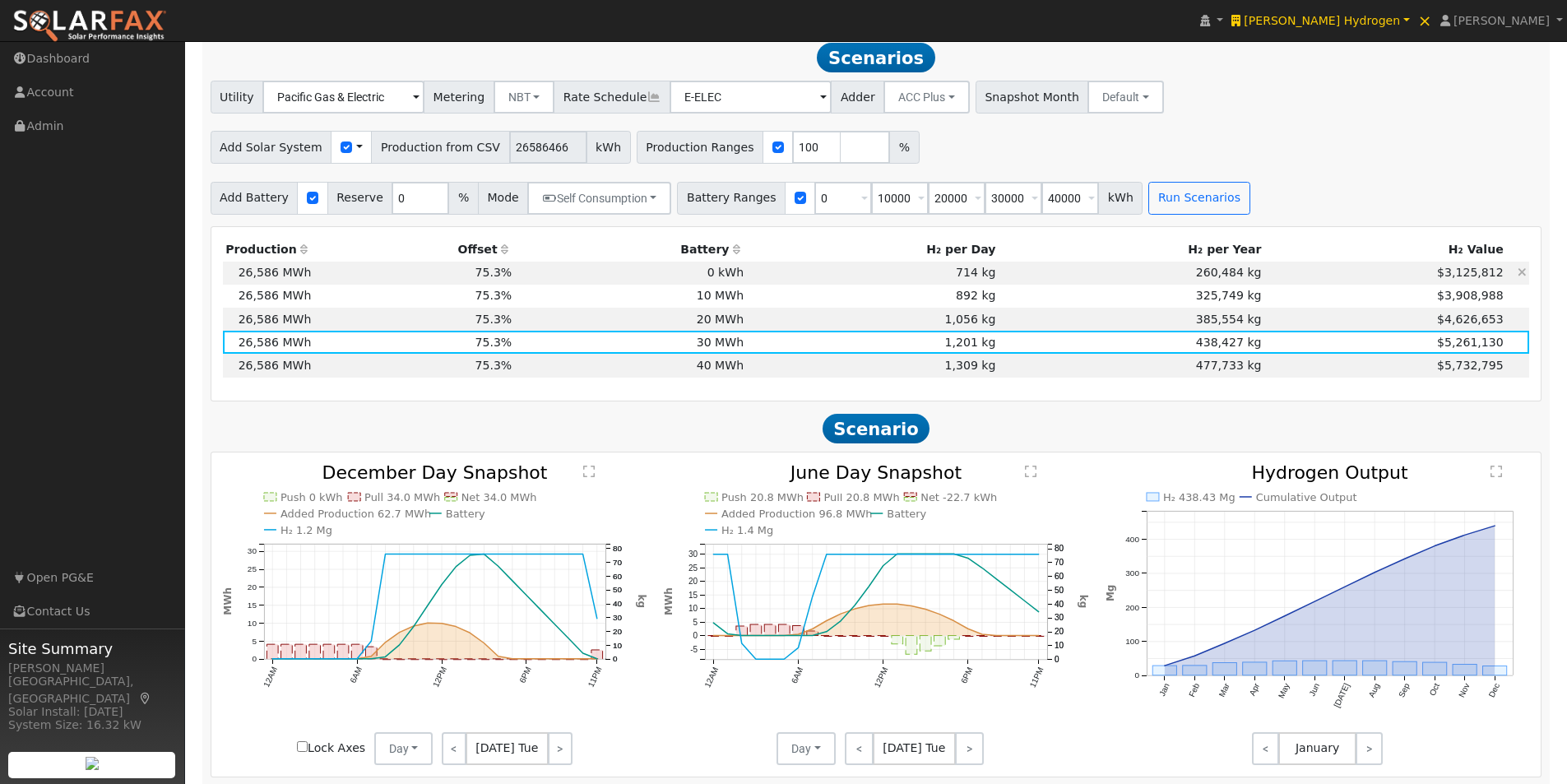
click at [755, 277] on td "714 kg" at bounding box center [873, 273] width 252 height 23
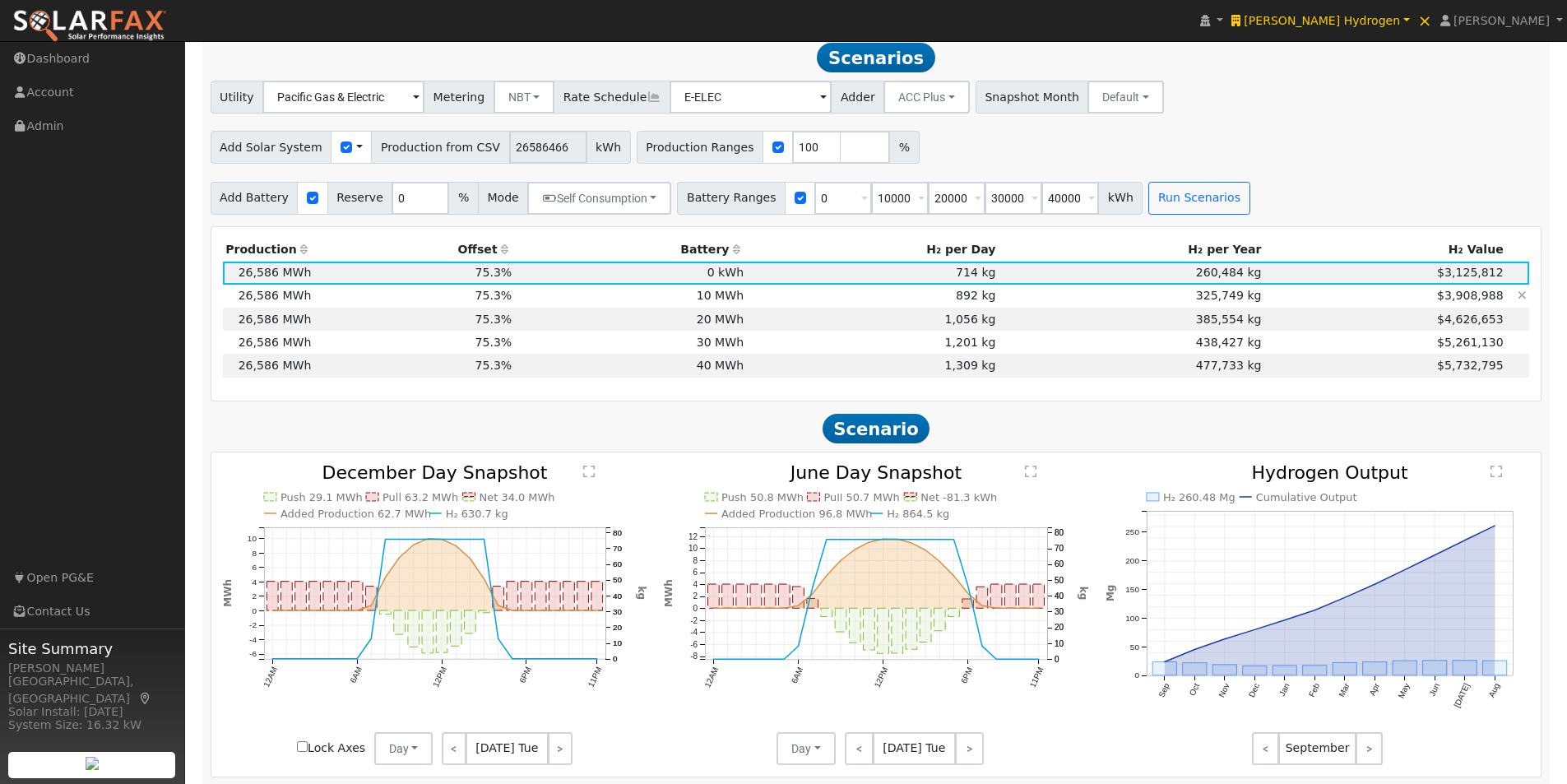
click at [747, 300] on td "10 MWh" at bounding box center [631, 296] width 232 height 23
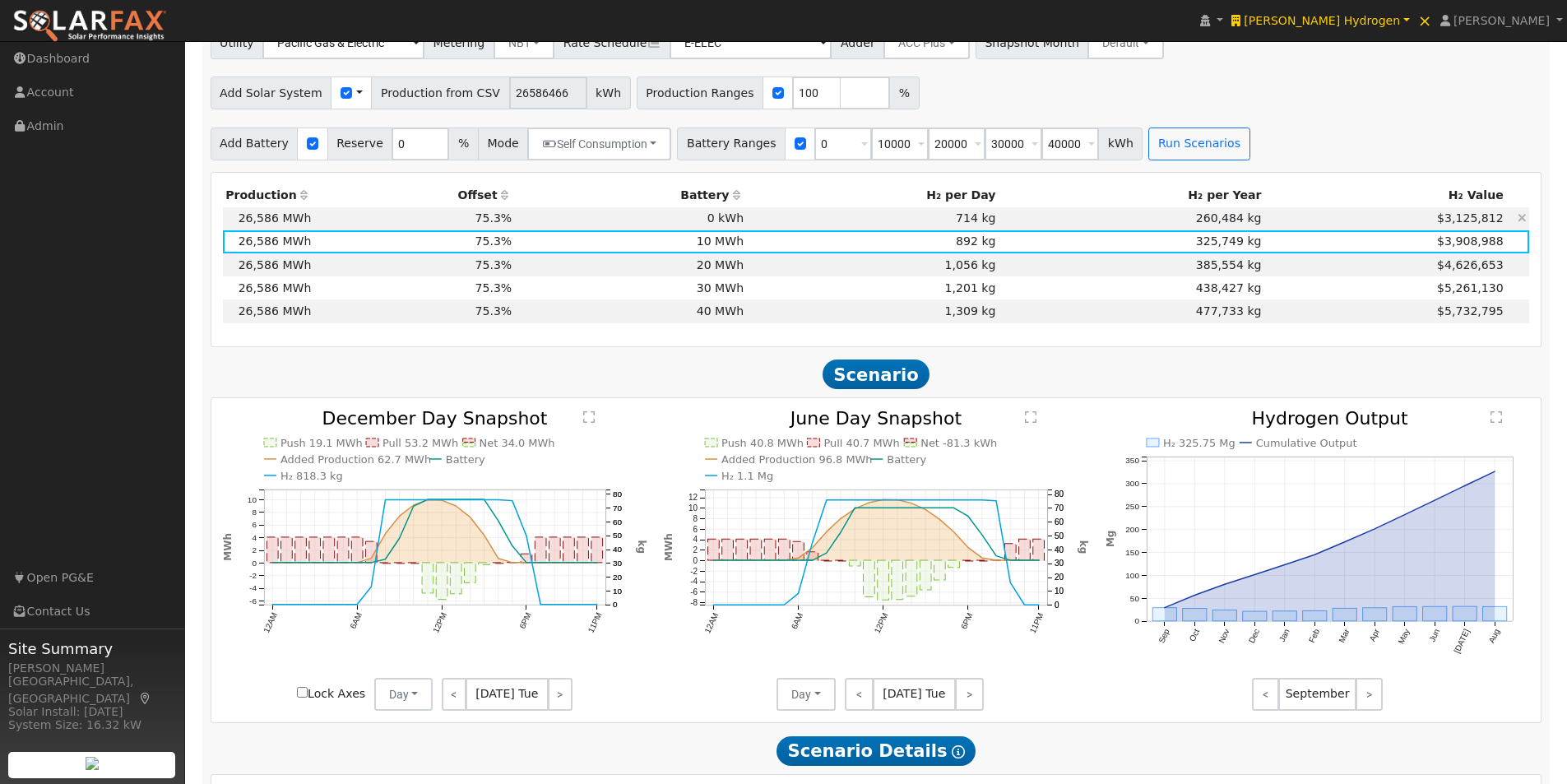
scroll to position [1186, 0]
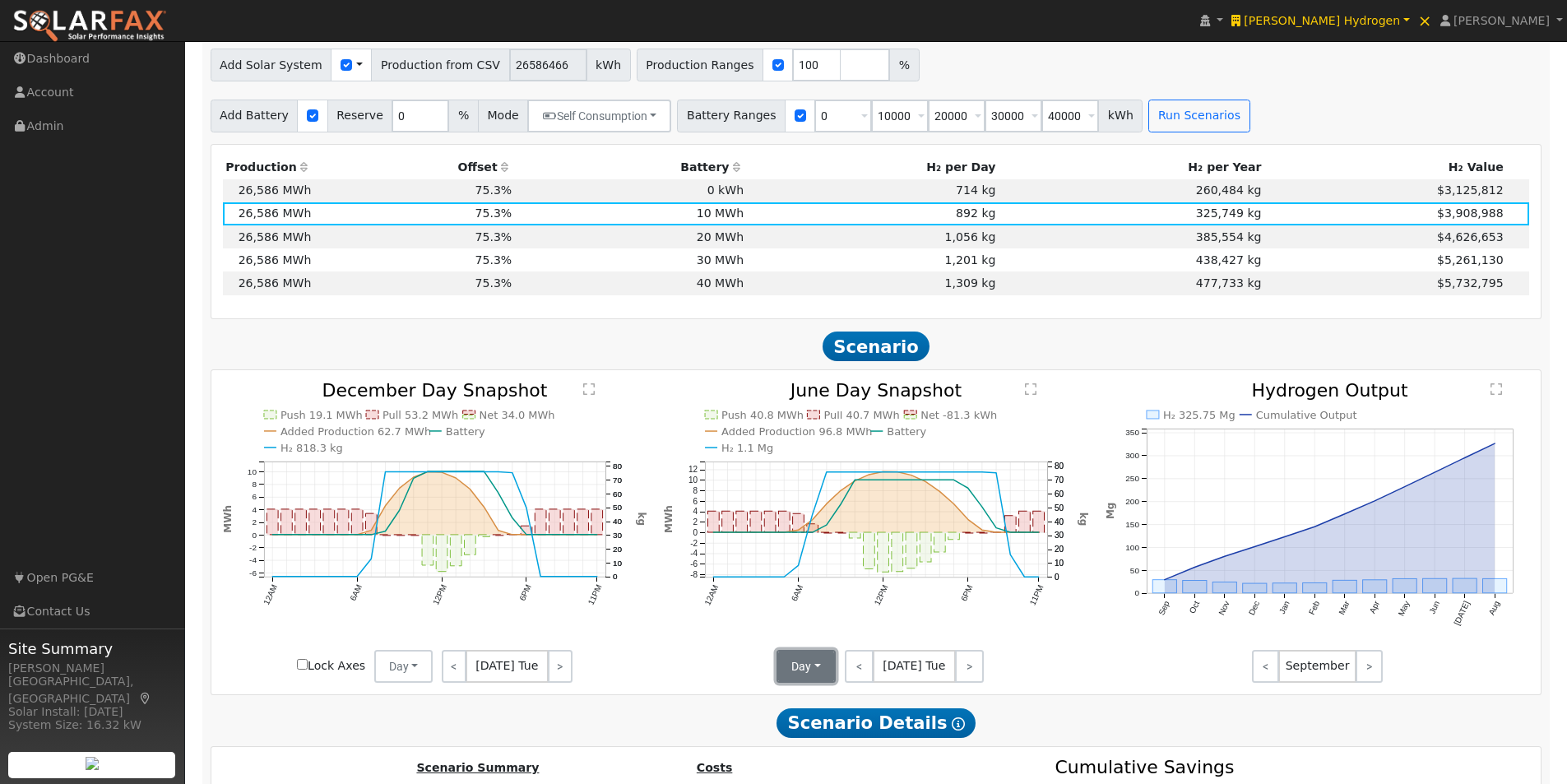
click at [815, 672] on button "Day" at bounding box center [806, 666] width 59 height 33
click at [809, 727] on link "Month Average" at bounding box center [836, 725] width 115 height 23
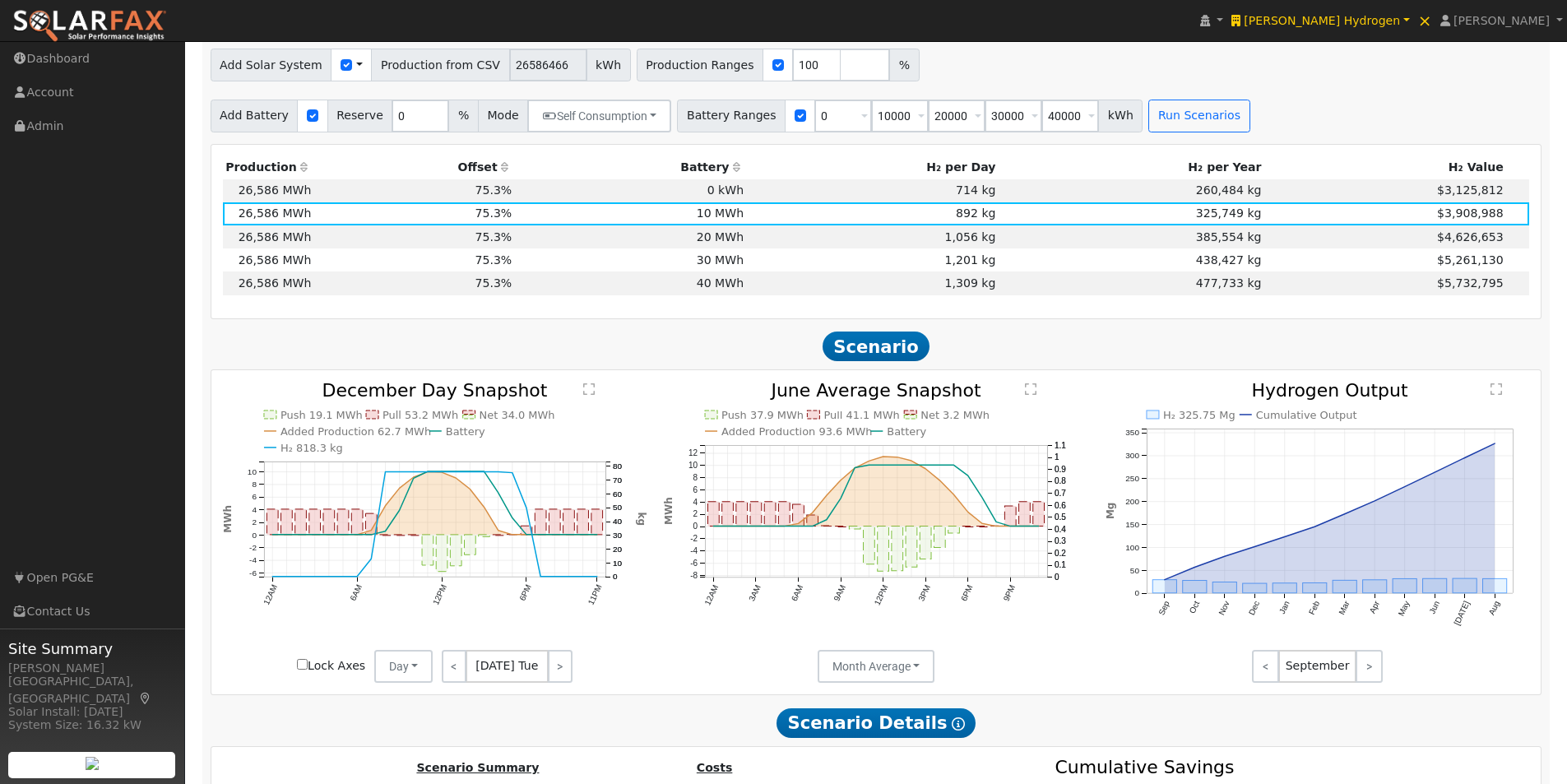
click at [1032, 396] on text "" at bounding box center [1030, 388] width 11 height 13
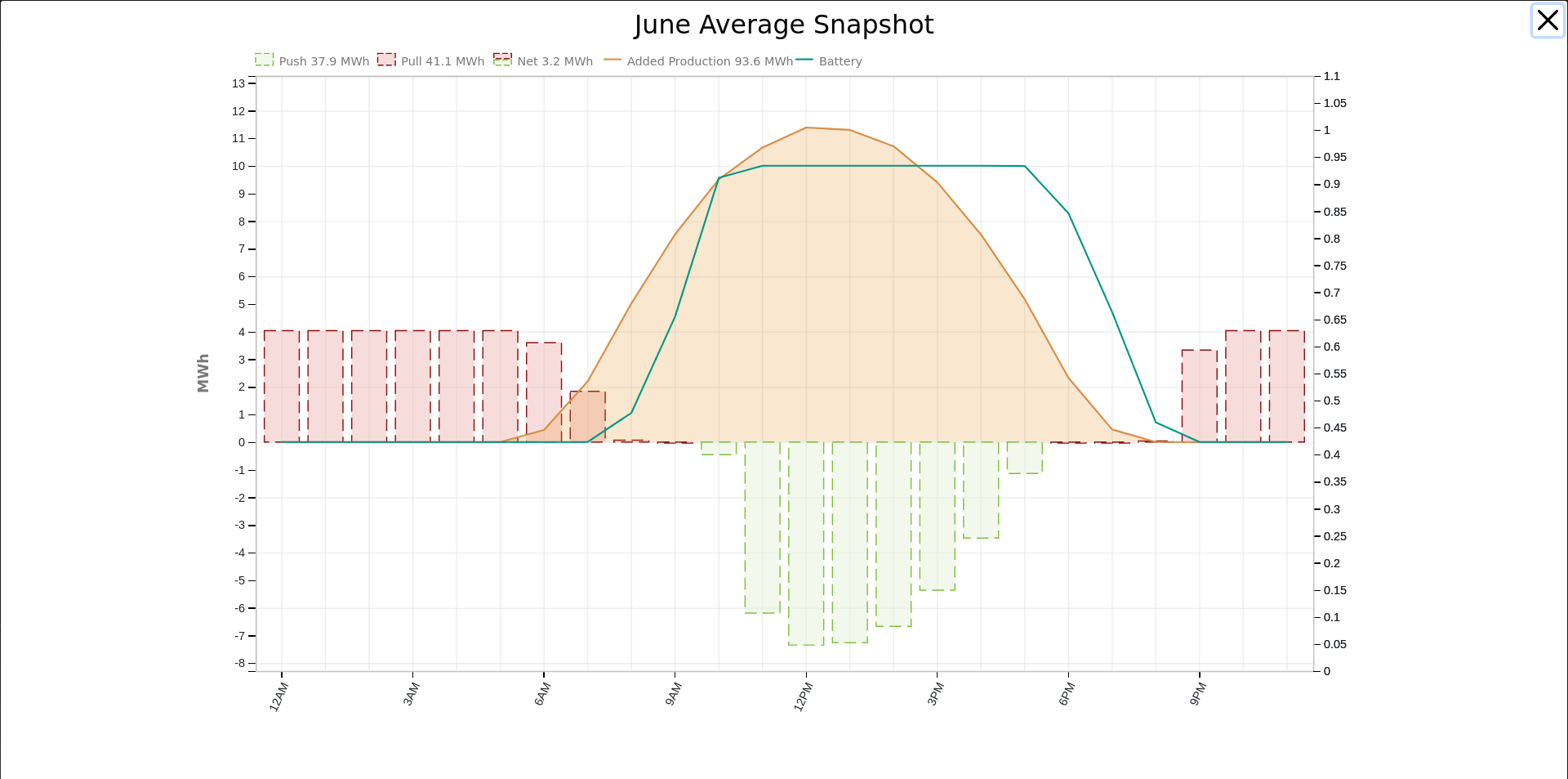
drag, startPoint x: 1536, startPoint y: 16, endPoint x: 1519, endPoint y: 15, distance: 17.0
click at [1535, 16] on button "button" at bounding box center [1549, 21] width 31 height 31
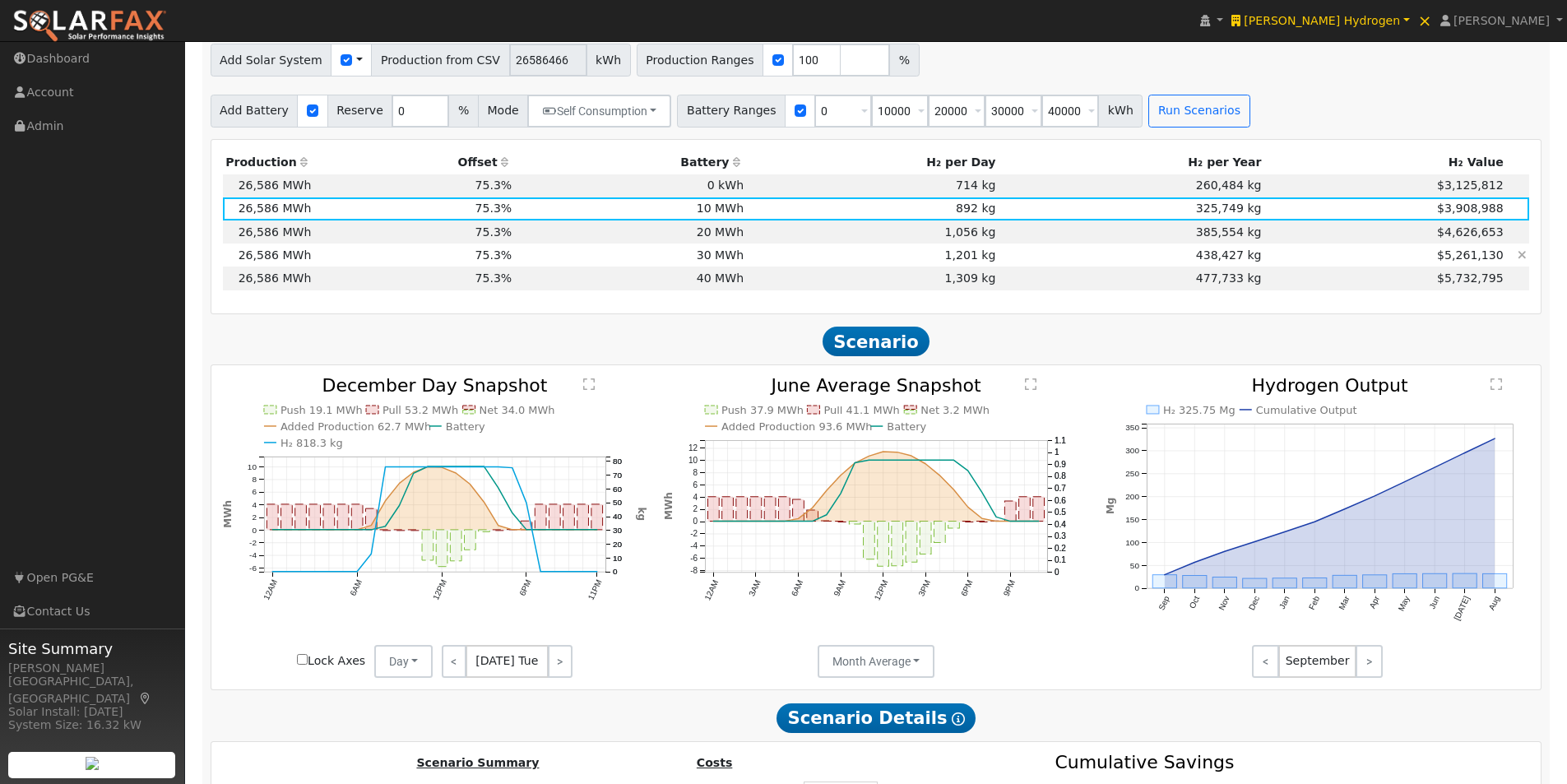
click at [724, 259] on td "30 MWh" at bounding box center [631, 254] width 232 height 23
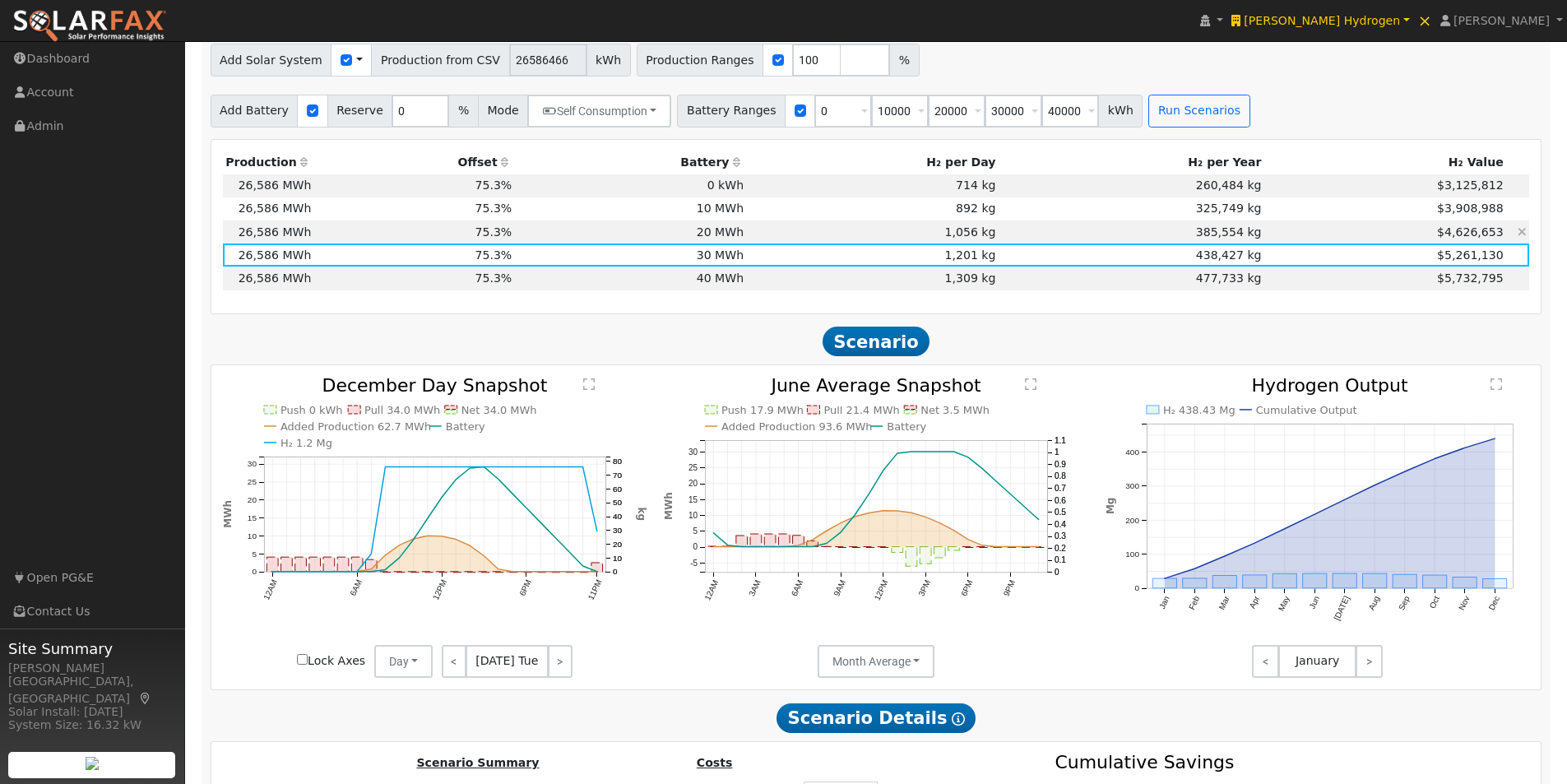
click at [720, 233] on td "20 MWh" at bounding box center [631, 232] width 232 height 23
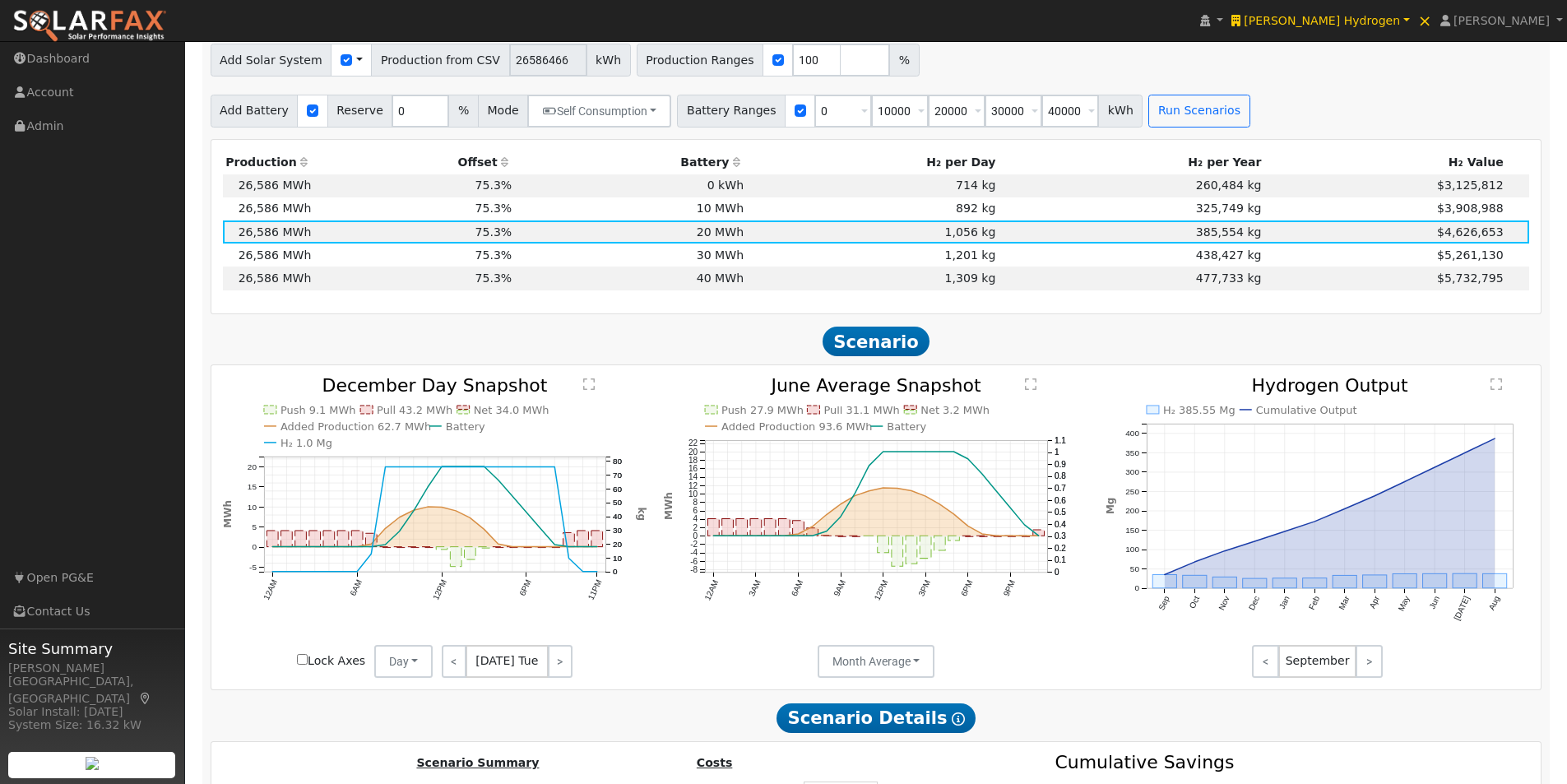
click at [1031, 391] on text "" at bounding box center [1030, 384] width 11 height 13
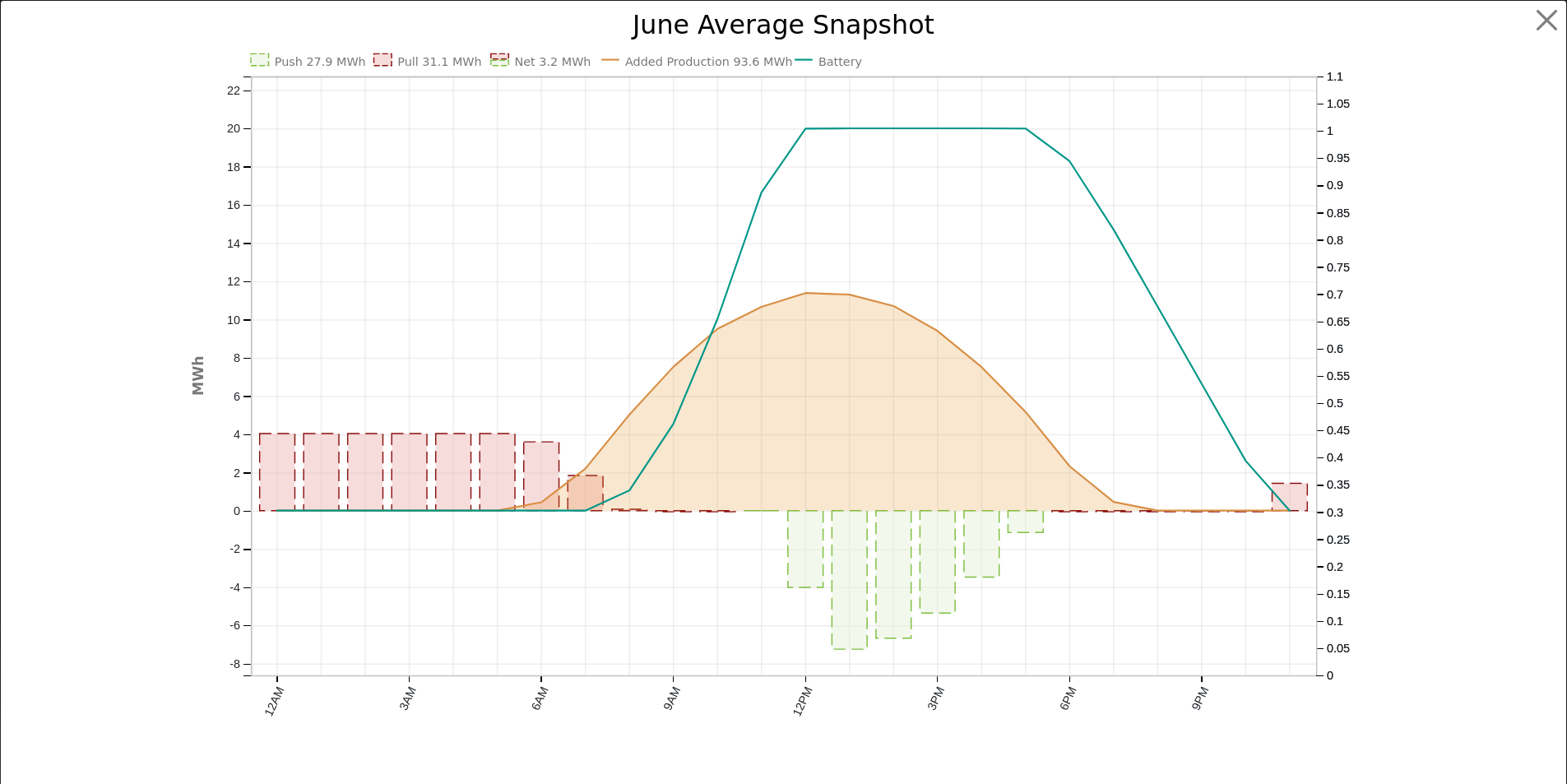
scroll to position [1196, 0]
click at [1544, 21] on button "button" at bounding box center [1560, 21] width 31 height 31
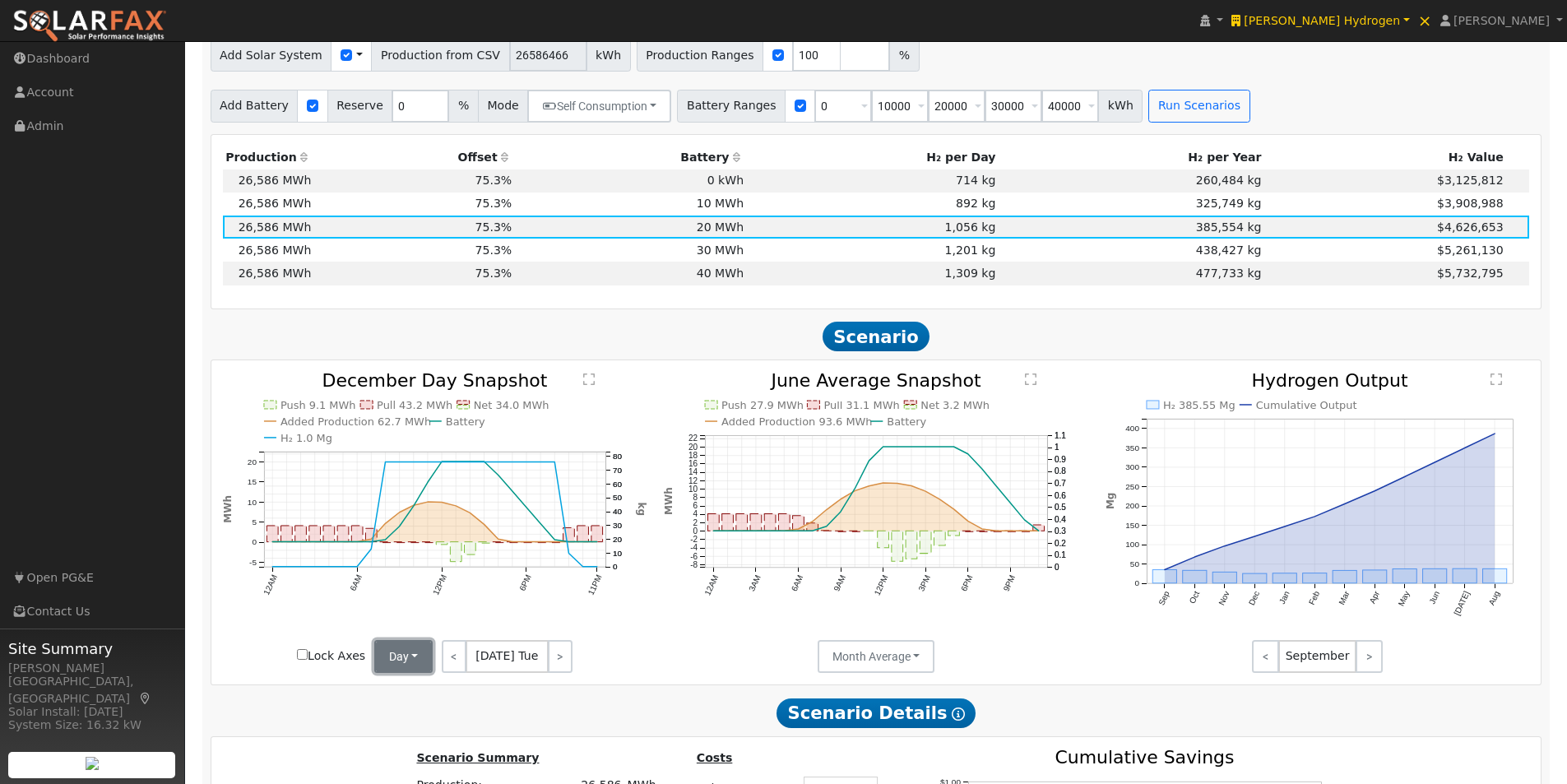
click at [403, 662] on button "Day" at bounding box center [404, 656] width 59 height 33
click at [398, 719] on link "Month Average" at bounding box center [433, 715] width 115 height 23
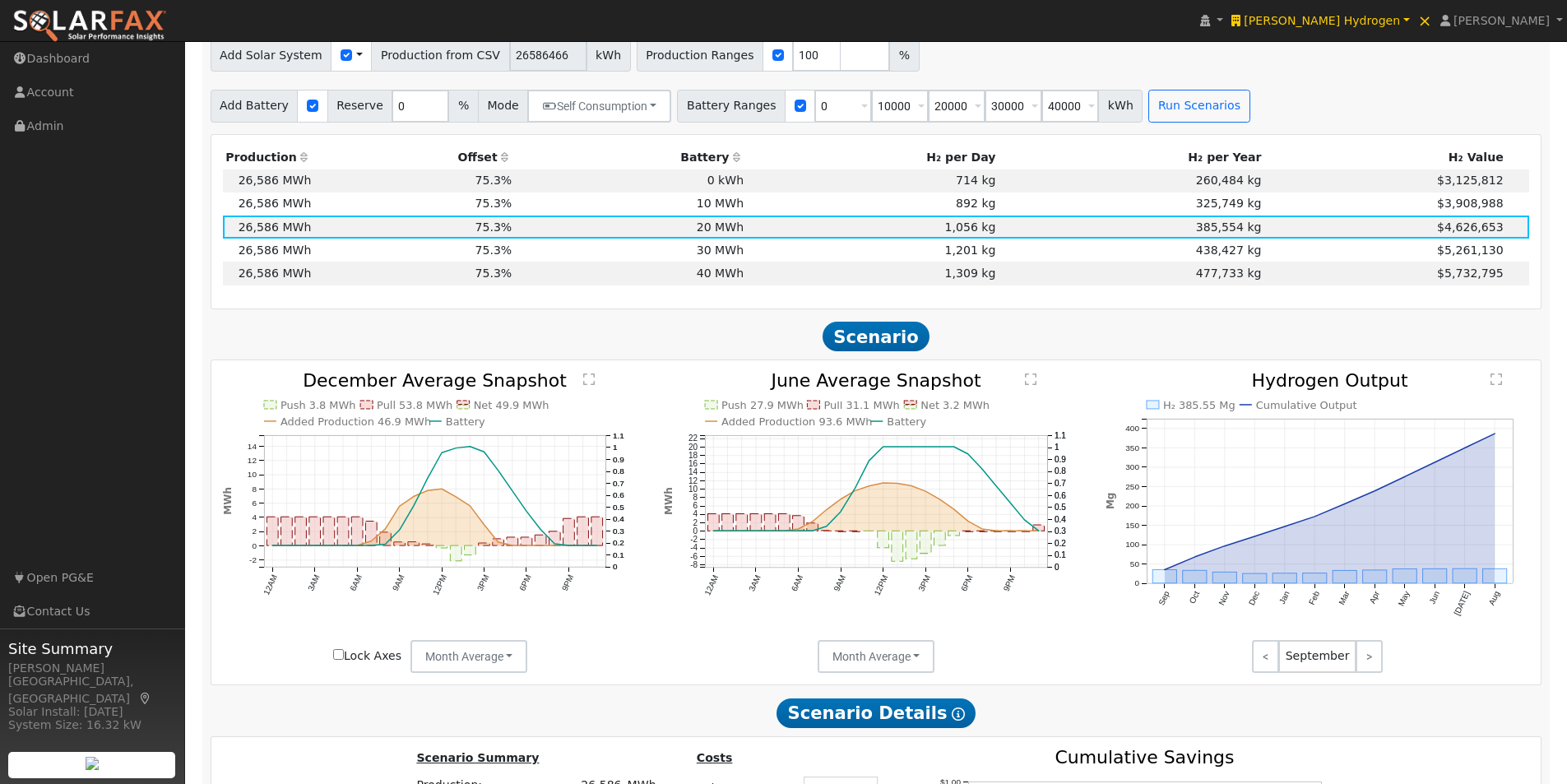
click at [590, 385] on text "" at bounding box center [588, 379] width 11 height 13
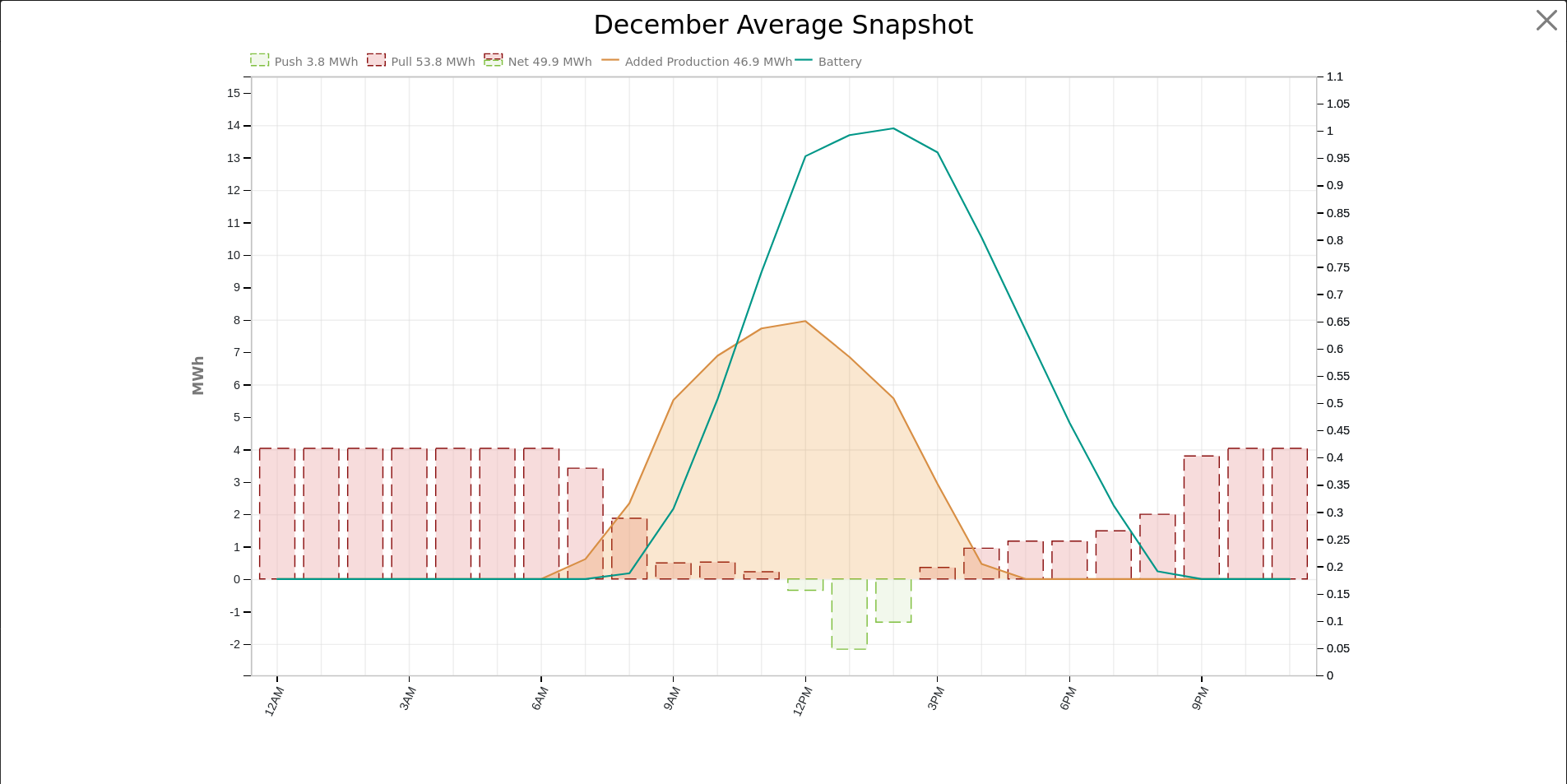
scroll to position [1201, 0]
click at [1544, 16] on button "button" at bounding box center [1560, 21] width 31 height 31
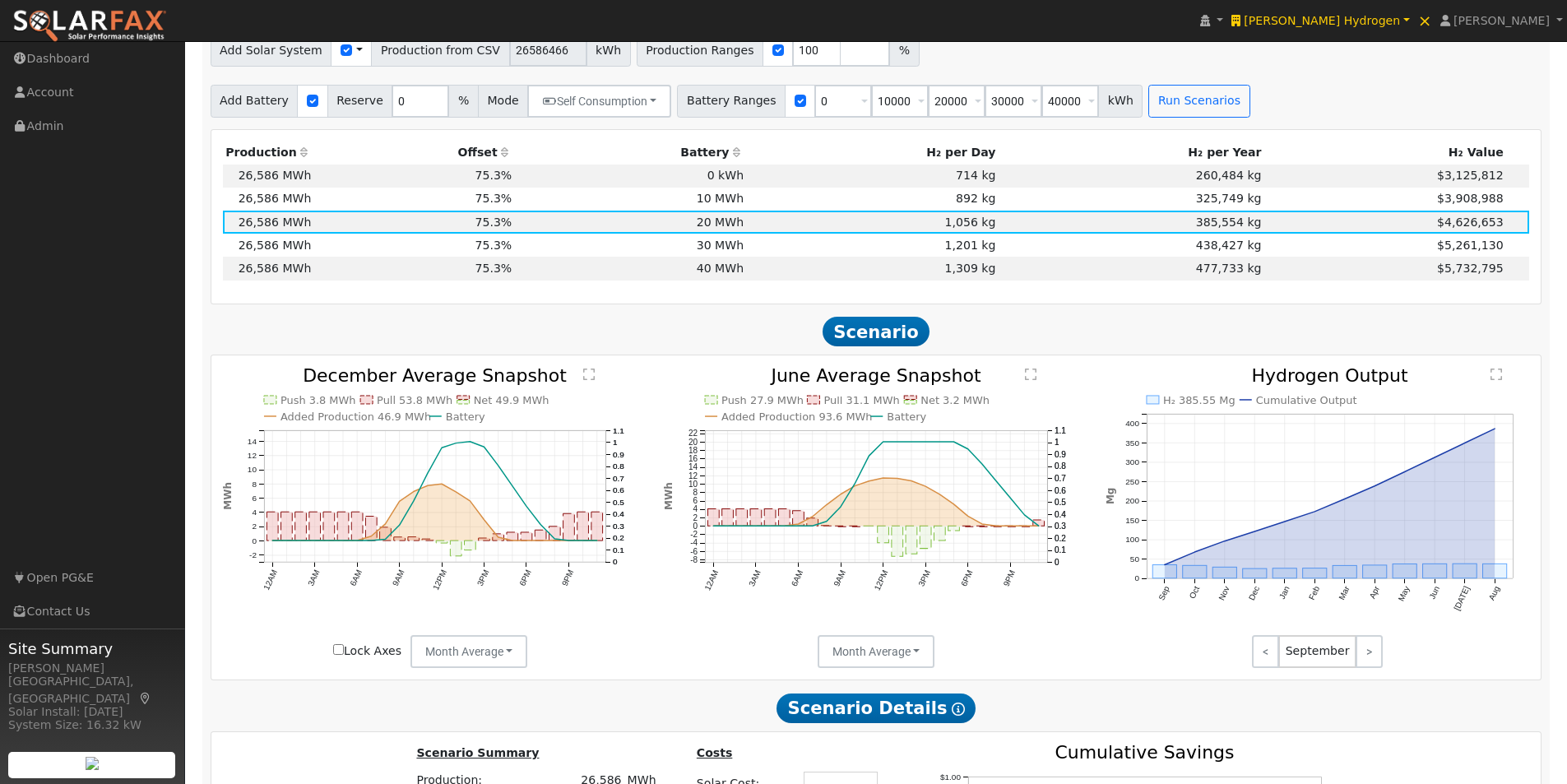
click at [590, 380] on text "" at bounding box center [588, 373] width 11 height 13
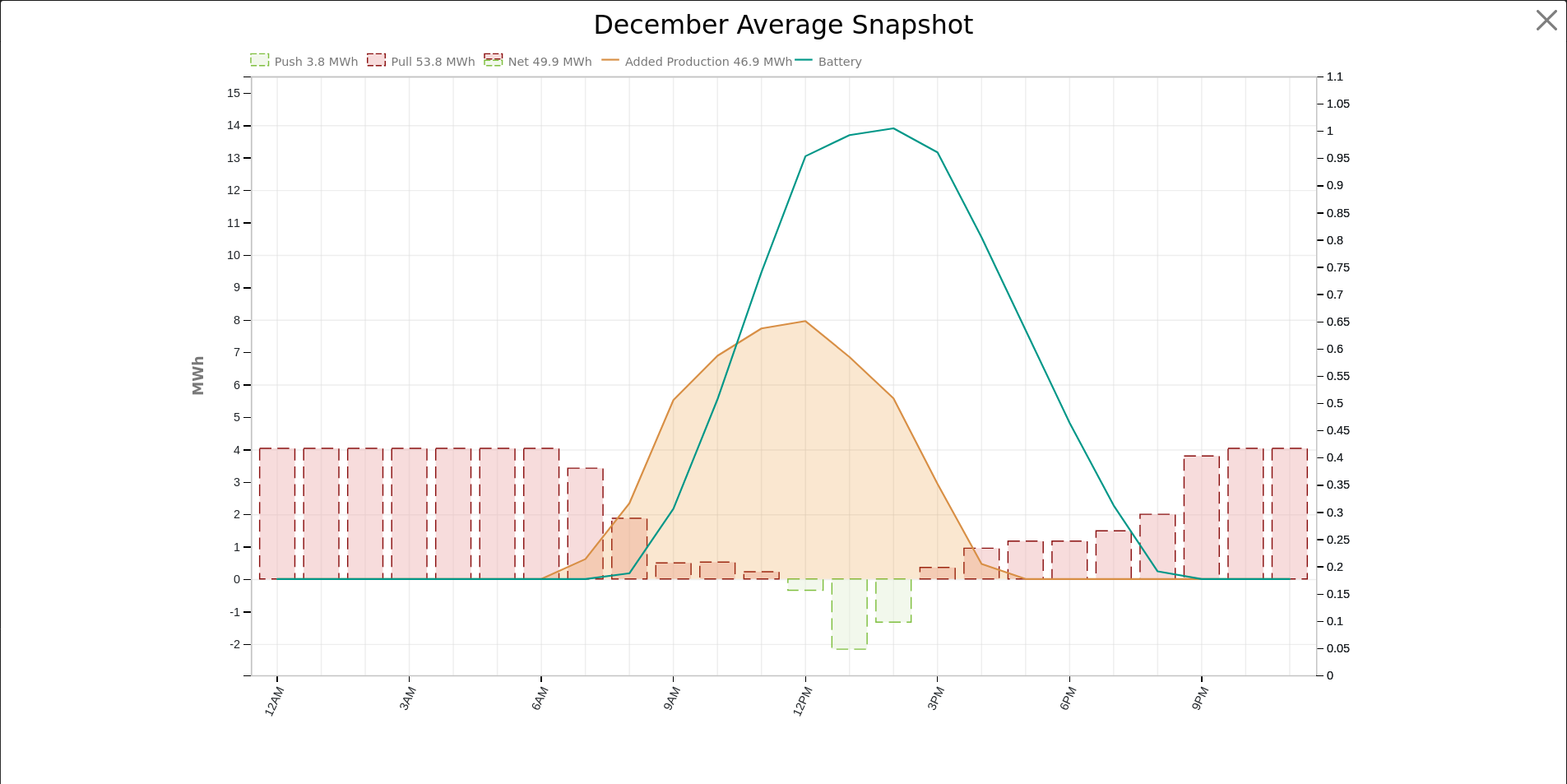
scroll to position [1205, 0]
click at [1544, 18] on button "button" at bounding box center [1560, 21] width 31 height 31
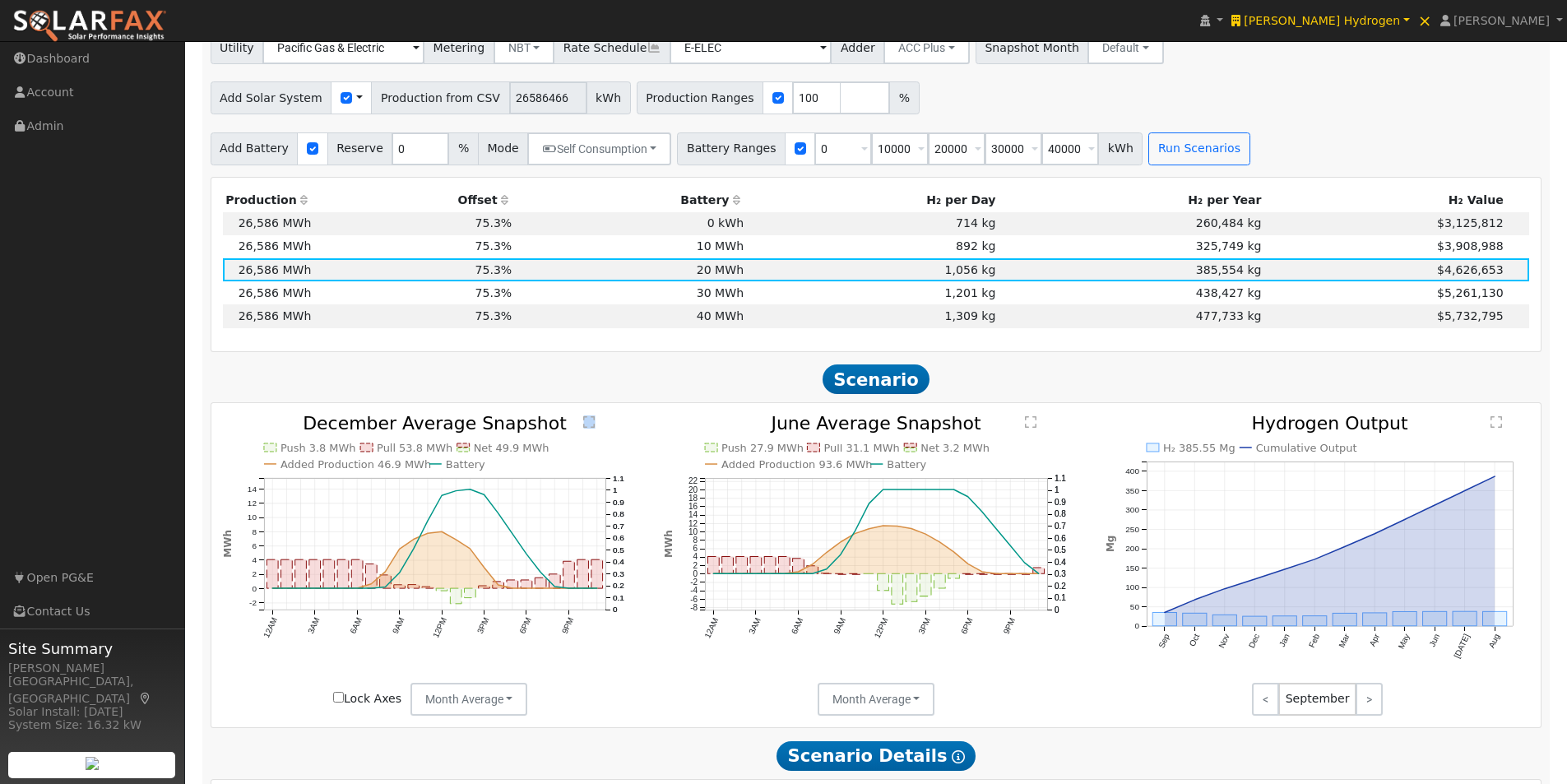
scroll to position [1123, 0]
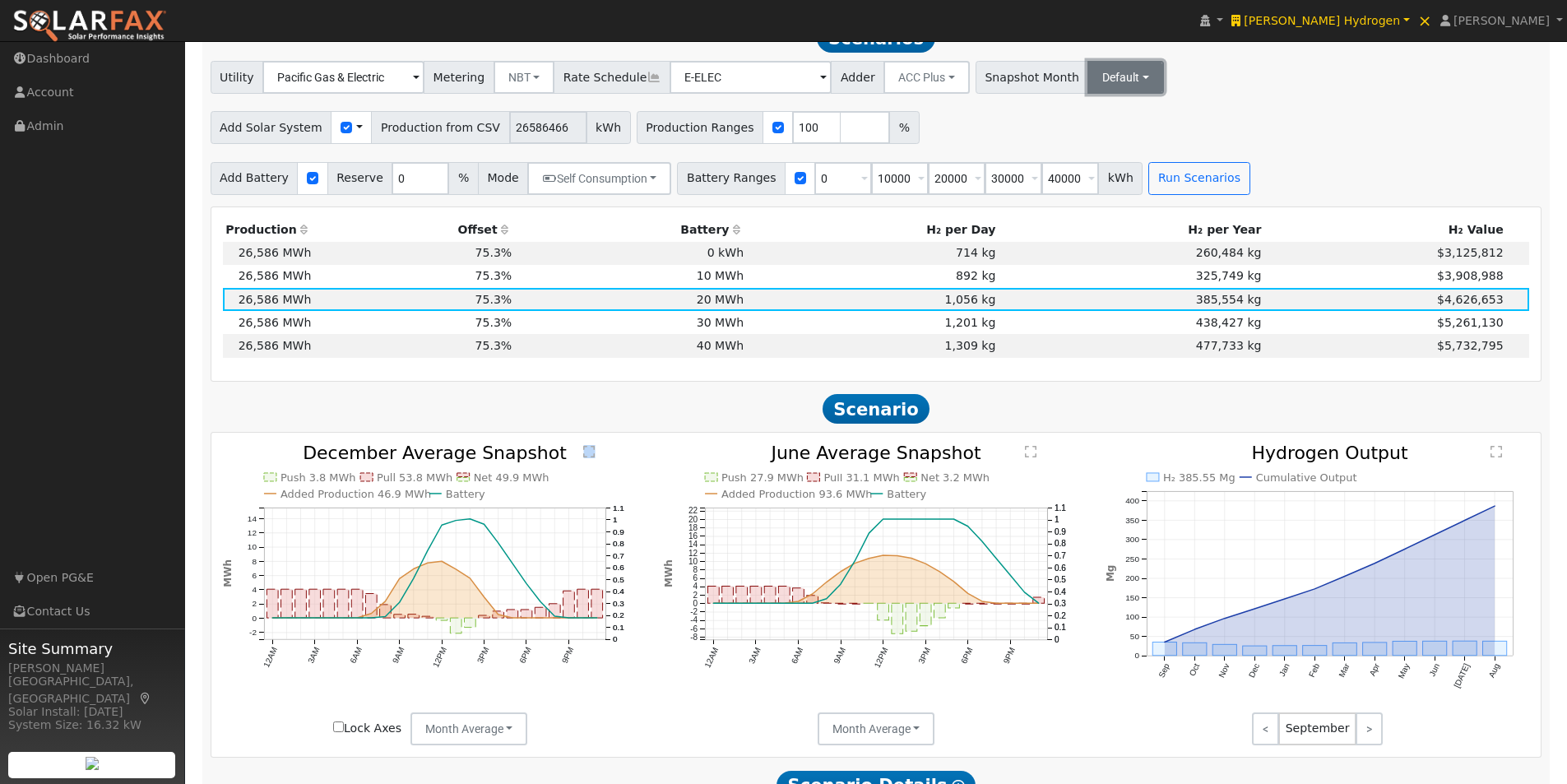
click at [1110, 82] on button "Default" at bounding box center [1126, 77] width 76 height 33
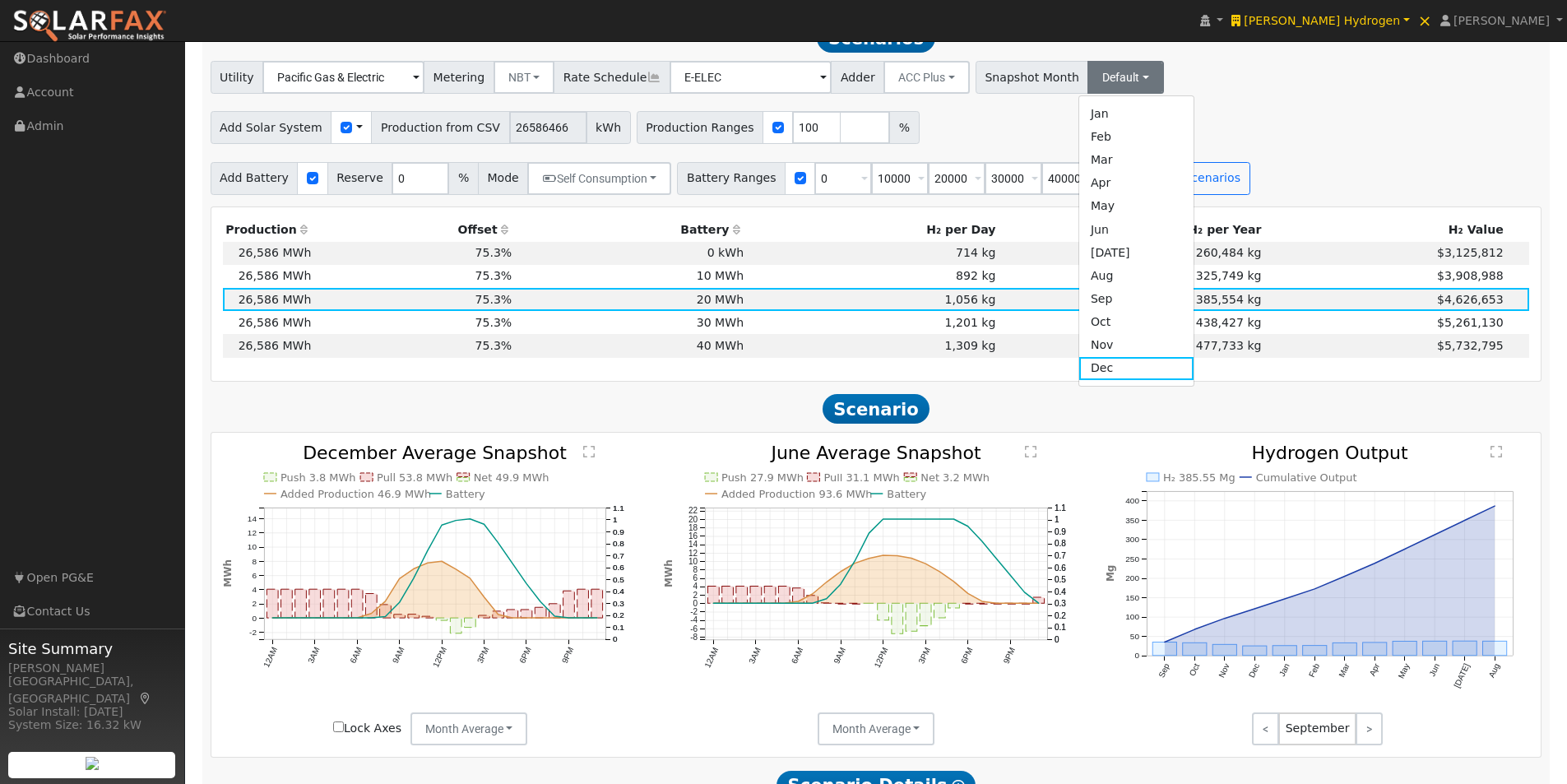
click at [1193, 94] on div "Utility Pacific Gas & Electric Metering NBT NEM NBT Rate Schedule E-ELEC Adder …" at bounding box center [876, 74] width 1338 height 39
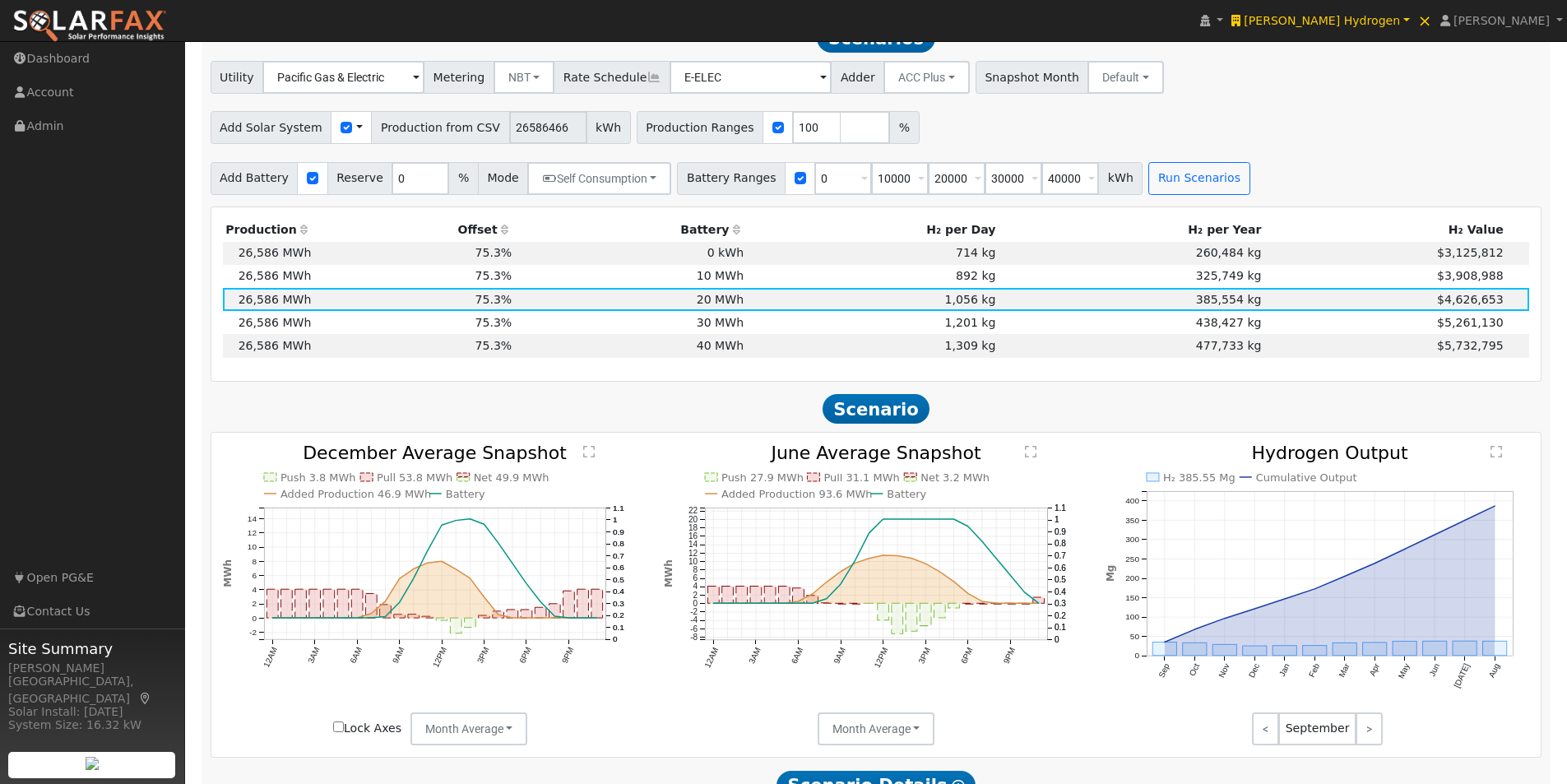
click at [1031, 458] on text "" at bounding box center [1030, 451] width 11 height 13
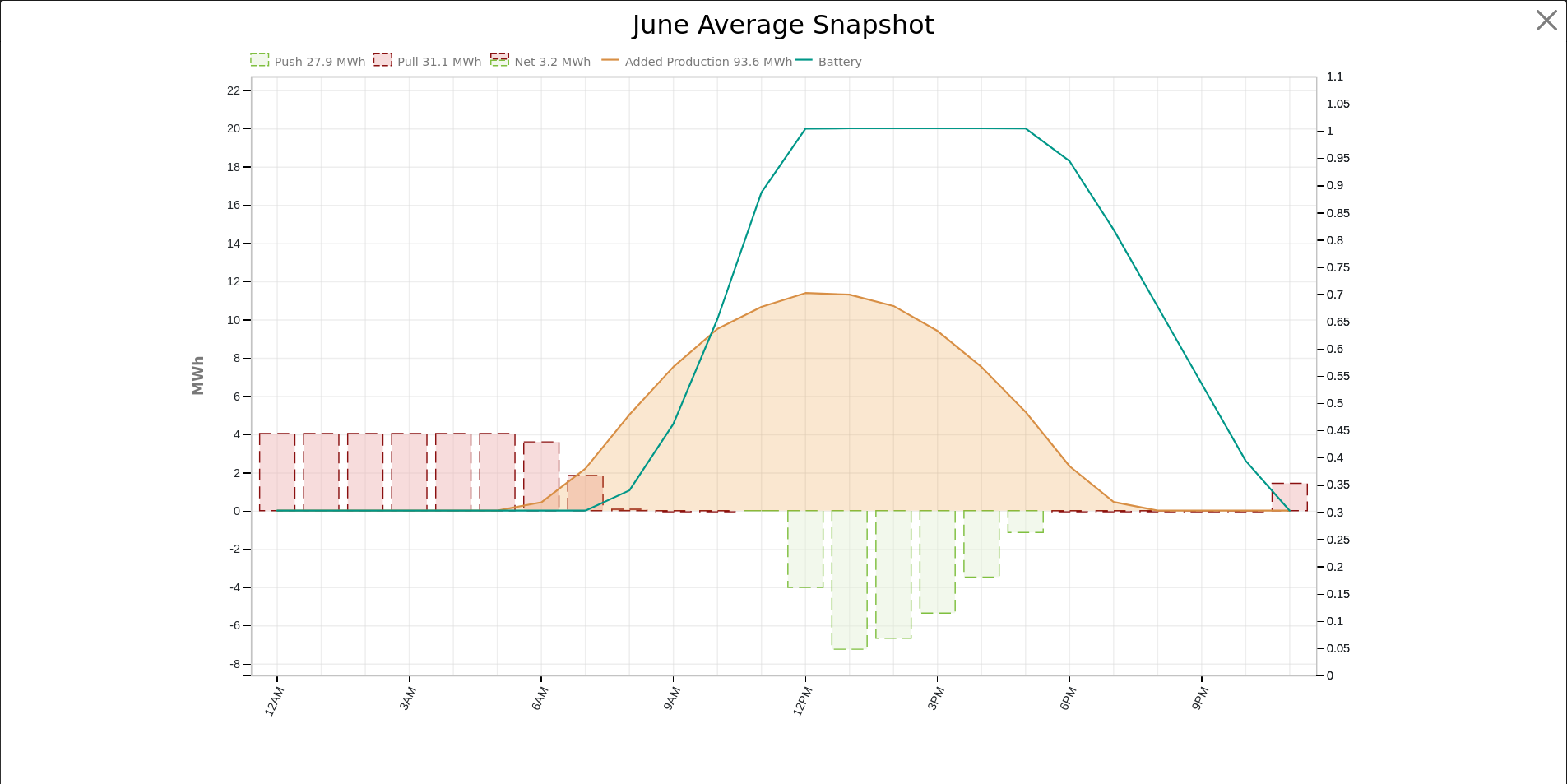
scroll to position [1128, 0]
click at [1546, 18] on button "button" at bounding box center [1560, 21] width 31 height 31
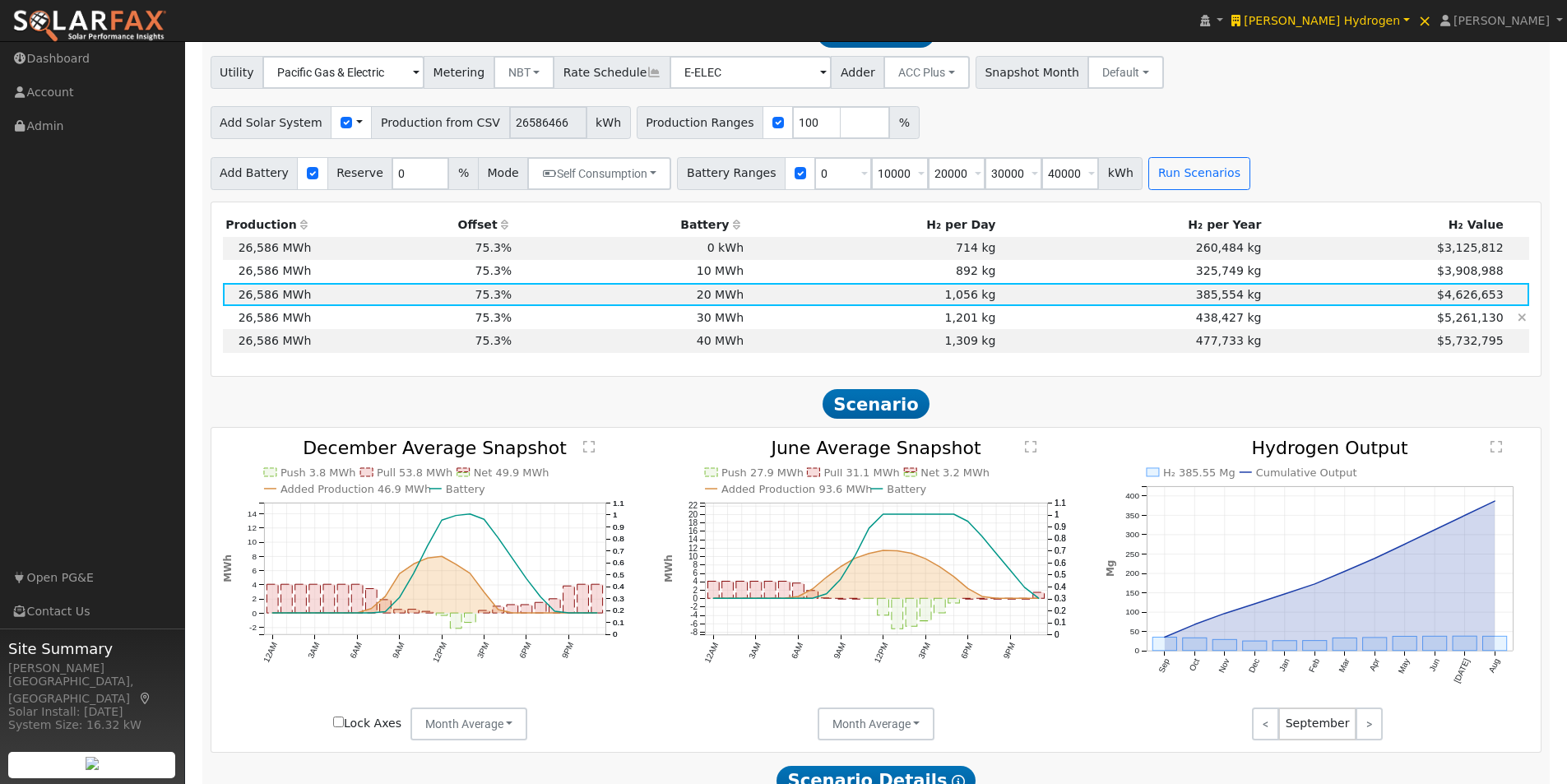
click at [726, 328] on td "30 MWh" at bounding box center [631, 317] width 232 height 23
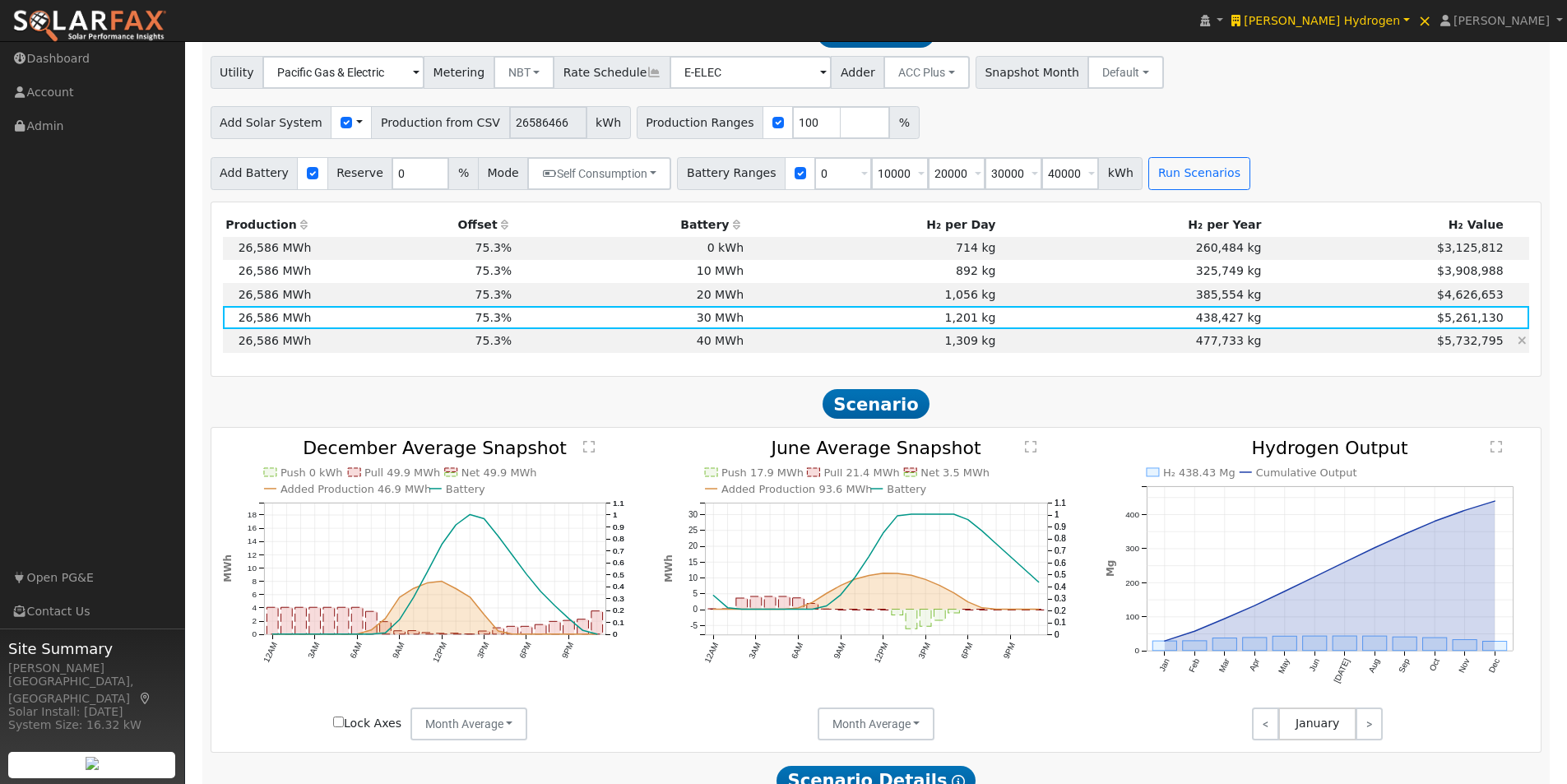
click at [970, 347] on td "1,309 kg" at bounding box center [873, 340] width 252 height 23
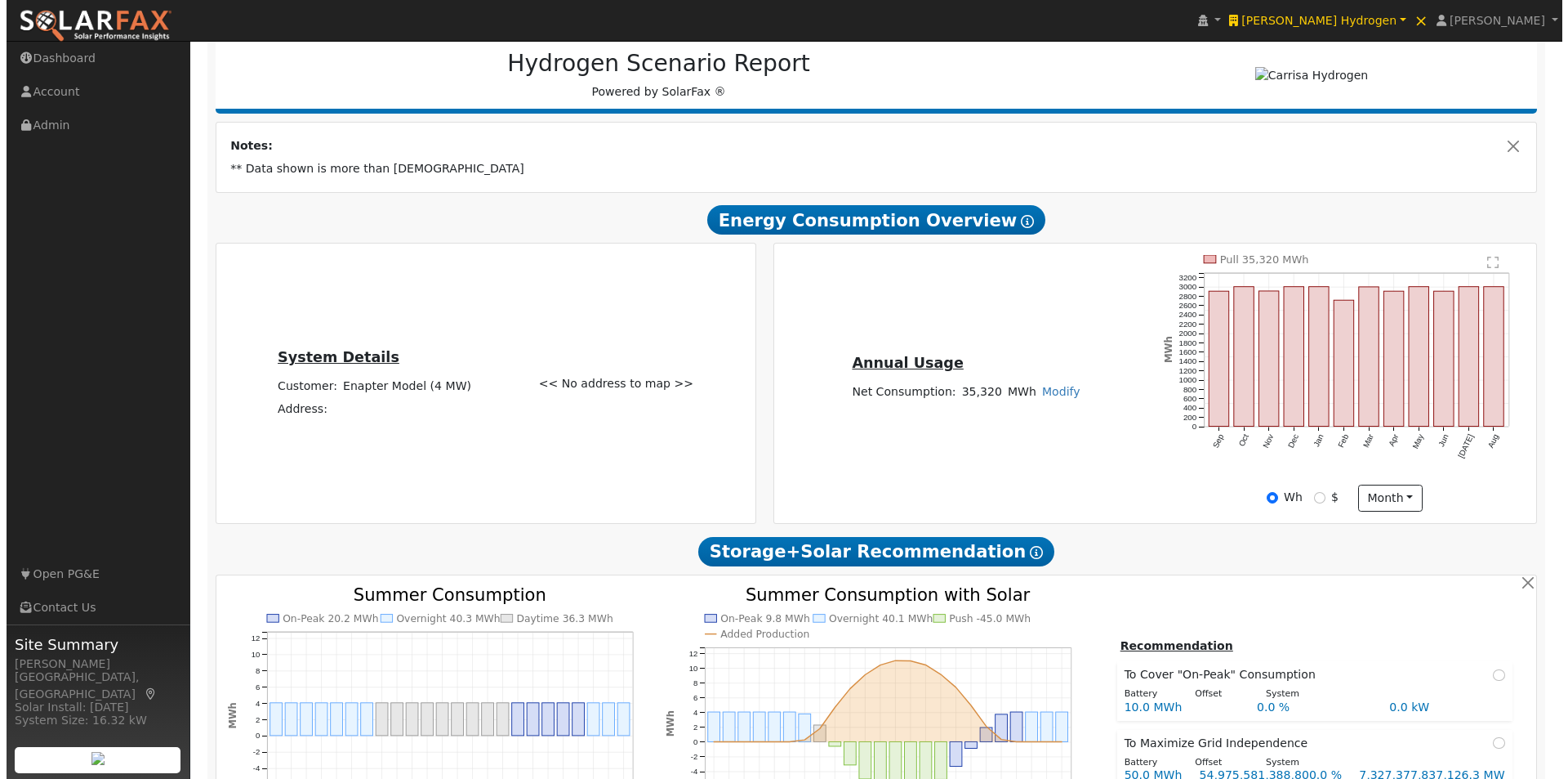
scroll to position [0, 0]
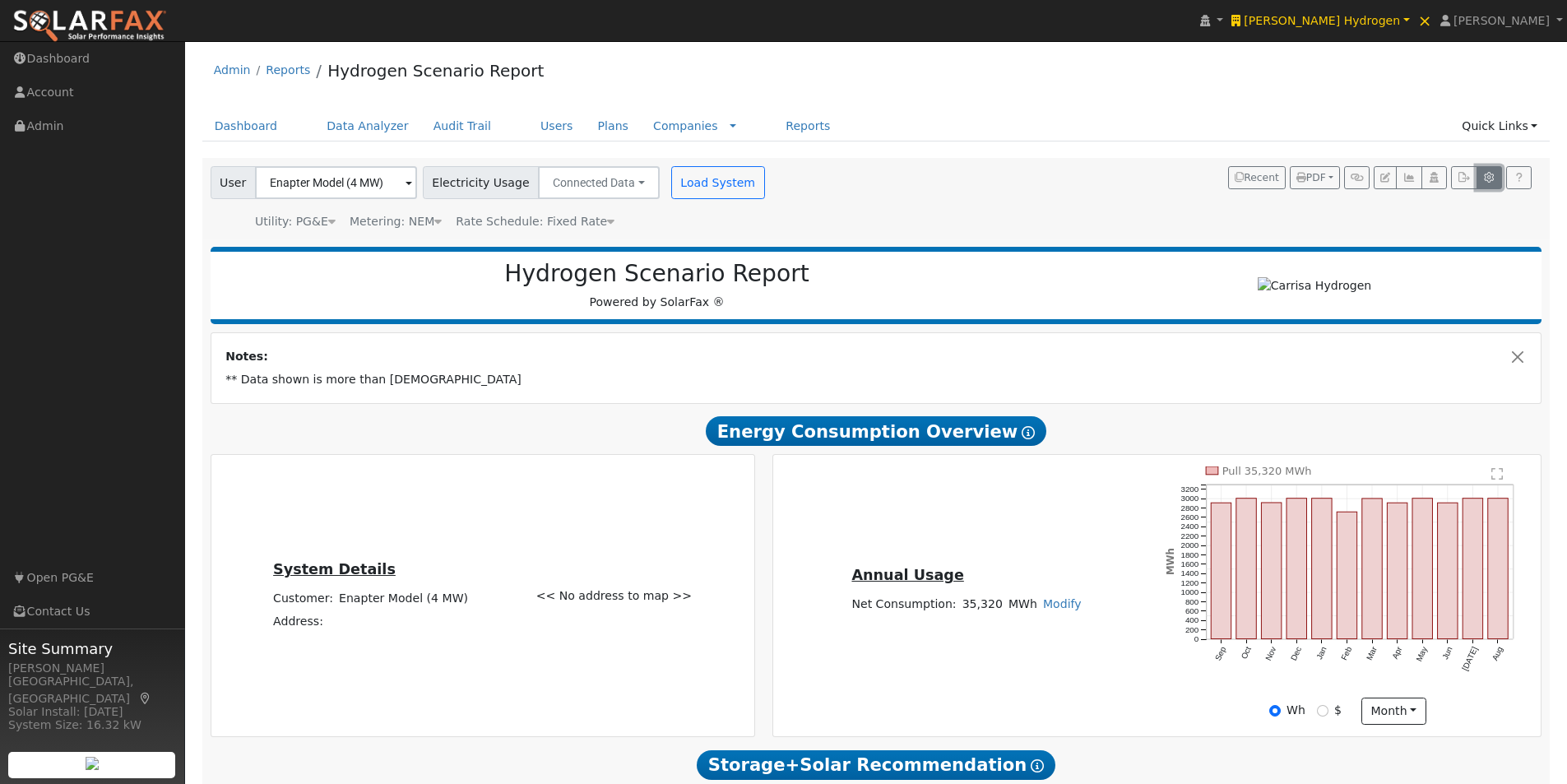
click at [1490, 172] on button "button" at bounding box center [1489, 177] width 25 height 23
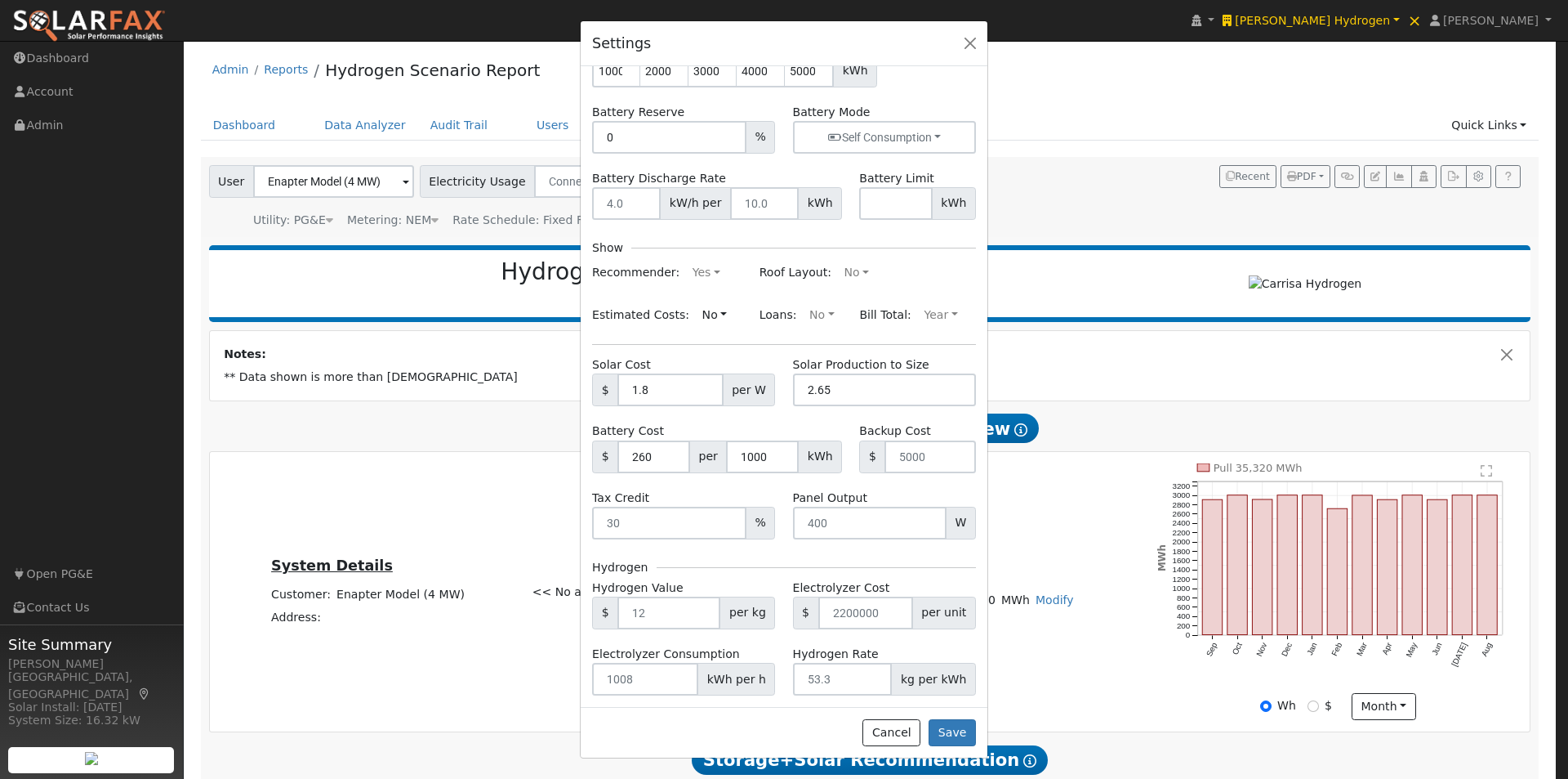
scroll to position [170, 0]
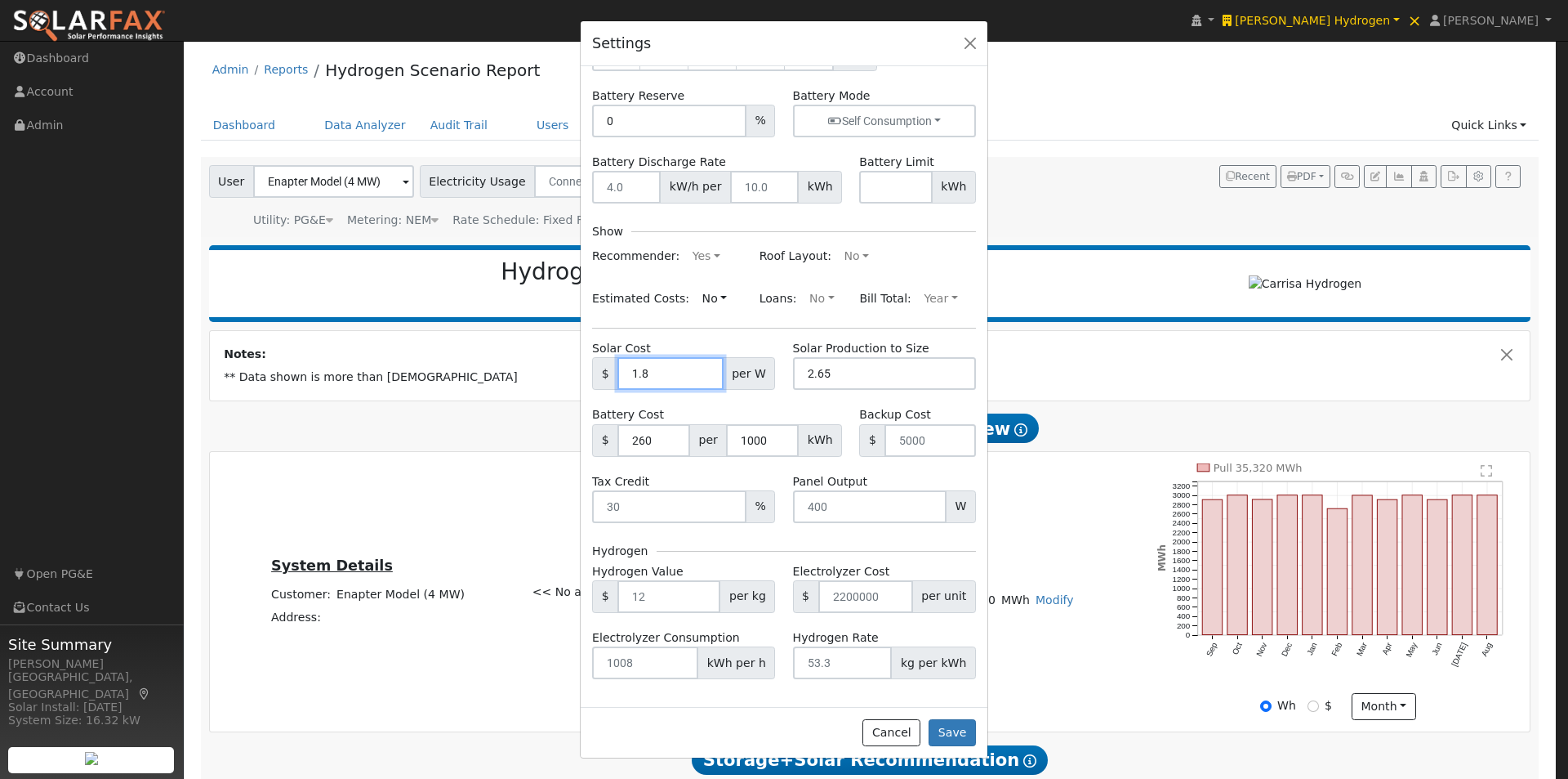
drag, startPoint x: 667, startPoint y: 375, endPoint x: 624, endPoint y: 374, distance: 43.0
click at [624, 374] on input "1.8" at bounding box center [670, 374] width 105 height 33
drag, startPoint x: 655, startPoint y: 434, endPoint x: 615, endPoint y: 437, distance: 40.1
click at [615, 437] on div "$ 260 per 1000 kWh" at bounding box center [718, 441] width 250 height 33
drag, startPoint x: 969, startPoint y: 43, endPoint x: 1045, endPoint y: 244, distance: 214.9
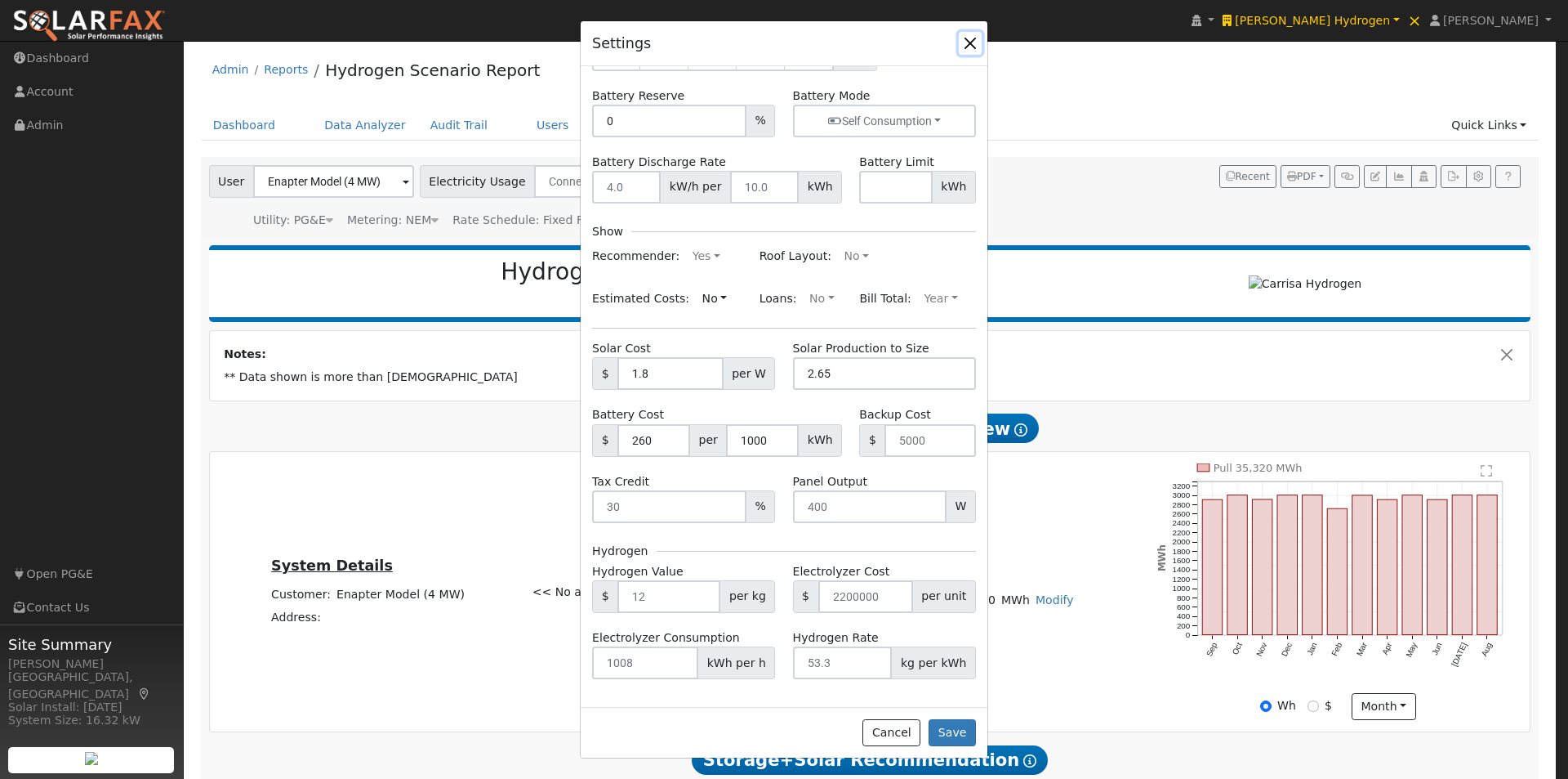
click at [968, 44] on button "button" at bounding box center [970, 43] width 23 height 23
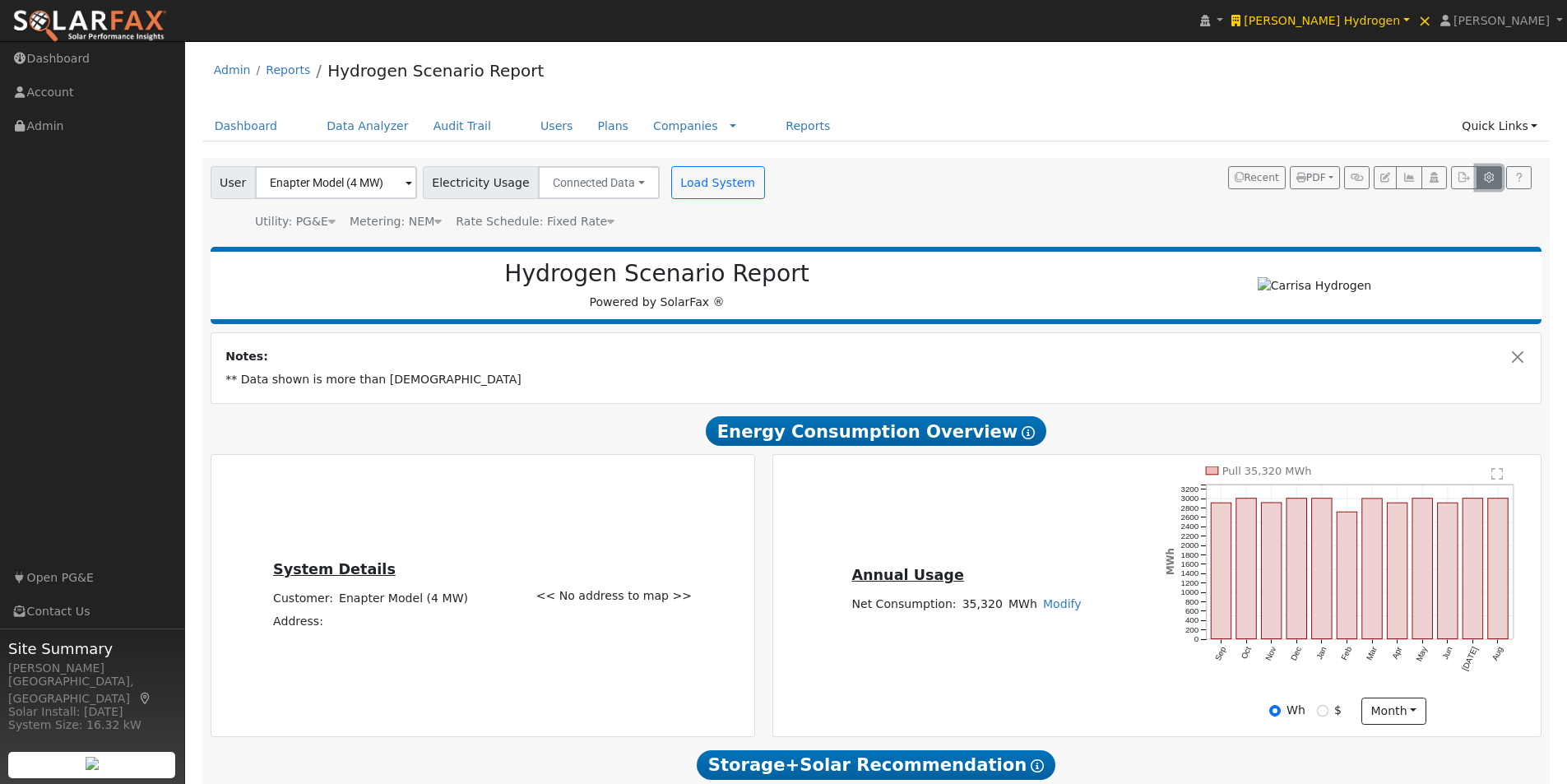
drag, startPoint x: 1485, startPoint y: 172, endPoint x: 1480, endPoint y: 182, distance: 11.2
click at [1485, 174] on button "button" at bounding box center [1489, 177] width 25 height 23
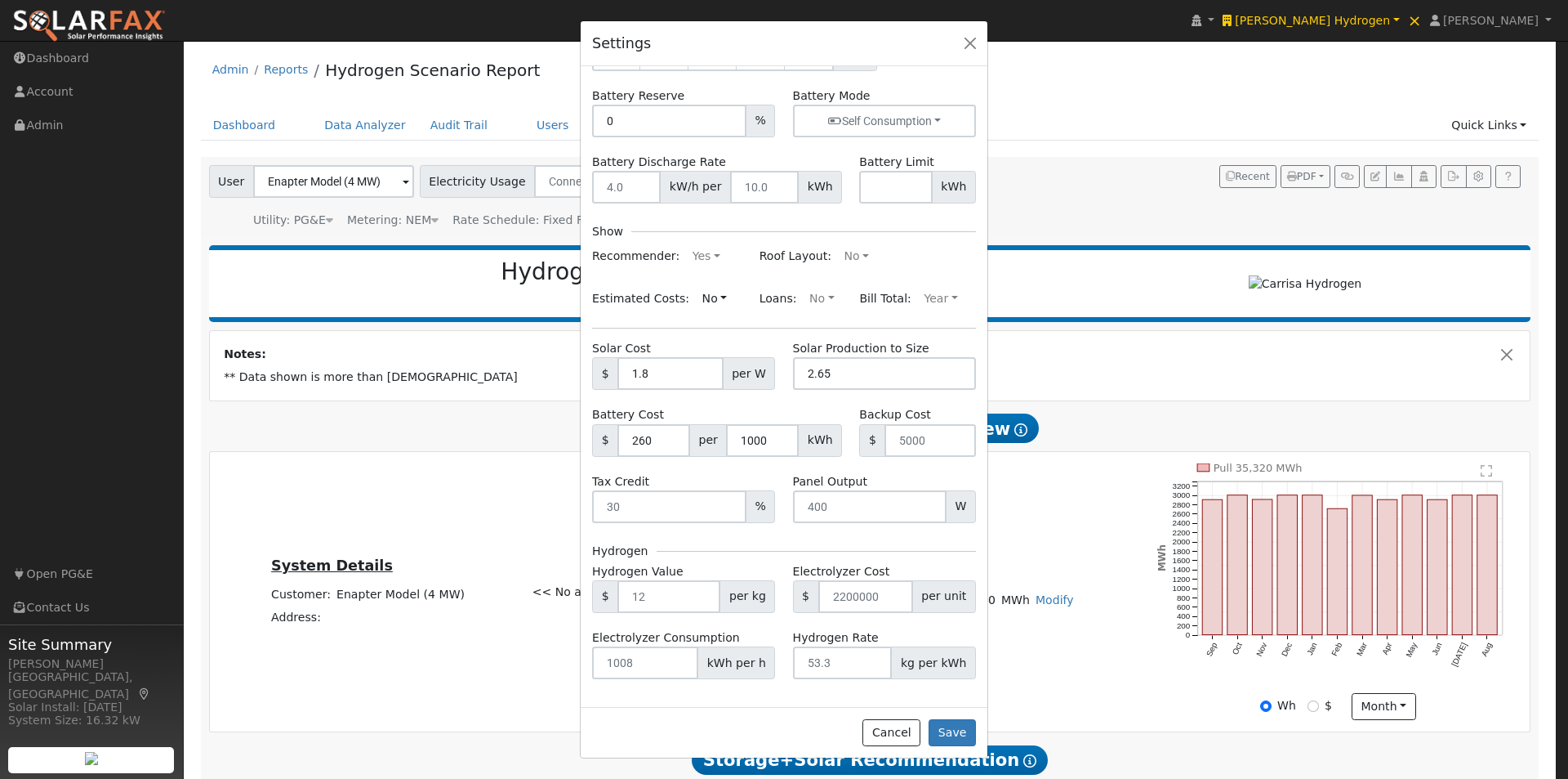
scroll to position [0, 0]
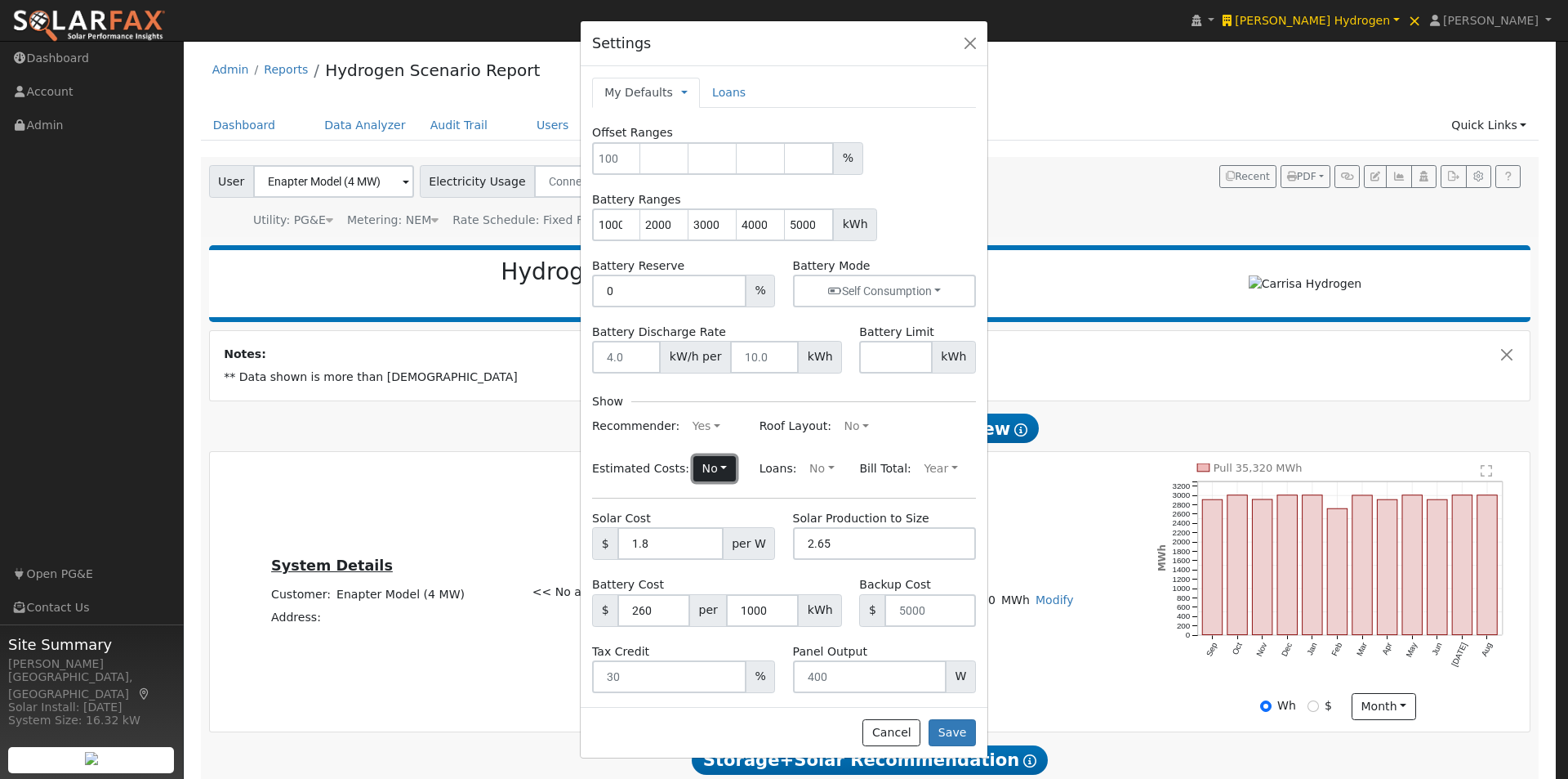
click at [700, 462] on button "No" at bounding box center [714, 468] width 42 height 26
click at [646, 499] on link "Yes" at bounding box center [676, 500] width 114 height 23
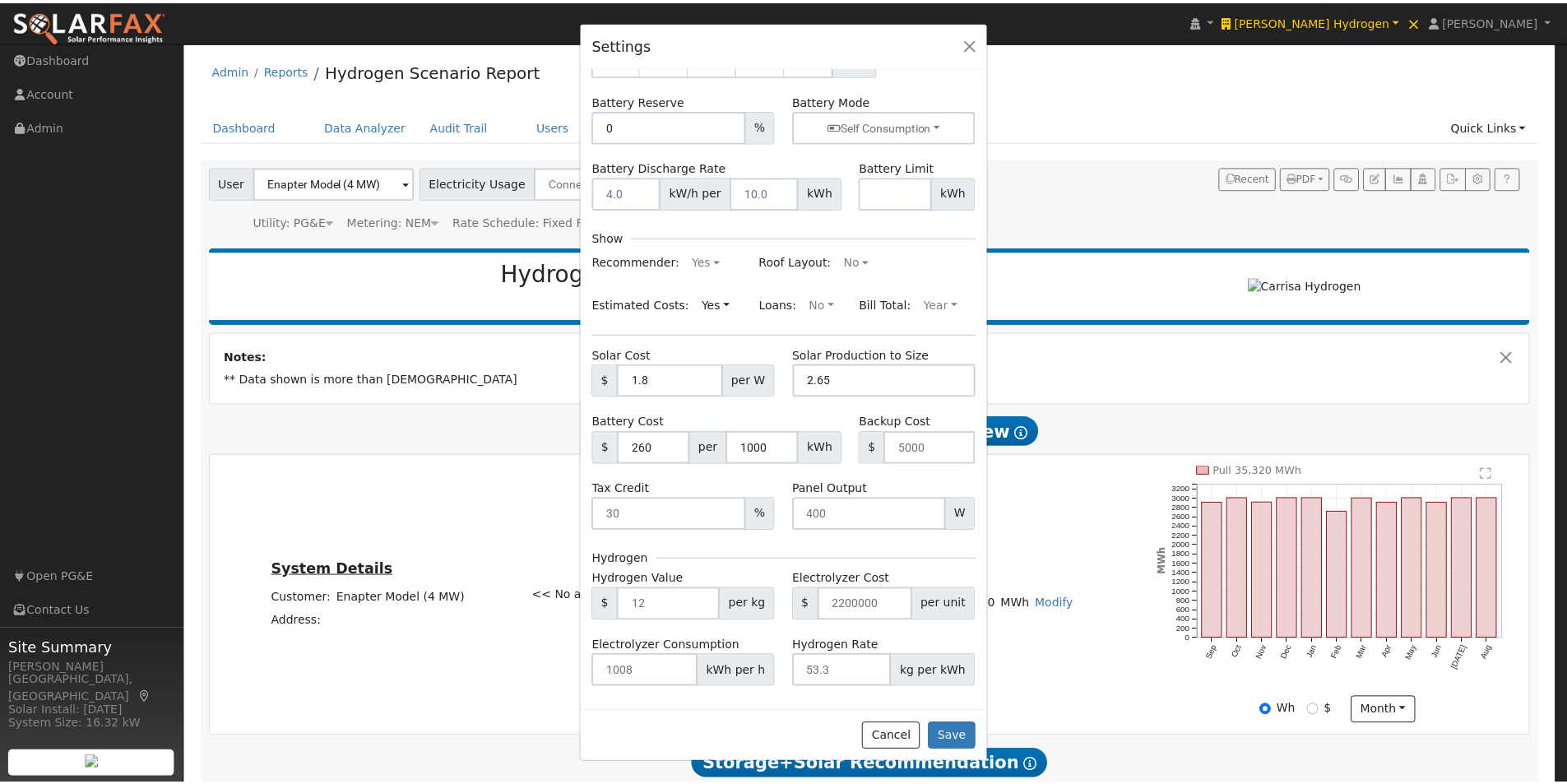
scroll to position [171, 0]
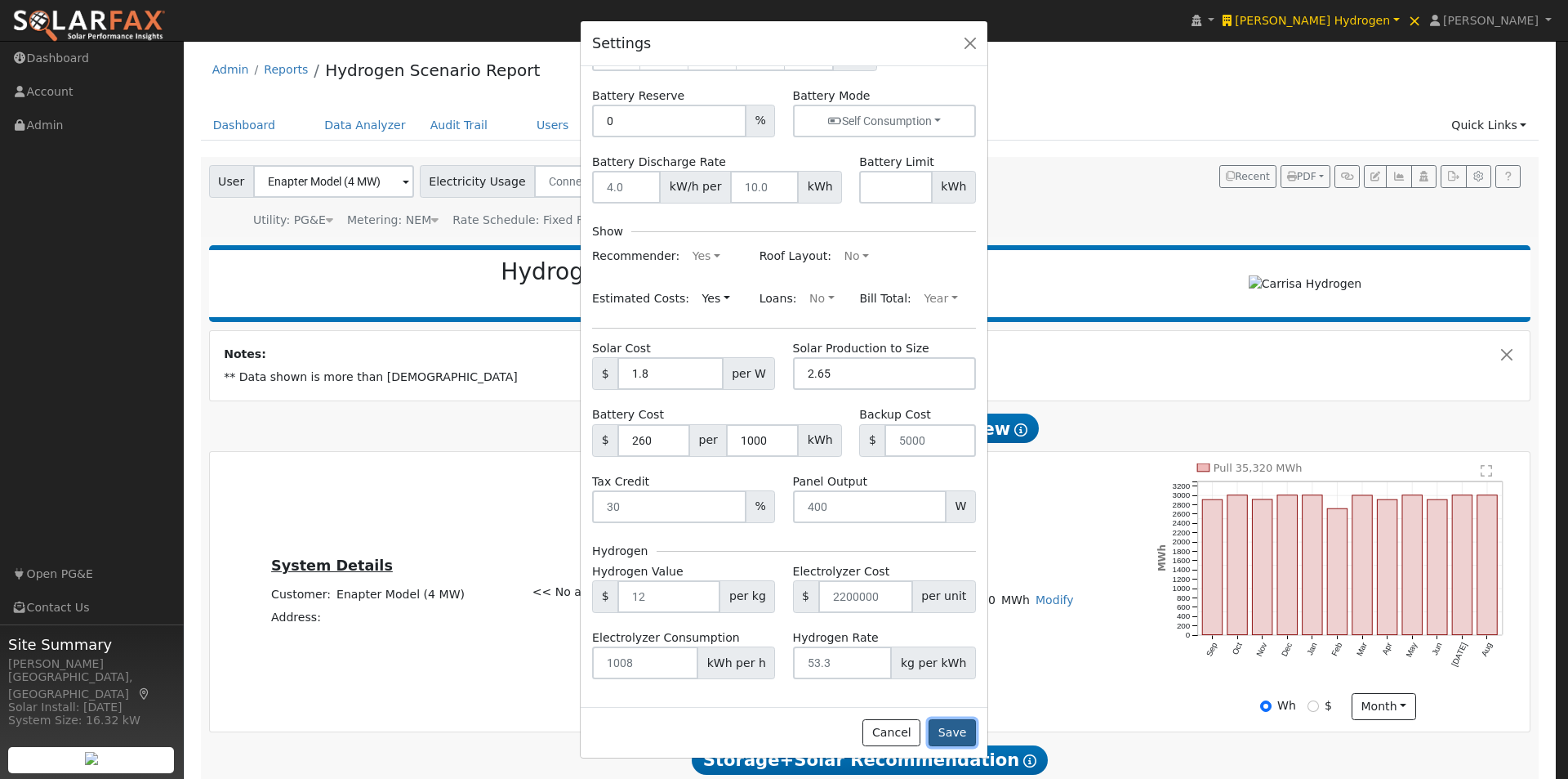
drag, startPoint x: 956, startPoint y: 729, endPoint x: 994, endPoint y: 681, distance: 61.2
click at [957, 728] on button "Save" at bounding box center [952, 732] width 47 height 28
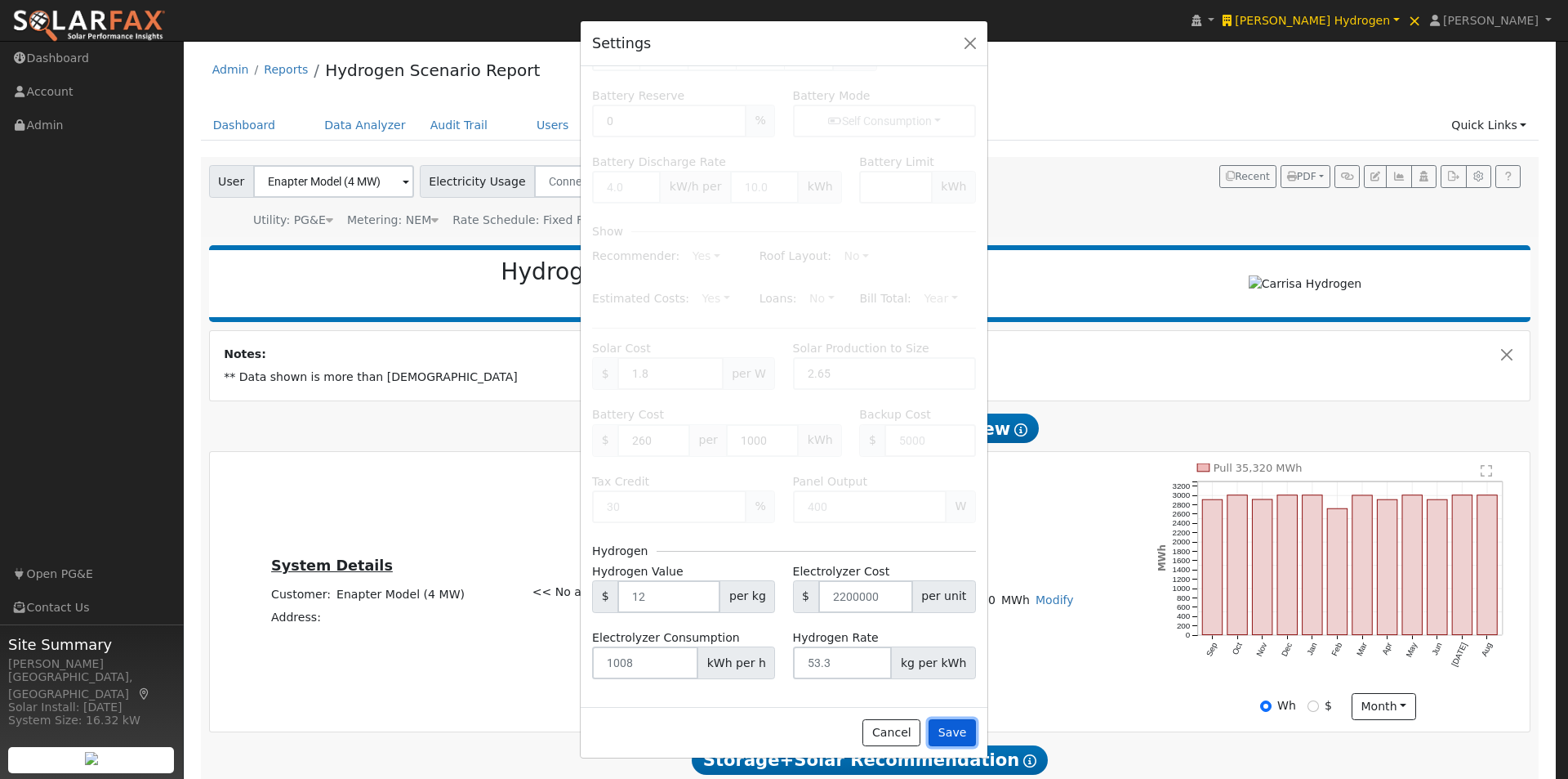
type input "$18,058,732"
type input "$8,800,000"
type input "10000"
type input "20000"
type input "30000"
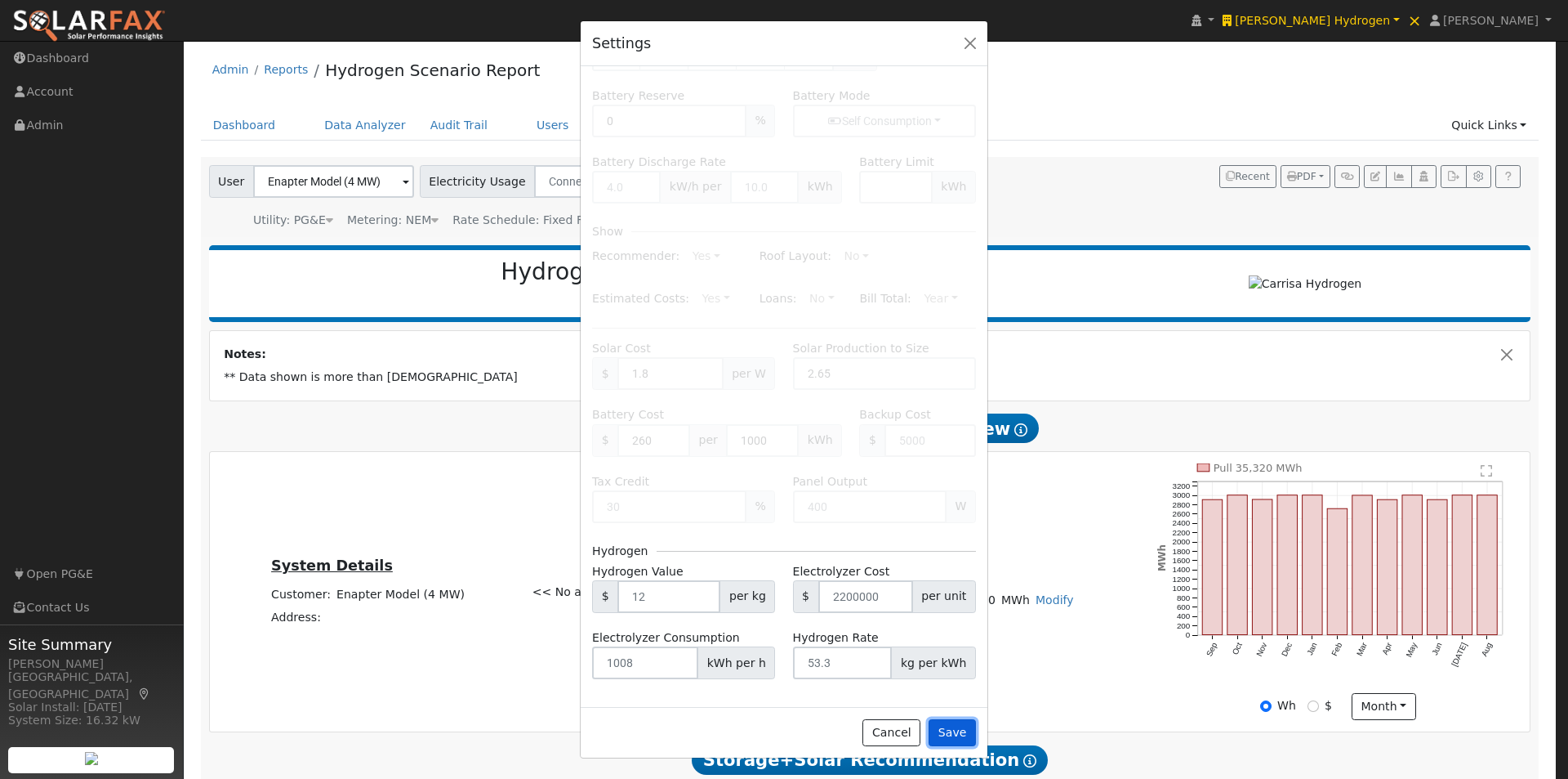
type input "40000"
type input "50000"
type input "$10,400"
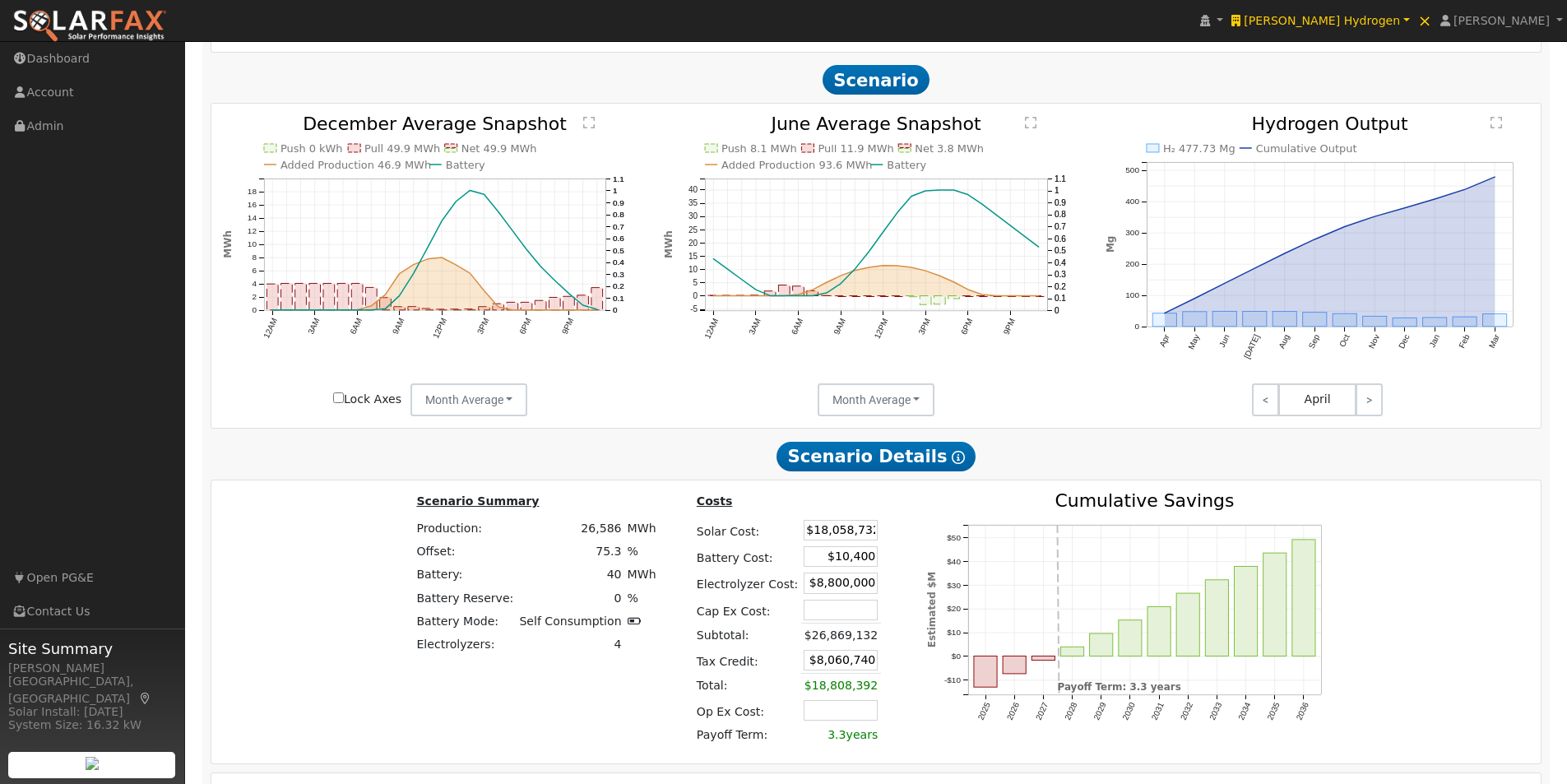
scroll to position [1512, 0]
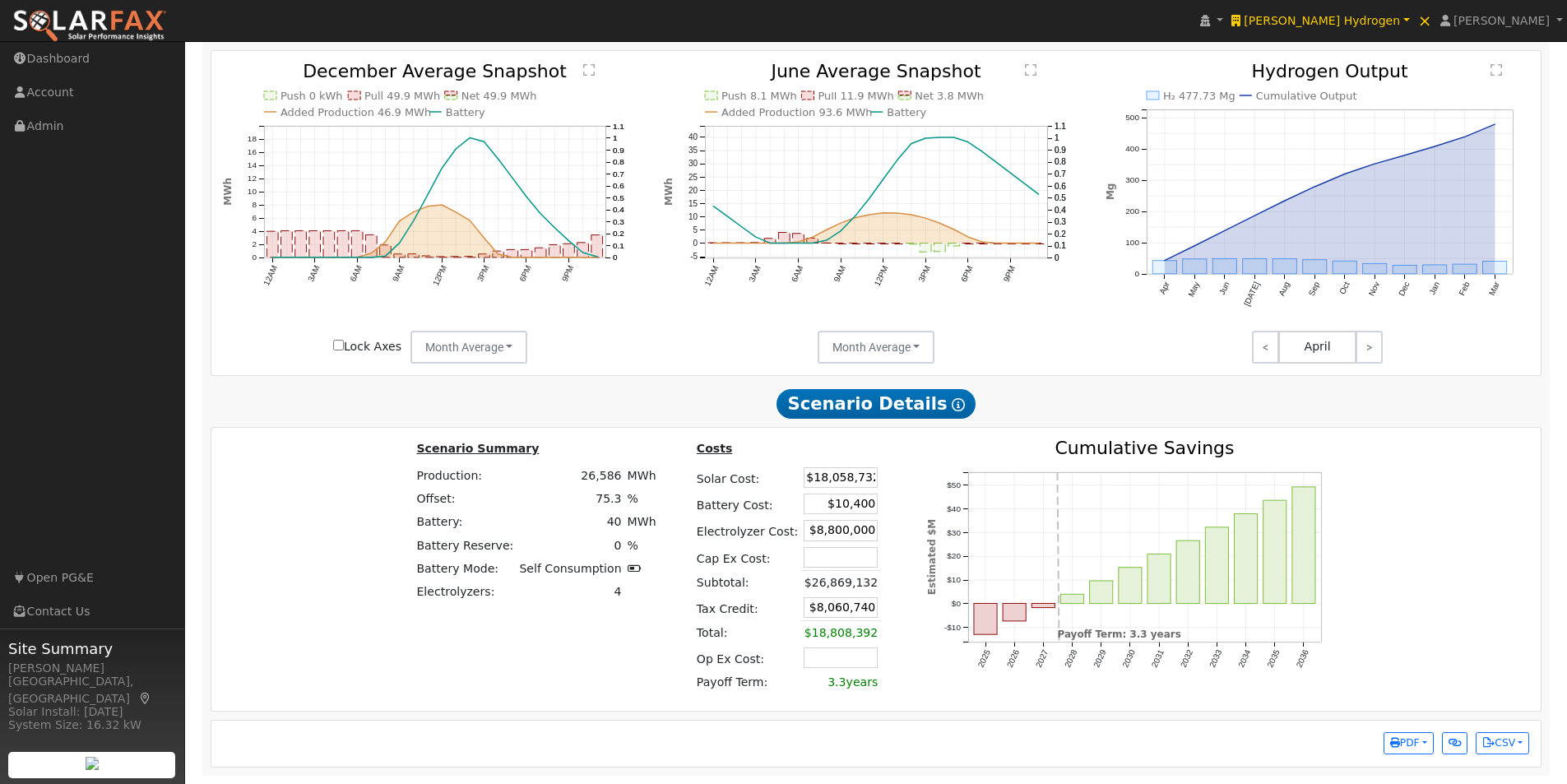
drag, startPoint x: 784, startPoint y: 479, endPoint x: 899, endPoint y: 468, distance: 115.5
click at [899, 468] on div "Scenario Summary Production: 26,586 MWh Offset: 75.3 % Battery: 40 MWh Battery …" at bounding box center [876, 569] width 1342 height 260
click at [909, 469] on div "2025 2026 2027 2028 2029 2030 2031 2032 2033 2034 2035 2036 -$10 $0 $10 $20 $30…" at bounding box center [1132, 569] width 446 height 260
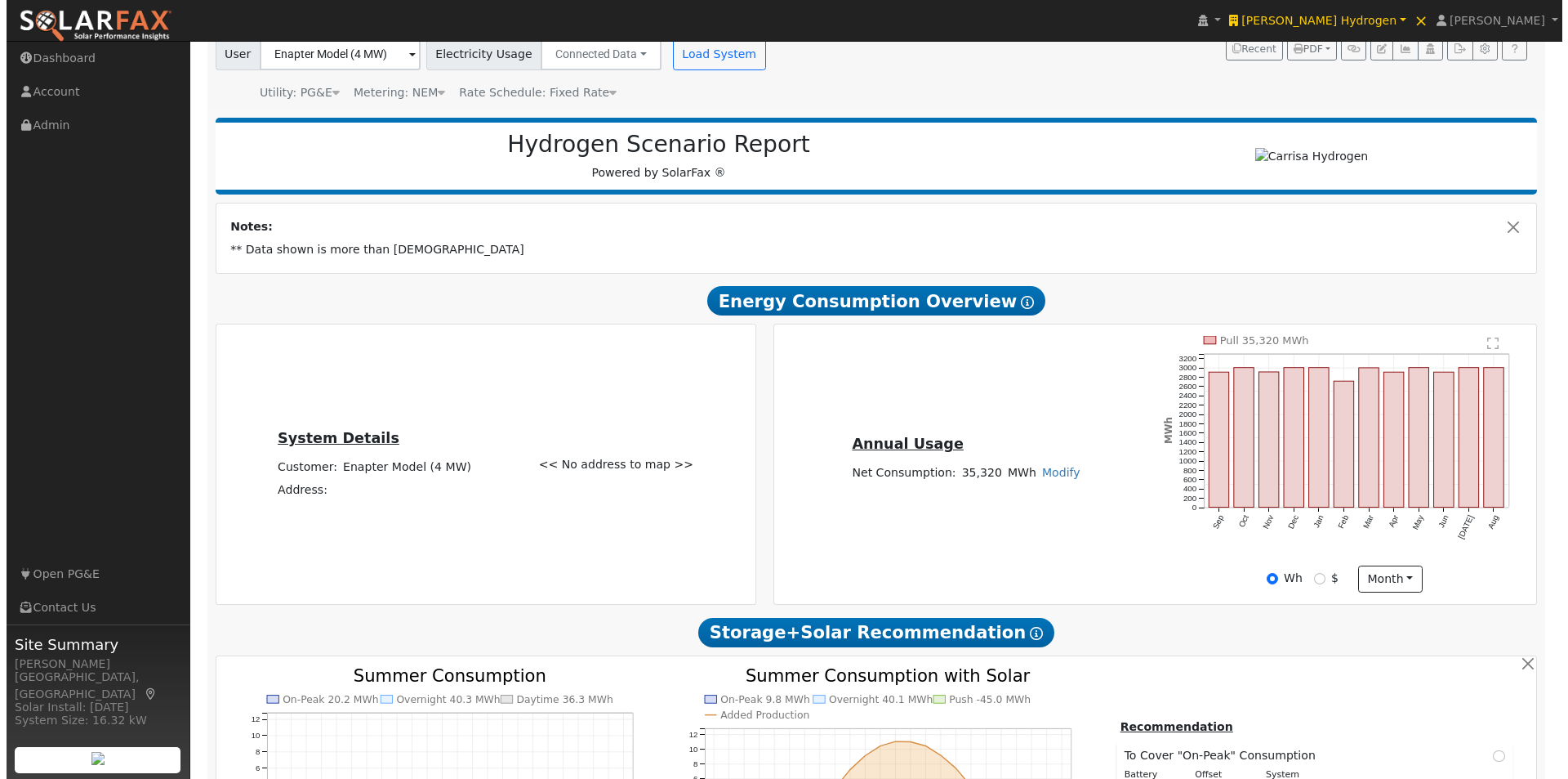
scroll to position [0, 0]
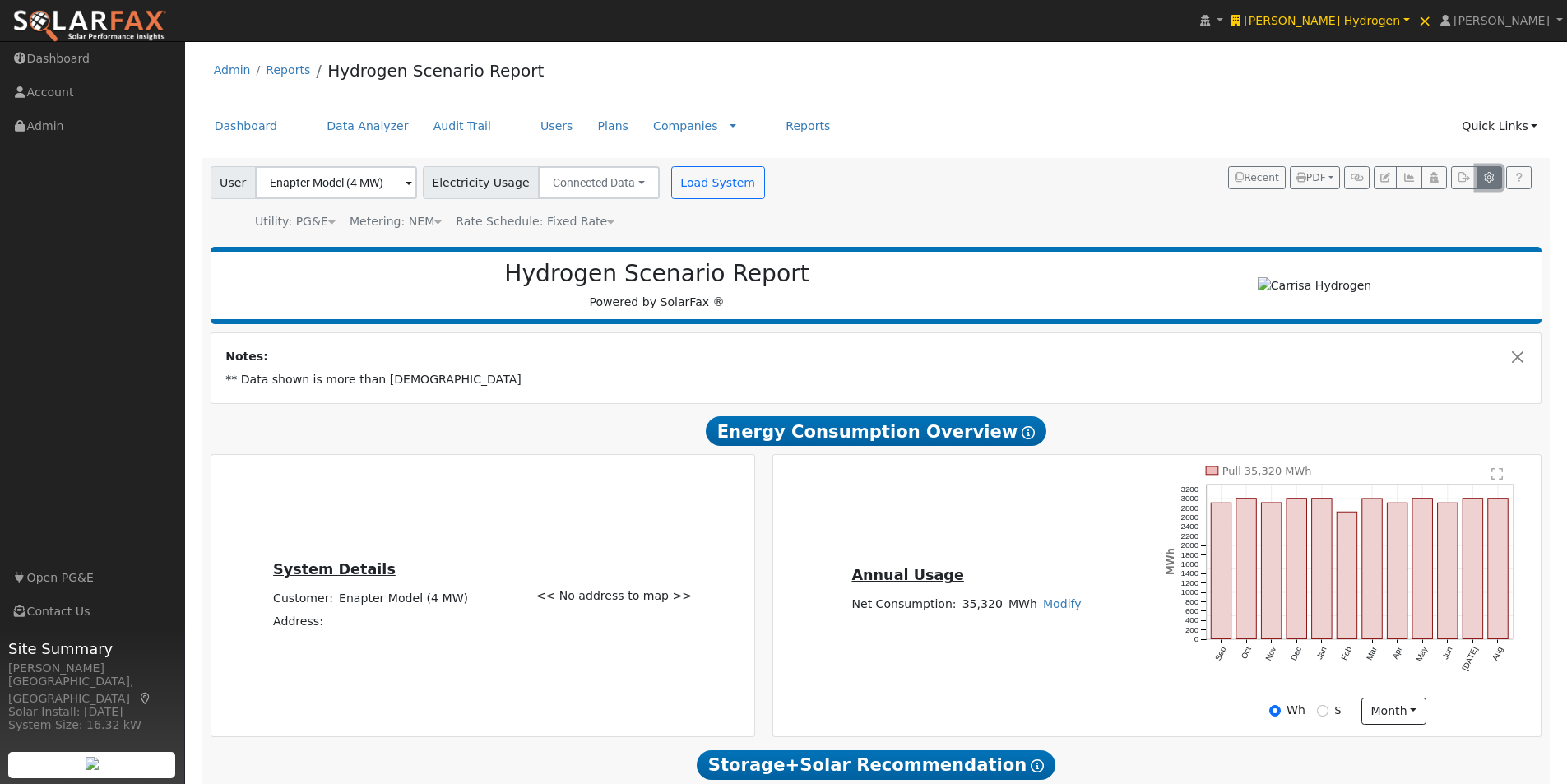
click at [1484, 177] on icon "button" at bounding box center [1489, 177] width 12 height 10
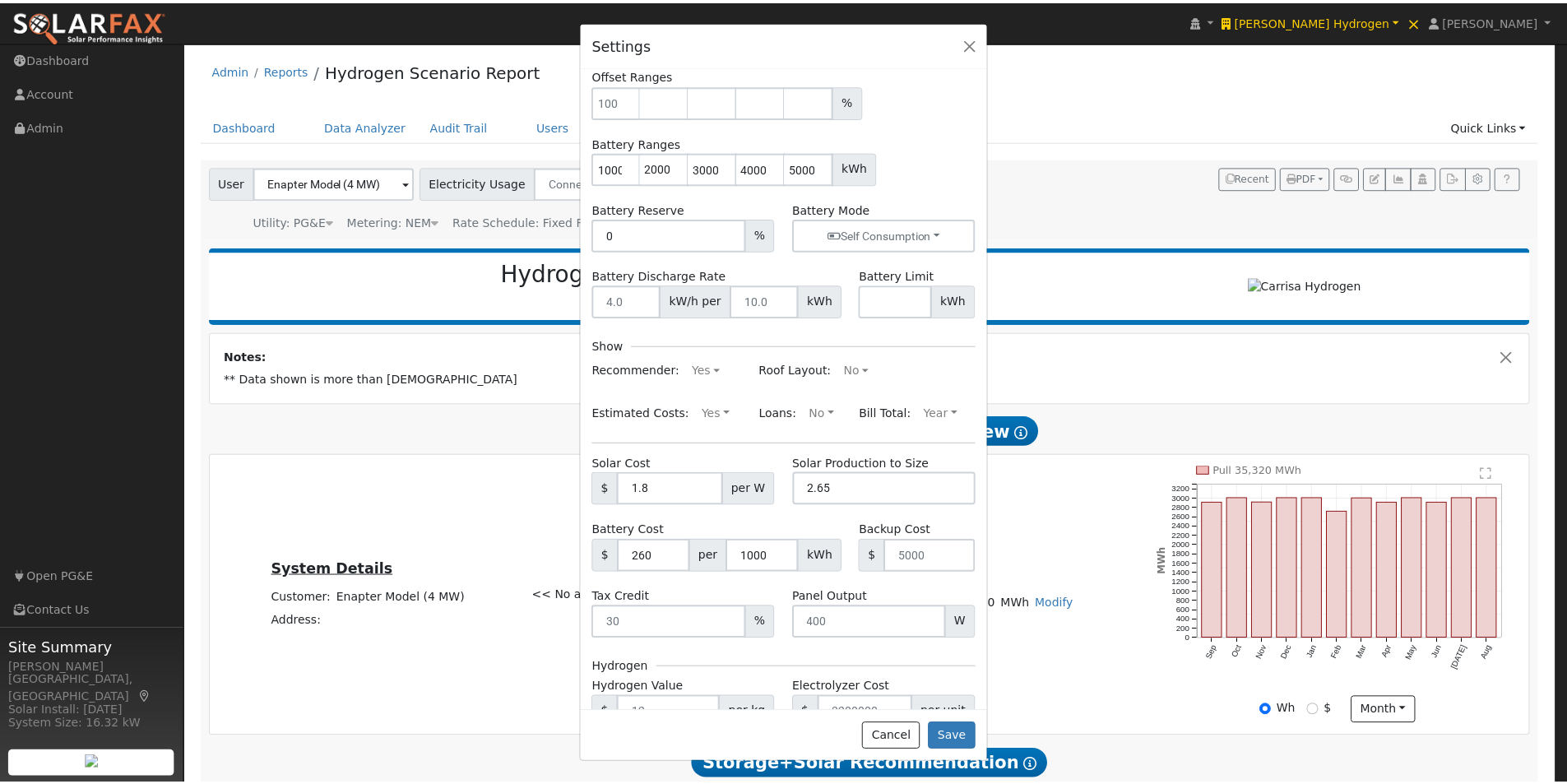
scroll to position [164, 0]
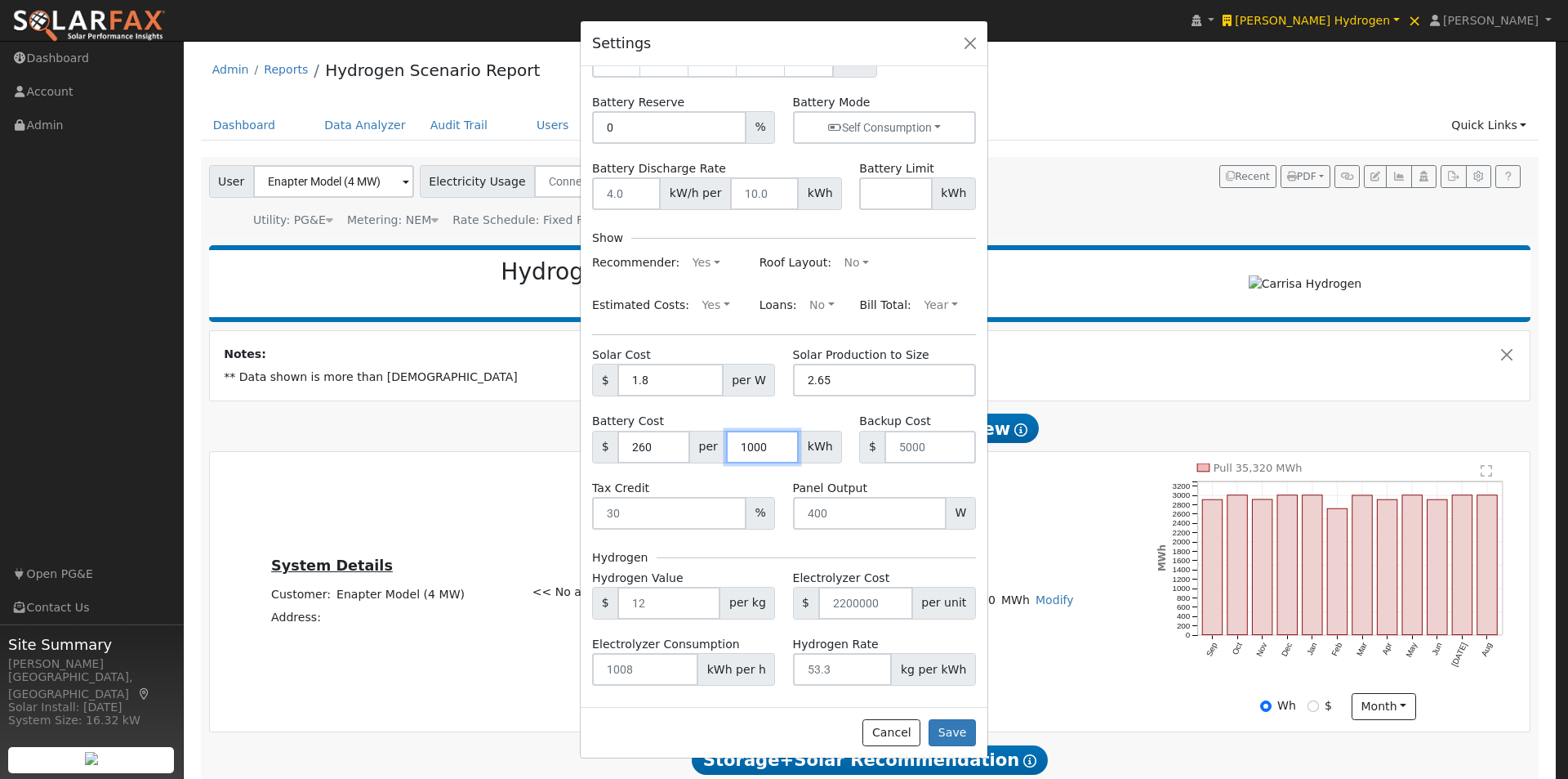
drag, startPoint x: 760, startPoint y: 443, endPoint x: 705, endPoint y: 439, distance: 55.1
click at [705, 439] on div "$ 260 per 1000 kWh" at bounding box center [718, 447] width 250 height 33
type input "1"
click at [963, 731] on button "Save" at bounding box center [952, 732] width 47 height 28
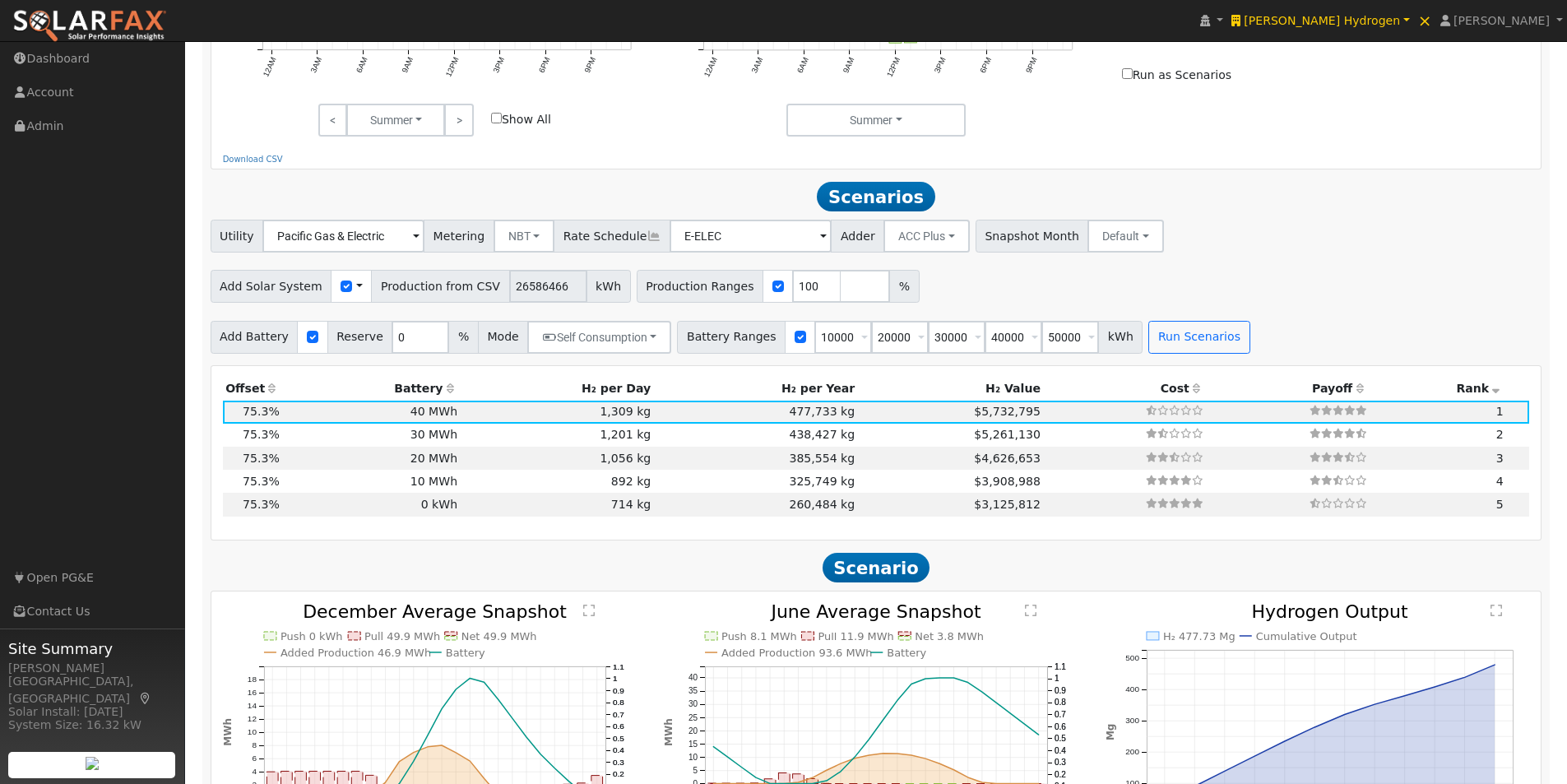
scroll to position [986, 0]
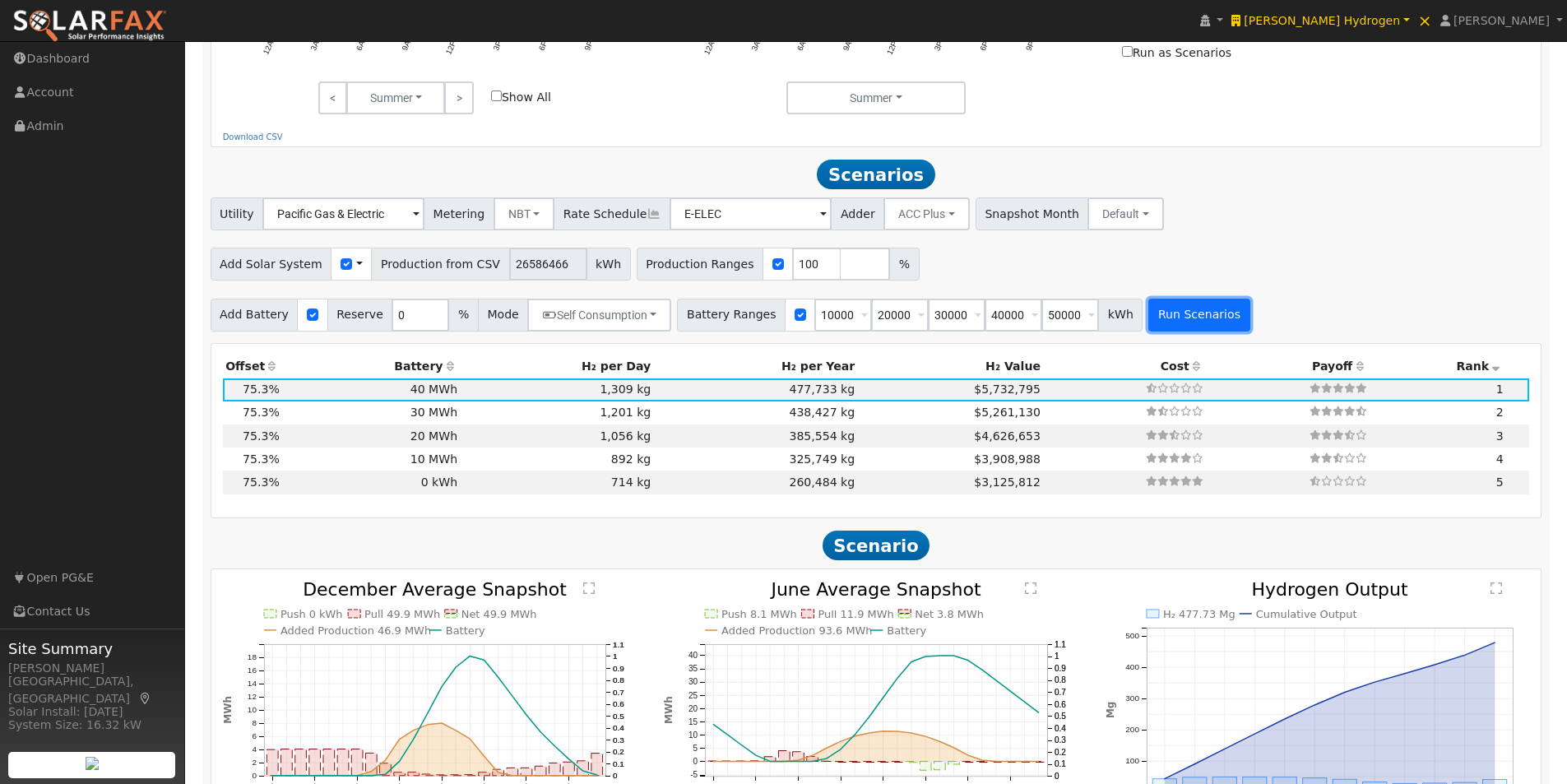
click at [1181, 327] on button "Run Scenarios" at bounding box center [1199, 315] width 101 height 33
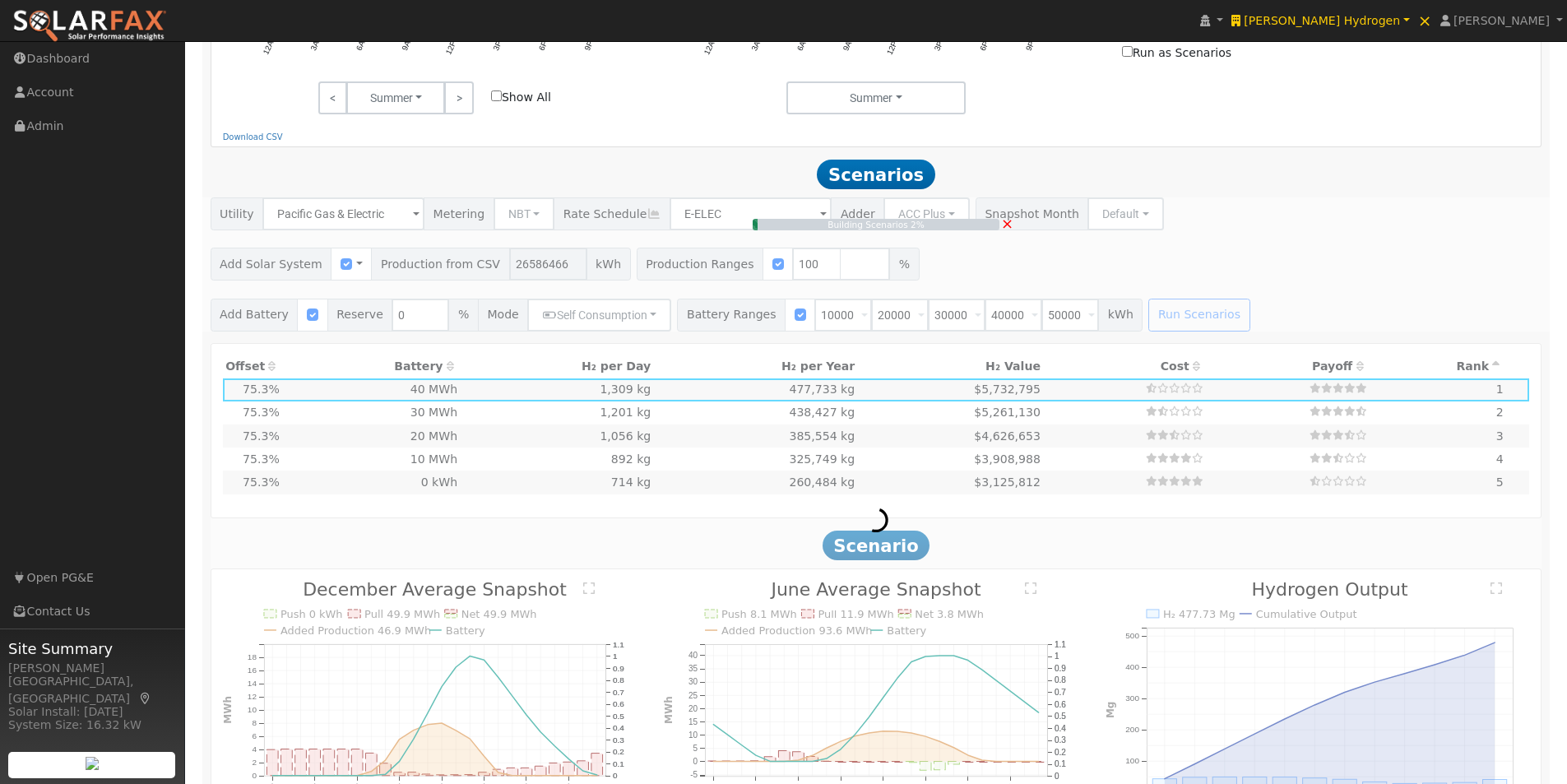
type input "$7,800,000"
type input "$10,397,620"
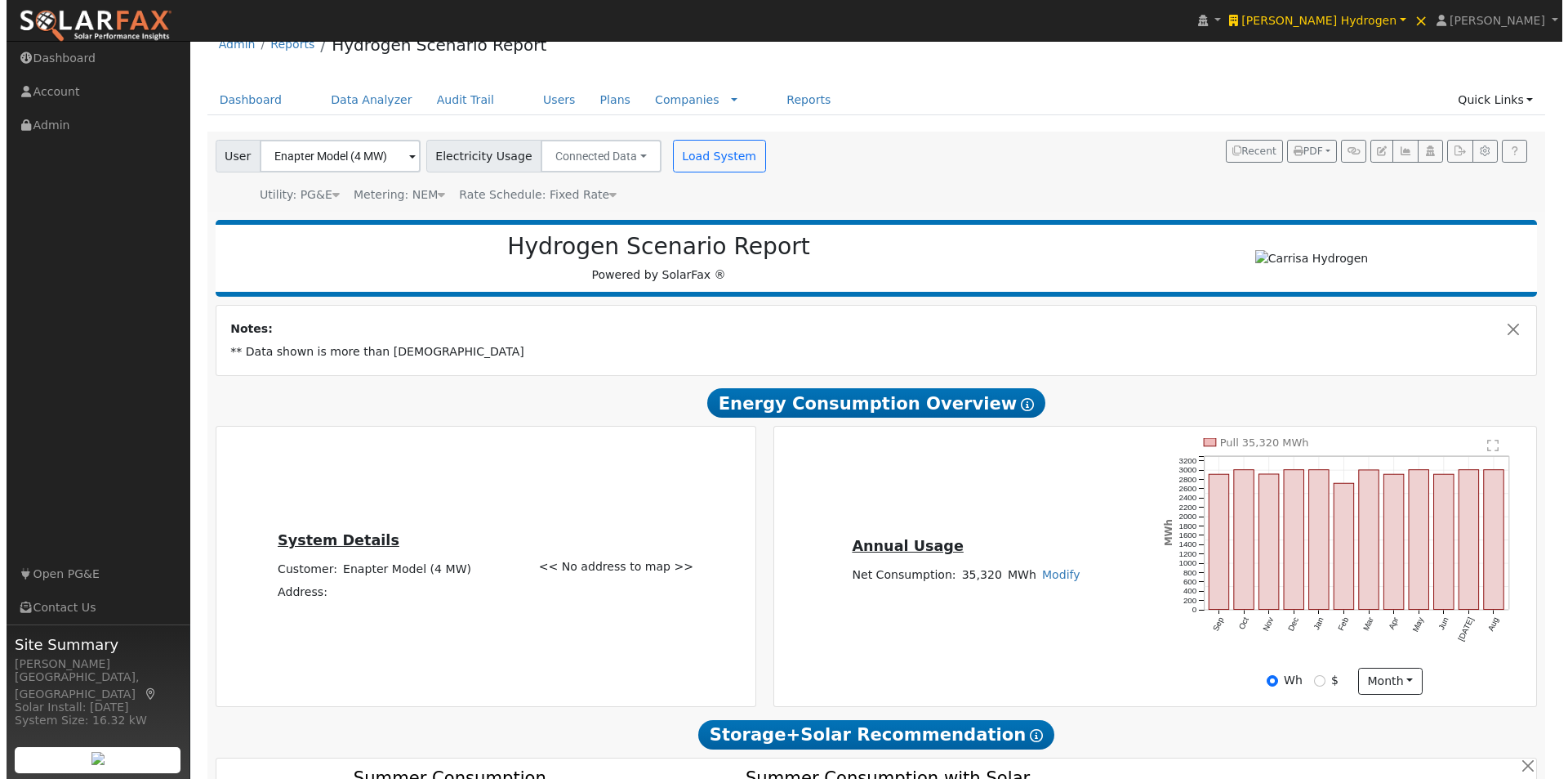
scroll to position [0, 0]
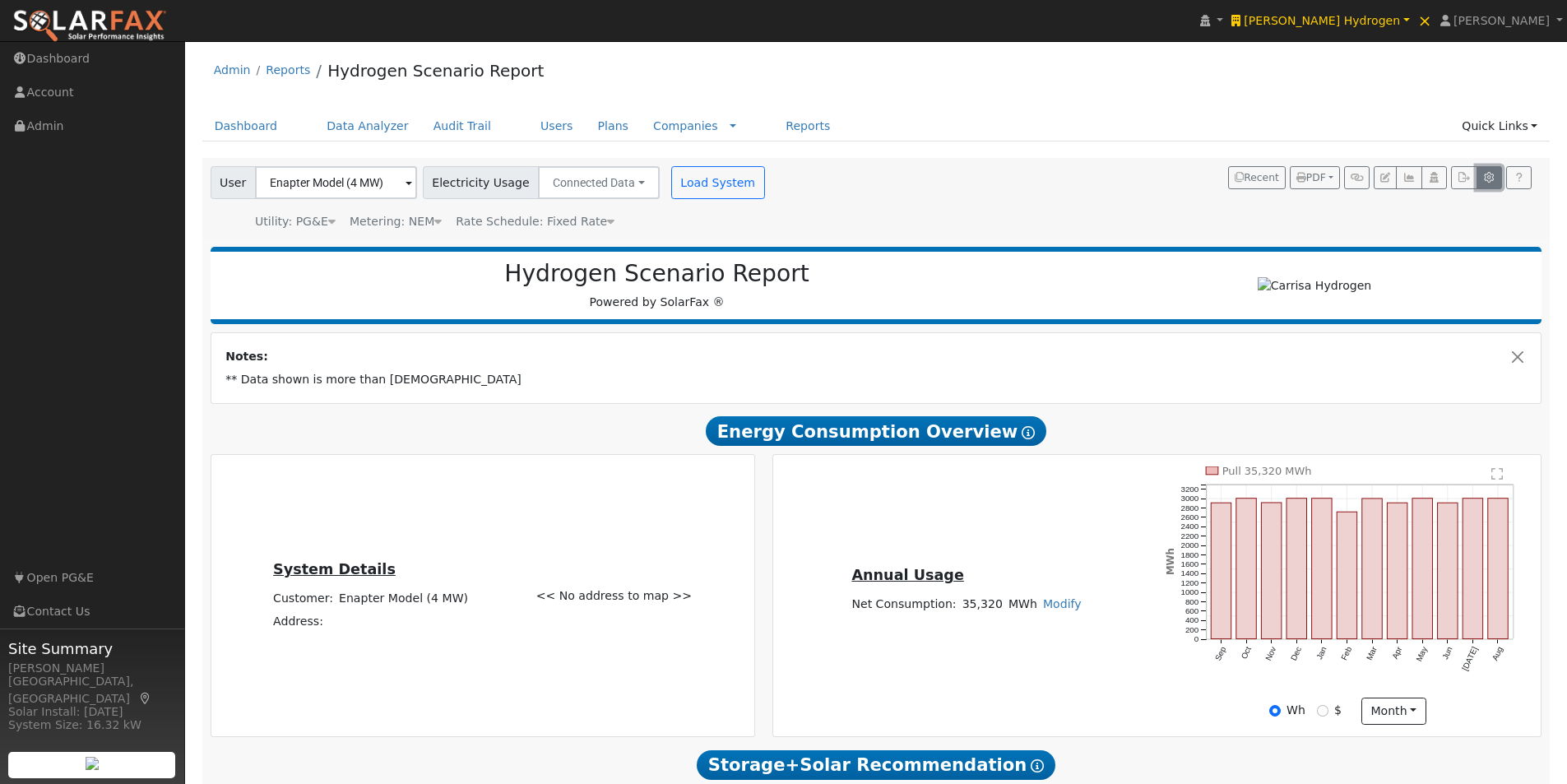
click at [1491, 178] on icon "button" at bounding box center [1489, 177] width 12 height 10
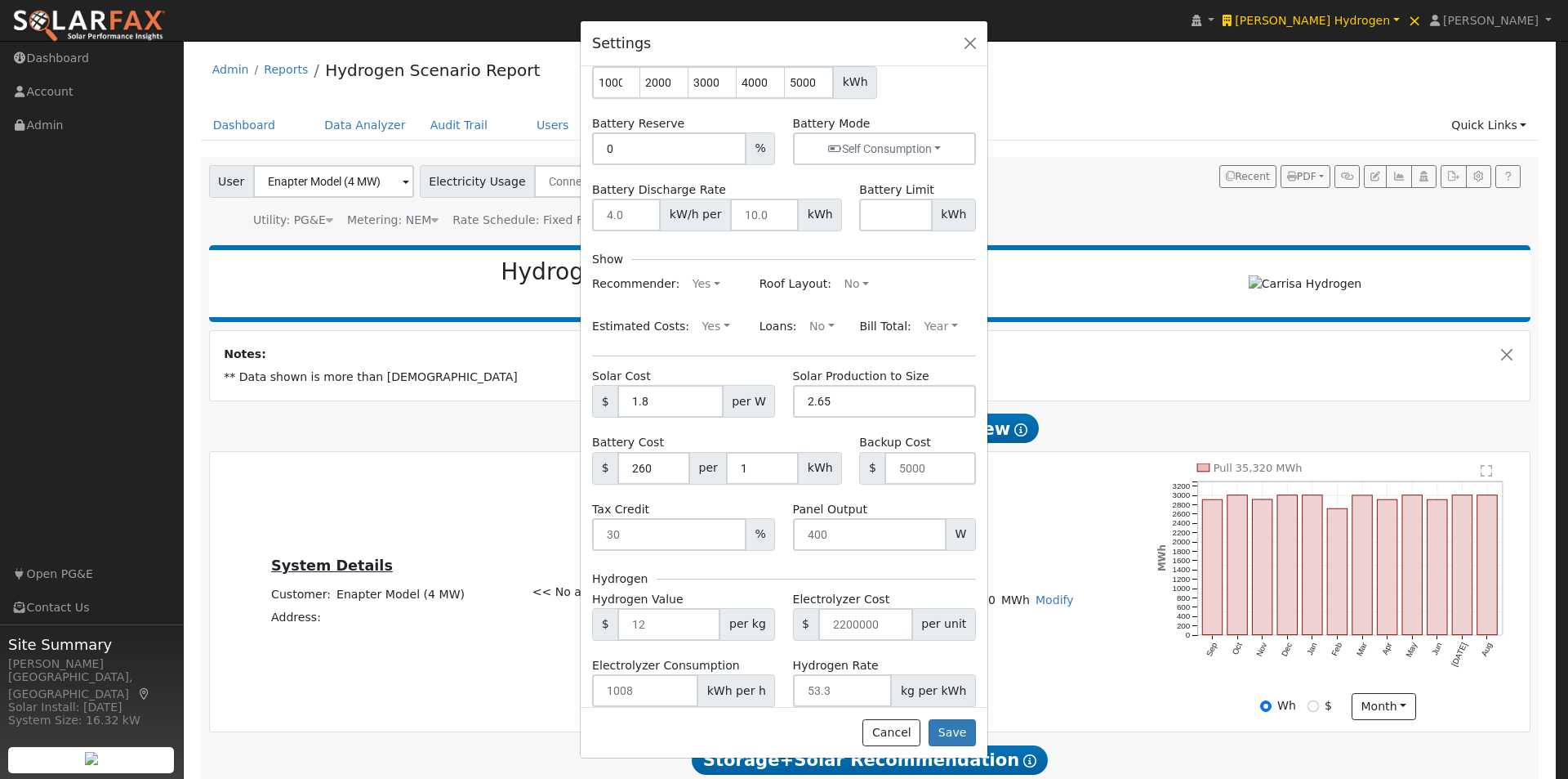
scroll to position [163, 0]
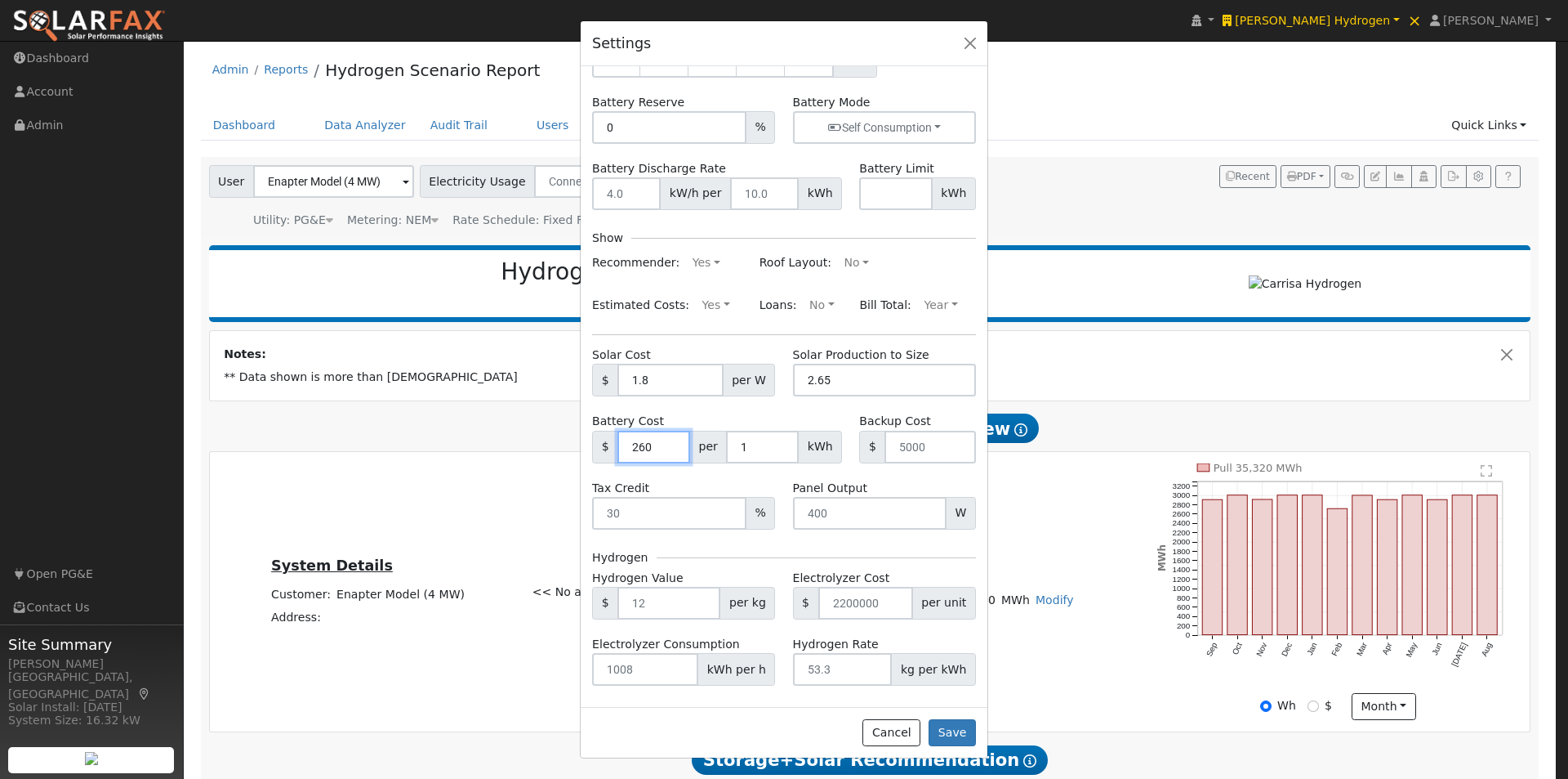
click at [659, 439] on input "260" at bounding box center [654, 447] width 72 height 33
click at [761, 439] on input "1" at bounding box center [762, 447] width 72 height 33
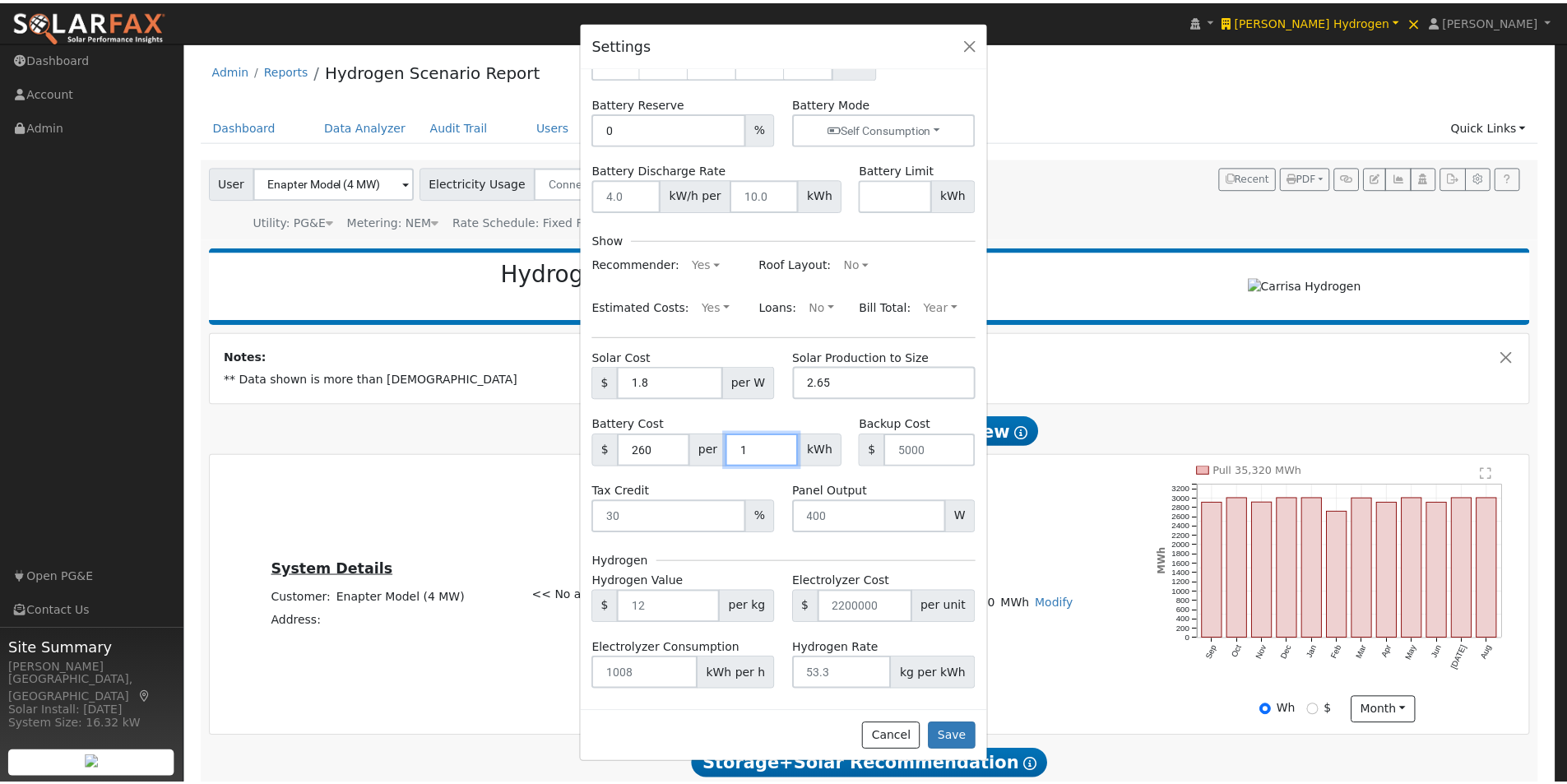
scroll to position [171, 0]
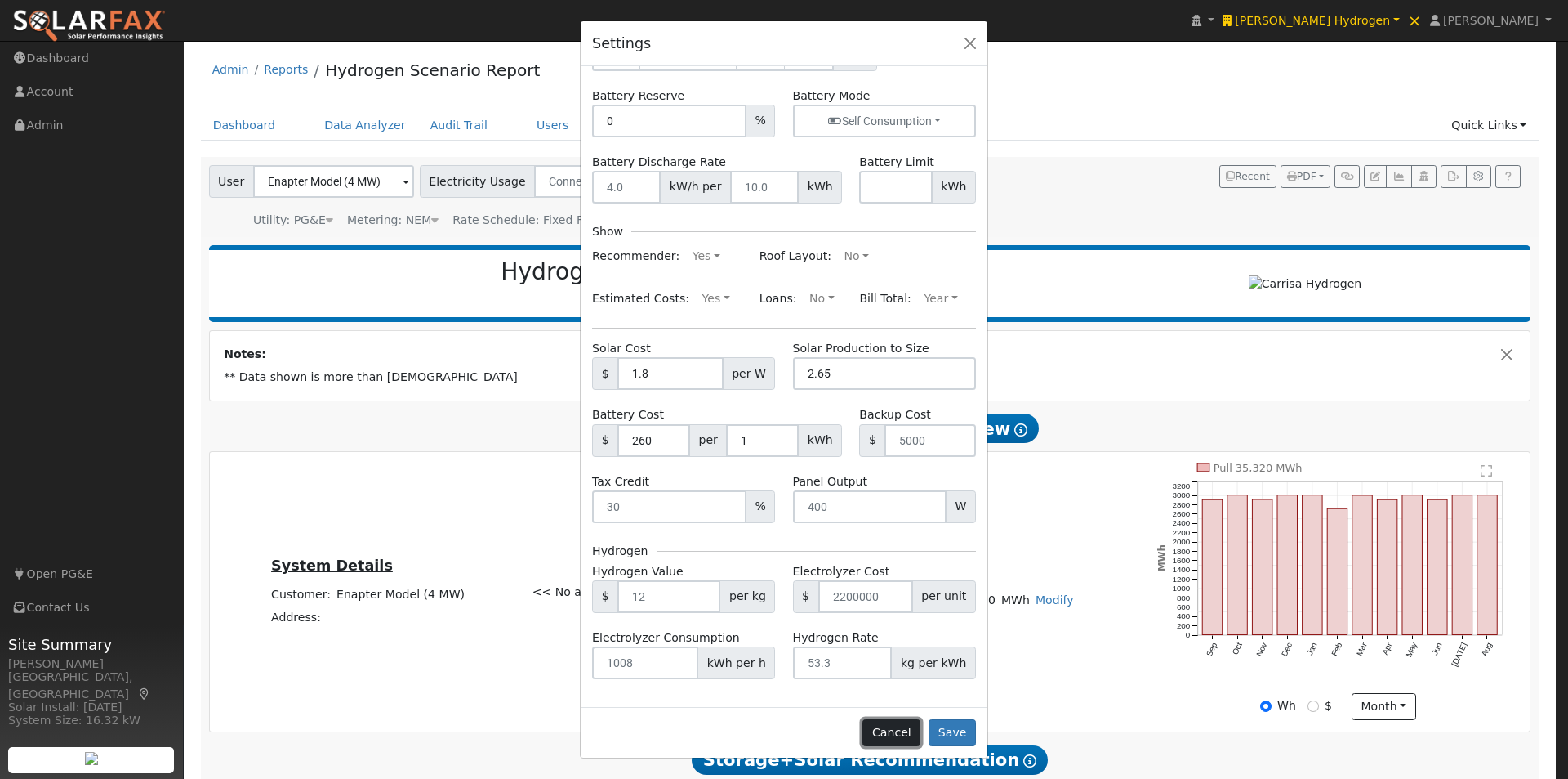
click at [900, 729] on button "Cancel" at bounding box center [891, 732] width 58 height 28
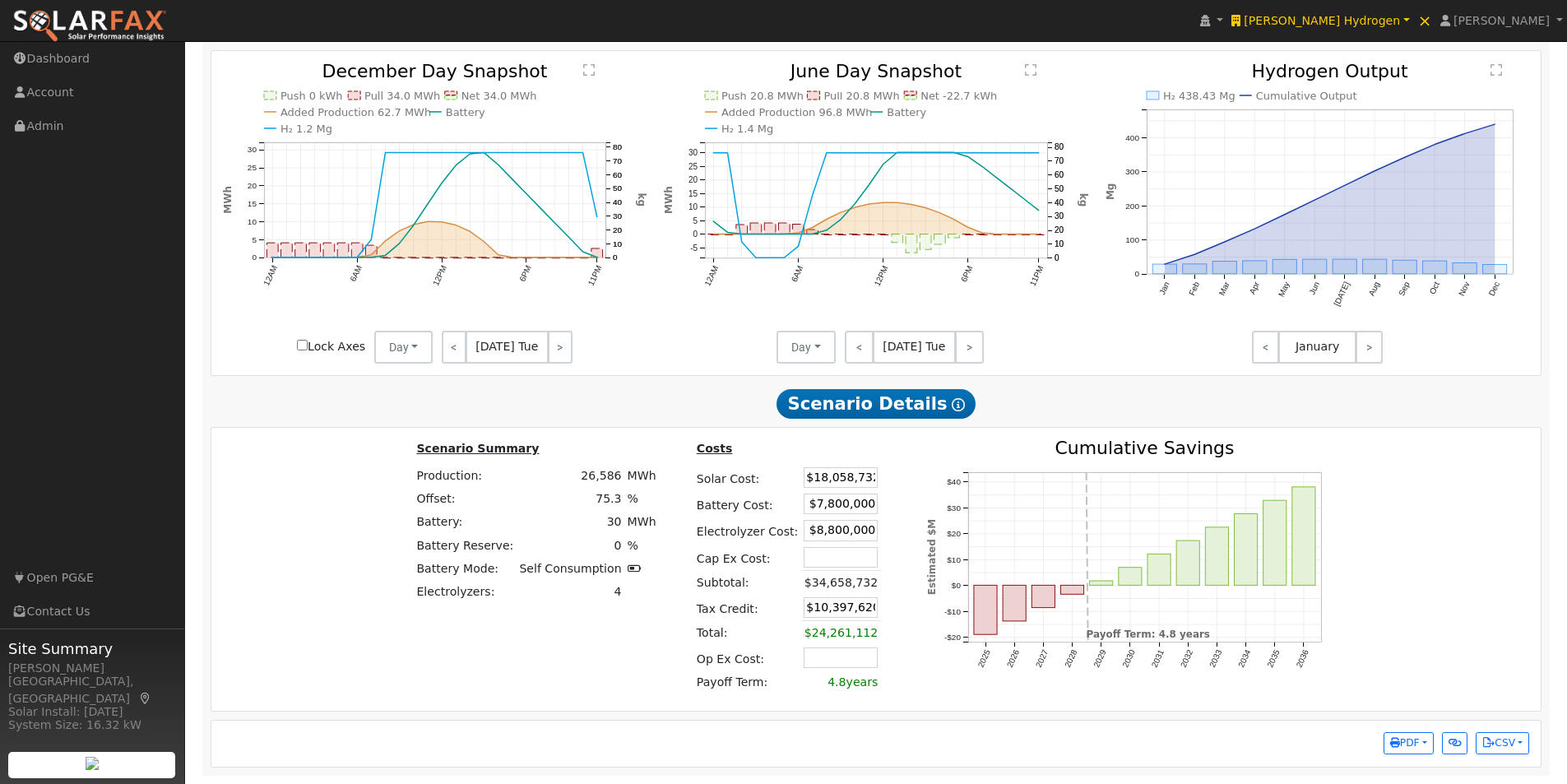
scroll to position [1512, 0]
click at [809, 662] on input "text" at bounding box center [840, 657] width 74 height 21
click at [811, 551] on input "text" at bounding box center [840, 557] width 74 height 21
type input "$200,000"
type input "$10,457,620"
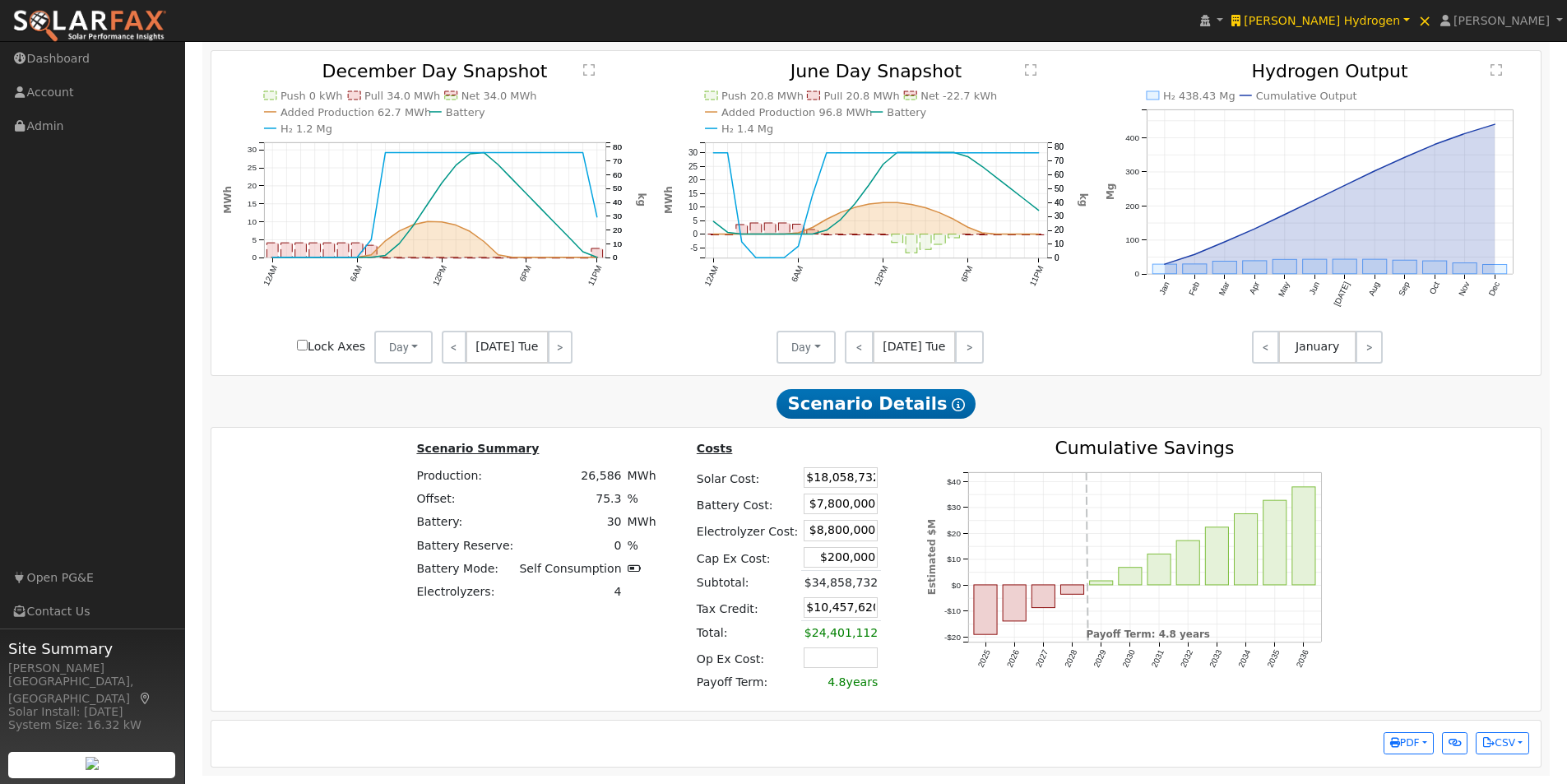
click at [876, 508] on div "Costs Solar Cost: $18,058,732 Battery Cost: $7,800,000 Electrolyzer Cost: $8,80…" at bounding box center [792, 569] width 234 height 260
click at [813, 657] on input "text" at bounding box center [840, 657] width 74 height 21
type input "$300,000"
click at [876, 611] on div "Costs Solar Cost: $18,058,732 Battery Cost: $7,800,000 Electrolyzer Cost: $8,80…" at bounding box center [792, 569] width 234 height 260
click at [840, 554] on input "$200,000" at bounding box center [840, 557] width 74 height 21
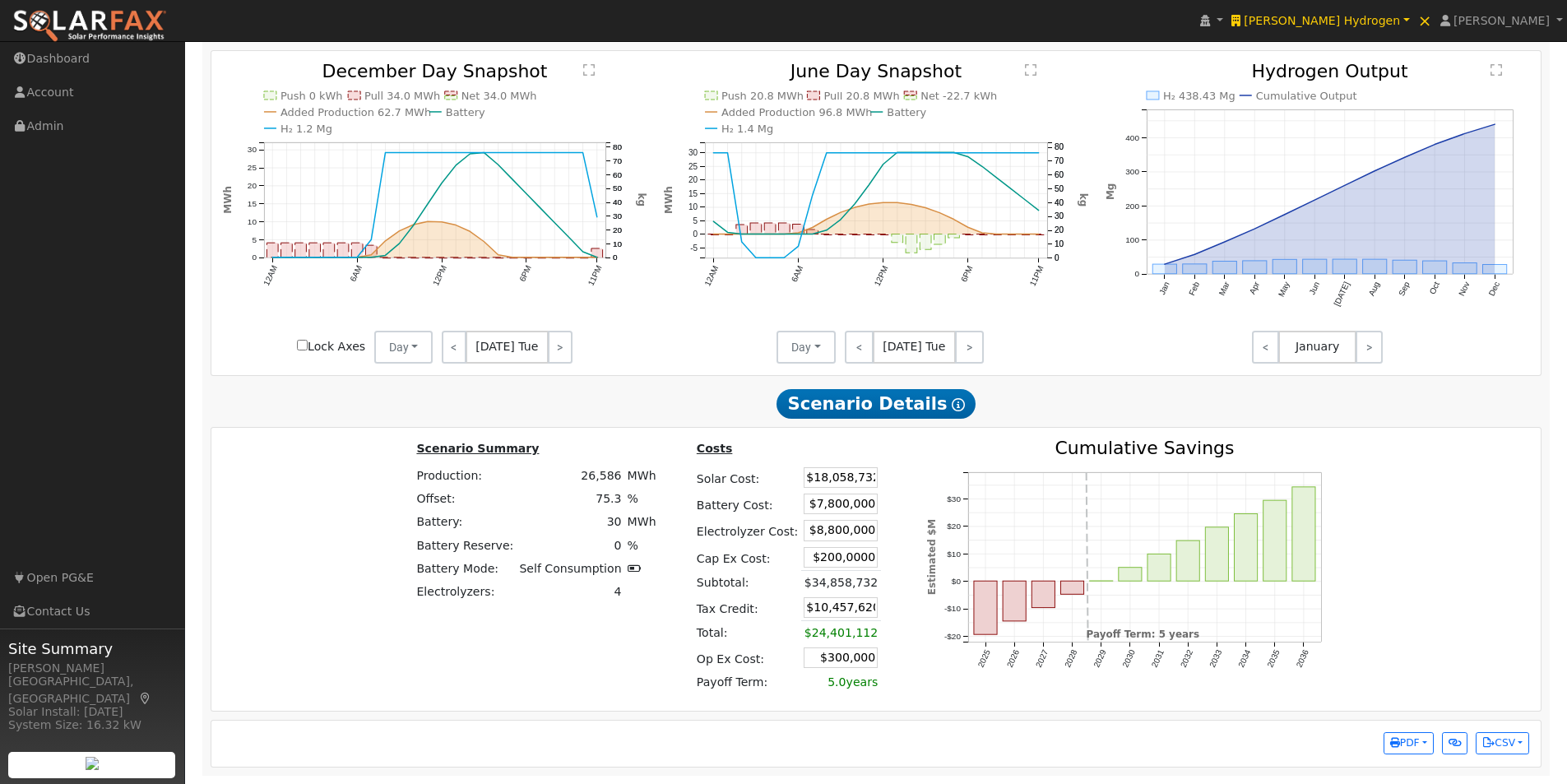
type input "$2,000,000"
type input "$10,997,620"
click at [875, 597] on div "Costs Solar Cost: $18,058,732 Battery Cost: $7,800,000 Electrolyzer Cost: $8,80…" at bounding box center [792, 569] width 234 height 260
click at [909, 643] on div "2025 2026 2027 2028 2029 2030 2031 2032 2033 2034 2035 2036 -$20 -$10 $0 $10 $2…" at bounding box center [1132, 569] width 446 height 260
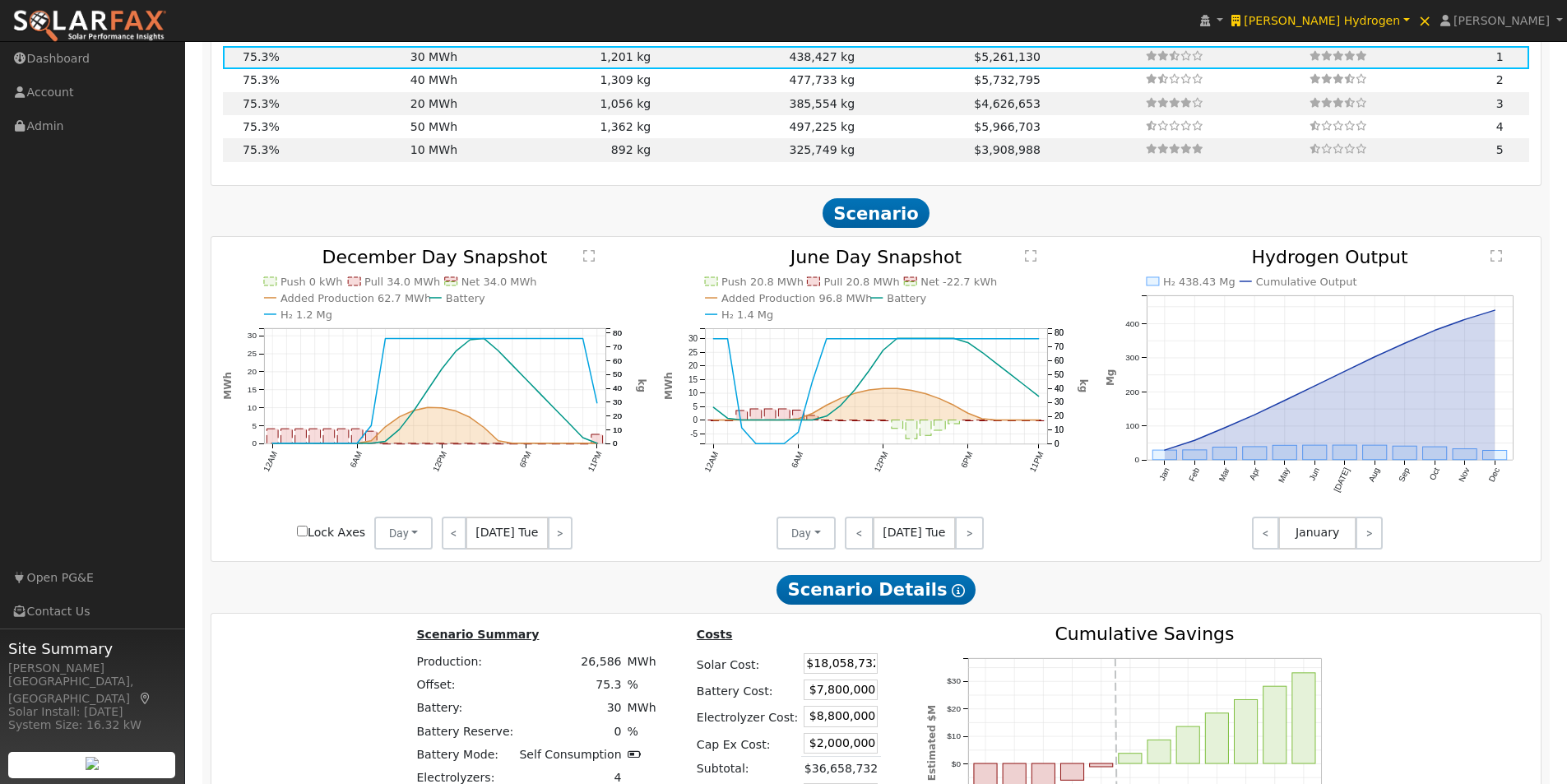
scroll to position [1347, 0]
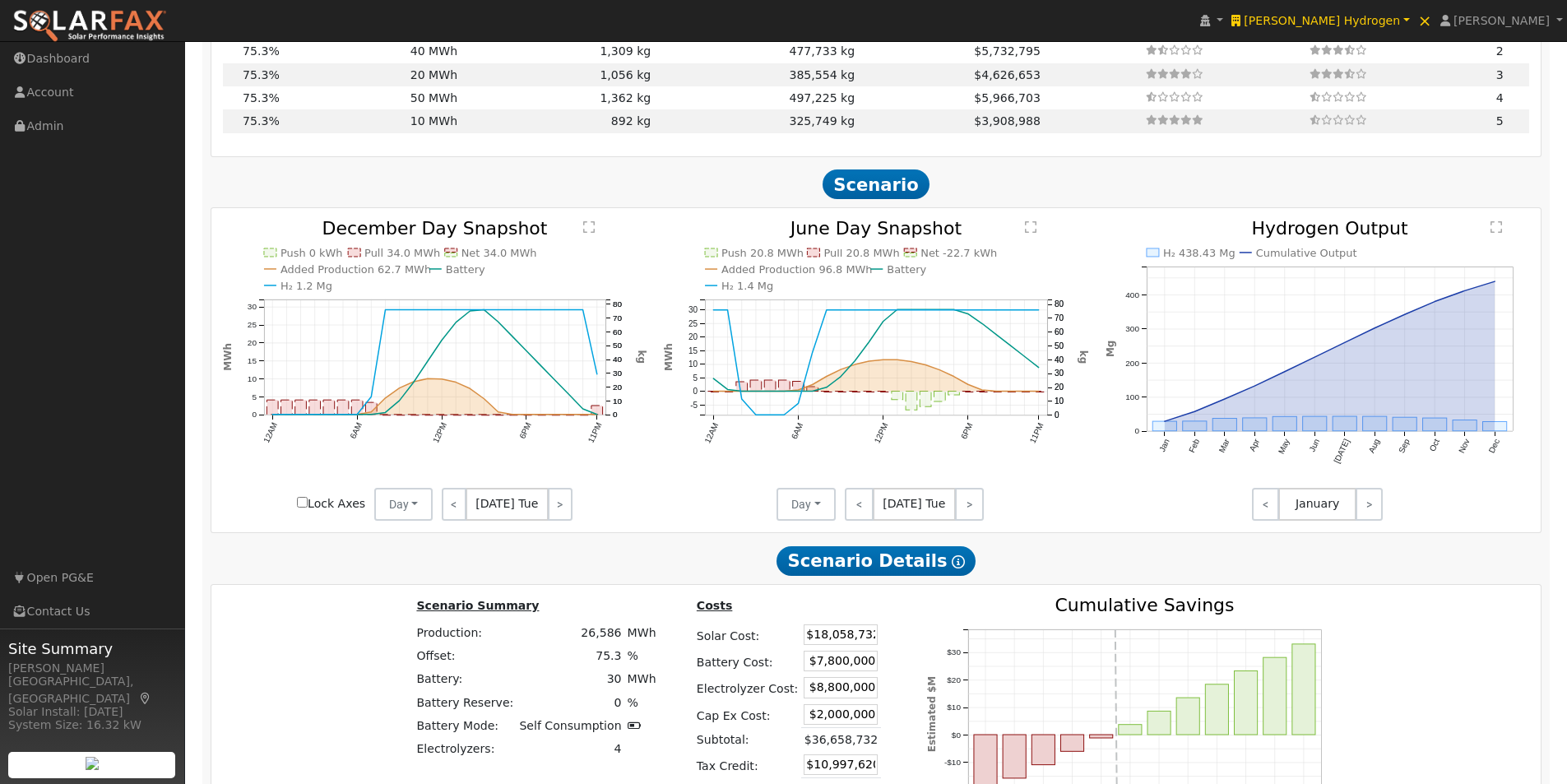
click at [1030, 234] on text "" at bounding box center [1030, 227] width 11 height 13
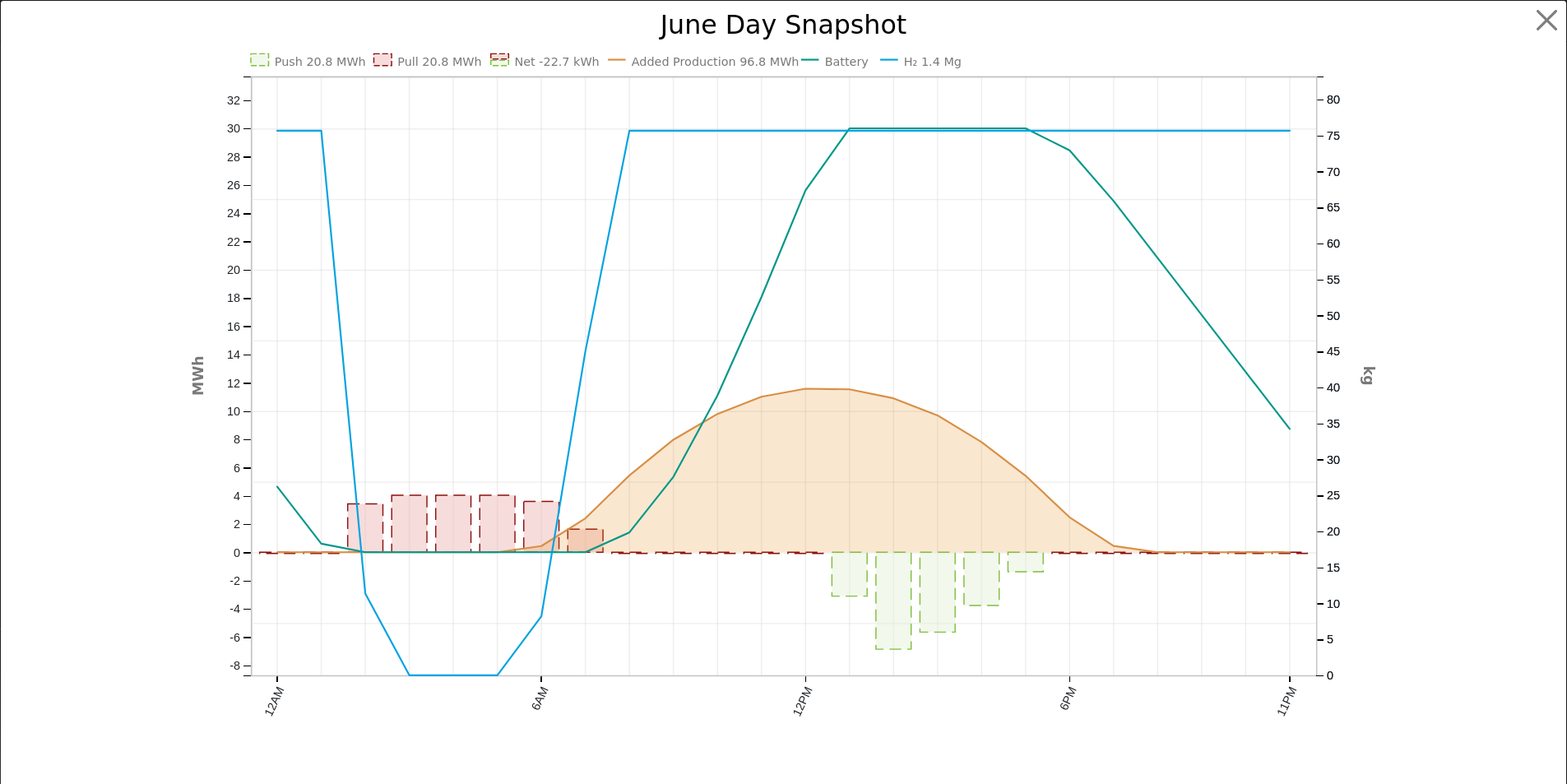
scroll to position [1353, 0]
click at [1553, 11] on button "button" at bounding box center [1560, 21] width 31 height 31
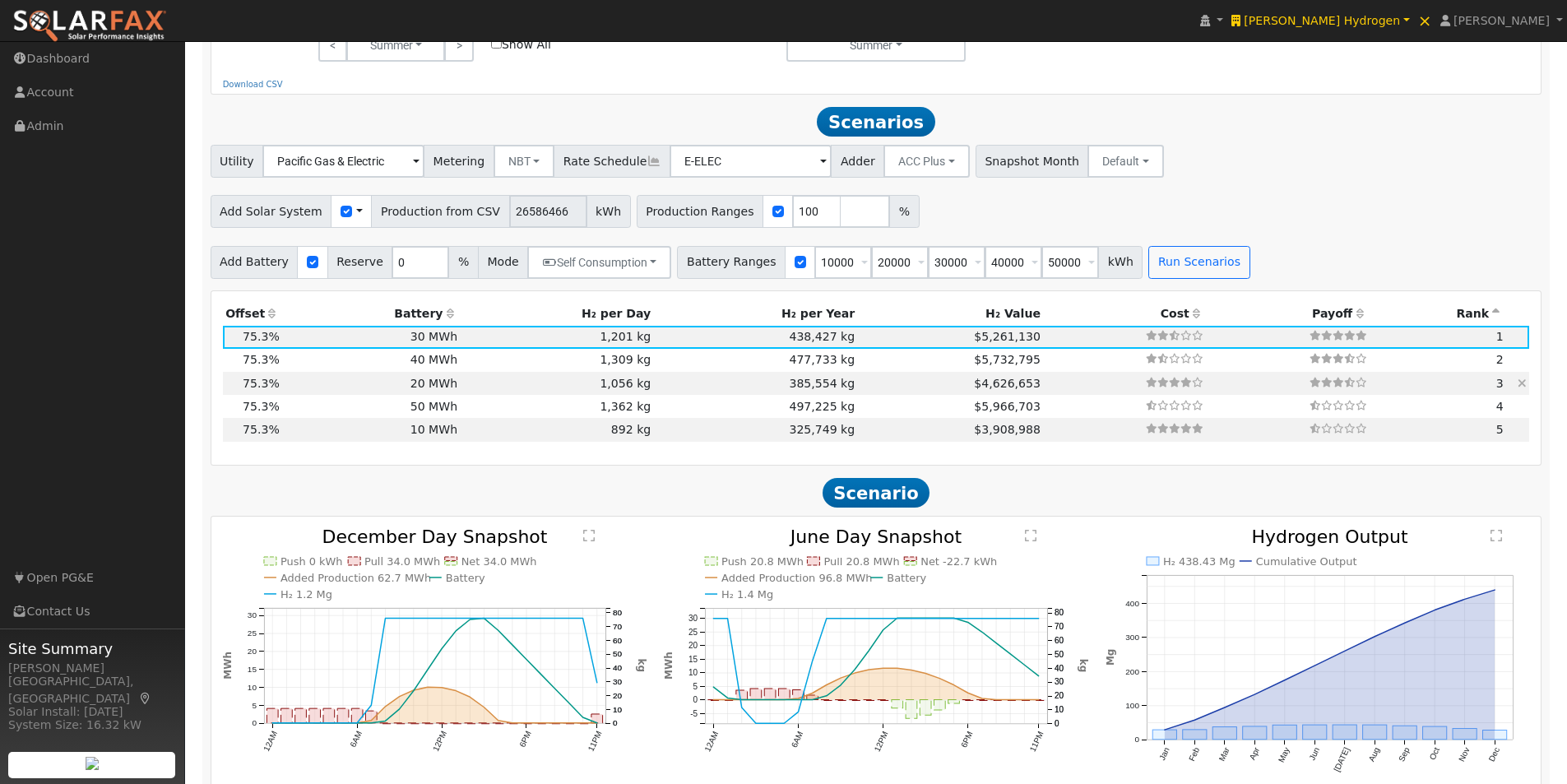
scroll to position [1024, 0]
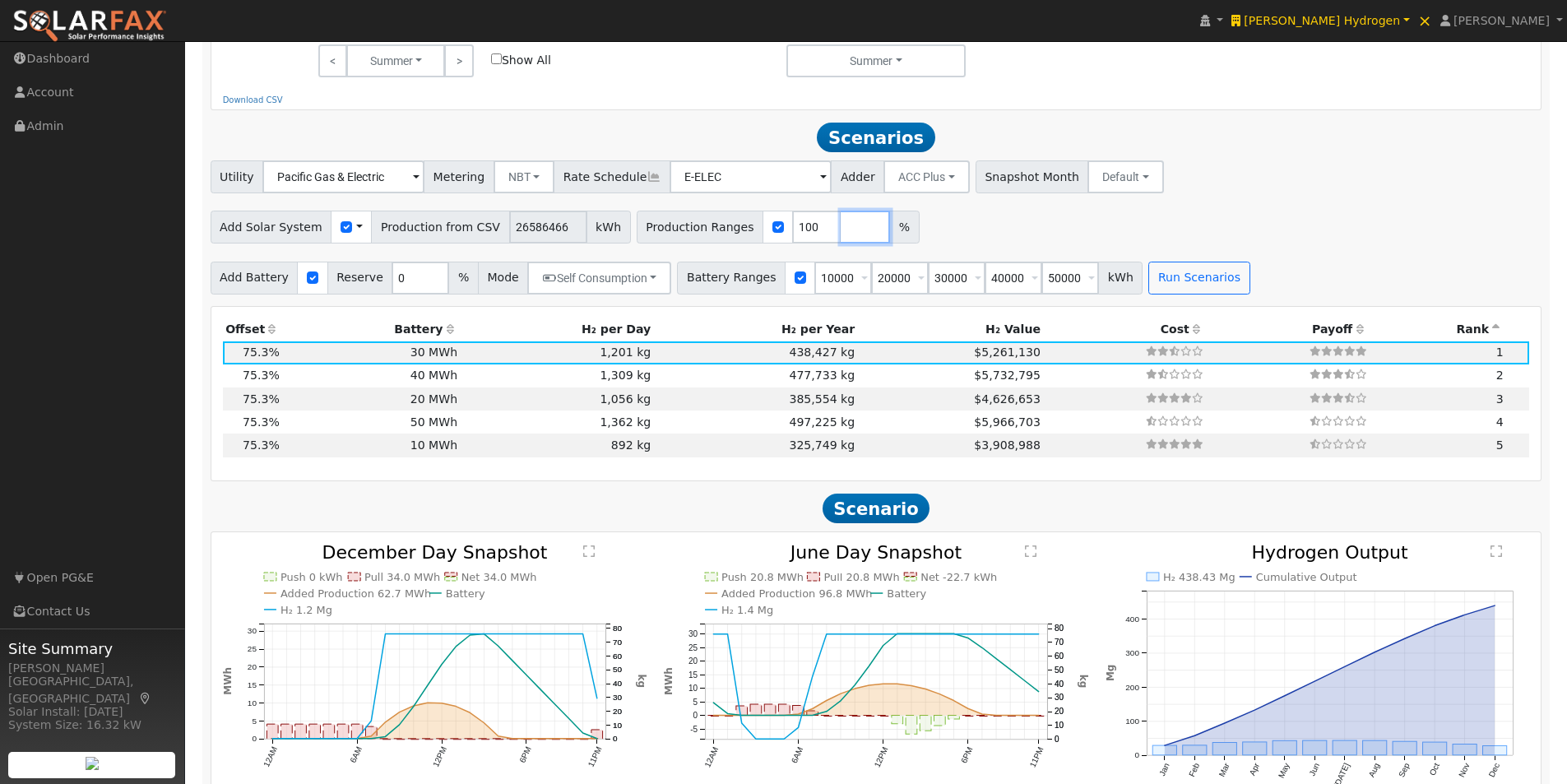
drag, startPoint x: 817, startPoint y: 240, endPoint x: 1308, endPoint y: 296, distance: 494.2
click at [841, 240] on input "number" at bounding box center [865, 227] width 50 height 33
type input "110"
drag, startPoint x: 873, startPoint y: 232, endPoint x: 858, endPoint y: 225, distance: 16.6
click at [889, 232] on input "number" at bounding box center [914, 227] width 50 height 33
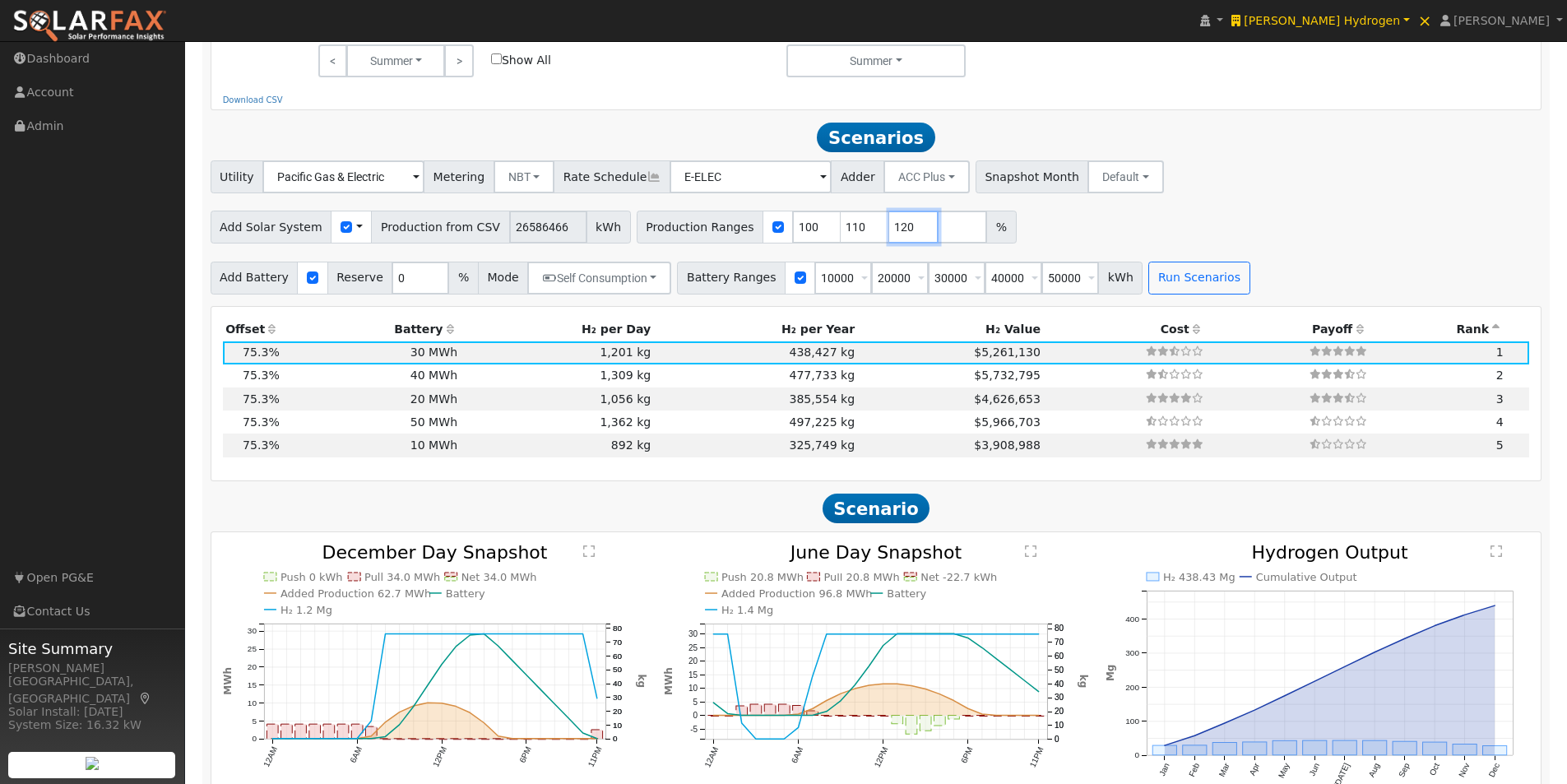
type input "120"
click at [938, 228] on input "number" at bounding box center [962, 227] width 50 height 33
type input "90"
type input "100"
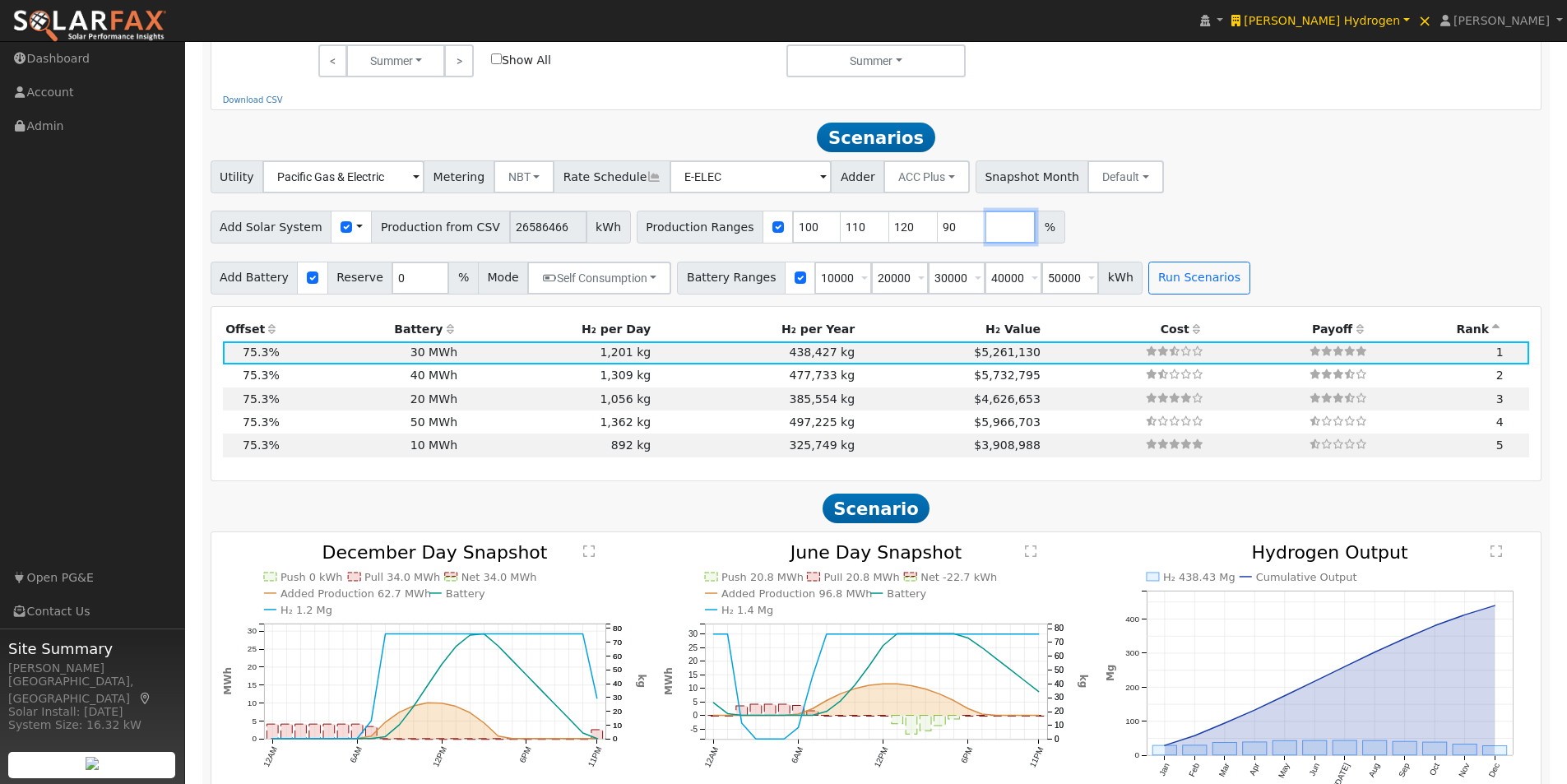
type input "110"
type input "120"
click at [986, 227] on input "number" at bounding box center [1010, 227] width 50 height 33
type input "130"
click at [1224, 209] on div "Utility Pacific Gas & Electric Metering NBT NEM NBT Rate Schedule E-ELEC Adder …" at bounding box center [876, 227] width 1349 height 133
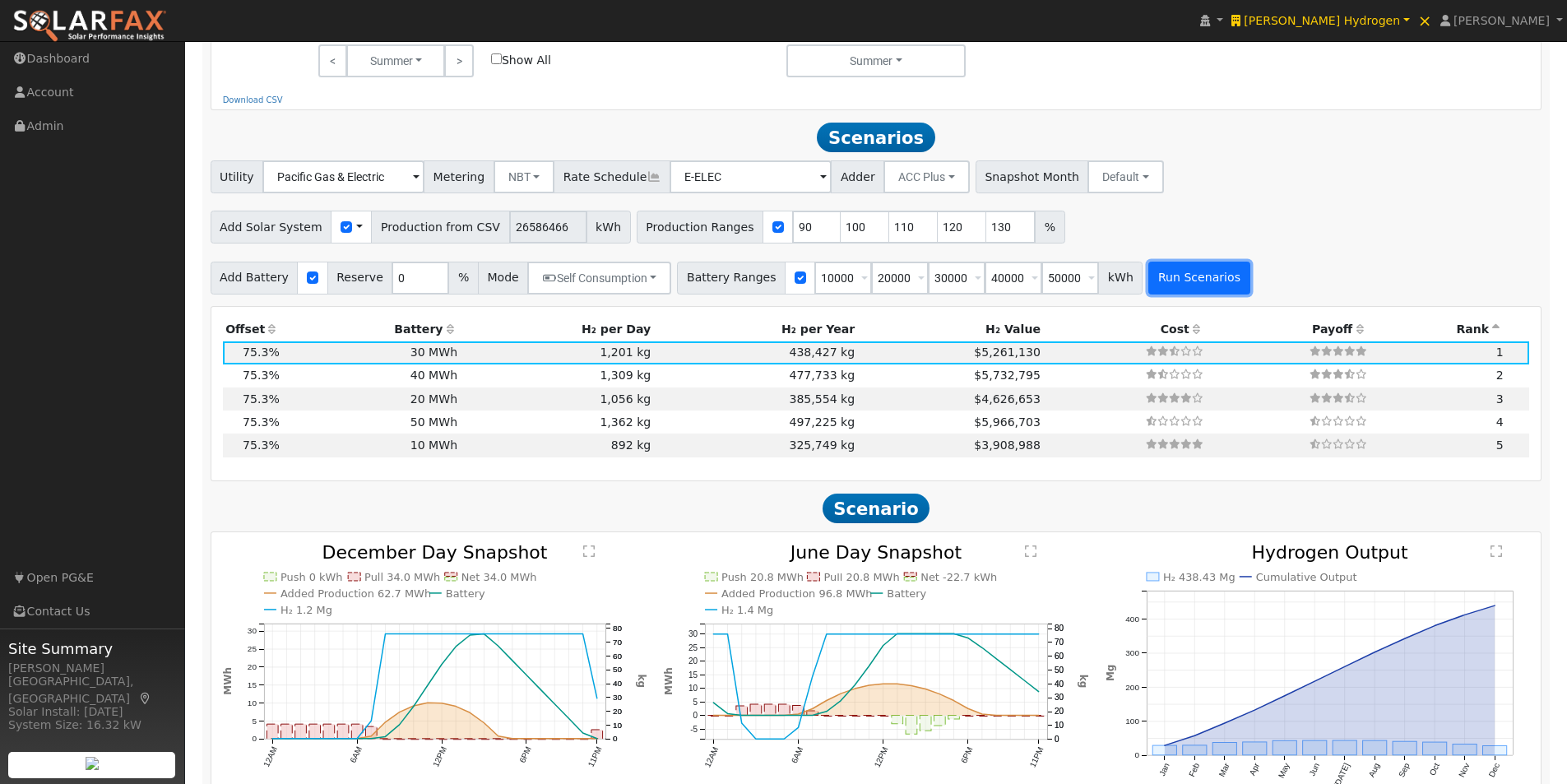
click at [1156, 285] on button "Run Scenarios" at bounding box center [1199, 278] width 101 height 33
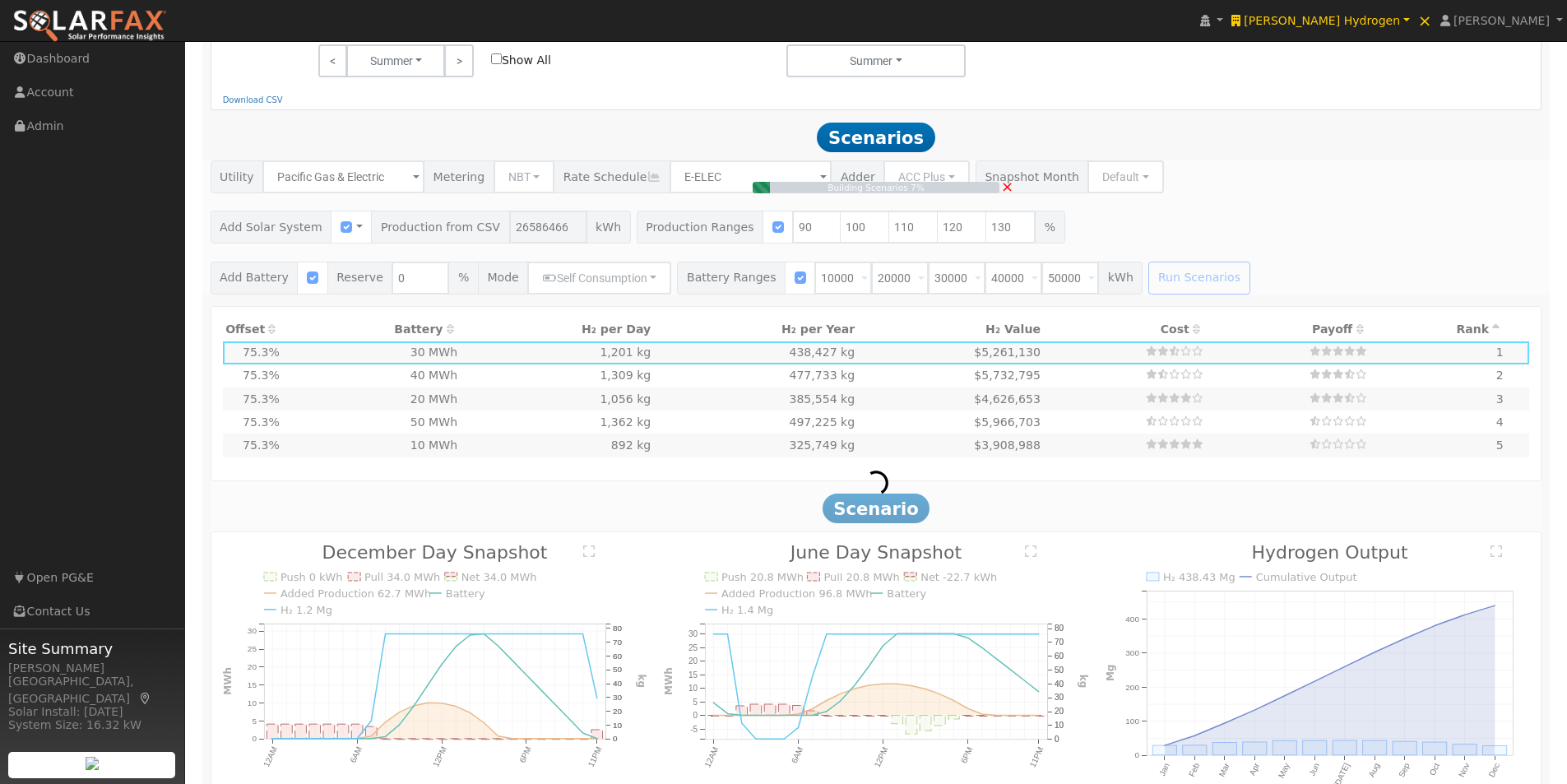
type input "$16,252,858"
type input "$9,855,857"
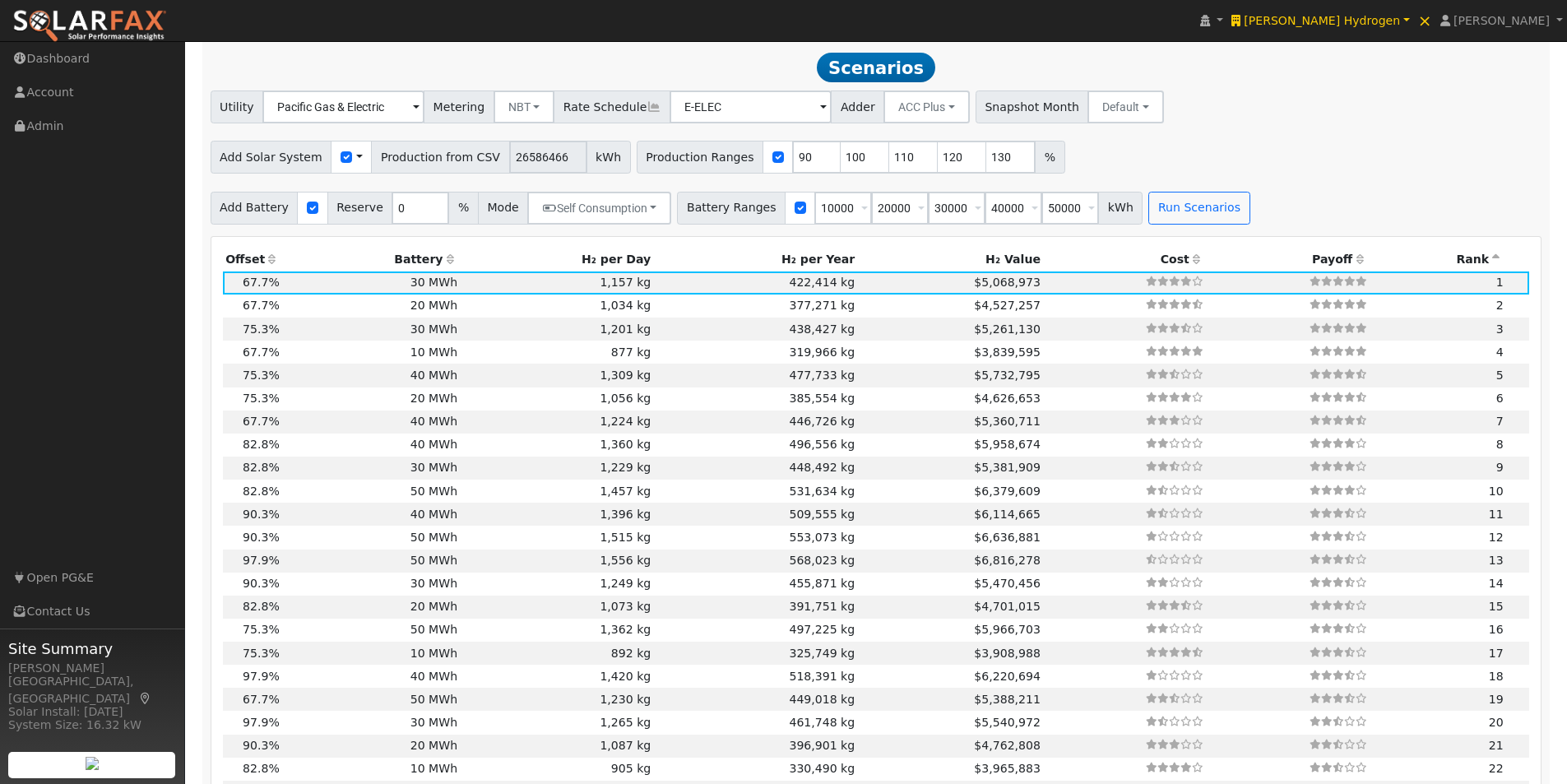
scroll to position [1186, 0]
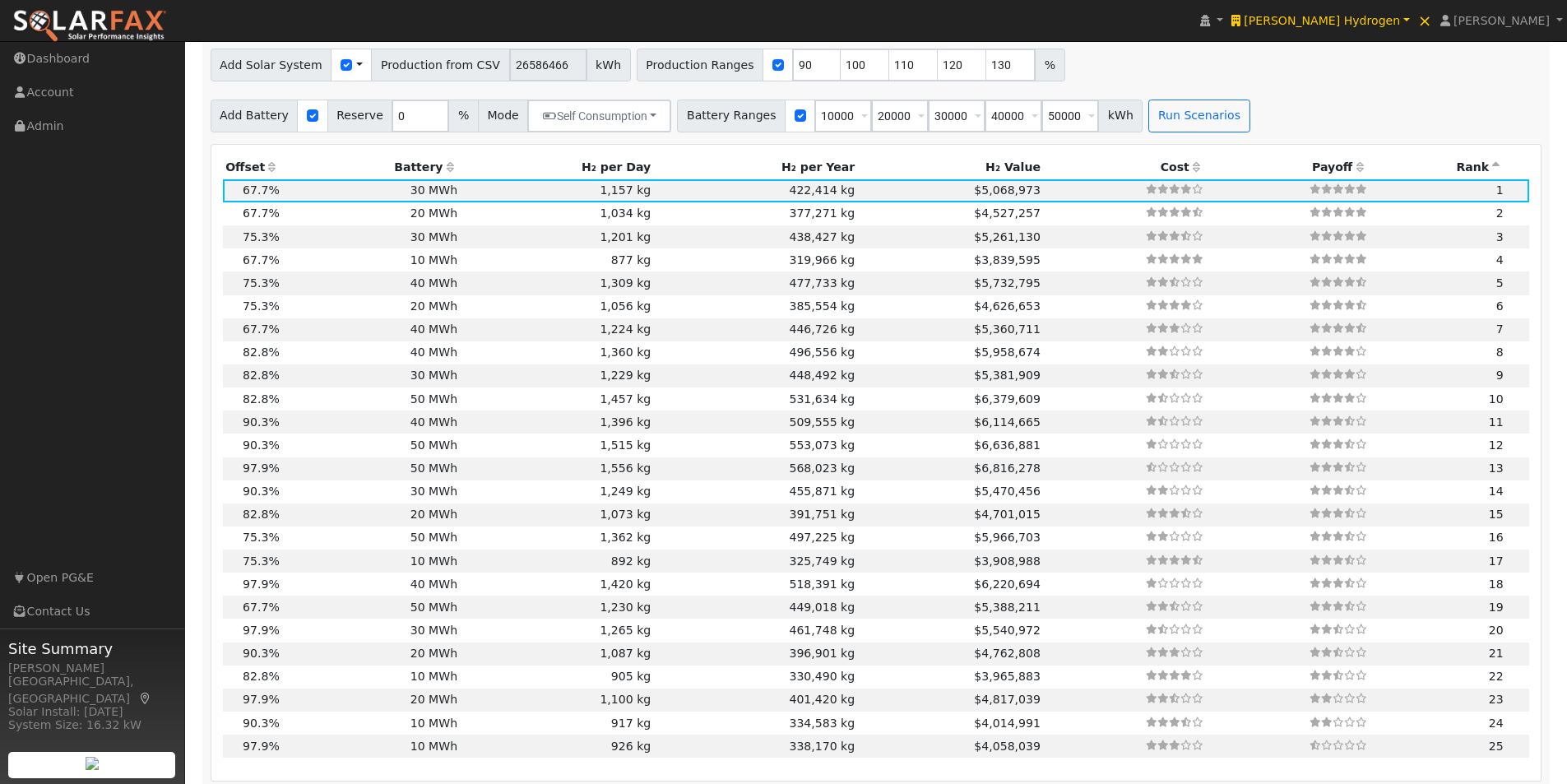
click at [1189, 172] on icon at bounding box center [1196, 167] width 15 height 11
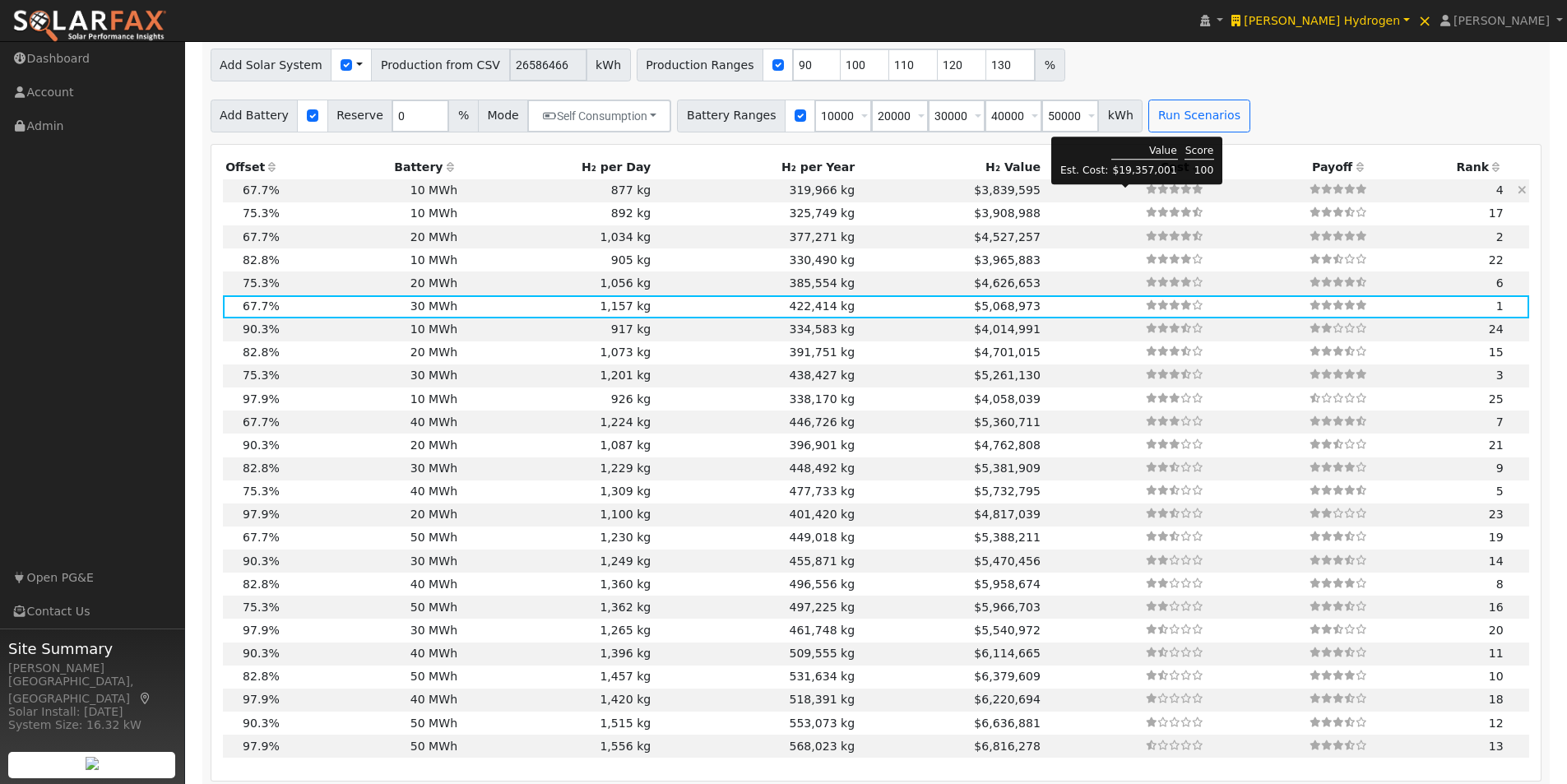
click at [1180, 194] on icon at bounding box center [1186, 188] width 11 height 10
type input "$2,600,000"
type input "$8,295,857"
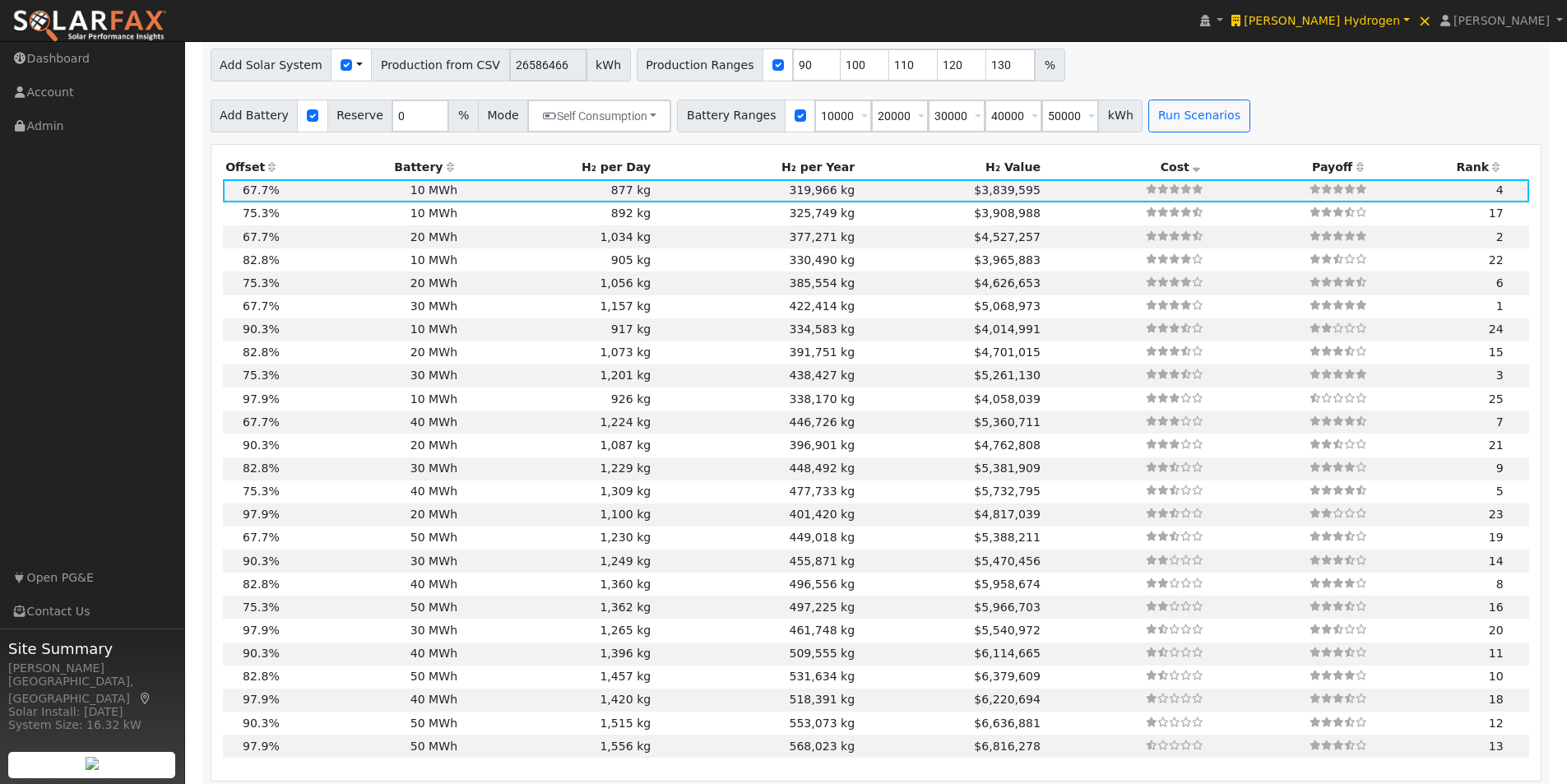
scroll to position [1104, 0]
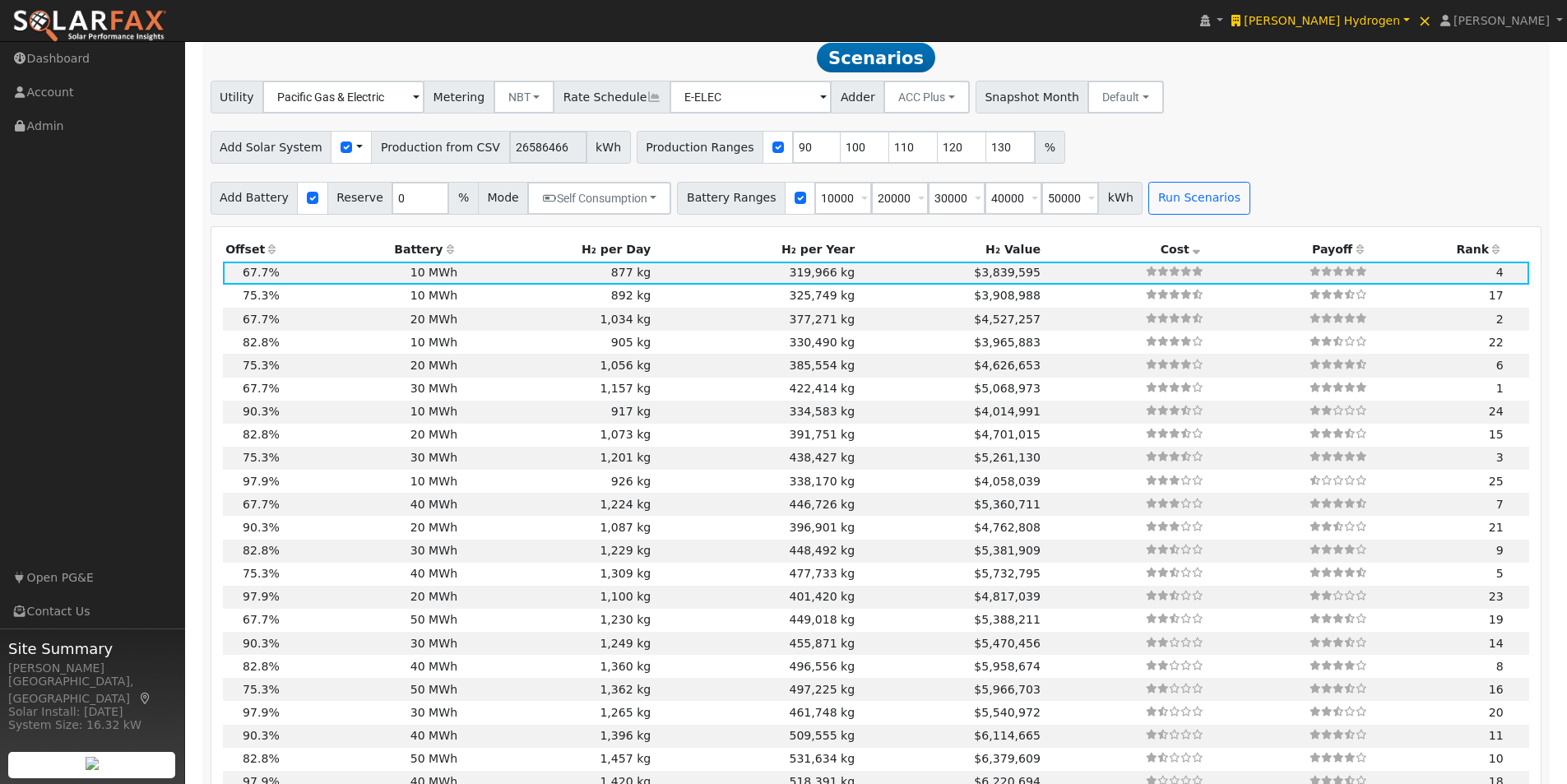
click at [602, 257] on th "H₂ per Day" at bounding box center [557, 250] width 194 height 23
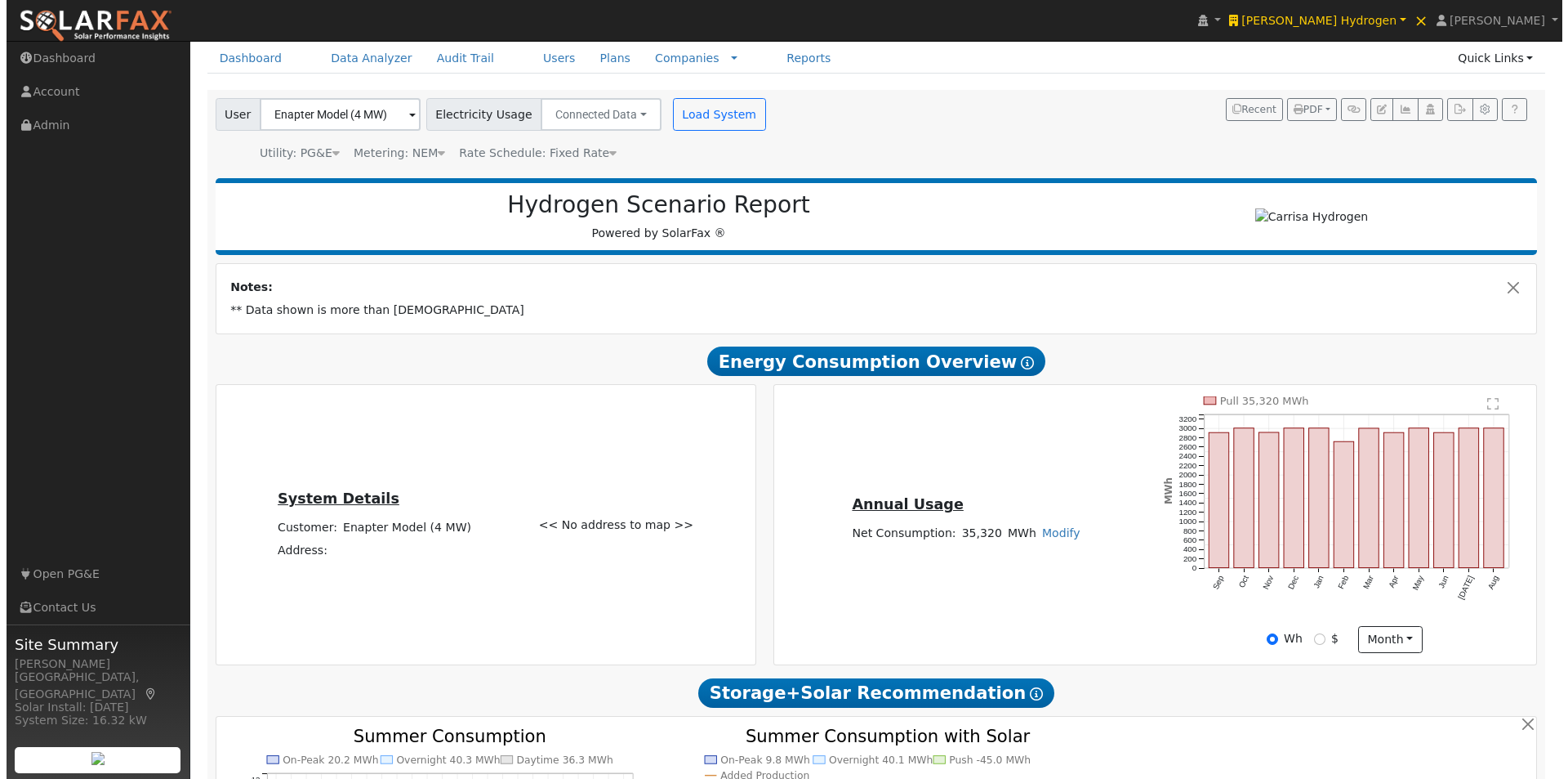
scroll to position [82, 0]
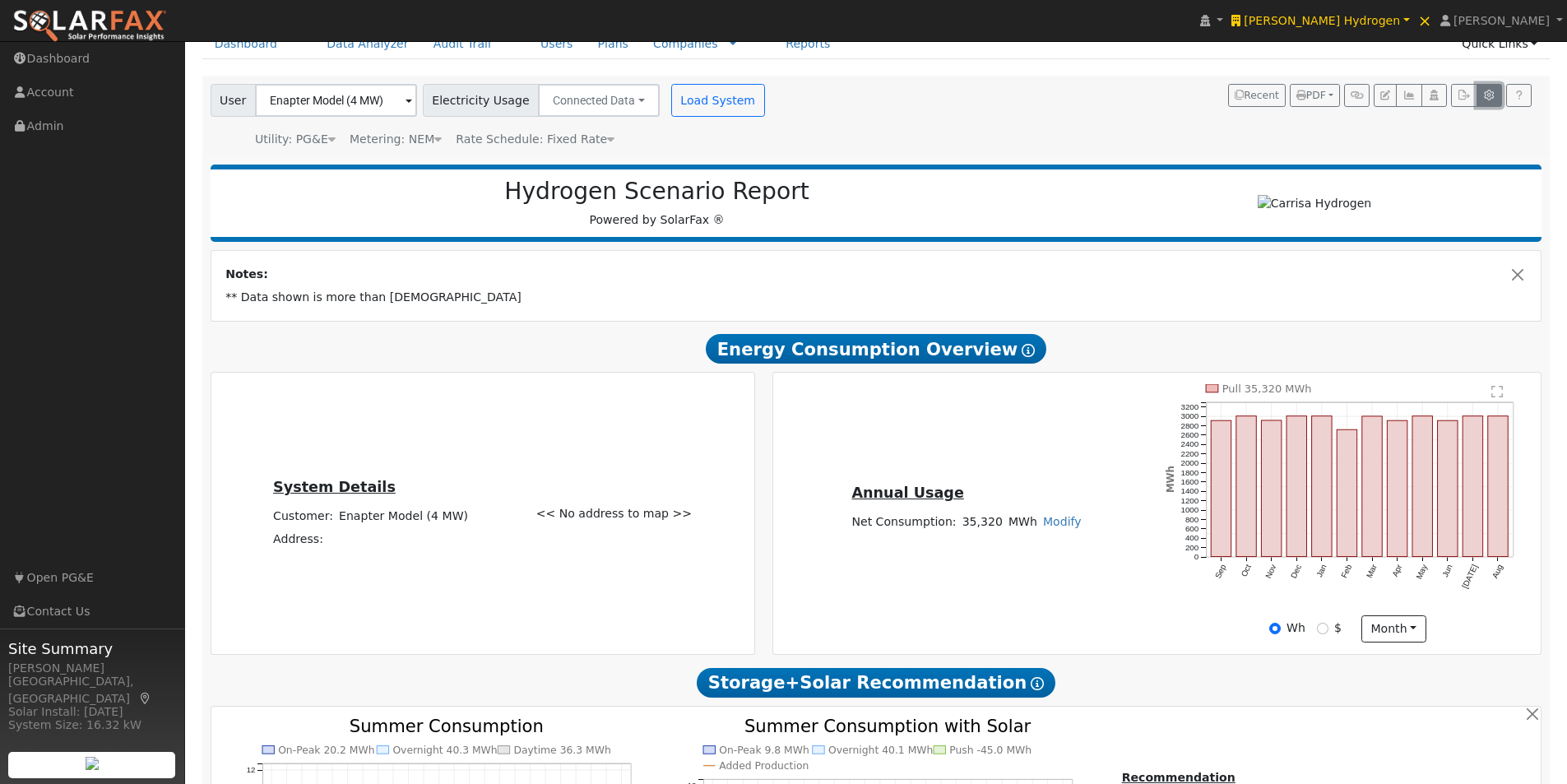
click at [1488, 101] on icon "button" at bounding box center [1489, 95] width 12 height 10
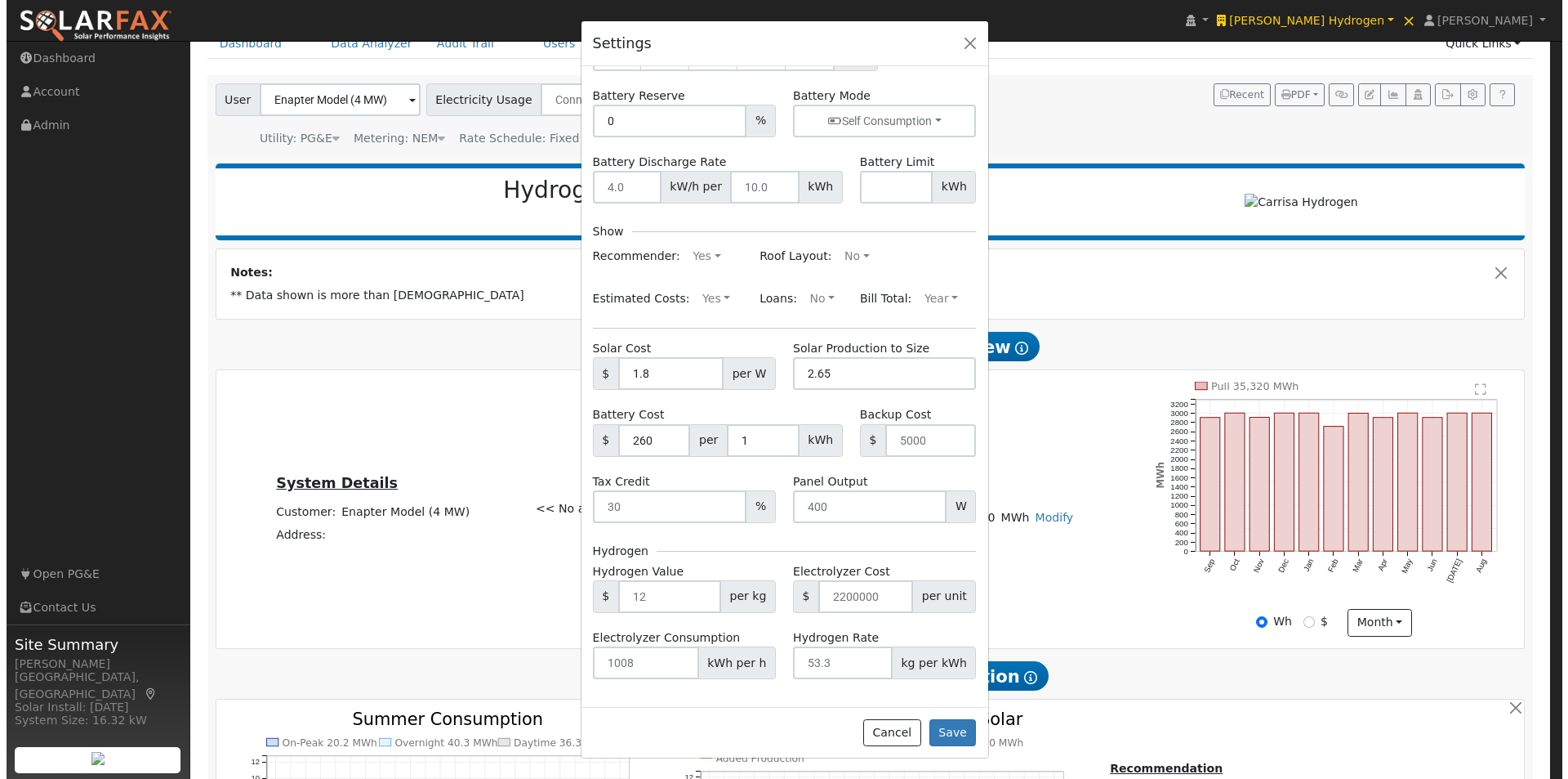
scroll to position [0, 0]
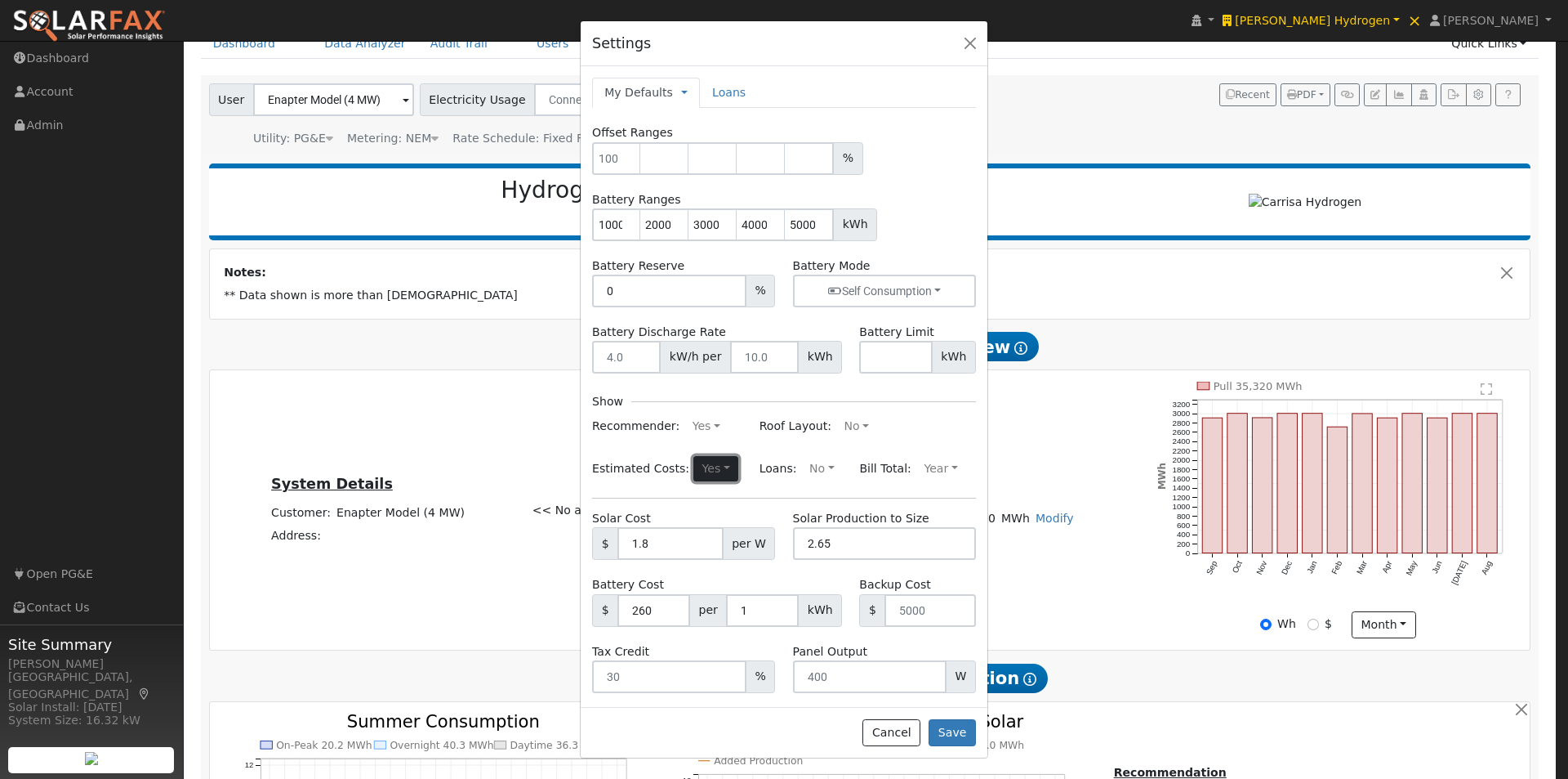
click at [697, 470] on button "Yes" at bounding box center [716, 468] width 45 height 26
drag, startPoint x: 648, startPoint y: 523, endPoint x: 815, endPoint y: 571, distance: 173.8
click at [649, 522] on link "No" at bounding box center [677, 524] width 114 height 23
drag, startPoint x: 964, startPoint y: 723, endPoint x: 978, endPoint y: 718, distance: 14.9
click at [965, 725] on button "Save" at bounding box center [952, 732] width 47 height 28
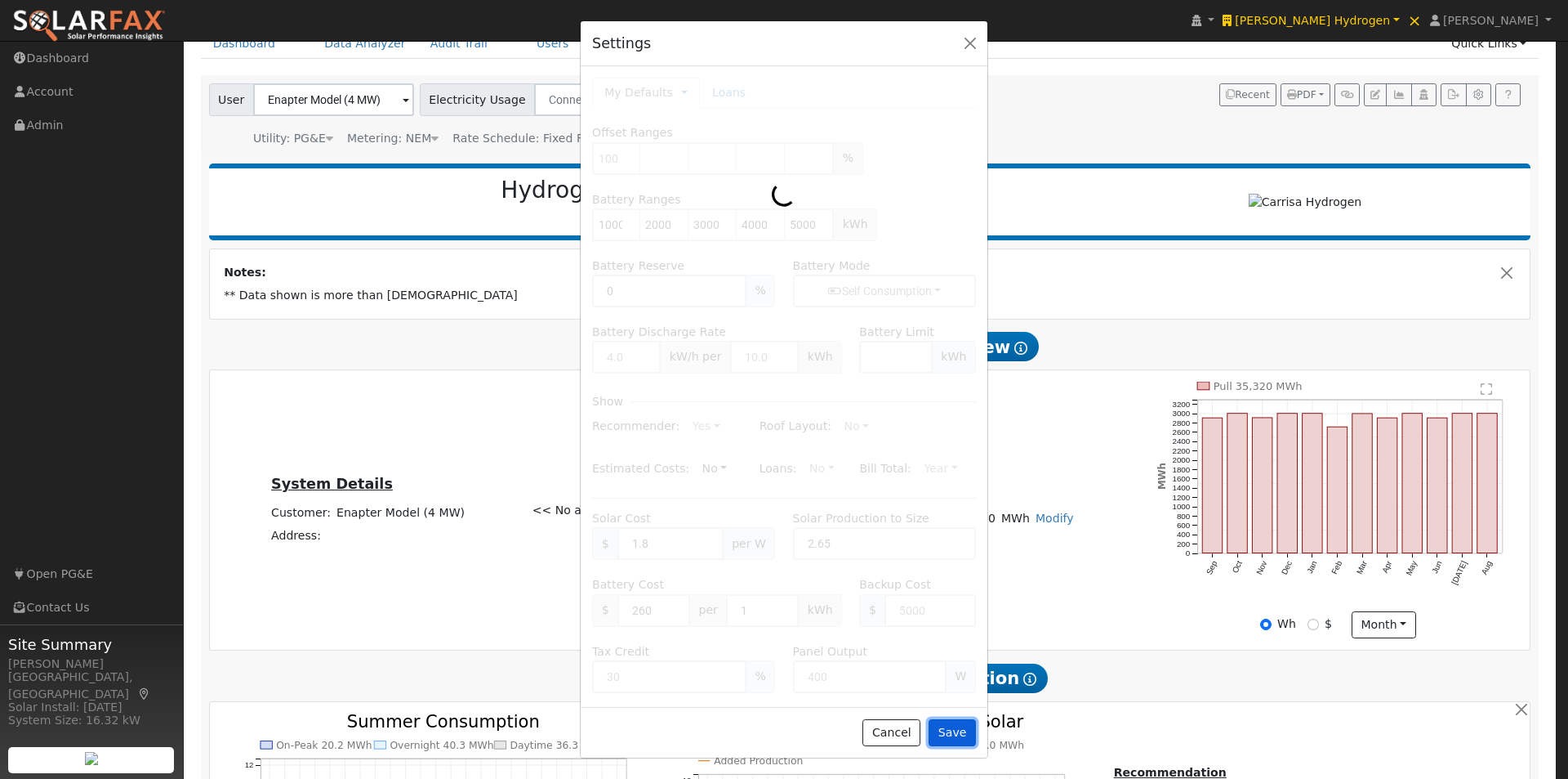
type input "100"
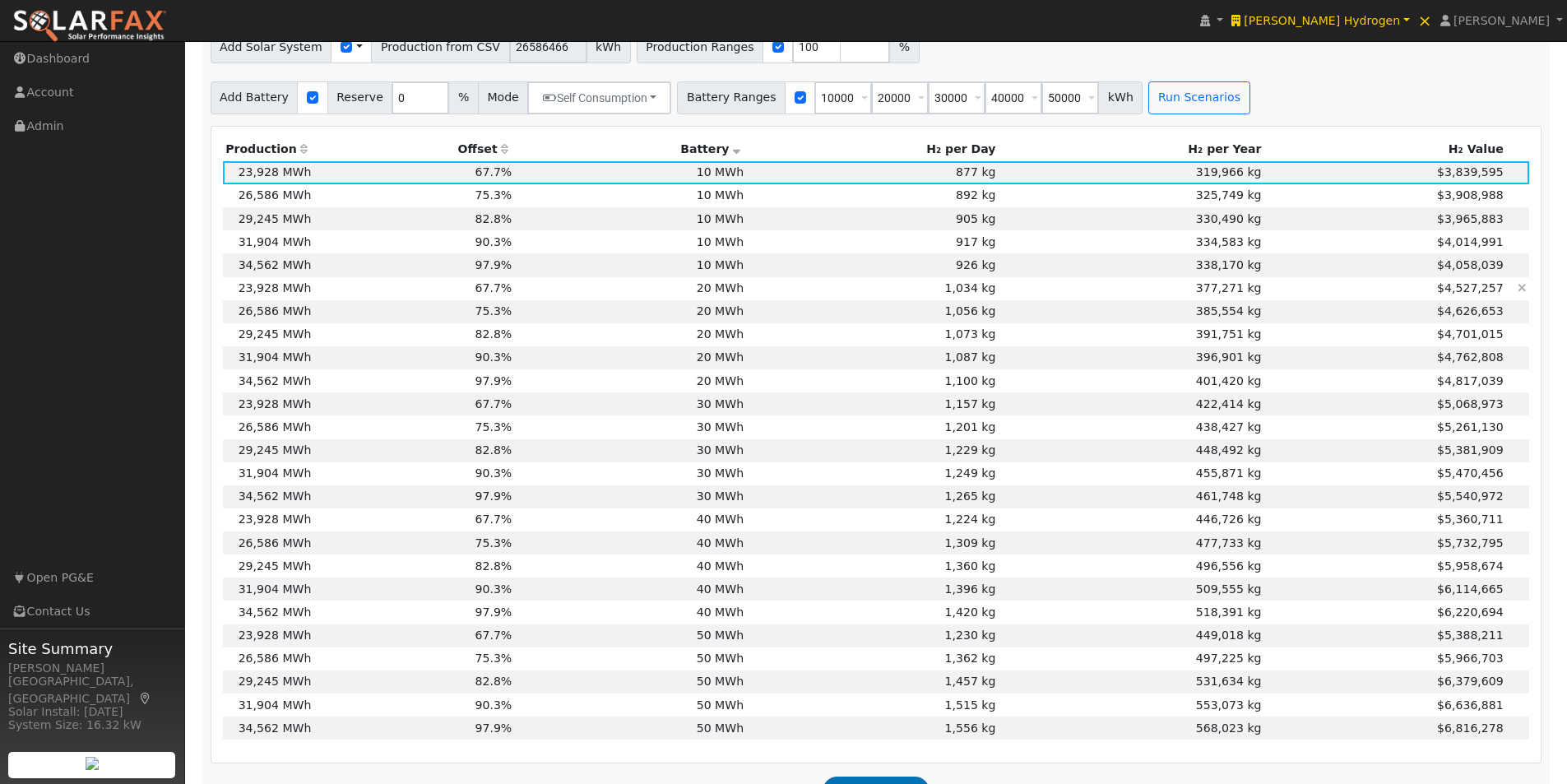
scroll to position [1234, 0]
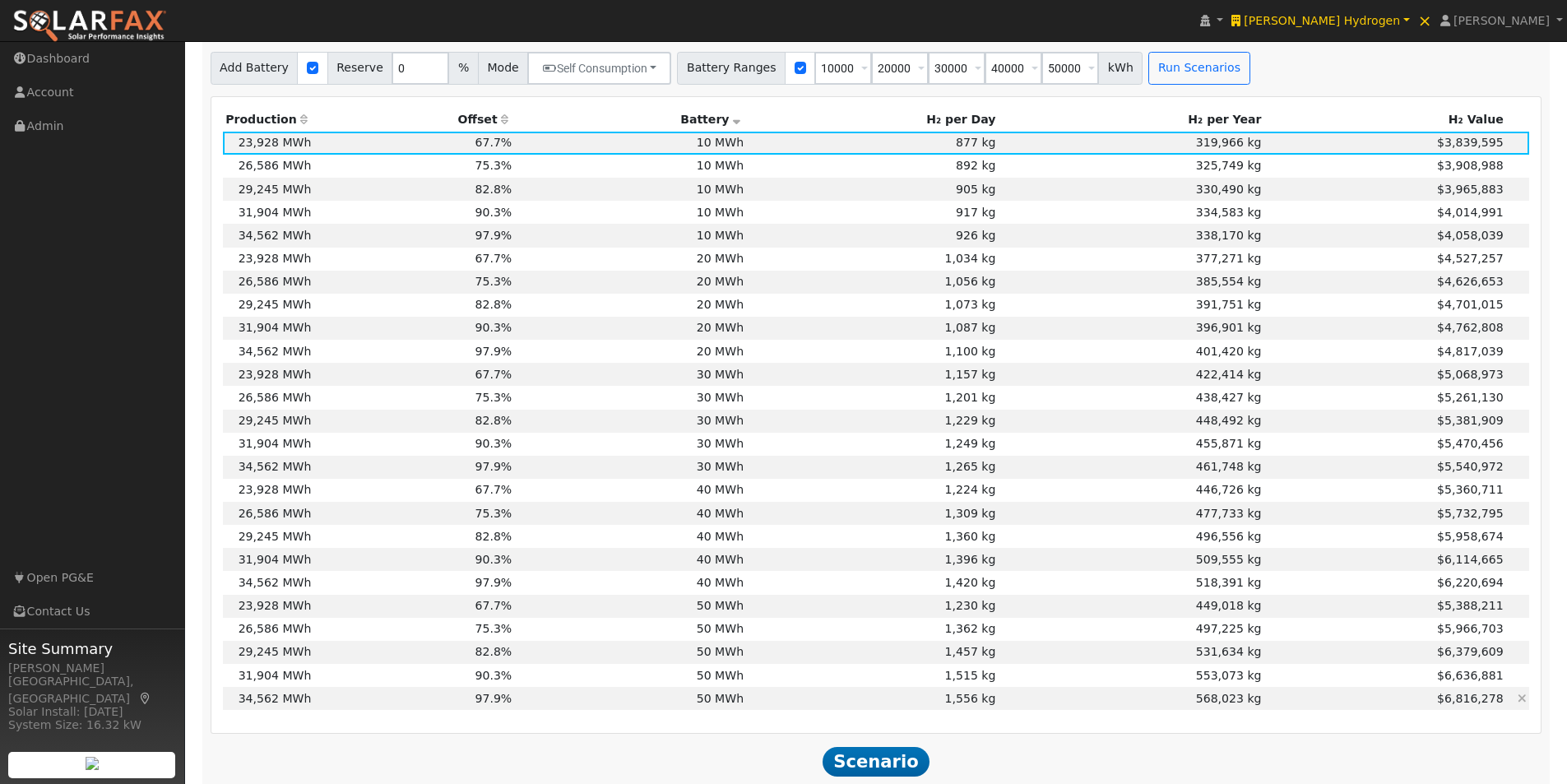
click at [279, 703] on td "34,562 MWh" at bounding box center [268, 698] width 91 height 23
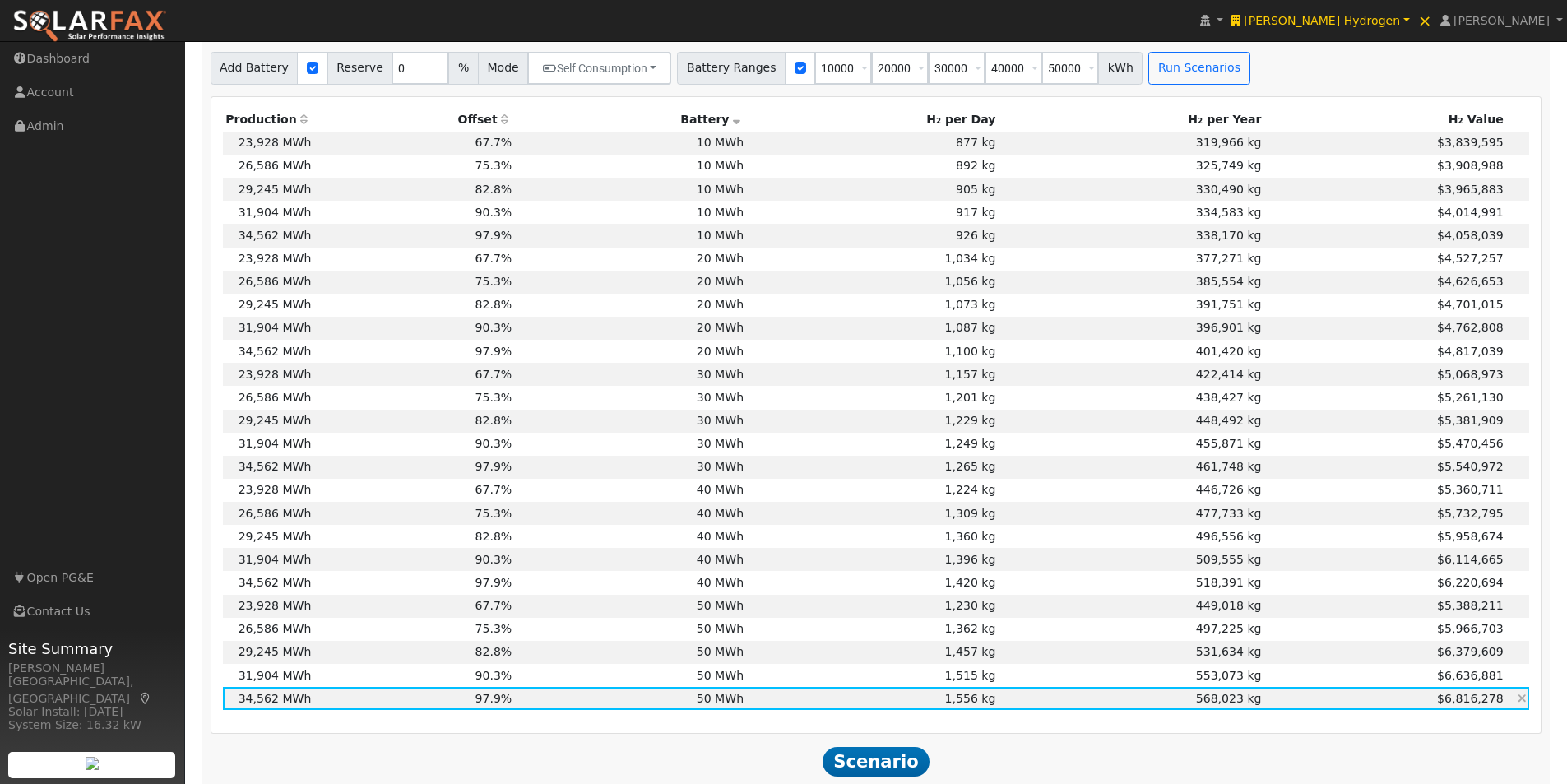
click at [275, 705] on td "34,562 MWh" at bounding box center [268, 698] width 91 height 23
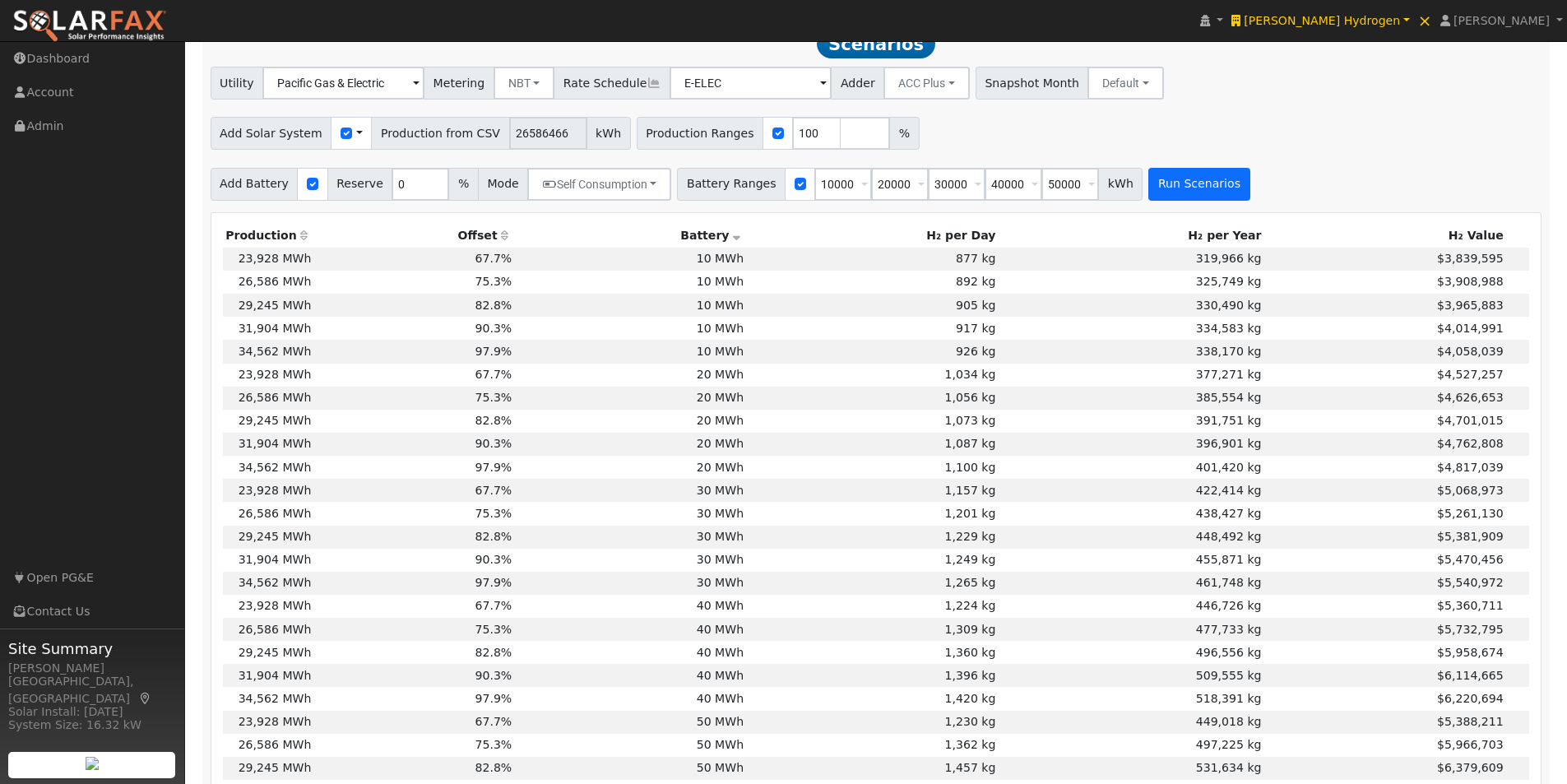
scroll to position [1069, 0]
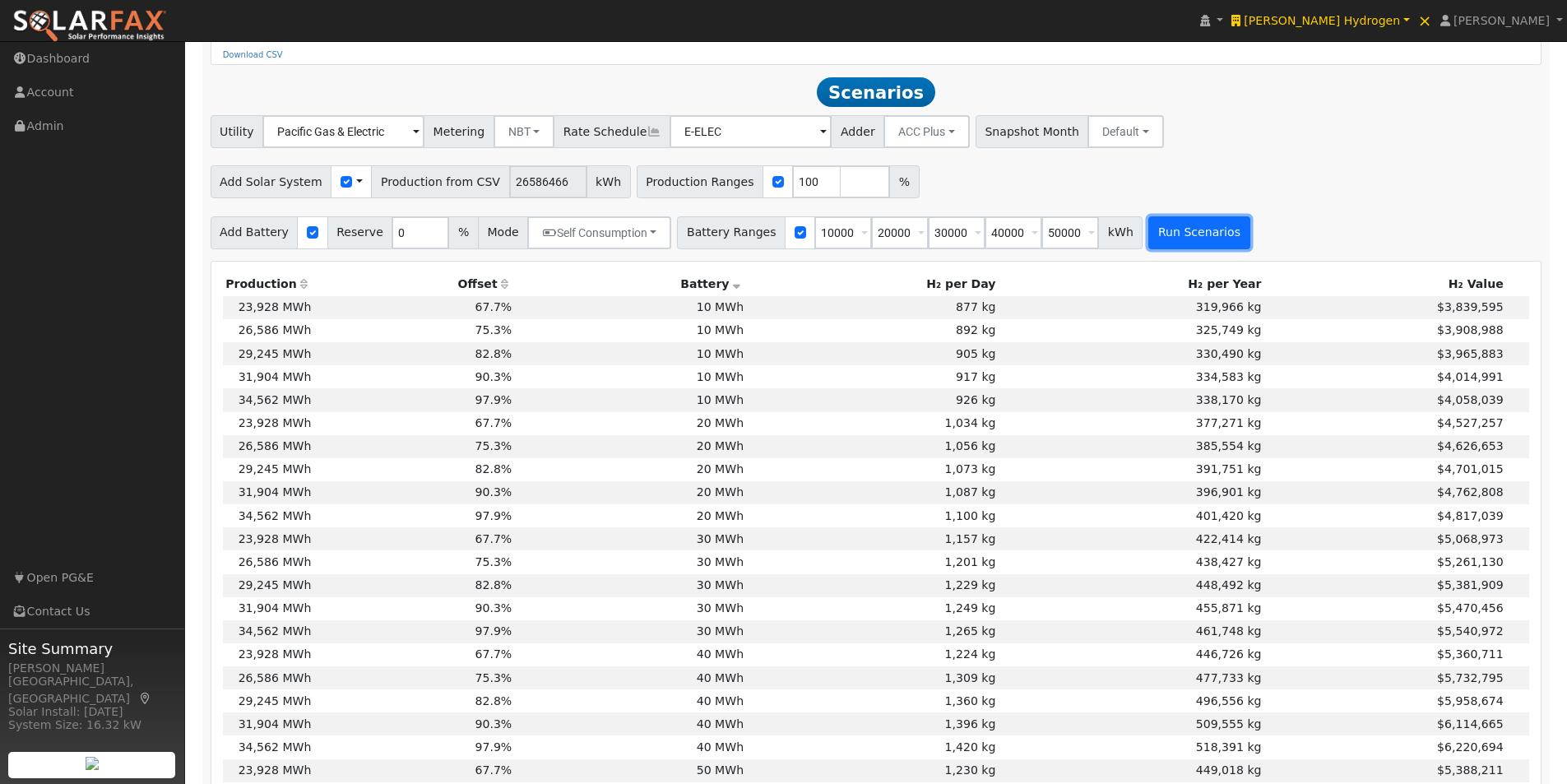
click at [1153, 237] on button "Run Scenarios" at bounding box center [1199, 233] width 101 height 33
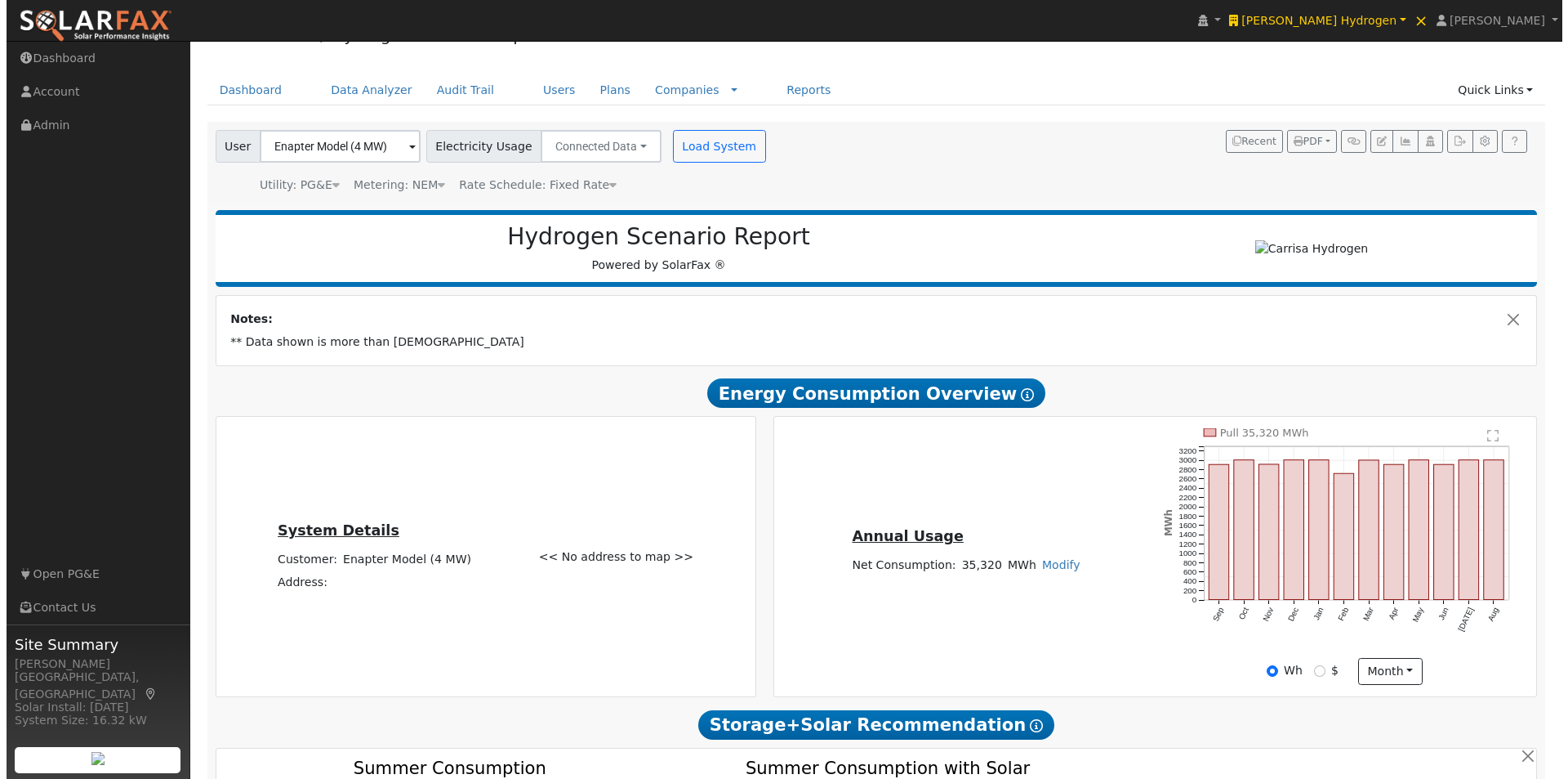
scroll to position [35, 0]
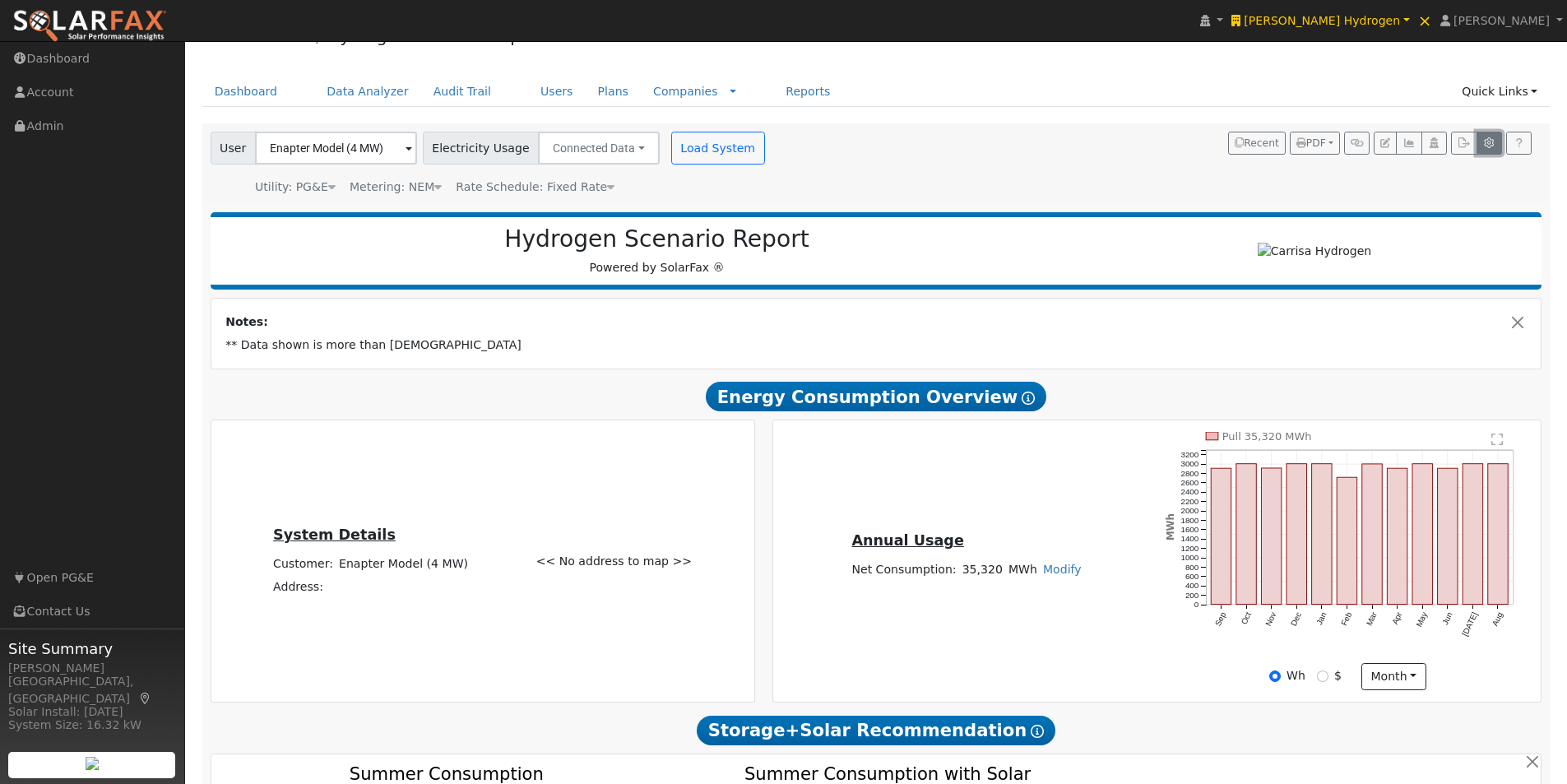
click at [1486, 143] on icon "button" at bounding box center [1489, 142] width 12 height 10
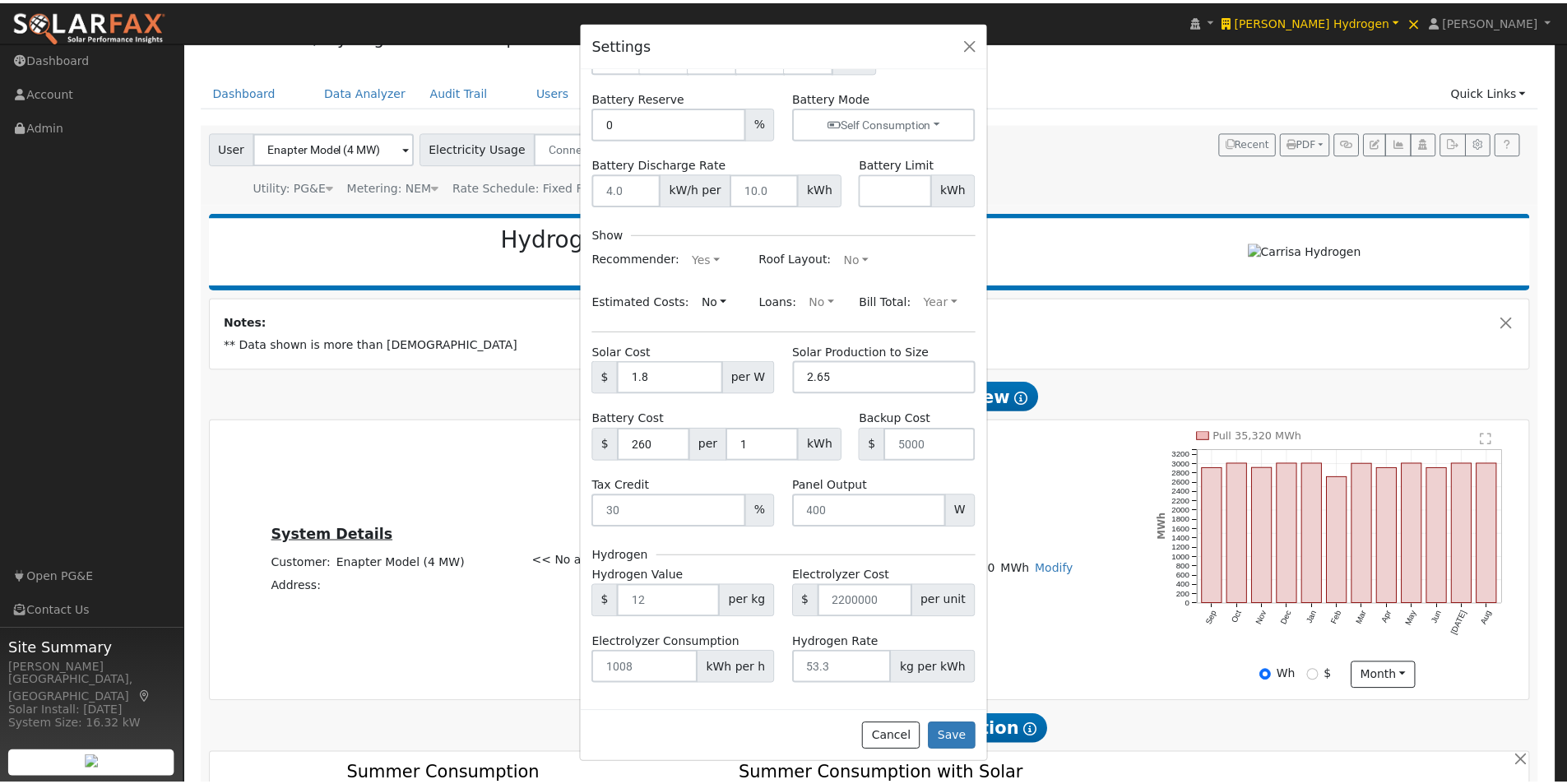
scroll to position [171, 0]
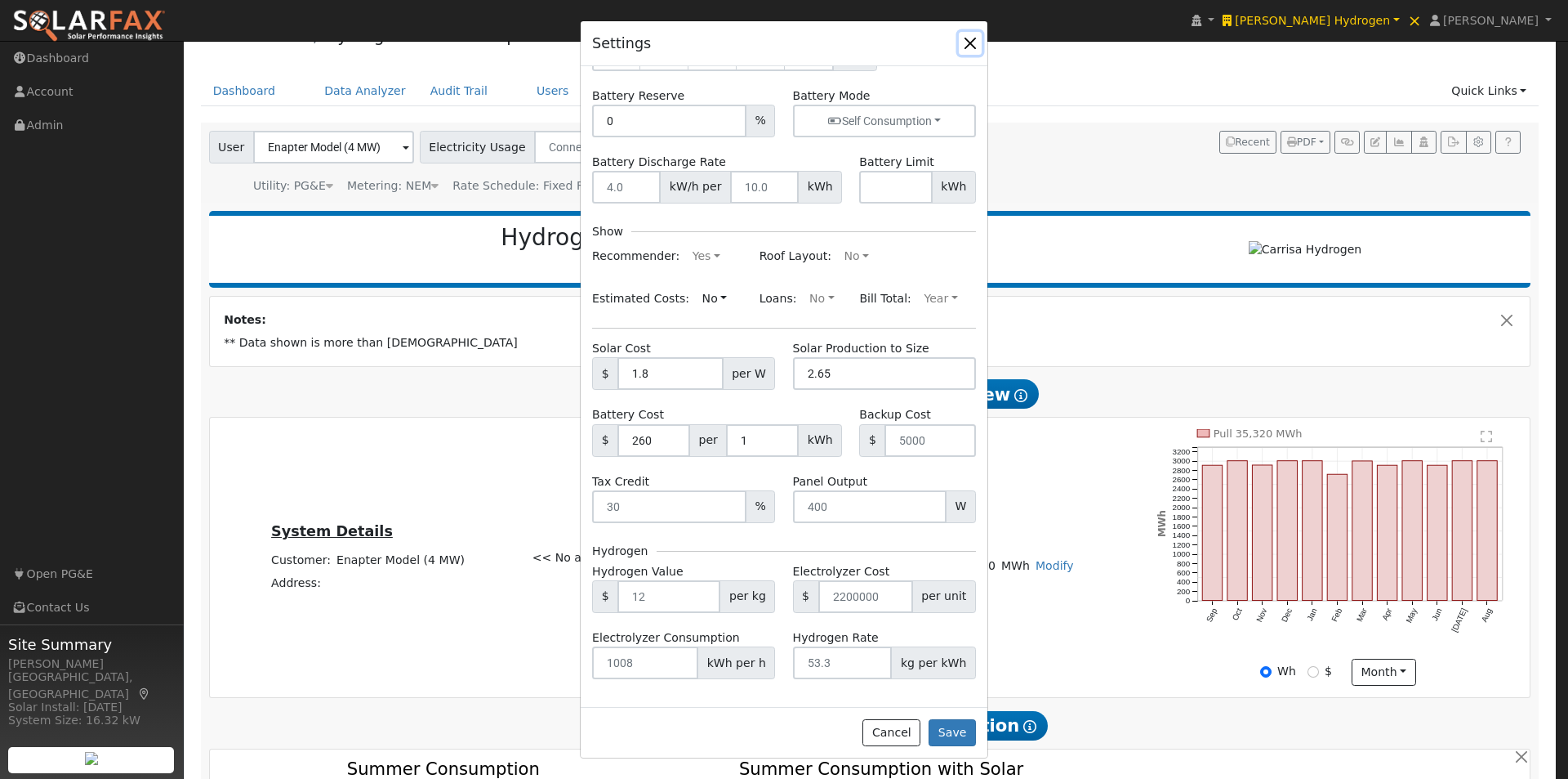
click at [972, 39] on button "button" at bounding box center [970, 43] width 23 height 23
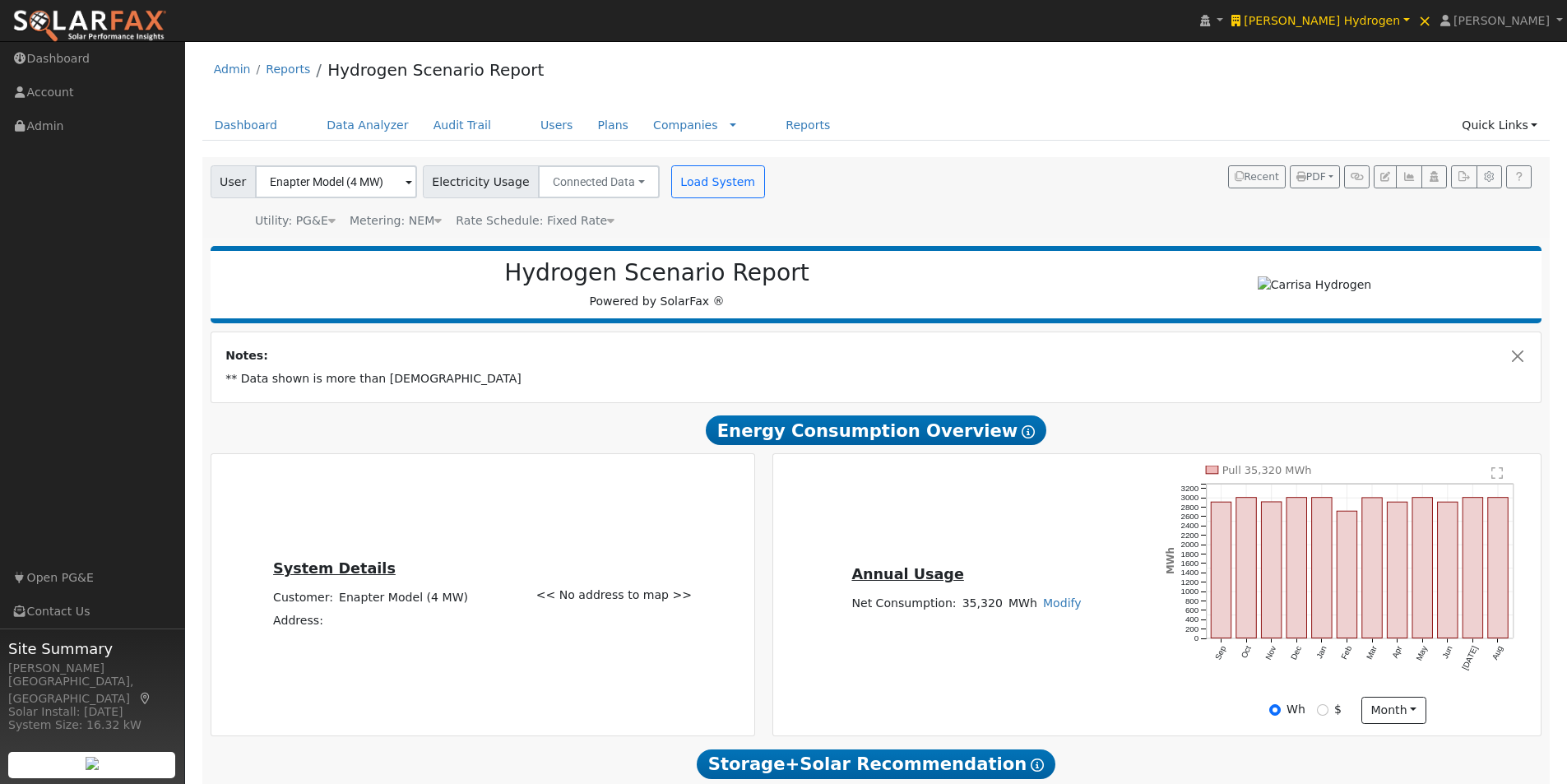
scroll to position [0, 0]
click at [391, 181] on input "Enapter Model (4 MW)" at bounding box center [336, 182] width 162 height 33
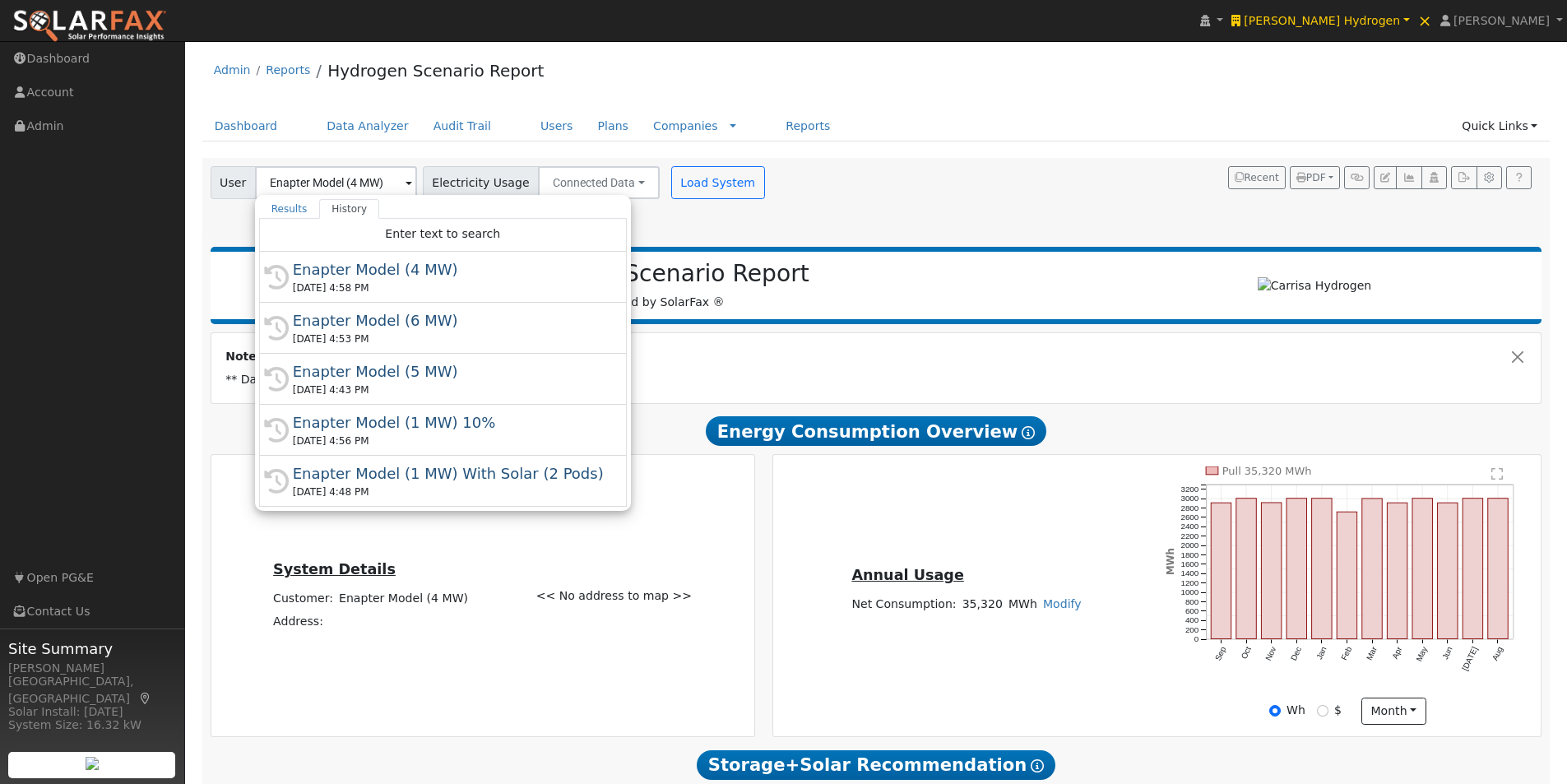
click at [969, 224] on div "User Enapter Model (4 MW) Results History All Companies "Enapter Model (4 MW)" …" at bounding box center [873, 195] width 1332 height 69
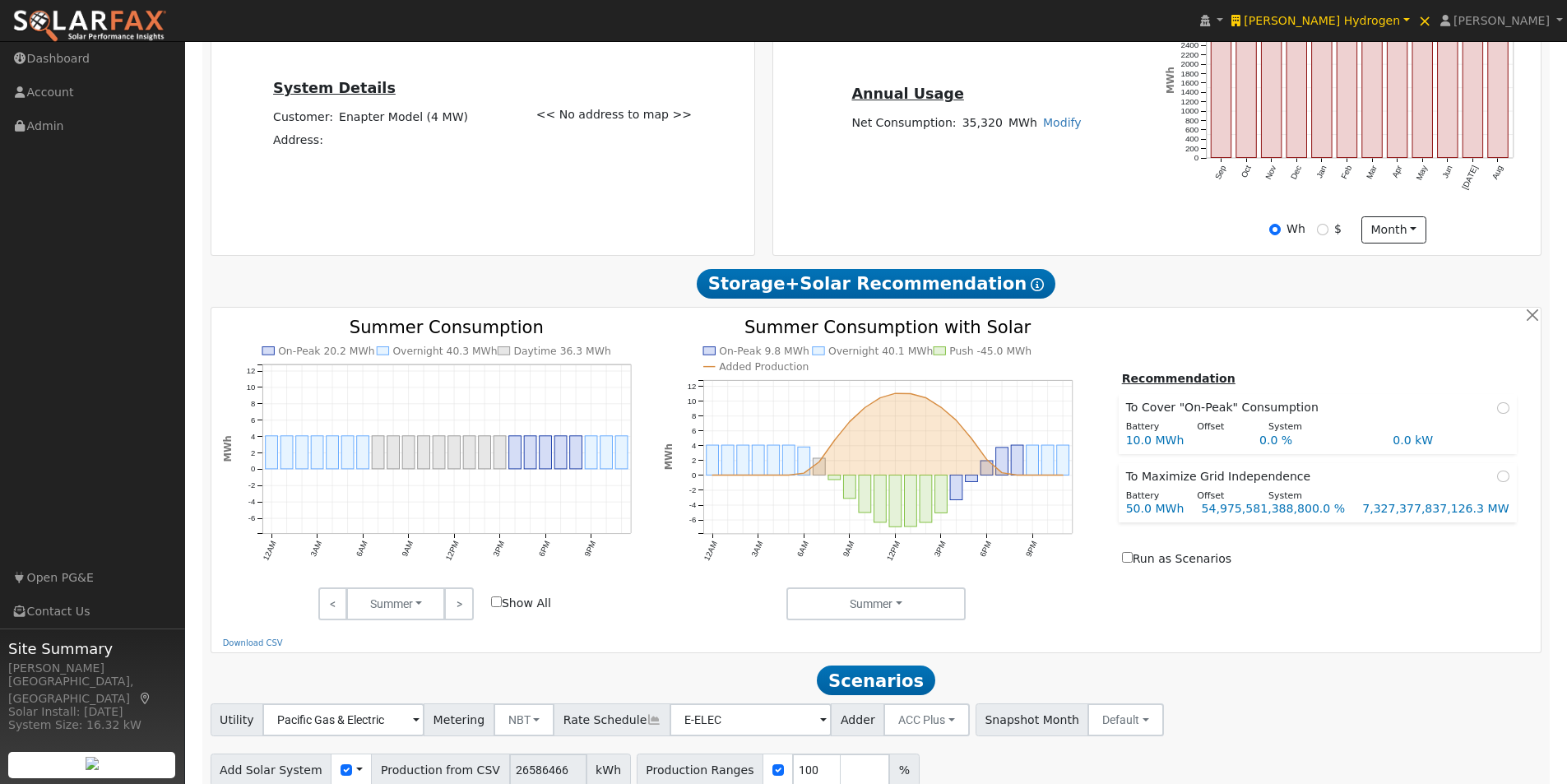
scroll to position [576, 0]
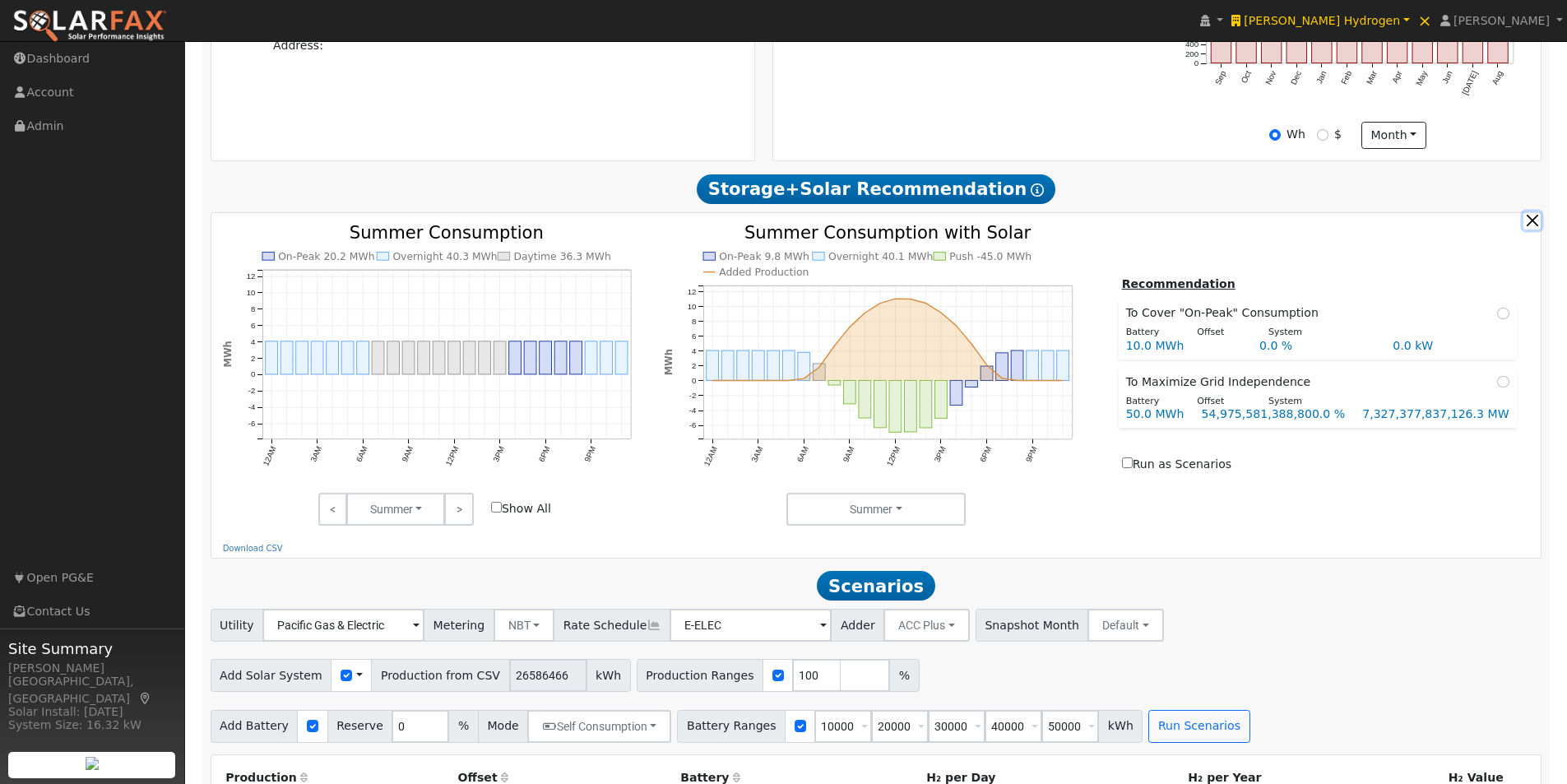
click at [1533, 226] on button "button" at bounding box center [1532, 221] width 17 height 17
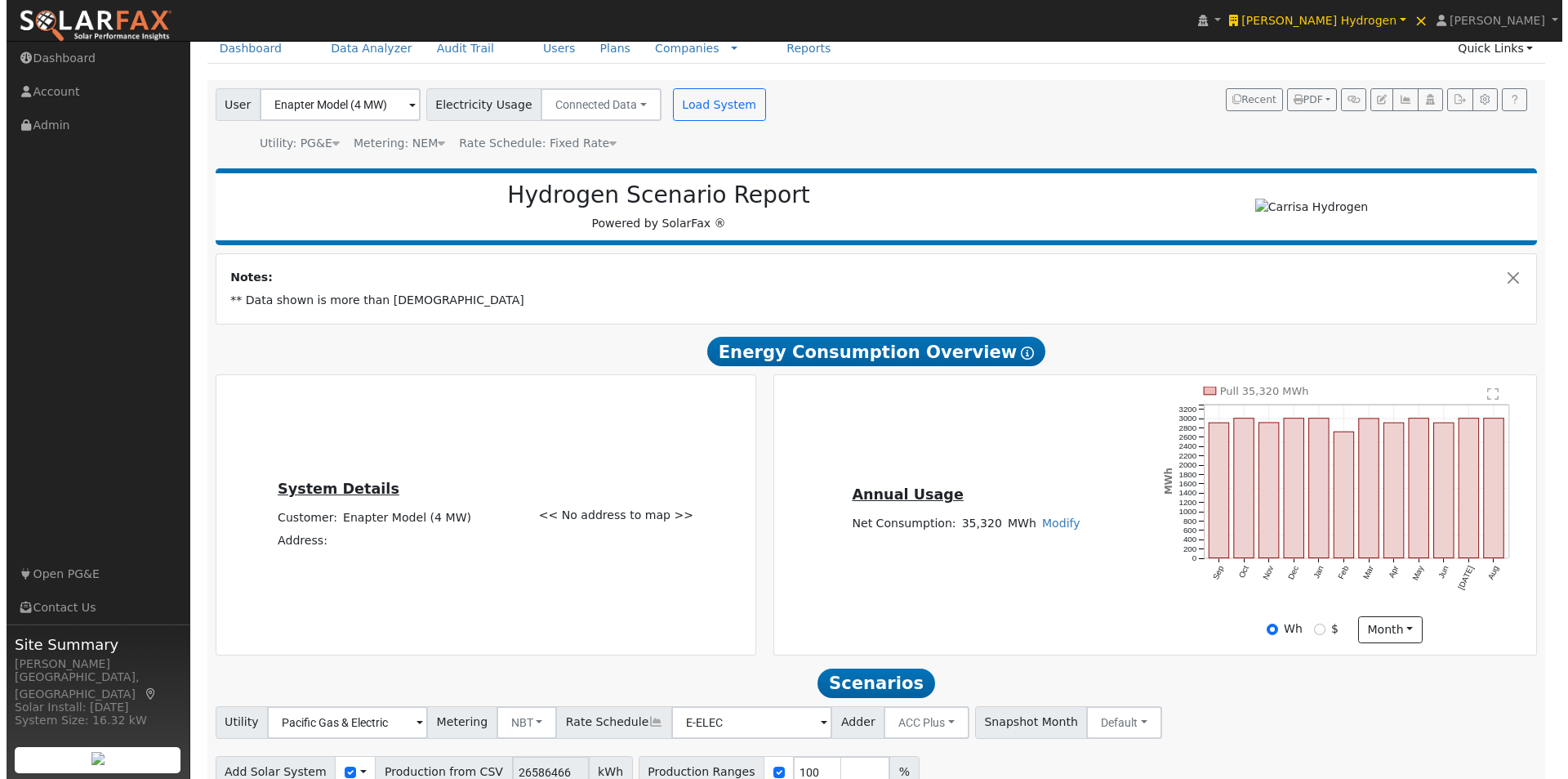
scroll to position [0, 0]
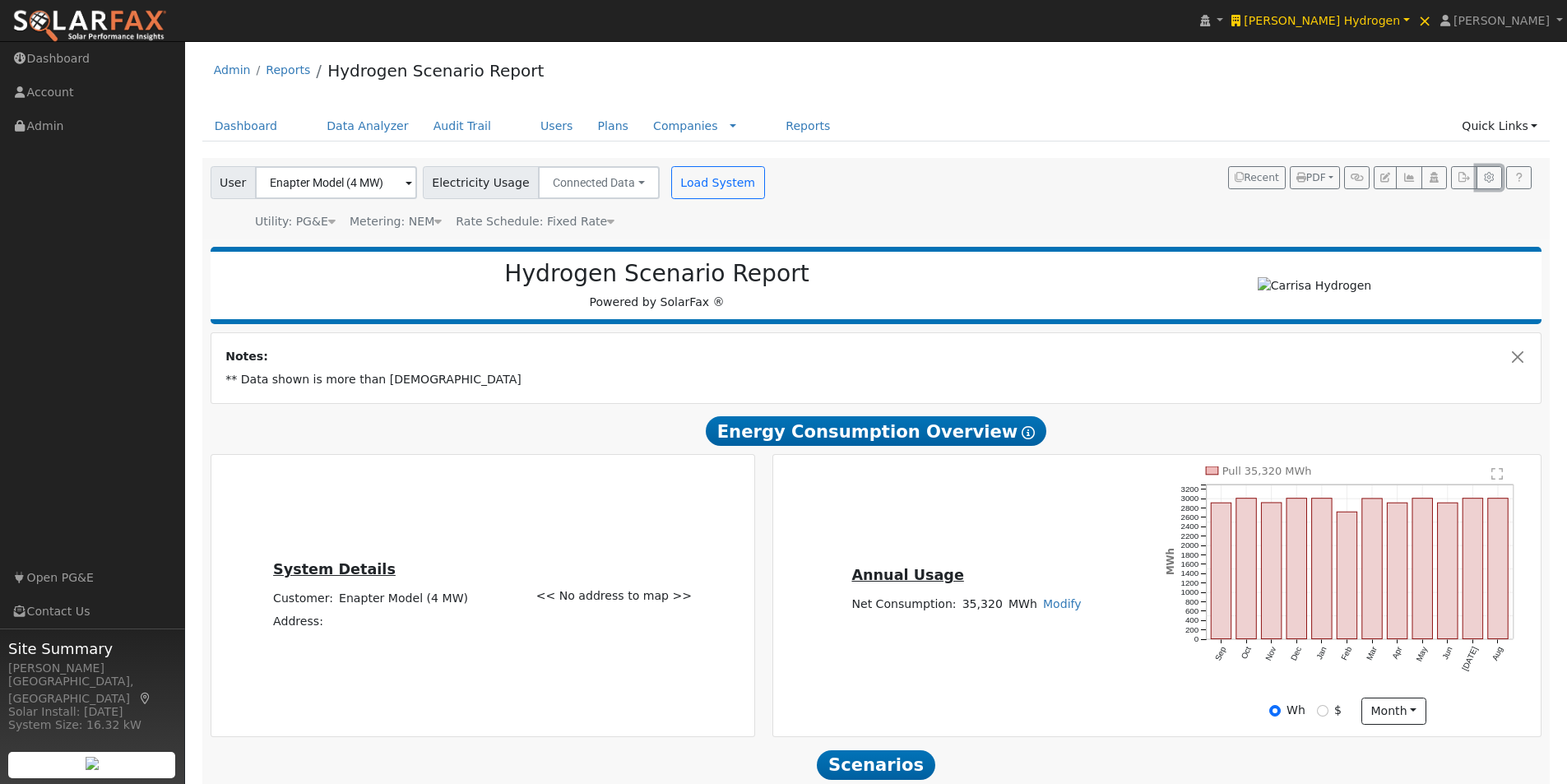
click at [1484, 177] on icon "button" at bounding box center [1489, 177] width 12 height 10
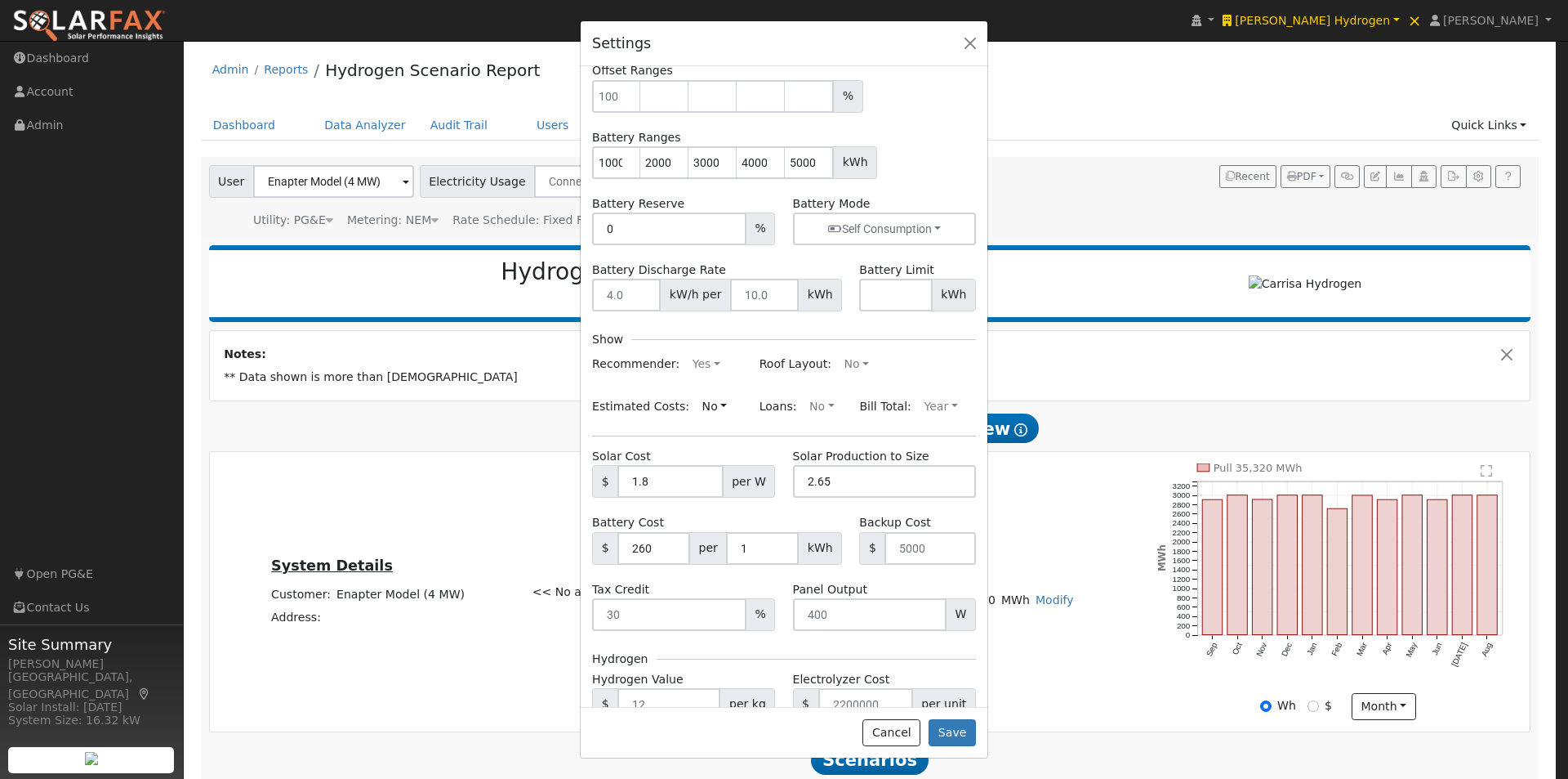
scroll to position [163, 0]
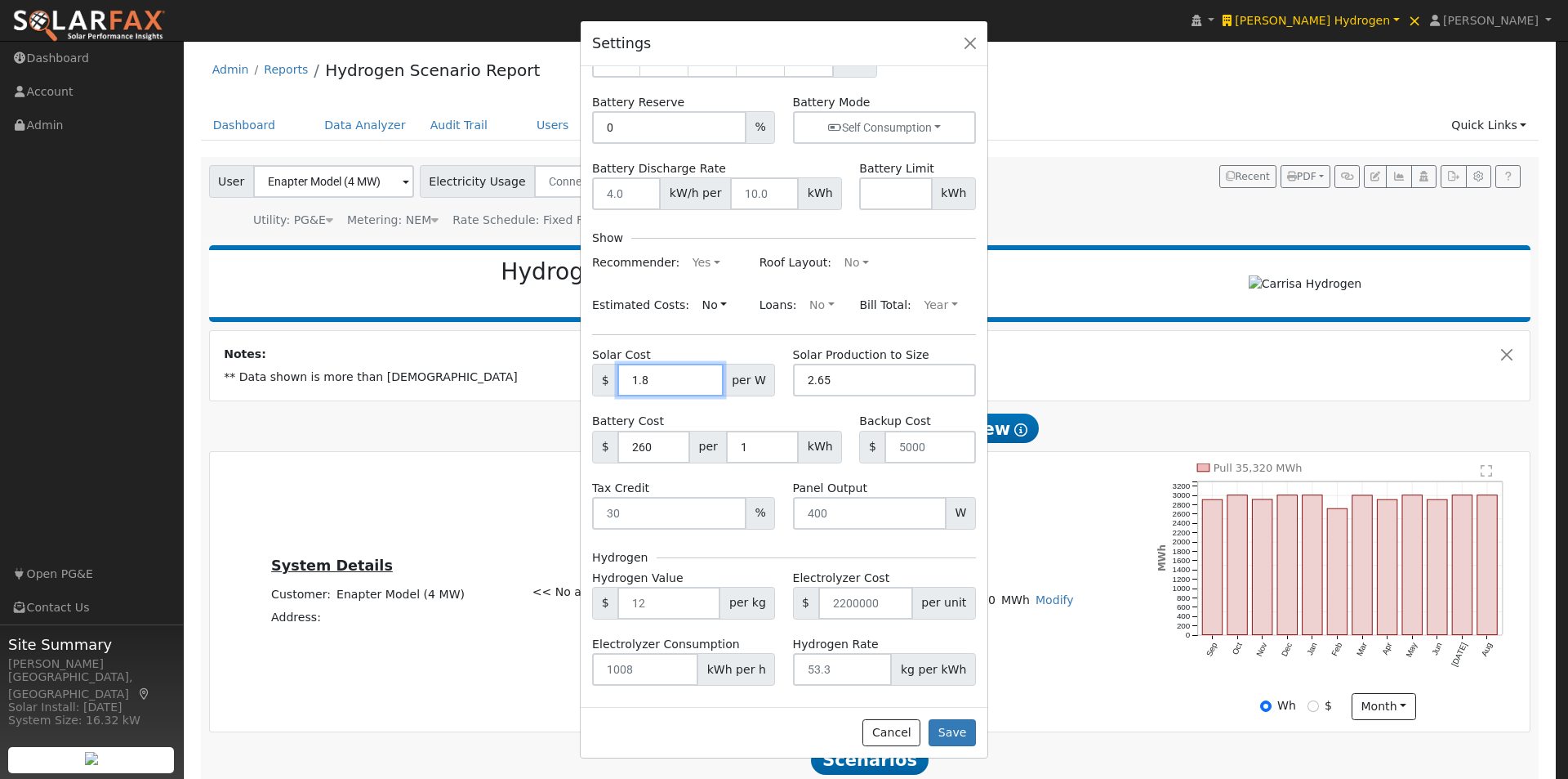
click at [662, 378] on input "1.8" at bounding box center [670, 380] width 105 height 33
type input "1.90"
click at [715, 419] on div "Battery Cost $ 260 per 1 kWh" at bounding box center [718, 437] width 267 height 50
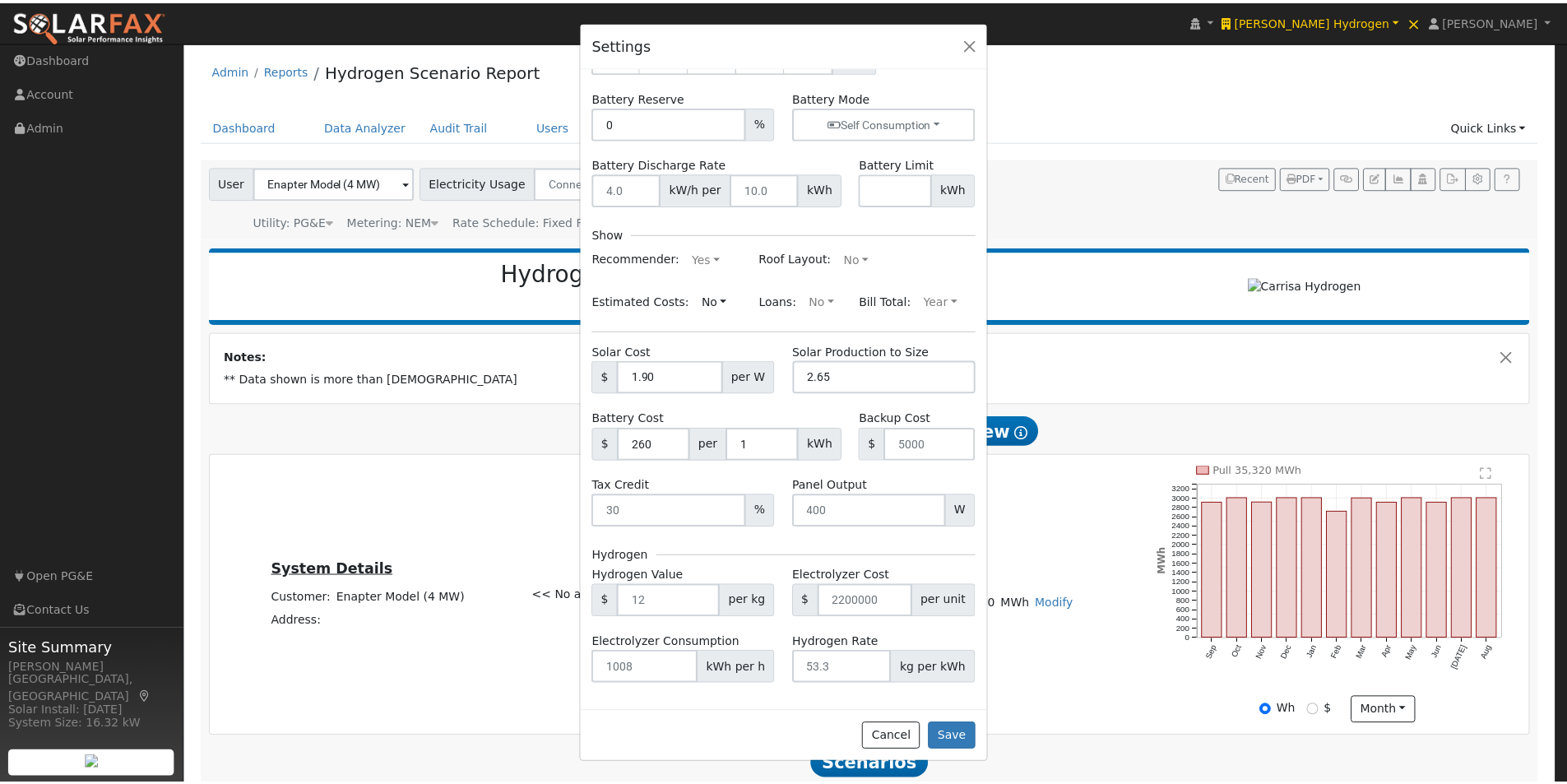
scroll to position [171, 0]
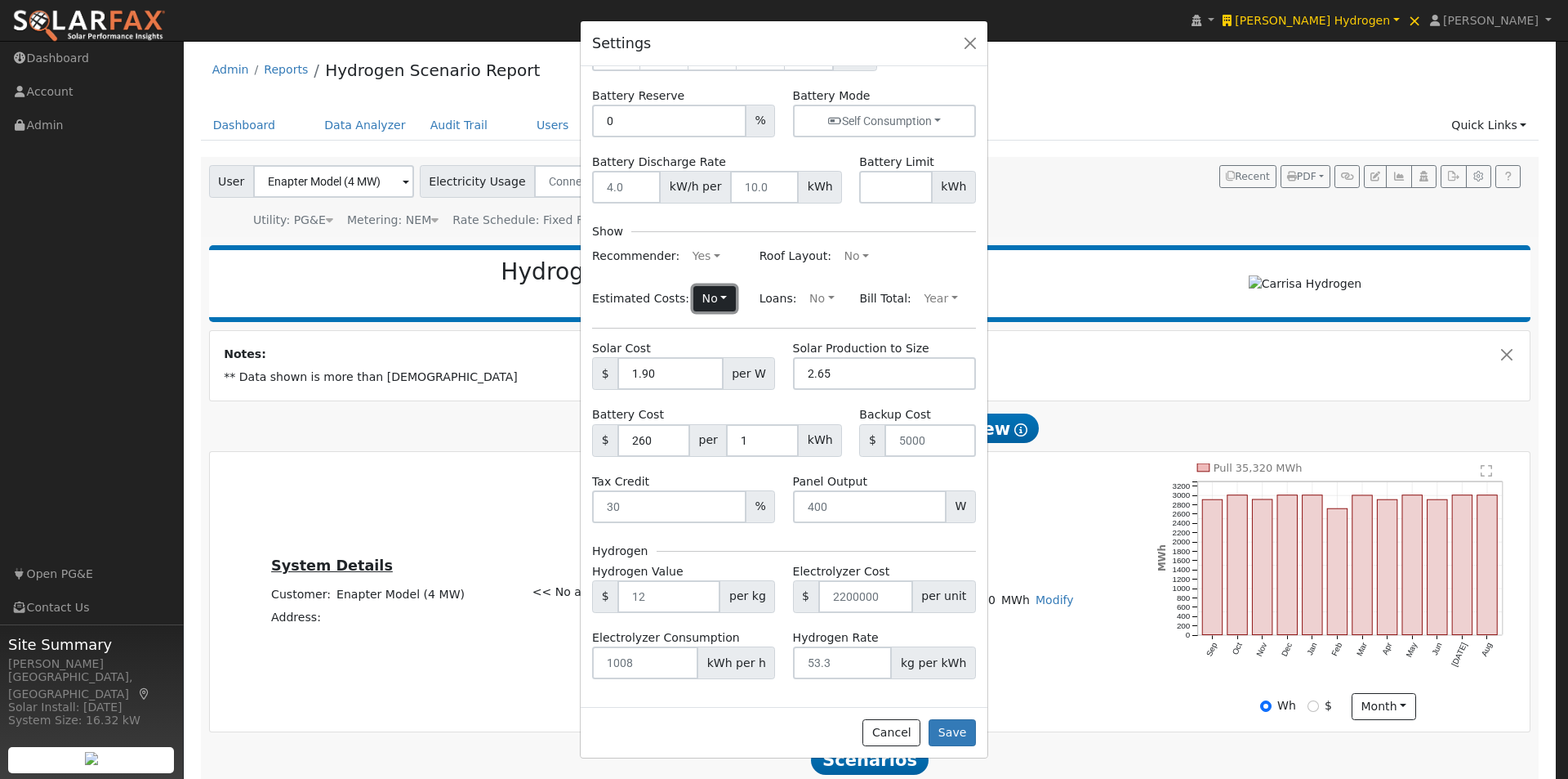
click at [701, 298] on button "No" at bounding box center [714, 298] width 42 height 26
click at [636, 329] on link "Yes" at bounding box center [676, 330] width 114 height 23
drag, startPoint x: 956, startPoint y: 734, endPoint x: 1035, endPoint y: 645, distance: 119.0
click at [957, 732] on button "Save" at bounding box center [952, 732] width 47 height 28
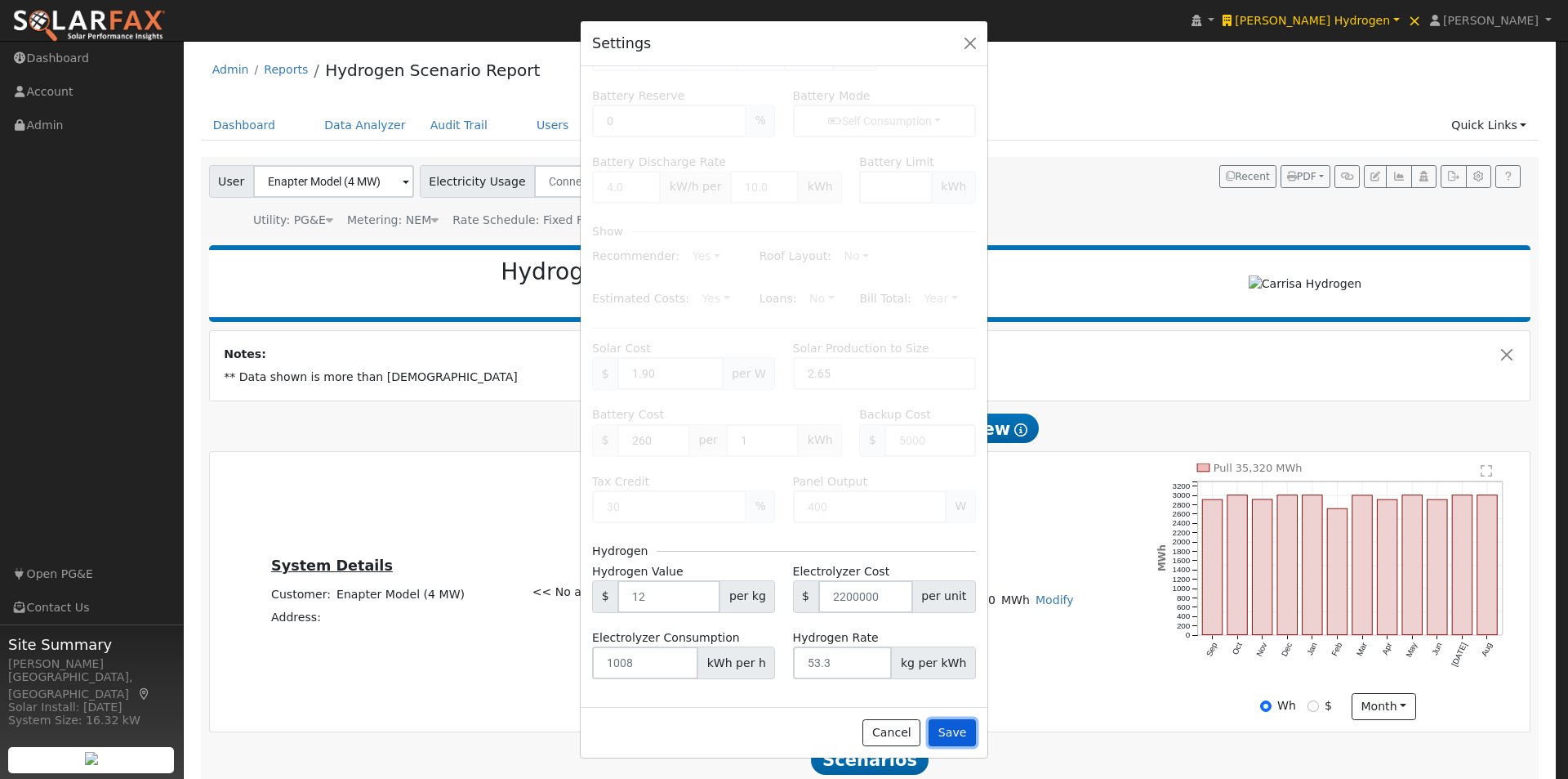
type input "$18,058,732"
type input "$8,800,000"
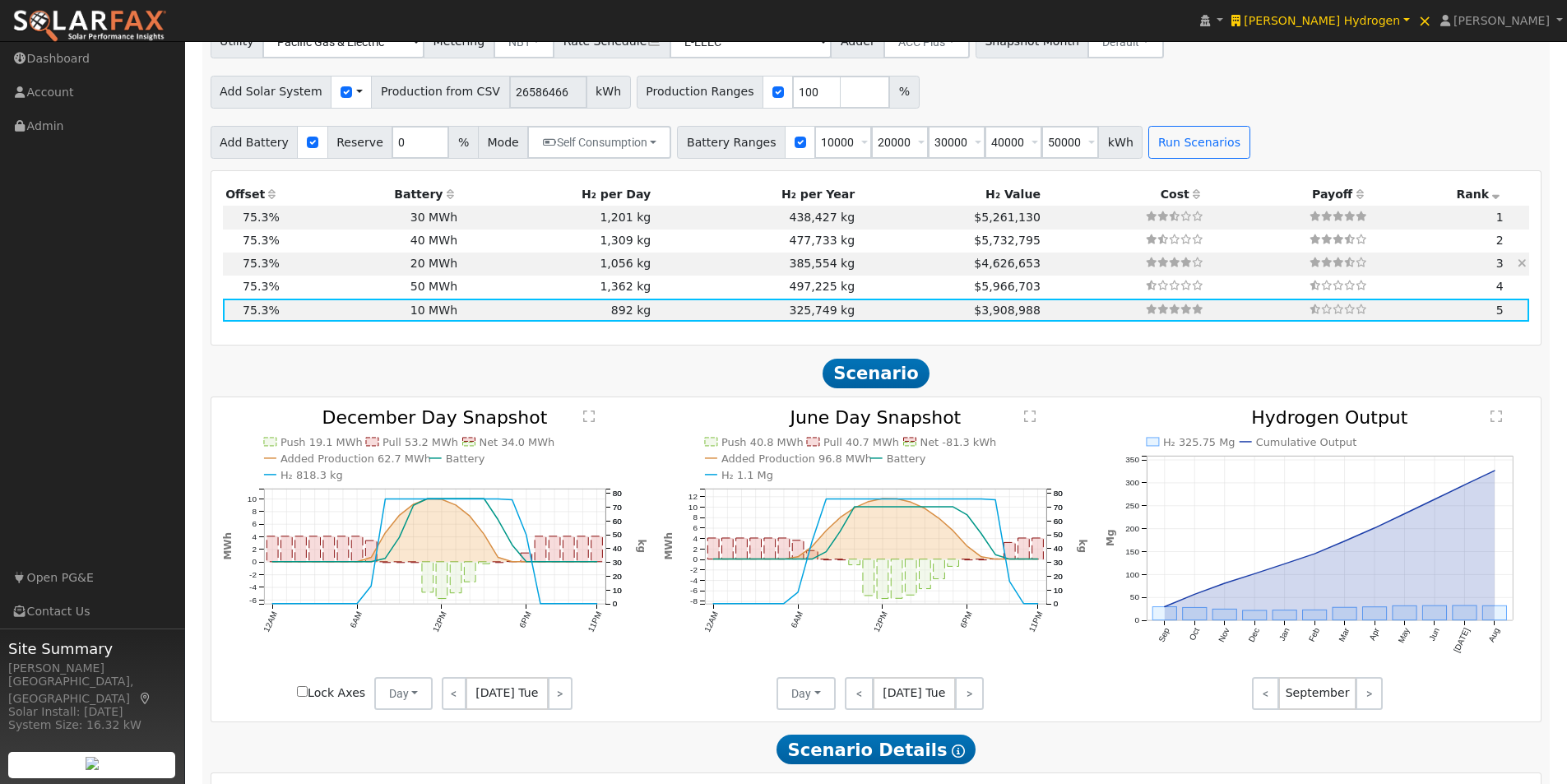
scroll to position [740, 0]
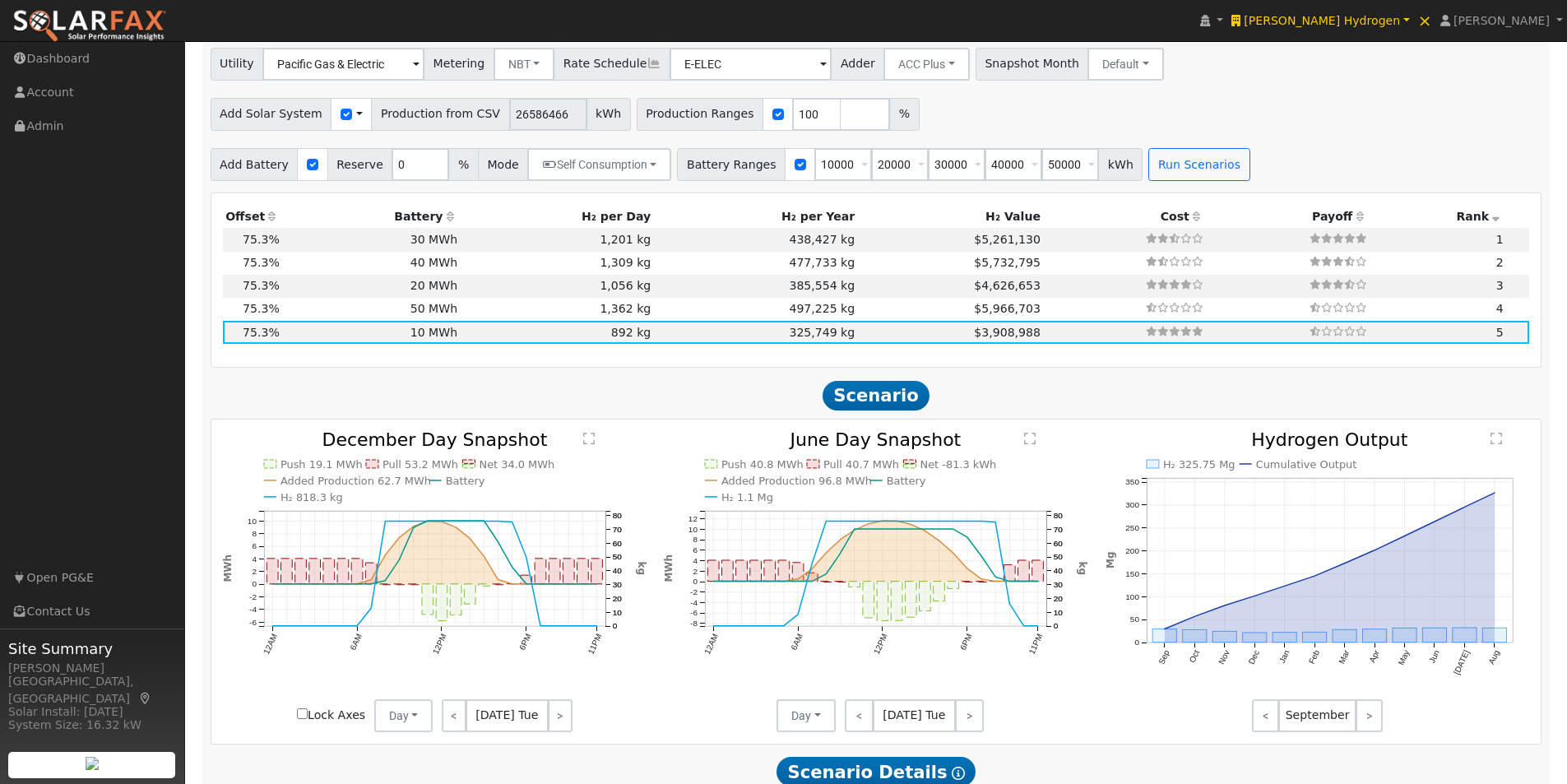
click at [443, 221] on icon at bounding box center [450, 215] width 15 height 11
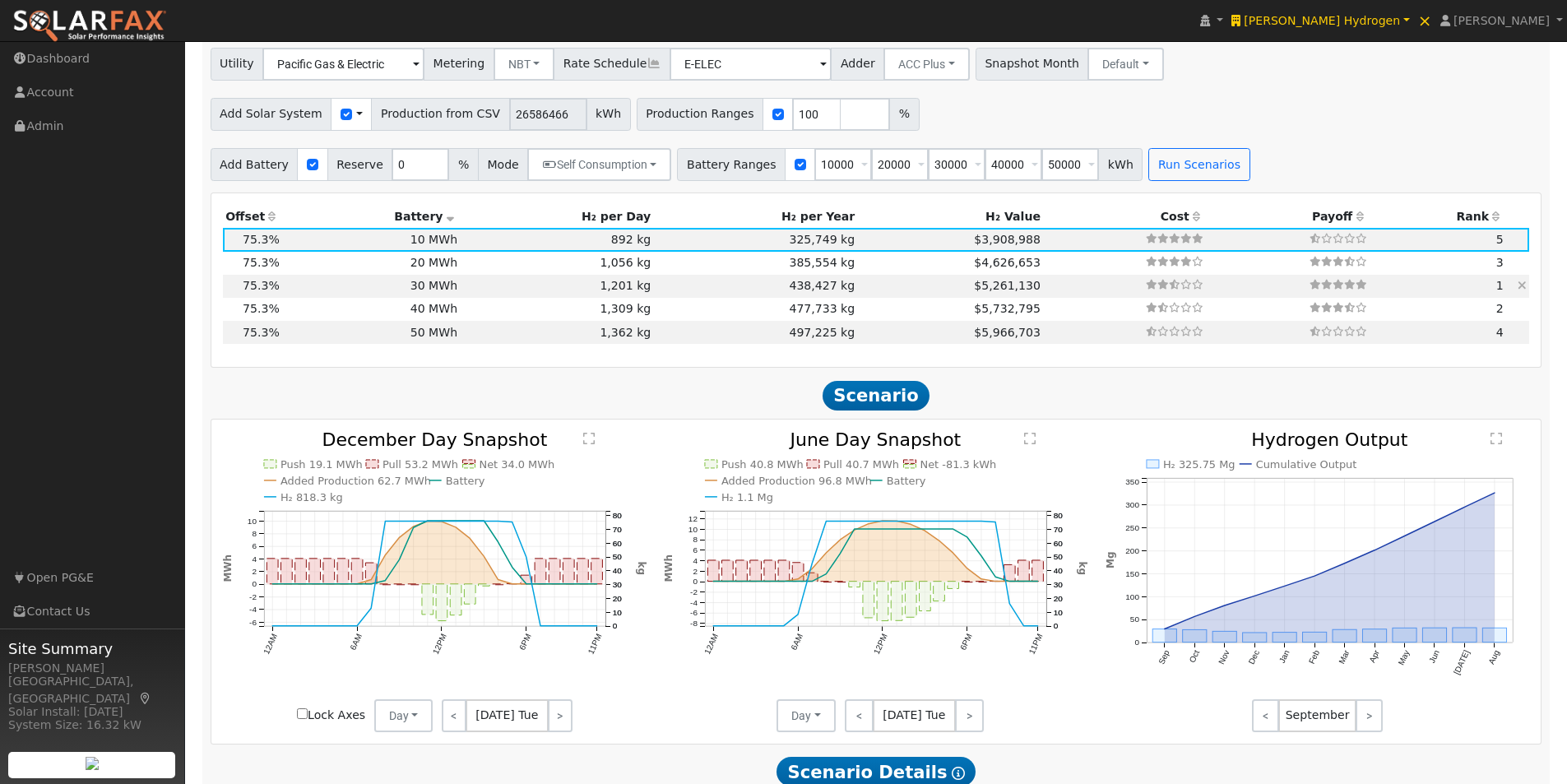
click at [438, 292] on td "30 MWh" at bounding box center [371, 286] width 178 height 23
type input "$7,800,000"
type input "$10,397,620"
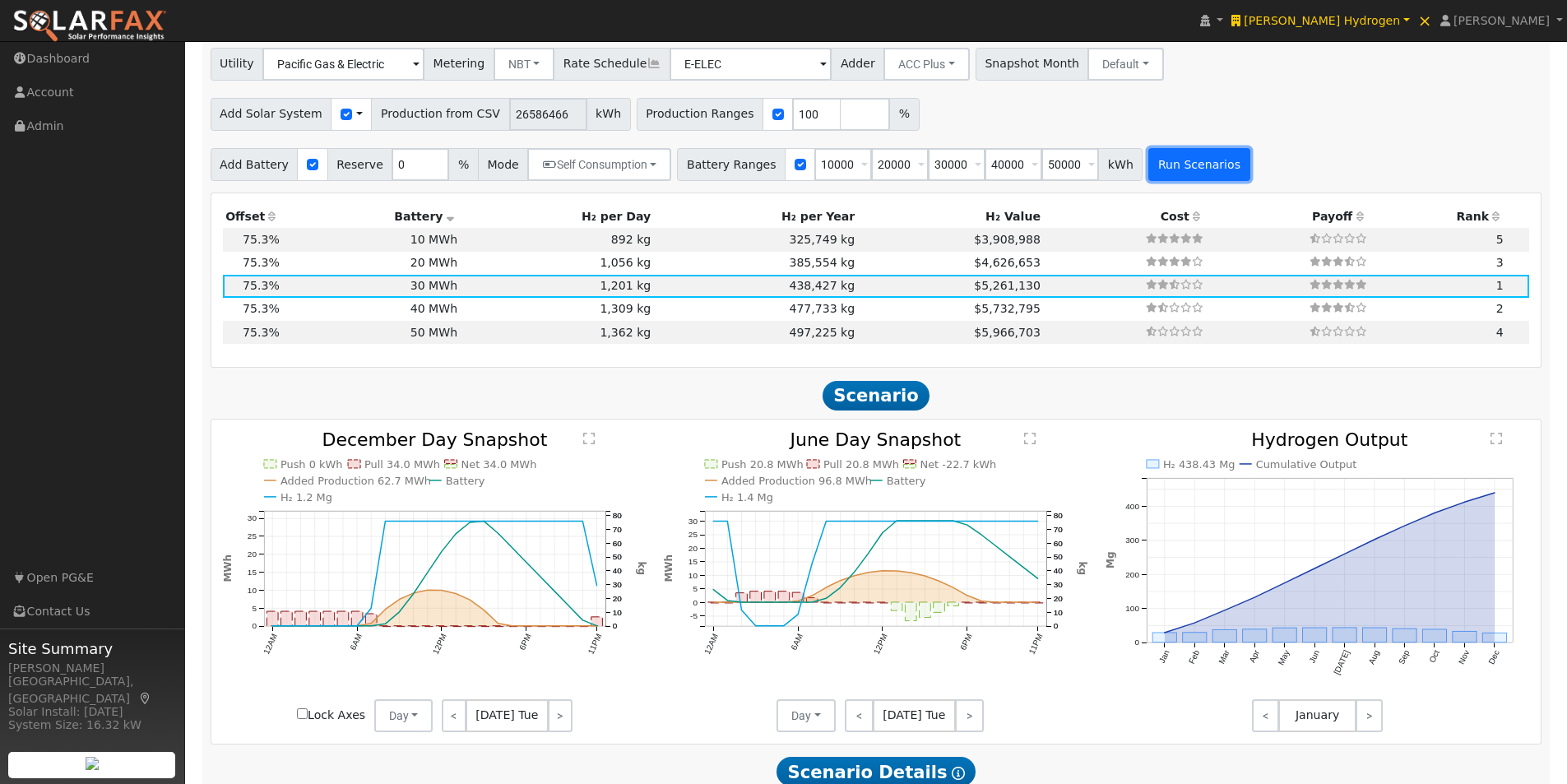
click at [1148, 168] on button "Run Scenarios" at bounding box center [1199, 164] width 101 height 33
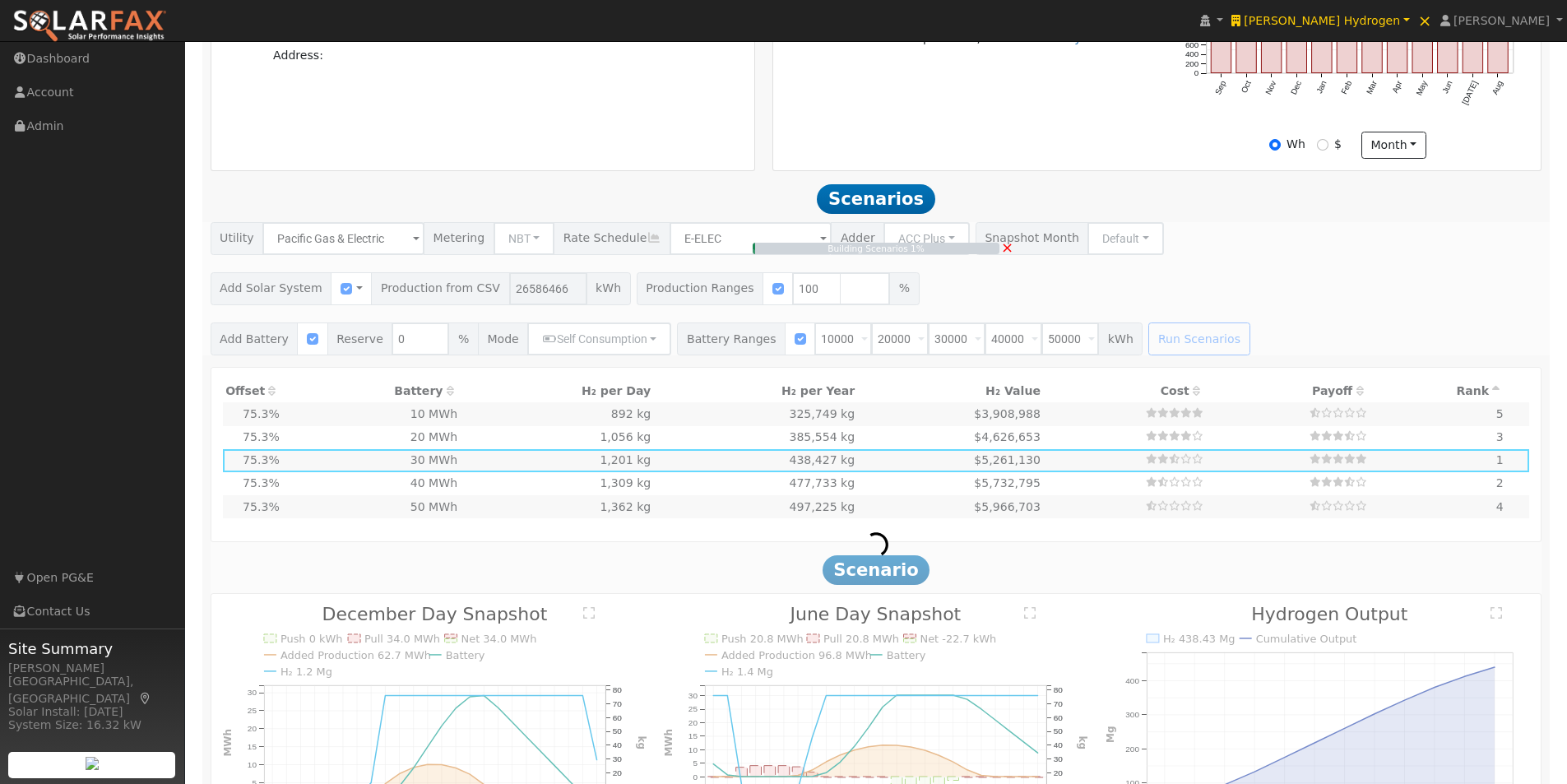
scroll to position [539, 0]
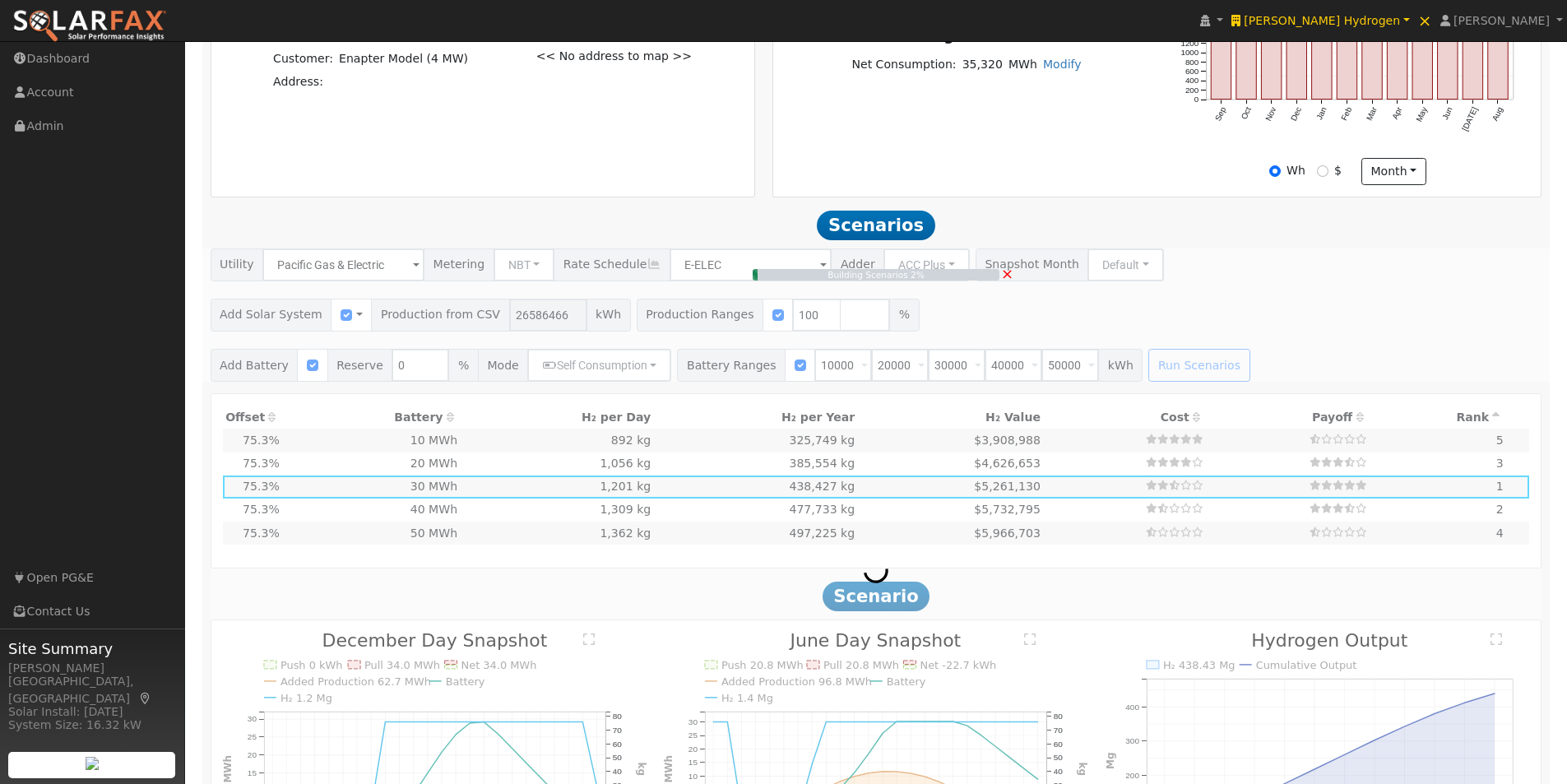
type input "$19,061,994"
type input "$10,698,598"
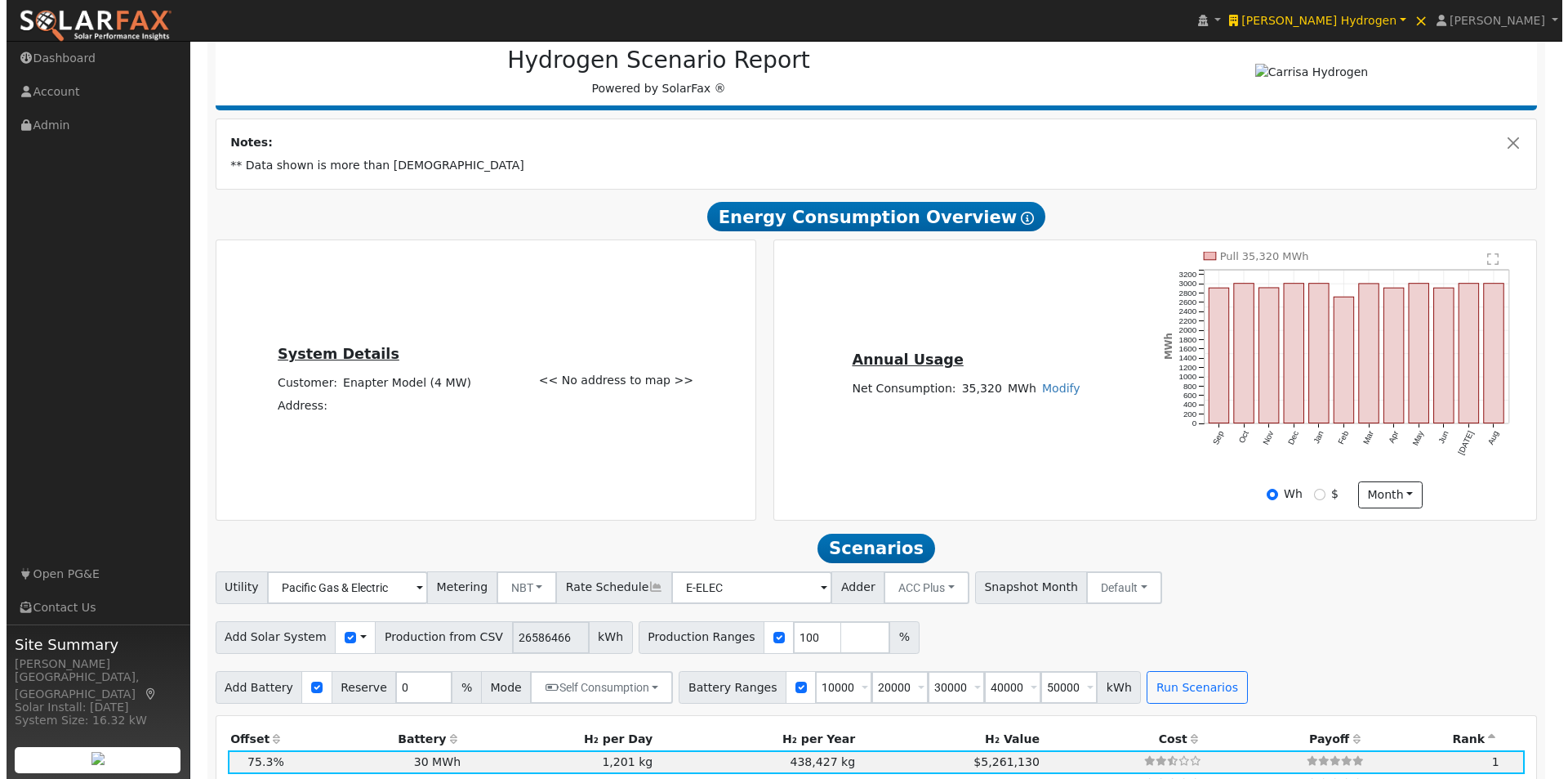
scroll to position [0, 0]
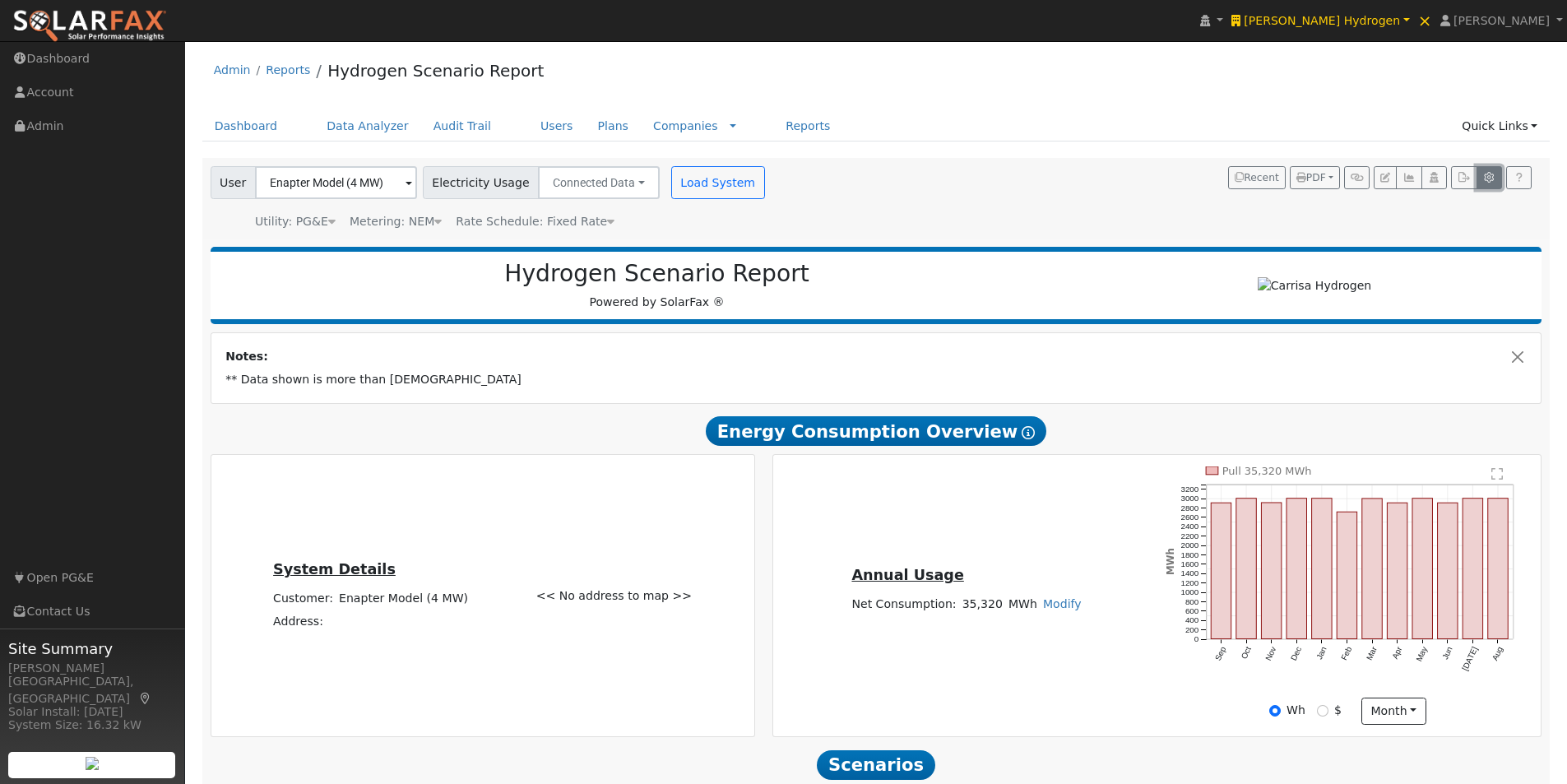
click at [1493, 175] on icon "button" at bounding box center [1489, 177] width 12 height 10
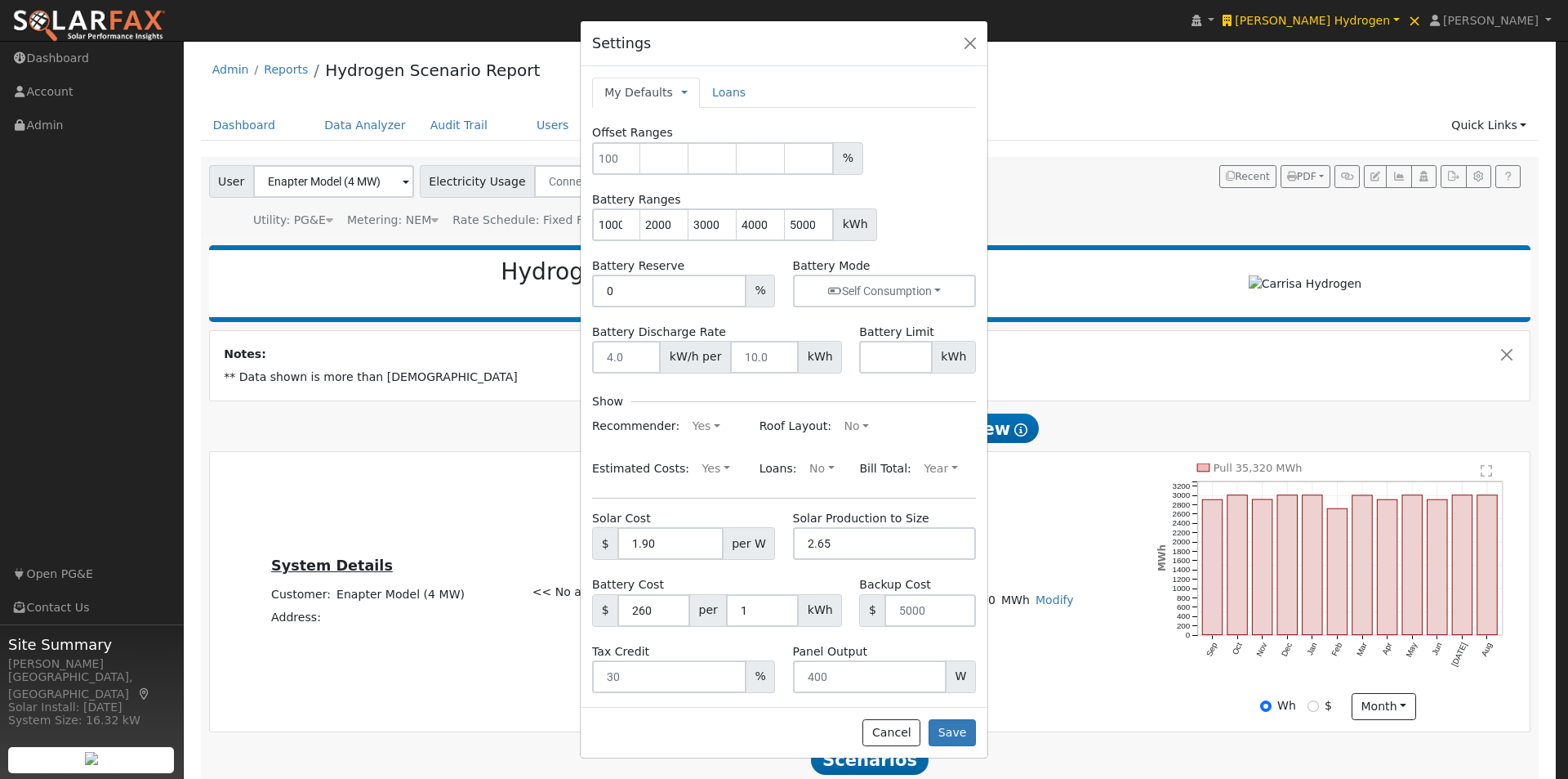
click at [689, 464] on span "Yes Yes No" at bounding box center [713, 467] width 49 height 13
drag, startPoint x: 701, startPoint y: 474, endPoint x: 648, endPoint y: 501, distance: 59.5
click at [693, 474] on button "Yes" at bounding box center [716, 468] width 45 height 26
click at [626, 521] on link "No" at bounding box center [677, 524] width 114 height 23
drag, startPoint x: 952, startPoint y: 732, endPoint x: 1054, endPoint y: 570, distance: 191.4
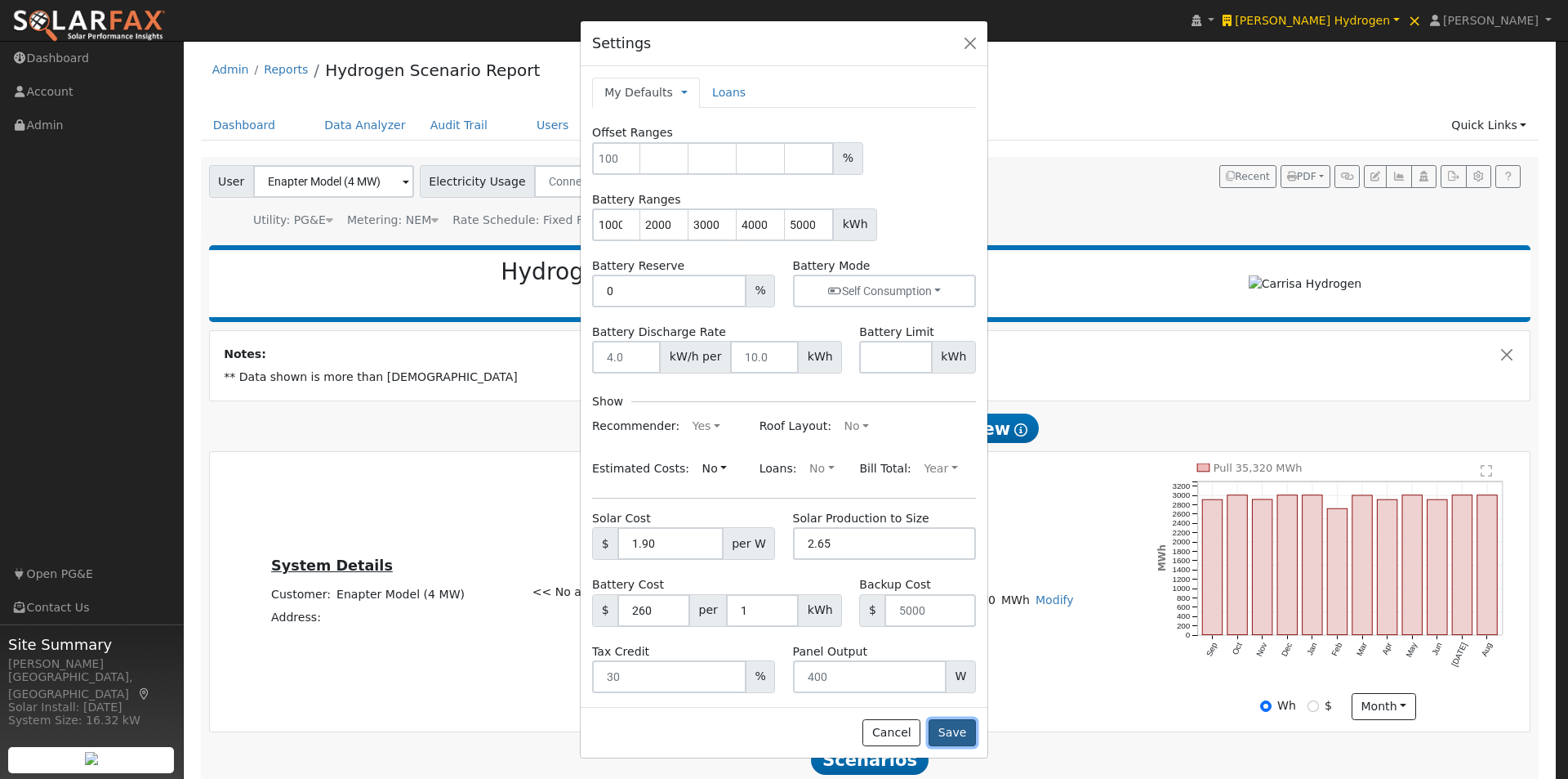
click at [955, 728] on button "Save" at bounding box center [952, 732] width 47 height 28
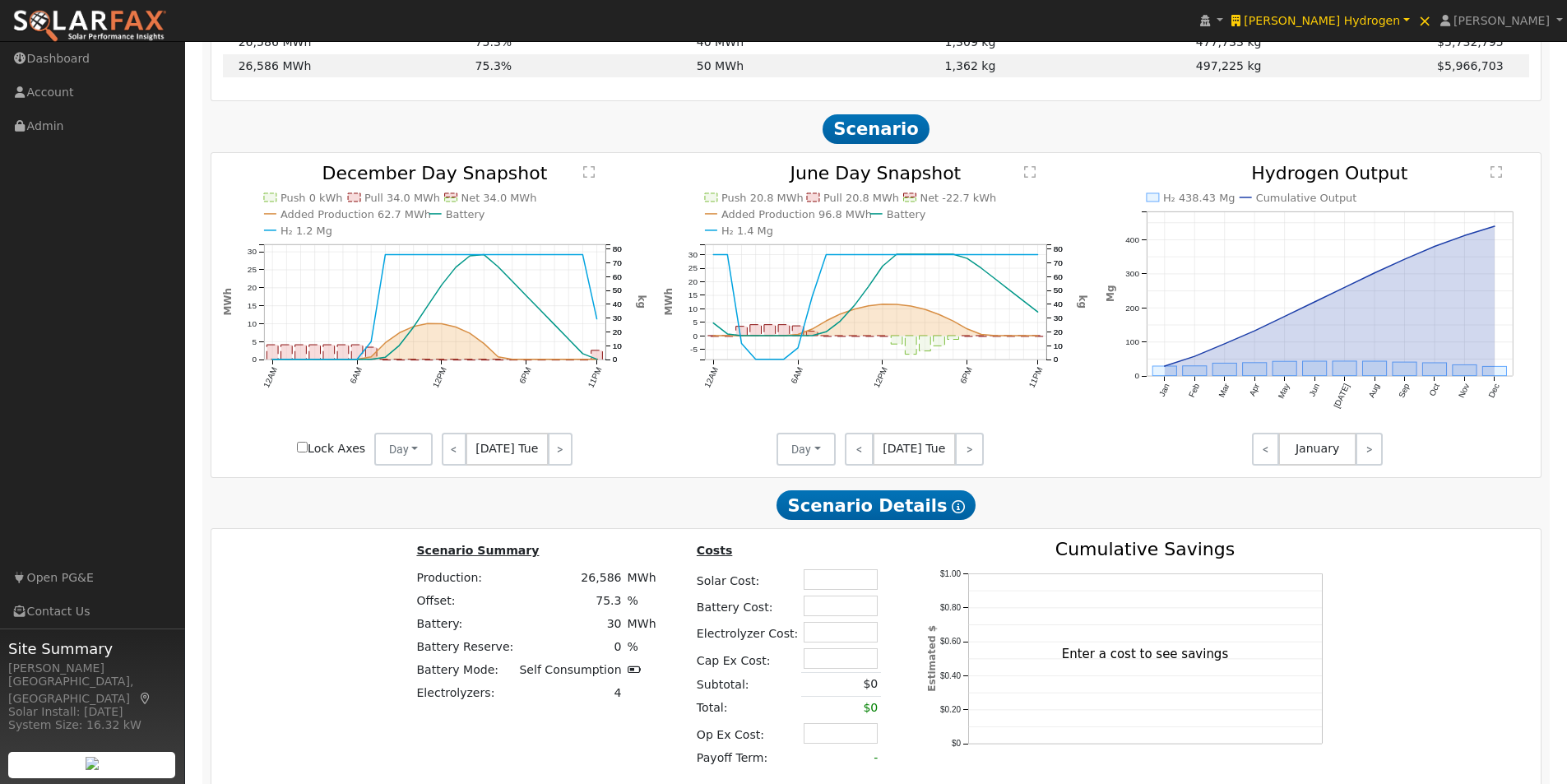
scroll to position [1115, 0]
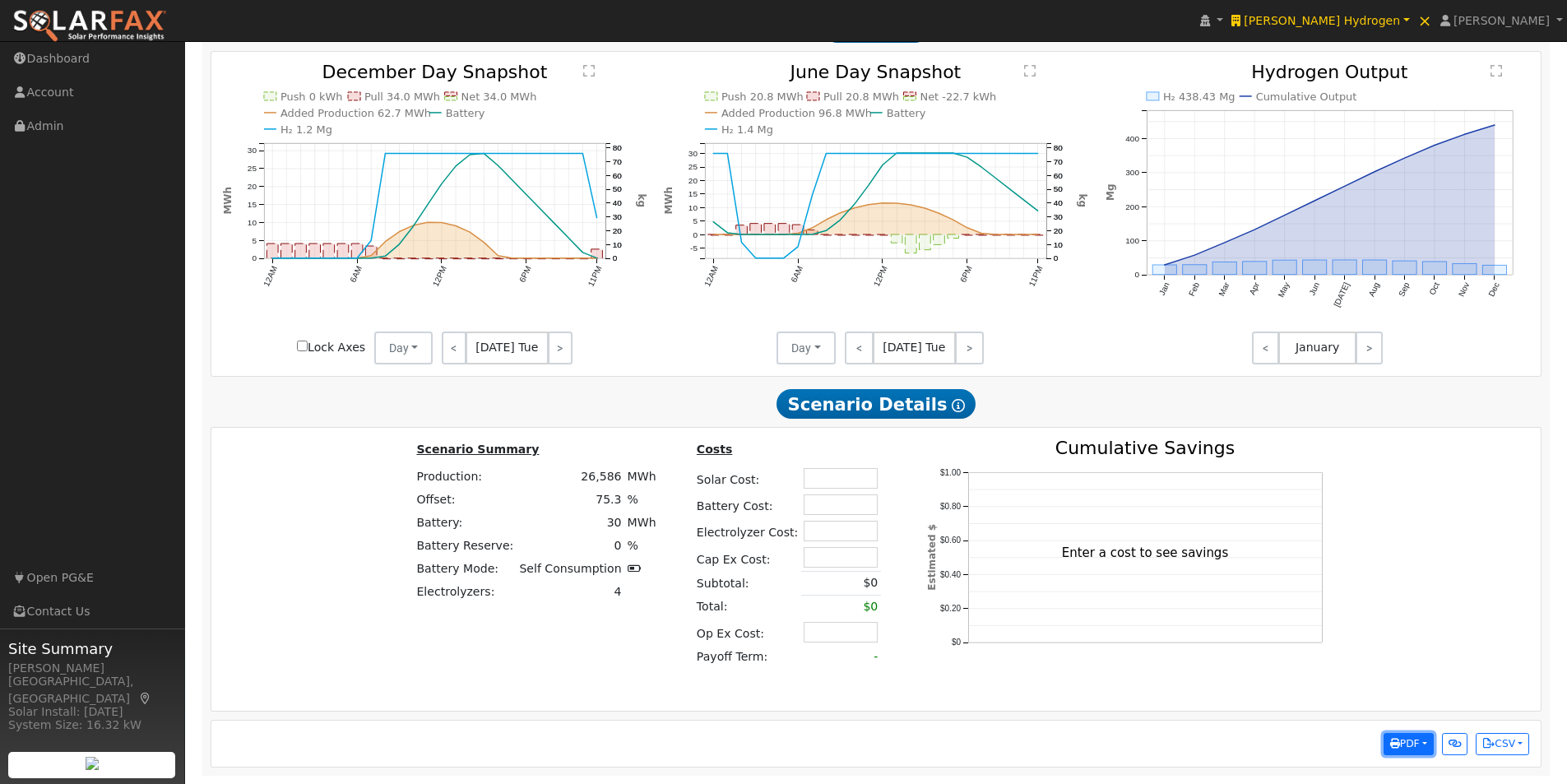
click at [1418, 744] on span "PDF" at bounding box center [1405, 742] width 30 height 11
click at [1301, 603] on link "Both" at bounding box center [1350, 603] width 169 height 23
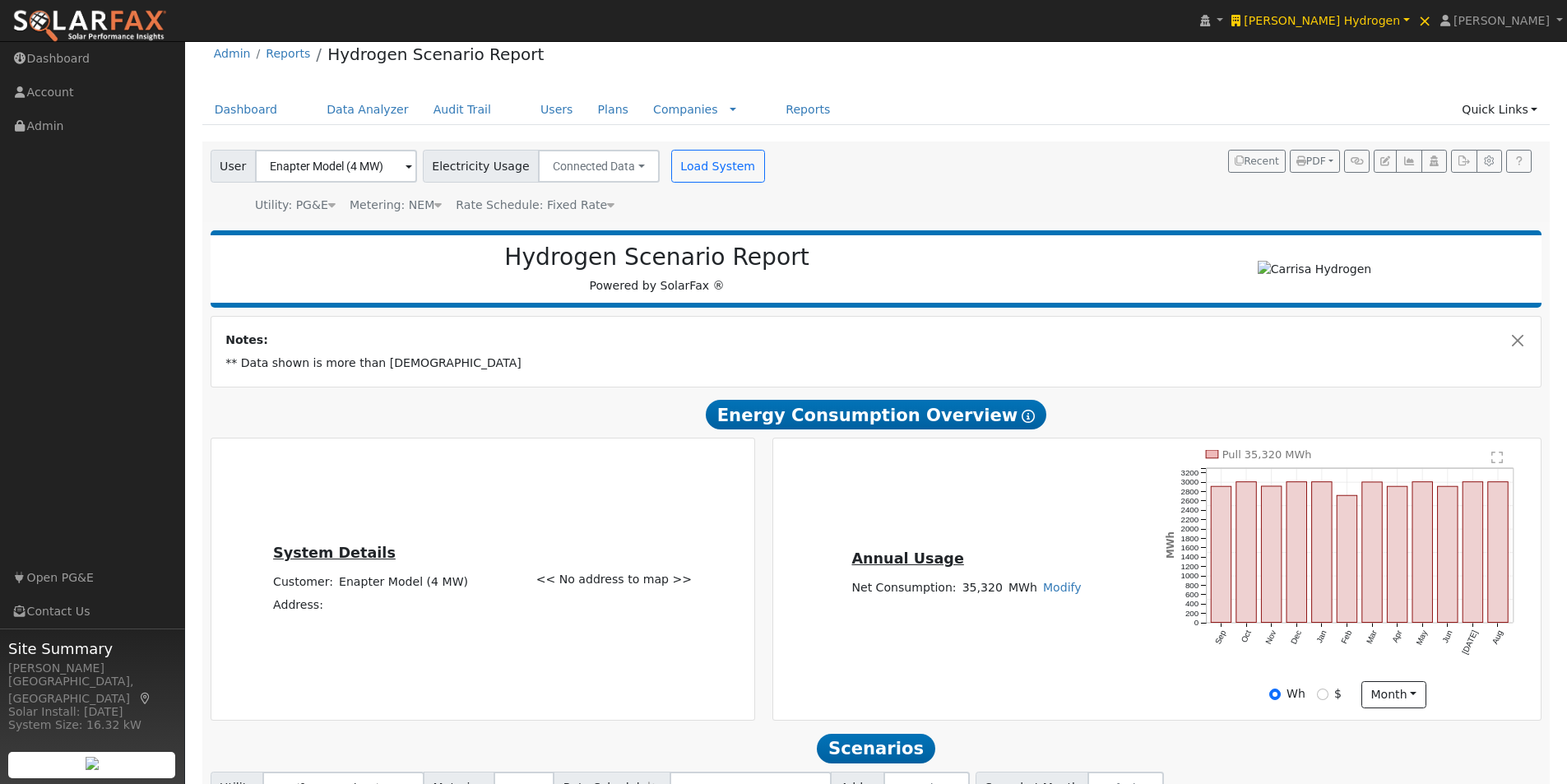
scroll to position [0, 0]
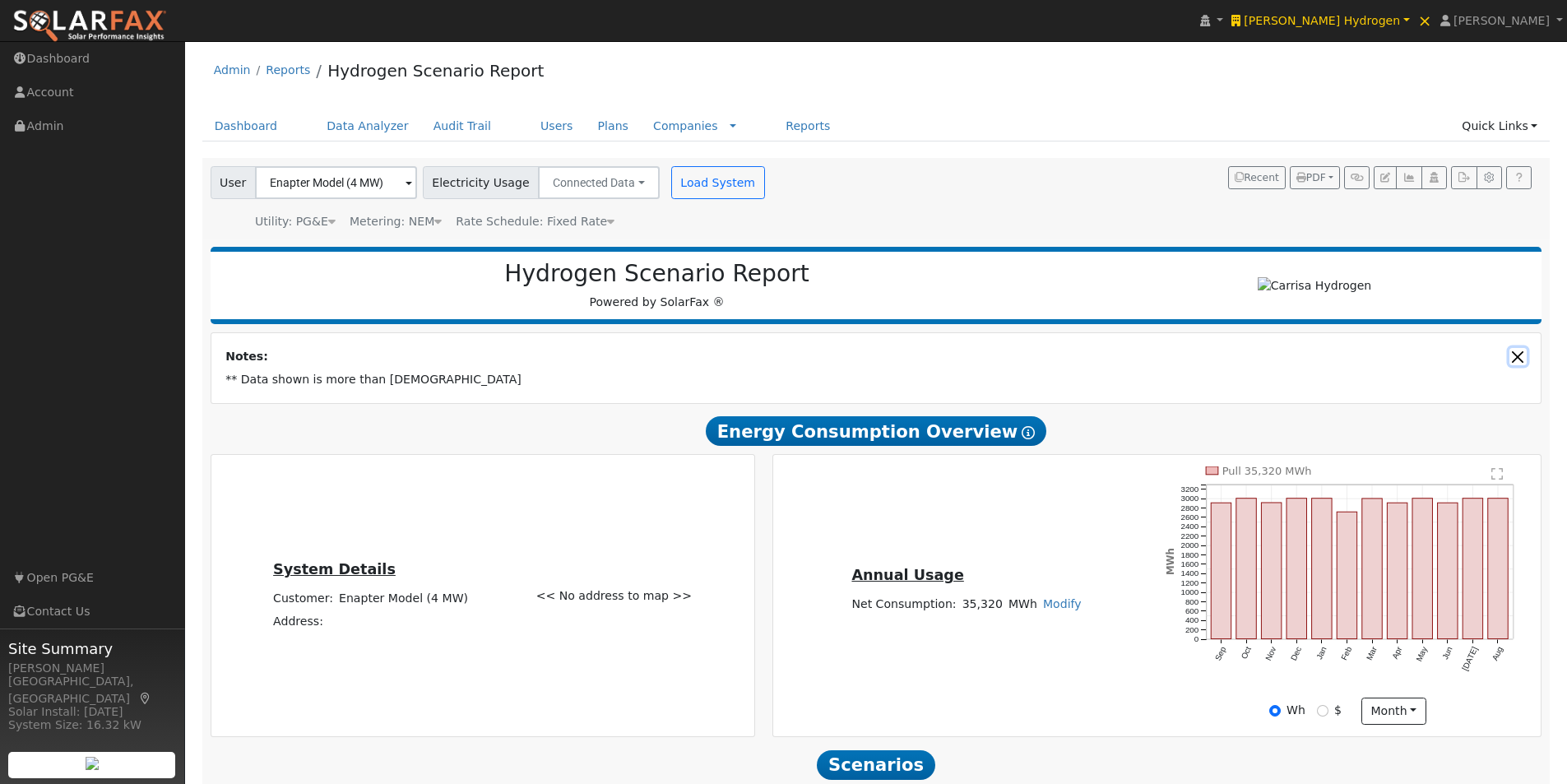
click at [1515, 362] on button "Close" at bounding box center [1518, 357] width 17 height 17
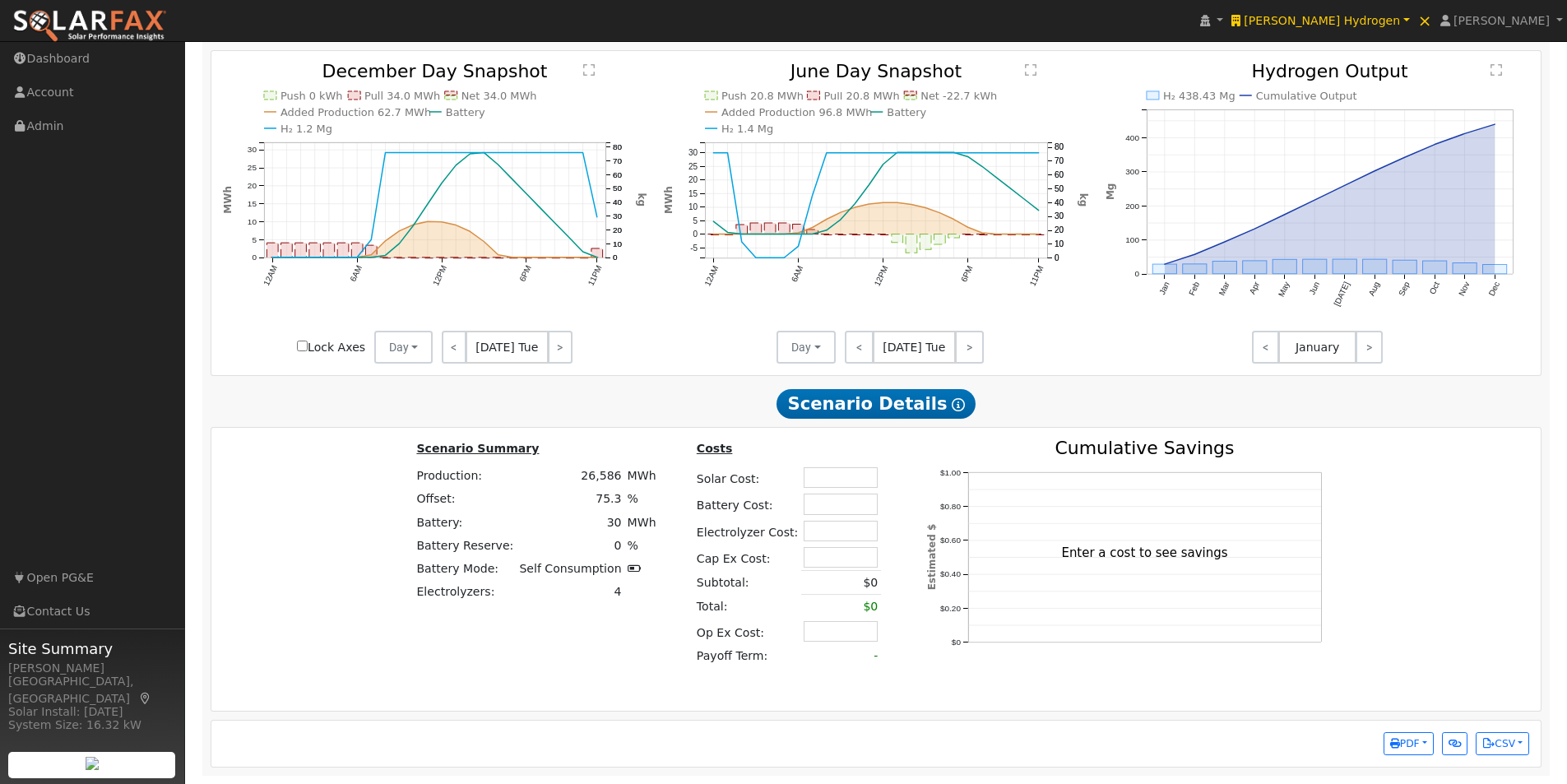
scroll to position [1036, 0]
drag, startPoint x: 1414, startPoint y: 739, endPoint x: 1361, endPoint y: 709, distance: 60.9
click at [1415, 740] on span "PDF" at bounding box center [1405, 742] width 30 height 11
click at [1305, 603] on link "Both" at bounding box center [1350, 603] width 169 height 23
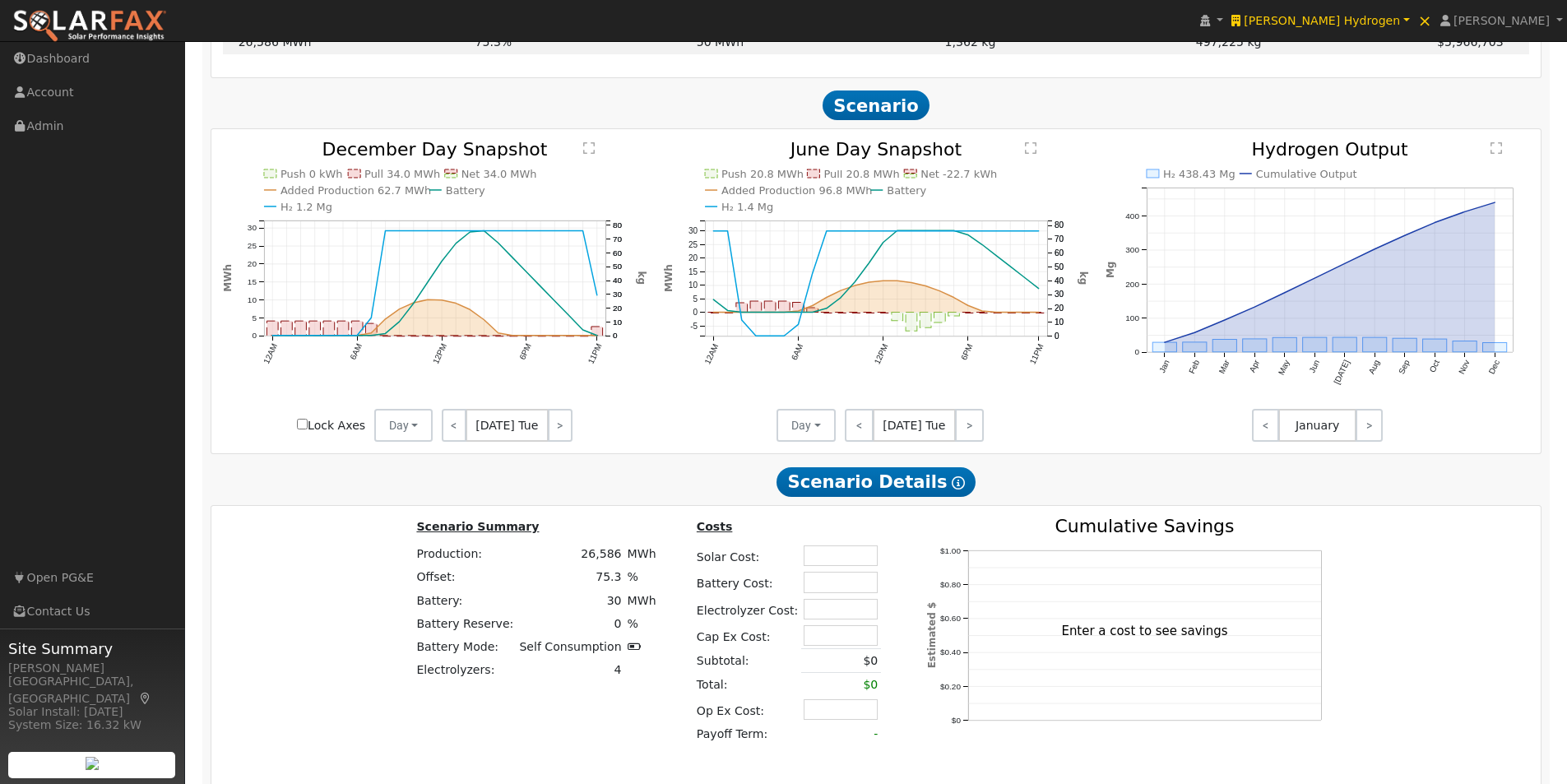
scroll to position [707, 0]
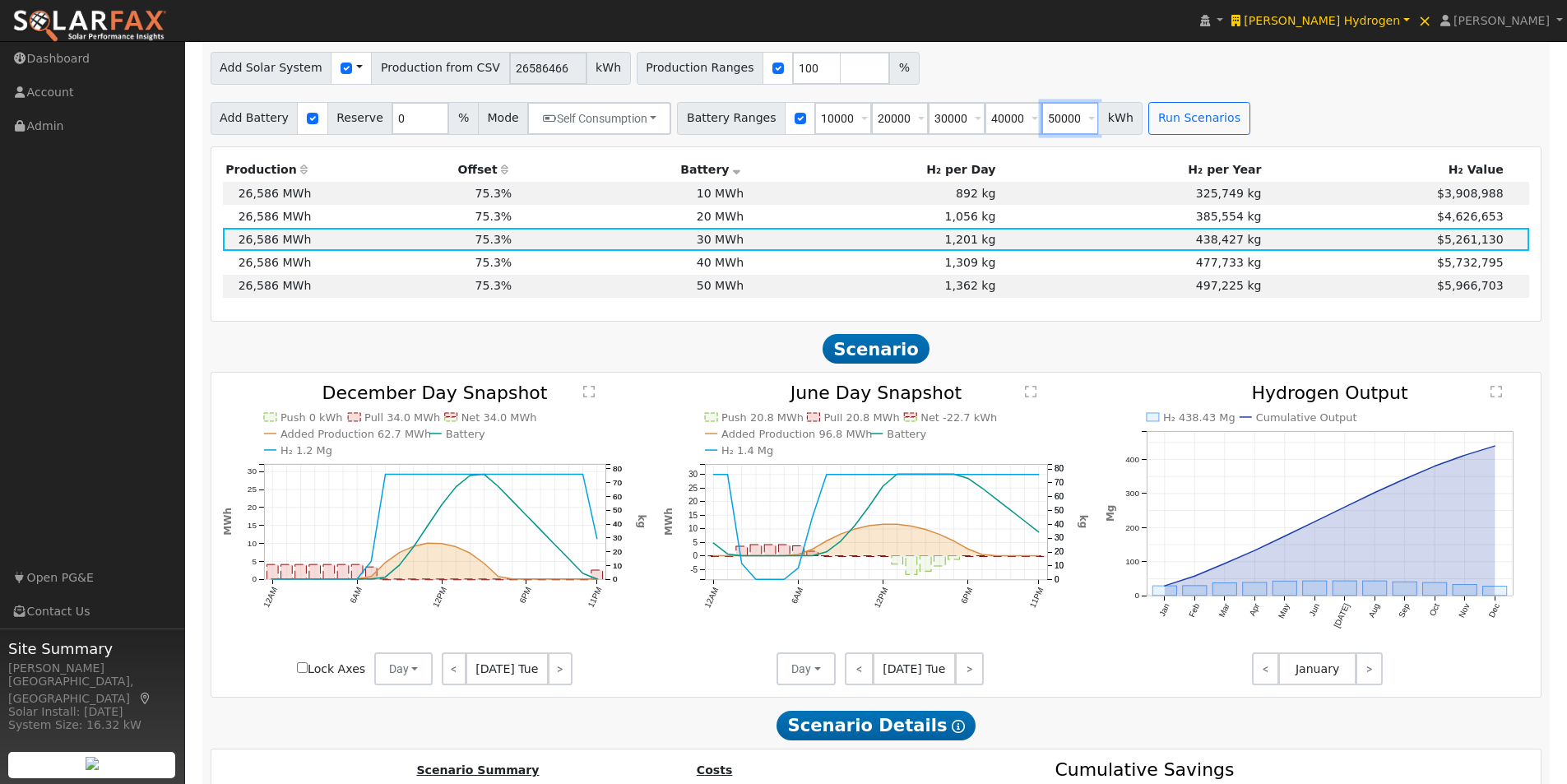
drag, startPoint x: 1016, startPoint y: 120, endPoint x: 1114, endPoint y: 132, distance: 98.7
click at [1114, 132] on div "Battery Ranges 10000 Overrides Reserve % Mode None None Self Consumption Peak S…" at bounding box center [910, 118] width 472 height 33
drag, startPoint x: 1002, startPoint y: 124, endPoint x: 944, endPoint y: 123, distance: 58.0
click at [952, 131] on div "Battery Ranges 10000 Overrides Reserve % Mode None None Self Consumption Peak S…" at bounding box center [909, 118] width 466 height 33
click at [1149, 85] on div "Add Solar System Use CSV Data Production from CSV 26586466 kWh Production Range…" at bounding box center [876, 65] width 1338 height 39
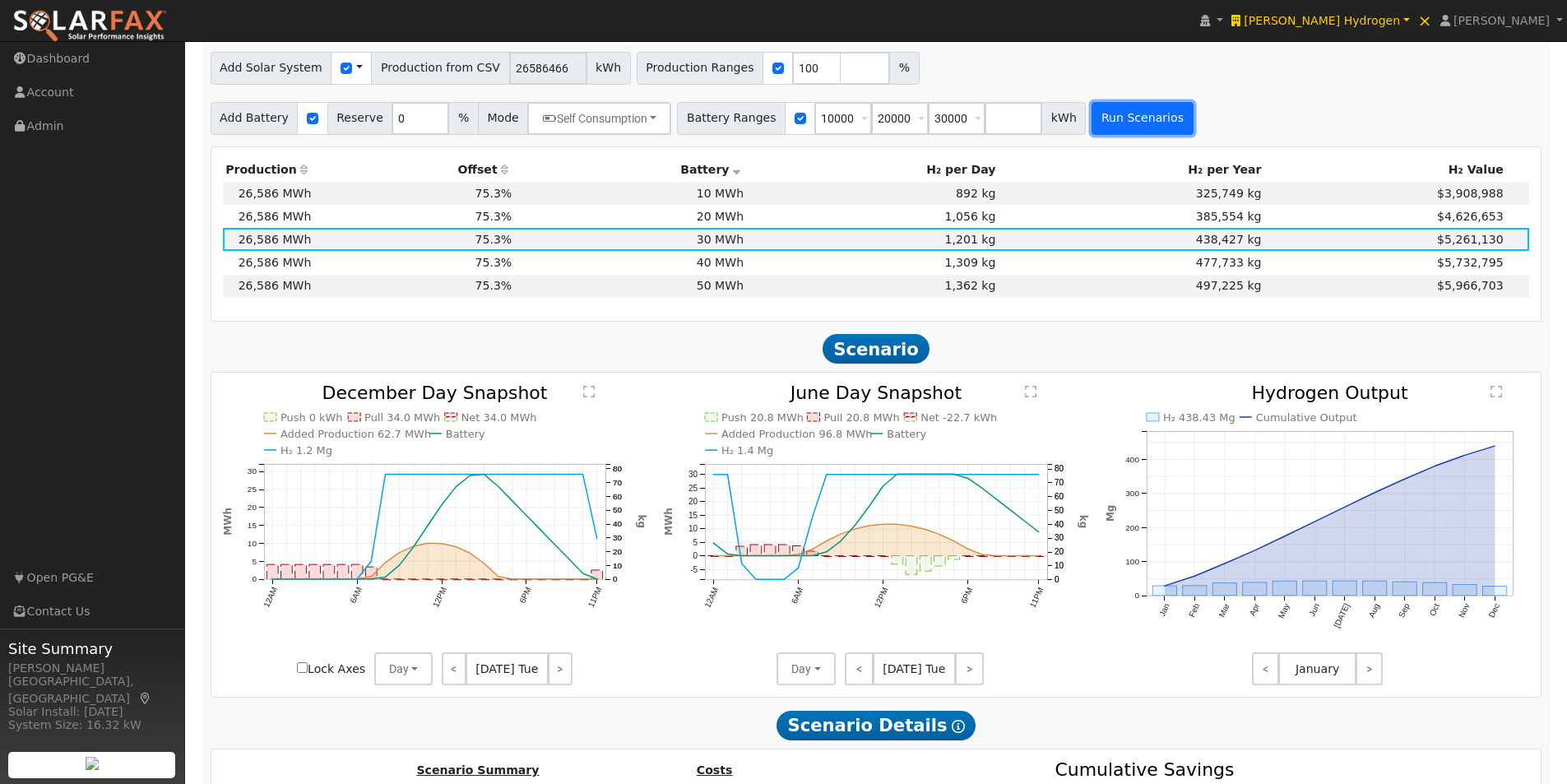
click at [1100, 128] on button "Run Scenarios" at bounding box center [1142, 118] width 101 height 33
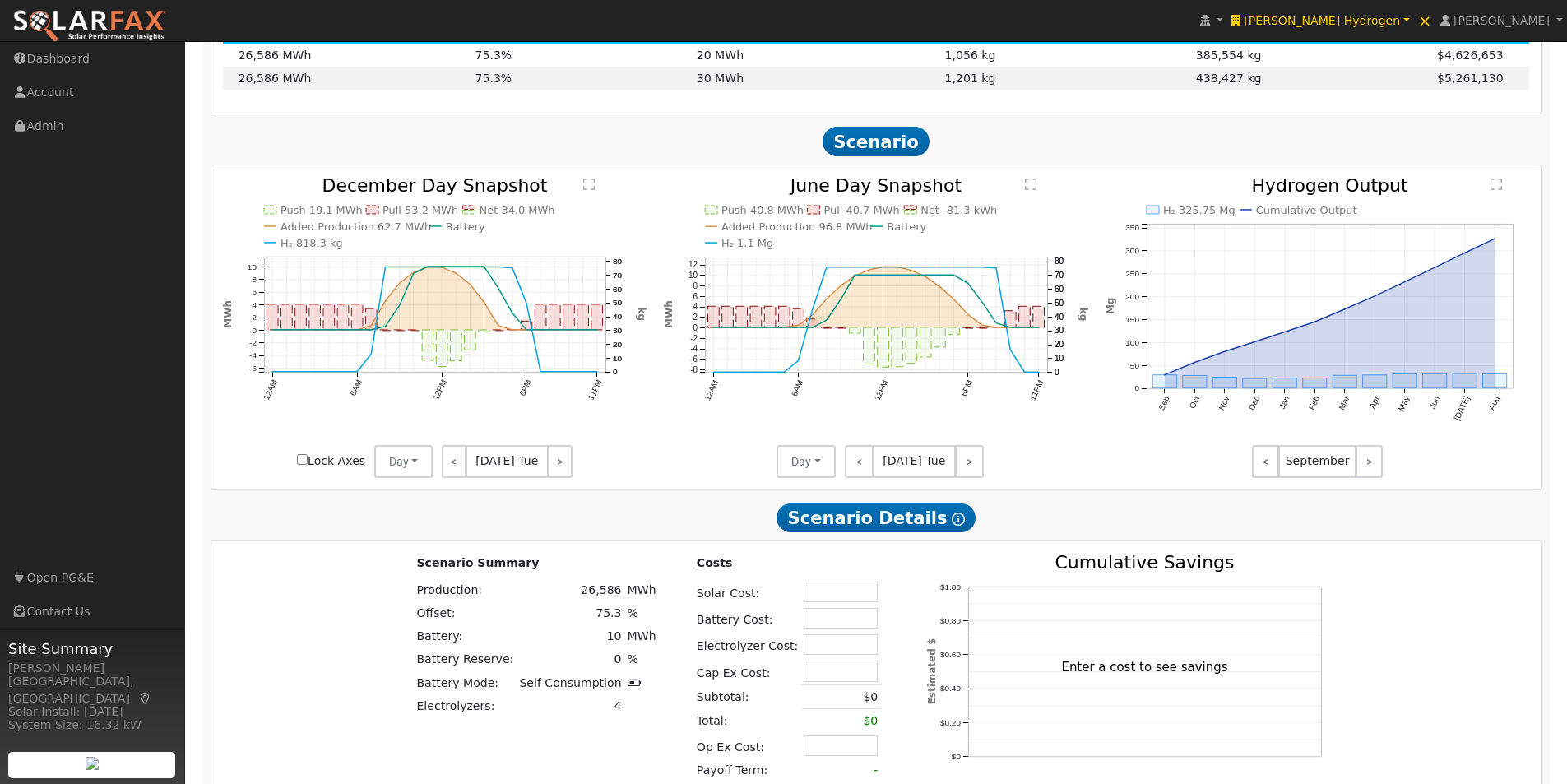
scroll to position [989, 0]
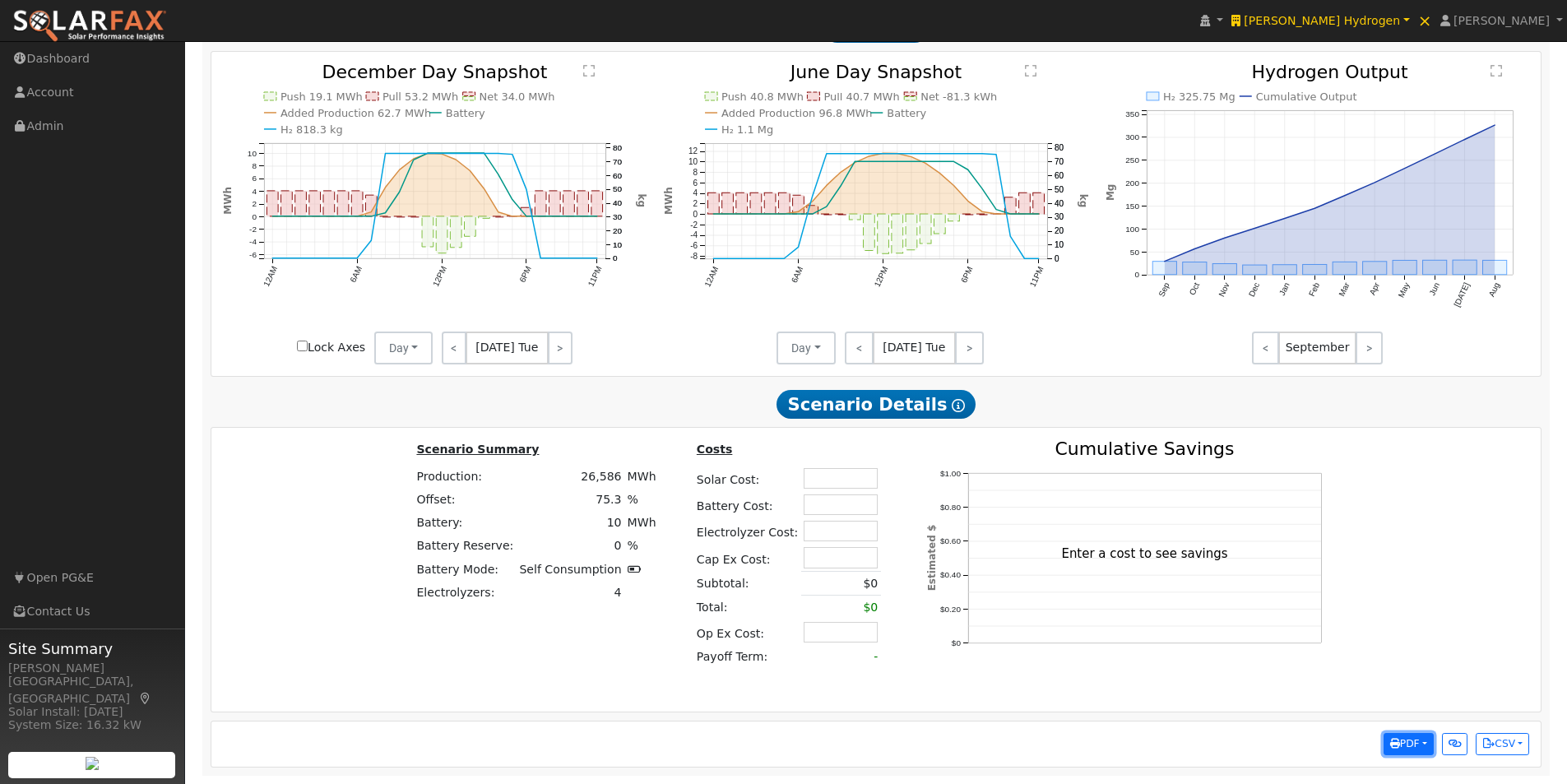
click at [1422, 743] on button "PDF" at bounding box center [1409, 744] width 50 height 23
click at [1298, 600] on link "Both" at bounding box center [1350, 603] width 169 height 23
click at [843, 475] on input "text" at bounding box center [840, 478] width 74 height 21
type input "$0"
click at [831, 504] on input "text" at bounding box center [840, 504] width 74 height 21
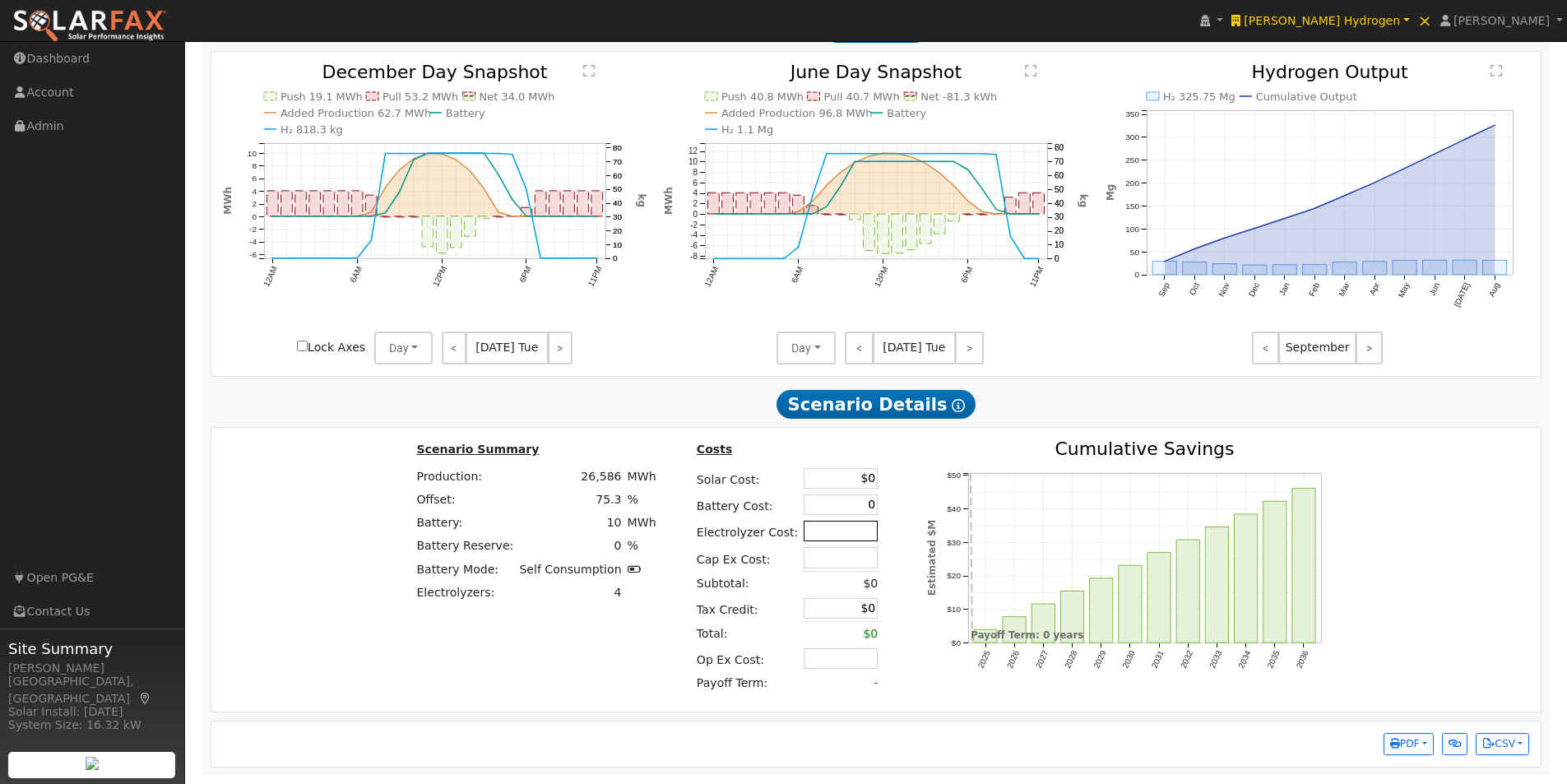
type input "$0"
click at [835, 535] on input "text" at bounding box center [840, 530] width 74 height 21
type input "$0"
click at [847, 554] on input "text" at bounding box center [840, 557] width 74 height 21
type input "$0"
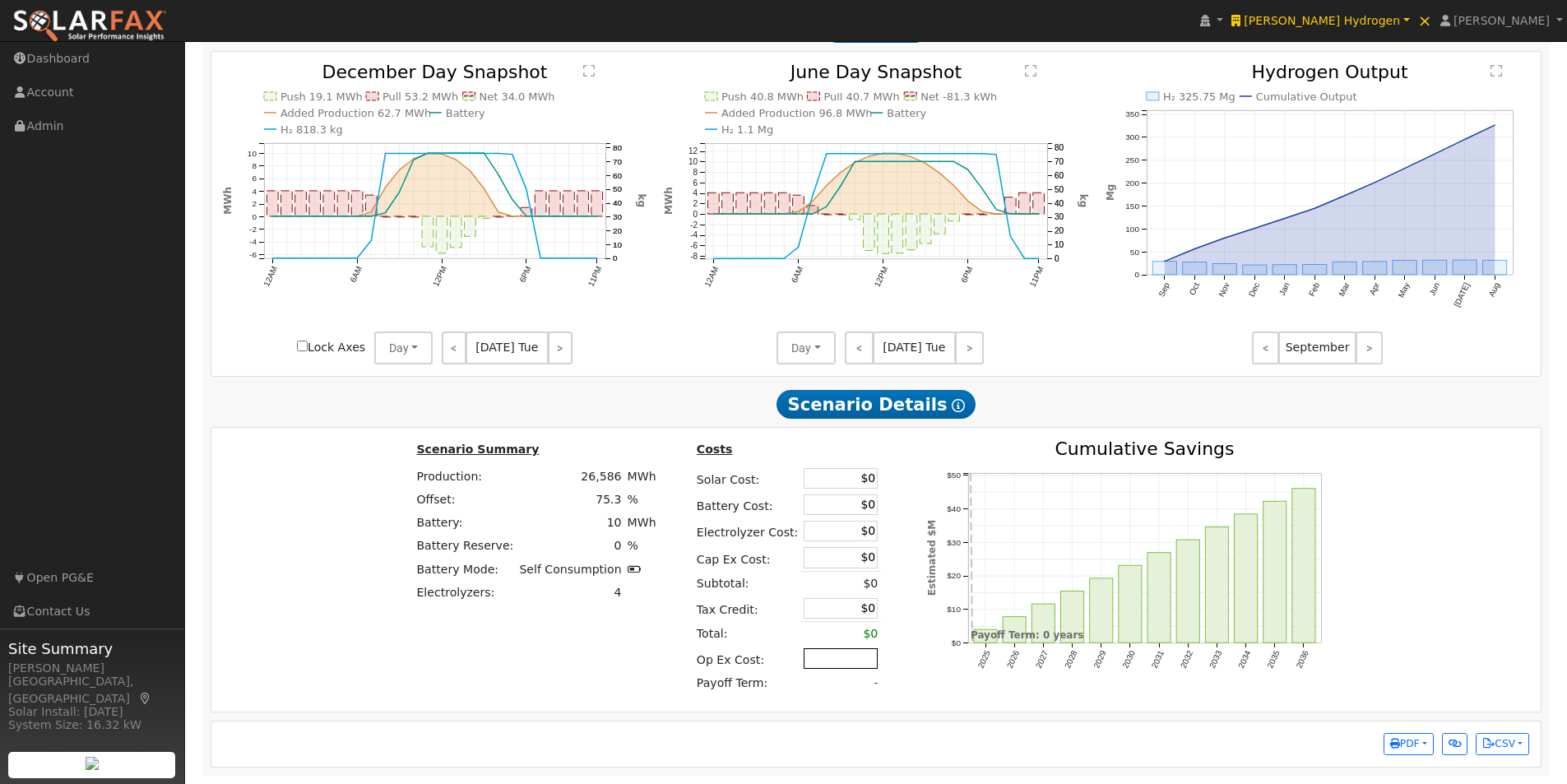
click at [843, 656] on input "text" at bounding box center [840, 658] width 74 height 21
type input "$0"
click at [925, 691] on div "2025 2026 2027 2028 2029 2030 2031 2032 2033 2034 2035 2036 $0 $10 $20 $30 $40 …" at bounding box center [1132, 570] width 446 height 260
click at [1418, 750] on button "PDF" at bounding box center [1409, 744] width 50 height 23
click at [1305, 606] on link "Both" at bounding box center [1350, 603] width 169 height 23
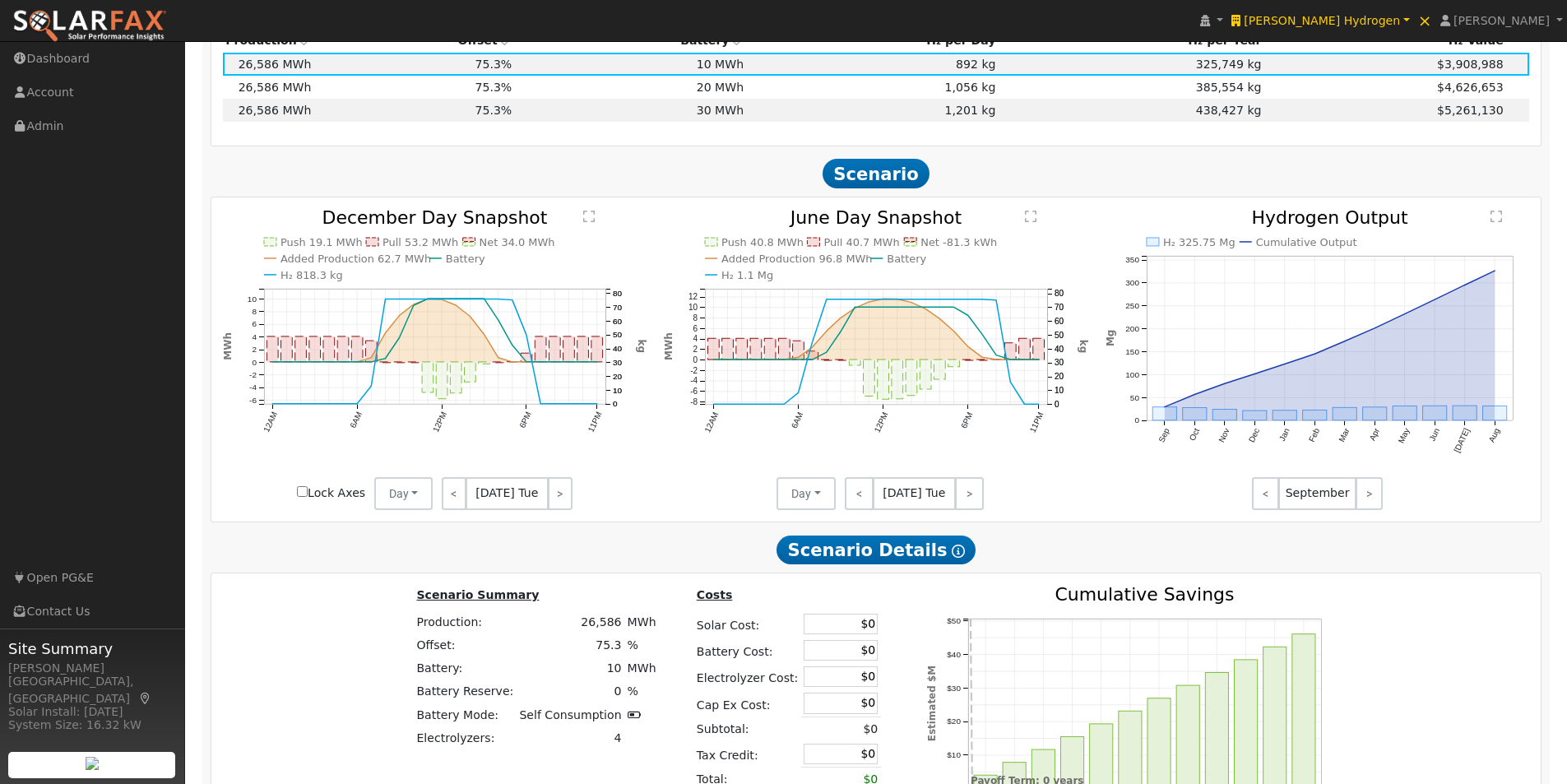
scroll to position [578, 0]
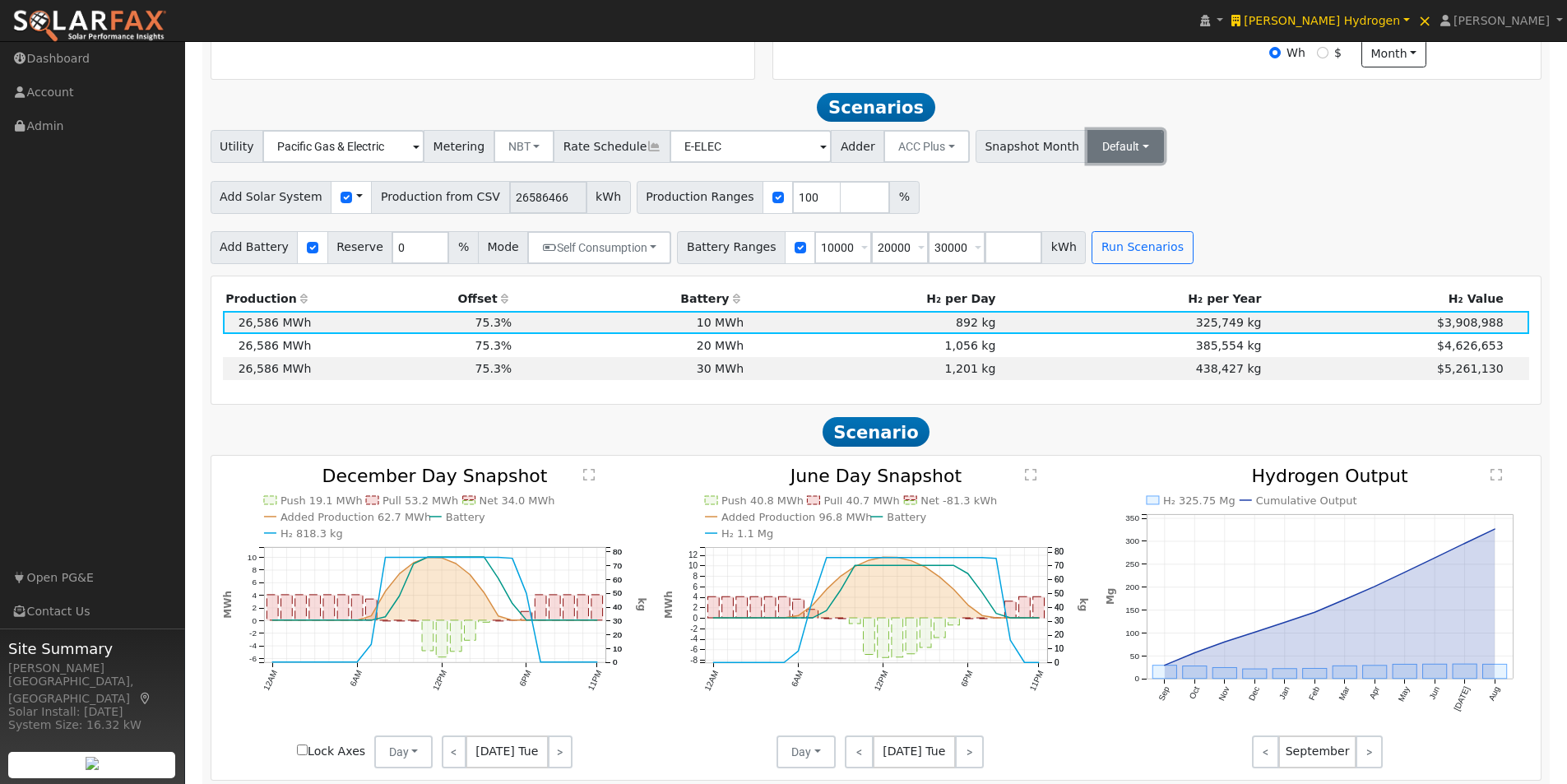
click at [1094, 153] on button "Default" at bounding box center [1126, 147] width 76 height 33
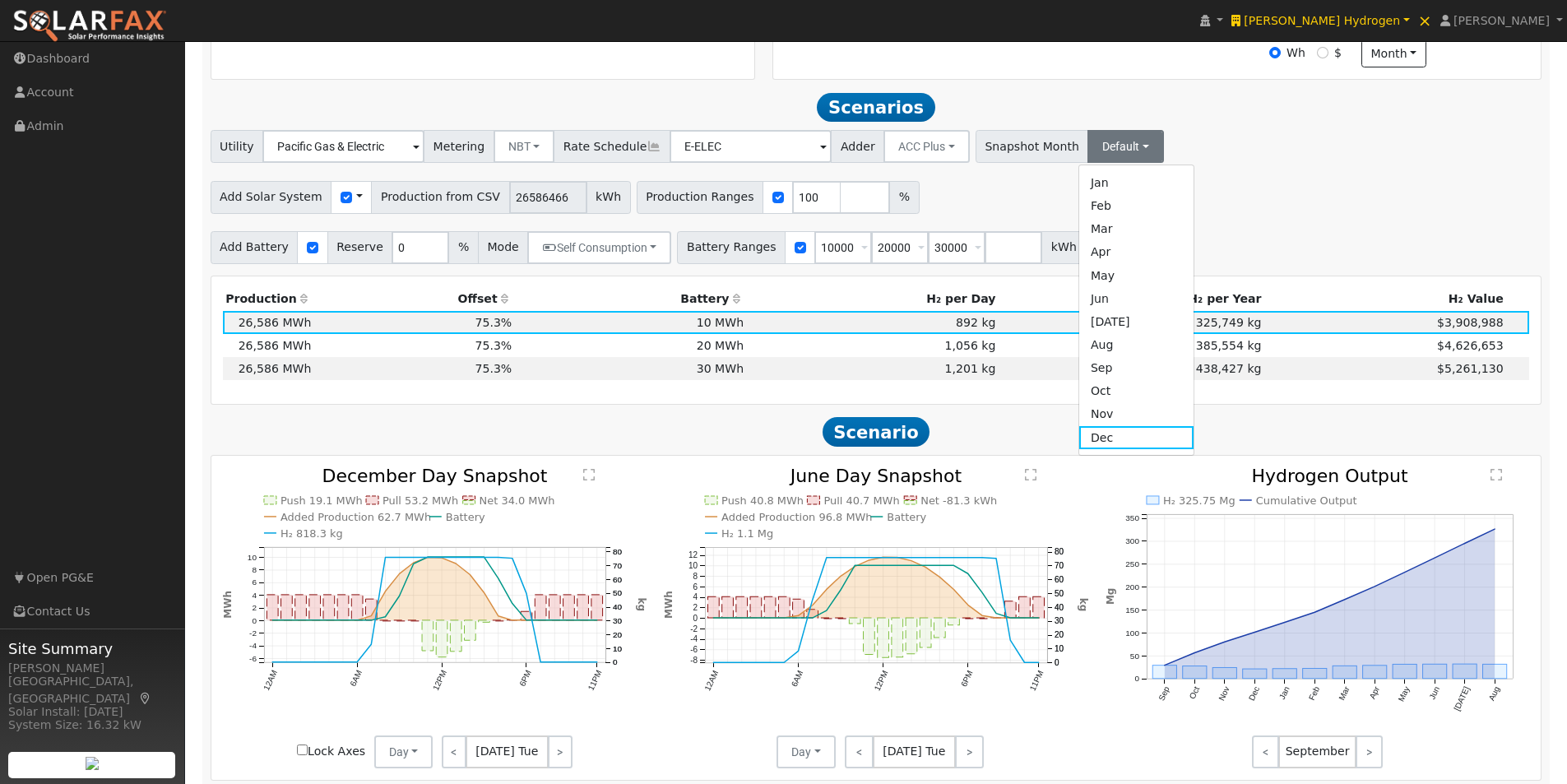
drag, startPoint x: 1072, startPoint y: 304, endPoint x: 1104, endPoint y: 216, distance: 93.6
click at [1079, 304] on link "Jun" at bounding box center [1136, 299] width 115 height 23
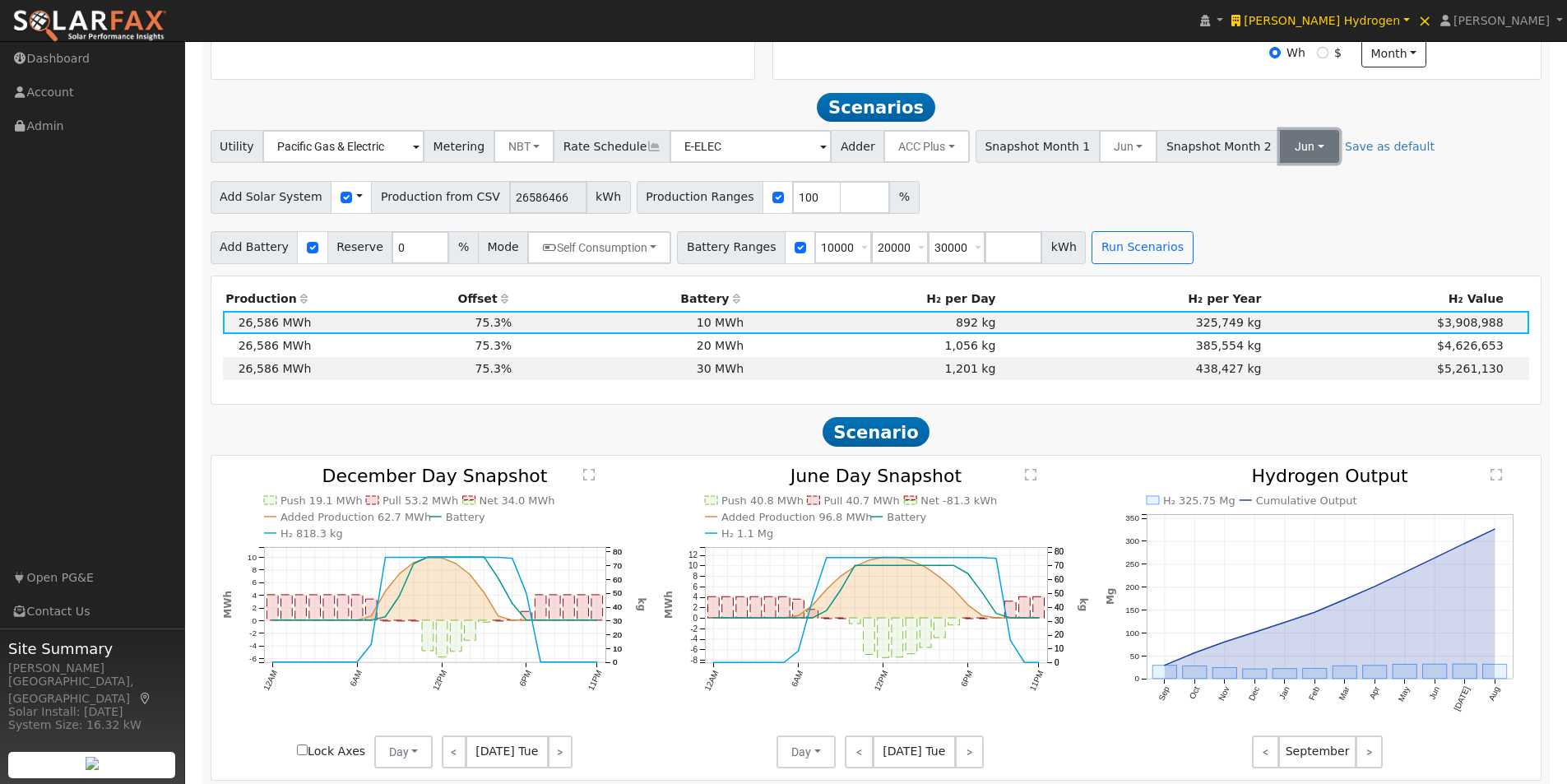
click at [1280, 161] on button "Jun" at bounding box center [1310, 147] width 59 height 33
drag, startPoint x: 1256, startPoint y: 446, endPoint x: 1174, endPoint y: 304, distance: 164.0
click at [1260, 442] on link "Dec" at bounding box center [1317, 438] width 115 height 23
click at [1119, 262] on button "Run Scenarios" at bounding box center [1142, 247] width 101 height 33
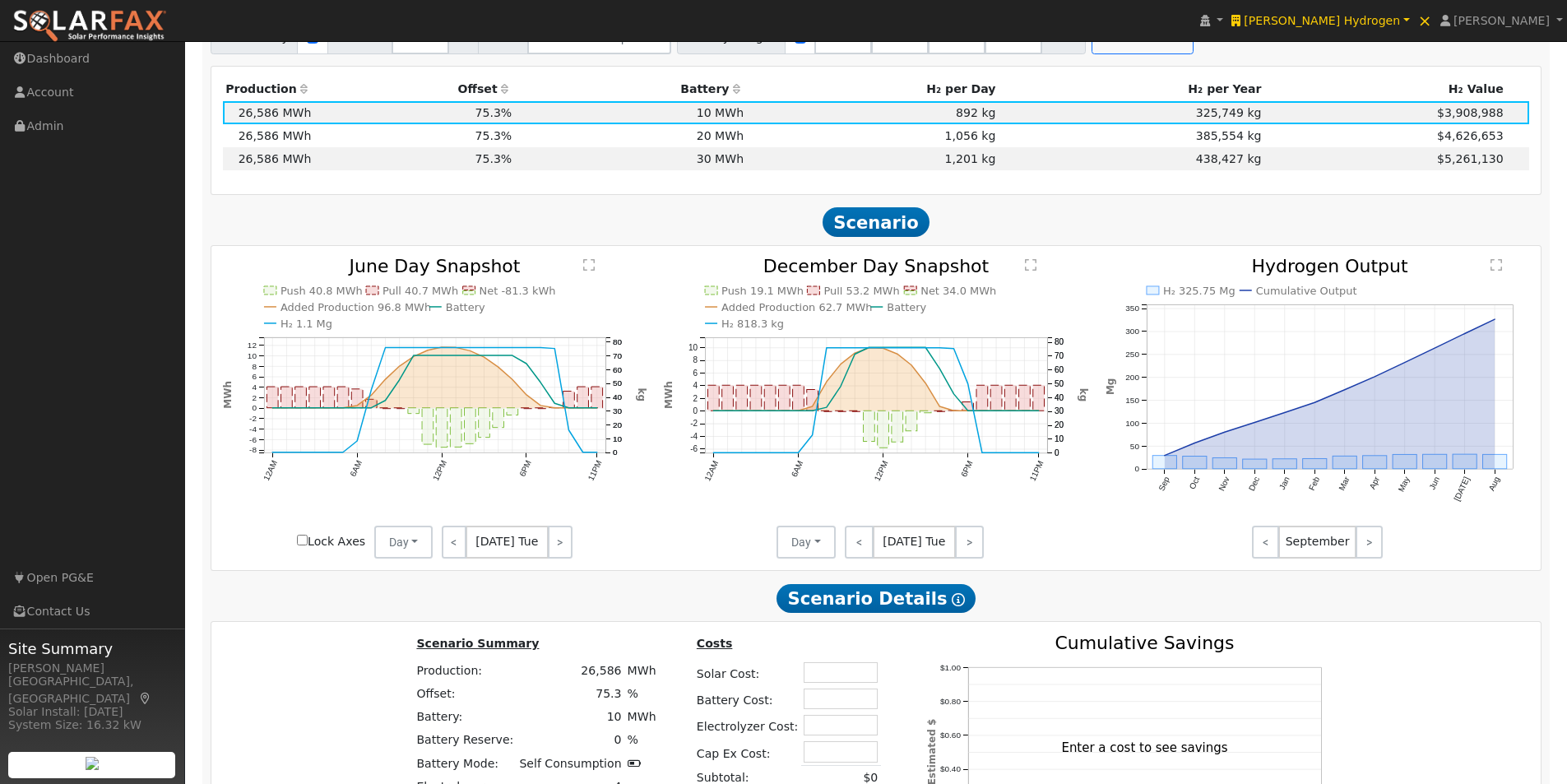
scroll to position [989, 0]
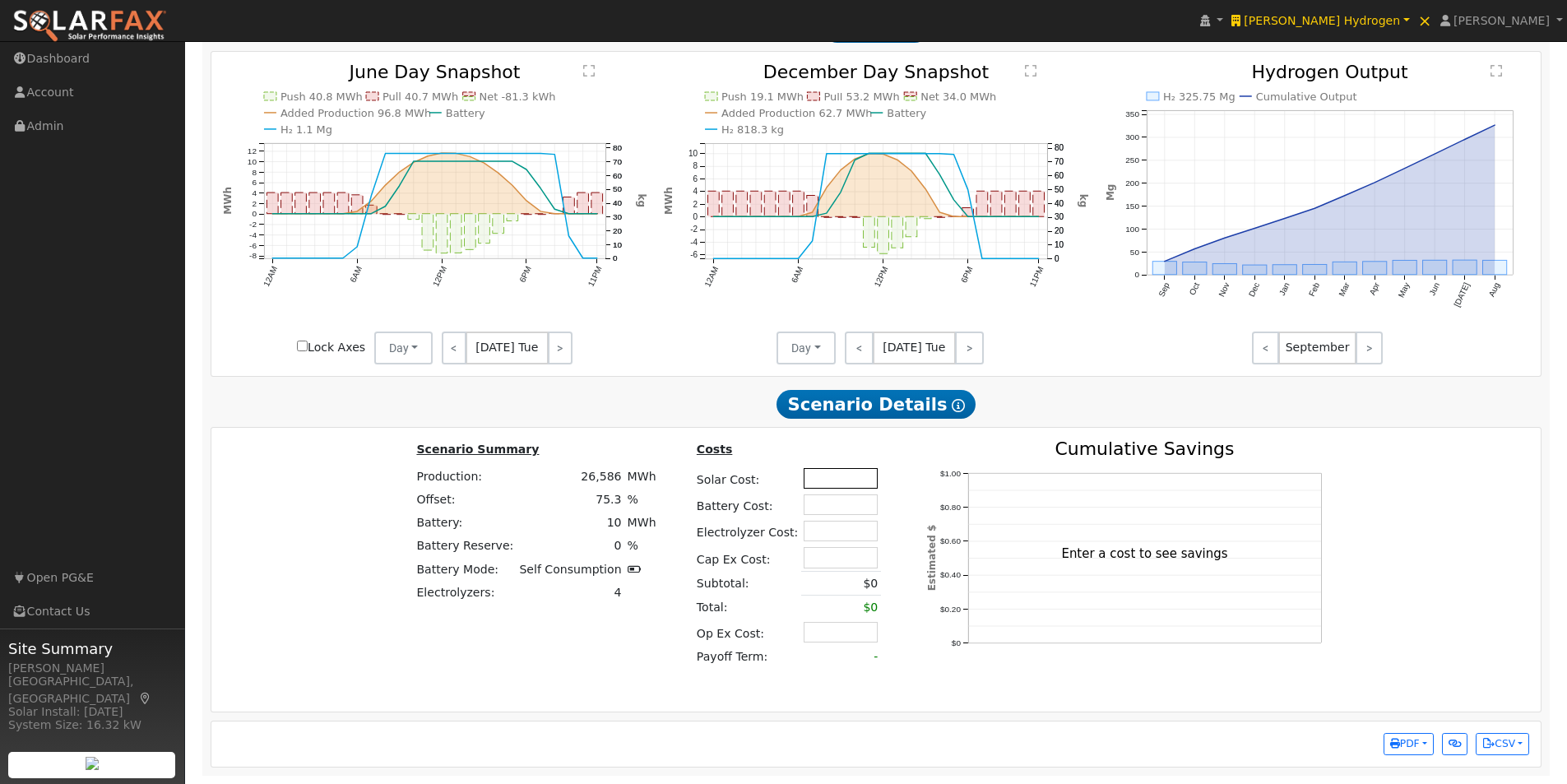
click at [807, 482] on input "text" at bounding box center [840, 478] width 74 height 21
type input "$0"
click at [832, 509] on input "text" at bounding box center [840, 504] width 74 height 21
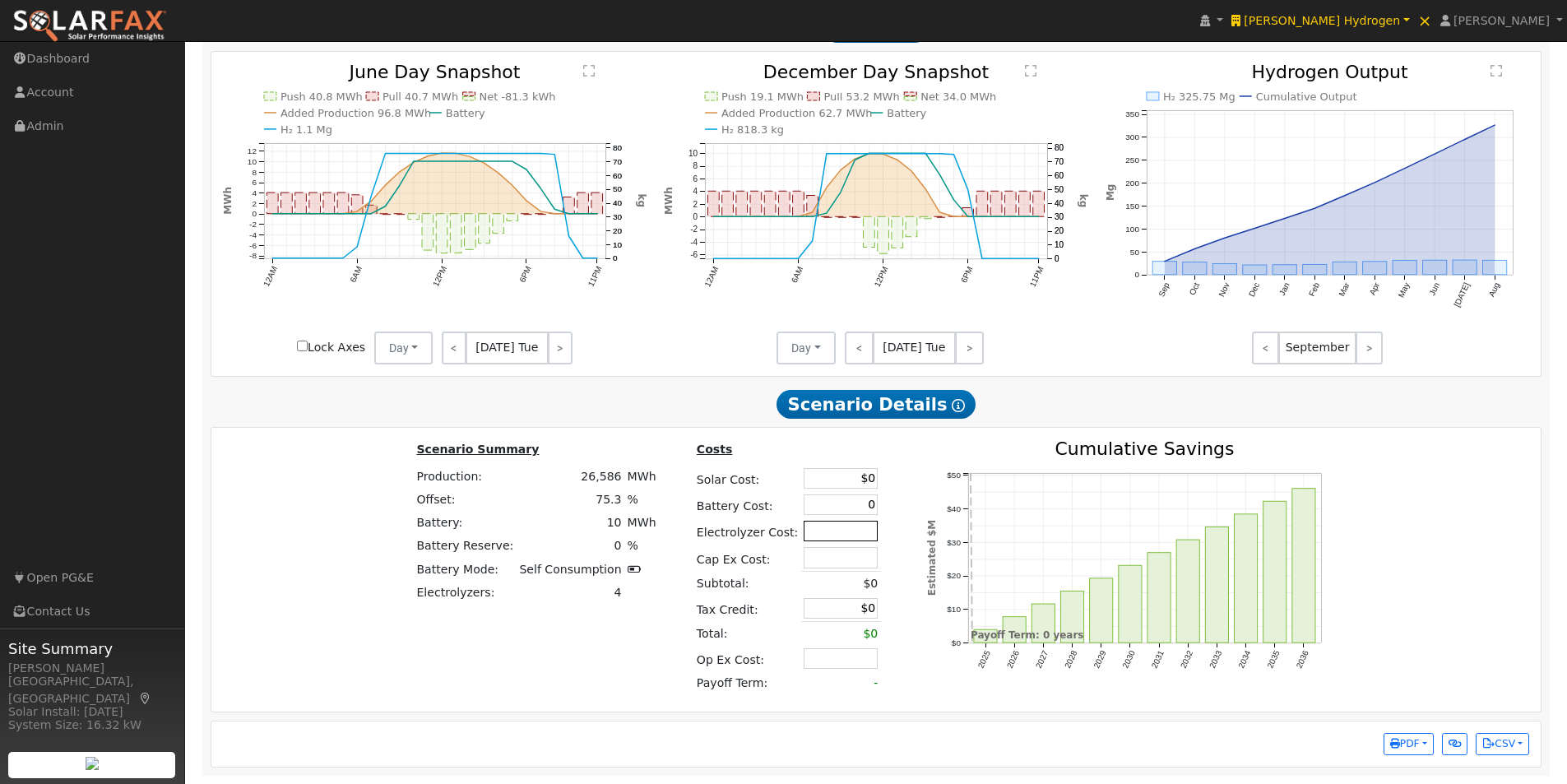
type input "$0"
click at [827, 533] on input "text" at bounding box center [840, 530] width 74 height 21
type input "$0"
drag, startPoint x: 827, startPoint y: 560, endPoint x: 833, endPoint y: 567, distance: 9.2
click at [827, 560] on input "text" at bounding box center [840, 557] width 74 height 21
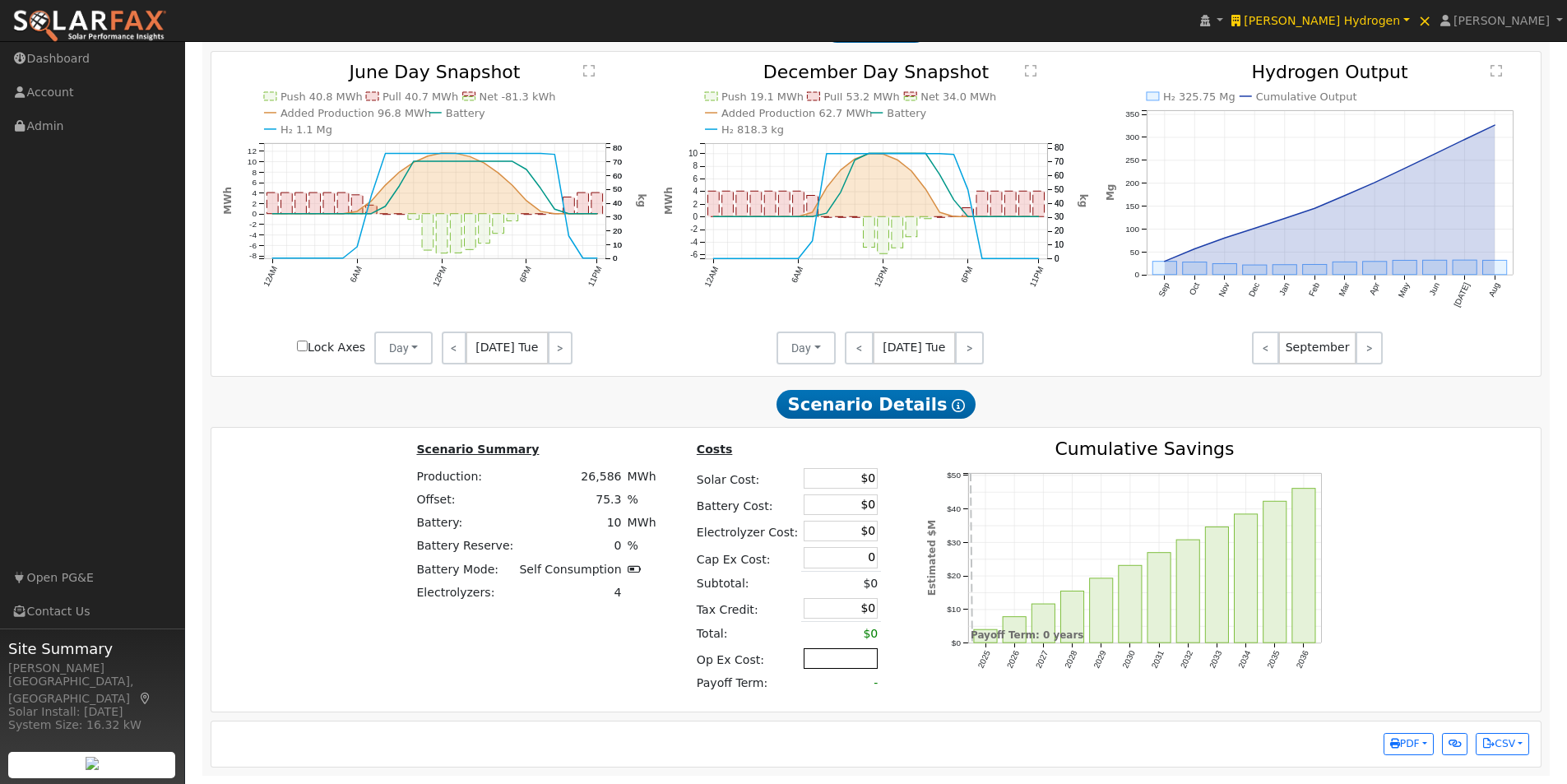
type input "$0"
drag, startPoint x: 835, startPoint y: 656, endPoint x: 884, endPoint y: 661, distance: 49.3
click at [843, 656] on input "text" at bounding box center [840, 658] width 74 height 21
type input "$0"
drag, startPoint x: 1427, startPoint y: 752, endPoint x: 1356, endPoint y: 689, distance: 94.9
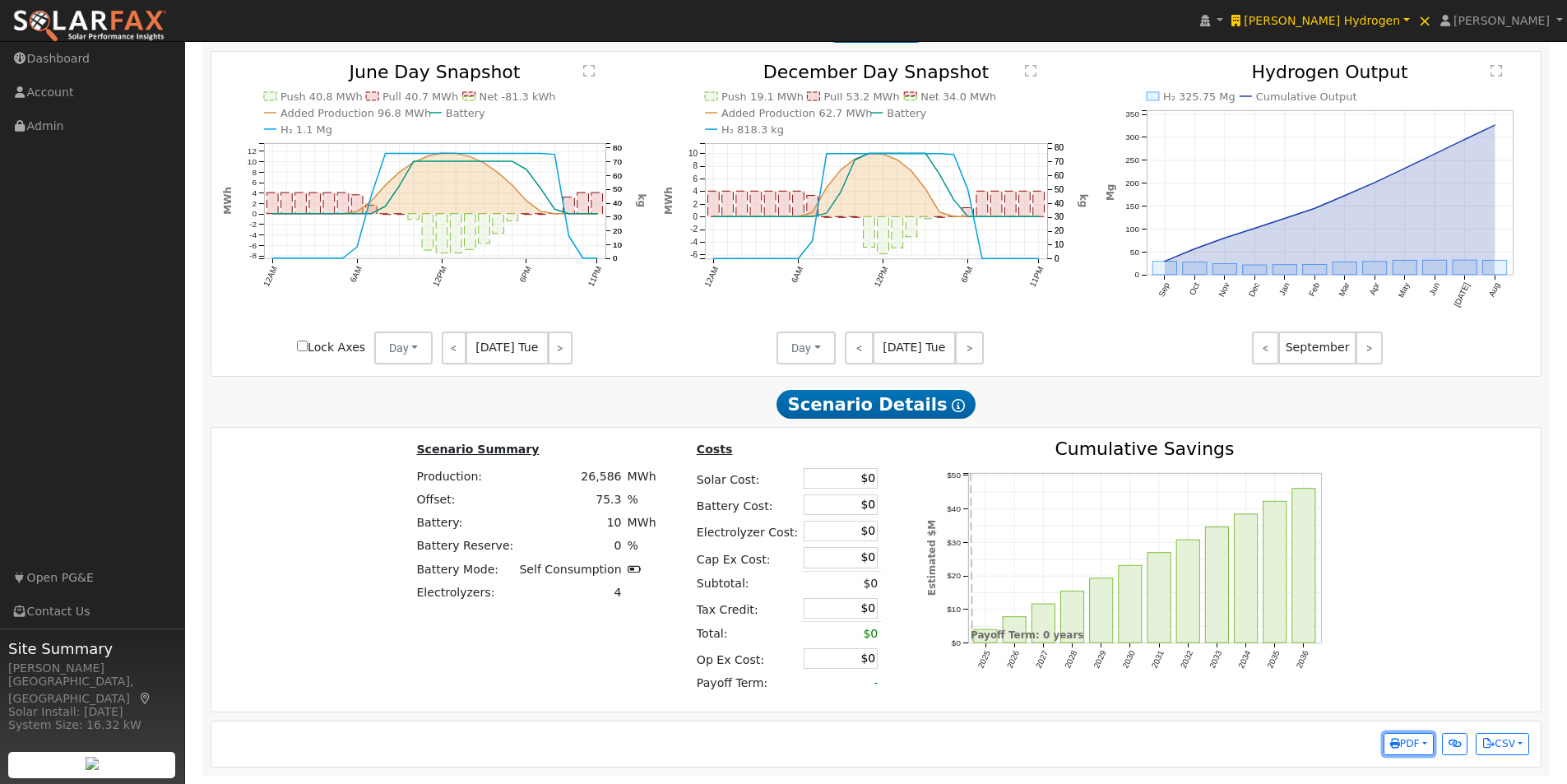
click at [1427, 751] on button "PDF" at bounding box center [1409, 744] width 50 height 23
drag, startPoint x: 1299, startPoint y: 601, endPoint x: 1266, endPoint y: 628, distance: 42.6
click at [1299, 601] on link "Both" at bounding box center [1350, 603] width 169 height 23
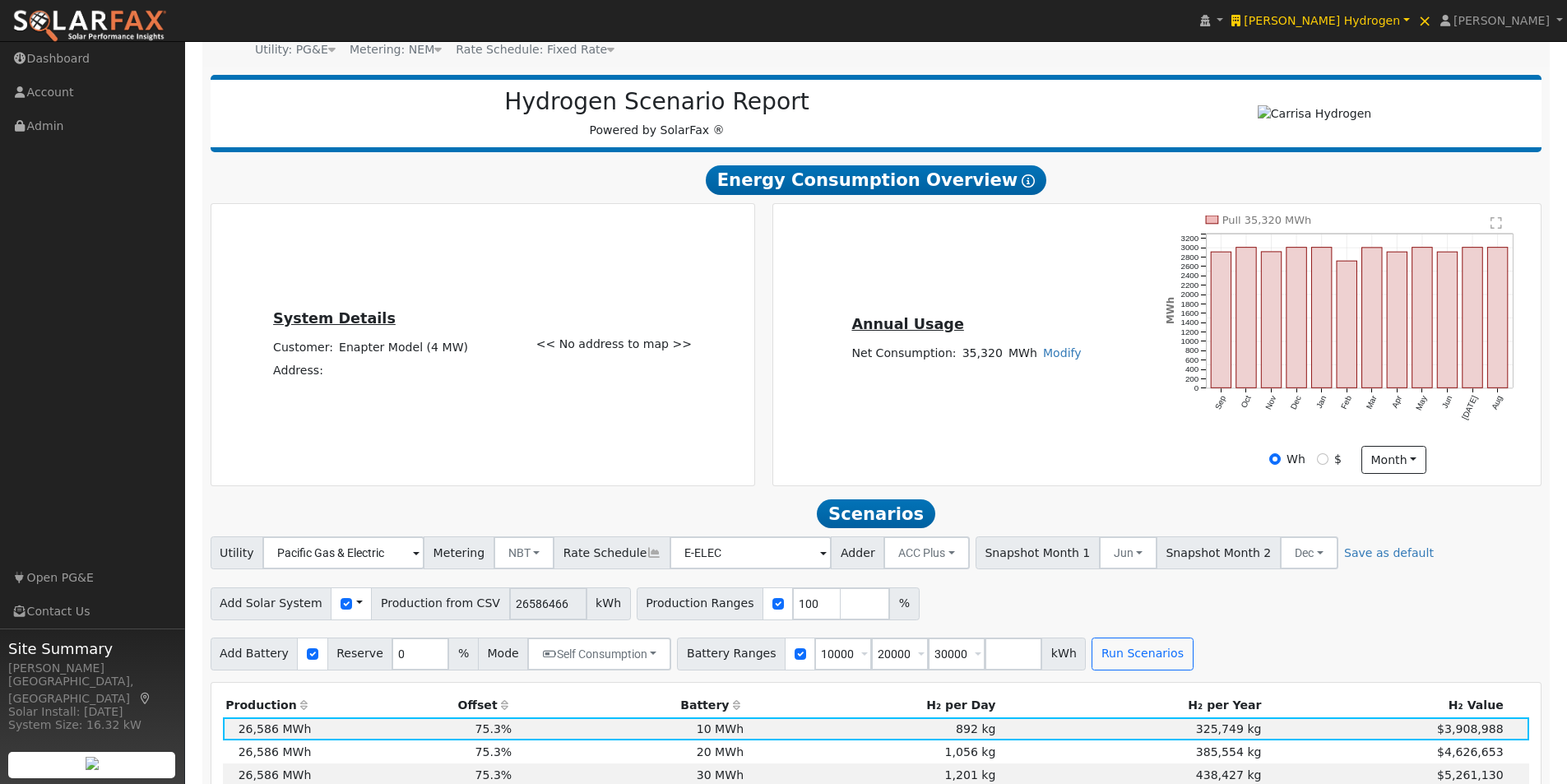
scroll to position [0, 0]
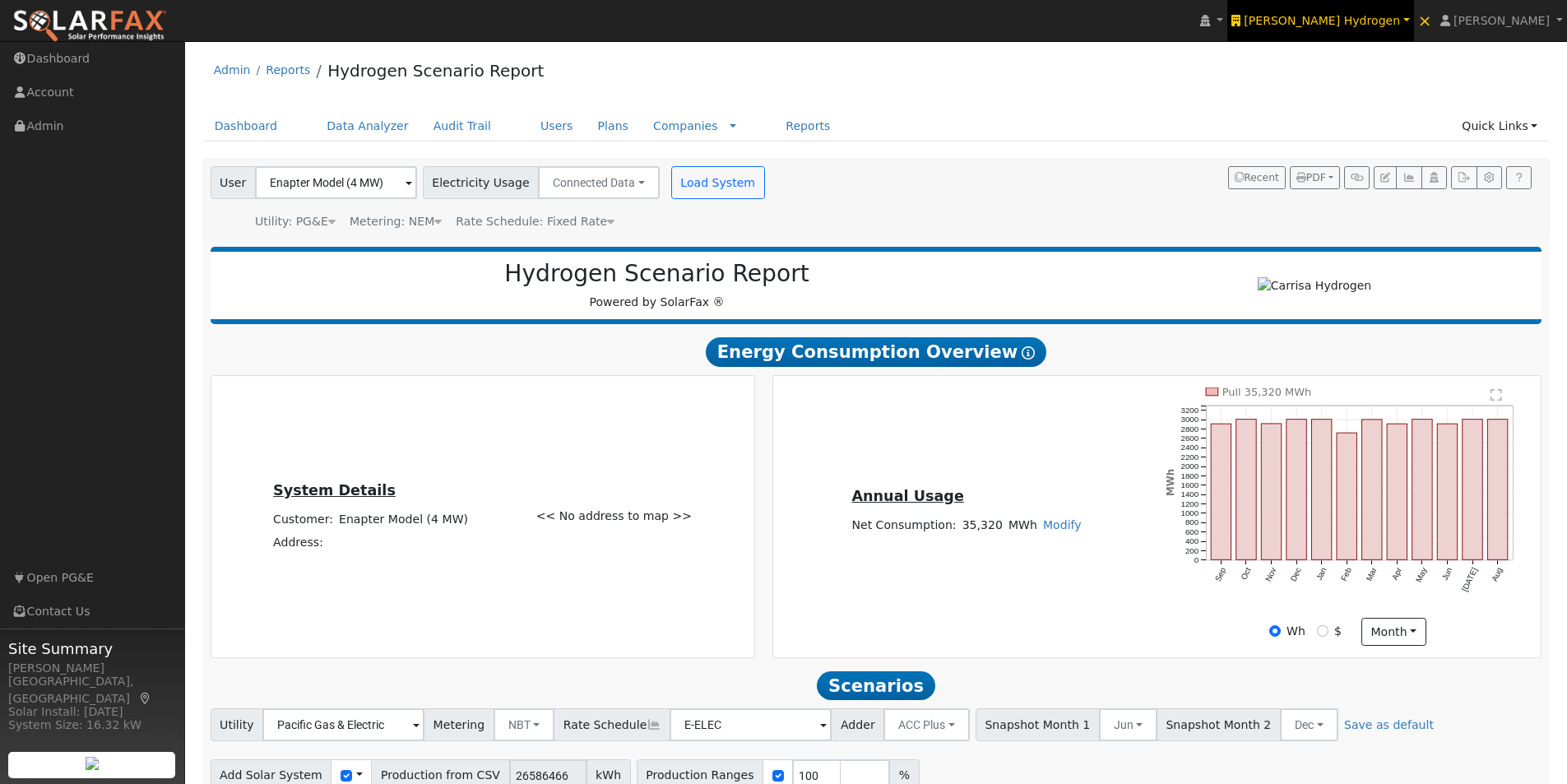
click at [1353, 16] on span "Carrisa Hydrogen" at bounding box center [1322, 20] width 156 height 13
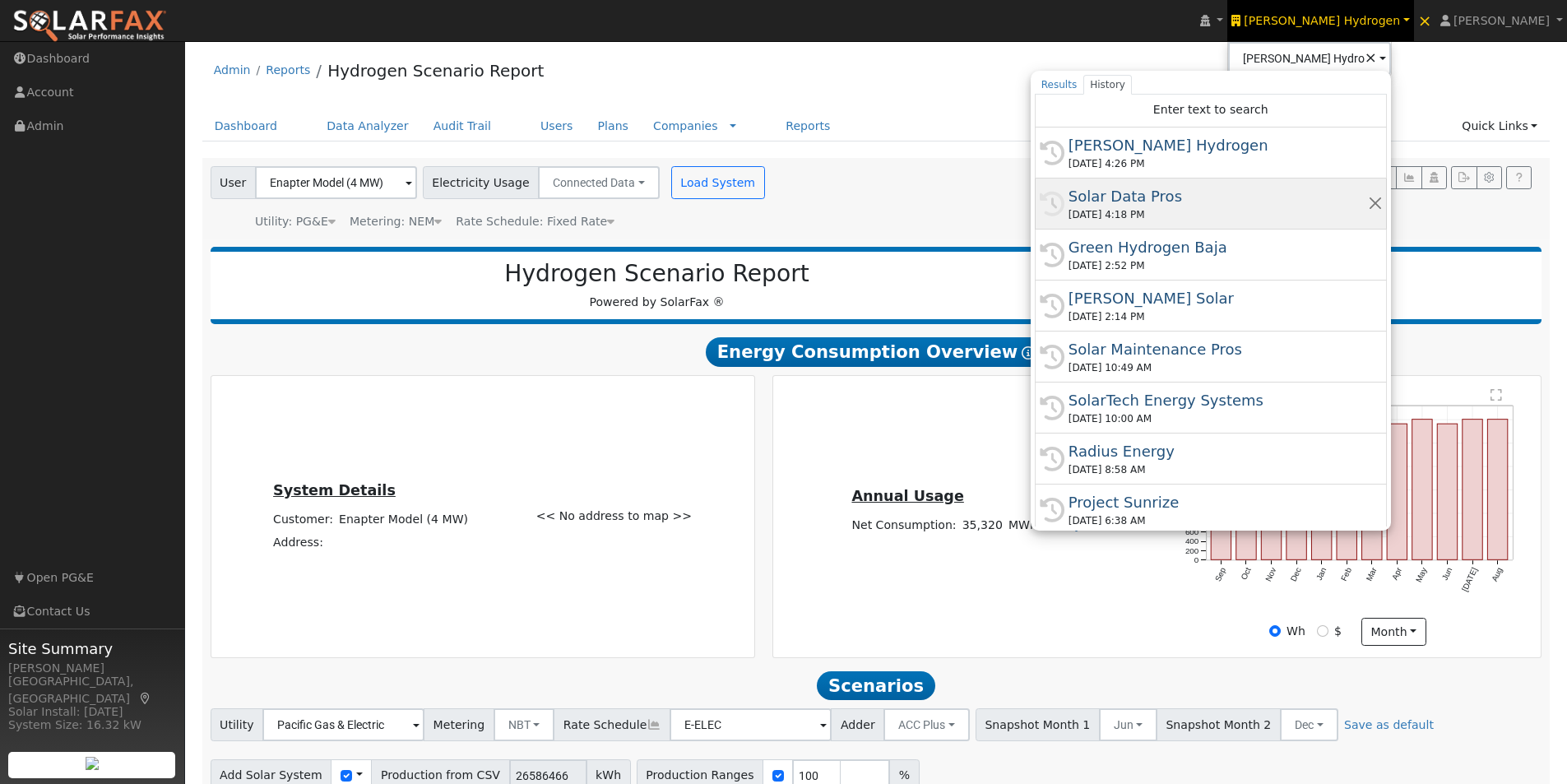
click at [1203, 194] on div "Solar Data Pros" at bounding box center [1218, 196] width 300 height 23
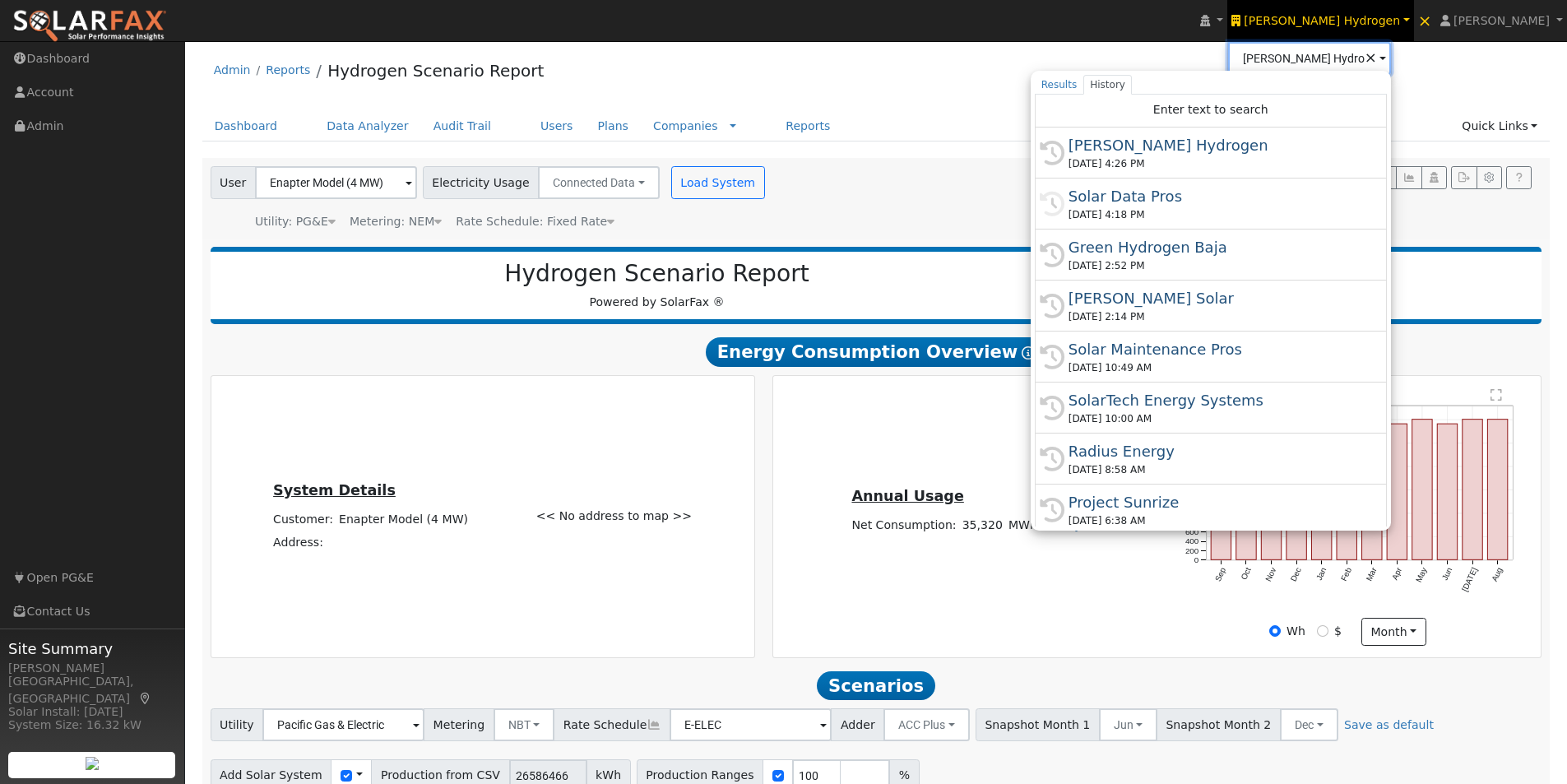
type input "Solar Data Pros"
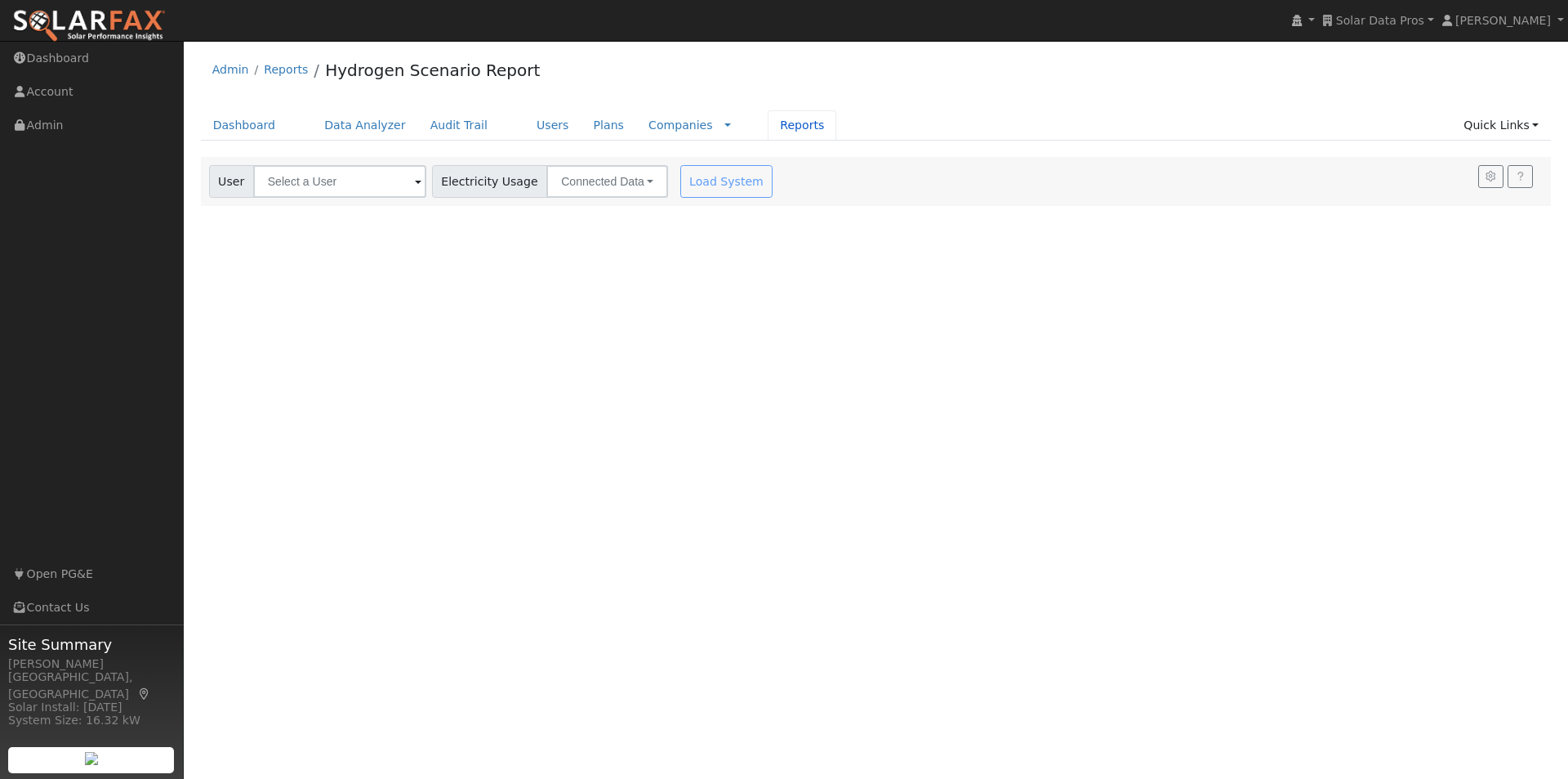
click at [768, 127] on link "Reports" at bounding box center [802, 125] width 69 height 30
click at [359, 186] on input "text" at bounding box center [340, 181] width 173 height 33
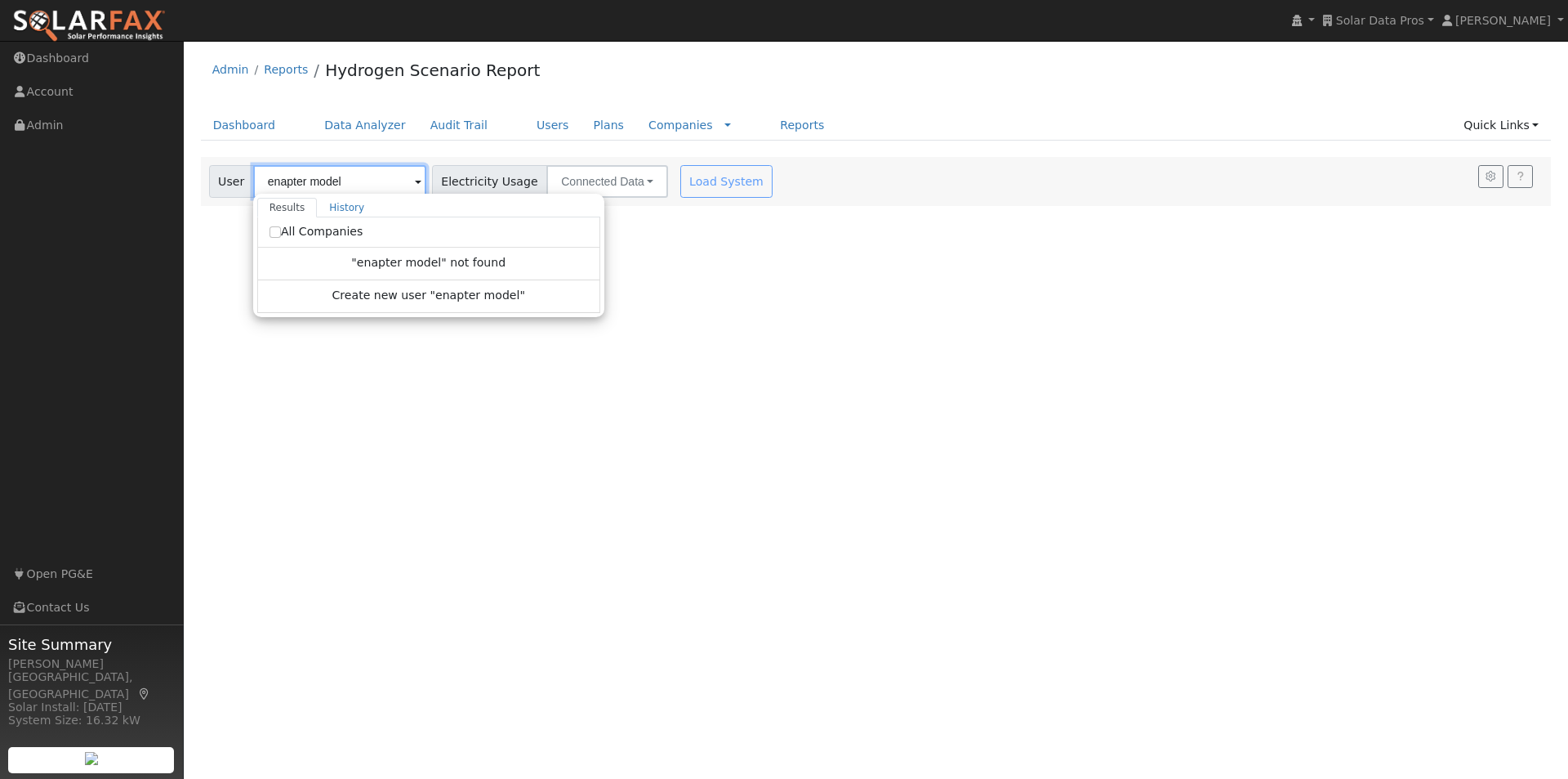
type input "enapter model"
click at [270, 229] on input "All Companies" at bounding box center [275, 231] width 11 height 11
checkbox input "true"
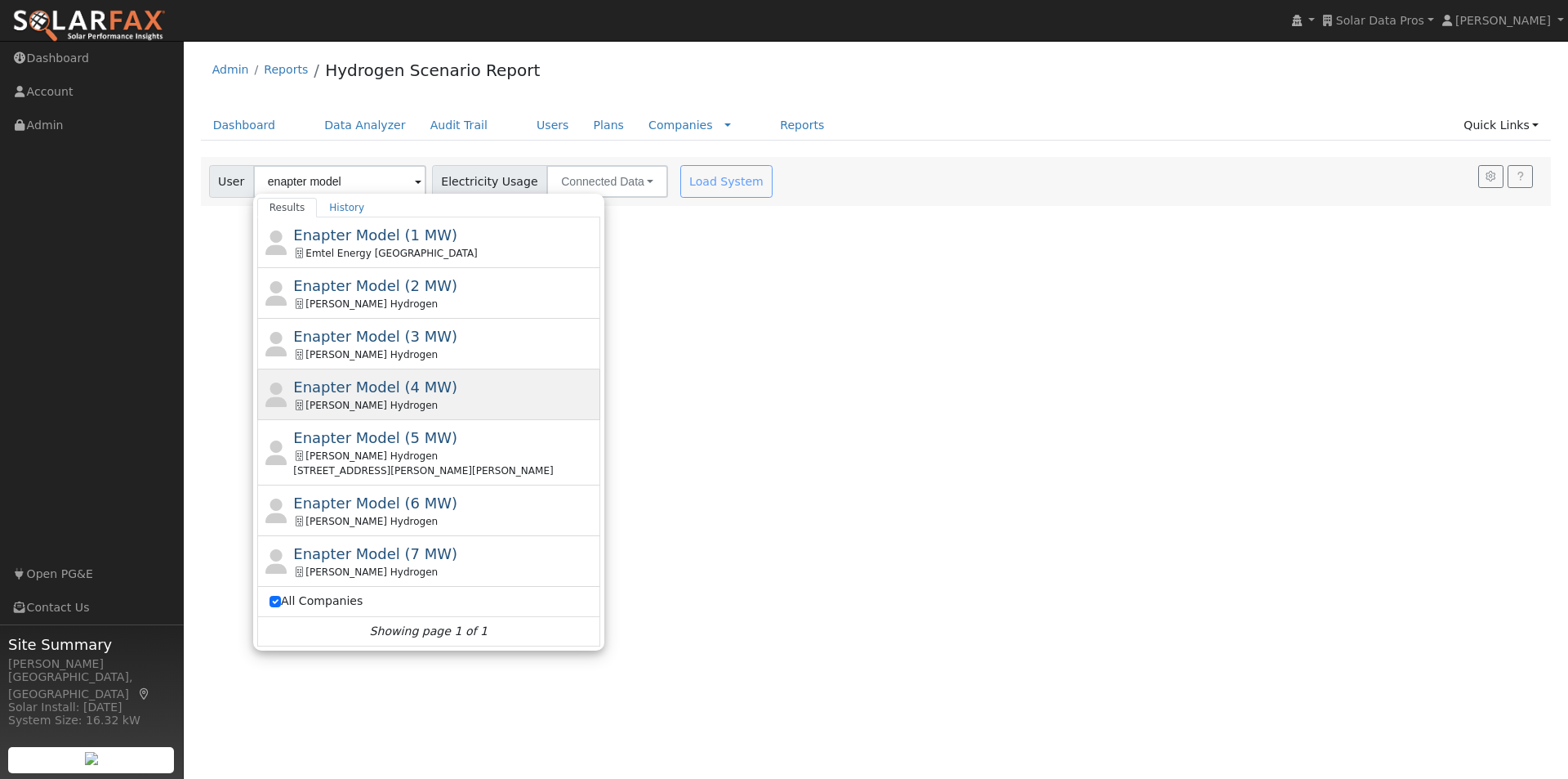
click at [340, 393] on span "Enapter Model (4 MW)" at bounding box center [375, 386] width 164 height 17
type input "Enapter Model (4 MW)"
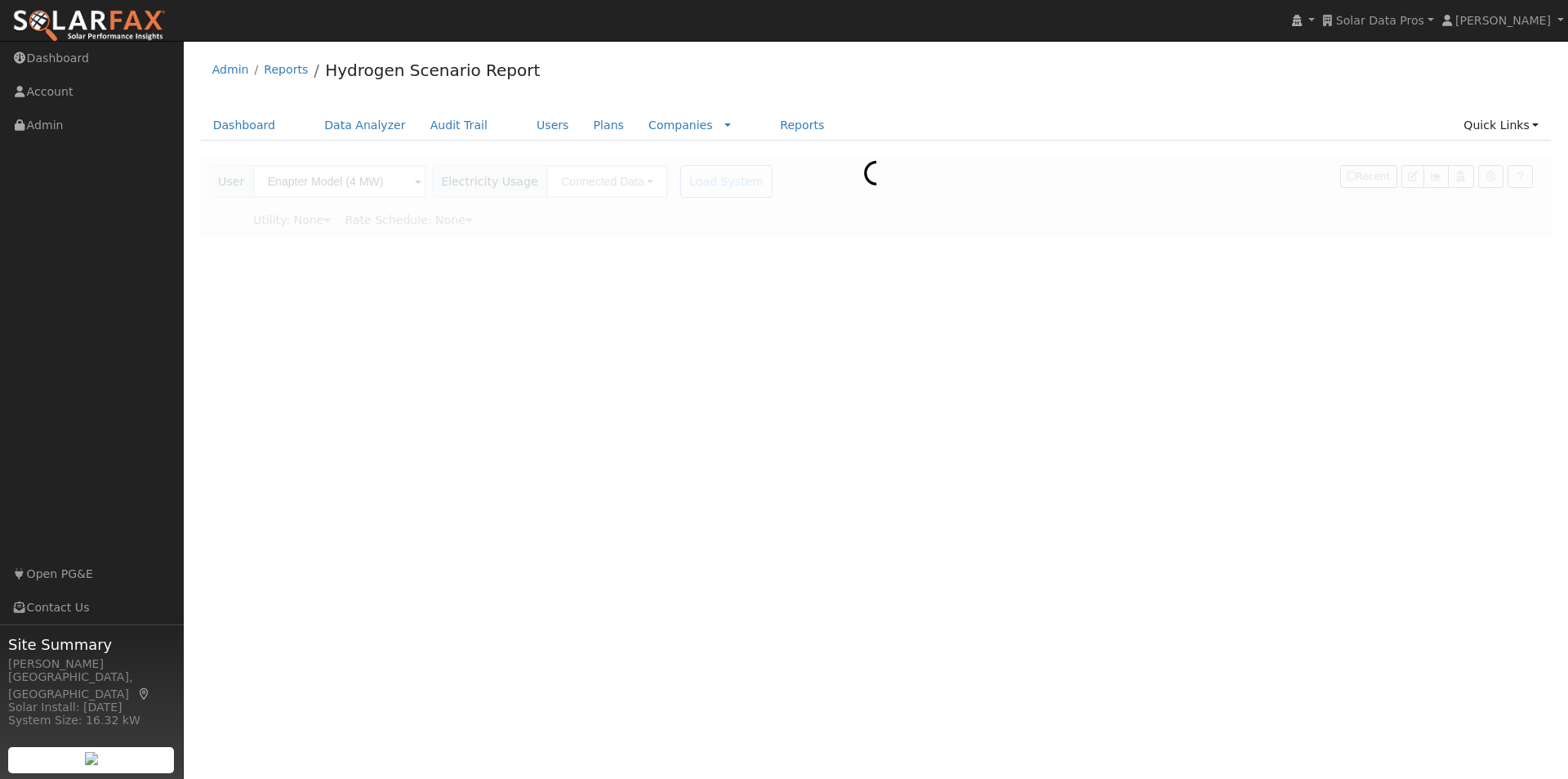
type input "Pacific Gas & Electric"
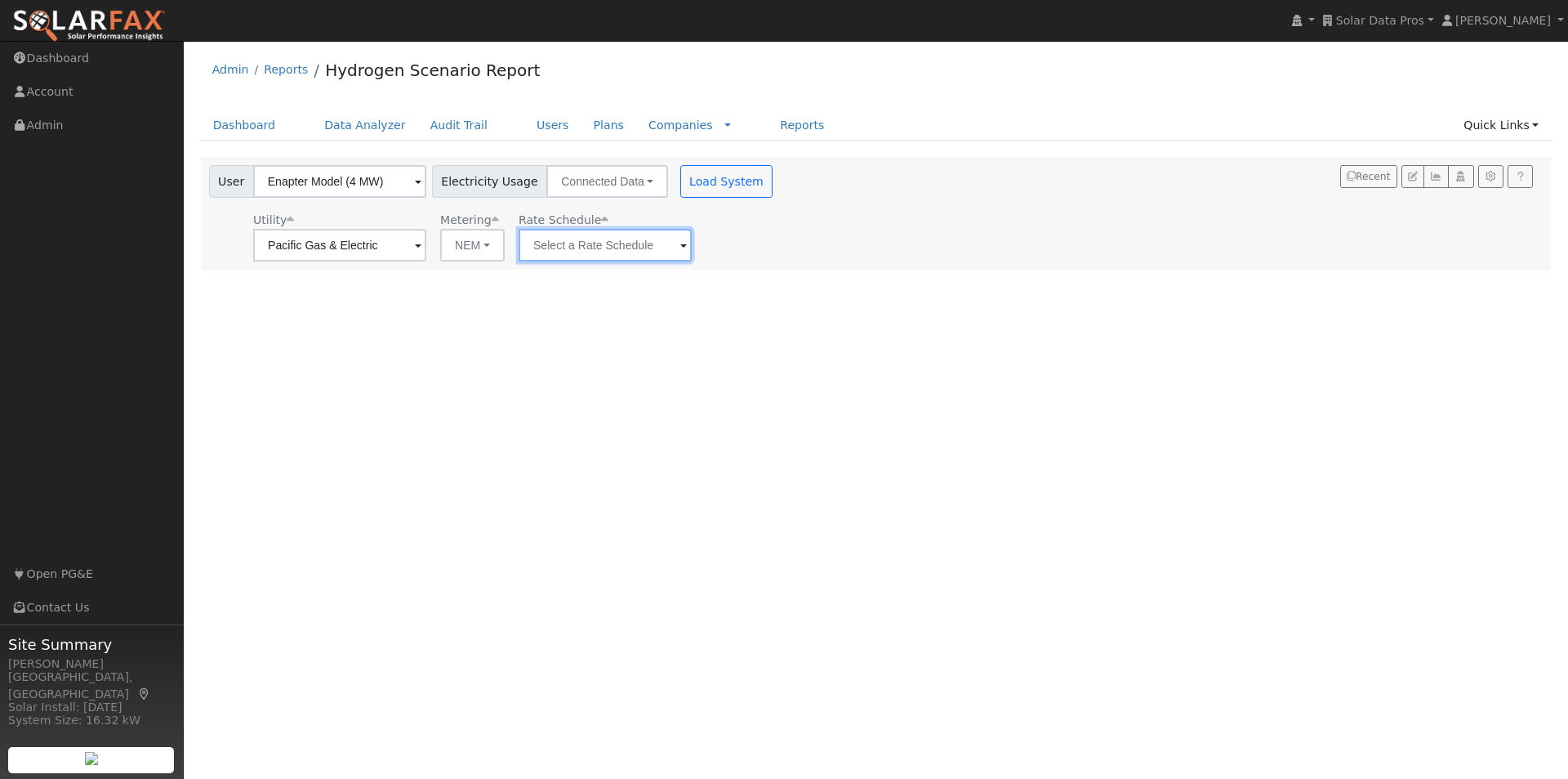
click at [608, 256] on input "text" at bounding box center [605, 245] width 173 height 33
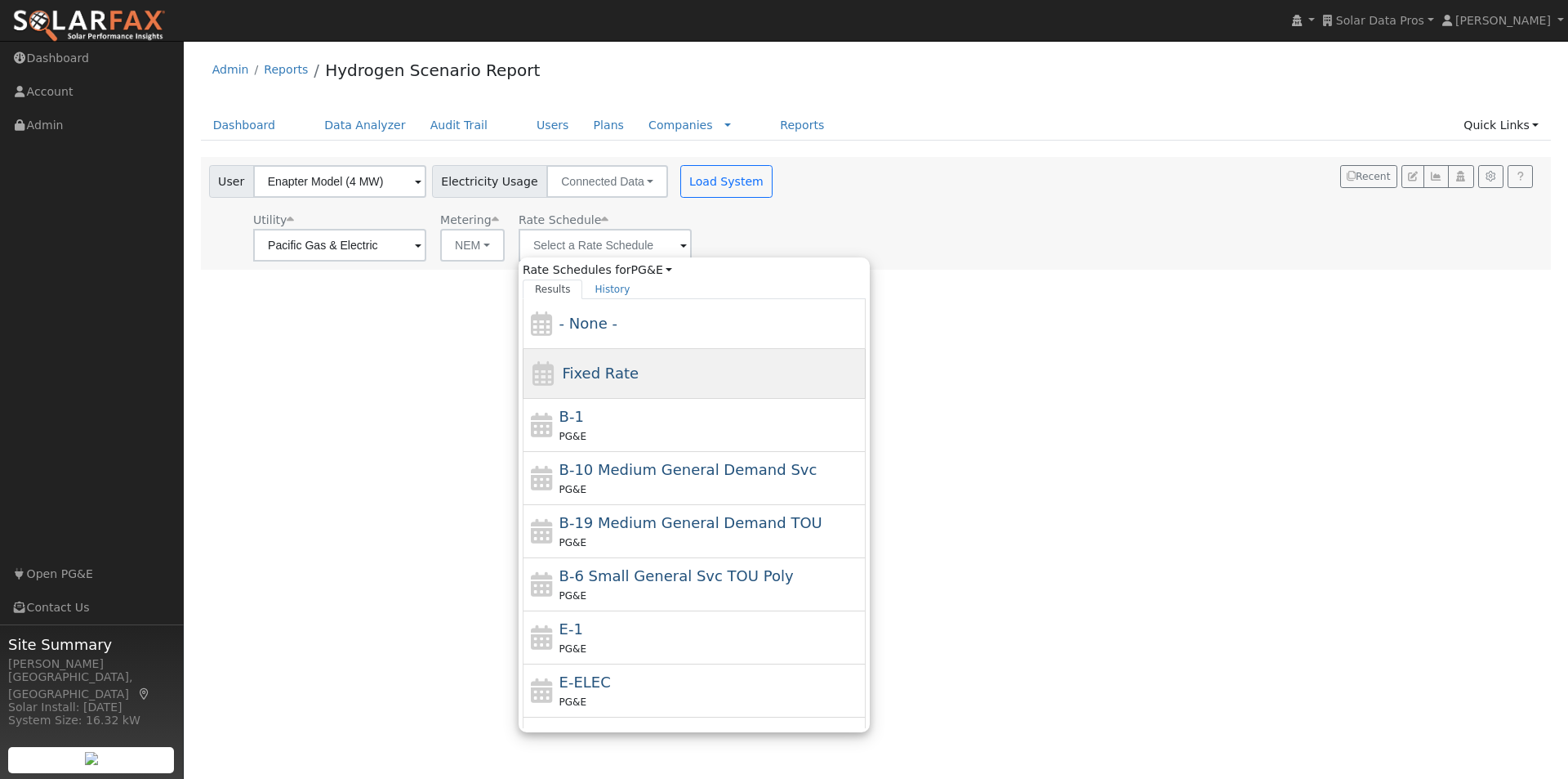
click at [593, 366] on span "Fixed Rate" at bounding box center [600, 373] width 77 height 17
type input "Fixed Rate"
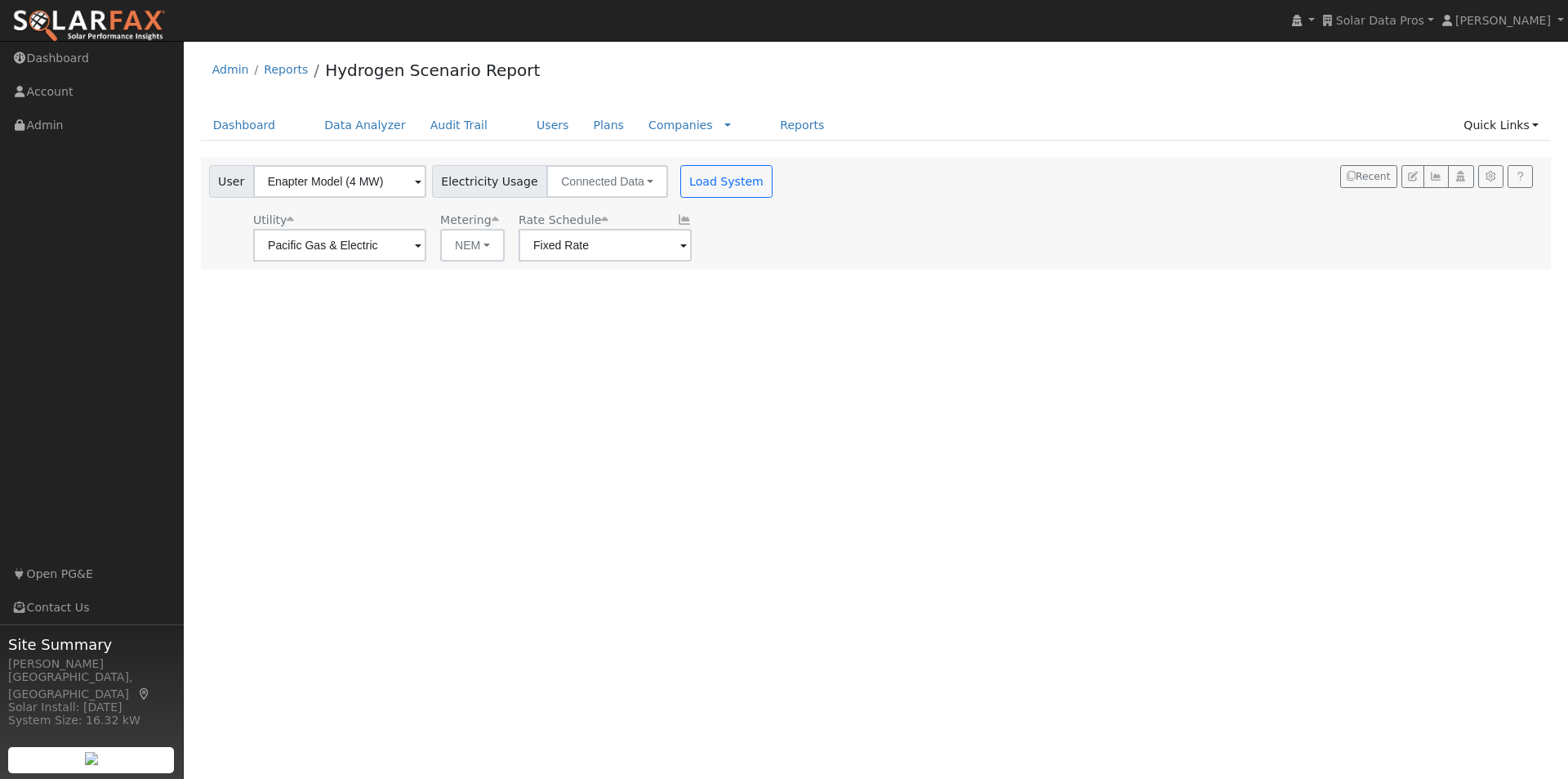
click at [714, 162] on div "User Enapter Model (4 MW) Account Default Account Default Account Primary Accou…" at bounding box center [493, 179] width 574 height 39
click at [707, 178] on button "Load System" at bounding box center [727, 181] width 93 height 33
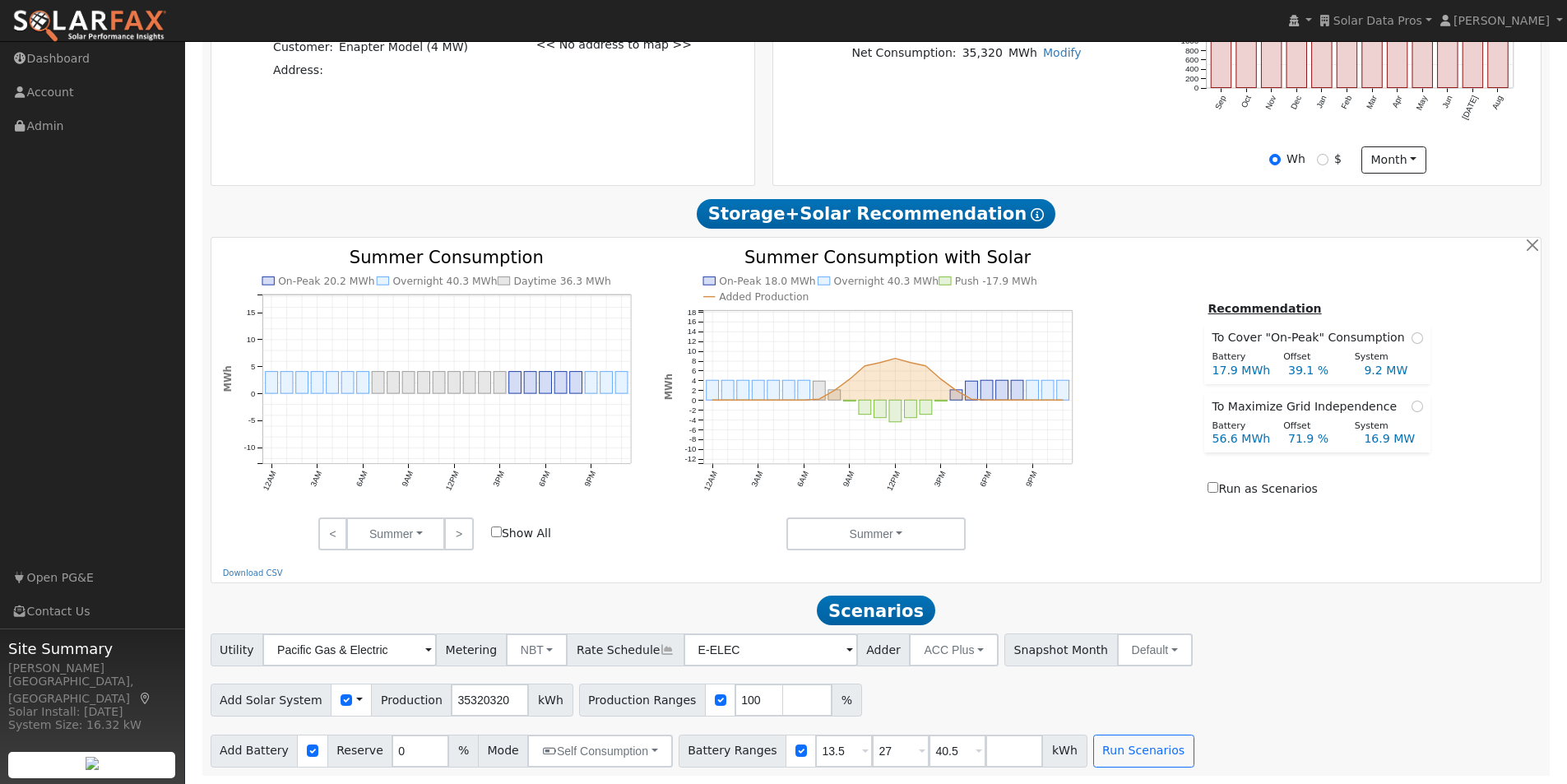
scroll to position [558, 0]
click at [340, 702] on div "Use CSV Data" at bounding box center [351, 700] width 41 height 33
click at [356, 699] on span at bounding box center [360, 700] width 7 height 17
click at [378, 724] on link "Use CSV Data" at bounding box center [401, 728] width 115 height 23
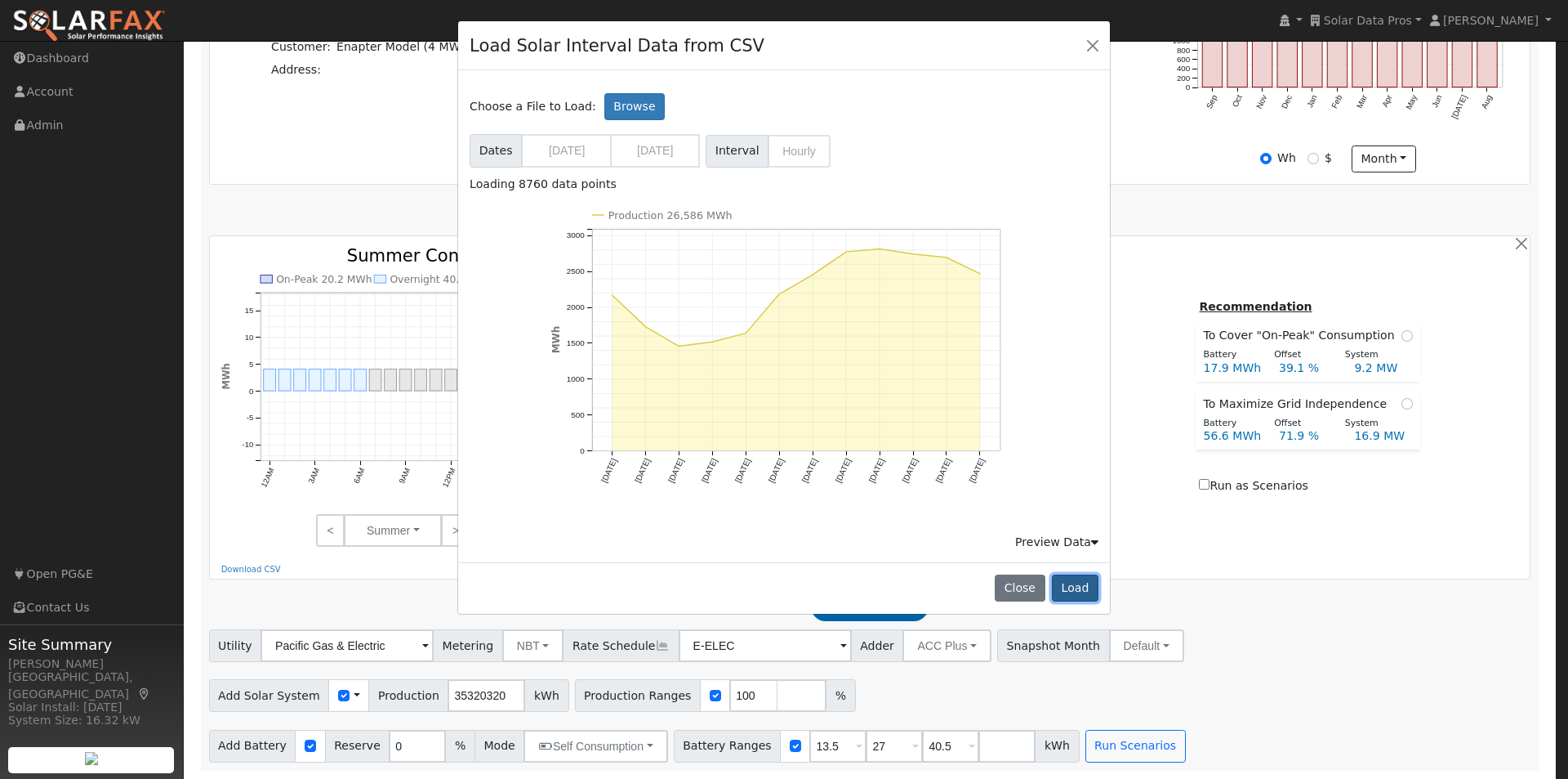
click at [1076, 584] on button "Load" at bounding box center [1076, 588] width 47 height 28
type input "26586466"
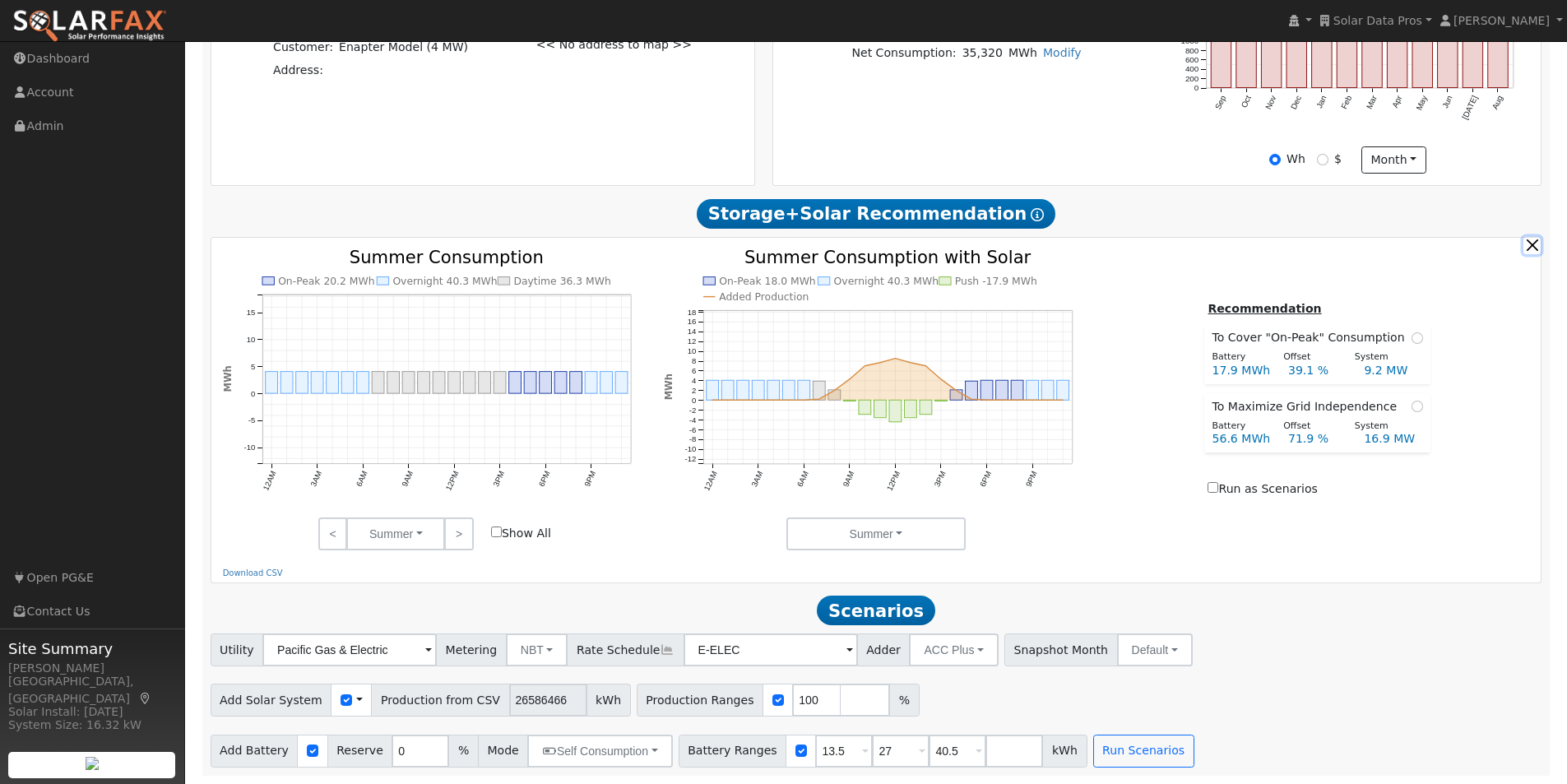
click at [1530, 249] on button "button" at bounding box center [1532, 246] width 17 height 17
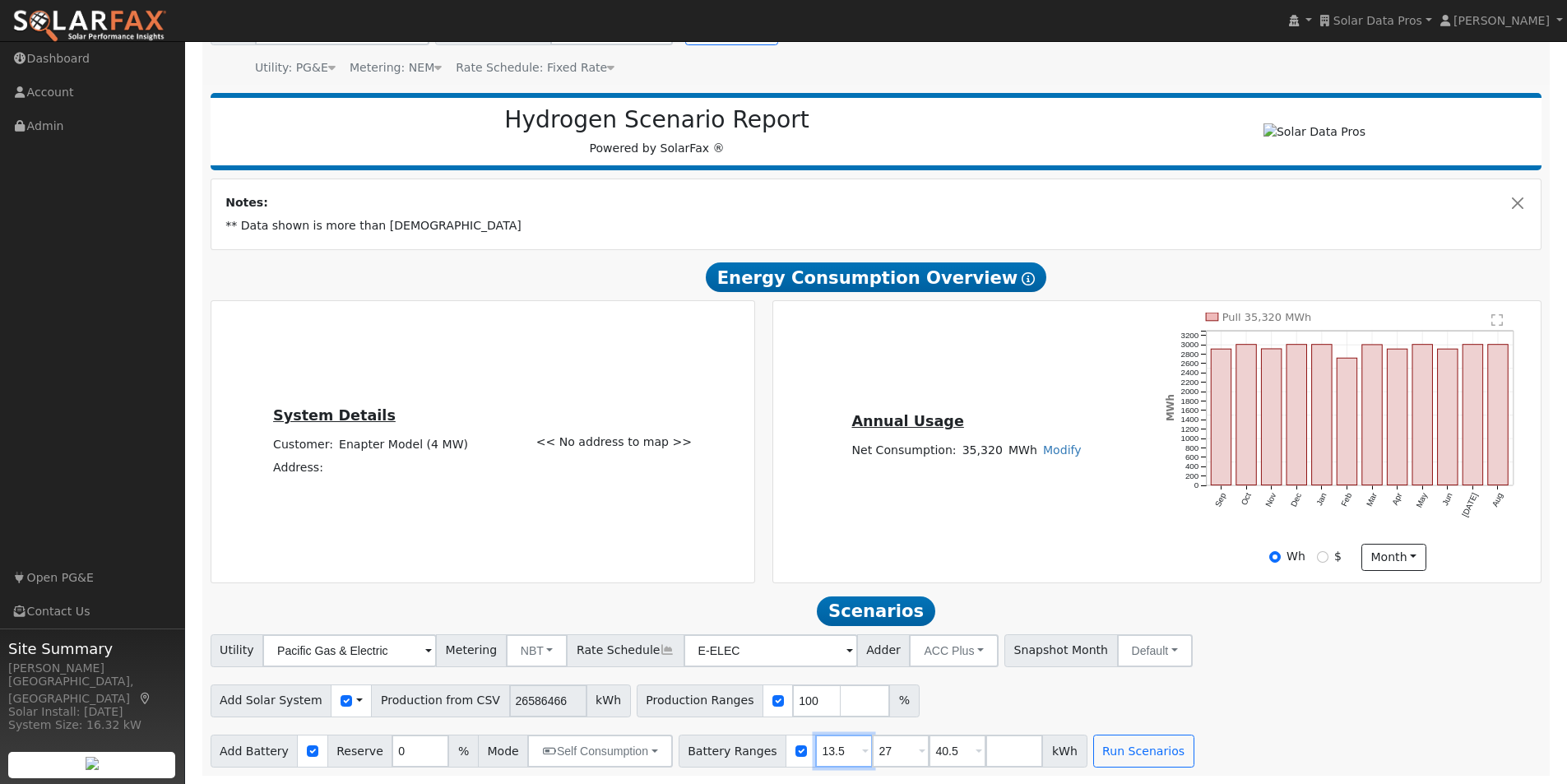
drag, startPoint x: 820, startPoint y: 750, endPoint x: 733, endPoint y: 731, distance: 89.1
click at [753, 748] on div "Battery Ranges 13.5 Overrides Reserve % Mode None None Self Consumption Peak Sa…" at bounding box center [883, 751] width 409 height 33
type input "27"
type input "40.5"
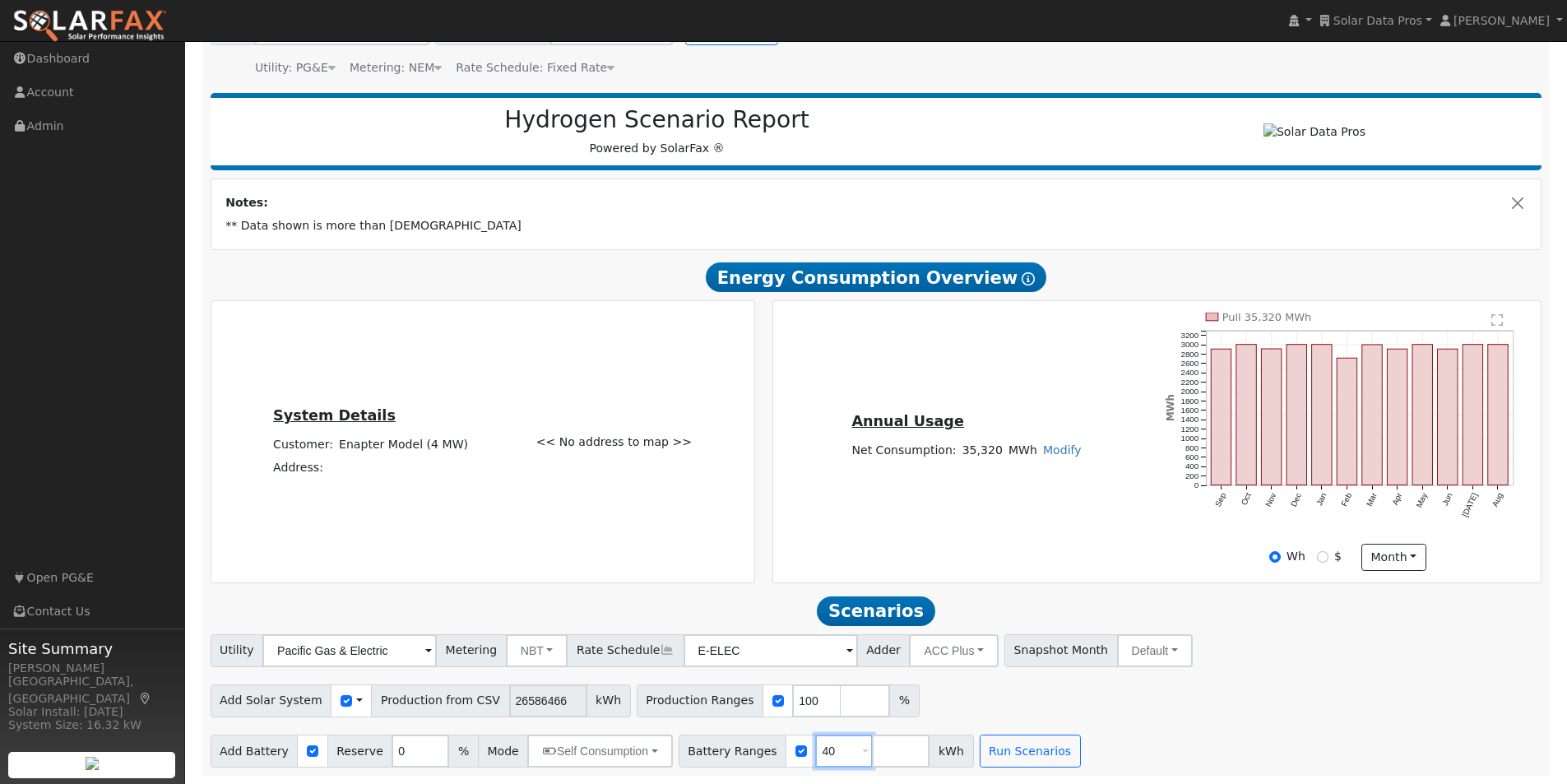
type input "4"
type input "10000"
type input "20000"
type input "30000"
click at [1292, 669] on div "Utility Pacific Gas & Electric Metering NBT NEM NBT Rate Schedule E-ELEC Adder …" at bounding box center [876, 700] width 1349 height 133
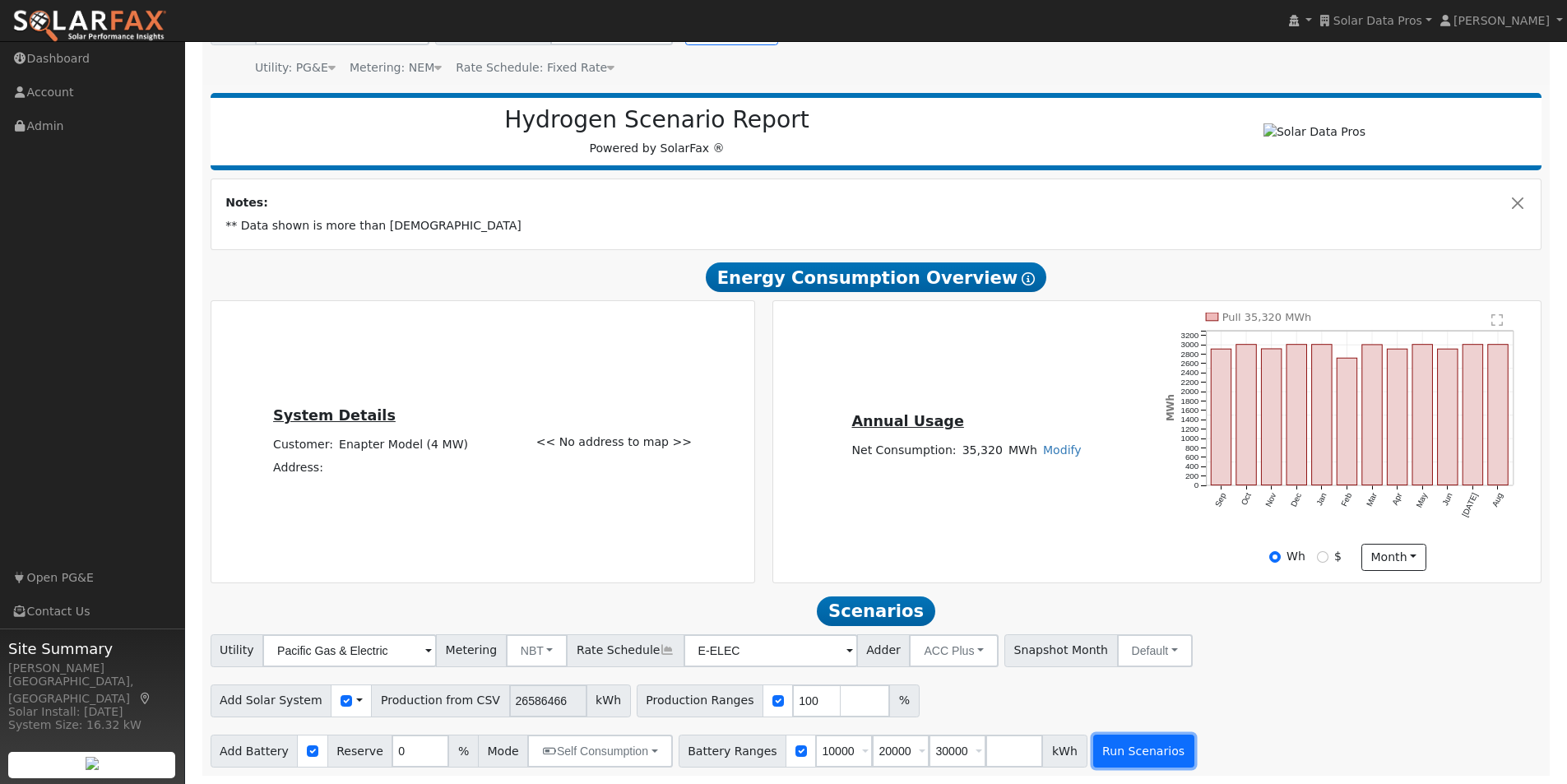
click at [1114, 745] on button "Run Scenarios" at bounding box center [1144, 751] width 101 height 33
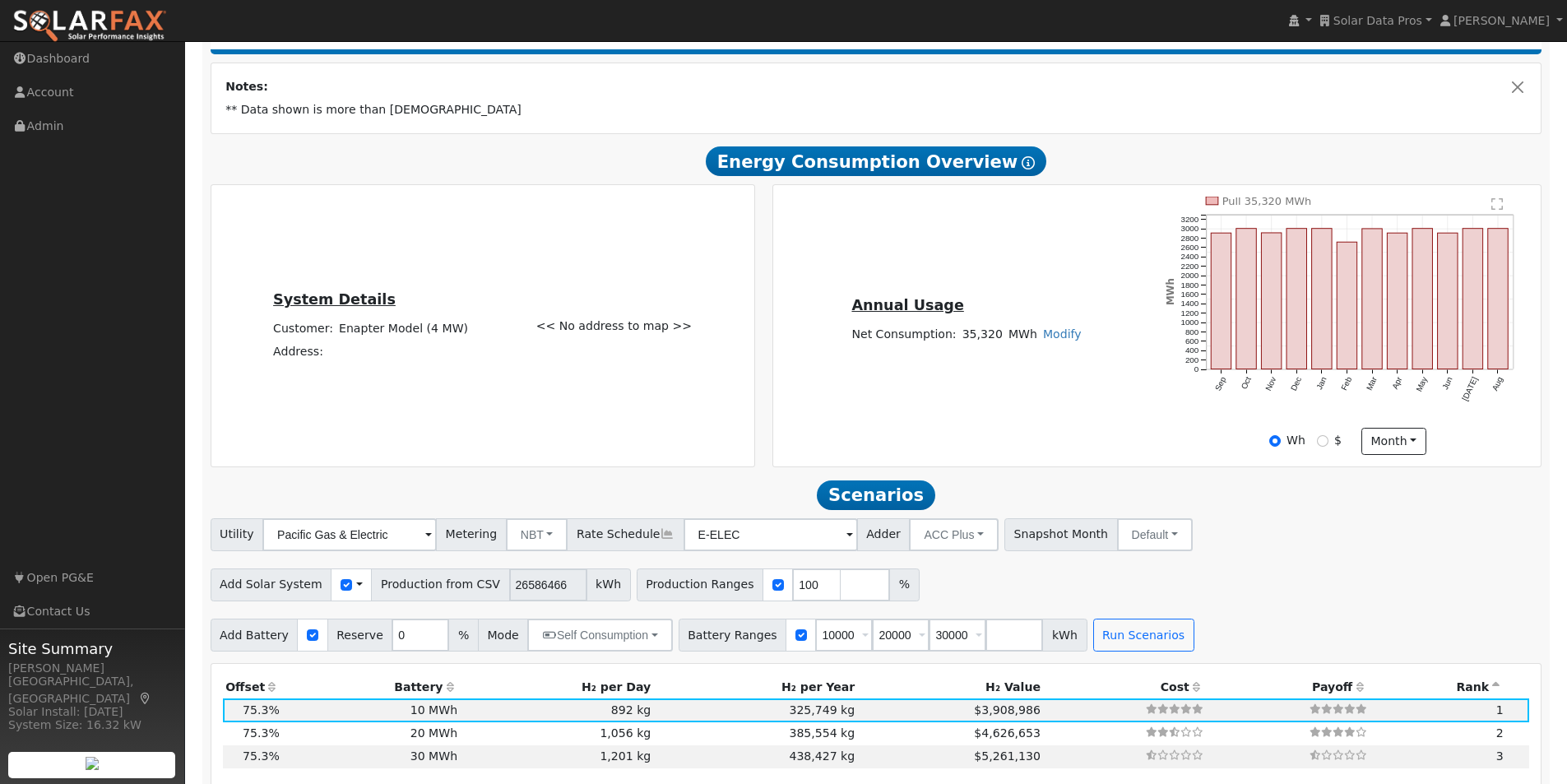
scroll to position [0, 0]
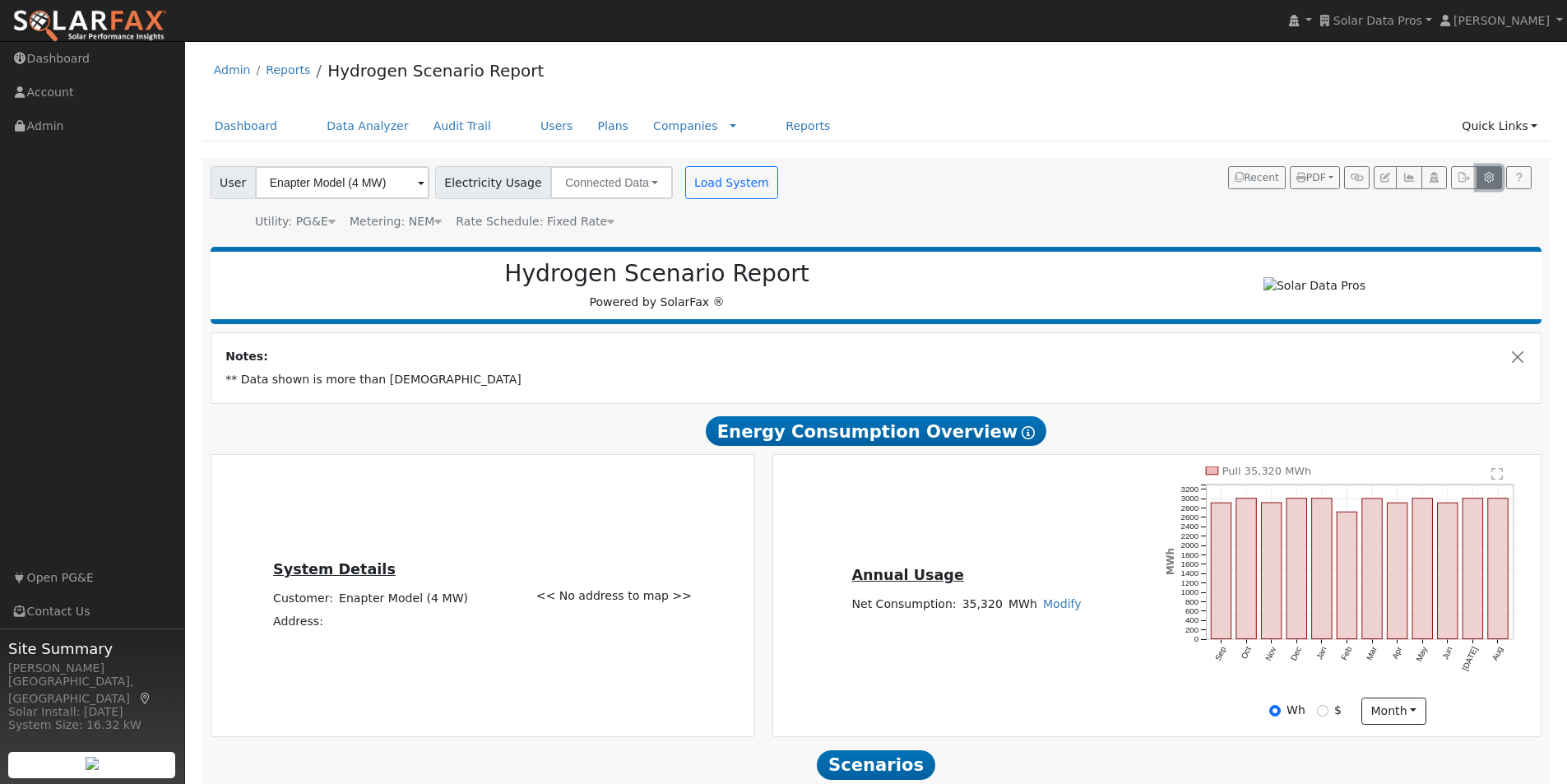
click at [1484, 176] on icon "button" at bounding box center [1489, 177] width 12 height 10
type input "13.5"
type input "27"
type input "40.5"
type input "11.4"
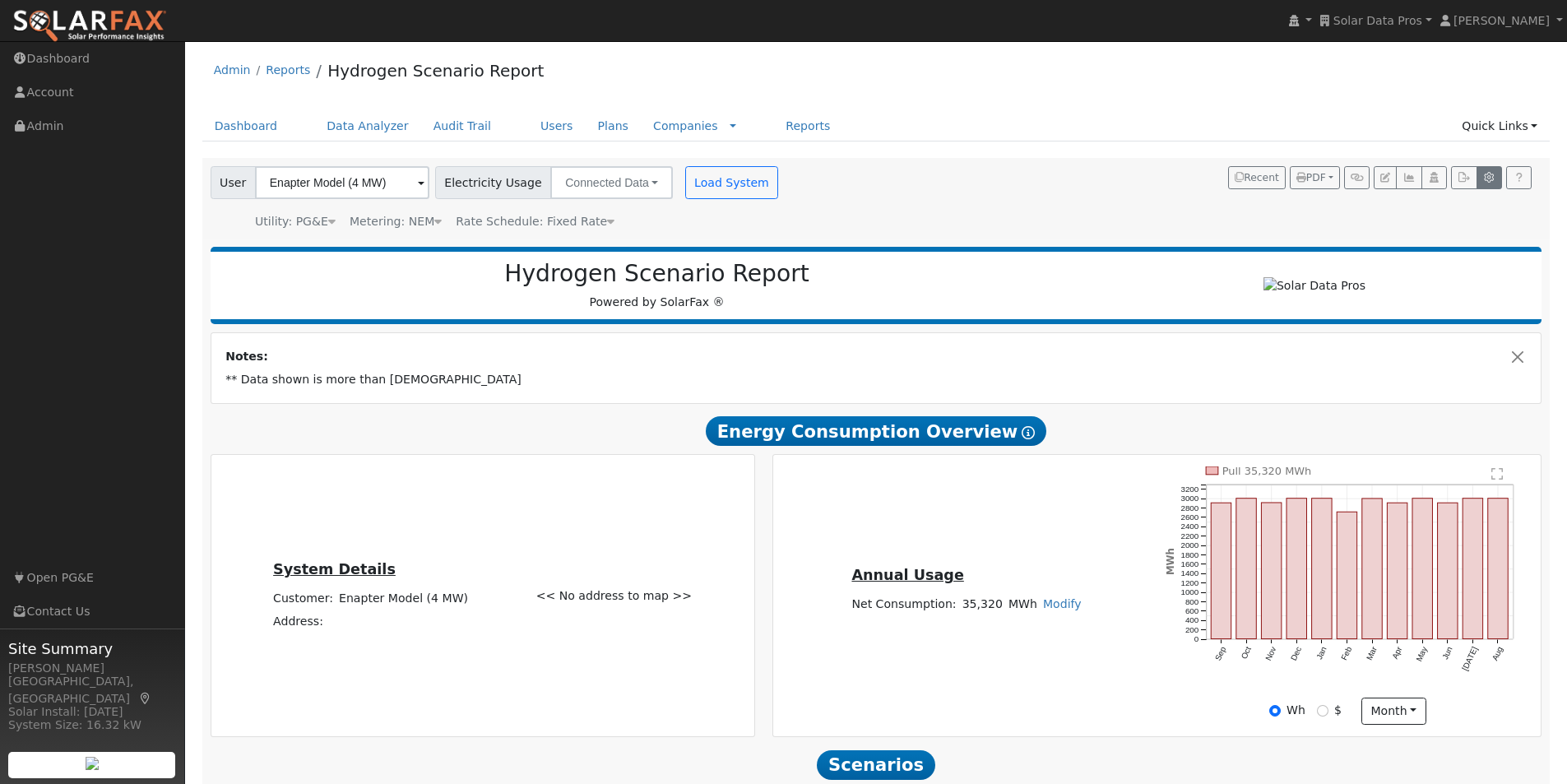
type input "13.5"
type input "3.25"
type input "1400"
type input "1"
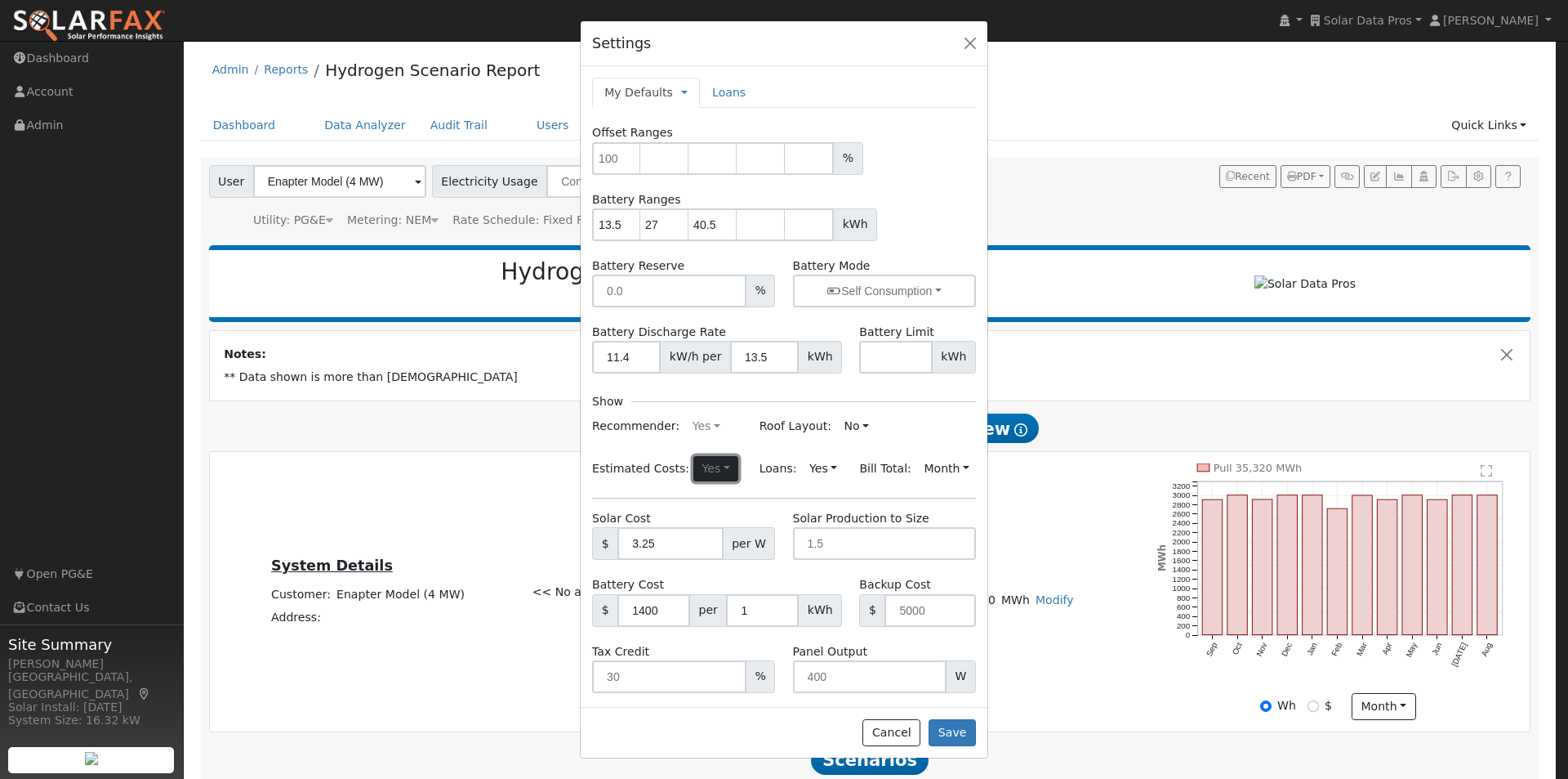
click at [693, 469] on button "Yes" at bounding box center [716, 468] width 45 height 26
click at [630, 528] on link "No" at bounding box center [677, 524] width 114 height 23
drag, startPoint x: 956, startPoint y: 732, endPoint x: 965, endPoint y: 715, distance: 19.2
click at [957, 728] on button "Save" at bounding box center [952, 732] width 47 height 28
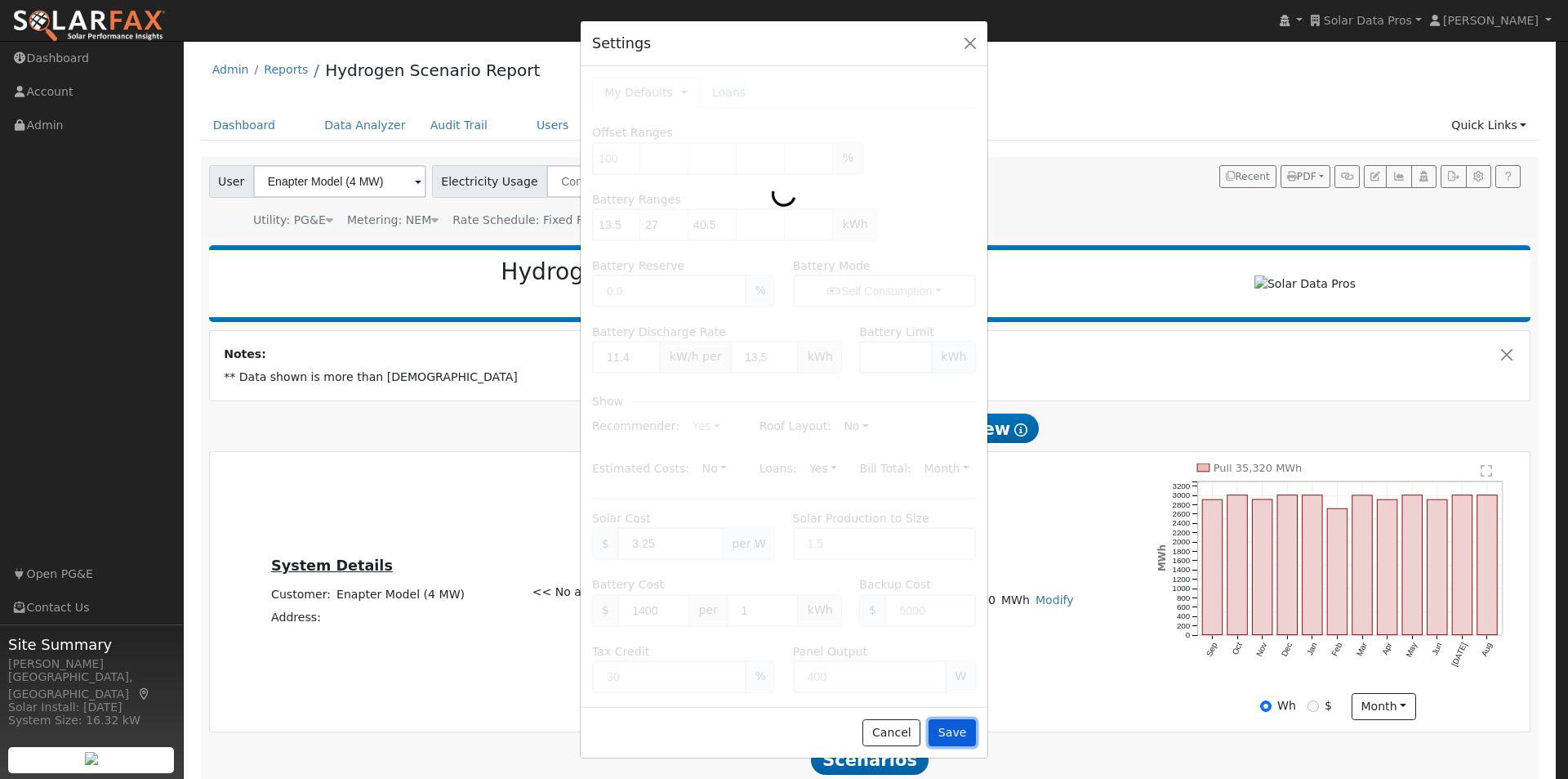
type input "13.5"
type input "27"
type input "40.5"
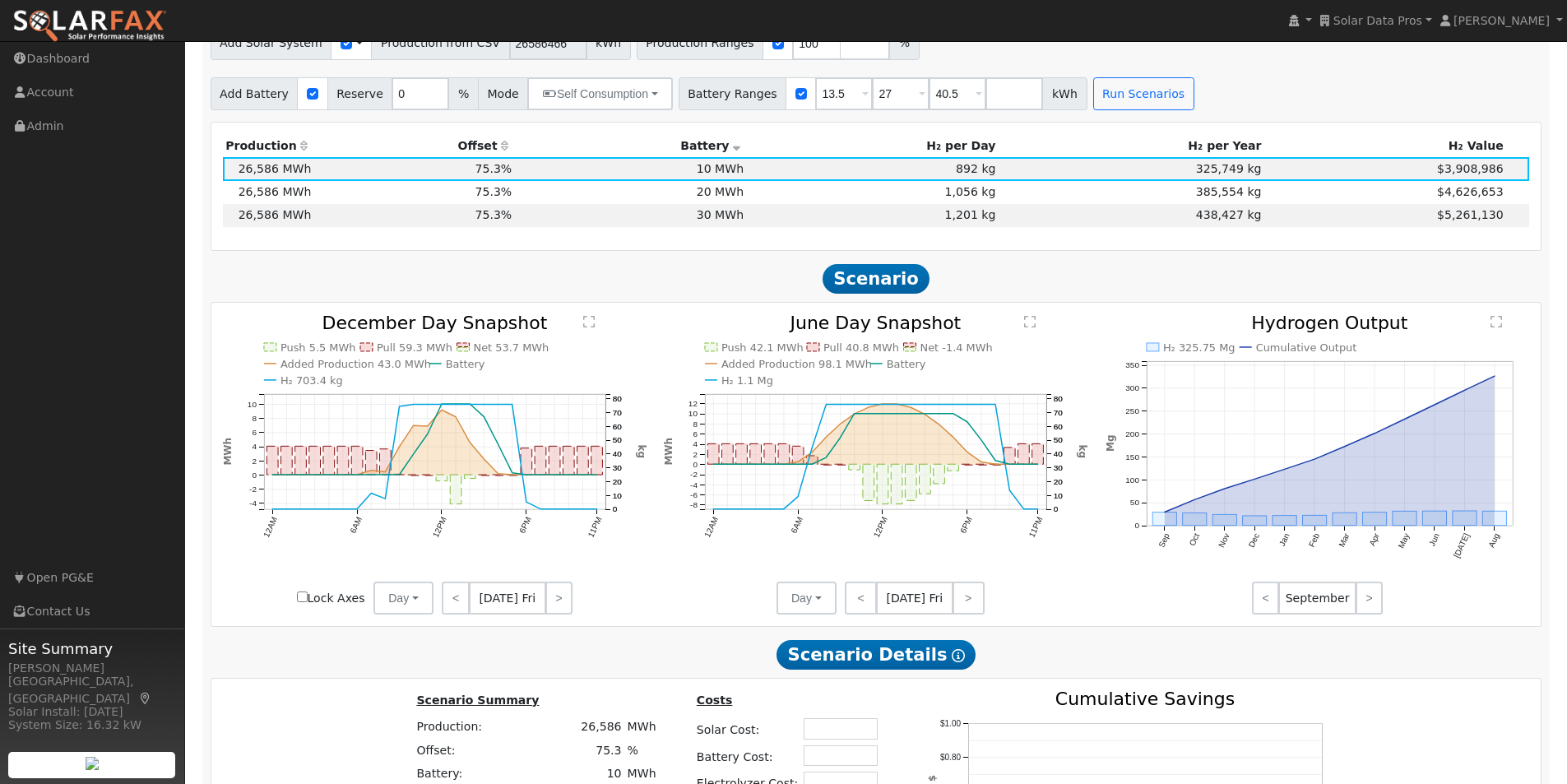
scroll to position [1069, 0]
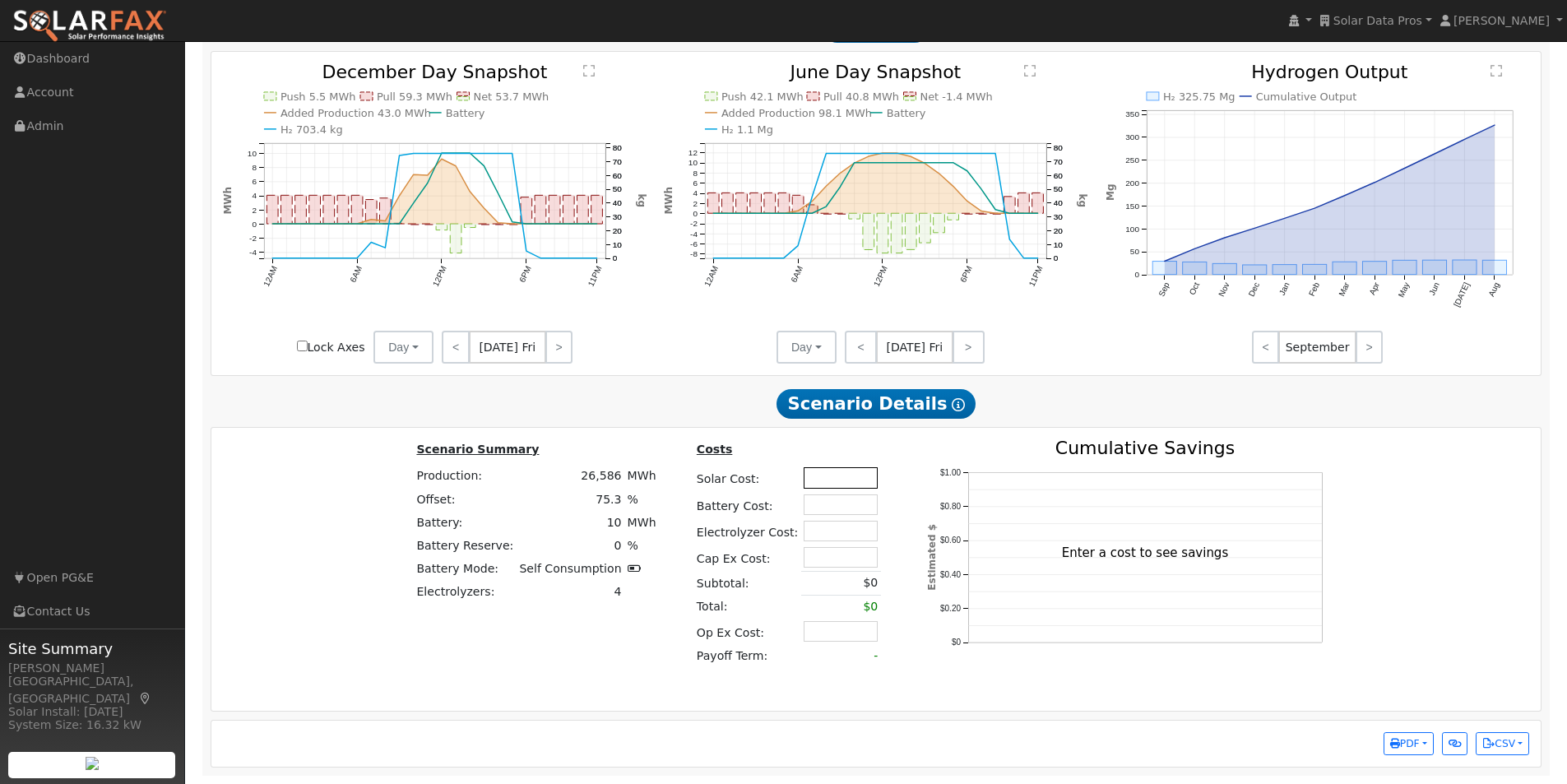
click at [829, 479] on input "text" at bounding box center [840, 478] width 74 height 21
type input "$0"
click at [825, 510] on input "text" at bounding box center [840, 504] width 74 height 21
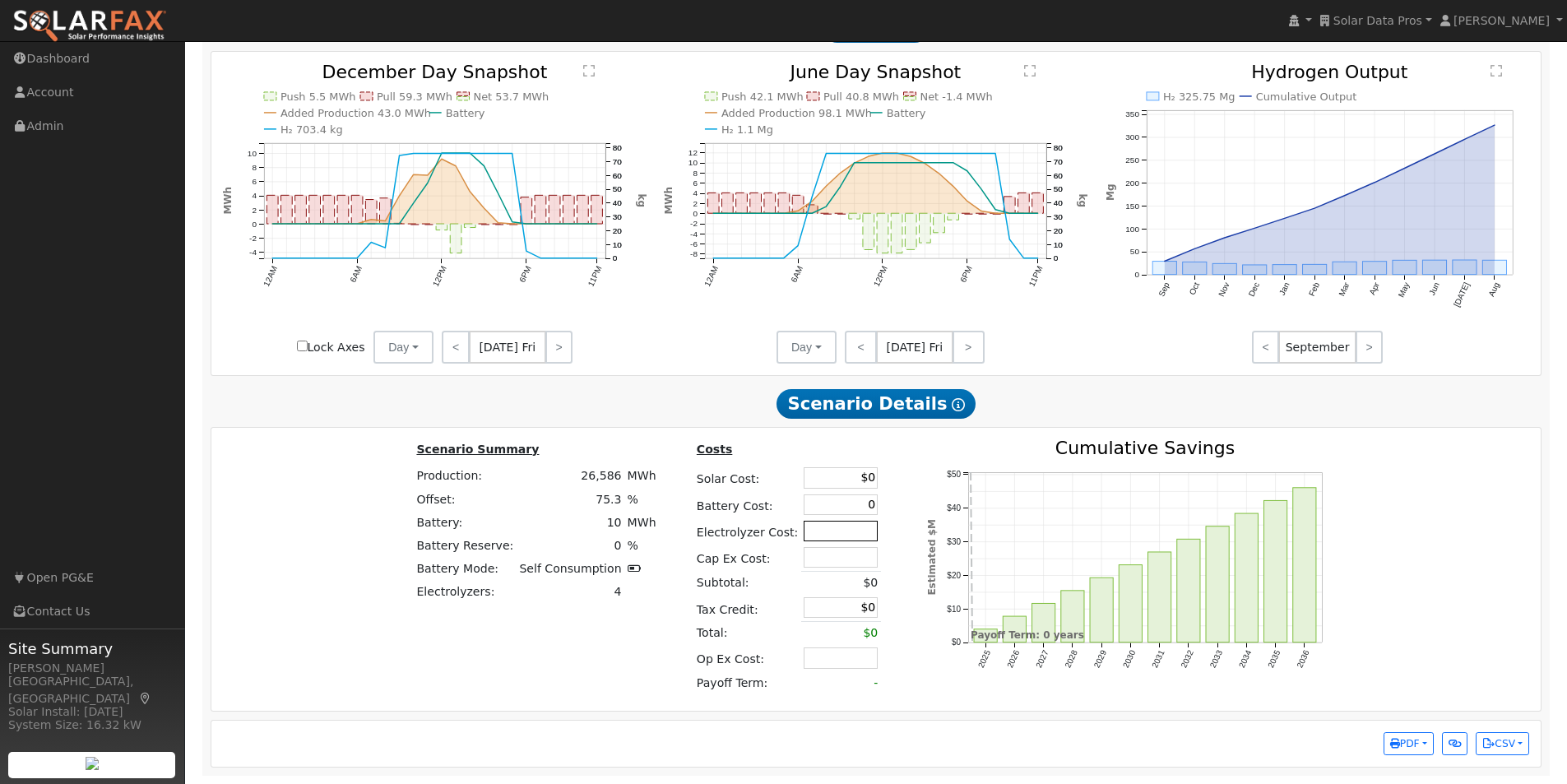
type input "$0"
click at [827, 532] on input "text" at bounding box center [840, 530] width 74 height 21
type input "$0"
drag, startPoint x: 829, startPoint y: 556, endPoint x: 832, endPoint y: 569, distance: 13.3
click at [829, 556] on input "text" at bounding box center [840, 557] width 74 height 21
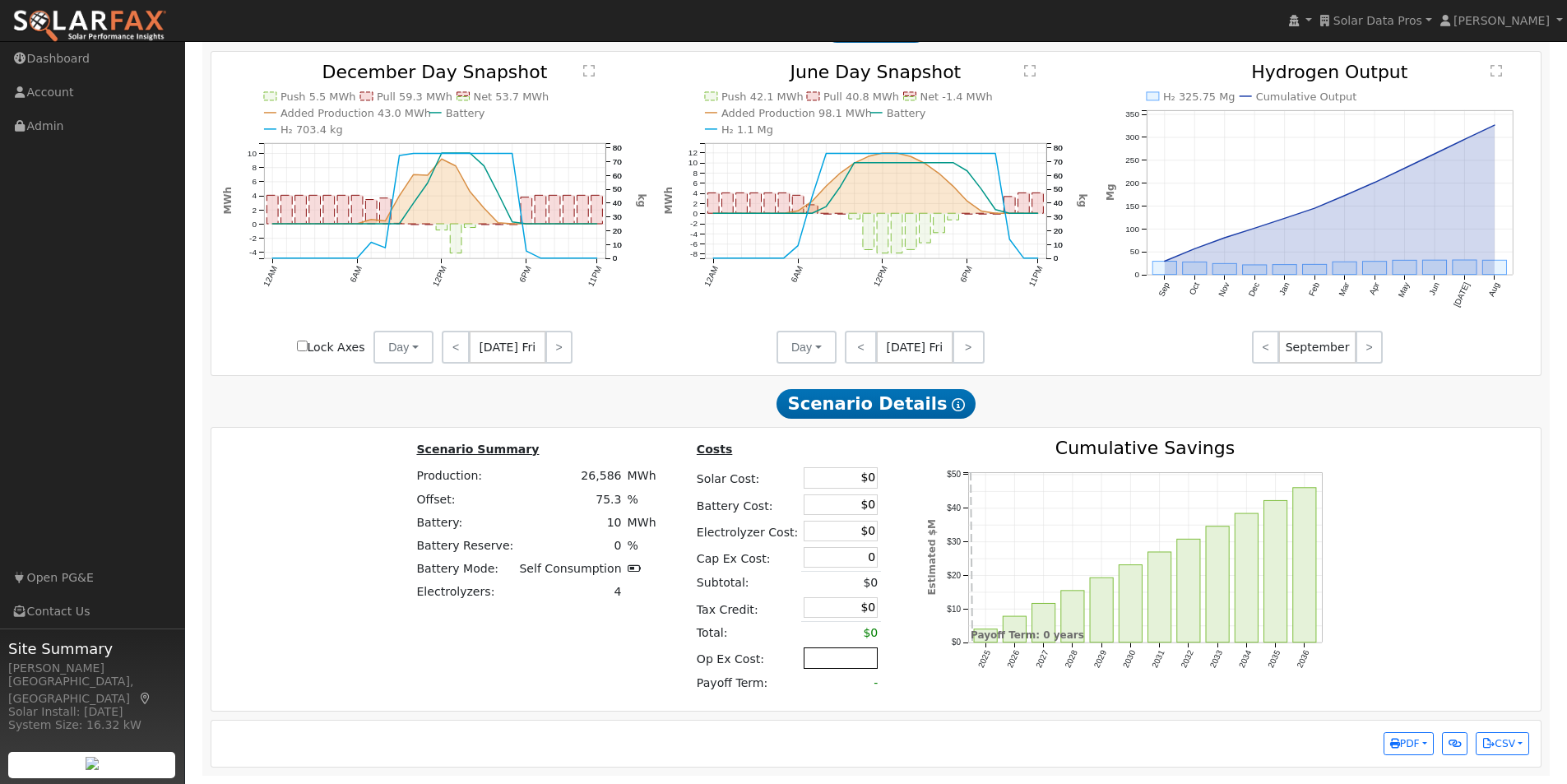
type input "$0"
drag, startPoint x: 839, startPoint y: 653, endPoint x: 1056, endPoint y: 653, distance: 217.0
click at [854, 653] on input "text" at bounding box center [840, 657] width 74 height 21
type input "$0"
click at [1449, 614] on div "Scenario Summary Production: 26,586 MWh Offset: 75.3 % Battery: 10 MWh Battery …" at bounding box center [876, 569] width 1342 height 260
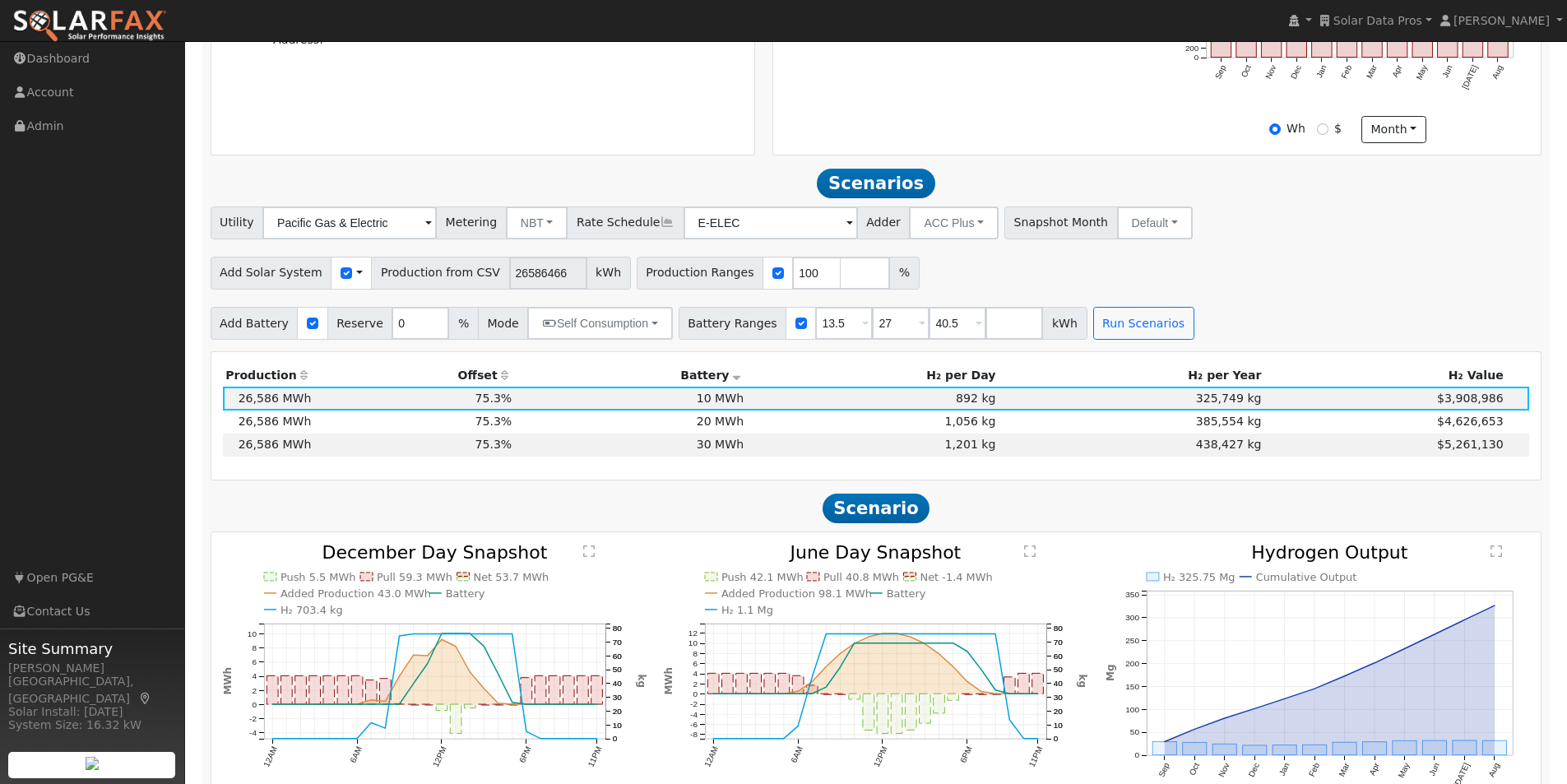
scroll to position [576, 0]
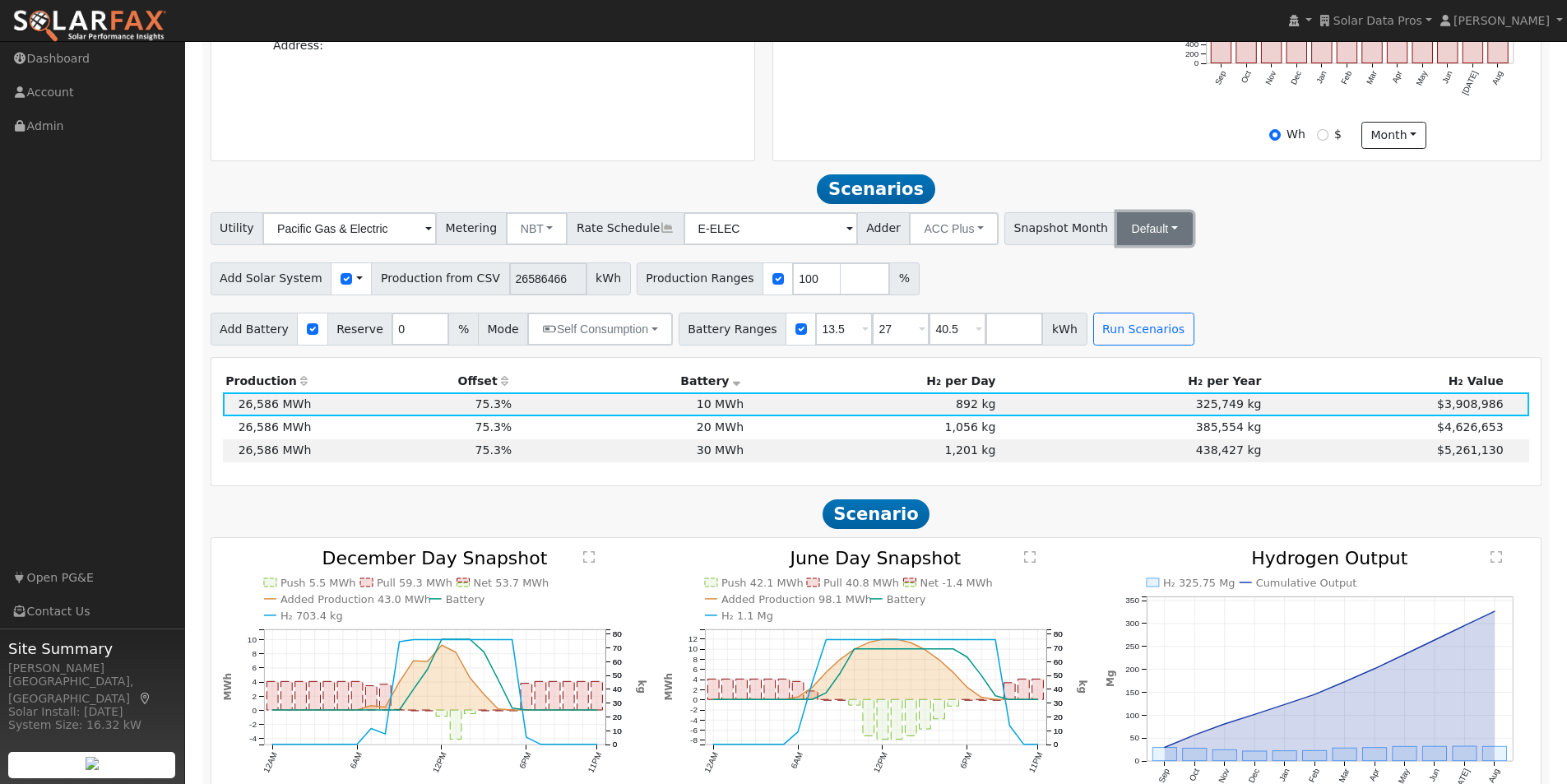
click at [1117, 238] on button "Default" at bounding box center [1154, 228] width 76 height 33
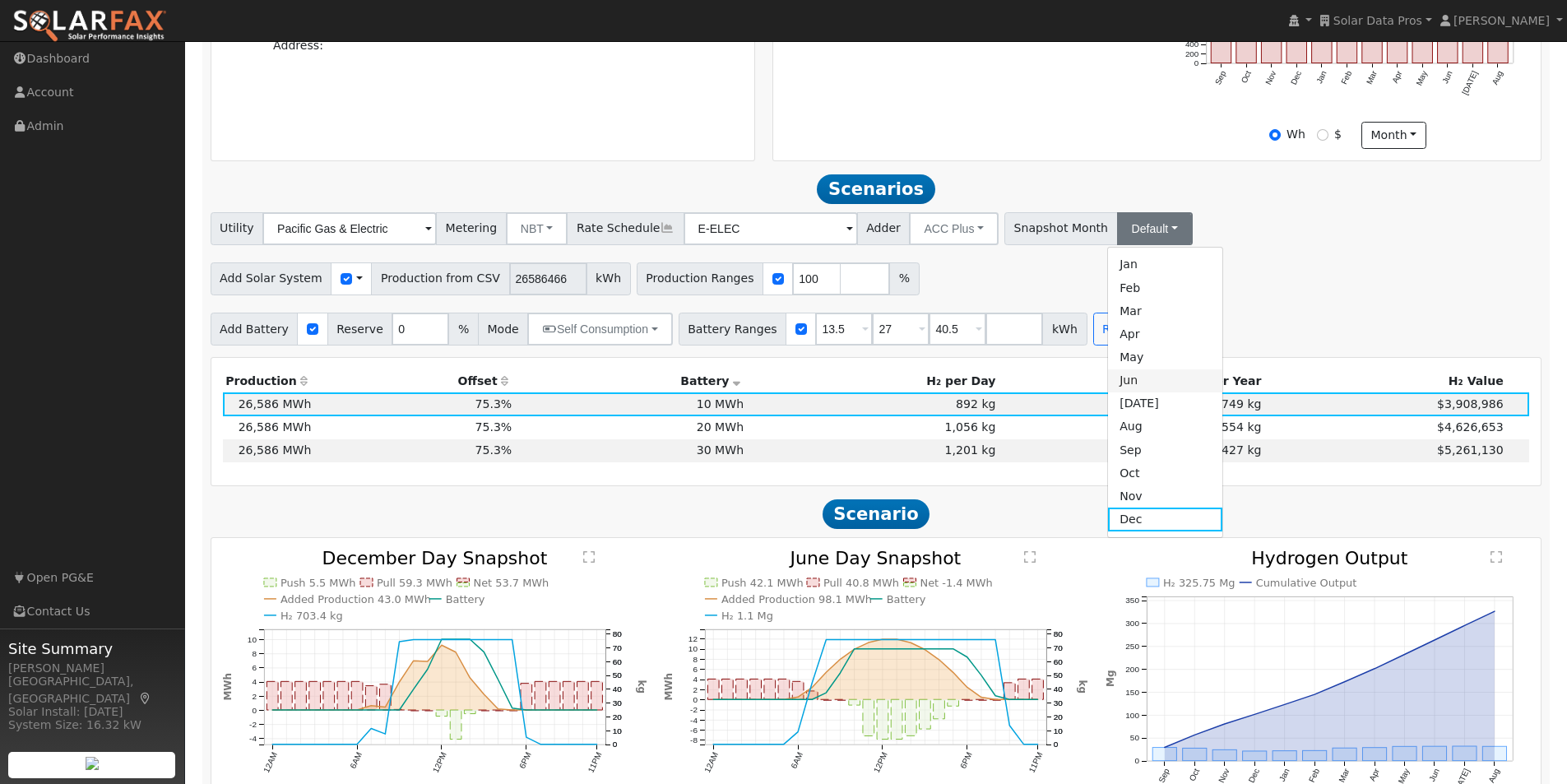
click at [1108, 391] on link "Jun" at bounding box center [1166, 380] width 115 height 23
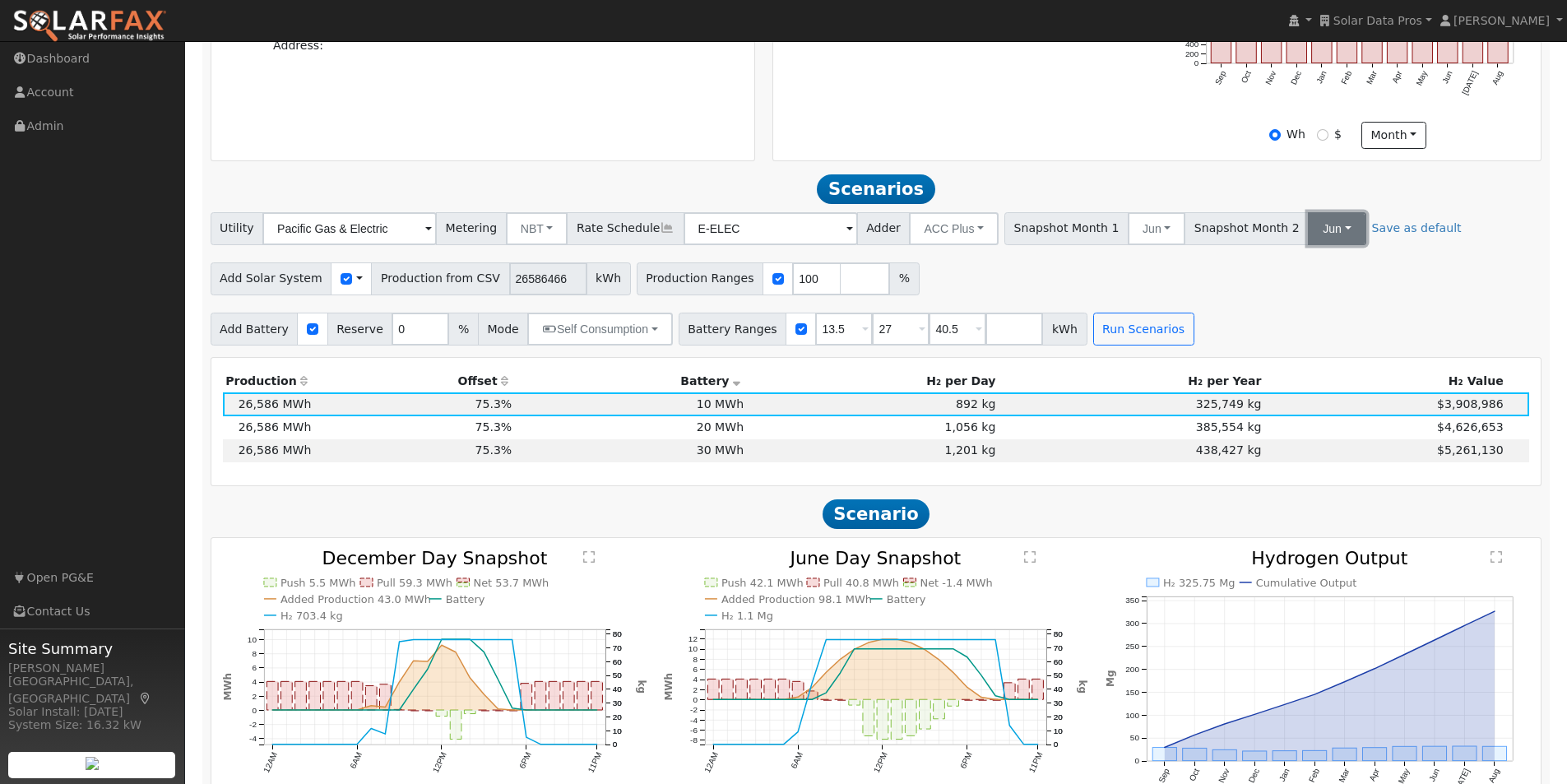
click at [1308, 240] on button "Jun" at bounding box center [1337, 228] width 57 height 33
drag, startPoint x: 1295, startPoint y: 526, endPoint x: 1268, endPoint y: 476, distance: 56.8
click at [1296, 527] on link "Dec" at bounding box center [1345, 518] width 115 height 23
click at [1117, 333] on button "Run Scenarios" at bounding box center [1144, 329] width 101 height 33
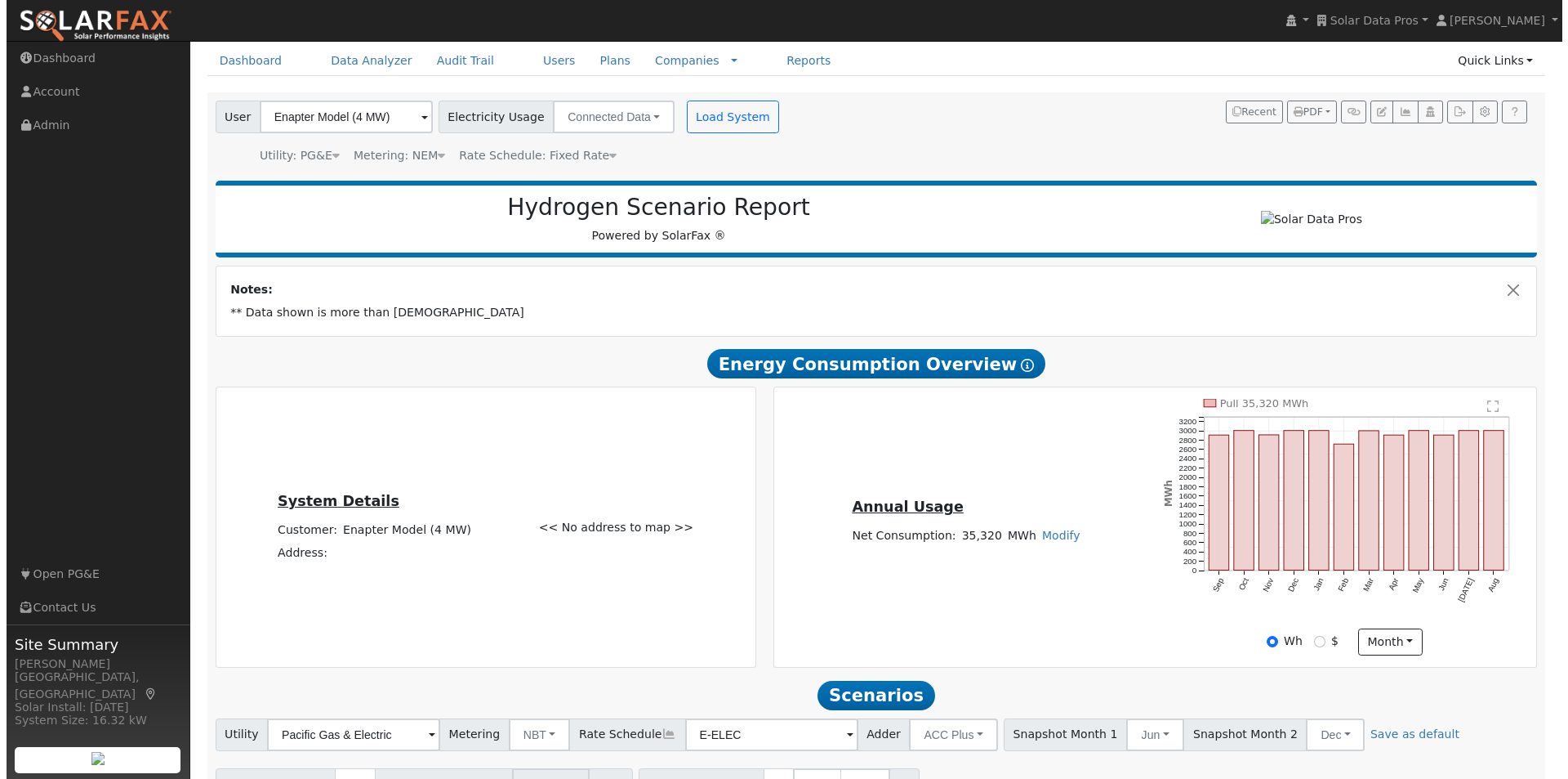
scroll to position [0, 0]
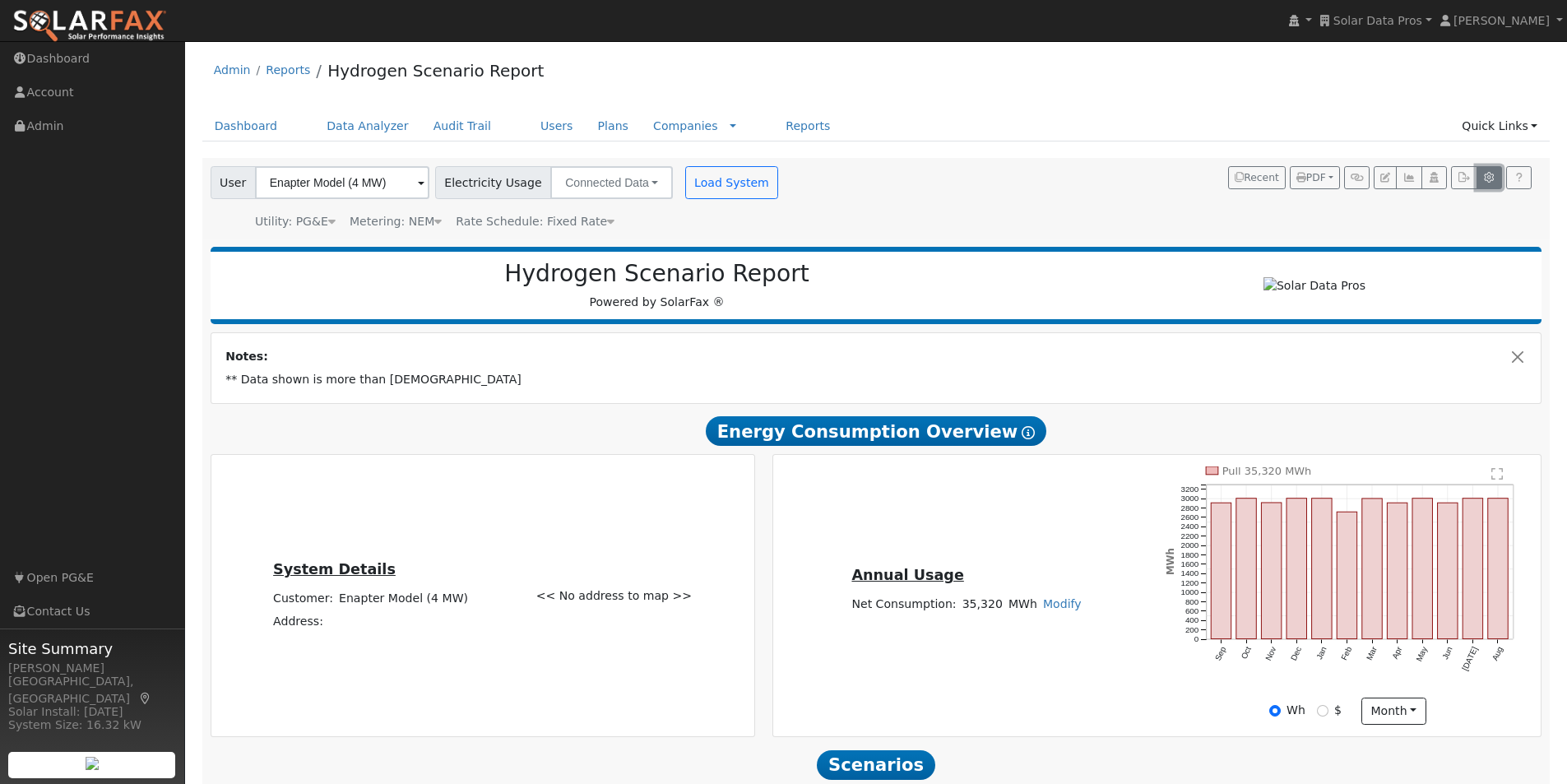
click at [1488, 170] on button "button" at bounding box center [1489, 177] width 25 height 23
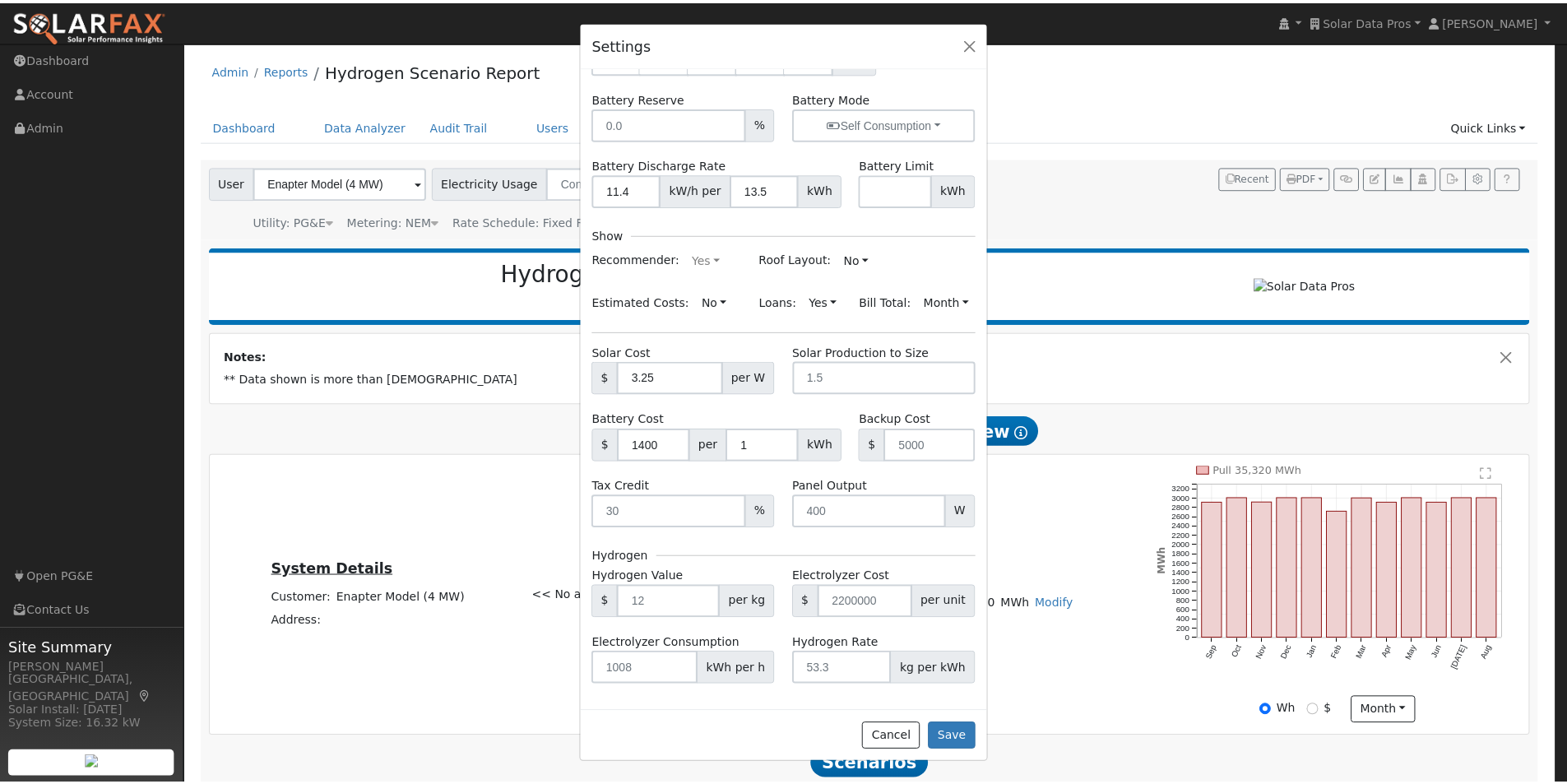
scroll to position [171, 0]
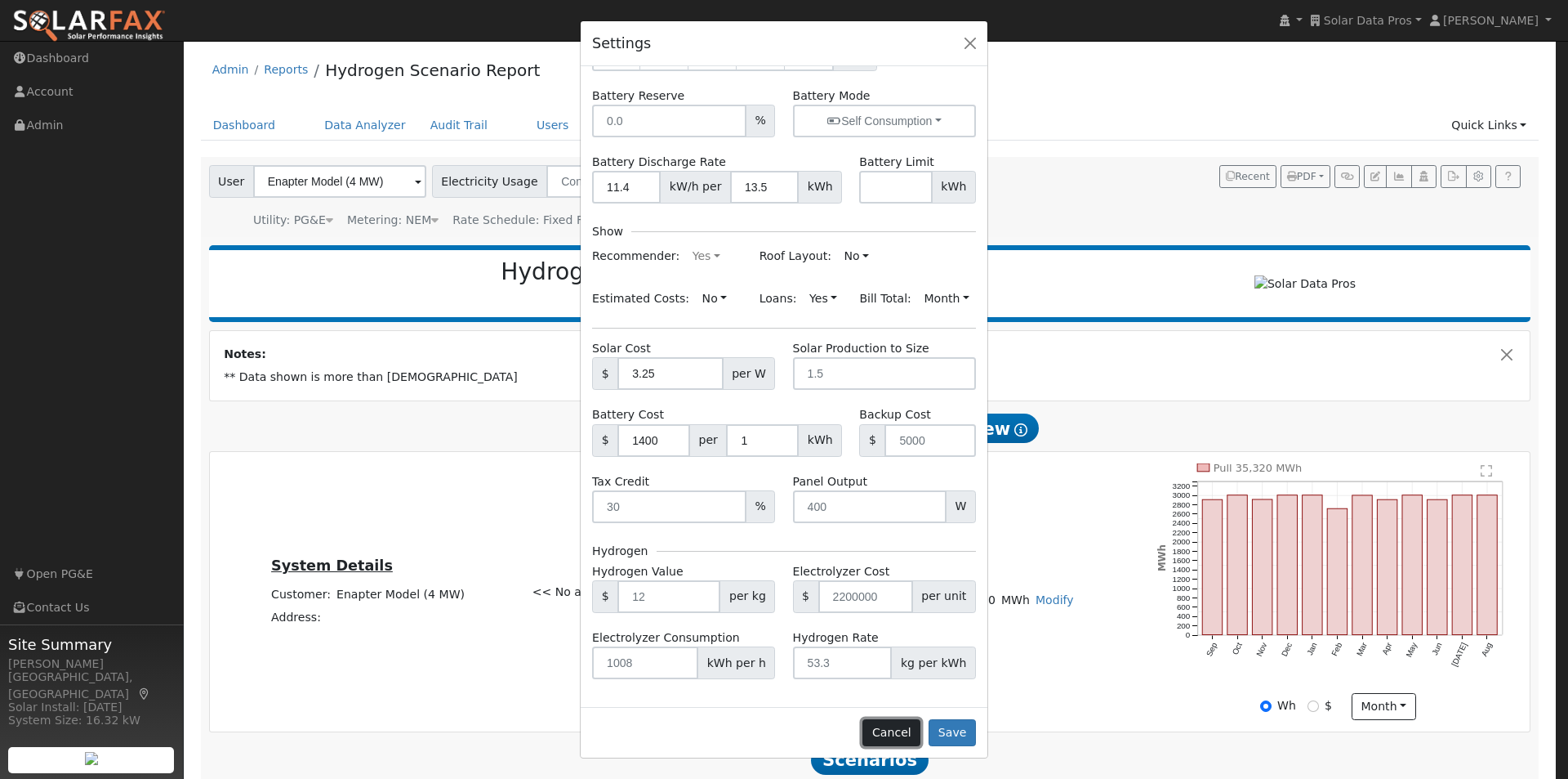
drag, startPoint x: 901, startPoint y: 723, endPoint x: 1062, endPoint y: 559, distance: 229.8
click at [901, 719] on button "Cancel" at bounding box center [891, 732] width 58 height 28
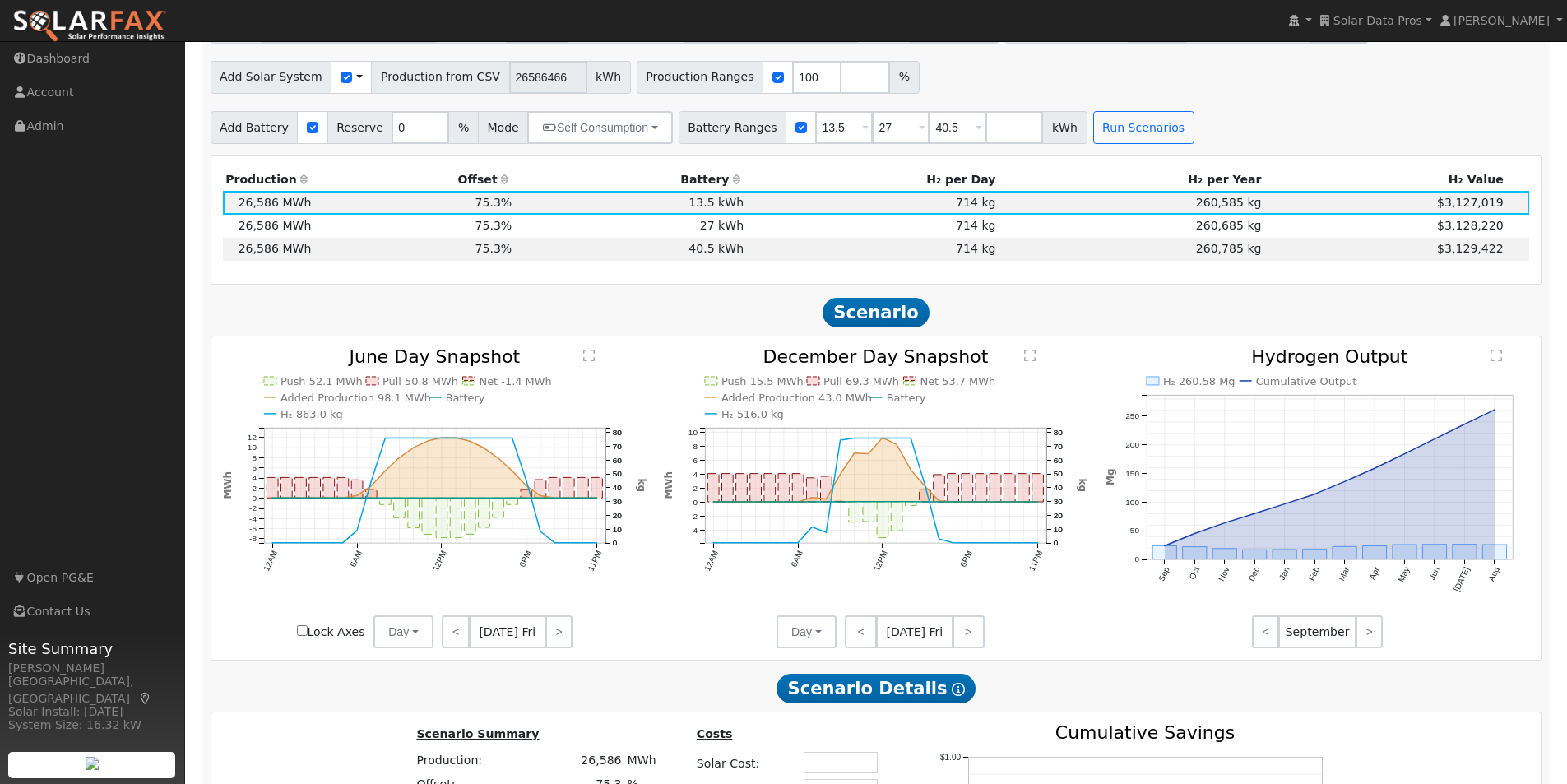
scroll to position [576, 0]
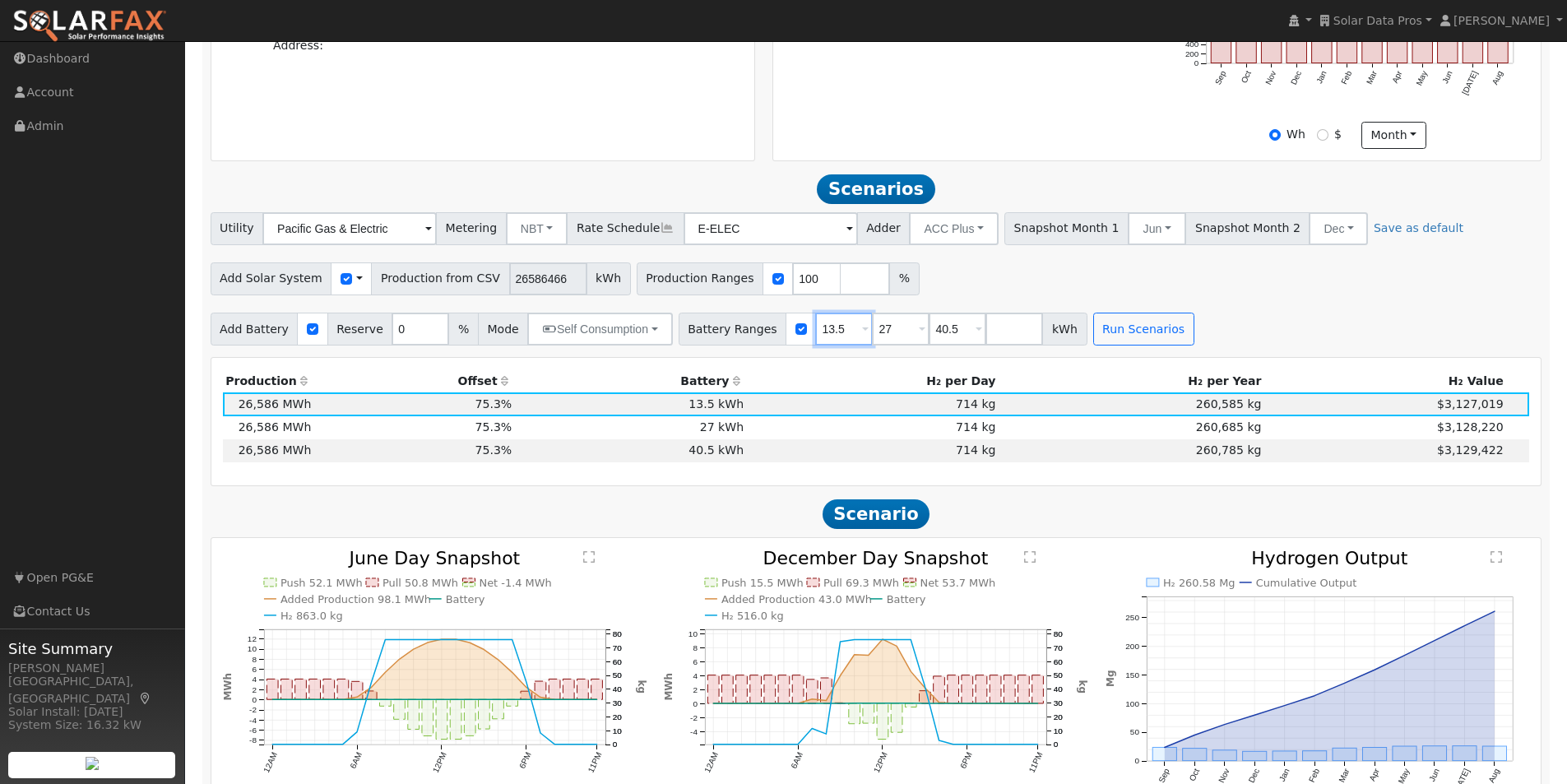
drag, startPoint x: 823, startPoint y: 336, endPoint x: 706, endPoint y: 345, distance: 117.3
click at [706, 345] on div "Battery Ranges 13.5 Overrides Reserve % Mode None None Self Consumption Peak Sa…" at bounding box center [883, 329] width 409 height 33
type input "27"
type input "40.5"
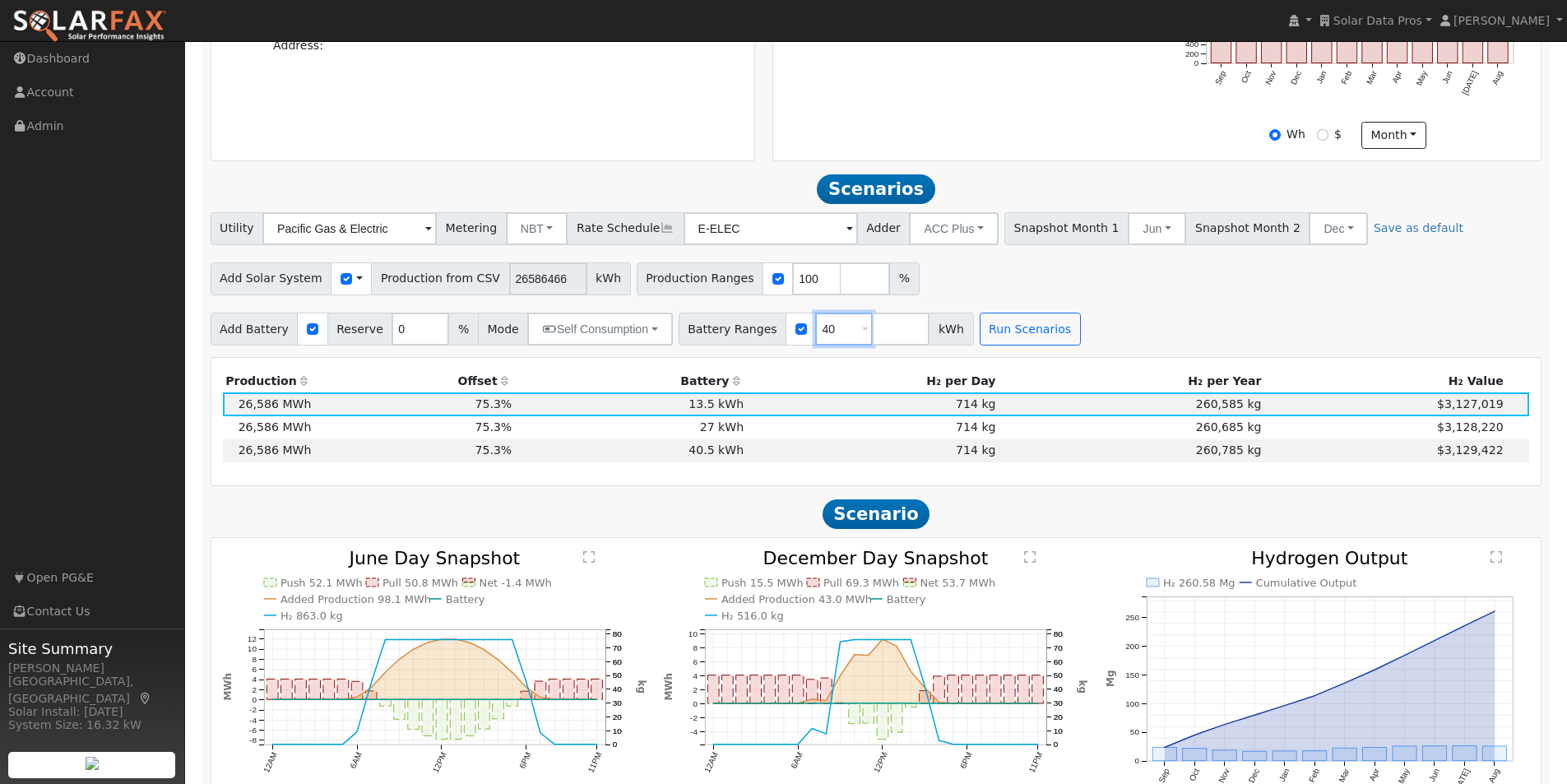
type input "4"
type input "10000"
type input "20000"
type input "30000"
click at [1094, 326] on button "Run Scenarios" at bounding box center [1144, 329] width 101 height 33
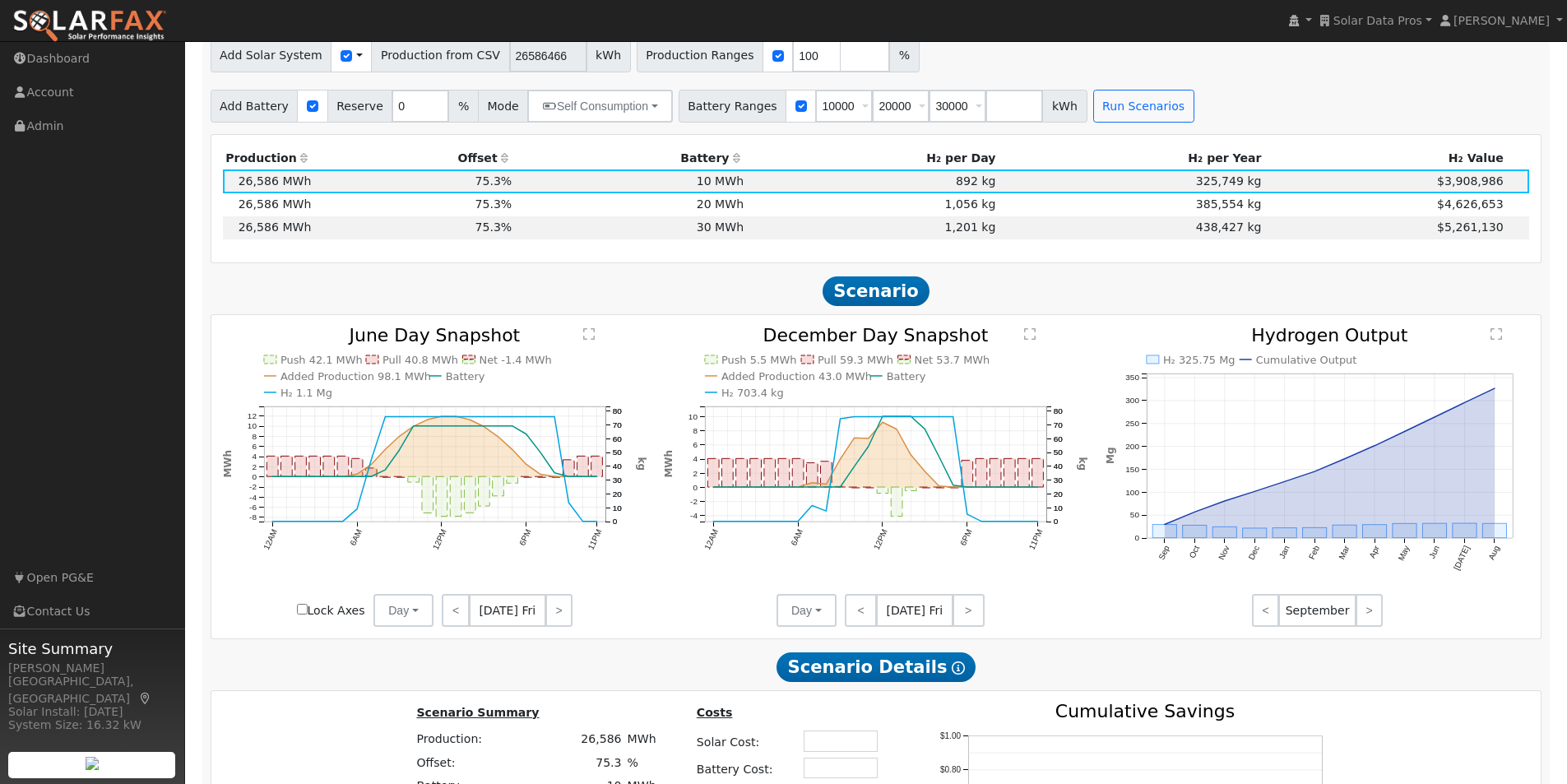
scroll to position [1069, 0]
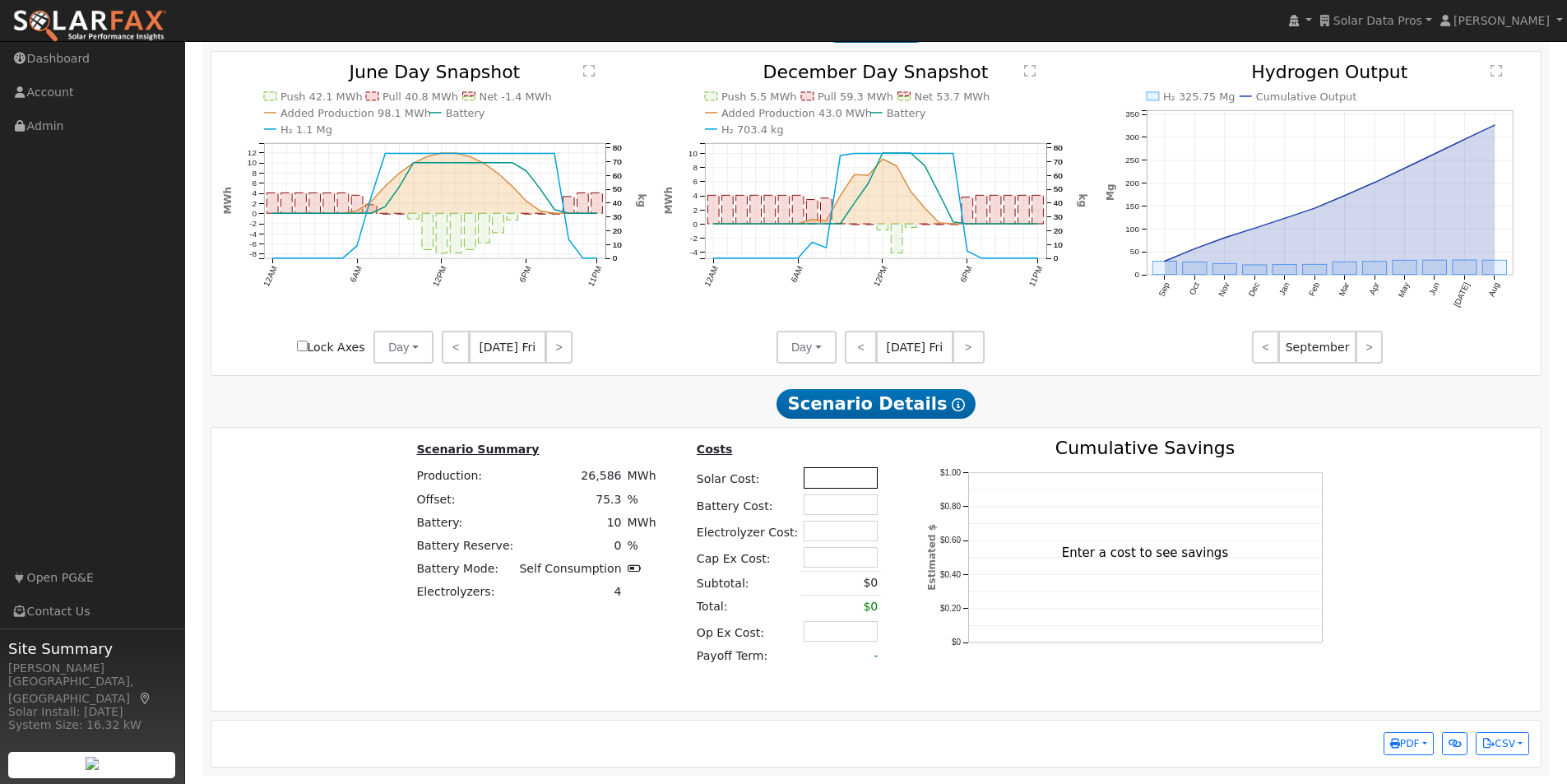
click at [823, 484] on input "text" at bounding box center [840, 478] width 74 height 21
type input "$0"
click at [823, 509] on input "text" at bounding box center [840, 504] width 74 height 21
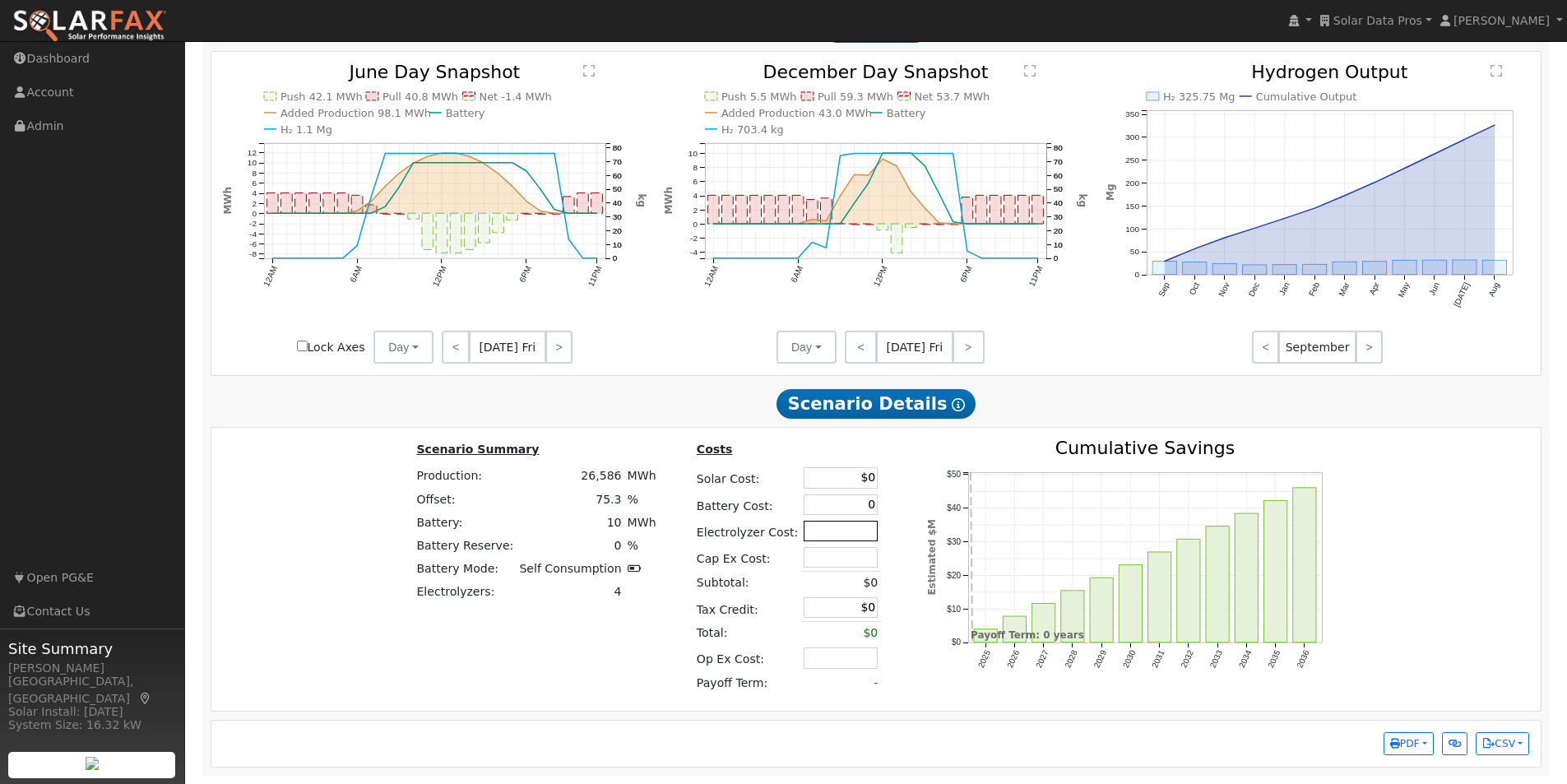
type input "$0"
click at [820, 531] on input "text" at bounding box center [840, 530] width 74 height 21
type input "$0"
click at [821, 559] on input "text" at bounding box center [840, 557] width 74 height 21
type input "$0"
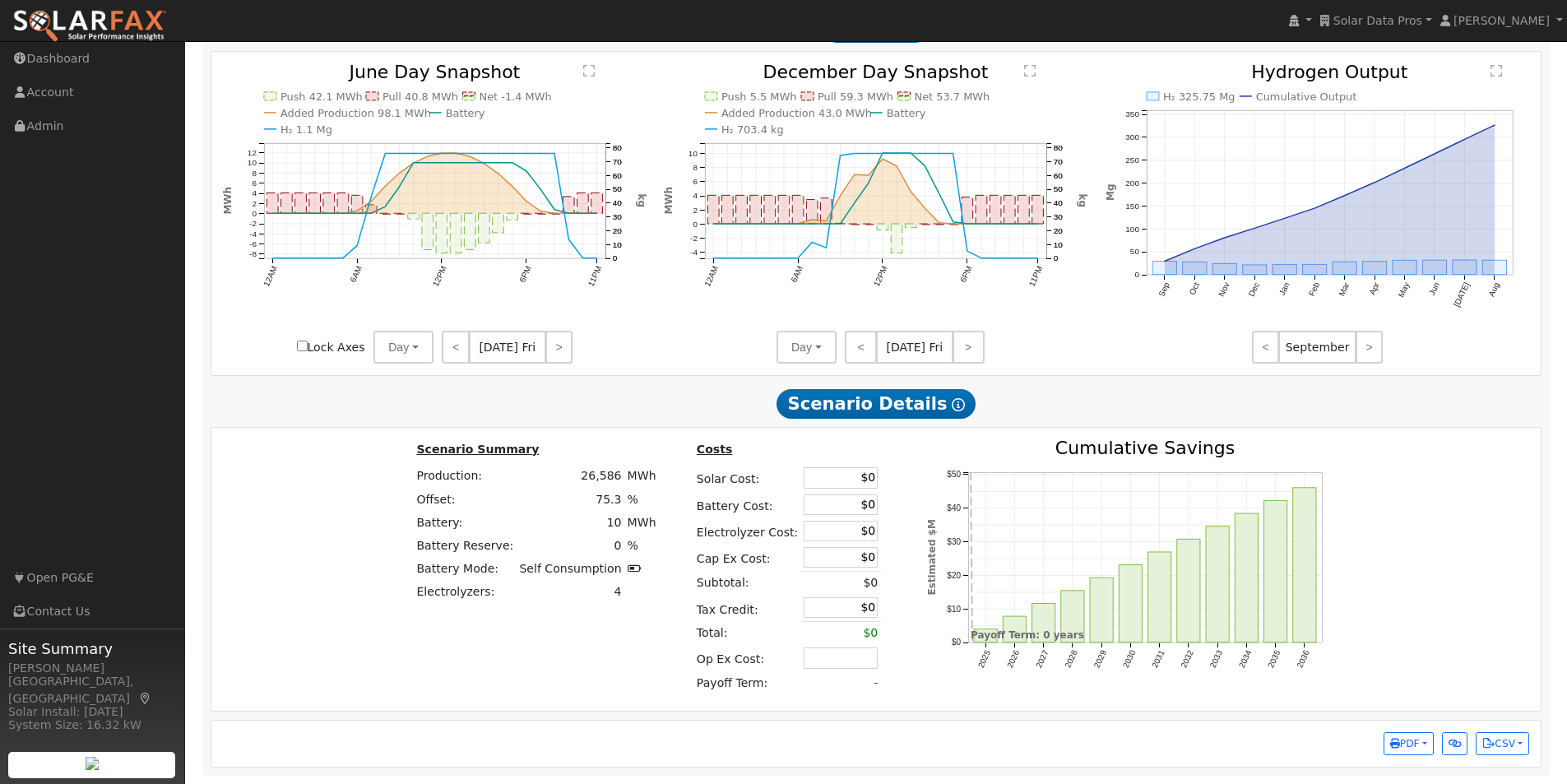
drag, startPoint x: 840, startPoint y: 660, endPoint x: 919, endPoint y: 681, distance: 81.7
click at [845, 661] on input "text" at bounding box center [840, 657] width 74 height 21
type input "$0"
drag, startPoint x: 1009, startPoint y: 700, endPoint x: 1312, endPoint y: 699, distance: 303.0
click at [1424, 744] on button "PDF" at bounding box center [1409, 743] width 50 height 23
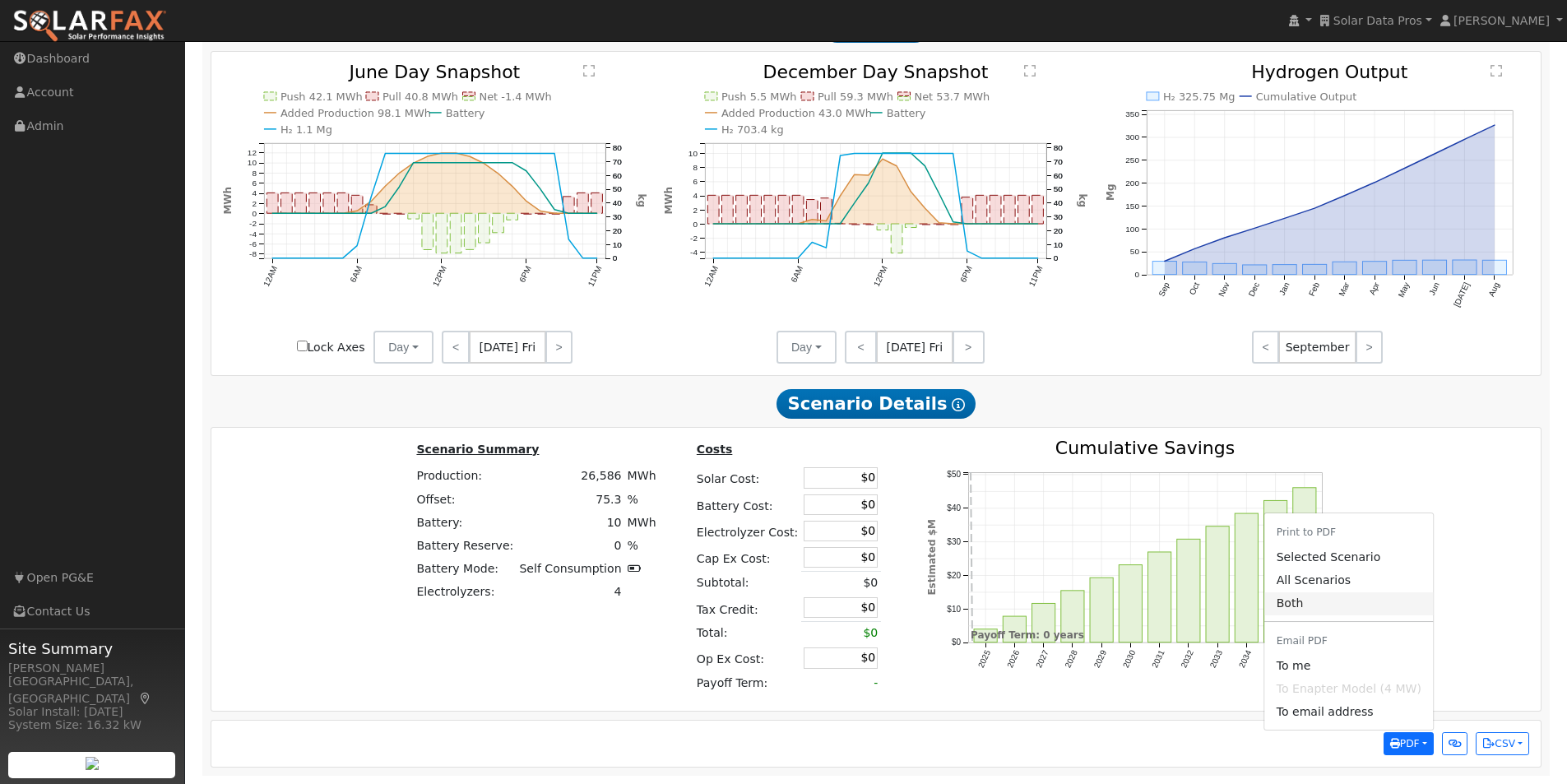
click at [1293, 603] on link "Both" at bounding box center [1350, 603] width 169 height 23
click at [1412, 743] on span "PDF" at bounding box center [1405, 742] width 30 height 11
click at [1299, 600] on link "Both" at bounding box center [1350, 603] width 169 height 23
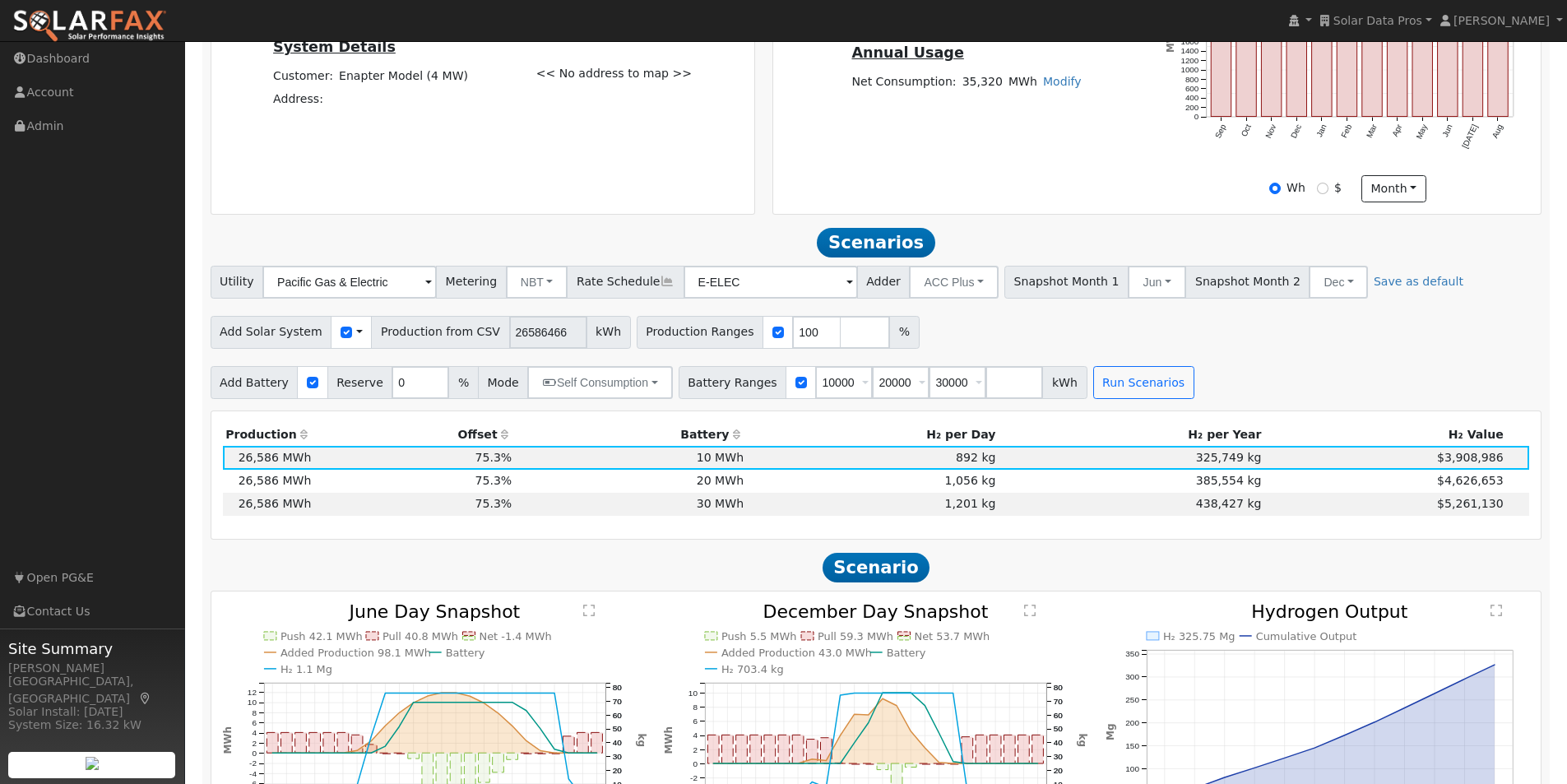
scroll to position [0, 0]
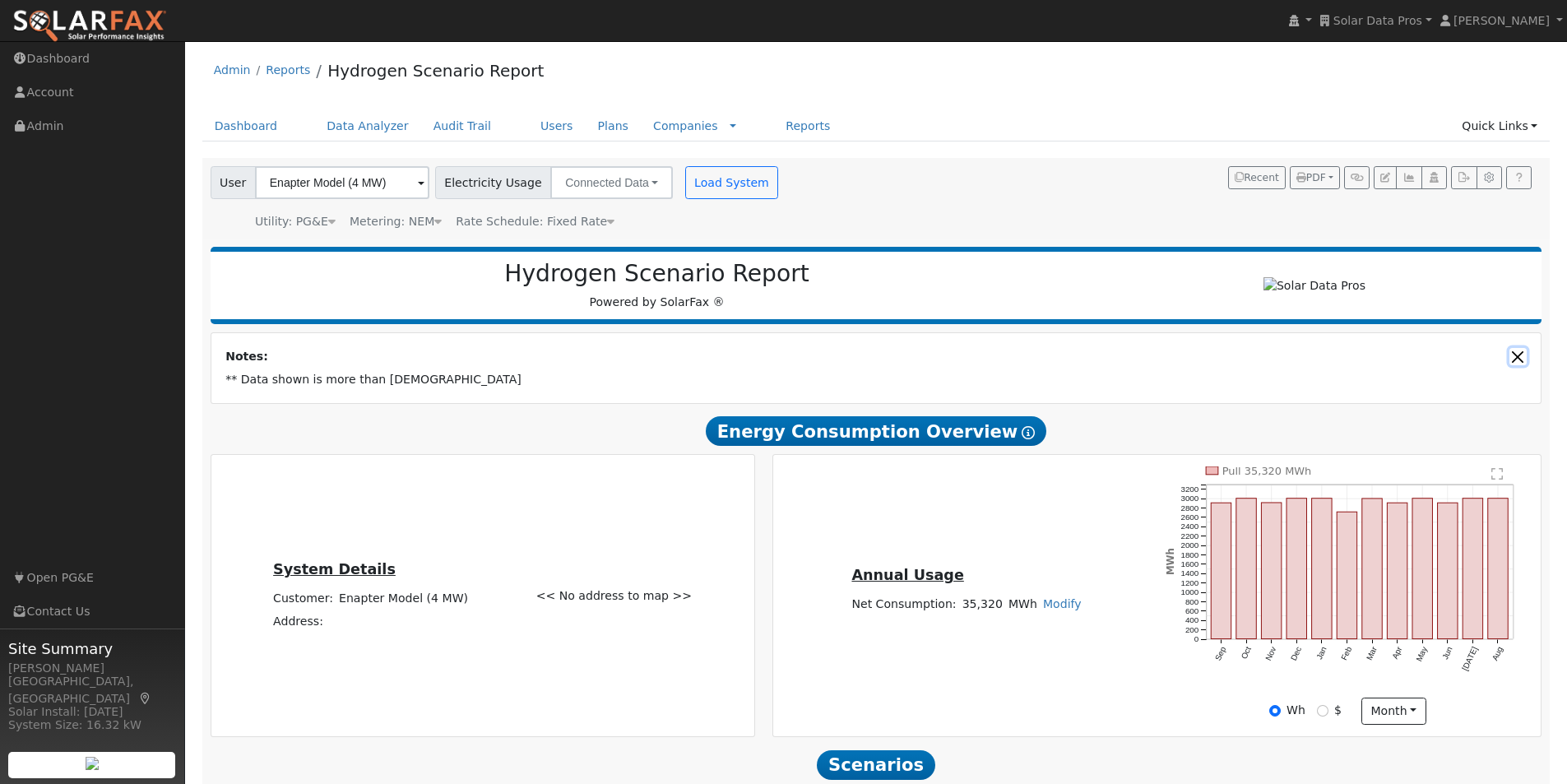
click at [1523, 365] on button "Close" at bounding box center [1518, 357] width 17 height 17
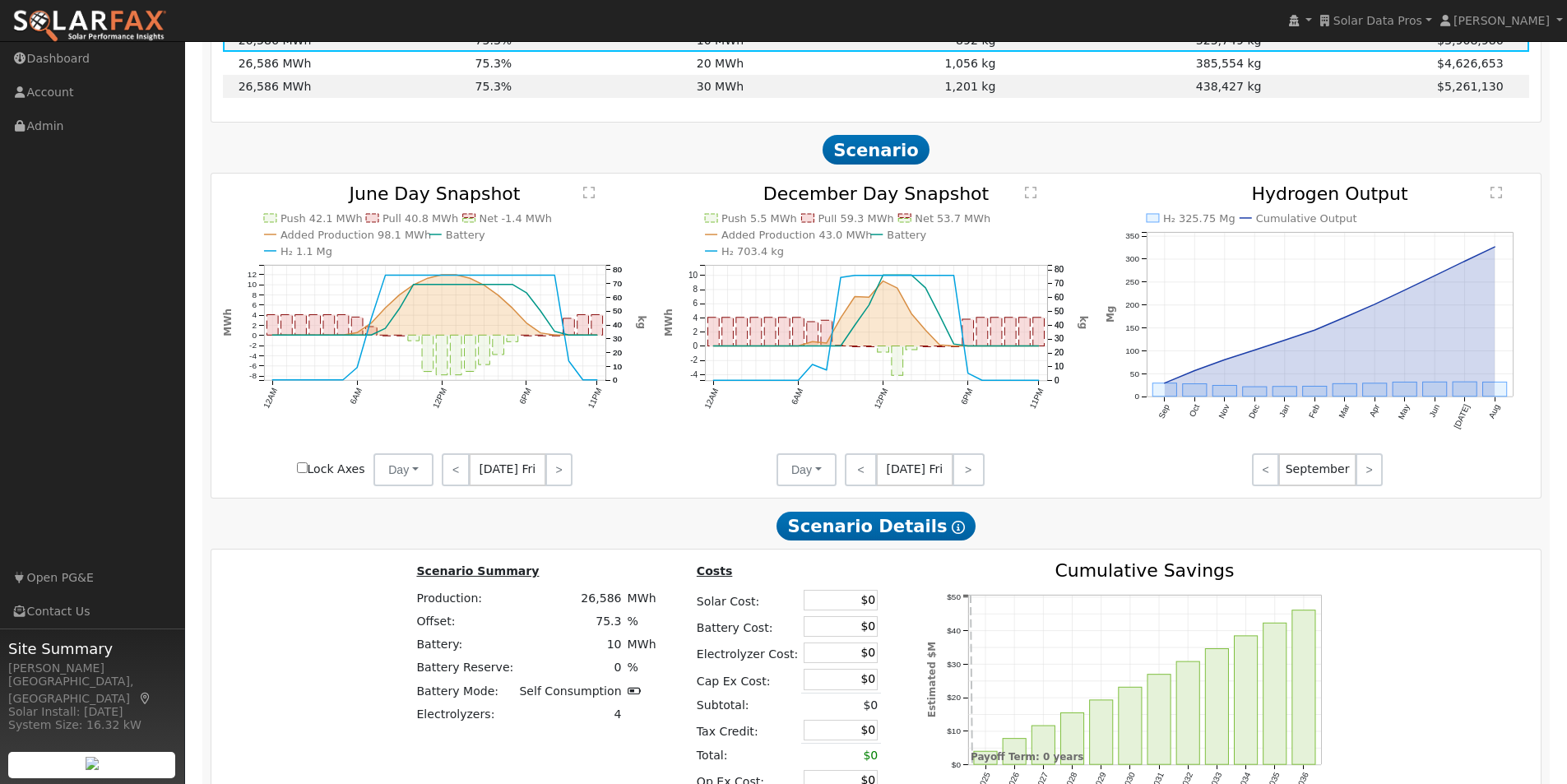
scroll to position [989, 0]
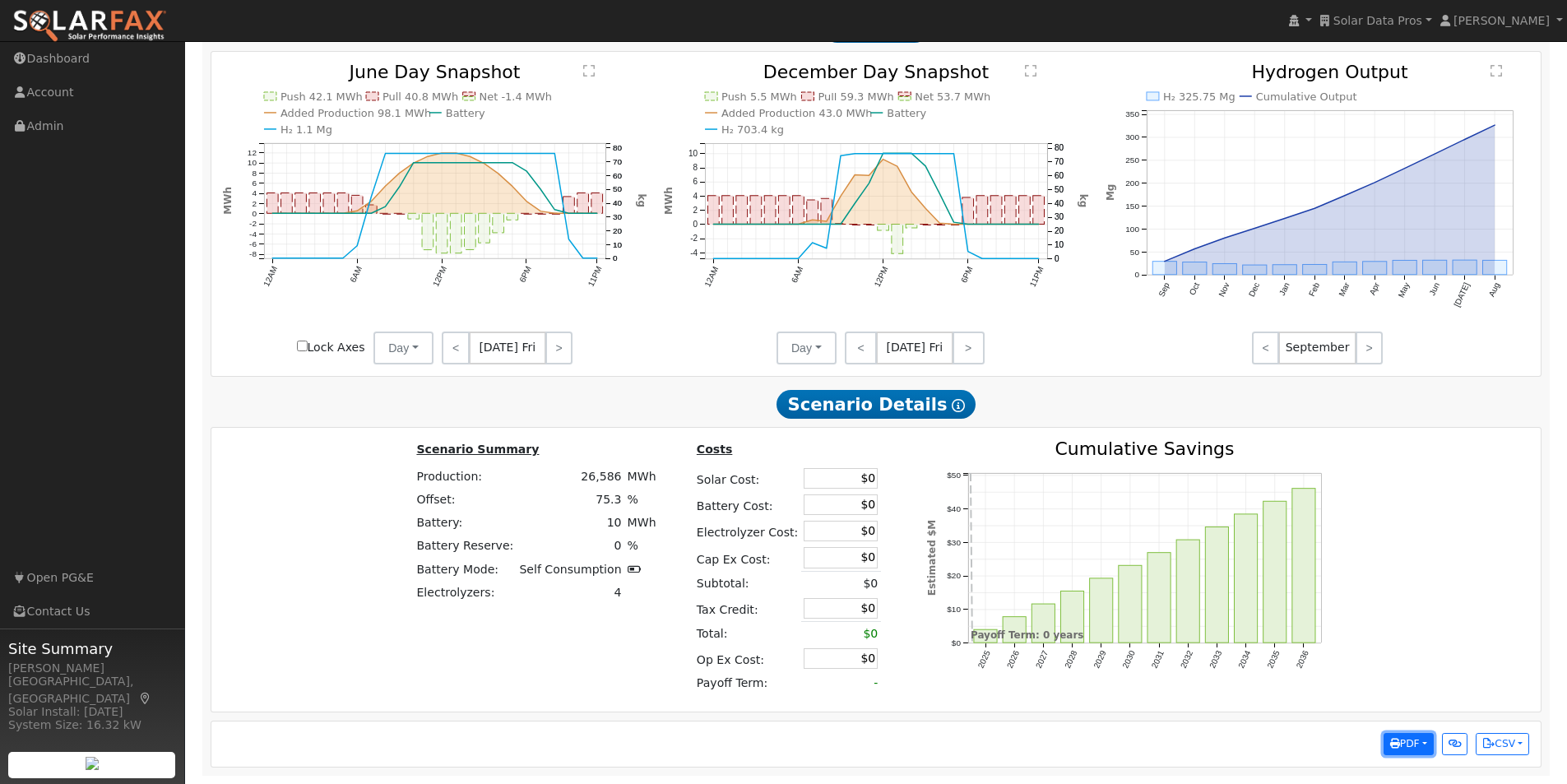
click at [1405, 737] on span "PDF" at bounding box center [1405, 742] width 30 height 11
click at [1308, 597] on link "Both" at bounding box center [1350, 603] width 169 height 23
click at [1394, 17] on span "Solar Data Pros" at bounding box center [1378, 20] width 89 height 13
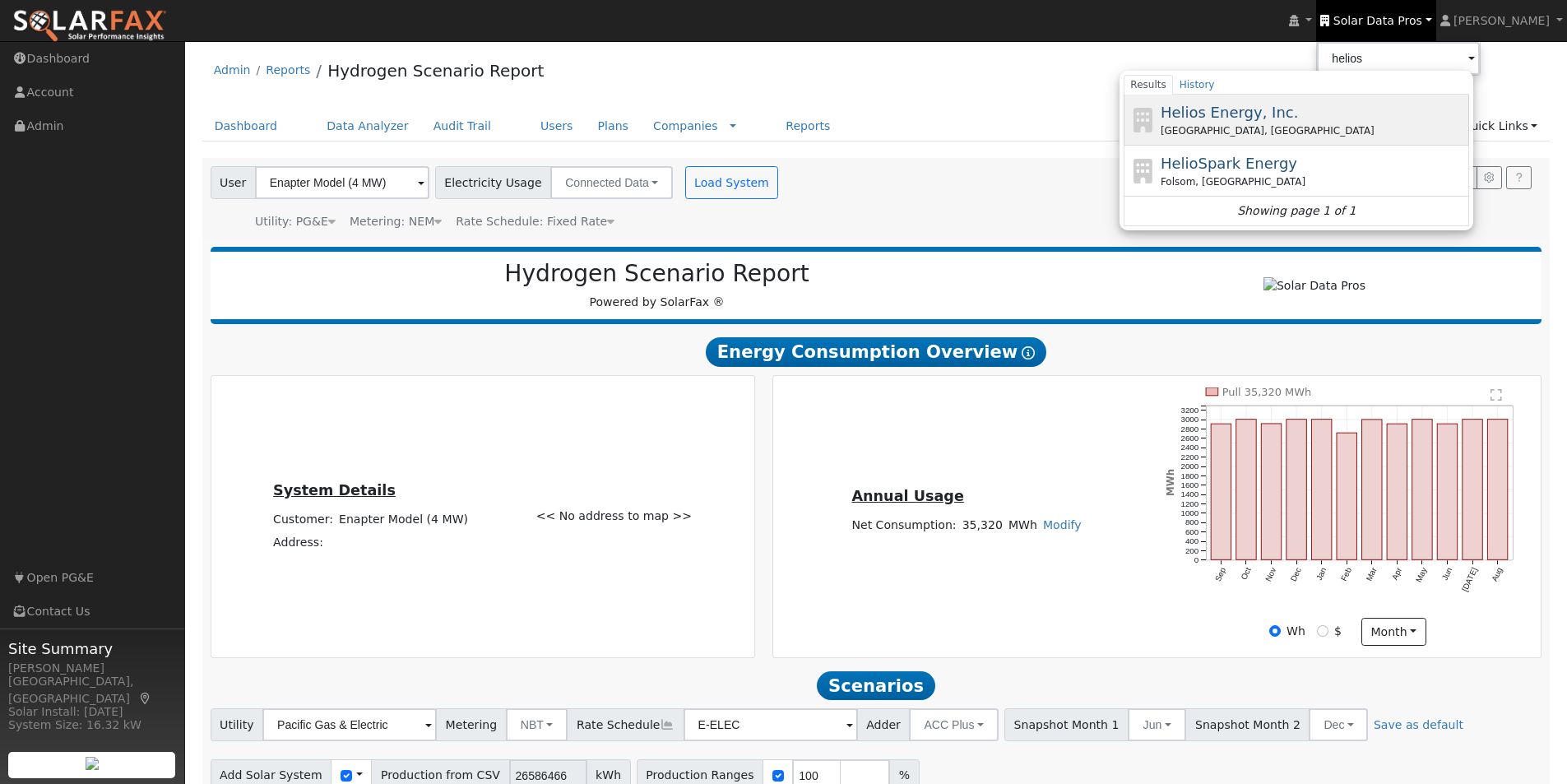
click at [1234, 107] on span "Helios Energy, Inc." at bounding box center [1229, 112] width 138 height 17
type input "Helios Energy, Inc."
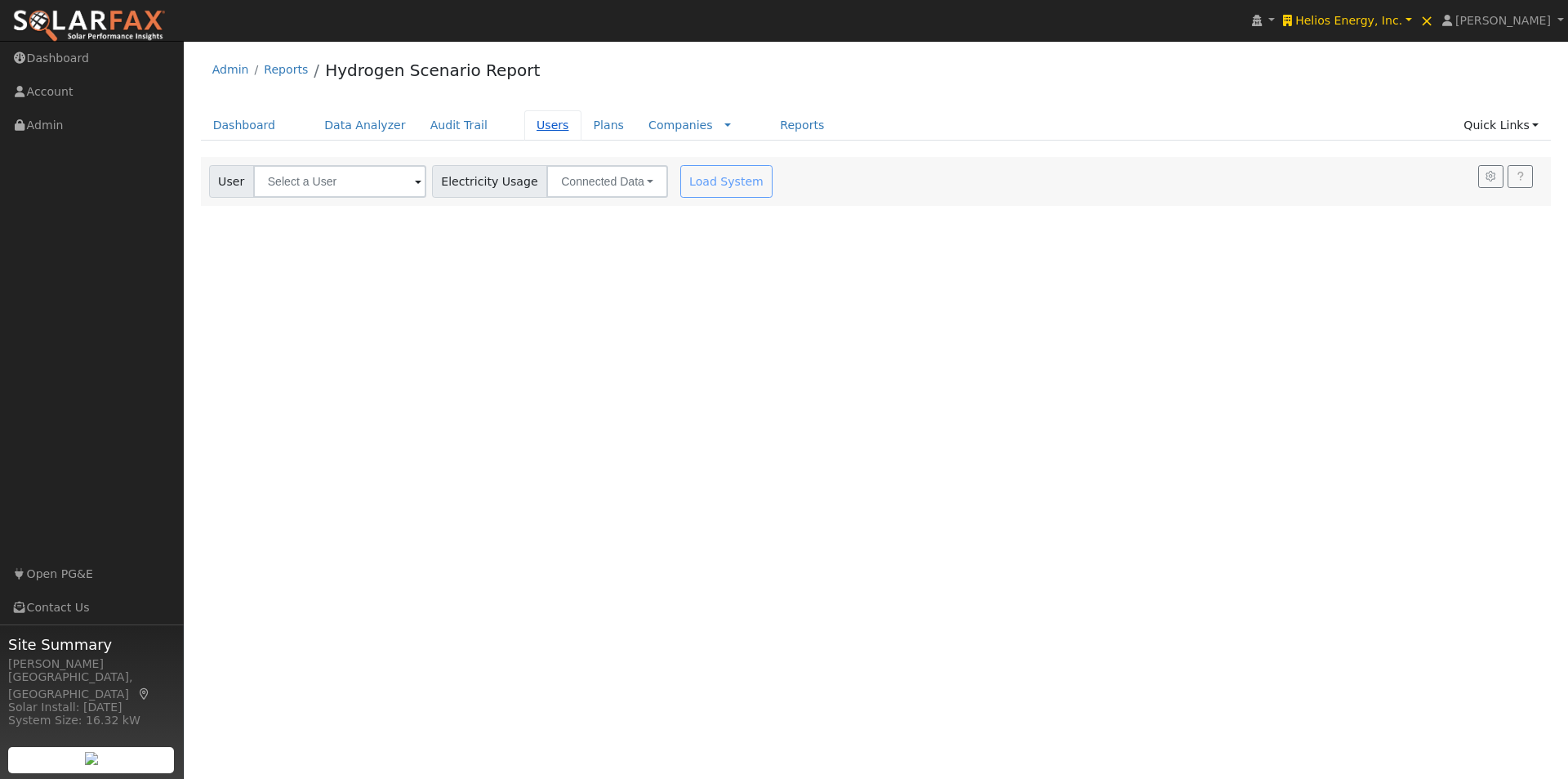
click at [524, 121] on link "Users" at bounding box center [553, 125] width 57 height 30
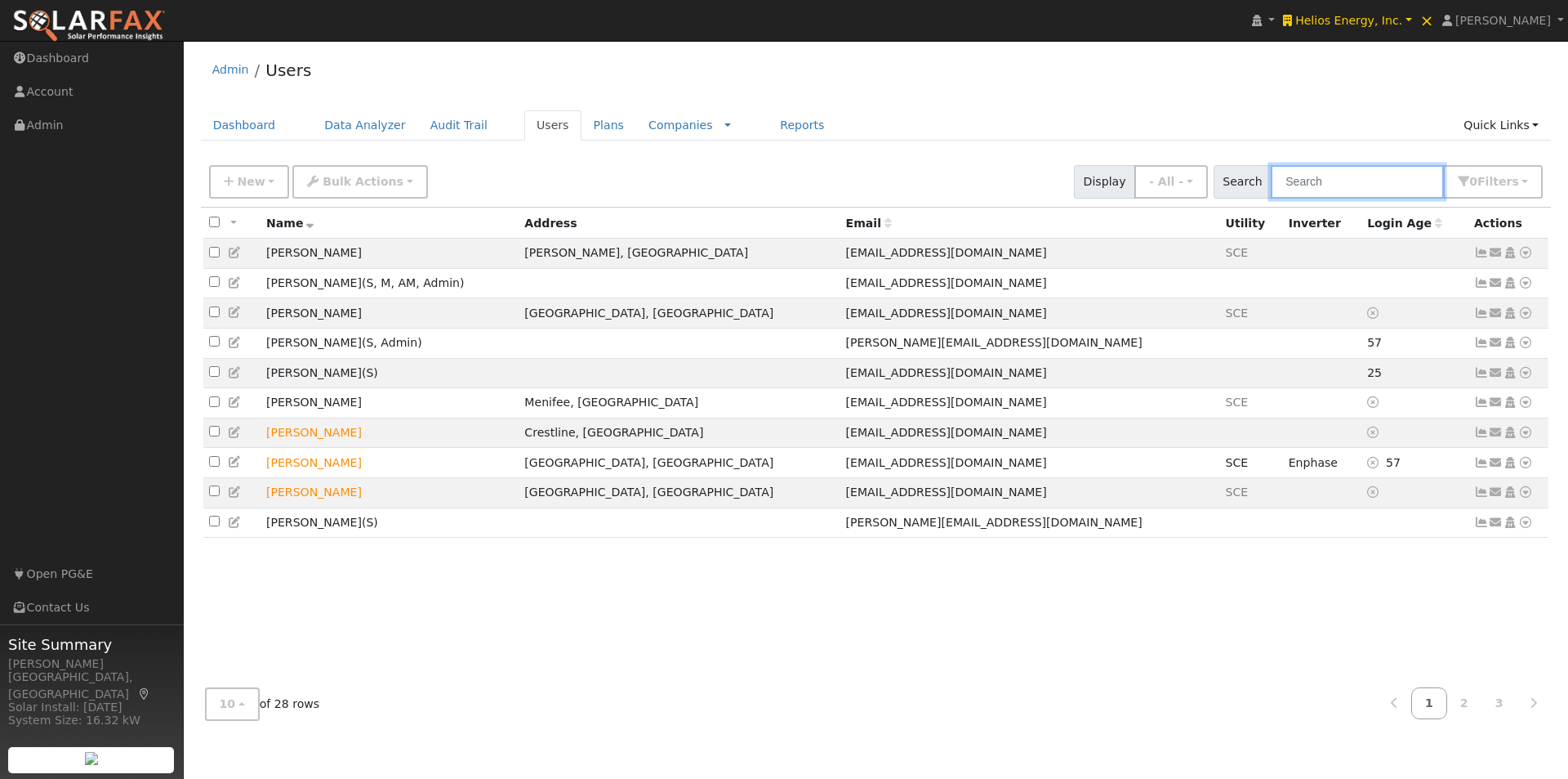
click at [1403, 182] on input "text" at bounding box center [1358, 181] width 173 height 34
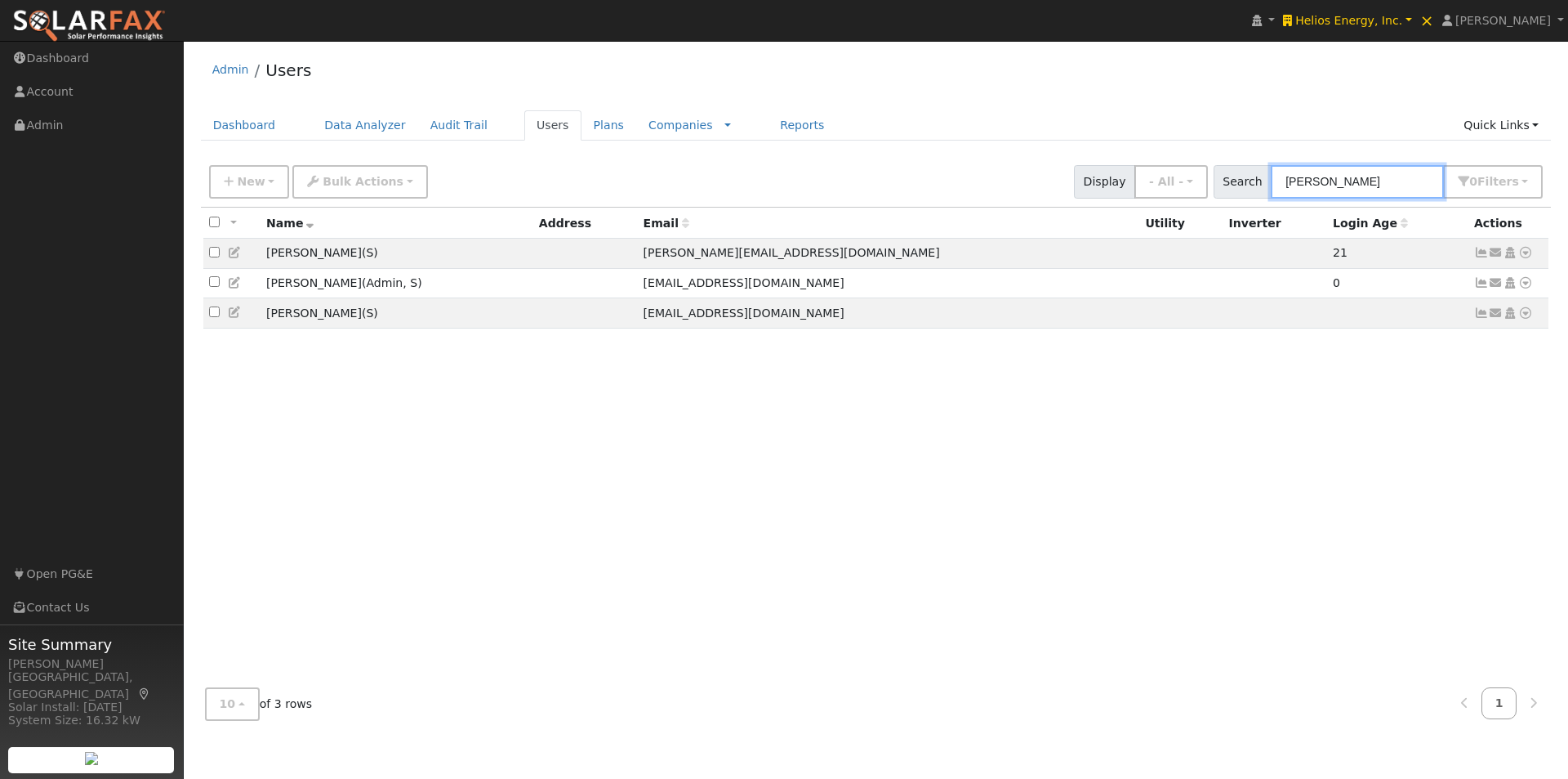
drag, startPoint x: 1350, startPoint y: 191, endPoint x: 1179, endPoint y: 163, distance: 173.3
click at [1179, 163] on div "New Add User Quick Add Quick Connect Quick Convert Lead Bulk Actions Send Email…" at bounding box center [876, 179] width 1340 height 39
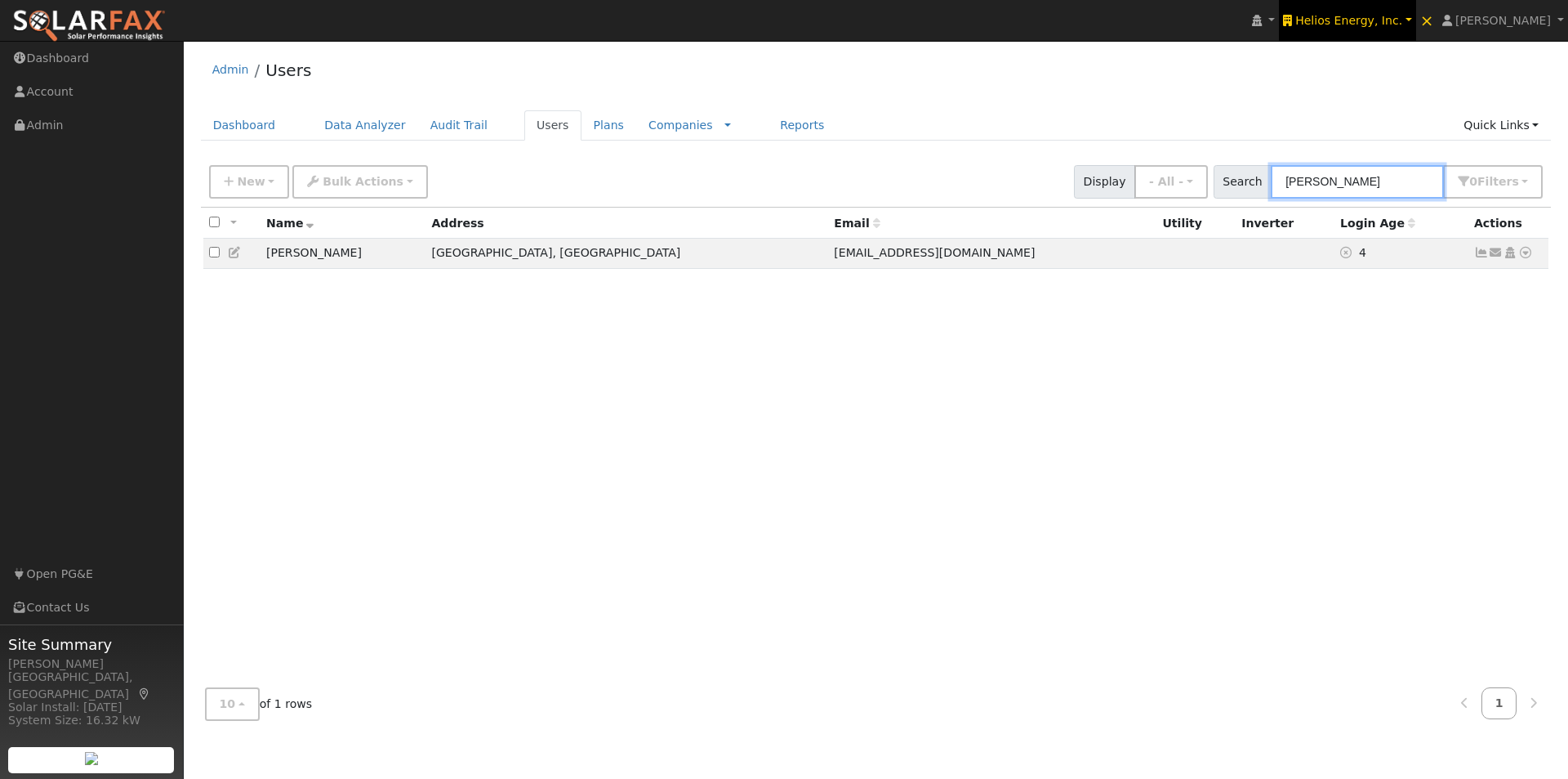
type input "[PERSON_NAME]"
click at [1378, 22] on span "Helios Energy, Inc." at bounding box center [1349, 20] width 107 height 13
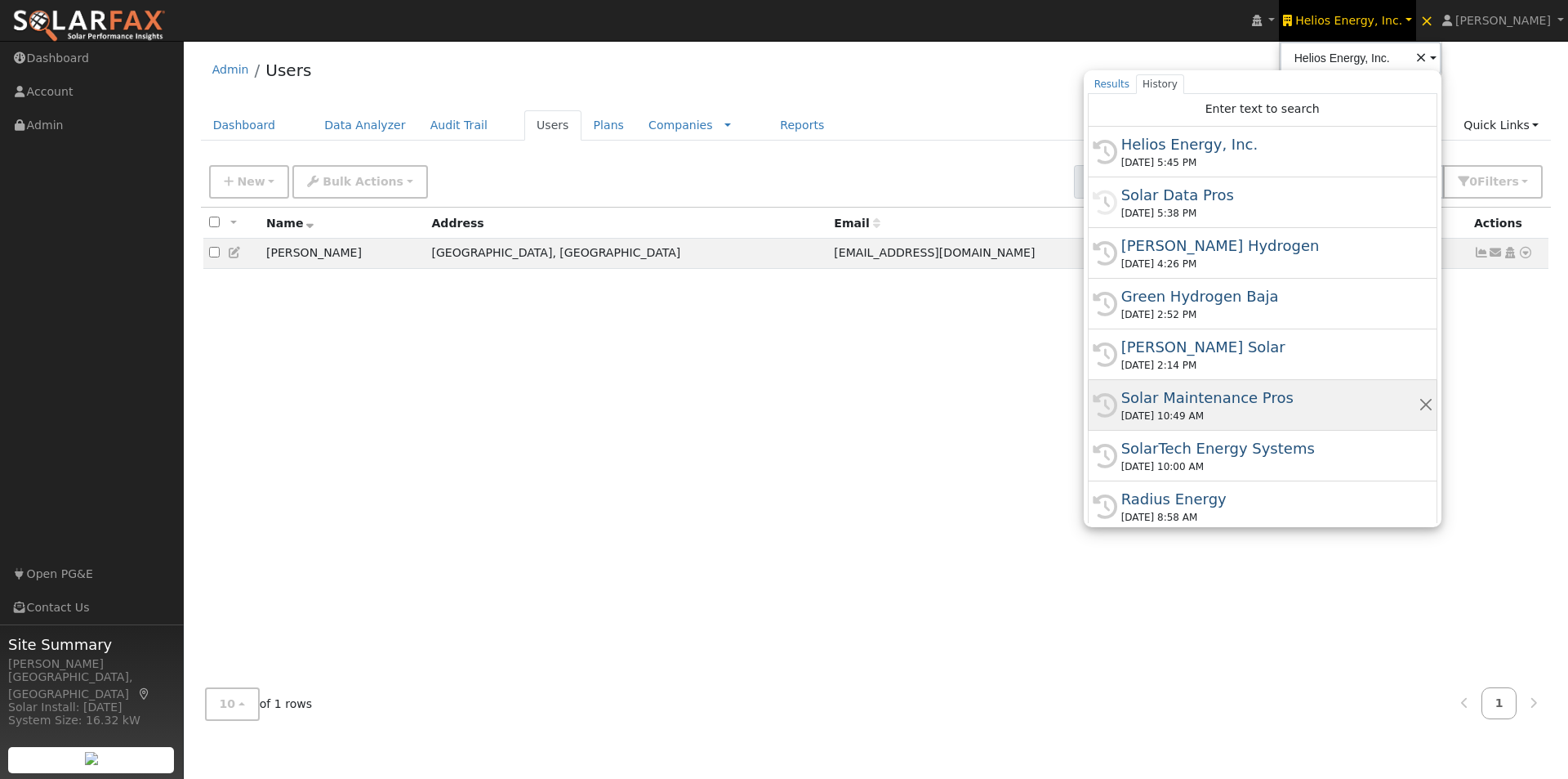
click at [1213, 397] on div "Solar Maintenance Pros" at bounding box center [1270, 398] width 298 height 22
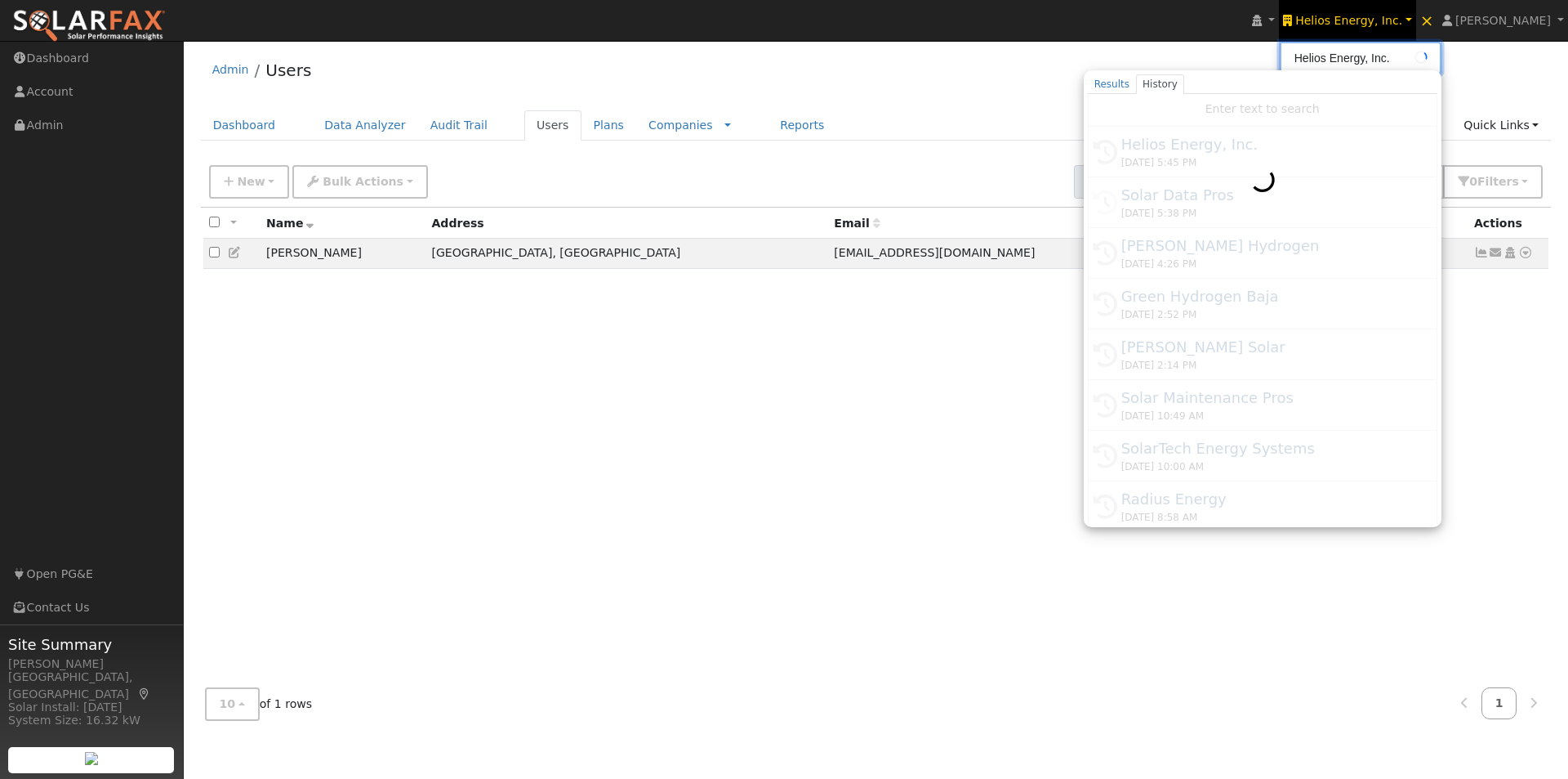
type input "Solar Maintenance Pros"
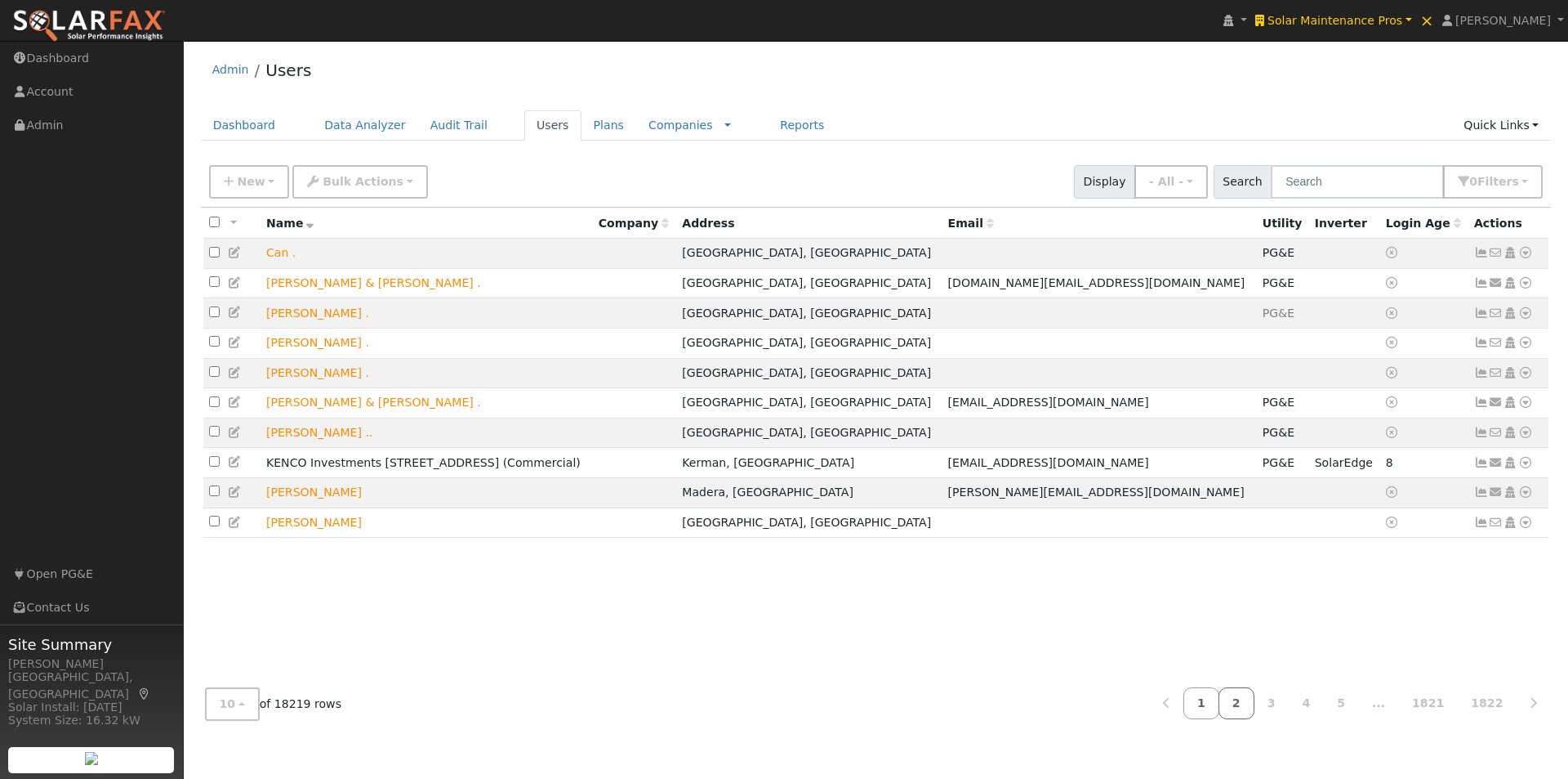
click at [1255, 703] on link "2" at bounding box center [1237, 702] width 36 height 32
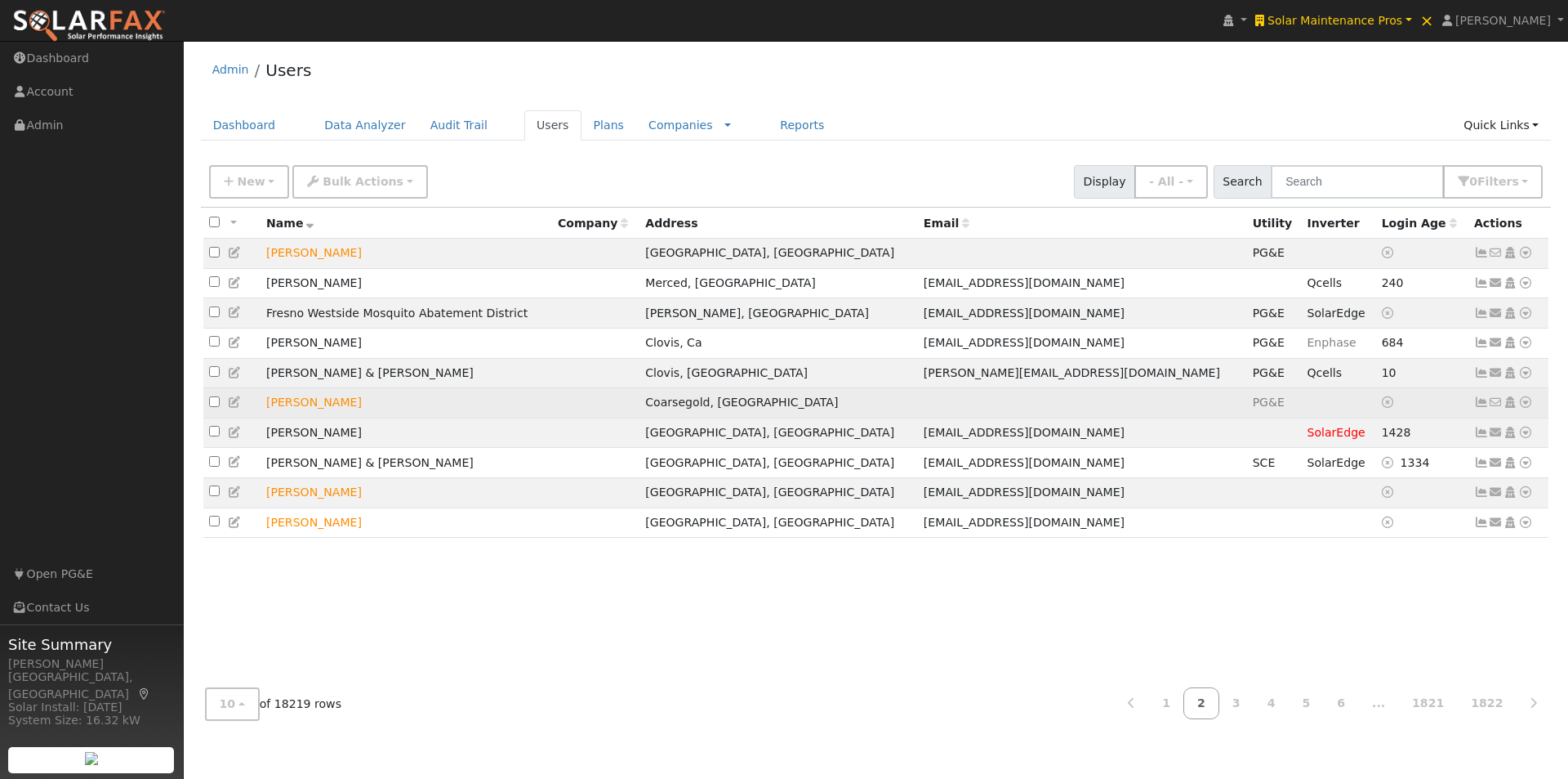
click at [1477, 408] on icon at bounding box center [1481, 401] width 15 height 11
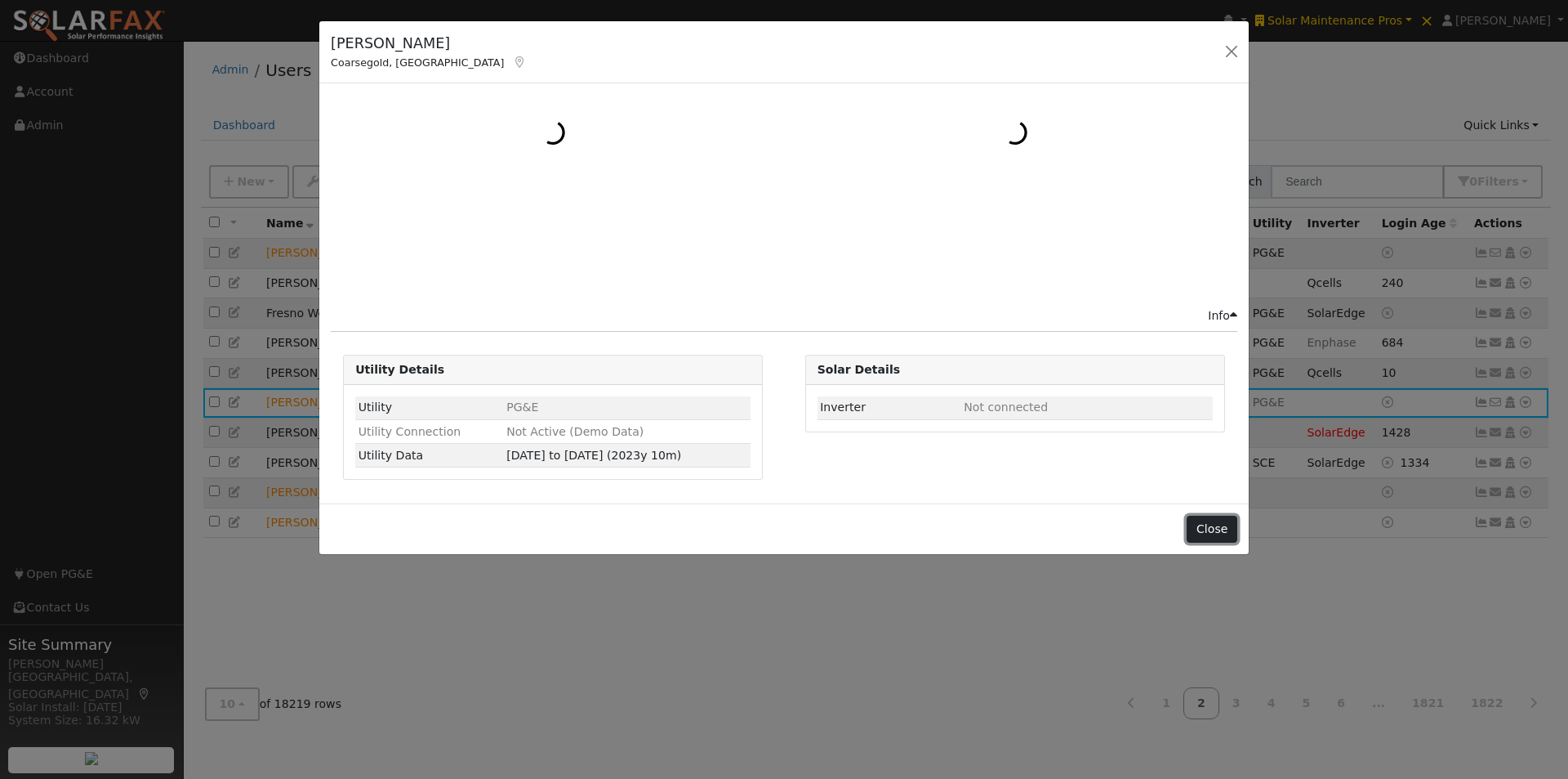
click at [1214, 530] on button "Close" at bounding box center [1212, 530] width 50 height 28
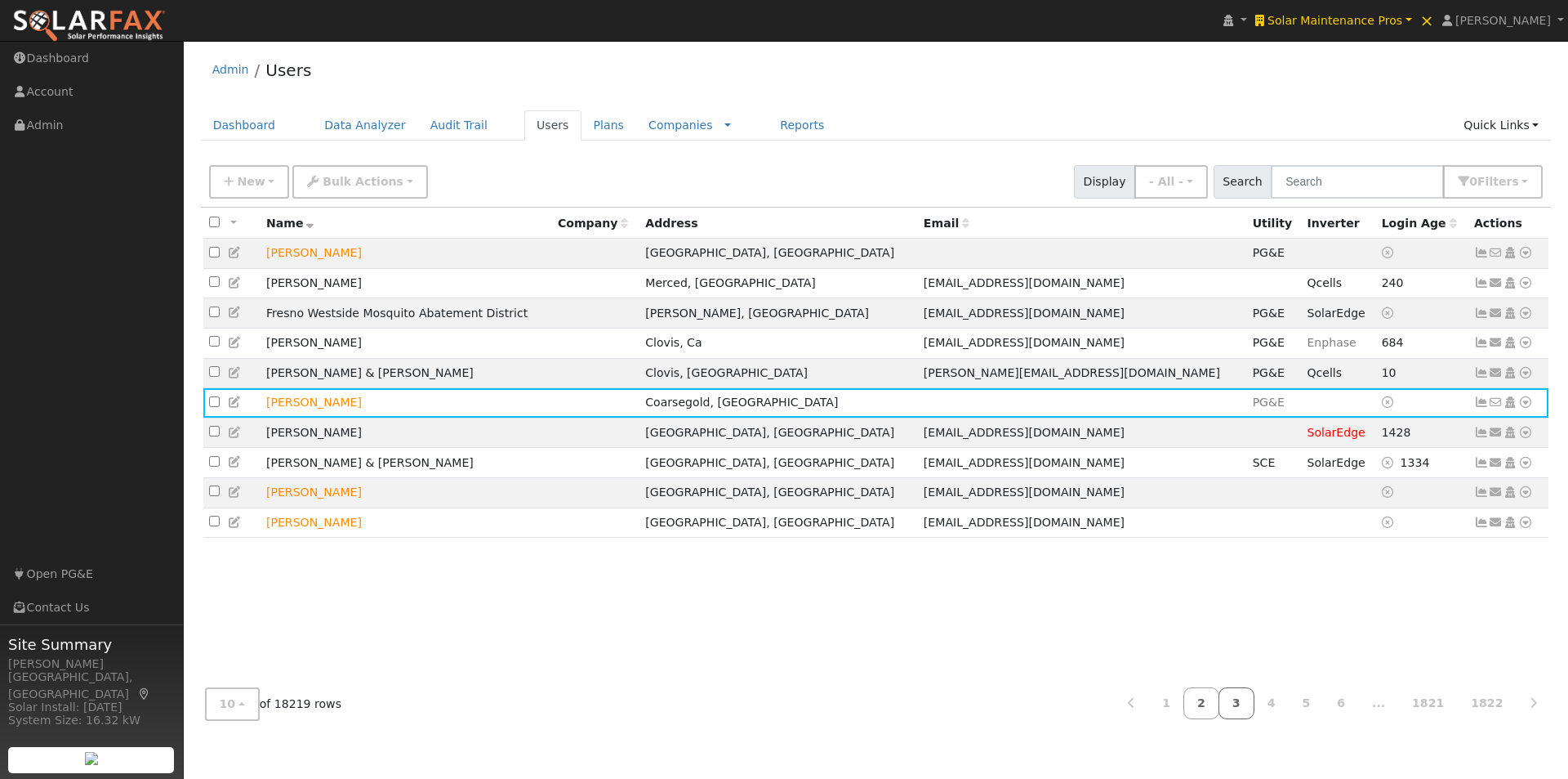
click at [1255, 703] on link "3" at bounding box center [1237, 702] width 36 height 32
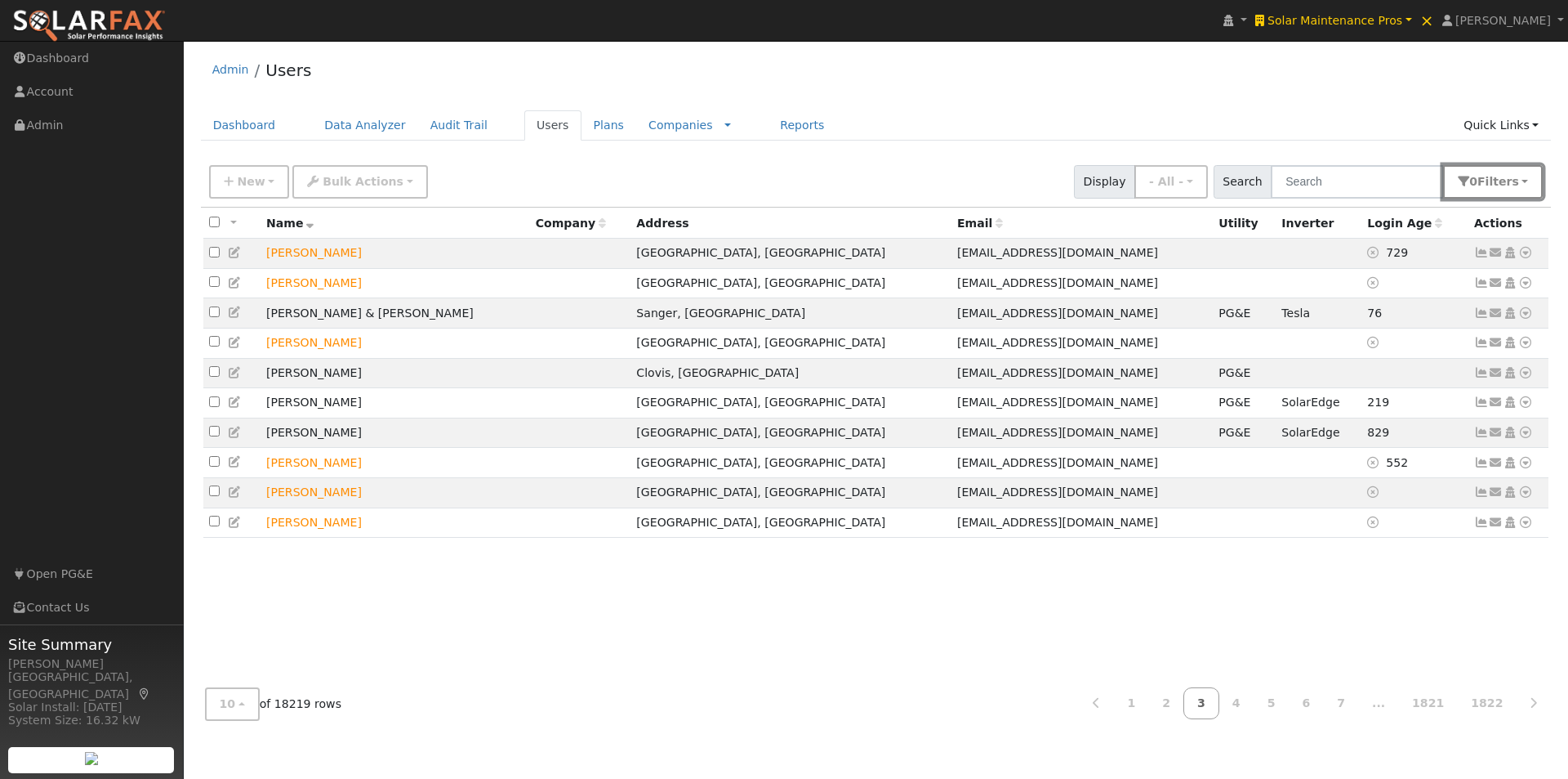
click at [1522, 187] on button "0 Filter s" at bounding box center [1493, 181] width 100 height 34
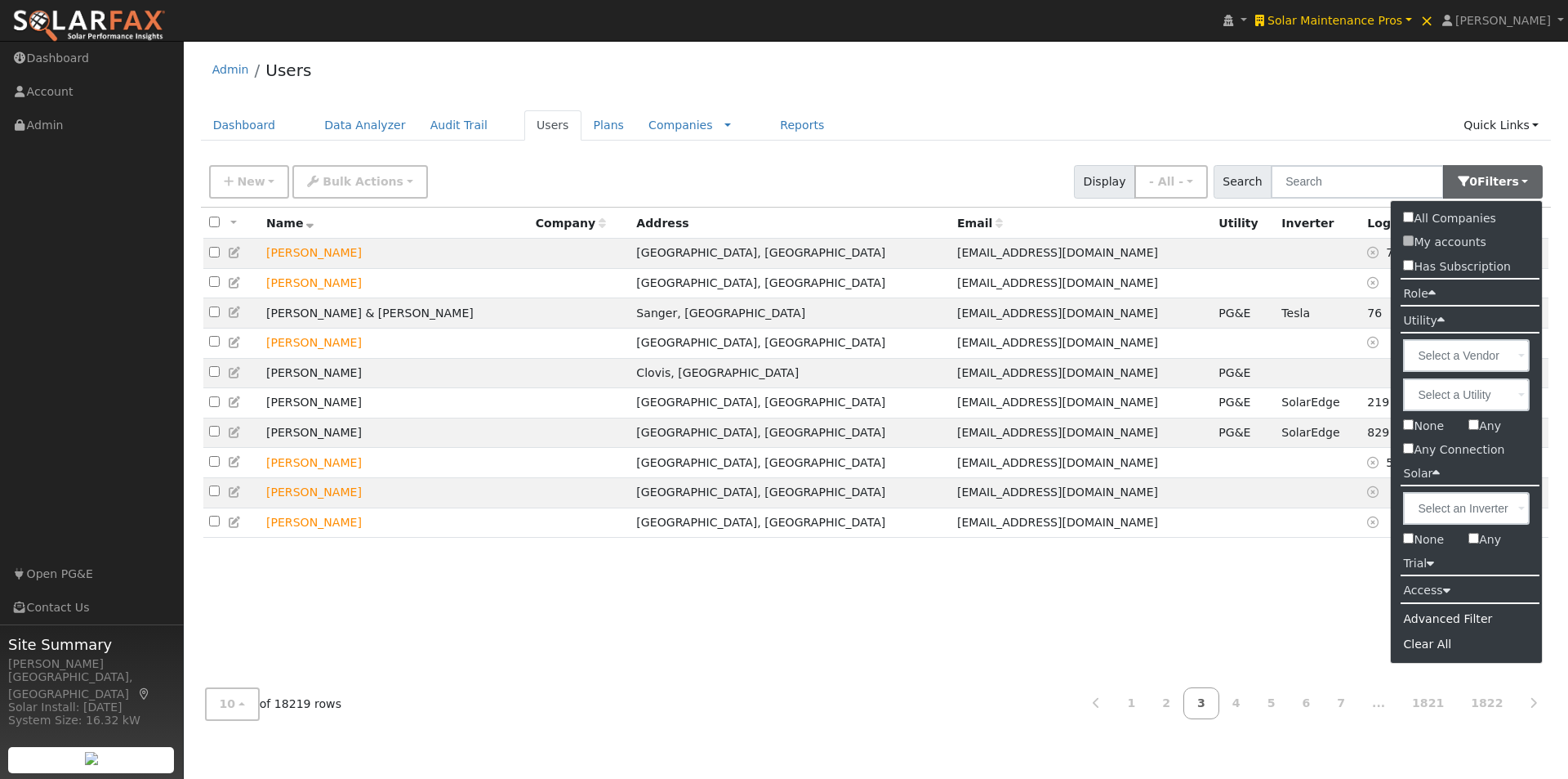
click at [1411, 536] on input "None" at bounding box center [1408, 537] width 10 height 10
checkbox input "true"
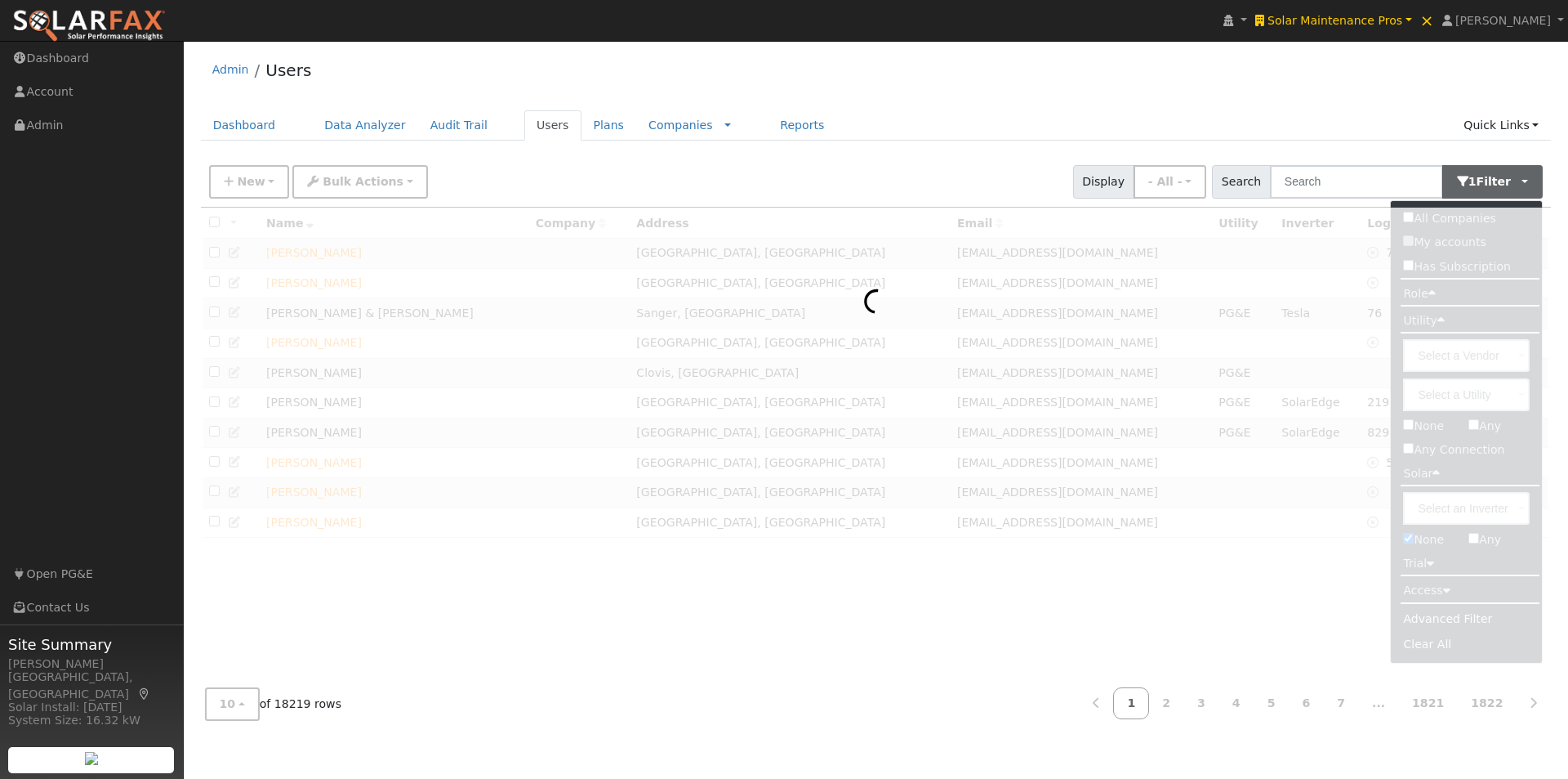
click at [1338, 66] on div "Admin Users" at bounding box center [876, 74] width 1351 height 50
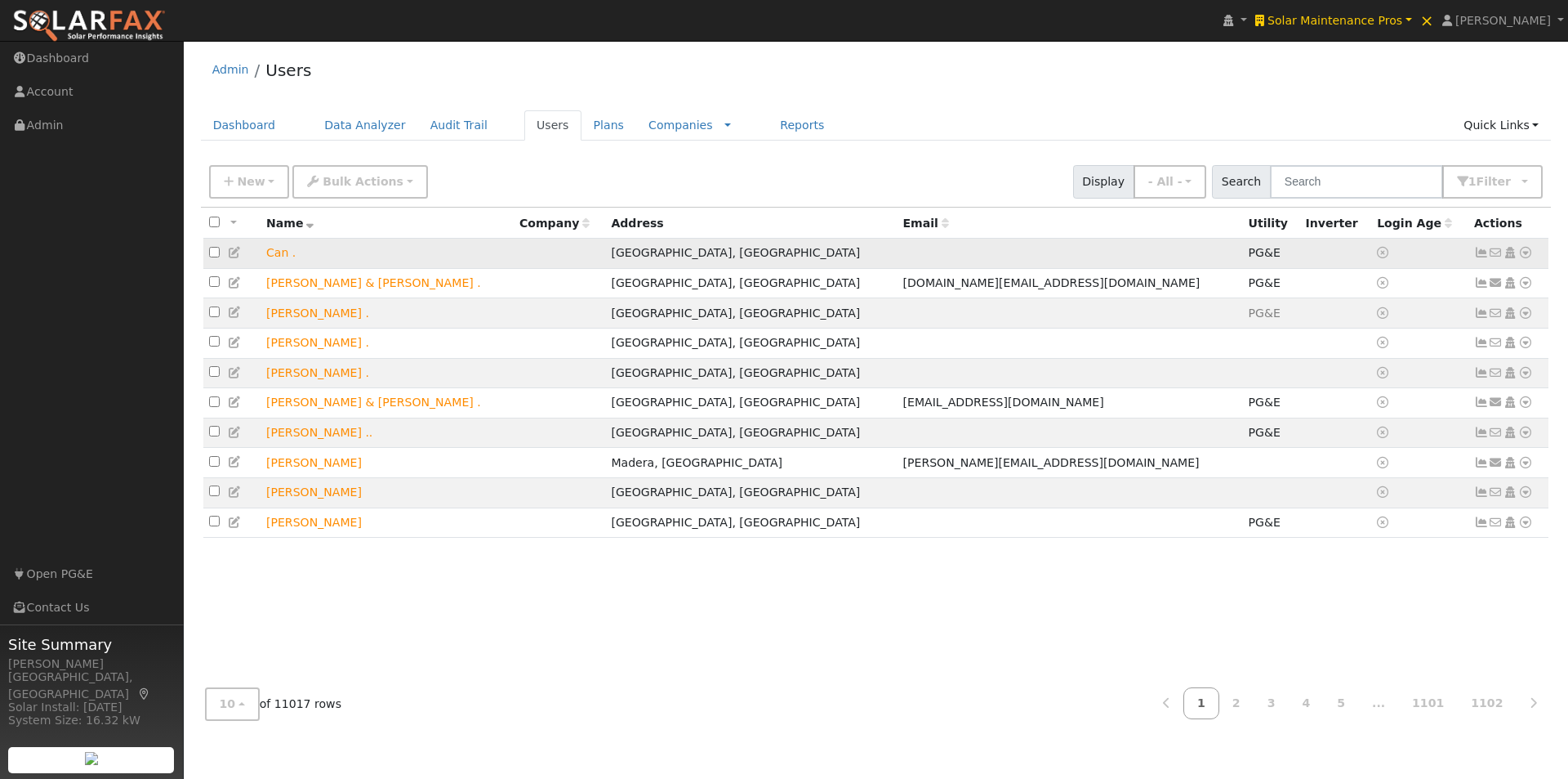
click at [1482, 255] on icon at bounding box center [1481, 252] width 15 height 11
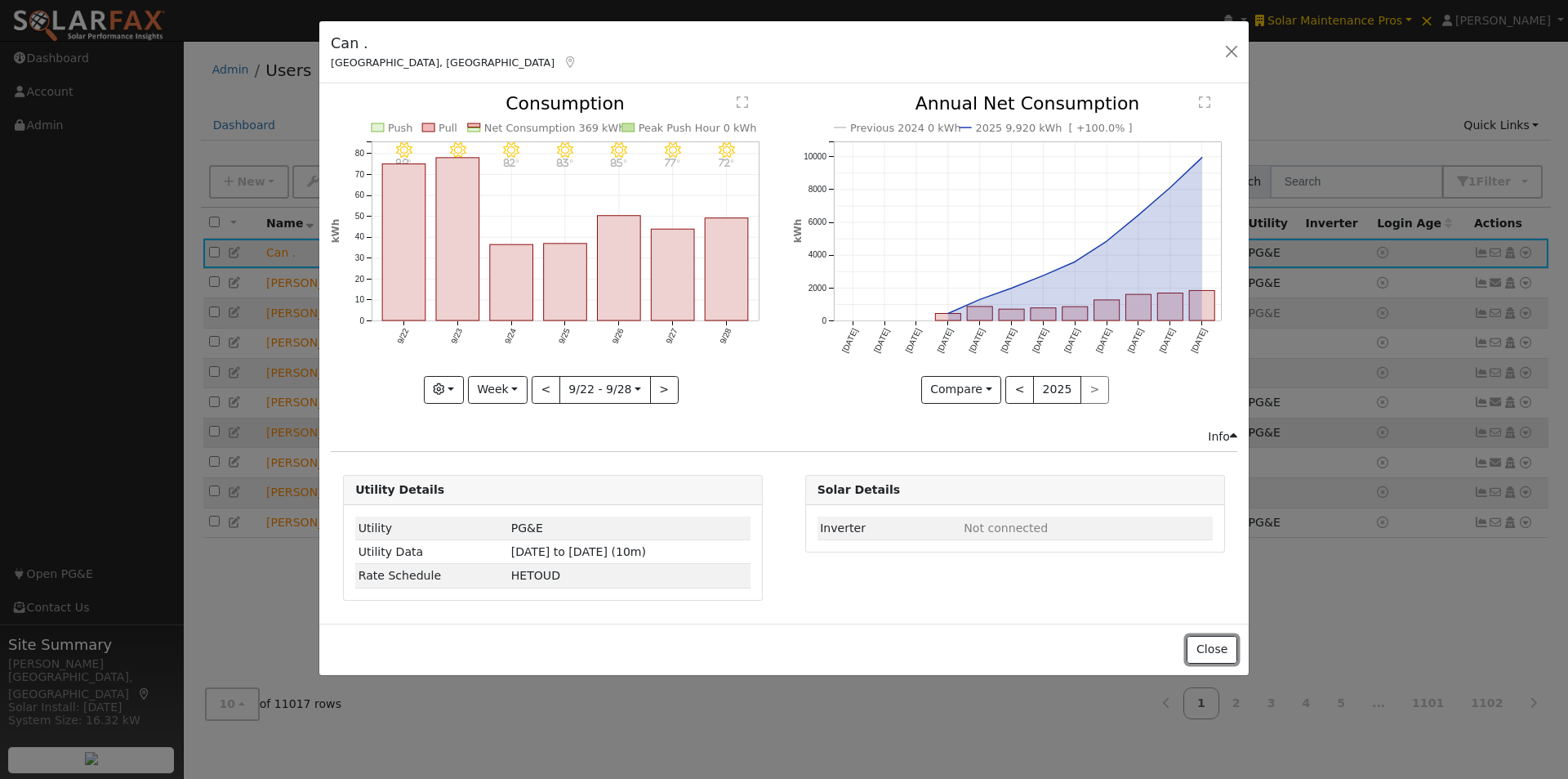
drag, startPoint x: 1213, startPoint y: 644, endPoint x: 1293, endPoint y: 444, distance: 215.4
click at [1213, 638] on button "Close" at bounding box center [1212, 650] width 50 height 28
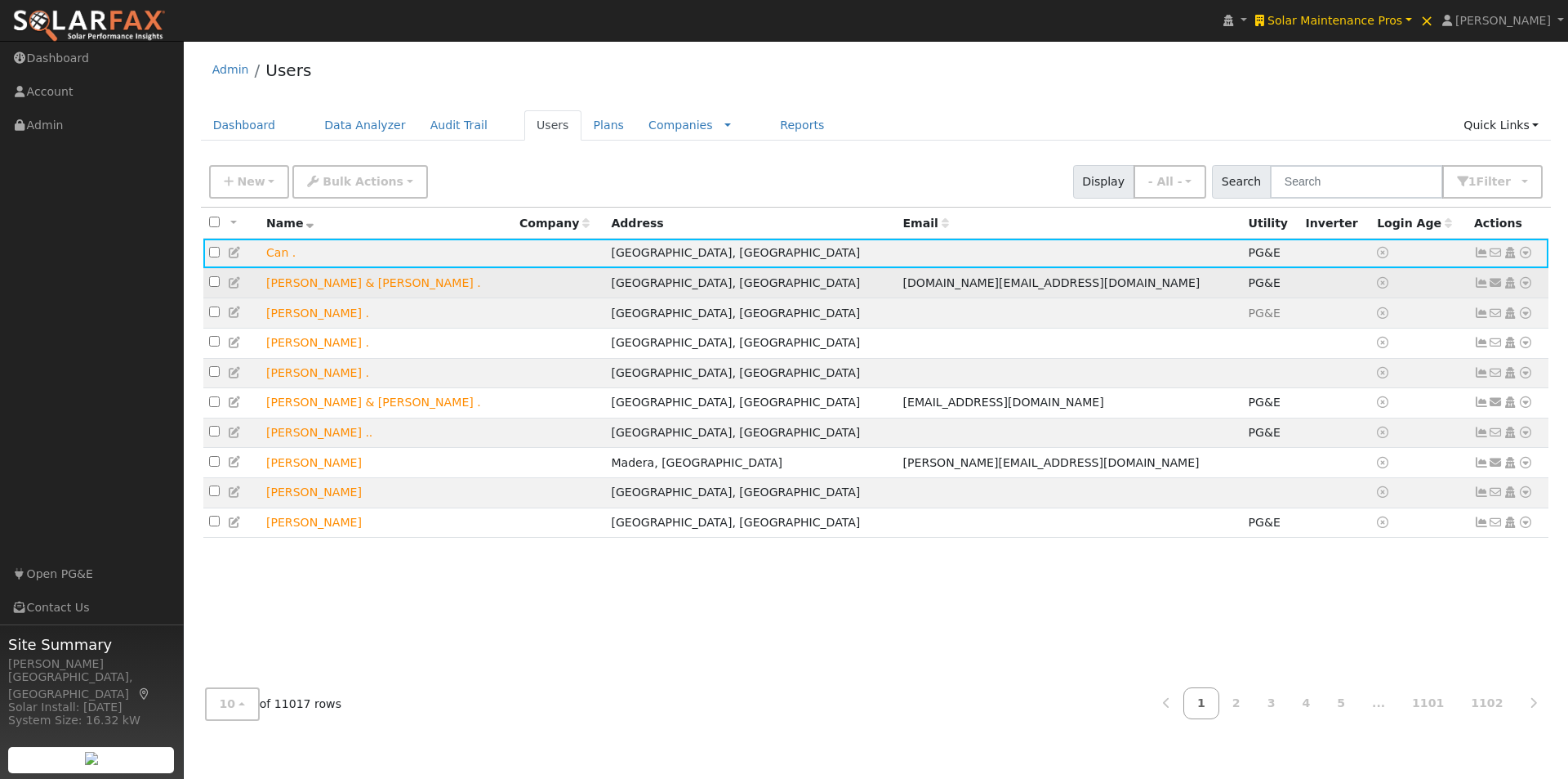
click at [1484, 286] on icon at bounding box center [1481, 282] width 15 height 11
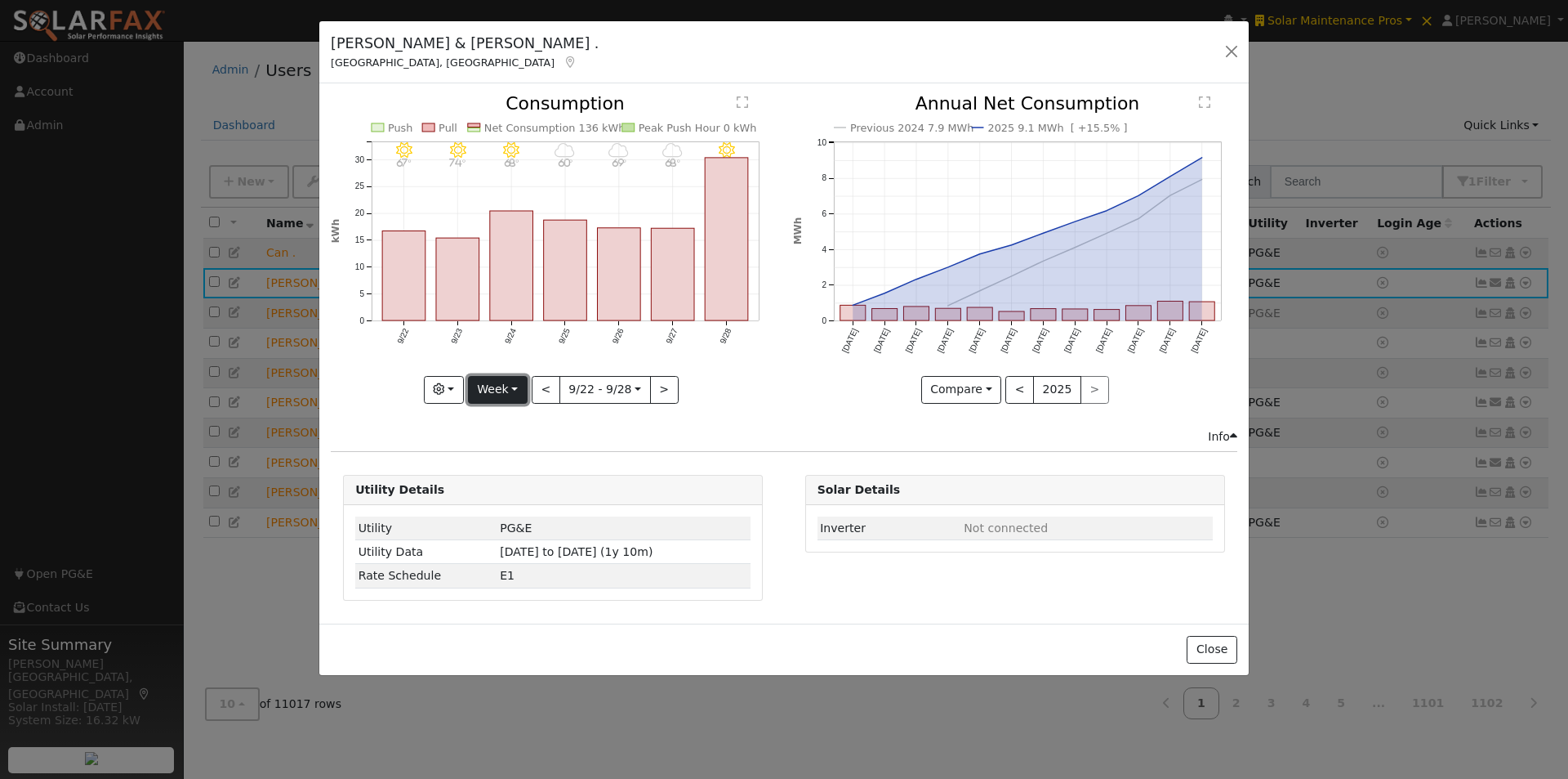
click at [496, 381] on button "Week" at bounding box center [498, 390] width 60 height 28
drag, startPoint x: 506, startPoint y: 483, endPoint x: 509, endPoint y: 474, distance: 9.5
click at [507, 481] on link "Year" at bounding box center [526, 492] width 114 height 23
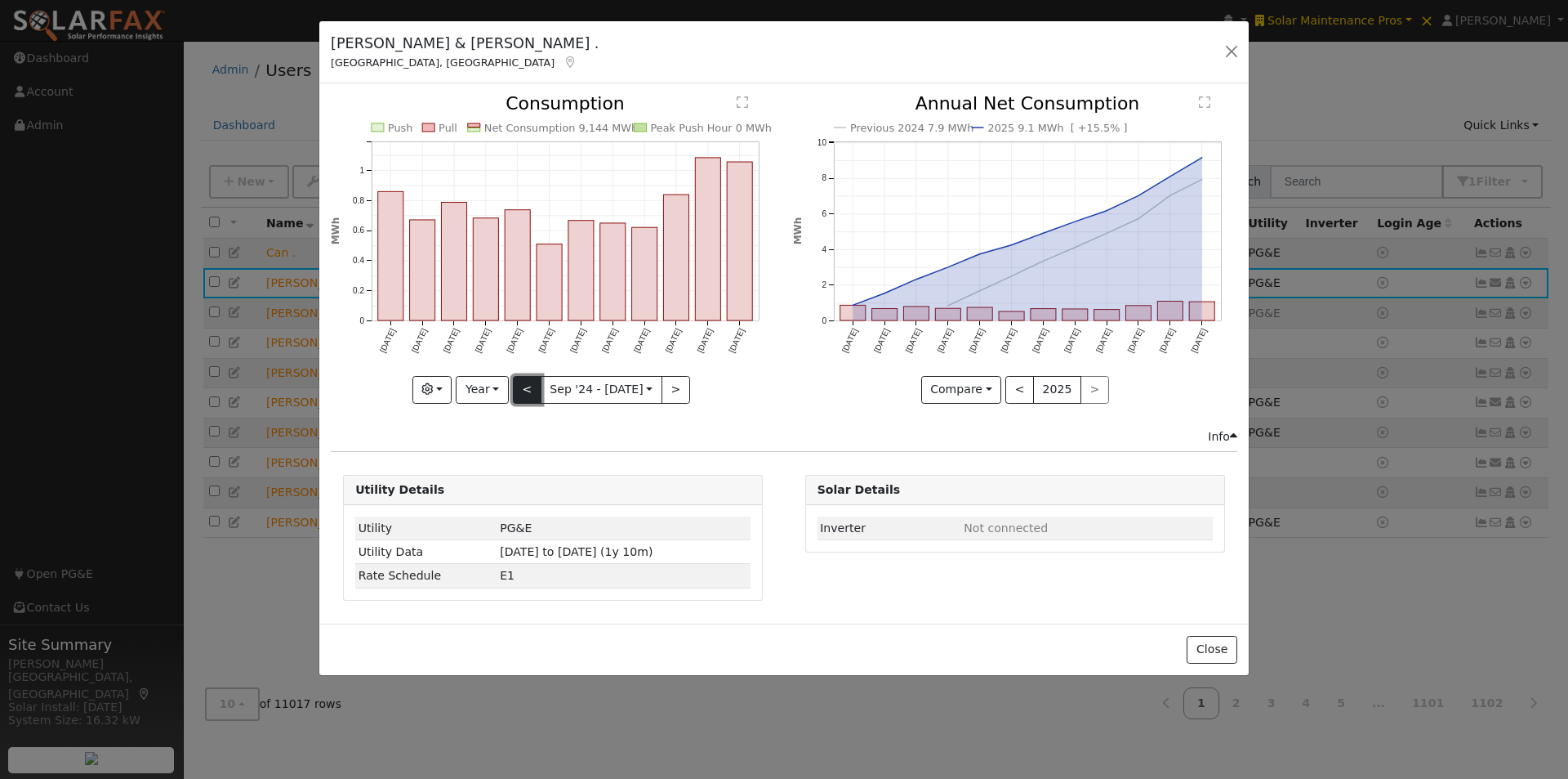
click at [532, 391] on button "<" at bounding box center [527, 390] width 28 height 28
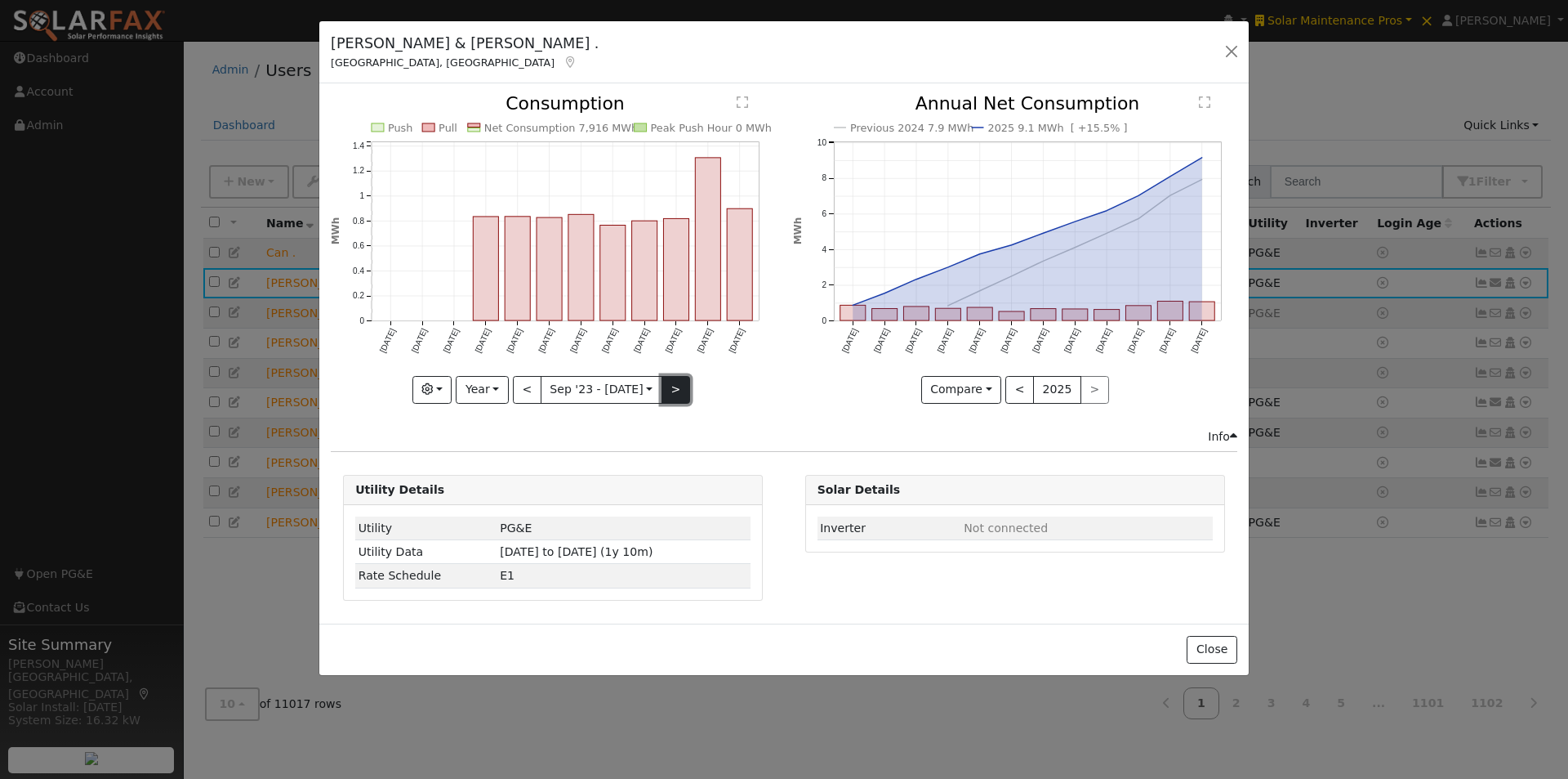
click at [674, 385] on button ">" at bounding box center [675, 390] width 28 height 28
type input "[DATE]"
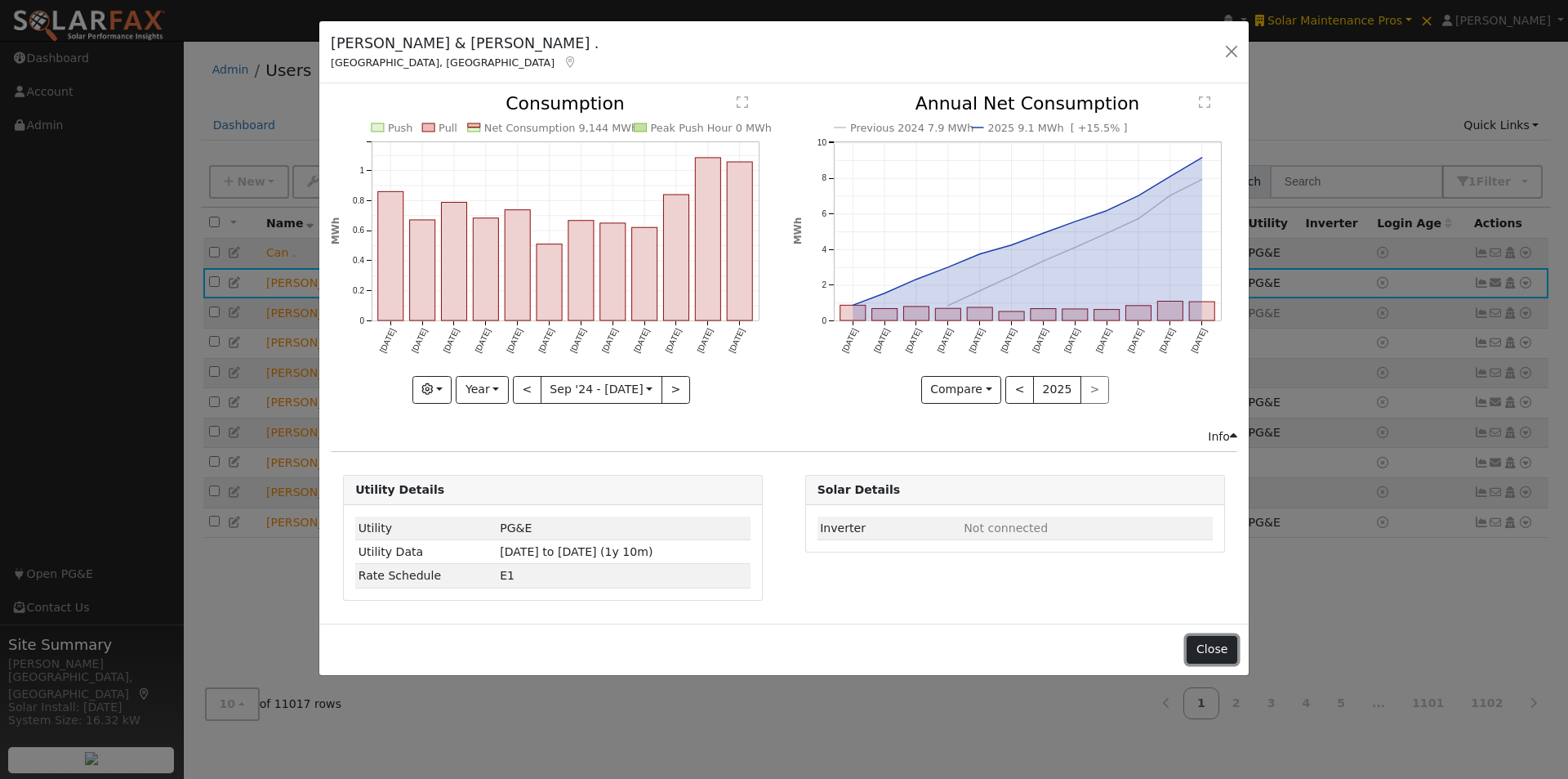
click at [1201, 644] on button "Close" at bounding box center [1212, 650] width 50 height 28
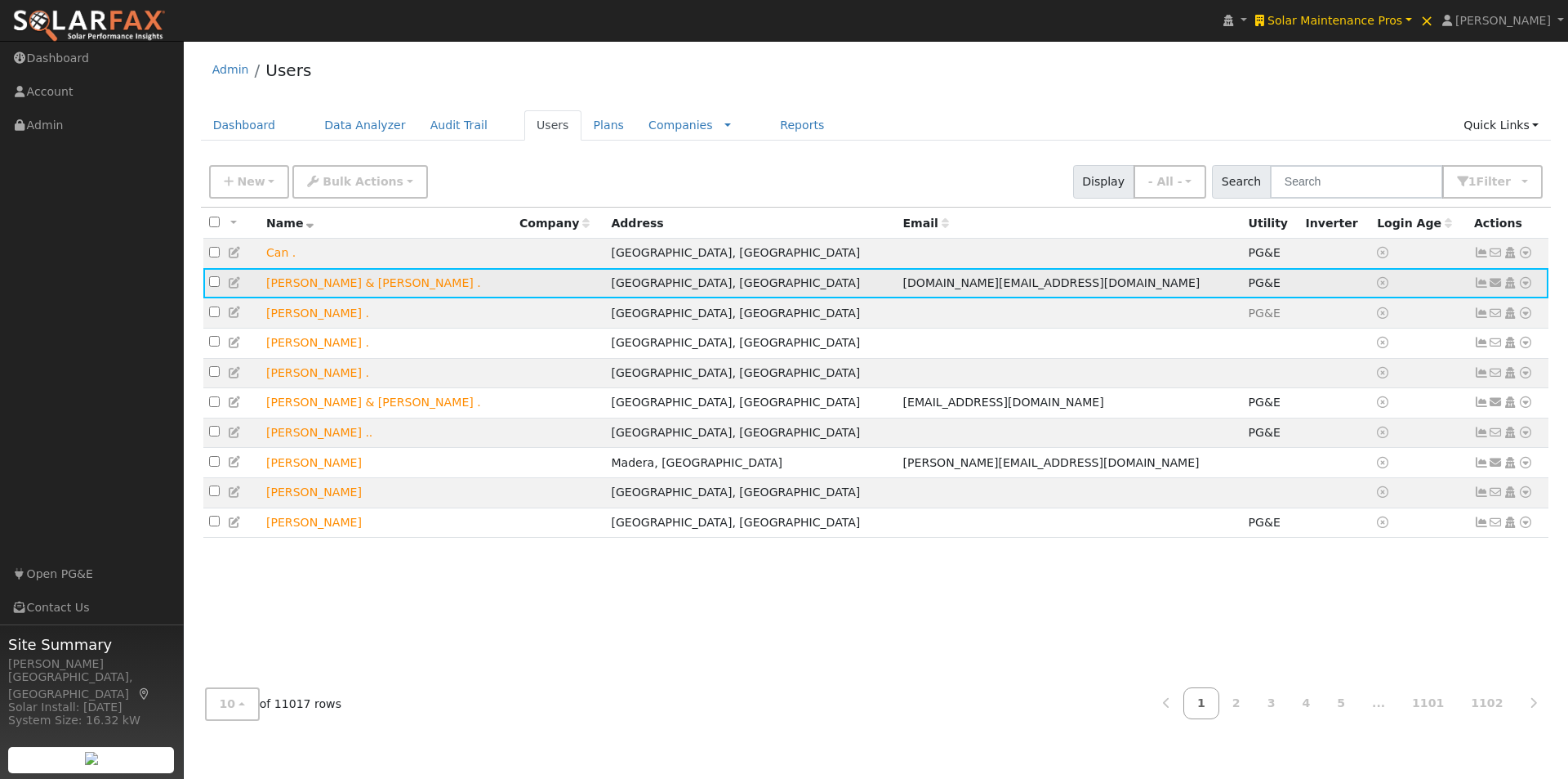
click at [1526, 286] on icon at bounding box center [1526, 282] width 15 height 11
click at [1330, 399] on link "Export to CSV" at bounding box center [1352, 393] width 120 height 23
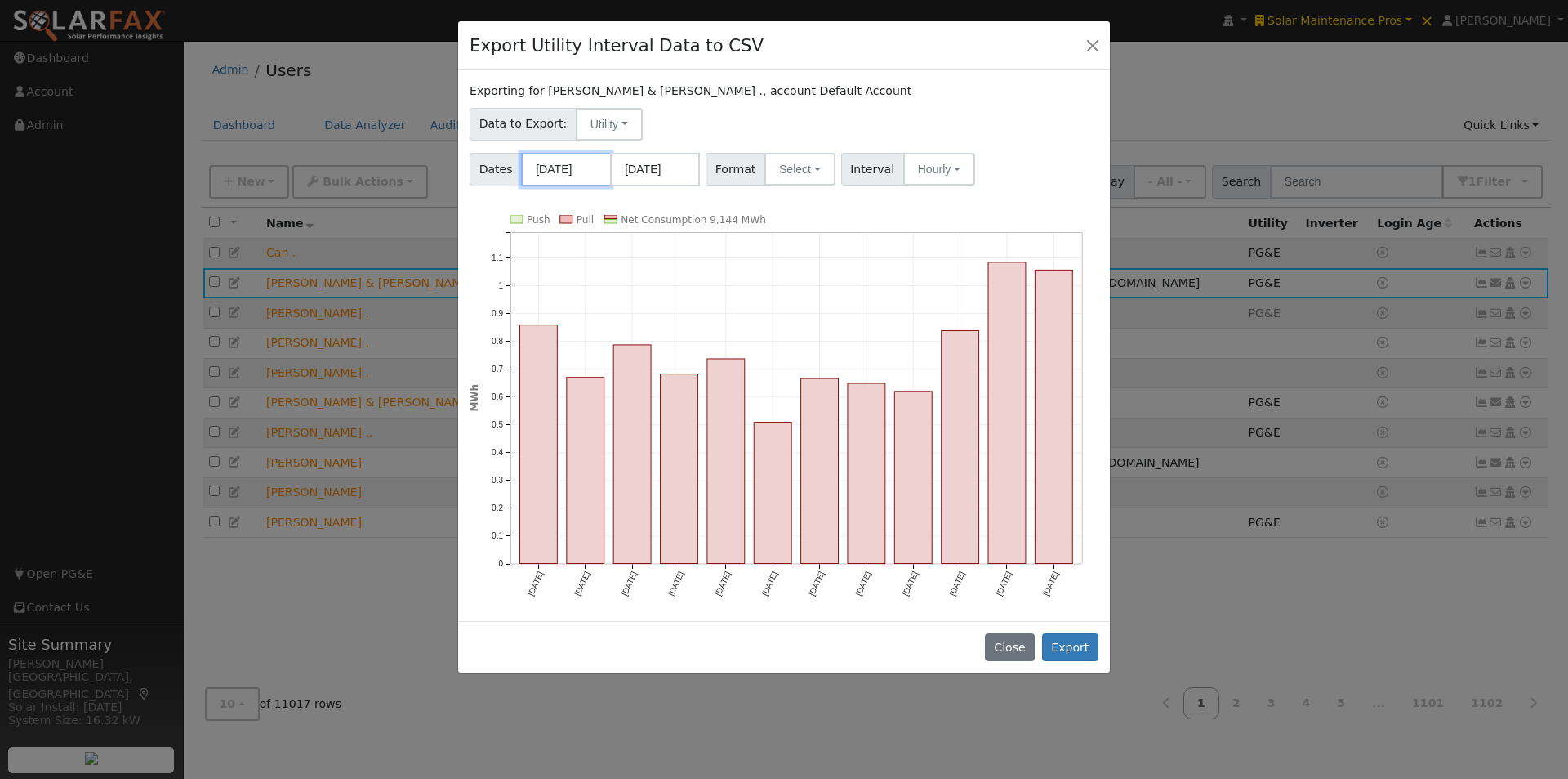
click at [573, 166] on input "[DATE]" at bounding box center [566, 169] width 90 height 34
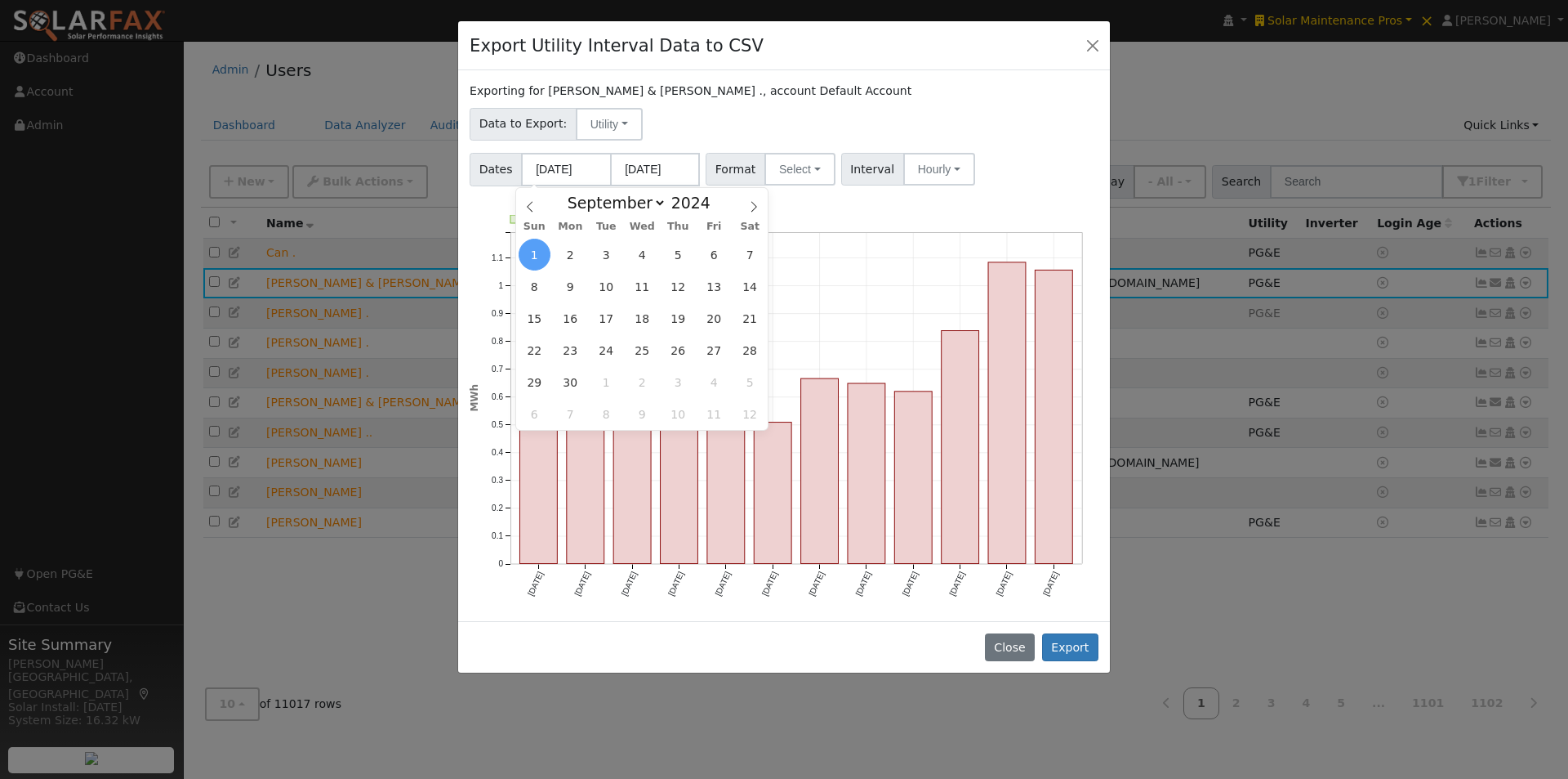
click at [754, 122] on div "Data to Export: Utility Utility Solar" at bounding box center [785, 121] width 635 height 39
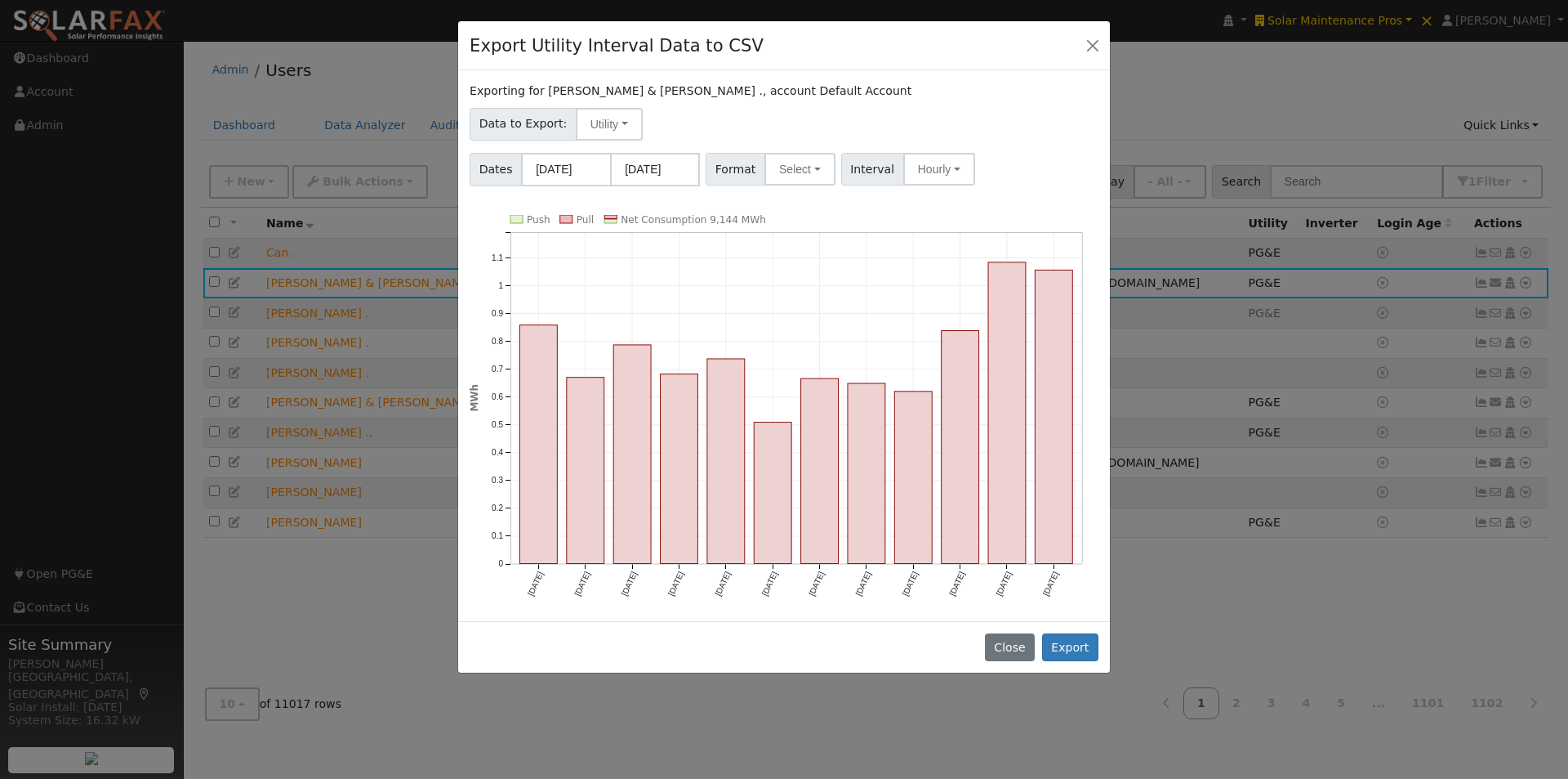
click at [1022, 138] on div "Data to Export: Utility Utility Solar" at bounding box center [785, 121] width 635 height 39
click at [805, 172] on button "Select" at bounding box center [800, 169] width 71 height 33
click at [770, 205] on link "Generic" at bounding box center [818, 204] width 116 height 23
drag, startPoint x: 1073, startPoint y: 643, endPoint x: 1078, endPoint y: 550, distance: 93.1
click at [1075, 643] on button "Export" at bounding box center [1069, 647] width 56 height 28
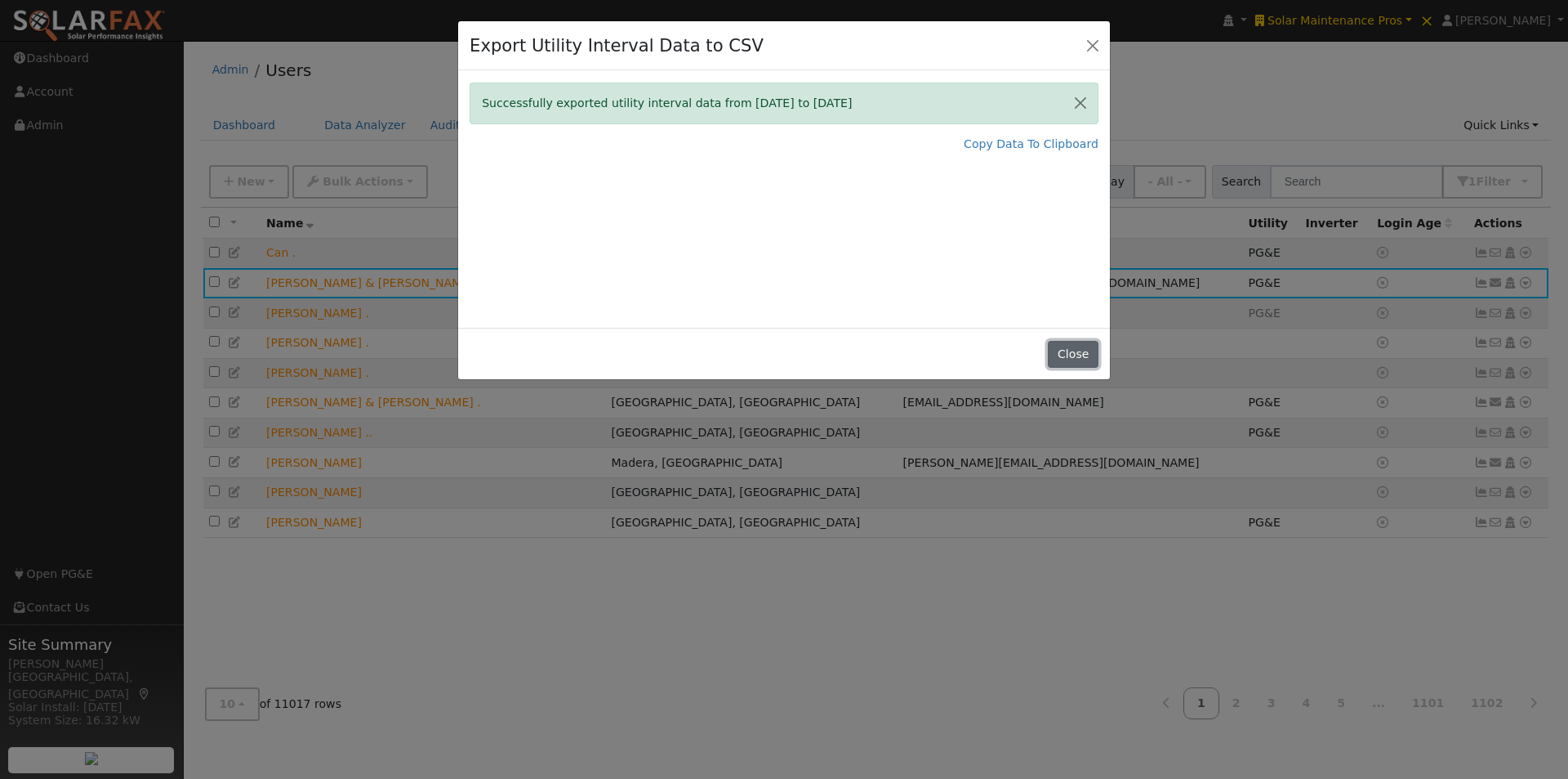
drag, startPoint x: 1071, startPoint y: 349, endPoint x: 1443, endPoint y: 79, distance: 459.7
click at [1075, 341] on button "Close" at bounding box center [1073, 355] width 50 height 28
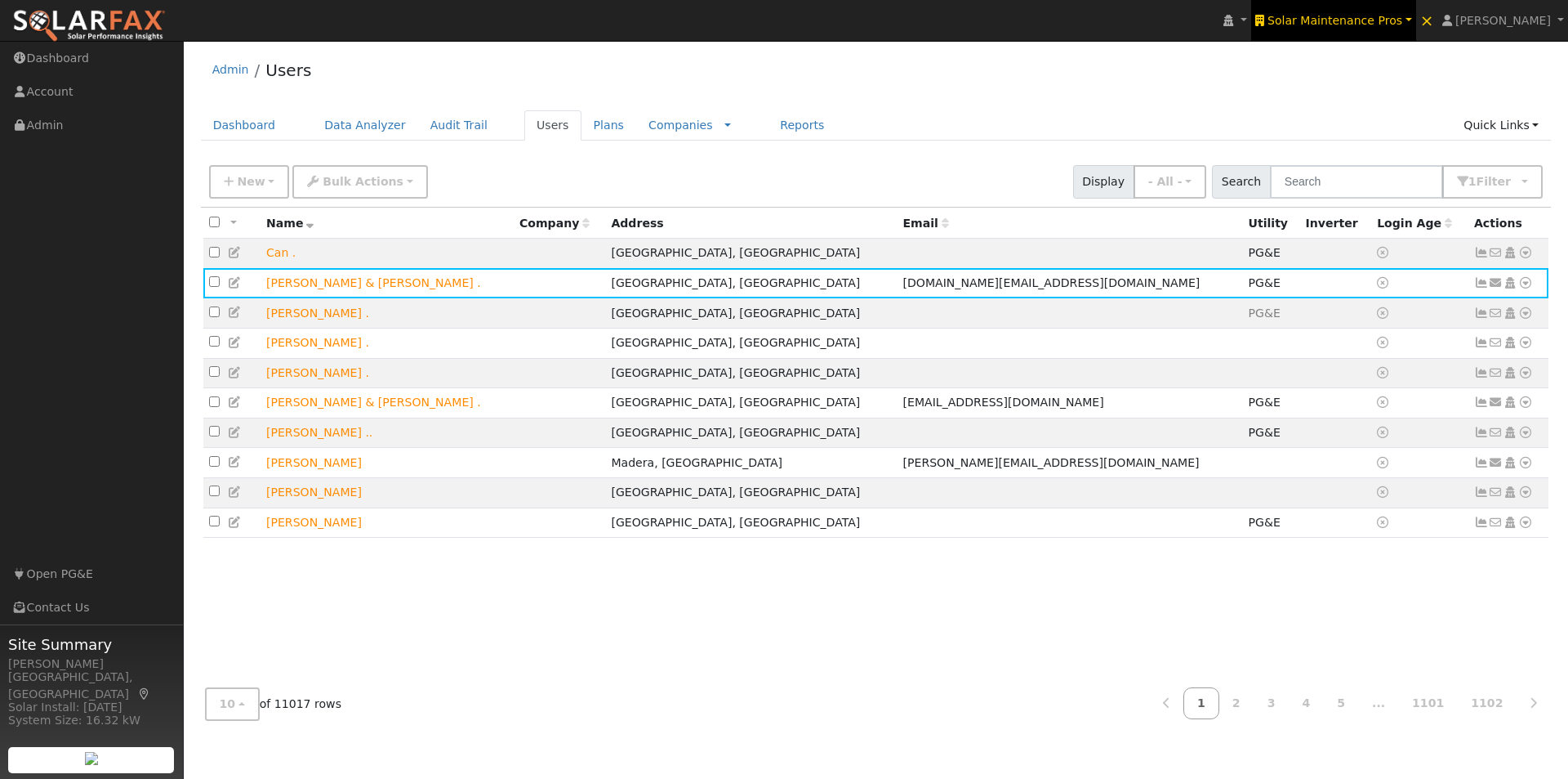
click at [1360, 22] on span "Solar Maintenance Pros" at bounding box center [1335, 20] width 135 height 13
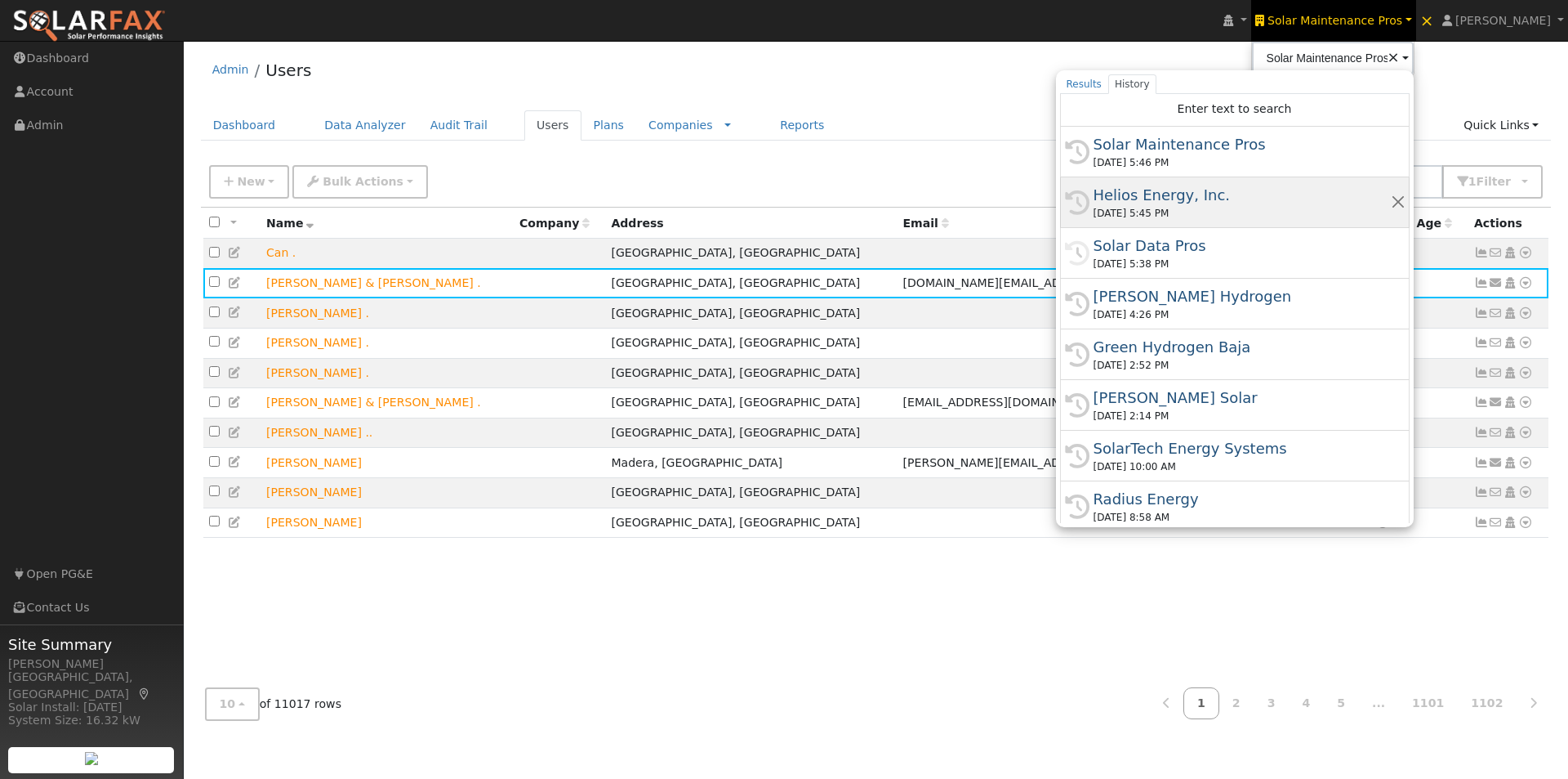
click at [1174, 192] on div "Helios Energy, Inc." at bounding box center [1242, 195] width 298 height 22
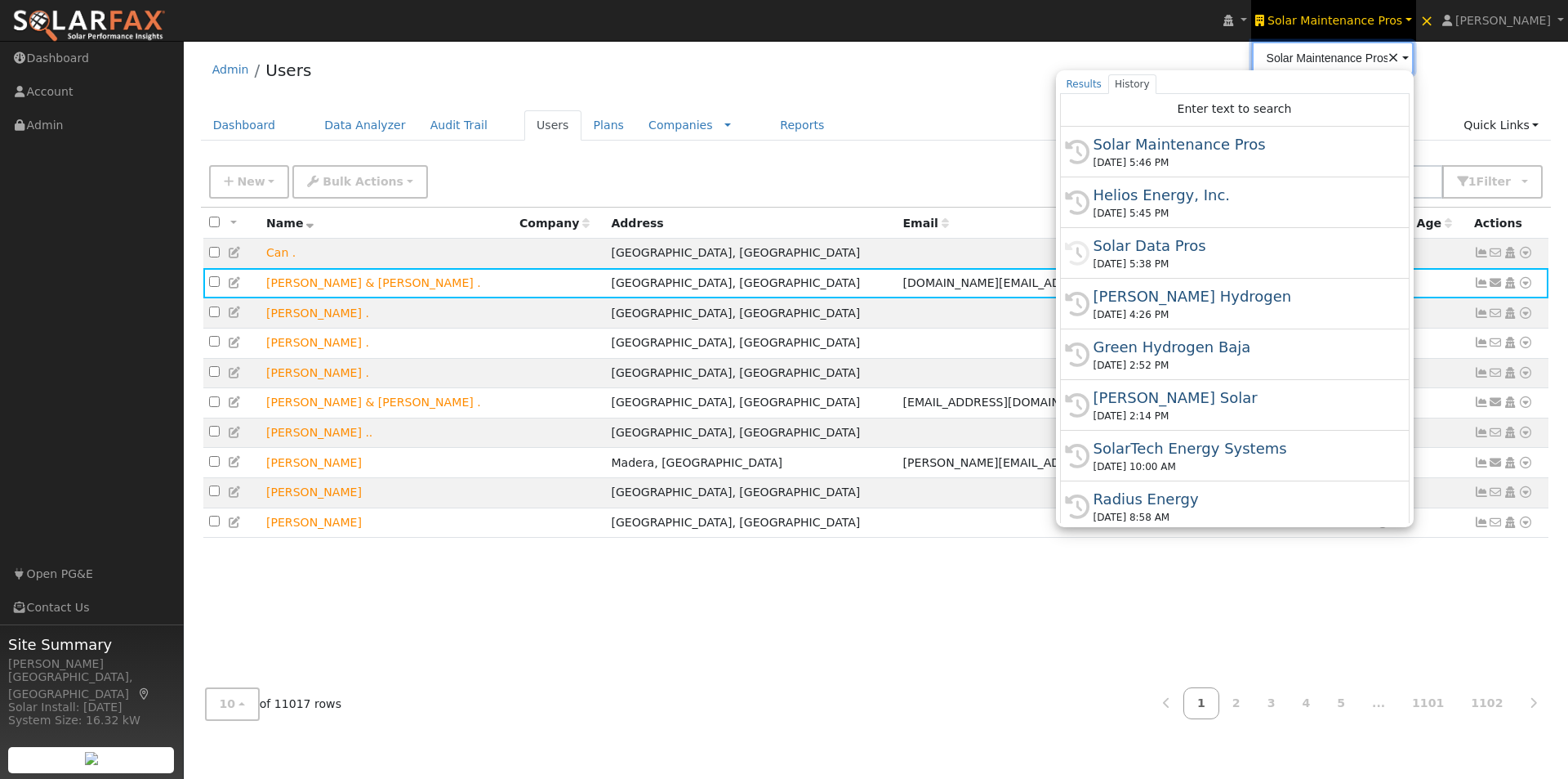
type input "Helios Energy, Inc."
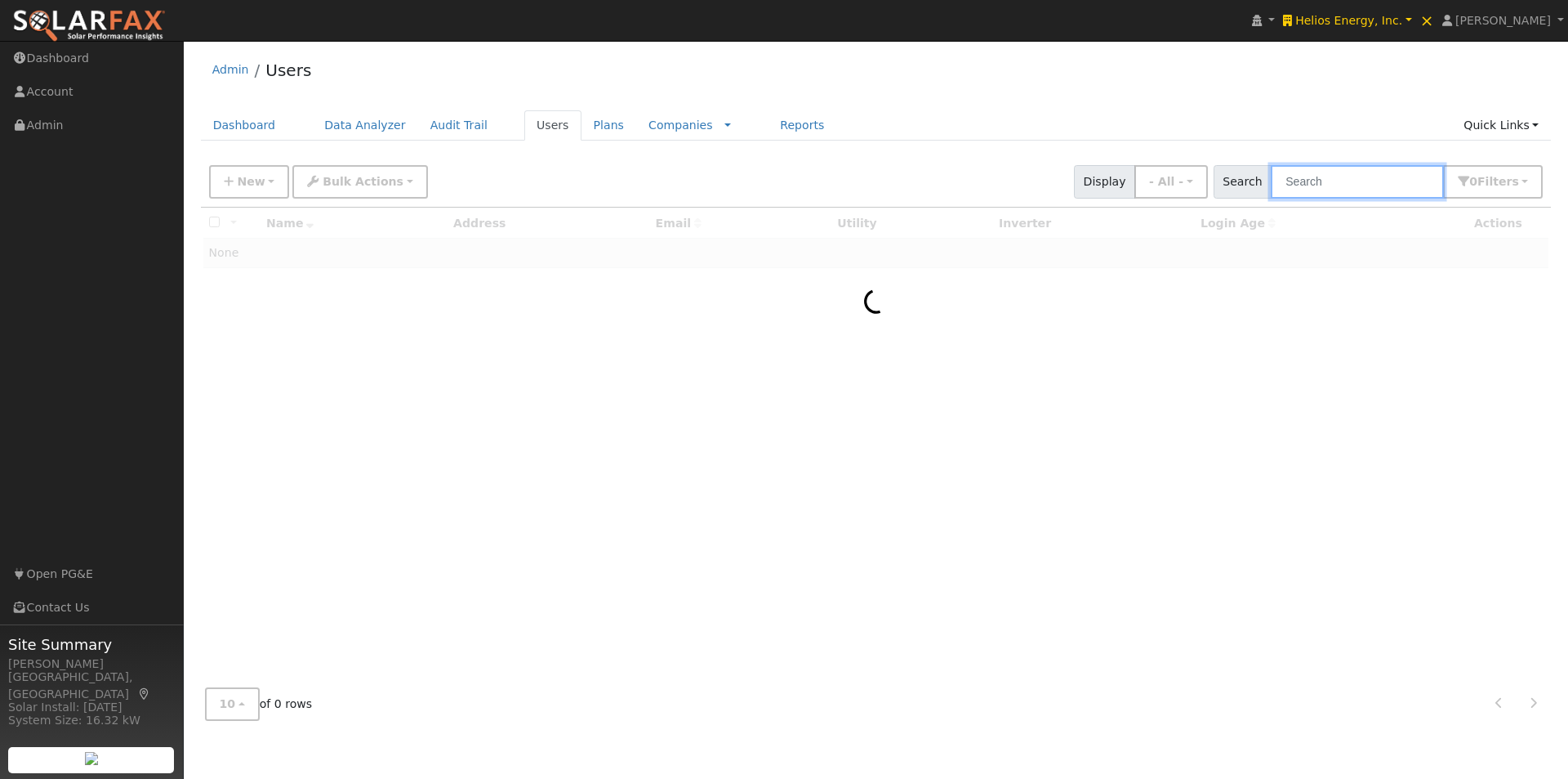
click at [1349, 177] on input "text" at bounding box center [1358, 181] width 173 height 34
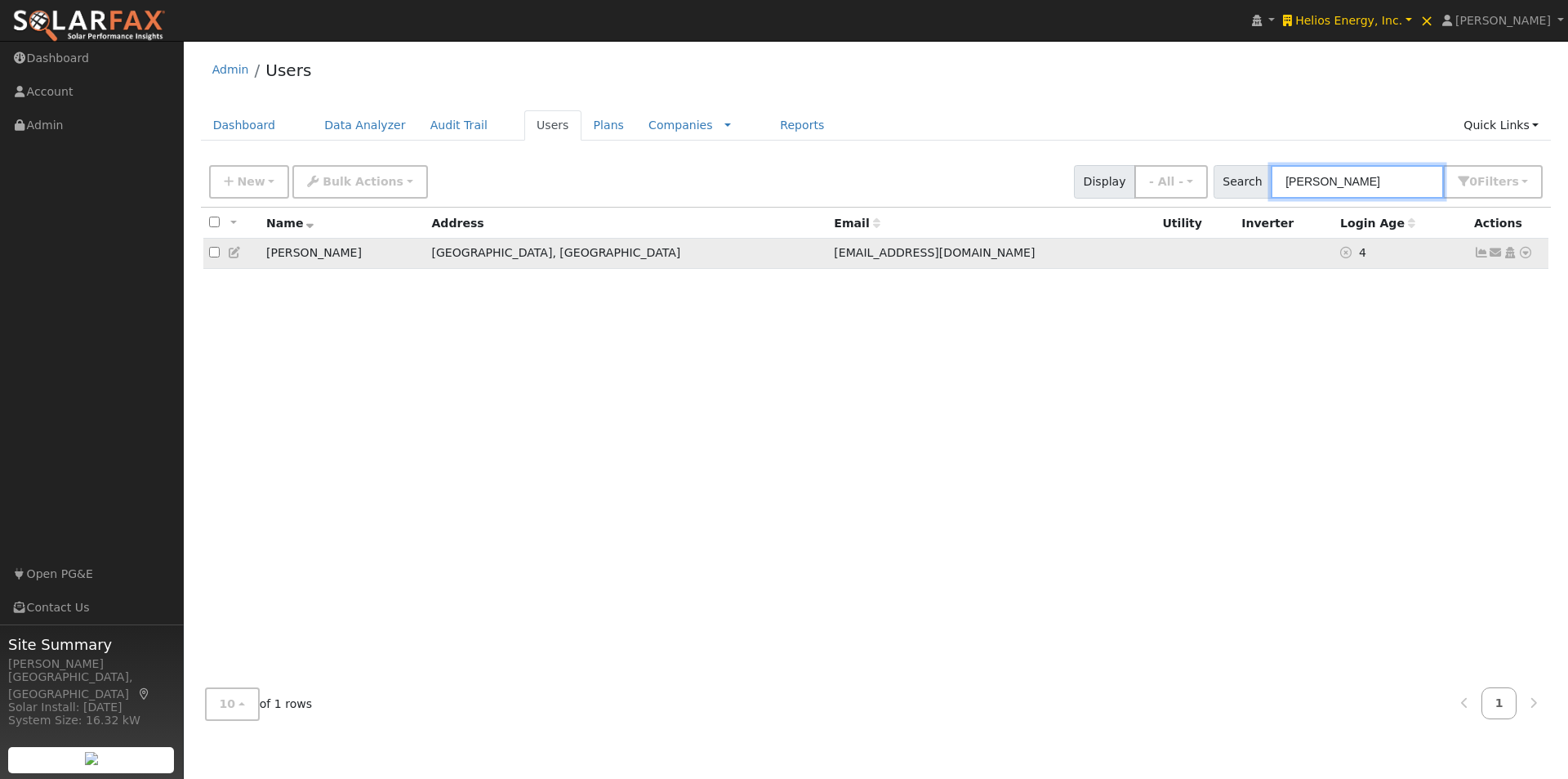
type input "[PERSON_NAME]"
click at [1527, 248] on link at bounding box center [1526, 253] width 15 height 17
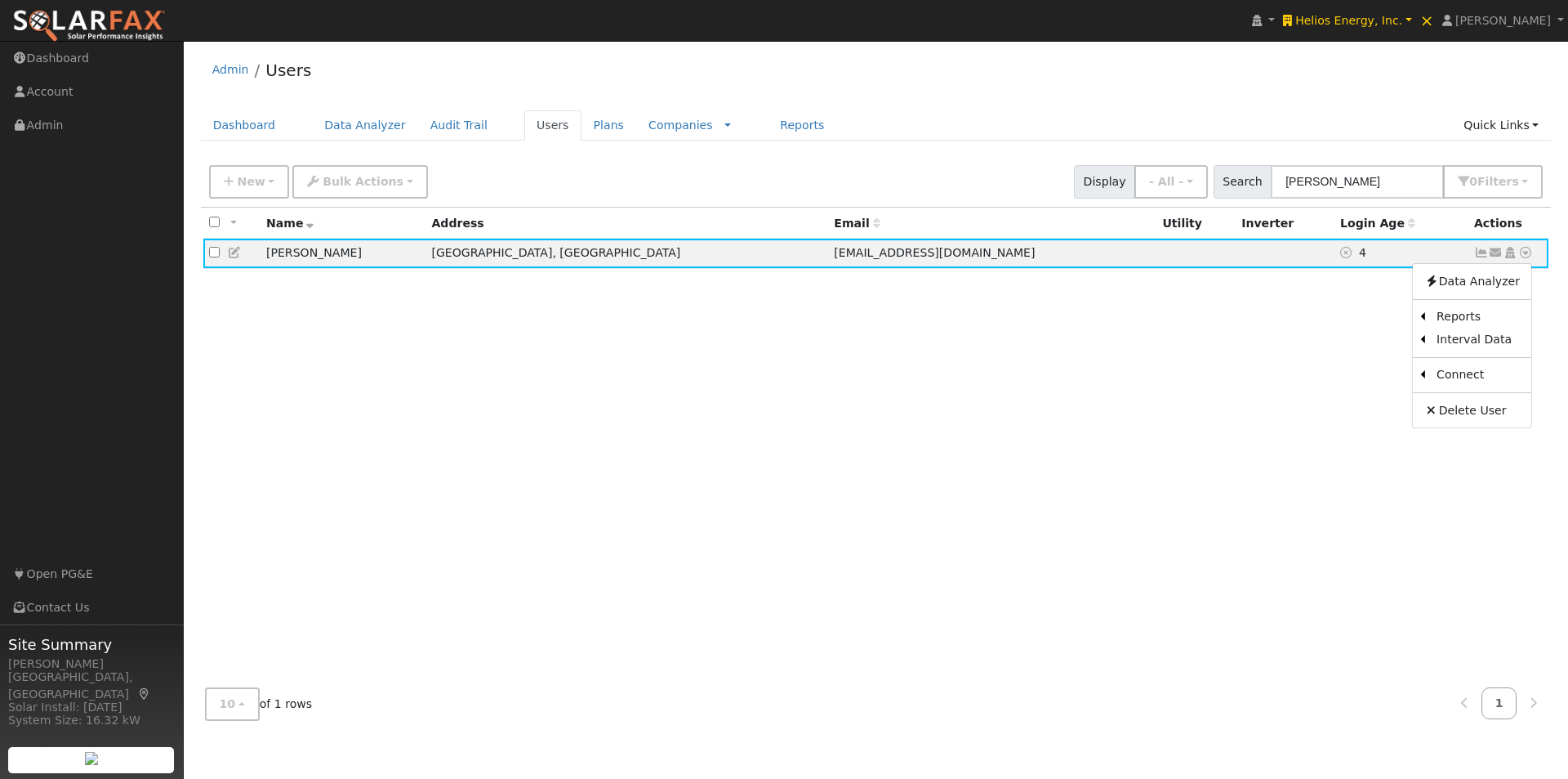
drag, startPoint x: 1353, startPoint y: 341, endPoint x: 1339, endPoint y: 272, distance: 70.4
click at [0, 0] on link "Import From CSV" at bounding box center [0, 0] width 0 height 0
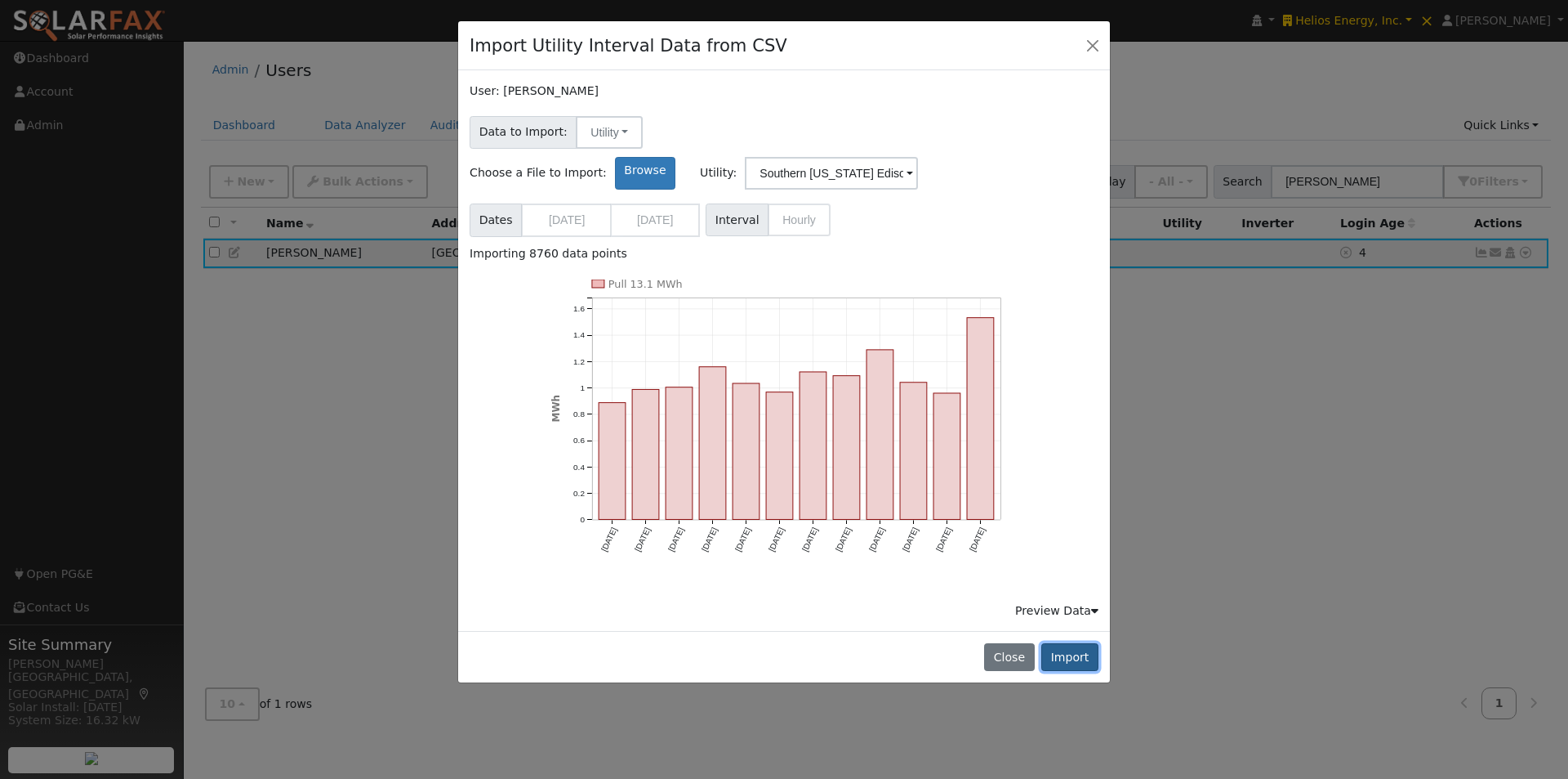
drag, startPoint x: 1063, startPoint y: 619, endPoint x: 1097, endPoint y: 569, distance: 60.5
click at [1064, 643] on button "Import" at bounding box center [1069, 656] width 57 height 28
click at [1074, 643] on button "Import" at bounding box center [1069, 656] width 57 height 28
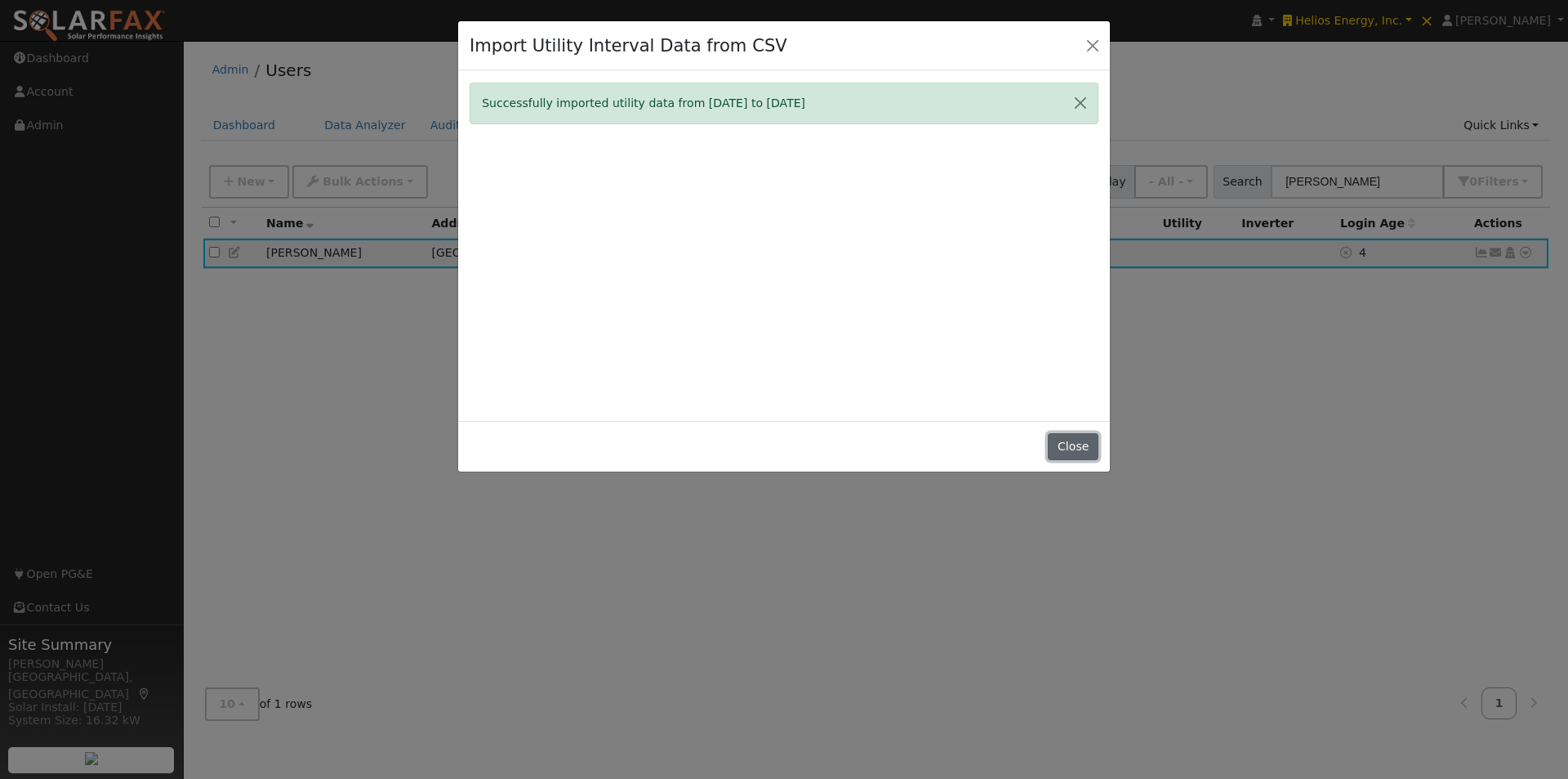
click at [1082, 444] on button "Close" at bounding box center [1073, 447] width 50 height 28
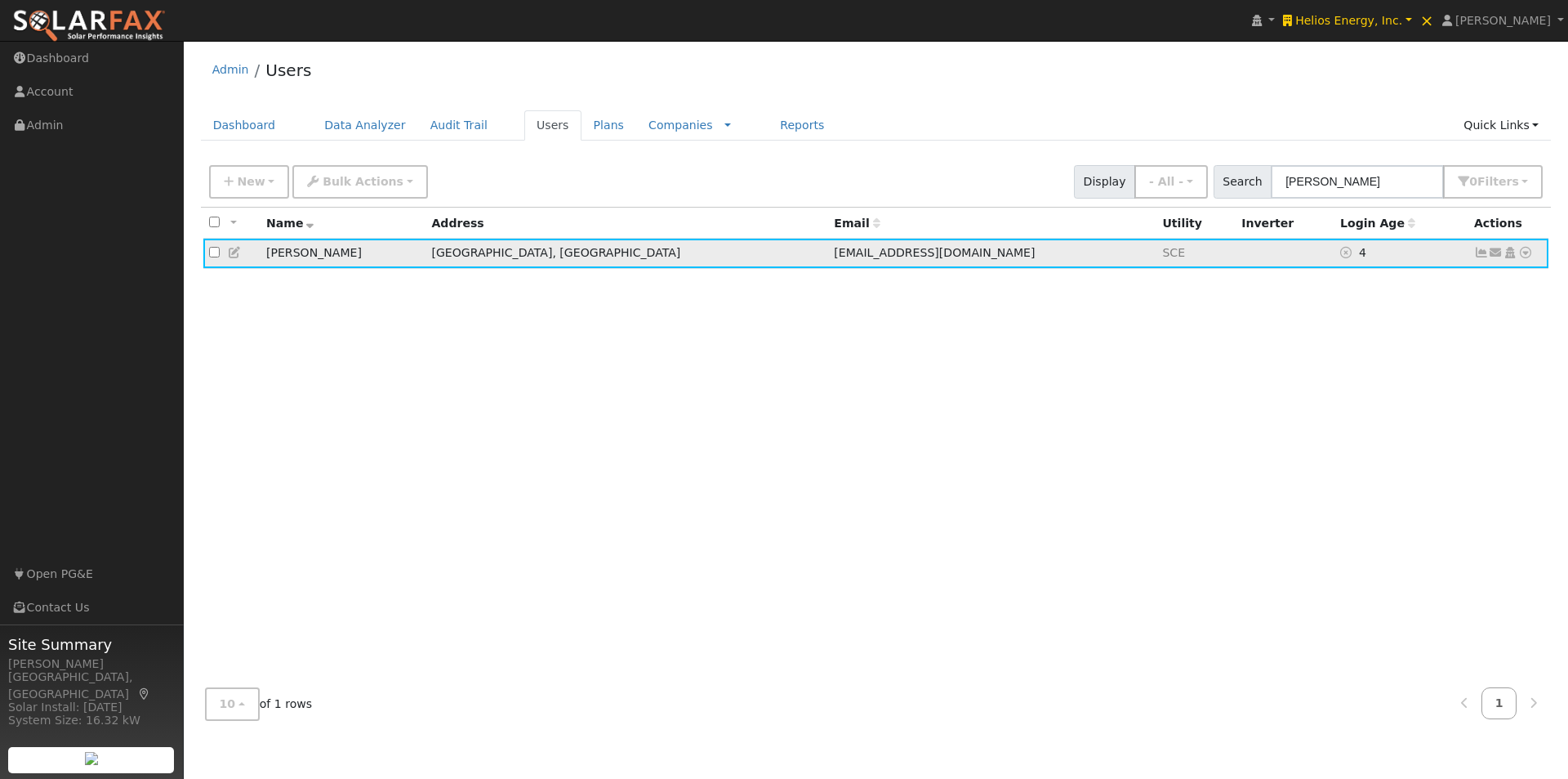
click at [1481, 255] on icon at bounding box center [1481, 252] width 15 height 11
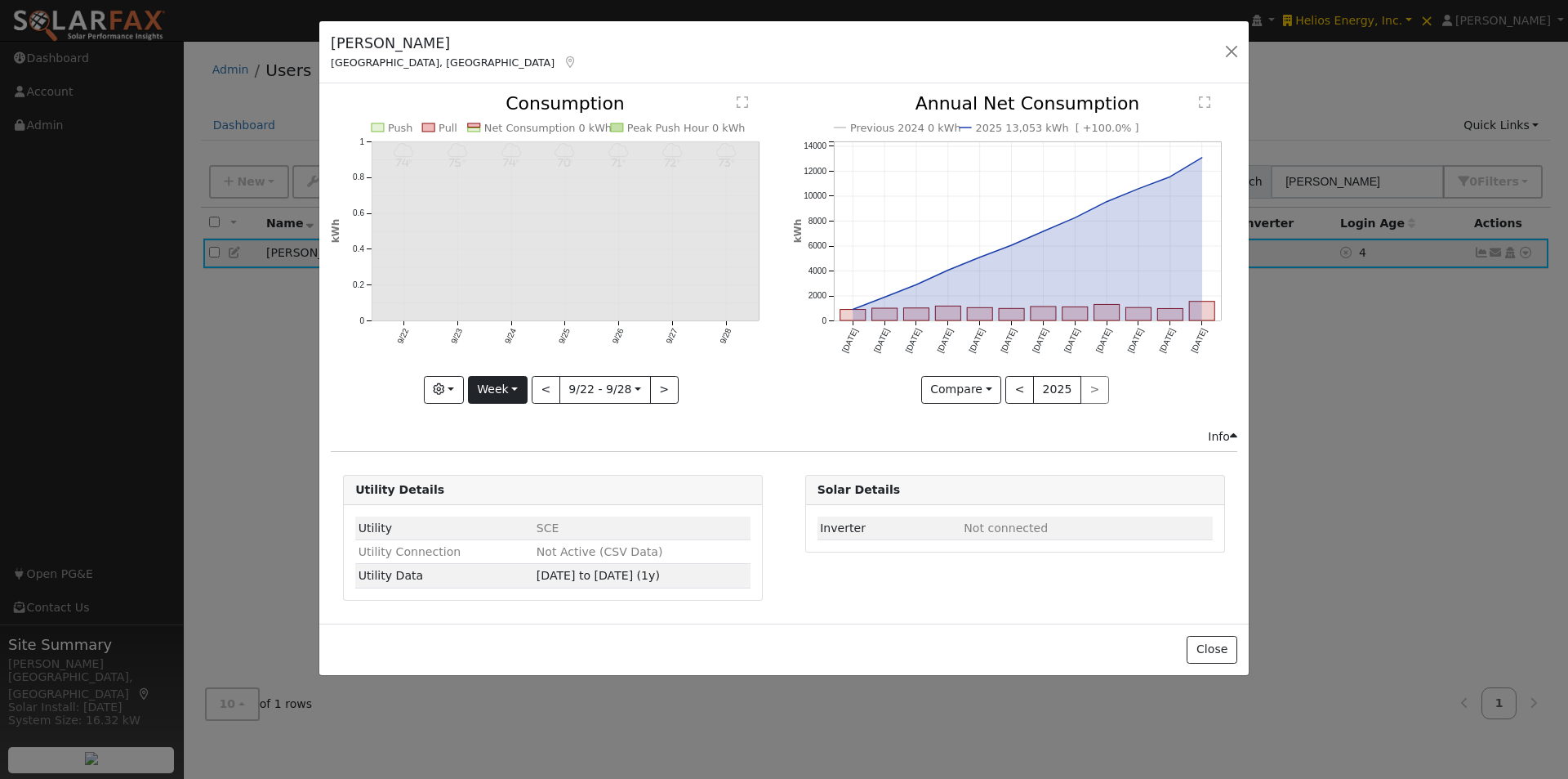
drag, startPoint x: 498, startPoint y: 369, endPoint x: 495, endPoint y: 382, distance: 13.3
click at [499, 370] on icon "9/28 - Cloudy 73° 9/27 - Cloudy 72° 9/26 - Cloudy 71° 9/25 - MostlyCloudy 70° 9…" at bounding box center [553, 244] width 444 height 298
click at [495, 385] on button "Week" at bounding box center [498, 390] width 60 height 28
click at [505, 490] on link "Year" at bounding box center [526, 492] width 114 height 23
type input "[DATE]"
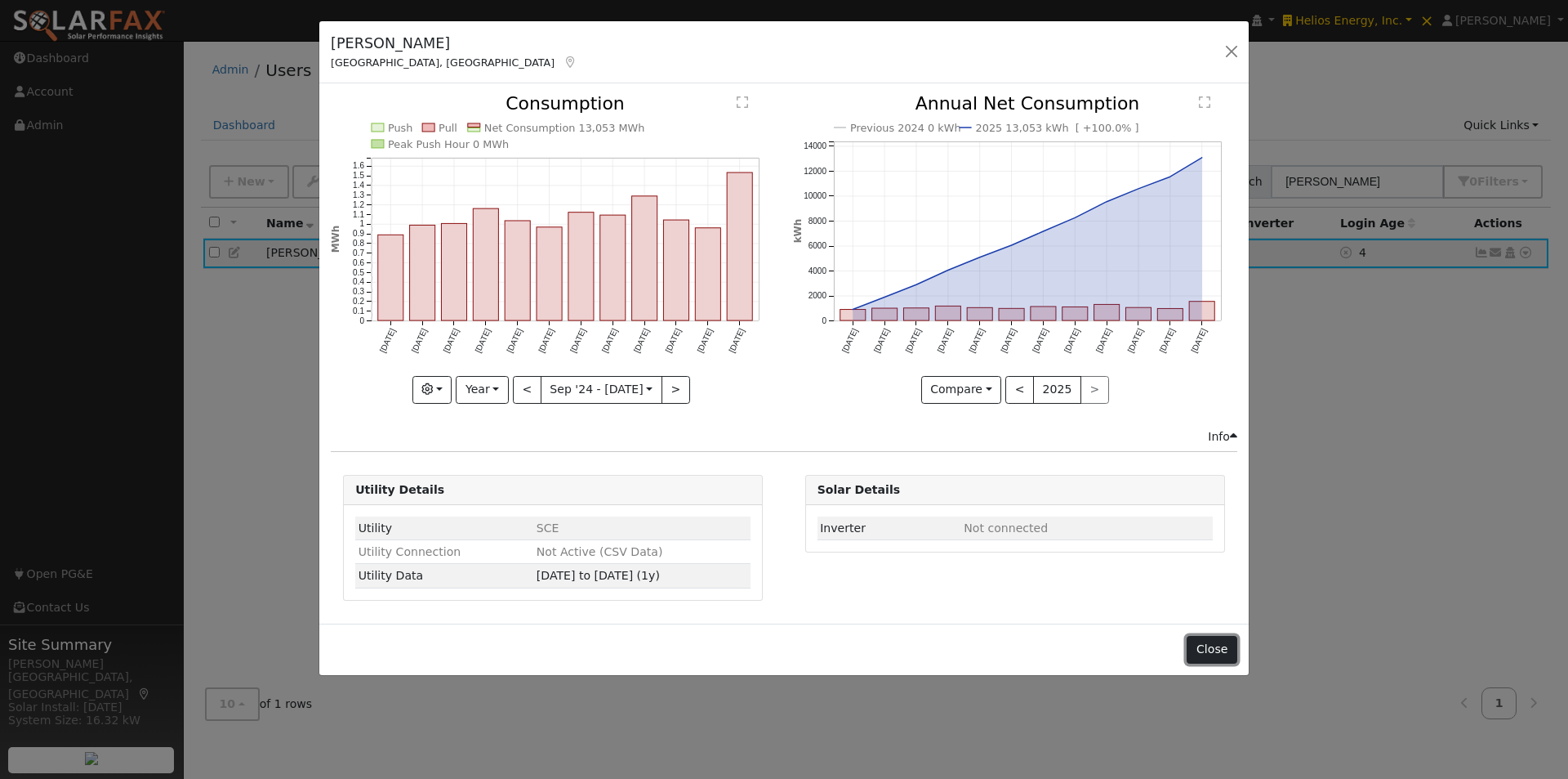
click at [1208, 646] on button "Close" at bounding box center [1212, 650] width 50 height 28
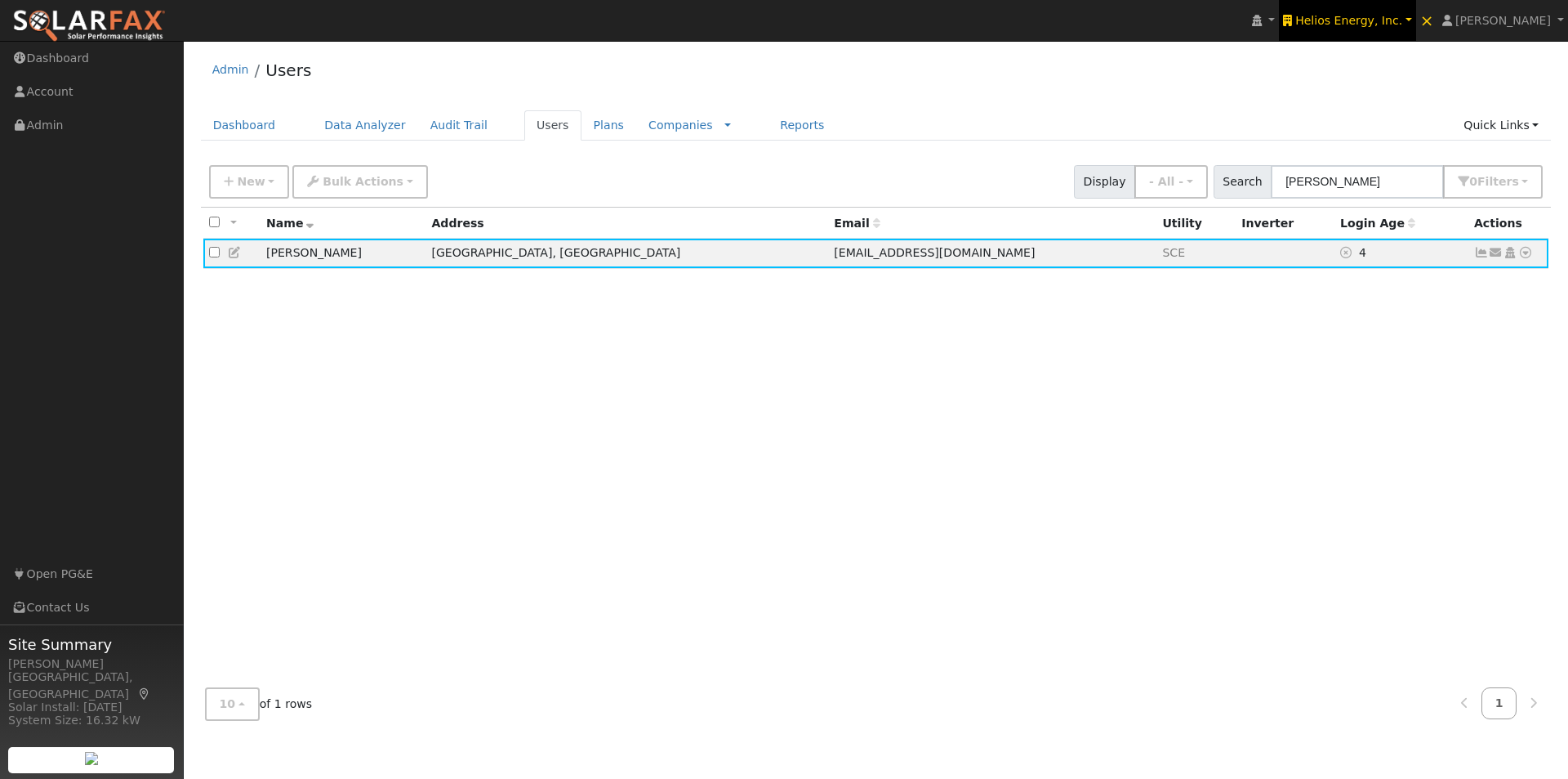
click at [1376, 18] on span "Helios Energy, Inc." at bounding box center [1349, 20] width 107 height 13
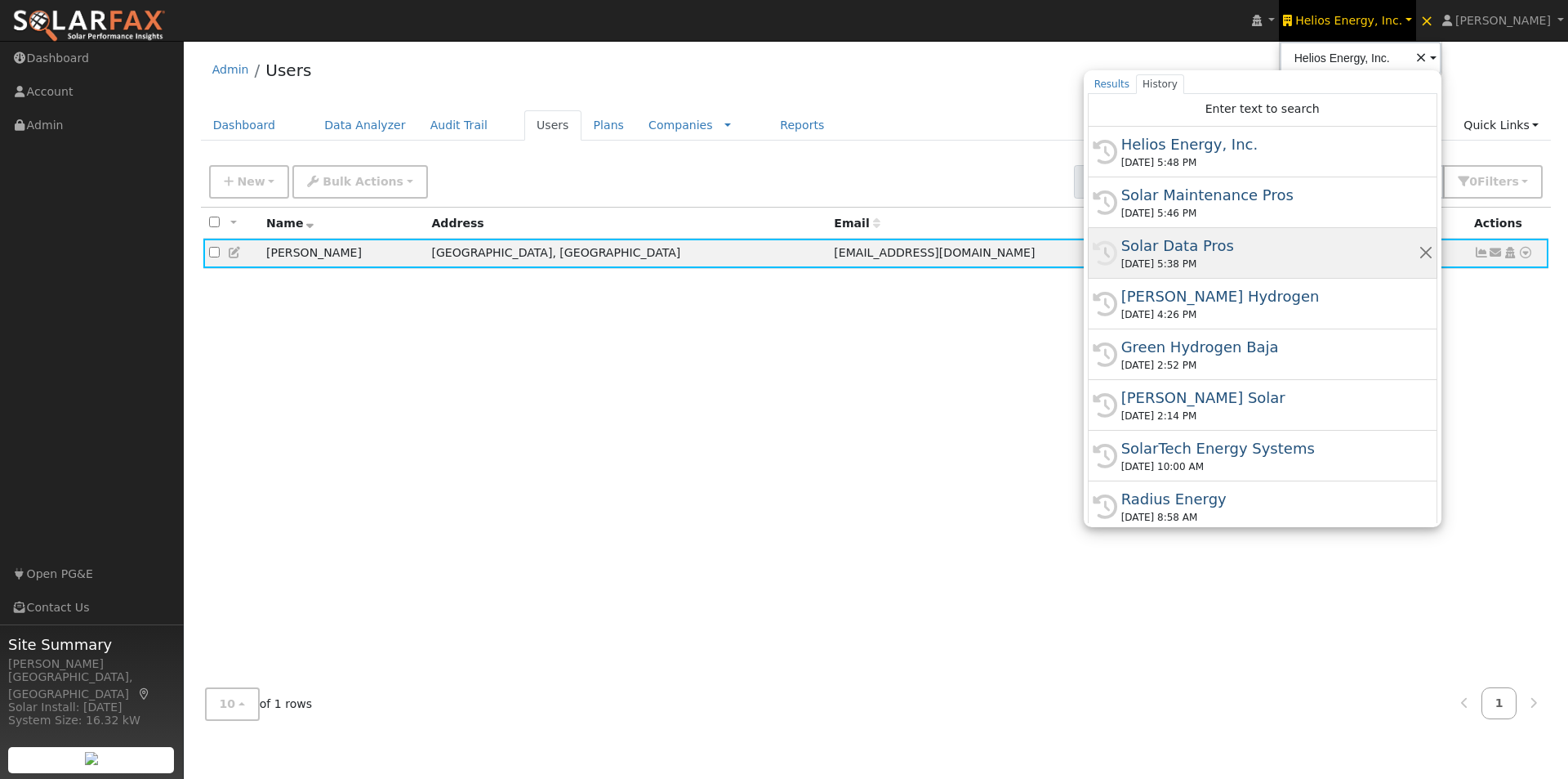
click at [1185, 242] on div "Solar Data Pros" at bounding box center [1270, 246] width 298 height 22
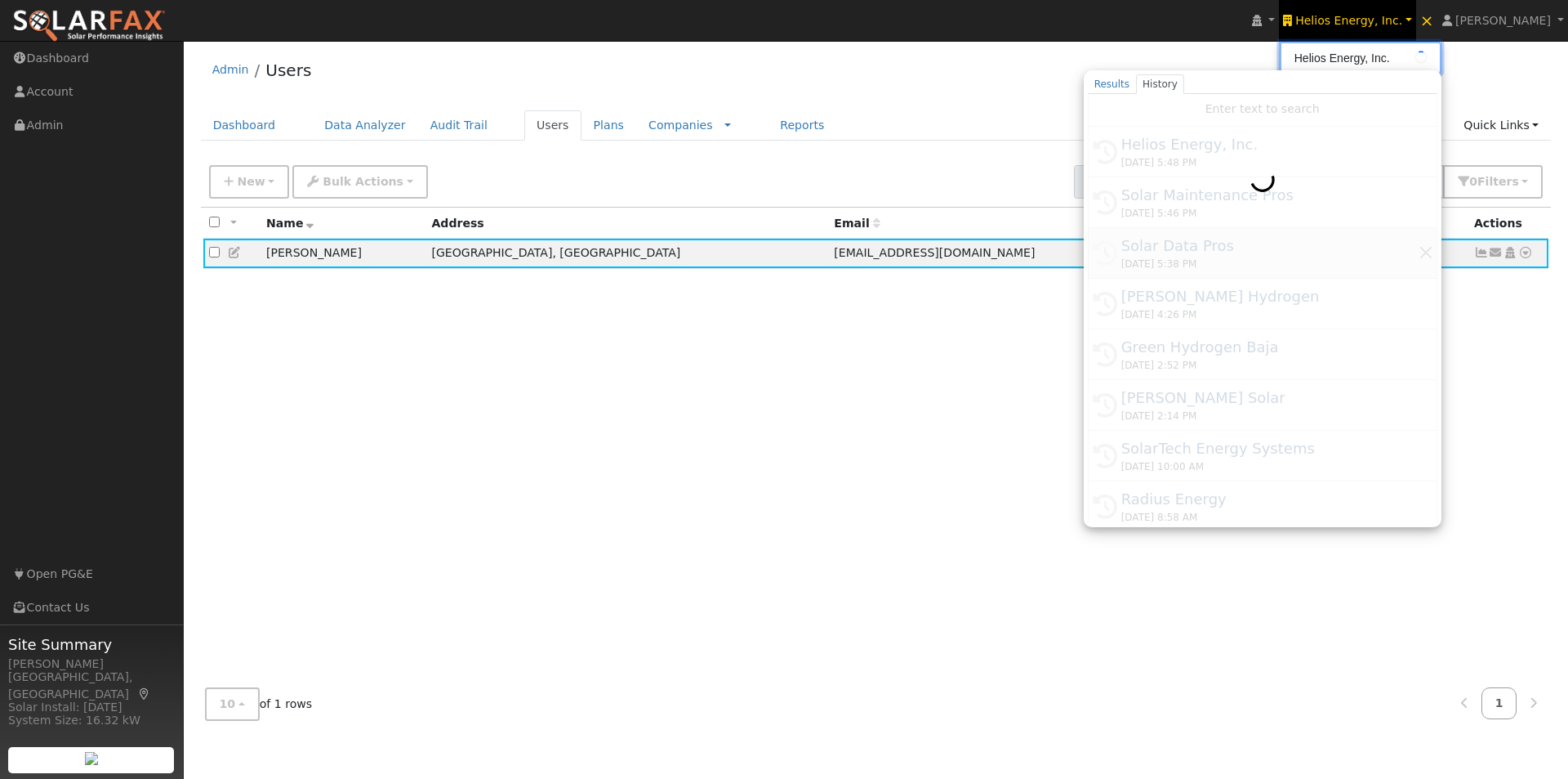
type input "Solar Data Pros"
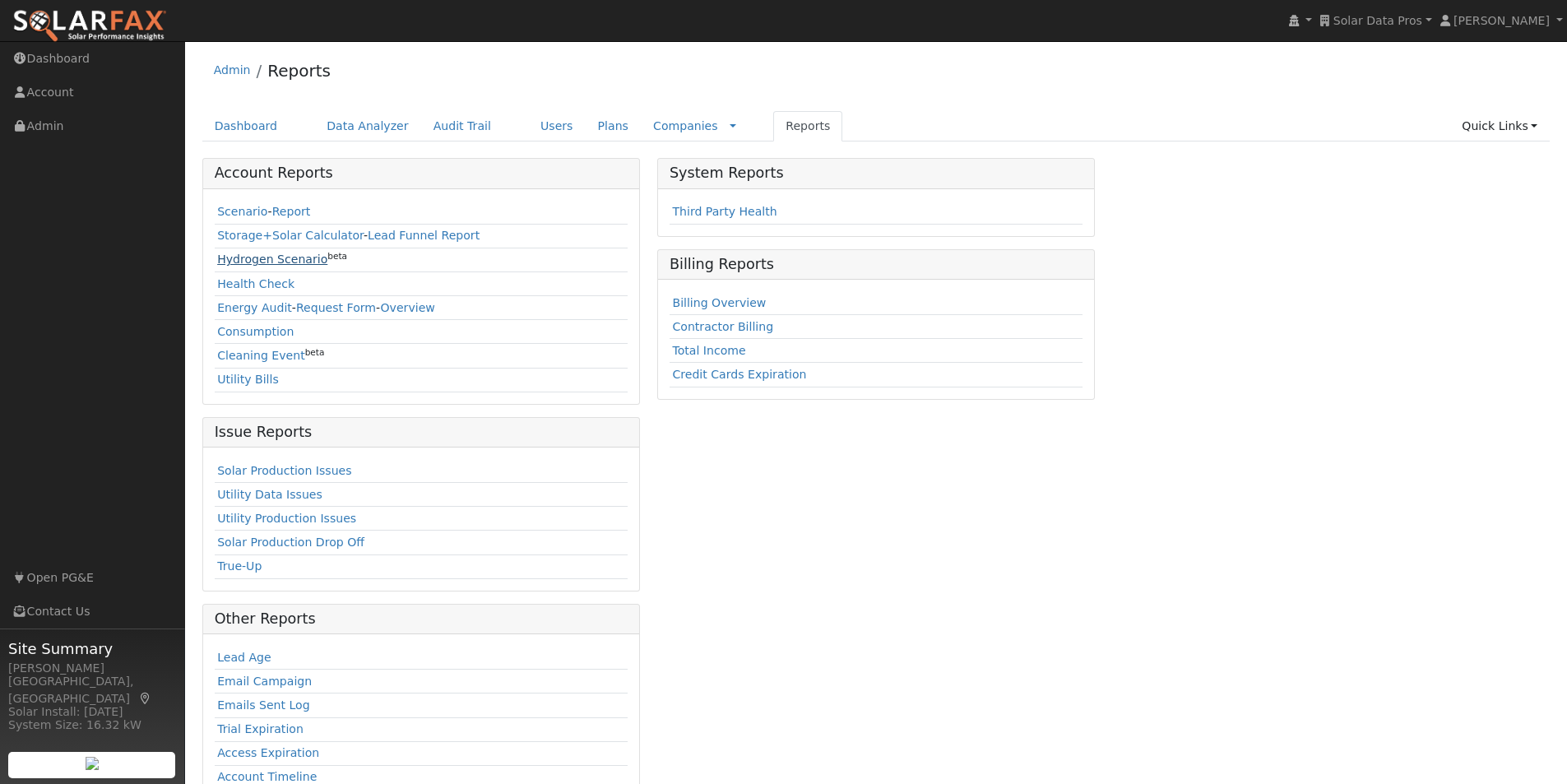
click at [237, 262] on link "Hydrogen Scenario" at bounding box center [272, 259] width 110 height 13
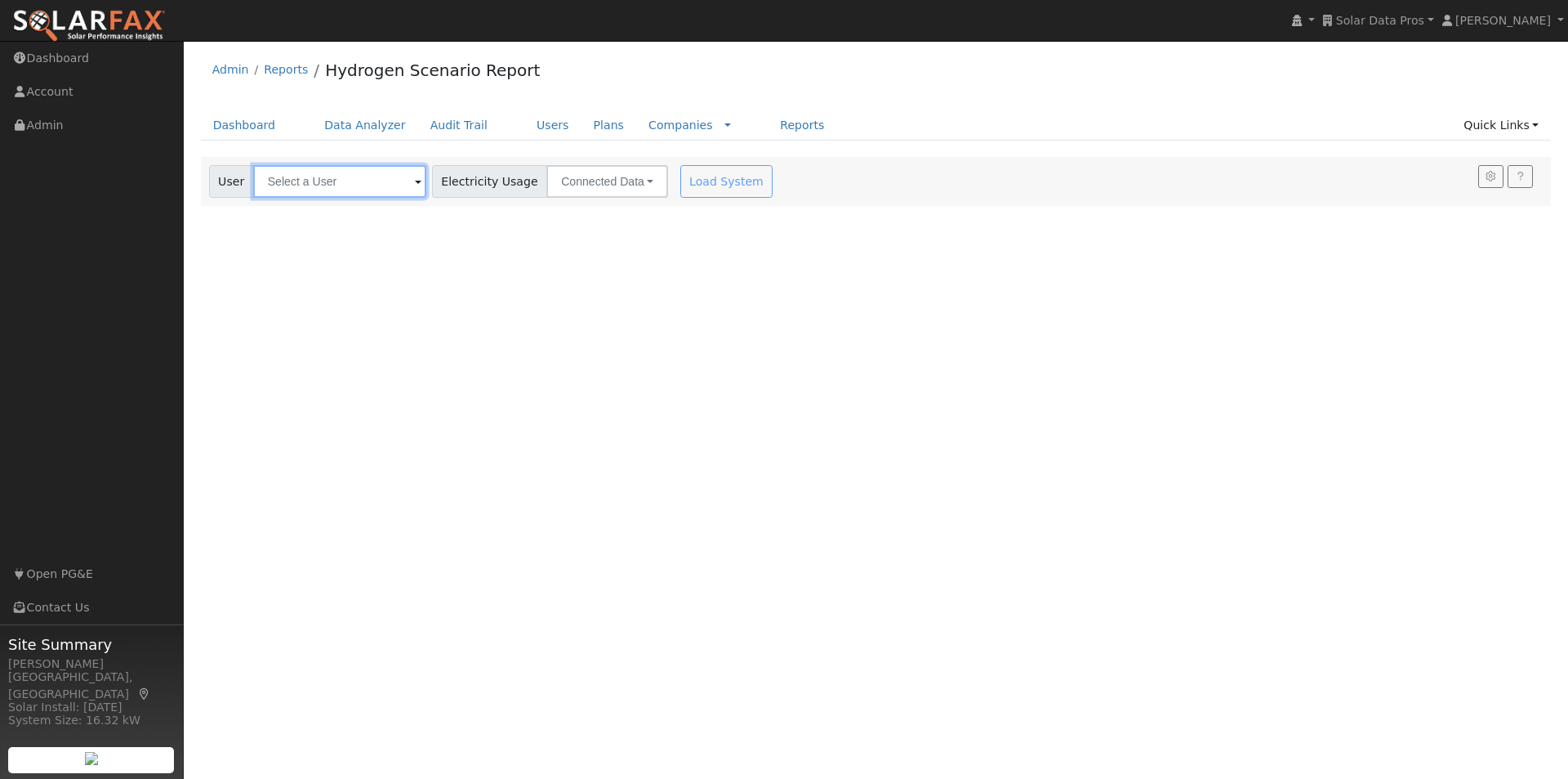
click at [338, 179] on input "text" at bounding box center [340, 181] width 173 height 33
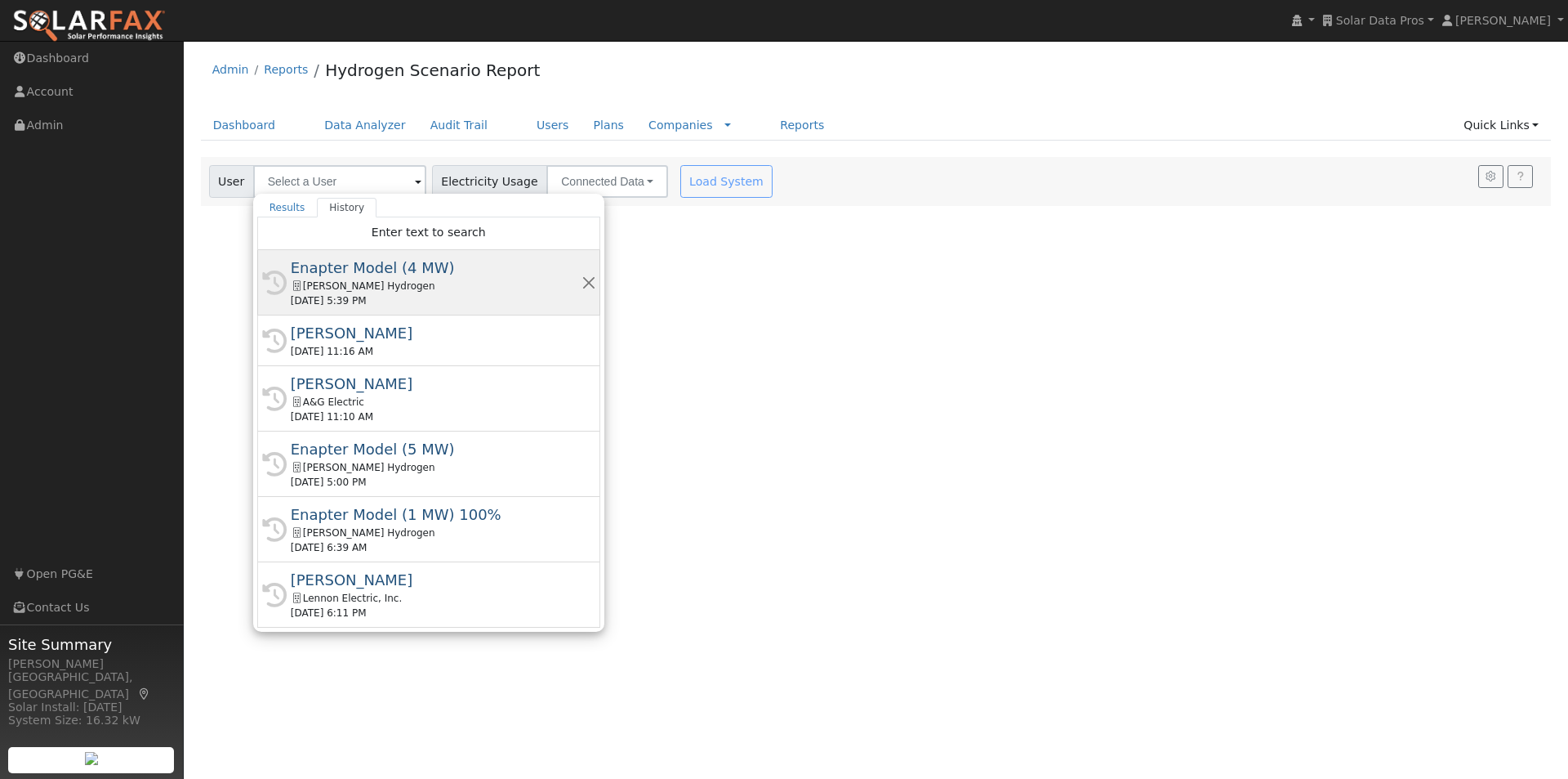
click at [336, 266] on div "Enapter Model (4 MW)" at bounding box center [436, 267] width 291 height 22
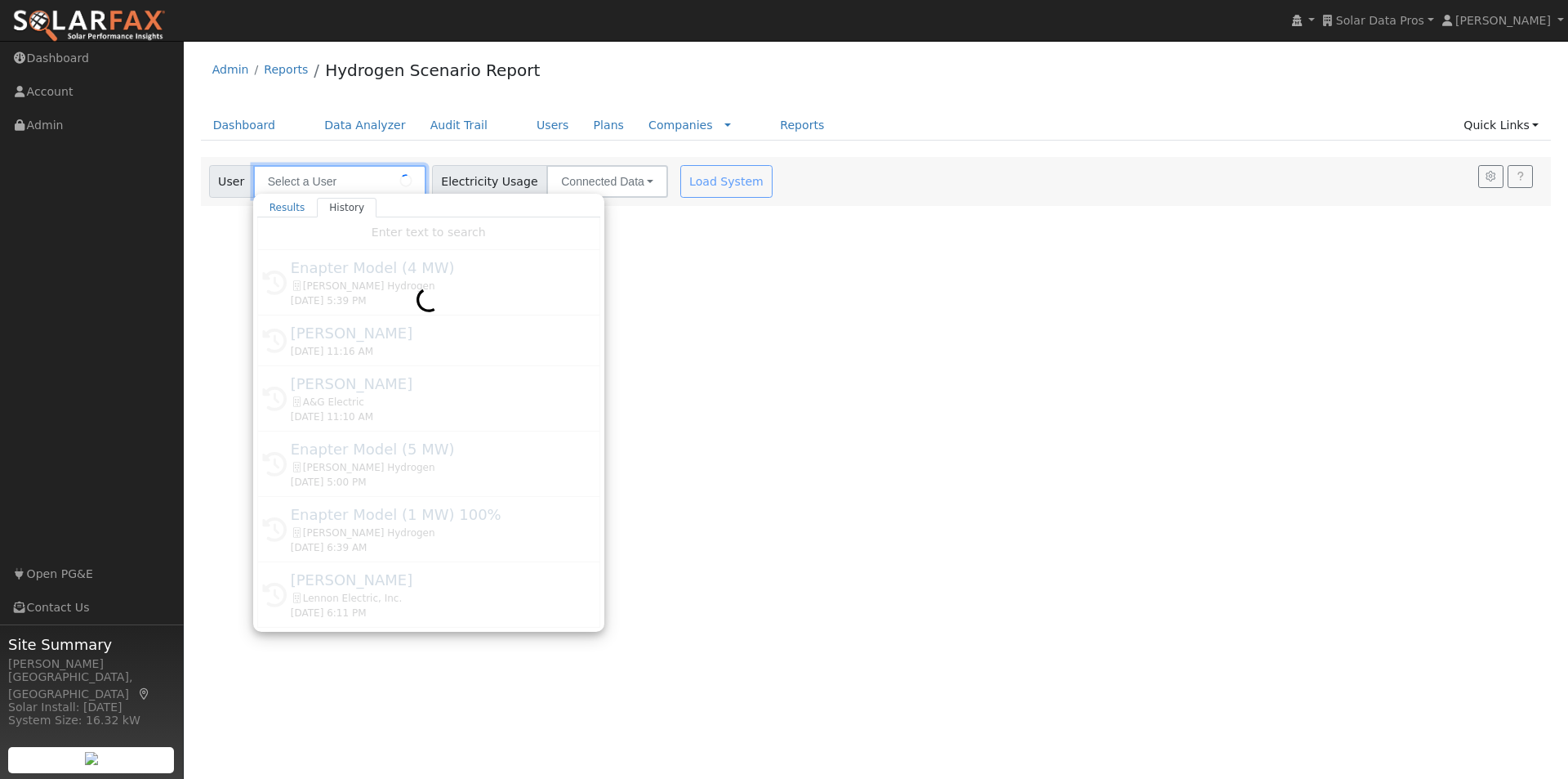
type input "Enapter Model (4 MW)"
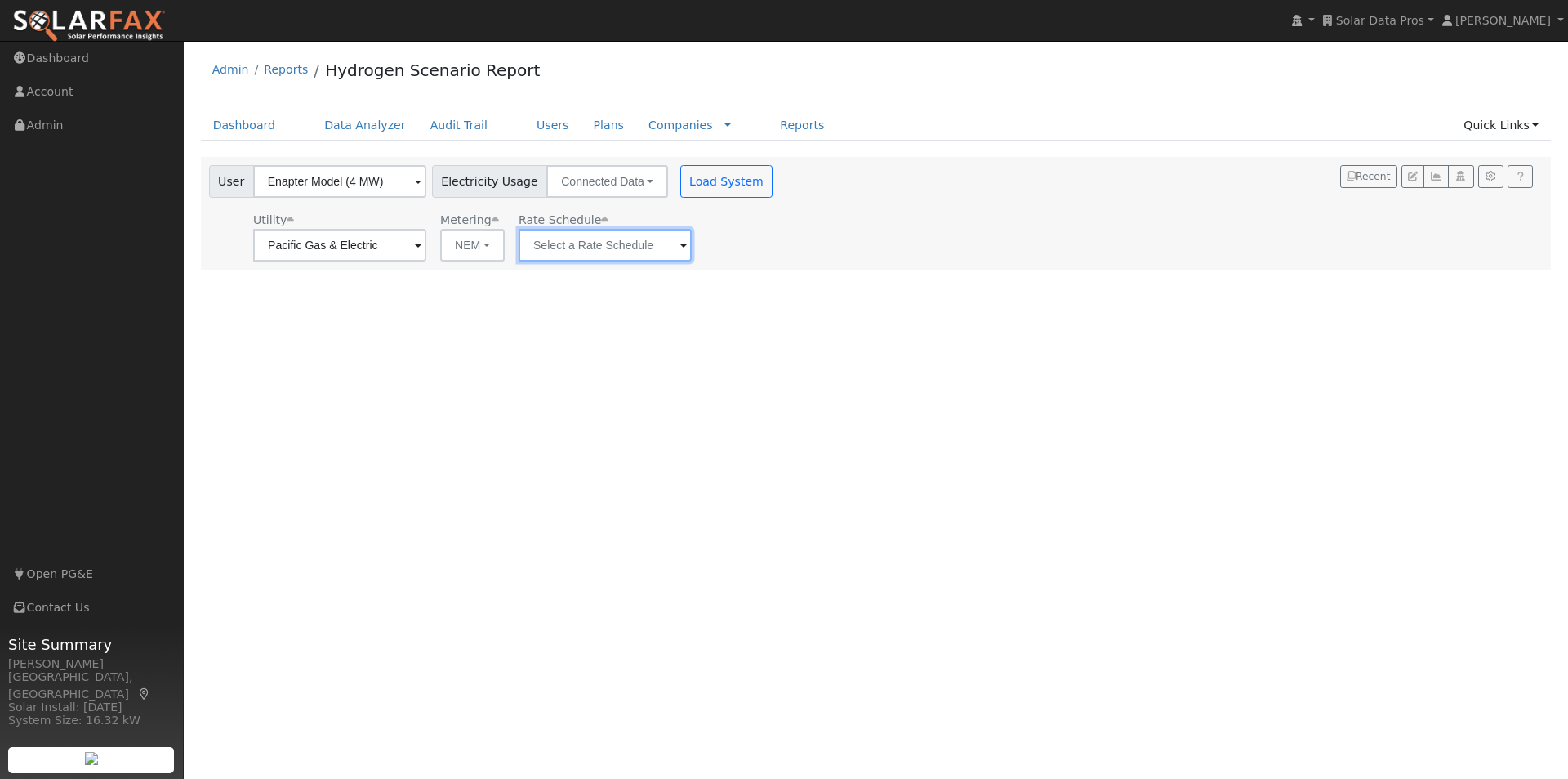
click at [624, 249] on input "text" at bounding box center [605, 245] width 173 height 33
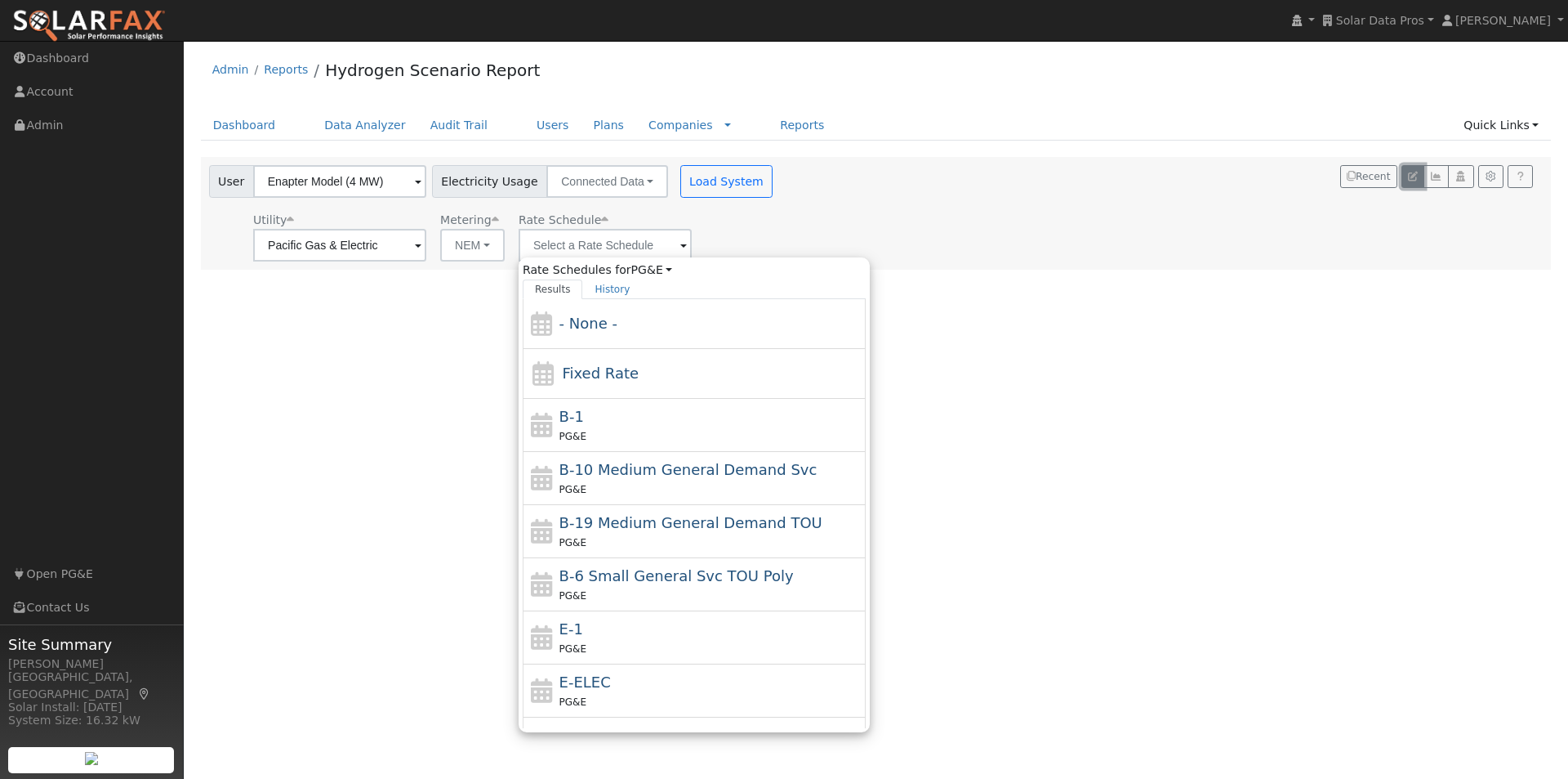
click at [1413, 173] on icon "button" at bounding box center [1413, 176] width 9 height 9
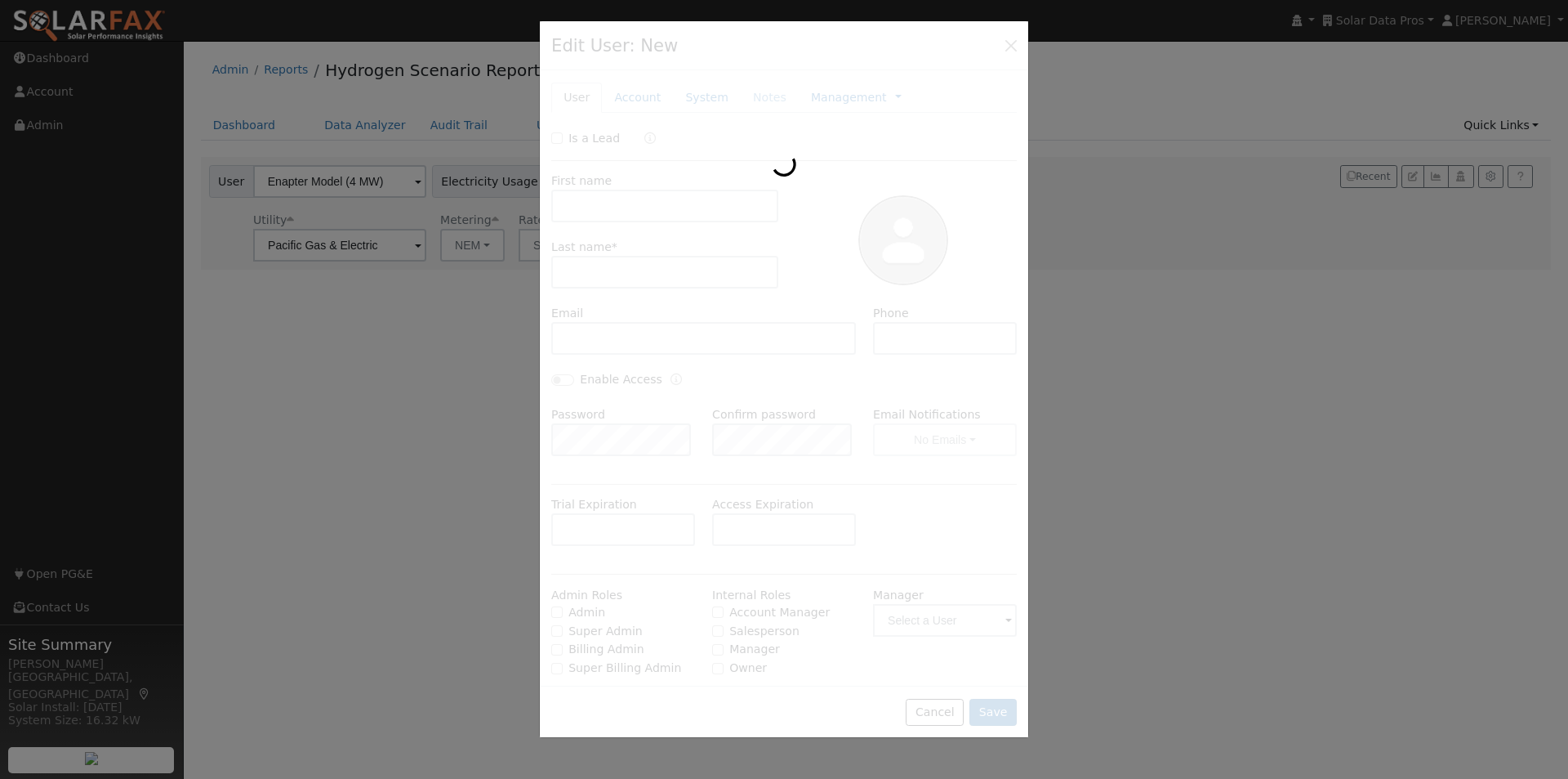
type input "Enapter"
type input "Model (4 MW)"
type input "Pacific Gas & Electric"
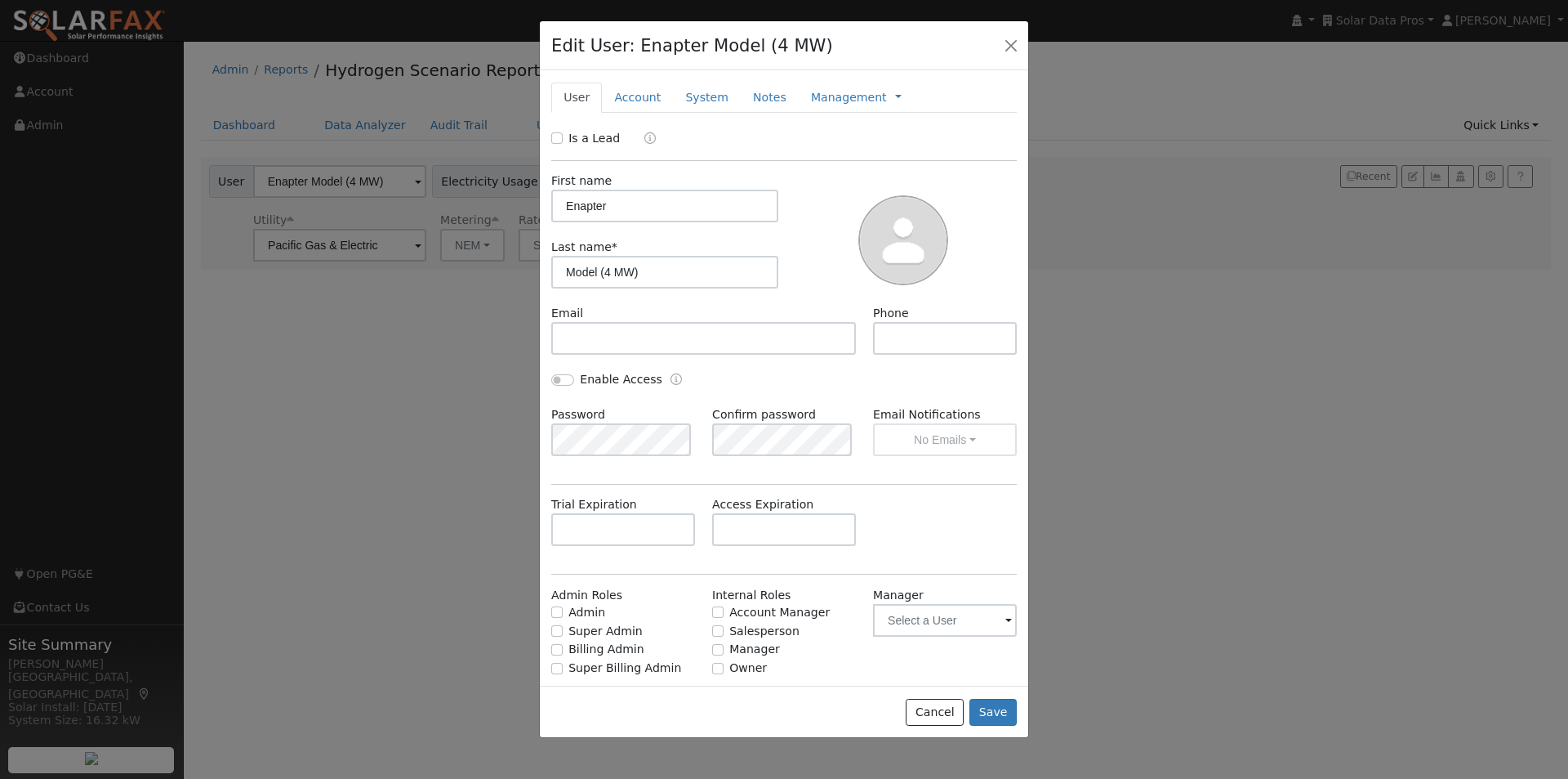
type input "PG&E"
click at [693, 97] on link "System" at bounding box center [706, 97] width 68 height 30
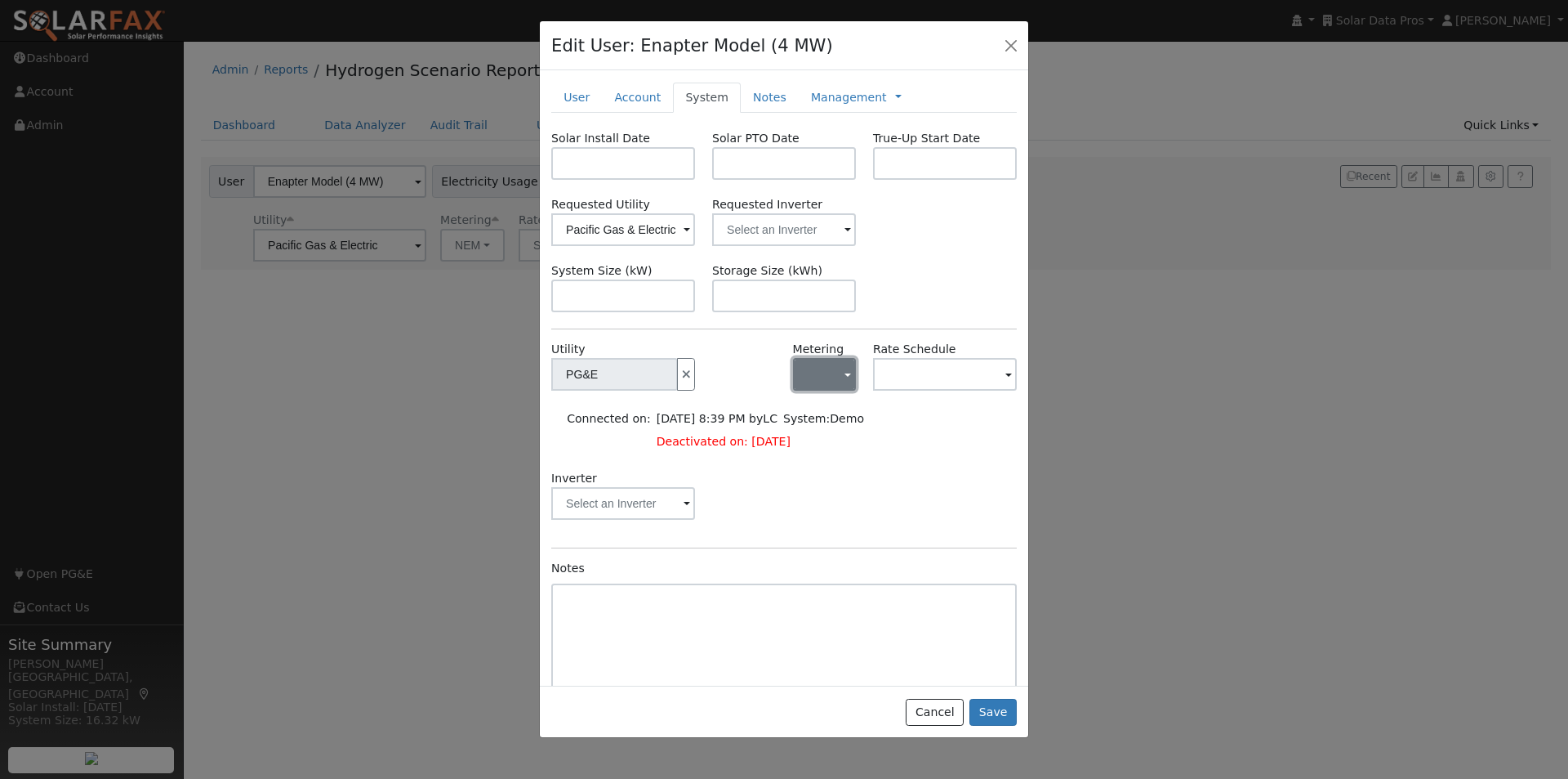
click at [809, 360] on button "button" at bounding box center [825, 374] width 63 height 33
click at [819, 426] on link "NEM" at bounding box center [844, 434] width 114 height 23
click at [908, 380] on input "text" at bounding box center [944, 374] width 144 height 33
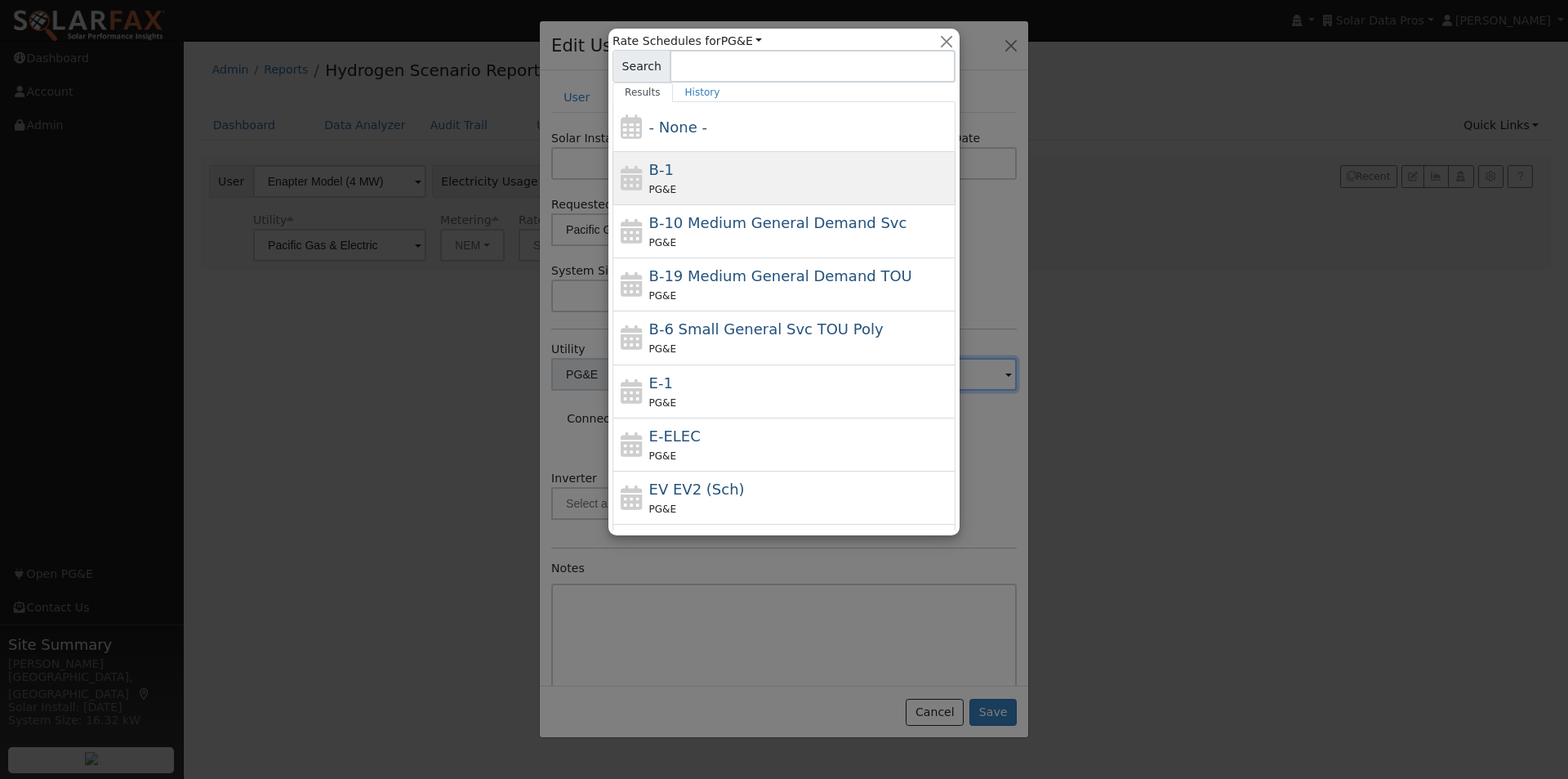
click at [656, 166] on span "B-1" at bounding box center [662, 170] width 24 height 17
type input "B-1"
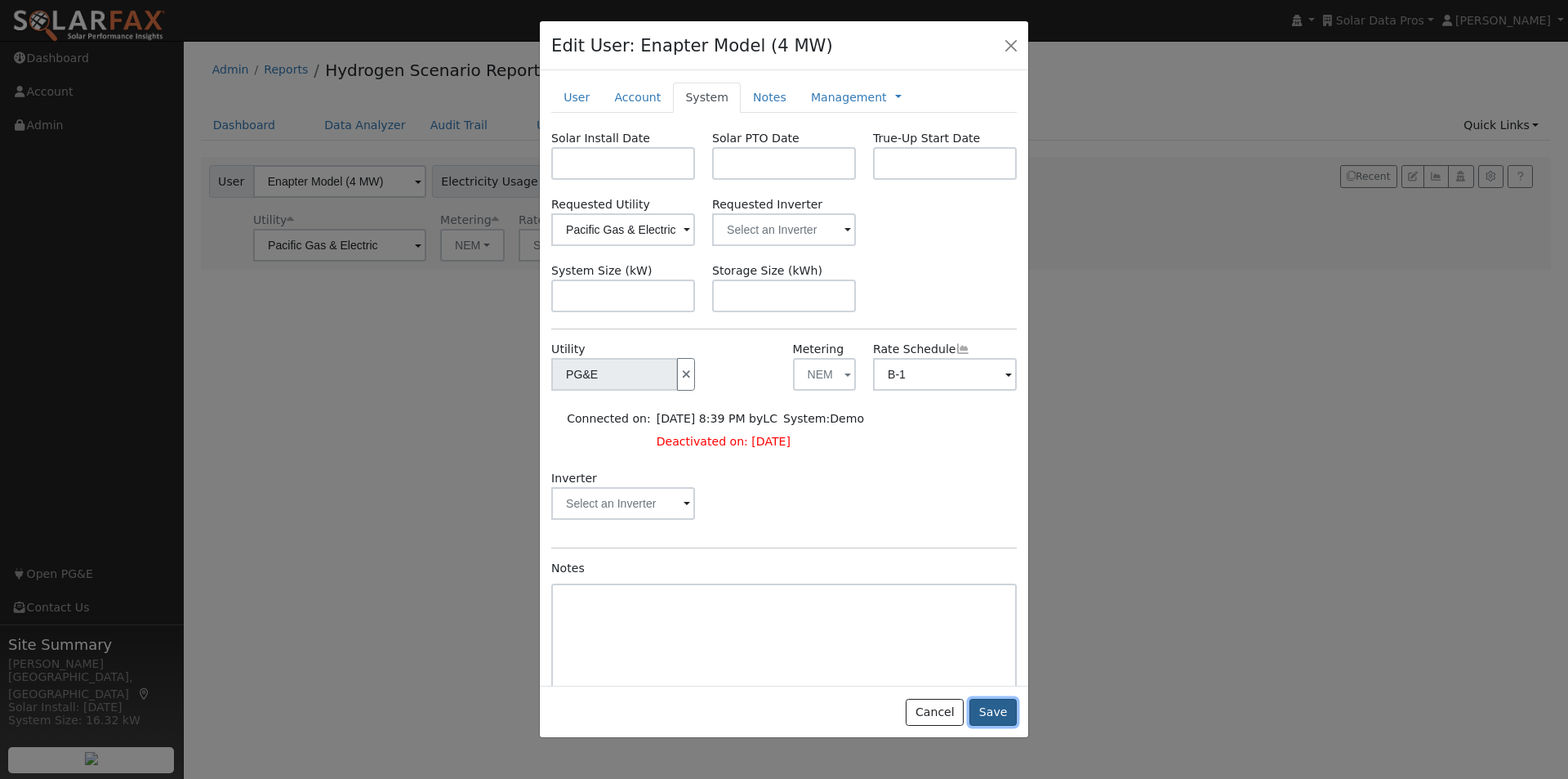
click at [1001, 717] on button "Save" at bounding box center [993, 713] width 47 height 28
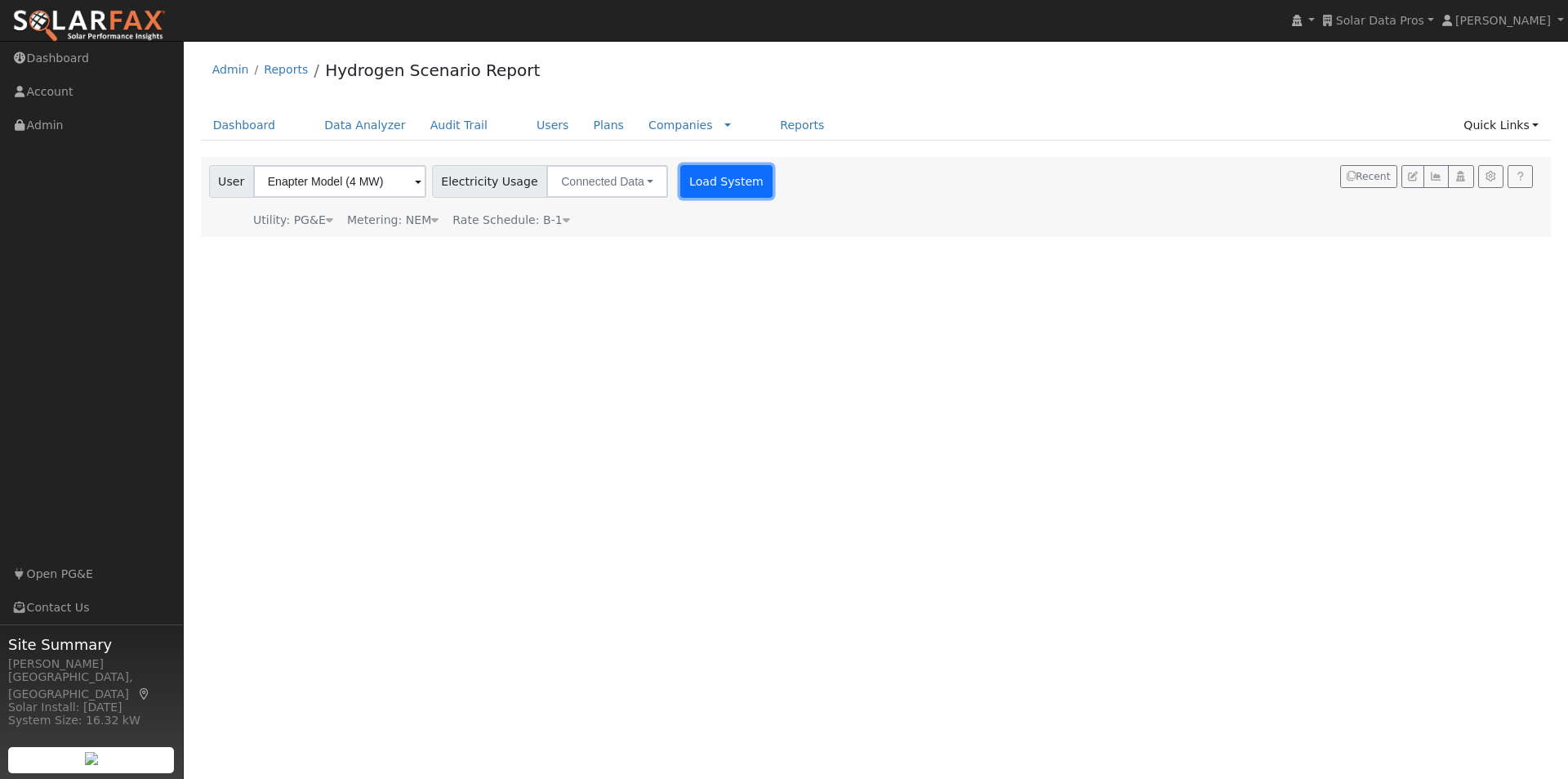
click at [699, 176] on button "Load System" at bounding box center [727, 181] width 93 height 33
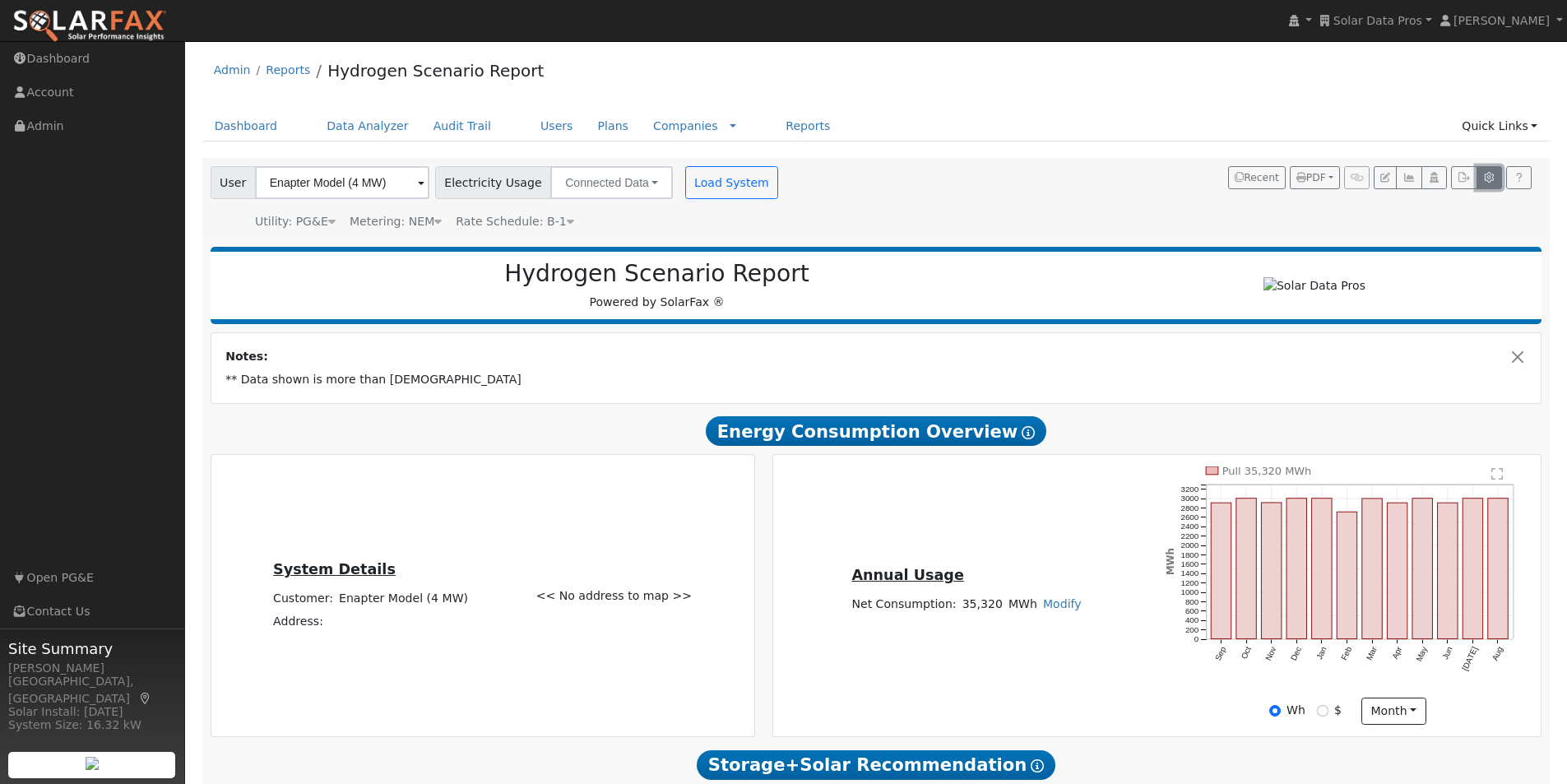
drag, startPoint x: 1485, startPoint y: 169, endPoint x: 1065, endPoint y: 256, distance: 428.9
click at [1485, 171] on button "button" at bounding box center [1489, 177] width 25 height 23
type input "13.5"
type input "27"
type input "40.5"
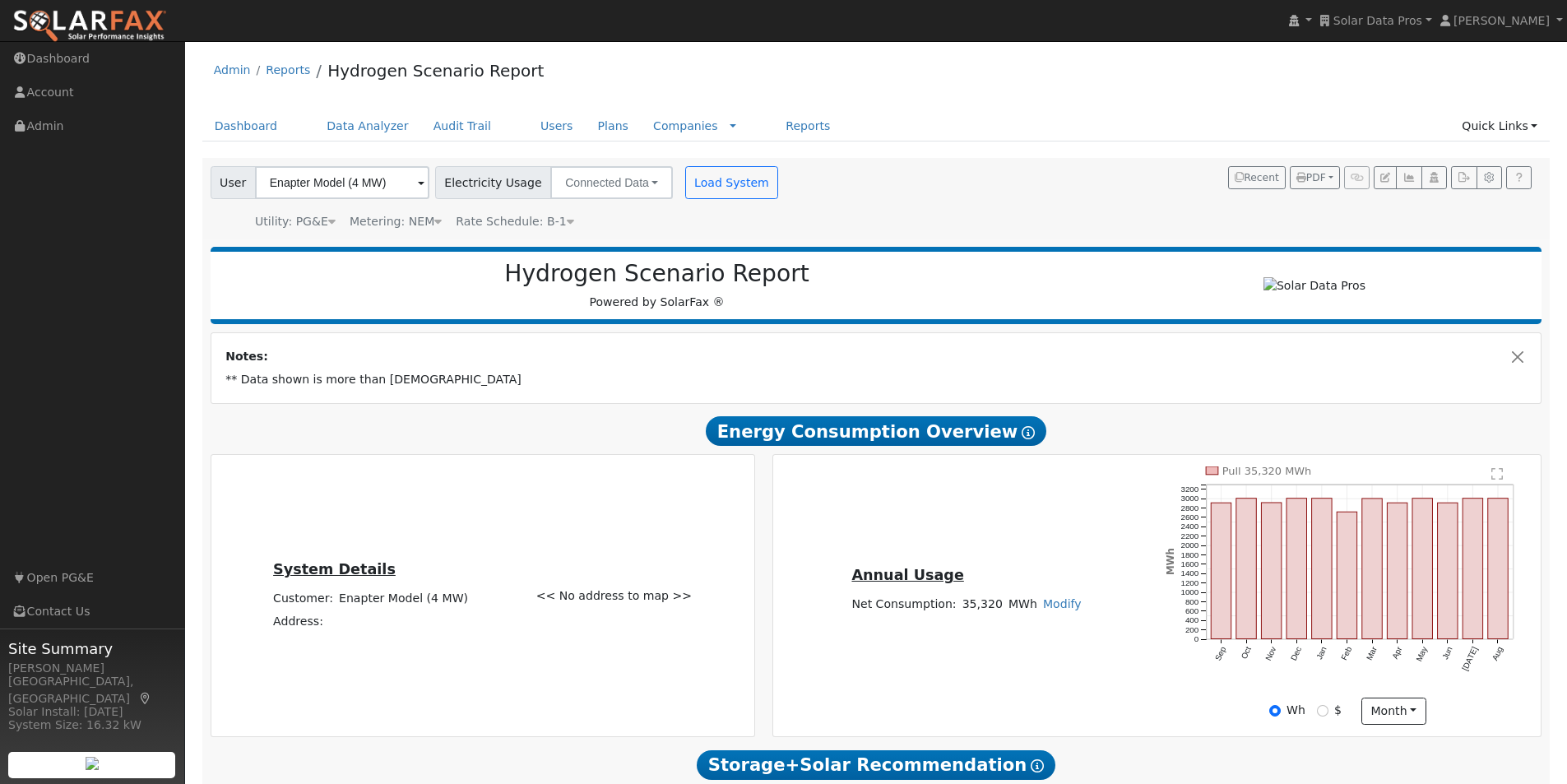
type input "11.4"
type input "13.5"
type input "3.25"
type input "1400"
type input "1"
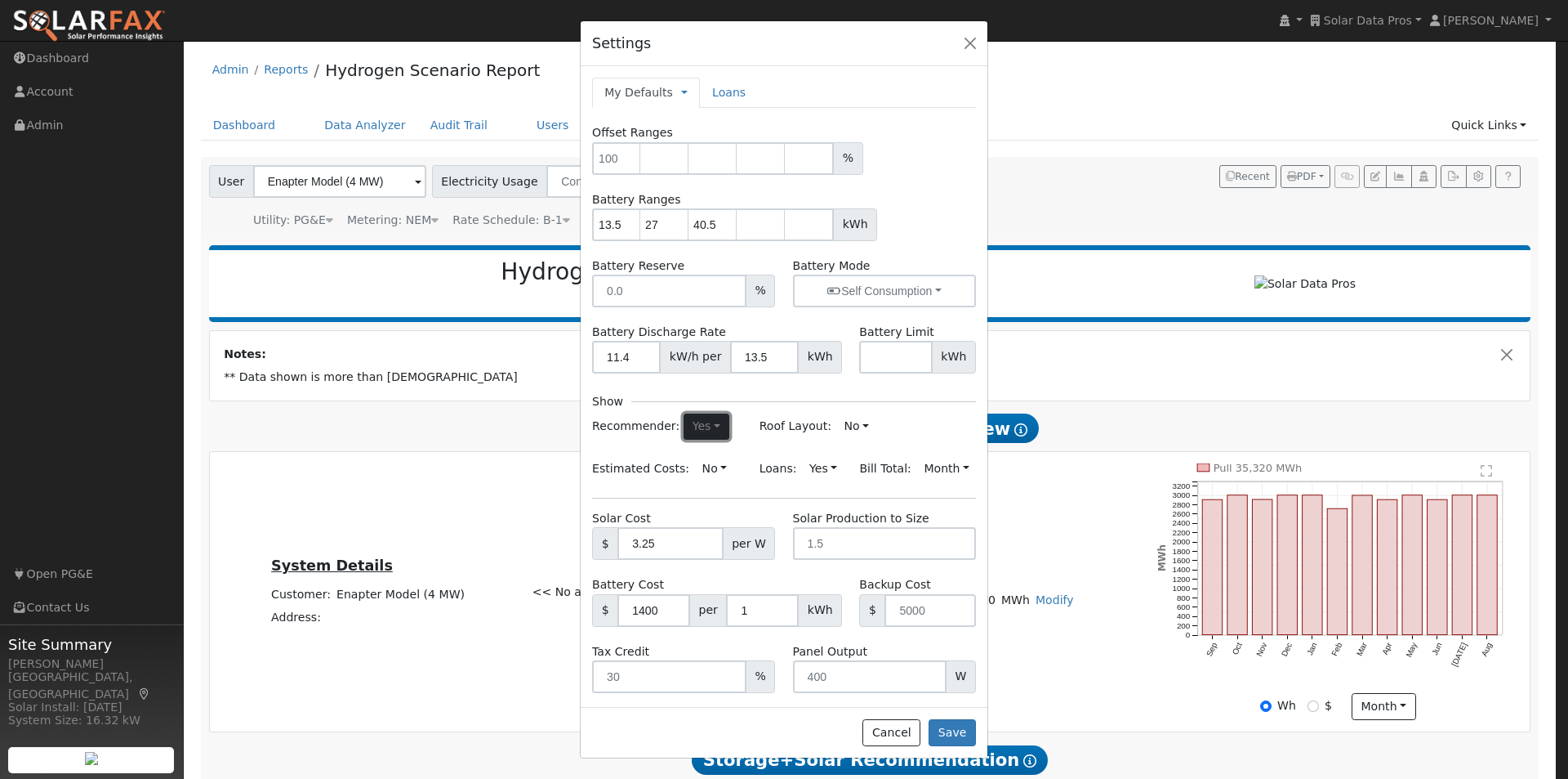
click at [699, 418] on button "Yes" at bounding box center [706, 426] width 45 height 26
drag, startPoint x: 627, startPoint y: 481, endPoint x: 733, endPoint y: 482, distance: 106.0
click at [627, 481] on link "No" at bounding box center [670, 481] width 114 height 23
click at [951, 732] on button "Save" at bounding box center [952, 732] width 47 height 28
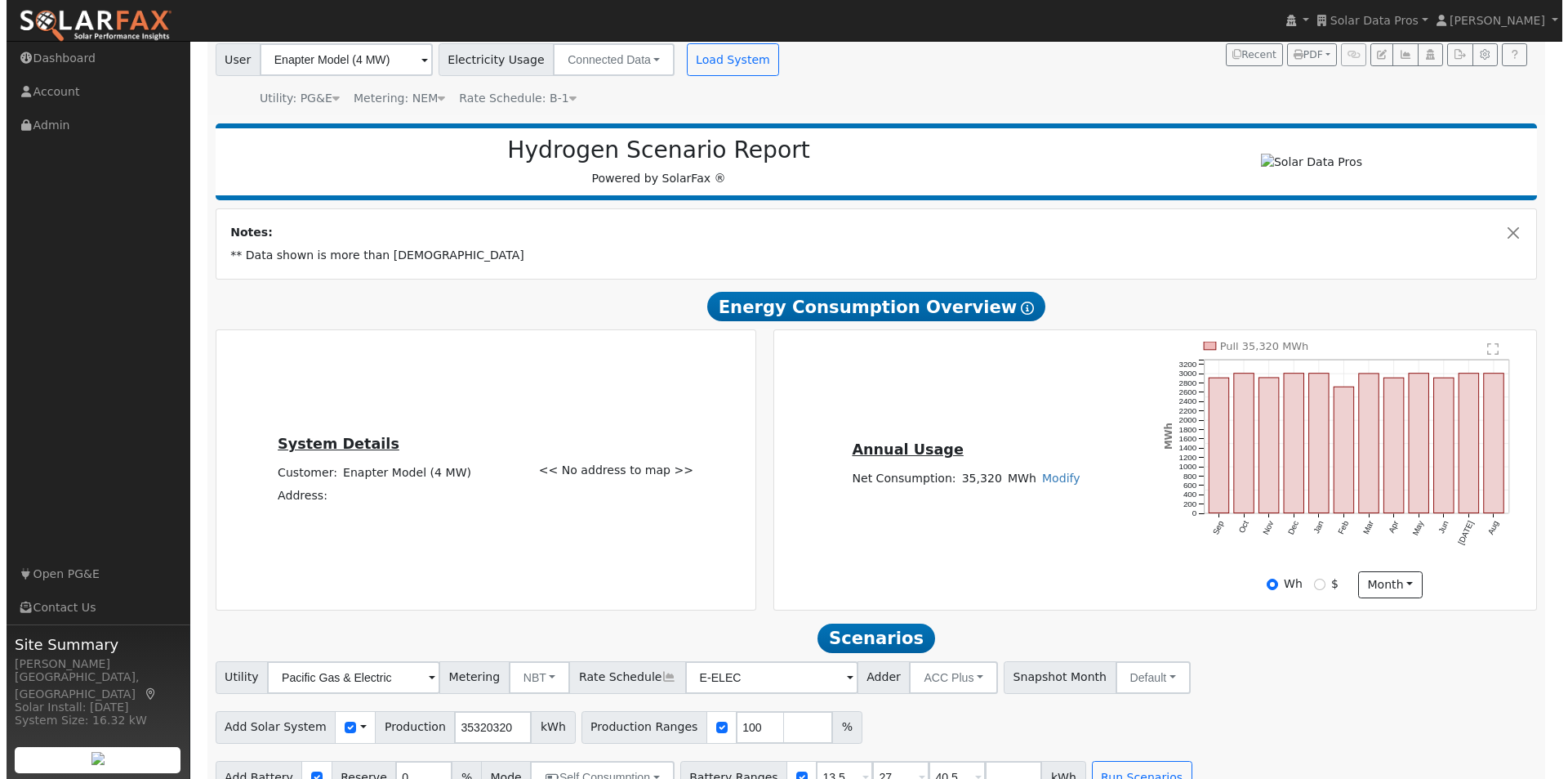
scroll to position [160, 0]
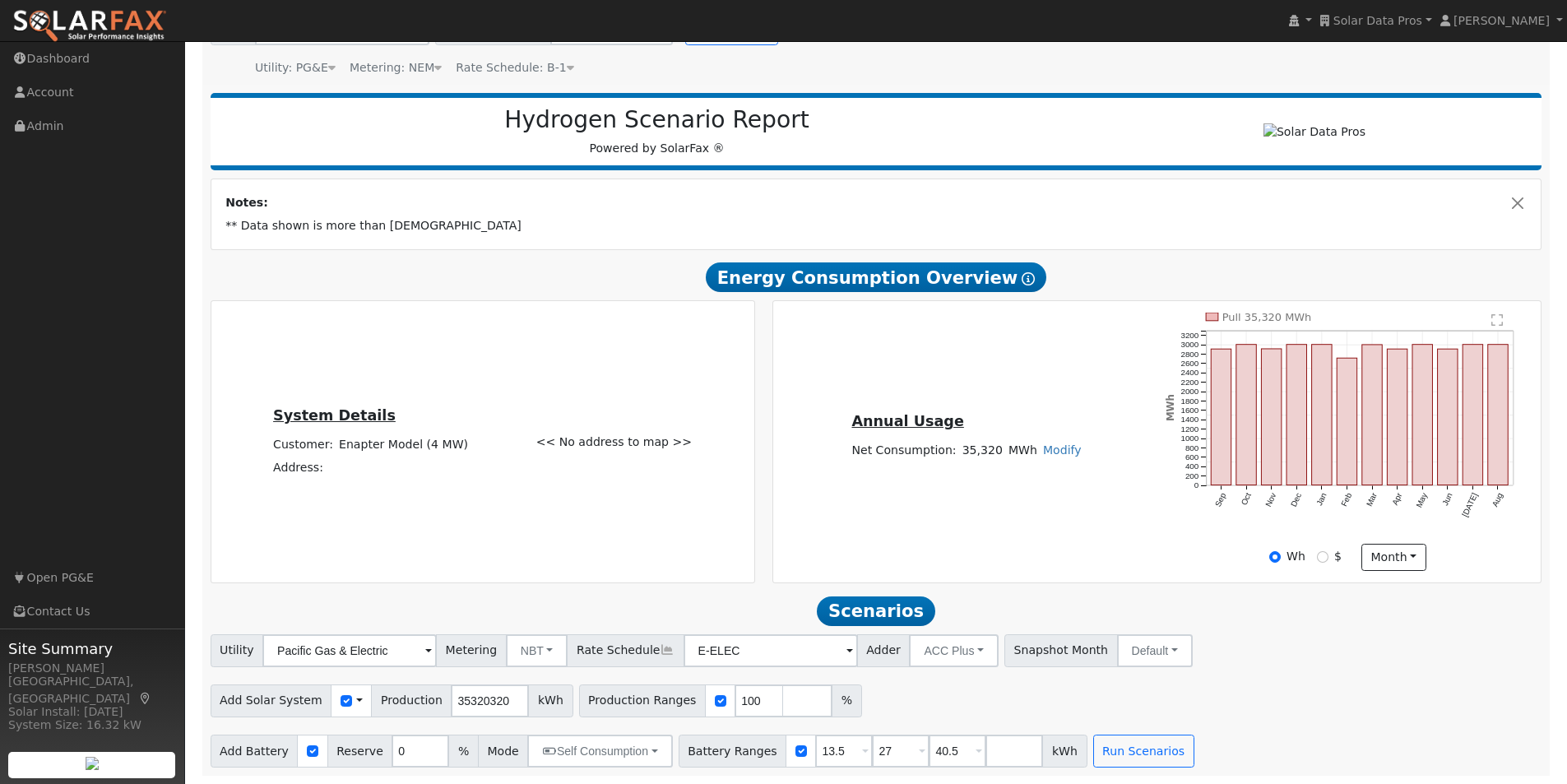
click at [356, 700] on span at bounding box center [360, 700] width 7 height 17
click at [381, 727] on link "Use CSV Data" at bounding box center [401, 729] width 115 height 23
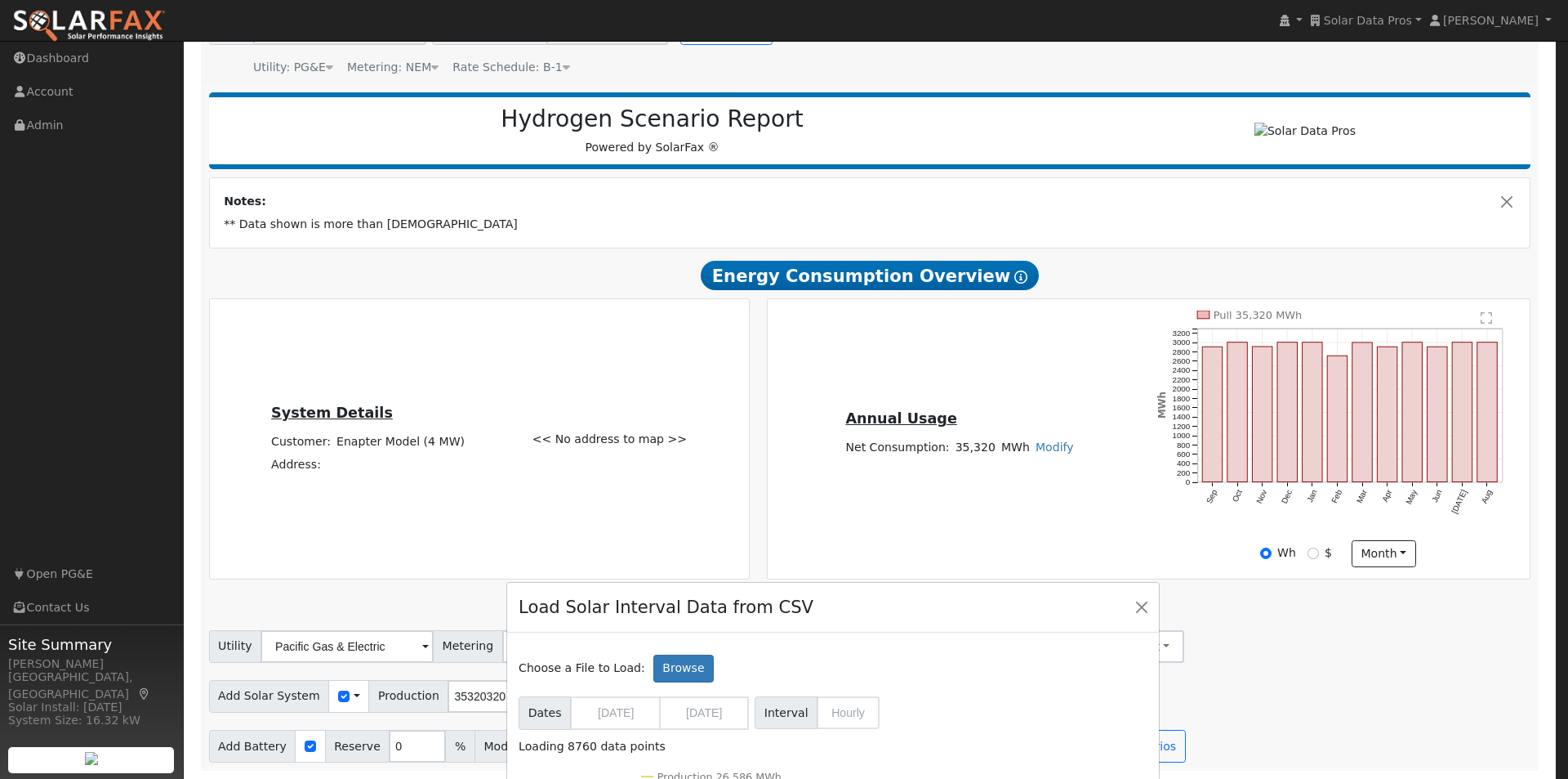
drag, startPoint x: 852, startPoint y: 40, endPoint x: 901, endPoint y: 601, distance: 563.1
click at [901, 601] on div "Load Solar Interval Data from CSV" at bounding box center [833, 607] width 652 height 50
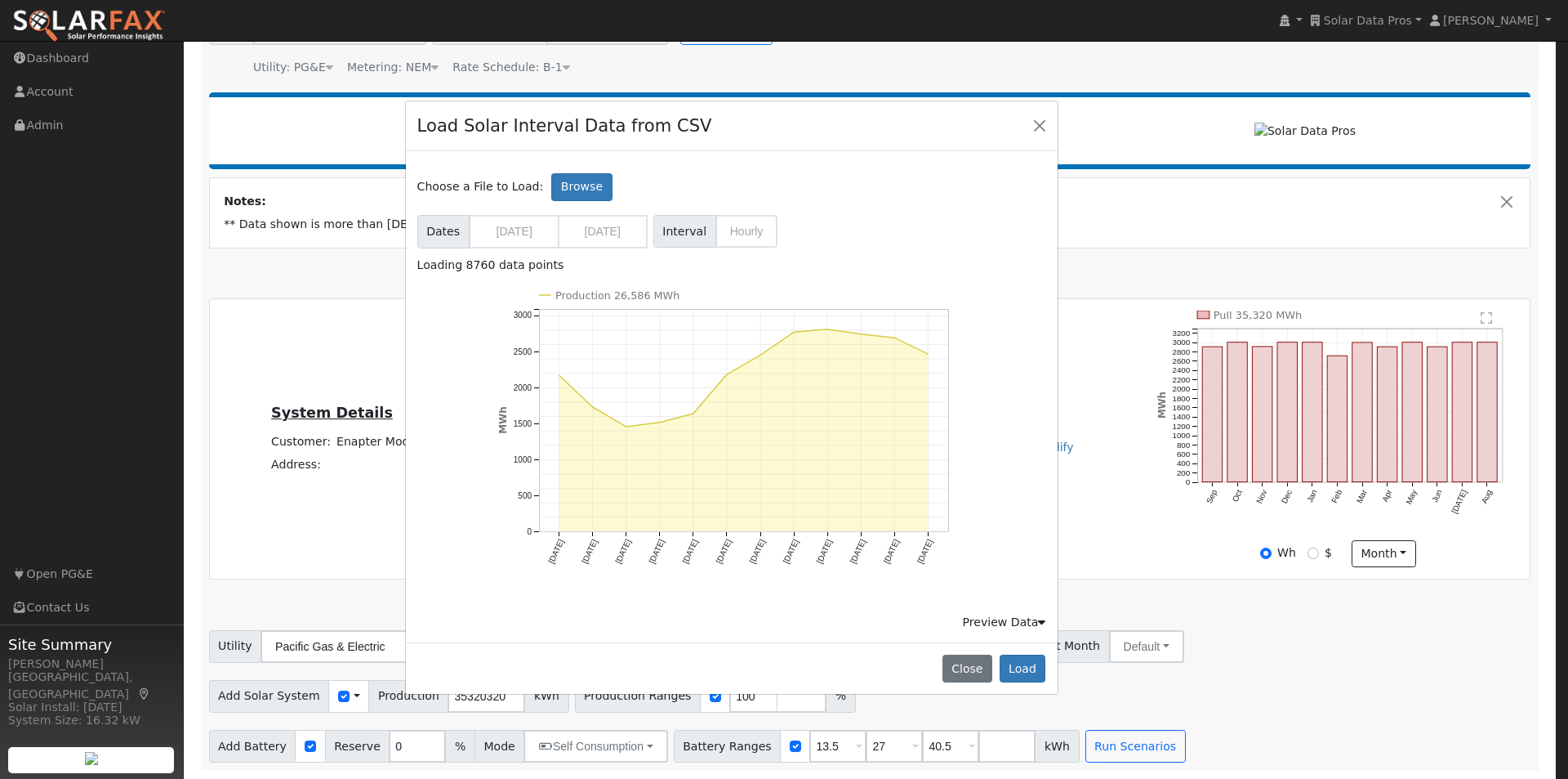
drag, startPoint x: 910, startPoint y: 607, endPoint x: 808, endPoint y: 126, distance: 491.7
click at [808, 126] on div "Load Solar Interval Data from CSV" at bounding box center [732, 126] width 652 height 50
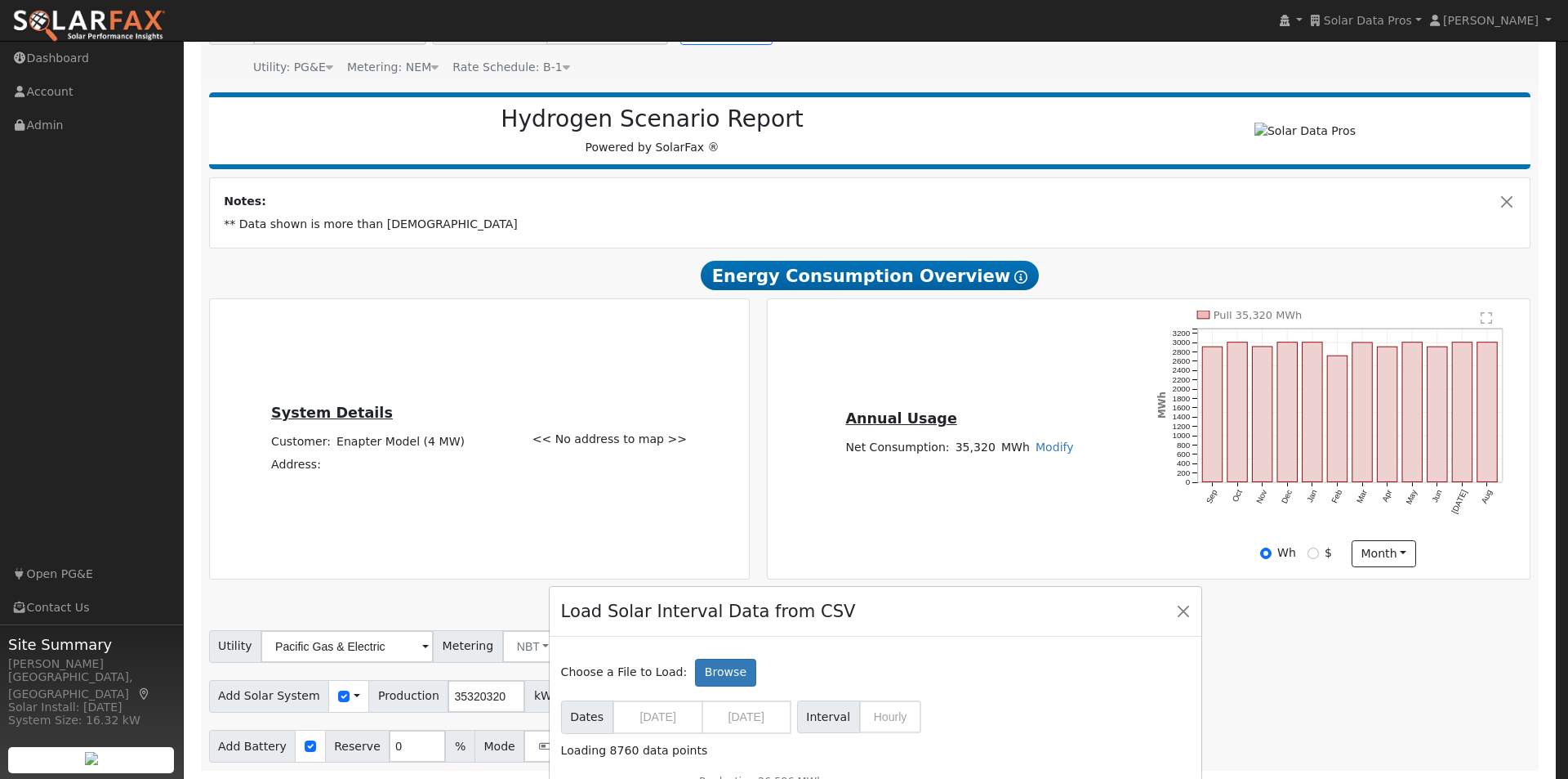
drag, startPoint x: 789, startPoint y: 121, endPoint x: 932, endPoint y: 606, distance: 505.6
click at [932, 606] on div "Load Solar Interval Data from CSV" at bounding box center [875, 612] width 652 height 50
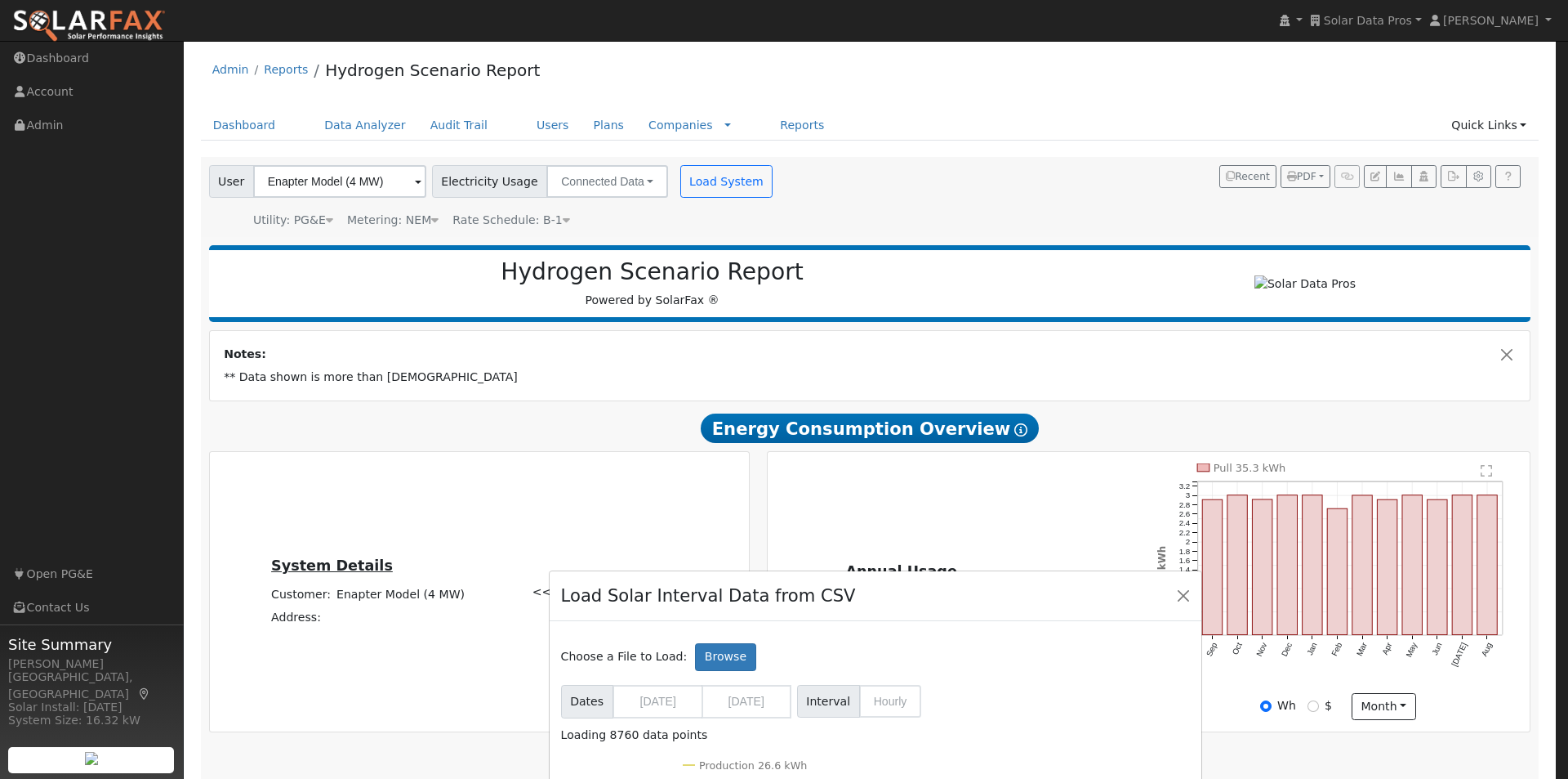
scroll to position [0, 0]
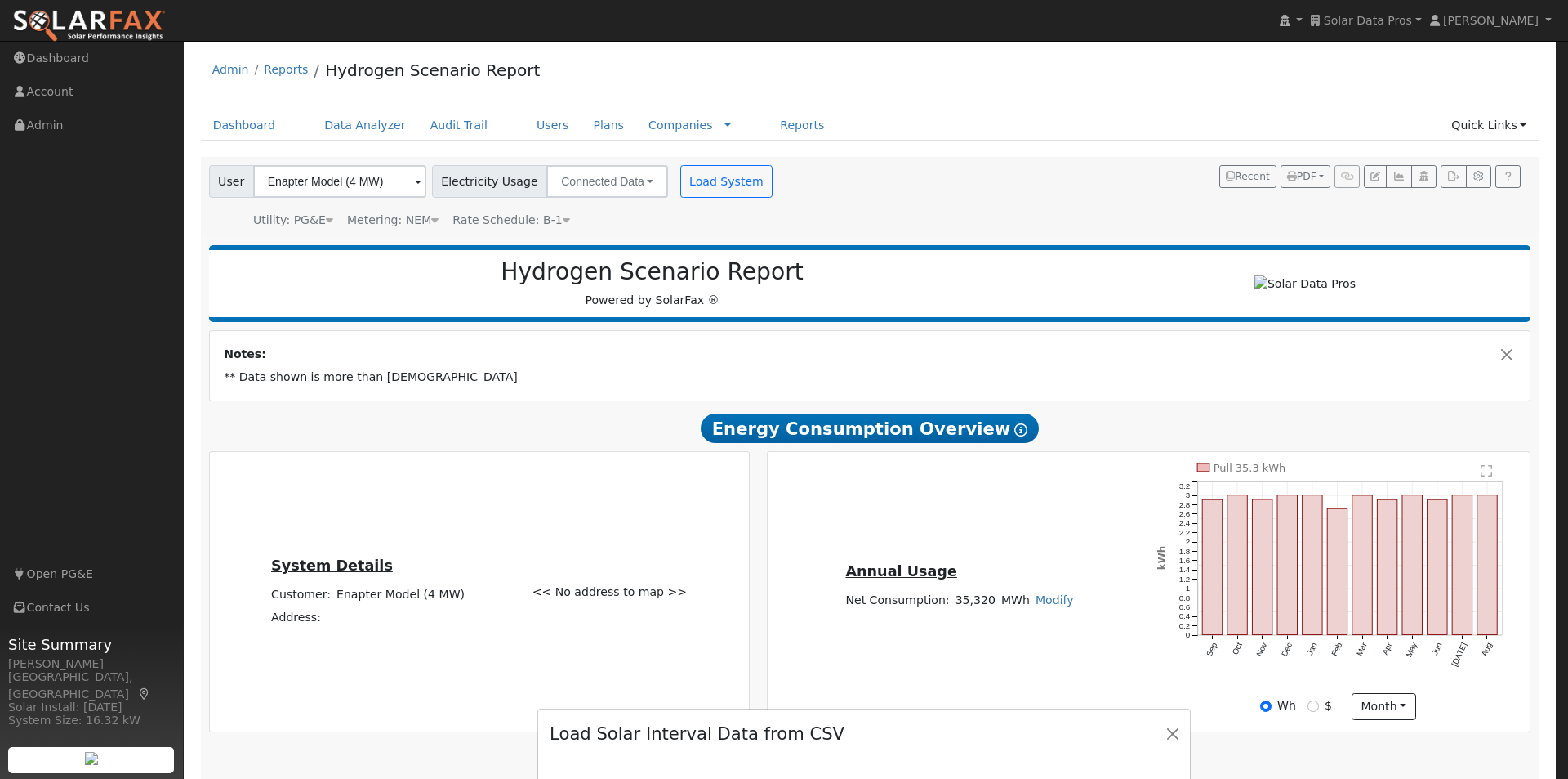
drag, startPoint x: 1014, startPoint y: 594, endPoint x: 1016, endPoint y: 558, distance: 36.1
click at [1004, 709] on div "Load Solar Interval Data from CSV" at bounding box center [864, 734] width 652 height 50
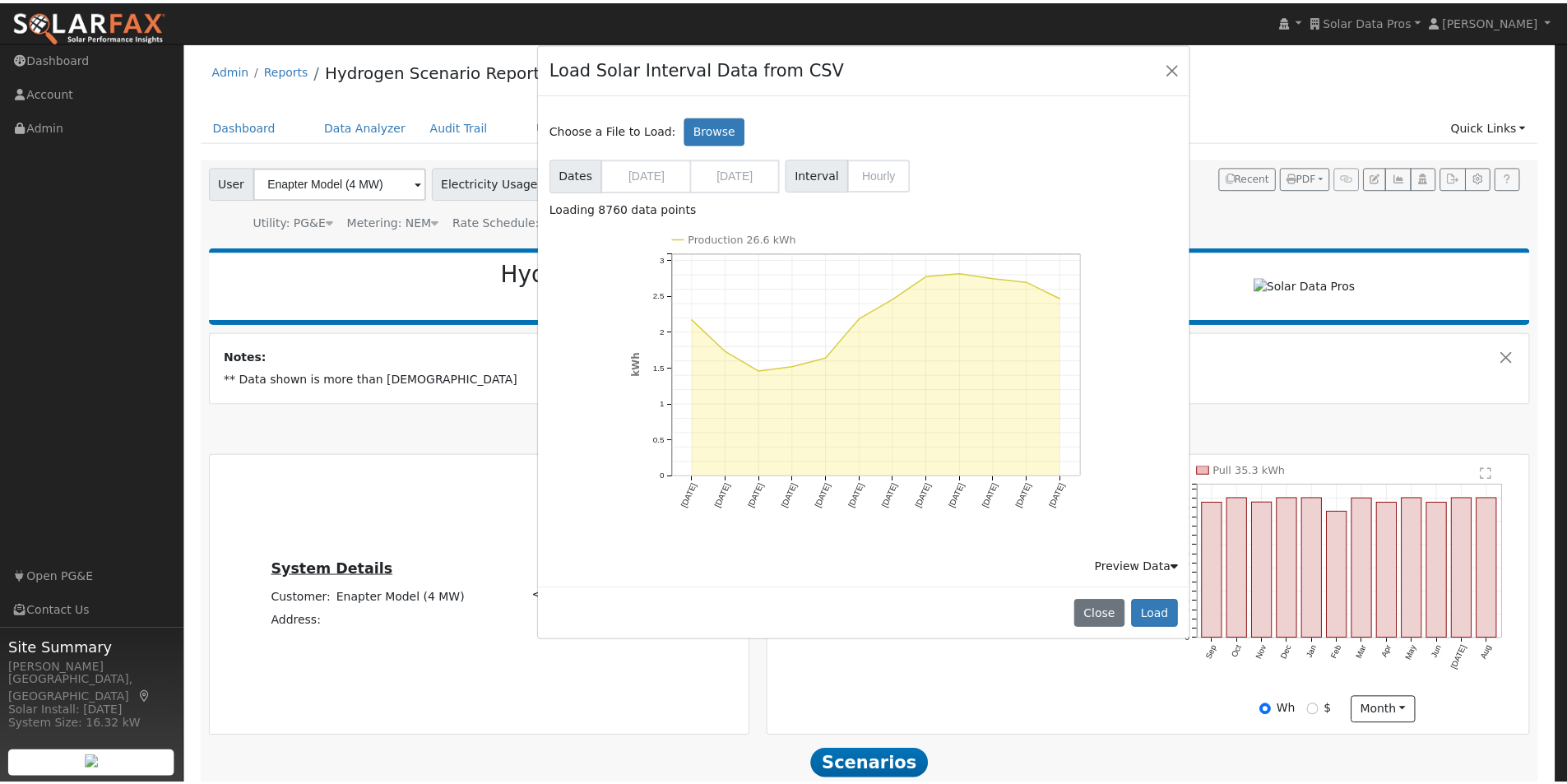
scroll to position [655, 0]
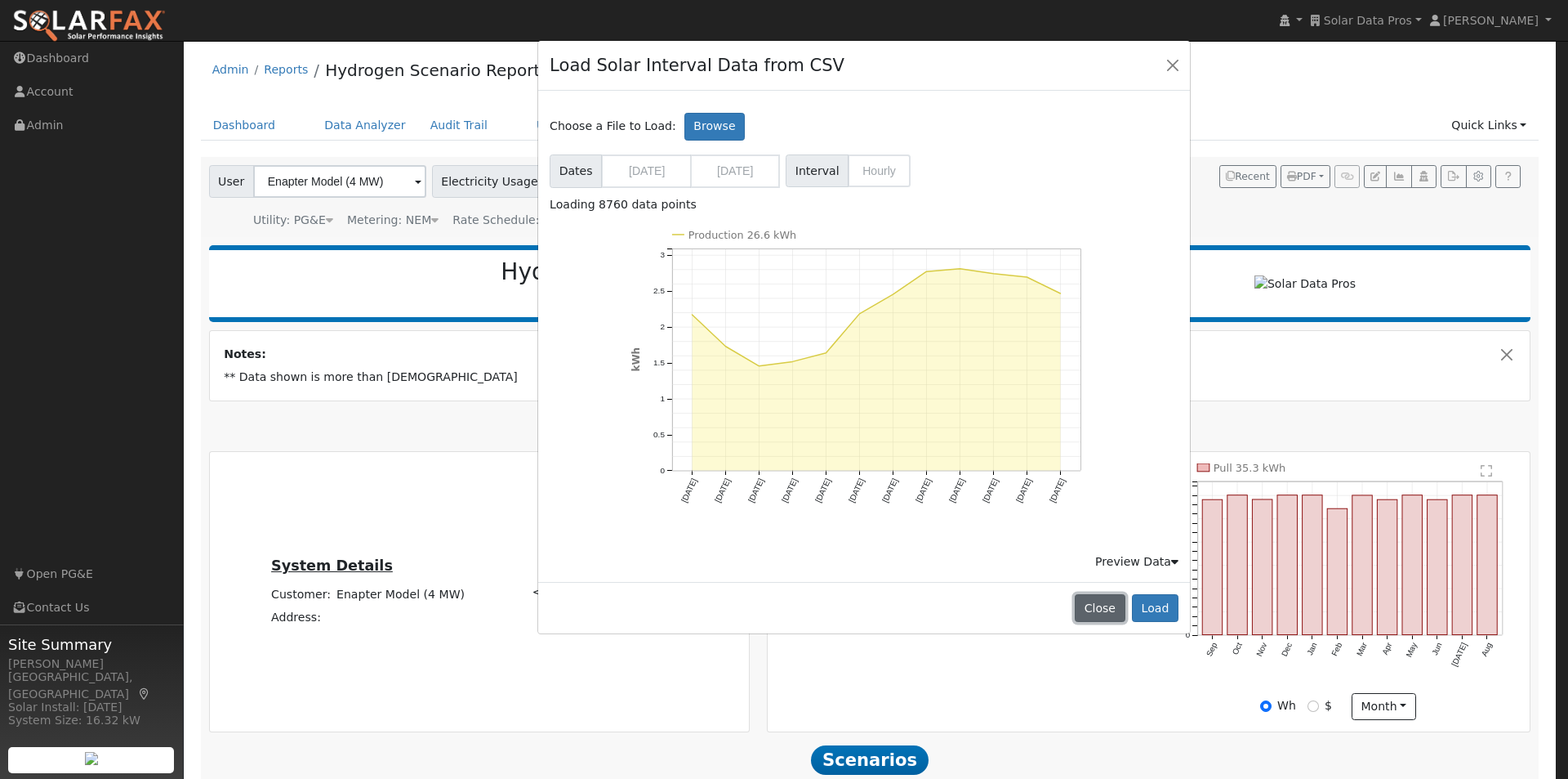
click at [1101, 609] on button "Close" at bounding box center [1100, 607] width 50 height 28
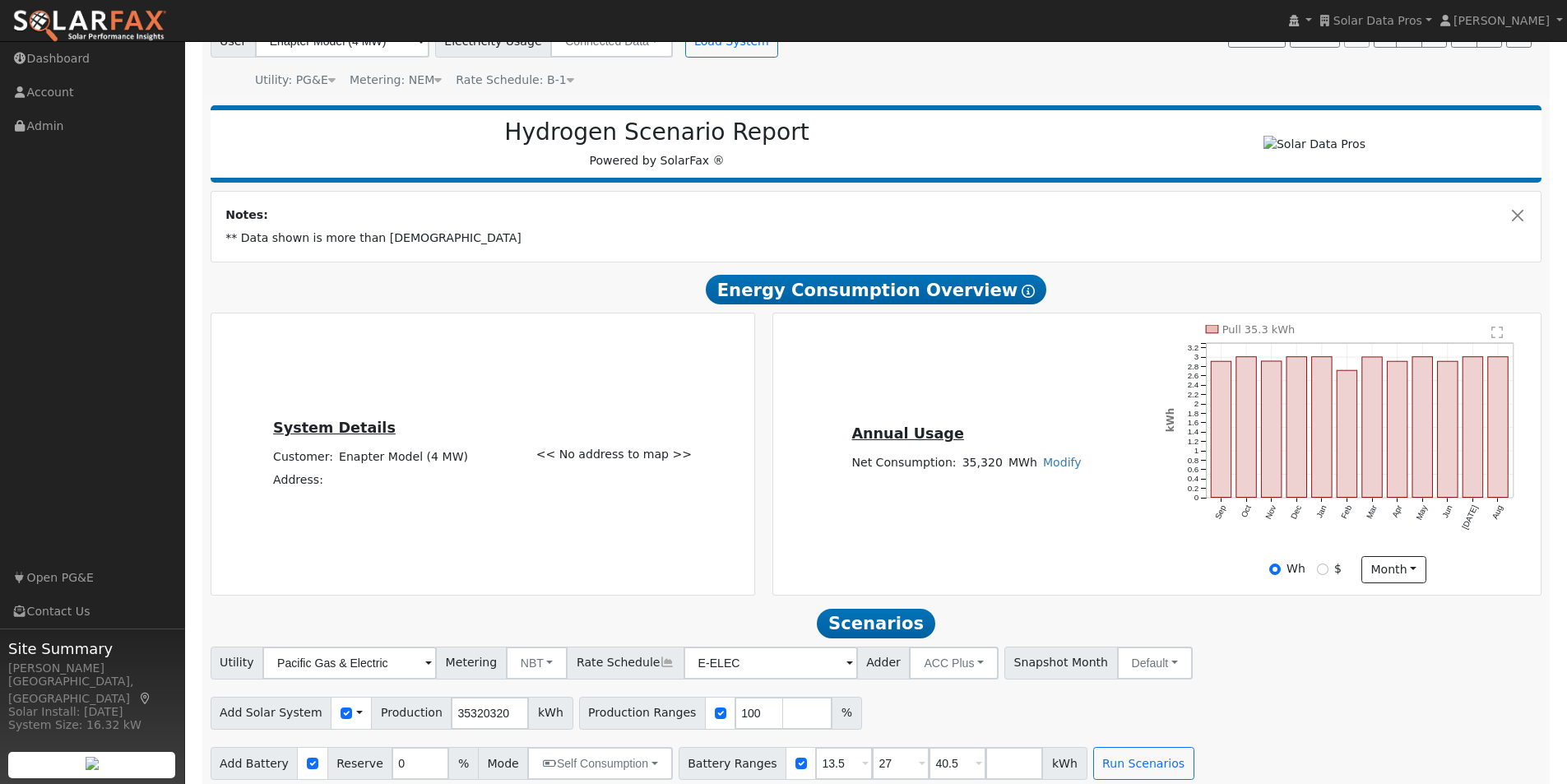
scroll to position [161, 0]
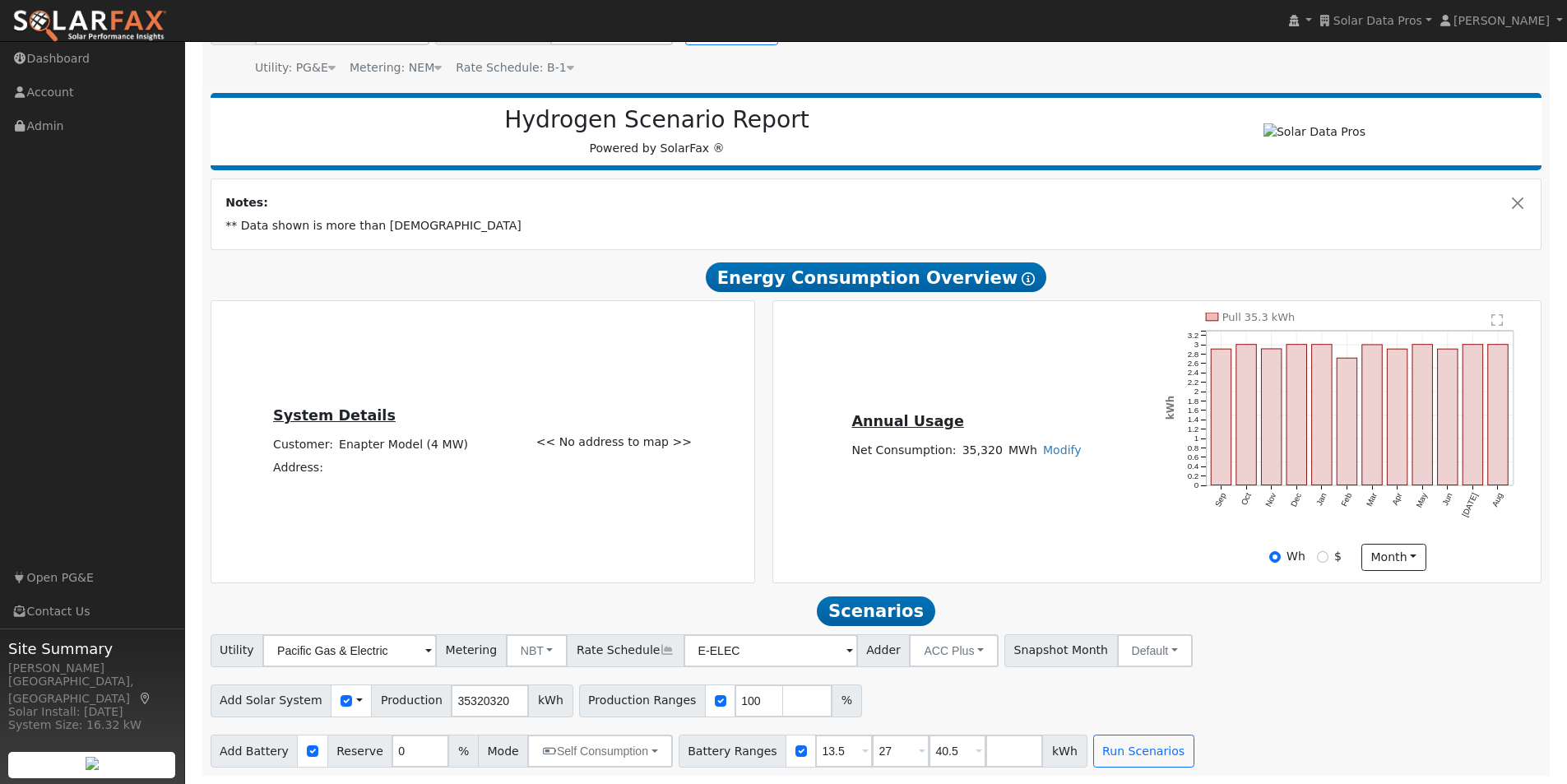
click at [356, 697] on span at bounding box center [360, 700] width 7 height 17
click at [380, 725] on link "Use CSV Data" at bounding box center [401, 729] width 115 height 23
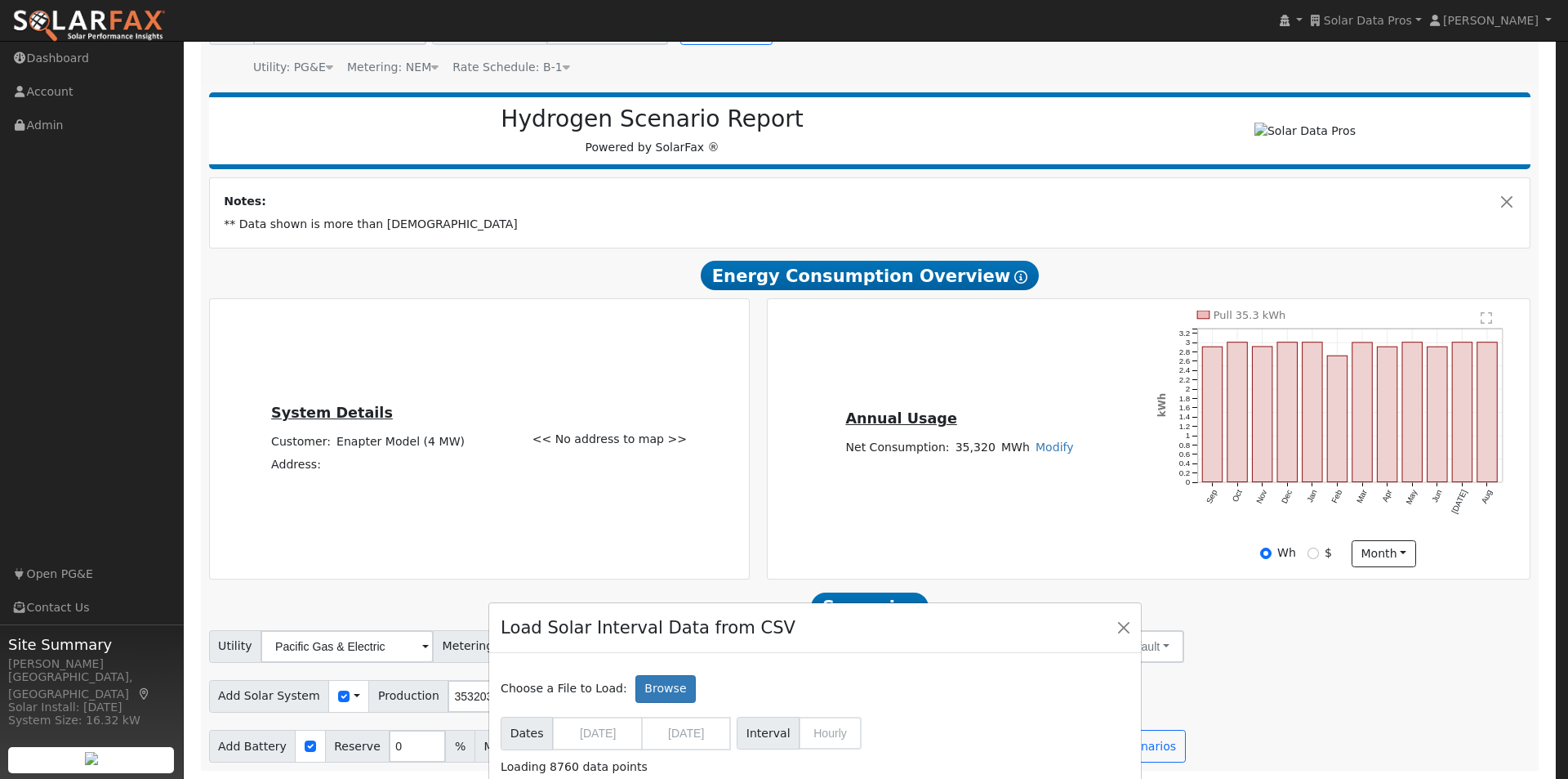
drag, startPoint x: 824, startPoint y: 49, endPoint x: 853, endPoint y: 526, distance: 477.9
click at [855, 628] on div "Load Solar Interval Data from CSV" at bounding box center [815, 628] width 652 height 50
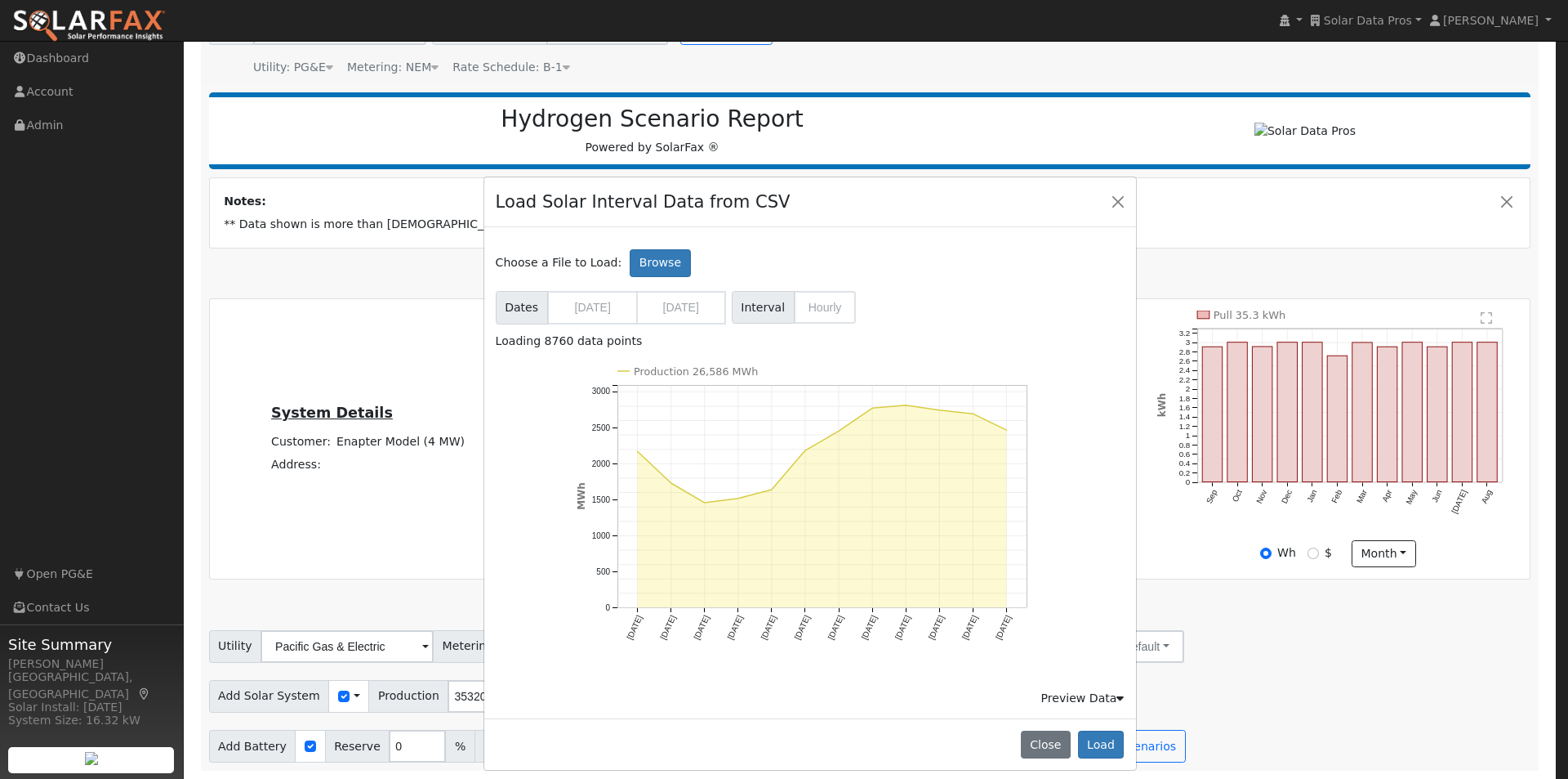
drag, startPoint x: 990, startPoint y: 618, endPoint x: 984, endPoint y: 194, distance: 424.0
click at [984, 194] on div "Load Solar Interval Data from CSV" at bounding box center [811, 203] width 652 height 50
click at [1099, 743] on button "Load" at bounding box center [1101, 744] width 47 height 28
type input "26586466"
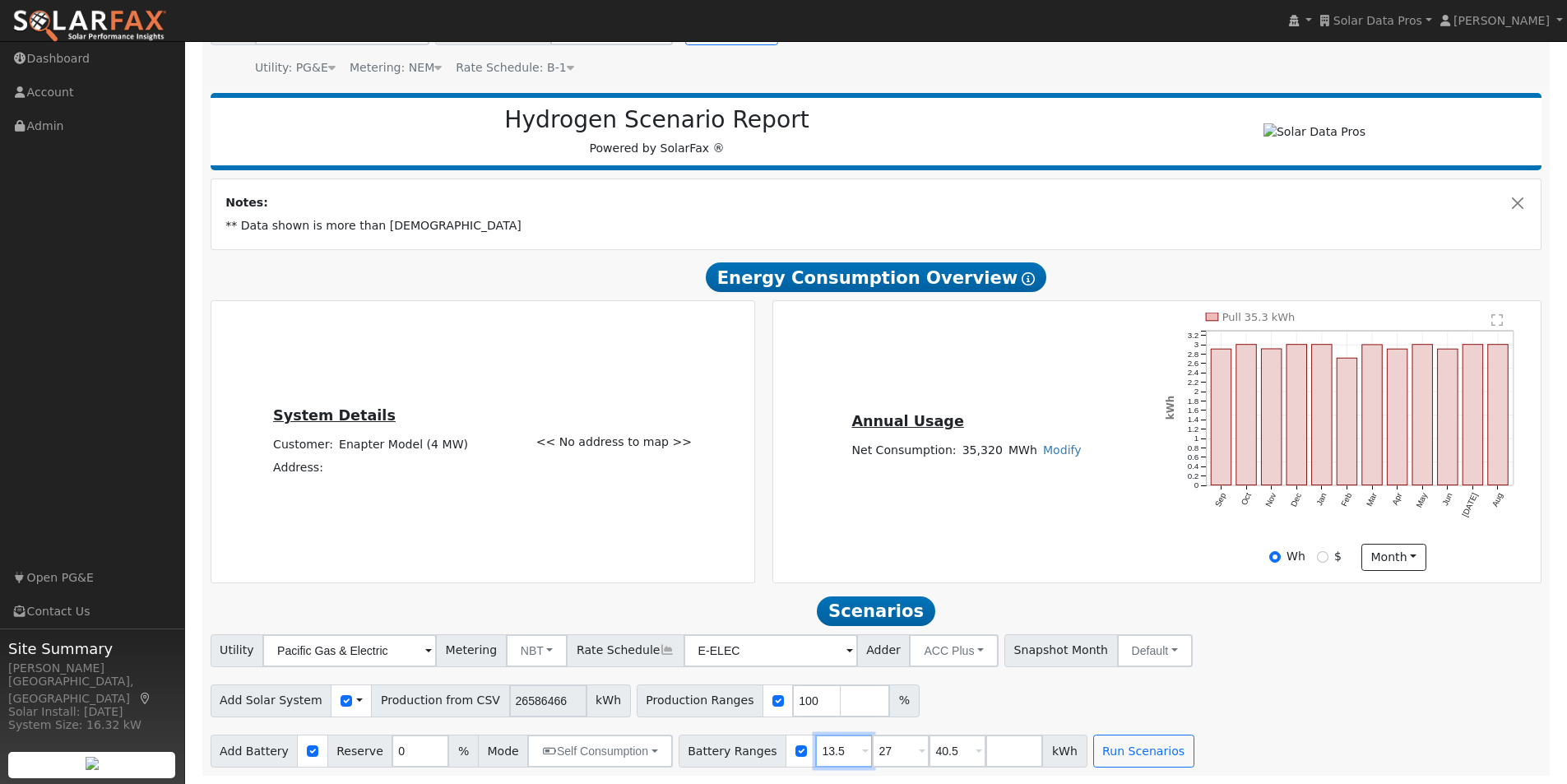
drag, startPoint x: 821, startPoint y: 753, endPoint x: 779, endPoint y: 729, distance: 48.4
click at [785, 753] on div "Battery Ranges 13.5 Overrides Reserve % Mode None None Self Consumption Peak Sa…" at bounding box center [883, 751] width 409 height 33
type input "27"
type input "40.5"
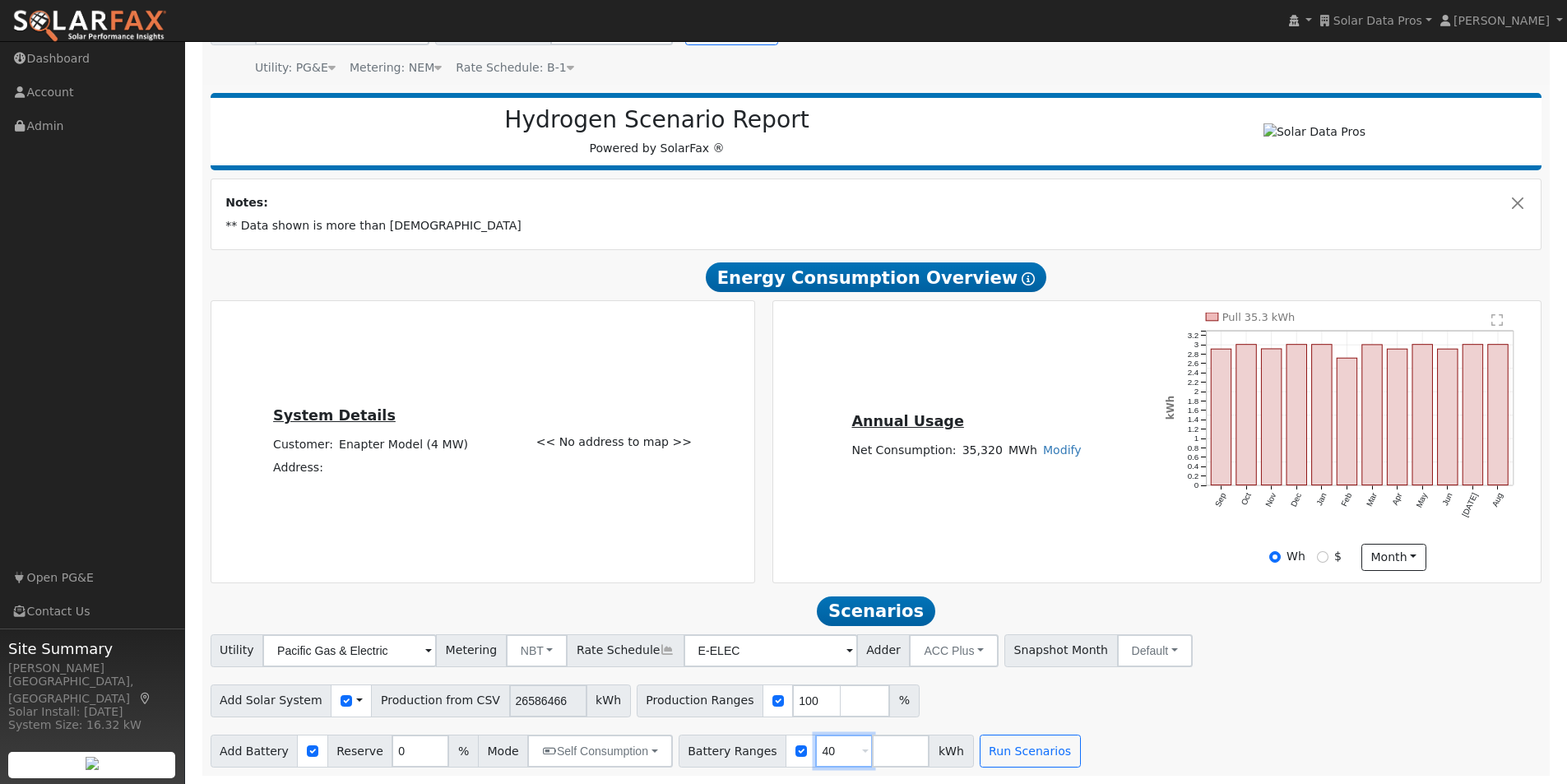
type input "4"
type input "10000"
type input "20000"
type input "30000"
click at [1107, 748] on button "Run Scenarios" at bounding box center [1144, 751] width 101 height 33
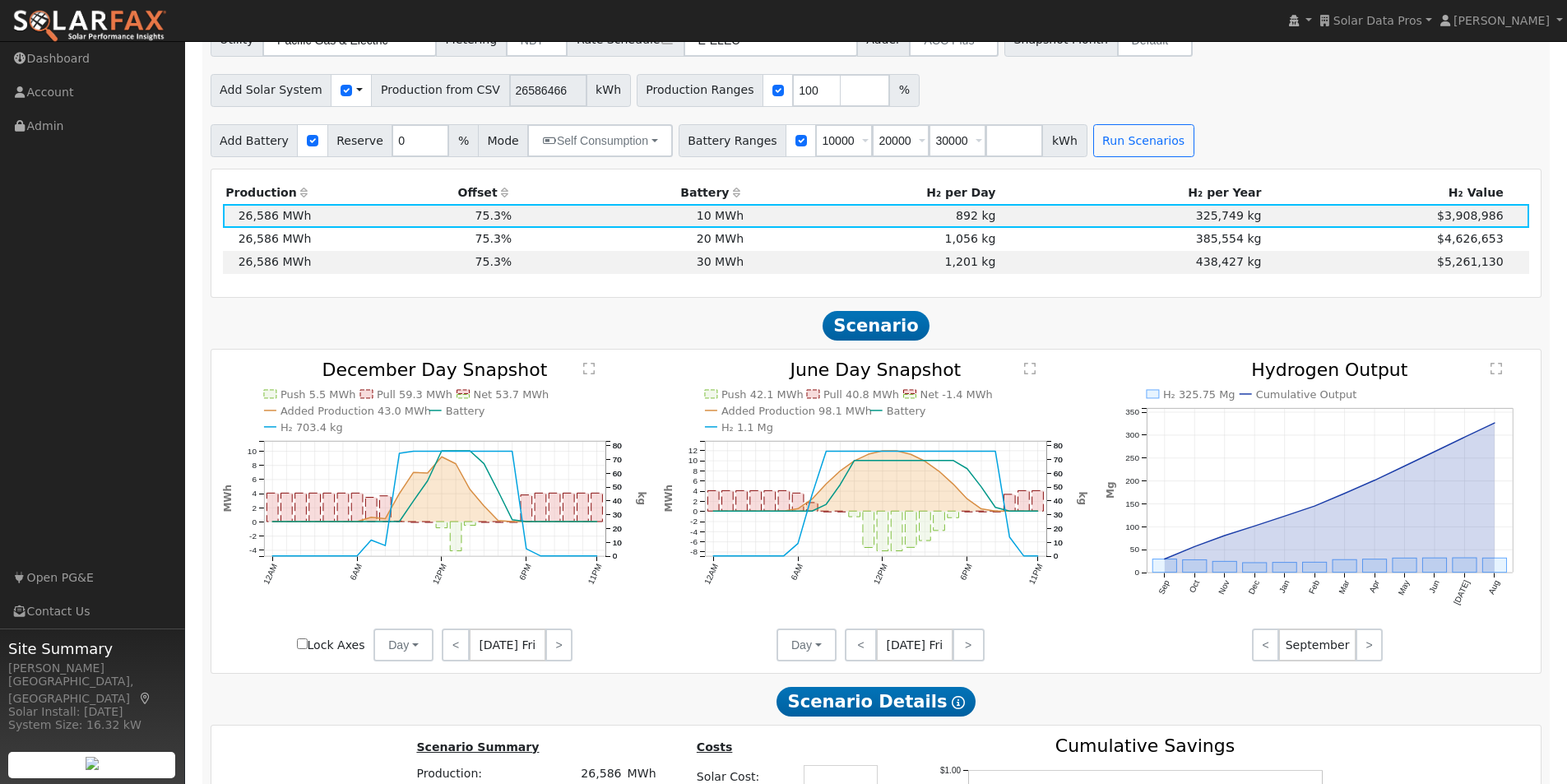
scroll to position [788, 0]
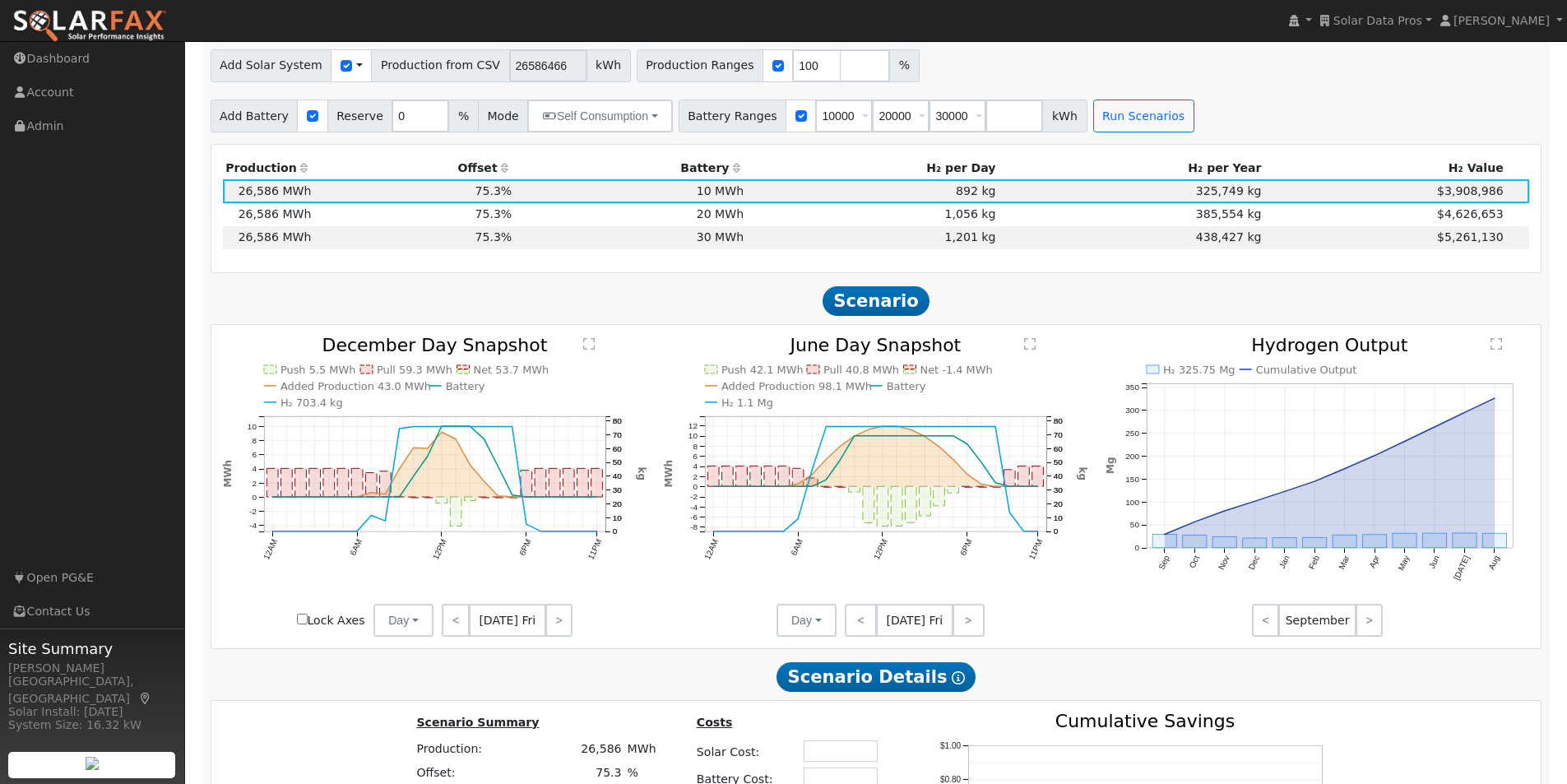
click at [1027, 350] on text "" at bounding box center [1030, 343] width 11 height 13
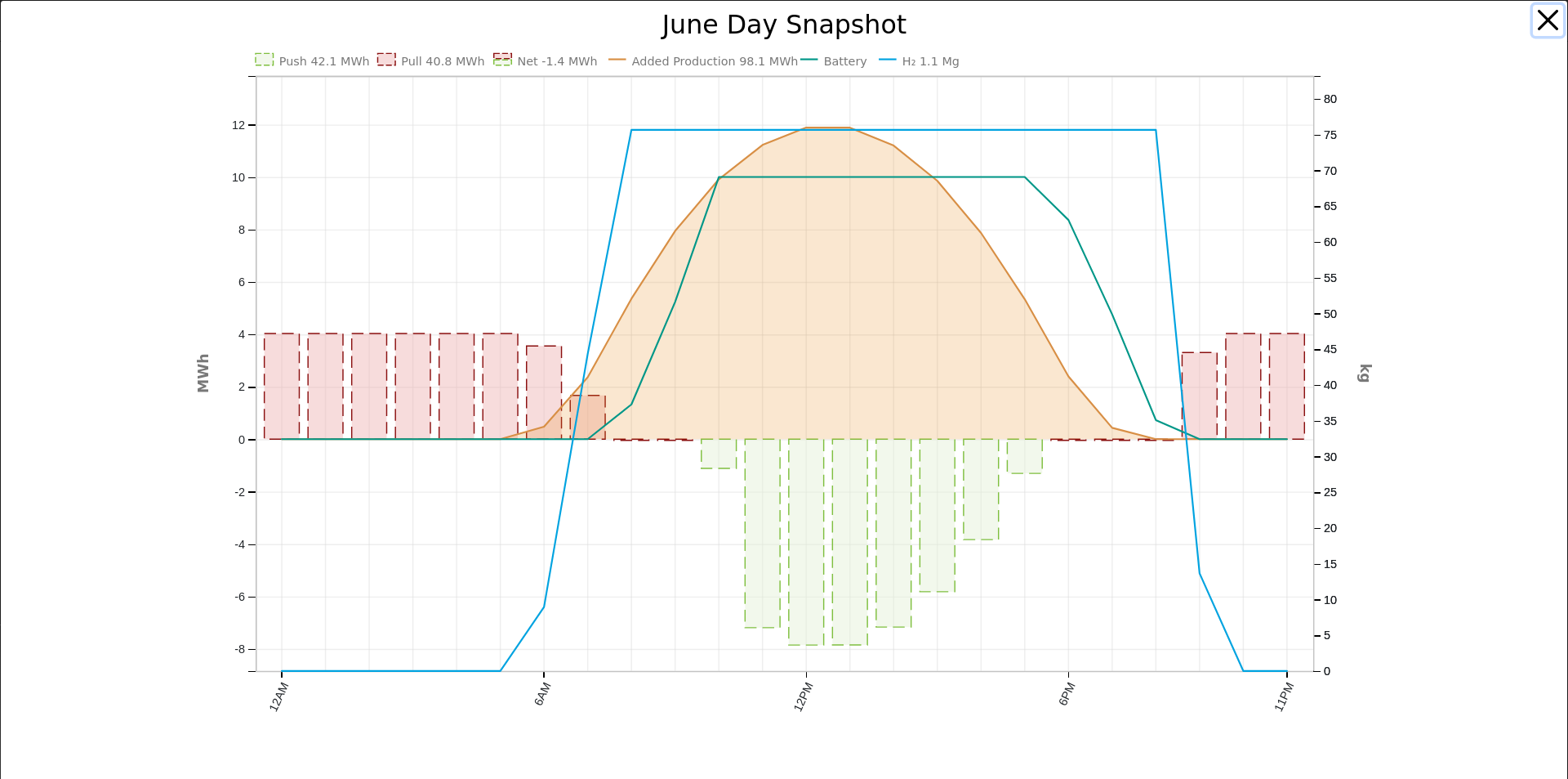
click at [1542, 16] on button "button" at bounding box center [1549, 21] width 31 height 31
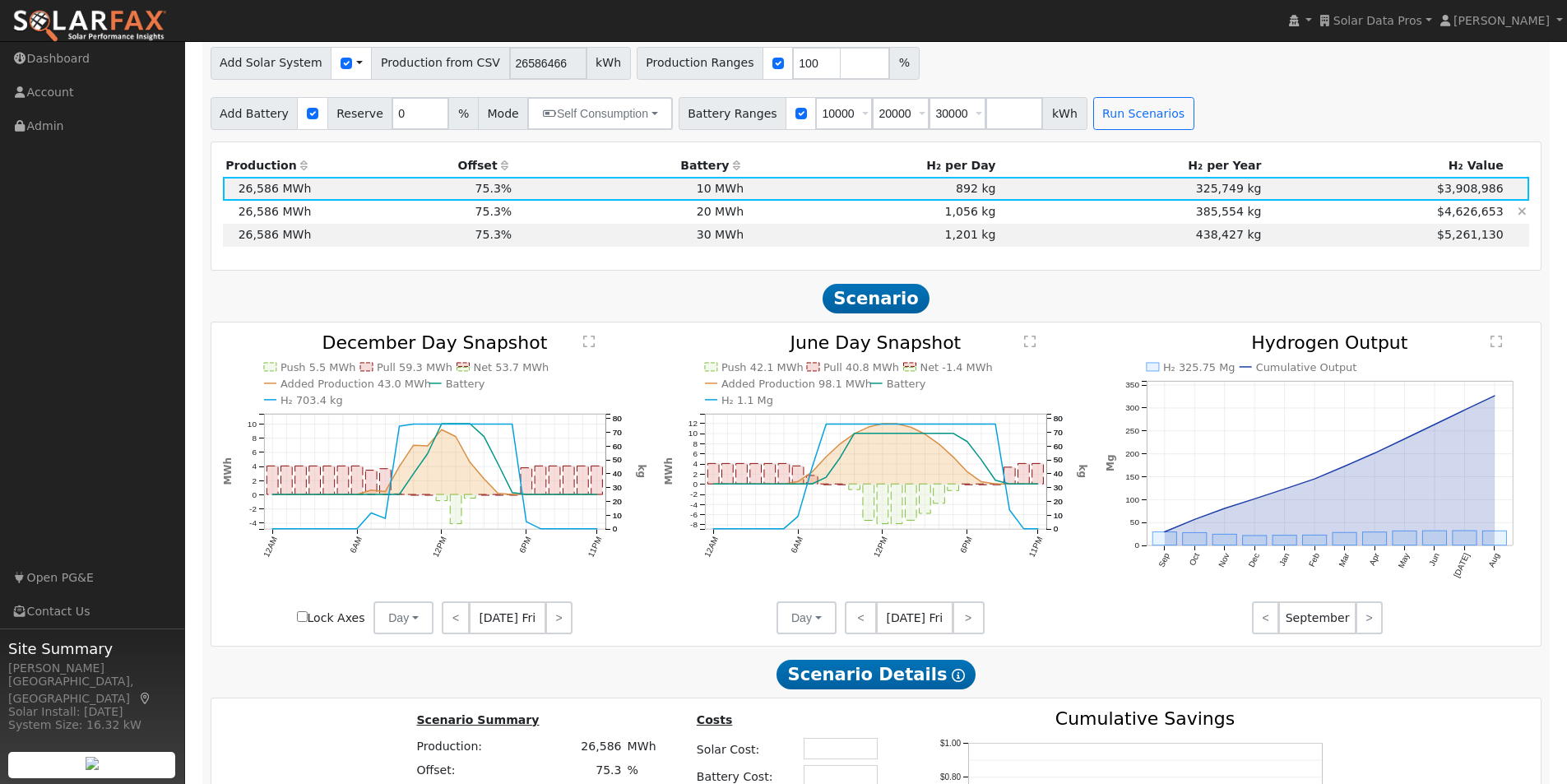
click at [731, 213] on td "20 MWh" at bounding box center [631, 212] width 232 height 23
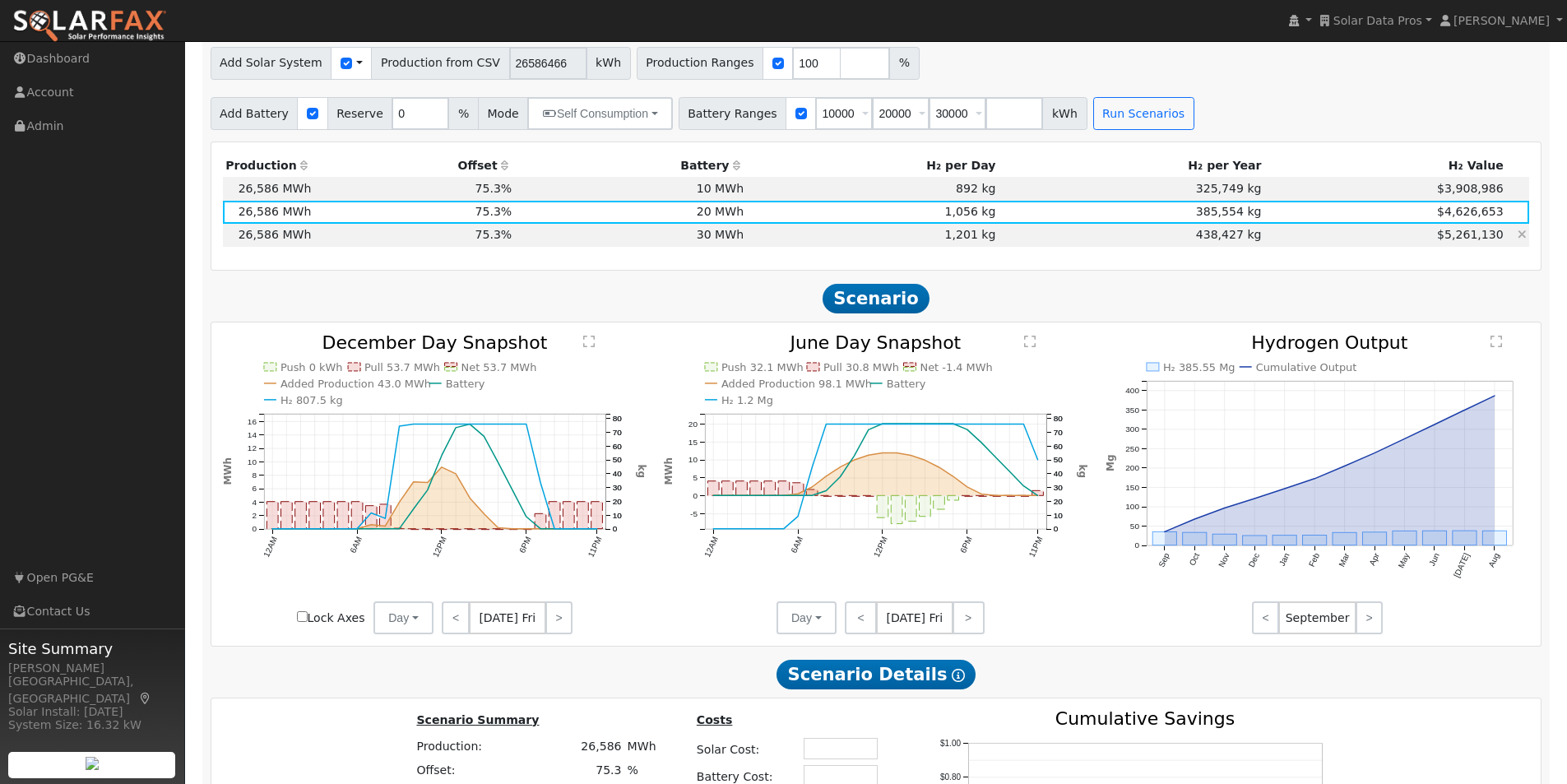
click at [737, 240] on td "30 MWh" at bounding box center [631, 235] width 232 height 23
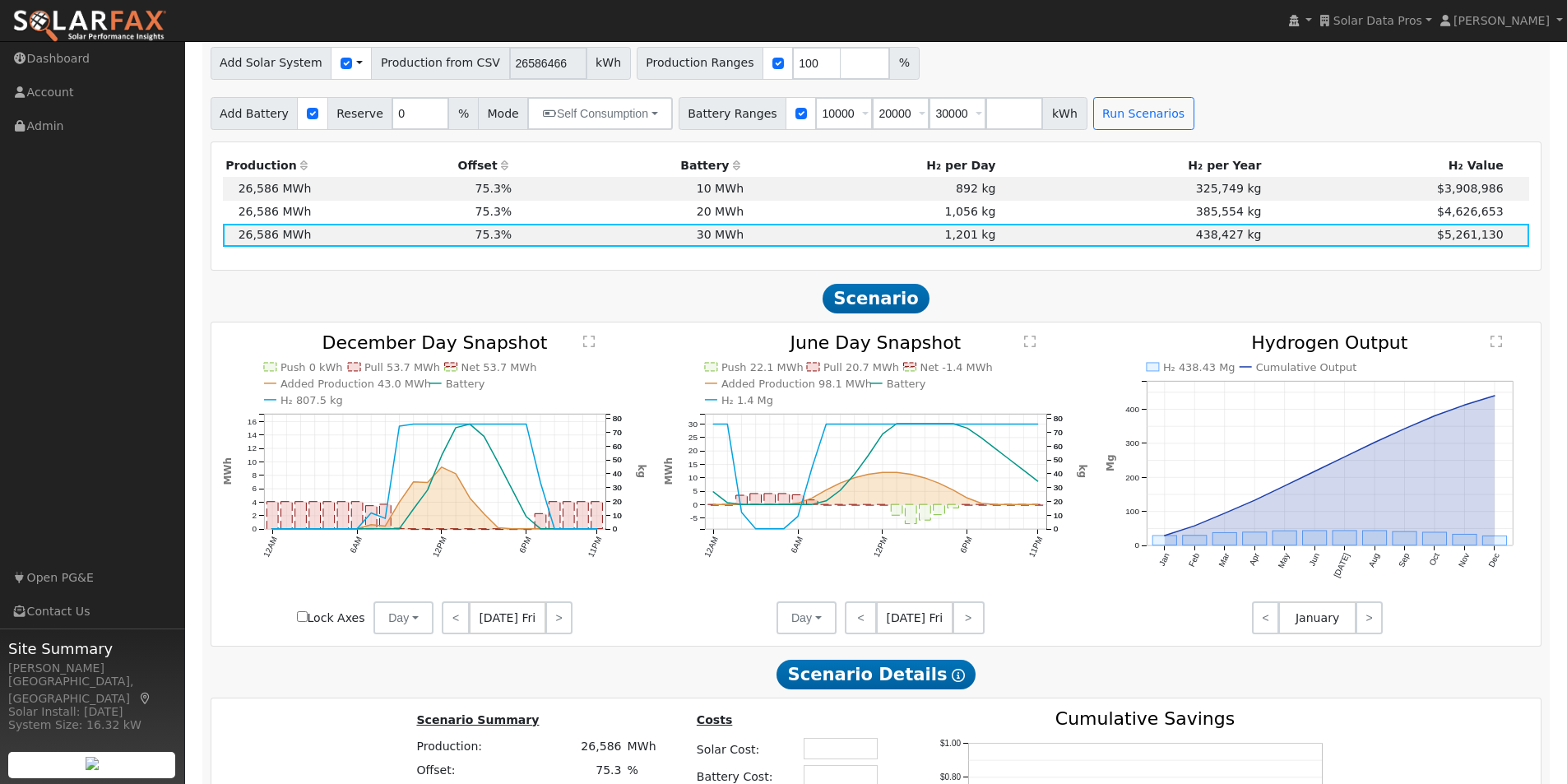
click at [1033, 348] on text "" at bounding box center [1030, 340] width 11 height 13
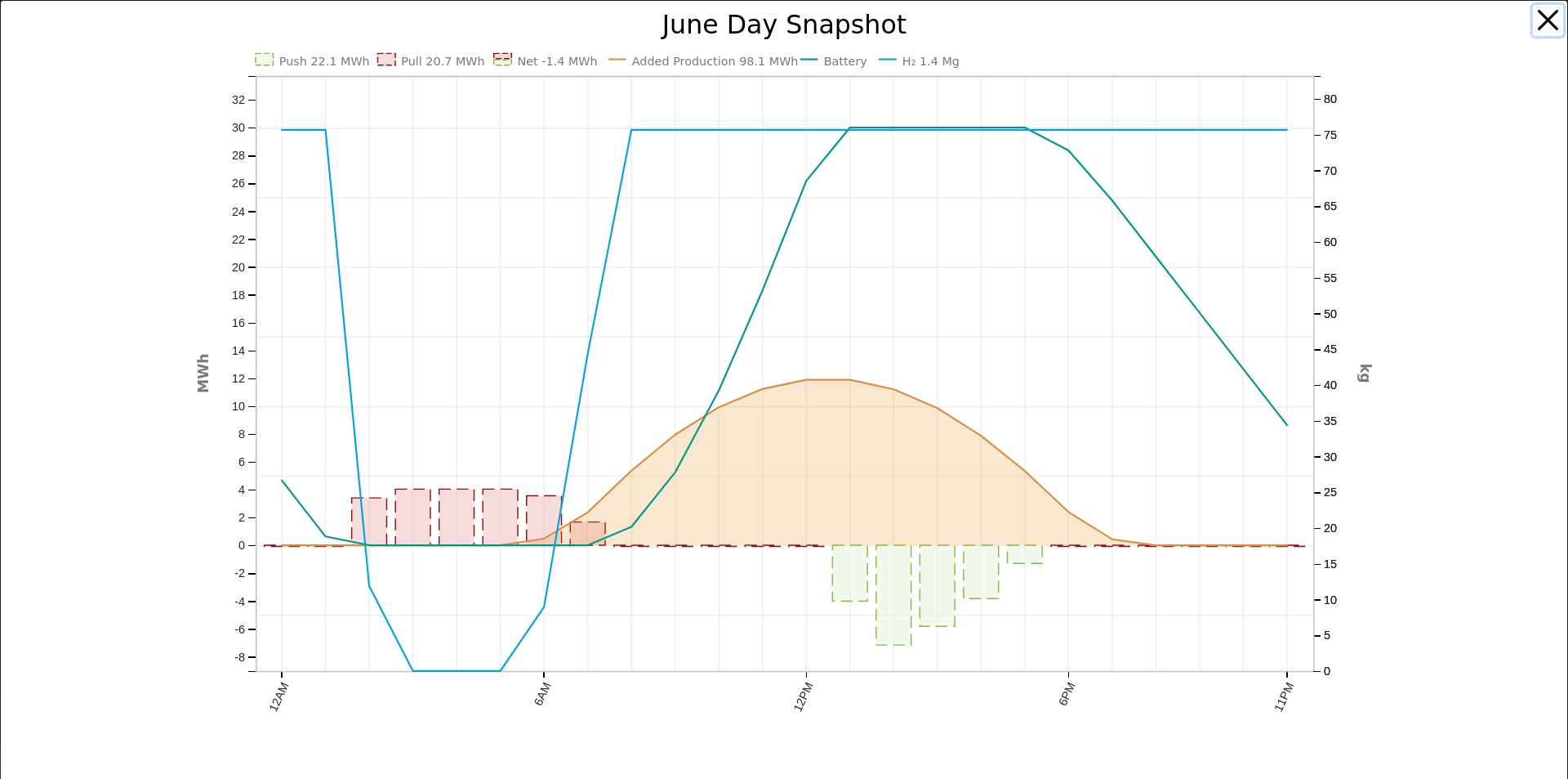
click at [1540, 20] on button "button" at bounding box center [1549, 21] width 31 height 31
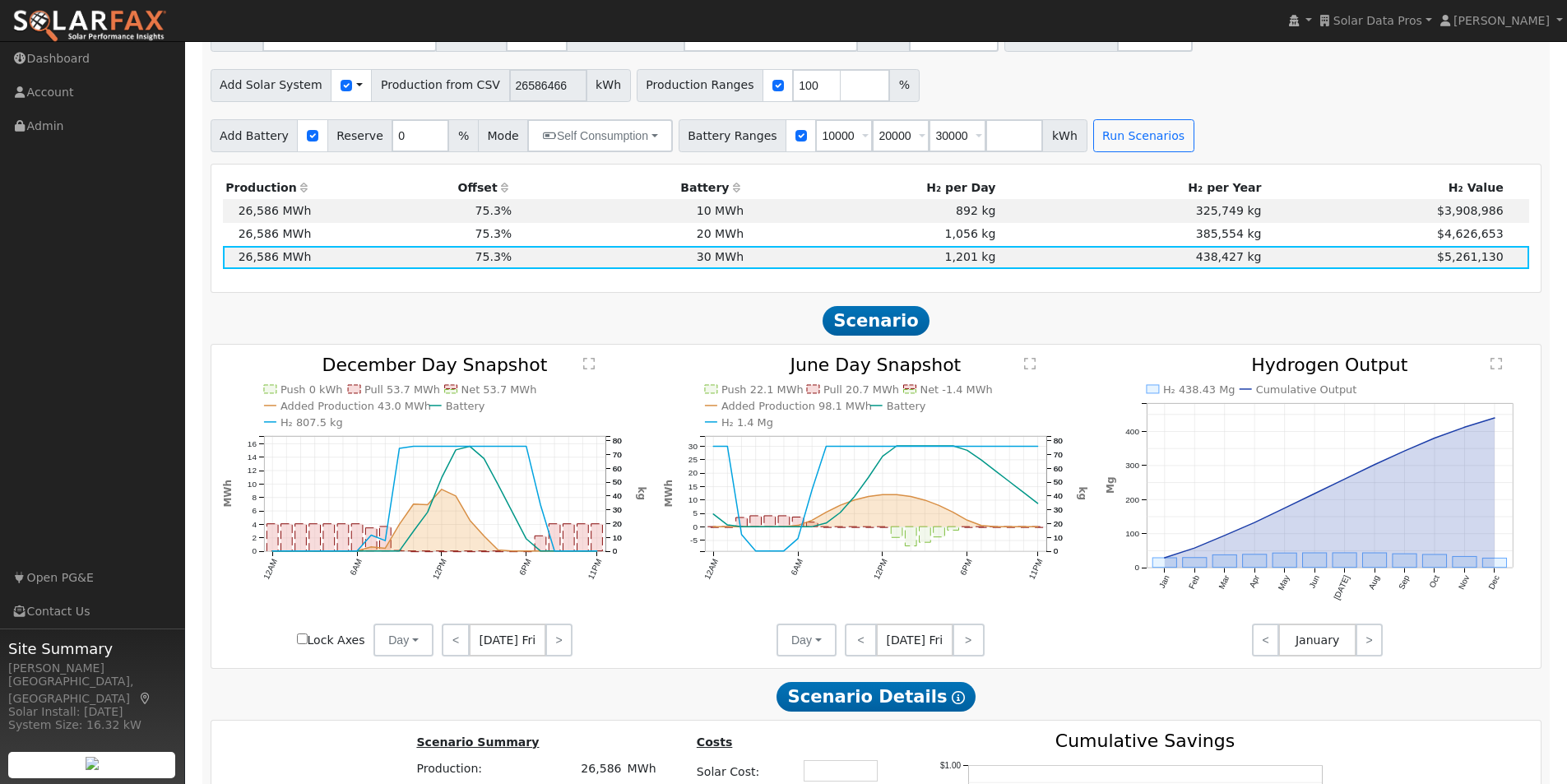
scroll to position [740, 0]
